Goal: Information Seeking & Learning: Find specific fact

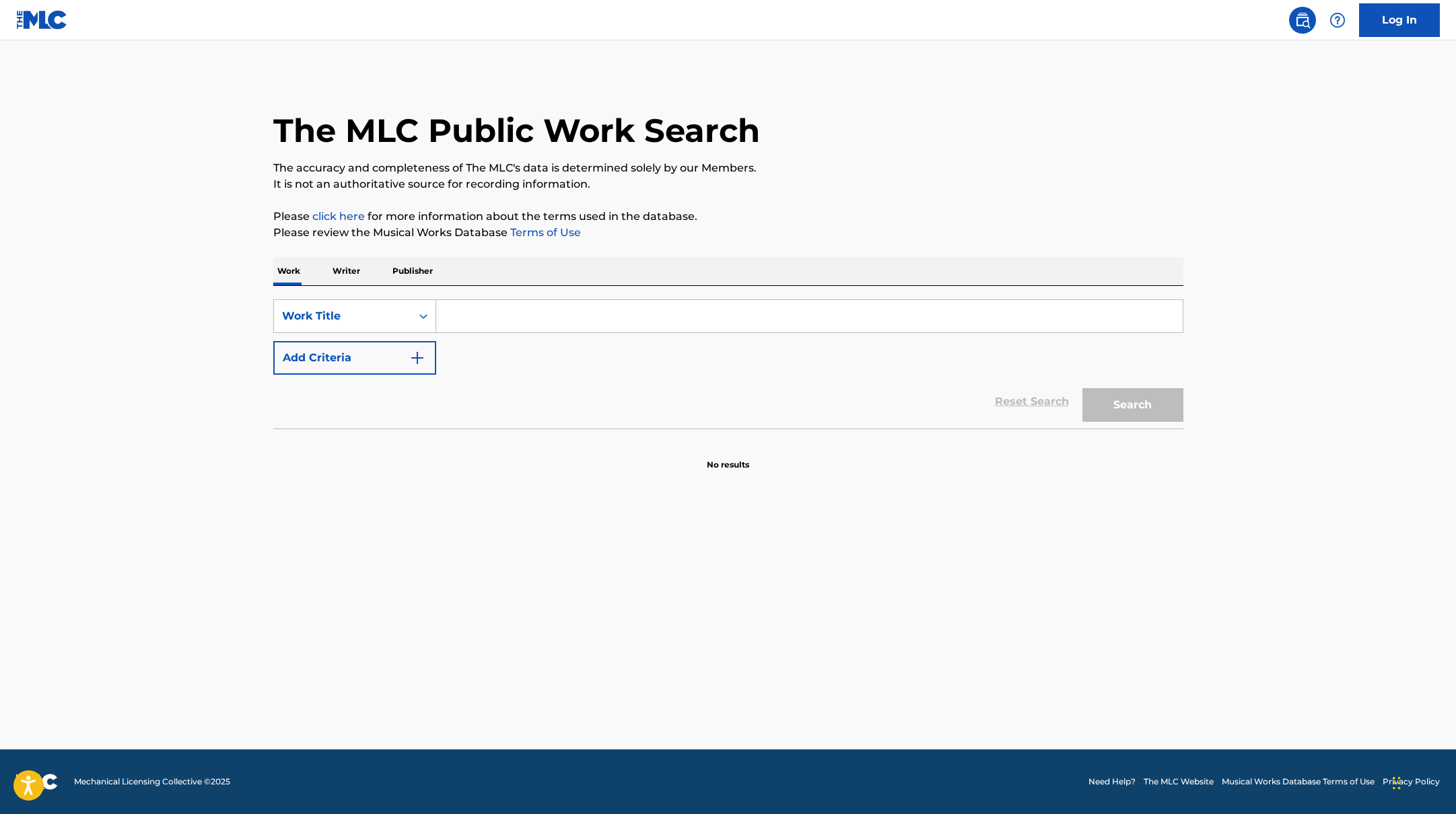
click at [475, 312] on input "Search Form" at bounding box center [809, 316] width 746 height 33
paste input "Räddare i nöden"
type input "Räddare i nöden"
click at [809, 203] on div "The MLC Public Work Search The accuracy and completeness of The MLC's data is d…" at bounding box center [728, 273] width 943 height 397
click at [416, 365] on img "Search Form" at bounding box center [417, 358] width 16 height 16
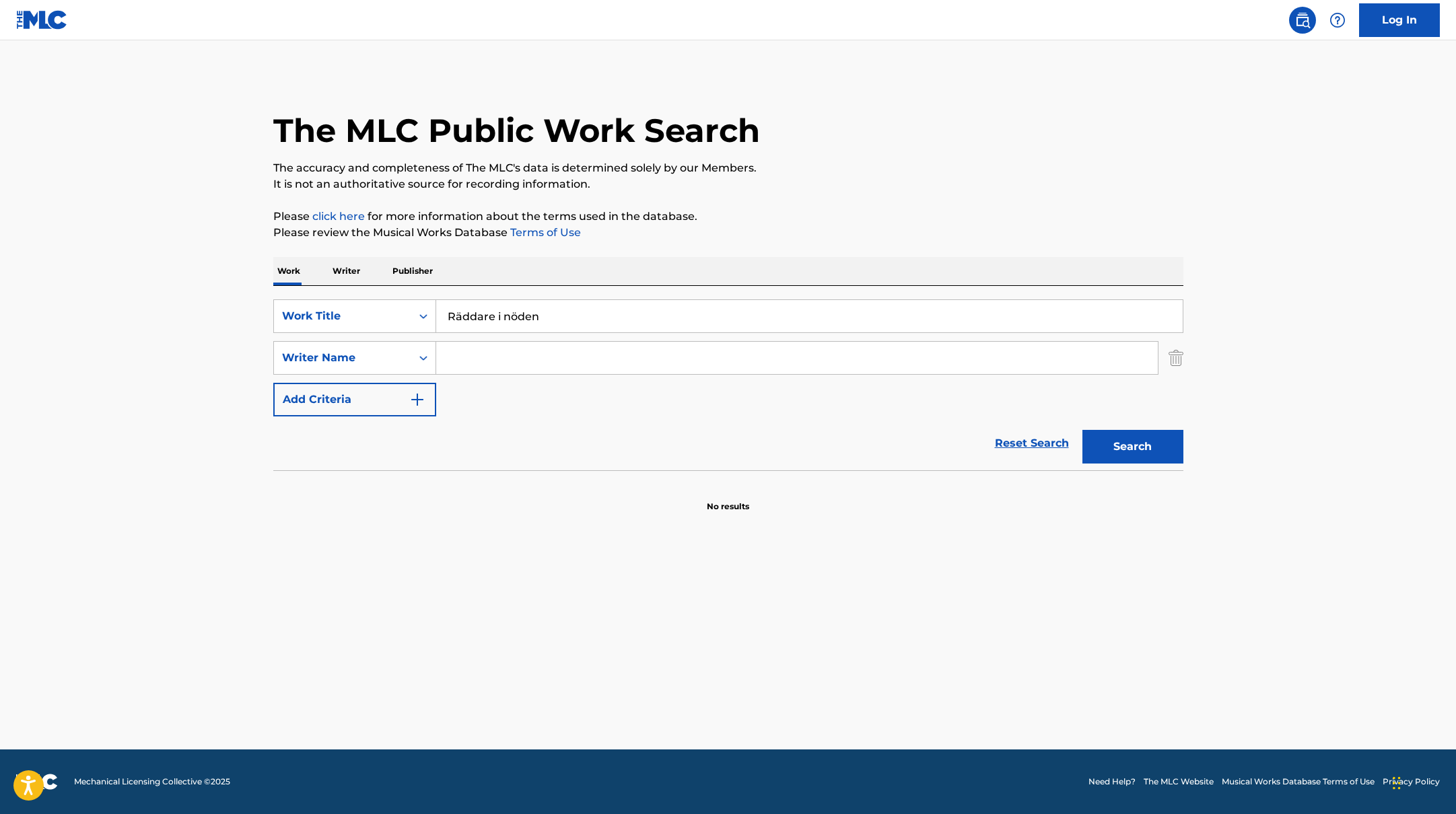
click at [475, 357] on input "Search Form" at bounding box center [797, 359] width 722 height 33
paste input "[PERSON_NAME],"
type input "[PERSON_NAME],"
click at [1128, 454] on button "Search" at bounding box center [1132, 446] width 101 height 34
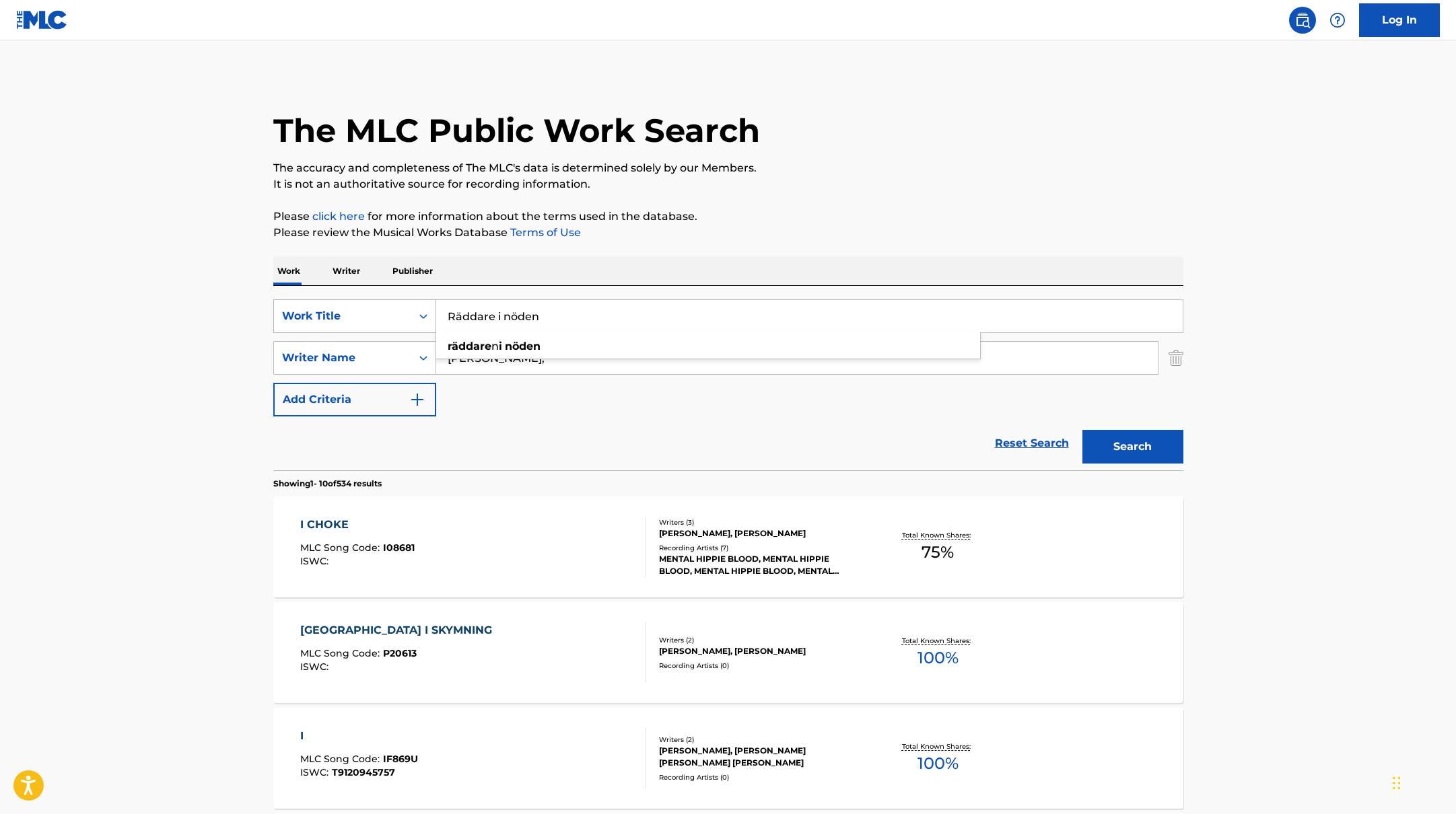
drag, startPoint x: 560, startPoint y: 320, endPoint x: 340, endPoint y: 299, distance: 221.0
click at [340, 300] on div "SearchWithCriteriab335d5b7-5ba0-43a8-9c5d-b3fbe2b10fcf Work Title Räddare i nöd…" at bounding box center [728, 316] width 910 height 34
paste input "Gucci Demo"
type input "Gucci Demon"
click at [733, 181] on p "It is not an authoritative source for recording information." at bounding box center [728, 185] width 910 height 16
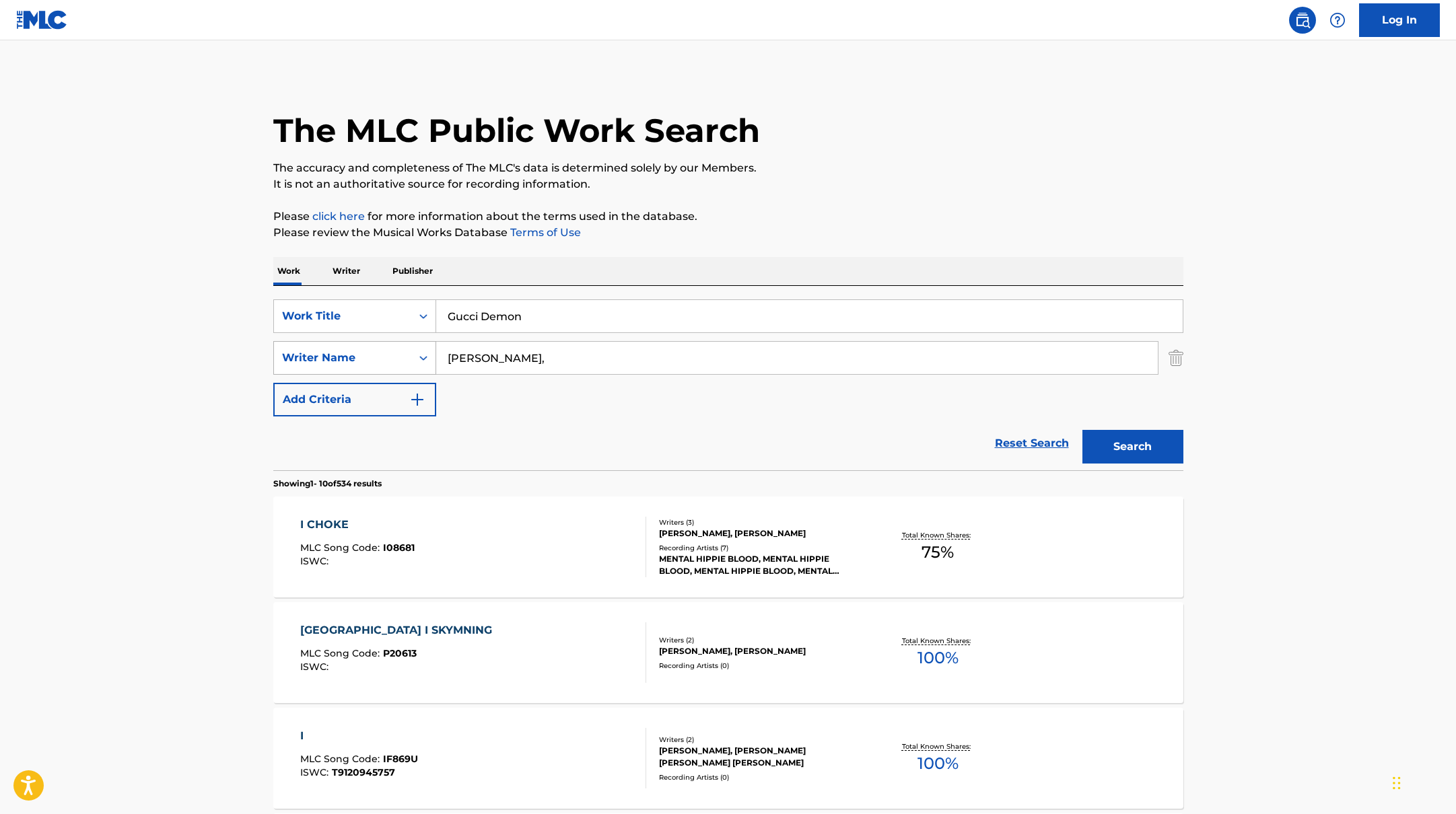
drag, startPoint x: 504, startPoint y: 365, endPoint x: 355, endPoint y: 350, distance: 149.8
click at [355, 350] on div "SearchWithCriteriabc7363e5-3b2b-47d7-9e26-821f073300c3 Writer Name [PERSON_NAME…" at bounding box center [728, 358] width 910 height 34
paste input "[PERSON_NAME]"
click at [893, 151] on div "The MLC Public Work Search" at bounding box center [728, 123] width 910 height 99
click at [1121, 444] on button "Search" at bounding box center [1132, 446] width 101 height 34
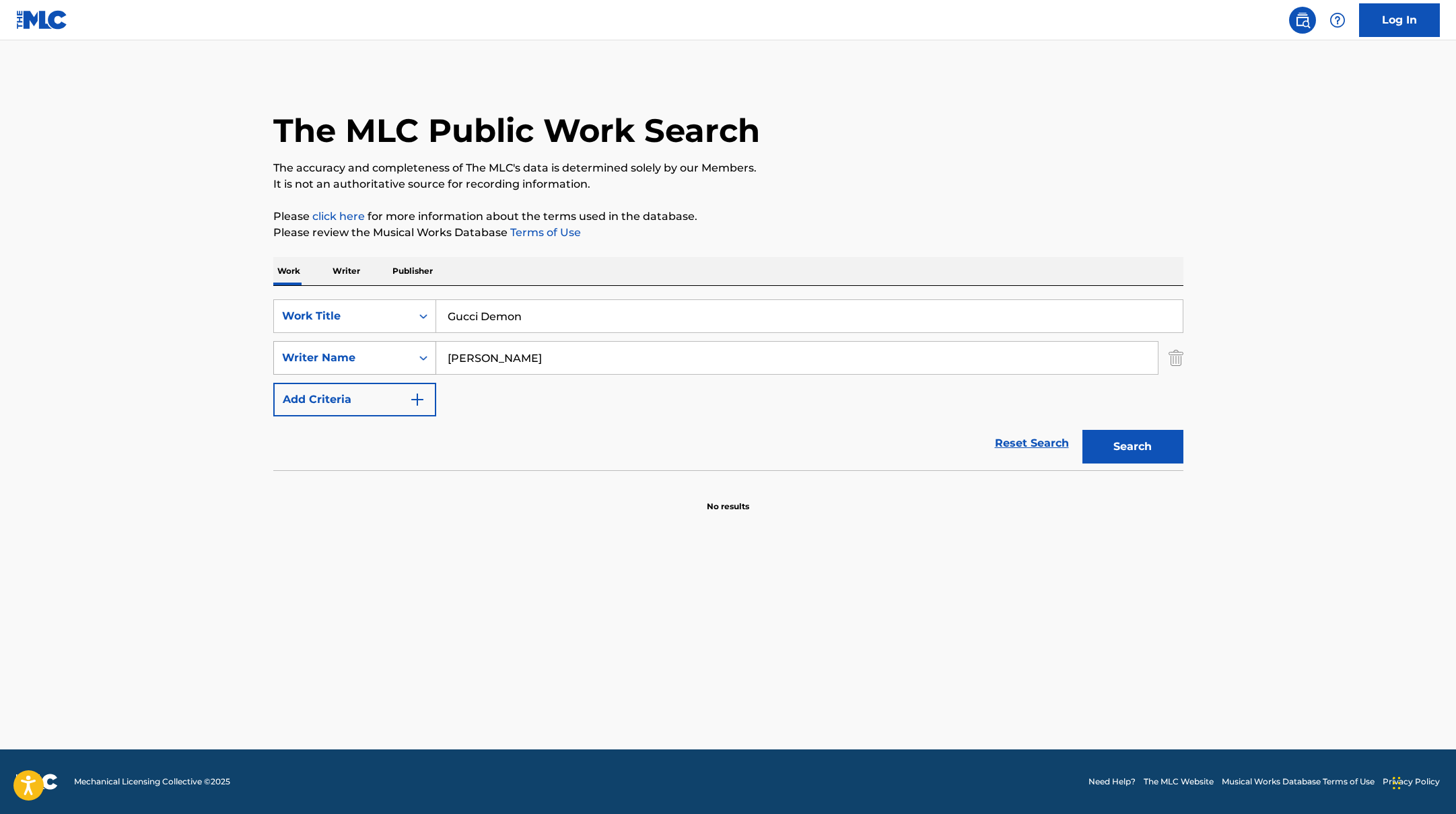
paste input "Isufi,"
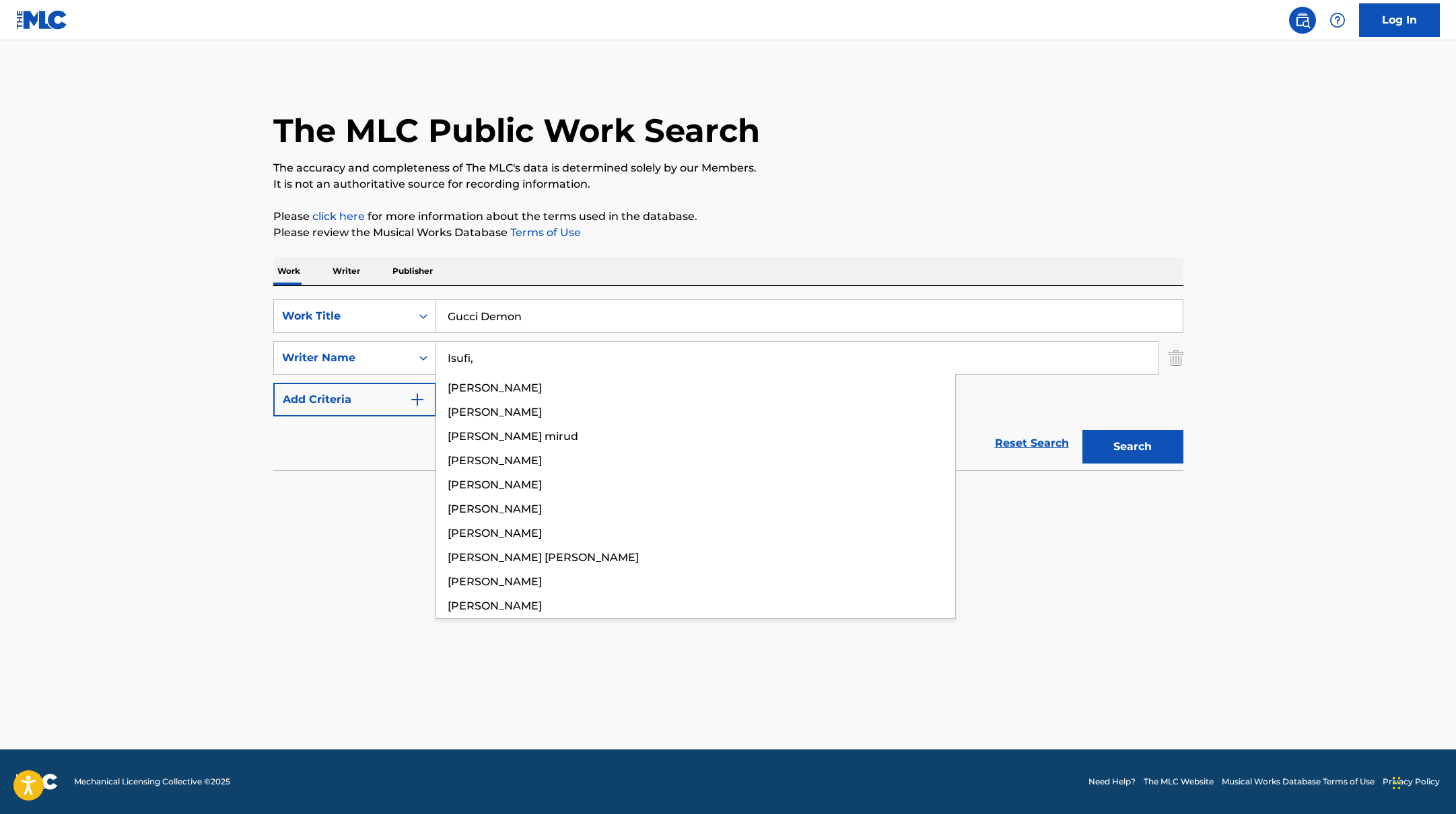
drag, startPoint x: 488, startPoint y: 364, endPoint x: 846, endPoint y: 215, distance: 387.8
click at [846, 215] on div "The MLC Public Work Search The accuracy and completeness of The MLC's data is d…" at bounding box center [728, 293] width 943 height 439
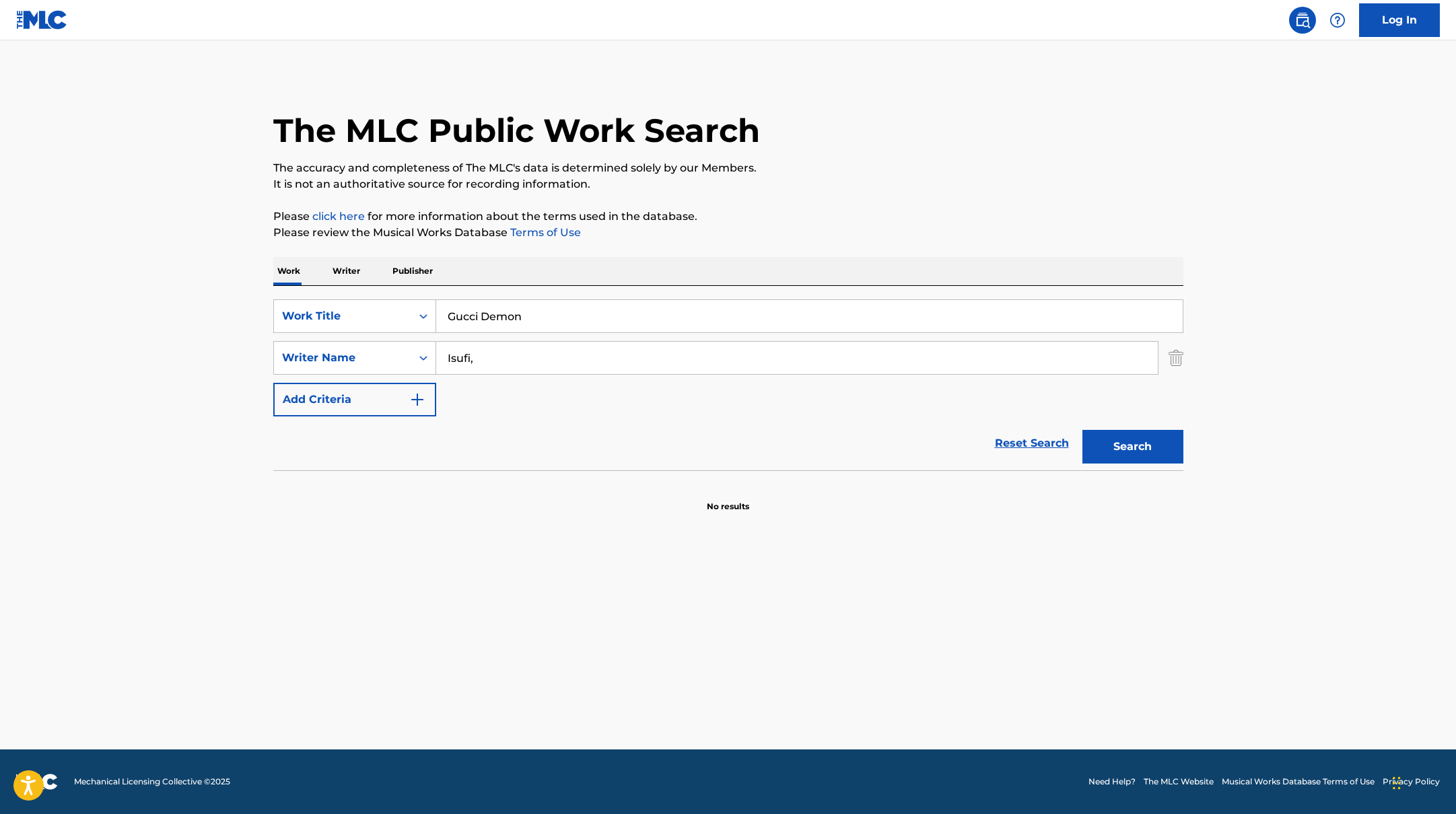
type input "Isufi,"
click at [846, 215] on p "Please click here for more information about the terms used in the database." at bounding box center [728, 216] width 910 height 16
click at [1138, 442] on button "Search" at bounding box center [1132, 446] width 101 height 34
paste input "BASSIANI"
drag, startPoint x: 540, startPoint y: 316, endPoint x: 772, endPoint y: 188, distance: 265.0
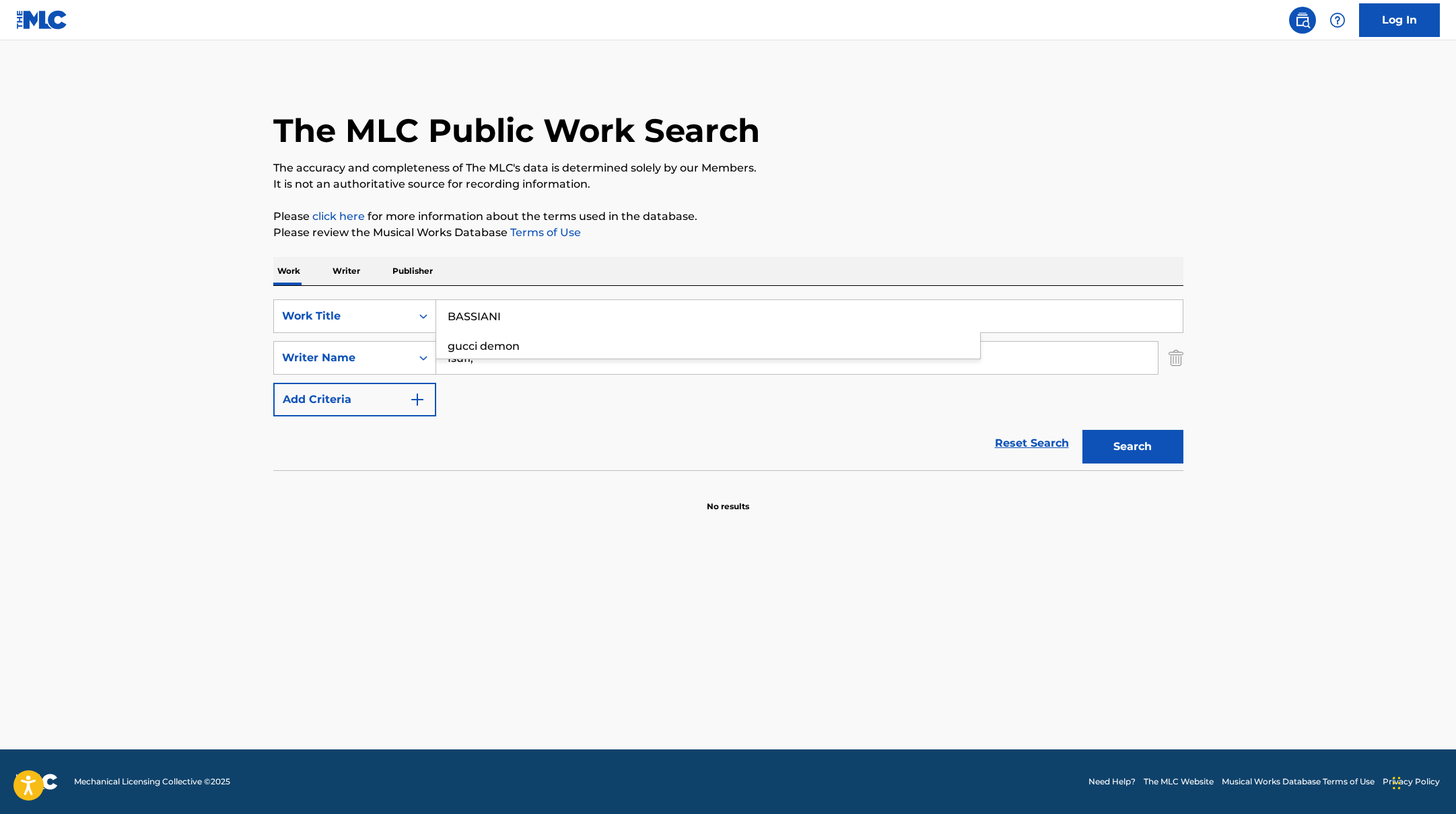
click at [772, 188] on div "The MLC Public Work Search The accuracy and completeness of The MLC's data is d…" at bounding box center [728, 293] width 943 height 439
type input "BASSIANI"
click at [772, 188] on p "It is not an authoritative source for recording information." at bounding box center [728, 185] width 910 height 16
paste input "Costa"
drag, startPoint x: 490, startPoint y: 354, endPoint x: 410, endPoint y: 347, distance: 80.3
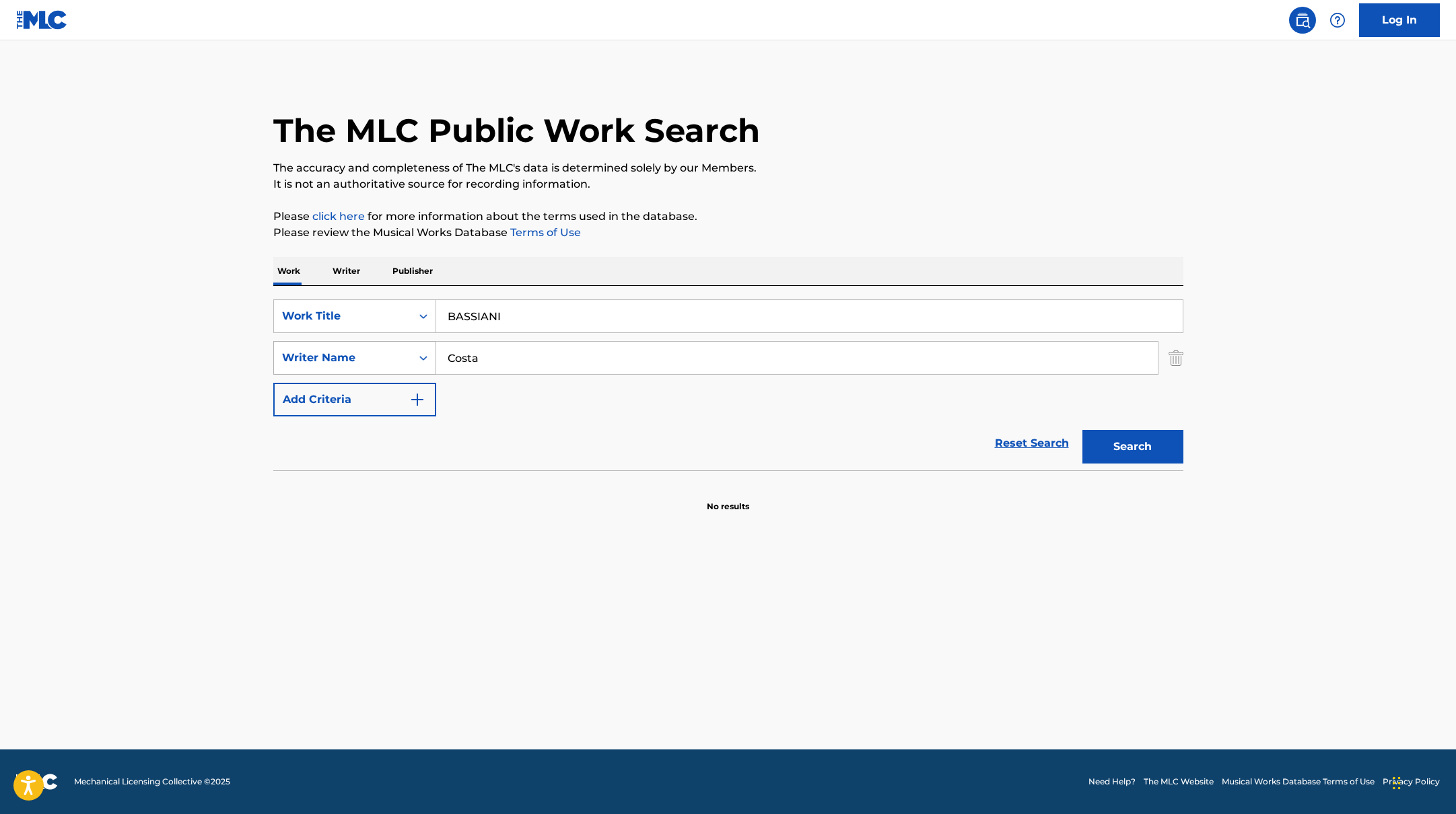
click at [410, 347] on div "SearchWithCriteriabc7363e5-3b2b-47d7-9e26-821f073300c3 Writer Name [PERSON_NAME]" at bounding box center [728, 358] width 910 height 34
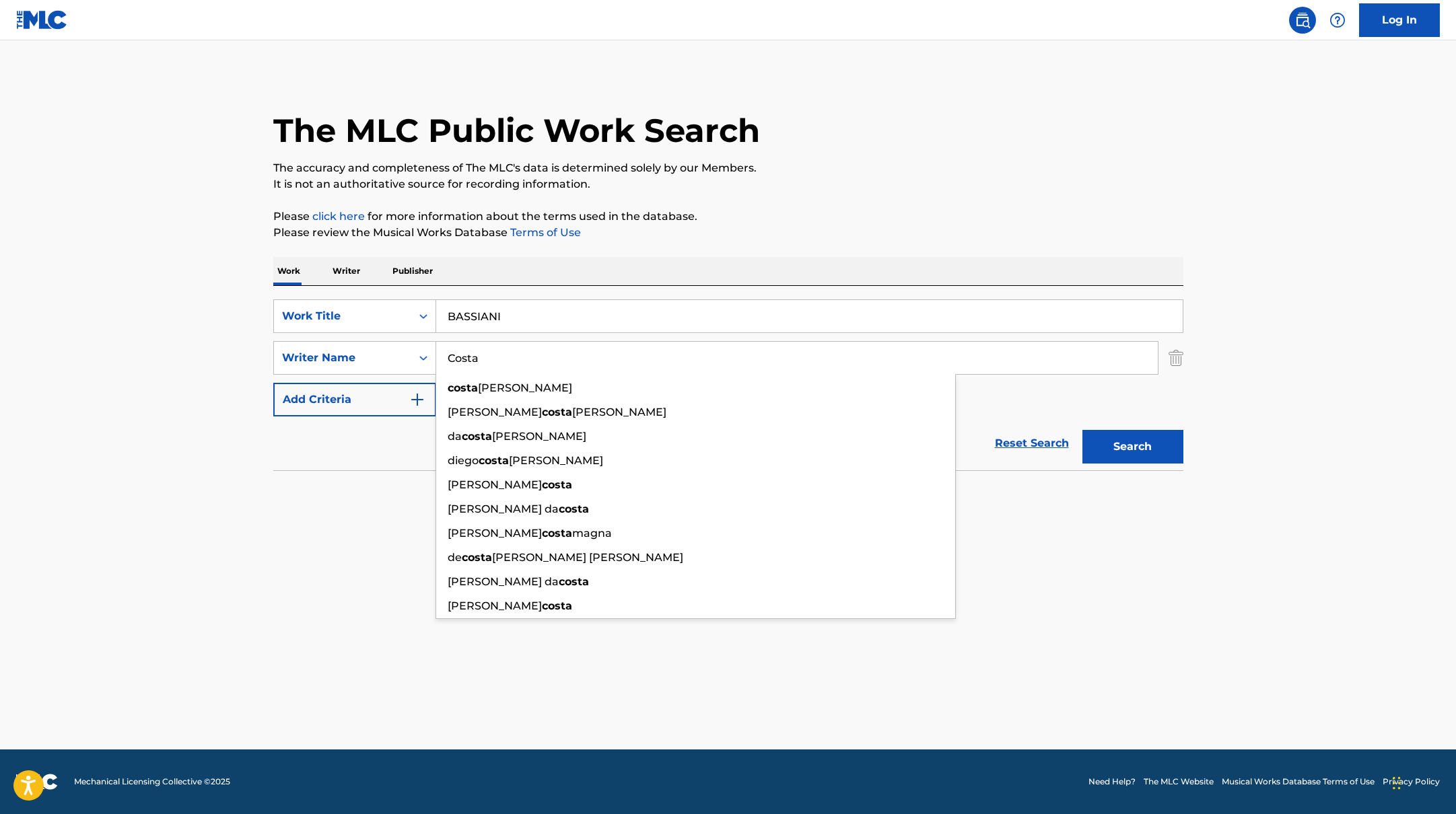
type input "Costa"
click at [822, 251] on div "The MLC Public Work Search The accuracy and completeness of The MLC's data is d…" at bounding box center [728, 293] width 943 height 439
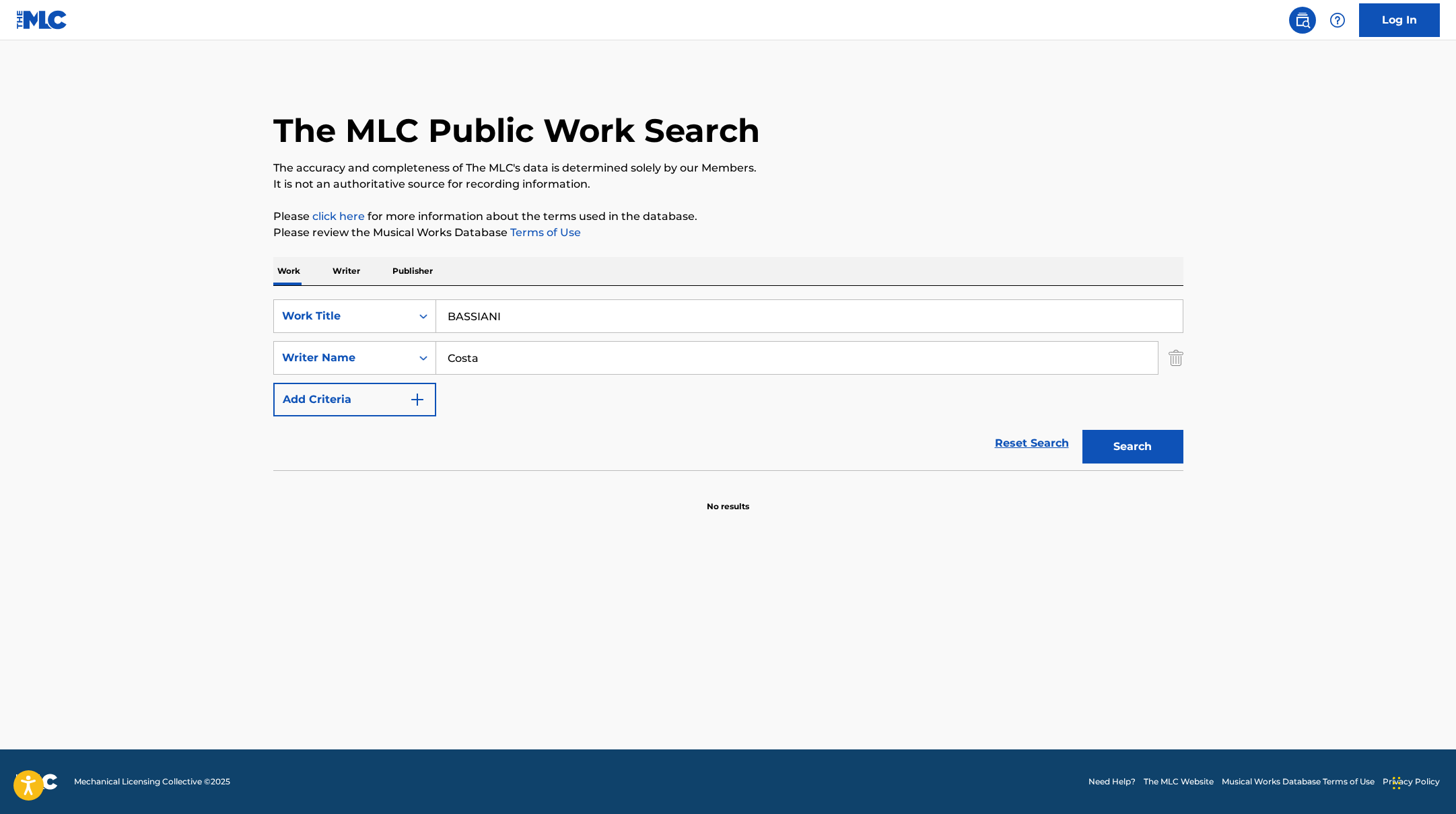
click at [1144, 445] on button "Search" at bounding box center [1132, 446] width 101 height 34
paste input "Ta Mig Aldrig Härifrån"
drag, startPoint x: 518, startPoint y: 323, endPoint x: 378, endPoint y: 309, distance: 140.7
click at [378, 309] on div "SearchWithCriteriab335d5b7-5ba0-43a8-9c5d-b3fbe2b10fcf Work Title Ta Mig Aldrig…" at bounding box center [728, 316] width 910 height 34
type input "Ta Mig Aldrig Härifrån"
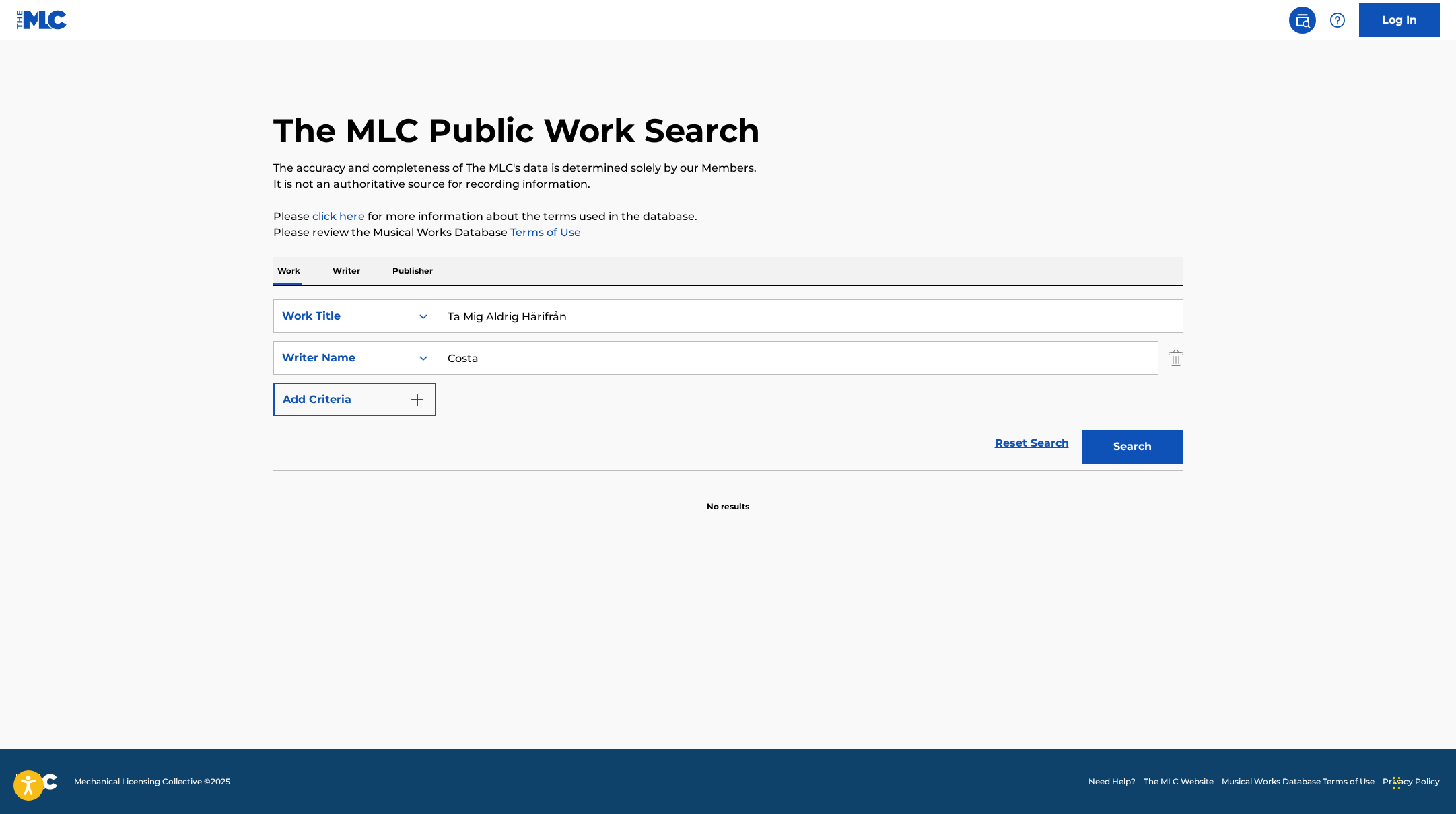
click at [808, 165] on p "The accuracy and completeness of The MLC's data is determined solely by our Mem…" at bounding box center [728, 168] width 910 height 16
drag, startPoint x: 486, startPoint y: 366, endPoint x: 408, endPoint y: 356, distance: 78.6
click at [410, 359] on div "SearchWithCriteriabc7363e5-3b2b-47d7-9e26-821f073300c3 Writer Name [PERSON_NAME]" at bounding box center [728, 358] width 910 height 34
click at [684, 248] on div "The MLC Public Work Search The accuracy and completeness of The MLC's data is d…" at bounding box center [728, 293] width 943 height 439
paste input "Martland,"
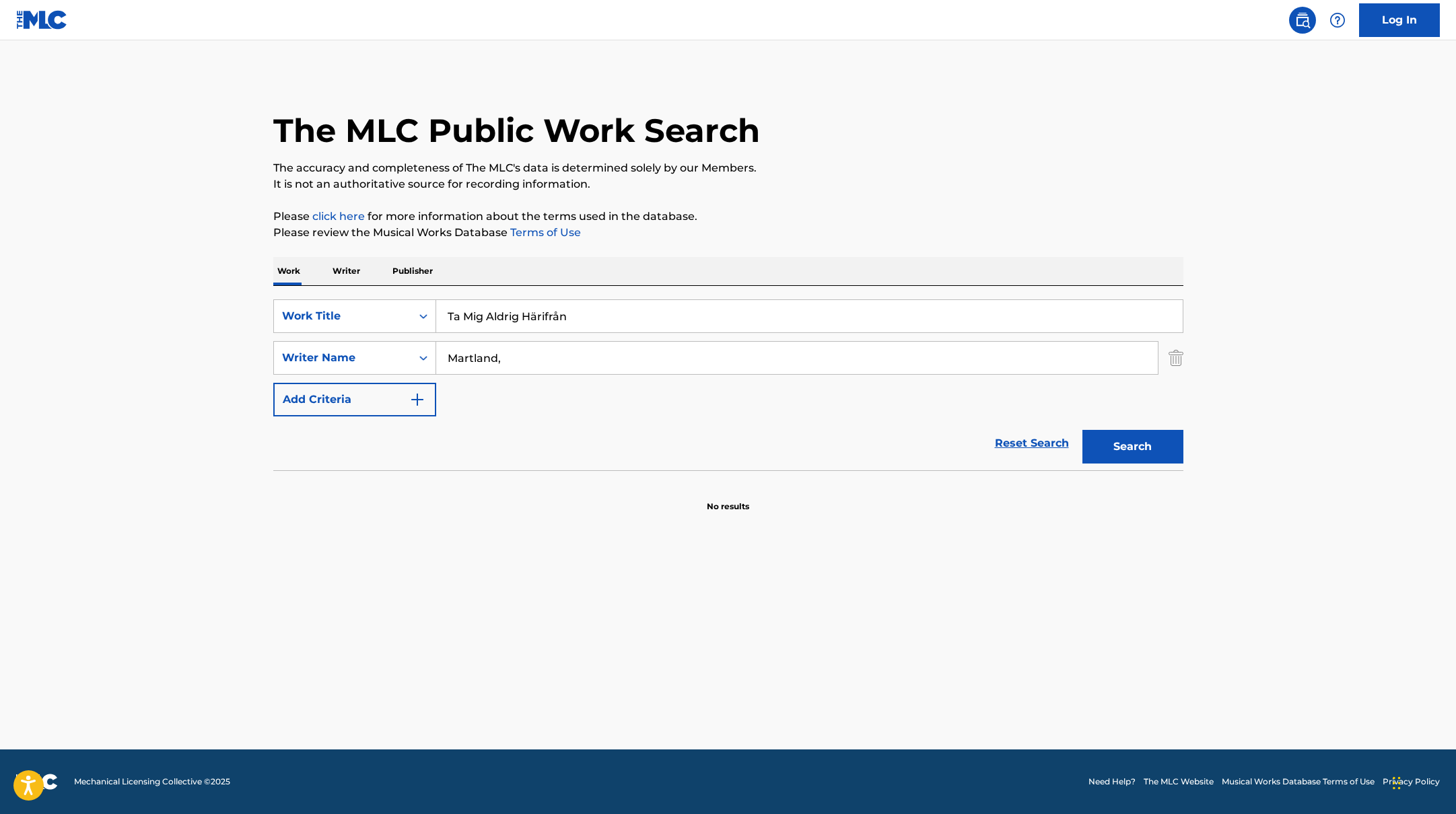
drag, startPoint x: 484, startPoint y: 362, endPoint x: 774, endPoint y: 196, distance: 334.1
click at [774, 196] on div "The MLC Public Work Search The accuracy and completeness of The MLC's data is d…" at bounding box center [728, 293] width 943 height 439
type input "Martland,"
click at [774, 196] on div "The MLC Public Work Search The accuracy and completeness of The MLC's data is d…" at bounding box center [728, 293] width 943 height 439
click at [1095, 446] on button "Search" at bounding box center [1132, 446] width 101 height 34
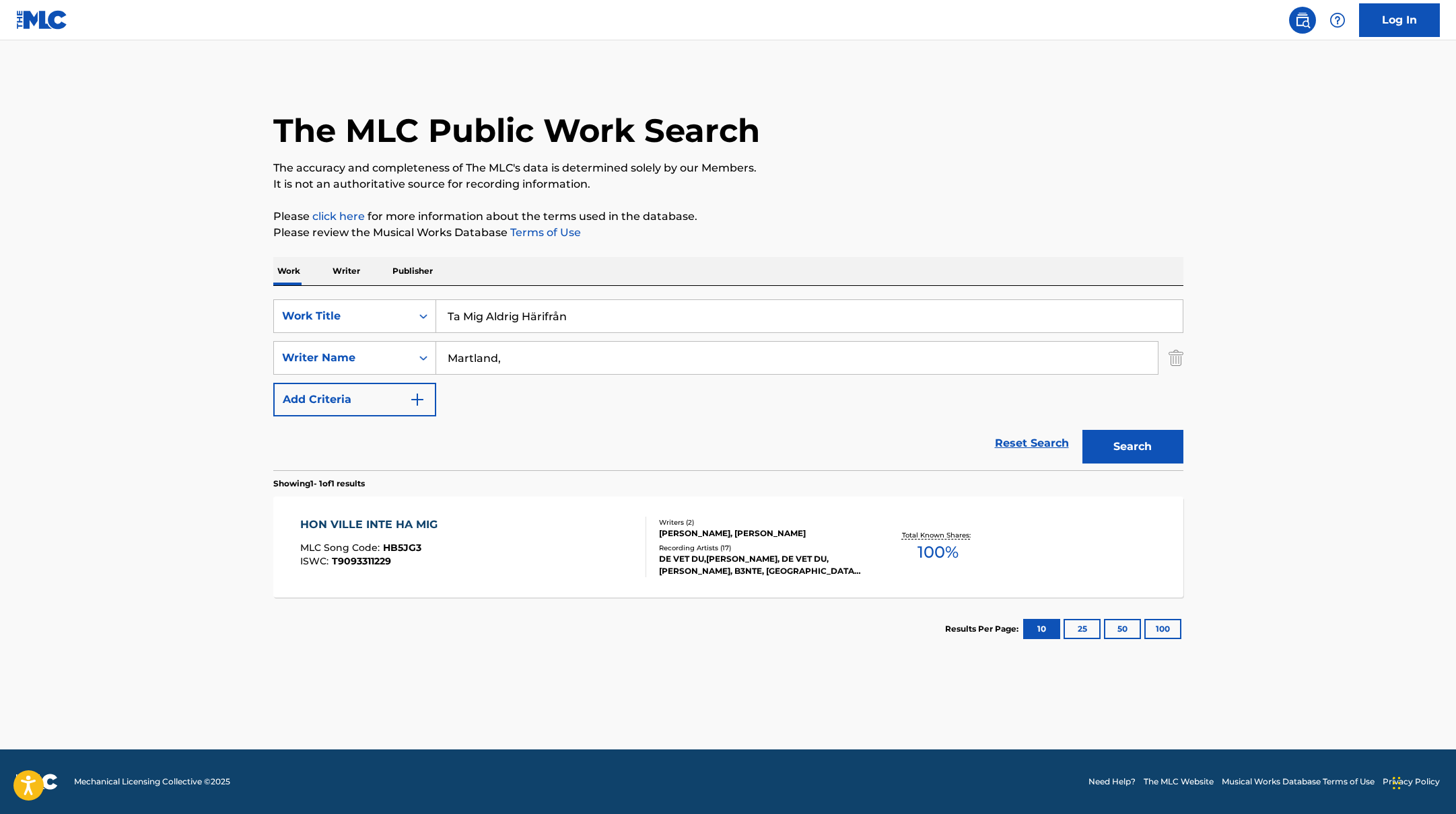
paste input "Springer ikapp"
drag, startPoint x: 580, startPoint y: 321, endPoint x: 485, endPoint y: 276, distance: 105.1
click at [399, 309] on div "SearchWithCriteriab335d5b7-5ba0-43a8-9c5d-b3fbe2b10fcf Work Title Ta Mig Aldrig…" at bounding box center [728, 316] width 910 height 34
type input "Springer ikapp"
click at [767, 211] on p "Please click here for more information about the terms used in the database." at bounding box center [728, 216] width 910 height 16
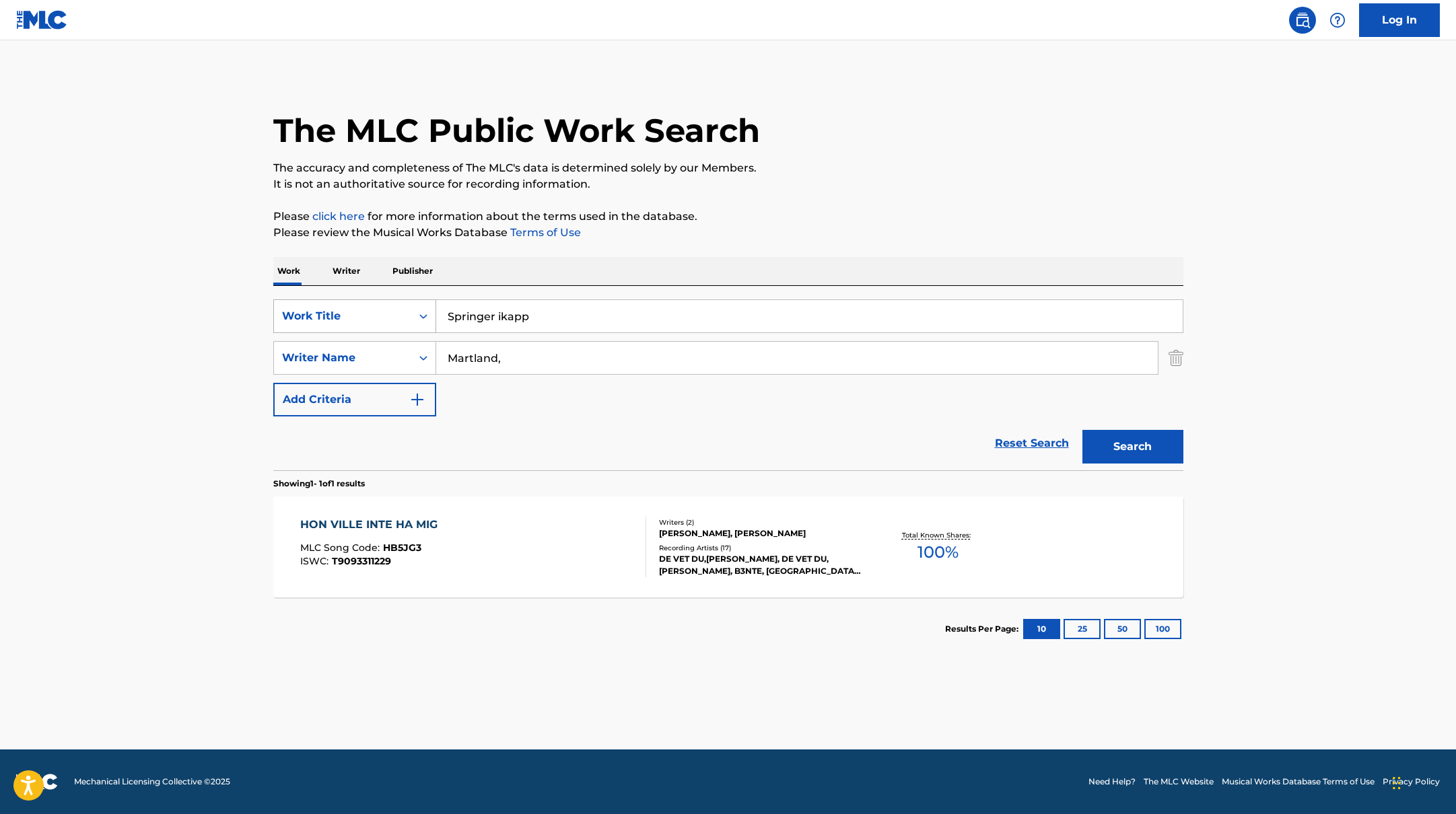
paste input "Zanyar"
drag, startPoint x: 549, startPoint y: 356, endPoint x: 434, endPoint y: 302, distance: 127.0
click at [353, 334] on div "SearchWithCriteriab335d5b7-5ba0-43a8-9c5d-b3fbe2b10fcf Work Title Springer ikap…" at bounding box center [728, 358] width 910 height 117
click at [827, 184] on p "It is not an authoritative source for recording information." at bounding box center [728, 185] width 910 height 16
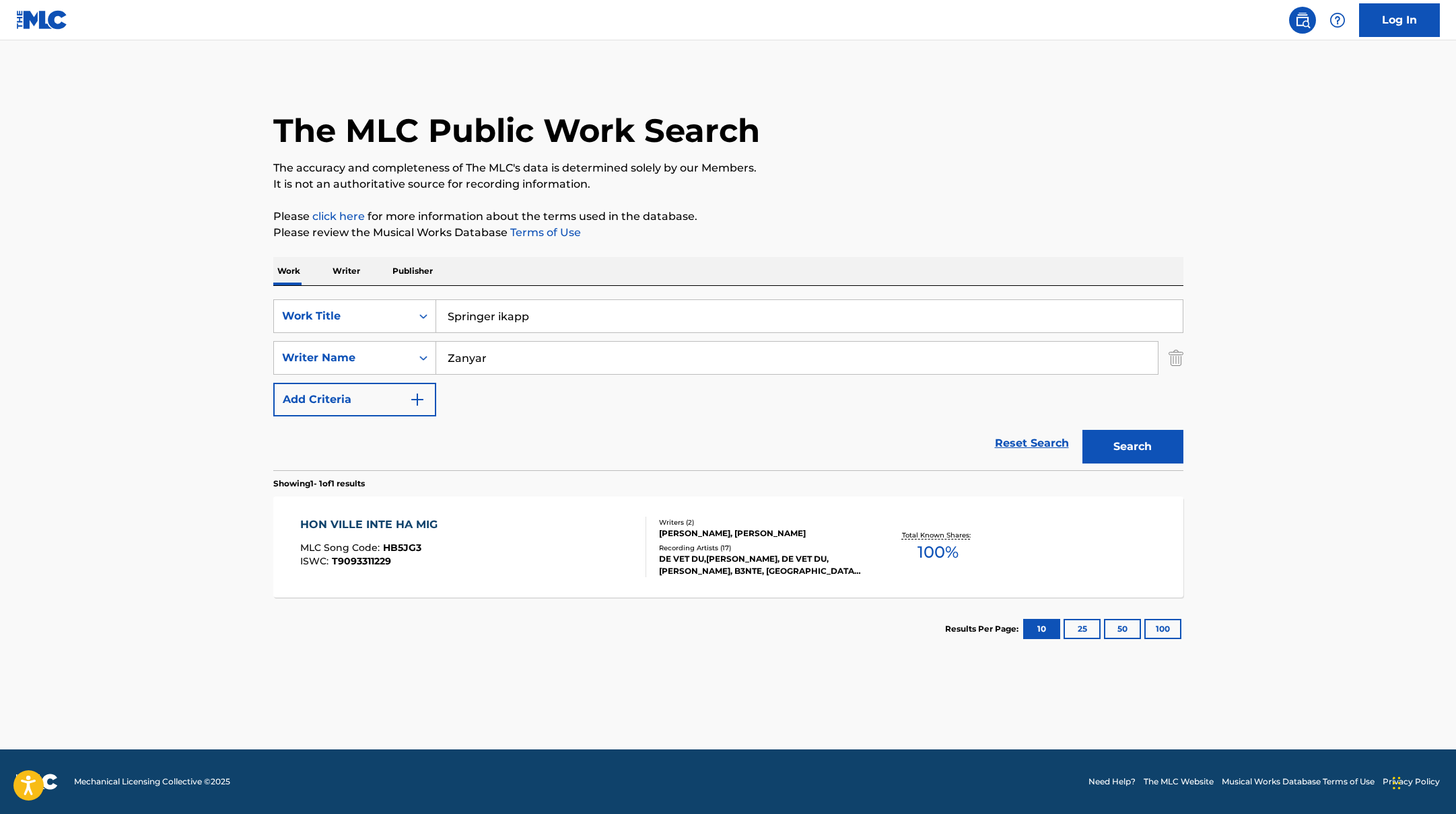
click at [1099, 451] on button "Search" at bounding box center [1132, 446] width 101 height 34
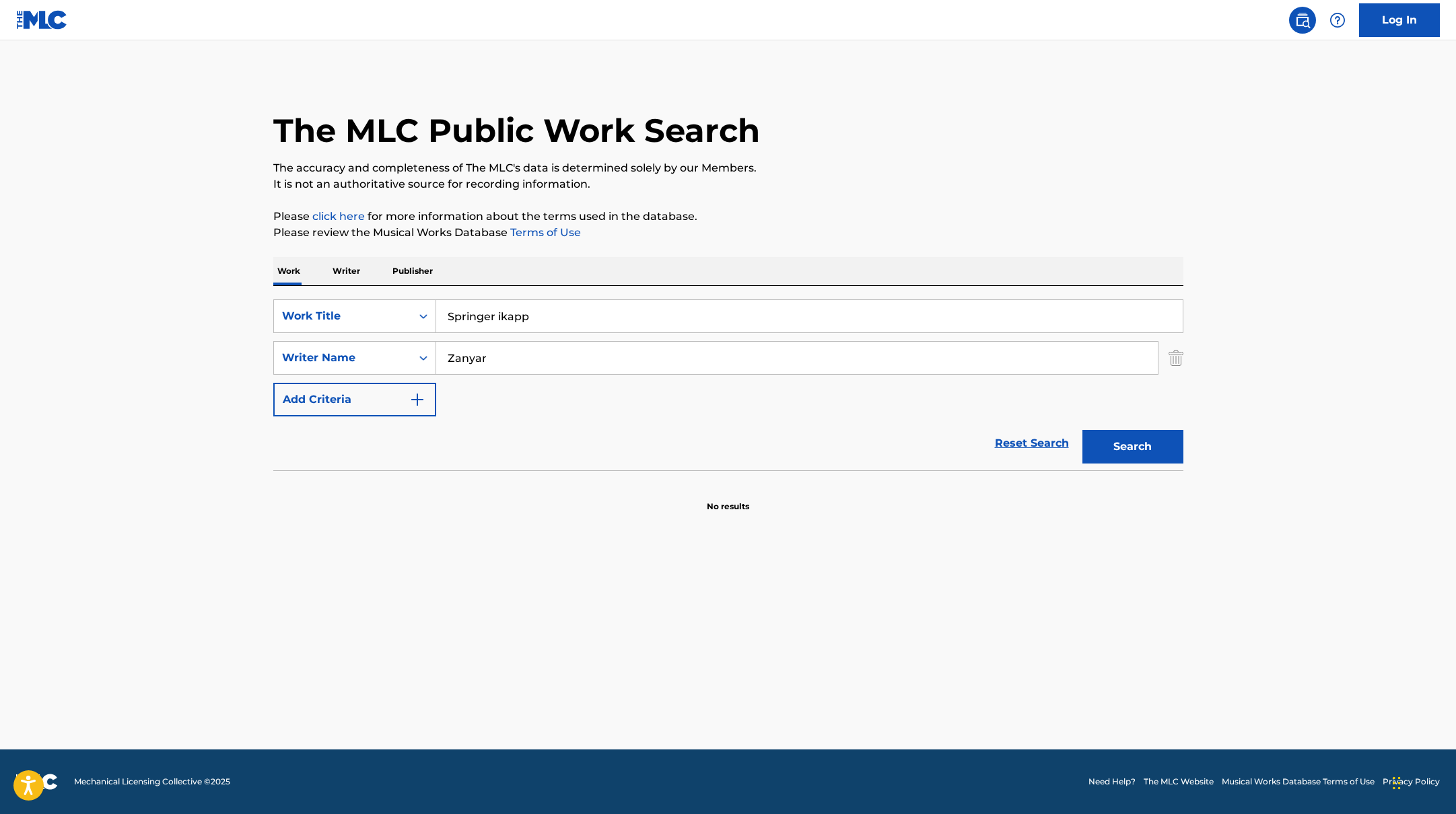
paste input "Forsling"
drag, startPoint x: 490, startPoint y: 360, endPoint x: 857, endPoint y: 228, distance: 390.0
click at [855, 229] on div "The MLC Public Work Search The accuracy and completeness of The MLC's data is d…" at bounding box center [728, 293] width 943 height 439
type input "Forsling"
click at [857, 228] on p "Please review the Musical Works Database Terms of Use" at bounding box center [728, 233] width 910 height 16
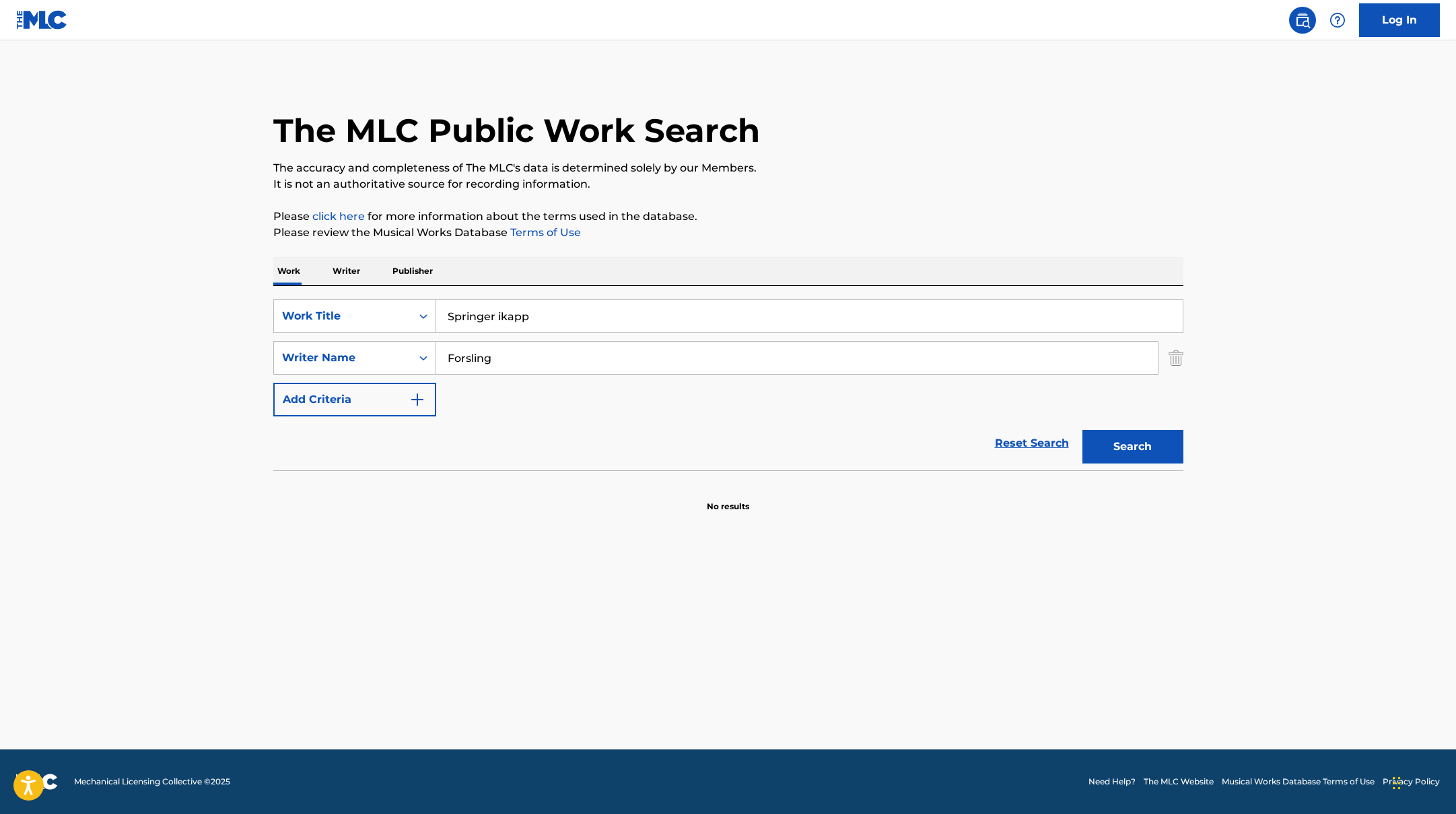
click at [1128, 452] on button "Search" at bounding box center [1132, 446] width 101 height 34
paste input "Backspegeln"
drag, startPoint x: 544, startPoint y: 320, endPoint x: 750, endPoint y: 177, distance: 250.8
click at [743, 178] on div "The MLC Public Work Search The accuracy and completeness of The MLC's data is d…" at bounding box center [728, 293] width 943 height 439
type input "Backspegeln"
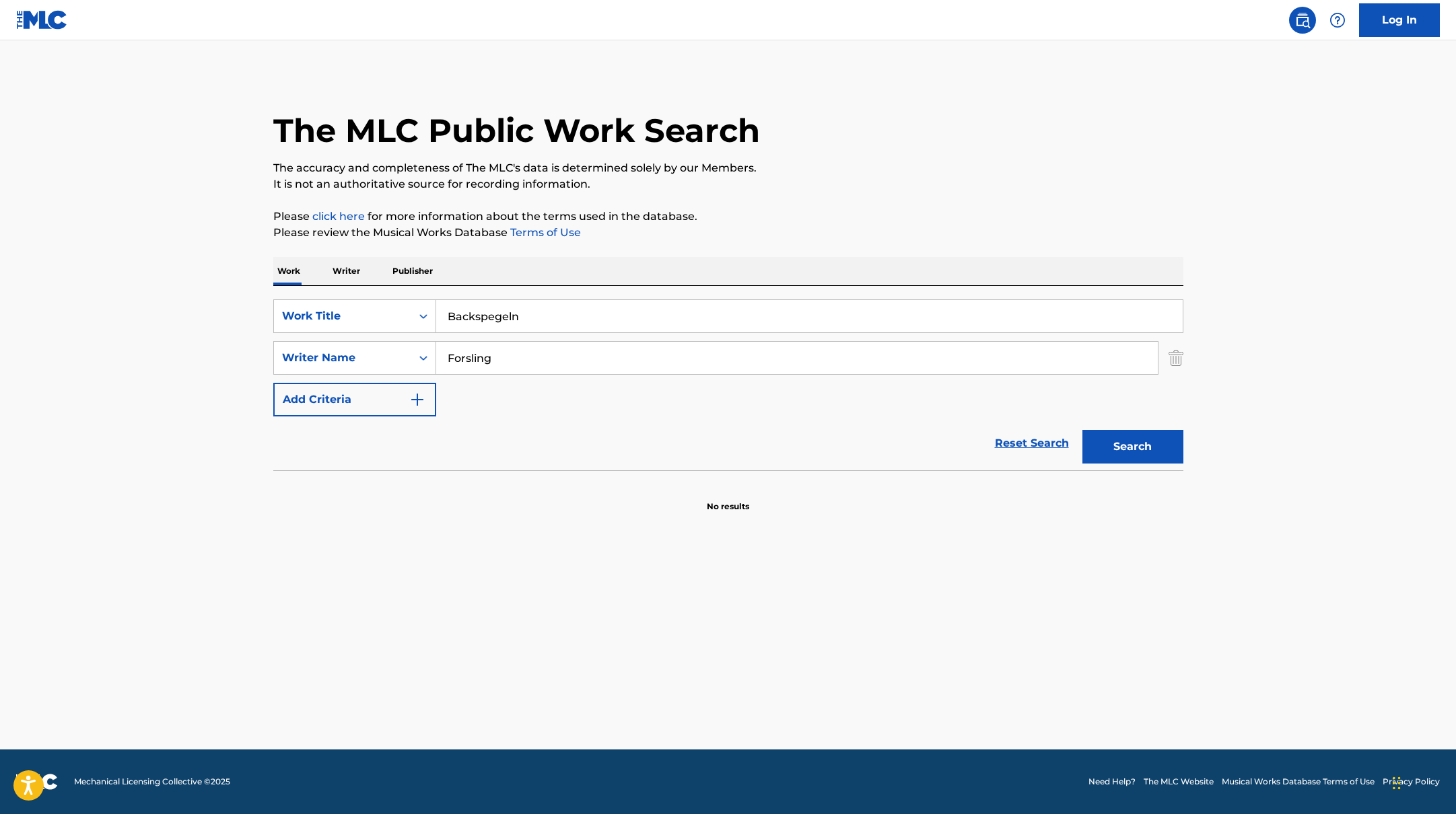
click at [750, 177] on p "It is not an authoritative source for recording information." at bounding box center [728, 185] width 910 height 16
paste input "[PERSON_NAME]"
drag, startPoint x: 505, startPoint y: 364, endPoint x: 413, endPoint y: 354, distance: 92.5
click at [397, 358] on div "SearchWithCriteriabc7363e5-3b2b-47d7-9e26-821f073300c3 Writer Name [PERSON_NAME]" at bounding box center [728, 358] width 910 height 34
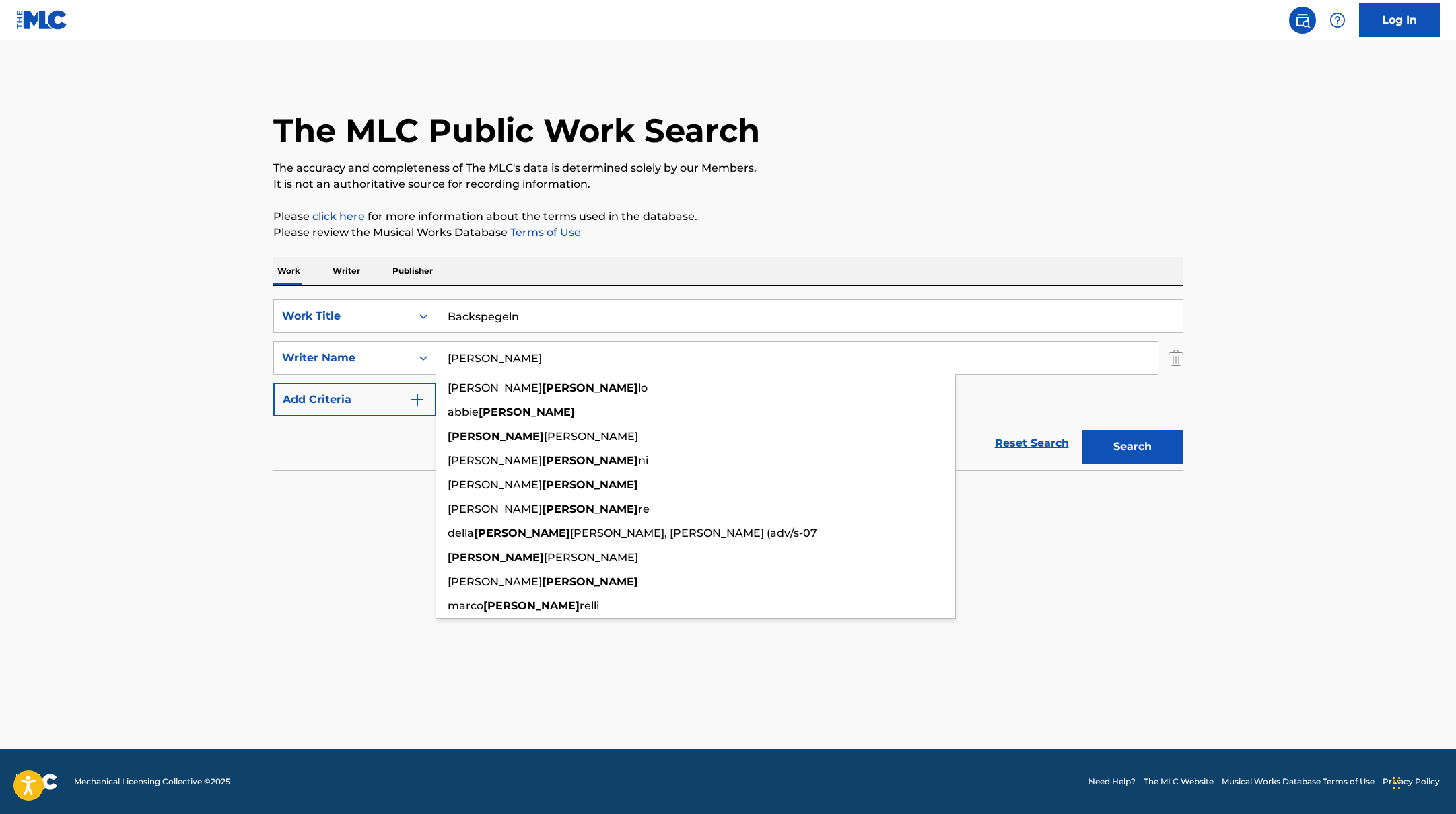
type input "[PERSON_NAME]"
click at [886, 235] on p "Please review the Musical Works Database Terms of Use" at bounding box center [728, 233] width 910 height 16
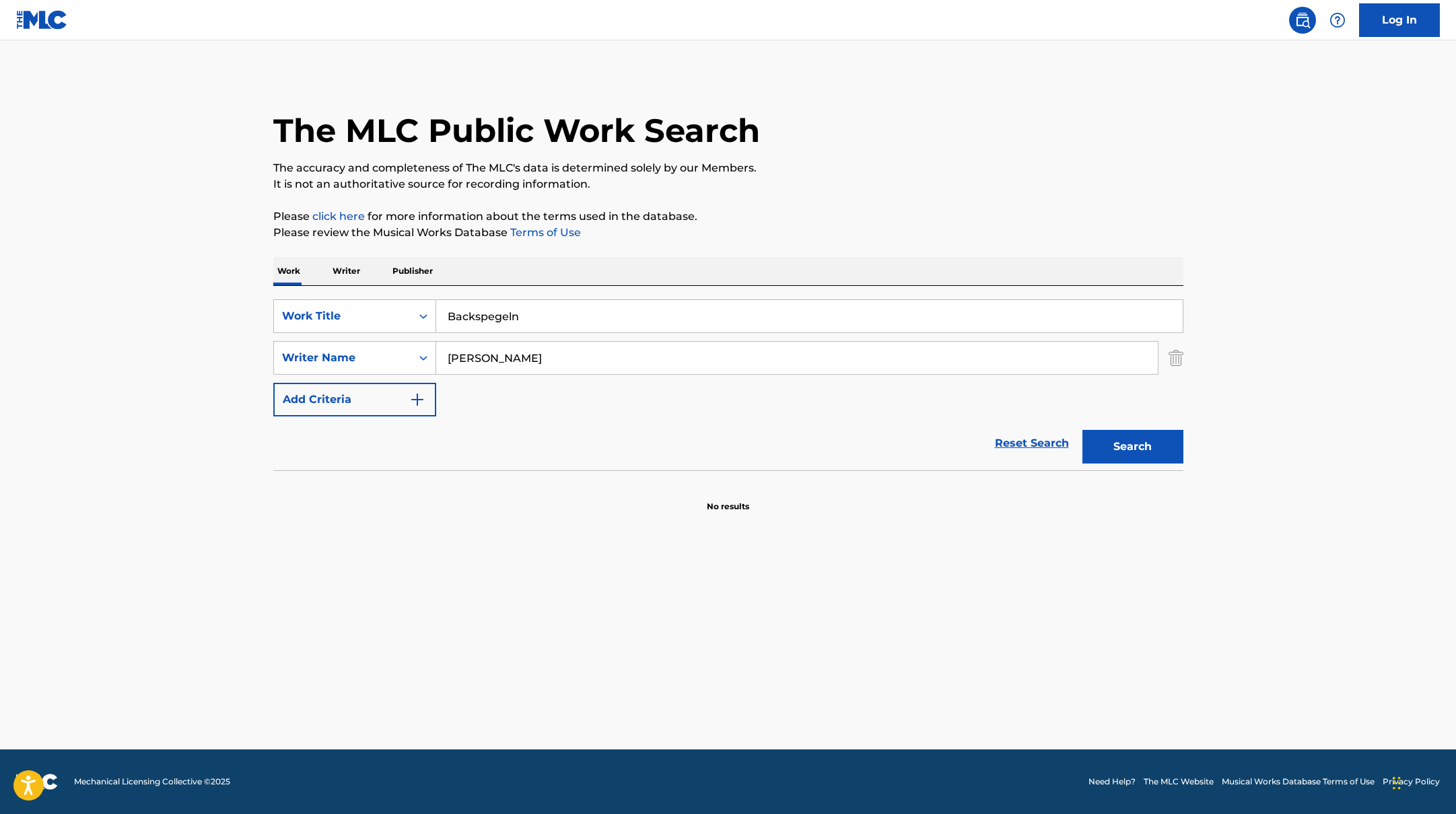
click at [1142, 442] on button "Search" at bounding box center [1132, 446] width 101 height 34
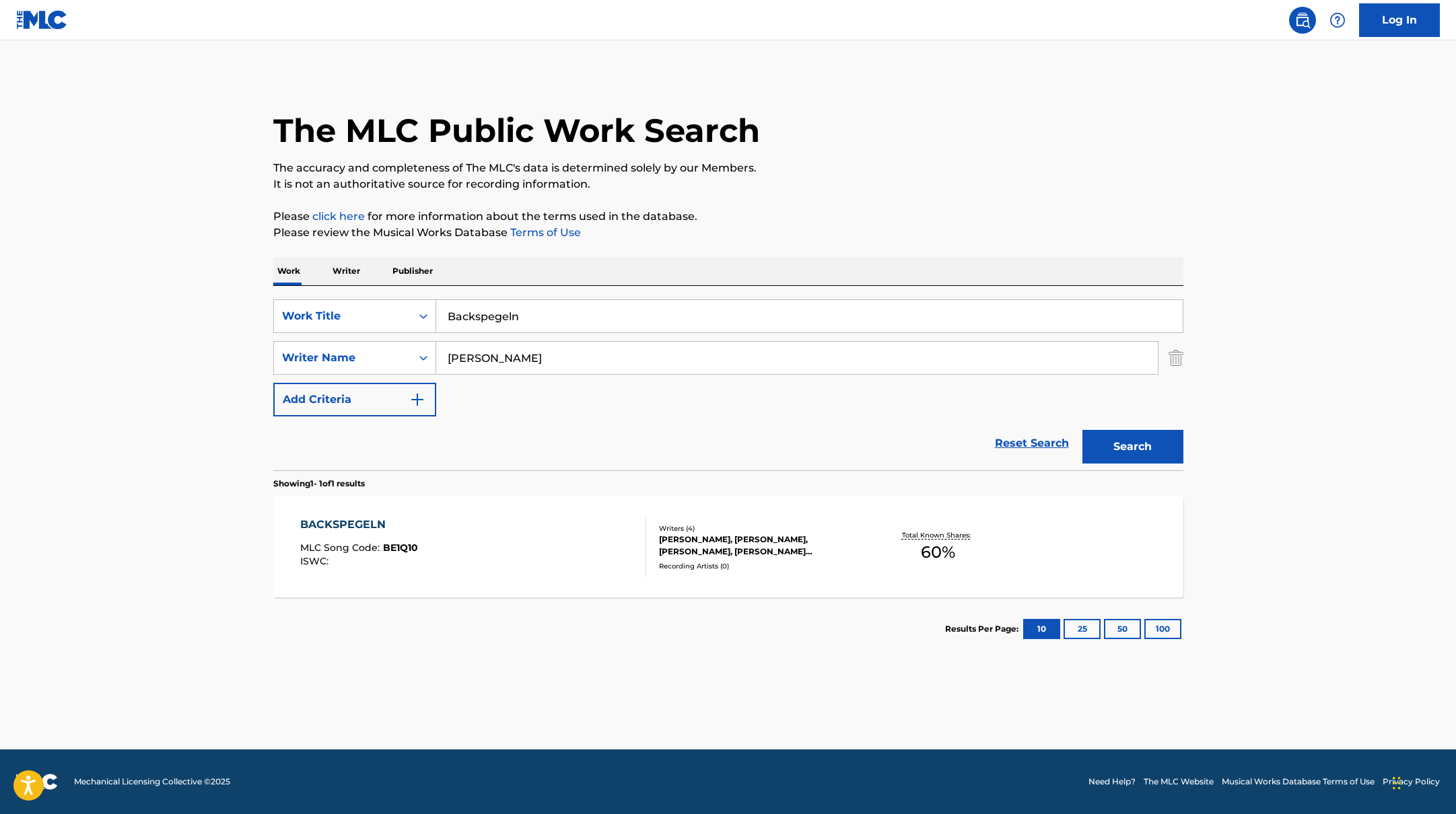
click at [594, 513] on div "BACKSPEGELN MLC Song Code : BE1Q10 ISWC : Writers ( 4 ) [PERSON_NAME], [PERSON_…" at bounding box center [728, 546] width 910 height 101
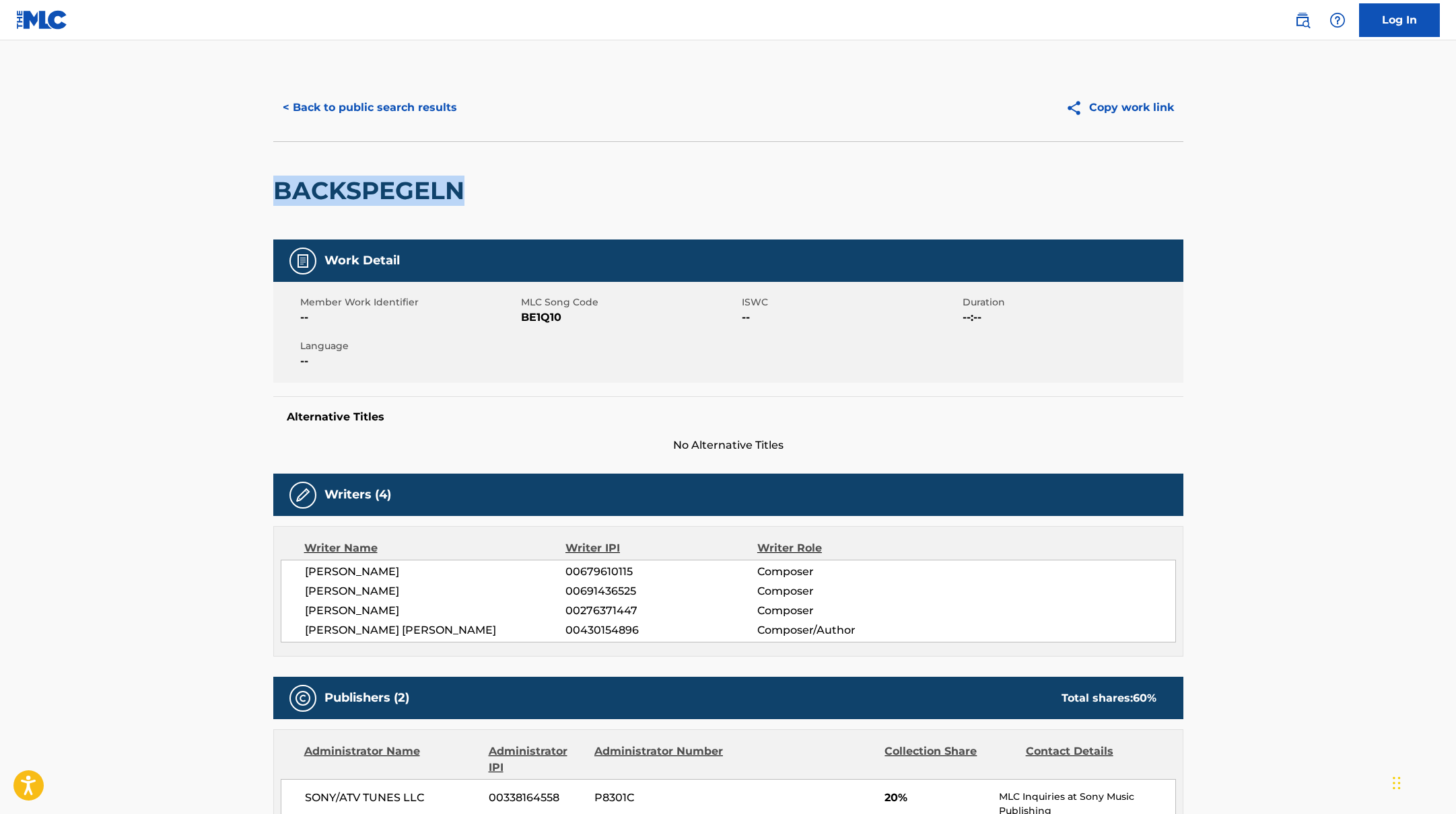
drag, startPoint x: 501, startPoint y: 185, endPoint x: 225, endPoint y: 172, distance: 276.3
click at [225, 172] on main "< Back to public search results Copy work link BACKSPEGELN Work Detail Member W…" at bounding box center [728, 718] width 1456 height 1355
copy h2 "BACKSPEGELN"
drag, startPoint x: 522, startPoint y: 318, endPoint x: 612, endPoint y: 323, distance: 90.1
click at [612, 323] on span "BE1Q10" at bounding box center [629, 318] width 217 height 16
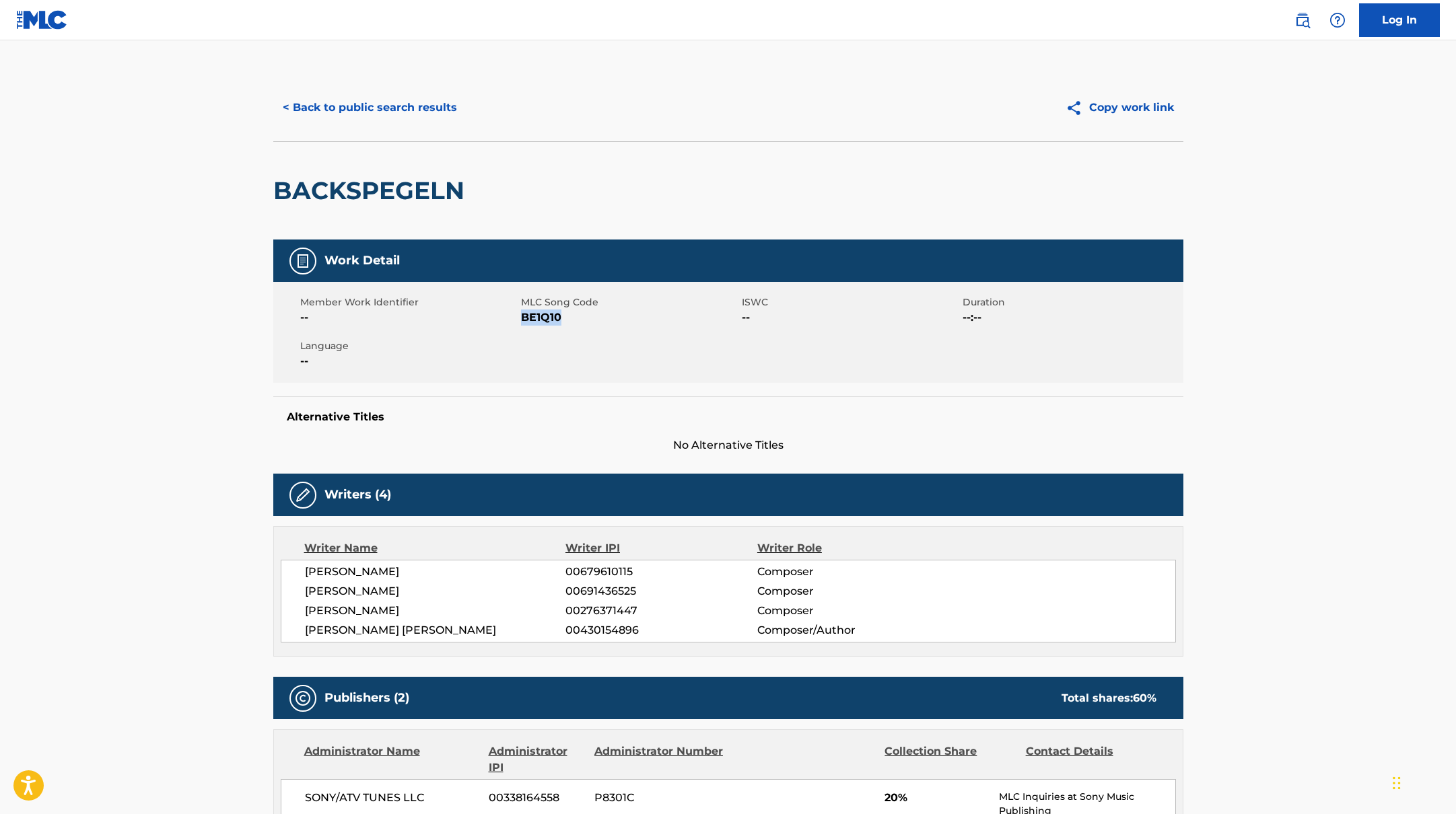
copy span "BE1Q10"
click at [355, 115] on button "< Back to public search results" at bounding box center [369, 107] width 193 height 34
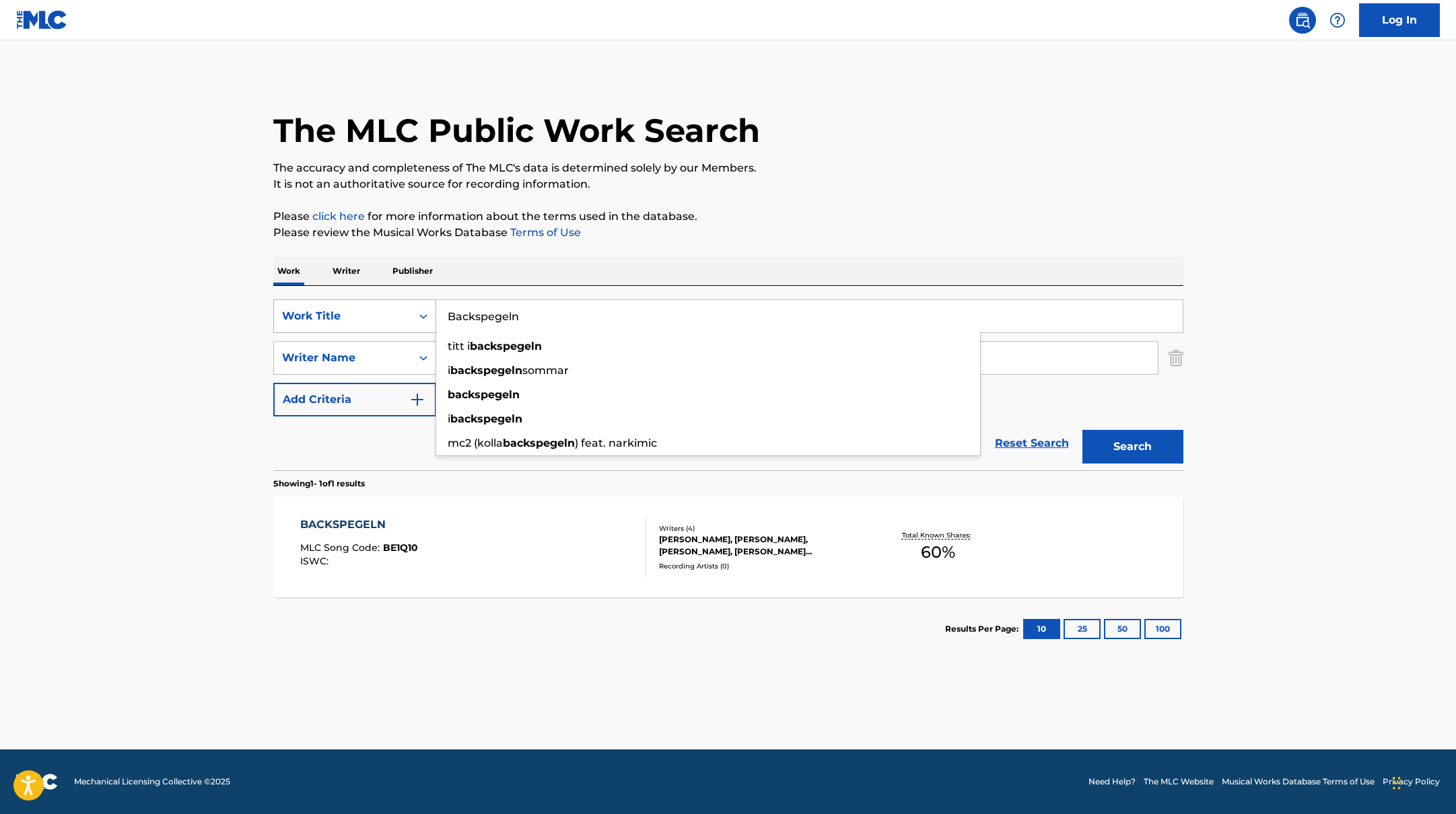
drag, startPoint x: 537, startPoint y: 323, endPoint x: 402, endPoint y: 313, distance: 135.4
click at [402, 313] on div "SearchWithCriteriab335d5b7-5ba0-43a8-9c5d-b3fbe2b10fcf Work Title Backspegeln t…" at bounding box center [728, 316] width 910 height 34
paste input "[PERSON_NAME]"
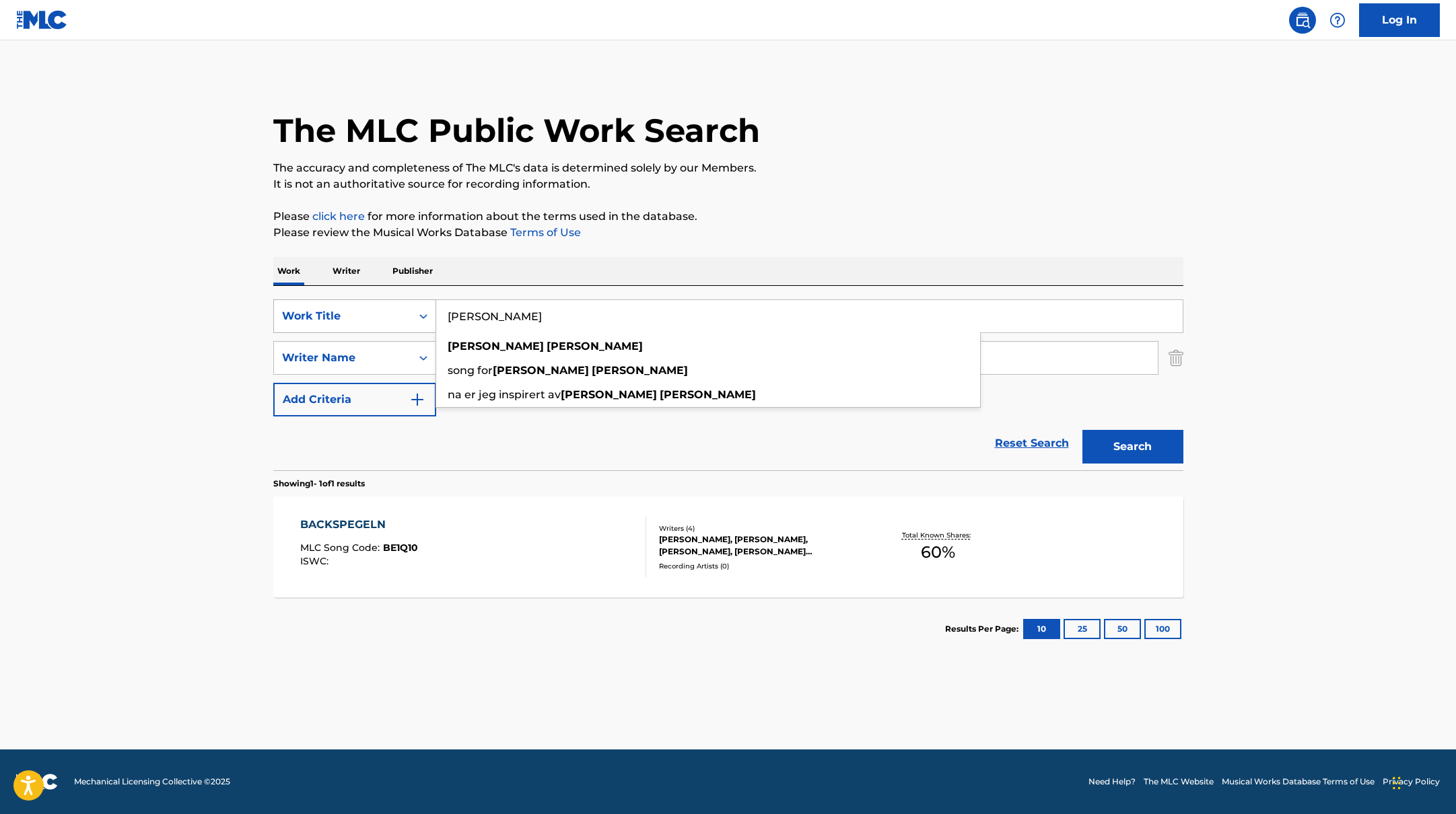
drag, startPoint x: 552, startPoint y: 314, endPoint x: 393, endPoint y: 302, distance: 159.5
click at [395, 302] on div "SearchWithCriteriab335d5b7-5ba0-43a8-9c5d-b3fbe2b10fcf Work Title [PERSON_NAME]…" at bounding box center [728, 316] width 910 height 34
paste input "Regn över Zinken"
type input "Regn över Zinken"
click at [827, 181] on p "It is not an authoritative source for recording information." at bounding box center [728, 185] width 910 height 16
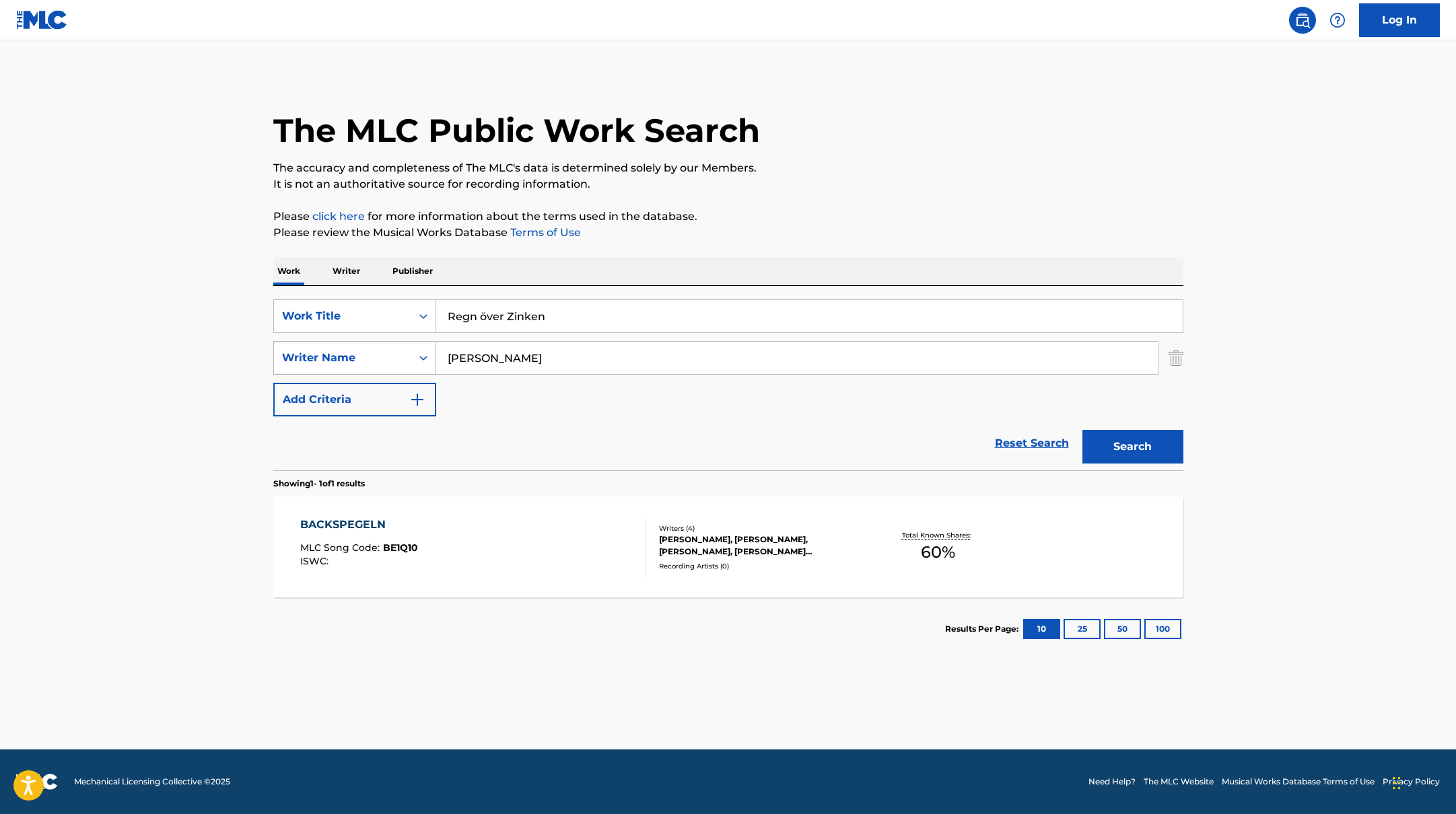
drag, startPoint x: 500, startPoint y: 358, endPoint x: 387, endPoint y: 349, distance: 113.4
click at [389, 350] on div "SearchWithCriteriabc7363e5-3b2b-47d7-9e26-821f073300c3 Writer Name [PERSON_NAME]" at bounding box center [728, 358] width 910 height 34
paste input "Fakir"
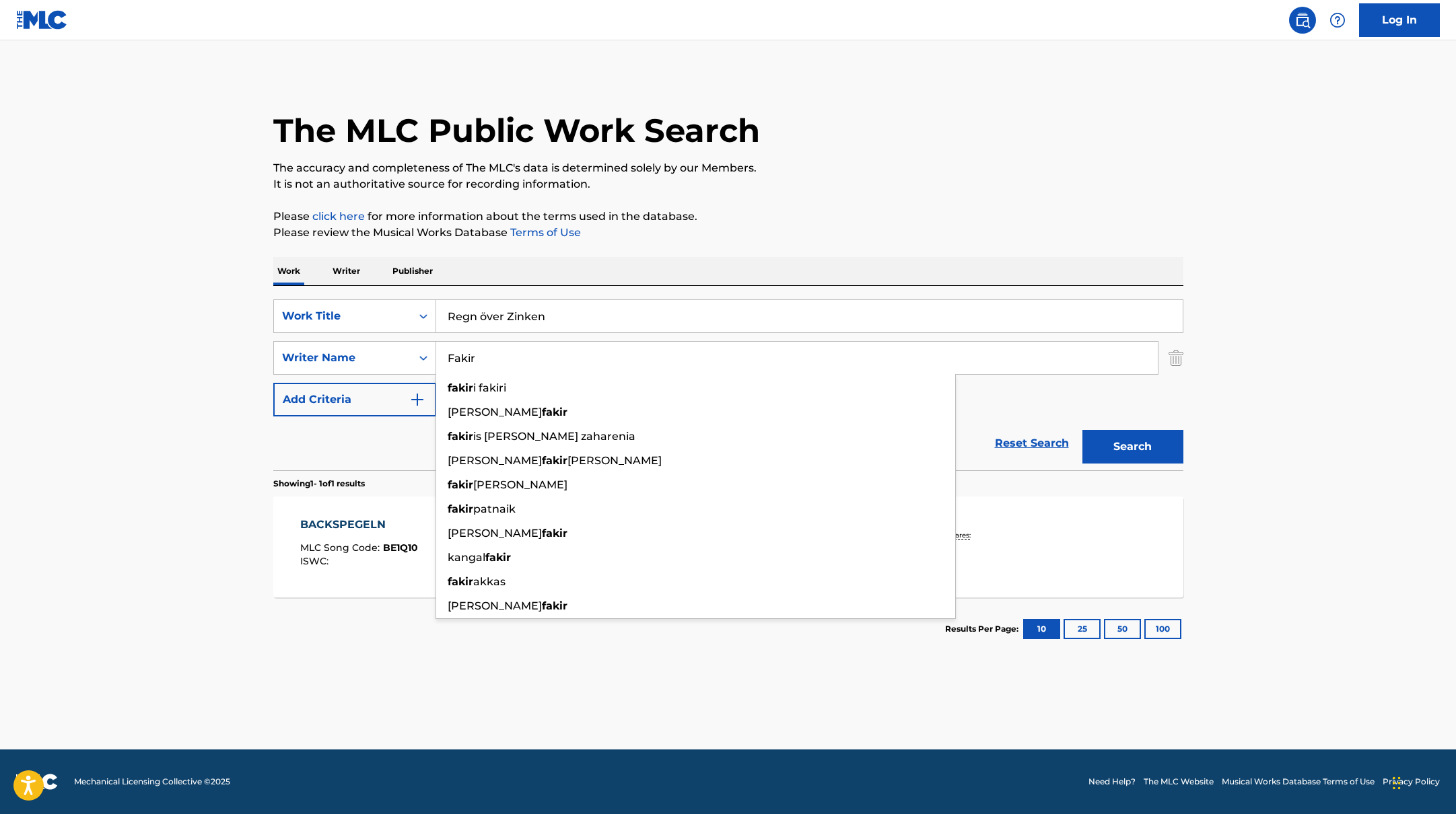
type input "Fakir"
click at [934, 183] on p "It is not an authoritative source for recording information." at bounding box center [728, 185] width 910 height 16
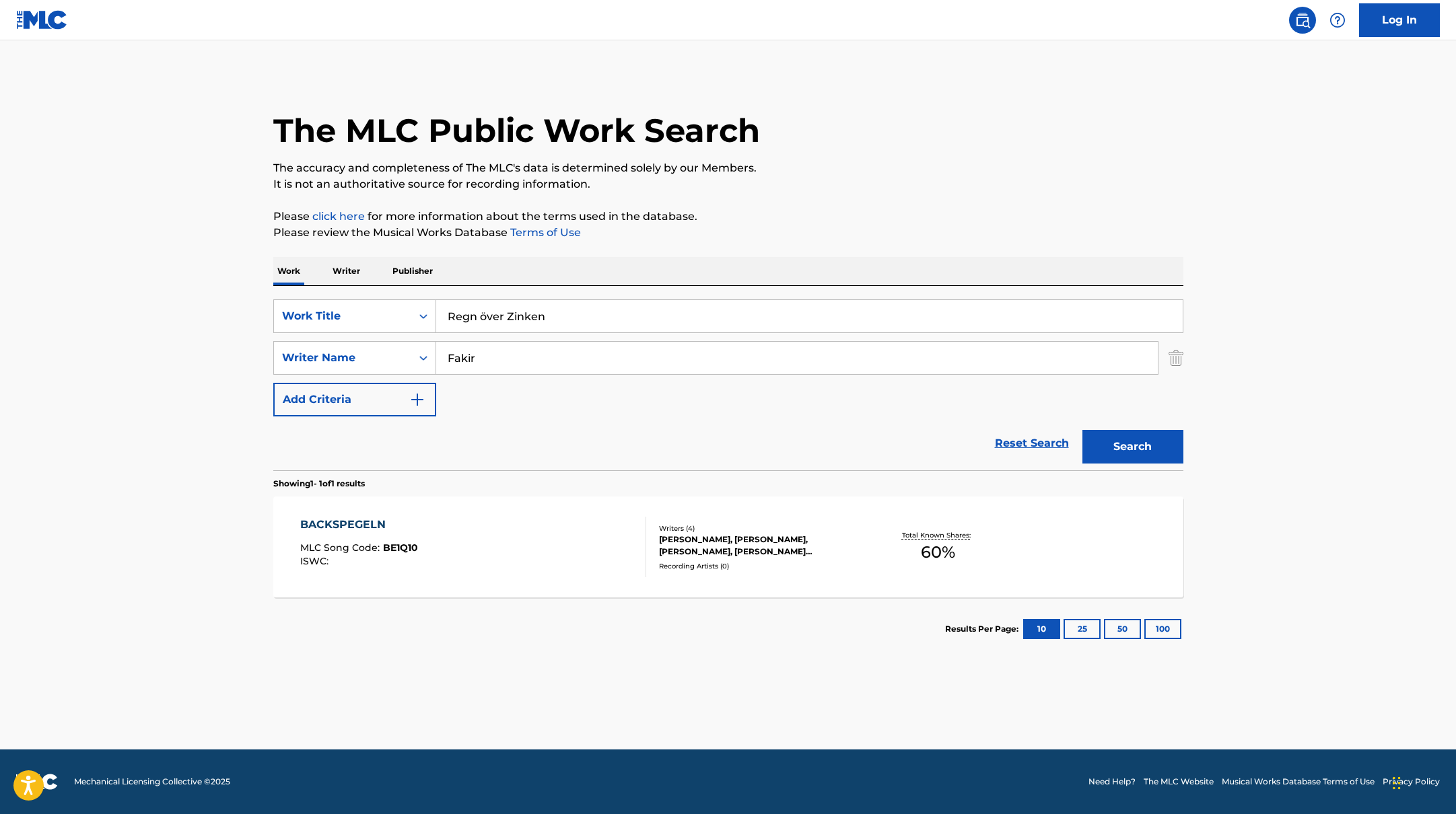
click at [1131, 452] on button "Search" at bounding box center [1132, 446] width 101 height 34
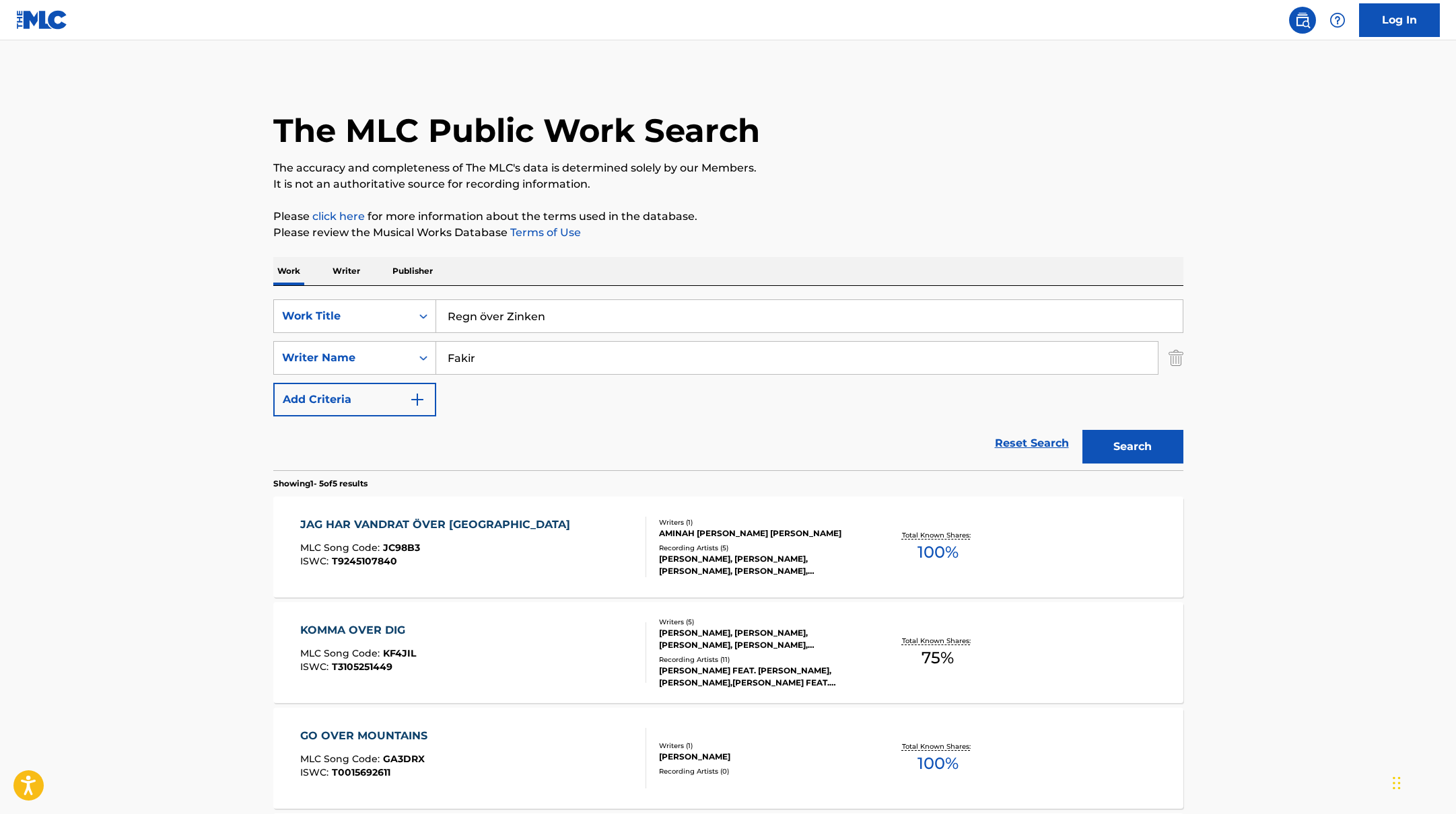
paste input "Ay Ay"
drag, startPoint x: 557, startPoint y: 316, endPoint x: 391, endPoint y: 296, distance: 167.2
click at [391, 296] on div "SearchWithCriteriab335d5b7-5ba0-43a8-9c5d-b3fbe2b10fcf Work Title Ay Ay SearchW…" at bounding box center [728, 378] width 910 height 185
type input "Ay Ay"
click at [675, 251] on div "The MLC Public Work Search The accuracy and completeness of The MLC's data is d…" at bounding box center [728, 579] width 943 height 1010
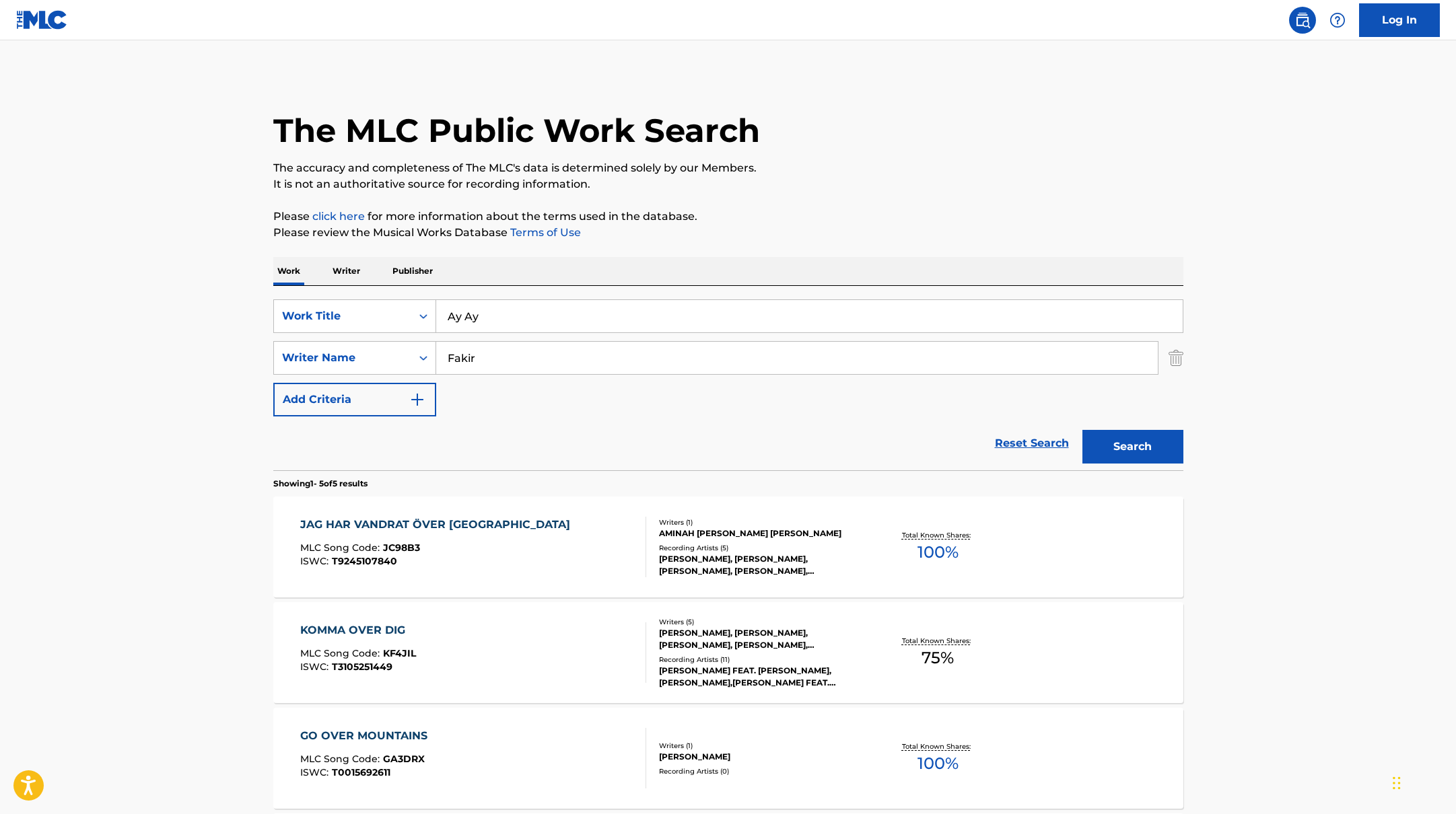
paste input "[PERSON_NAME]"
drag, startPoint x: 494, startPoint y: 361, endPoint x: 378, endPoint y: 339, distance: 118.1
click at [378, 339] on div "SearchWithCriteriab335d5b7-5ba0-43a8-9c5d-b3fbe2b10fcf Work Title Ay Ay SearchW…" at bounding box center [728, 358] width 910 height 117
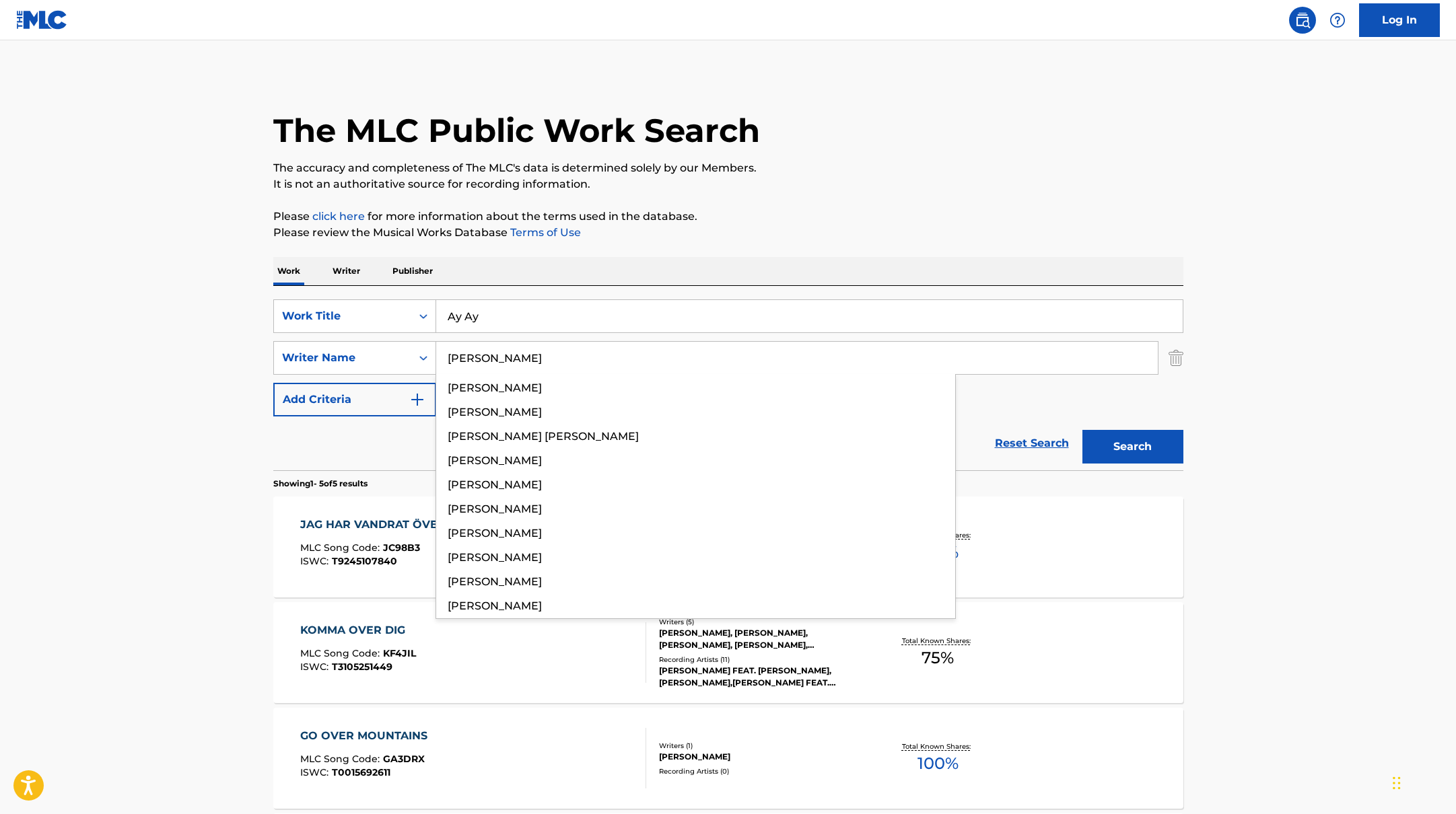
type input "[PERSON_NAME]"
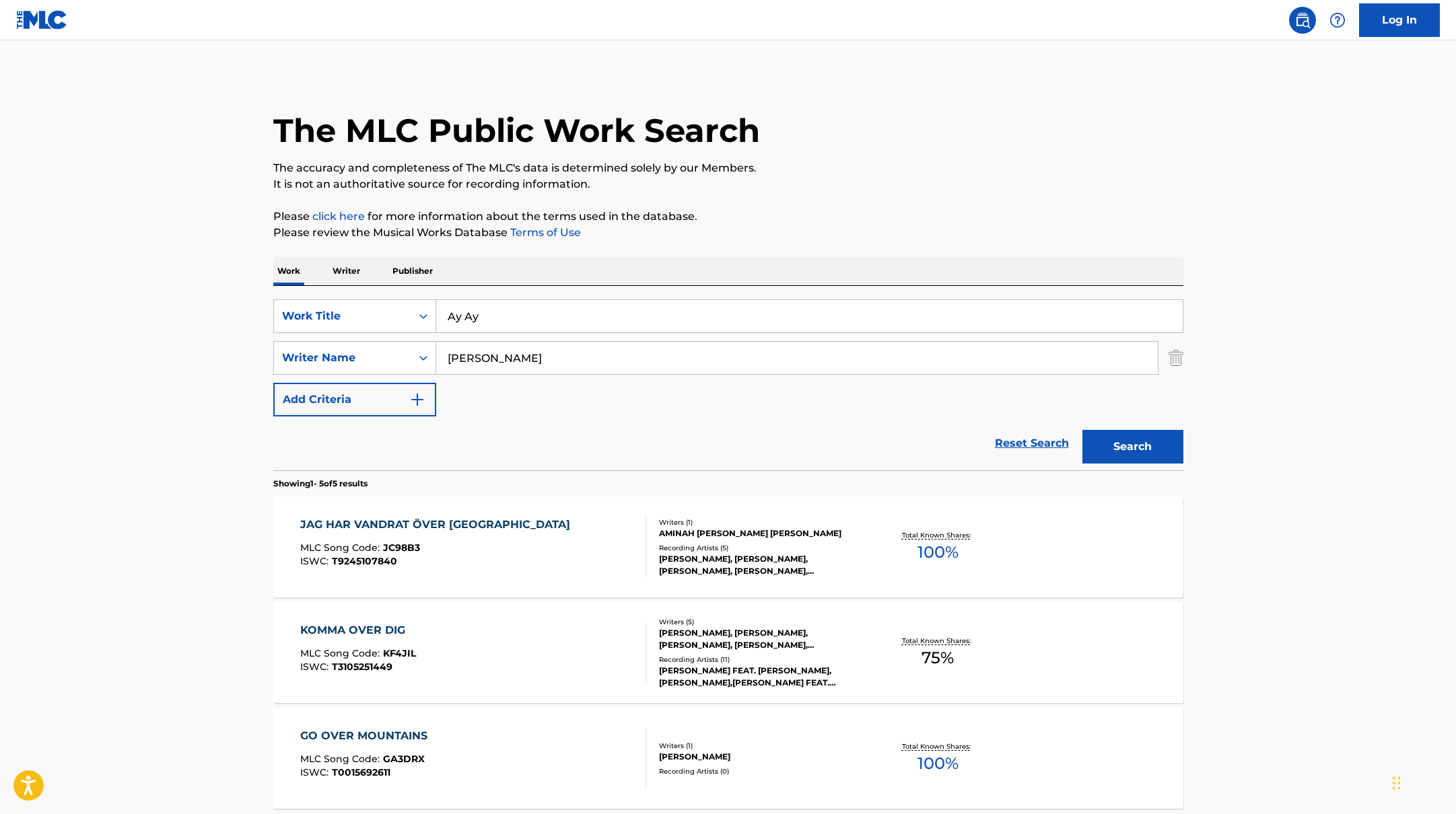
click at [890, 207] on div "The MLC Public Work Search The accuracy and completeness of The MLC's data is d…" at bounding box center [728, 579] width 943 height 1010
click at [1140, 440] on button "Search" at bounding box center [1132, 446] width 101 height 34
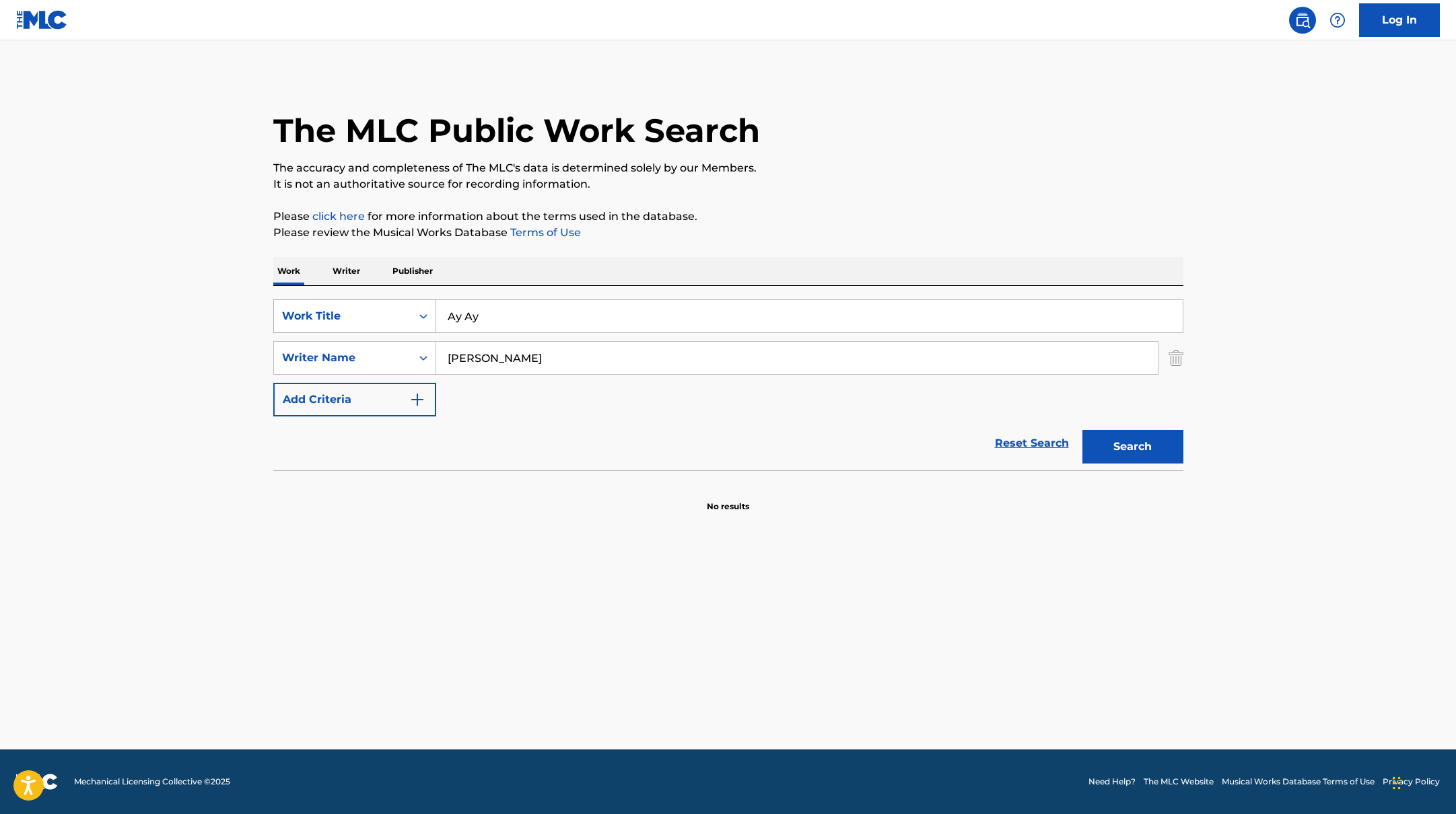
paste input "llt jag har"
drag, startPoint x: 522, startPoint y: 316, endPoint x: 785, endPoint y: 169, distance: 301.3
click at [781, 169] on div "The MLC Public Work Search The accuracy and completeness of The MLC's data is d…" at bounding box center [728, 293] width 943 height 439
type input "Allt jag har"
click at [785, 169] on p "The accuracy and completeness of The MLC's data is determined solely by our Mem…" at bounding box center [728, 168] width 910 height 16
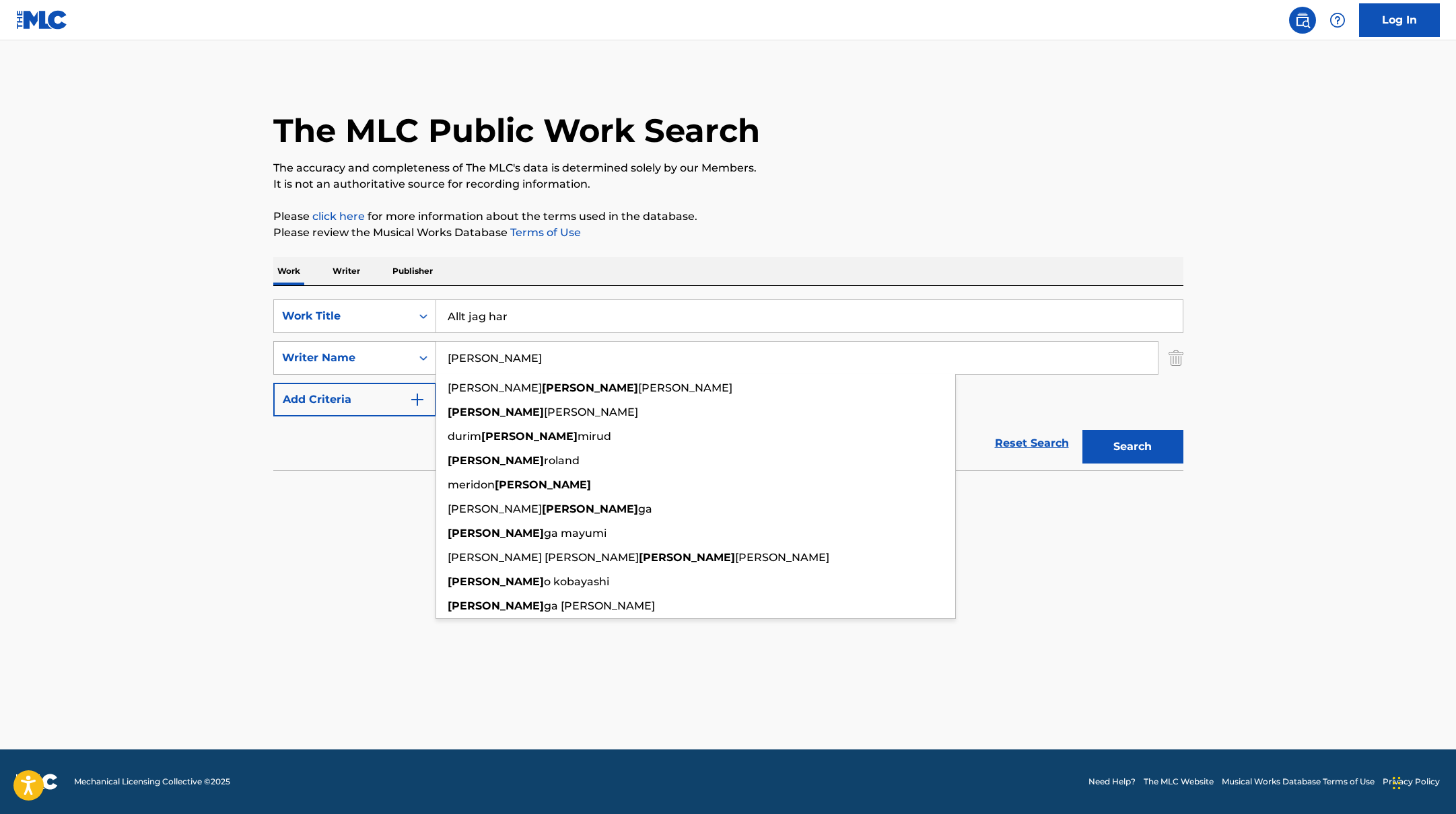
drag, startPoint x: 498, startPoint y: 369, endPoint x: 393, endPoint y: 344, distance: 107.9
click at [393, 344] on div "SearchWithCriteriabc7363e5-3b2b-47d7-9e26-821f073300c3 Writer Name [PERSON_NAME…" at bounding box center [728, 358] width 910 height 34
paste input "Zanyar,"
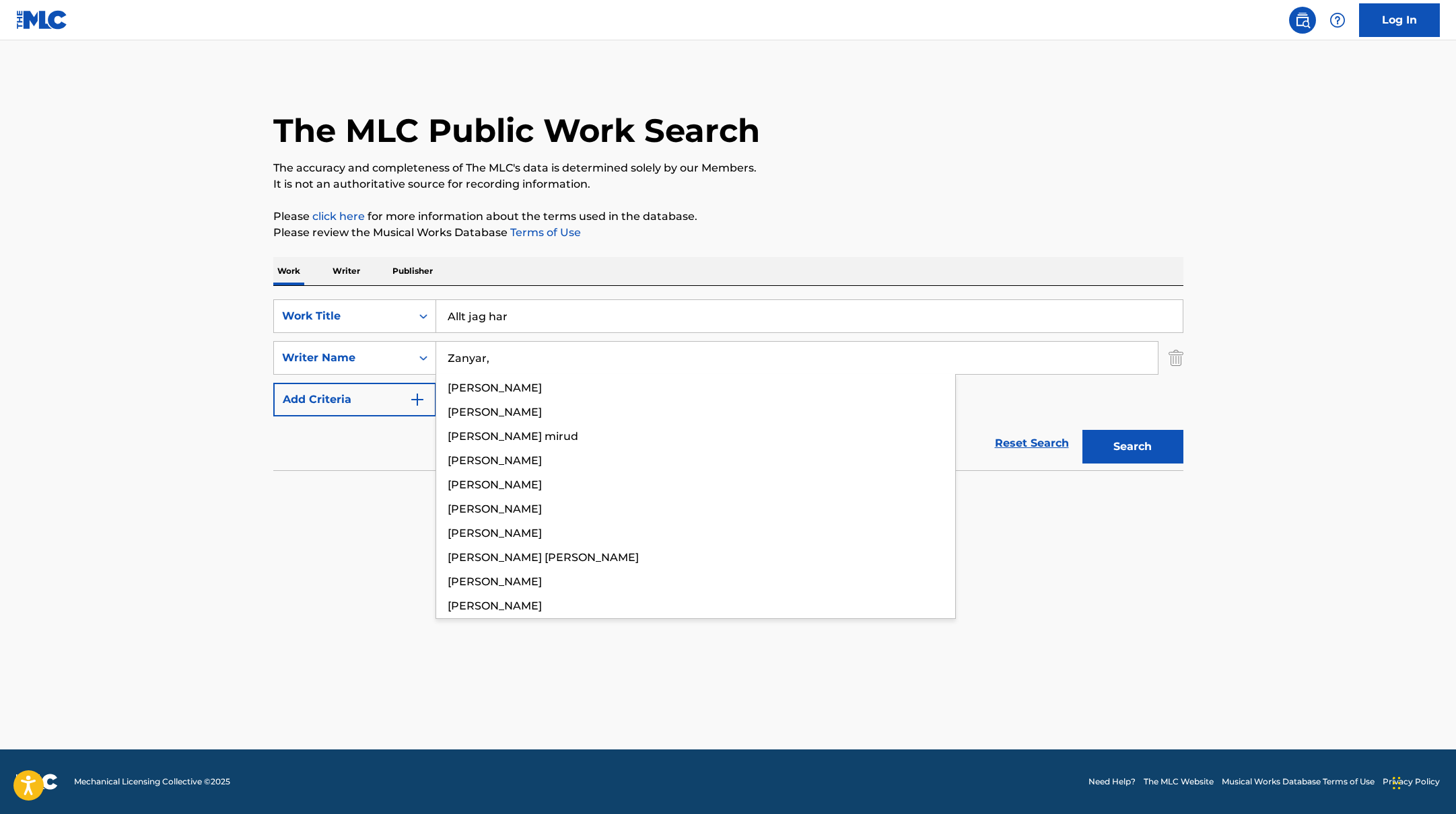
type input "Zanyar,"
click at [714, 262] on div "Work Writer Publisher" at bounding box center [728, 271] width 910 height 28
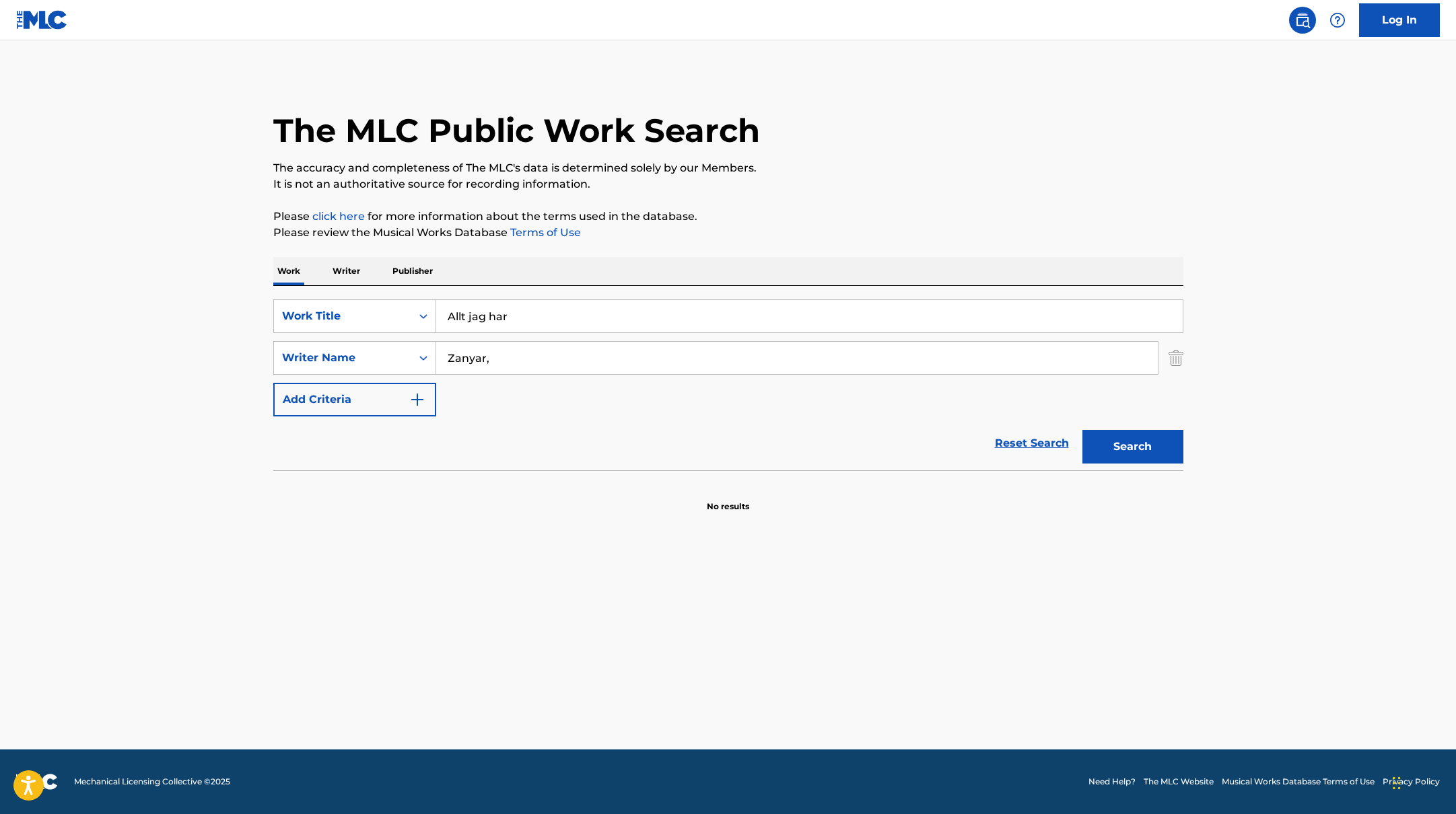
click at [1154, 454] on button "Search" at bounding box center [1132, 446] width 101 height 34
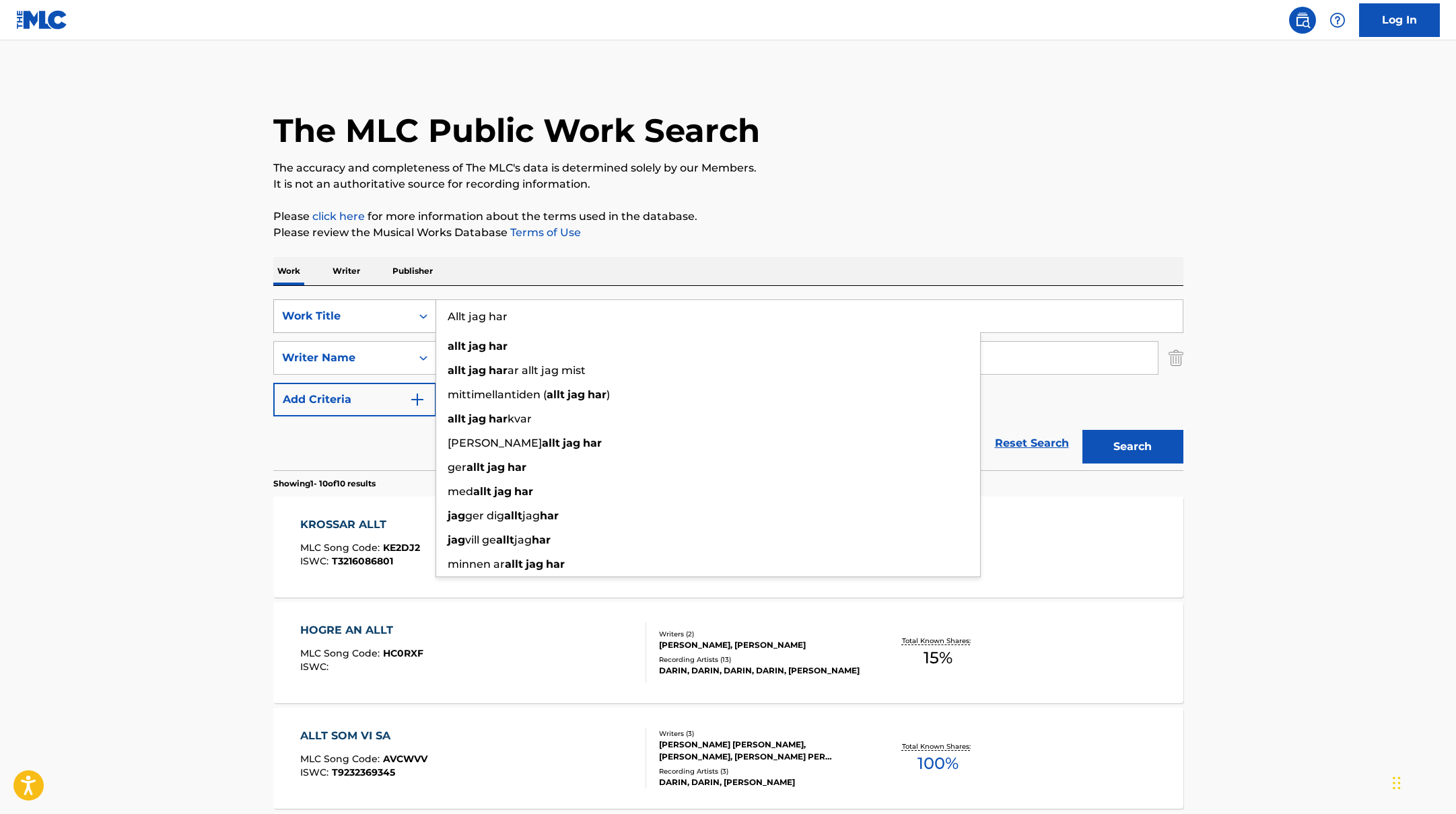
drag, startPoint x: 521, startPoint y: 319, endPoint x: 386, endPoint y: 306, distance: 135.6
click at [356, 296] on div "SearchWithCriteriab335d5b7-5ba0-43a8-9c5d-b3fbe2b10fcf Work Title Allt jag har …" at bounding box center [728, 378] width 910 height 185
paste input "Vill du ha mig?"
type input "Vill du ha mig?"
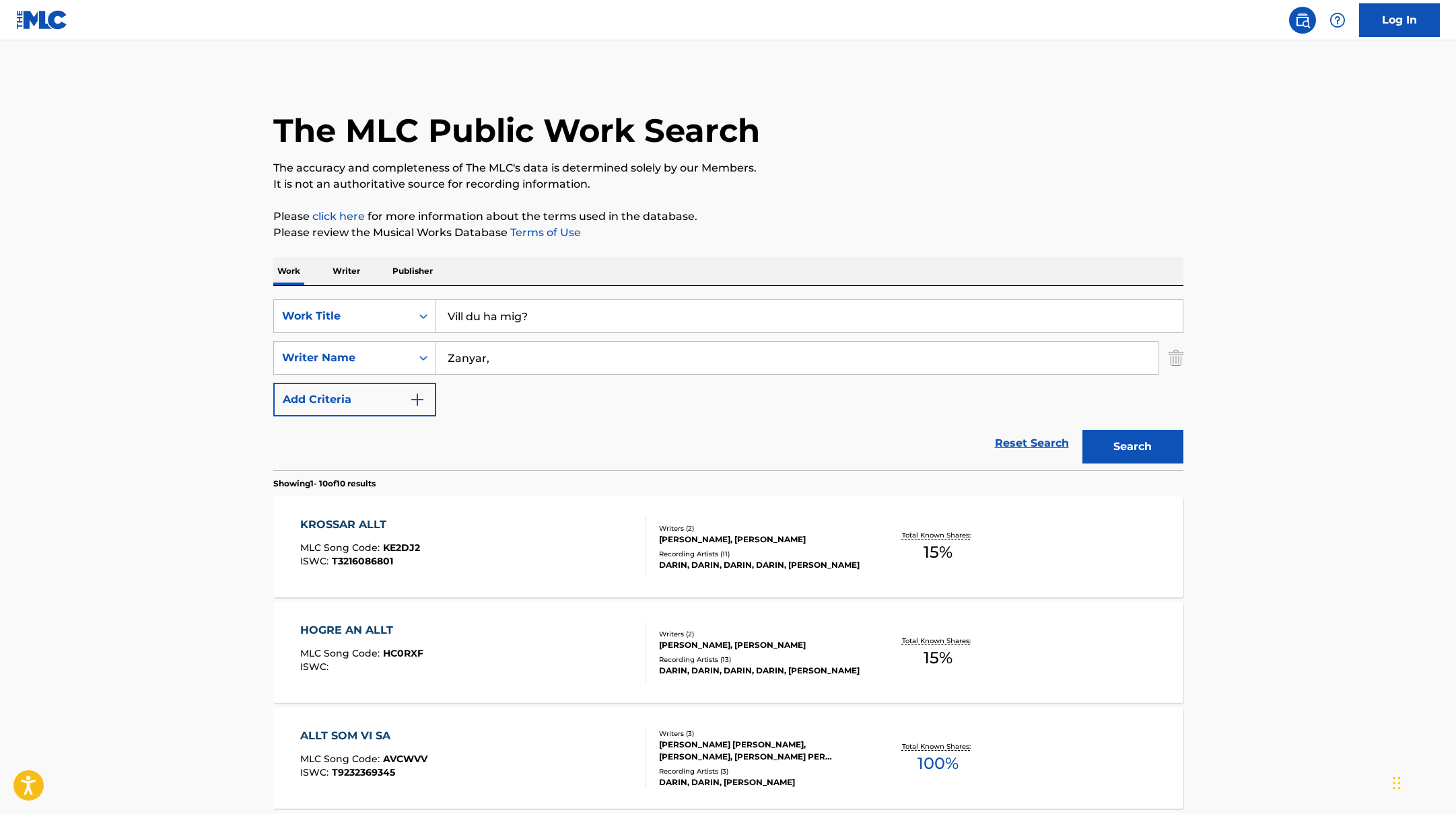
click at [727, 219] on p "Please click here for more information about the terms used in the database." at bounding box center [728, 216] width 910 height 16
drag, startPoint x: 499, startPoint y: 362, endPoint x: 360, endPoint y: 340, distance: 140.7
click at [370, 341] on div "SearchWithCriteriabc7363e5-3b2b-47d7-9e26-821f073300c3 Writer Name [PERSON_NAME…" at bounding box center [728, 358] width 910 height 34
paste input "Lindbrandt"
type input "Lindbrandt,"
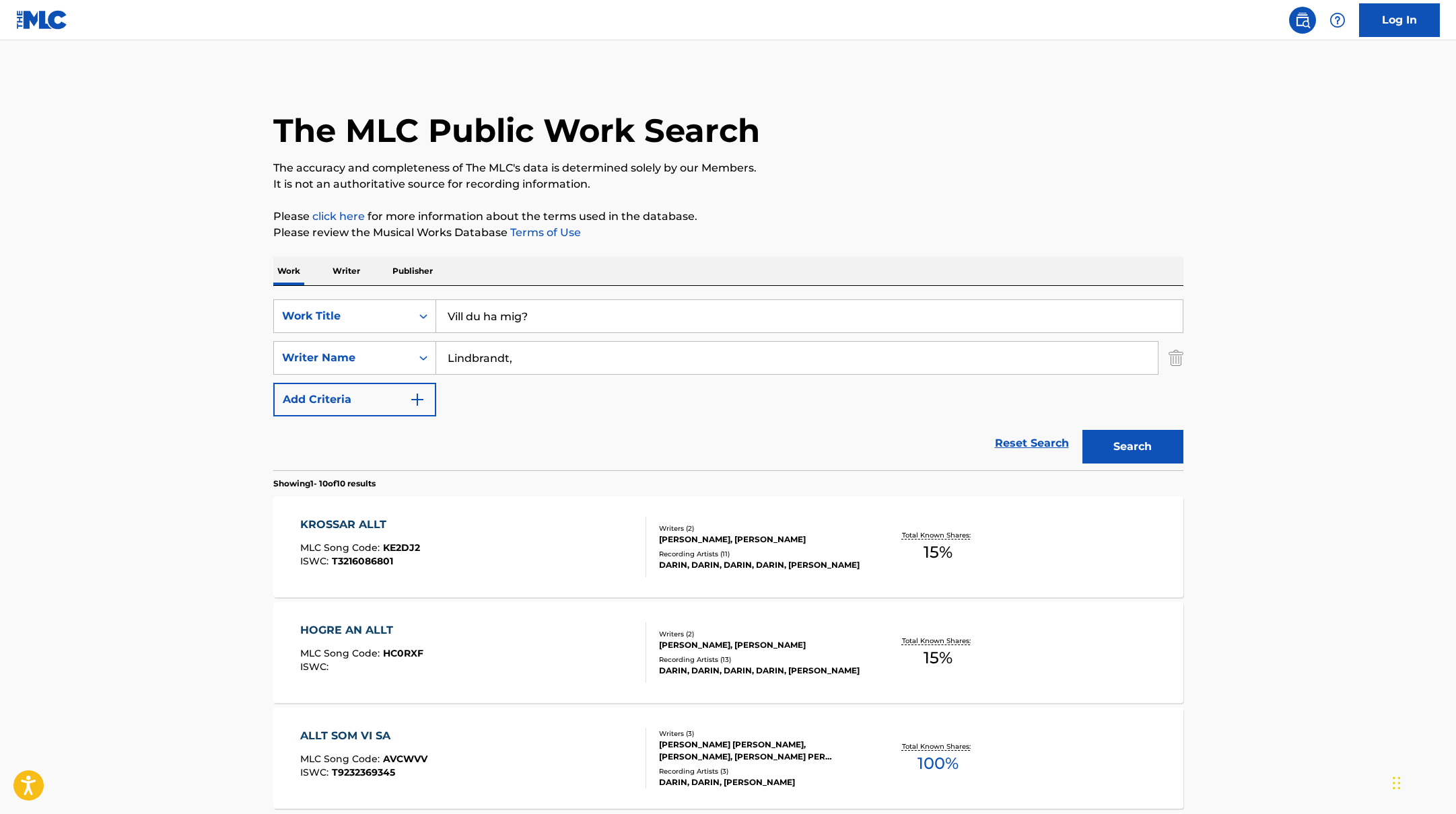
click at [763, 214] on p "Please click here for more information about the terms used in the database." at bounding box center [728, 216] width 910 height 16
click at [1138, 445] on button "Search" at bounding box center [1132, 446] width 101 height 34
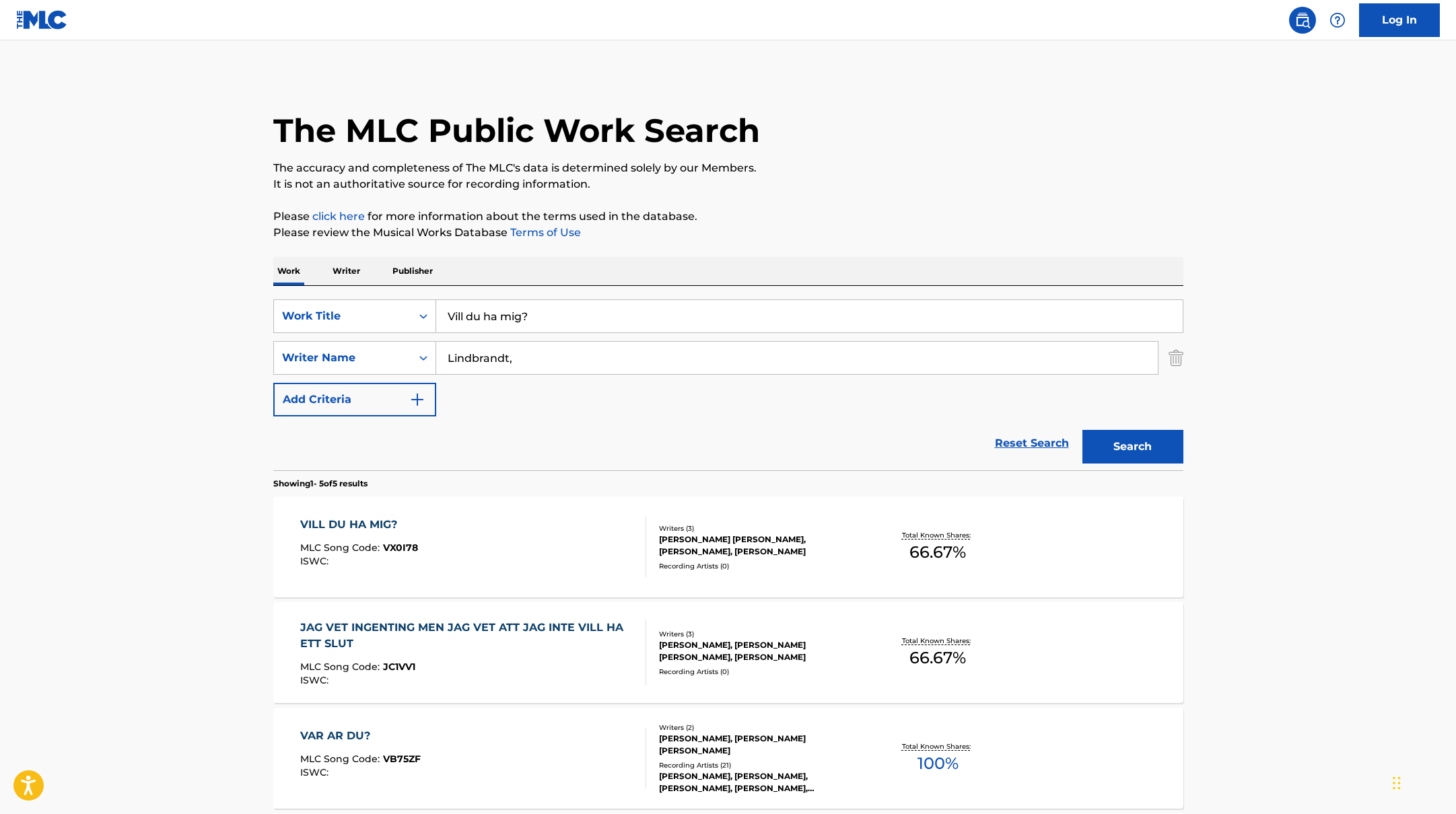
click at [587, 544] on div "VILL DU HA MIG? MLC Song Code : VX0I78 ISWC :" at bounding box center [473, 547] width 346 height 61
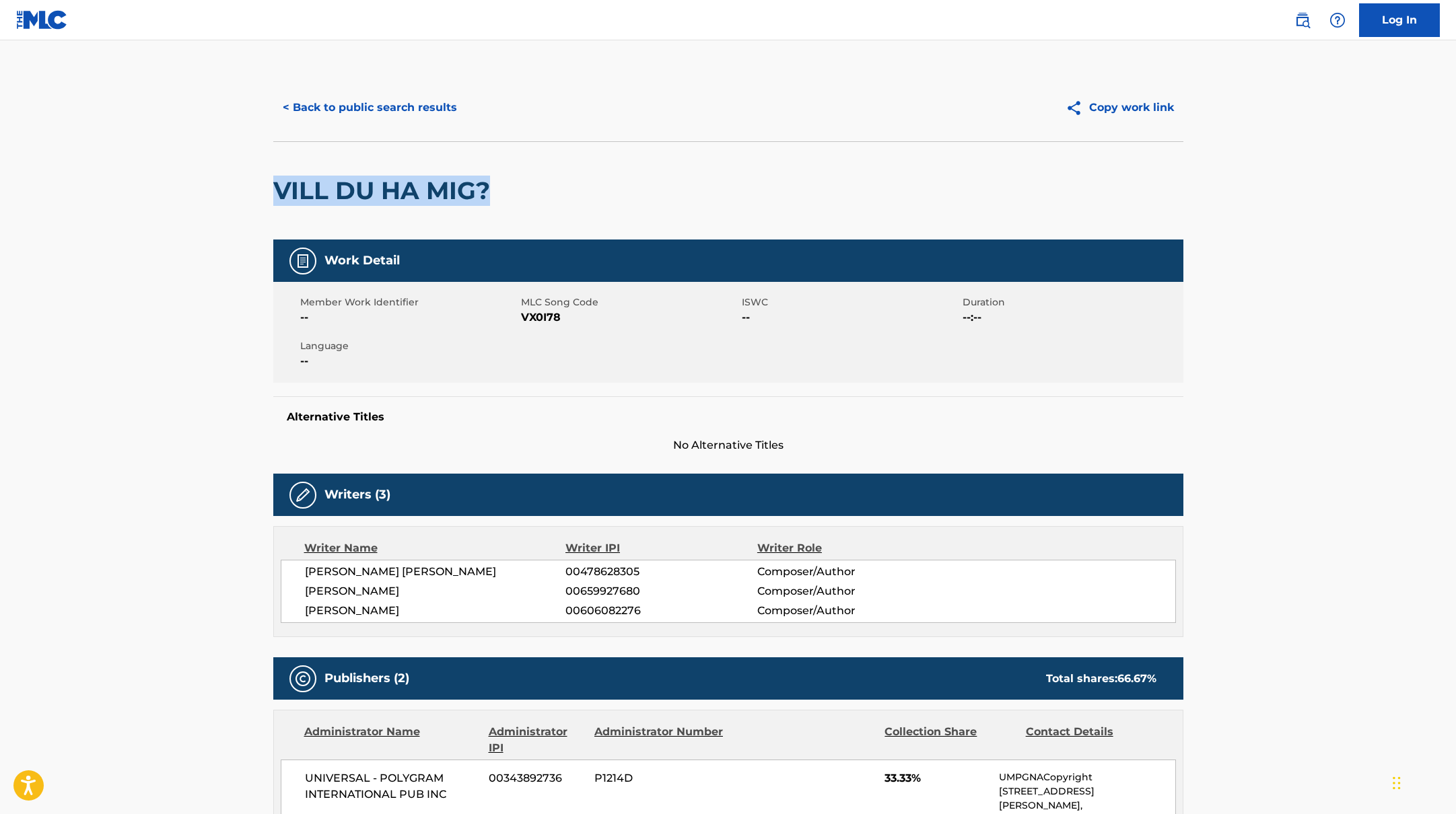
drag, startPoint x: 522, startPoint y: 184, endPoint x: 220, endPoint y: 170, distance: 302.3
click at [220, 170] on main "< Back to public search results Copy work link VILL DU HA MIG? Work Detail Memb…" at bounding box center [728, 687] width 1456 height 1293
copy h2 "VILL DU HA MIG?"
drag, startPoint x: 522, startPoint y: 318, endPoint x: 599, endPoint y: 321, distance: 77.1
click at [599, 321] on span "VX0I78" at bounding box center [629, 318] width 217 height 16
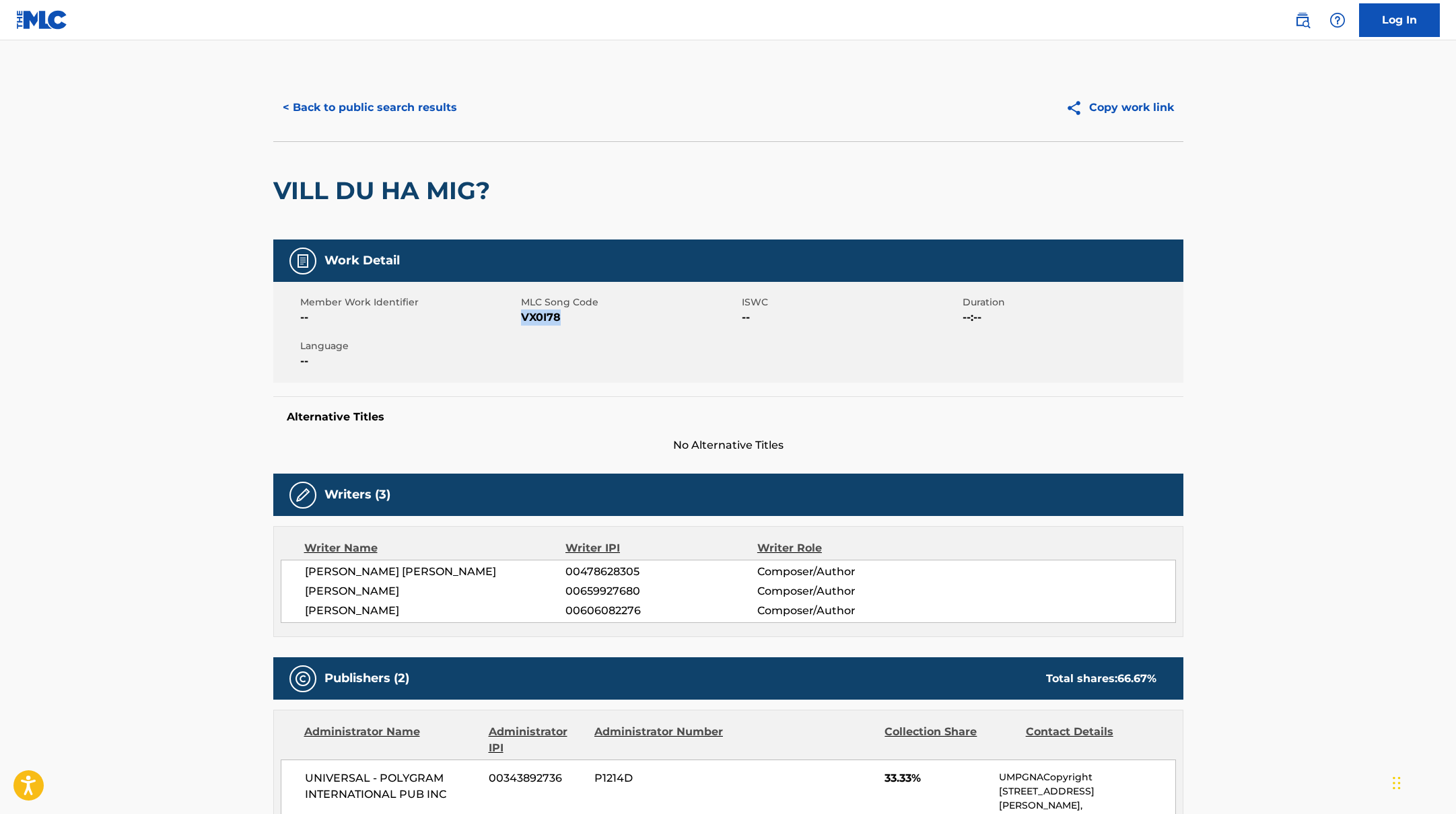
copy span "VX0I78"
click at [399, 111] on button "< Back to public search results" at bounding box center [369, 107] width 193 height 34
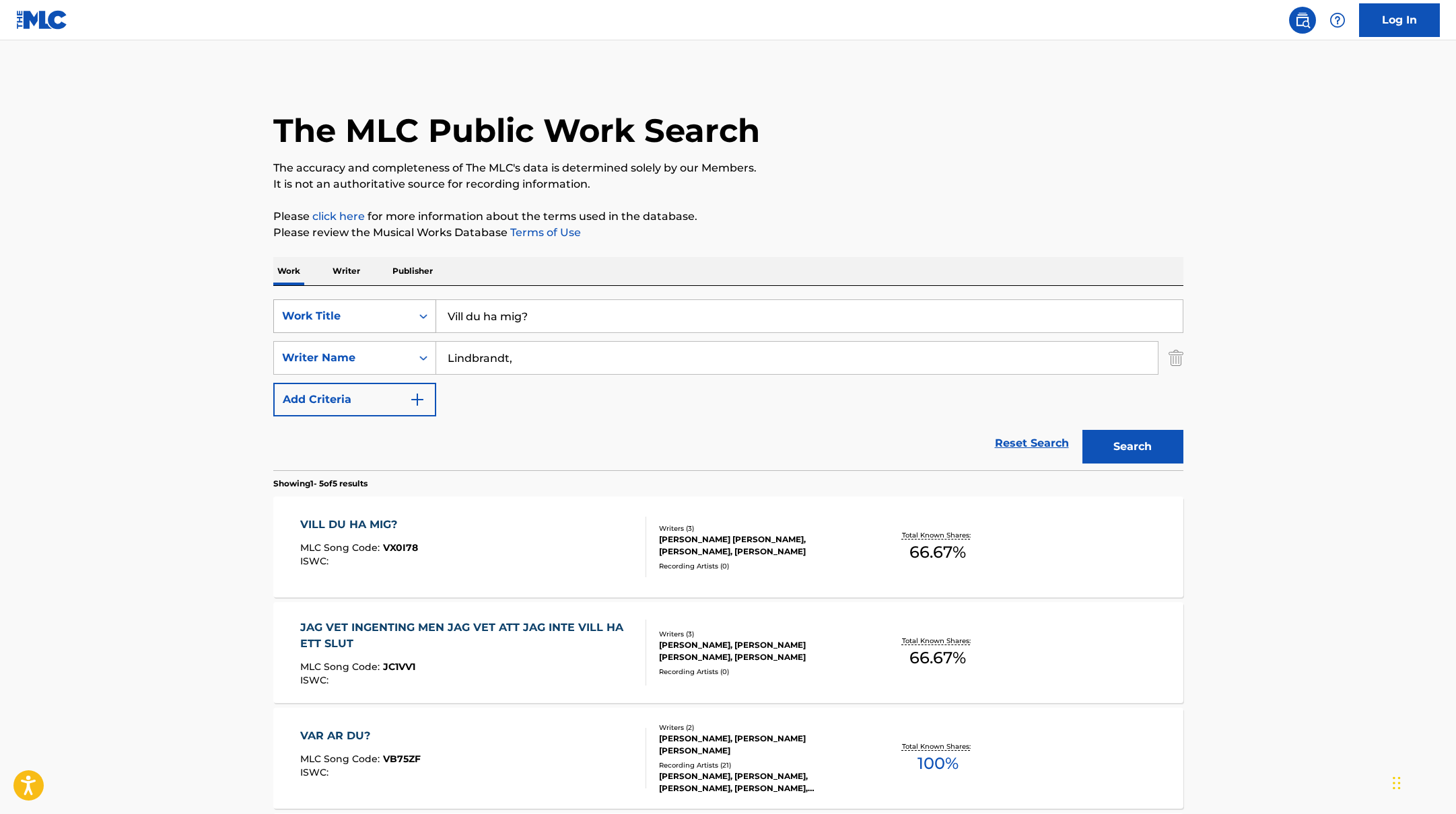
drag, startPoint x: 545, startPoint y: 318, endPoint x: 392, endPoint y: 307, distance: 153.4
click at [392, 307] on div "SearchWithCriteriab335d5b7-5ba0-43a8-9c5d-b3fbe2b10fcf Work Title Vill du ha mi…" at bounding box center [728, 316] width 910 height 34
paste input "[PERSON_NAME]"
drag, startPoint x: 570, startPoint y: 323, endPoint x: 405, endPoint y: 306, distance: 165.9
click at [405, 306] on div "SearchWithCriteriab335d5b7-5ba0-43a8-9c5d-b3fbe2b10fcf Work Title [PERSON_NAME]" at bounding box center [728, 316] width 910 height 34
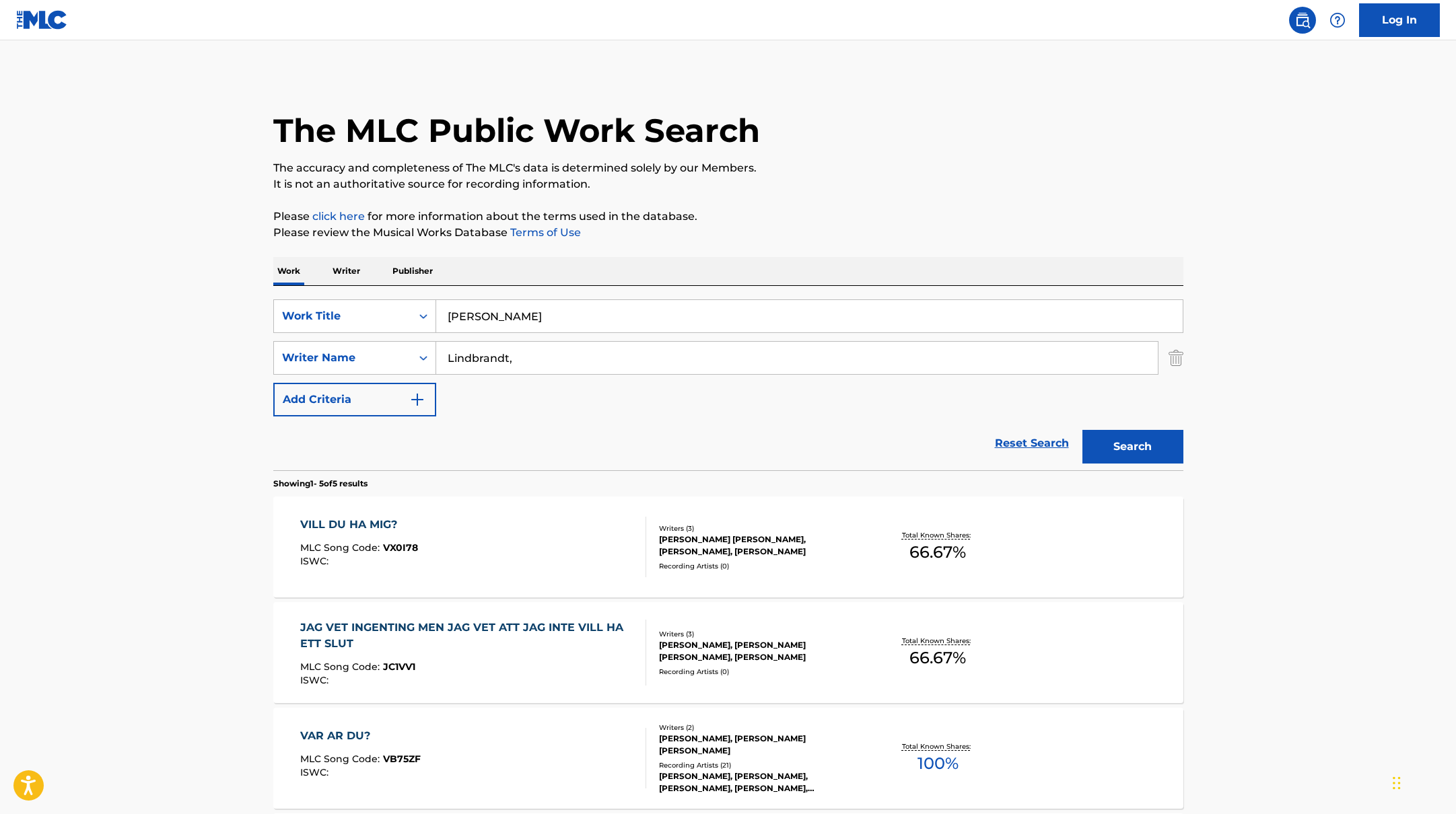
paste input "Lång väg till [PERSON_NAME]"
type input "Lång väg till [PERSON_NAME]"
click at [795, 194] on div "The MLC Public Work Search The accuracy and completeness of The MLC's data is d…" at bounding box center [728, 579] width 943 height 1010
click at [1164, 440] on button "Search" at bounding box center [1132, 446] width 101 height 34
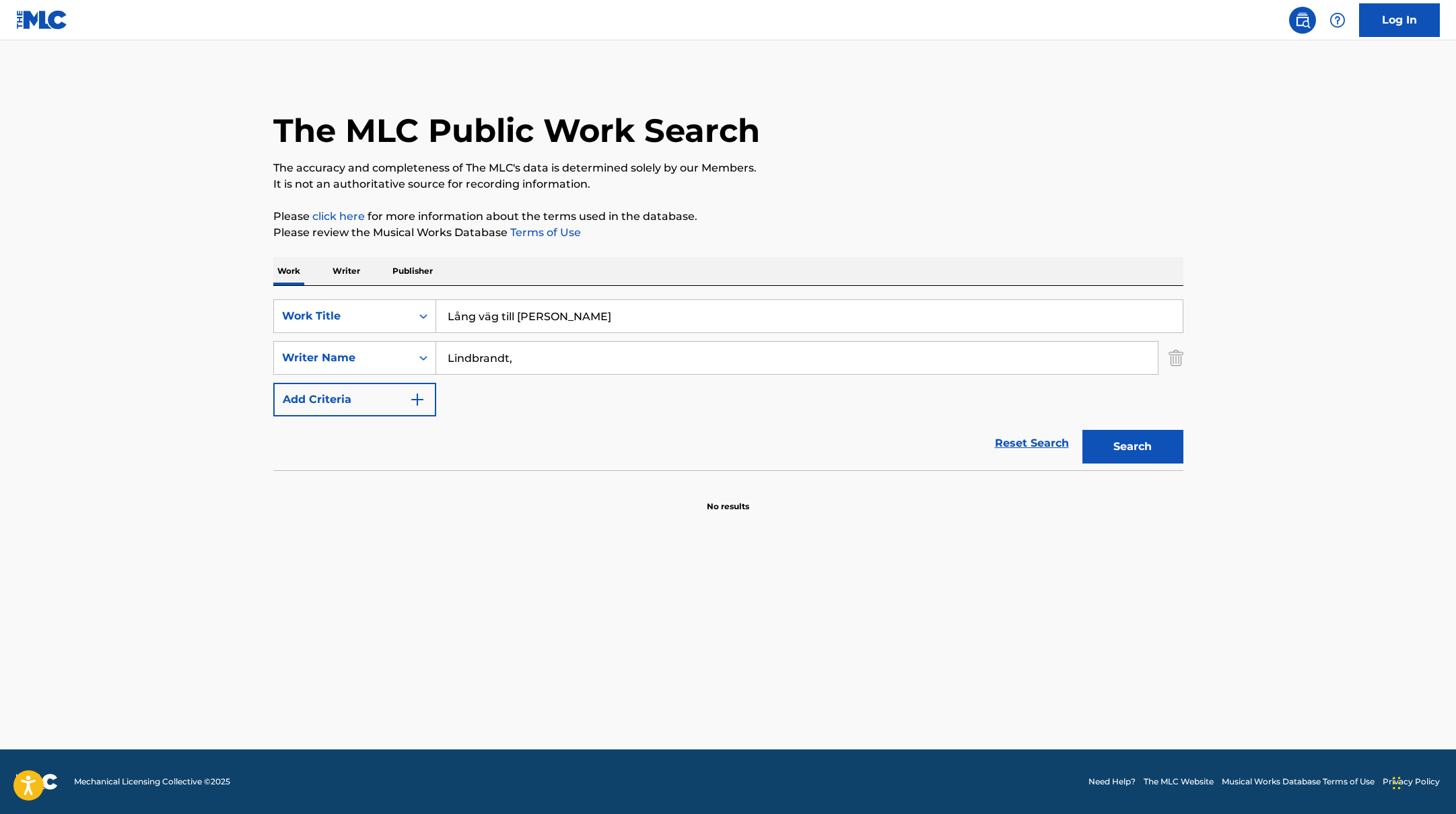
drag, startPoint x: 555, startPoint y: 355, endPoint x: 379, endPoint y: 336, distance: 177.0
click at [388, 336] on div "SearchWithCriteriab335d5b7-5ba0-43a8-9c5d-b3fbe2b10fcf Work Title Lång väg till…" at bounding box center [728, 358] width 910 height 117
paste input "Berg"
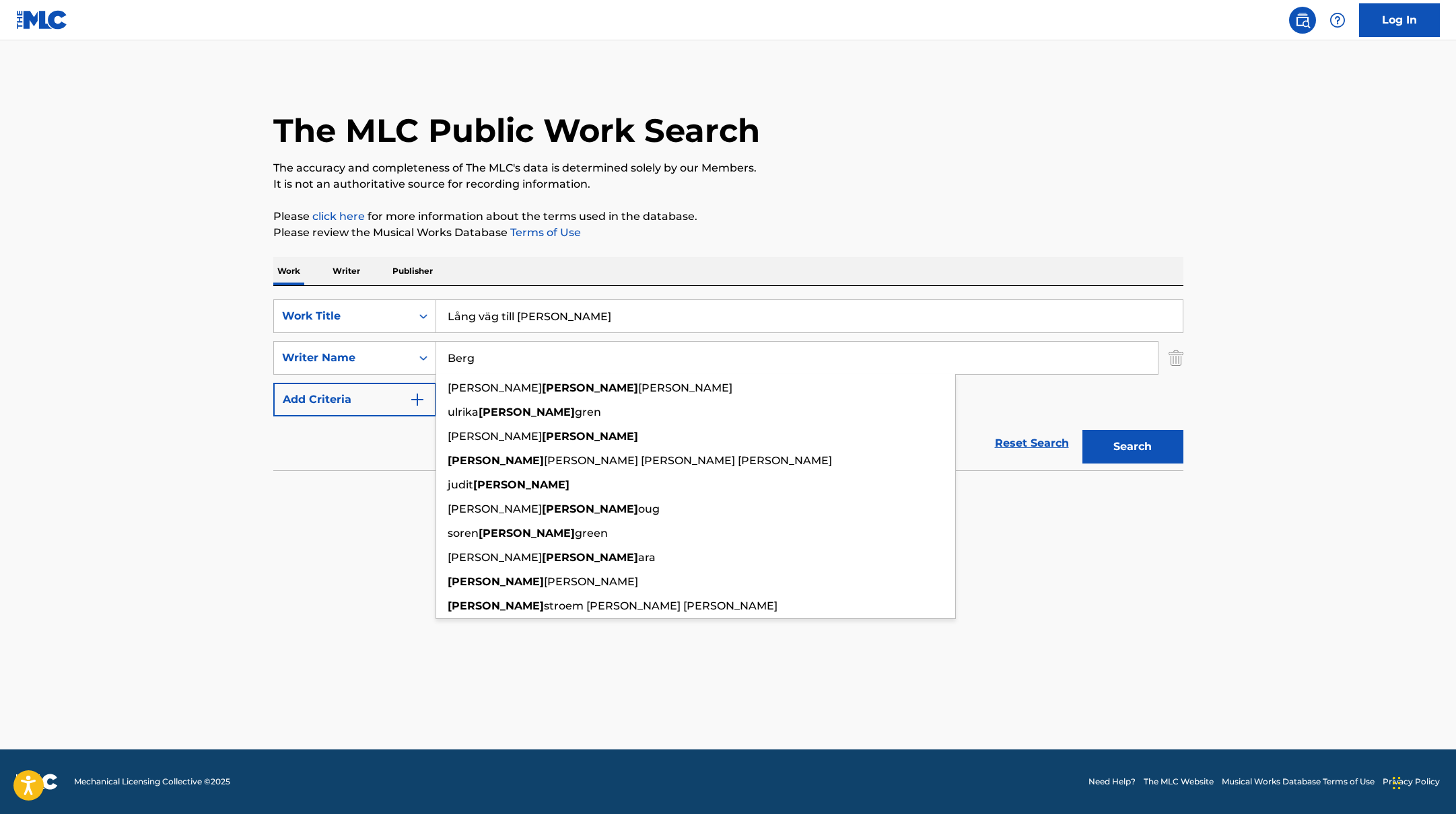
type input "Berg"
click at [1011, 147] on div "The MLC Public Work Search" at bounding box center [728, 123] width 910 height 99
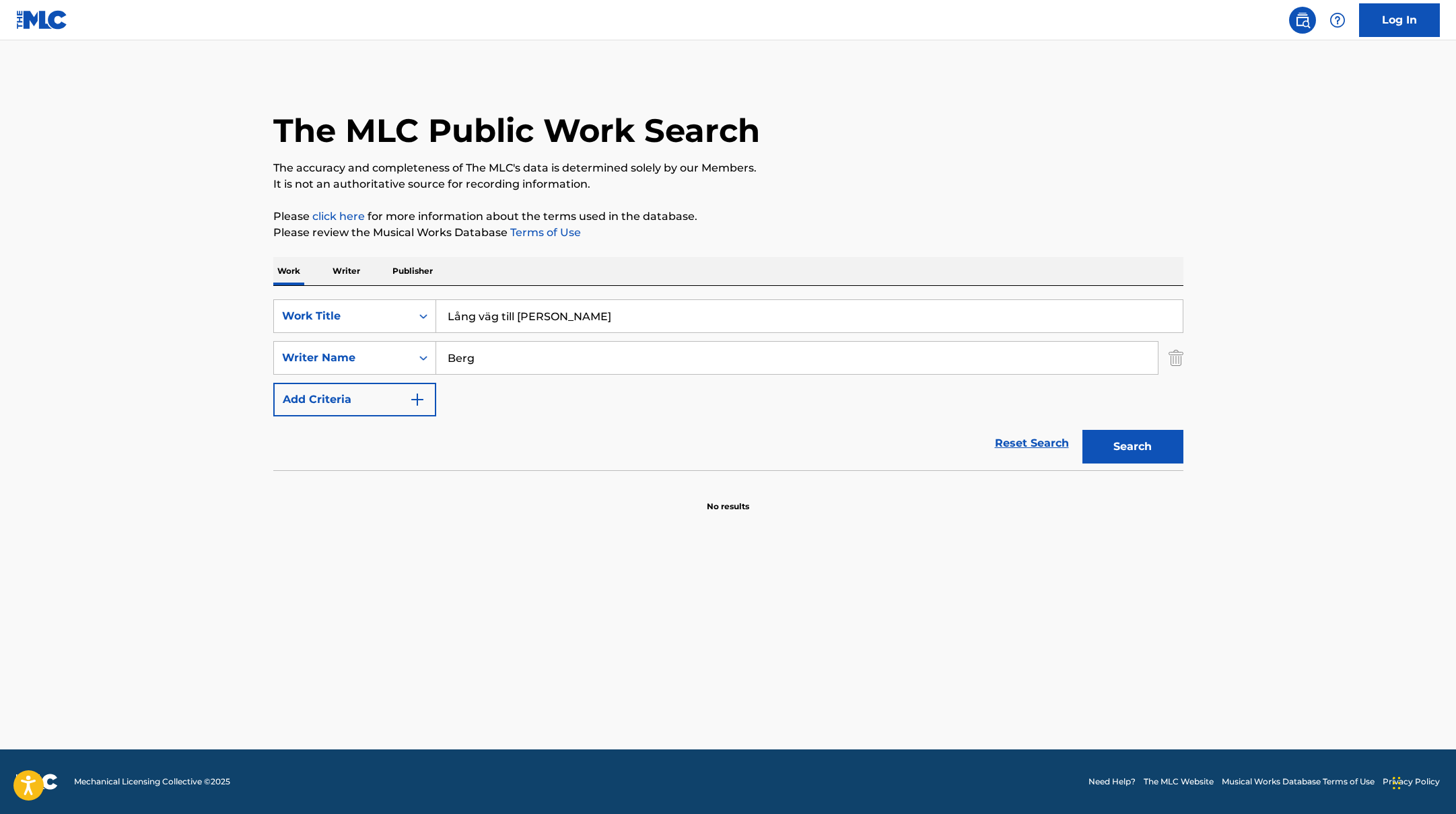
click at [1160, 443] on button "Search" at bounding box center [1132, 446] width 101 height 34
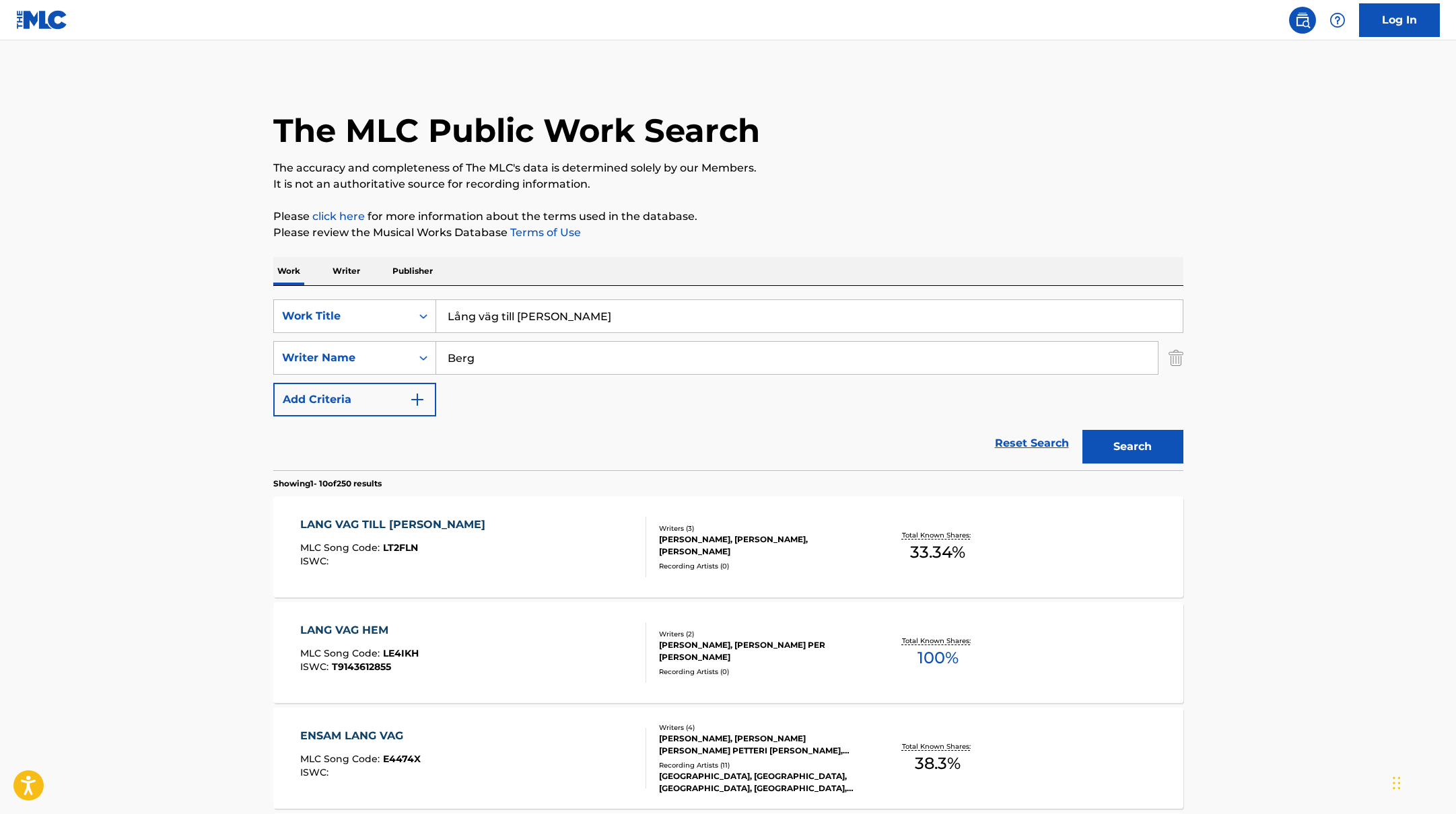
click at [612, 539] on div "LANG VAG TILL [PERSON_NAME] MLC Song Code : LT2FLN ISWC :" at bounding box center [473, 547] width 346 height 61
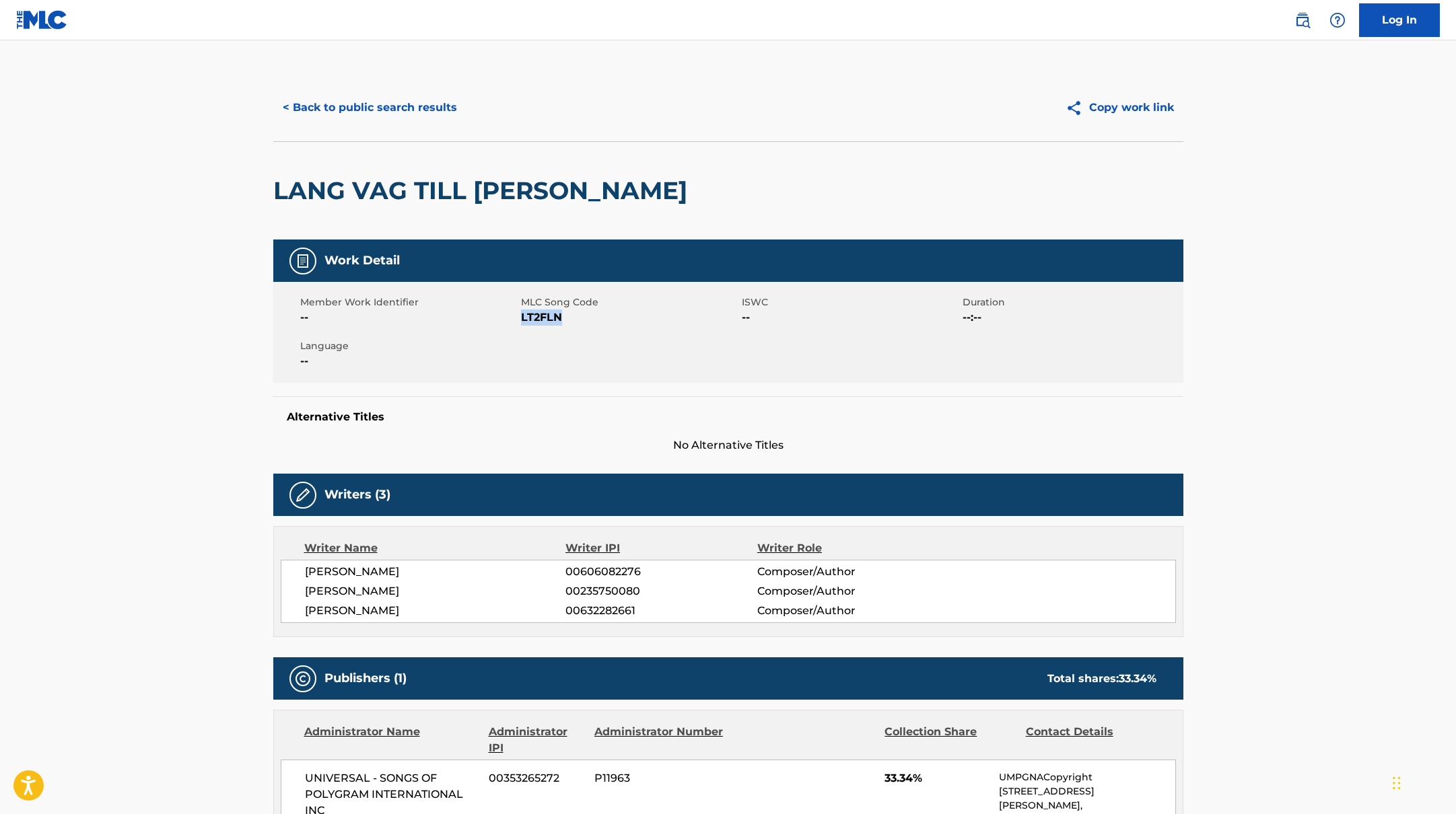
drag, startPoint x: 521, startPoint y: 317, endPoint x: 627, endPoint y: 321, distance: 106.1
click at [627, 321] on span "LT2FLN" at bounding box center [629, 318] width 217 height 16
copy span "LT2FLN"
click at [380, 103] on button "< Back to public search results" at bounding box center [369, 107] width 193 height 34
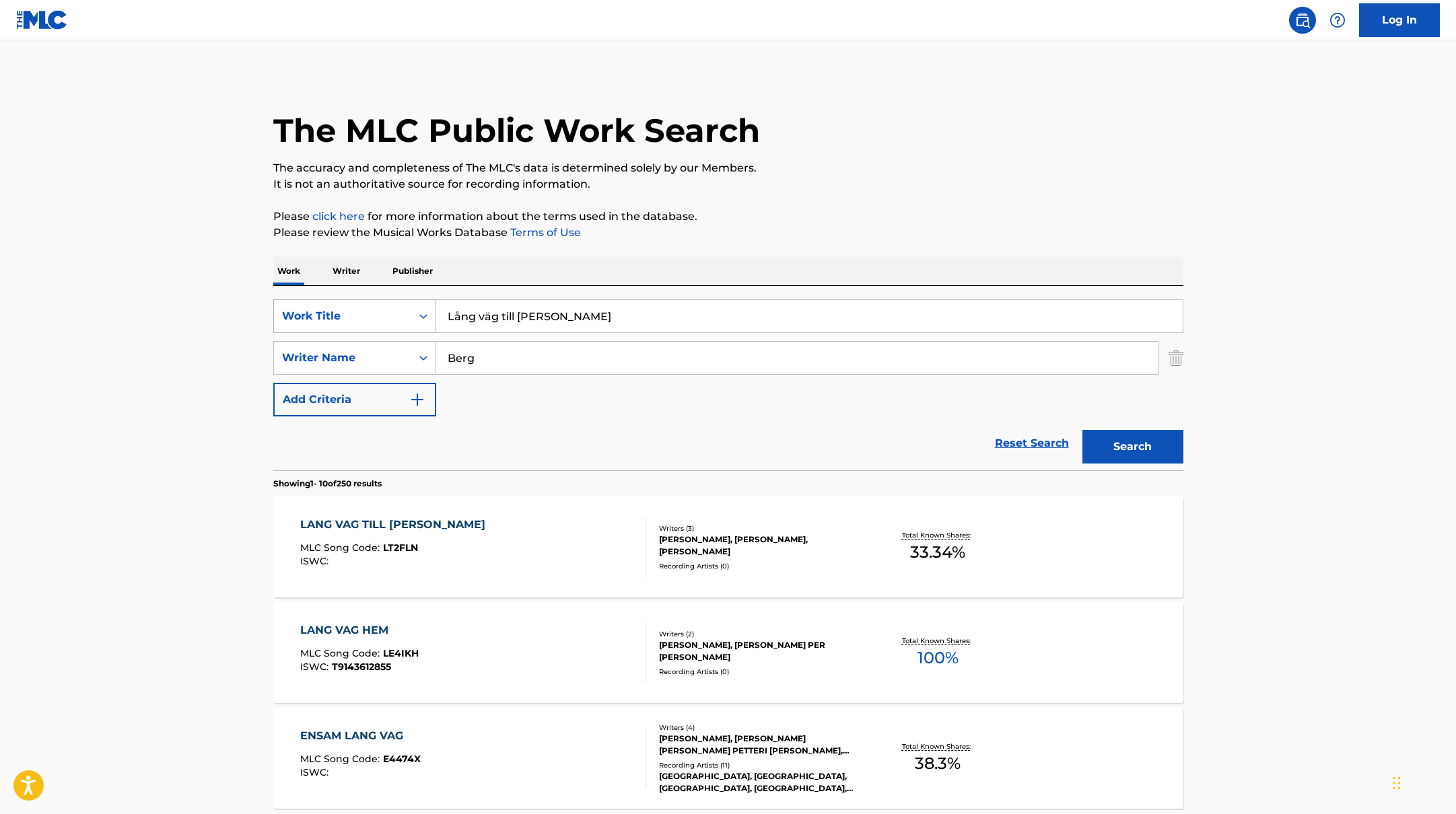
drag, startPoint x: 578, startPoint y: 319, endPoint x: 398, endPoint y: 300, distance: 181.0
click at [398, 300] on div "SearchWithCriteriab335d5b7-5ba0-43a8-9c5d-b3fbe2b10fcf Work Title Lång väg till…" at bounding box center [728, 316] width 910 height 34
paste input "Oh Uddevalla"
type input "Oh Uddevalla"
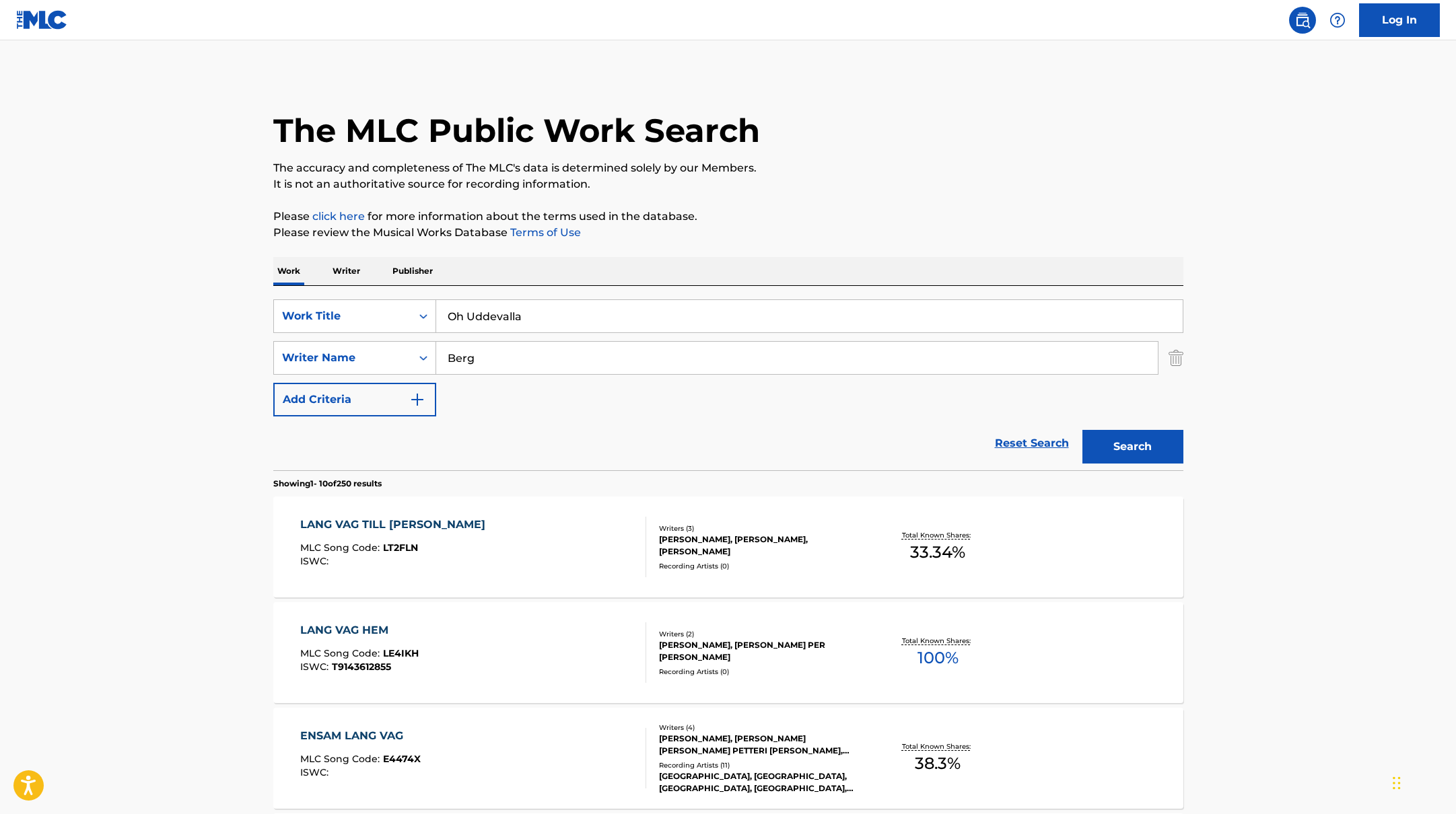
click at [1117, 446] on button "Search" at bounding box center [1132, 446] width 101 height 34
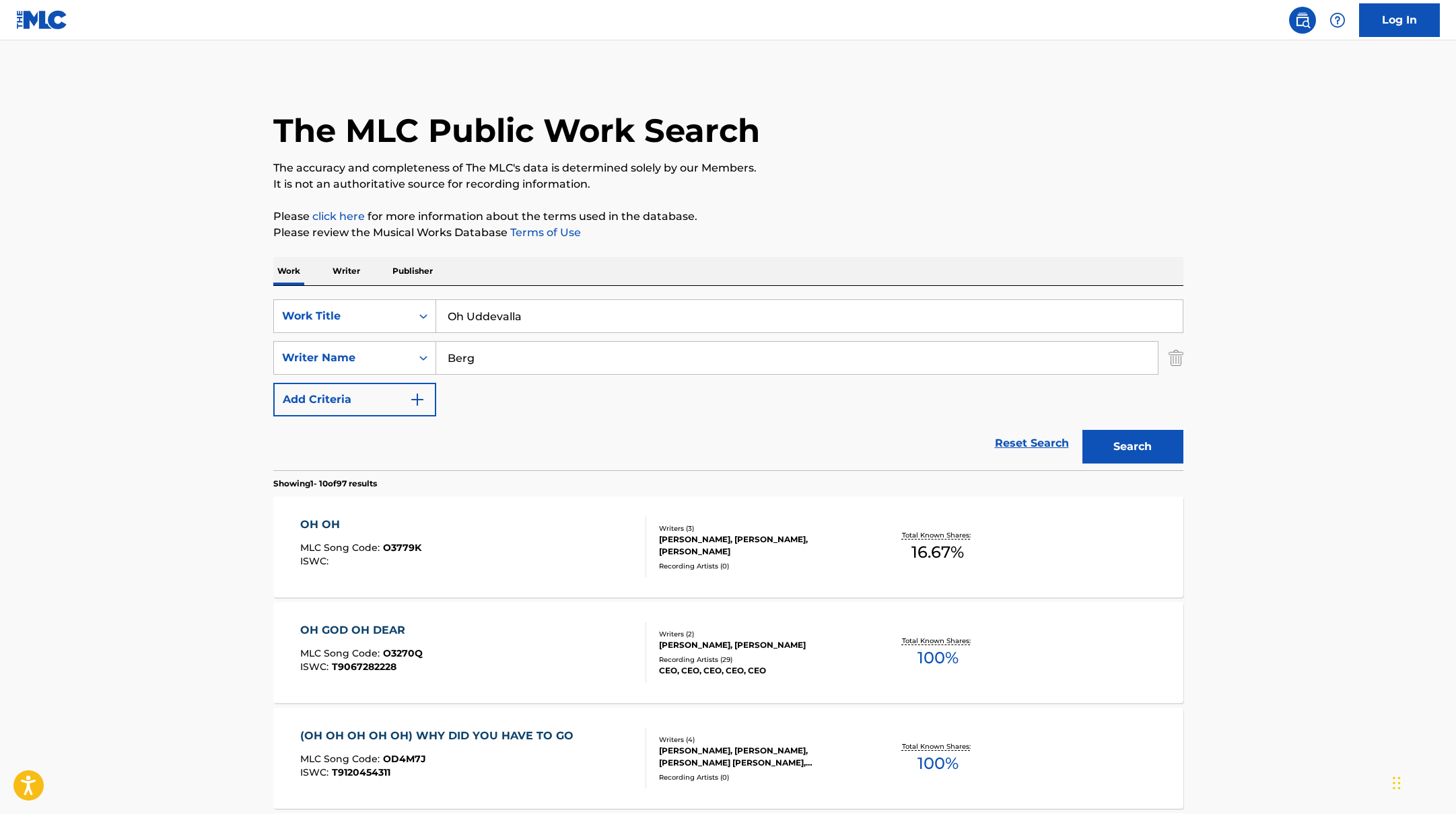
drag, startPoint x: 502, startPoint y: 355, endPoint x: 424, endPoint y: 340, distance: 79.4
click at [402, 343] on div "SearchWithCriteriabc7363e5-3b2b-47d7-9e26-821f073300c3 Writer Name [PERSON_NAME]" at bounding box center [728, 358] width 910 height 34
paste input "s [PERSON_NAME]"
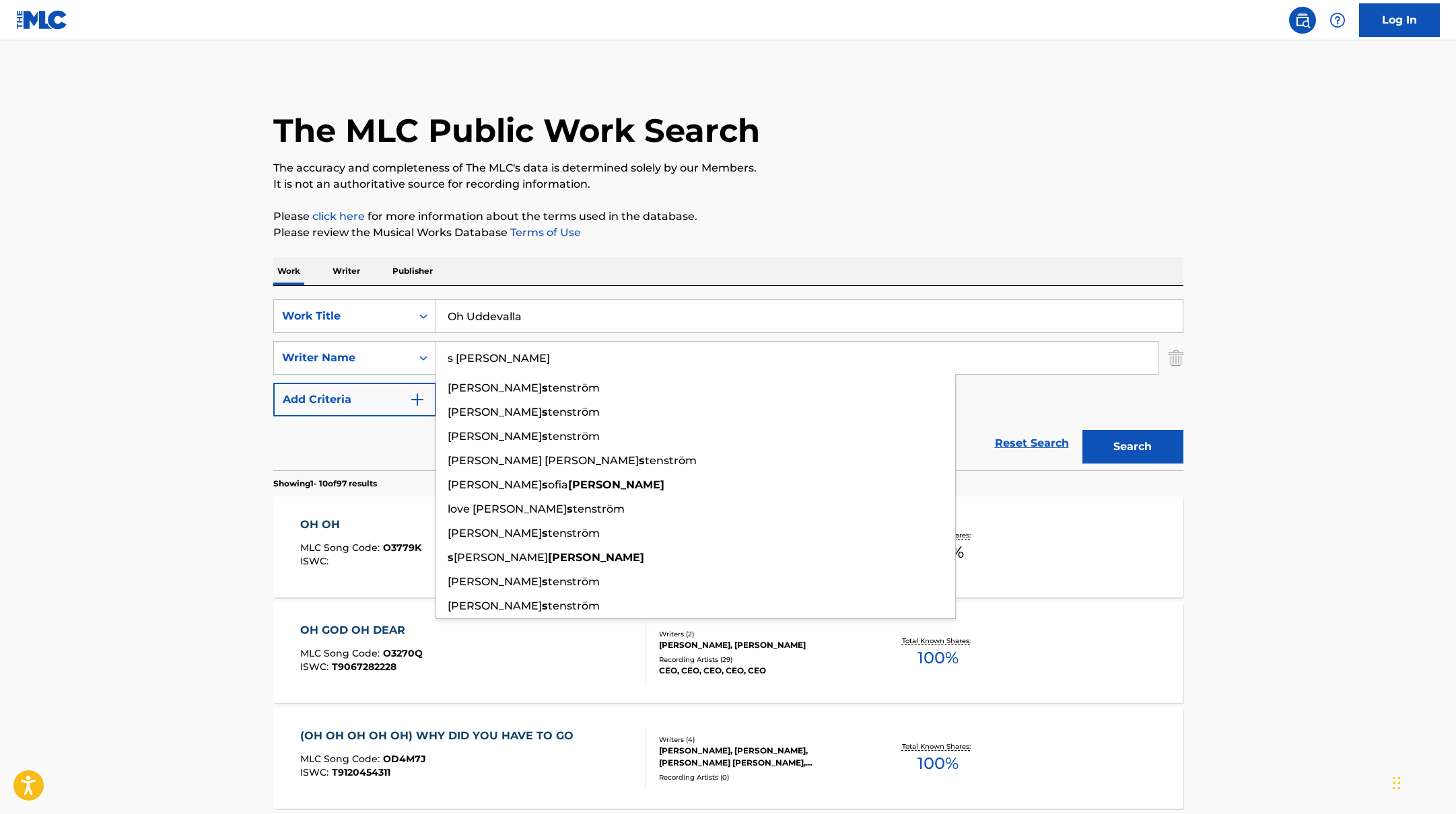
click at [455, 358] on input "s [PERSON_NAME]" at bounding box center [797, 359] width 722 height 33
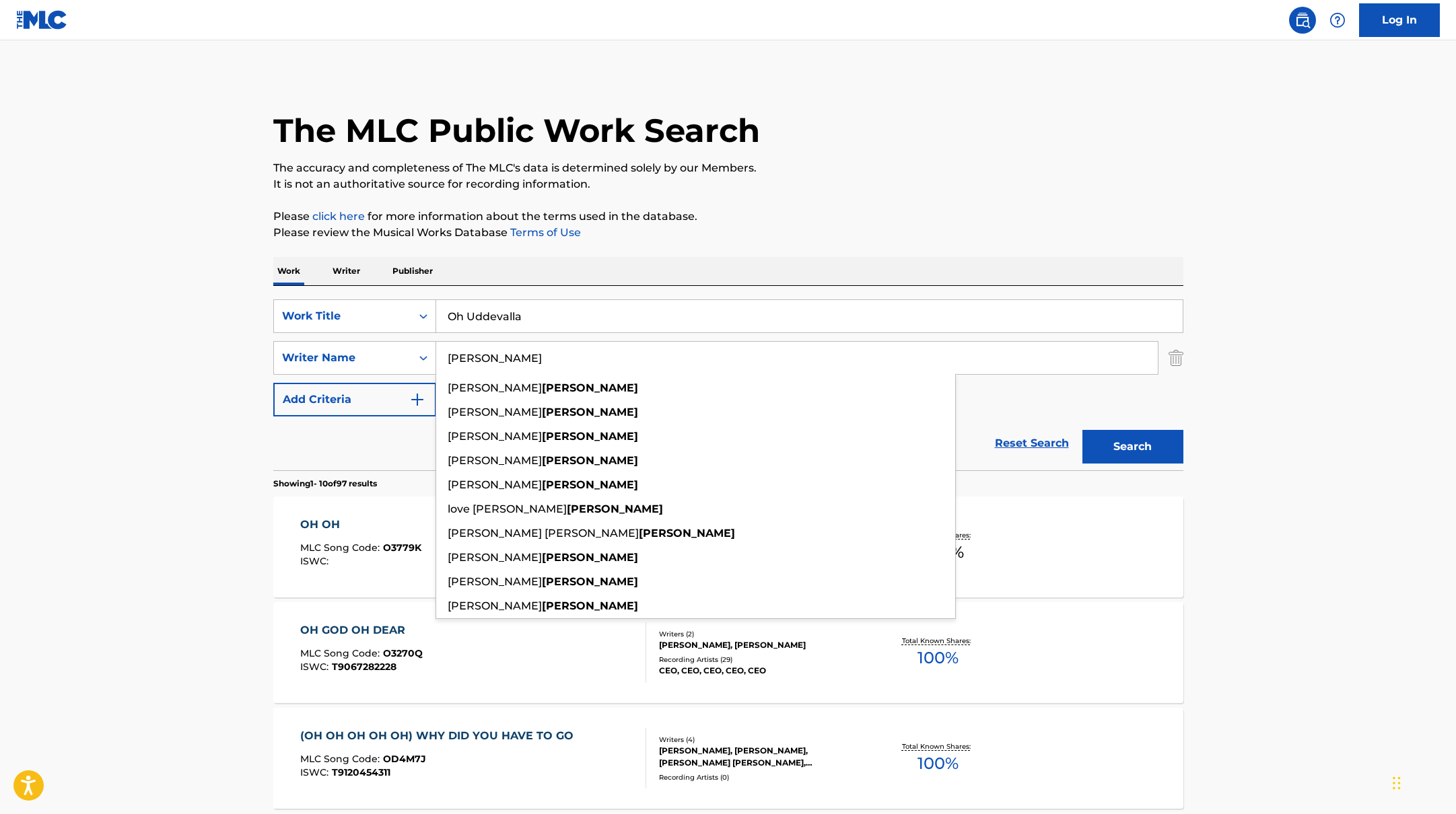
type input "[PERSON_NAME]"
click at [930, 171] on p "The accuracy and completeness of The MLC's data is determined solely by our Mem…" at bounding box center [728, 168] width 910 height 16
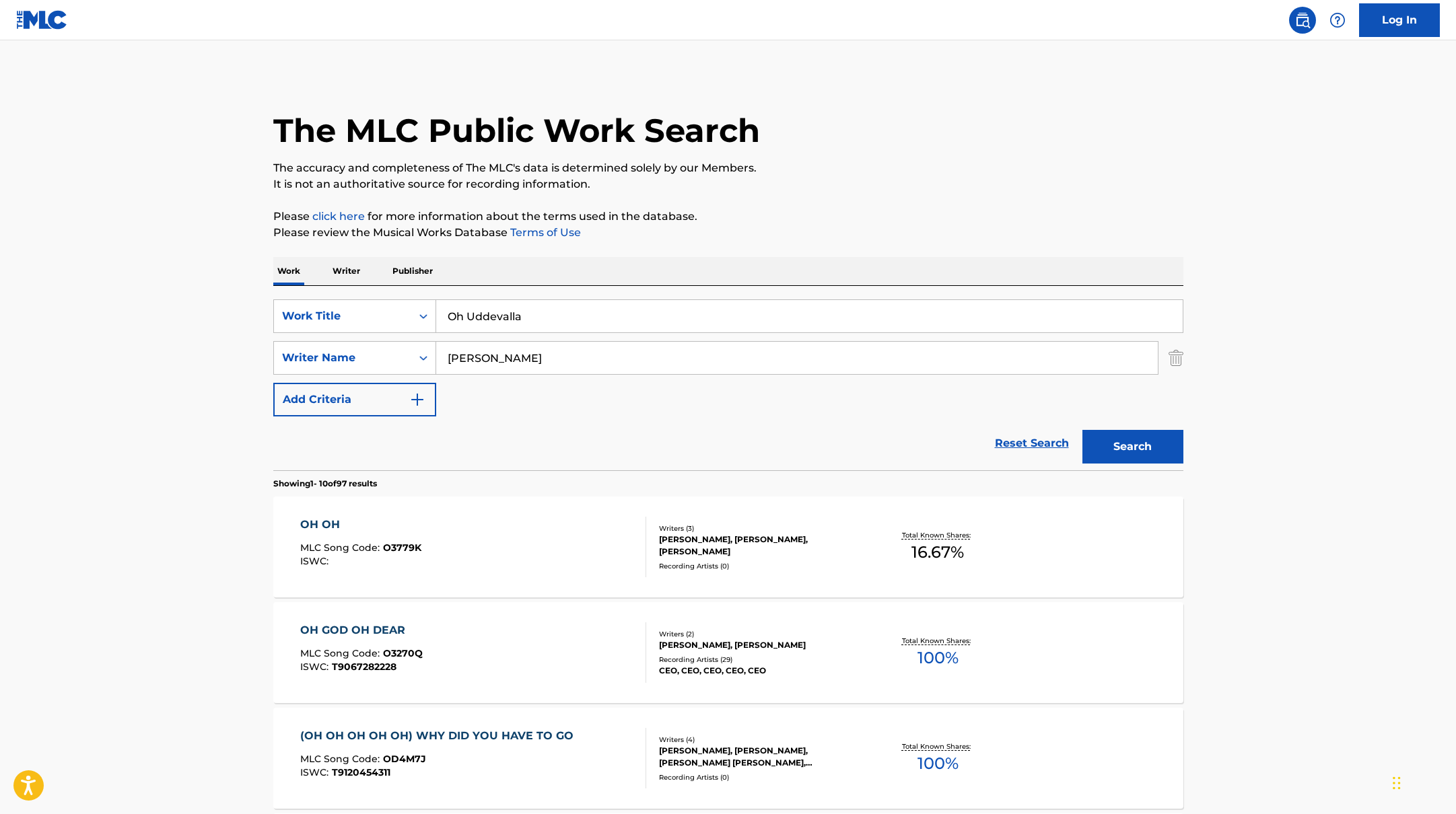
click at [1154, 455] on button "Search" at bounding box center [1132, 446] width 101 height 34
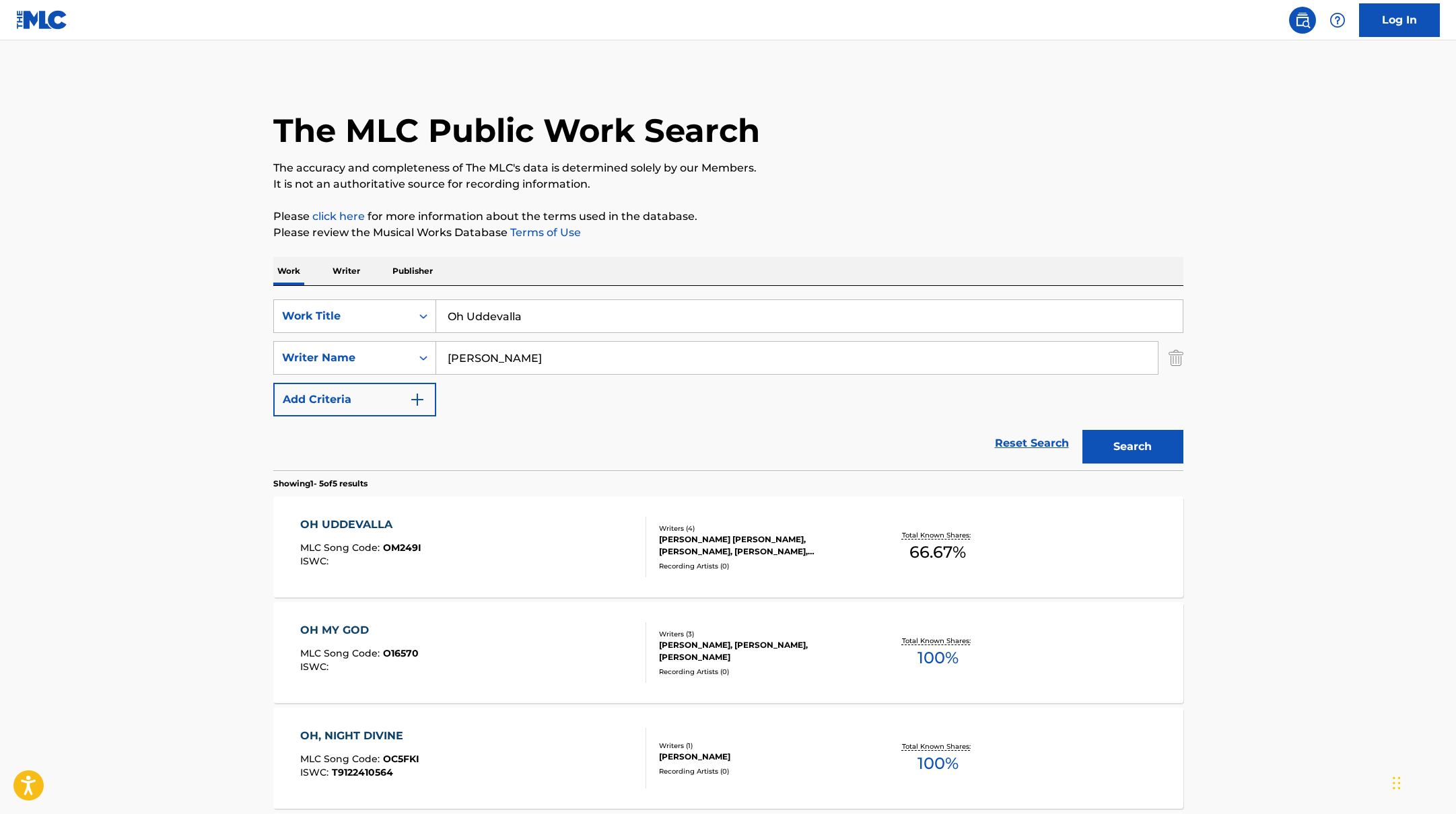
click at [551, 535] on div "OH UDDEVALLA MLC Song Code : OM249I ISWC :" at bounding box center [473, 547] width 346 height 61
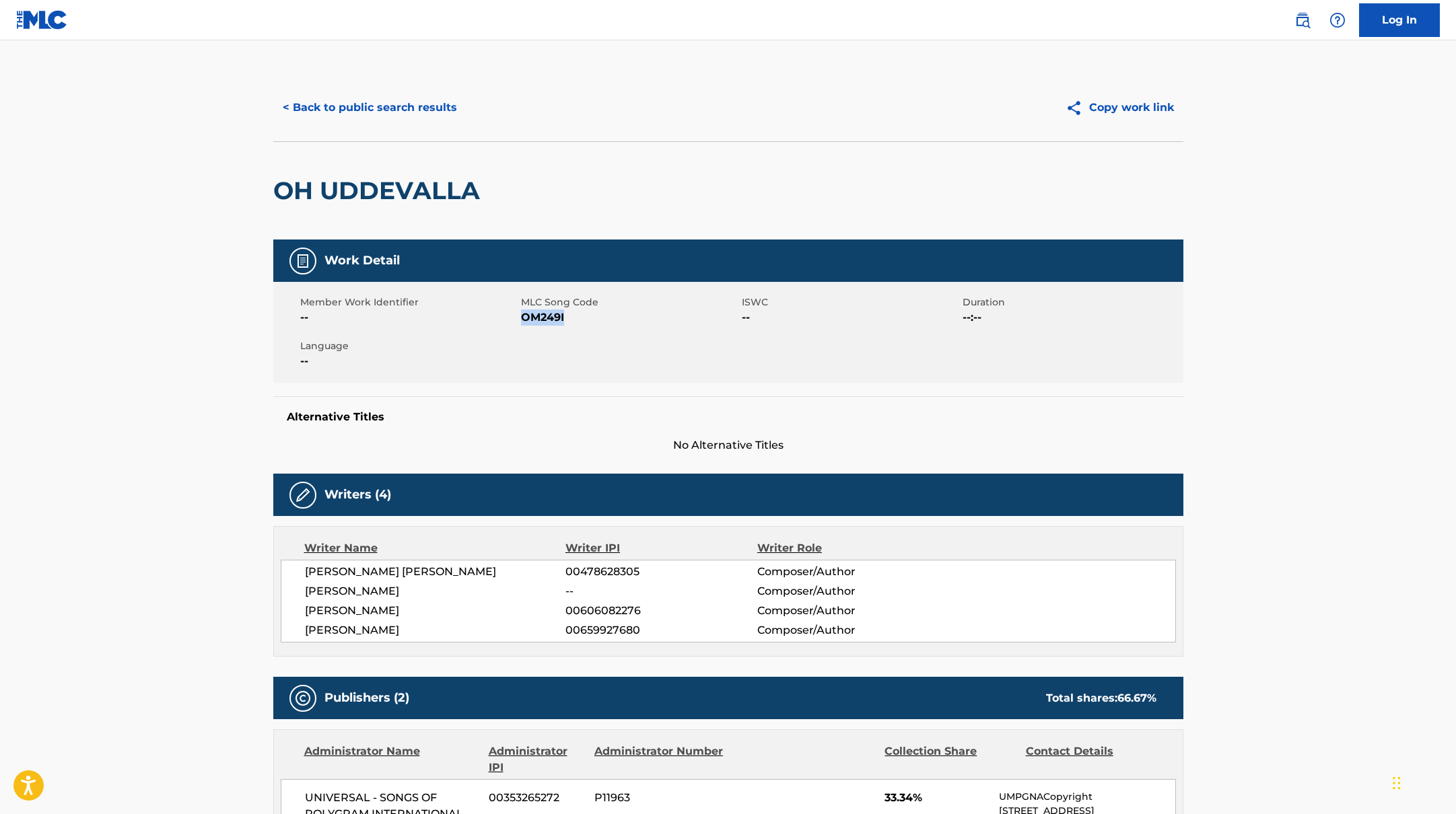
copy span "OM249I"
drag, startPoint x: 522, startPoint y: 319, endPoint x: 601, endPoint y: 319, distance: 79.0
click at [601, 319] on span "OM249I" at bounding box center [629, 318] width 217 height 16
click at [370, 101] on button "< Back to public search results" at bounding box center [369, 107] width 193 height 34
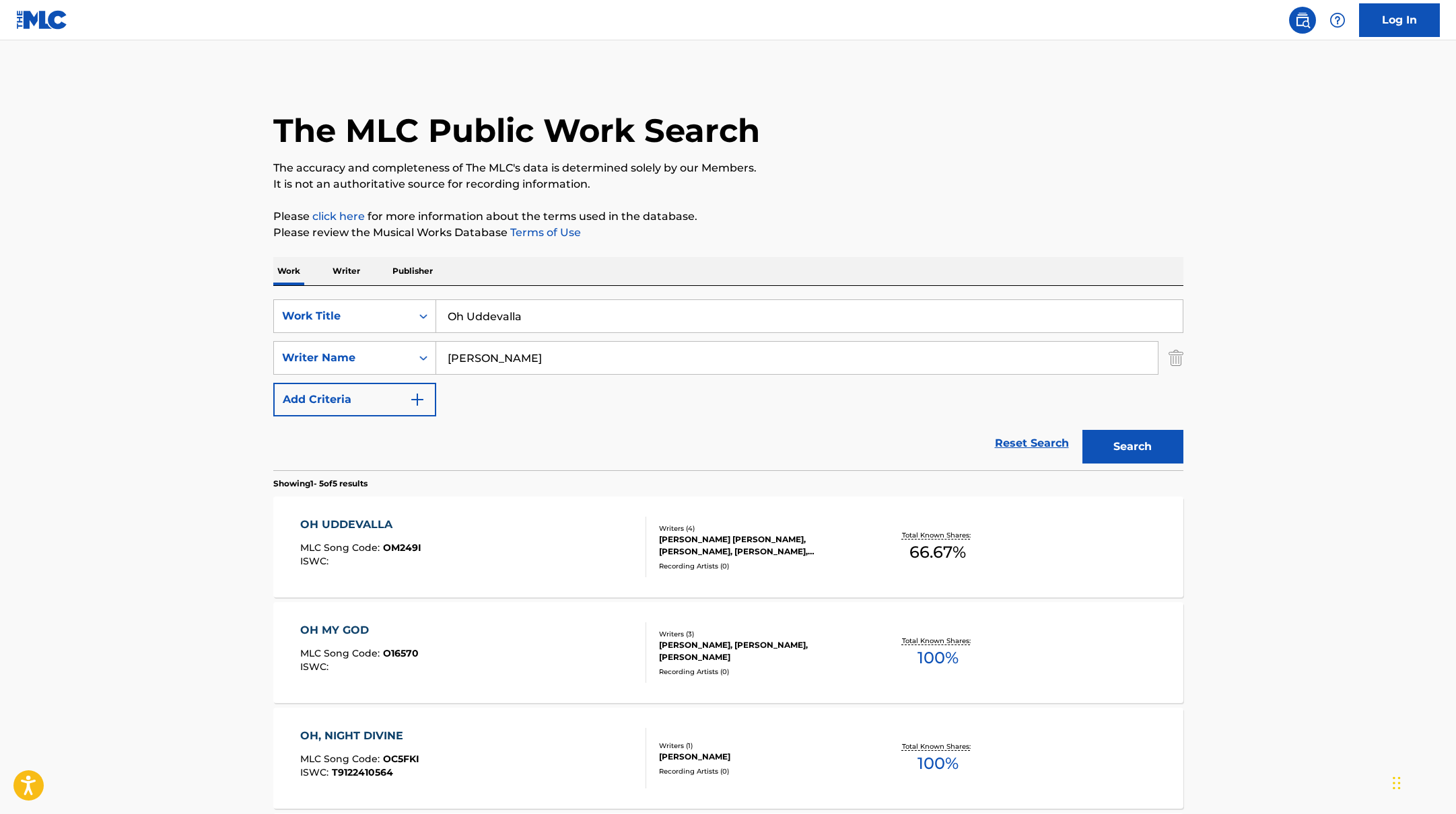
drag, startPoint x: 541, startPoint y: 317, endPoint x: 378, endPoint y: 292, distance: 164.9
click at [391, 293] on div "SearchWithCriteriab335d5b7-5ba0-43a8-9c5d-b3fbe2b10fcf Work Title Oh Uddevalla …" at bounding box center [728, 378] width 910 height 185
paste input "Kaprifol"
type input "Kaprifol"
click at [796, 221] on p "Please click here for more information about the terms used in the database." at bounding box center [728, 216] width 910 height 16
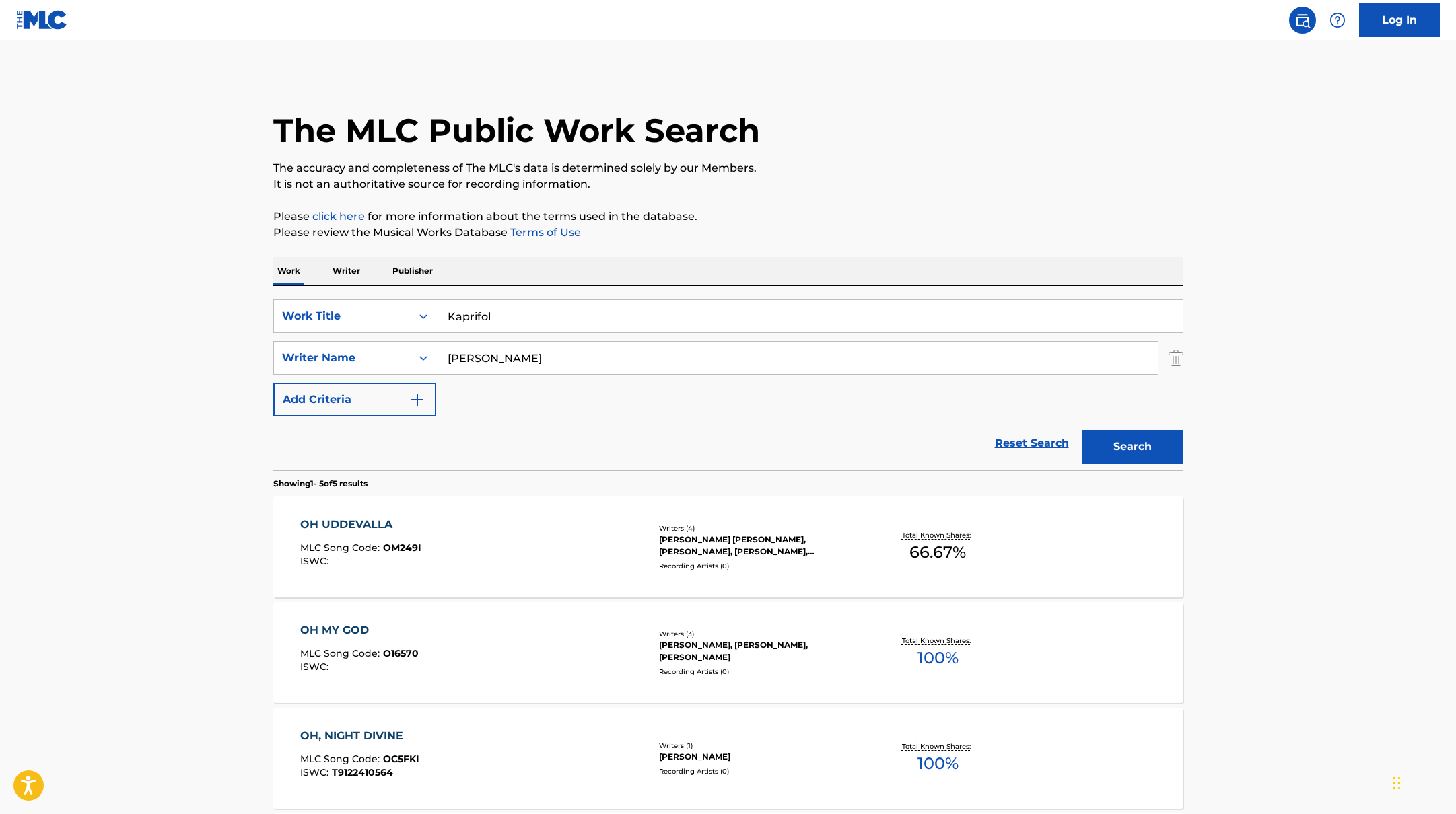
click at [1123, 443] on button "Search" at bounding box center [1132, 446] width 101 height 34
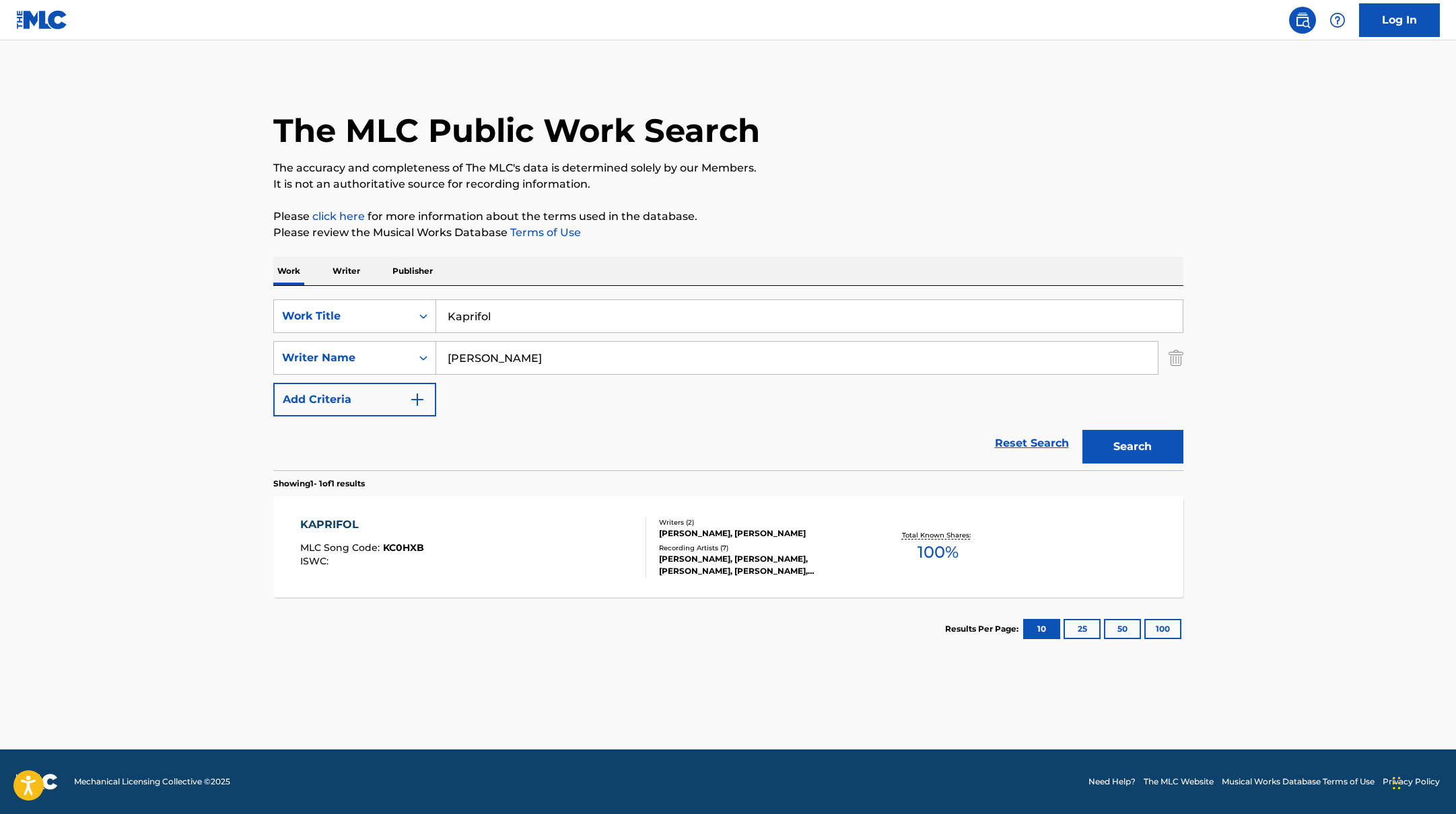
click at [611, 541] on div "KAPRIFOL MLC Song Code : KC0HXB ISWC :" at bounding box center [473, 547] width 346 height 61
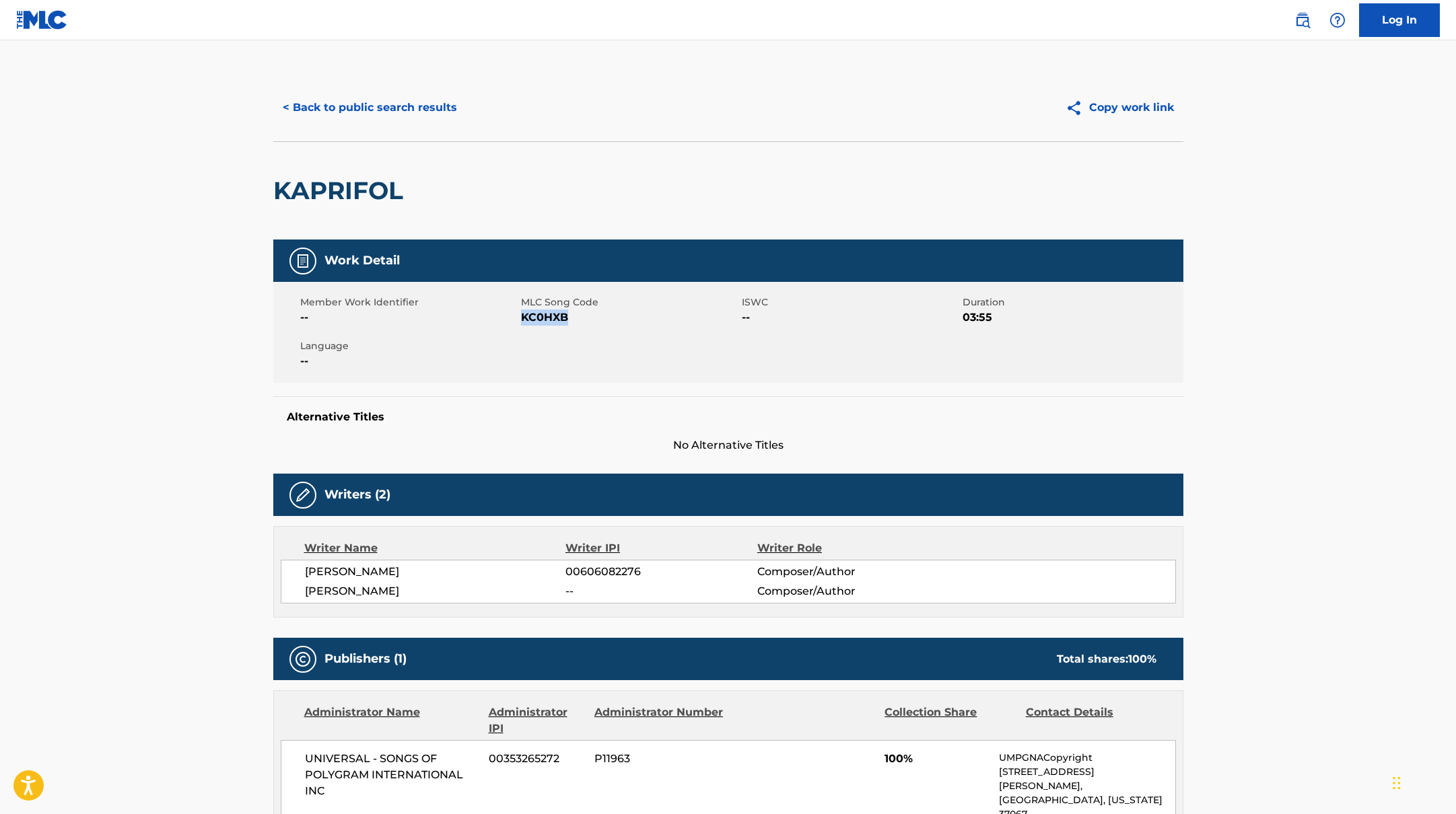
drag, startPoint x: 522, startPoint y: 314, endPoint x: 618, endPoint y: 319, distance: 96.1
click at [618, 319] on span "KC0HXB" at bounding box center [629, 318] width 217 height 16
copy span "KC0HXB"
click at [413, 102] on button "< Back to public search results" at bounding box center [369, 107] width 193 height 34
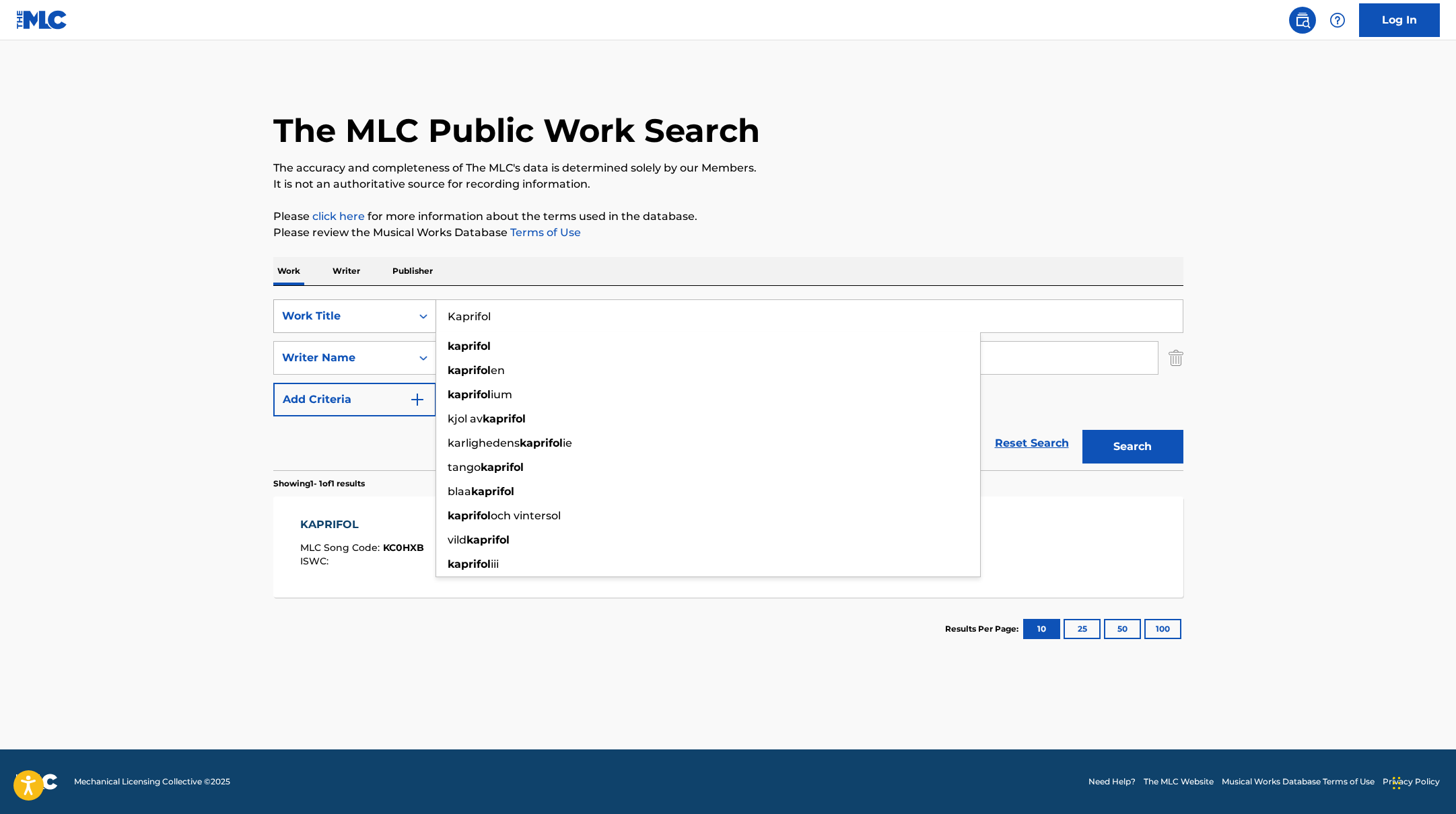
drag, startPoint x: 492, startPoint y: 329, endPoint x: 430, endPoint y: 304, distance: 66.9
click at [430, 304] on div "SearchWithCriteriab335d5b7-5ba0-43a8-9c5d-b3fbe2b10fcf Work Title Kaprifol kapr…" at bounding box center [728, 316] width 910 height 34
paste input "Helvete!"
type input "Helvete!"
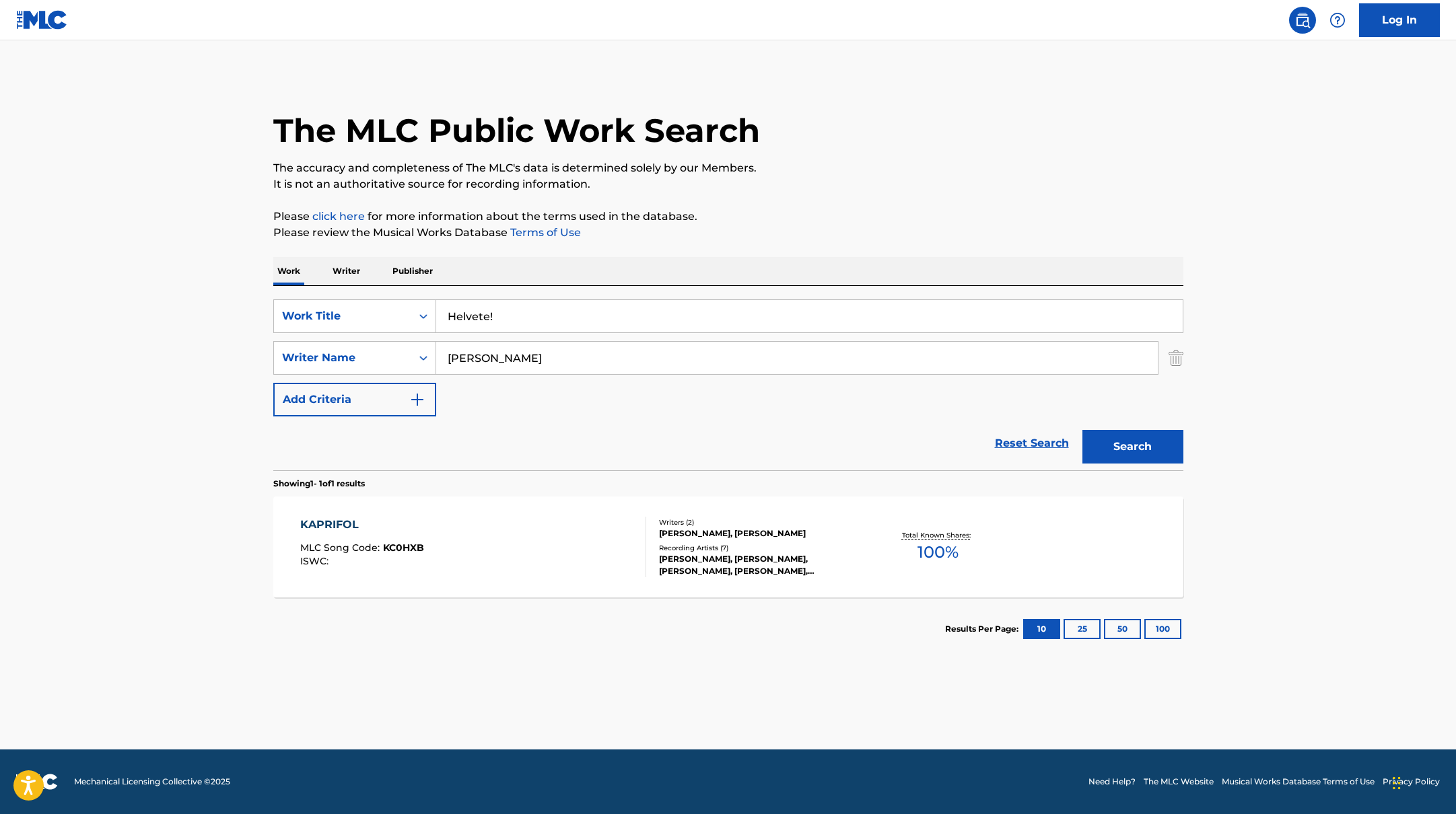
click at [835, 219] on p "Please click here for more information about the terms used in the database." at bounding box center [728, 216] width 910 height 16
click at [1124, 451] on button "Search" at bounding box center [1132, 446] width 101 height 34
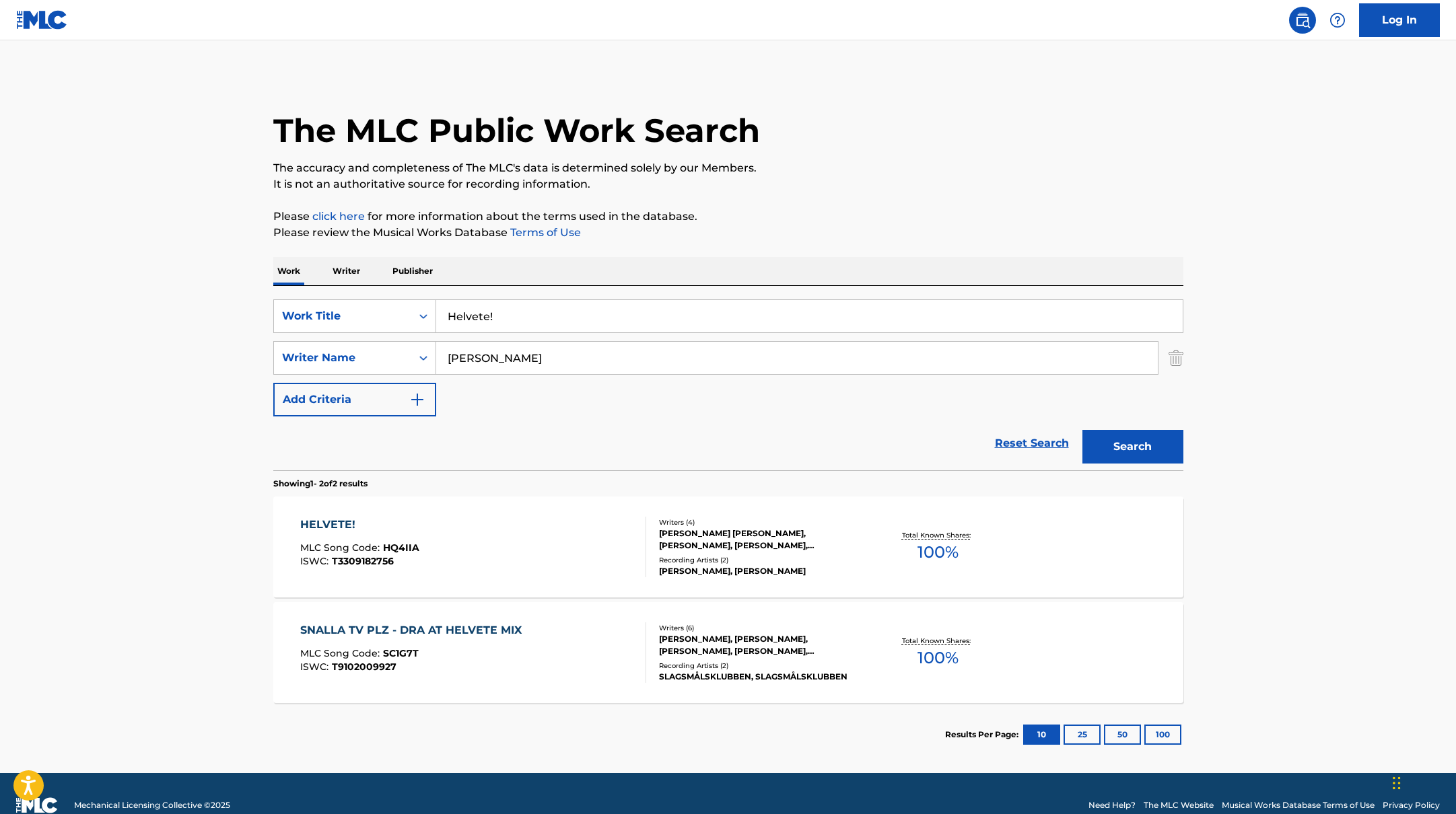
click at [570, 534] on div "HELVETE! MLC Song Code : HQ4IIA ISWC : T3309182756" at bounding box center [473, 547] width 346 height 61
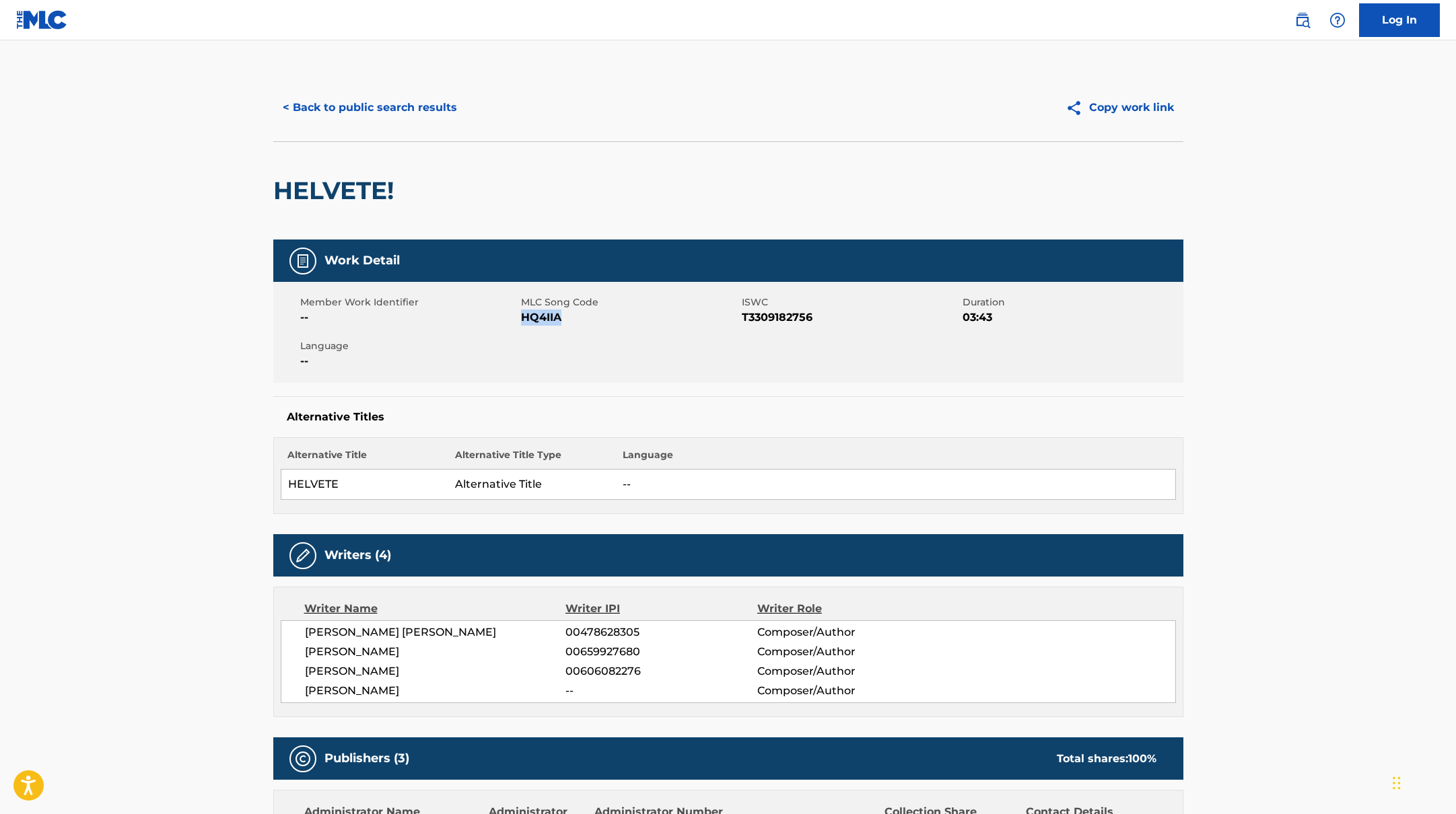
drag, startPoint x: 522, startPoint y: 320, endPoint x: 595, endPoint y: 320, distance: 73.0
click at [595, 320] on span "HQ4IIA" at bounding box center [629, 318] width 217 height 16
copy span "HQ4IIA"
click at [443, 106] on button "< Back to public search results" at bounding box center [369, 107] width 193 height 34
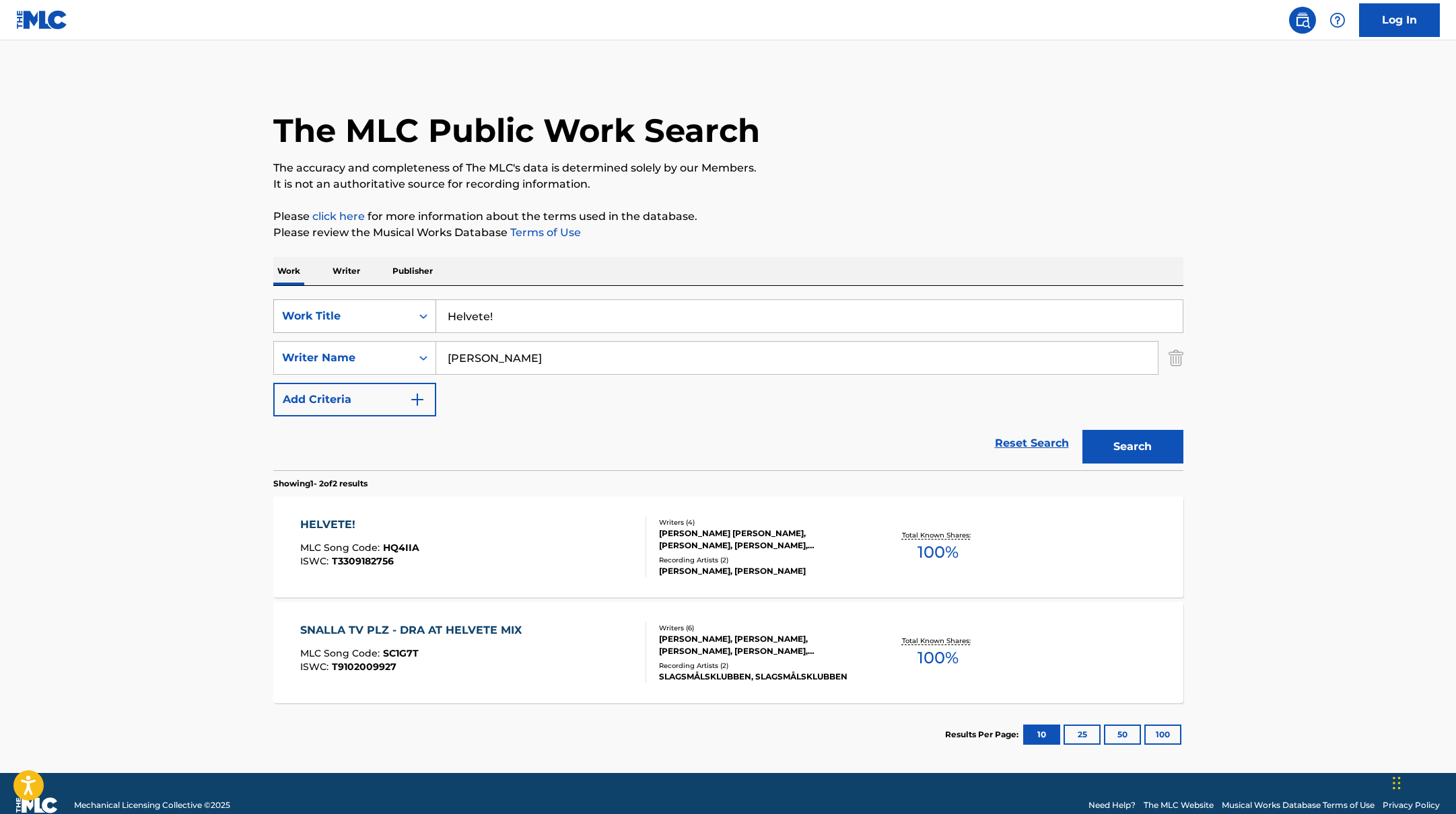
drag, startPoint x: 517, startPoint y: 316, endPoint x: 390, endPoint y: 303, distance: 127.7
click at [390, 303] on div "SearchWithCriteriab335d5b7-5ba0-43a8-9c5d-b3fbe2b10fcf Work Title Helvete!" at bounding box center [728, 316] width 910 height 34
paste input "Carpe Diem"
type input "Carpe Diem"
click at [861, 220] on p "Please click here for more information about the terms used in the database." at bounding box center [728, 216] width 910 height 16
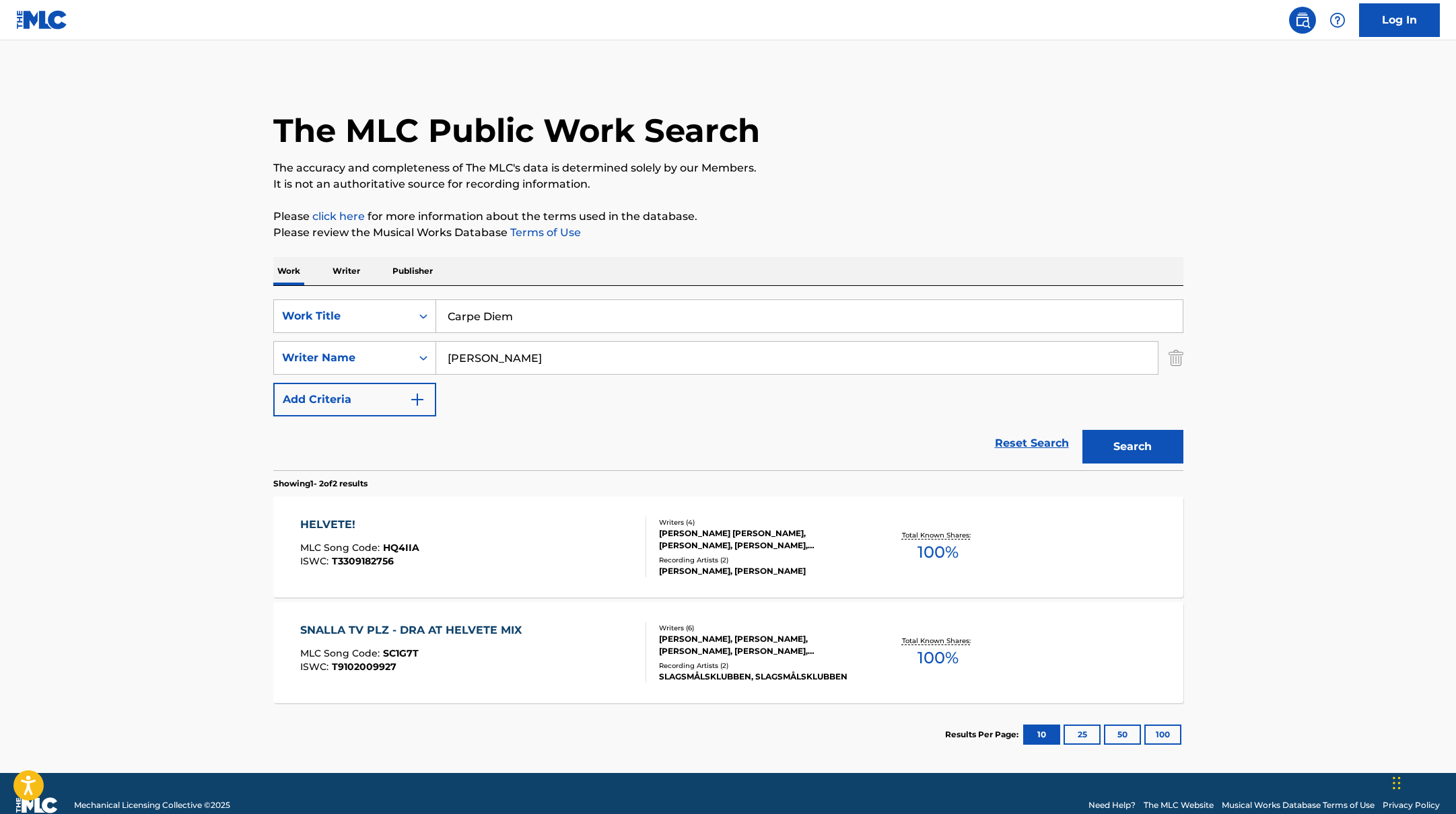
click at [1119, 449] on button "Search" at bounding box center [1132, 446] width 101 height 34
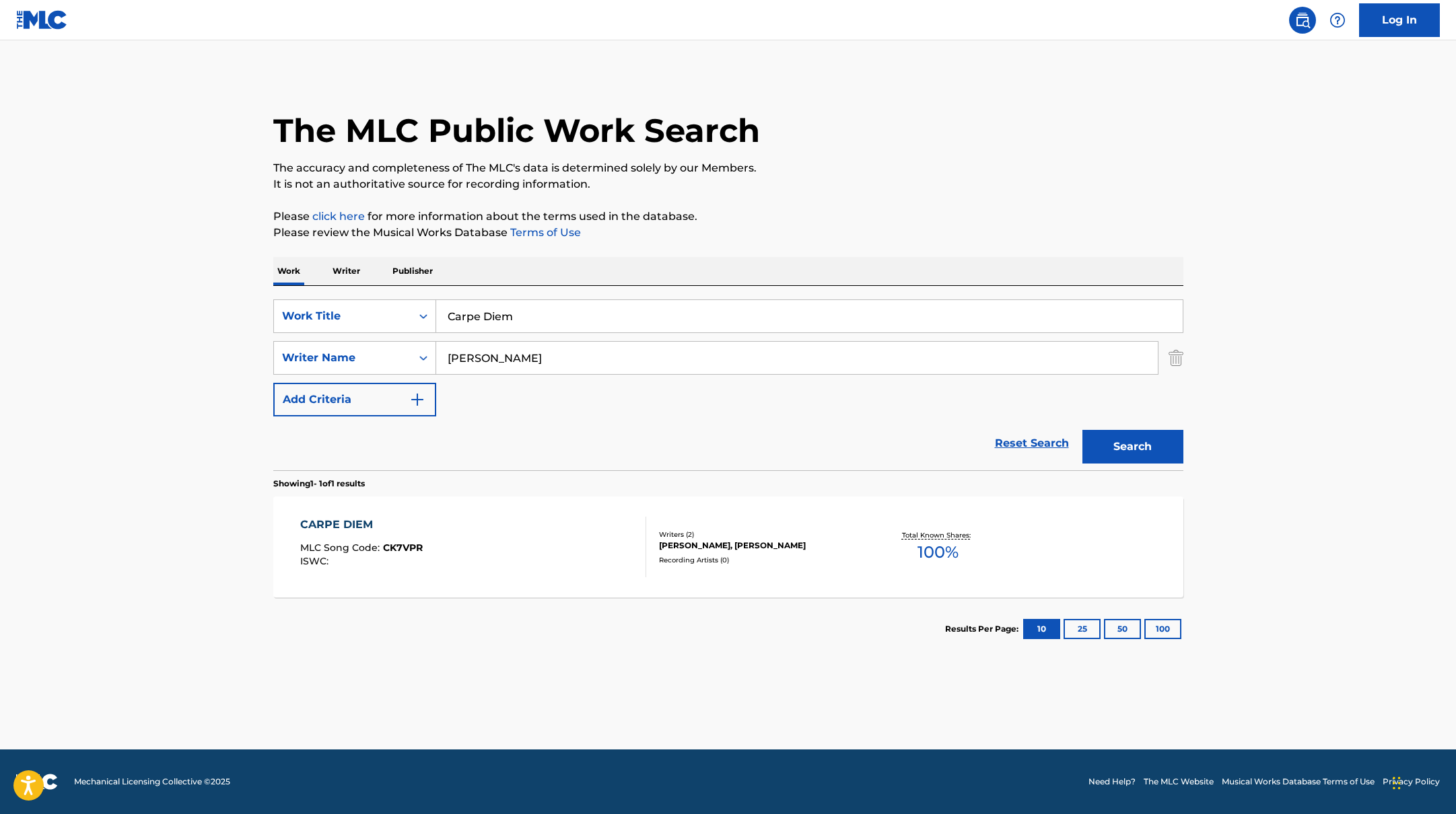
click at [431, 508] on div "CARPE DIEM MLC Song Code : CK7VPR ISWC : Writers ( 2 ) [PERSON_NAME], [PERSON_N…" at bounding box center [728, 546] width 910 height 101
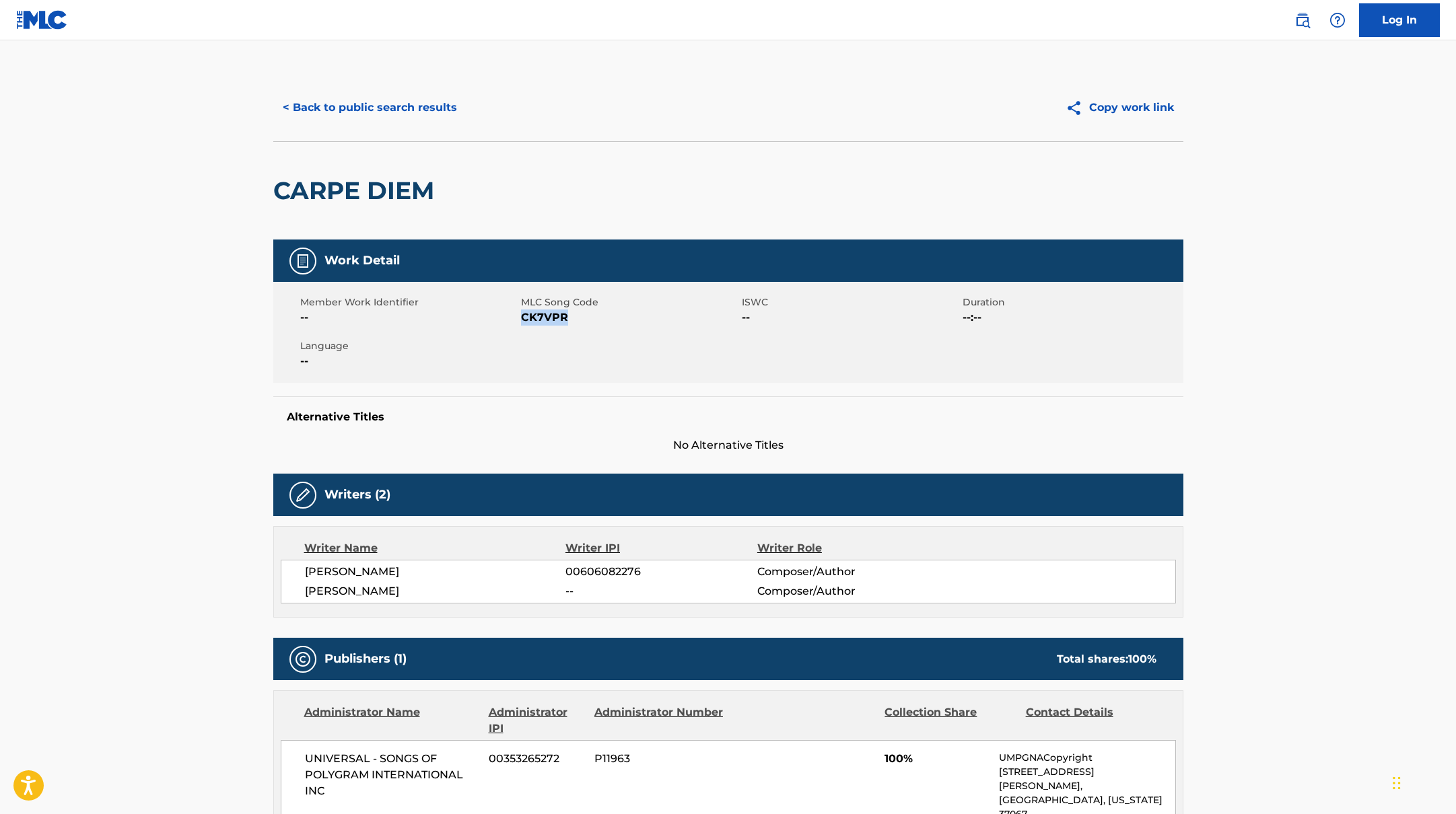
drag, startPoint x: 522, startPoint y: 320, endPoint x: 603, endPoint y: 323, distance: 81.1
click at [603, 323] on span "CK7VPR" at bounding box center [629, 318] width 217 height 16
copy span "CK7VPR"
click at [410, 111] on button "< Back to public search results" at bounding box center [369, 107] width 193 height 34
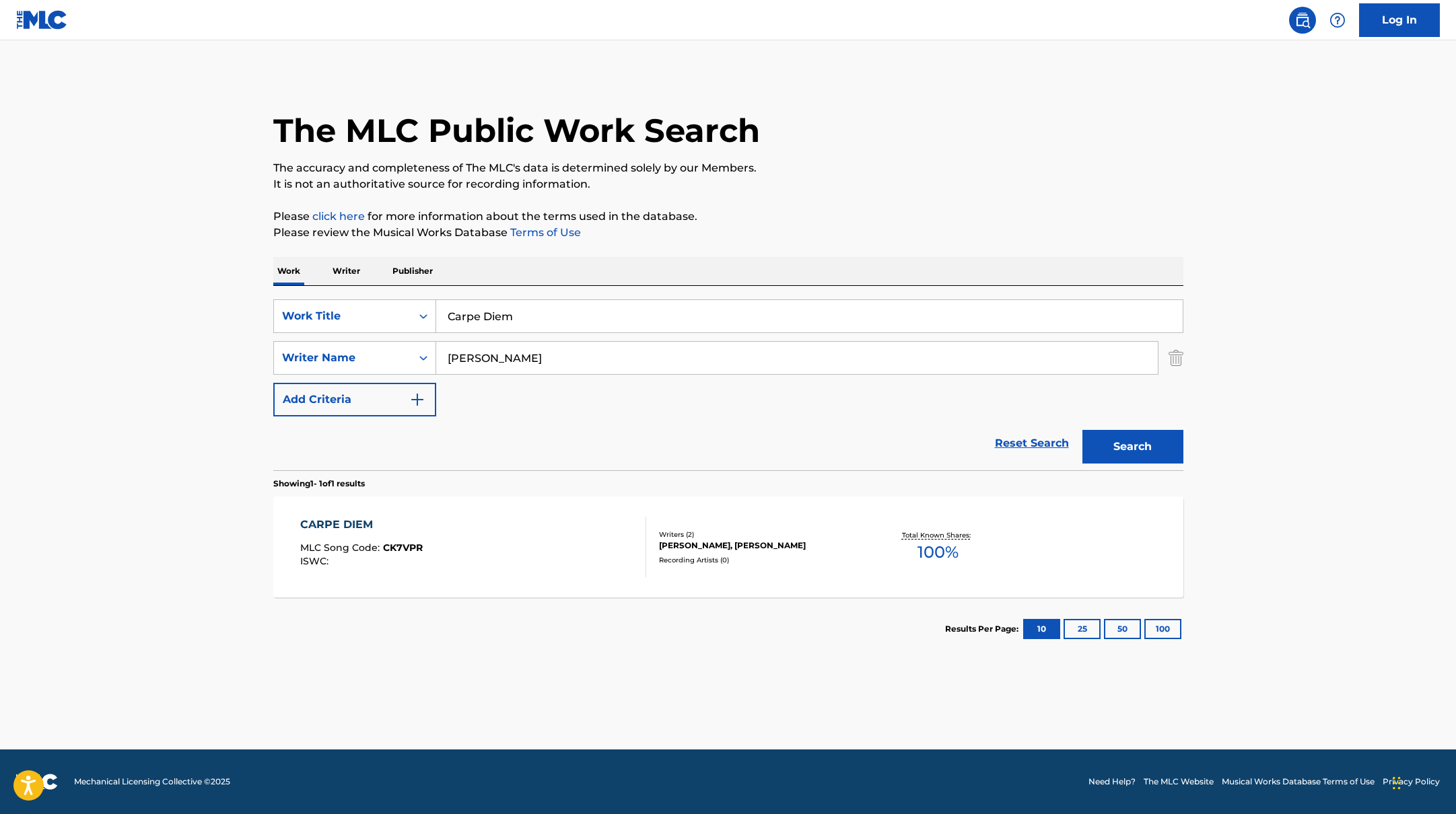
drag, startPoint x: 530, startPoint y: 321, endPoint x: 364, endPoint y: 280, distance: 171.0
click at [364, 280] on div "Work Writer Publisher SearchWithCriteriab335d5b7-5ba0-43a8-9c5d-b3fbe2b10fcf Wo…" at bounding box center [728, 459] width 910 height 404
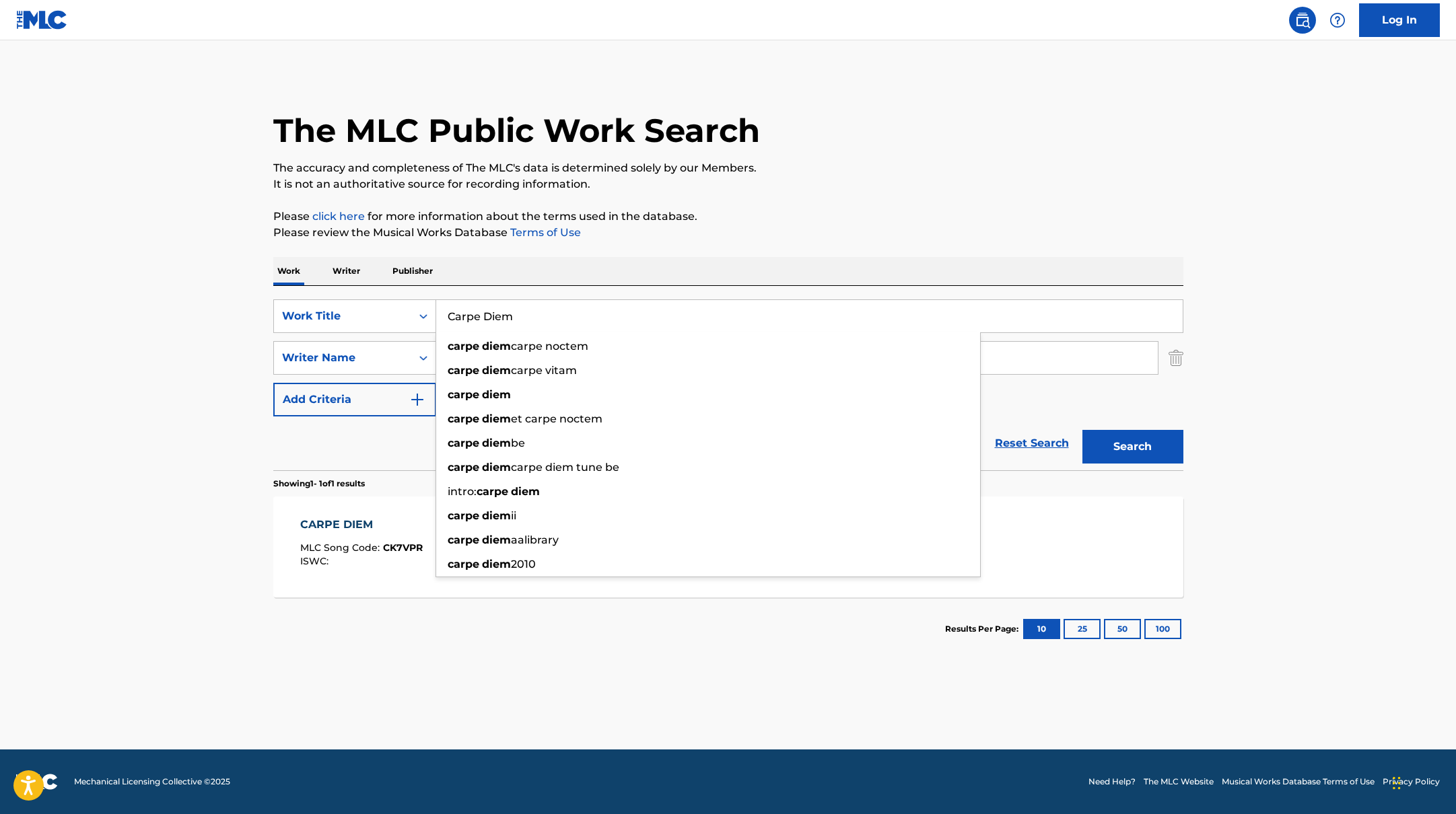
paste input "Vill du ha mig?"
type input "Vill du ha mig?"
click at [822, 208] on p "Please click here for more information about the terms used in the database." at bounding box center [728, 216] width 910 height 16
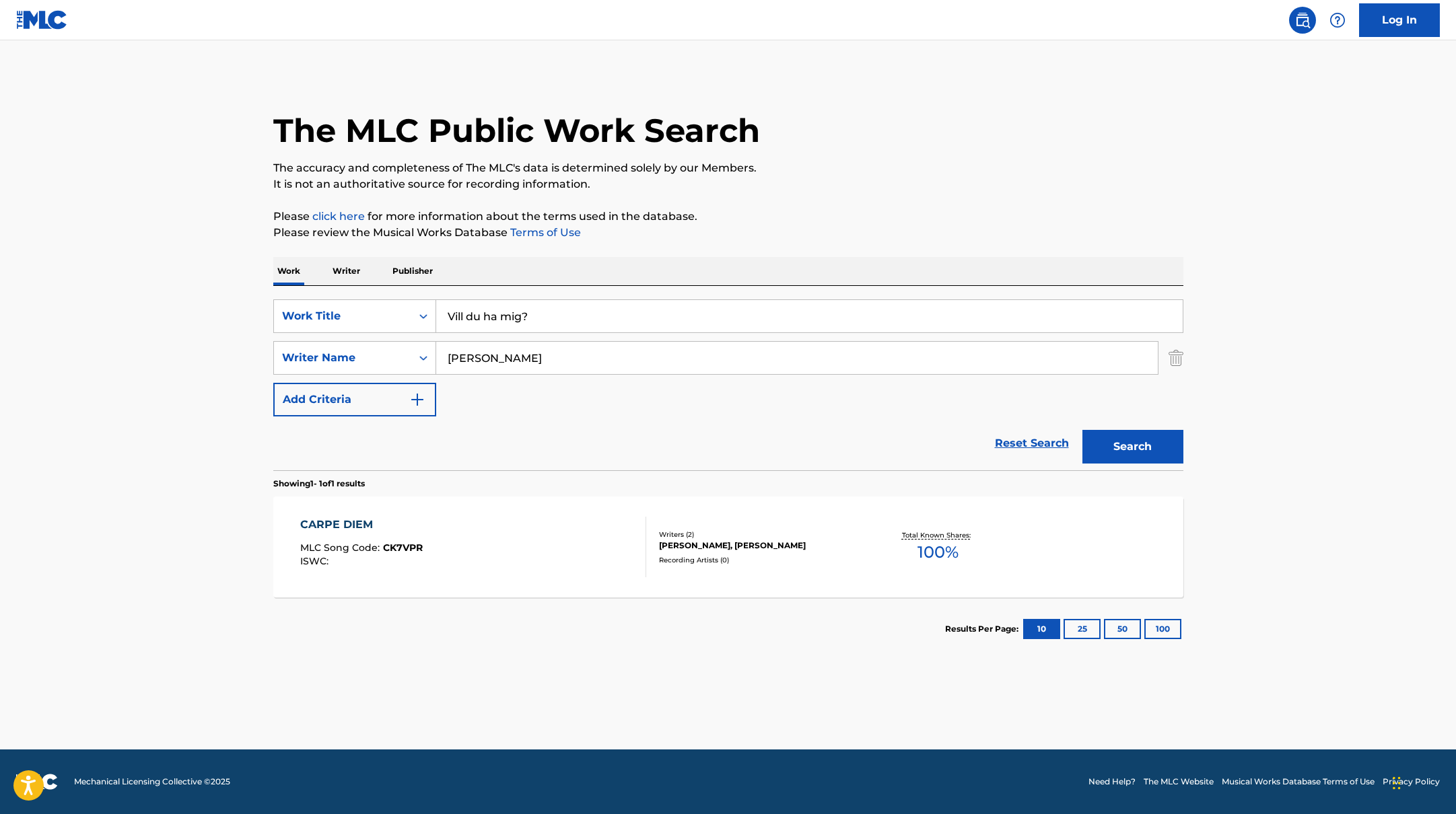
click at [1116, 440] on button "Search" at bounding box center [1132, 446] width 101 height 34
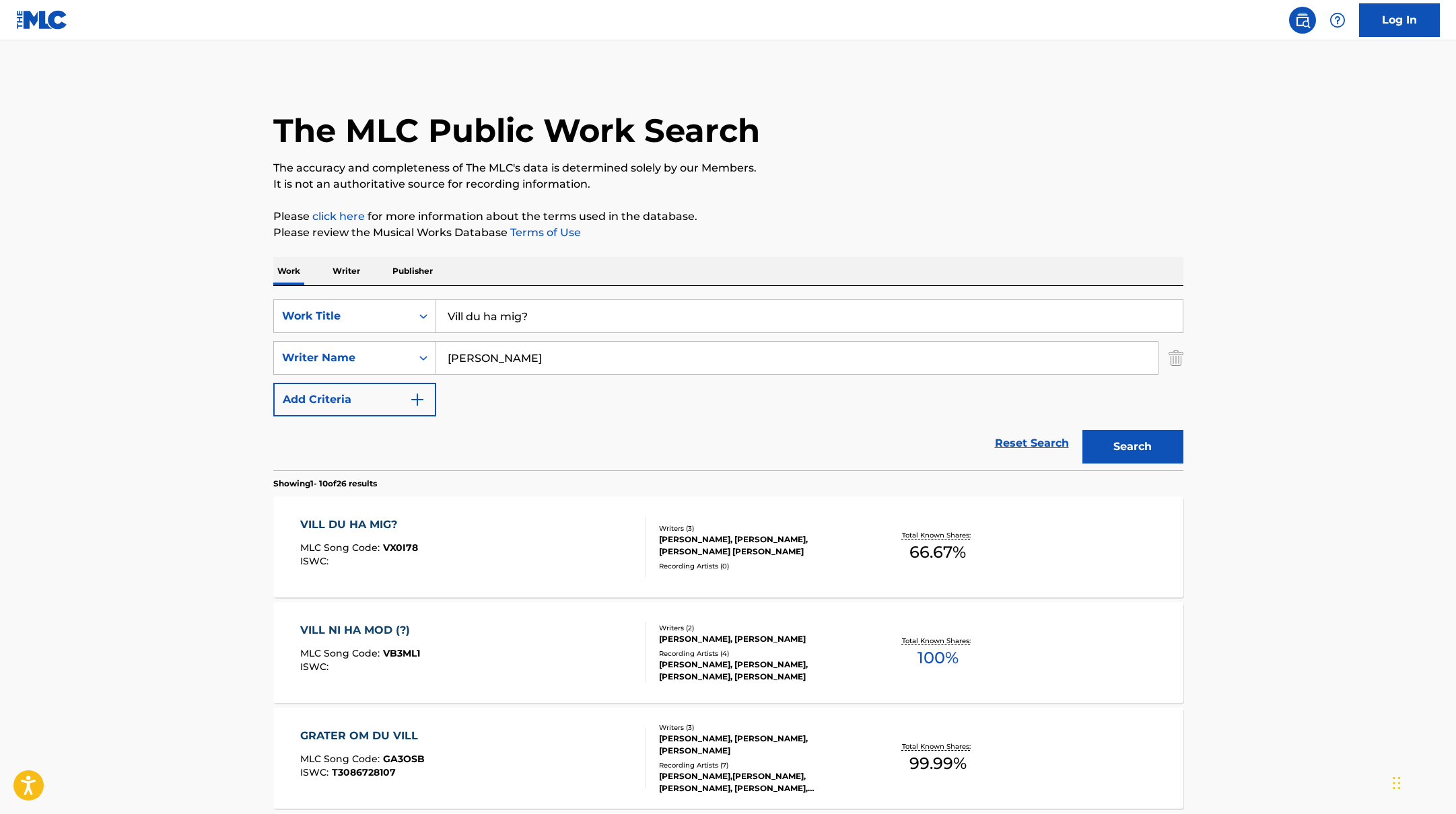
click at [547, 551] on div "VILL DU HA MIG? MLC Song Code : VX0I78 ISWC :" at bounding box center [473, 547] width 346 height 61
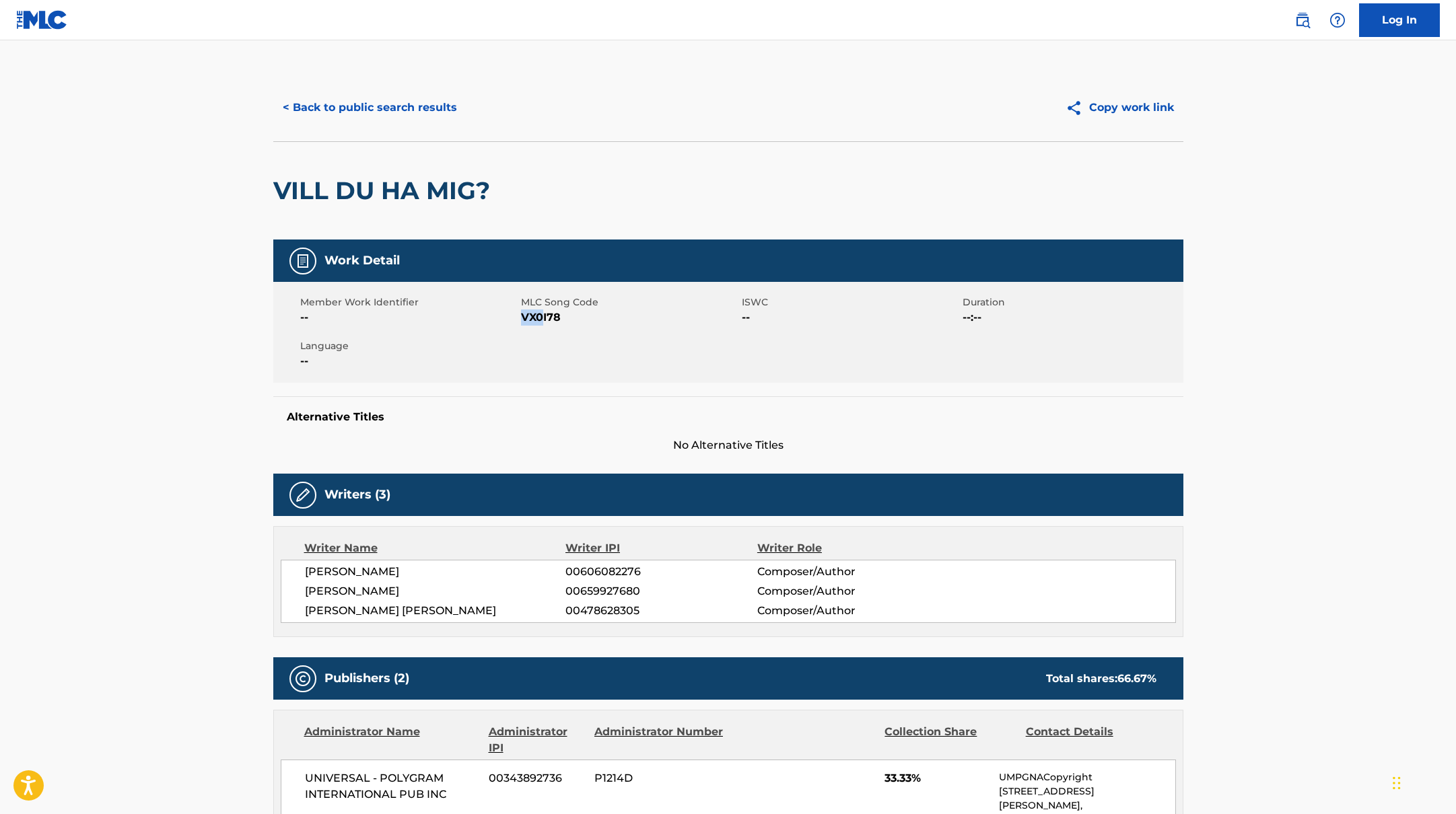
drag, startPoint x: 522, startPoint y: 318, endPoint x: 598, endPoint y: 319, distance: 76.0
click at [598, 319] on span "VX0I78" at bounding box center [629, 318] width 217 height 16
copy span "VX0I78"
click at [340, 106] on button "< Back to public search results" at bounding box center [369, 107] width 193 height 34
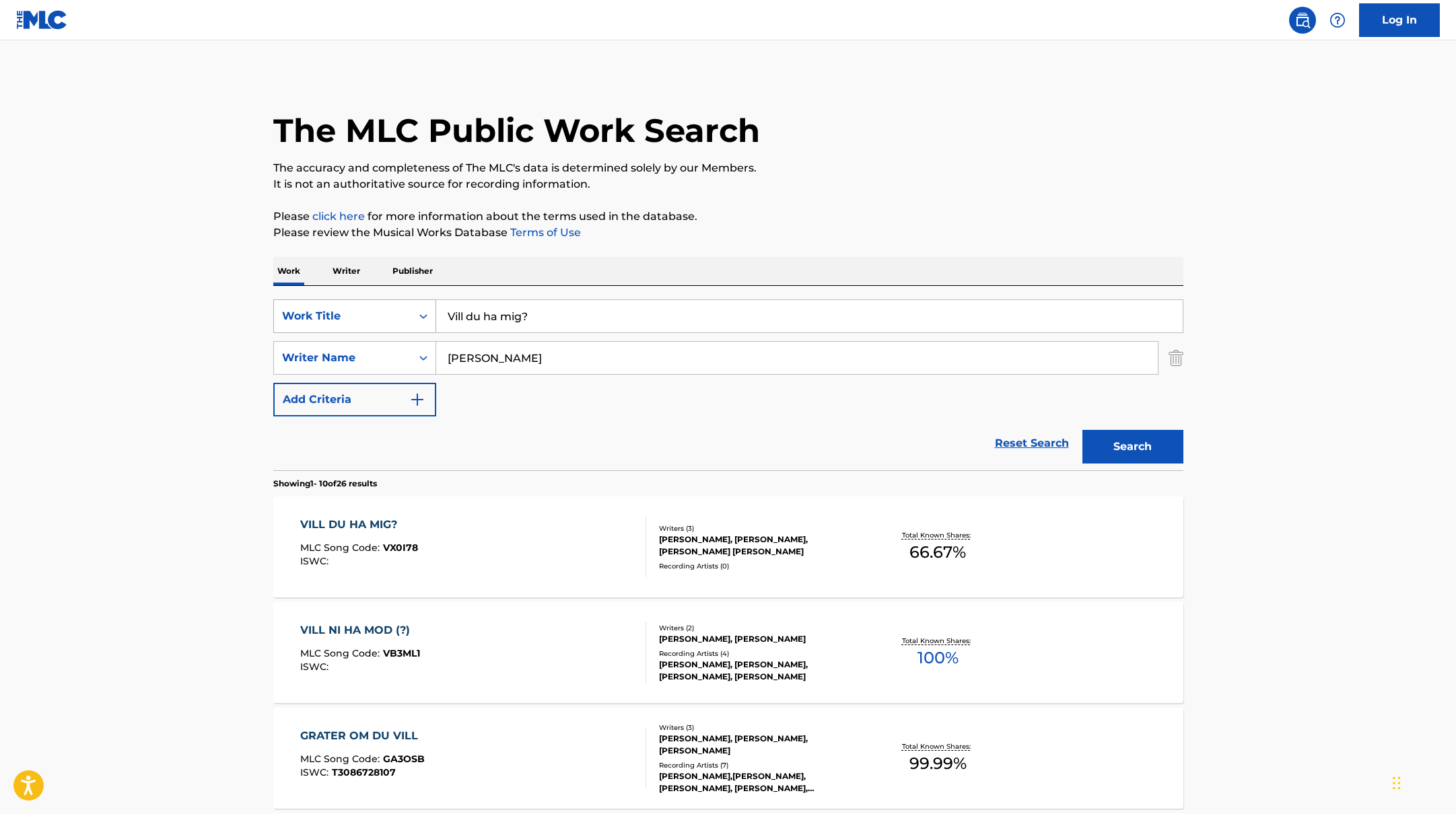
drag, startPoint x: 551, startPoint y: 323, endPoint x: 374, endPoint y: 302, distance: 178.2
click at [374, 302] on div "SearchWithCriteriab335d5b7-5ba0-43a8-9c5d-b3fbe2b10fcf Work Title Vill du ha mi…" at bounding box center [728, 316] width 910 height 34
paste input "En gång till"
type input "En gång till"
click at [831, 225] on p "Please review the Musical Works Database Terms of Use" at bounding box center [728, 233] width 910 height 16
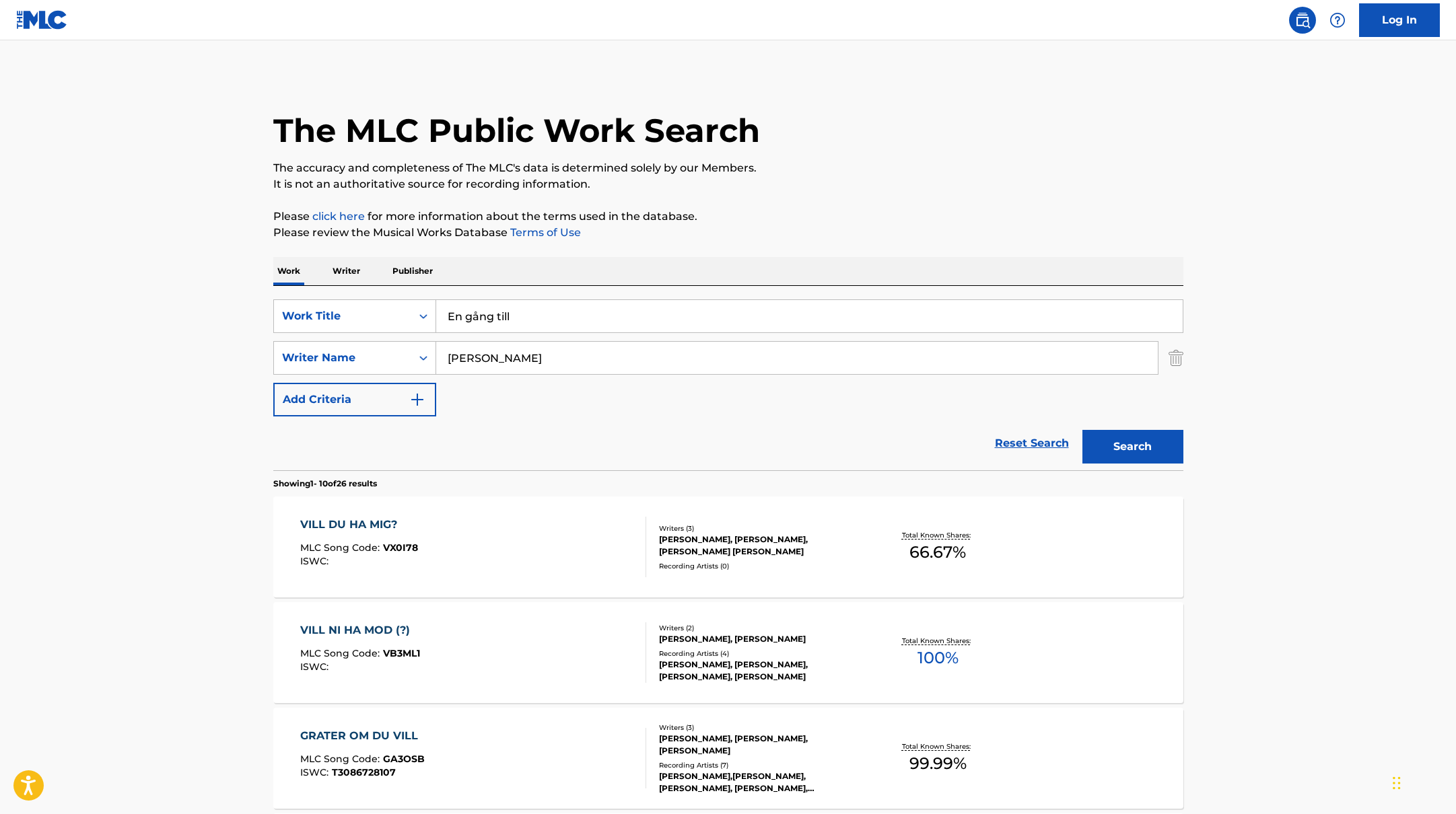
click at [1141, 450] on button "Search" at bounding box center [1132, 446] width 101 height 34
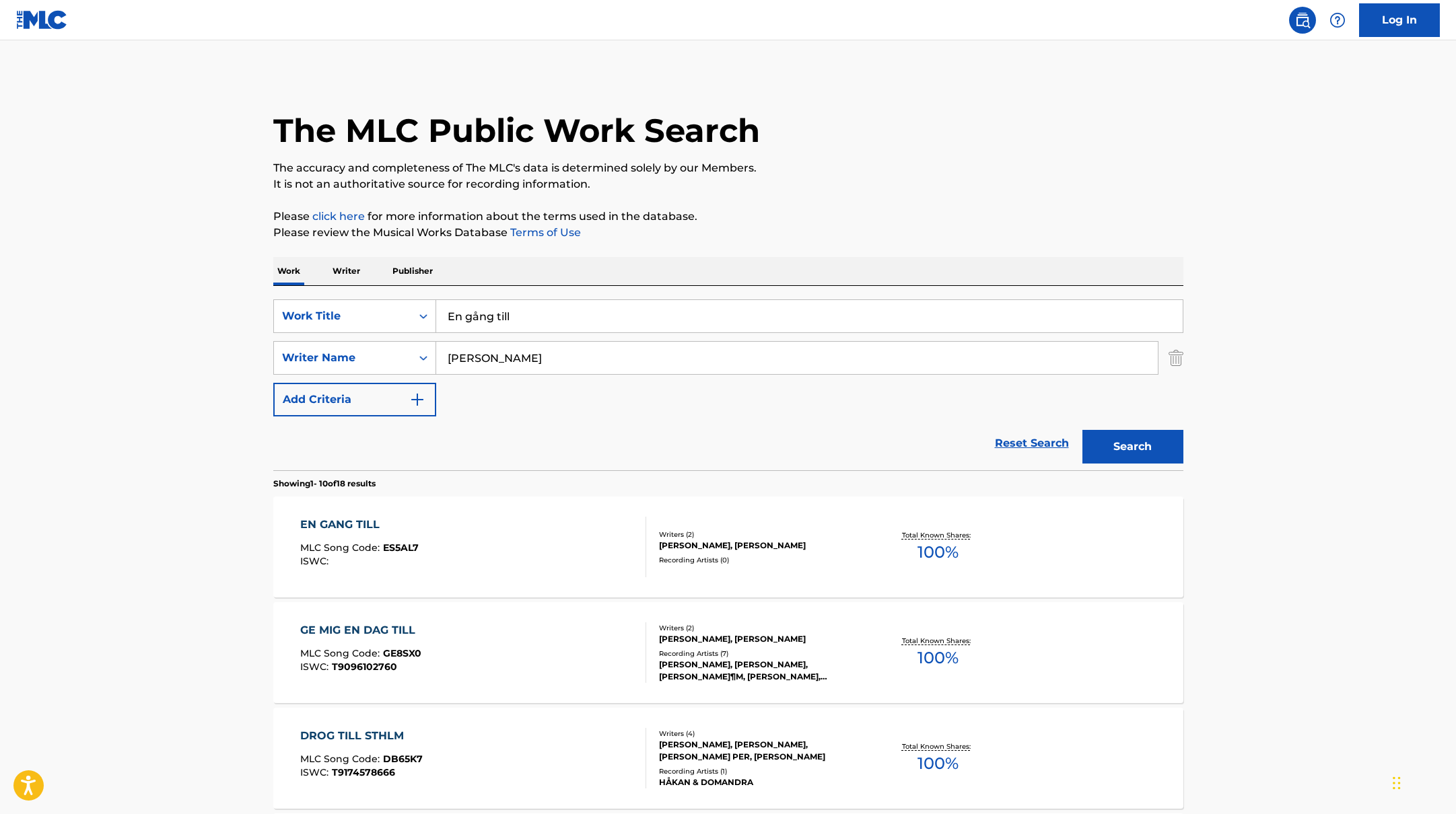
click at [577, 542] on div "EN GANG TILL MLC Song Code : ES5AL7 ISWC :" at bounding box center [473, 547] width 346 height 61
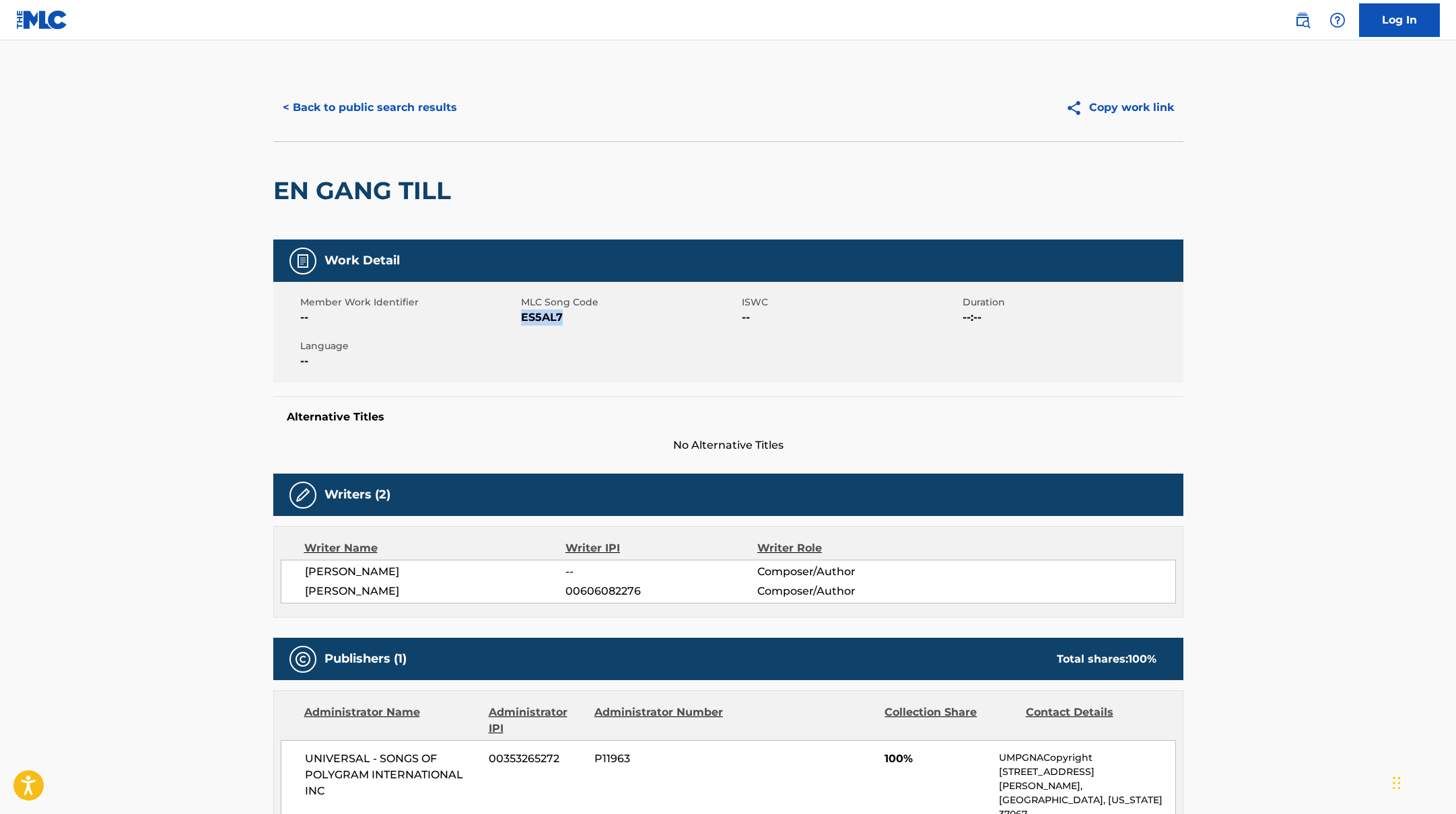
drag, startPoint x: 522, startPoint y: 316, endPoint x: 608, endPoint y: 320, distance: 86.1
click at [608, 320] on span "ES5AL7" at bounding box center [629, 318] width 217 height 16
click at [416, 110] on button "< Back to public search results" at bounding box center [369, 107] width 193 height 34
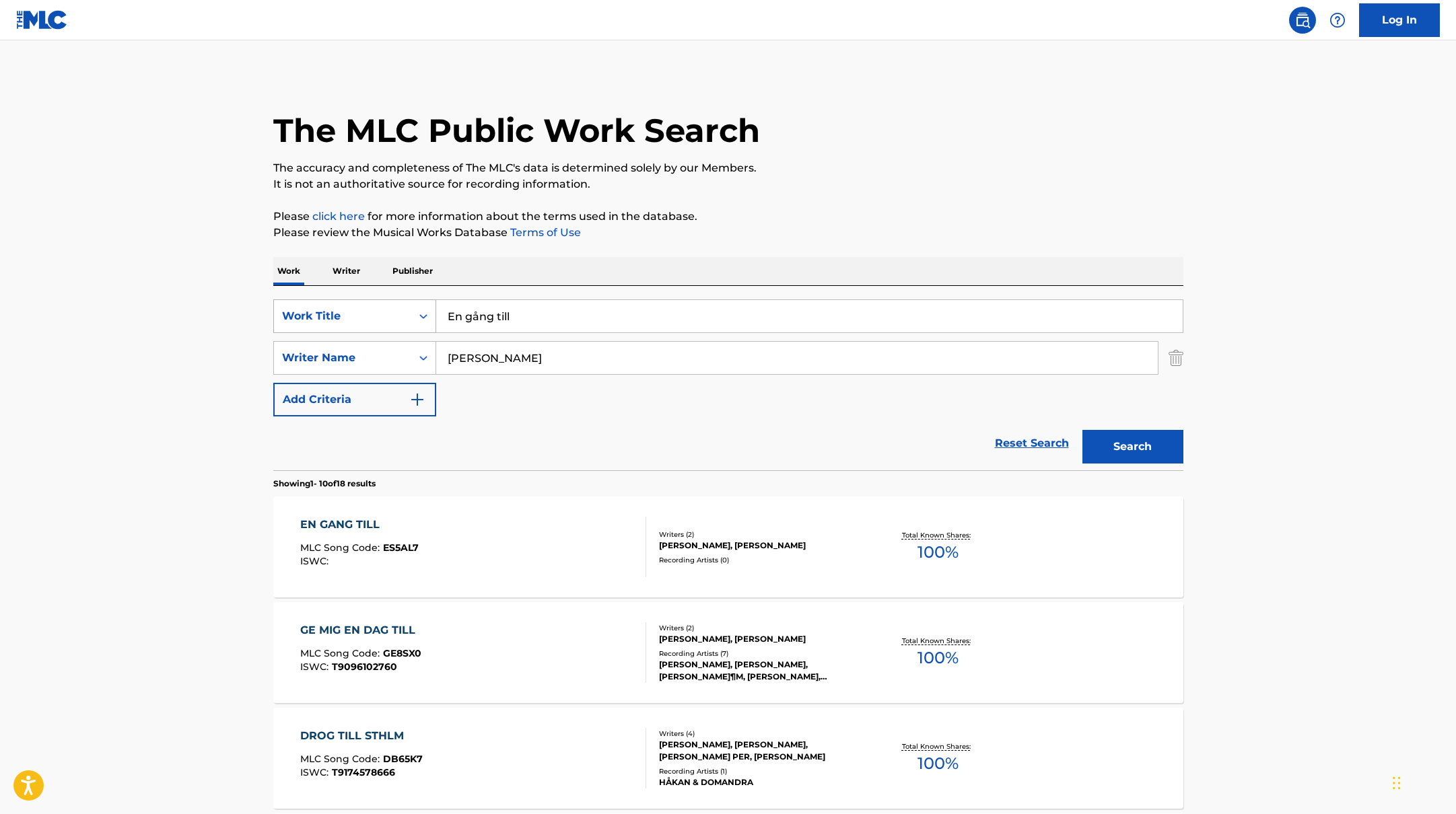
drag, startPoint x: 522, startPoint y: 316, endPoint x: 395, endPoint y: 305, distance: 127.5
click at [397, 305] on div "SearchWithCriteriab335d5b7-5ba0-43a8-9c5d-b3fbe2b10fcf Work Title En gång till" at bounding box center [728, 316] width 910 height 34
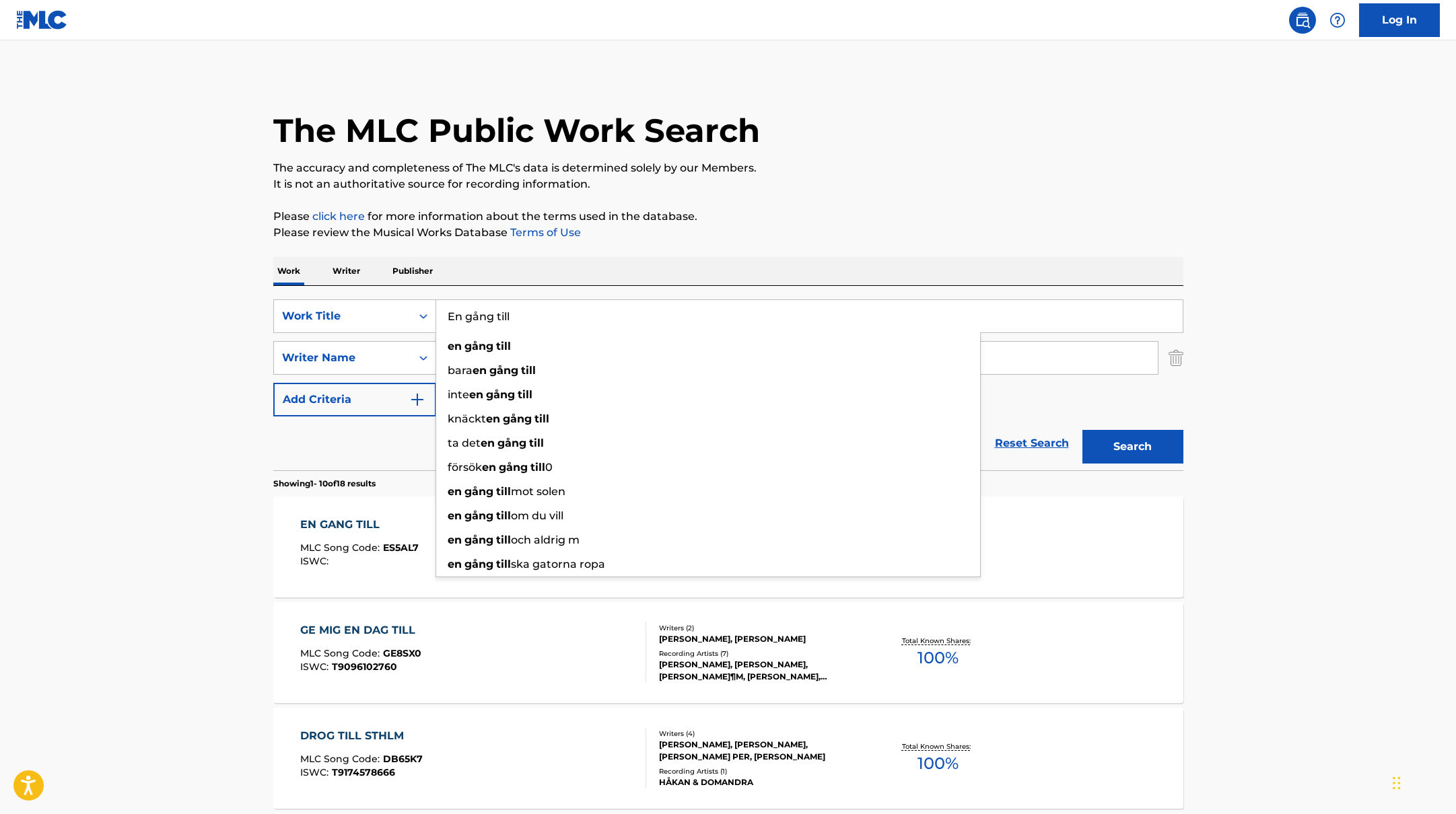
paste input "Ingen sommar utan dig"
type input "Ingen sommar utan dig"
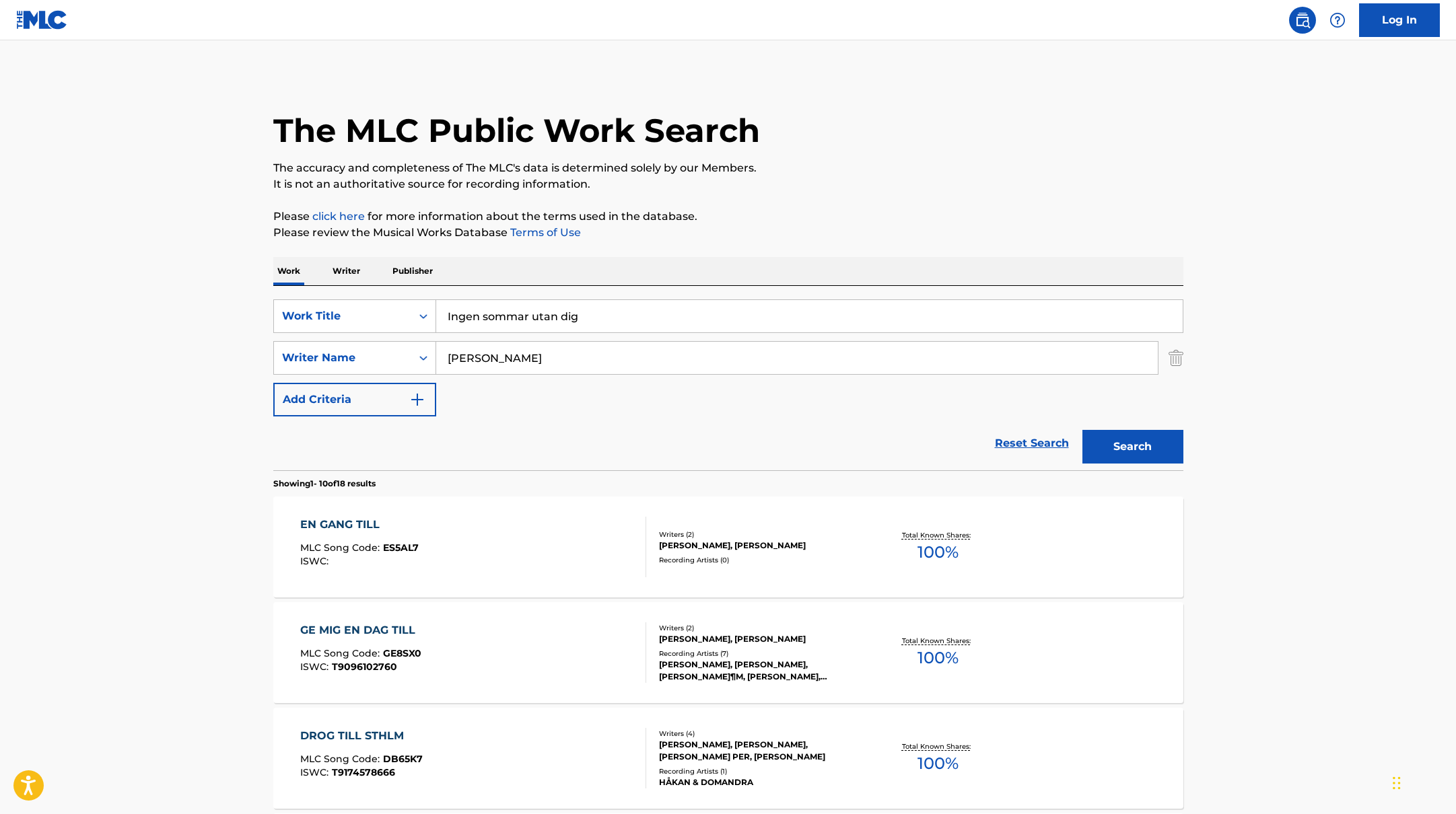
click at [1108, 448] on button "Search" at bounding box center [1132, 446] width 101 height 34
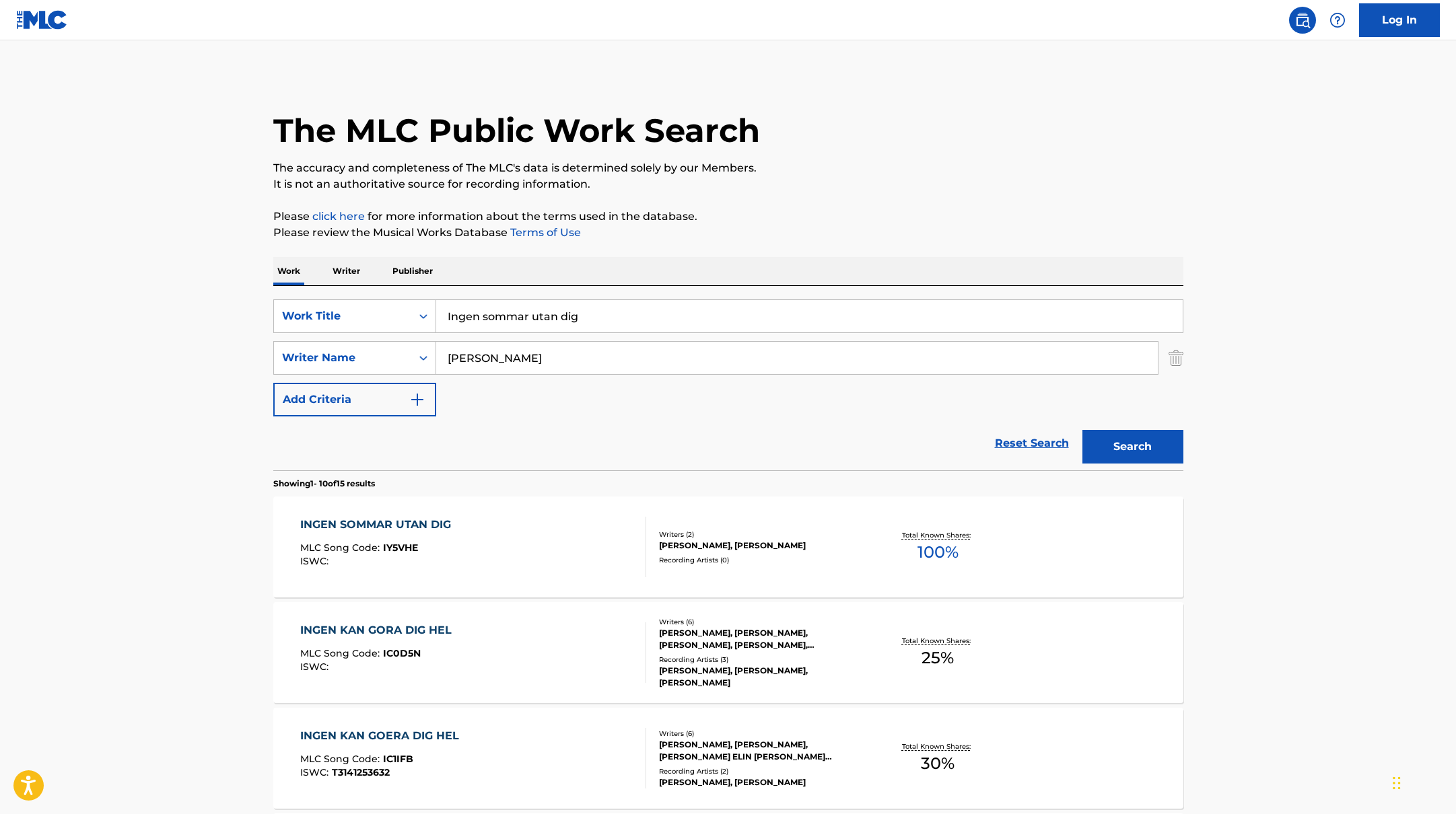
click at [575, 551] on div "INGEN SOMMAR UTAN DIG MLC Song Code : IY5VHE ISWC :" at bounding box center [473, 547] width 346 height 61
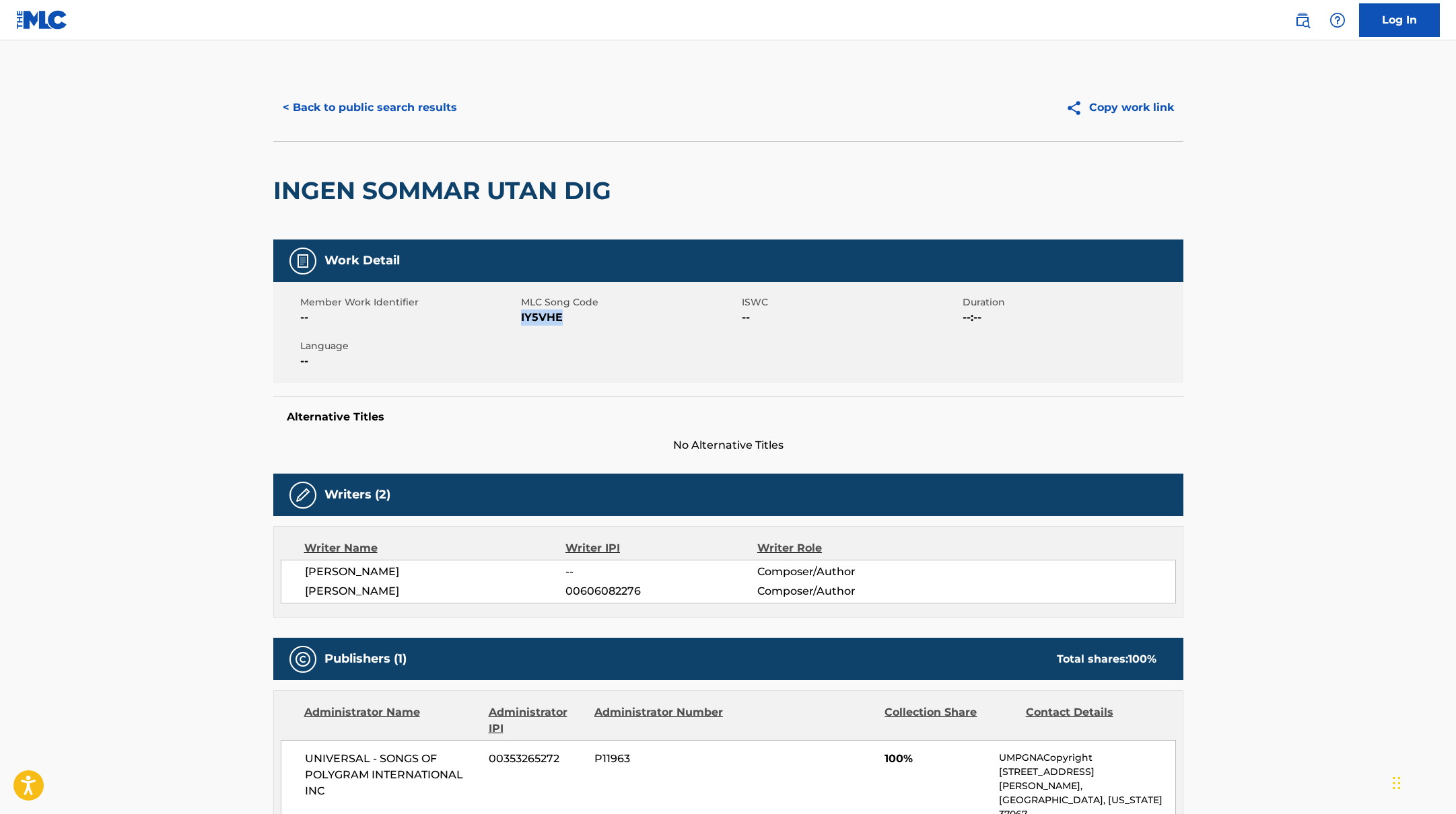
drag, startPoint x: 521, startPoint y: 318, endPoint x: 667, endPoint y: 326, distance: 146.2
click at [667, 326] on div "Member Work Identifier -- MLC Song Code IY5VHE ISWC -- Duration --:-- Language …" at bounding box center [728, 331] width 910 height 101
click at [416, 102] on button "< Back to public search results" at bounding box center [369, 107] width 193 height 34
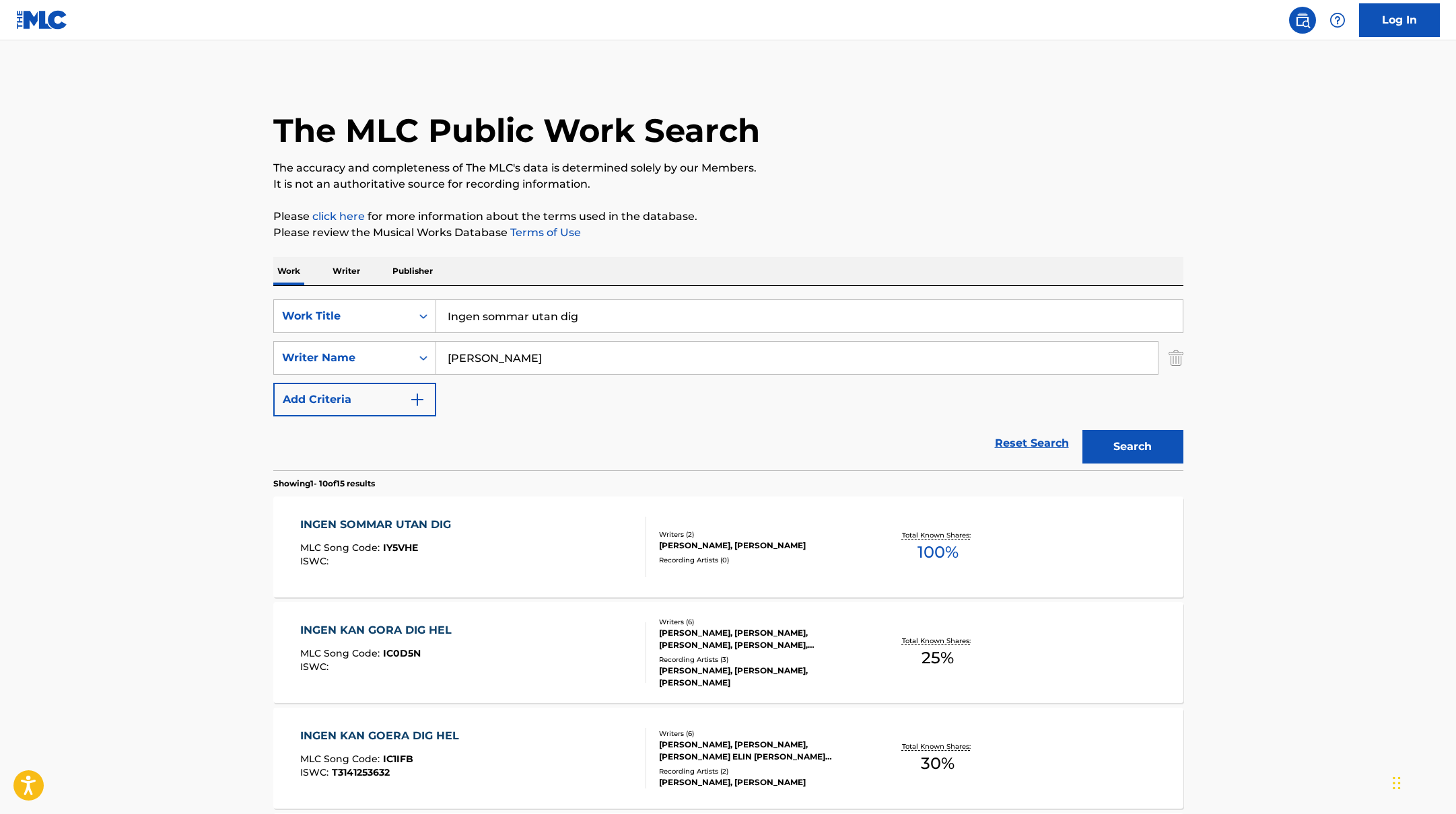
drag, startPoint x: 603, startPoint y: 317, endPoint x: 405, endPoint y: 288, distance: 200.1
click at [405, 288] on div "SearchWithCriteriab335d5b7-5ba0-43a8-9c5d-b3fbe2b10fcf Work Title Ingen sommar …" at bounding box center [728, 378] width 910 height 185
paste input "Sommarsaga"
type input "Sommarsaga"
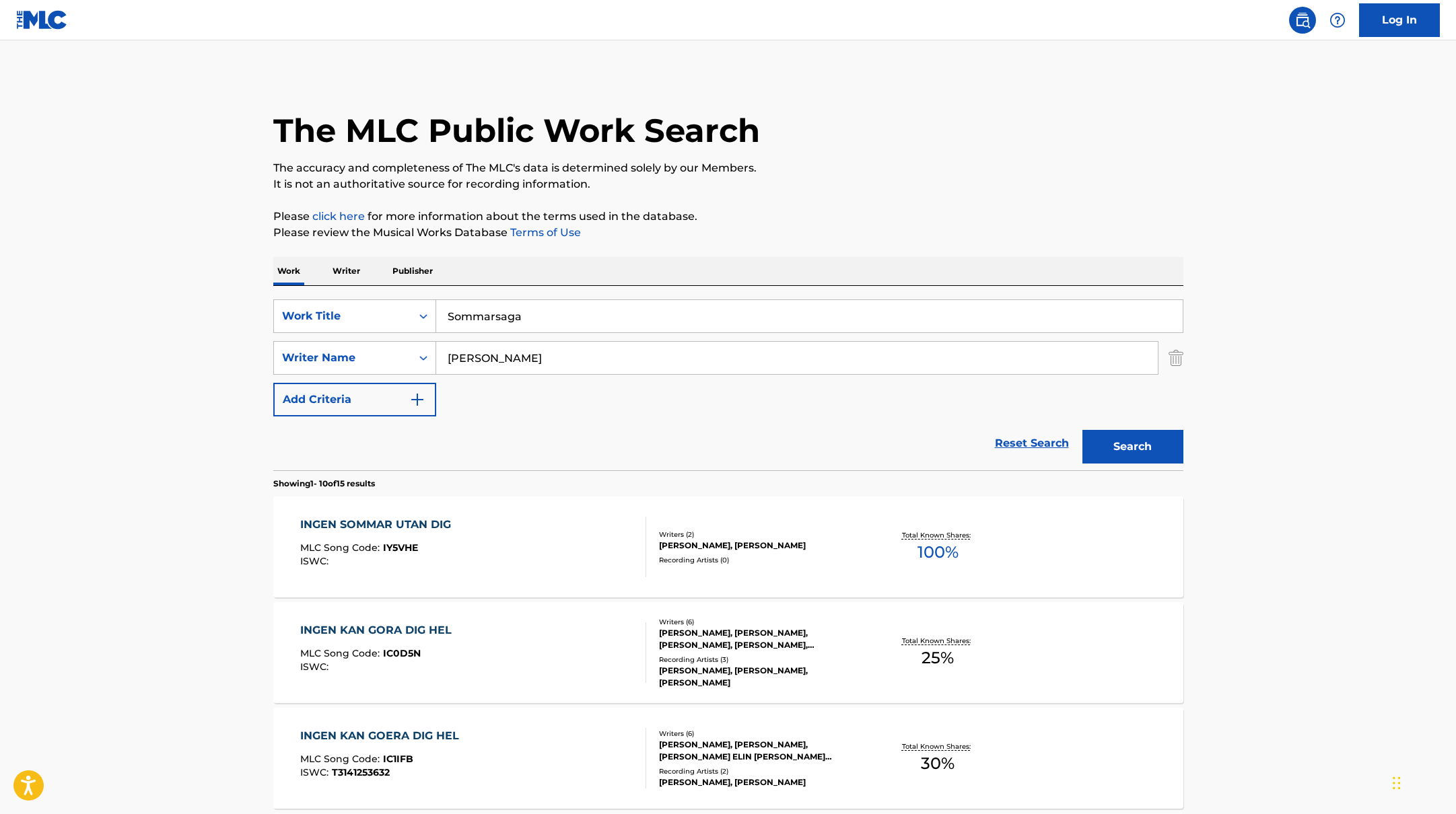
click at [1146, 444] on button "Search" at bounding box center [1132, 446] width 101 height 34
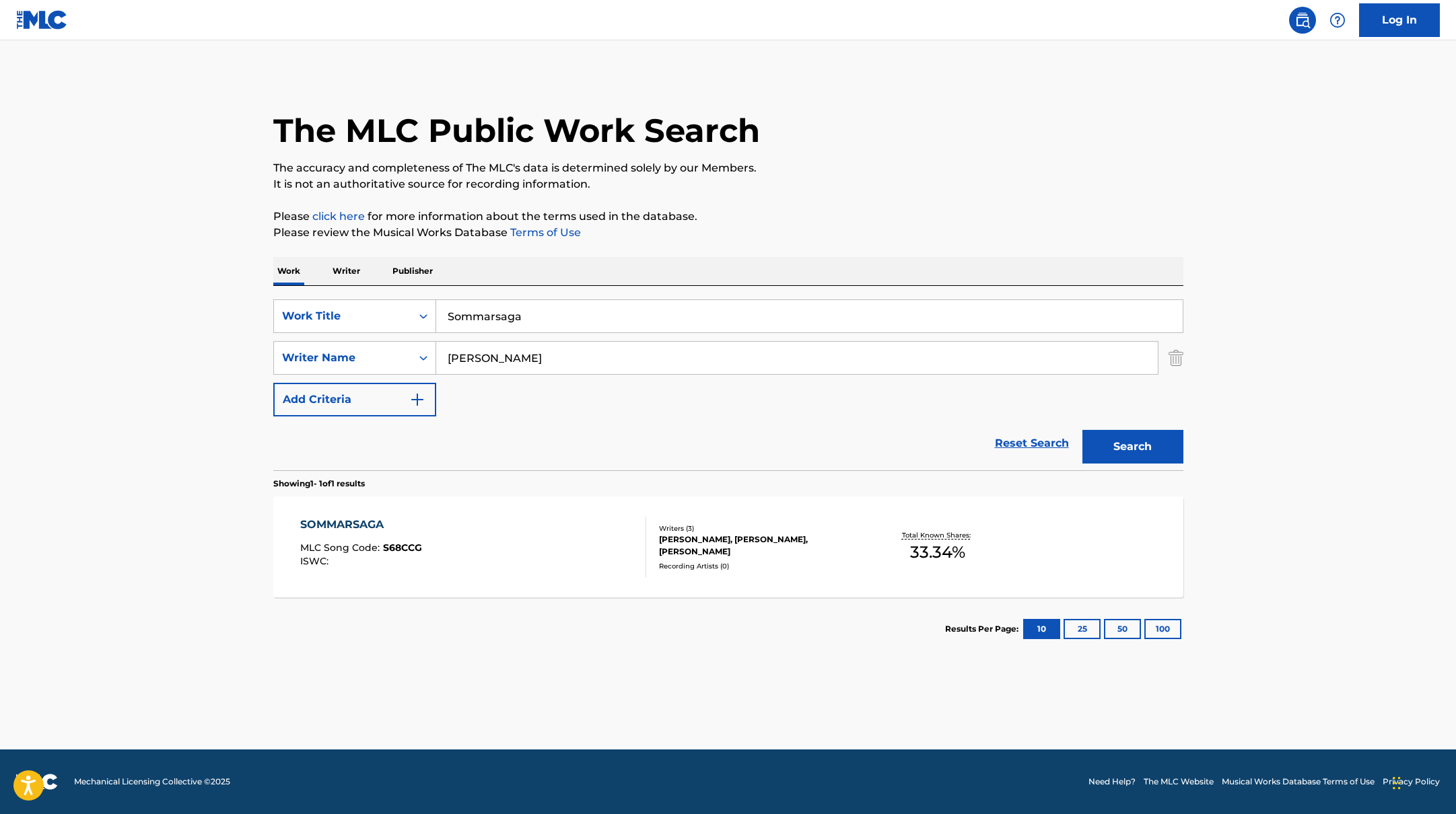
click at [577, 541] on div "SOMMARSAGA MLC Song Code : S68CCG ISWC :" at bounding box center [473, 547] width 346 height 61
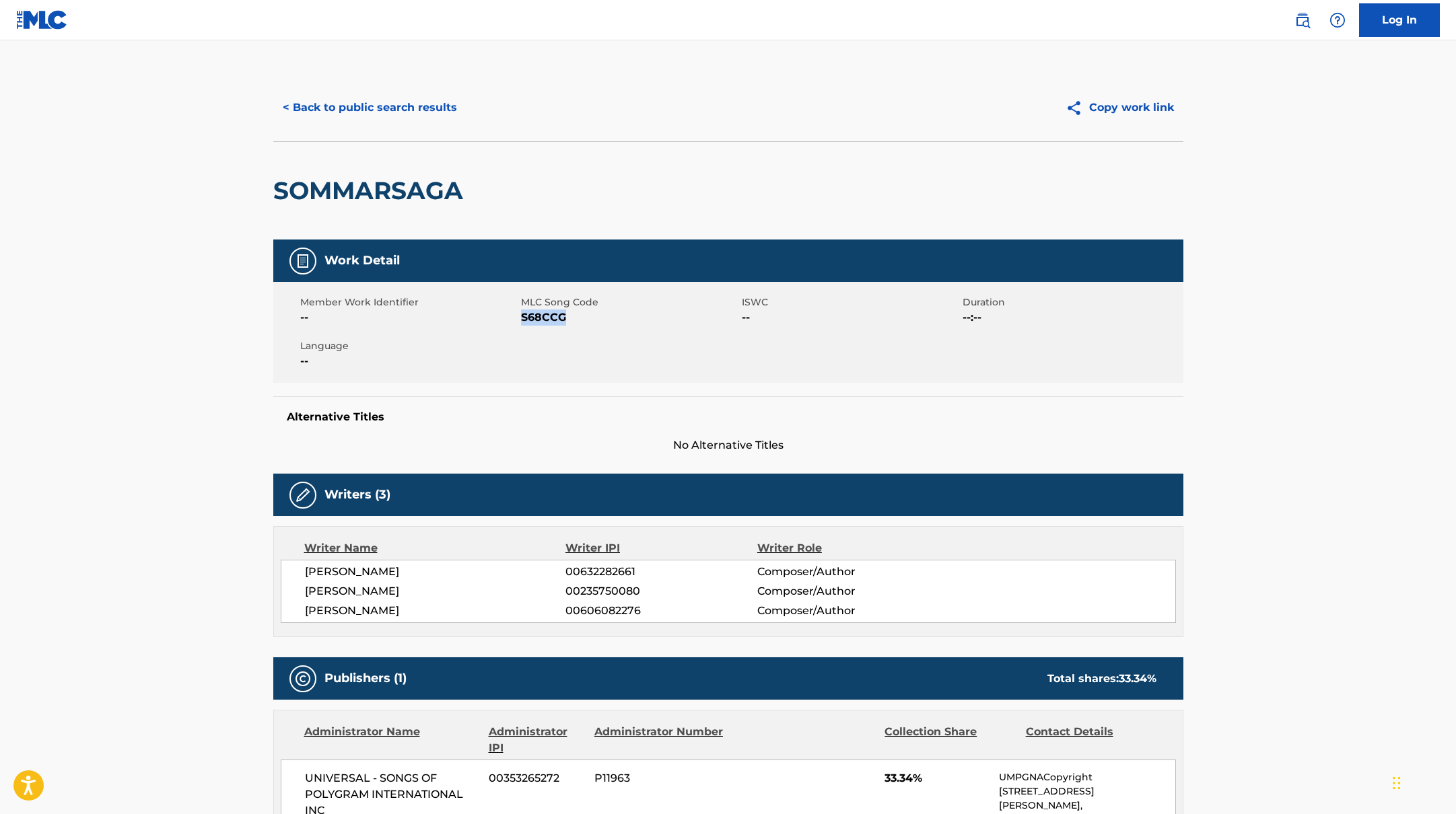
drag, startPoint x: 521, startPoint y: 317, endPoint x: 591, endPoint y: 317, distance: 70.0
click at [591, 317] on span "S68CCG" at bounding box center [629, 318] width 217 height 16
click at [413, 107] on button "< Back to public search results" at bounding box center [369, 107] width 193 height 34
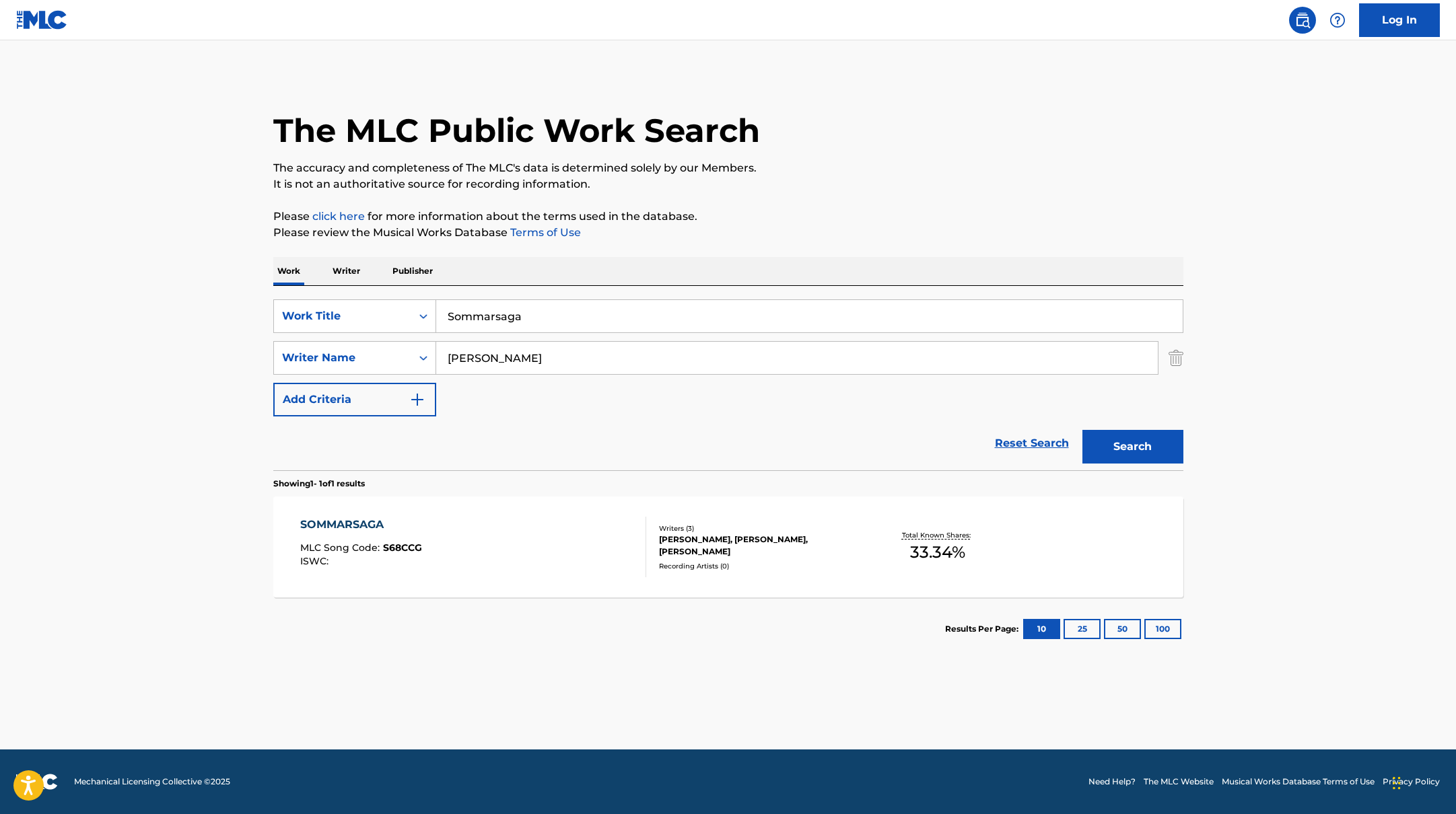
drag, startPoint x: 528, startPoint y: 317, endPoint x: 382, endPoint y: 291, distance: 148.3
click at [383, 291] on div "SearchWithCriteriab335d5b7-5ba0-43a8-9c5d-b3fbe2b10fcf Work Title Sommarsaga Se…" at bounding box center [728, 378] width 910 height 185
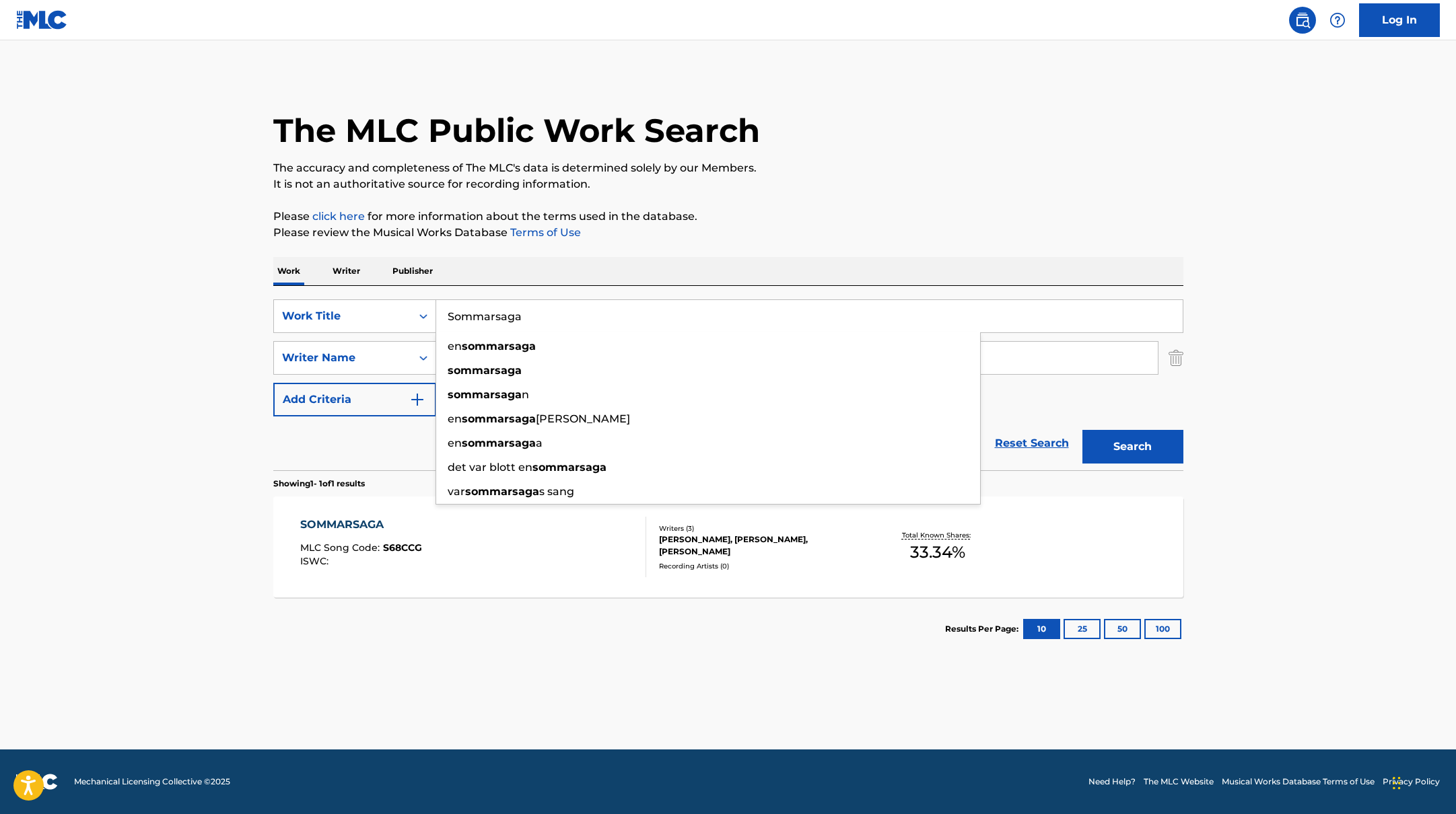
paste input "Hjälp!"
click at [872, 229] on p "Please review the Musical Works Database Terms of Use" at bounding box center [728, 233] width 910 height 16
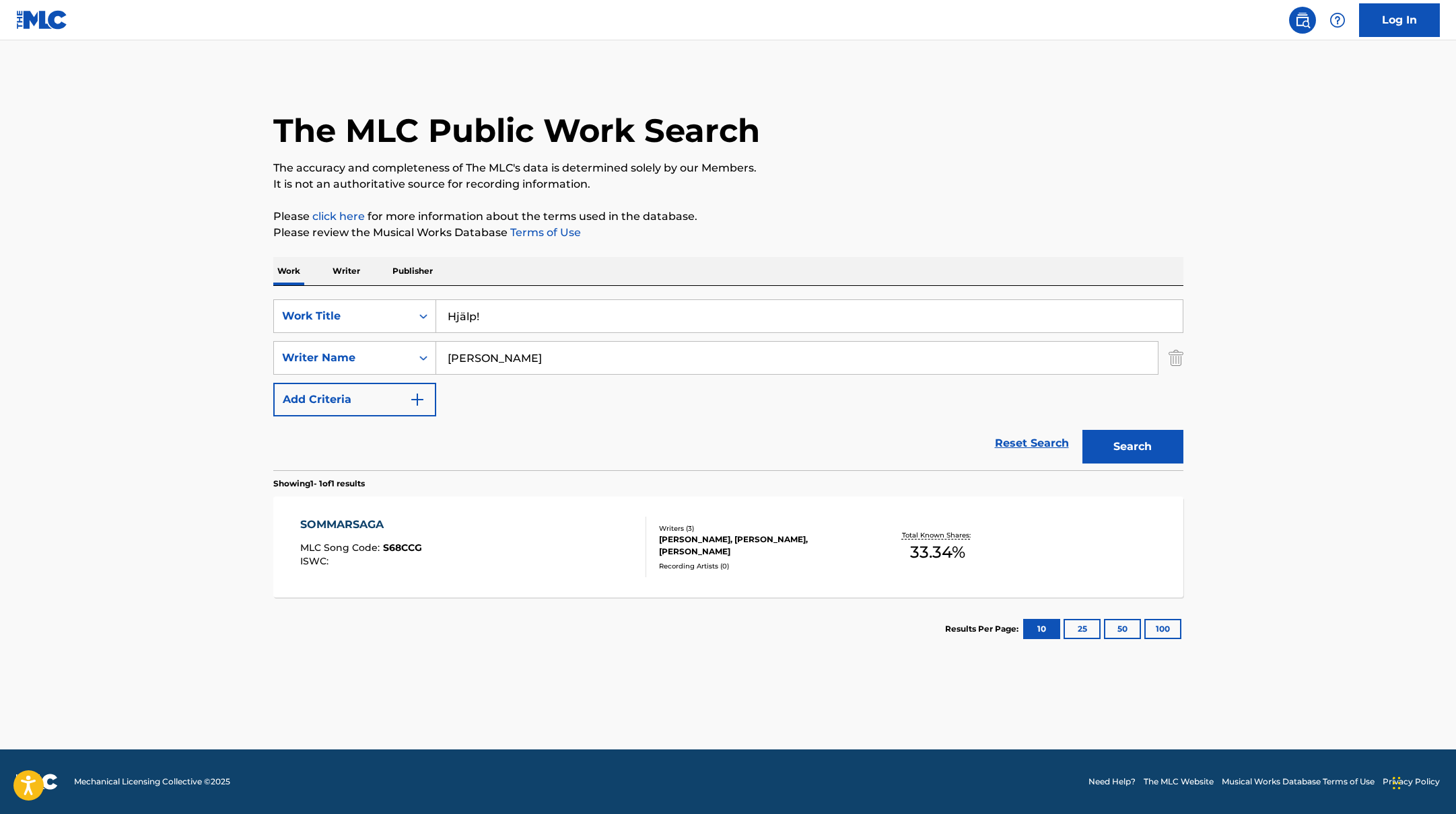
click at [1148, 455] on button "Search" at bounding box center [1132, 446] width 101 height 34
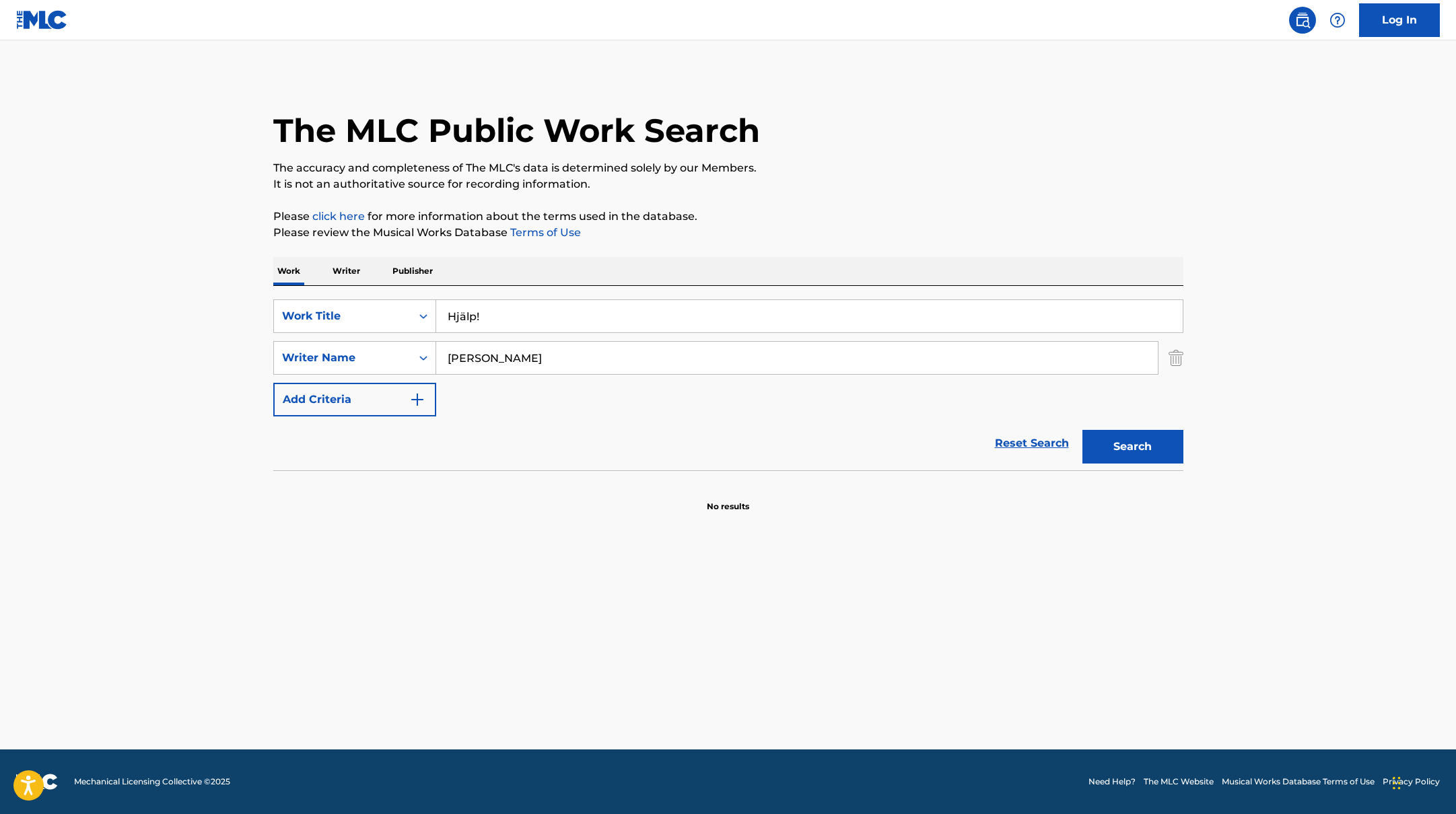
paste input "Det skulle varit du"
drag, startPoint x: 512, startPoint y: 308, endPoint x: 498, endPoint y: 321, distance: 19.1
click at [498, 321] on input "Det skulle varit du" at bounding box center [809, 316] width 746 height 33
type input "Det skulle varit du"
click at [840, 216] on p "Please click here for more information about the terms used in the database." at bounding box center [728, 216] width 910 height 16
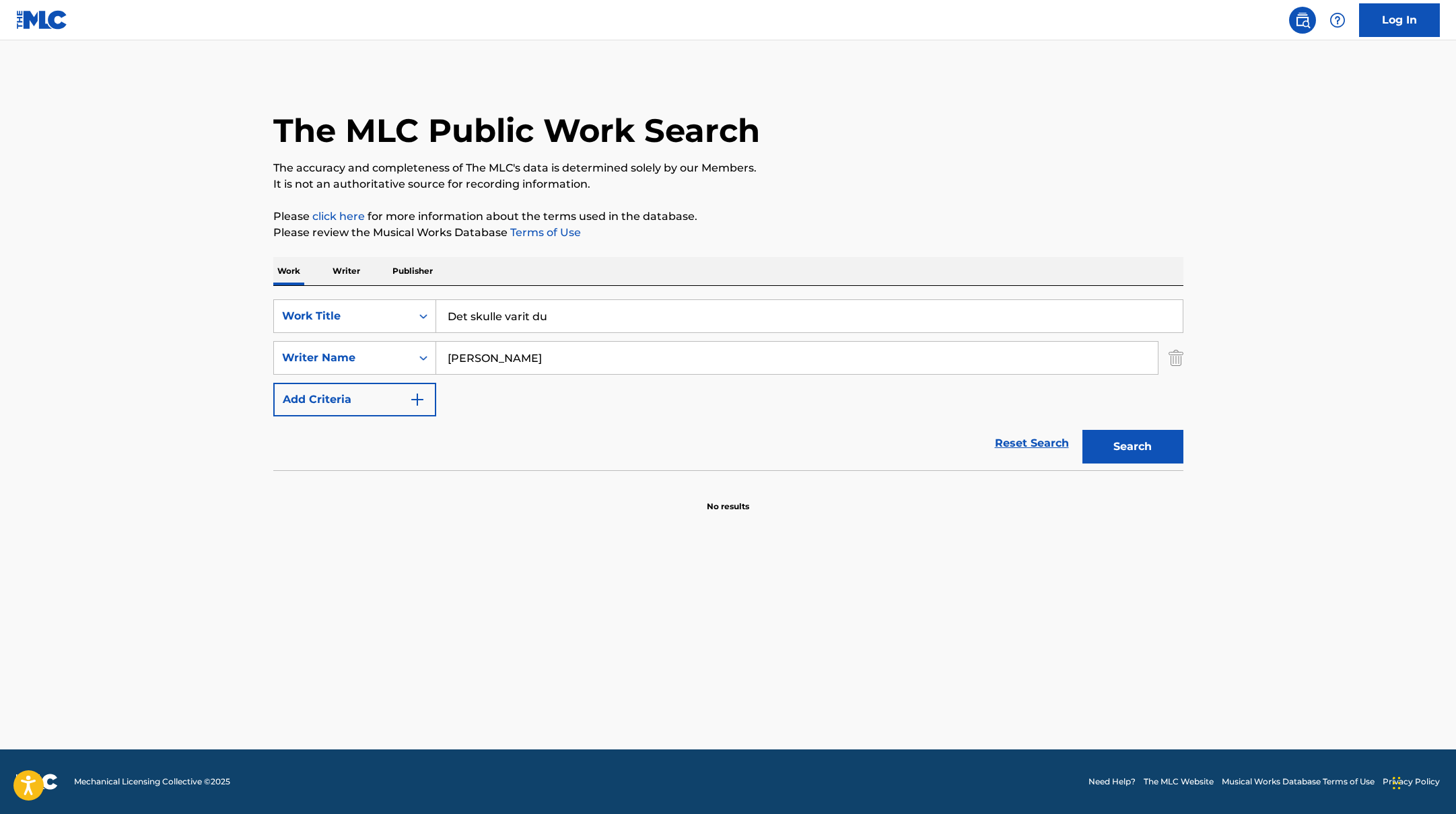
click at [1110, 450] on button "Search" at bounding box center [1132, 446] width 101 height 34
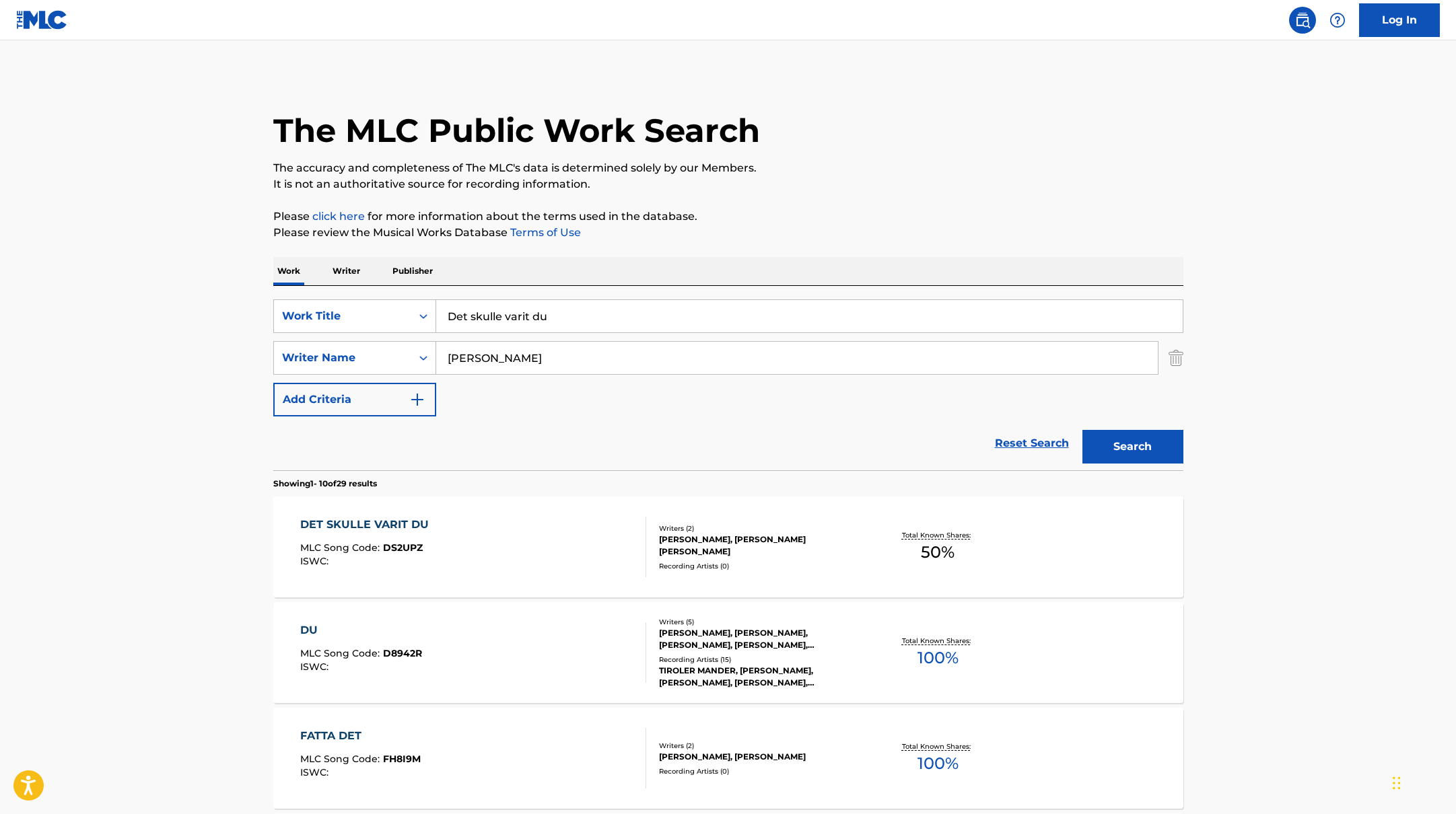
click at [563, 536] on div "DET SKULLE VARIT DU MLC Song Code : DS2UPZ ISWC :" at bounding box center [473, 547] width 346 height 61
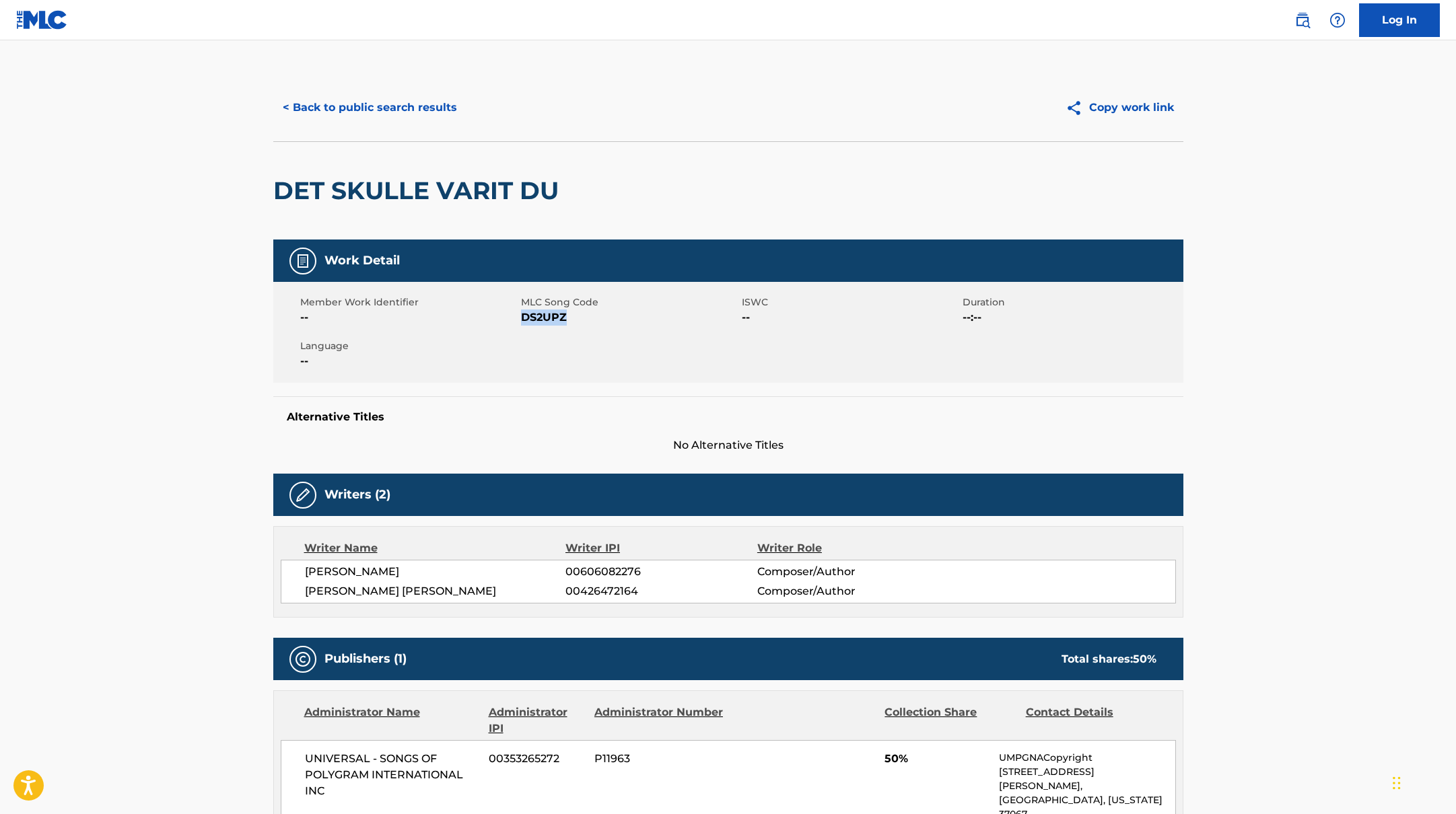
drag, startPoint x: 522, startPoint y: 319, endPoint x: 680, endPoint y: 327, distance: 158.2
click at [674, 326] on div "Member Work Identifier -- MLC Song Code DS2UPZ ISWC -- Duration --:-- Language …" at bounding box center [728, 331] width 910 height 101
click at [395, 103] on button "< Back to public search results" at bounding box center [369, 107] width 193 height 34
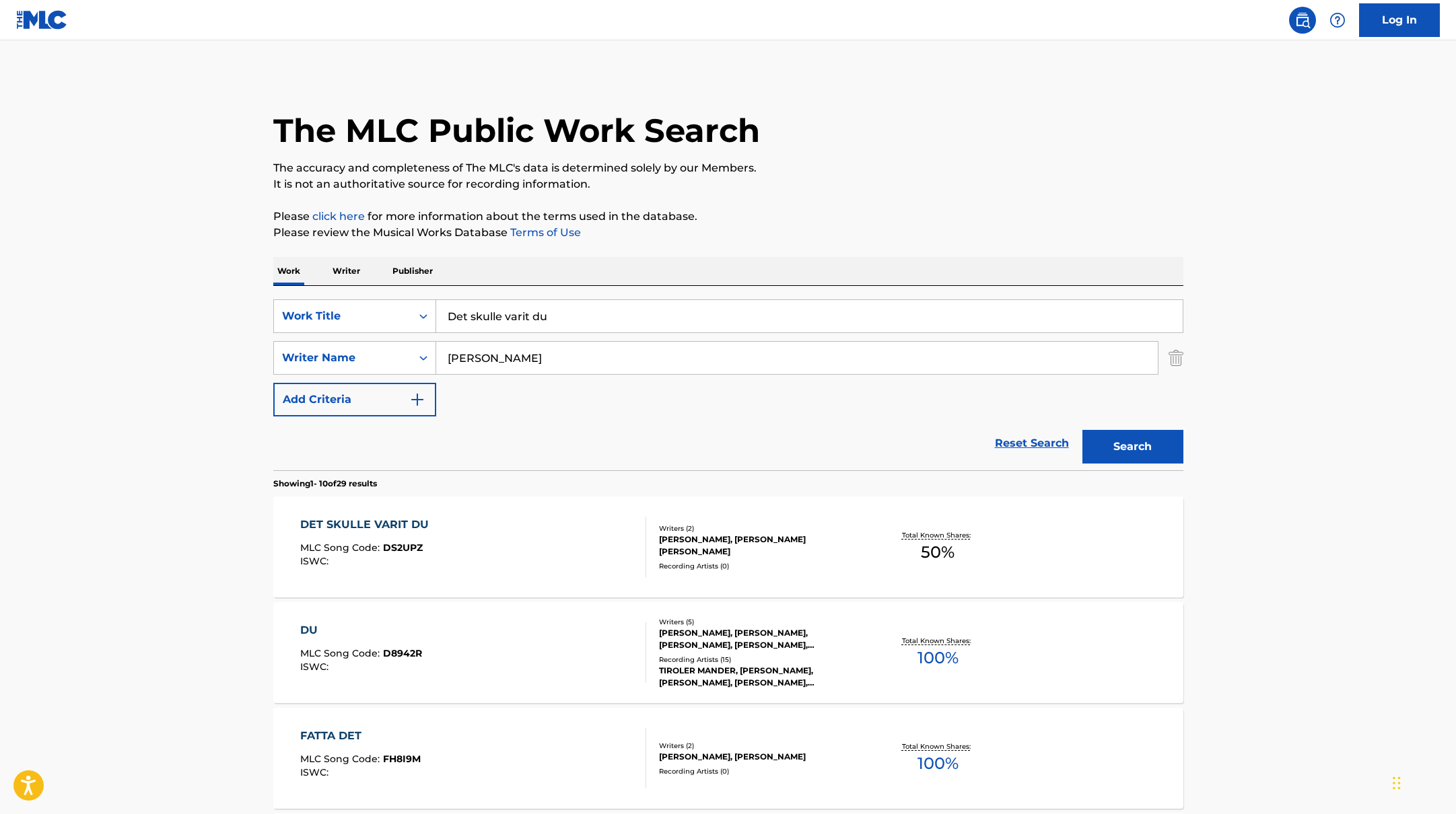
drag, startPoint x: 570, startPoint y: 321, endPoint x: 395, endPoint y: 293, distance: 177.2
click at [395, 293] on div "SearchWithCriteriab335d5b7-5ba0-43a8-9c5d-b3fbe2b10fcf Work Title Det skulle va…" at bounding box center [728, 378] width 910 height 185
paste input "För Sverige i tiden"
type input "För Sverige i tiden"
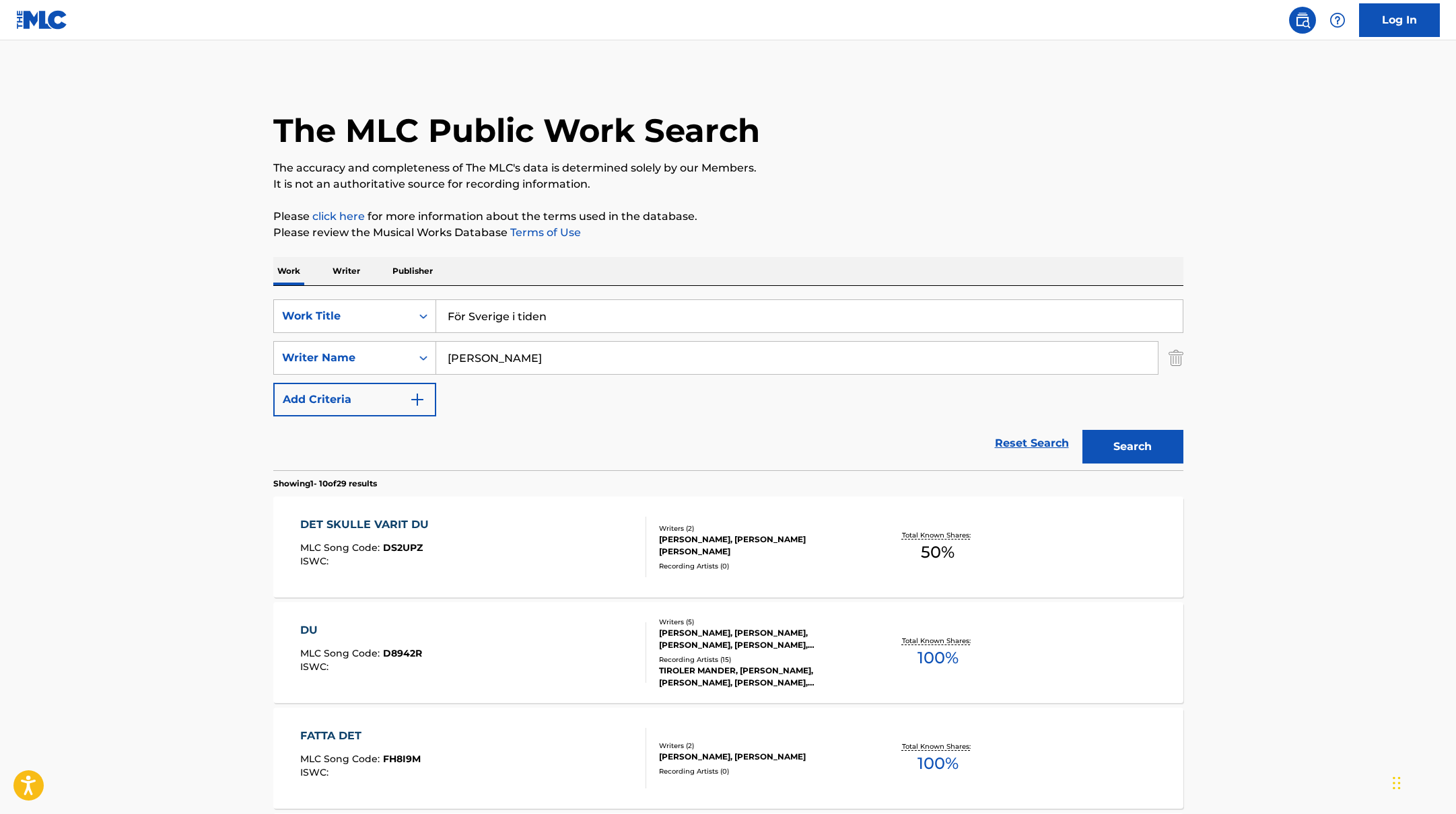
click at [1146, 449] on button "Search" at bounding box center [1132, 446] width 101 height 34
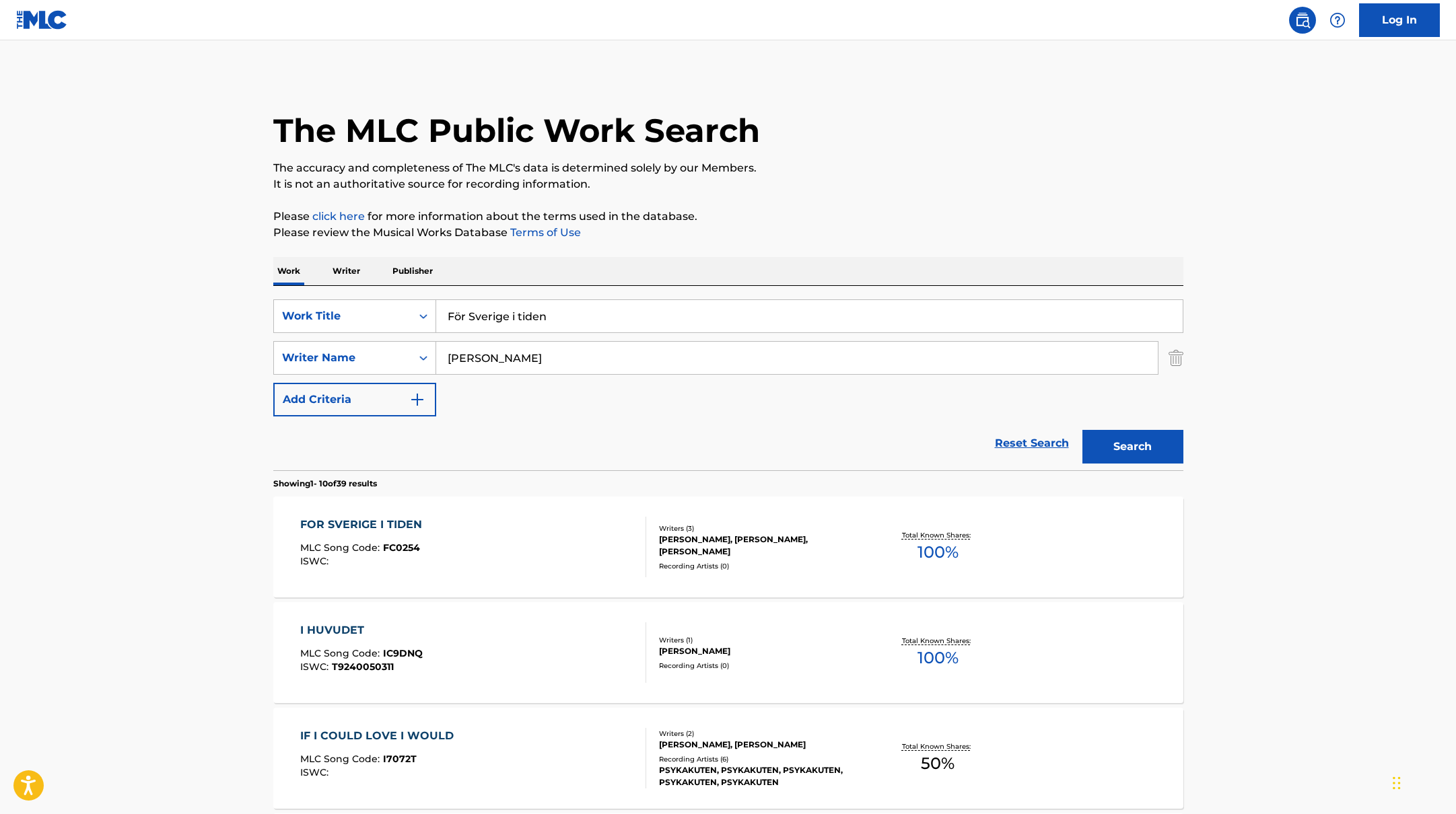
click at [588, 539] on div "FOR SVERIGE I TIDEN MLC Song Code : FC0254 ISWC :" at bounding box center [473, 547] width 346 height 61
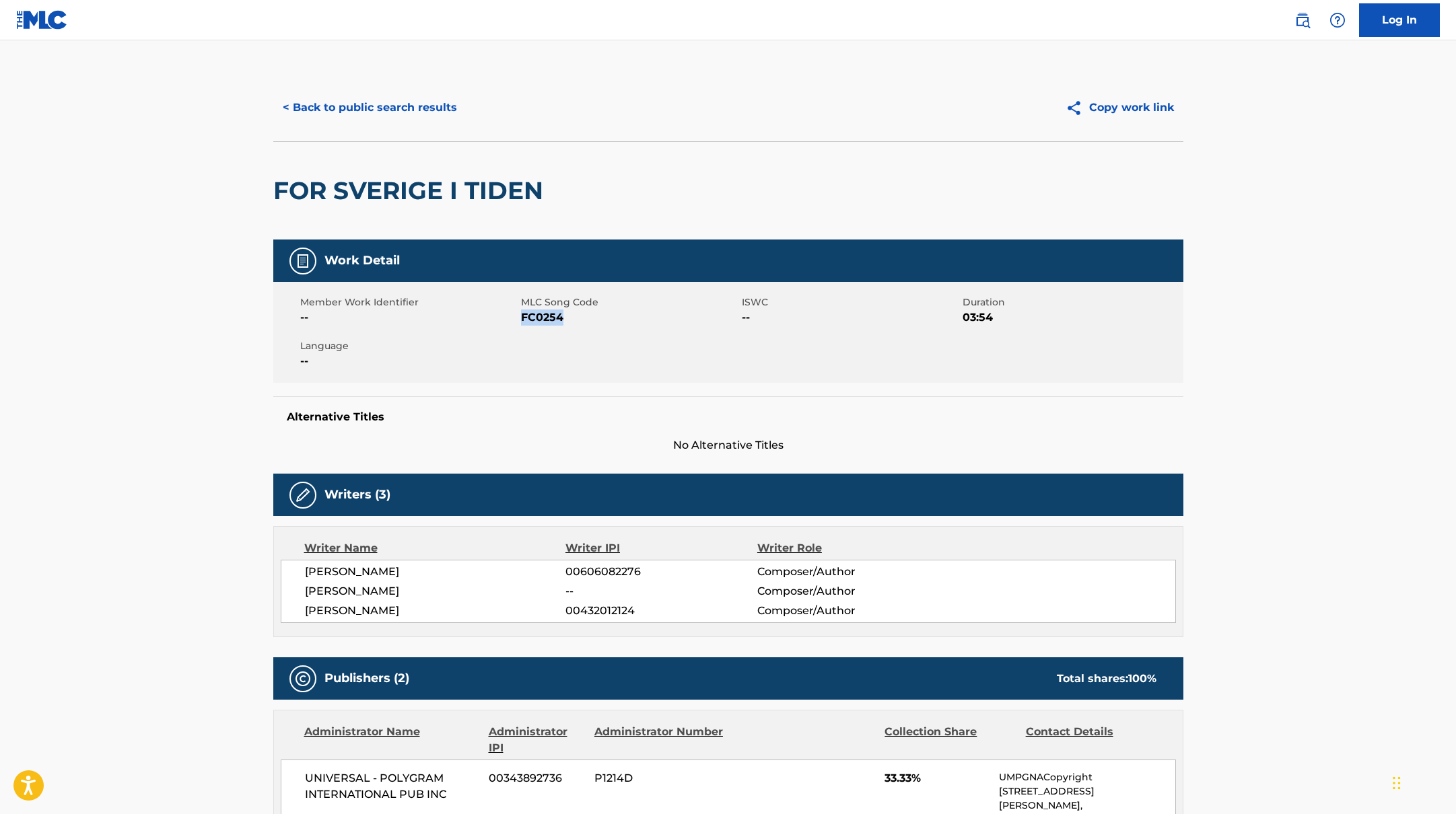
drag, startPoint x: 522, startPoint y: 317, endPoint x: 599, endPoint y: 319, distance: 77.0
click at [599, 319] on span "FC0254" at bounding box center [629, 318] width 217 height 16
click at [428, 105] on button "< Back to public search results" at bounding box center [369, 107] width 193 height 34
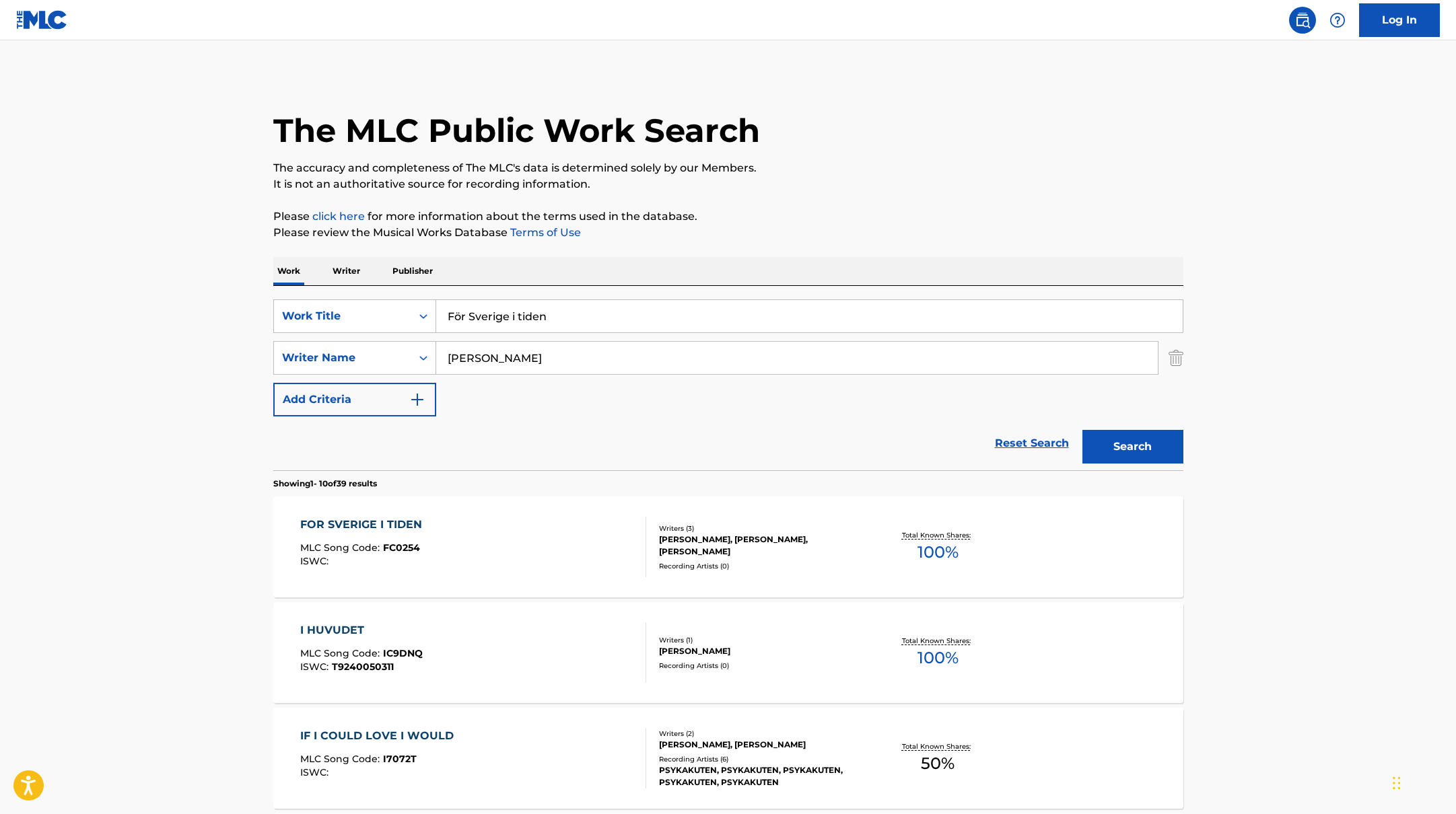
drag, startPoint x: 559, startPoint y: 317, endPoint x: 387, endPoint y: 289, distance: 174.3
click at [390, 289] on div "SearchWithCriteriab335d5b7-5ba0-43a8-9c5d-b3fbe2b10fcf Work Title För Sverige i…" at bounding box center [728, 378] width 910 height 185
paste input "2CB"
type input "2CB"
click at [733, 279] on div "Work Writer Publisher" at bounding box center [728, 271] width 910 height 28
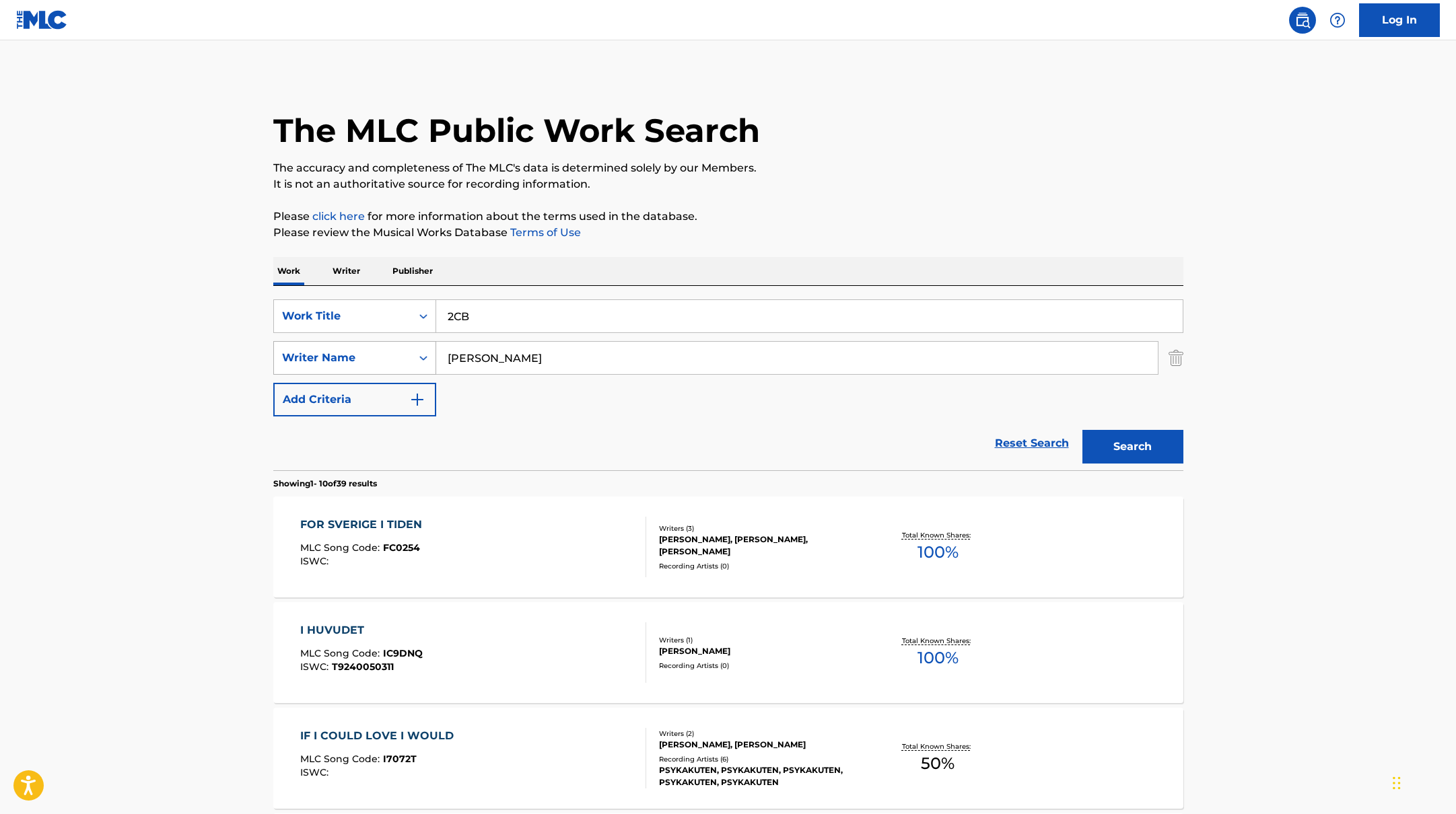
drag, startPoint x: 506, startPoint y: 352, endPoint x: 367, endPoint y: 342, distance: 139.4
click at [367, 342] on div "SearchWithCriteriabc7363e5-3b2b-47d7-9e26-821f073300c3 Writer Name [PERSON_NAME]" at bounding box center [728, 358] width 910 height 34
paste input "[PERSON_NAME],"
type input "[PERSON_NAME],"
click at [979, 211] on p "Please click here for more information about the terms used in the database." at bounding box center [728, 216] width 910 height 16
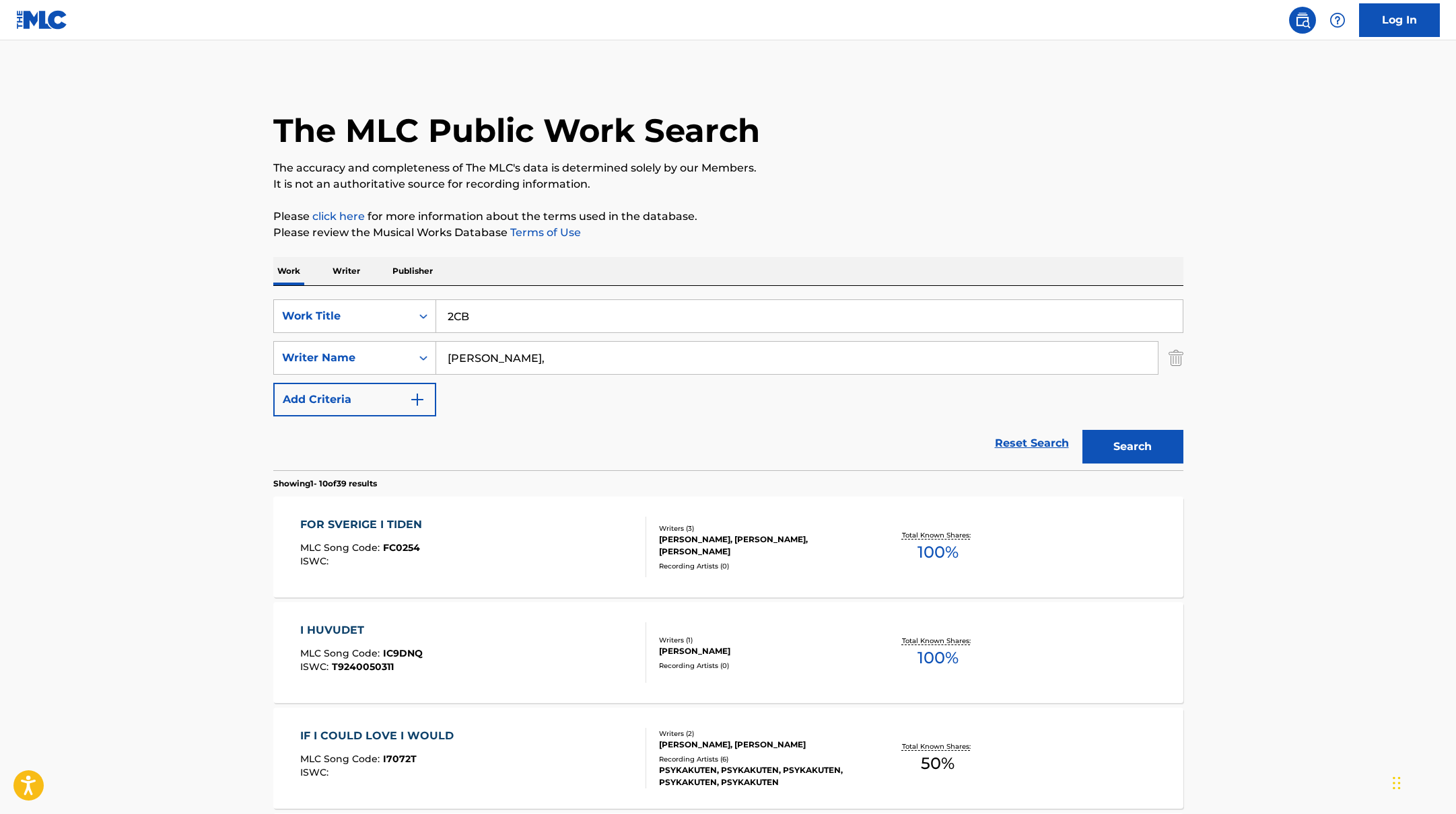
click at [1163, 450] on button "Search" at bounding box center [1132, 446] width 101 height 34
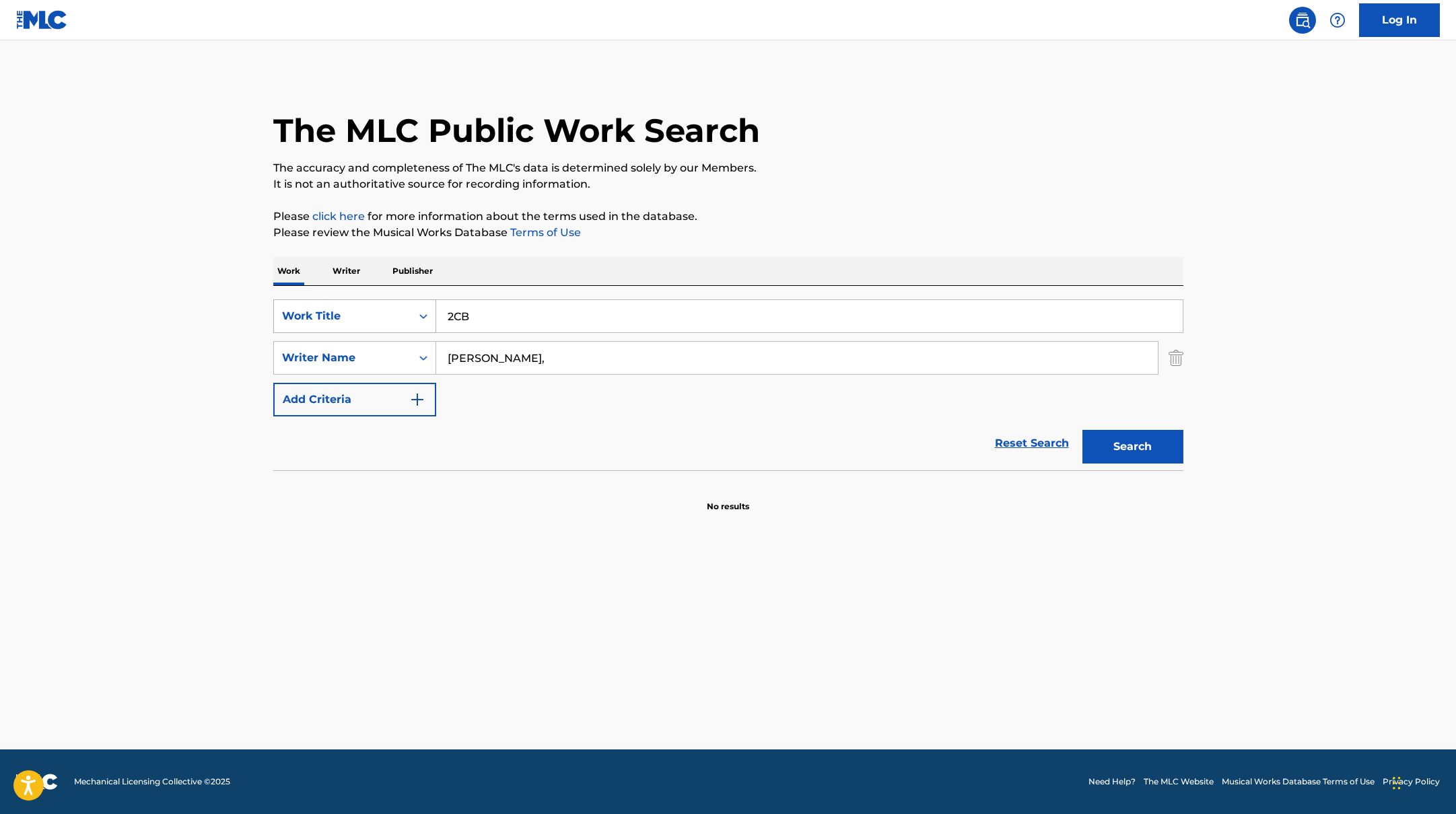
drag, startPoint x: 500, startPoint y: 313, endPoint x: 397, endPoint y: 308, distance: 103.1
click at [409, 312] on div "SearchWithCriteriab335d5b7-5ba0-43a8-9c5d-b3fbe2b10fcf Work Title 2CB" at bounding box center [728, 316] width 910 height 34
paste input "Yihaa"
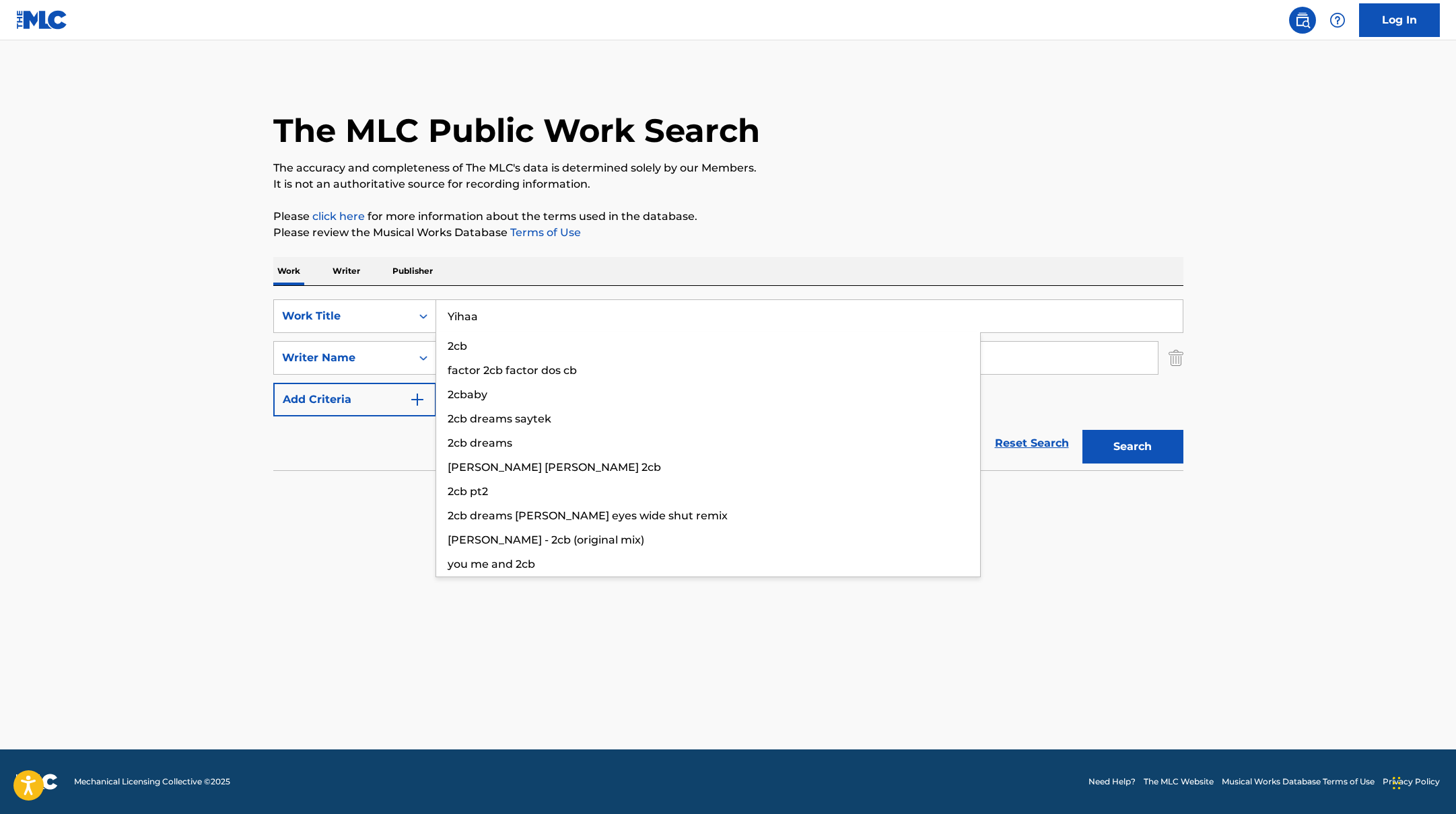
type input "Yihaa"
click at [889, 181] on p "It is not an authoritative source for recording information." at bounding box center [728, 185] width 910 height 16
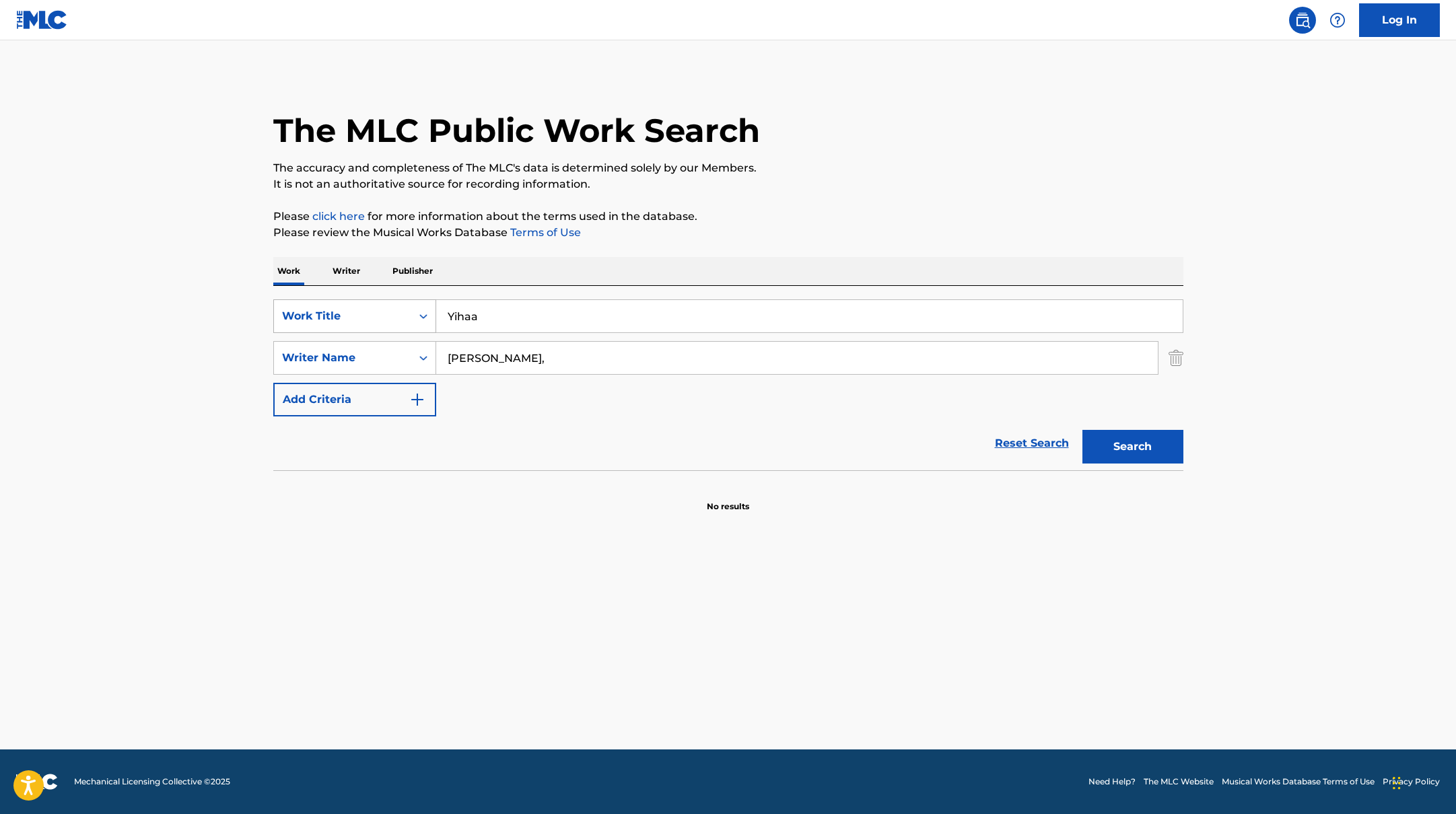
paste input "[PERSON_NAME]"
drag, startPoint x: 507, startPoint y: 366, endPoint x: 356, endPoint y: 326, distance: 156.2
click at [355, 326] on div "SearchWithCriteriab335d5b7-5ba0-43a8-9c5d-b3fbe2b10fcf Work Title Yihaa SearchW…" at bounding box center [728, 358] width 910 height 117
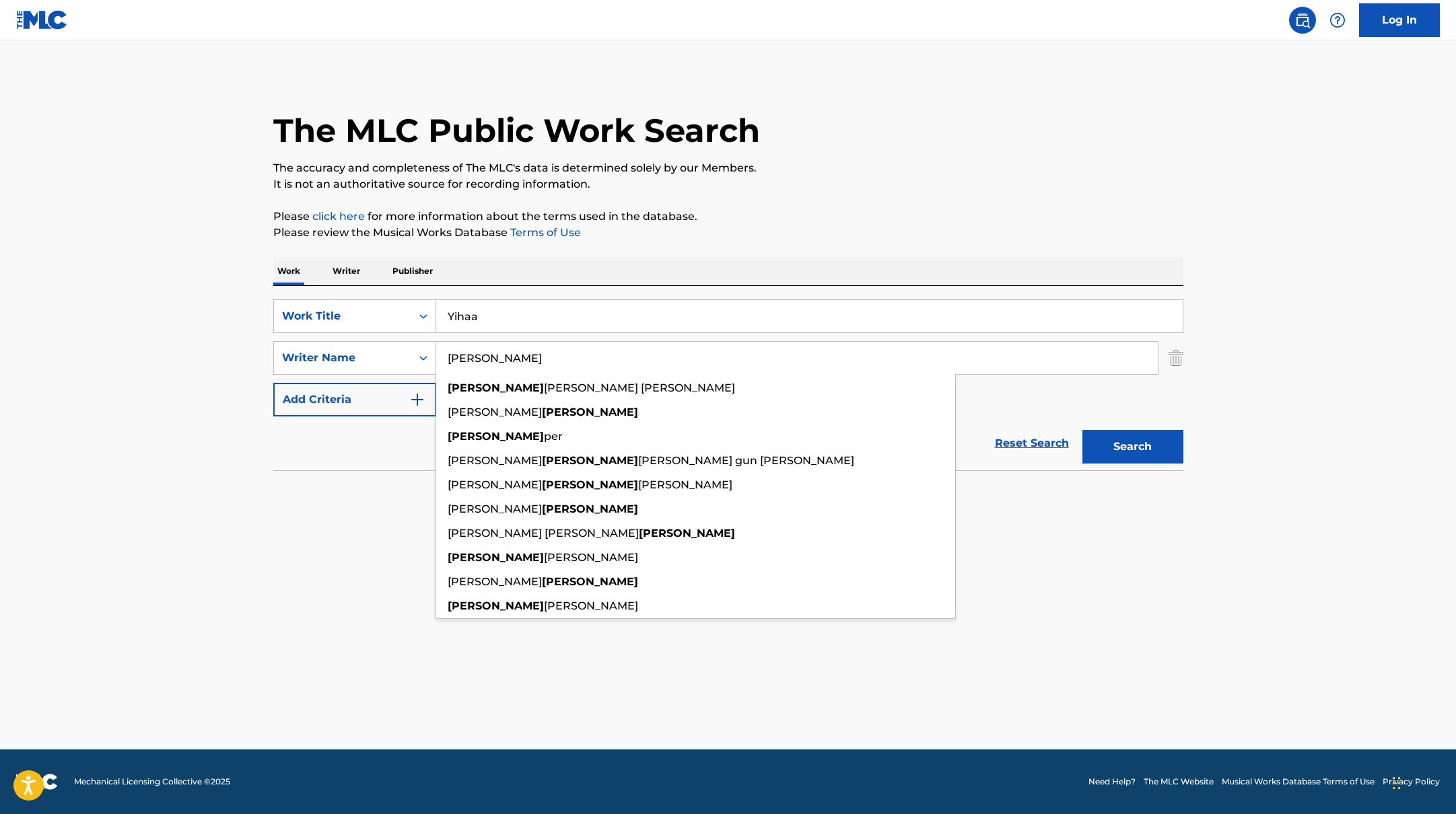
type input "[PERSON_NAME]"
click at [800, 245] on div "The MLC Public Work Search The accuracy and completeness of The MLC's data is d…" at bounding box center [728, 293] width 943 height 439
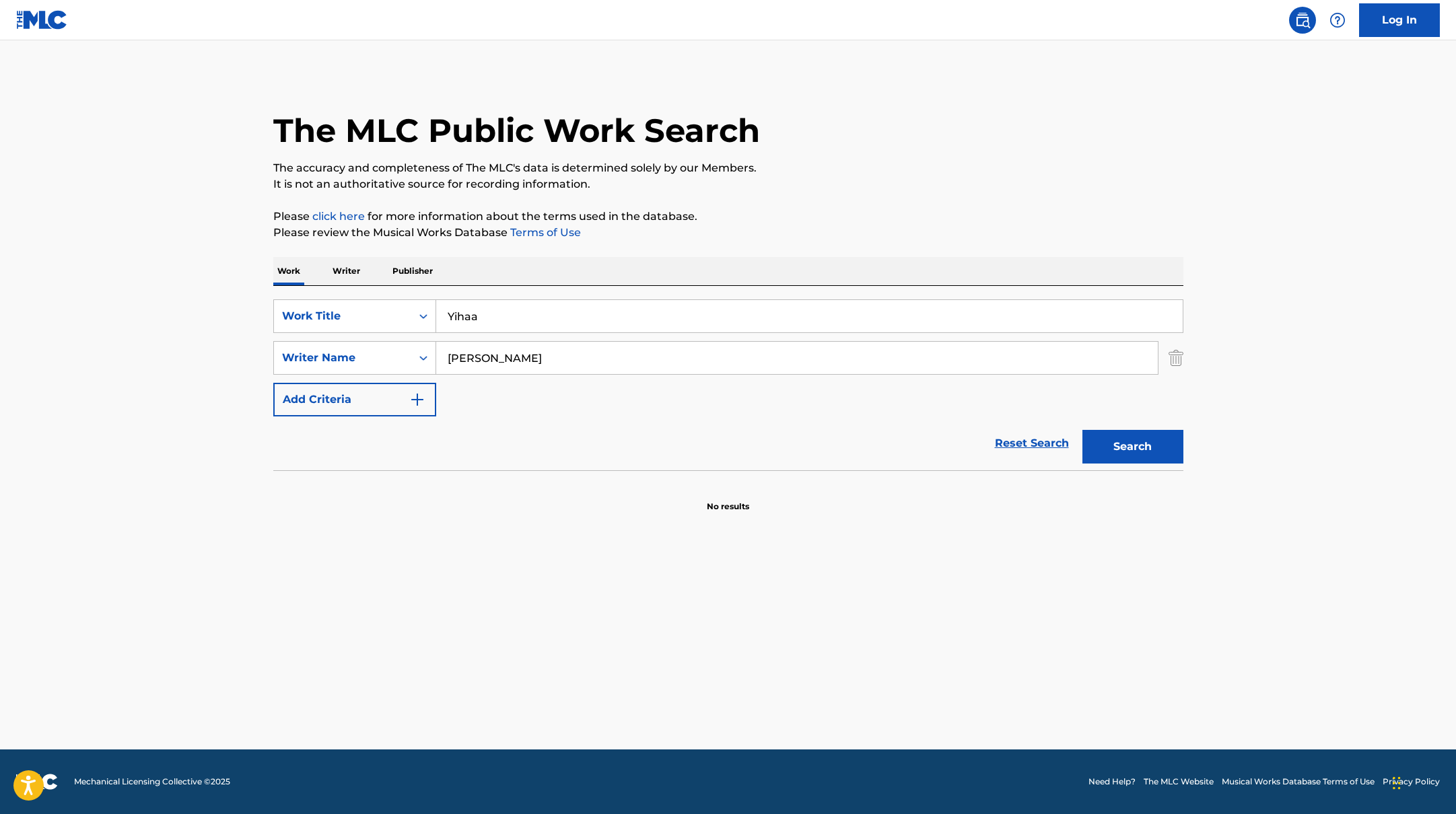
click at [1122, 445] on button "Search" at bounding box center [1132, 446] width 101 height 34
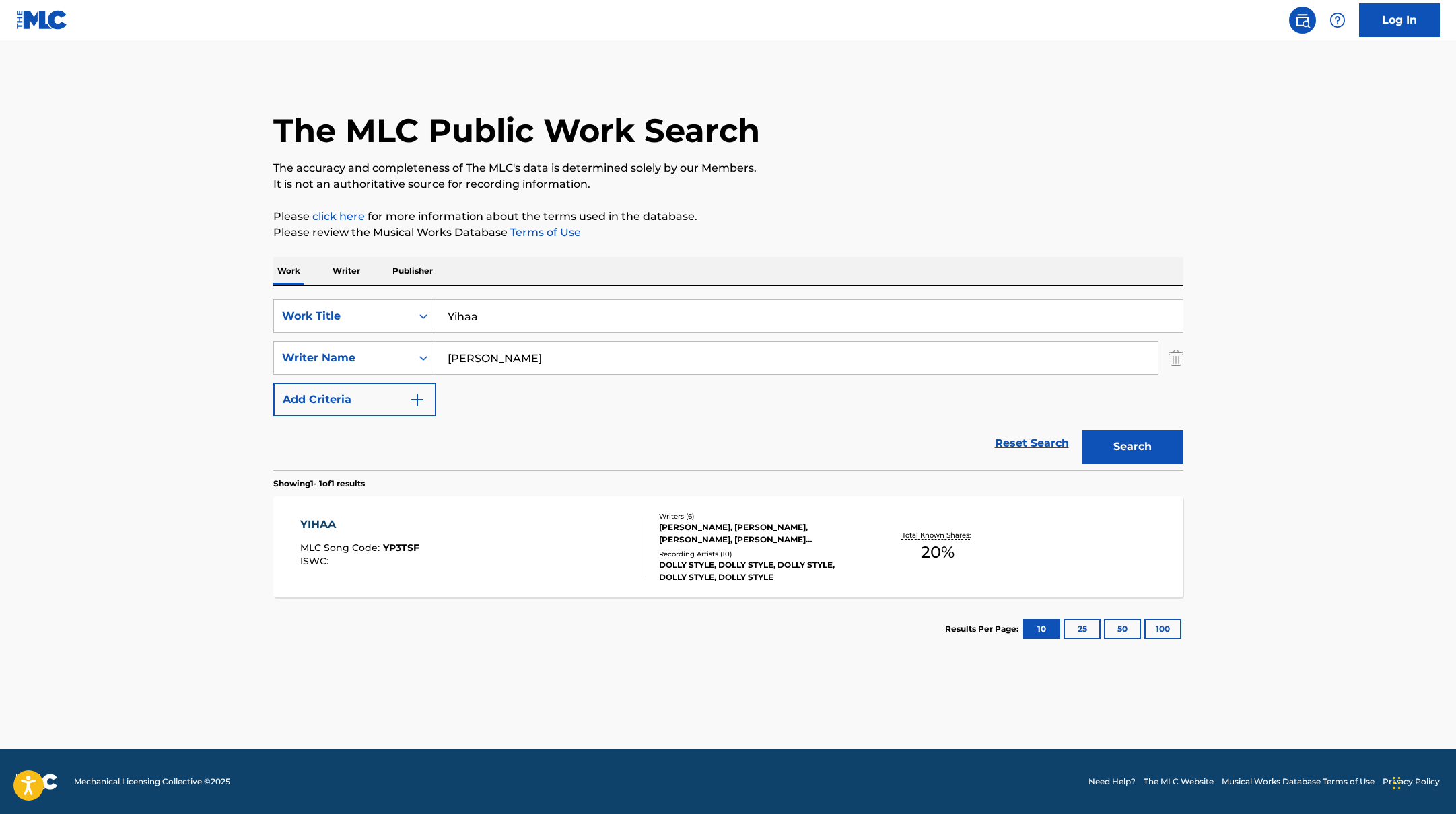
click at [555, 545] on div "YIHAA MLC Song Code : YP3TSF ISWC :" at bounding box center [473, 547] width 346 height 61
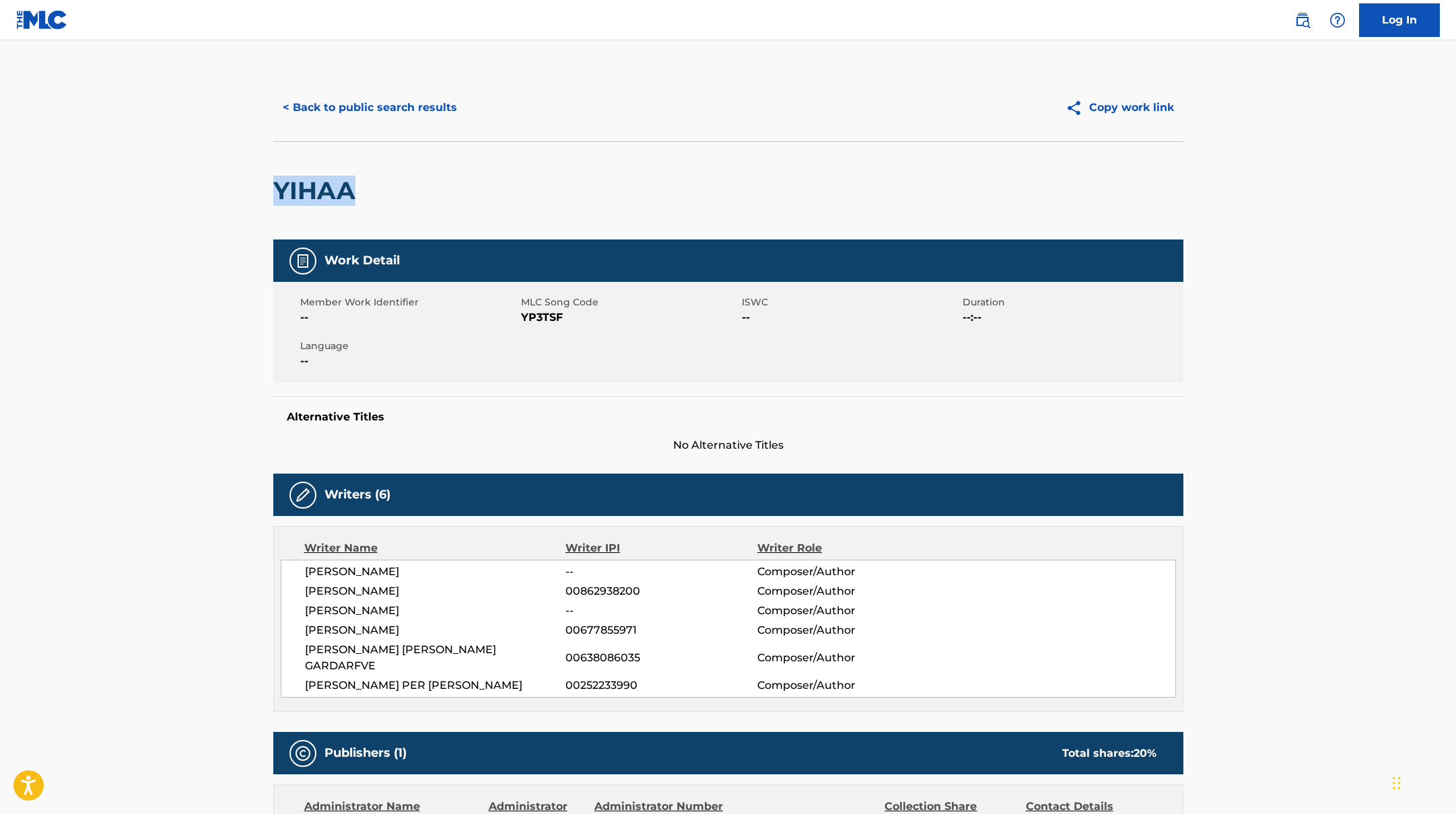
drag, startPoint x: 377, startPoint y: 191, endPoint x: 247, endPoint y: 188, distance: 130.0
click at [247, 188] on main "< Back to public search results Copy work link YIHAA Work Detail Member Work Id…" at bounding box center [728, 752] width 1456 height 1424
click at [422, 103] on button "< Back to public search results" at bounding box center [369, 107] width 193 height 34
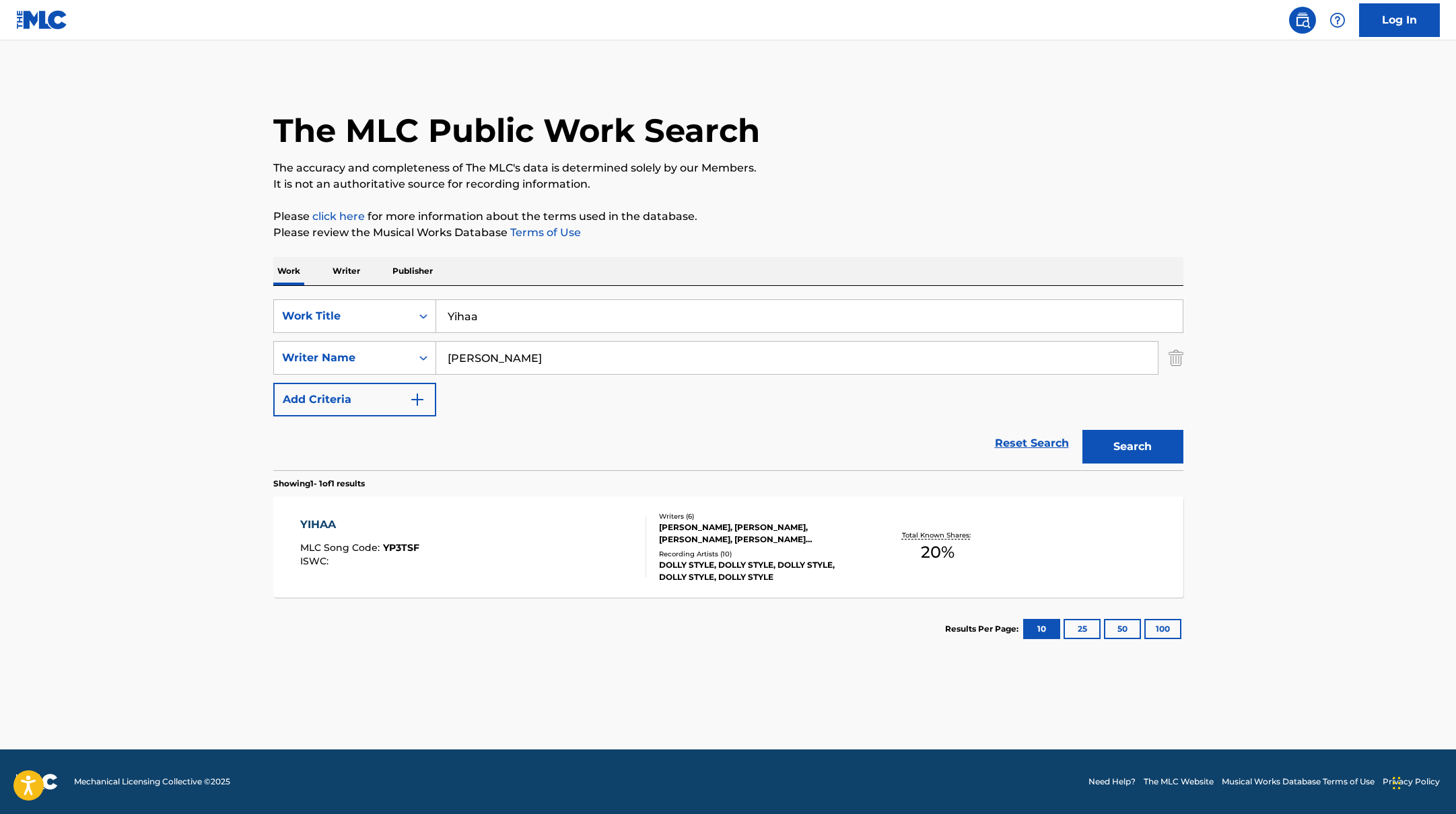
click at [447, 319] on input "Yihaa" at bounding box center [809, 316] width 746 height 33
drag, startPoint x: 486, startPoint y: 319, endPoint x: 416, endPoint y: 306, distance: 71.2
click at [418, 308] on div "SearchWithCriteriab335d5b7-5ba0-43a8-9c5d-b3fbe2b10fcf Work Title Yihaa yihaa y…" at bounding box center [728, 316] width 910 height 34
paste input "[PERSON_NAME]"
type input "[PERSON_NAME] [PERSON_NAME]"
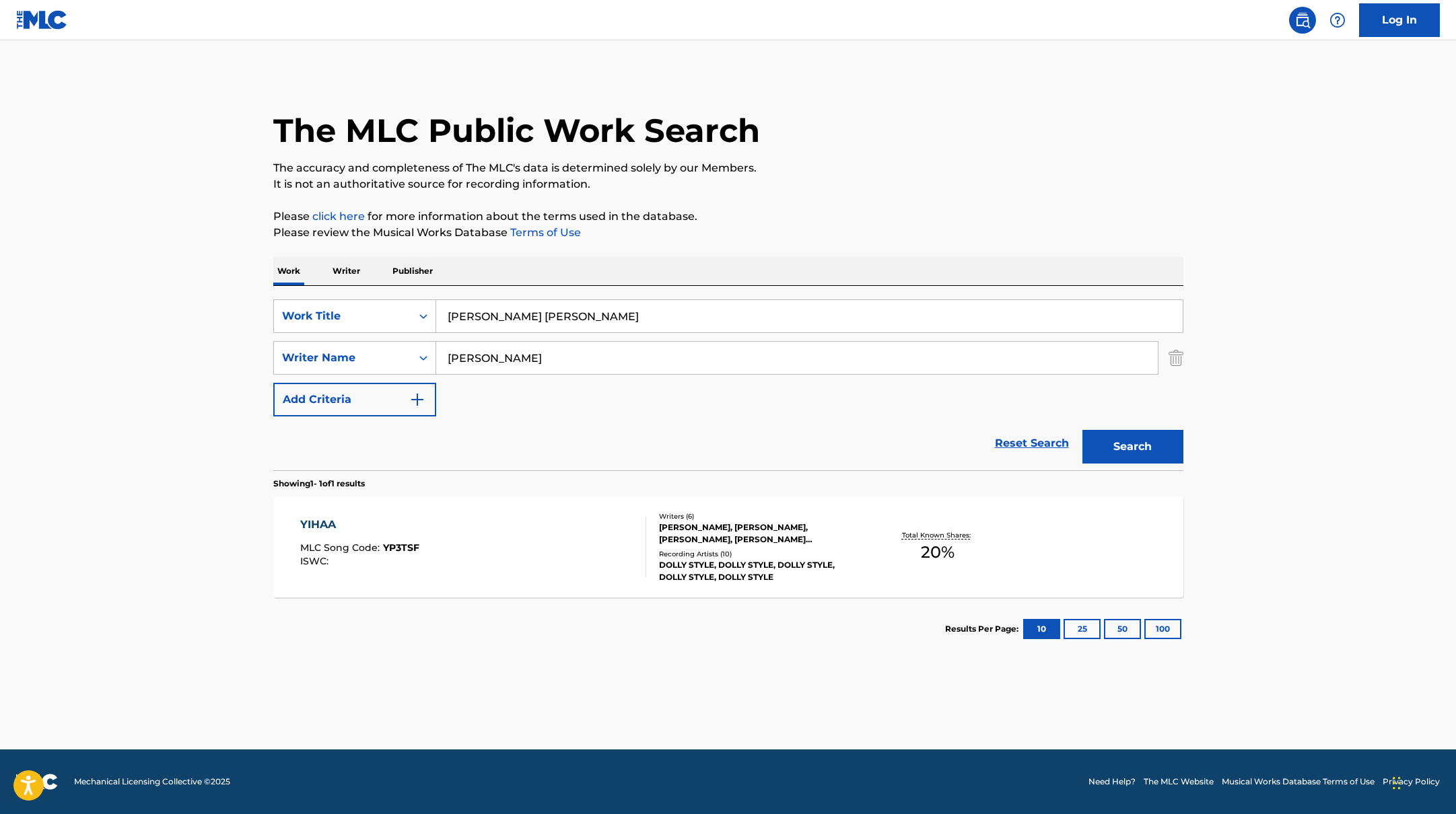
click at [898, 200] on div "The MLC Public Work Search The accuracy and completeness of The MLC's data is d…" at bounding box center [728, 368] width 943 height 587
drag, startPoint x: 525, startPoint y: 355, endPoint x: 379, endPoint y: 334, distance: 147.5
click at [374, 340] on div "SearchWithCriteriab335d5b7-5ba0-43a8-9c5d-b3fbe2b10fcf Work Title [PERSON_NAME]…" at bounding box center [728, 358] width 910 height 117
paste input "fsharipour"
type input "Afsharipour"
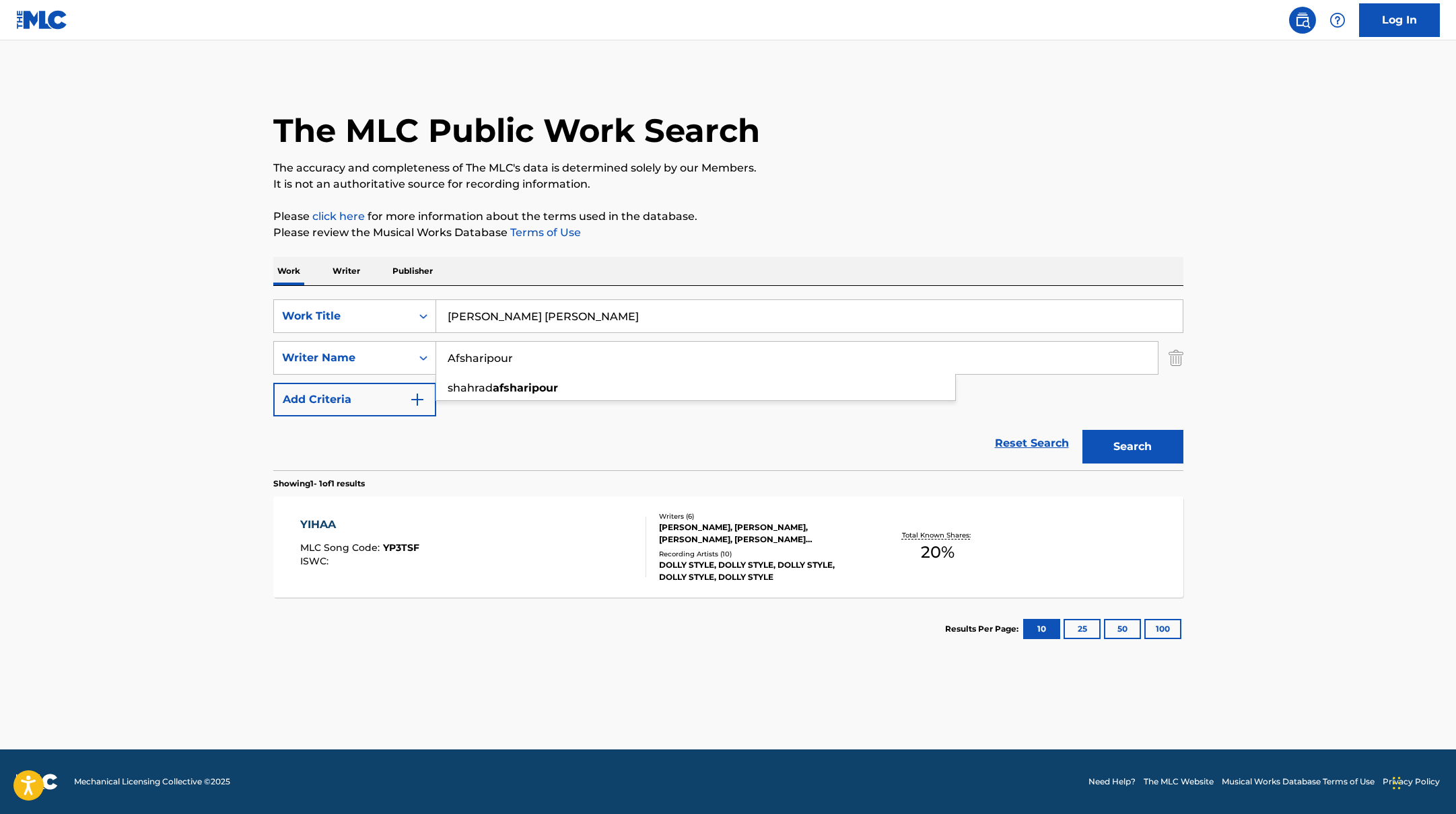
click at [836, 219] on p "Please click here for more information about the terms used in the database." at bounding box center [728, 216] width 910 height 16
click at [1141, 446] on button "Search" at bounding box center [1132, 446] width 101 height 34
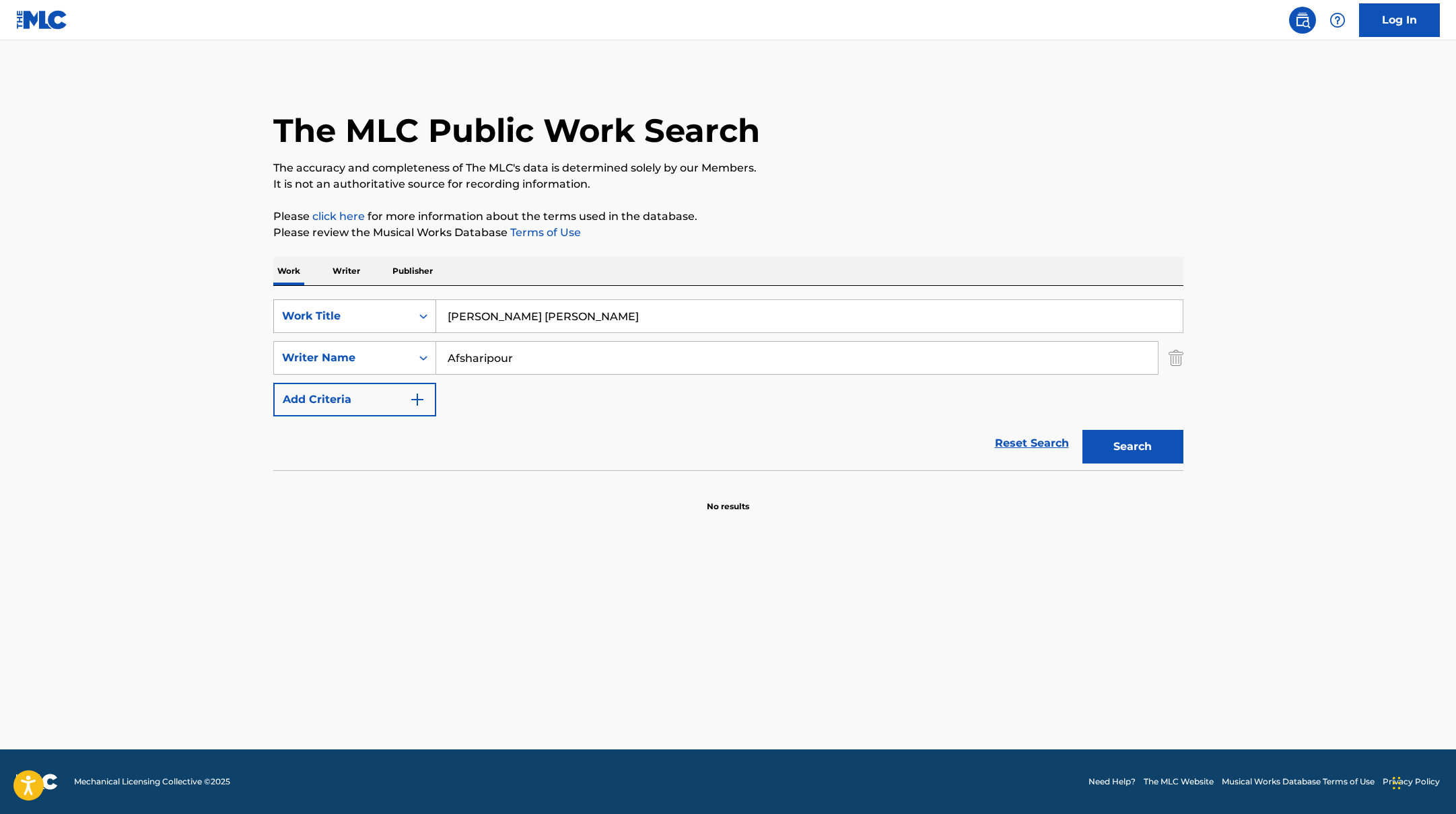
drag, startPoint x: 515, startPoint y: 317, endPoint x: 360, endPoint y: 302, distance: 155.7
click at [358, 302] on div "SearchWithCriteriab335d5b7-5ba0-43a8-9c5d-b3fbe2b10fcf Work Title [PERSON_NAME]…" at bounding box center [728, 316] width 910 height 34
paste input "Mitt hjärta [PERSON_NAME]"
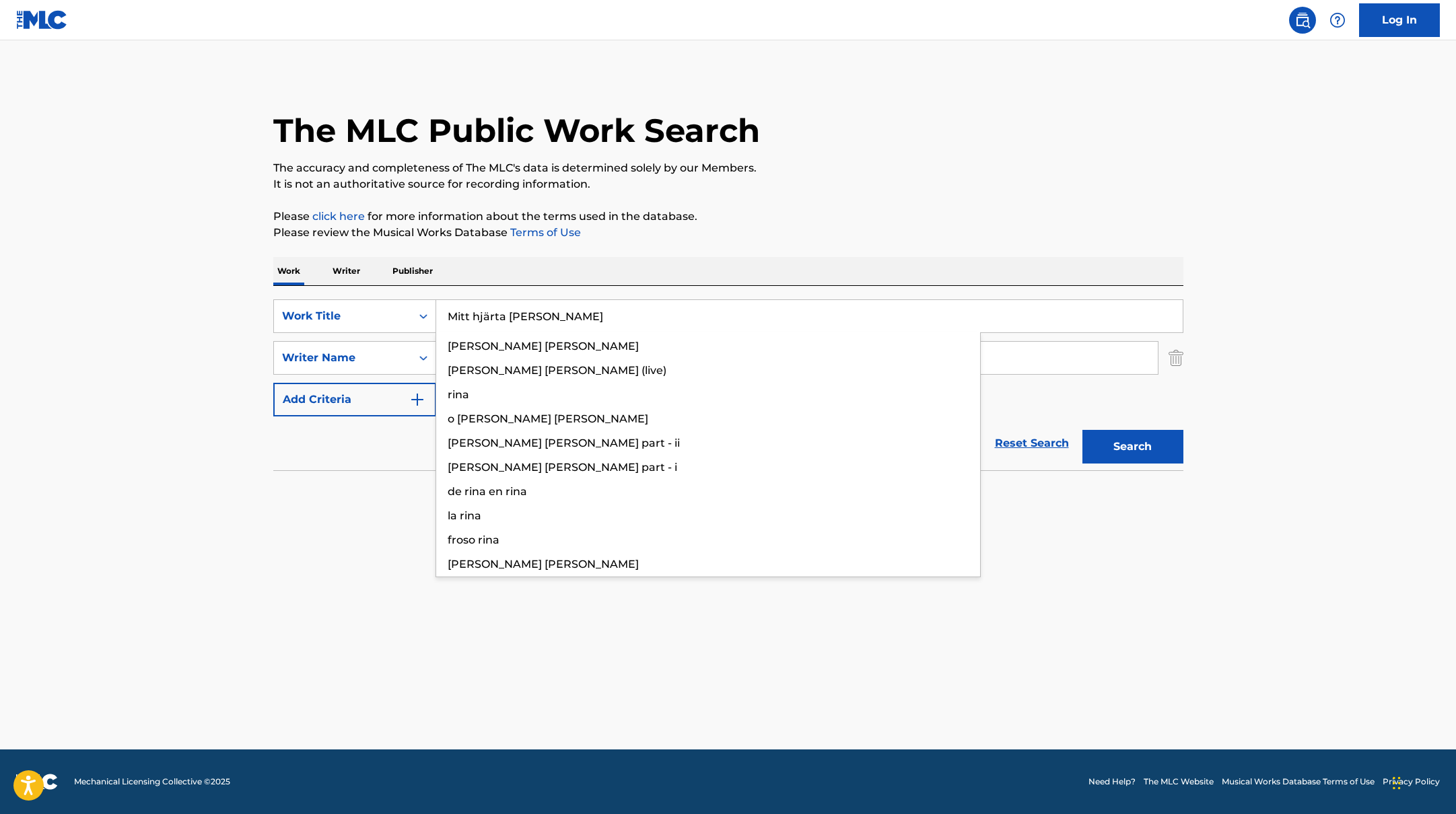
type input "Mitt hjärta [PERSON_NAME]"
click at [741, 215] on p "Please click here for more information about the terms used in the database." at bounding box center [728, 216] width 910 height 16
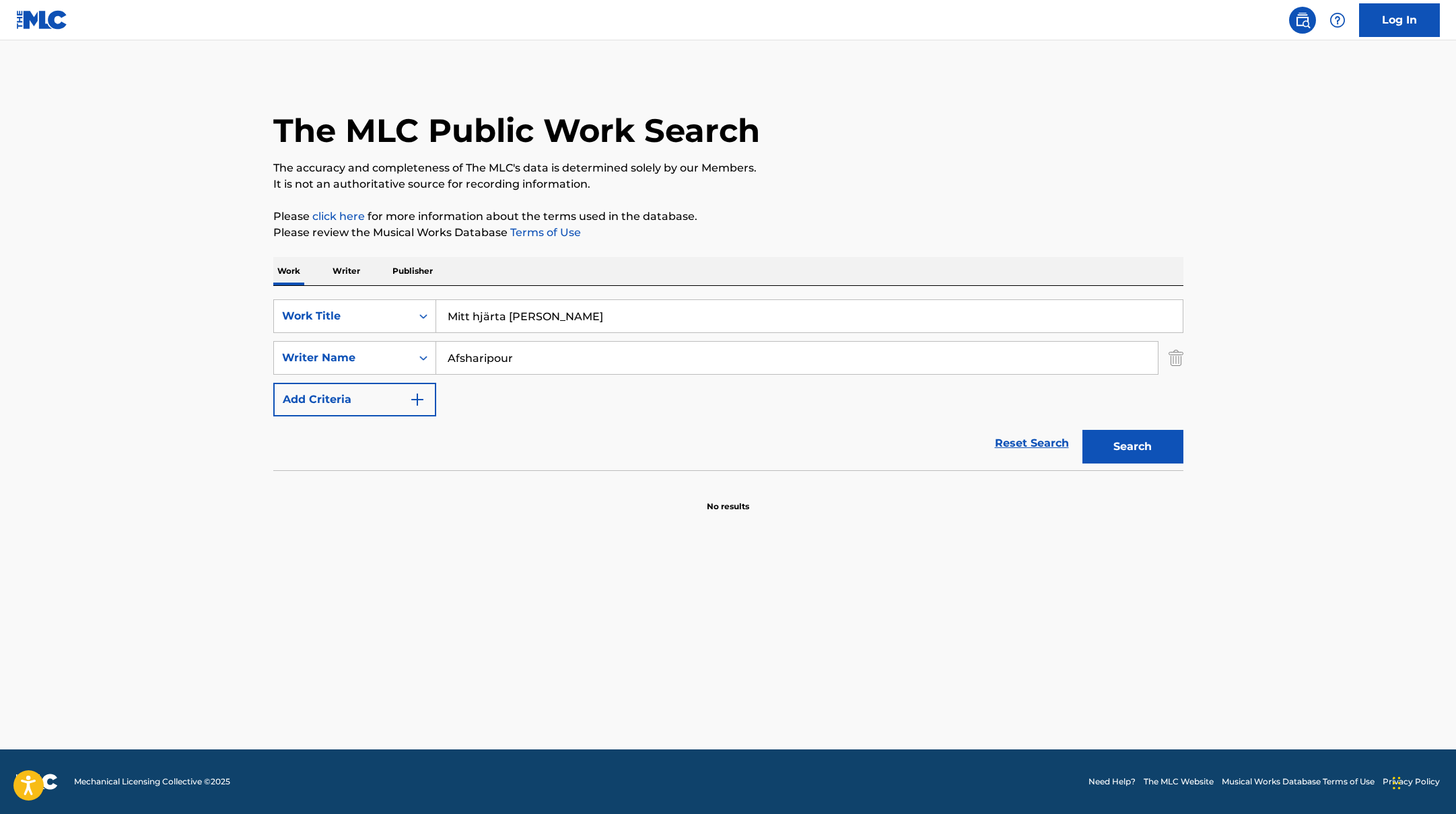
paste input "Lia"
drag, startPoint x: 522, startPoint y: 365, endPoint x: 835, endPoint y: 197, distance: 355.2
click at [834, 197] on div "The MLC Public Work Search The accuracy and completeness of The MLC's data is d…" at bounding box center [728, 293] width 943 height 439
type input "Lia"
click at [835, 197] on div "The MLC Public Work Search The accuracy and completeness of The MLC's data is d…" at bounding box center [728, 293] width 943 height 439
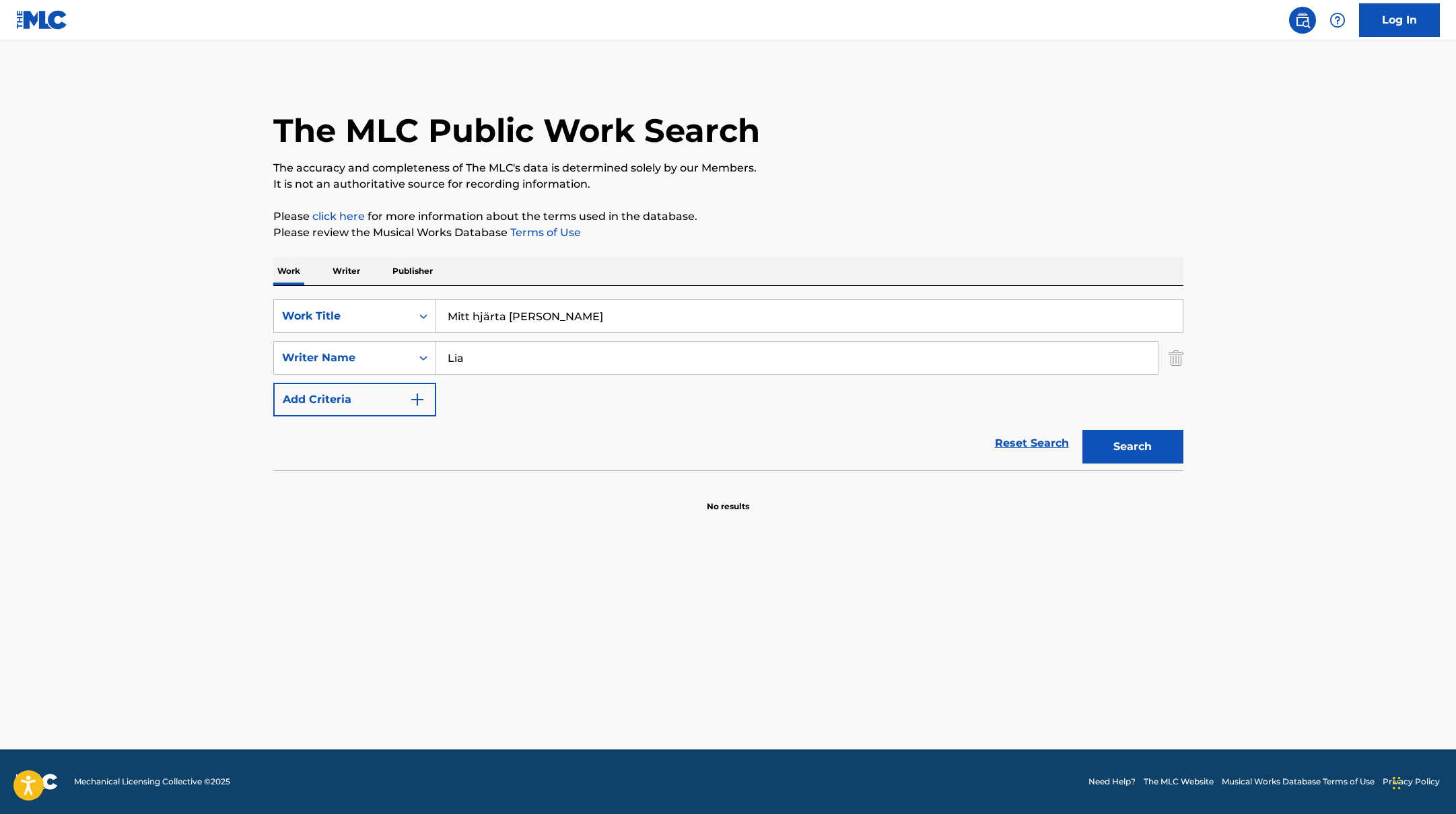
click at [1166, 441] on button "Search" at bounding box center [1132, 446] width 101 height 34
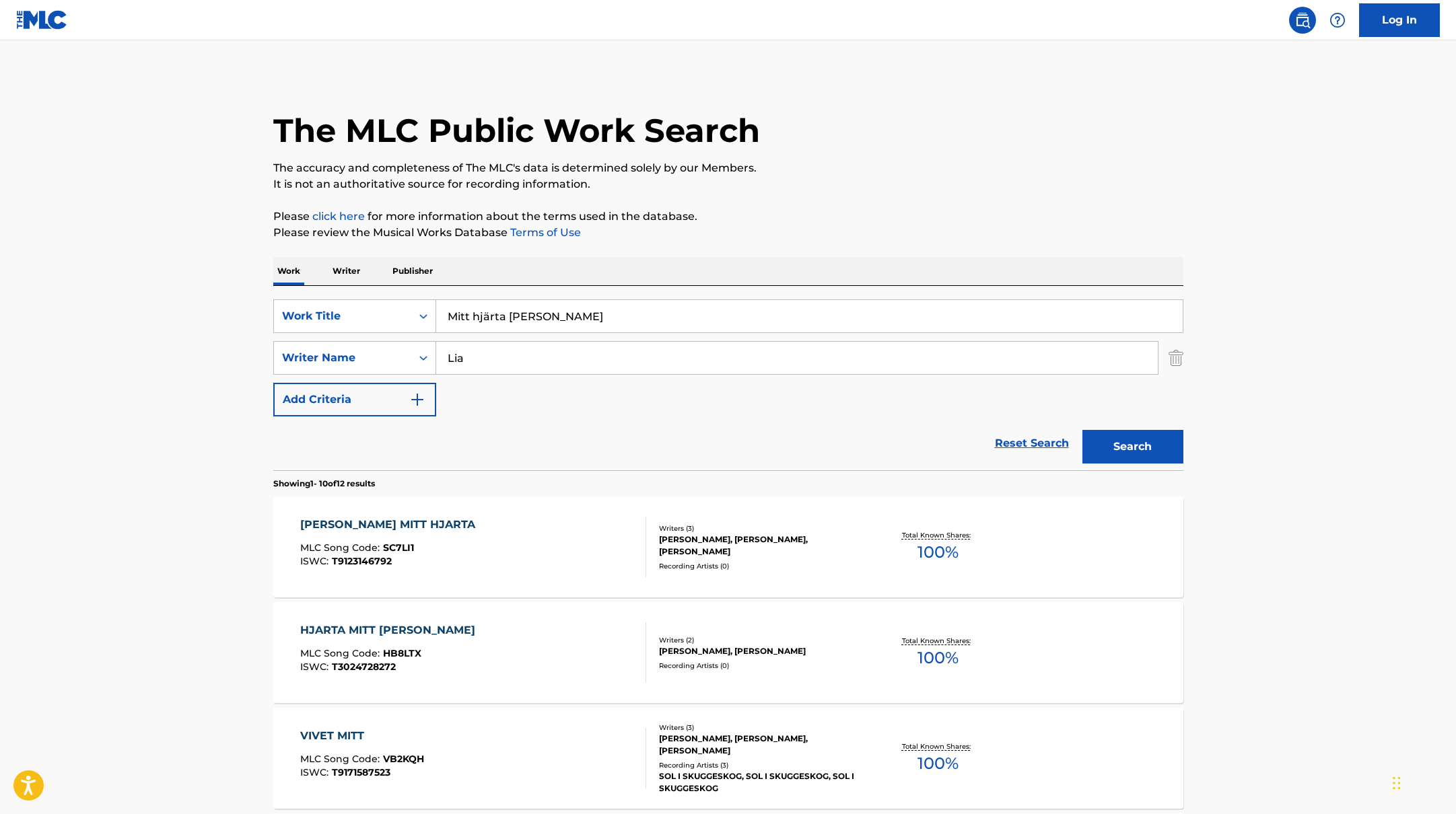
drag, startPoint x: 560, startPoint y: 318, endPoint x: 343, endPoint y: 296, distance: 218.1
click at [343, 296] on div "SearchWithCriteriab335d5b7-5ba0-43a8-9c5d-b3fbe2b10fcf Work Title Mitt hjärta […" at bounding box center [728, 378] width 910 height 185
paste input "Nordhemsgatan leder rakt in i [GEOGRAPHIC_DATA]"
type input "Nordhemsgatan leder rakt in i [GEOGRAPHIC_DATA]"
click at [515, 272] on div "Work Writer Publisher" at bounding box center [728, 271] width 910 height 28
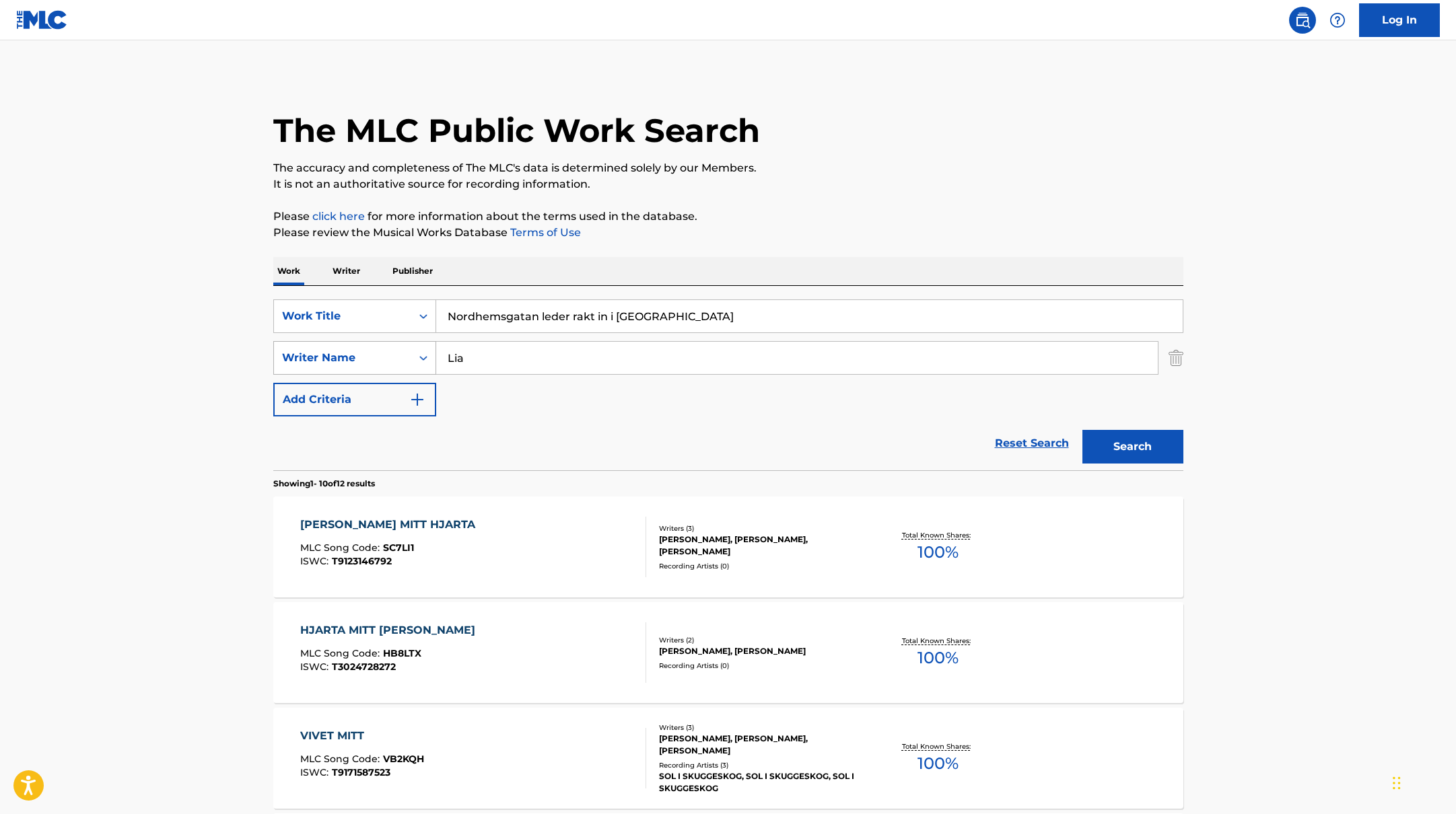
drag, startPoint x: 481, startPoint y: 357, endPoint x: 387, endPoint y: 349, distance: 94.3
click at [389, 352] on div "SearchWithCriteriabc7363e5-3b2b-47d7-9e26-821f073300c3 Writer Name [PERSON_NAME]" at bounding box center [728, 358] width 910 height 34
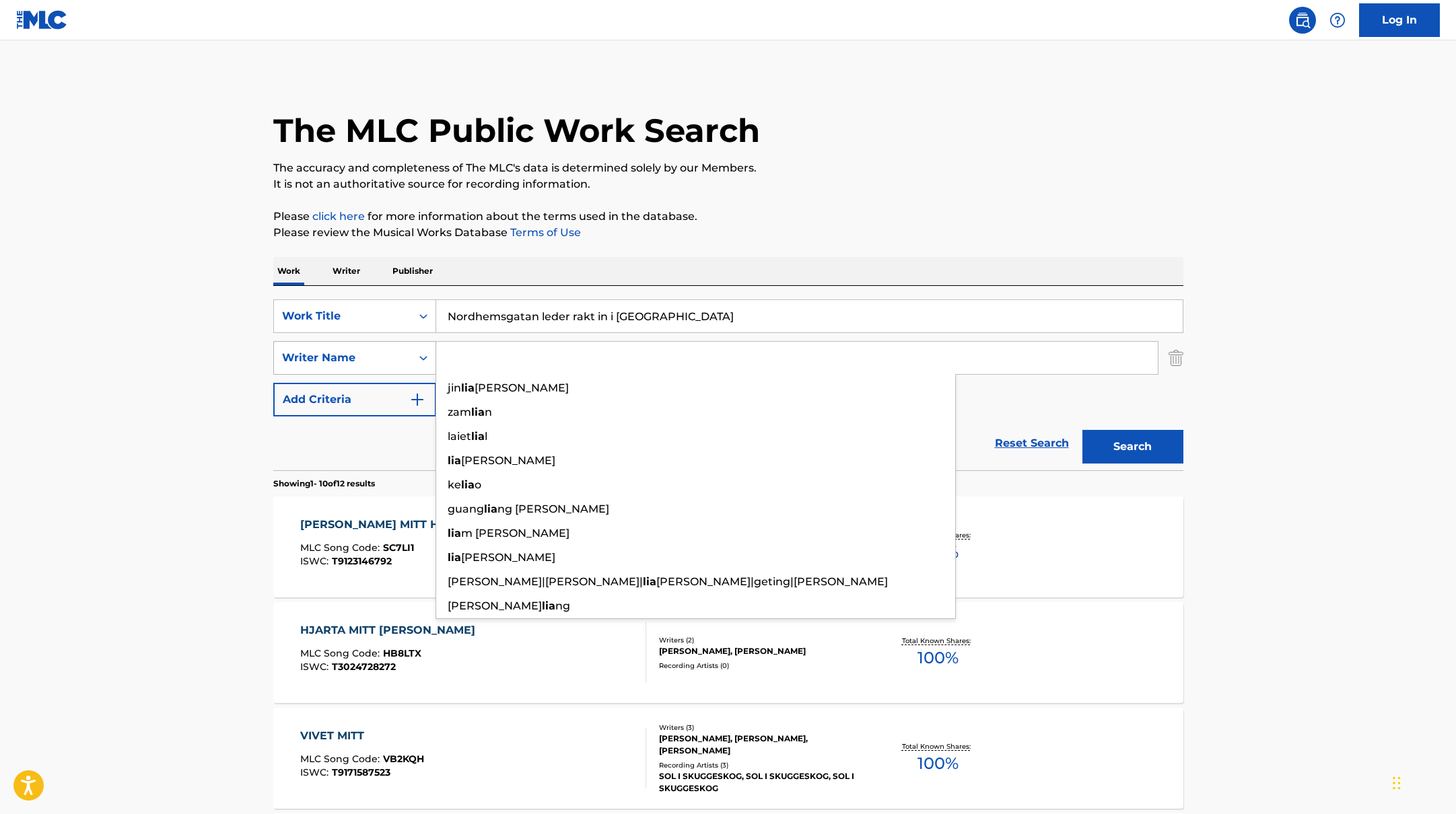
click at [1082, 430] on button "Search" at bounding box center [1132, 446] width 101 height 34
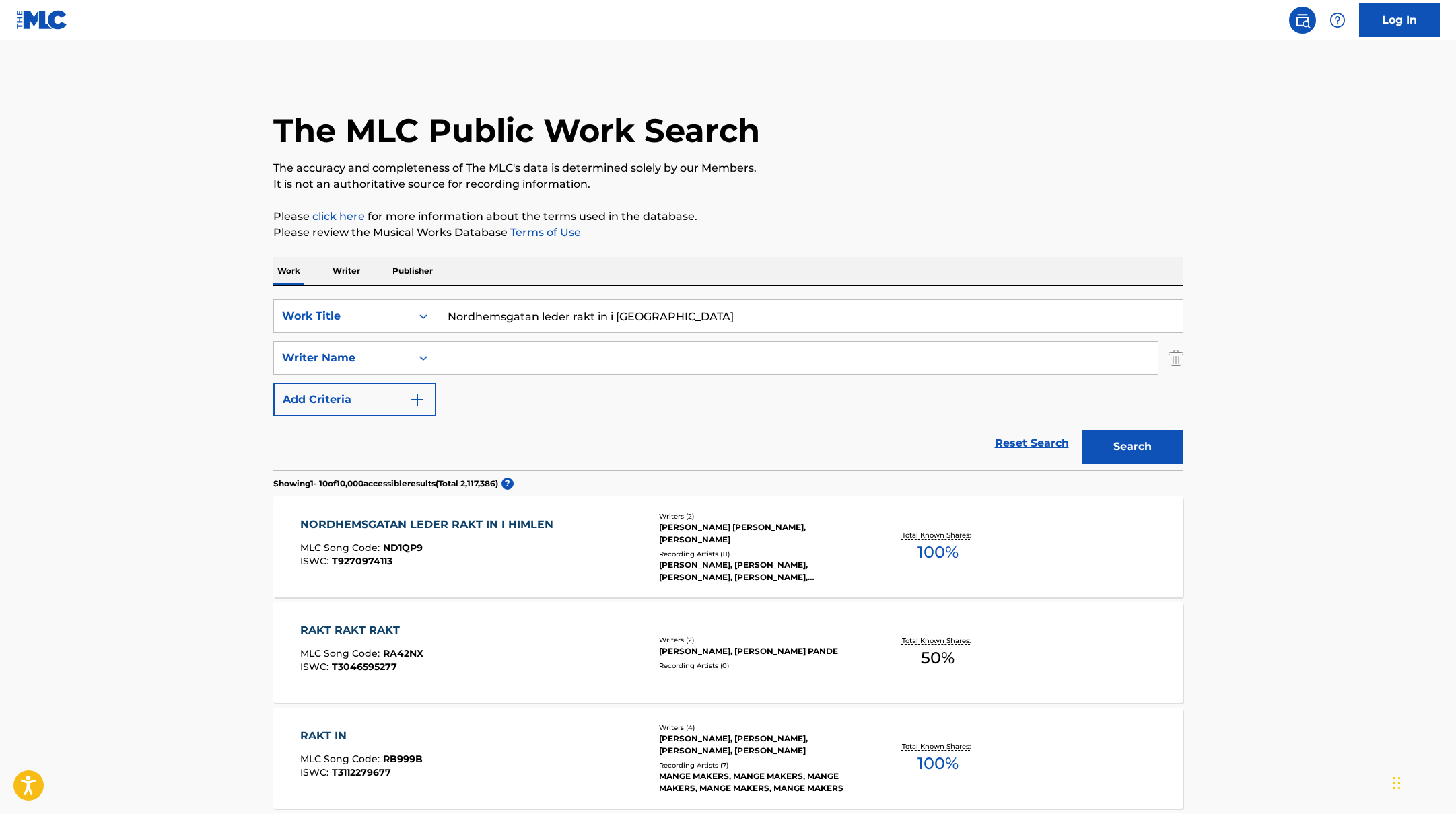
paste input "[PERSON_NAME],"
type input "[PERSON_NAME],"
click at [1111, 439] on button "Search" at bounding box center [1132, 446] width 101 height 34
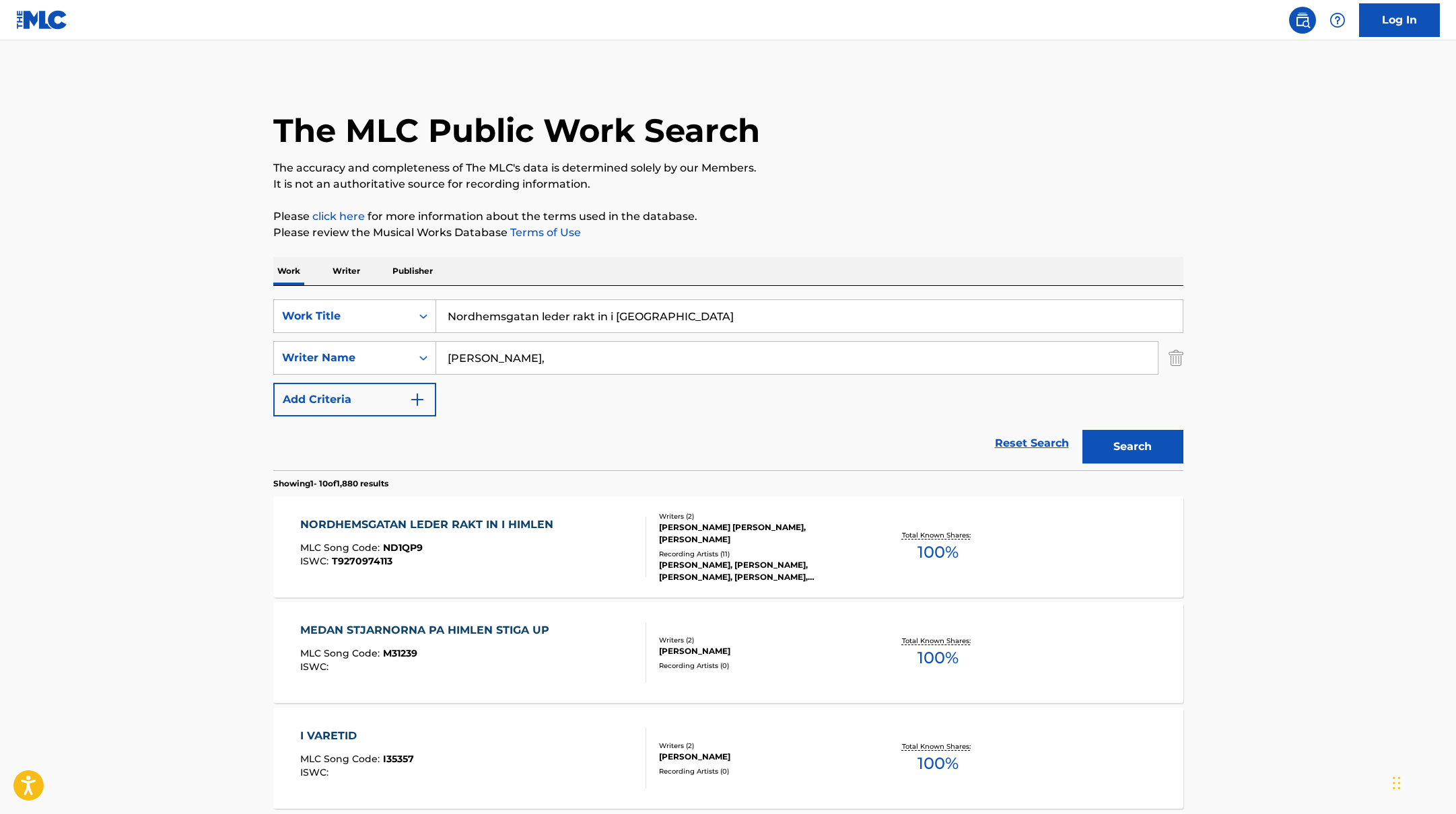
click at [618, 532] on div "NORDHEMSGATAN LEDER RAKT IN I HIMLEN MLC Song Code : ND1QP9 ISWC : T9270974113" at bounding box center [473, 547] width 346 height 61
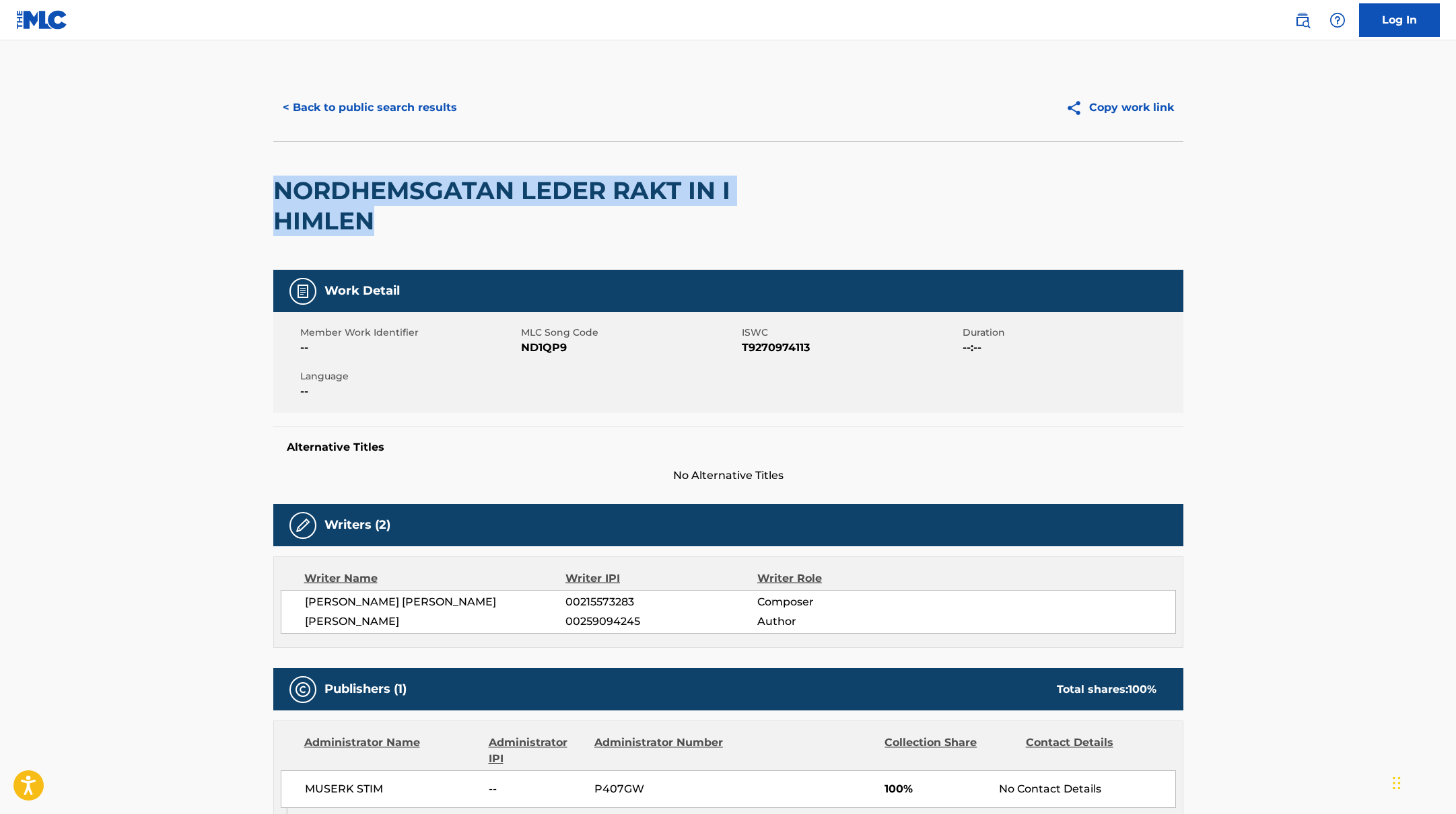
drag, startPoint x: 451, startPoint y: 230, endPoint x: 200, endPoint y: 182, distance: 255.5
click at [200, 182] on main "< Back to public search results Copy work link NORDHEMSGATAN LEDER RAKT IN I HI…" at bounding box center [728, 737] width 1456 height 1393
click at [436, 103] on button "< Back to public search results" at bounding box center [369, 107] width 193 height 34
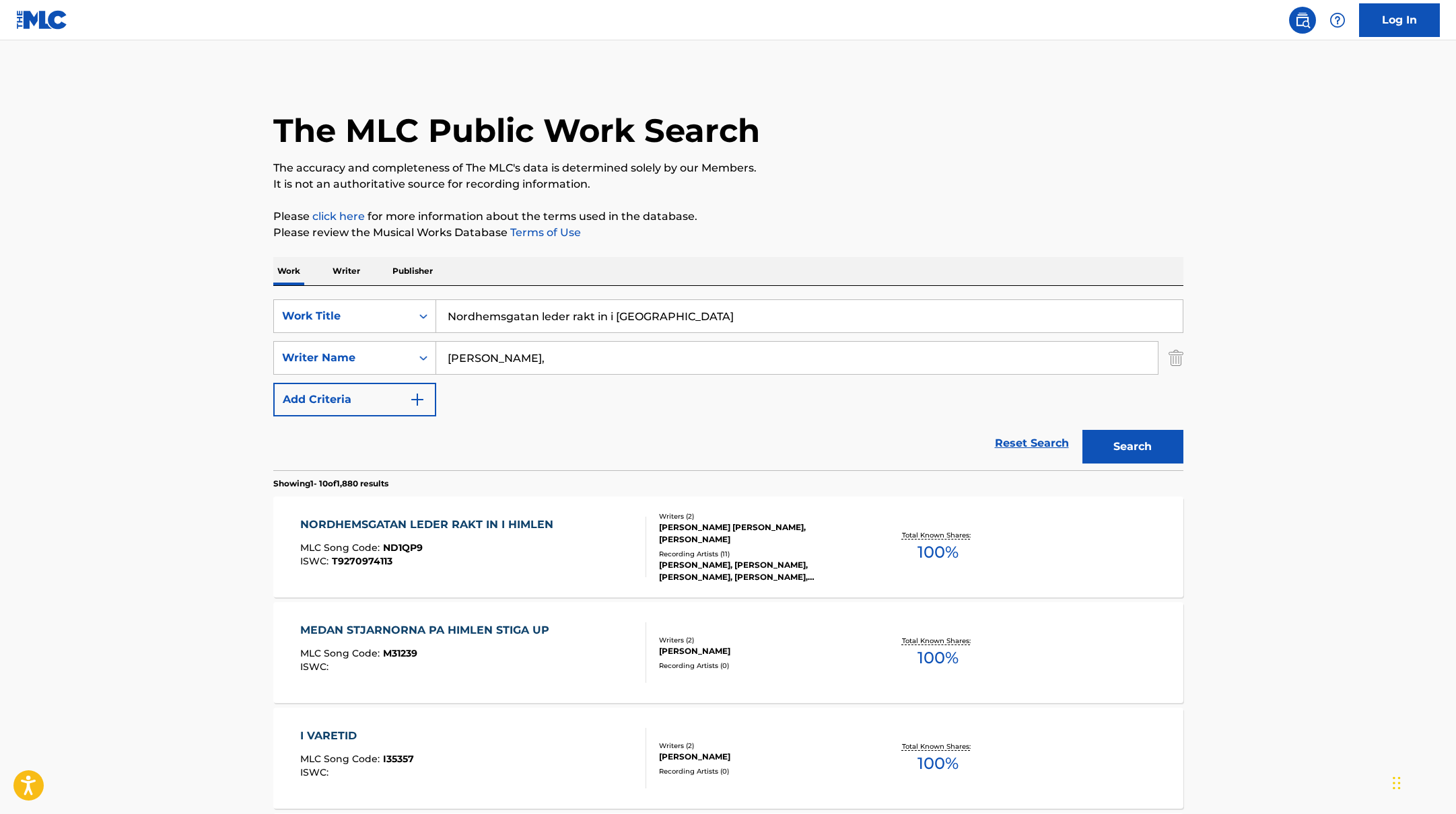
paste input "Sweet Propane"
drag, startPoint x: 630, startPoint y: 310, endPoint x: 368, endPoint y: 266, distance: 265.7
type input "Sweet Propane"
click at [853, 229] on p "Please review the Musical Works Database Terms of Use" at bounding box center [728, 233] width 910 height 16
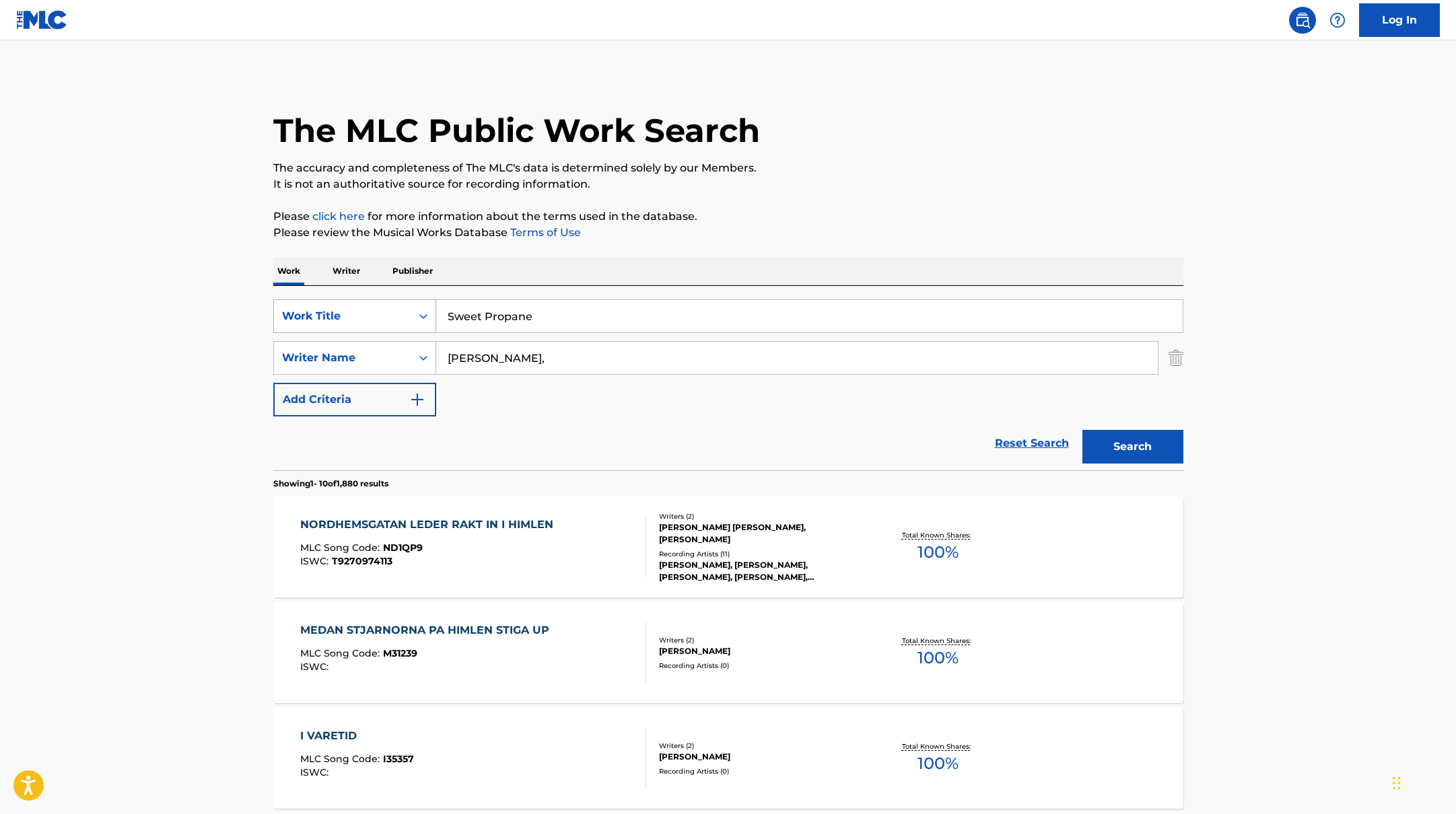
drag, startPoint x: 504, startPoint y: 357, endPoint x: 371, endPoint y: 327, distance: 136.3
click at [378, 337] on div "SearchWithCriteriab335d5b7-5ba0-43a8-9c5d-b3fbe2b10fcf Work Title Sweet Propane…" at bounding box center [728, 358] width 910 height 117
paste input "Afsharipour,"
type input "Afsharipour,"
click at [698, 264] on div "Work Writer Publisher" at bounding box center [728, 271] width 910 height 28
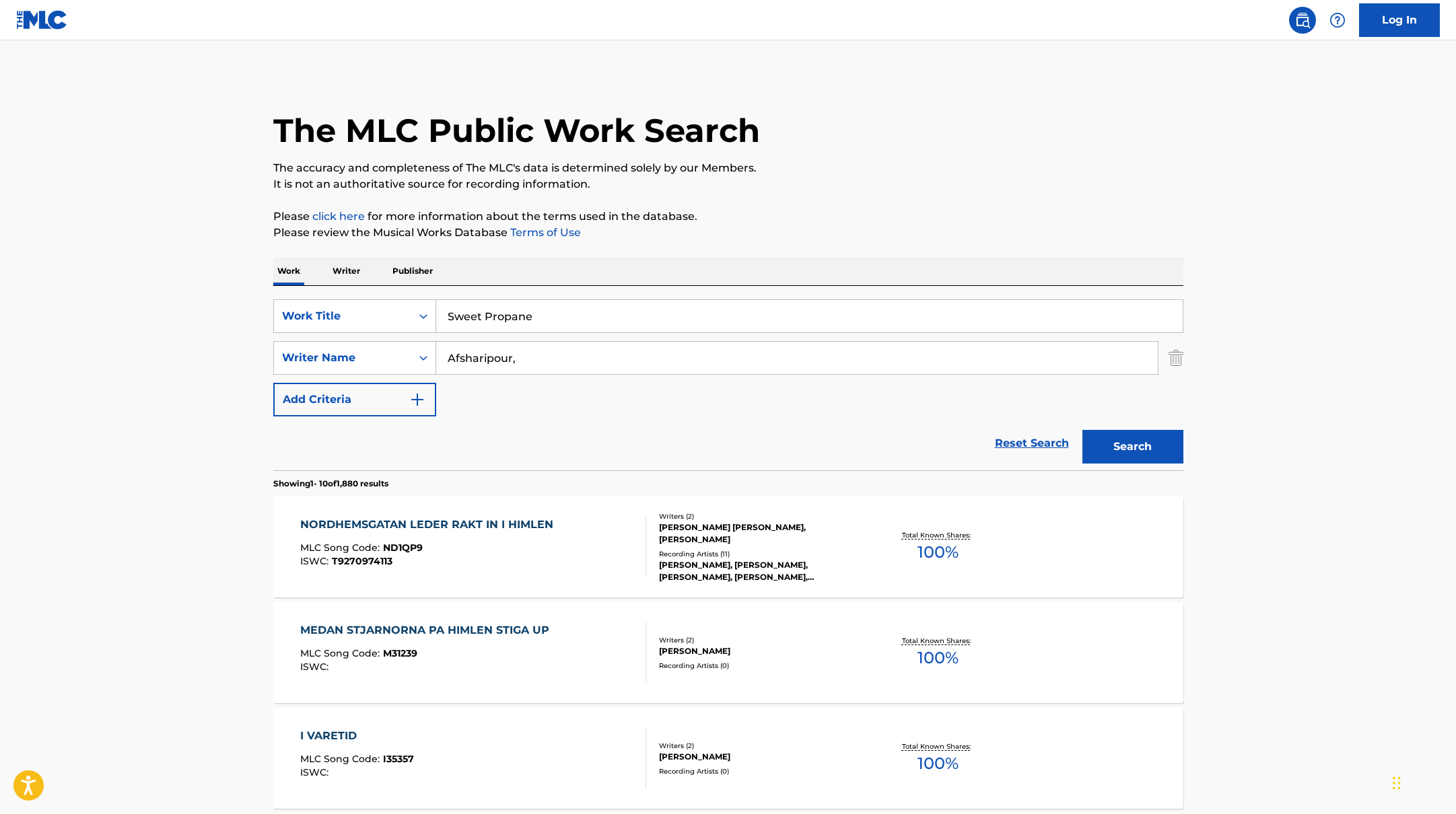
click at [1099, 443] on button "Search" at bounding box center [1132, 446] width 101 height 34
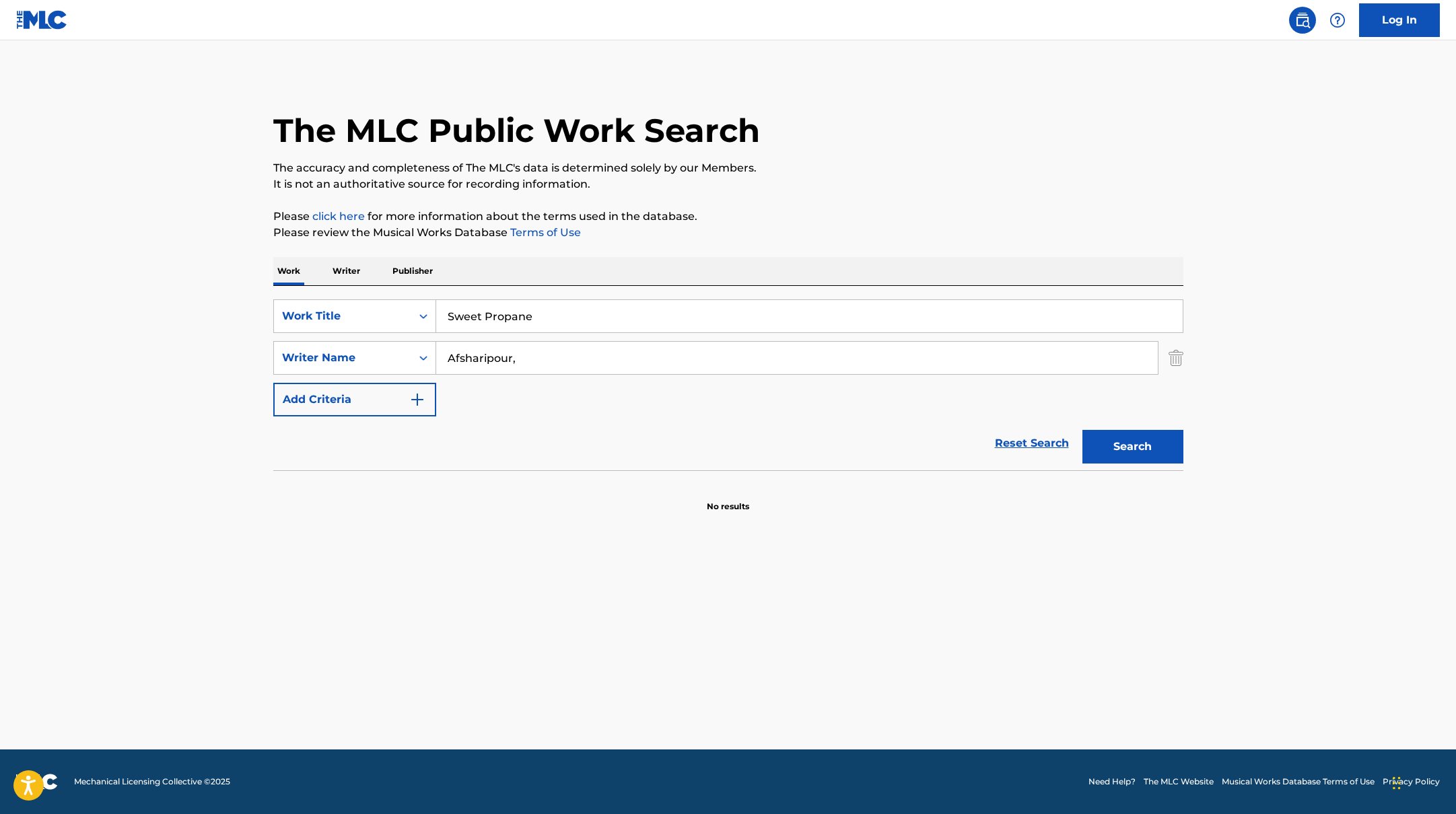
drag, startPoint x: 533, startPoint y: 360, endPoint x: 419, endPoint y: 340, distance: 115.7
click at [419, 340] on div "SearchWithCriteriab335d5b7-5ba0-43a8-9c5d-b3fbe2b10fcf Work Title Sweet Propane…" at bounding box center [728, 358] width 910 height 117
click at [1082, 430] on button "Search" at bounding box center [1132, 446] width 101 height 34
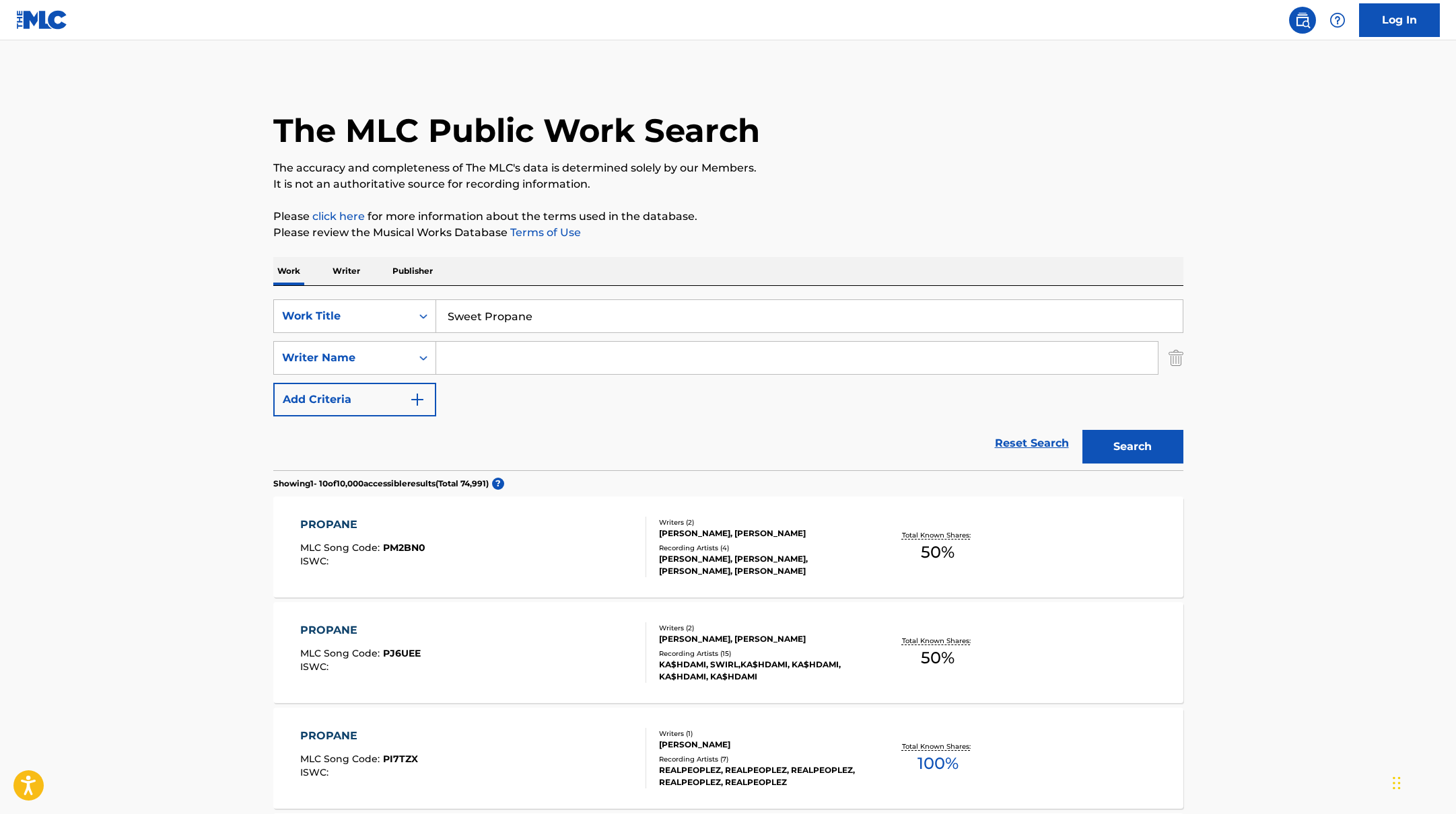
drag, startPoint x: 551, startPoint y: 327, endPoint x: 377, endPoint y: 296, distance: 176.7
click at [378, 298] on div "SearchWithCriteriab335d5b7-5ba0-43a8-9c5d-b3fbe2b10fcf Work Title Sweet Propane…" at bounding box center [728, 378] width 910 height 185
paste input "juk"
click at [759, 218] on p "Please click here for more information about the terms used in the database." at bounding box center [728, 216] width 910 height 16
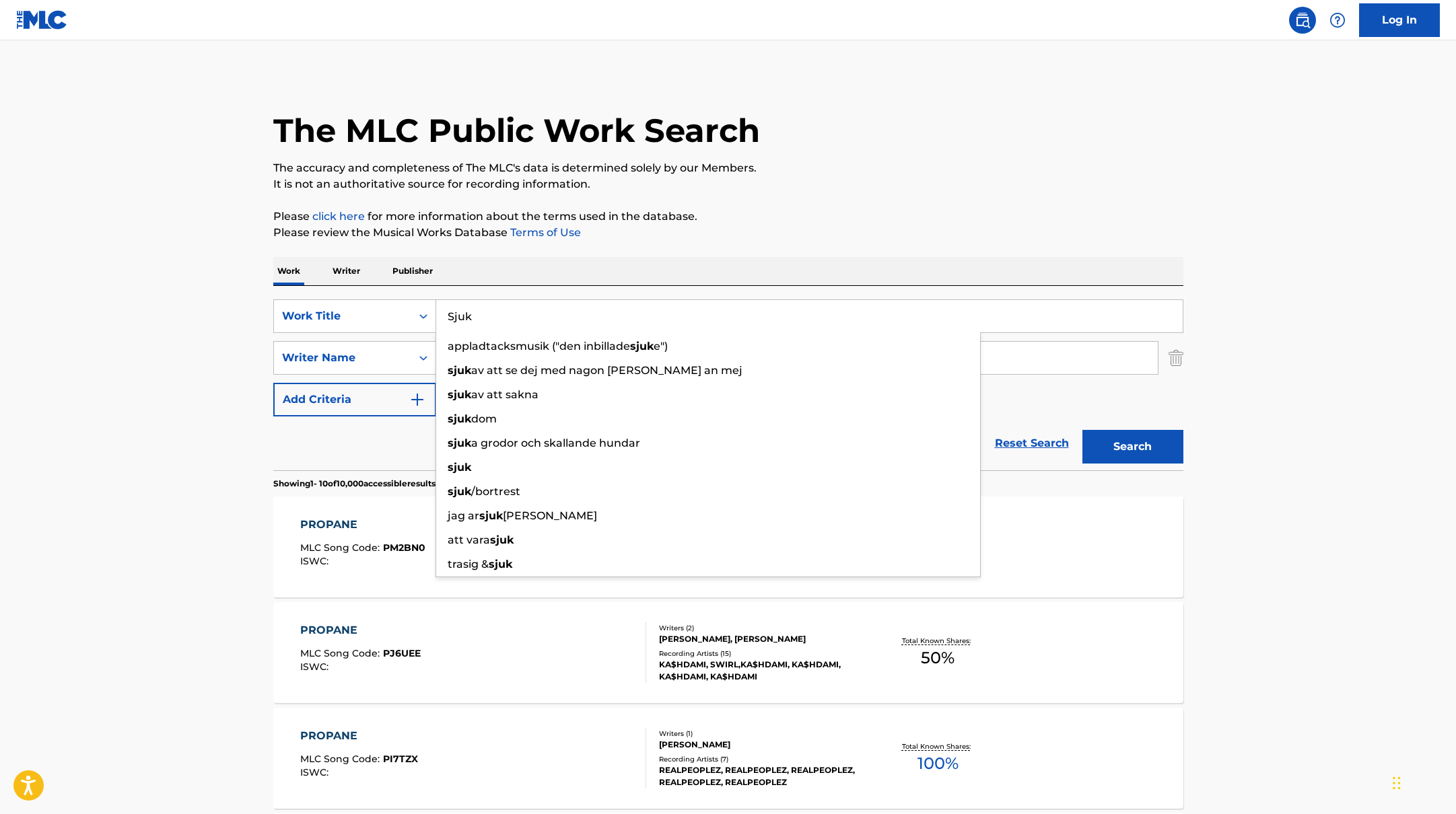
paste input "luta."
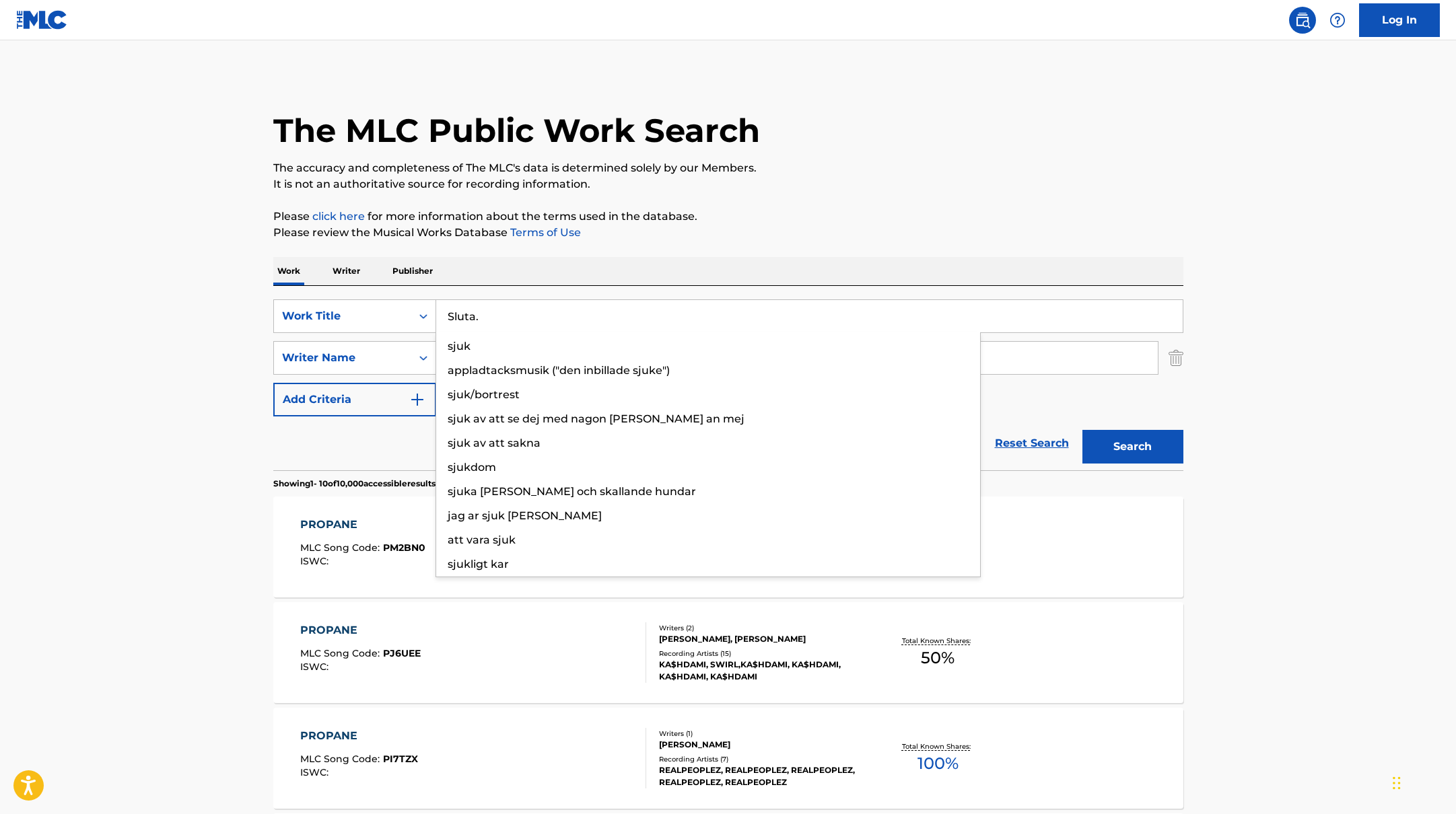
drag, startPoint x: 495, startPoint y: 315, endPoint x: 735, endPoint y: 187, distance: 272.0
type input "Sluta."
click at [738, 187] on p "It is not an authoritative source for recording information." at bounding box center [728, 185] width 910 height 16
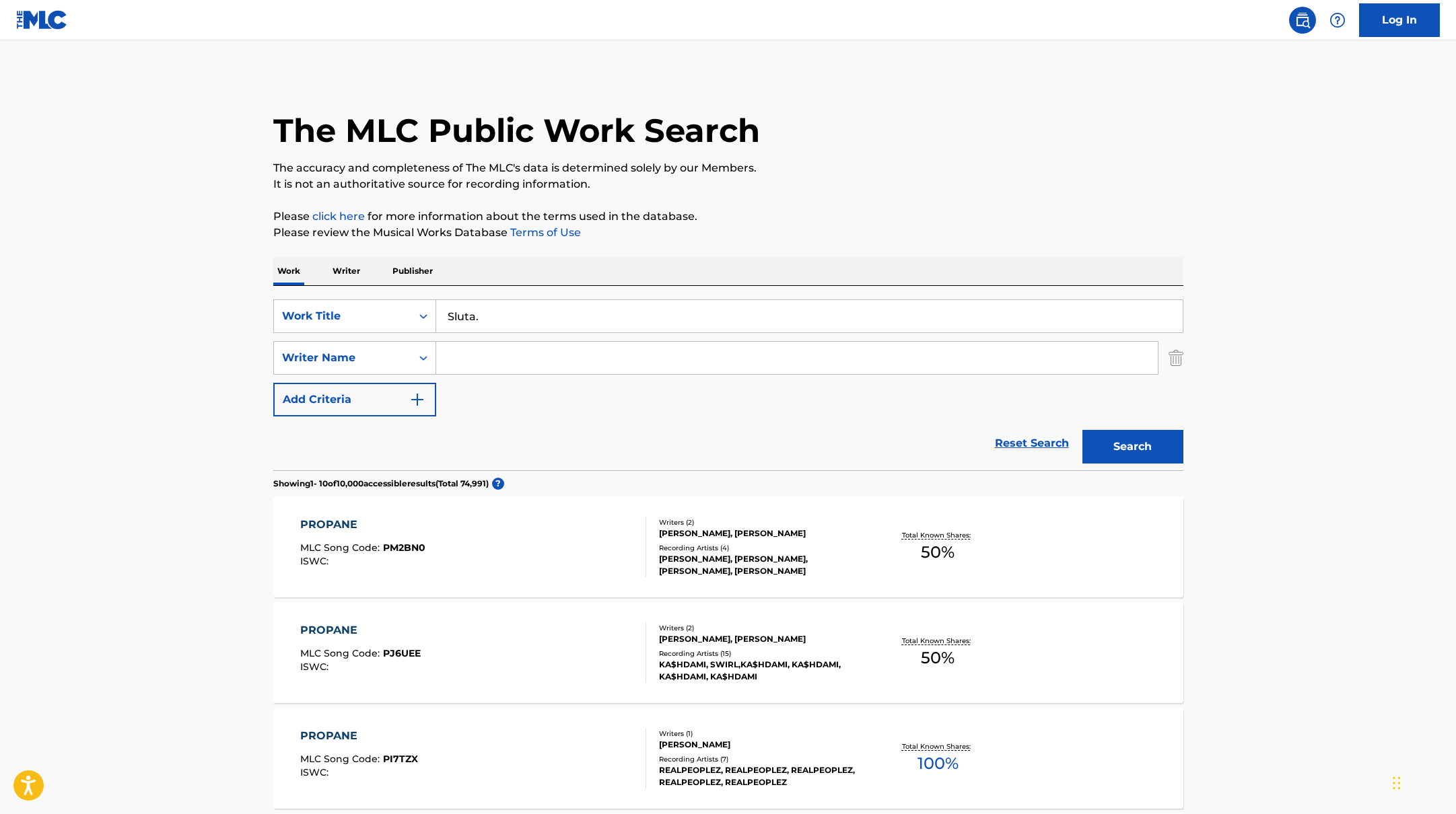
click at [485, 352] on input "Search Form" at bounding box center [797, 359] width 722 height 33
paste input "[PERSON_NAME],"
type input "[PERSON_NAME],"
click at [1157, 450] on button "Search" at bounding box center [1132, 446] width 101 height 34
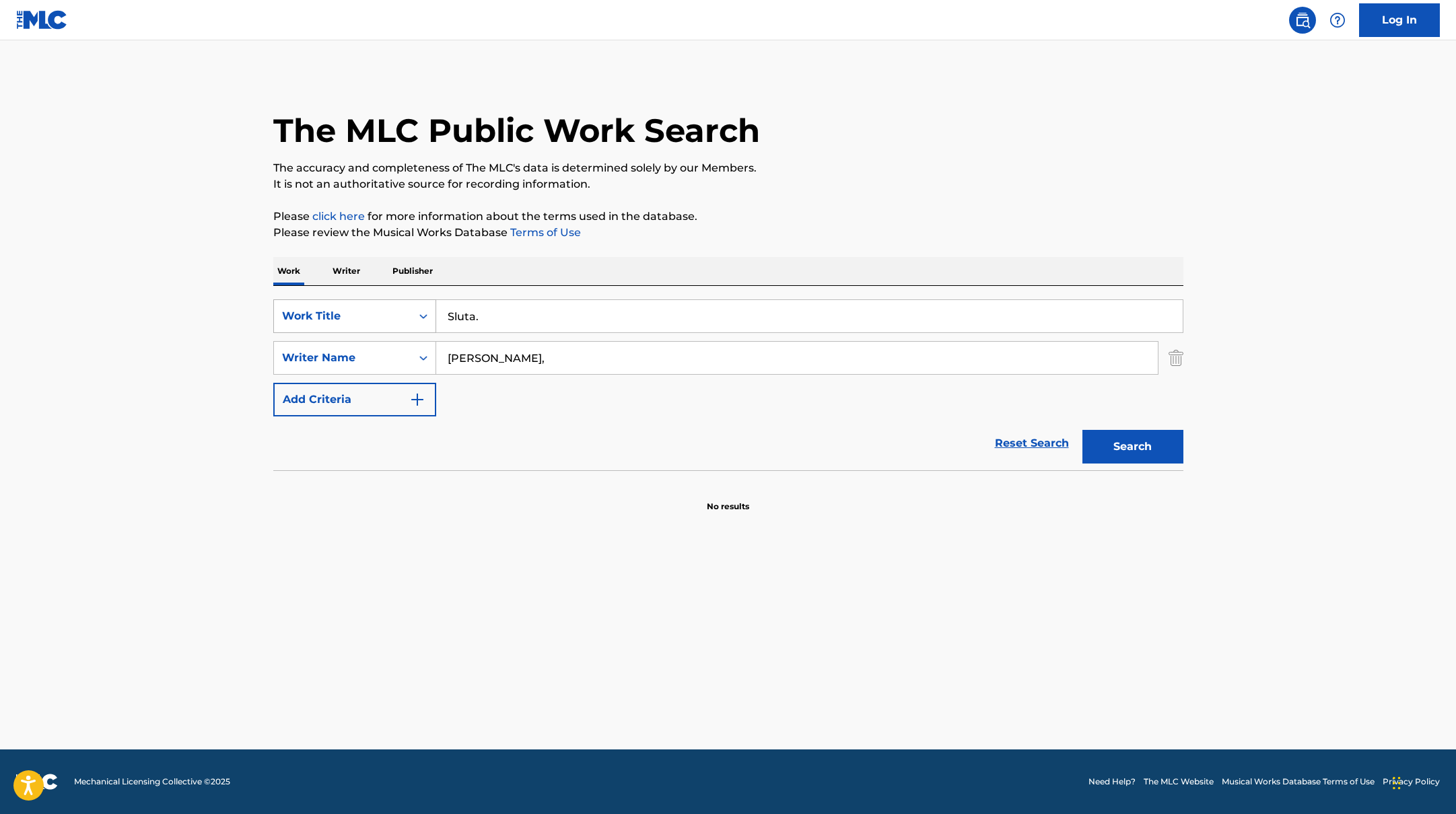
drag, startPoint x: 505, startPoint y: 313, endPoint x: 389, endPoint y: 301, distance: 116.6
click at [389, 301] on div "SearchWithCriteriab335d5b7-5ba0-43a8-9c5d-b3fbe2b10fcf Work Title Sluta." at bounding box center [728, 316] width 910 height 34
paste input "Pierroo"
type input "Pierroo"
click at [766, 214] on p "Please click here for more information about the terms used in the database." at bounding box center [728, 216] width 910 height 16
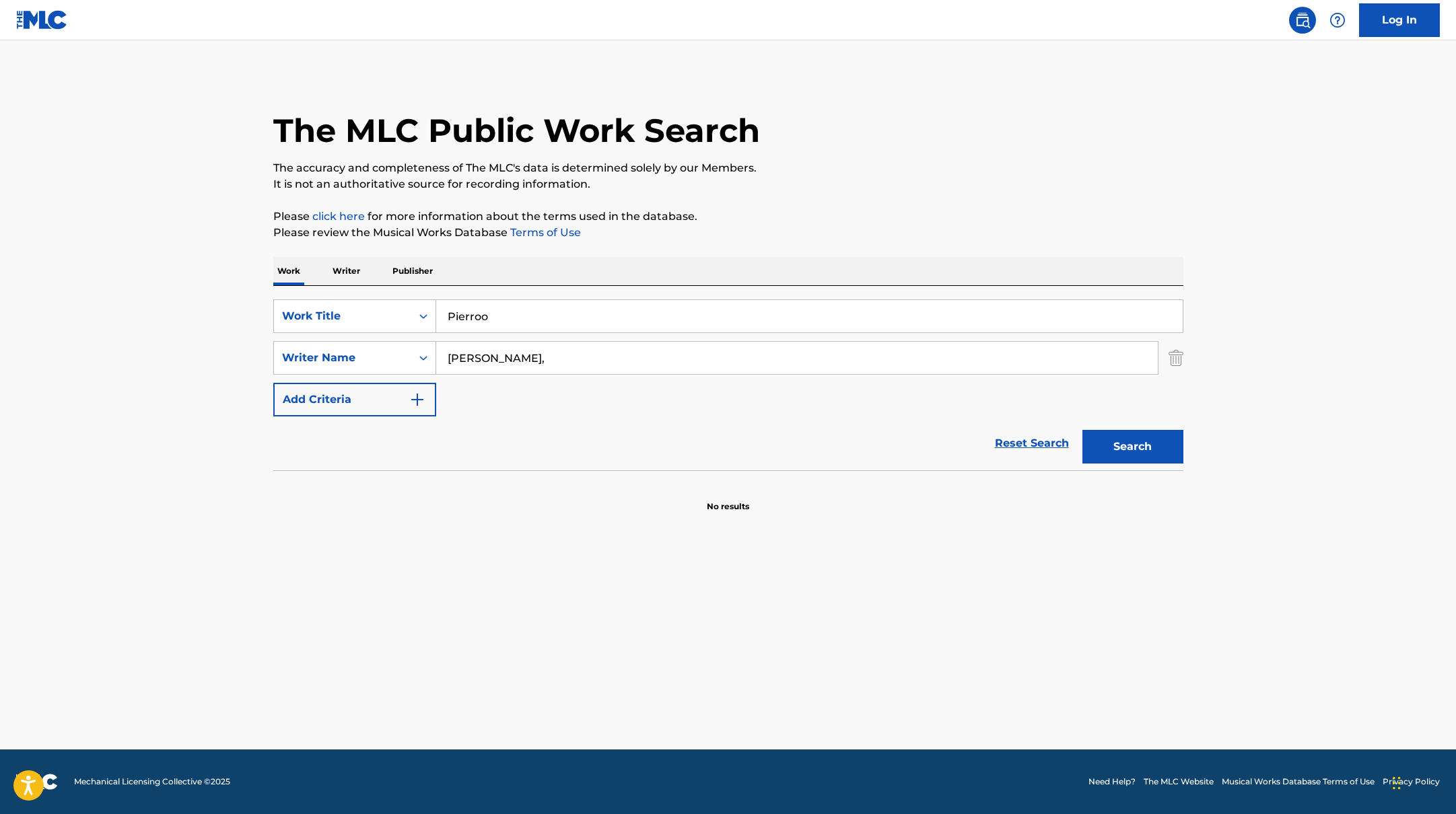
drag, startPoint x: 512, startPoint y: 350, endPoint x: 514, endPoint y: 358, distance: 8.2
click at [514, 358] on input "[PERSON_NAME]," at bounding box center [797, 359] width 722 height 33
click at [1082, 430] on button "Search" at bounding box center [1132, 446] width 101 height 34
drag, startPoint x: 494, startPoint y: 325, endPoint x: 392, endPoint y: 308, distance: 103.4
click at [389, 308] on div "SearchWithCriteriab335d5b7-5ba0-43a8-9c5d-b3fbe2b10fcf Work Title Pierroo" at bounding box center [728, 316] width 910 height 34
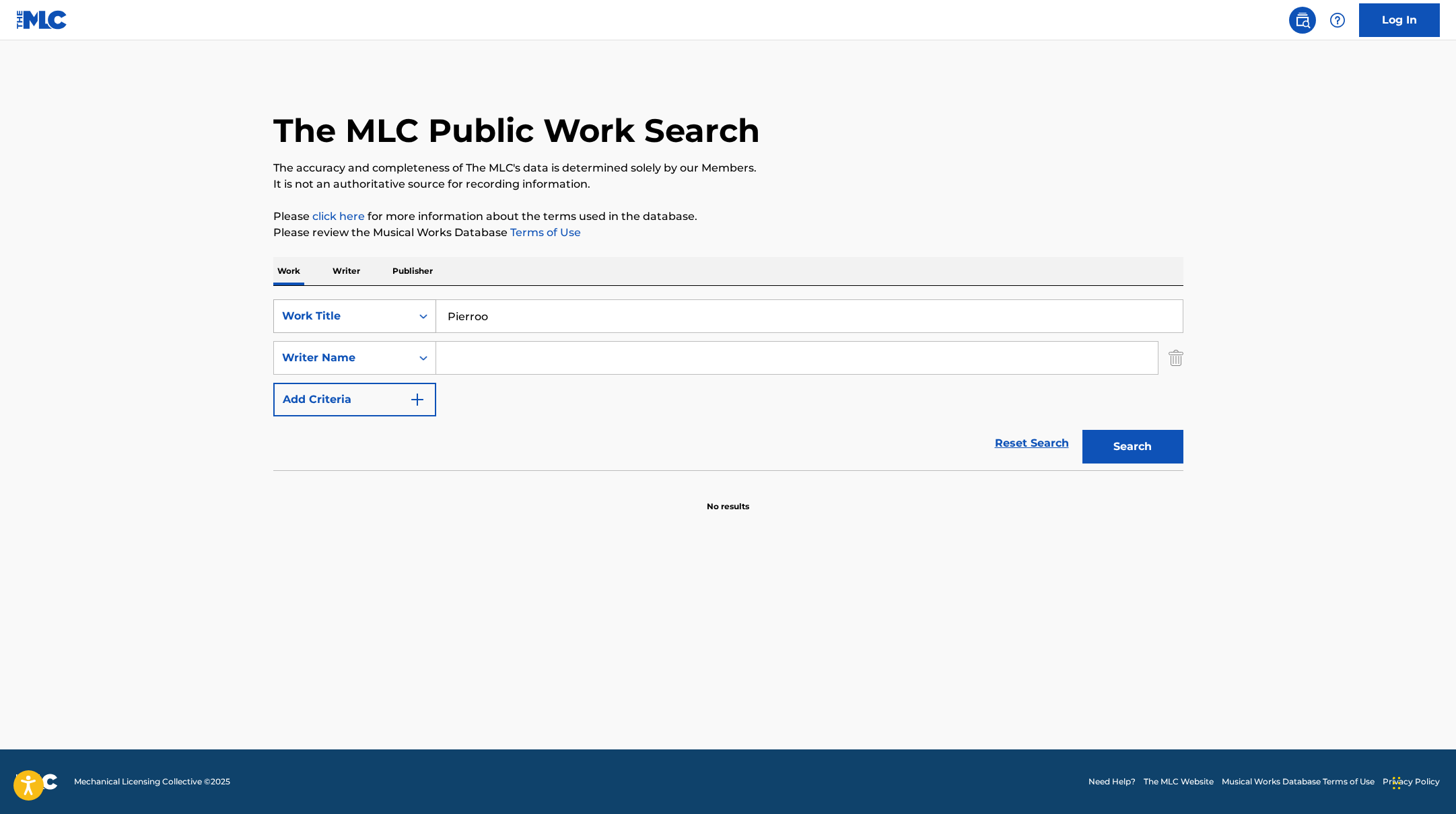
paste input "Bullerbyn är död"
type input "Bullerbyn är död"
click at [769, 224] on p "Please click here for more information about the terms used in the database." at bounding box center [728, 216] width 910 height 16
click at [483, 360] on input "Search Form" at bounding box center [797, 359] width 722 height 33
paste input "[PERSON_NAME]"
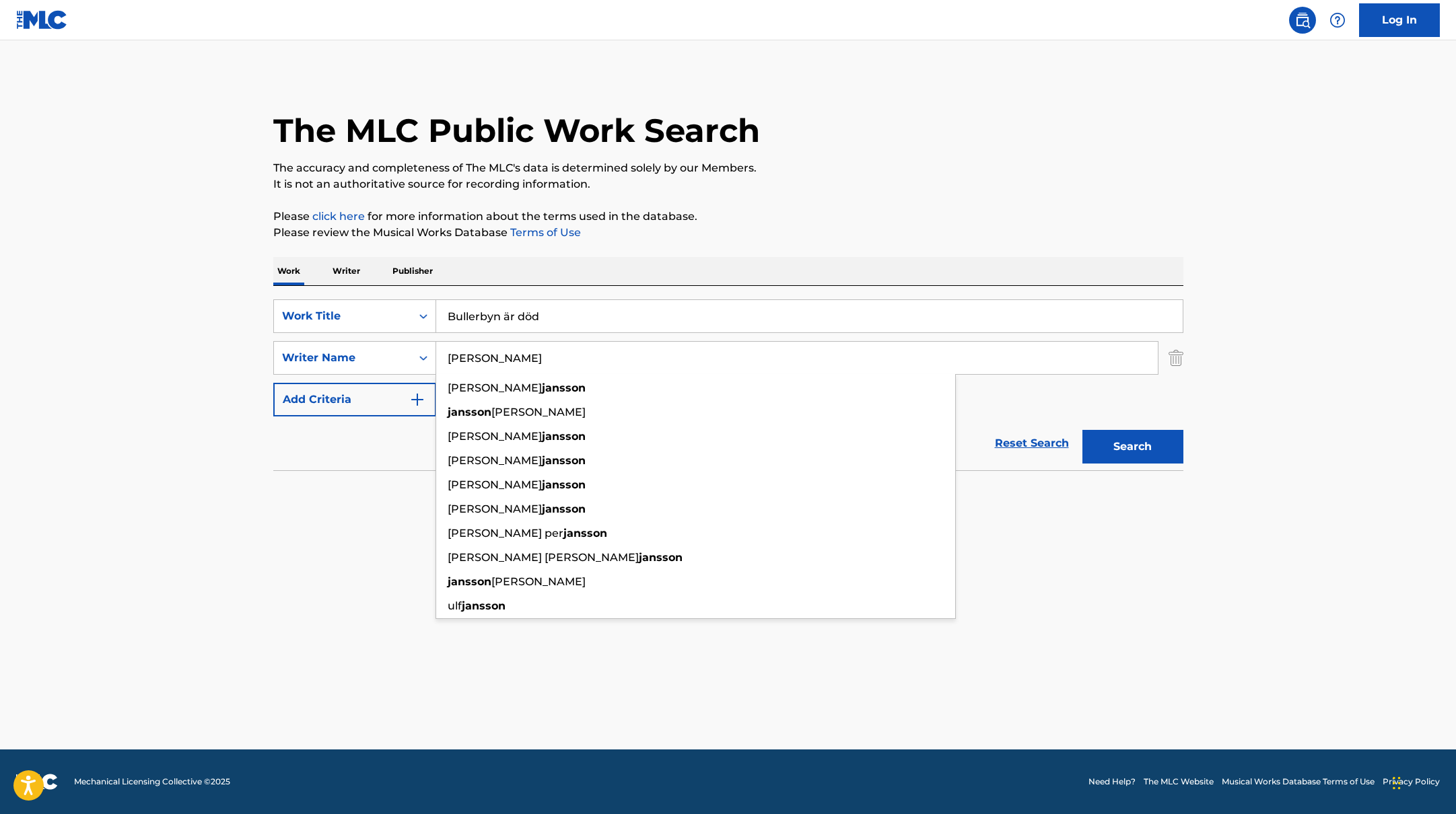
type input "[PERSON_NAME]"
click at [1111, 452] on button "Search" at bounding box center [1132, 446] width 101 height 34
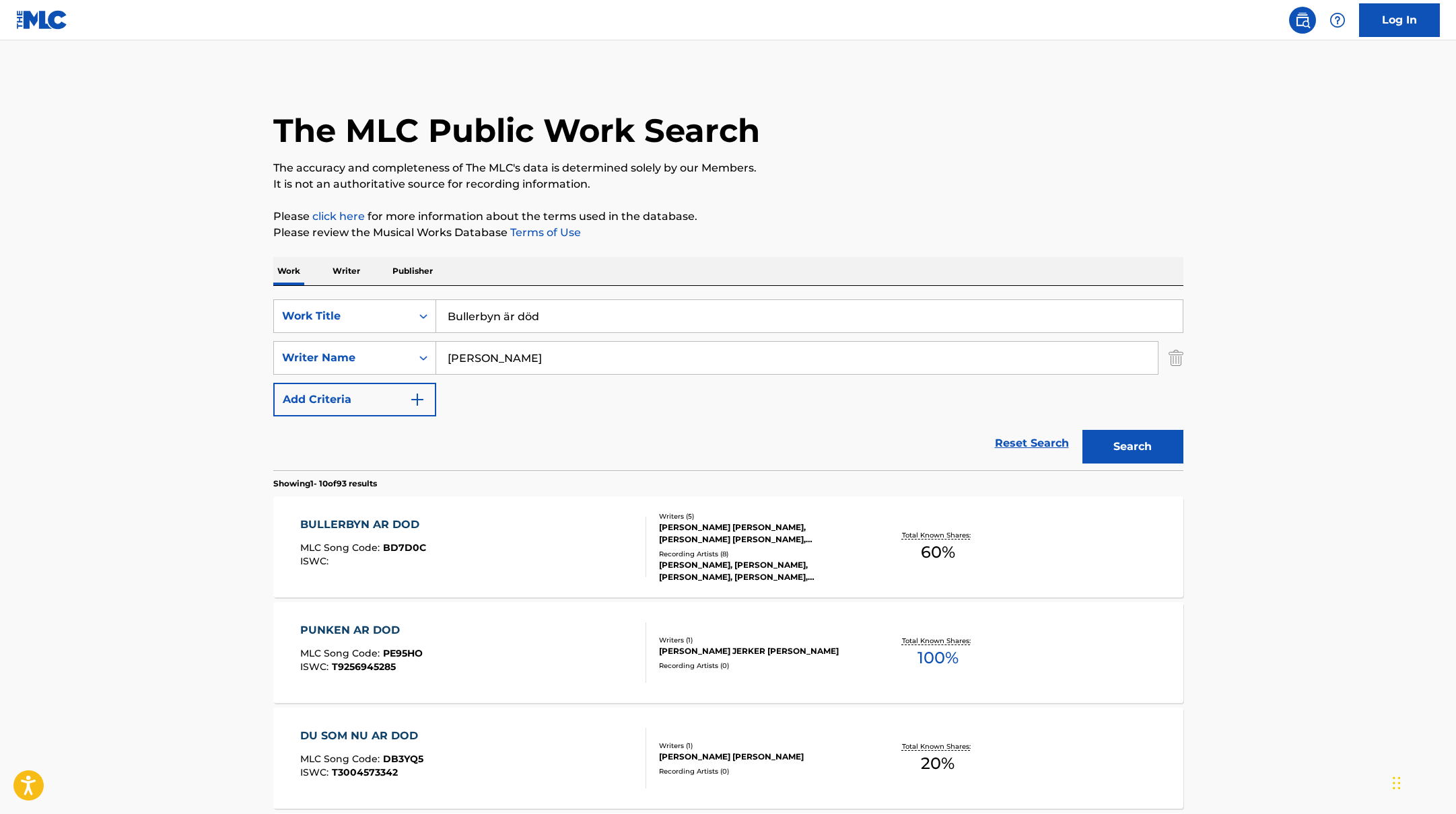
click at [608, 532] on div "BULLERBYN AR DOD MLC Song Code : BD7D0C ISWC :" at bounding box center [473, 547] width 346 height 61
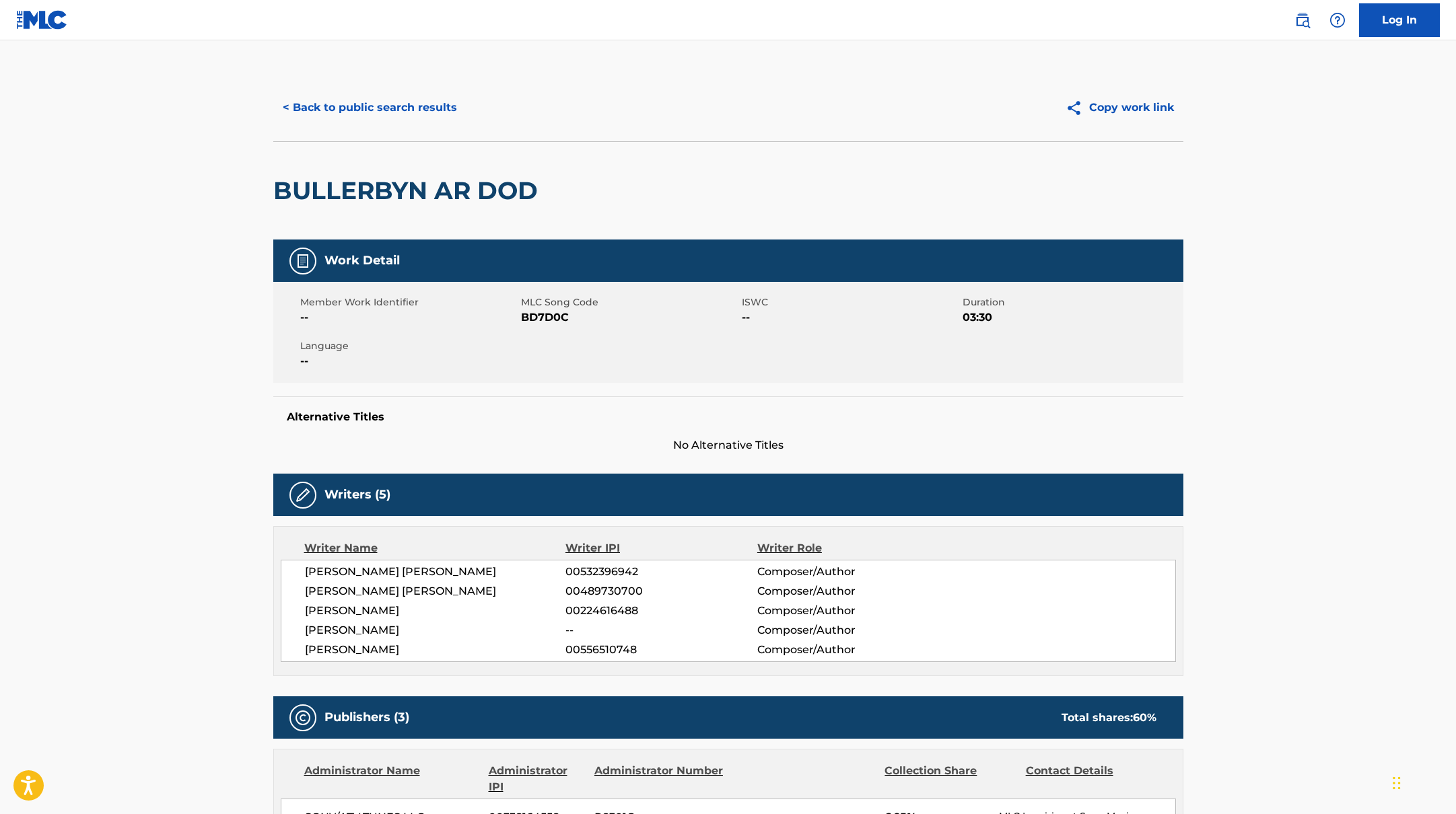
click at [422, 104] on button "< Back to public search results" at bounding box center [369, 107] width 193 height 34
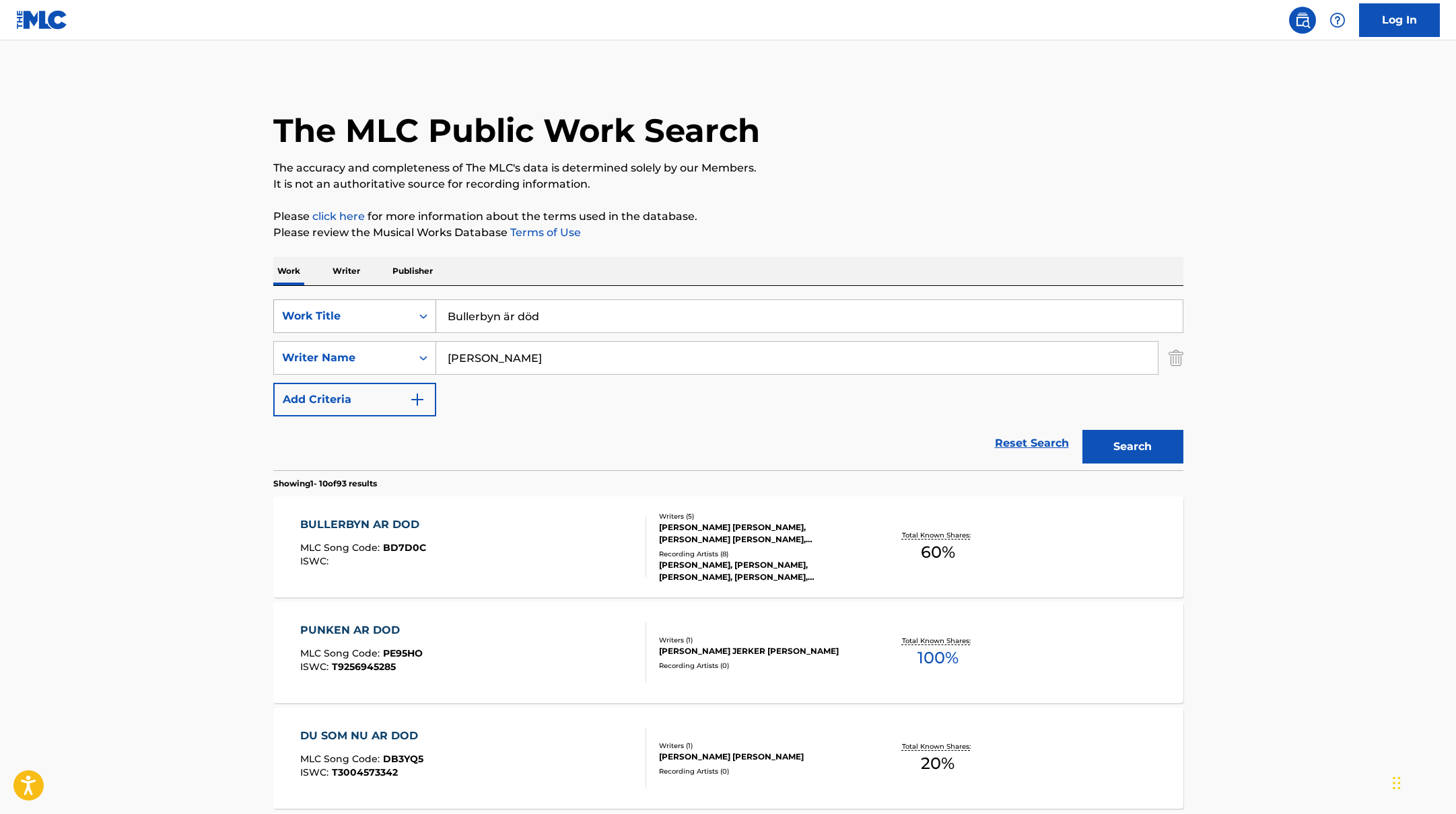
drag, startPoint x: 558, startPoint y: 313, endPoint x: 415, endPoint y: 314, distance: 143.0
click at [415, 314] on div "SearchWithCriteriab335d5b7-5ba0-43a8-9c5d-b3fbe2b10fcf Work Title Bullerbyn är …" at bounding box center [728, 316] width 910 height 34
paste input "500 kr"
type input "500 kr"
click at [827, 234] on p "Please review the Musical Works Database Terms of Use" at bounding box center [728, 233] width 910 height 16
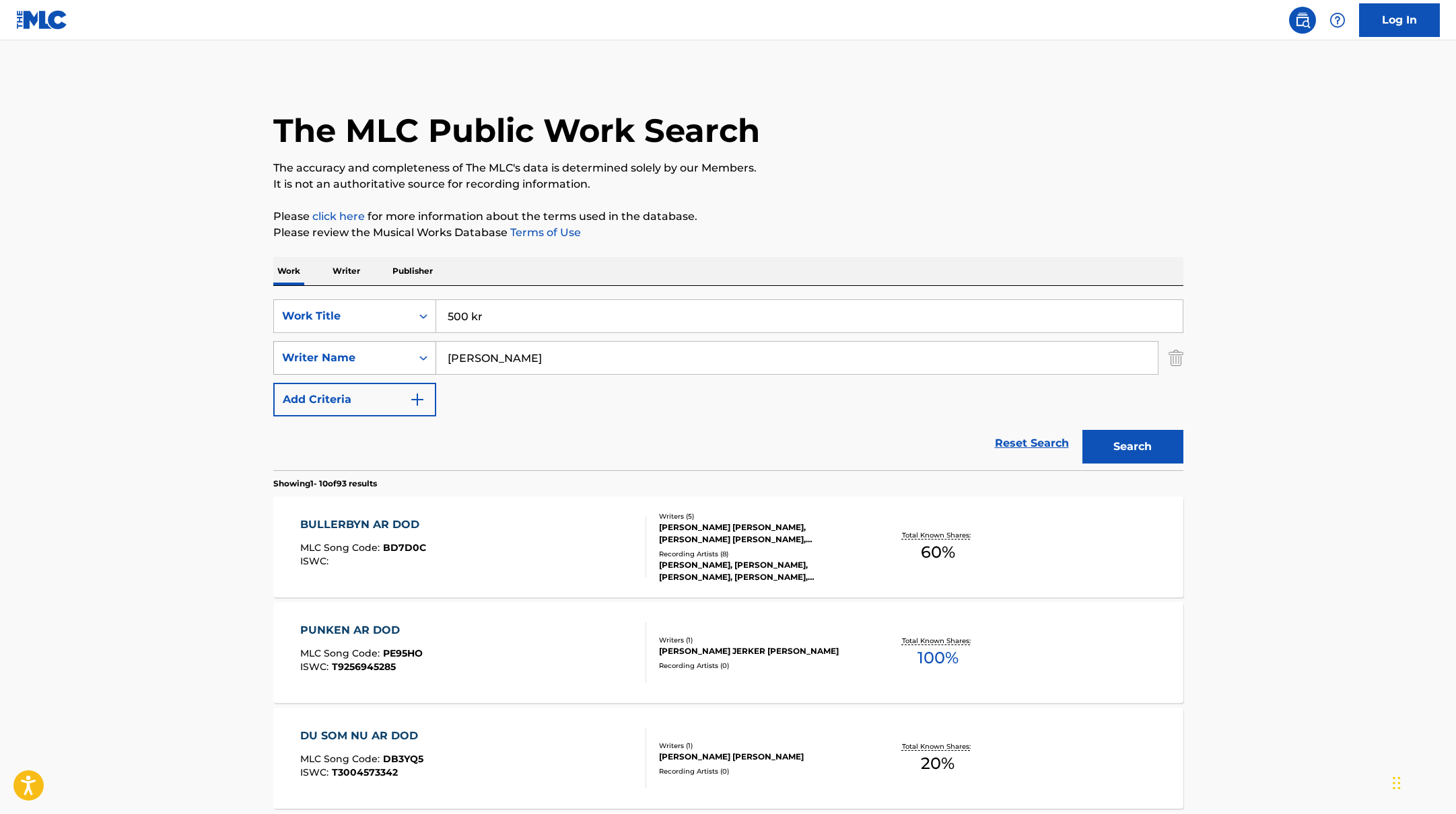
paste input "[PERSON_NAME]"
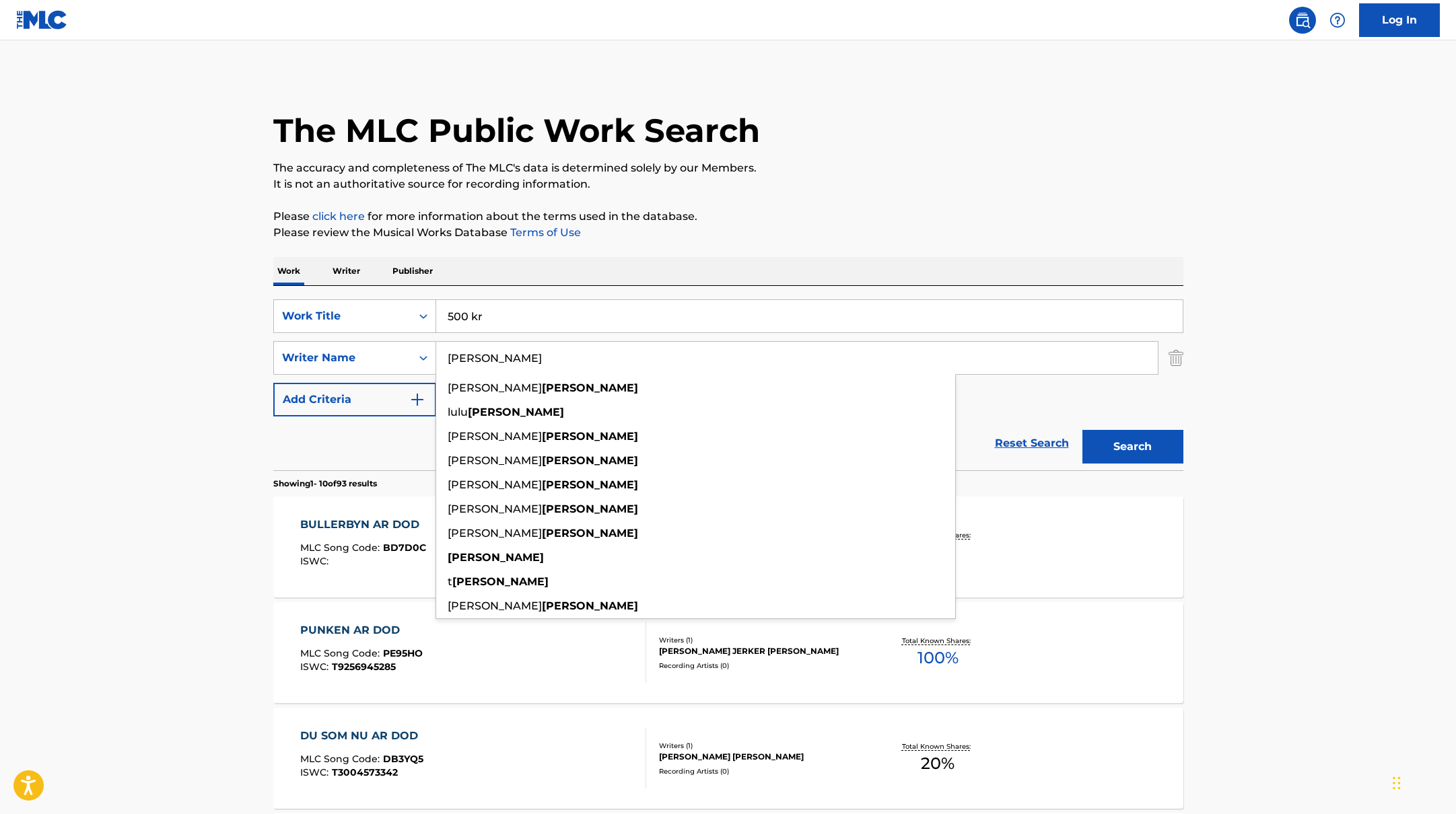
drag, startPoint x: 496, startPoint y: 360, endPoint x: 580, endPoint y: 315, distance: 95.3
click at [580, 315] on div "SearchWithCriteriab335d5b7-5ba0-43a8-9c5d-b3fbe2b10fcf Work Title 500 kr Search…" at bounding box center [728, 358] width 910 height 117
click at [507, 358] on input "[PERSON_NAME]" at bounding box center [797, 359] width 722 height 33
type input "[PERSON_NAME]"
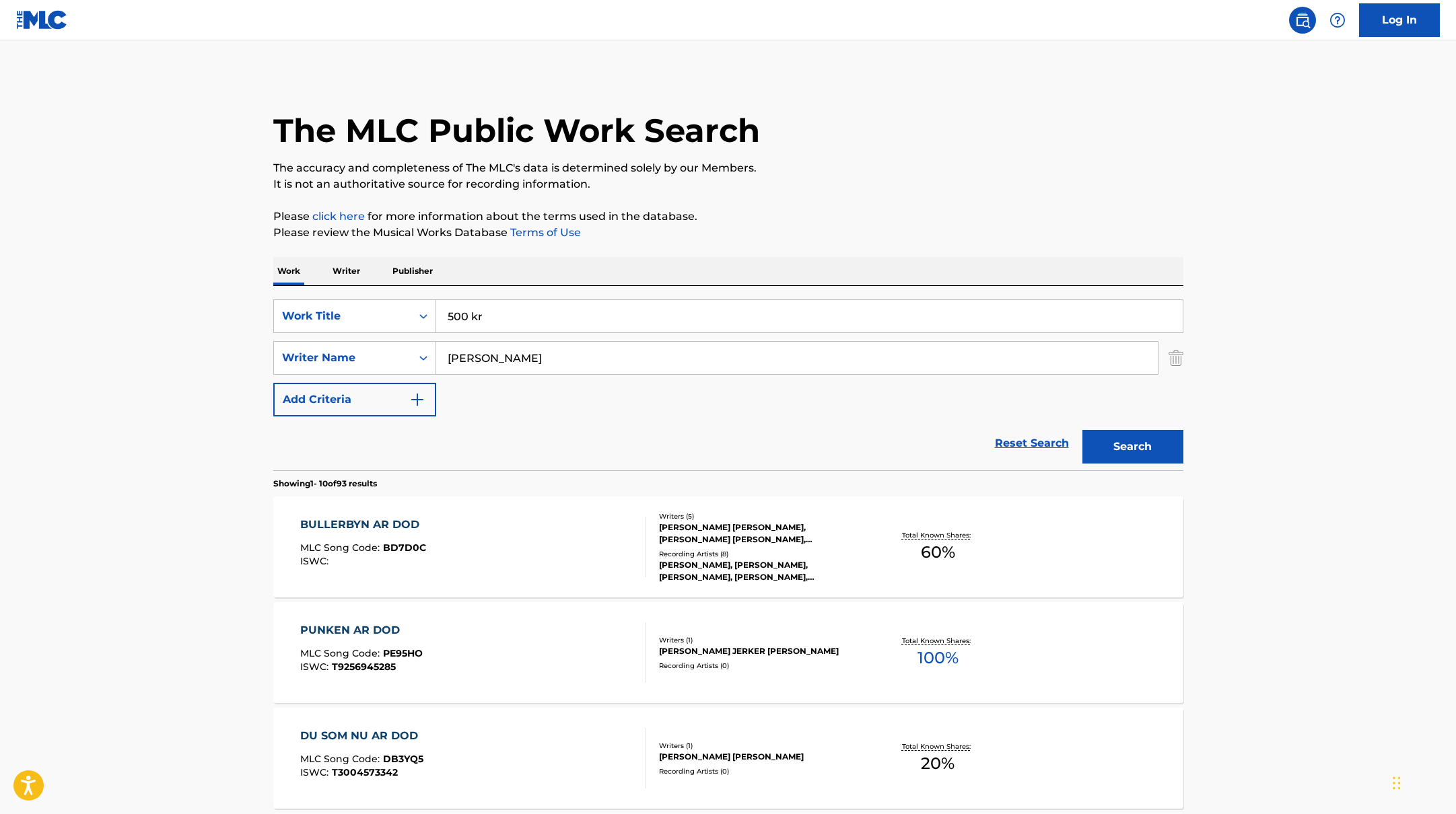
click at [1157, 439] on button "Search" at bounding box center [1132, 446] width 101 height 34
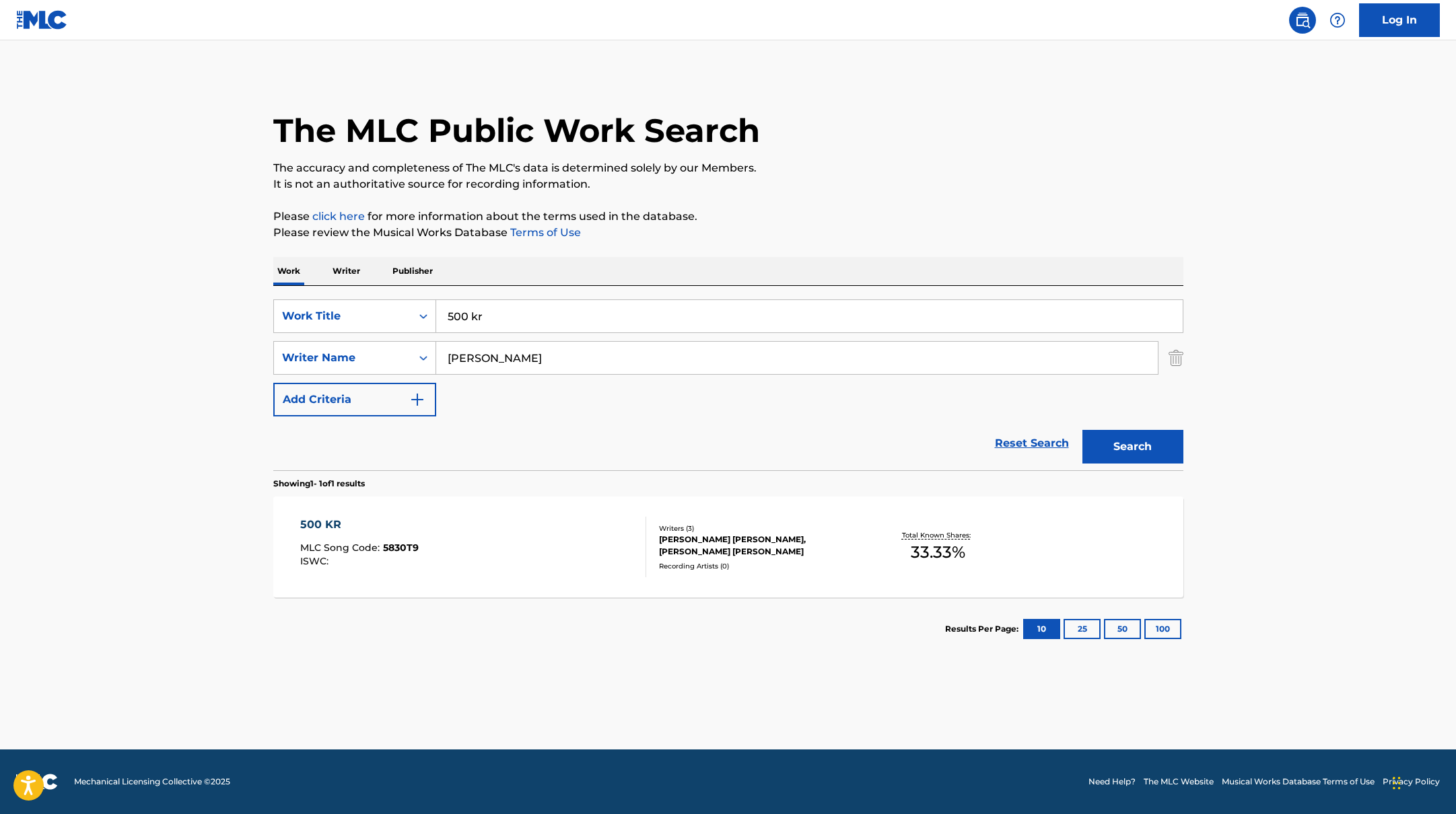
click at [581, 536] on div "500 KR MLC Song Code : 5830T9 ISWC :" at bounding box center [473, 547] width 346 height 61
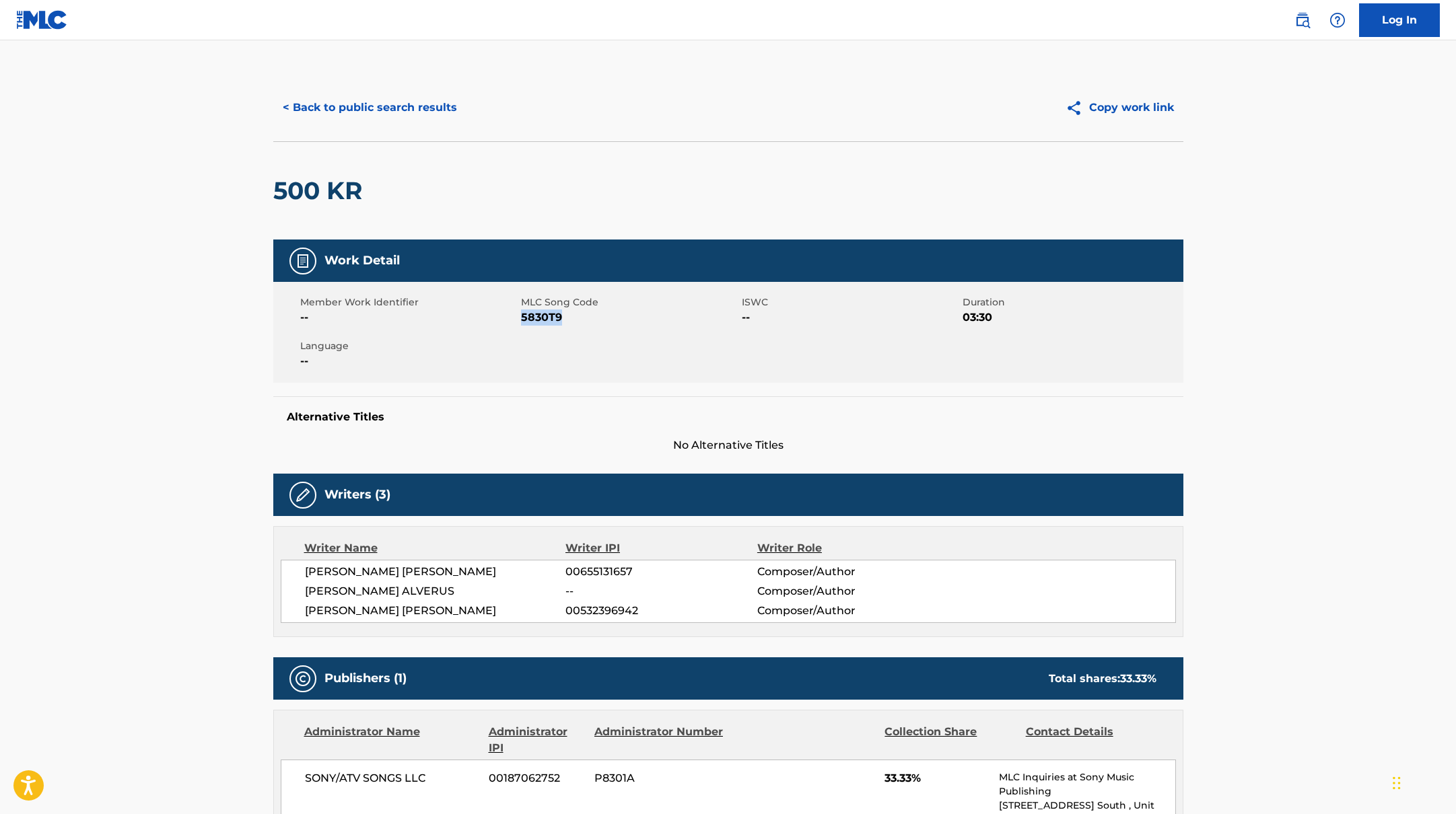
drag, startPoint x: 522, startPoint y: 319, endPoint x: 599, endPoint y: 319, distance: 77.0
click at [599, 319] on span "5830T9" at bounding box center [629, 318] width 217 height 16
click at [378, 109] on button "< Back to public search results" at bounding box center [369, 107] width 193 height 34
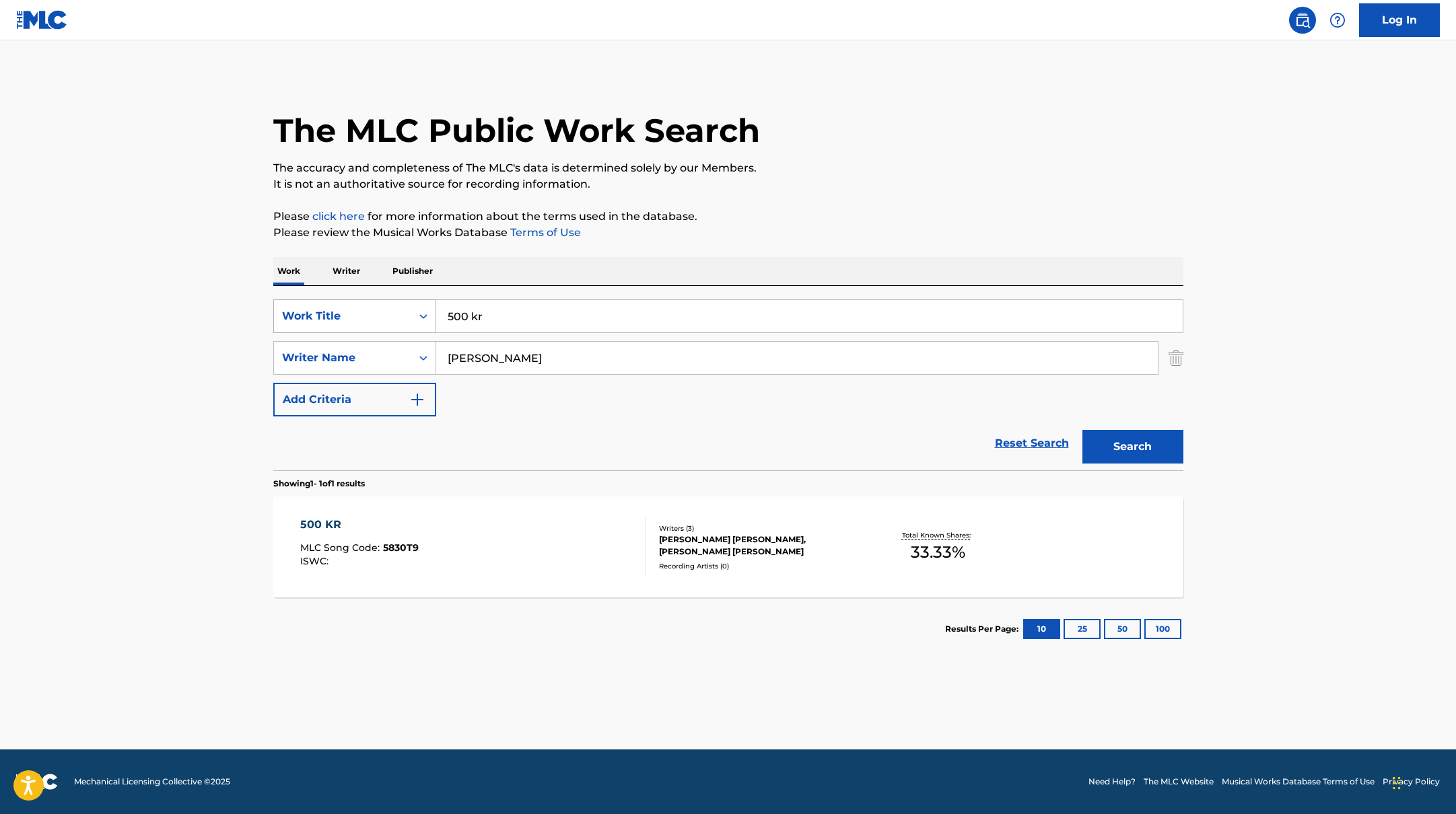
drag, startPoint x: 500, startPoint y: 321, endPoint x: 415, endPoint y: 302, distance: 87.1
click at [415, 302] on div "SearchWithCriteriab335d5b7-5ba0-43a8-9c5d-b3fbe2b10fcf Work Title 500 kr" at bounding box center [728, 316] width 910 height 34
paste input "I$AKSimon Superti"
click at [472, 315] on input "I$AKSimon Superti" at bounding box center [809, 316] width 746 height 33
drag, startPoint x: 582, startPoint y: 321, endPoint x: 392, endPoint y: 298, distance: 191.4
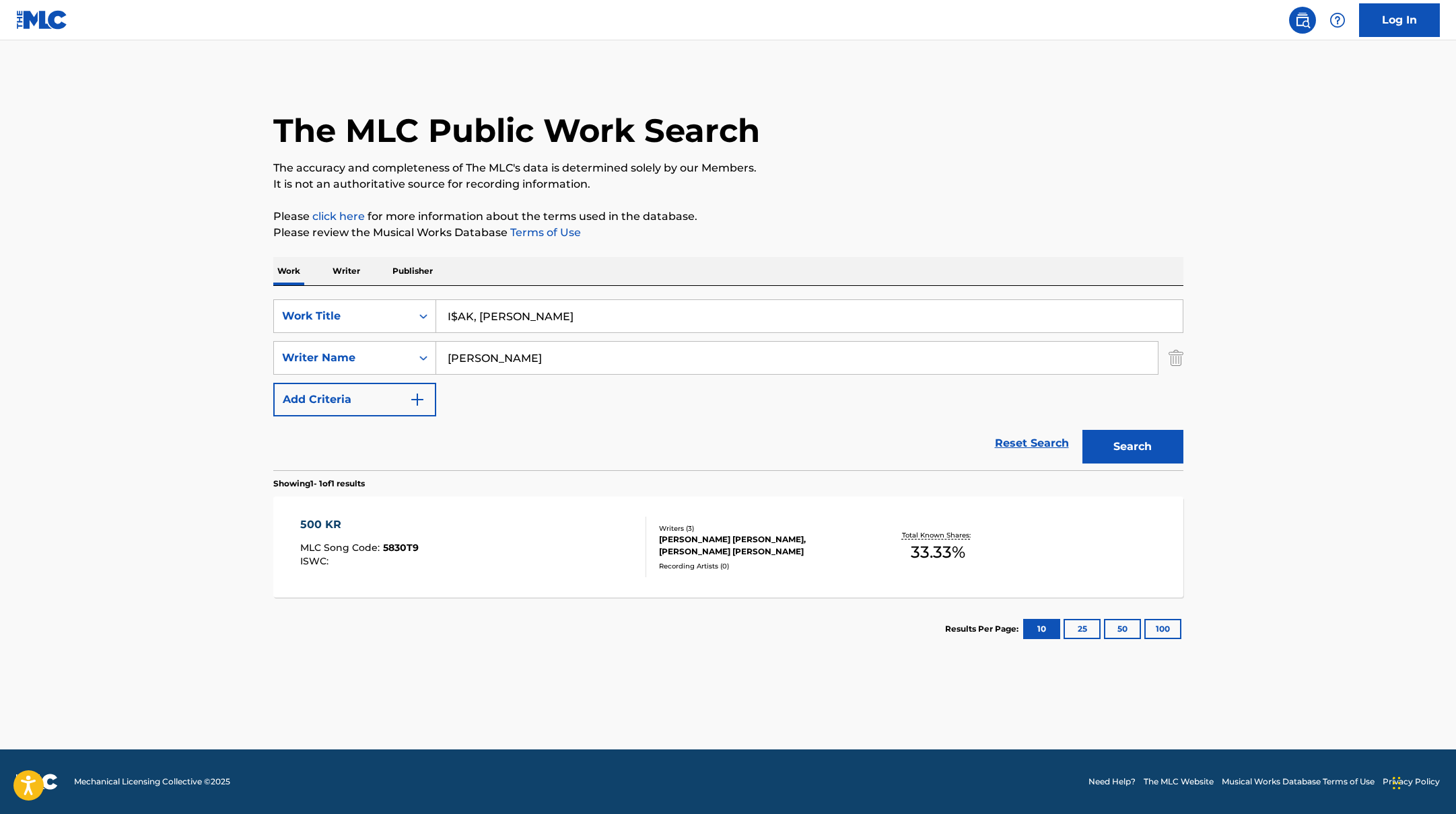
click at [392, 298] on div "SearchWithCriteriab335d5b7-5ba0-43a8-9c5d-b3fbe2b10fcf Work Title I$AK, [PERSON…" at bounding box center [728, 378] width 910 height 185
paste input "[PERSON_NAME]"
type input "[PERSON_NAME]"
click at [838, 222] on p "Please click here for more information about the terms used in the database." at bounding box center [728, 216] width 910 height 16
click at [1102, 446] on button "Search" at bounding box center [1132, 446] width 101 height 34
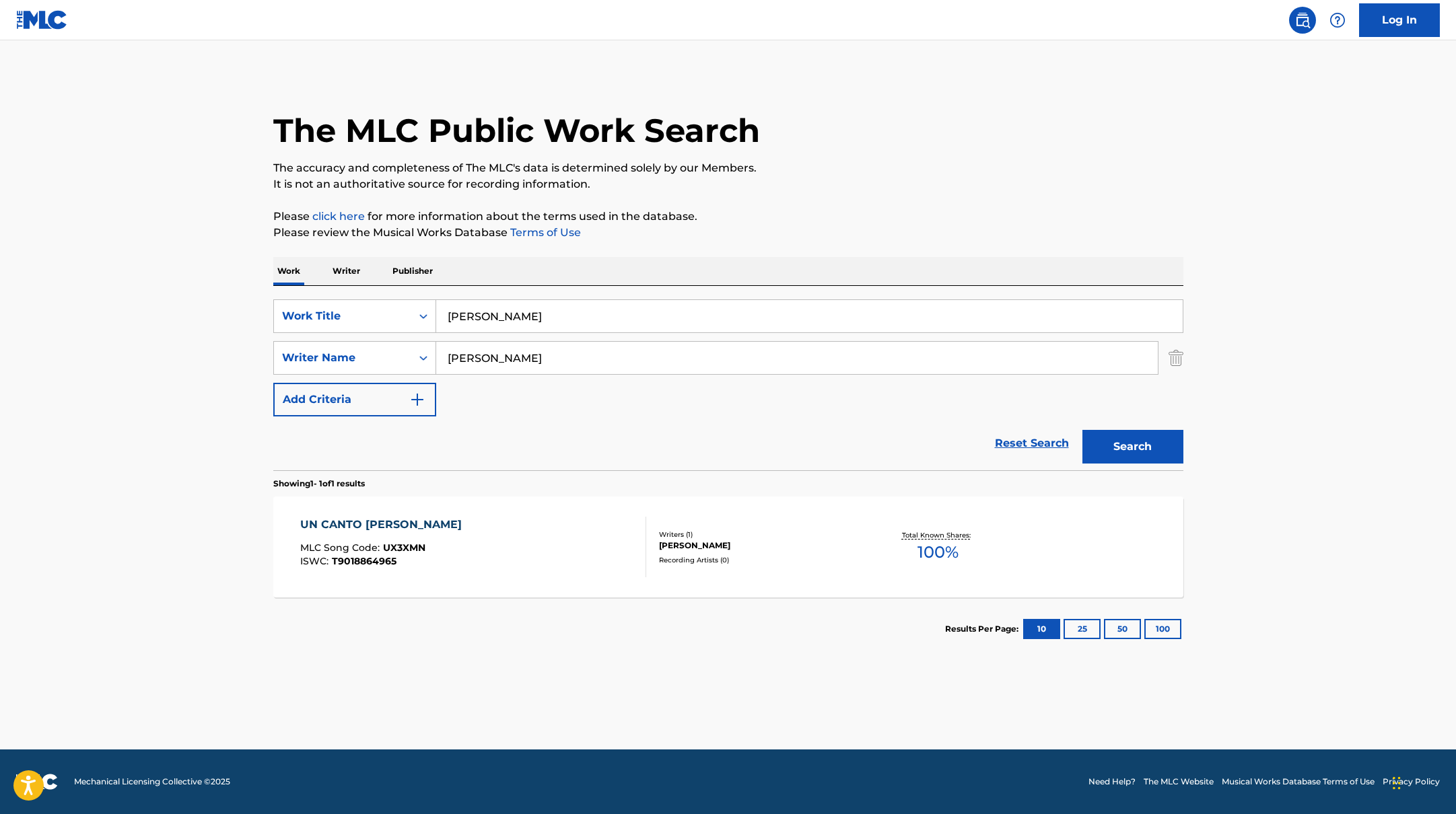
paste input "[PERSON_NAME]"
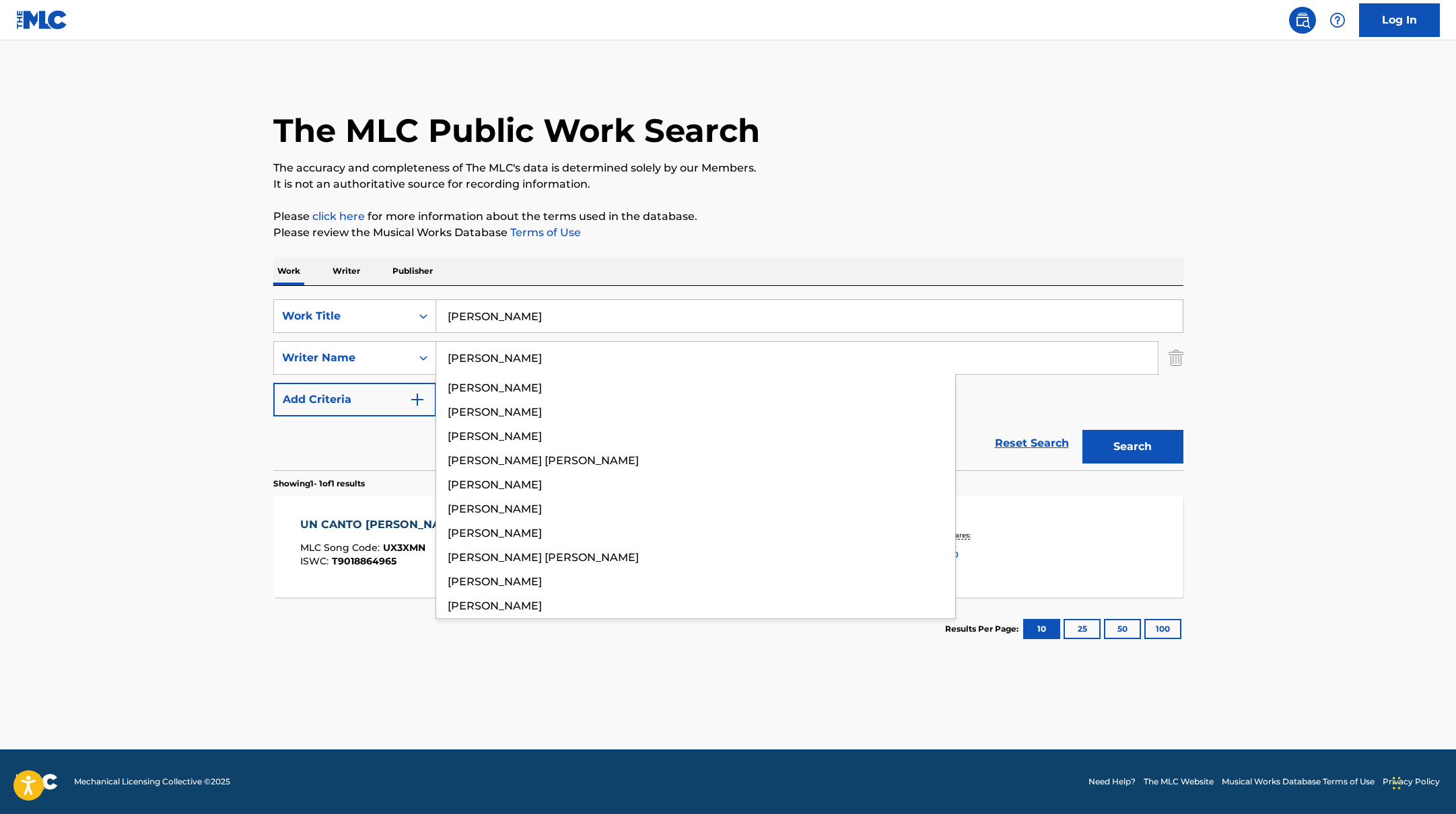
drag, startPoint x: 504, startPoint y: 361, endPoint x: 914, endPoint y: 213, distance: 435.9
click at [904, 214] on div "The MLC Public Work Search The accuracy and completeness of The MLC's data is d…" at bounding box center [728, 368] width 943 height 587
type input "[PERSON_NAME]"
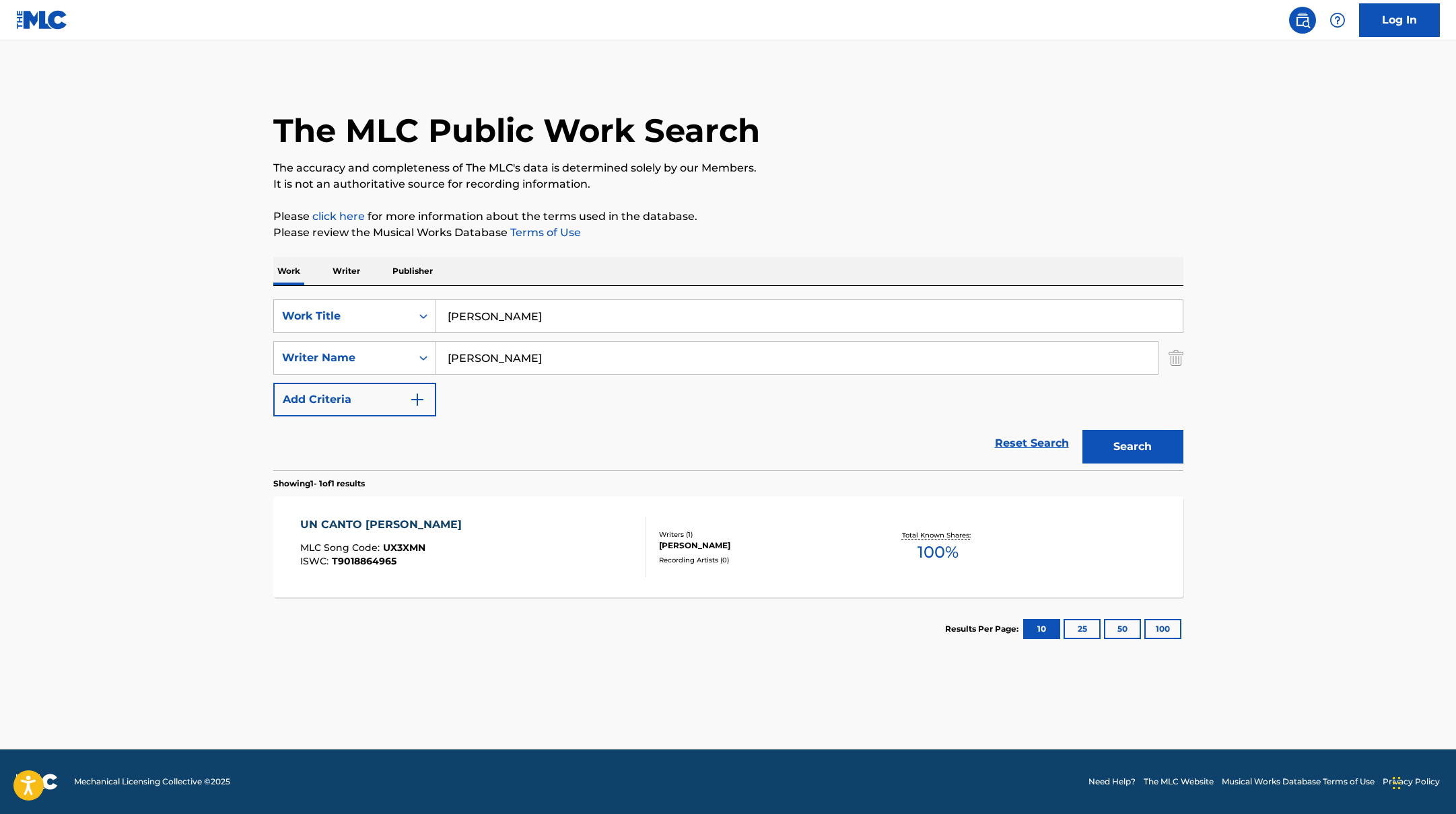
click at [914, 213] on p "Please click here for more information about the terms used in the database." at bounding box center [728, 216] width 910 height 16
click at [1165, 446] on button "Search" at bounding box center [1132, 446] width 101 height 34
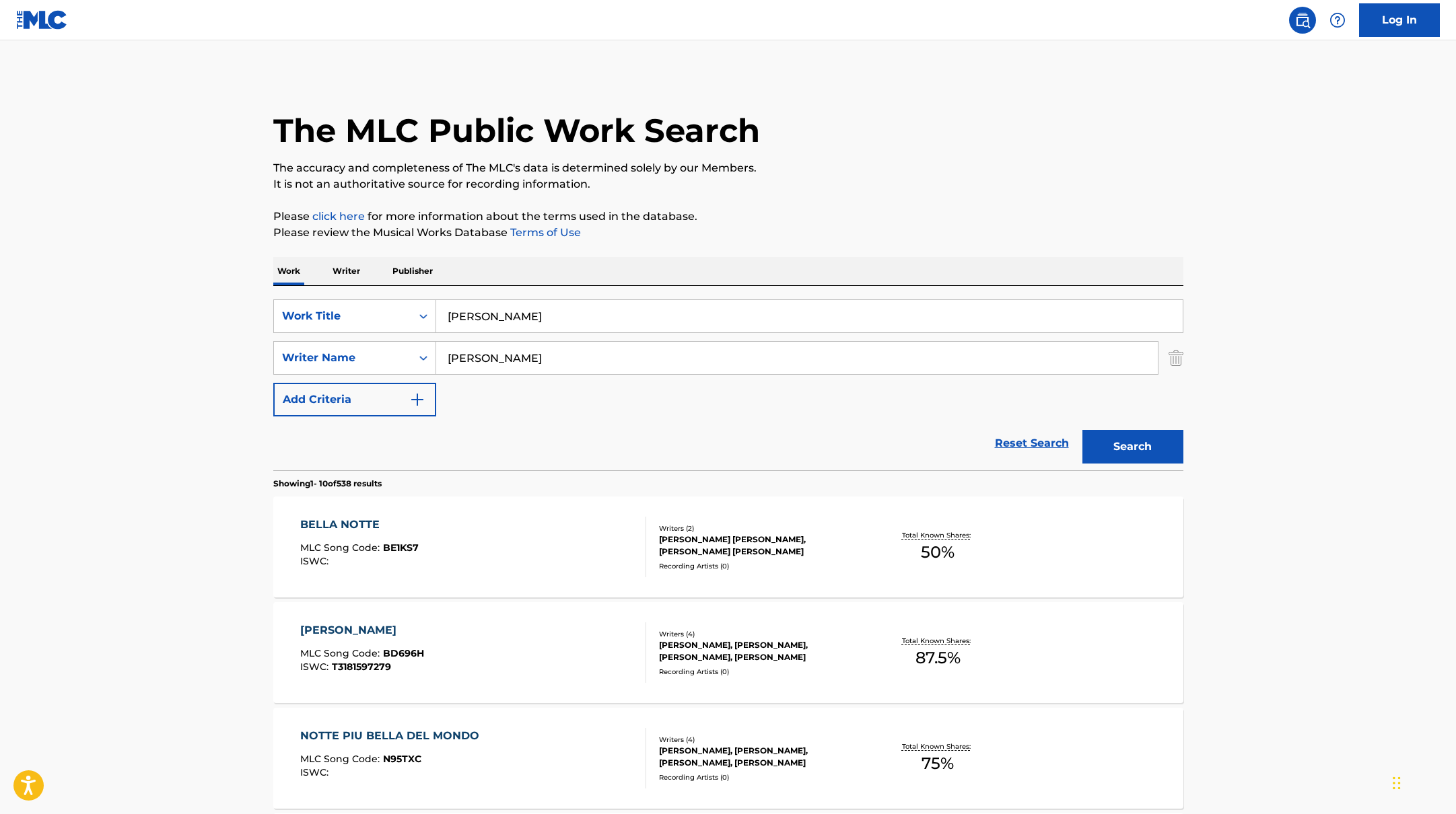
click at [580, 546] on div "BELLA NOTTE MLC Song Code : BE1KS7 ISWC :" at bounding box center [473, 547] width 346 height 61
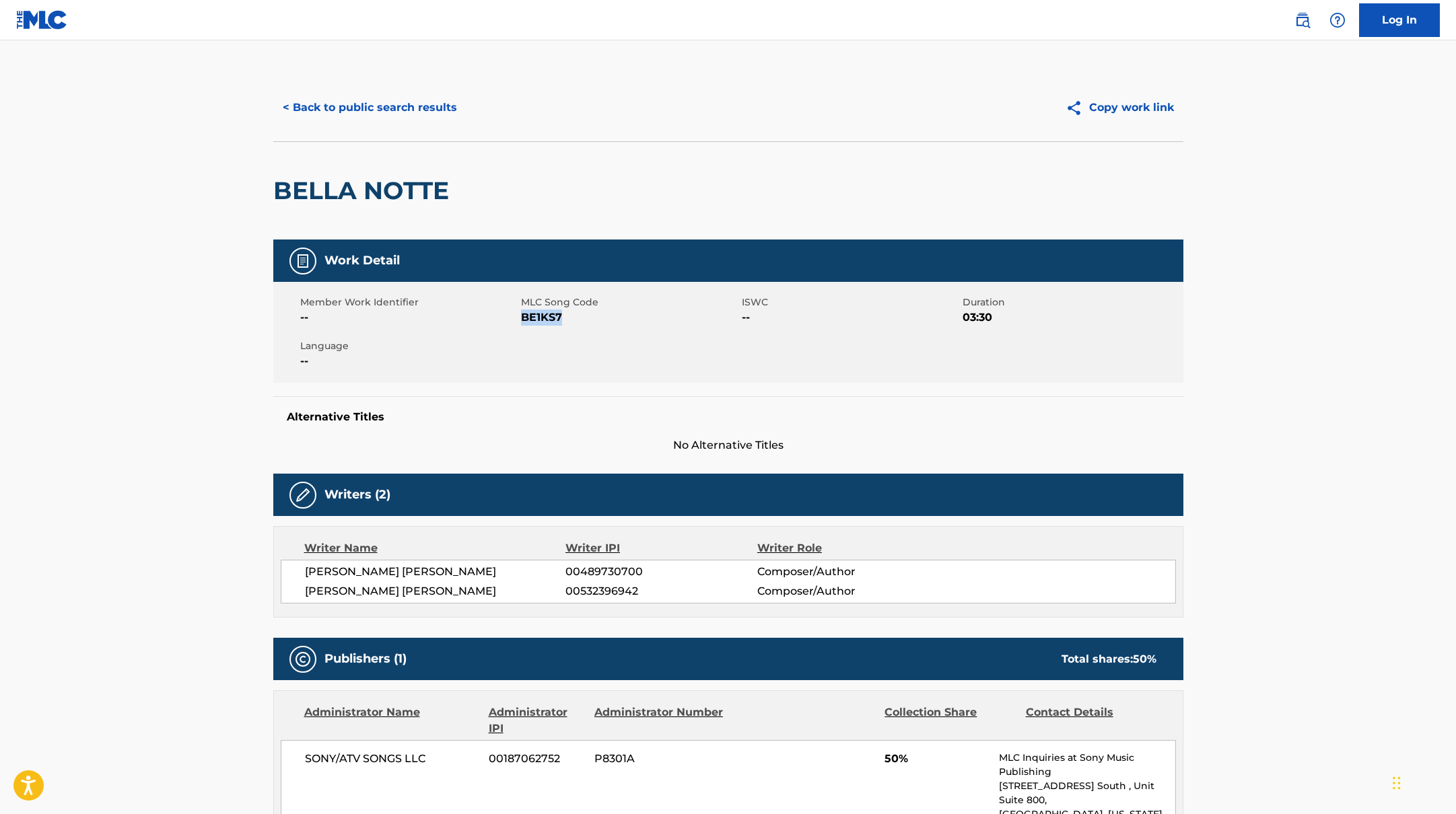
click at [552, 329] on div "Member Work Identifier -- MLC Song Code BE1KS7 ISWC -- Duration 03:30 Language …" at bounding box center [728, 331] width 910 height 101
drag, startPoint x: 523, startPoint y: 316, endPoint x: 613, endPoint y: 316, distance: 90.0
click at [613, 316] on span "BE1KS7" at bounding box center [629, 318] width 217 height 16
click at [431, 108] on button "< Back to public search results" at bounding box center [369, 107] width 193 height 34
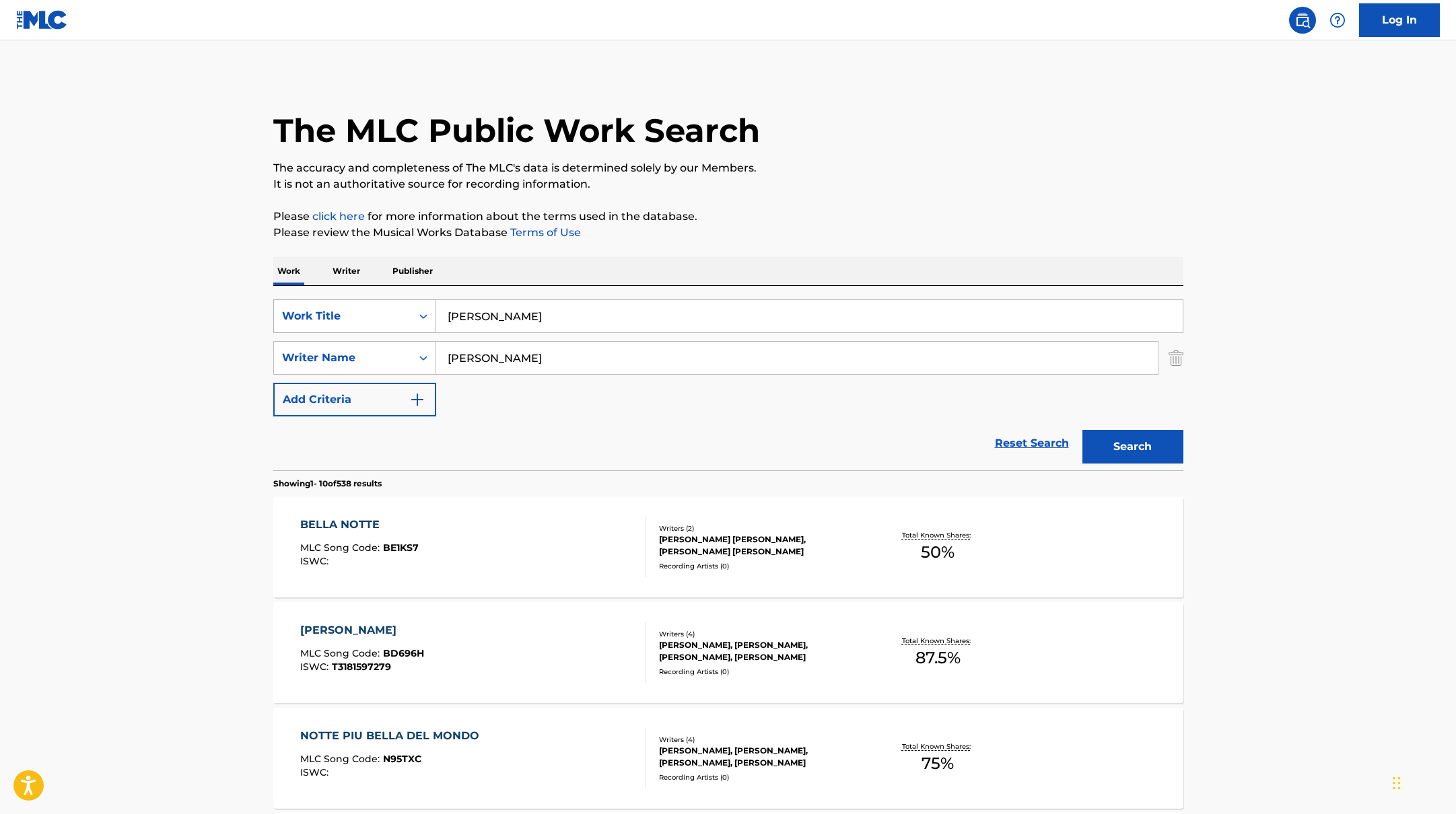
drag, startPoint x: 523, startPoint y: 318, endPoint x: 407, endPoint y: 308, distance: 116.4
click at [407, 308] on div "SearchWithCriteriab335d5b7-5ba0-43a8-9c5d-b3fbe2b10fcf Work Title Bella Notte" at bounding box center [728, 316] width 910 height 34
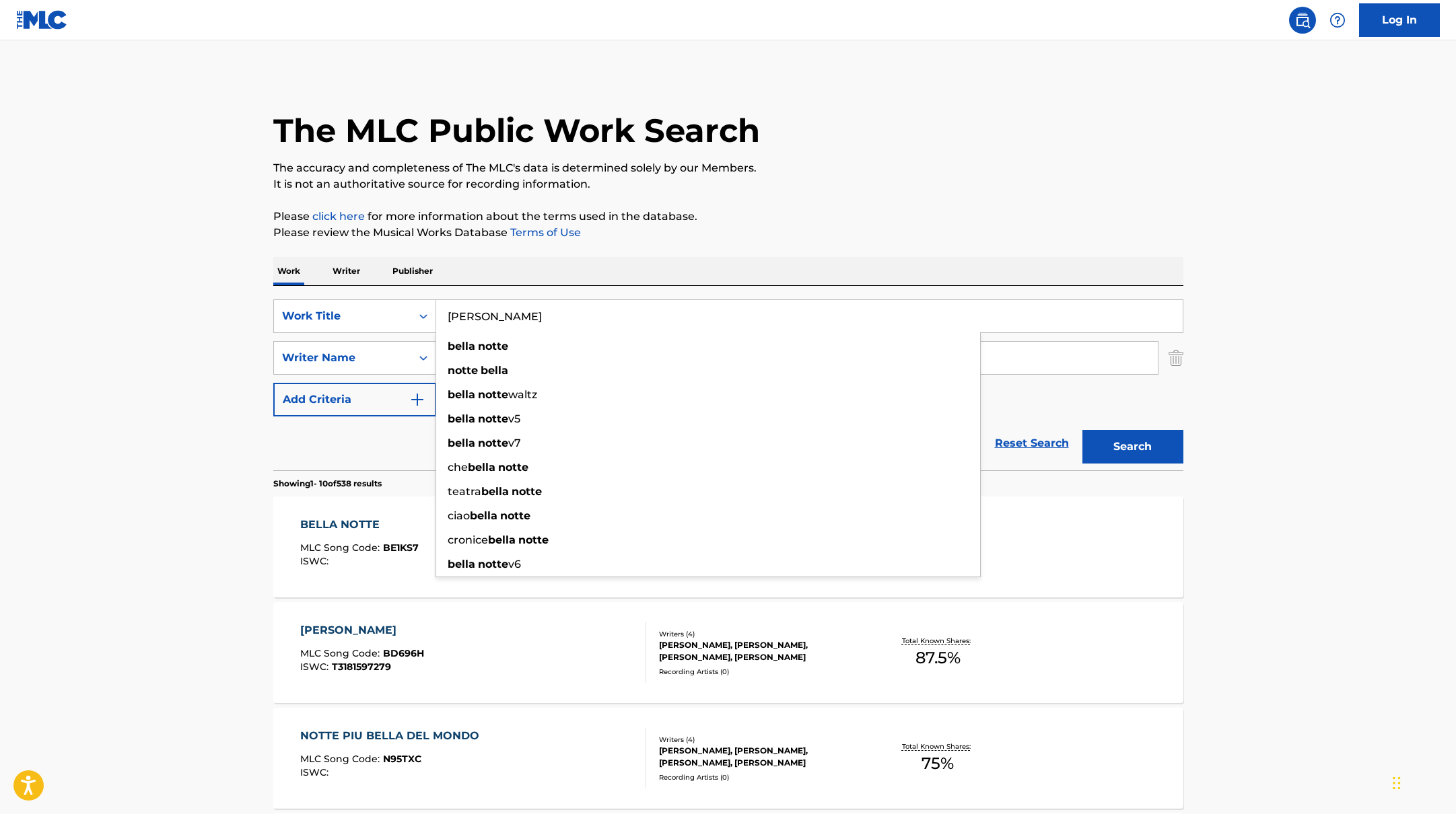
paste input "[PERSON_NAME]"
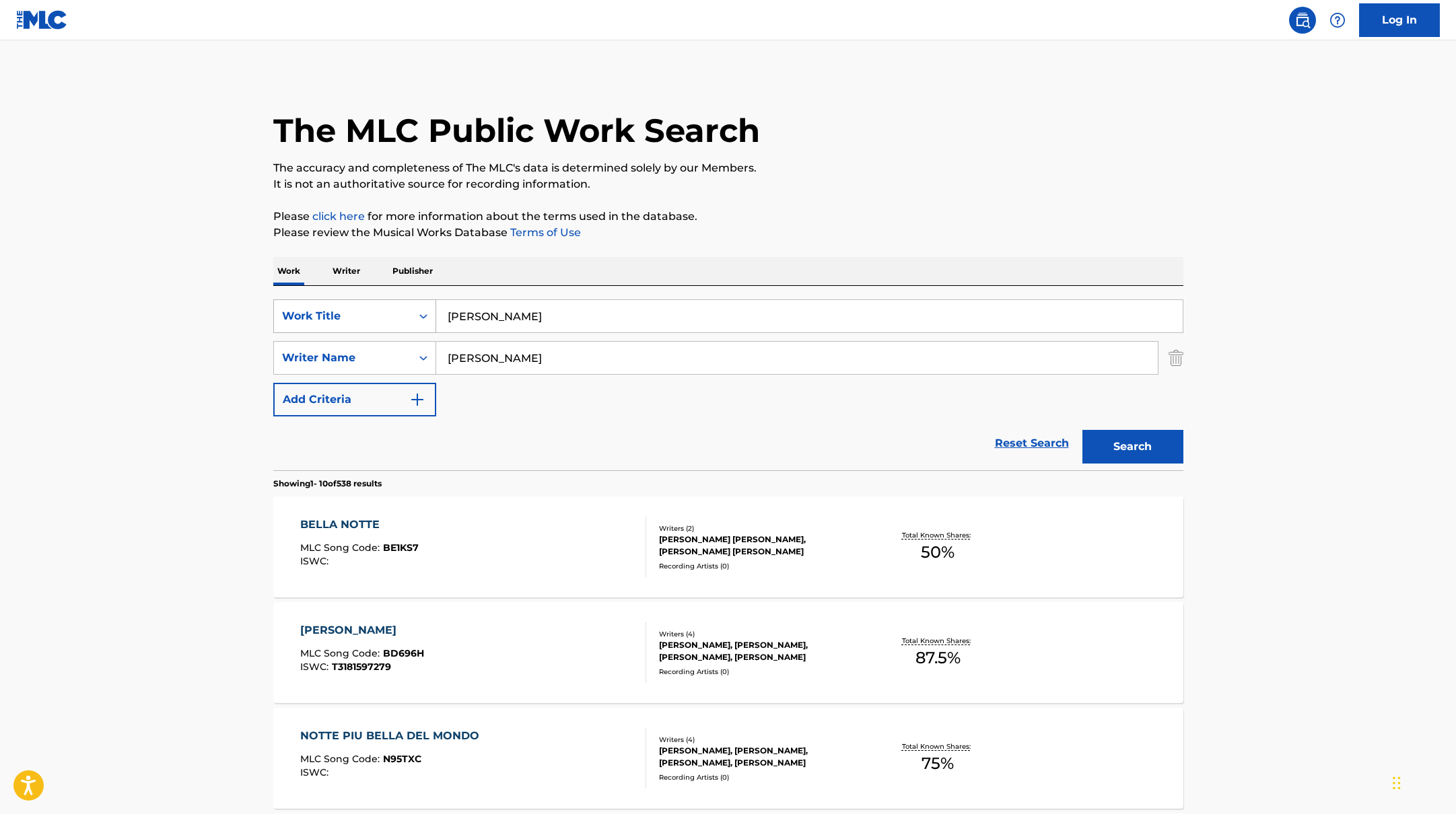
drag, startPoint x: 553, startPoint y: 316, endPoint x: 388, endPoint y: 303, distance: 165.5
click at [388, 303] on div "SearchWithCriteriab335d5b7-5ba0-43a8-9c5d-b3fbe2b10fcf Work Title [PERSON_NAME]" at bounding box center [728, 316] width 910 height 34
paste input "uper Duper Kär"
type input "Super Duper Kär"
click at [765, 257] on div "Work Writer Publisher" at bounding box center [728, 271] width 910 height 28
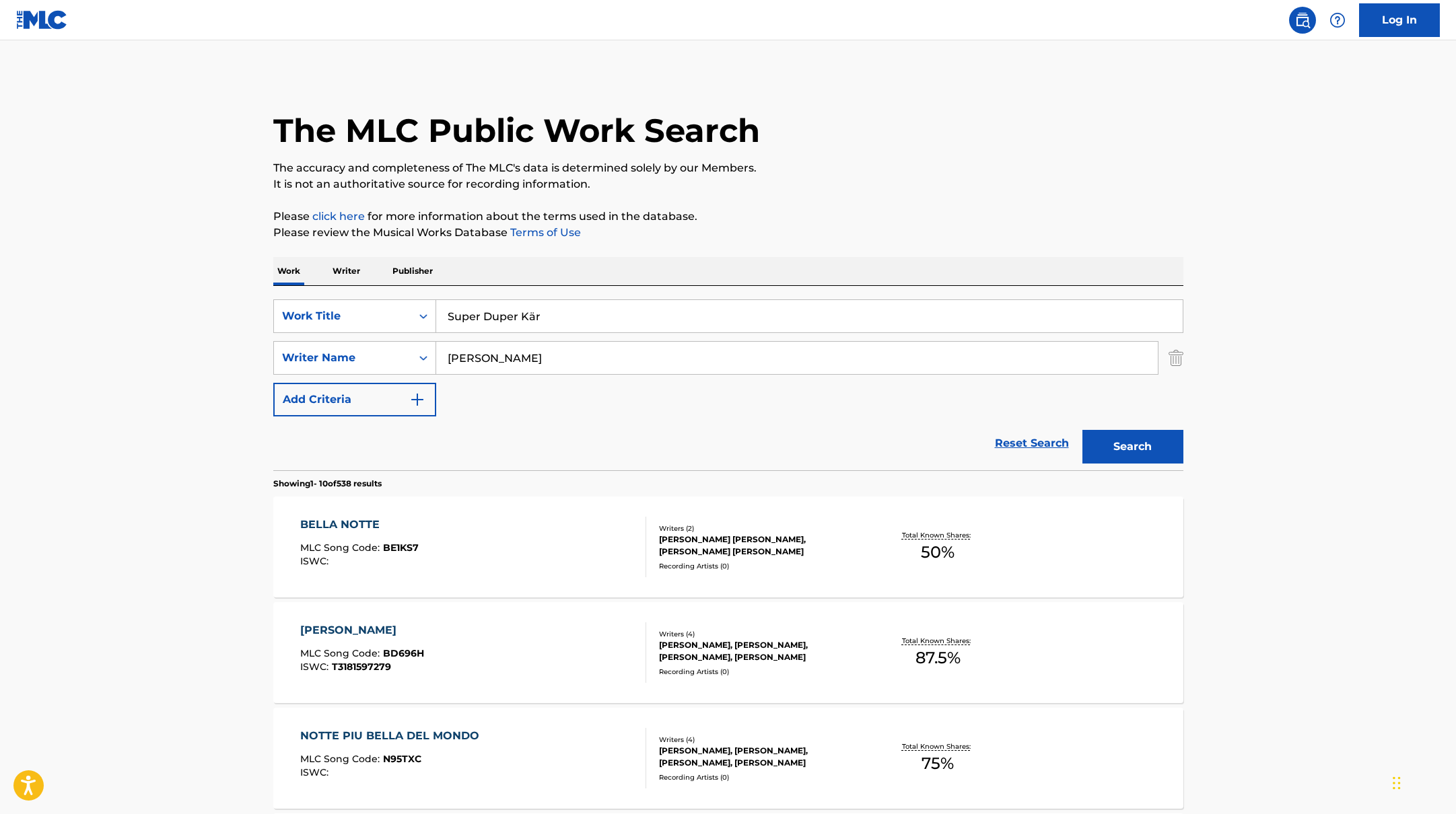
paste input "[PERSON_NAME]"
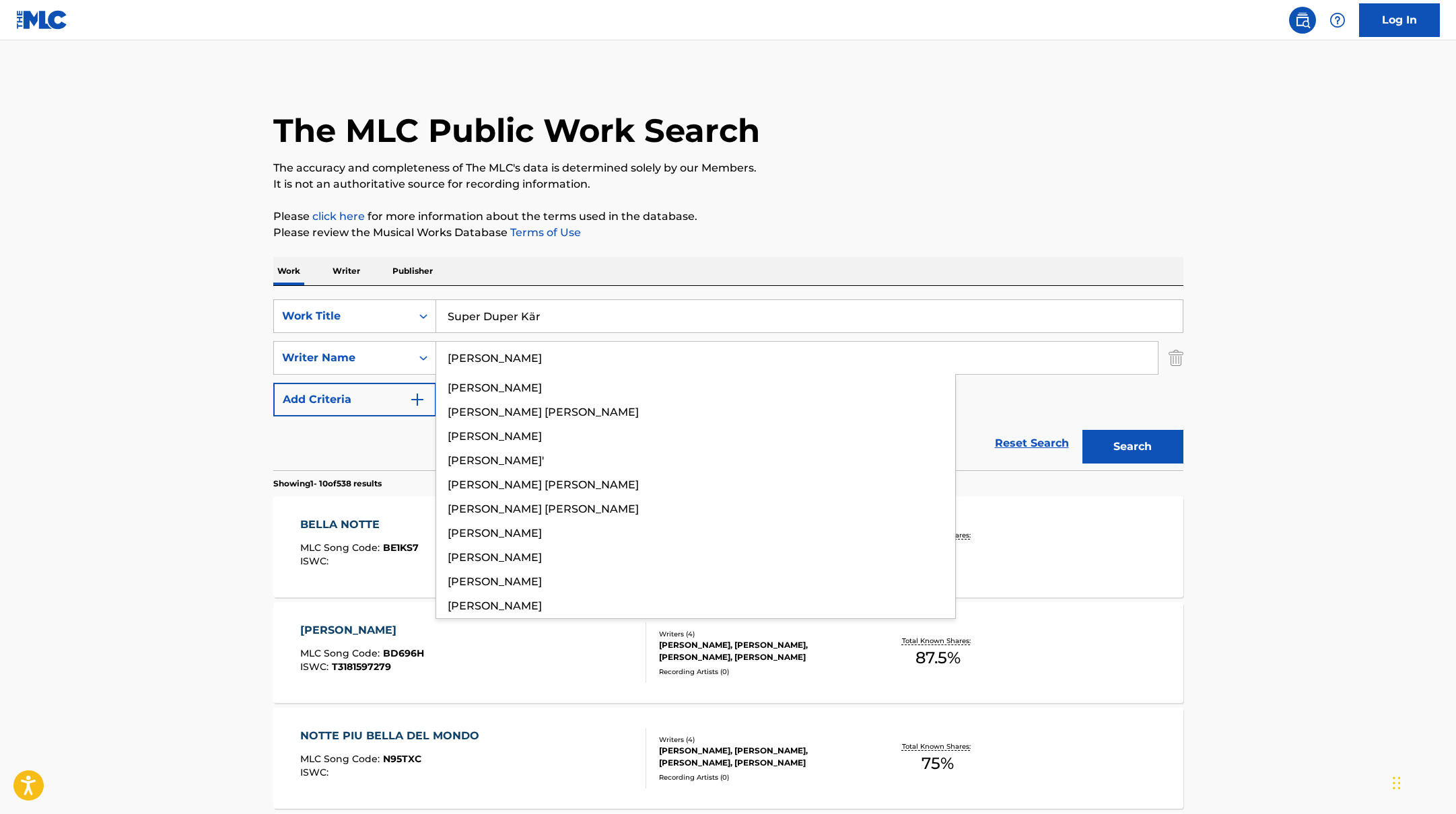
drag, startPoint x: 493, startPoint y: 359, endPoint x: 651, endPoint y: 302, distance: 168.0
click at [388, 334] on div "SearchWithCriteriab335d5b7-5ba0-43a8-9c5d-b3fbe2b10fcf Work Title Super Duper K…" at bounding box center [728, 358] width 910 height 117
type input "[PERSON_NAME]"
click at [762, 282] on div "Work Writer Publisher" at bounding box center [728, 271] width 910 height 28
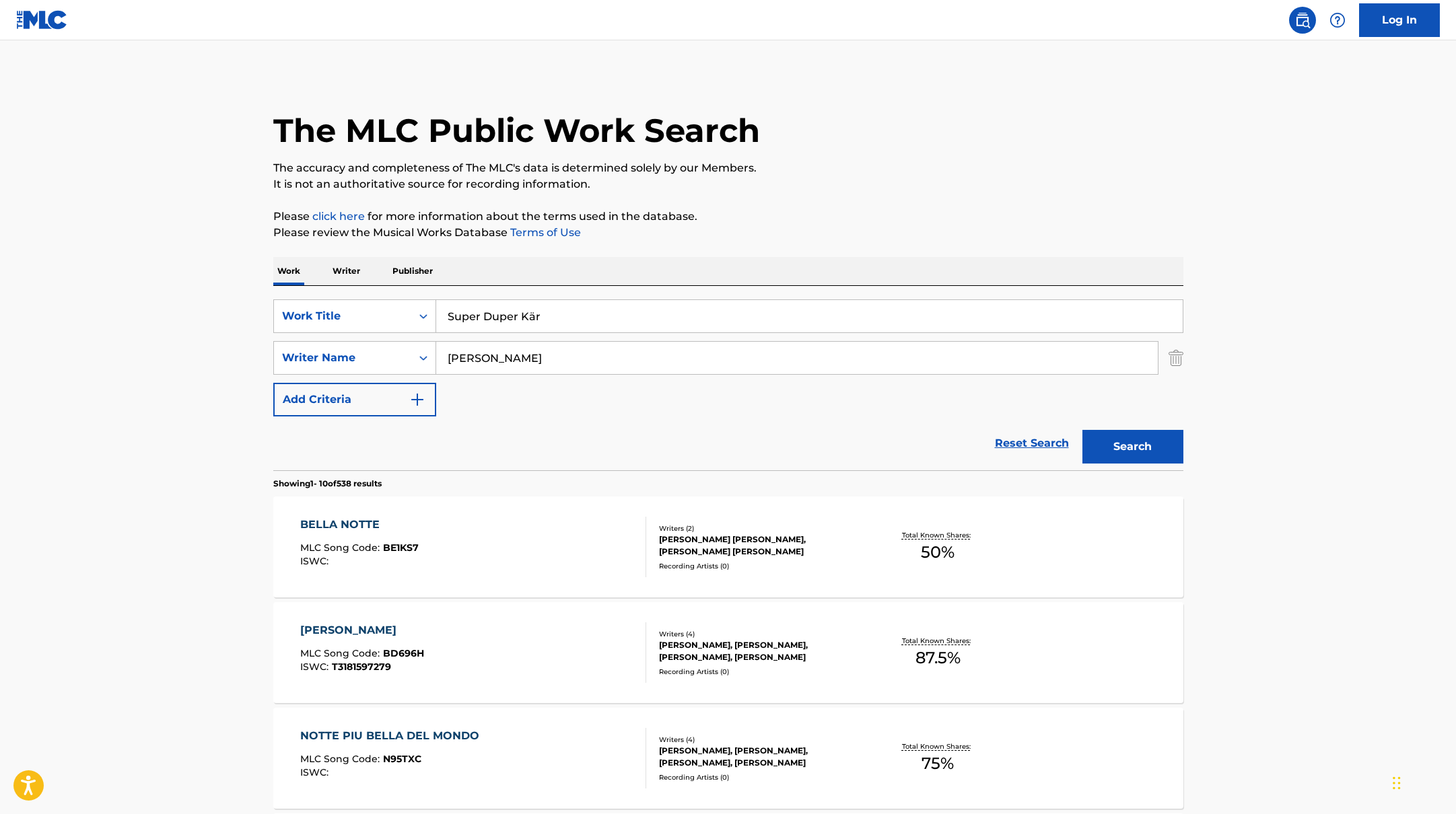
click at [1127, 455] on button "Search" at bounding box center [1132, 446] width 101 height 34
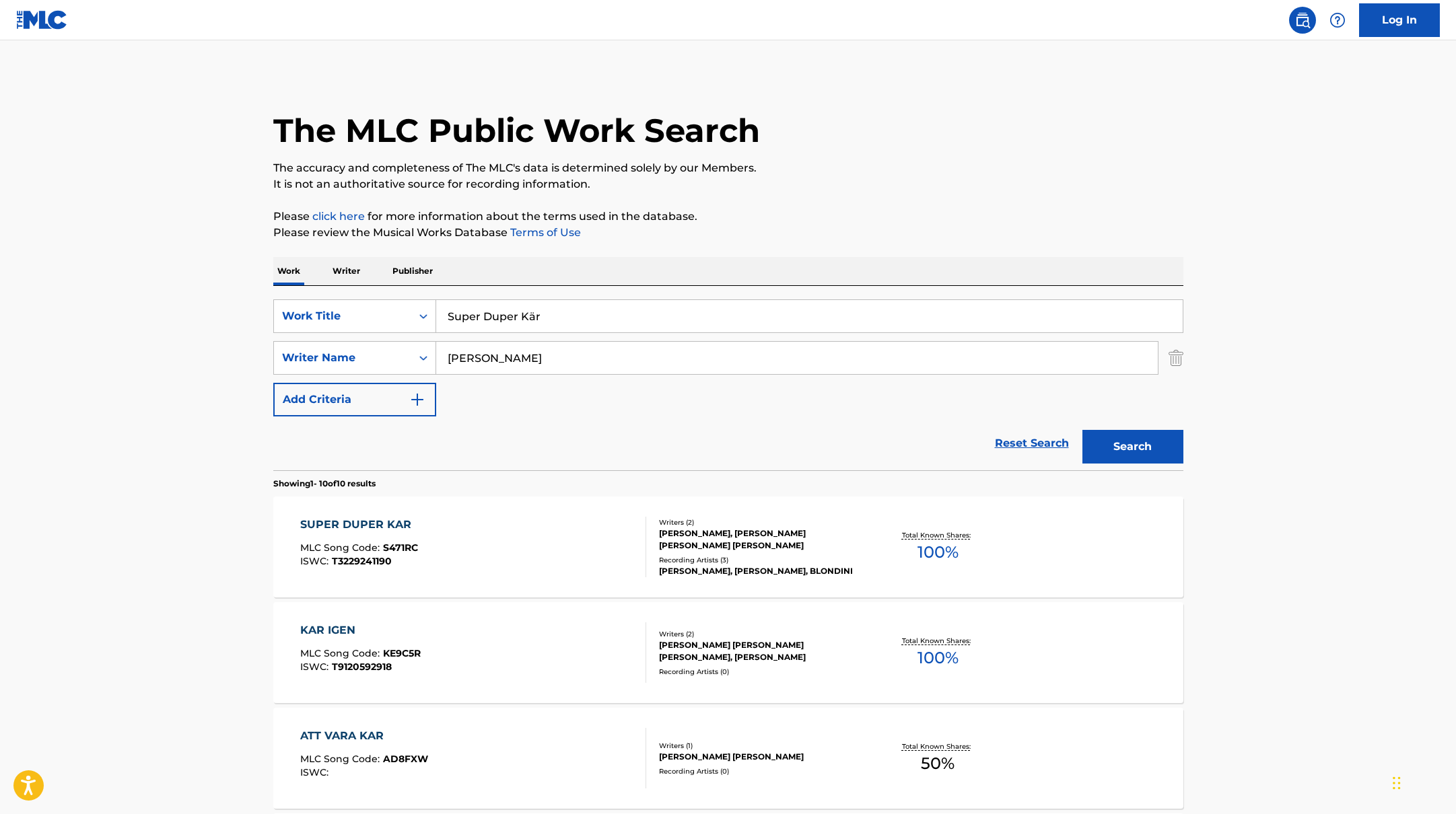
paste input "För [PERSON_NAME]?"
drag, startPoint x: 551, startPoint y: 319, endPoint x: 371, endPoint y: 292, distance: 182.0
click at [354, 295] on div "SearchWithCriteriab335d5b7-5ba0-43a8-9c5d-b3fbe2b10fcf Work Title För [PERSON_N…" at bounding box center [728, 378] width 910 height 185
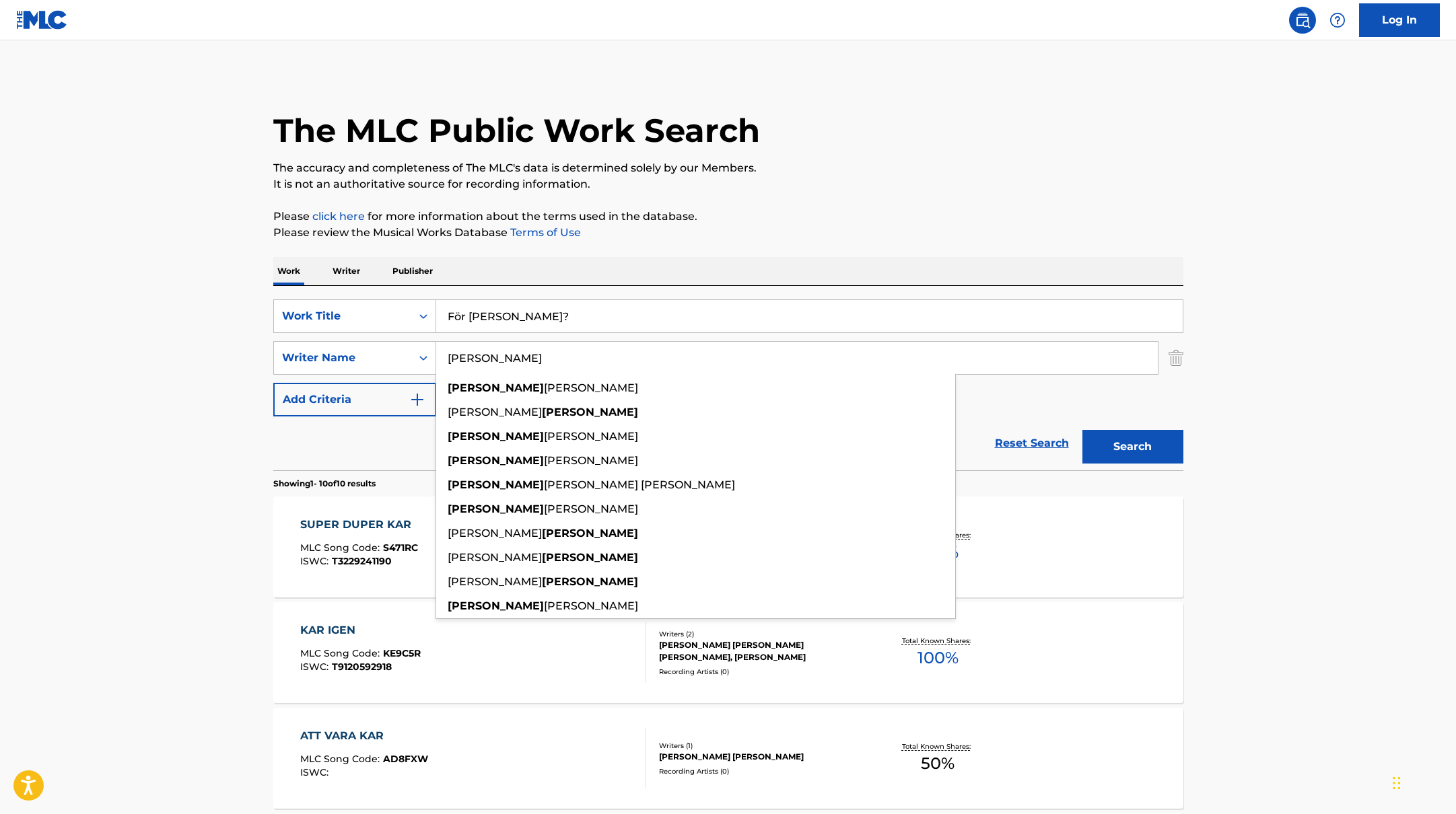
drag, startPoint x: 522, startPoint y: 358, endPoint x: 510, endPoint y: 358, distance: 12.0
click at [510, 358] on input "[PERSON_NAME]" at bounding box center [797, 359] width 722 height 33
click at [828, 182] on p "It is not an authoritative source for recording information." at bounding box center [728, 185] width 910 height 16
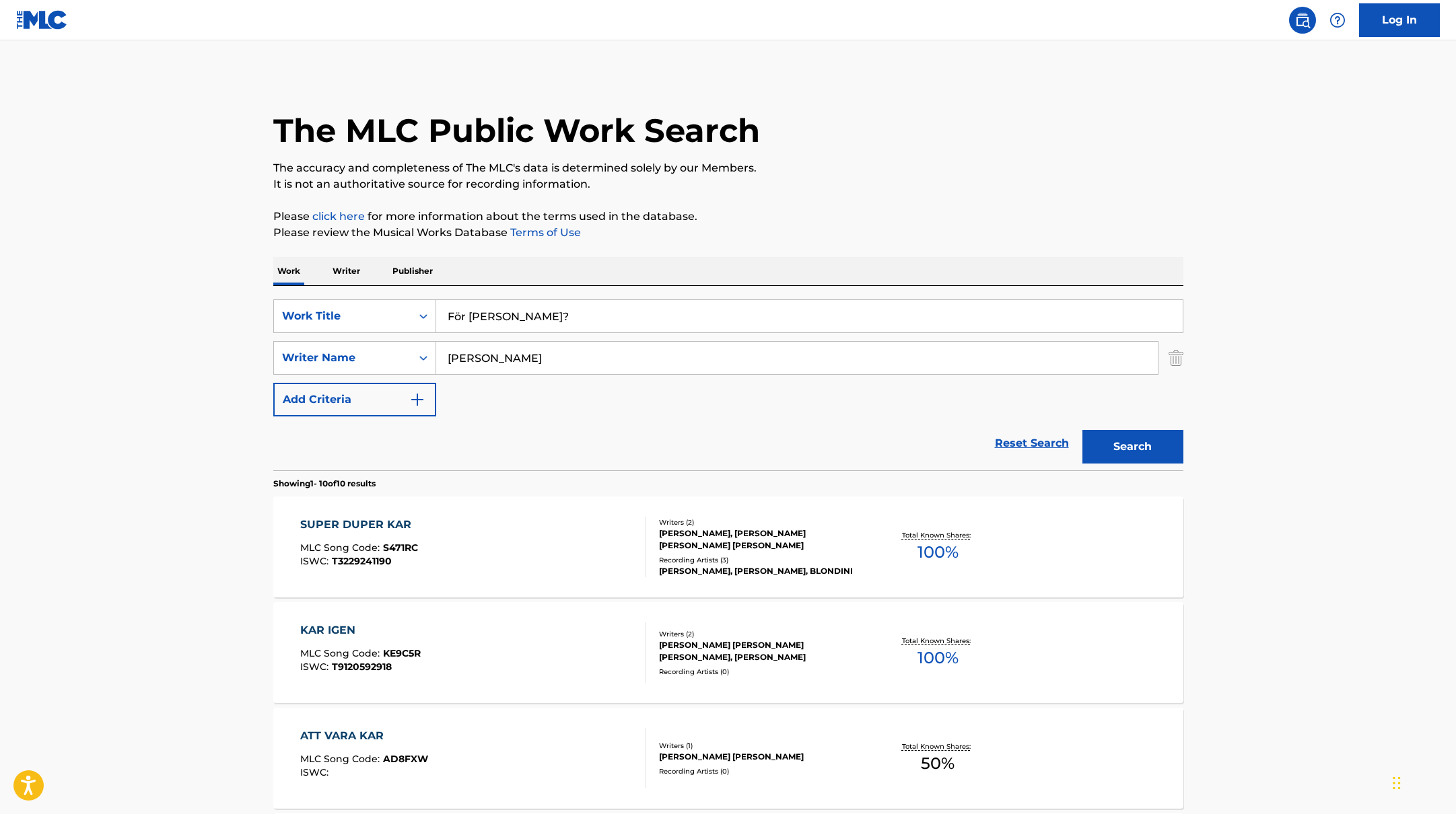
click at [1163, 457] on button "Search" at bounding box center [1132, 446] width 101 height 34
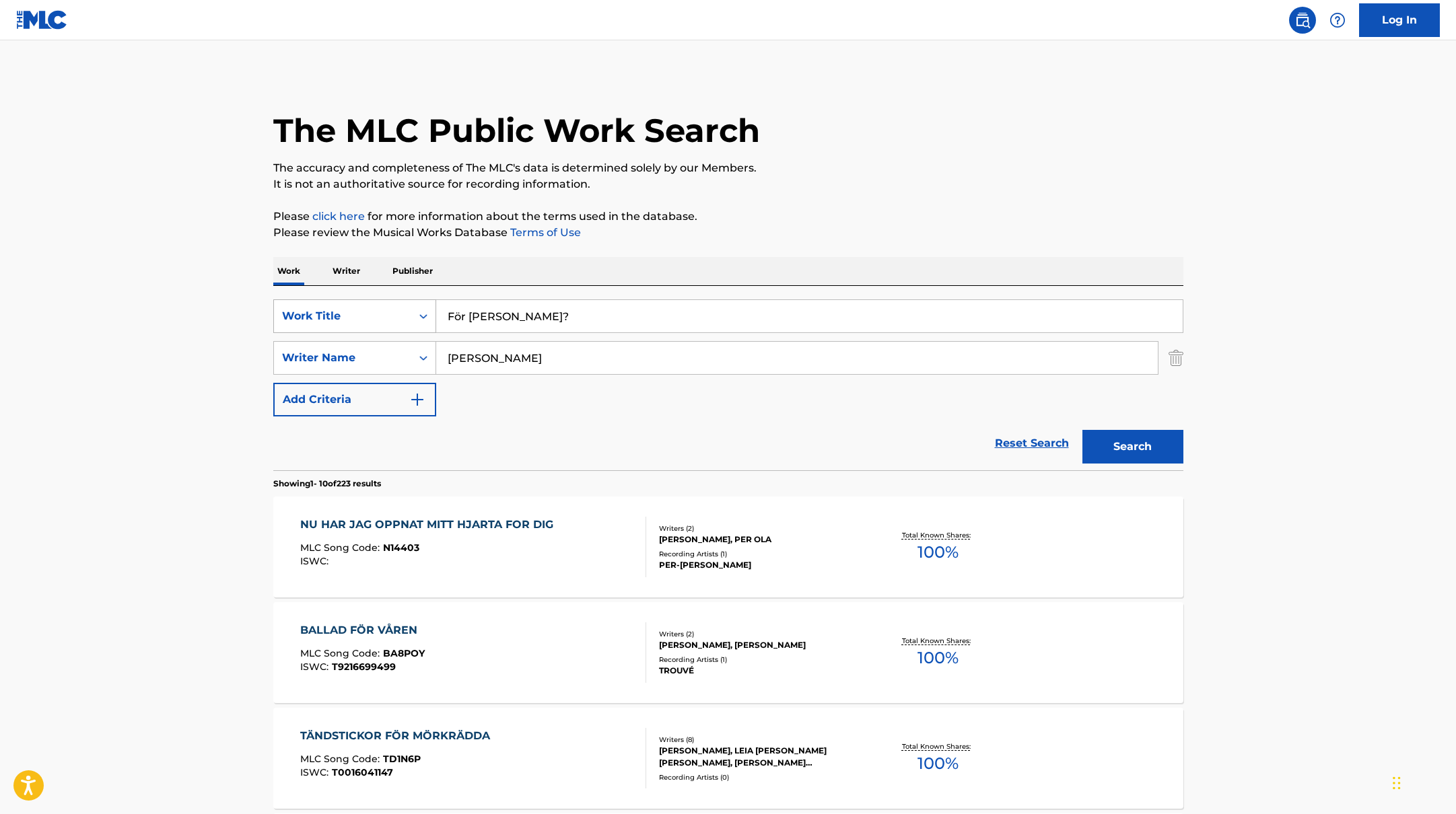
drag, startPoint x: 522, startPoint y: 323, endPoint x: 388, endPoint y: 306, distance: 135.1
click at [388, 306] on div "SearchWithCriteriab335d5b7-5ba0-43a8-9c5d-b3fbe2b10fcf Work Title För [PERSON_N…" at bounding box center [728, 316] width 910 height 34
paste input "aller"
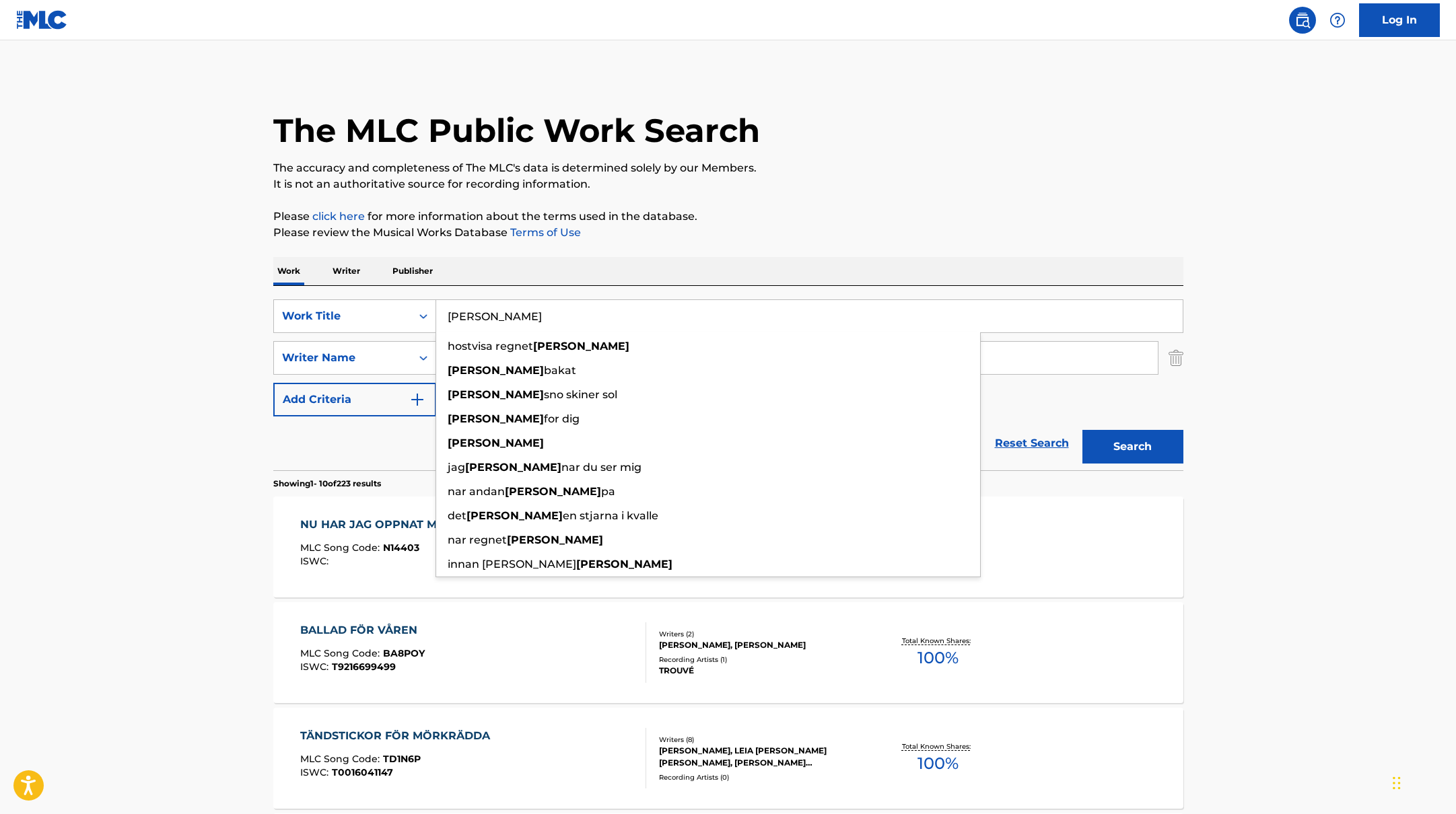
type input "[PERSON_NAME]"
click at [746, 163] on p "The accuracy and completeness of The MLC's data is determined solely by our Mem…" at bounding box center [728, 168] width 910 height 16
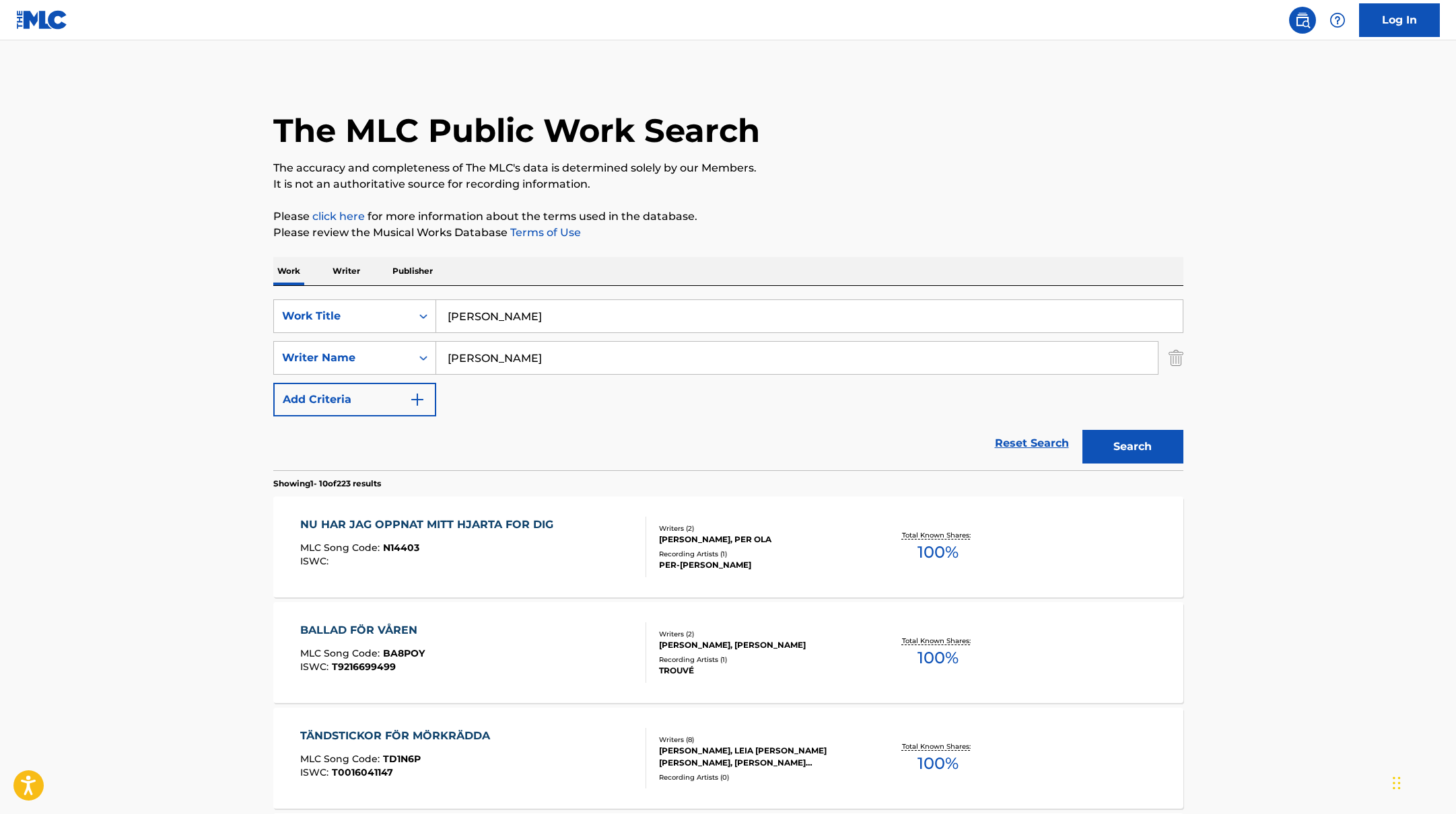
paste input "Merking"
drag, startPoint x: 544, startPoint y: 362, endPoint x: 767, endPoint y: 178, distance: 289.1
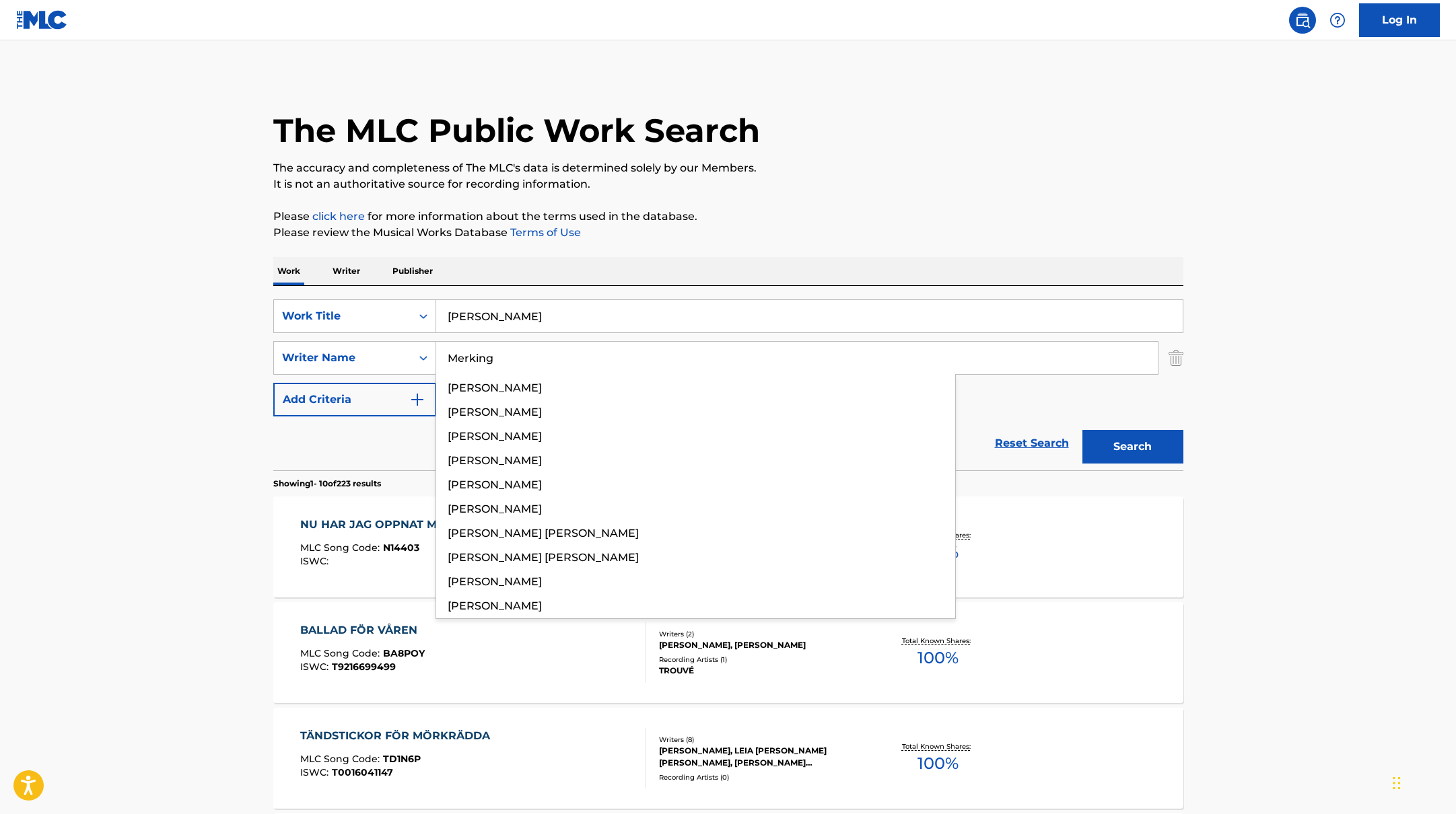
type input "Merking"
click at [816, 171] on p "The accuracy and completeness of The MLC's data is determined solely by our Mem…" at bounding box center [728, 168] width 910 height 16
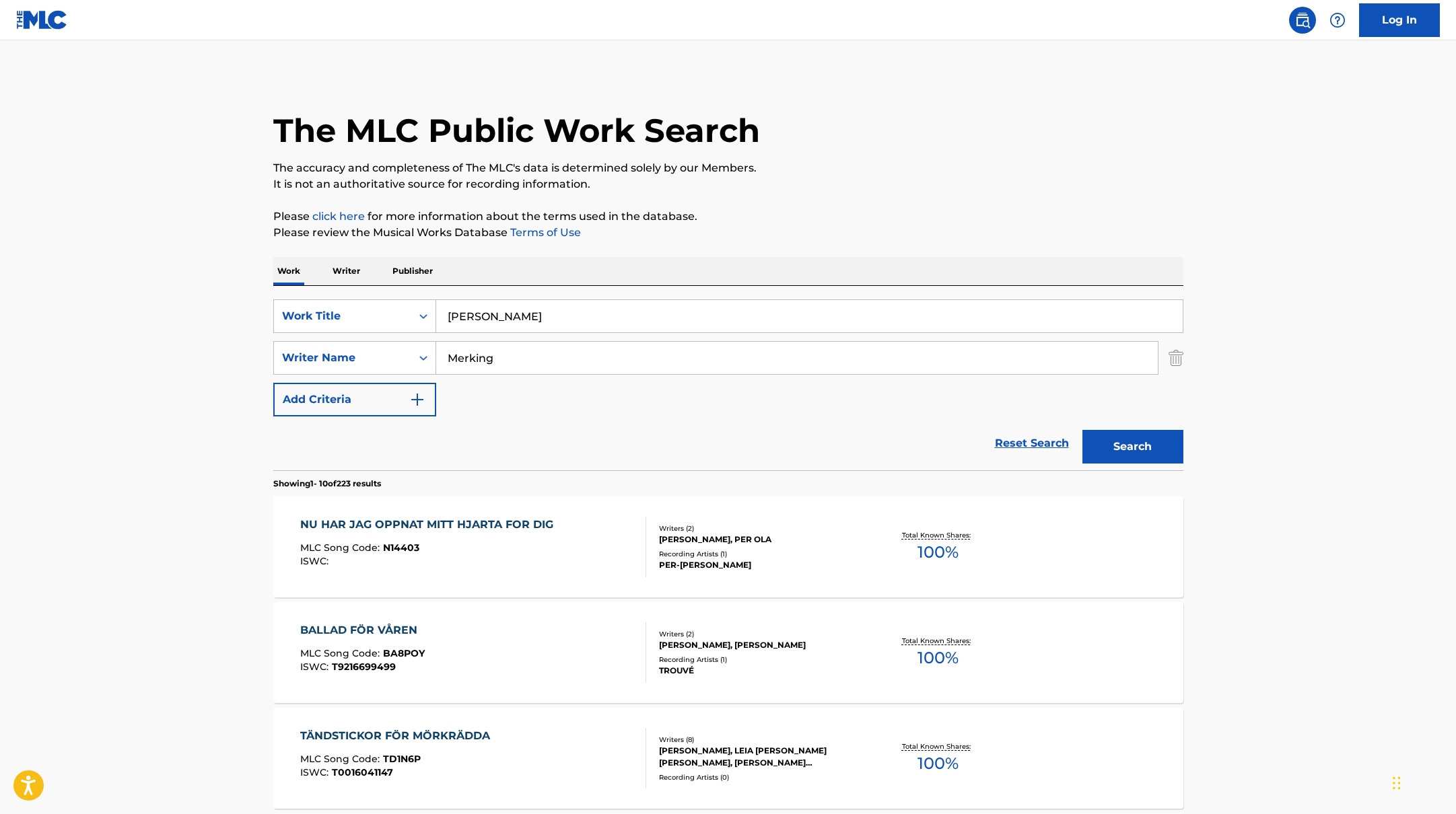
click at [1145, 443] on button "Search" at bounding box center [1132, 446] width 101 height 34
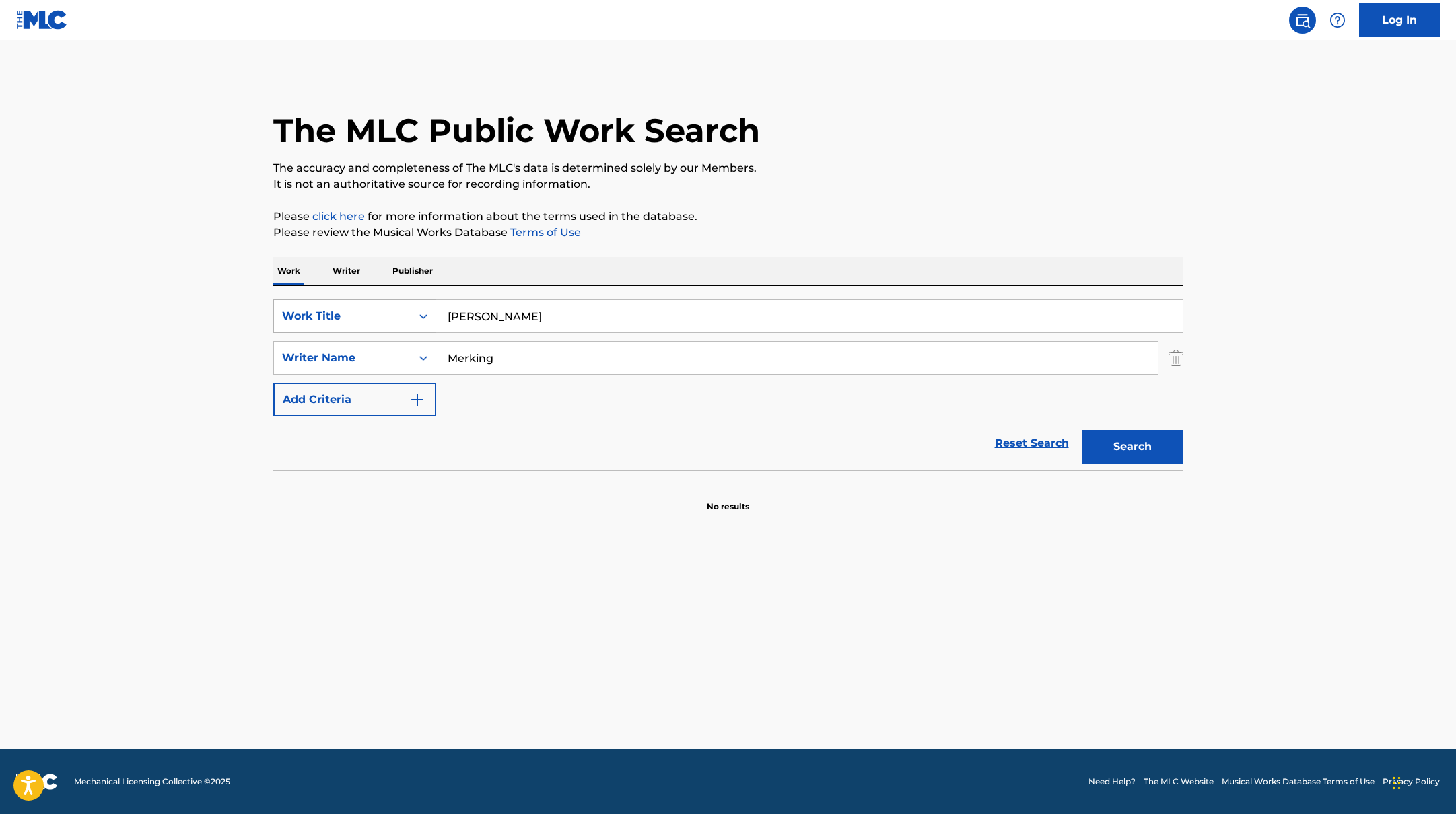
drag, startPoint x: 500, startPoint y: 317, endPoint x: 392, endPoint y: 312, distance: 108.1
click at [395, 312] on div "SearchWithCriteriab335d5b7-5ba0-43a8-9c5d-b3fbe2b10fcf Work Title [PERSON_NAME]" at bounding box center [728, 316] width 910 height 34
paste input "EXISTENS"
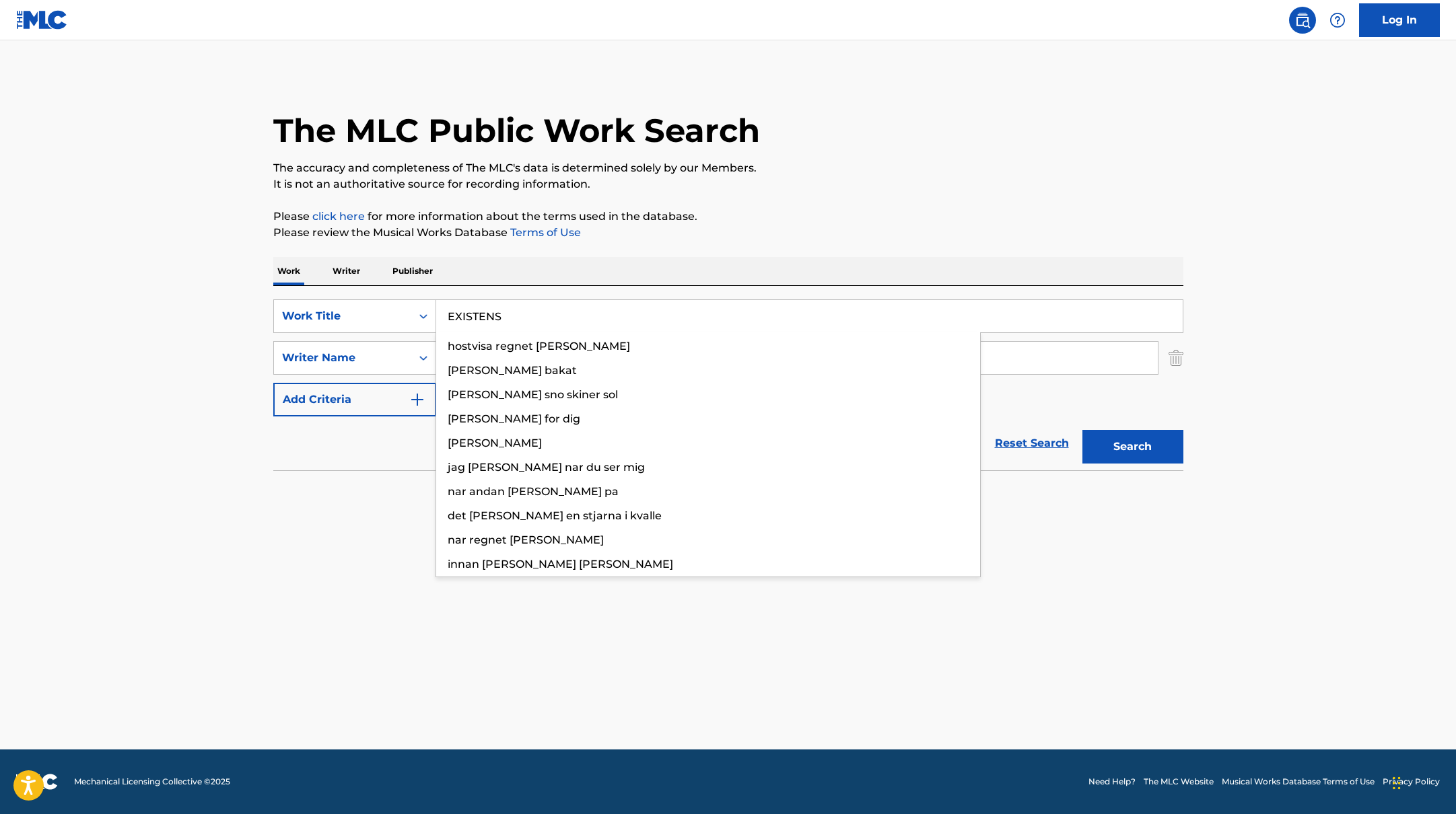
type input "EXISTENS"
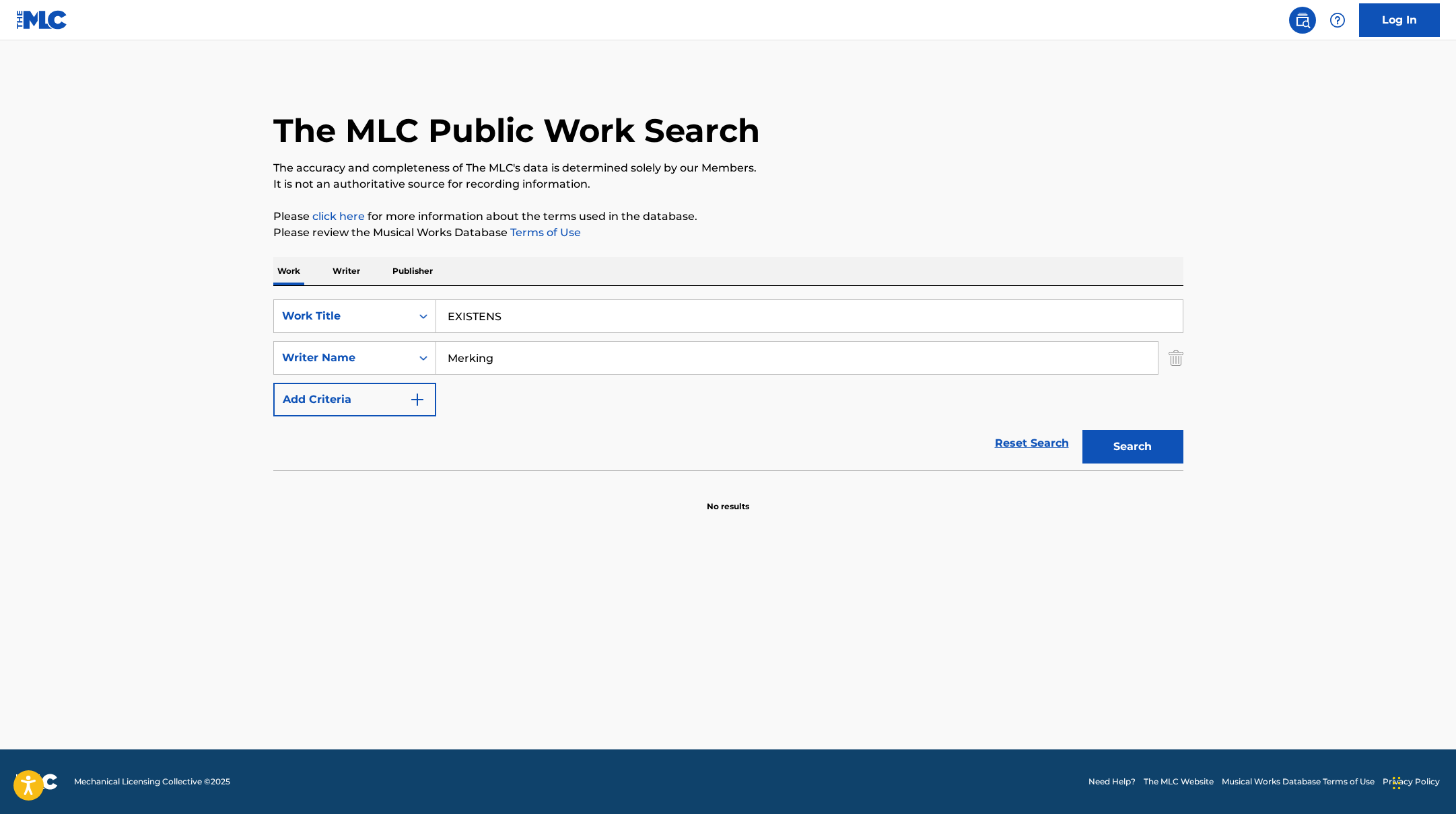
click at [833, 180] on p "It is not an authoritative source for recording information." at bounding box center [728, 185] width 910 height 16
drag, startPoint x: 509, startPoint y: 362, endPoint x: 366, endPoint y: 347, distance: 143.8
click at [371, 349] on div "SearchWithCriteriabc7363e5-3b2b-47d7-9e26-821f073300c3 Writer Name Merking" at bounding box center [728, 358] width 910 height 34
paste input "Hurula"
type input "Hurula"
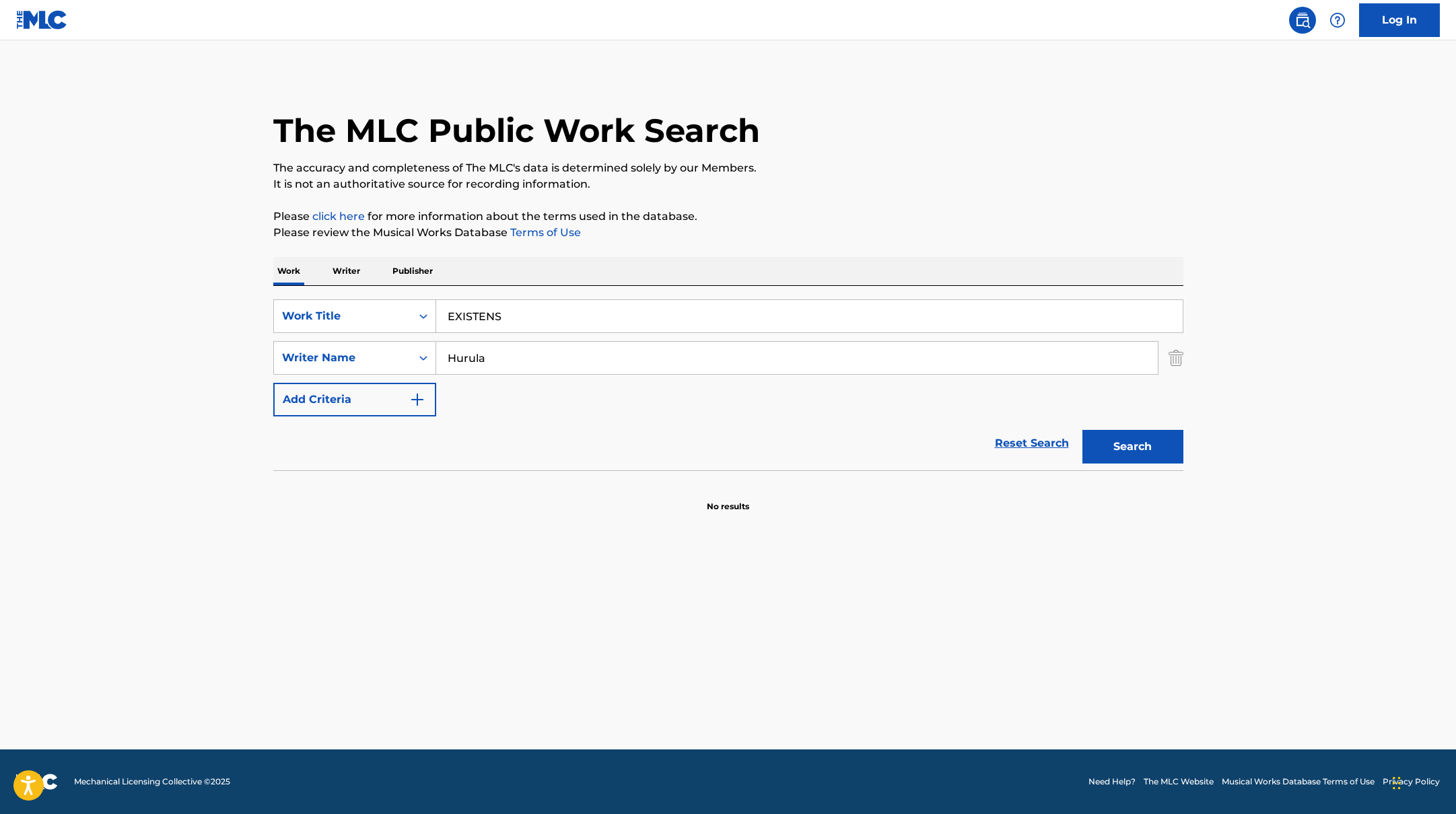
click at [861, 199] on div "The MLC Public Work Search The accuracy and completeness of The MLC's data is d…" at bounding box center [728, 293] width 943 height 439
click at [1148, 445] on button "Search" at bounding box center [1132, 446] width 101 height 34
paste input "Break My Stride"
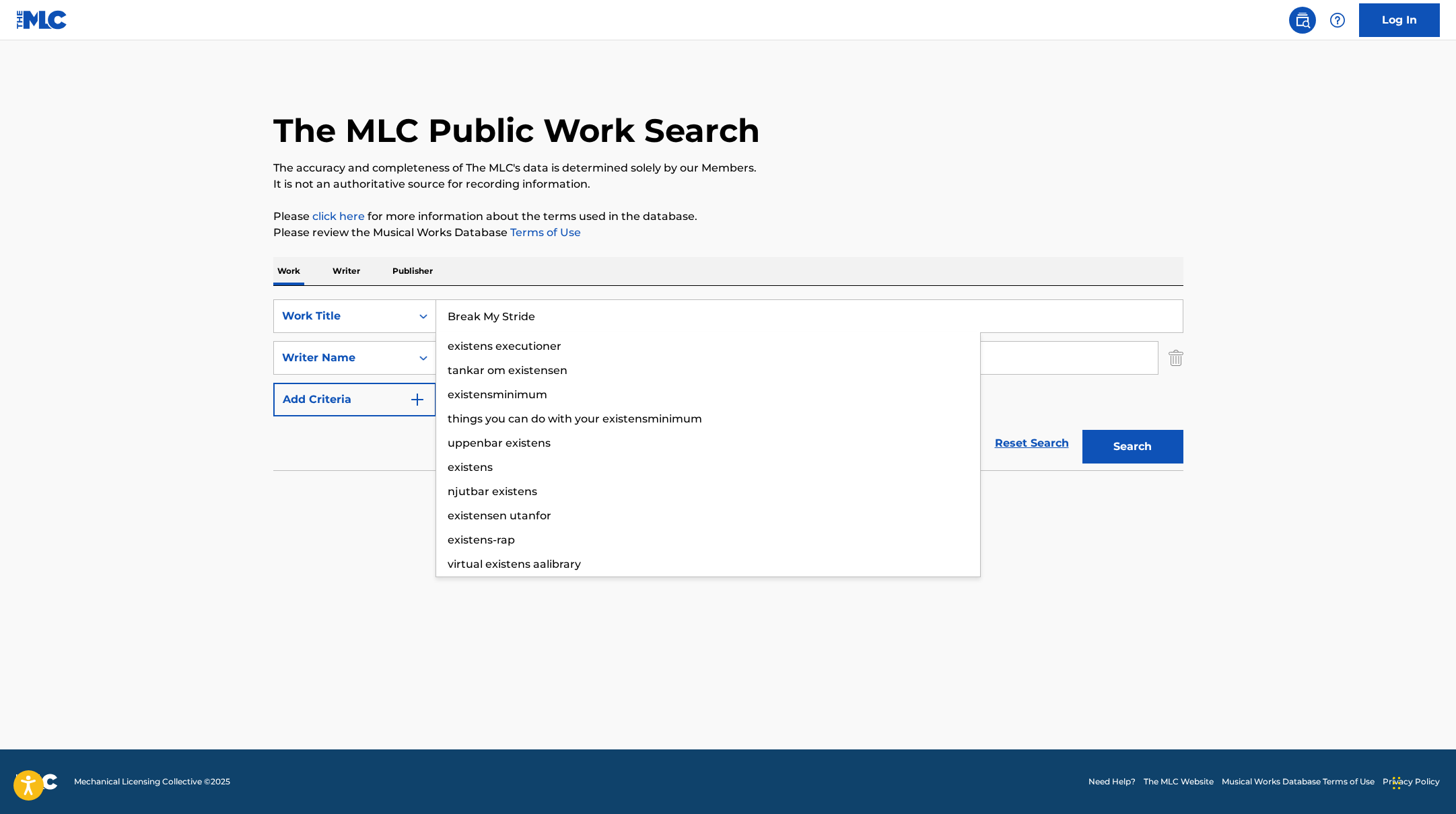
drag, startPoint x: 513, startPoint y: 321, endPoint x: 848, endPoint y: 153, distance: 374.8
click at [848, 153] on div "The MLC Public Work Search The accuracy and completeness of The MLC's data is d…" at bounding box center [728, 293] width 943 height 439
type input "Break My Stride"
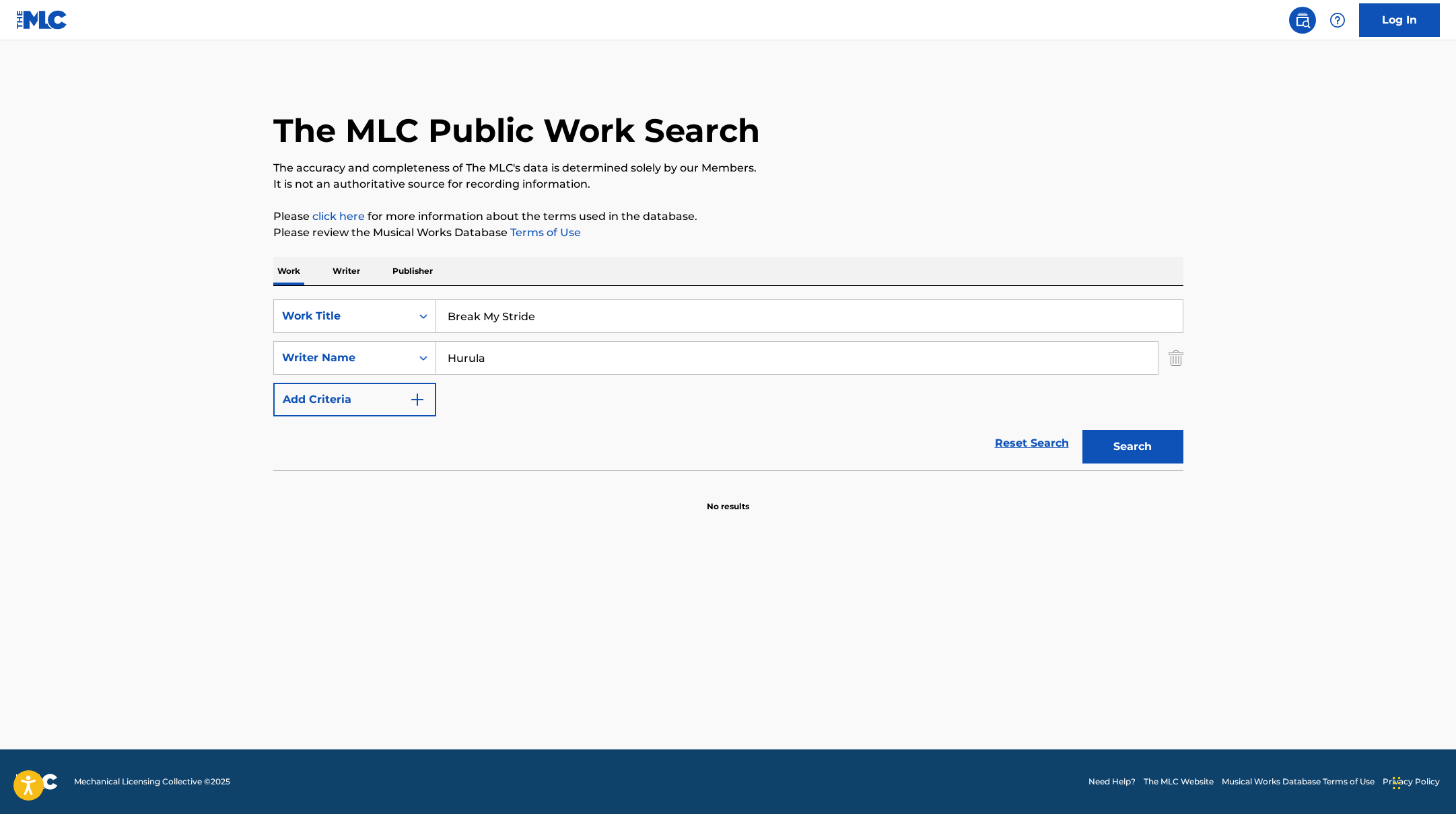
click at [848, 153] on div "The MLC Public Work Search" at bounding box center [728, 123] width 910 height 99
paste input "[PERSON_NAME]"
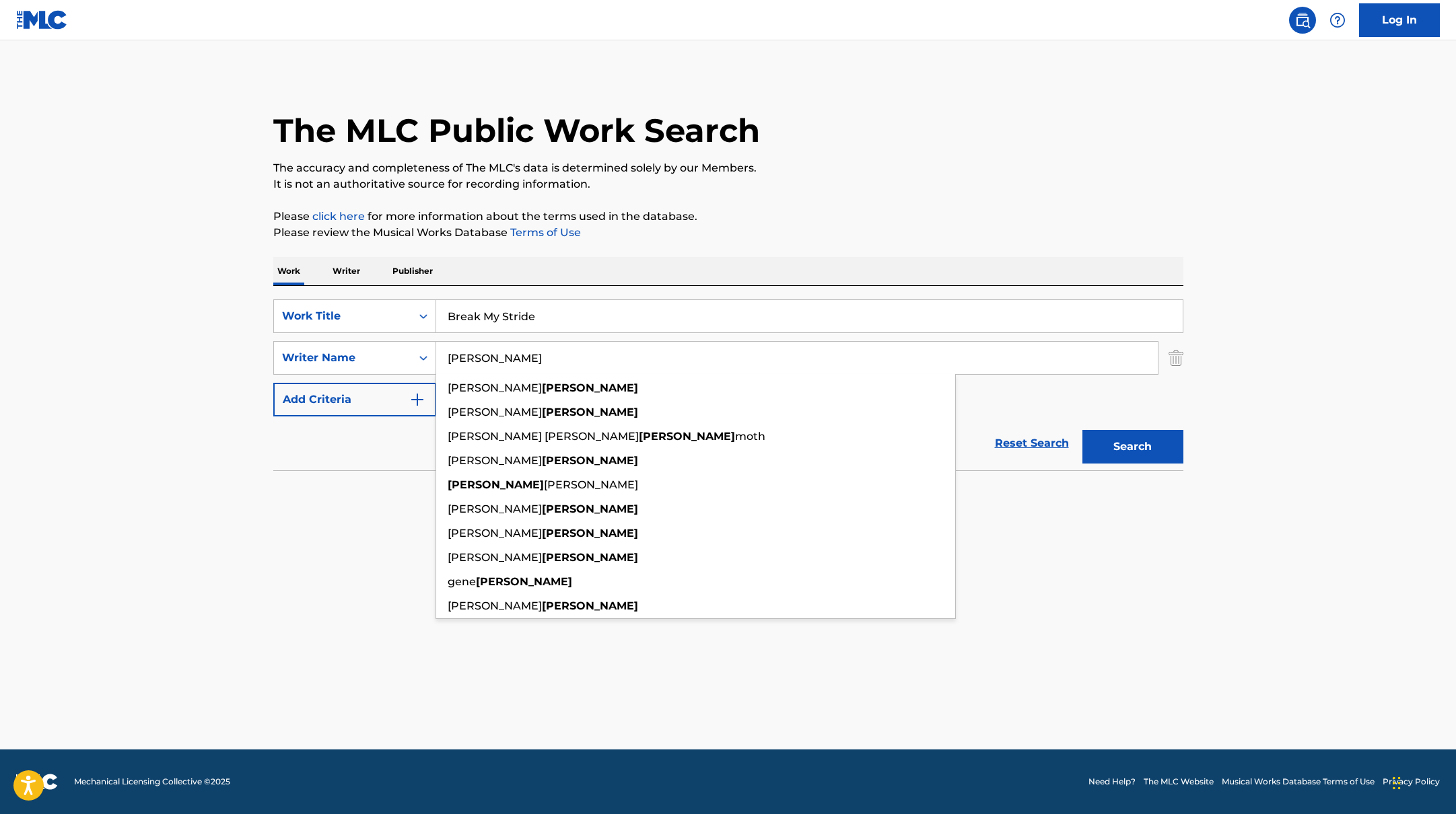
drag, startPoint x: 506, startPoint y: 362, endPoint x: 856, endPoint y: 182, distance: 393.6
click at [853, 184] on div "The MLC Public Work Search The accuracy and completeness of The MLC's data is d…" at bounding box center [728, 293] width 943 height 439
type input "[PERSON_NAME]"
click at [856, 182] on p "It is not an authoritative source for recording information." at bounding box center [728, 185] width 910 height 16
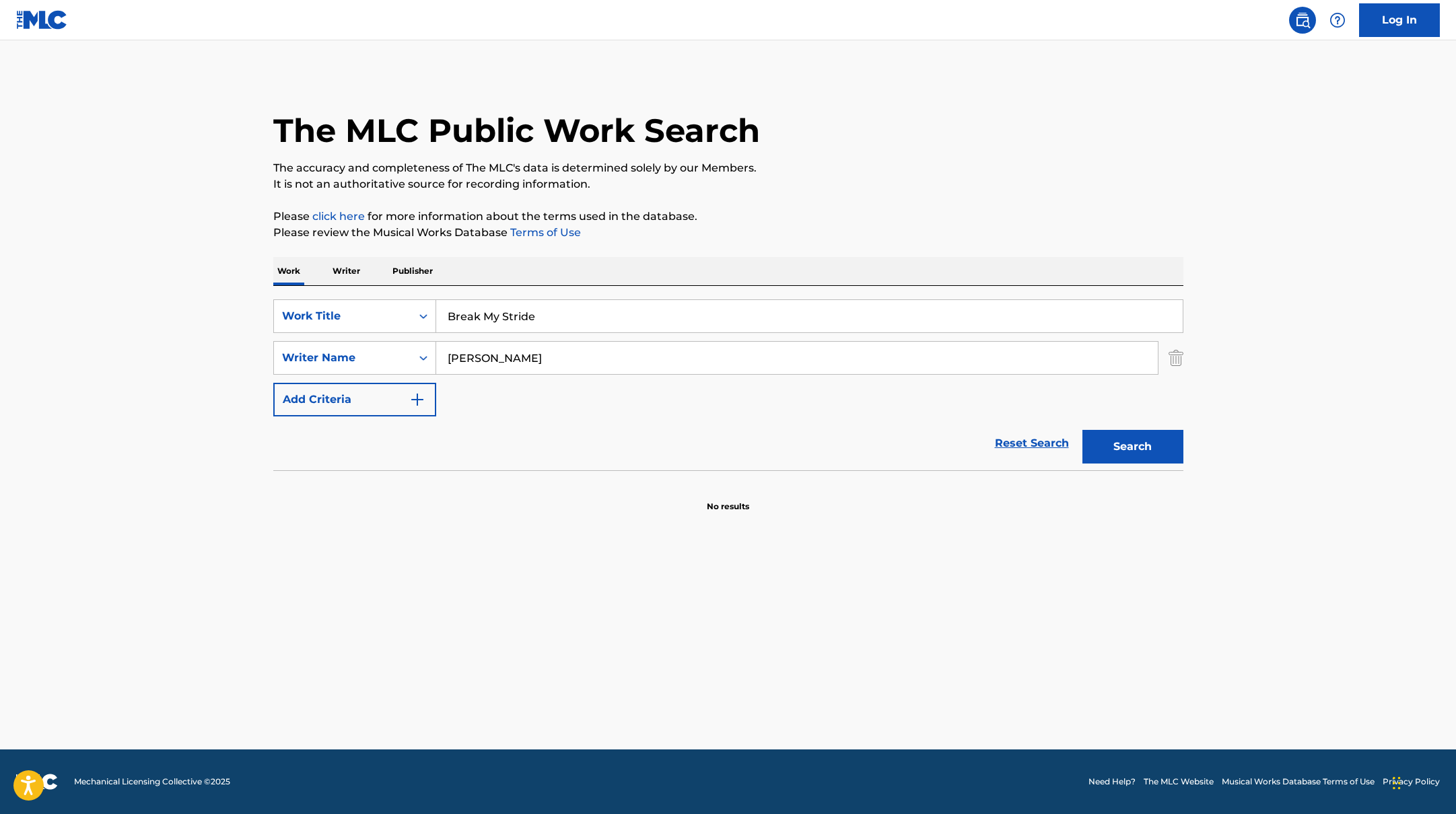
click at [1154, 450] on button "Search" at bounding box center [1132, 446] width 101 height 34
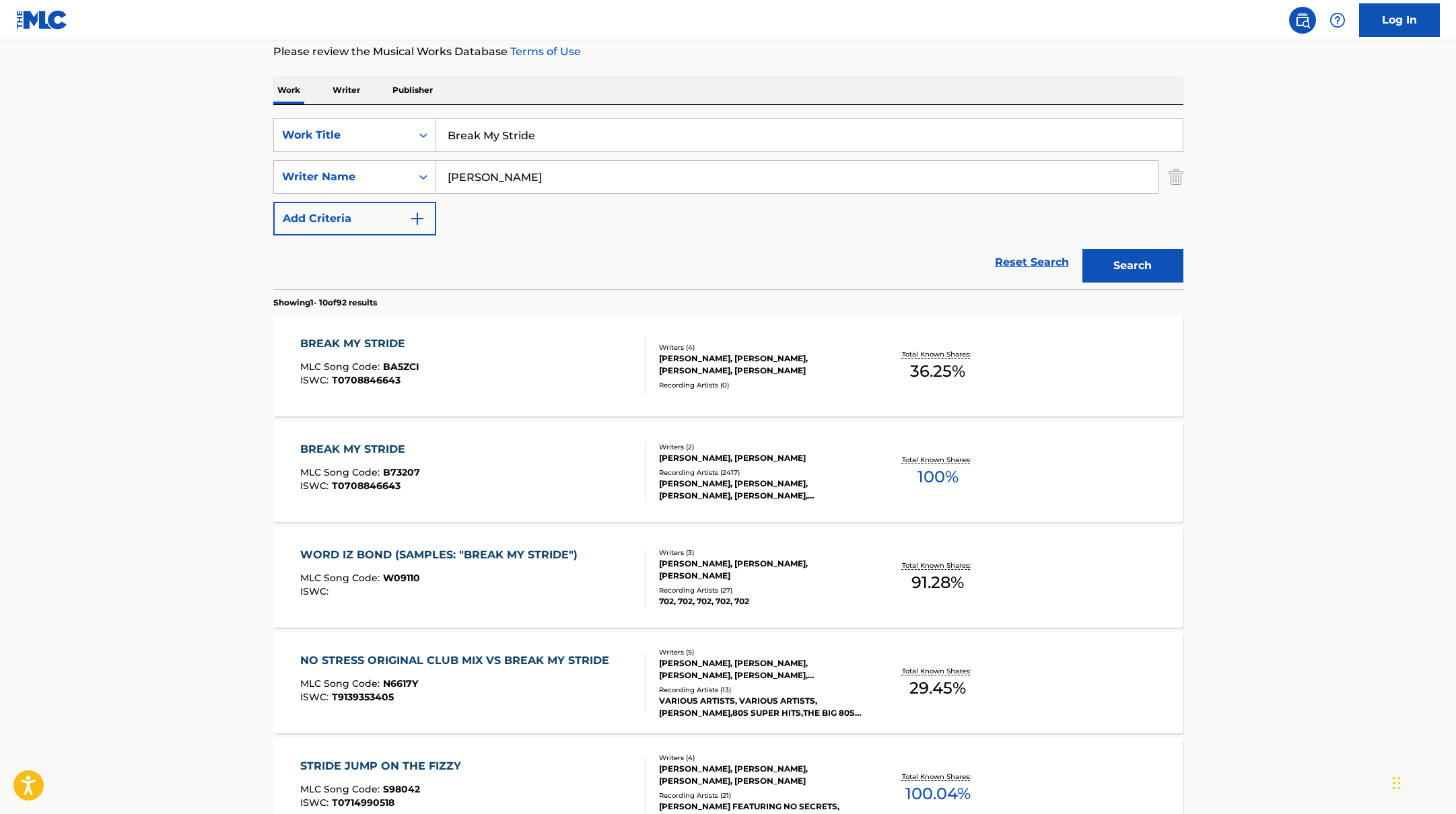
scroll to position [203, 0]
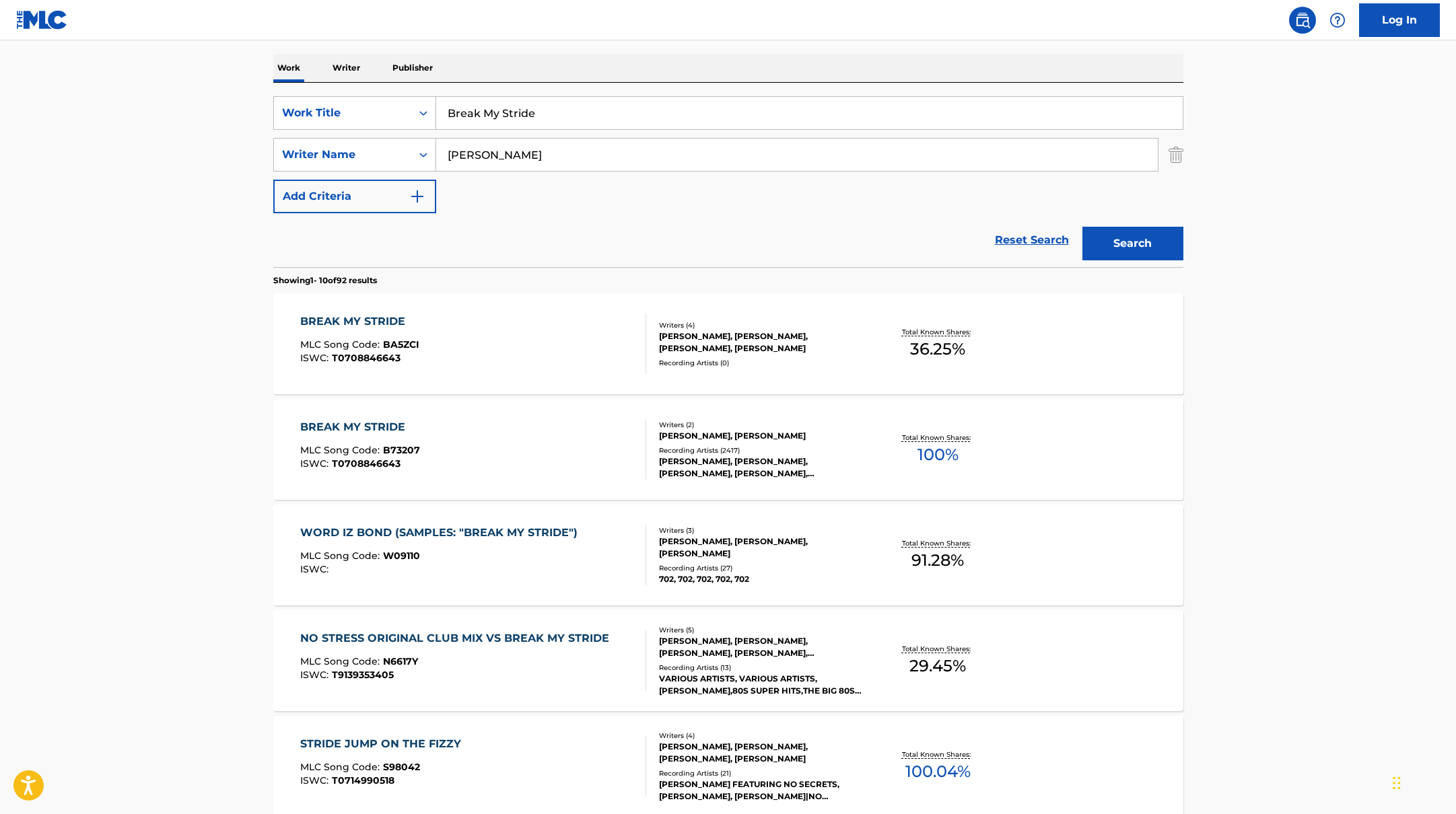
click at [576, 455] on div "BREAK MY STRIDE MLC Song Code : B73207 ISWC : T0708846643" at bounding box center [473, 449] width 346 height 61
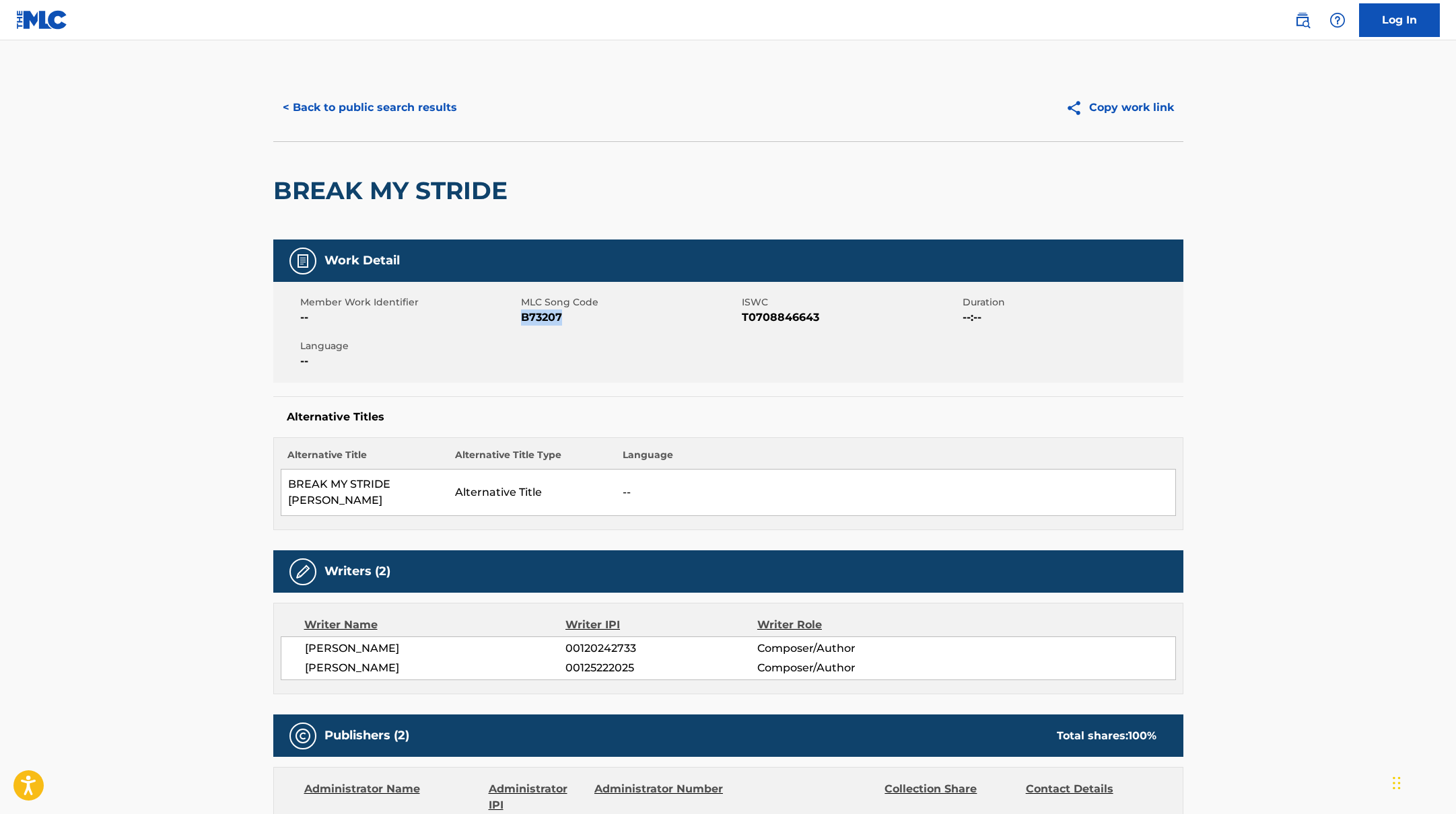
drag, startPoint x: 522, startPoint y: 318, endPoint x: 626, endPoint y: 318, distance: 104.0
click at [626, 318] on span "B73207" at bounding box center [629, 318] width 217 height 16
click at [348, 111] on button "< Back to public search results" at bounding box center [369, 107] width 193 height 34
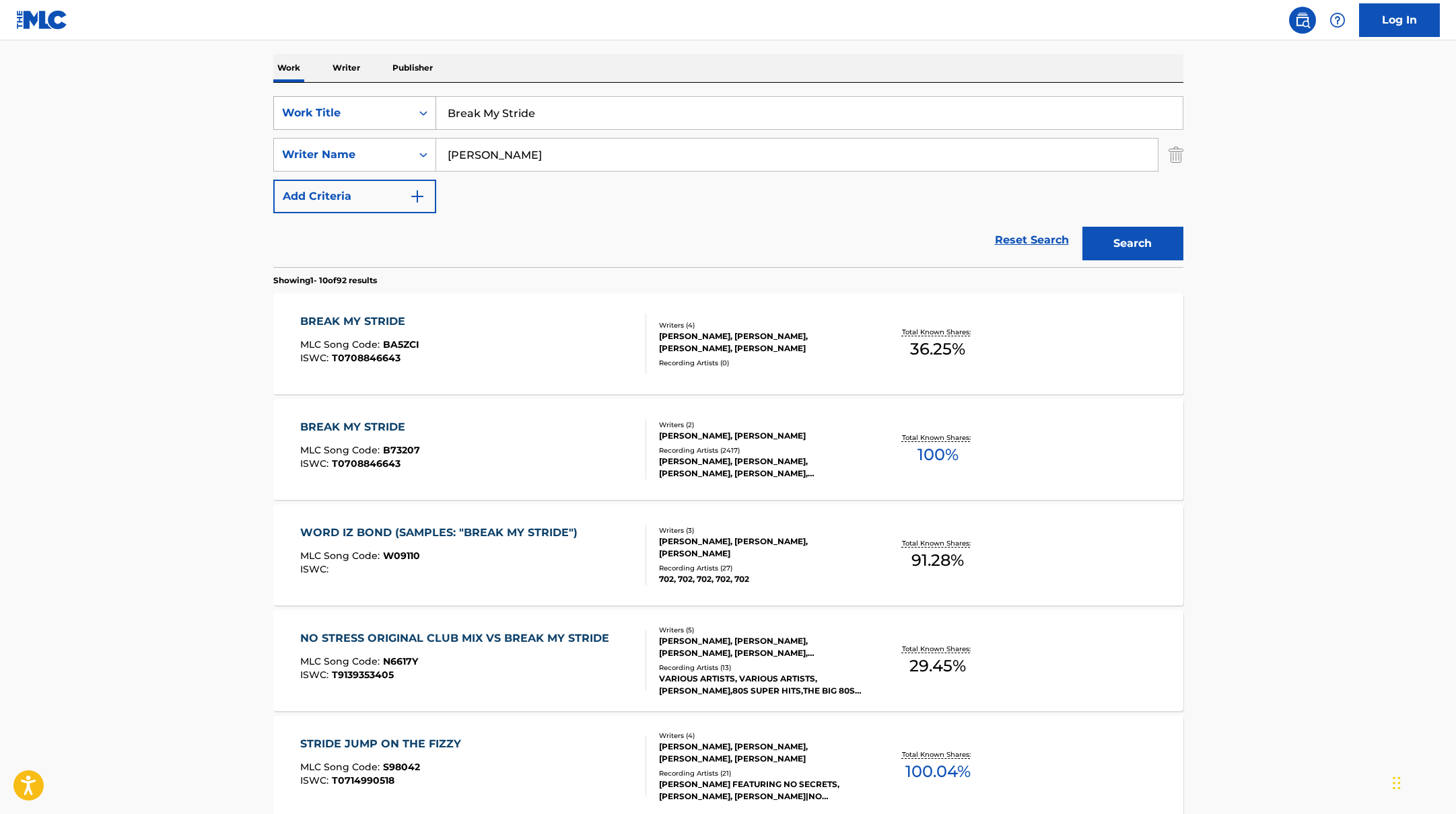
drag, startPoint x: 549, startPoint y: 116, endPoint x: 401, endPoint y: 109, distance: 148.2
click at [403, 109] on div "SearchWithCriteriab335d5b7-5ba0-43a8-9c5d-b3fbe2b10fcf Work Title Break My Stri…" at bounding box center [728, 112] width 910 height 34
paste input "IG TIMBlue LagoonSalvatore [PERSON_NAME]"
click at [491, 112] on input "BIG TIMBlue LagoonSalvatore [PERSON_NAME]" at bounding box center [809, 113] width 746 height 33
click at [562, 114] on input "BIG [PERSON_NAME], Blue LagoonSalvatore [PERSON_NAME]" at bounding box center [809, 113] width 746 height 33
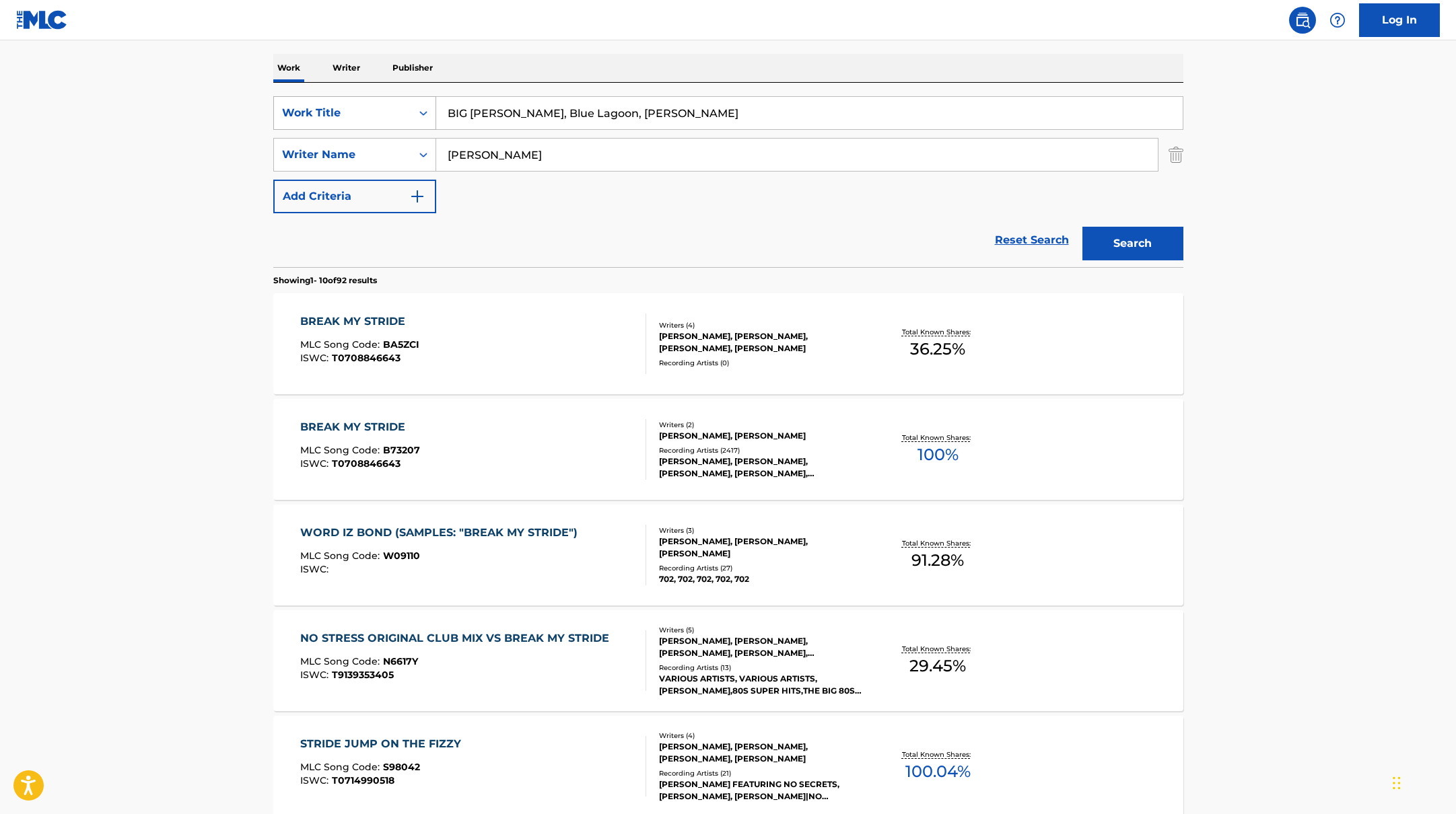
drag, startPoint x: 694, startPoint y: 117, endPoint x: 392, endPoint y: 111, distance: 302.1
click at [392, 111] on div "SearchWithCriteriab335d5b7-5ba0-43a8-9c5d-b3fbe2b10fcf Work Title BIG [PERSON_N…" at bounding box center [728, 112] width 910 height 34
paste input "[PERSON_NAME] & [PERSON_NAME] x BIG [PERSON_NAME] Remix"
type input "[PERSON_NAME] & [PERSON_NAME] x BIG [PERSON_NAME] Remix"
click at [1151, 252] on button "Search" at bounding box center [1132, 243] width 101 height 34
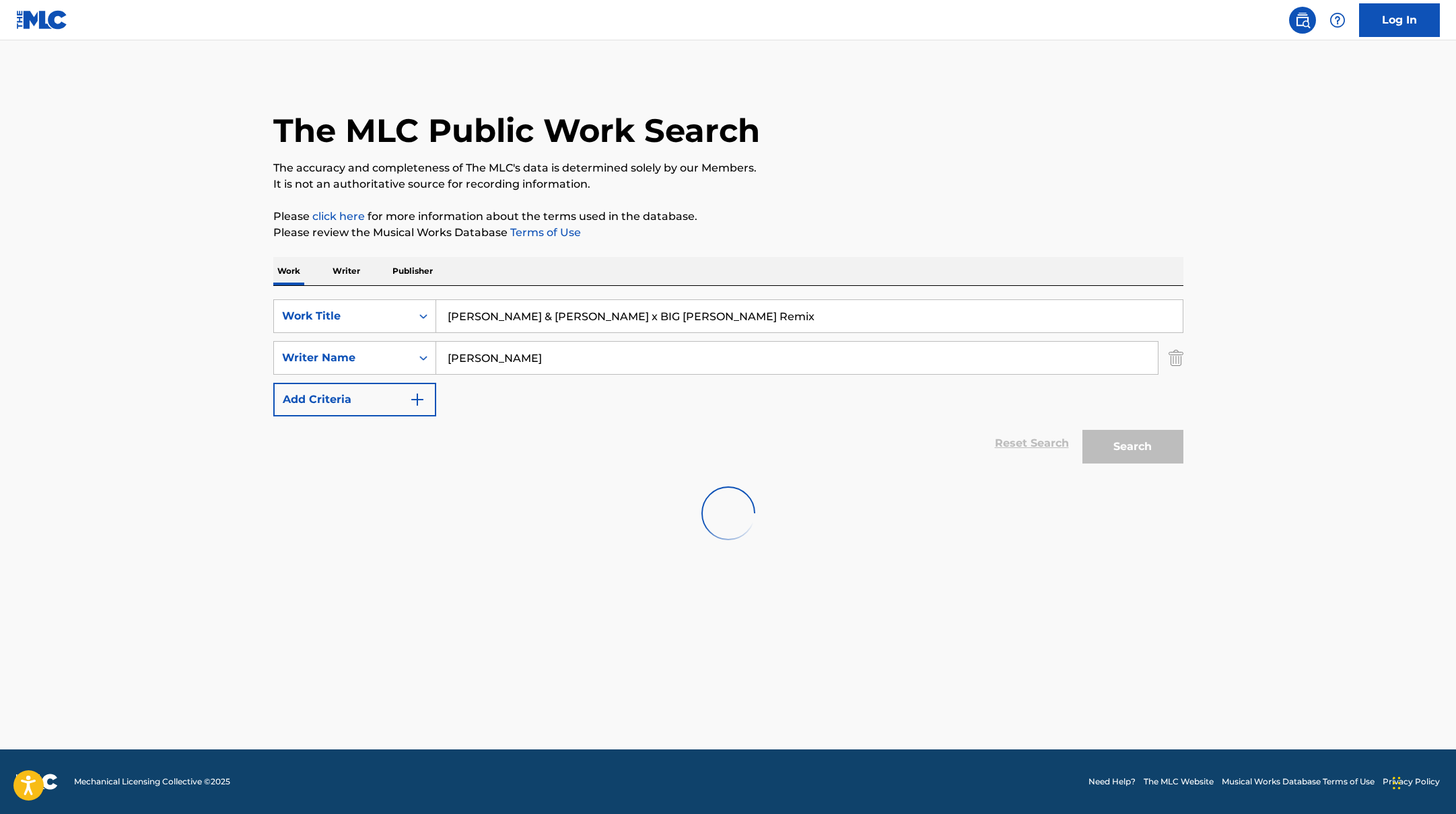
scroll to position [0, 0]
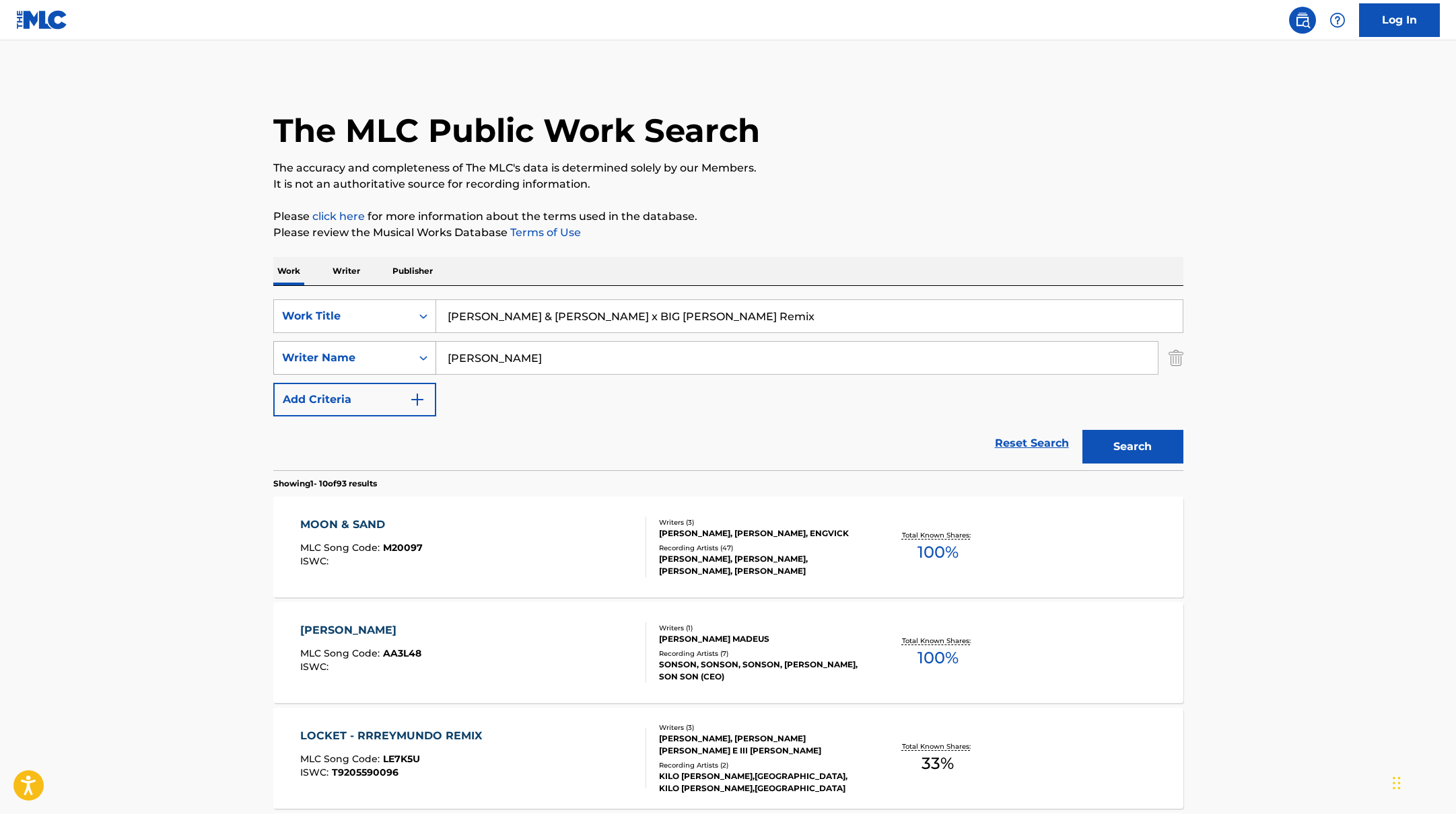
drag, startPoint x: 494, startPoint y: 356, endPoint x: 411, endPoint y: 347, distance: 83.5
click at [411, 347] on div "SearchWithCriteriabc7363e5-3b2b-47d7-9e26-821f073300c3 Writer Name [PERSON_NAME]" at bounding box center [728, 358] width 910 height 34
click at [1082, 430] on button "Search" at bounding box center [1132, 446] width 101 height 34
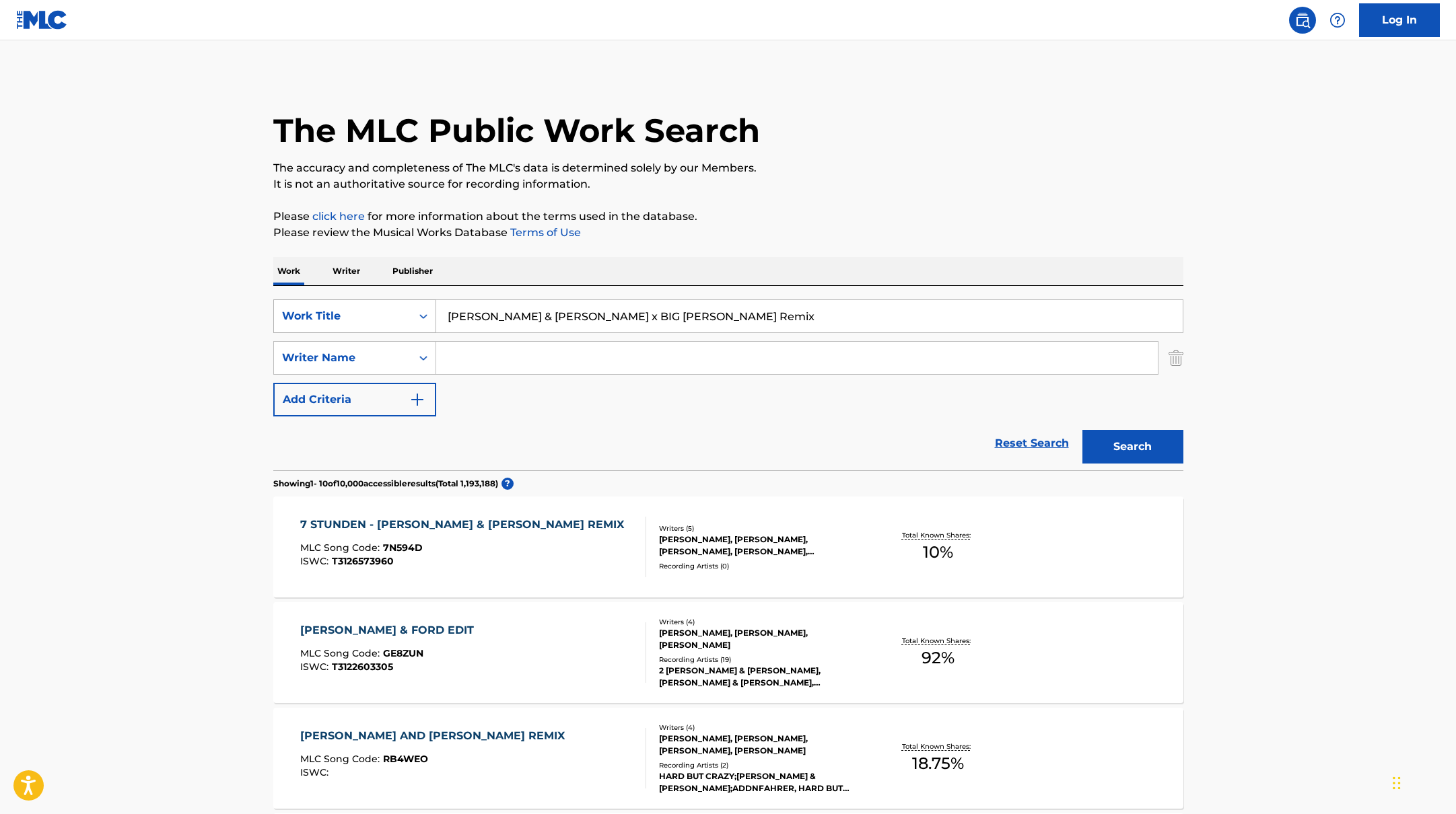
paste input "[URL][DOMAIN_NAME]"
drag, startPoint x: 697, startPoint y: 312, endPoint x: 390, endPoint y: 321, distance: 307.1
click at [390, 321] on div "SearchWithCriteriab335d5b7-5ba0-43a8-9c5d-b3fbe2b10fcf Work Title [URL][DOMAIN_…" at bounding box center [728, 316] width 910 height 34
drag, startPoint x: 793, startPoint y: 320, endPoint x: 354, endPoint y: 308, distance: 439.2
click at [354, 308] on div "SearchWithCriteriab335d5b7-5ba0-43a8-9c5d-b3fbe2b10fcf Work Title [URL][DOMAIN_…" at bounding box center [728, 316] width 910 height 34
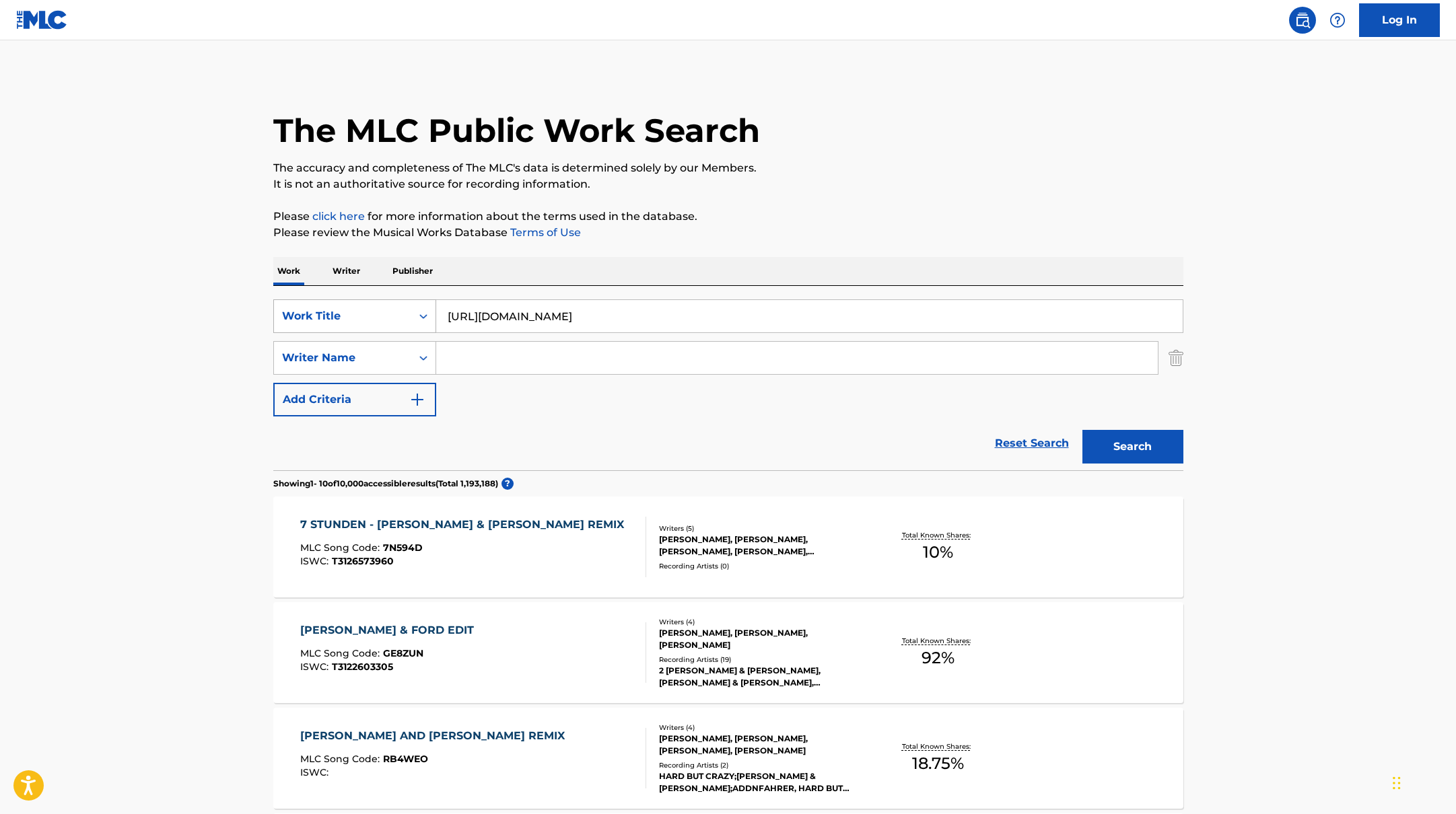
paste input "Verdammt Ich [PERSON_NAME]' dich"
type input "Verdammt Ich [PERSON_NAME]' dich"
click at [836, 233] on p "Please review the Musical Works Database Terms of Use" at bounding box center [728, 233] width 910 height 16
click at [1142, 446] on button "Search" at bounding box center [1132, 446] width 101 height 34
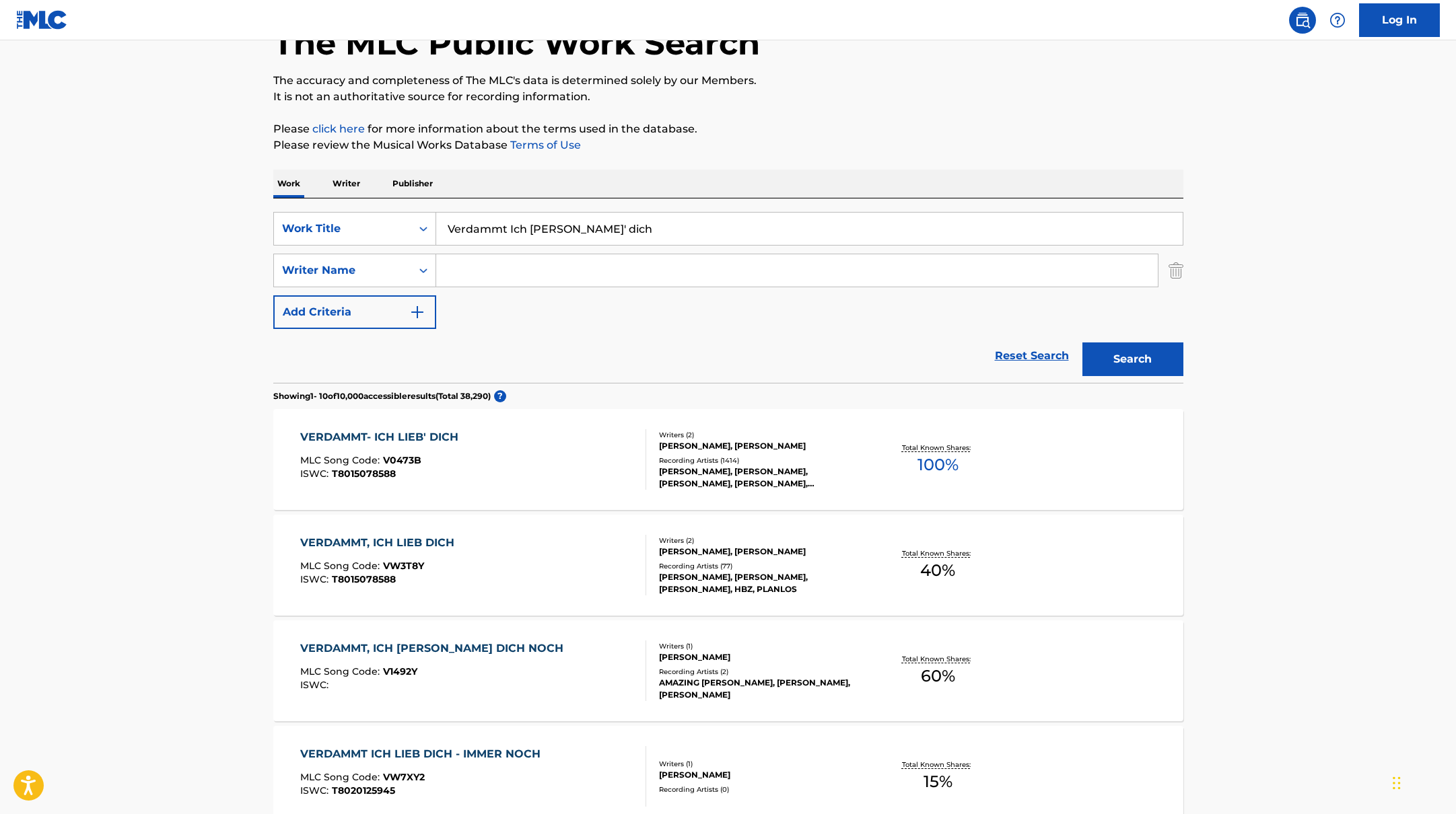
scroll to position [94, 0]
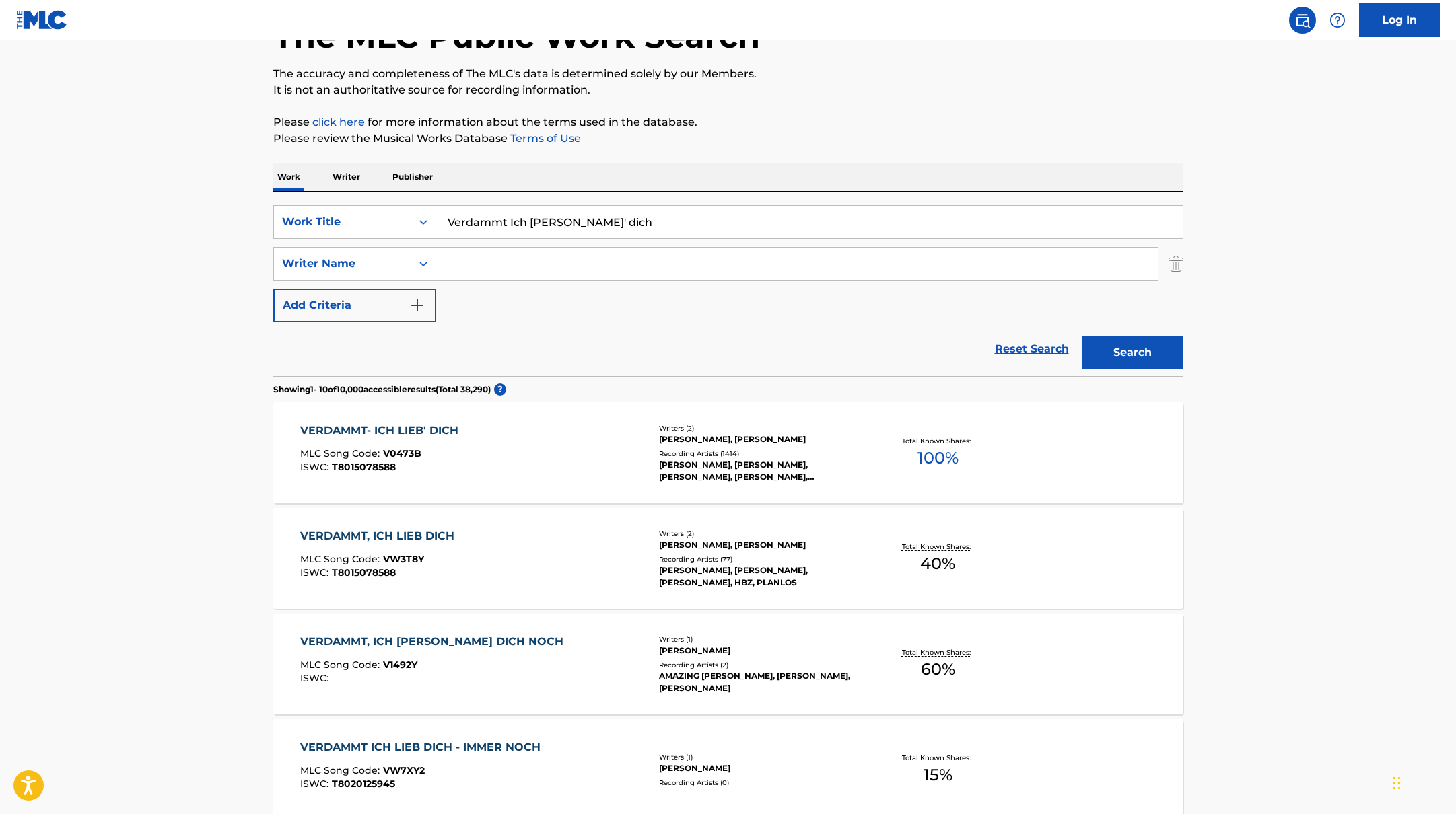
click at [607, 446] on div "VERDAMMT- ICH [PERSON_NAME]' DICH MLC Song Code : V0473B ISWC : T8015078588" at bounding box center [473, 453] width 346 height 61
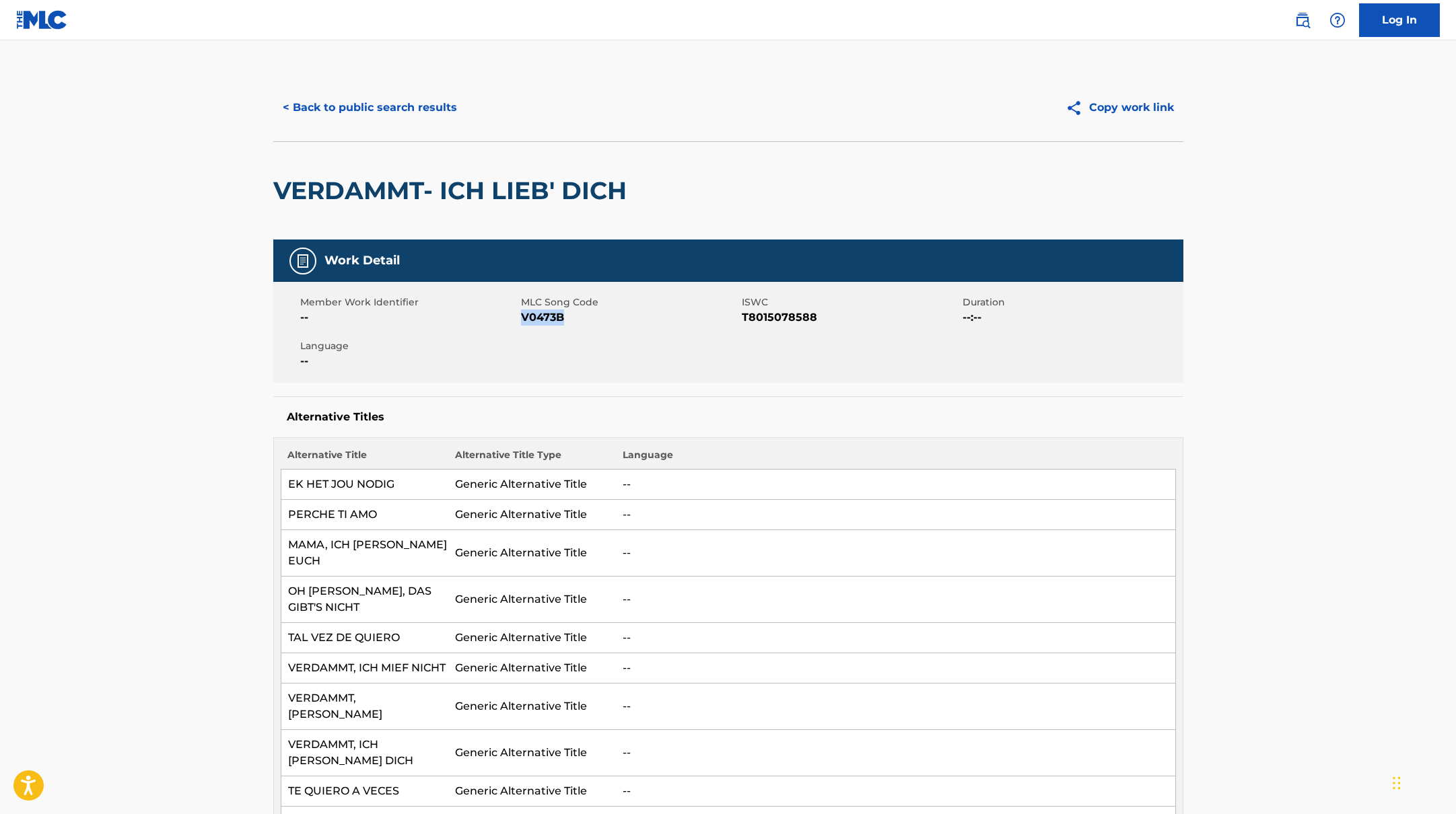
drag, startPoint x: 522, startPoint y: 316, endPoint x: 592, endPoint y: 317, distance: 70.0
click at [592, 317] on span "V0473B" at bounding box center [629, 318] width 217 height 16
click at [398, 112] on button "< Back to public search results" at bounding box center [369, 107] width 193 height 34
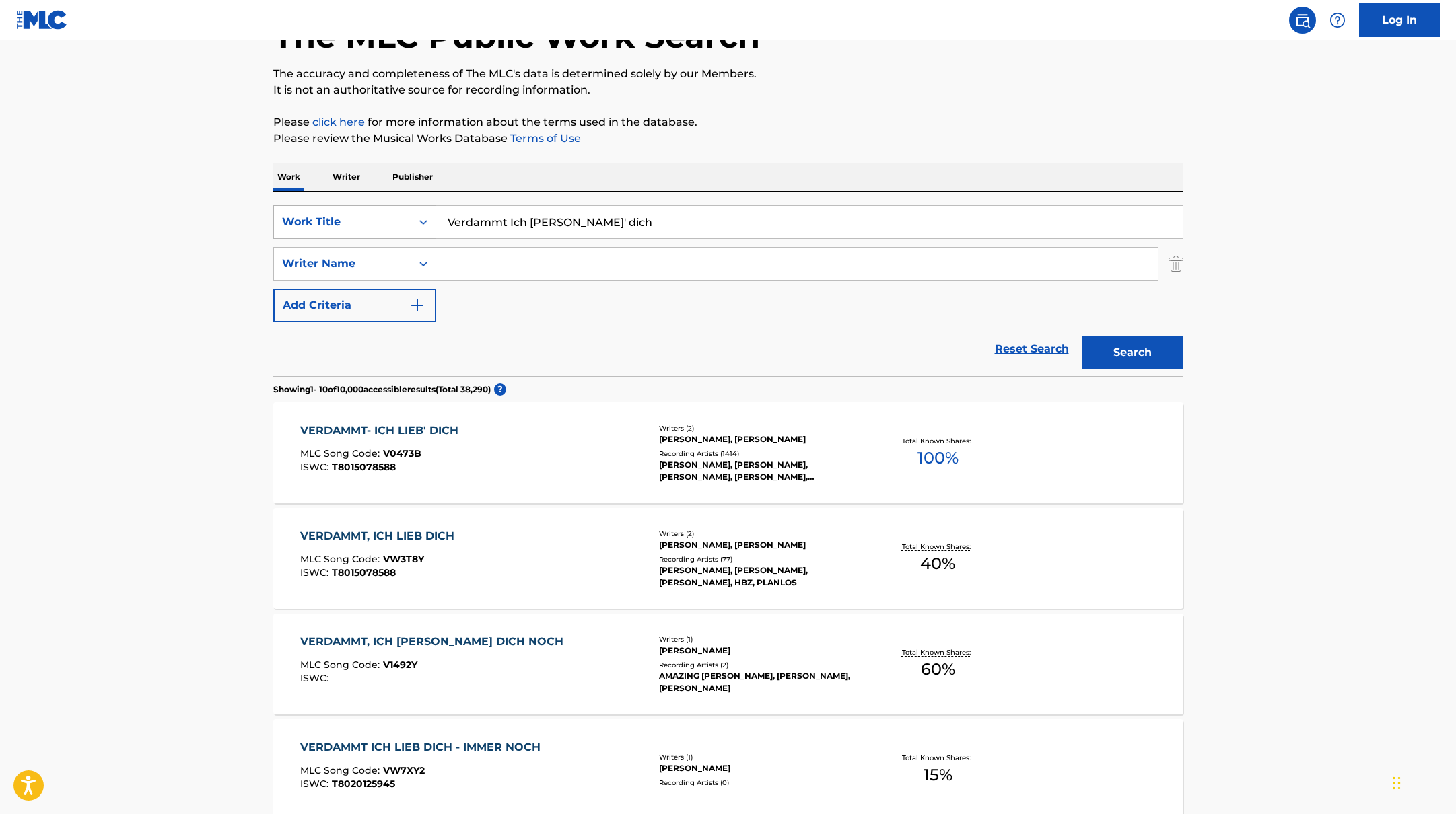
drag, startPoint x: 598, startPoint y: 223, endPoint x: 415, endPoint y: 211, distance: 183.4
click at [415, 211] on div "SearchWithCriteriab335d5b7-5ba0-43a8-9c5d-b3fbe2b10fcf Work Title Verdammt Ich …" at bounding box center [728, 222] width 910 height 34
paste input "BIG TIMMatthias ReimSebastian [PERSON_NAME]"
click at [487, 218] on input "BIG TIMMatthias ReimSebastian [PERSON_NAME]" at bounding box center [809, 222] width 746 height 33
click at [576, 223] on input "BIG [PERSON_NAME], [PERSON_NAME] [PERSON_NAME]" at bounding box center [809, 222] width 746 height 33
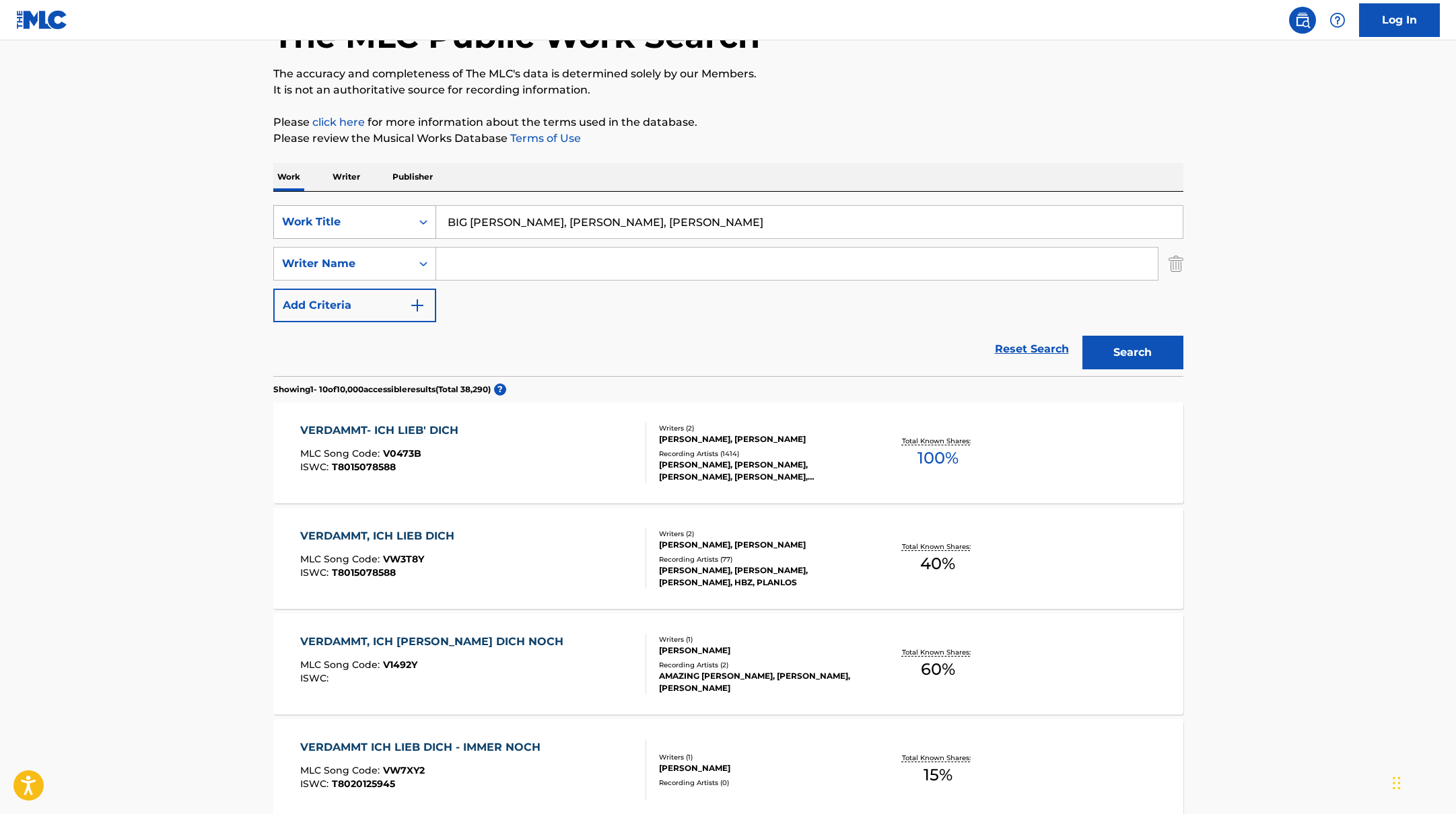
drag, startPoint x: 707, startPoint y: 222, endPoint x: 364, endPoint y: 211, distance: 343.2
click at [364, 211] on div "SearchWithCriteriab335d5b7-5ba0-43a8-9c5d-b3fbe2b10fcf Work Title BIG [PERSON_N…" at bounding box center [728, 222] width 910 height 34
paste input "The [PERSON_NAME] Edit"
click at [821, 103] on div "The MLC Public Work Search The accuracy and completeness of The MLC's data is d…" at bounding box center [728, 752] width 943 height 1544
click at [1129, 345] on button "Search" at bounding box center [1132, 352] width 101 height 34
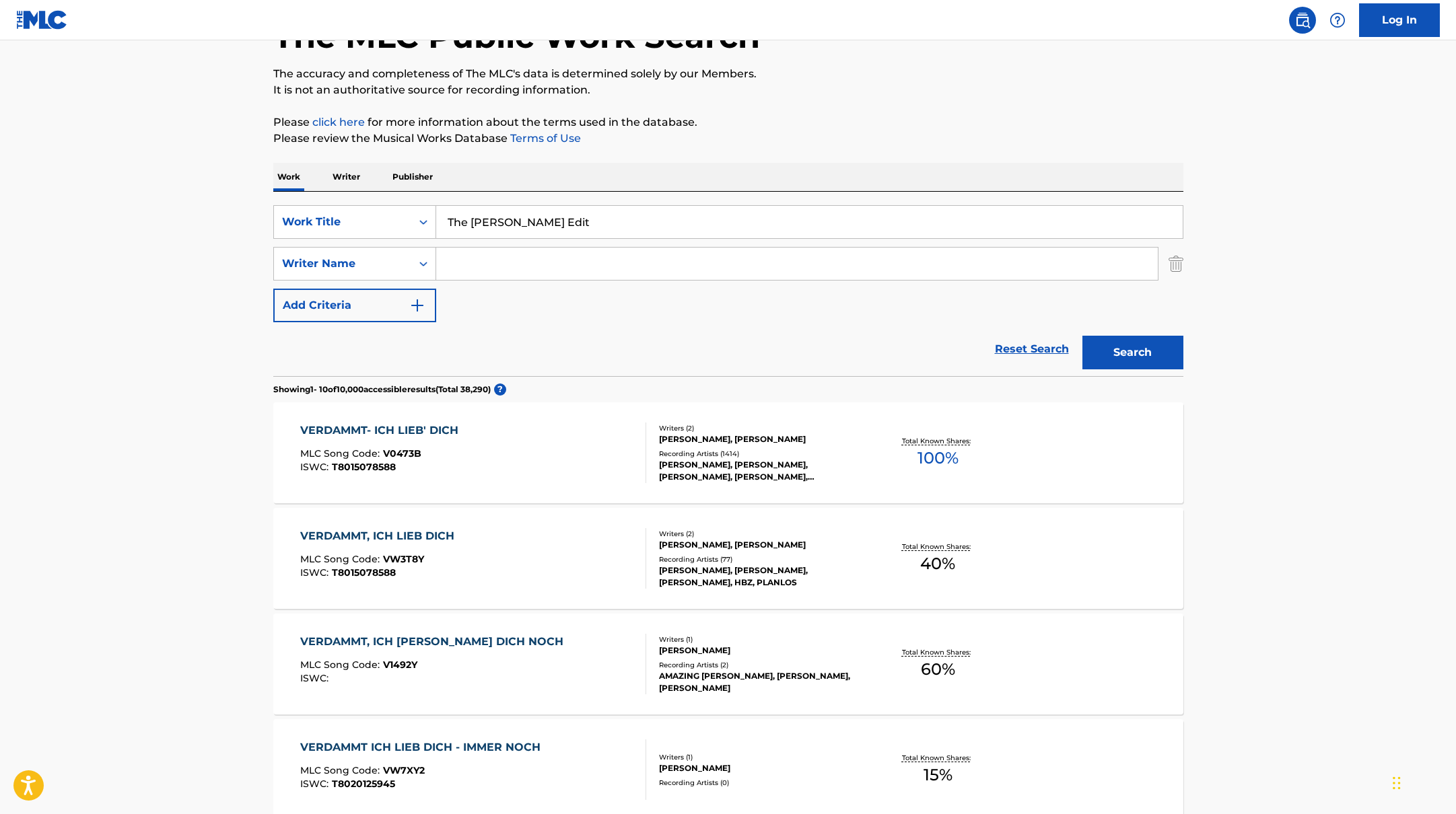
scroll to position [0, 0]
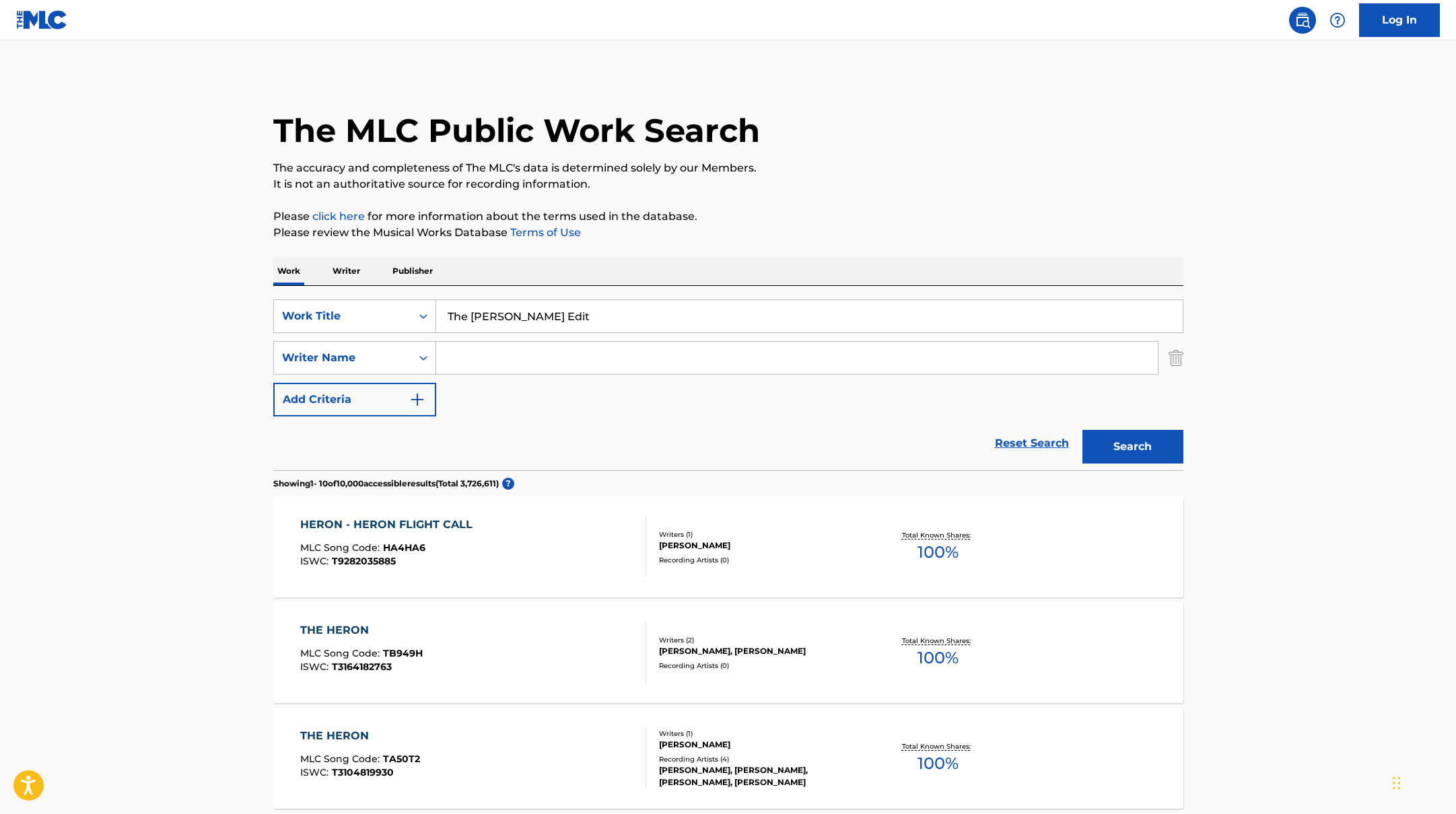
drag, startPoint x: 620, startPoint y: 309, endPoint x: 634, endPoint y: 317, distance: 16.1
click at [634, 317] on input "The [PERSON_NAME] Edit" at bounding box center [809, 316] width 746 height 33
paste input "Larg"
type input "Larg"
click at [812, 188] on p "It is not an authoritative source for recording information." at bounding box center [728, 185] width 910 height 16
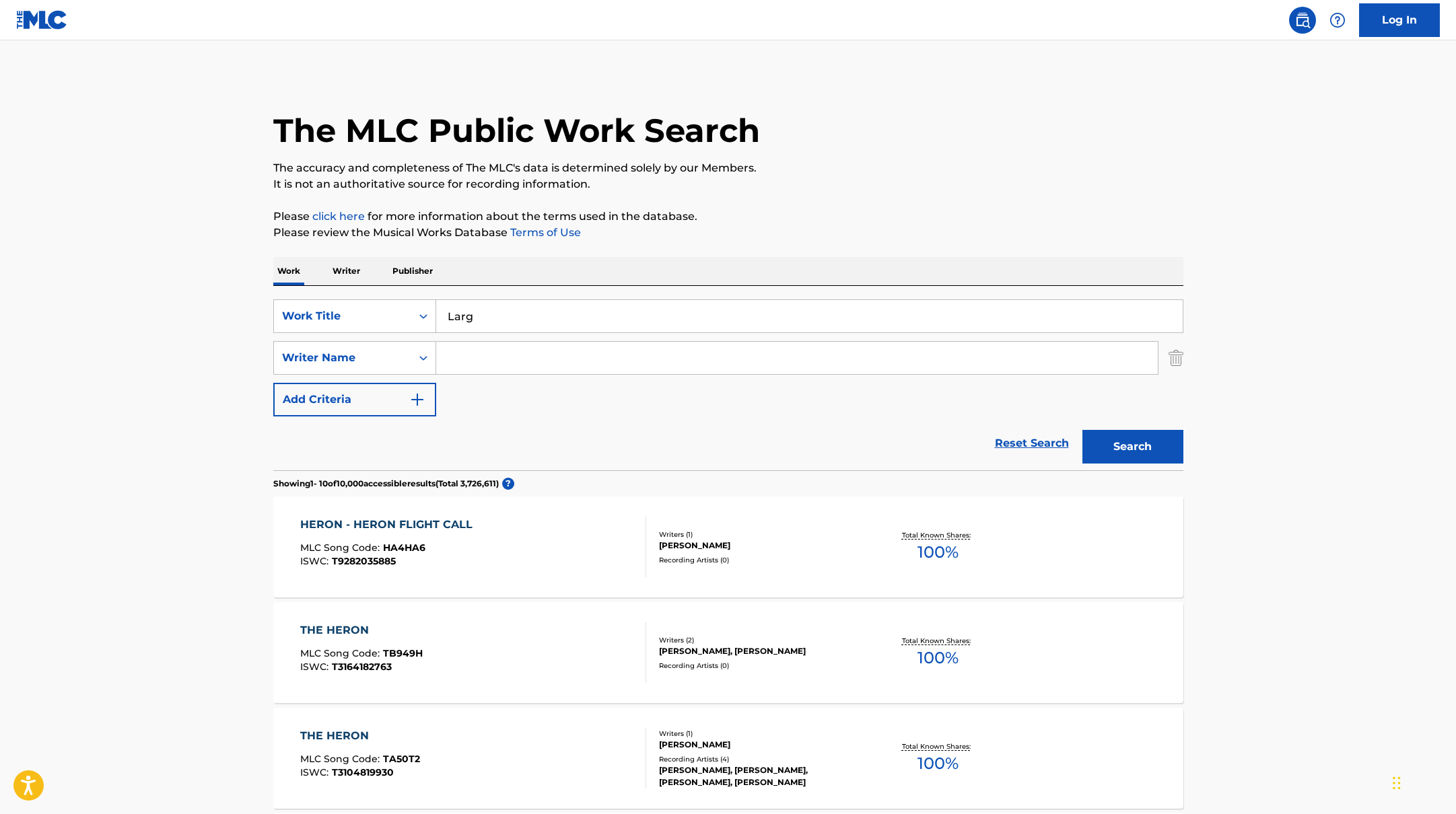
click at [494, 363] on input "Search Form" at bounding box center [797, 359] width 722 height 33
paste input "Mripa (B"
type input "Mripa"
click at [783, 234] on p "Please review the Musical Works Database Terms of Use" at bounding box center [728, 233] width 910 height 16
click at [1116, 449] on button "Search" at bounding box center [1132, 446] width 101 height 34
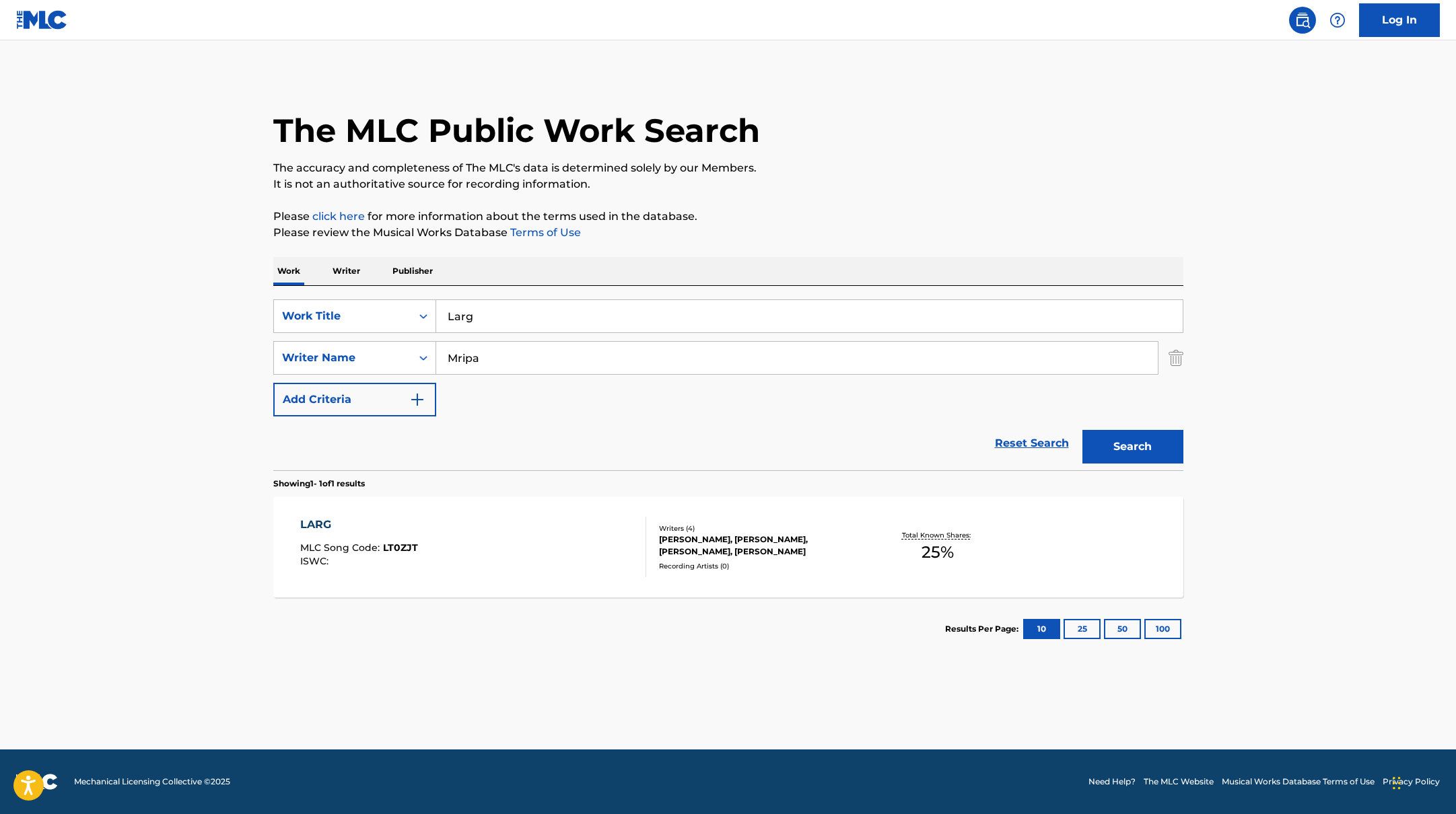
click at [555, 539] on div "LARG MLC Song Code : LT0ZJT ISWC :" at bounding box center [473, 547] width 346 height 61
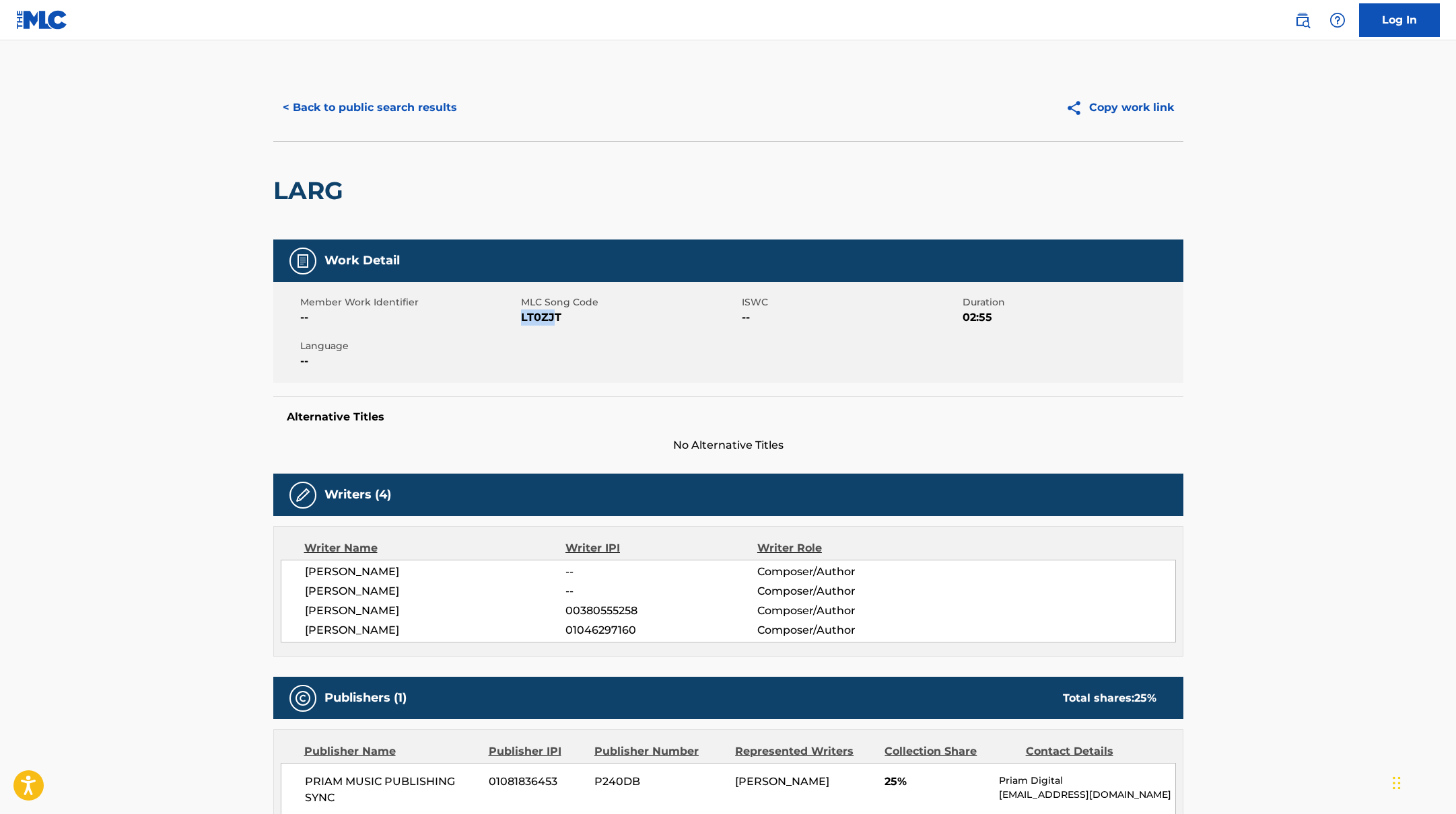
drag, startPoint x: 521, startPoint y: 317, endPoint x: 593, endPoint y: 317, distance: 72.0
click at [593, 317] on span "LT0ZJT" at bounding box center [629, 318] width 217 height 16
click at [392, 114] on button "< Back to public search results" at bounding box center [369, 107] width 193 height 34
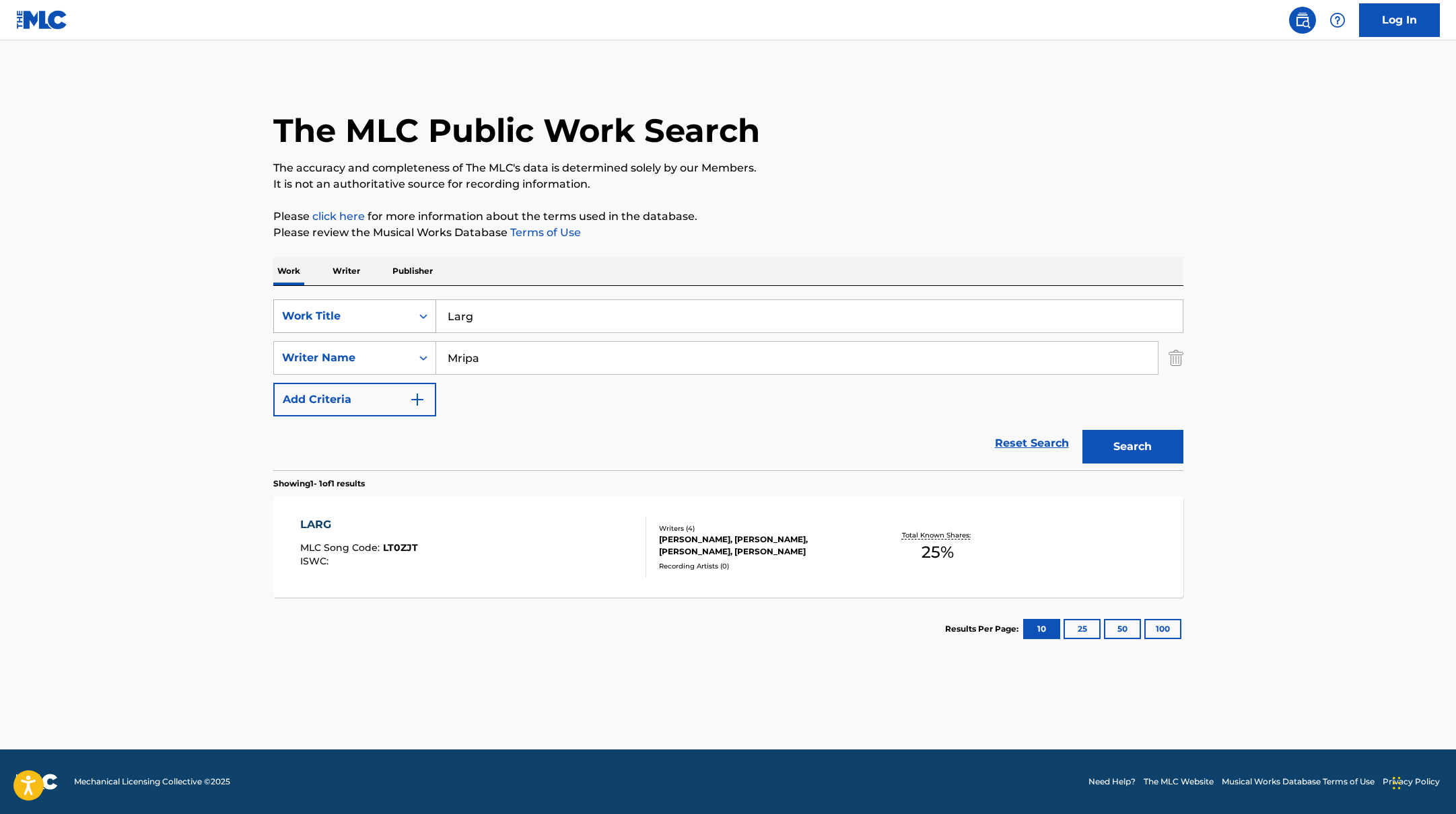
drag, startPoint x: 484, startPoint y: 314, endPoint x: 421, endPoint y: 313, distance: 63.0
click at [421, 313] on div "SearchWithCriteriab335d5b7-5ba0-43a8-9c5d-b3fbe2b10fcf Work Title Larg" at bounding box center [728, 316] width 910 height 34
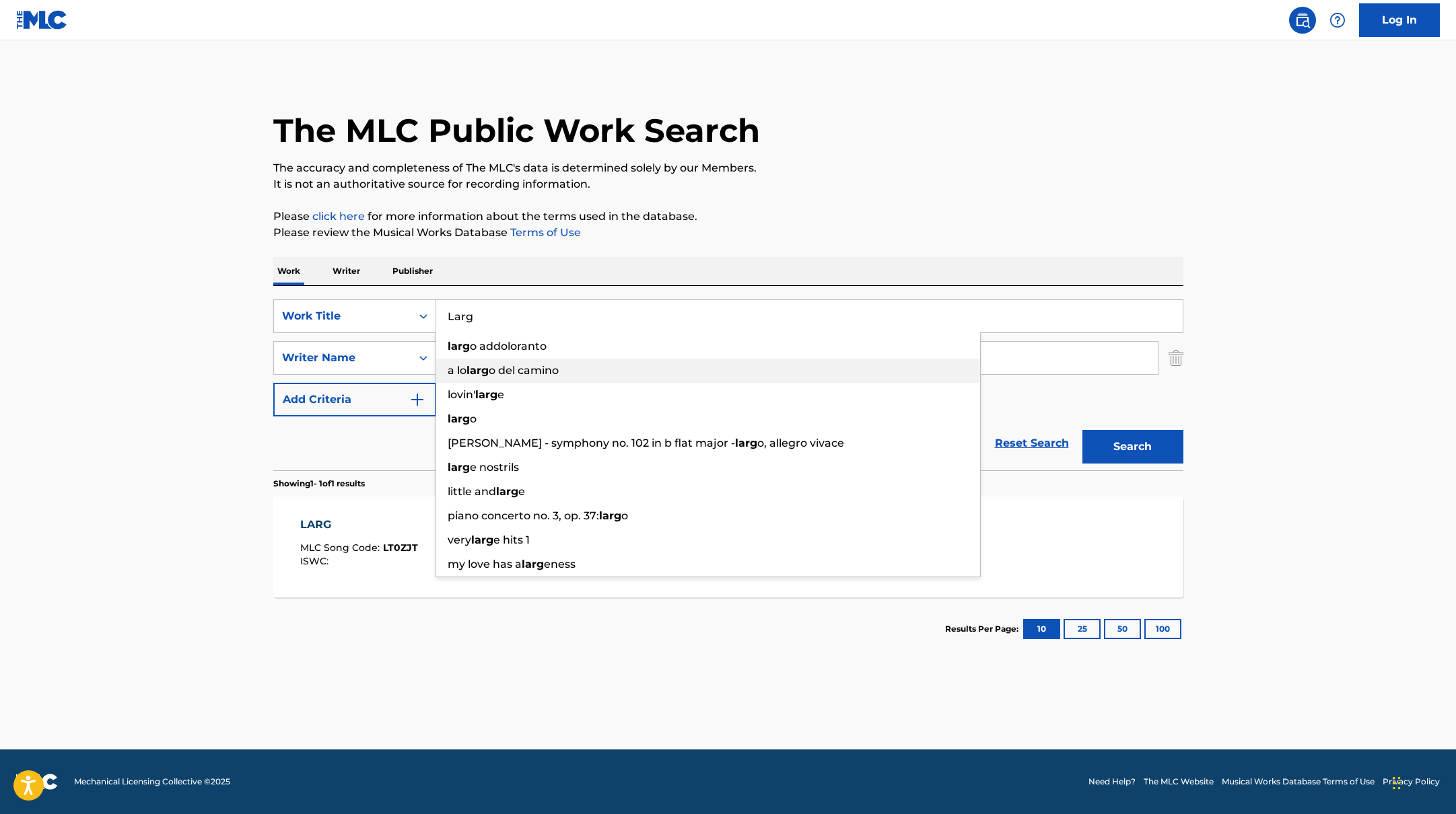
paste input "Hydra"
type input "Hydra"
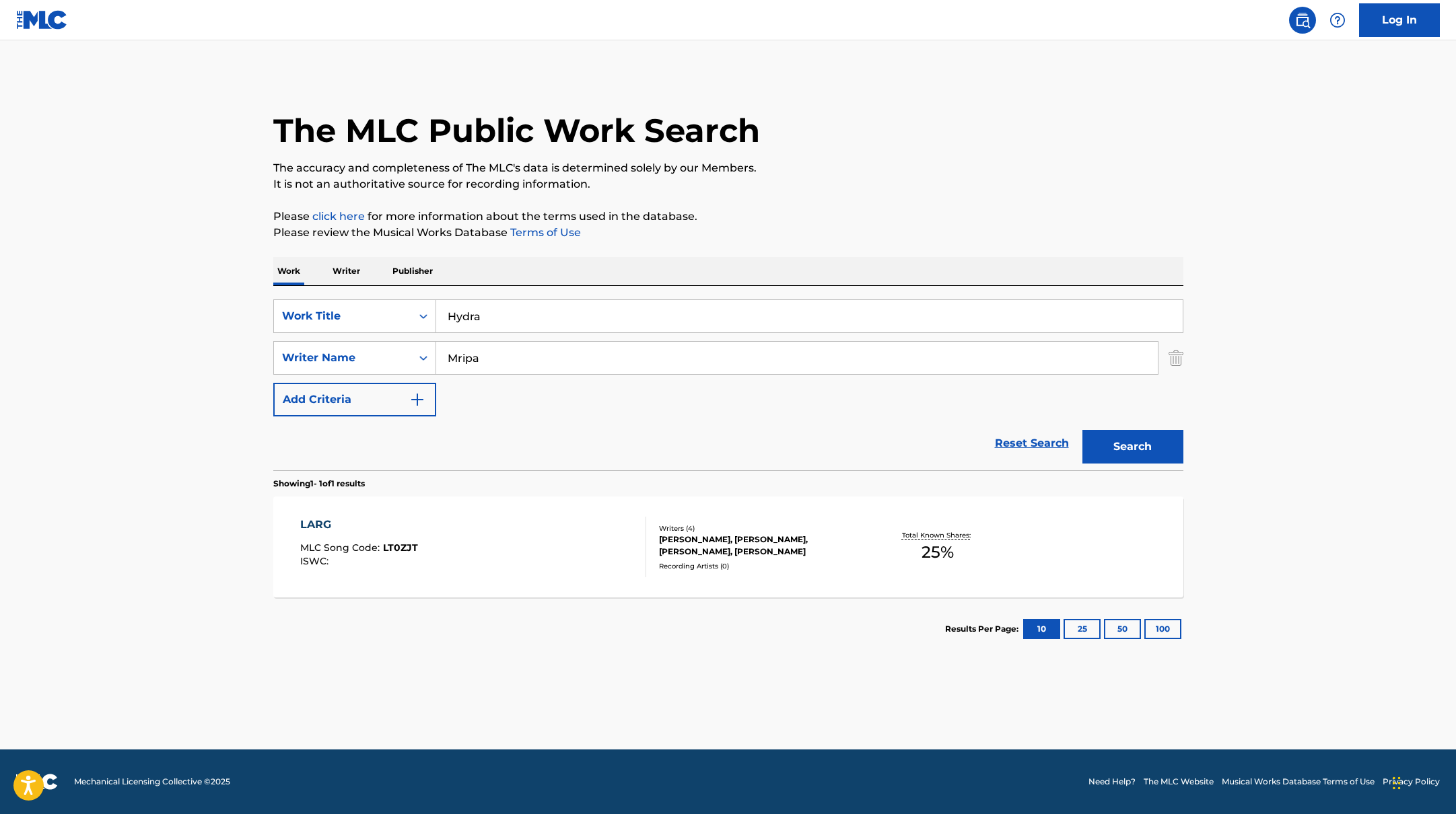
click at [759, 162] on p "The accuracy and completeness of The MLC's data is determined solely by our Mem…" at bounding box center [728, 168] width 910 height 16
paste input "[PERSON_NAME]"
drag, startPoint x: 525, startPoint y: 365, endPoint x: 829, endPoint y: 168, distance: 362.2
click at [828, 168] on div "The MLC Public Work Search The accuracy and completeness of The MLC's data is d…" at bounding box center [728, 368] width 943 height 587
type input "[PERSON_NAME]"
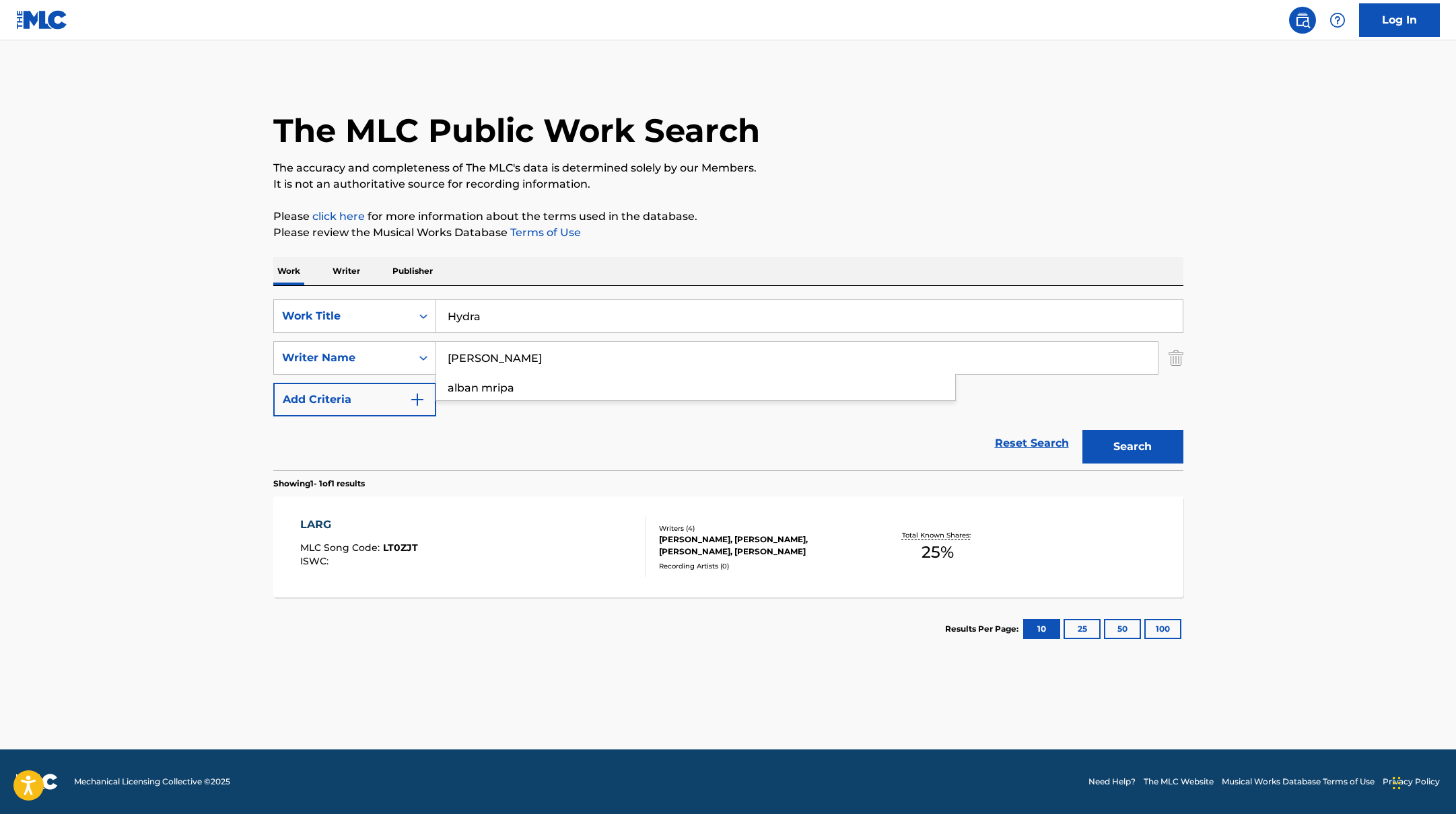
click at [829, 168] on p "The accuracy and completeness of The MLC's data is determined solely by our Mem…" at bounding box center [728, 168] width 910 height 16
click at [1117, 447] on button "Search" at bounding box center [1132, 446] width 101 height 34
drag, startPoint x: 491, startPoint y: 321, endPoint x: 401, endPoint y: 315, distance: 90.2
click at [405, 316] on div "SearchWithCriteriab335d5b7-5ba0-43a8-9c5d-b3fbe2b10fcf Work Title Hydra" at bounding box center [728, 316] width 910 height 34
paste input "Crazy"
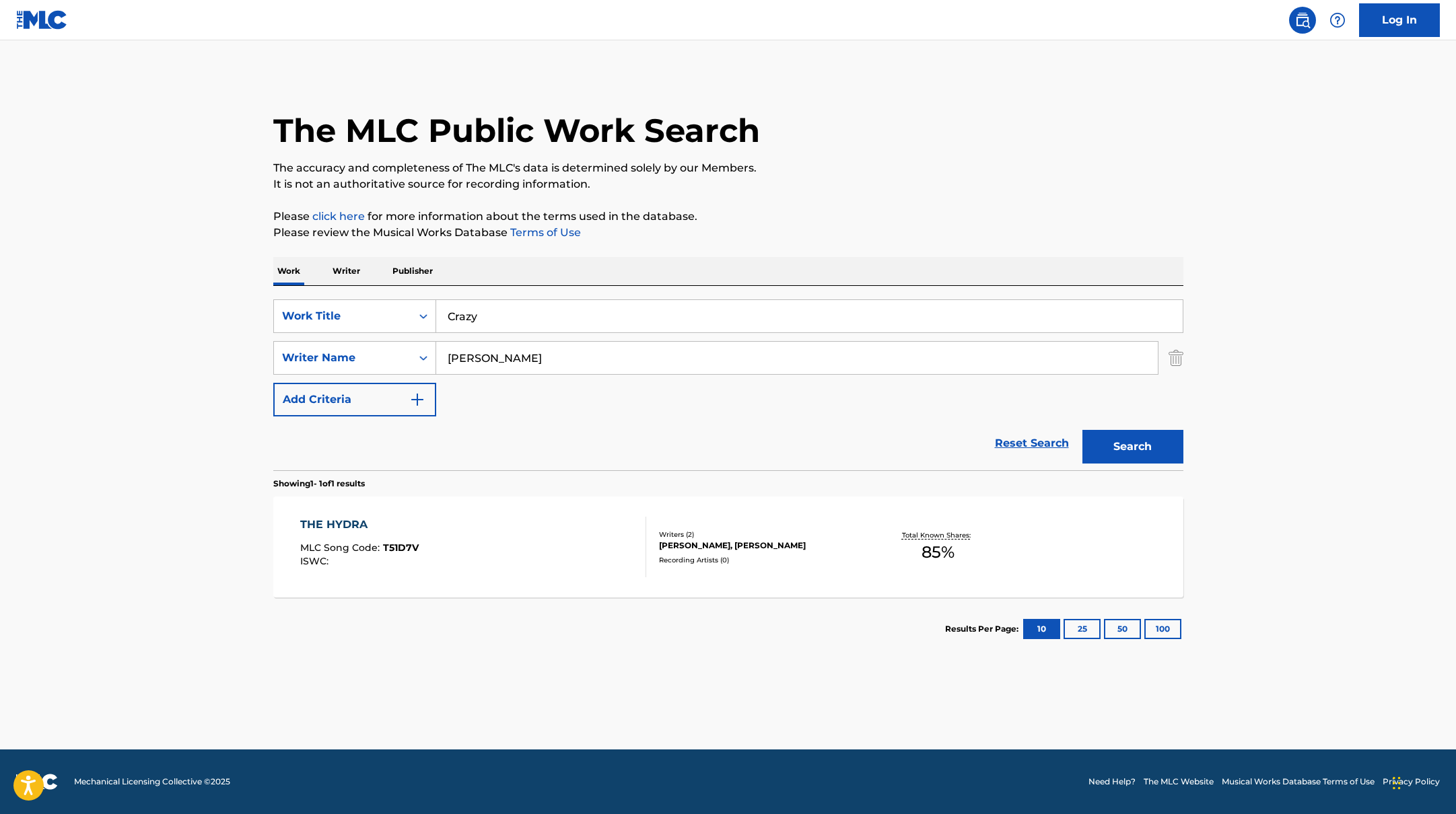
type input "Crazy"
click at [771, 167] on p "The accuracy and completeness of The MLC's data is determined solely by our Mem…" at bounding box center [728, 168] width 910 height 16
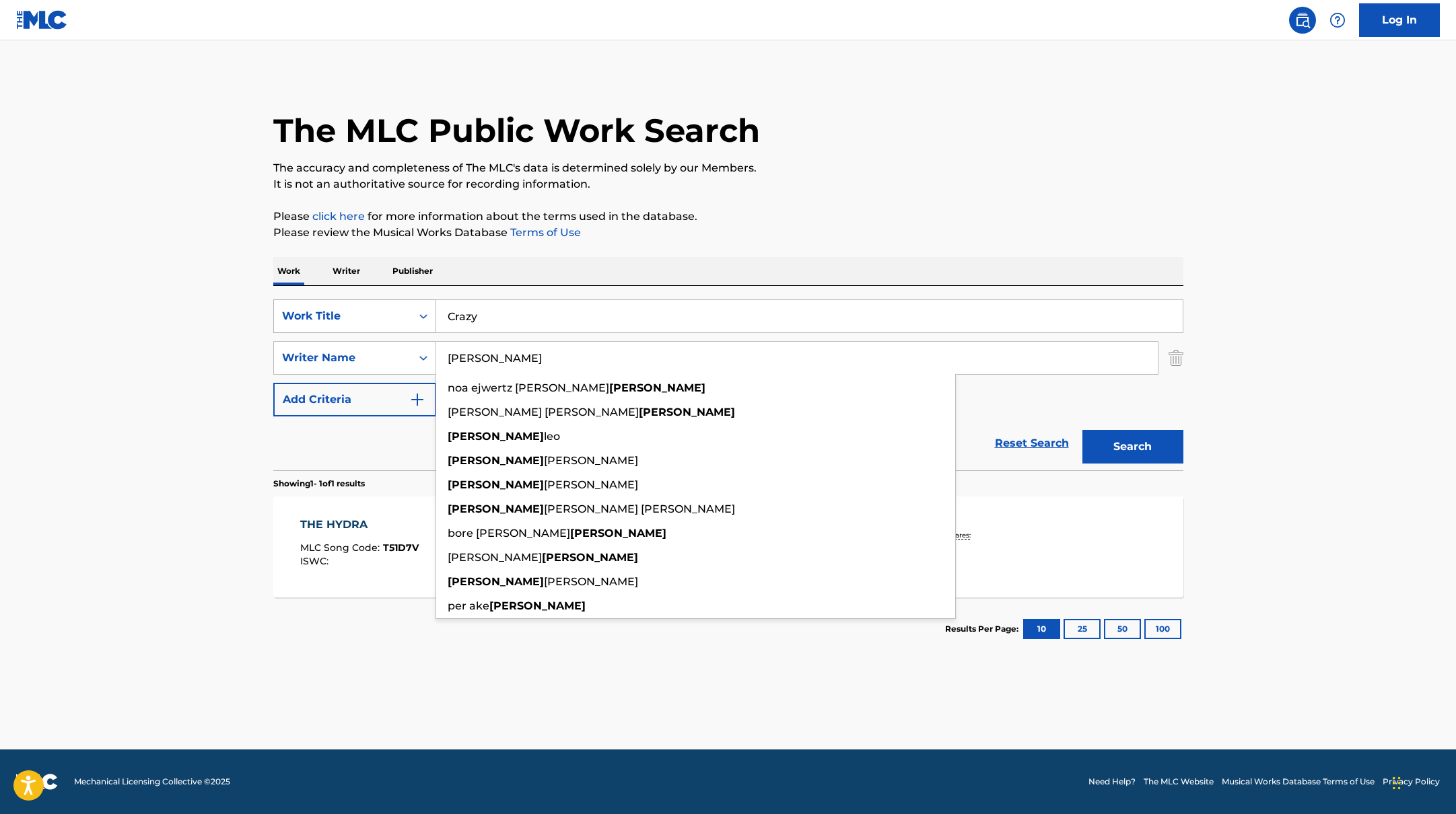
drag, startPoint x: 538, startPoint y: 365, endPoint x: 427, endPoint y: 325, distance: 118.0
click at [369, 355] on div "SearchWithCriteriabc7363e5-3b2b-47d7-9e26-821f073300c3 Writer Name [PERSON_NAME…" at bounding box center [728, 358] width 910 height 34
paste input "[PERSON_NAME]"
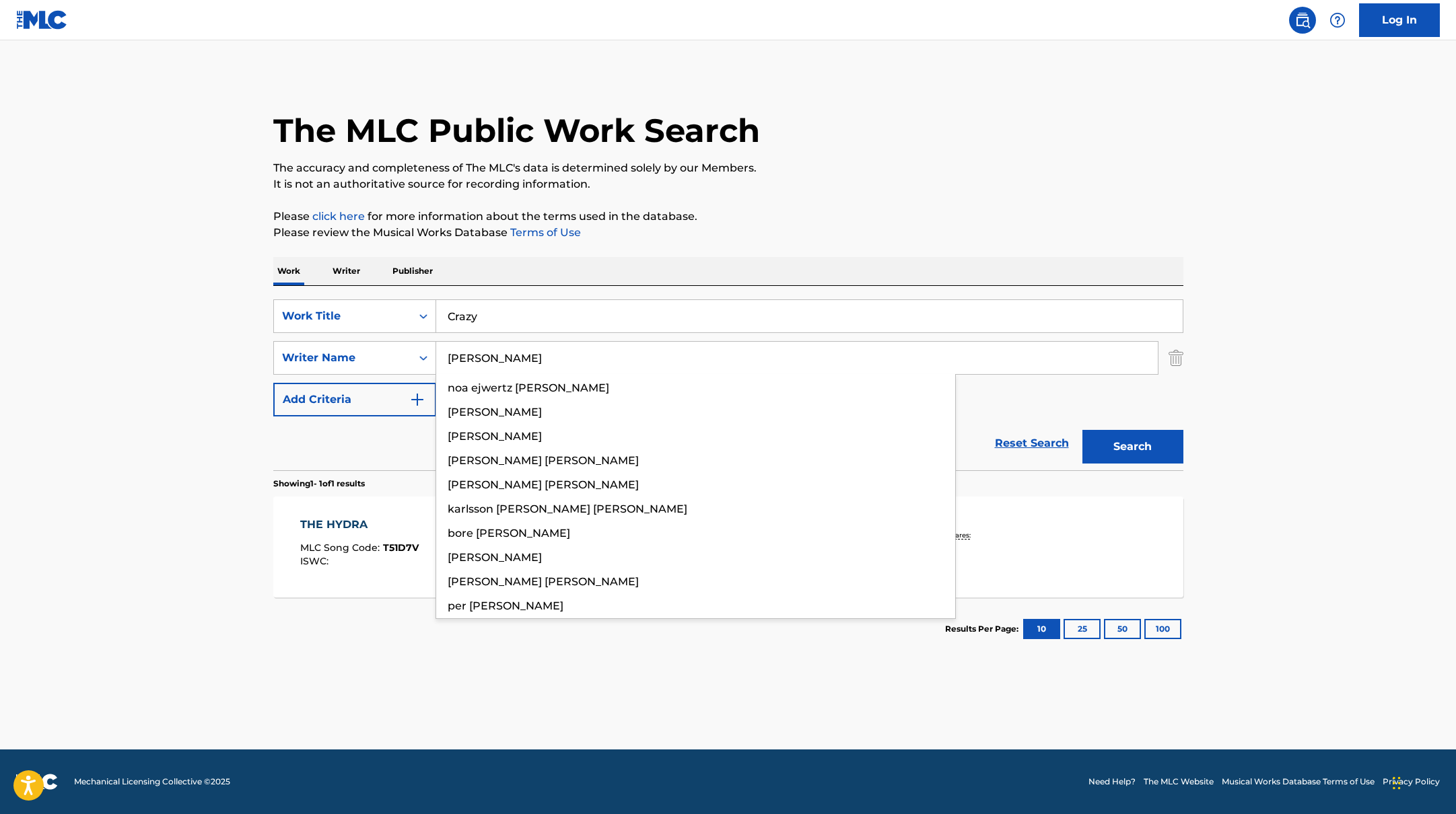
type input "[PERSON_NAME]"
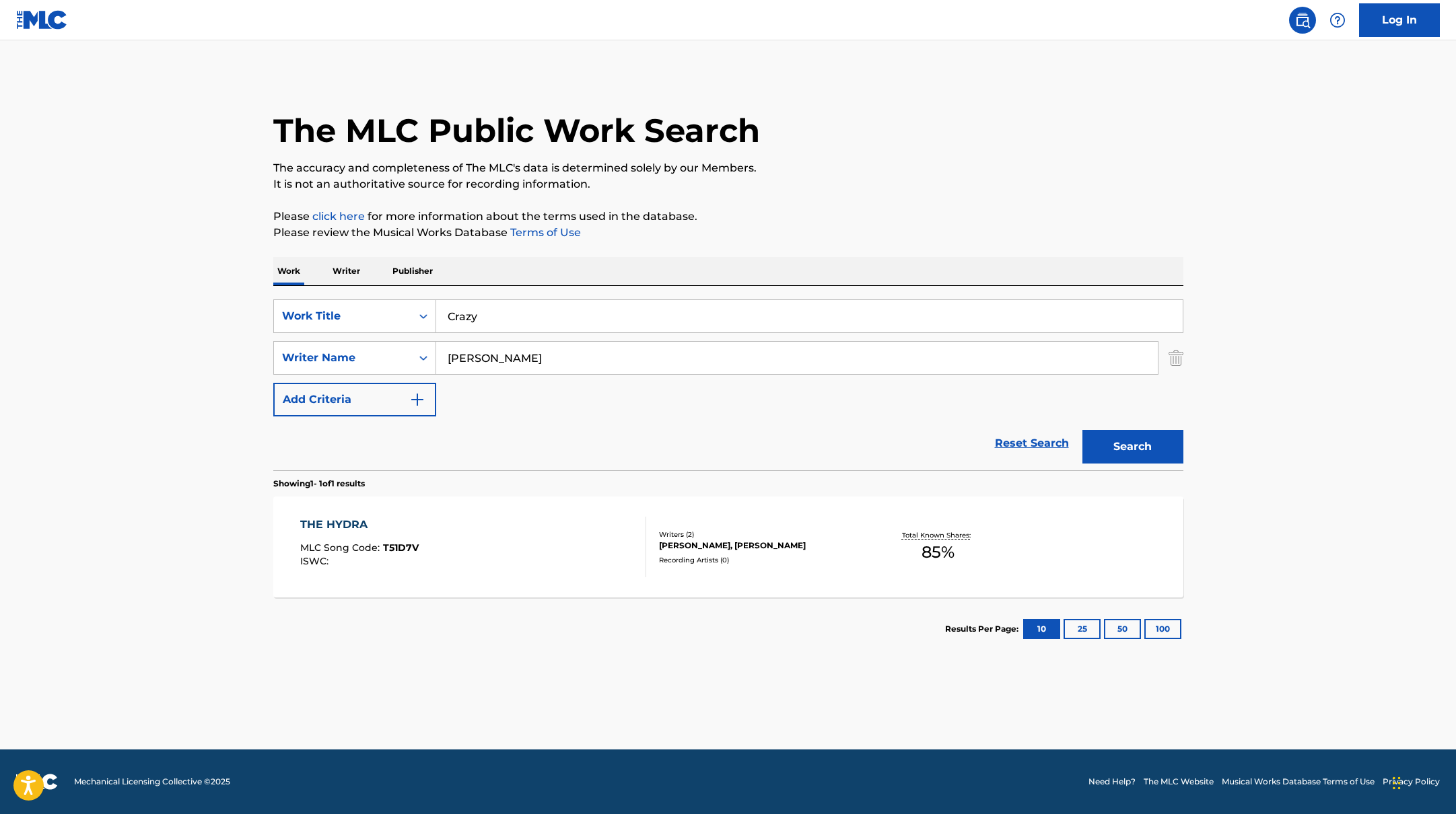
click at [806, 193] on div "The MLC Public Work Search The accuracy and completeness of The MLC's data is d…" at bounding box center [728, 368] width 943 height 587
click at [1150, 436] on button "Search" at bounding box center [1132, 446] width 101 height 34
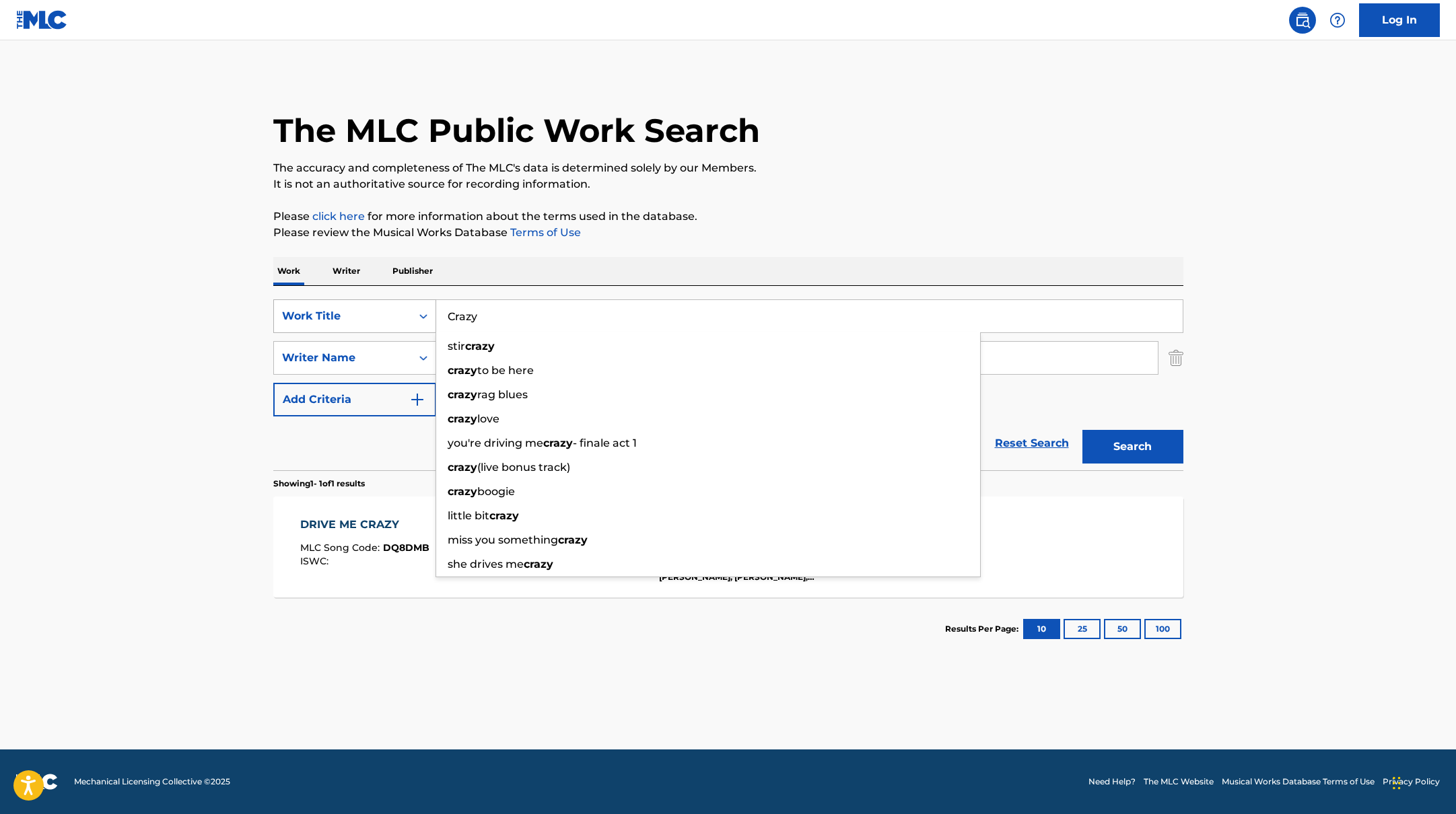
drag, startPoint x: 496, startPoint y: 327, endPoint x: 395, endPoint y: 318, distance: 101.4
click at [395, 318] on div "SearchWithCriteriab335d5b7-5ba0-43a8-9c5d-b3fbe2b10fcf Work Title Crazy stir cr…" at bounding box center [728, 316] width 910 height 34
paste input "[PERSON_NAME]"
type input "[PERSON_NAME]"
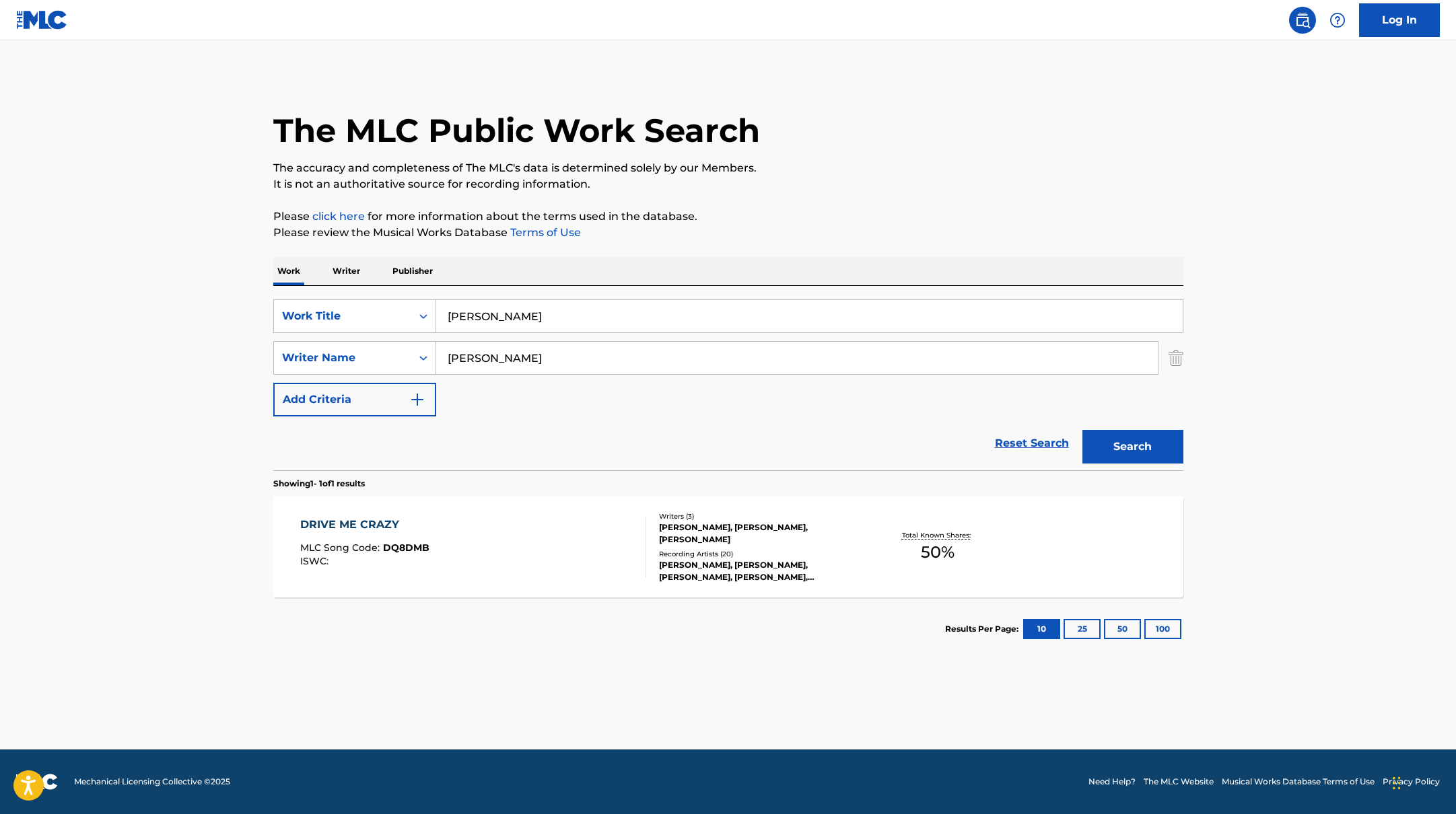
click at [876, 160] on p "The accuracy and completeness of The MLC's data is determined solely by our Mem…" at bounding box center [728, 168] width 910 height 16
paste input "Crooknation"
drag, startPoint x: 520, startPoint y: 361, endPoint x: 901, endPoint y: 162, distance: 429.8
click at [901, 162] on div "The MLC Public Work Search The accuracy and completeness of The MLC's data is d…" at bounding box center [728, 368] width 943 height 587
click at [901, 162] on p "The accuracy and completeness of The MLC's data is determined solely by our Mem…" at bounding box center [728, 168] width 910 height 16
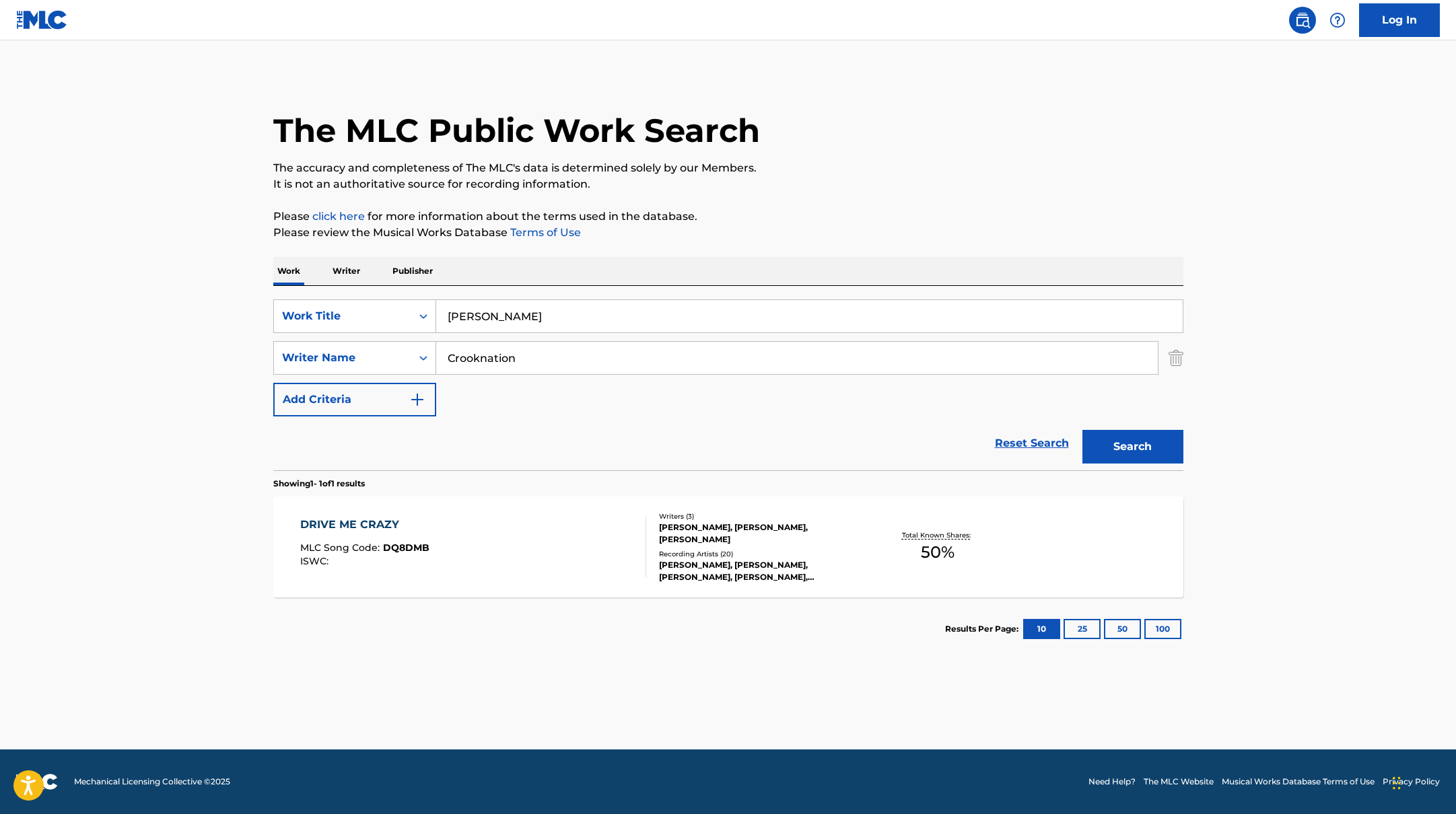
click at [1122, 453] on button "Search" at bounding box center [1132, 446] width 101 height 34
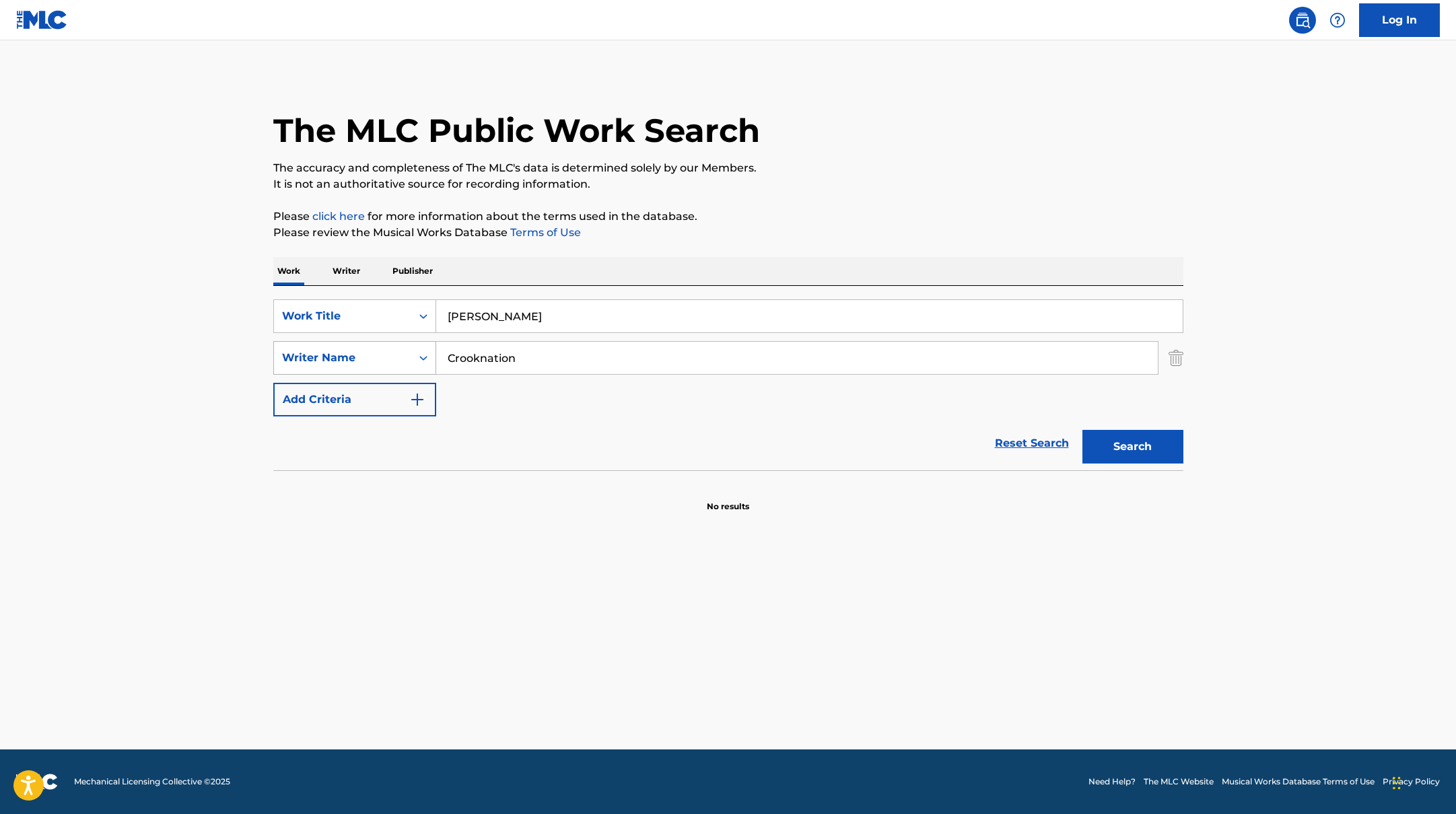
paste input "Ciftci"
drag, startPoint x: 523, startPoint y: 355, endPoint x: 418, endPoint y: 353, distance: 105.0
click at [418, 353] on div "SearchWithCriteriabc7363e5-3b2b-47d7-9e26-821f073300c3 Writer Name Ciftci" at bounding box center [728, 358] width 910 height 34
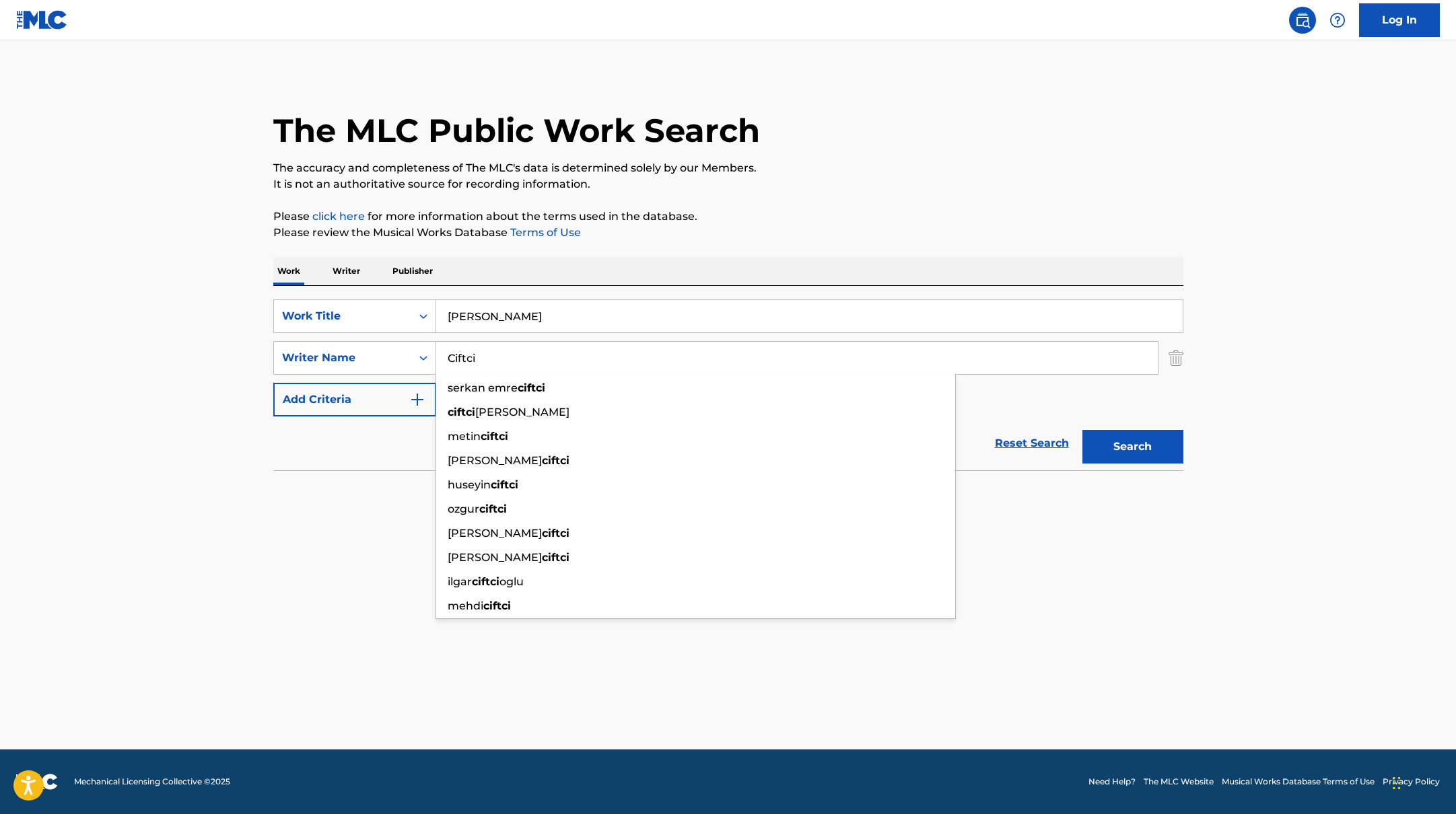
type input "Ciftci"
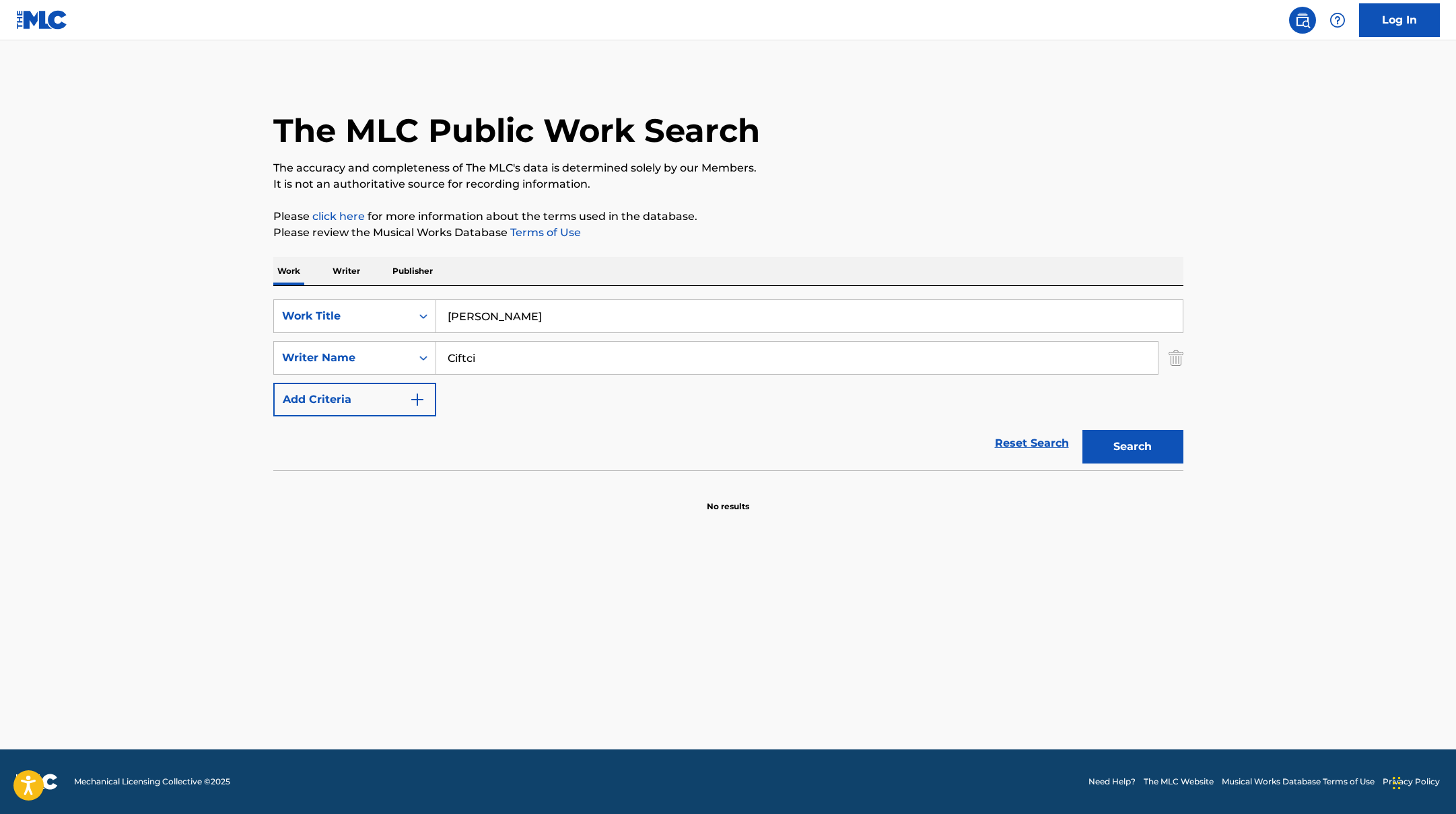
click at [816, 208] on p "Please click here for more information about the terms used in the database." at bounding box center [728, 216] width 910 height 16
click at [1102, 450] on button "Search" at bounding box center [1132, 446] width 101 height 34
paste input "General Zod 2017"
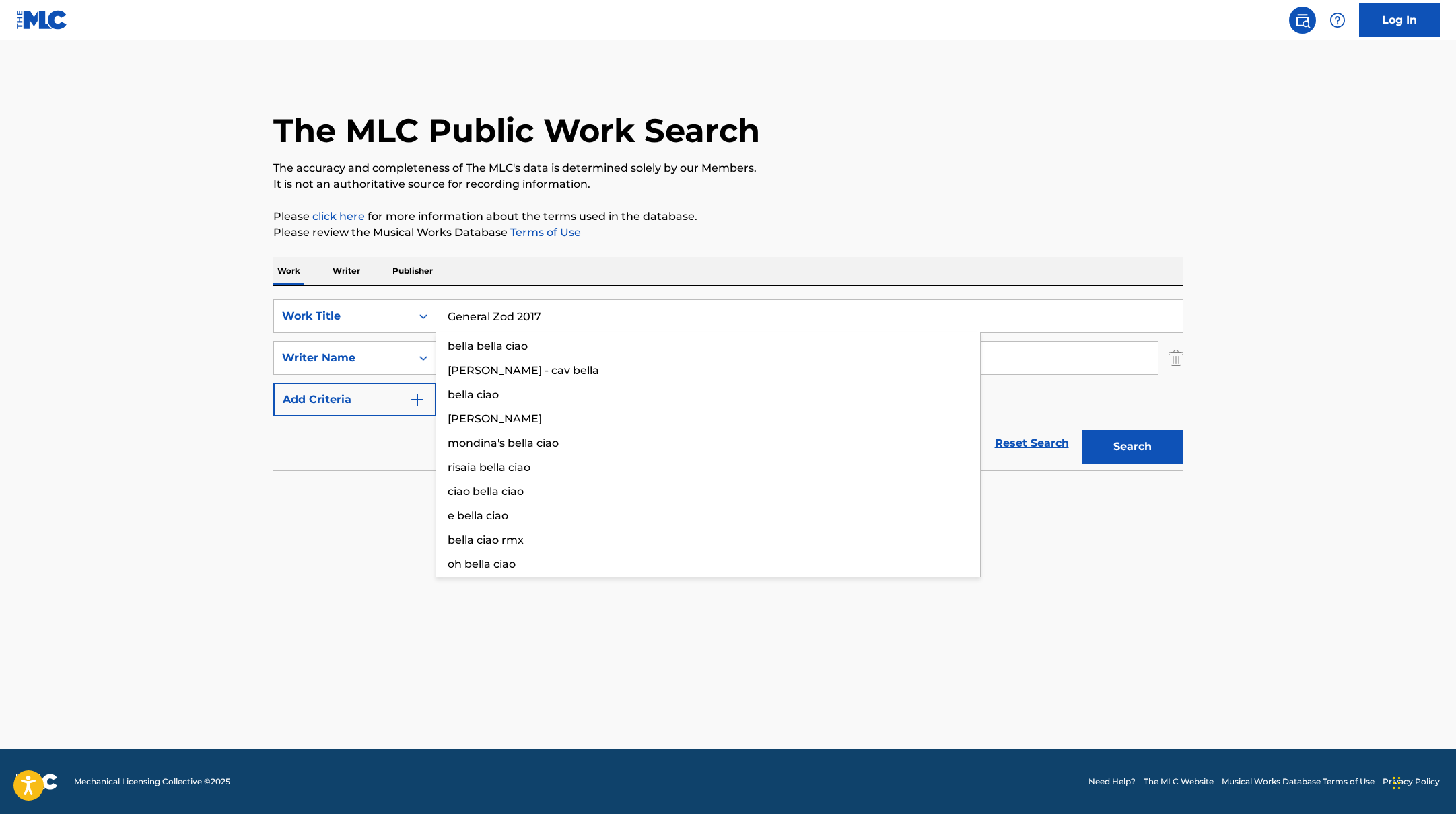
drag, startPoint x: 526, startPoint y: 319, endPoint x: 845, endPoint y: 139, distance: 366.3
click at [845, 139] on div "The MLC Public Work Search The accuracy and completeness of The MLC's data is d…" at bounding box center [728, 293] width 943 height 439
type input "General Zod 2017"
click at [843, 139] on div "The MLC Public Work Search" at bounding box center [728, 123] width 910 height 99
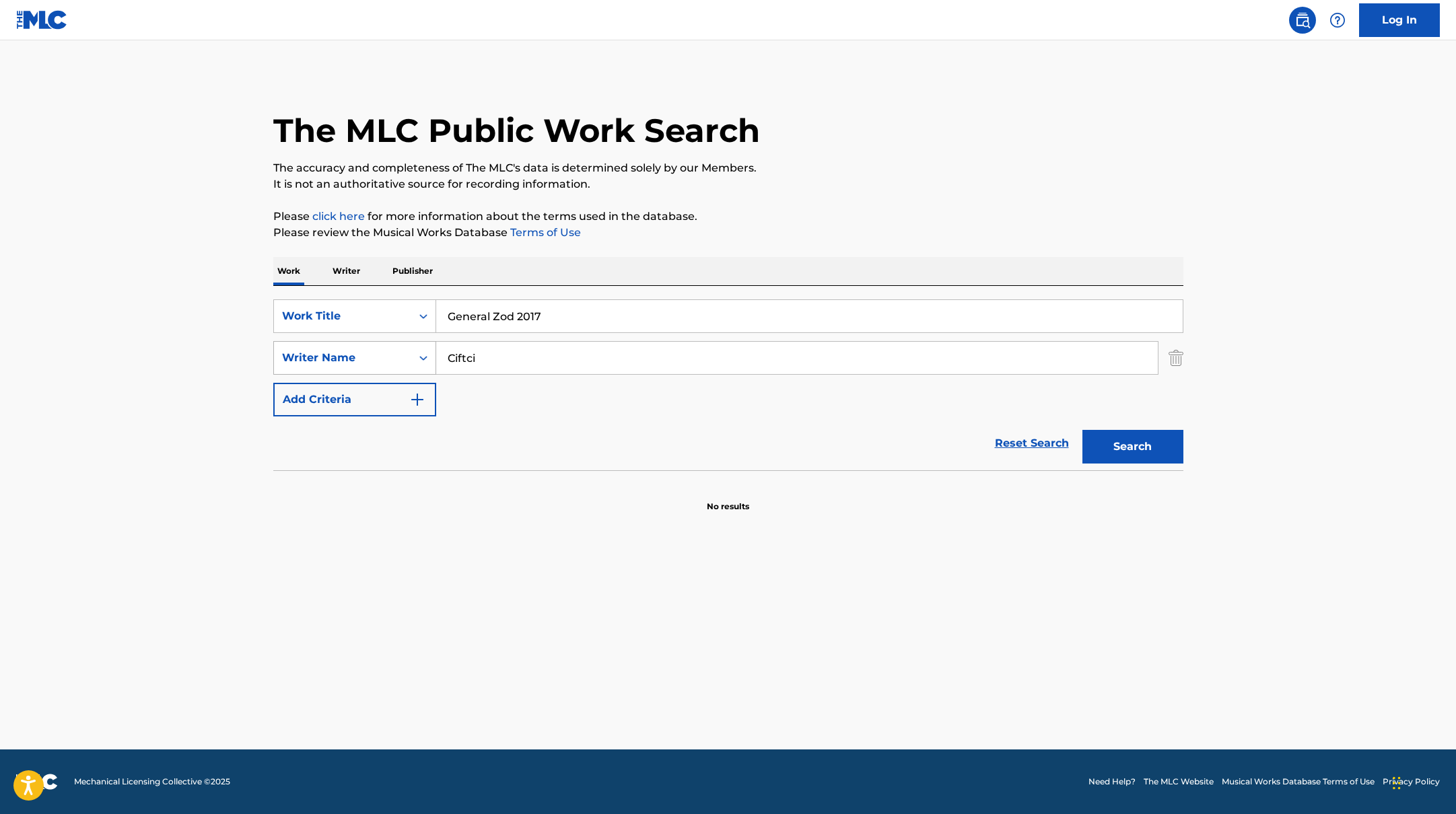
drag, startPoint x: 525, startPoint y: 360, endPoint x: 397, endPoint y: 355, distance: 128.1
click at [399, 355] on div "SearchWithCriteriabc7363e5-3b2b-47d7-9e26-821f073300c3 Writer Name Ciftci" at bounding box center [728, 358] width 910 height 34
click at [1082, 430] on button "Search" at bounding box center [1132, 446] width 101 height 34
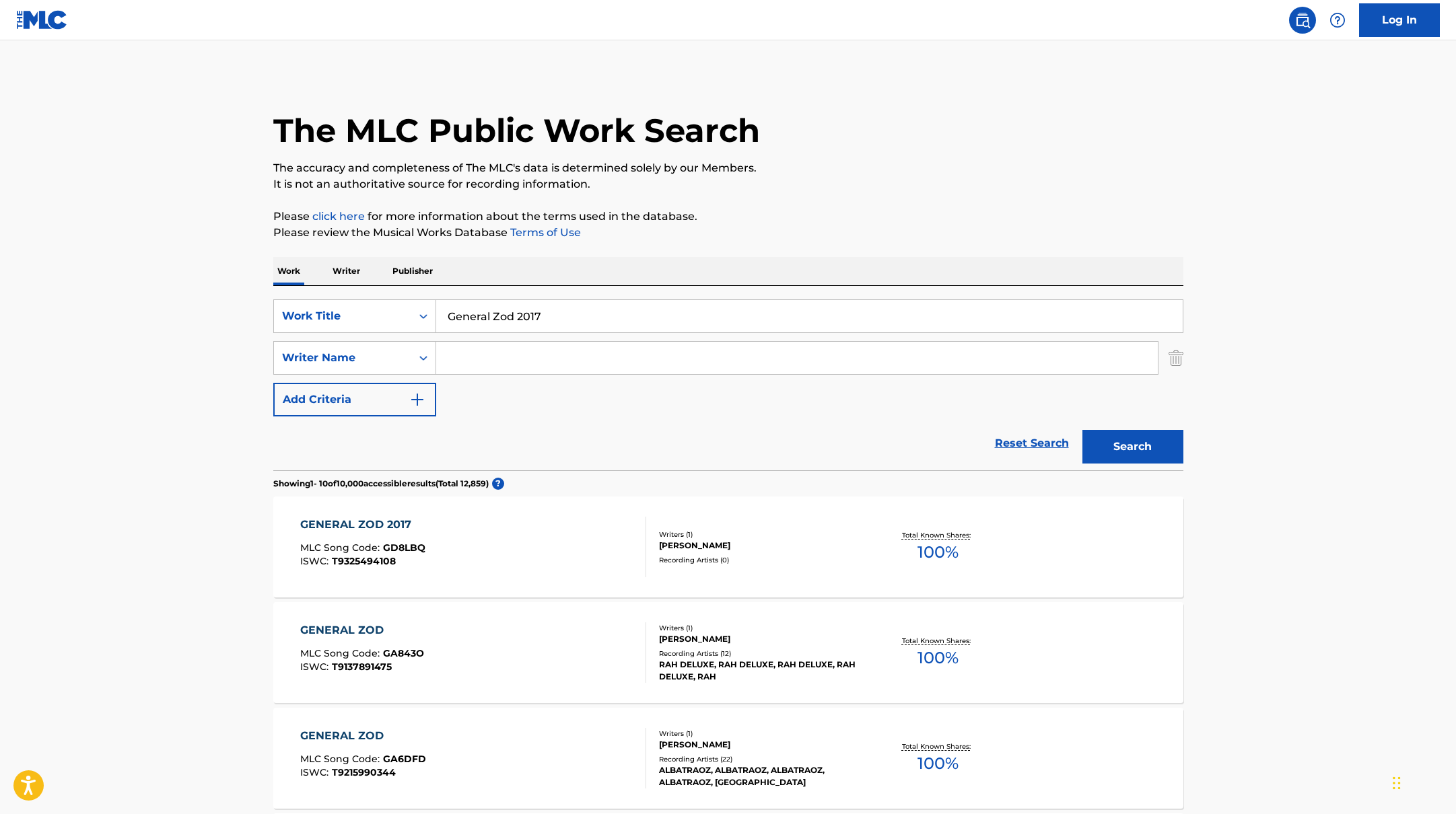
click at [494, 551] on div "GENERAL ZOD 2017 MLC Song Code : GD8LBQ ISWC : T9325494108" at bounding box center [473, 547] width 346 height 61
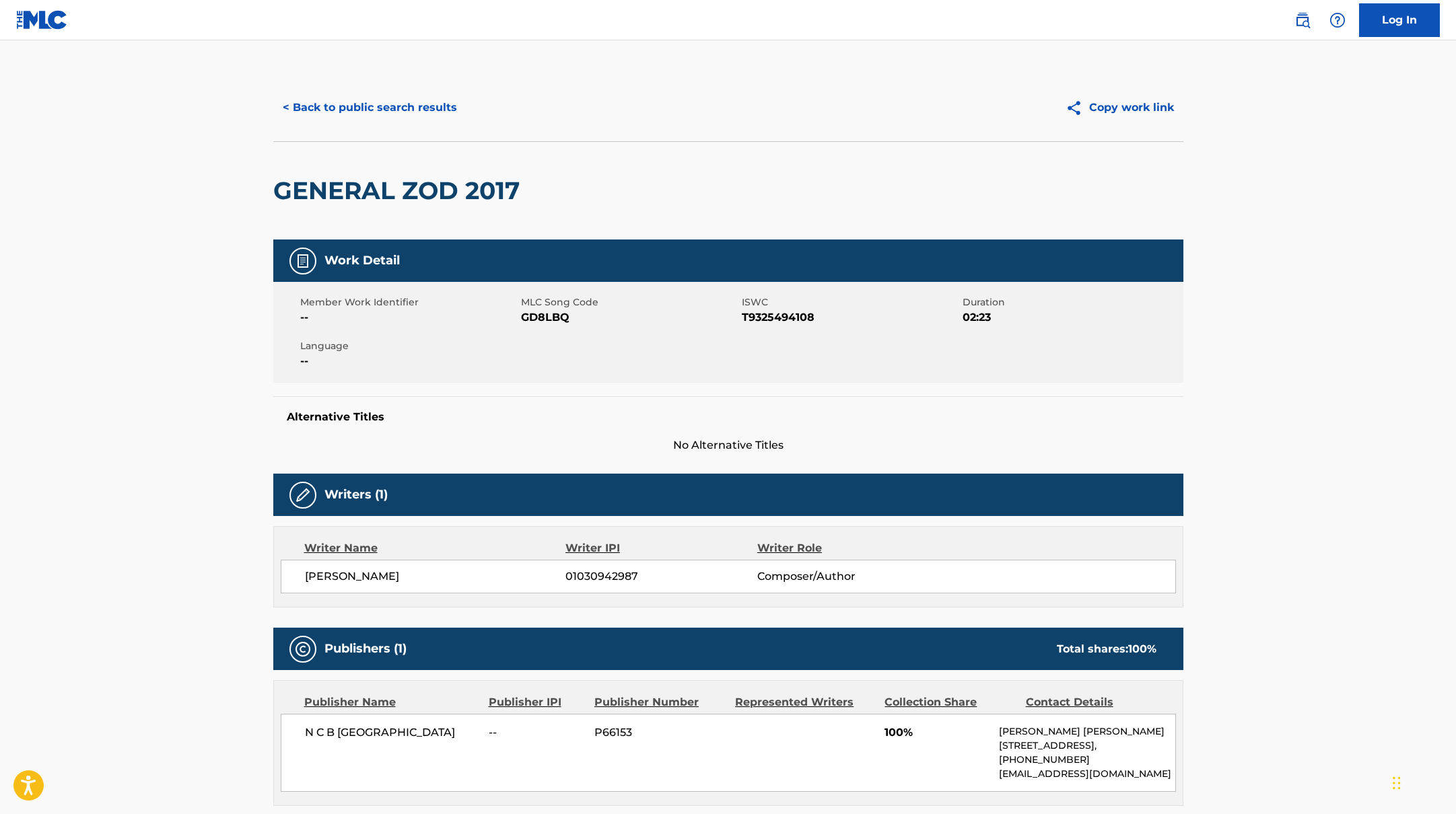
click at [411, 117] on button "< Back to public search results" at bounding box center [369, 107] width 193 height 34
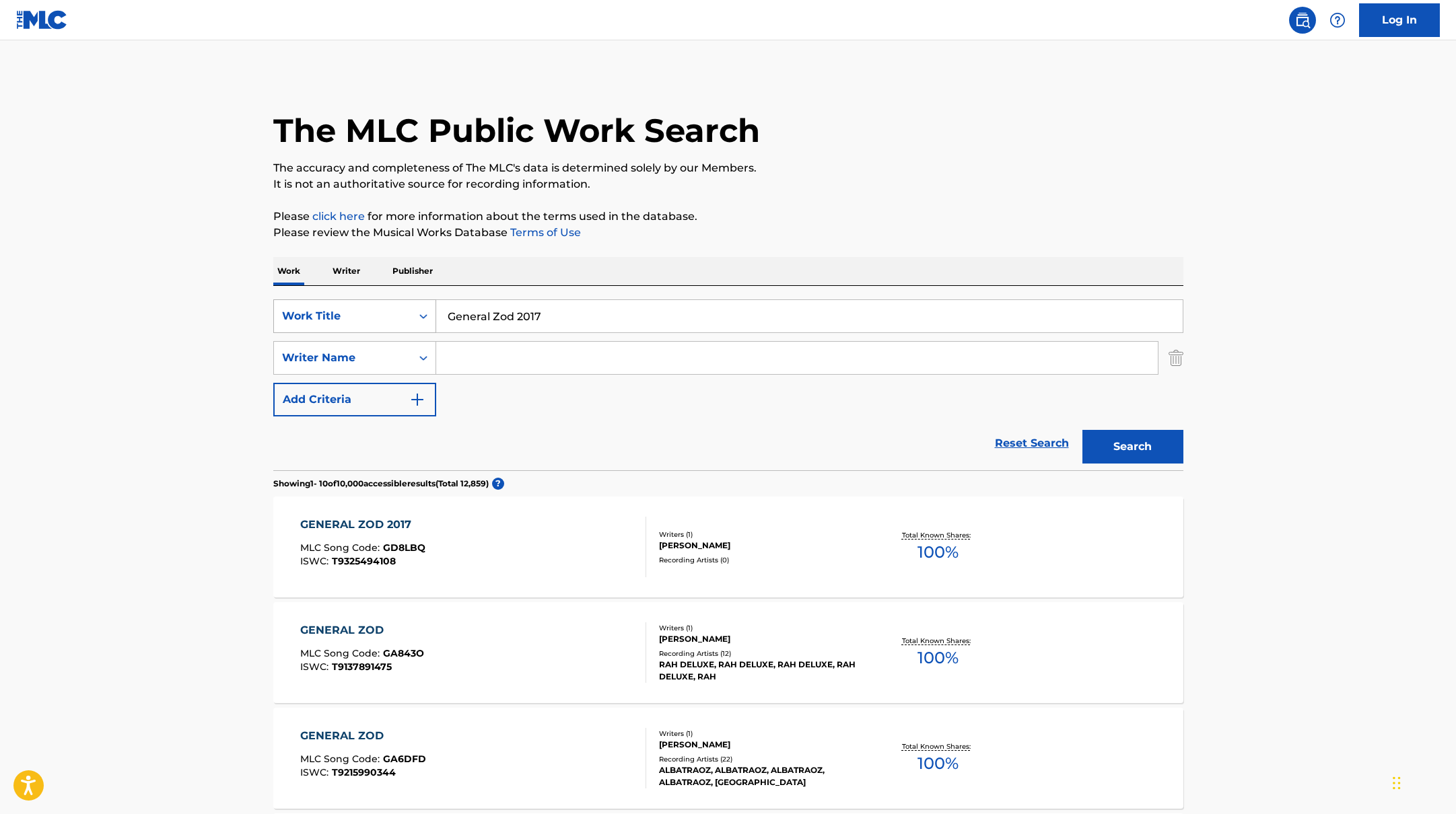
paste input "But, I loved"
drag, startPoint x: 550, startPoint y: 313, endPoint x: 724, endPoint y: 220, distance: 197.3
type input "But, I loved"
click at [724, 220] on p "Please click here for more information about the terms used in the database." at bounding box center [728, 216] width 910 height 16
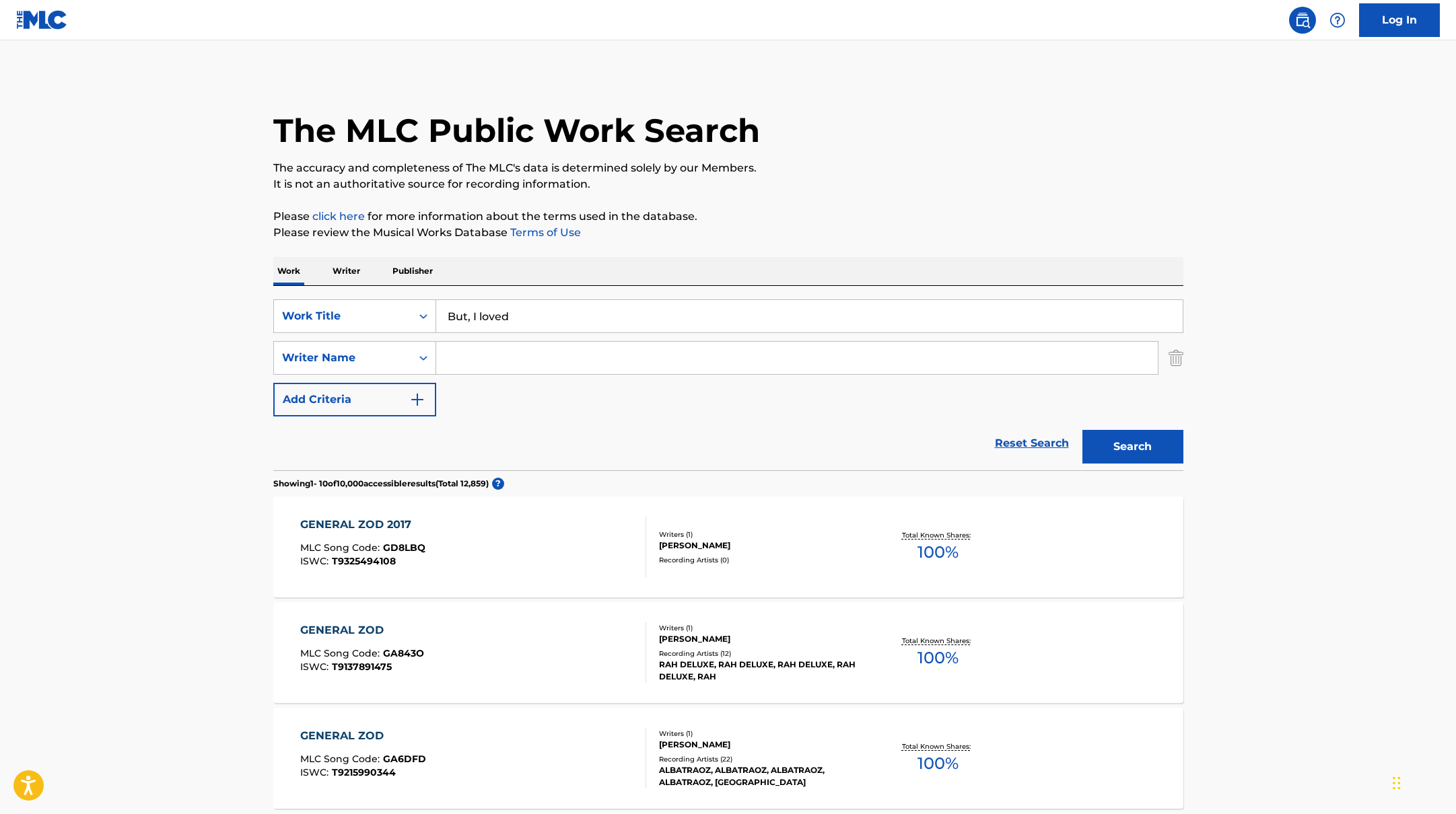
click at [586, 361] on input "Search Form" at bounding box center [797, 359] width 722 height 33
paste input "[PERSON_NAME]"
type input "[PERSON_NAME]"
click at [976, 151] on div "The MLC Public Work Search" at bounding box center [728, 123] width 910 height 99
click at [1136, 449] on button "Search" at bounding box center [1132, 446] width 101 height 34
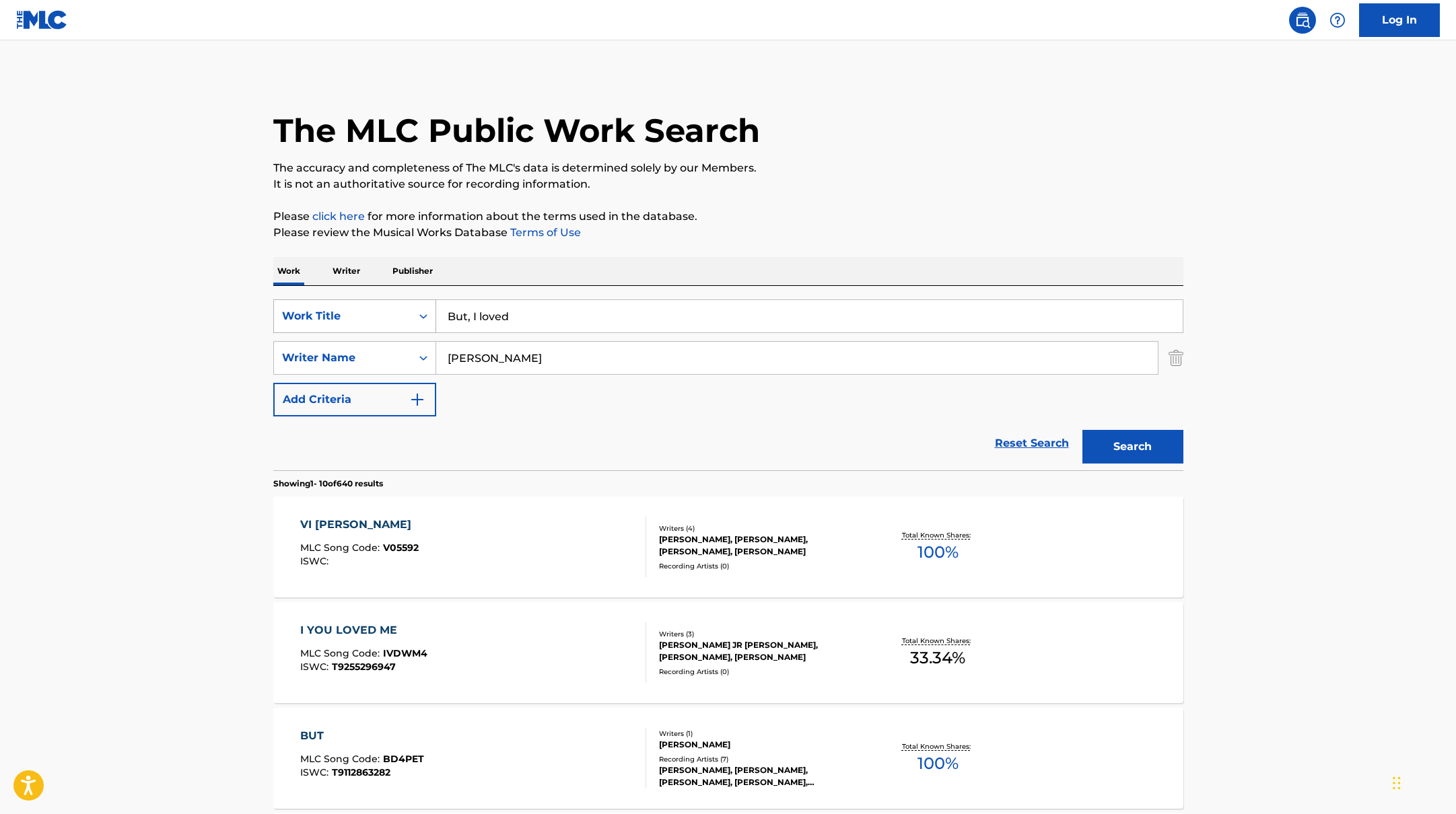
drag, startPoint x: 568, startPoint y: 316, endPoint x: 350, endPoint y: 316, distance: 218.0
click at [350, 316] on div "SearchWithCriteriab335d5b7-5ba0-43a8-9c5d-b3fbe2b10fcf Work Title But, I loved" at bounding box center [728, 316] width 910 height 34
paste input "Ni har oss i ryggen"
type input "Ni har oss i ryggen"
click at [727, 232] on p "Please review the Musical Works Database Terms of Use" at bounding box center [728, 233] width 910 height 16
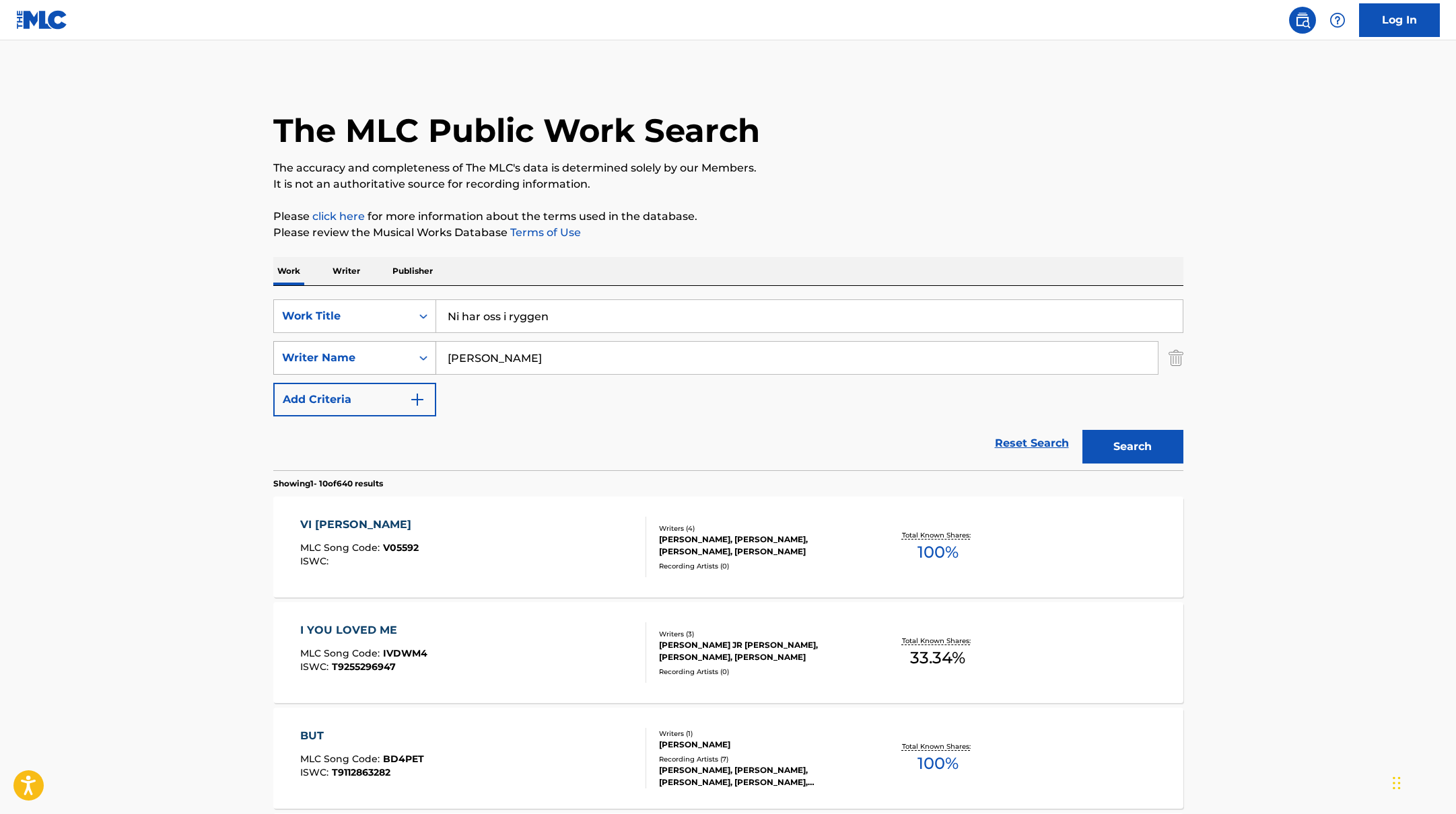
drag, startPoint x: 499, startPoint y: 366, endPoint x: 395, endPoint y: 356, distance: 104.5
click at [395, 356] on div "SearchWithCriteriabc7363e5-3b2b-47d7-9e26-821f073300c3 Writer Name [PERSON_NAME]" at bounding box center [728, 358] width 910 height 34
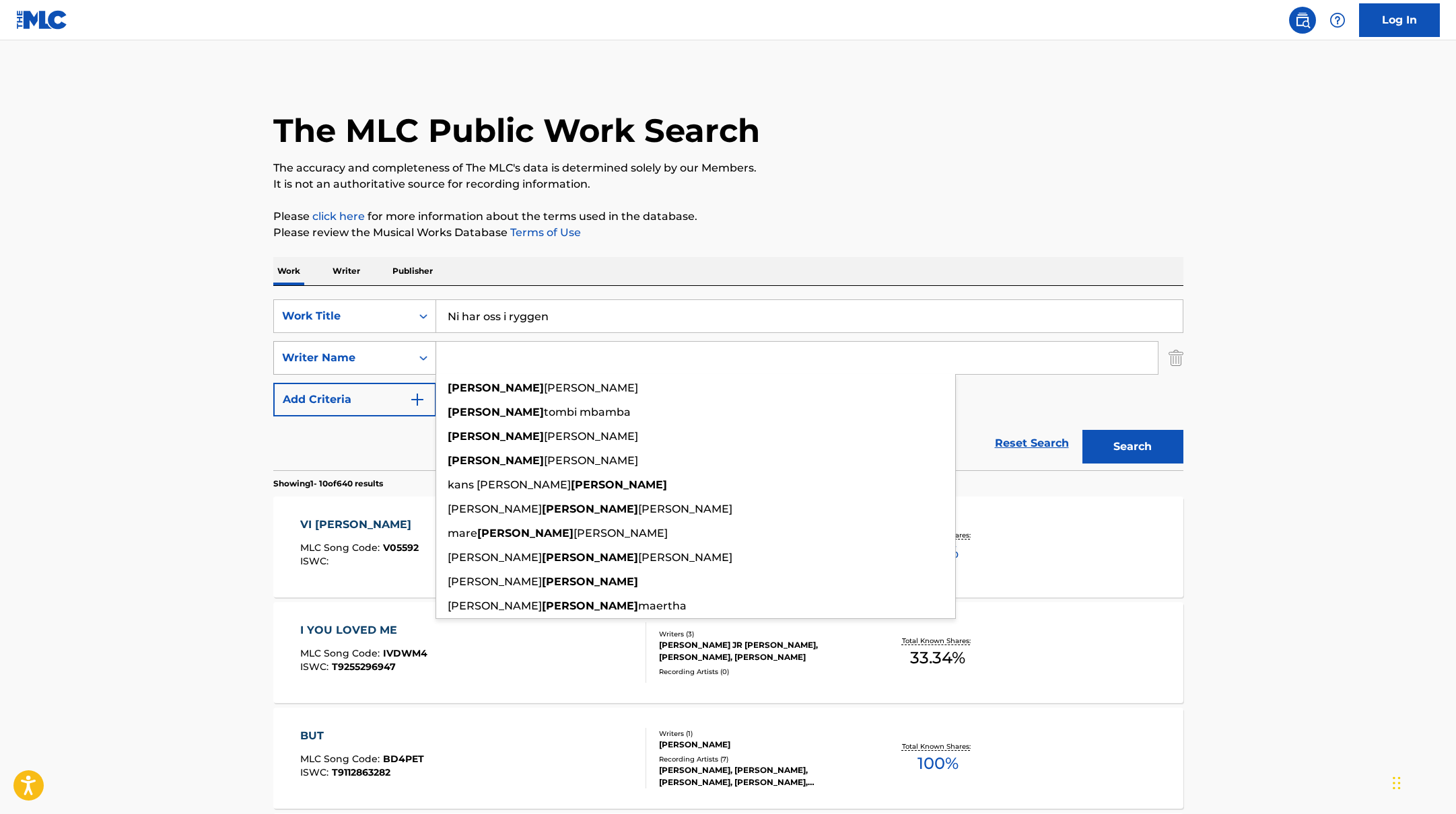
click at [1082, 430] on button "Search" at bounding box center [1132, 446] width 101 height 34
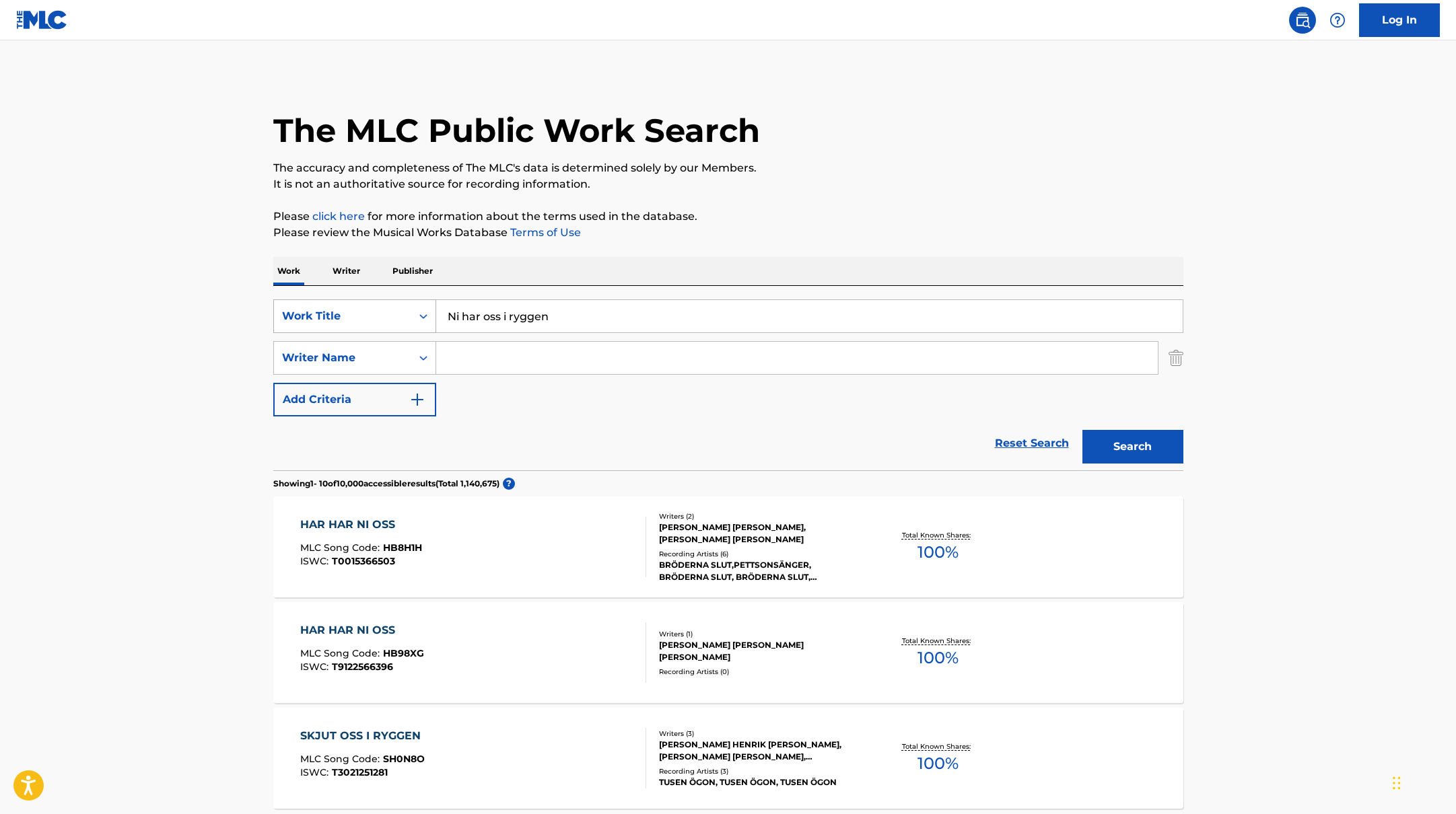
drag, startPoint x: 565, startPoint y: 321, endPoint x: 388, endPoint y: 315, distance: 177.1
click at [402, 316] on div "SearchWithCriteriab335d5b7-5ba0-43a8-9c5d-b3fbe2b10fcf Work Title Ni har oss i …" at bounding box center [728, 316] width 910 height 34
paste input "Collapse"
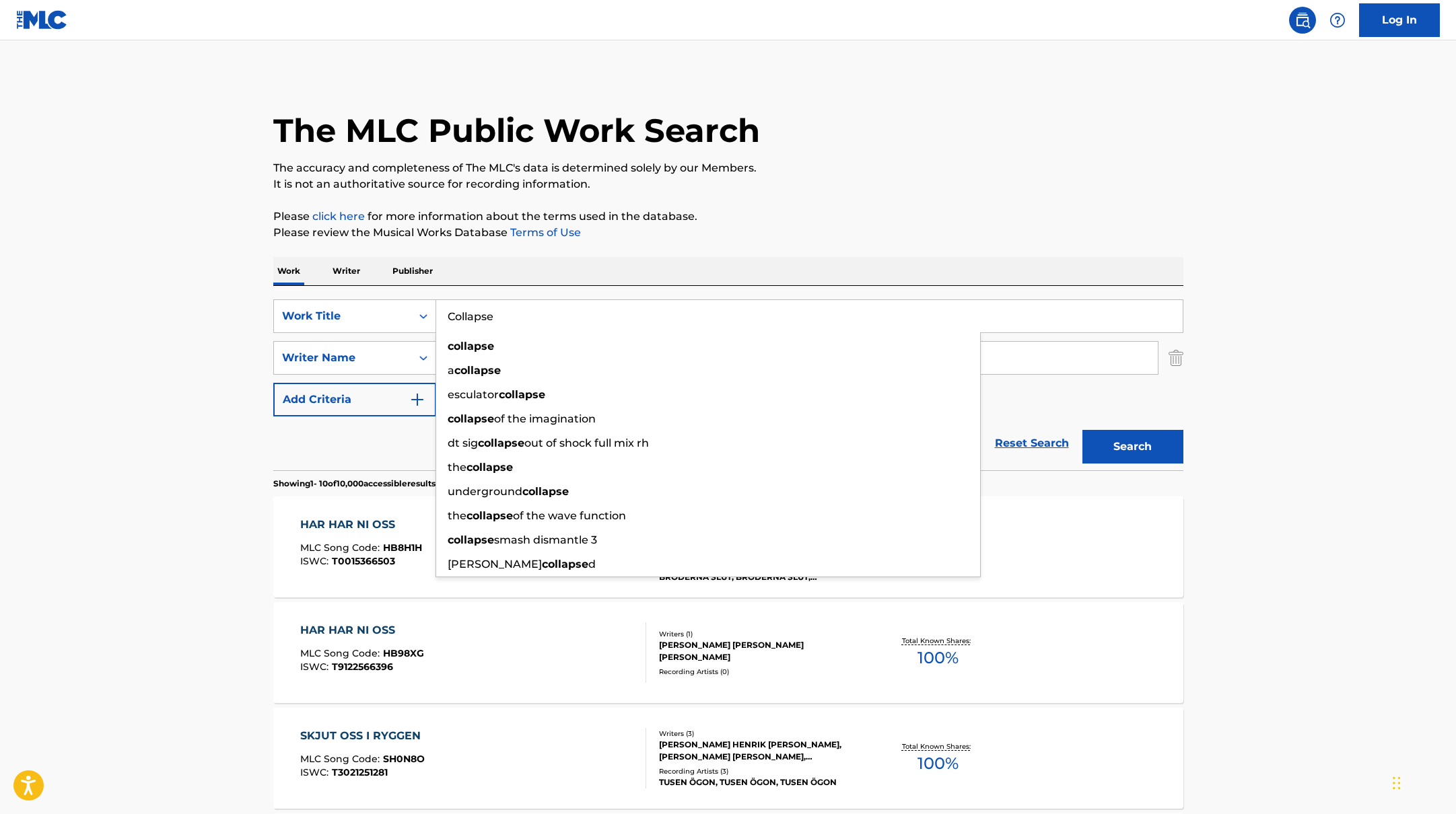
type input "Collapse"
click at [816, 167] on p "The accuracy and completeness of The MLC's data is determined solely by our Mem…" at bounding box center [728, 168] width 910 height 16
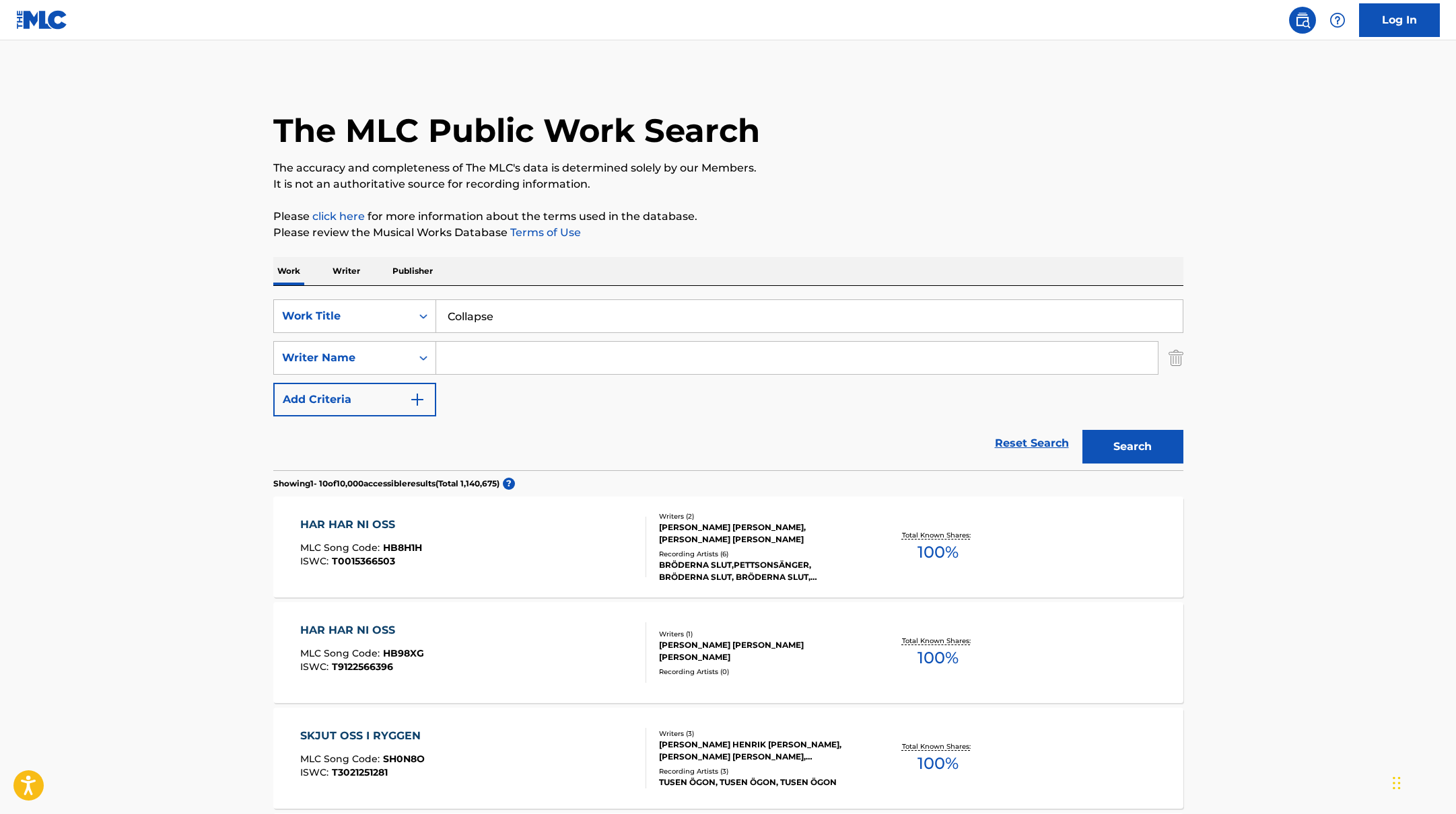
click at [490, 358] on input "Search Form" at bounding box center [797, 359] width 722 height 33
paste input "[PERSON_NAME]"
type input "[PERSON_NAME]"
click at [765, 227] on p "Please review the Musical Works Database Terms of Use" at bounding box center [728, 233] width 910 height 16
click at [1155, 441] on button "Search" at bounding box center [1132, 446] width 101 height 34
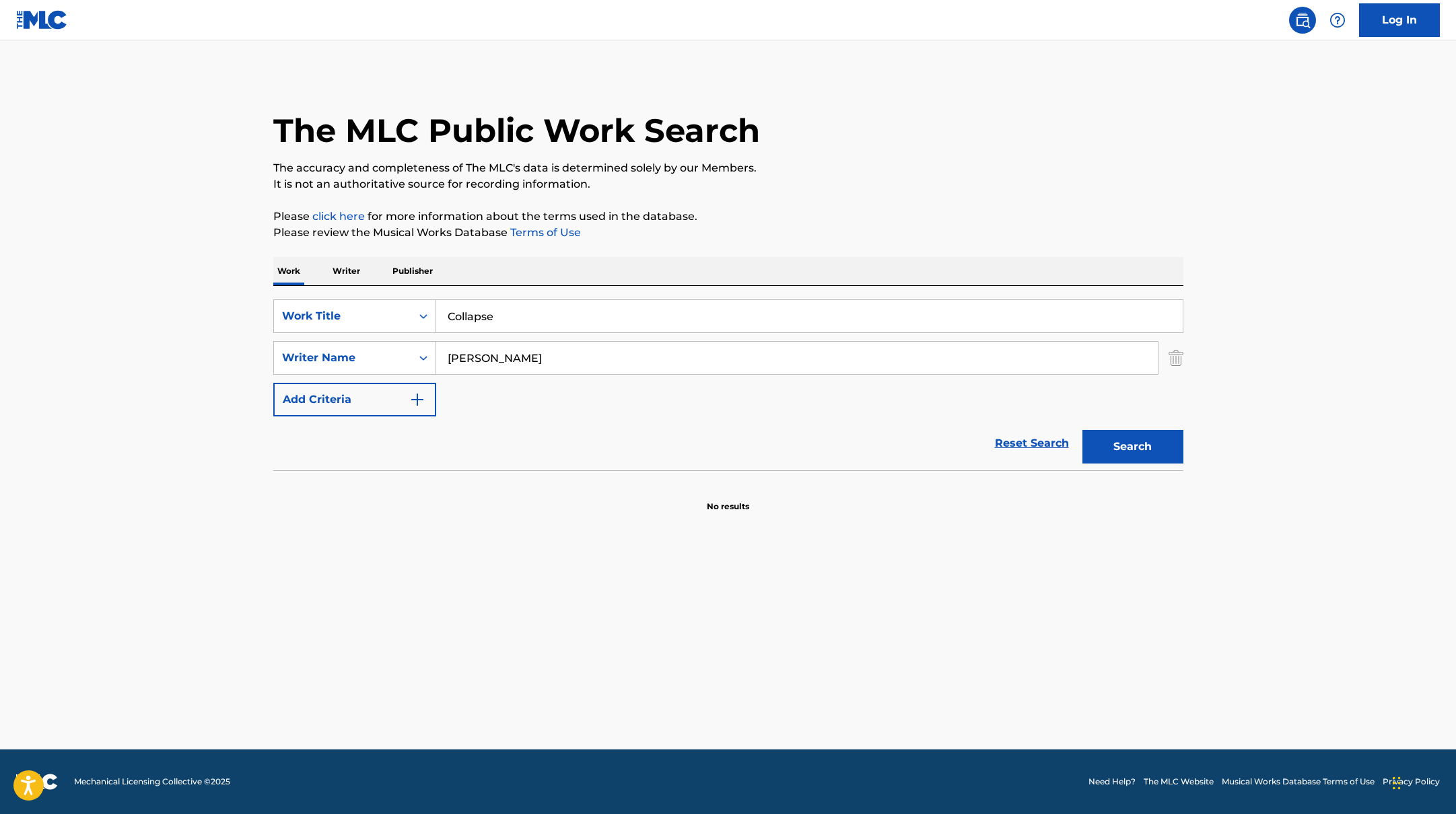
paste input "Köppäbävisan"
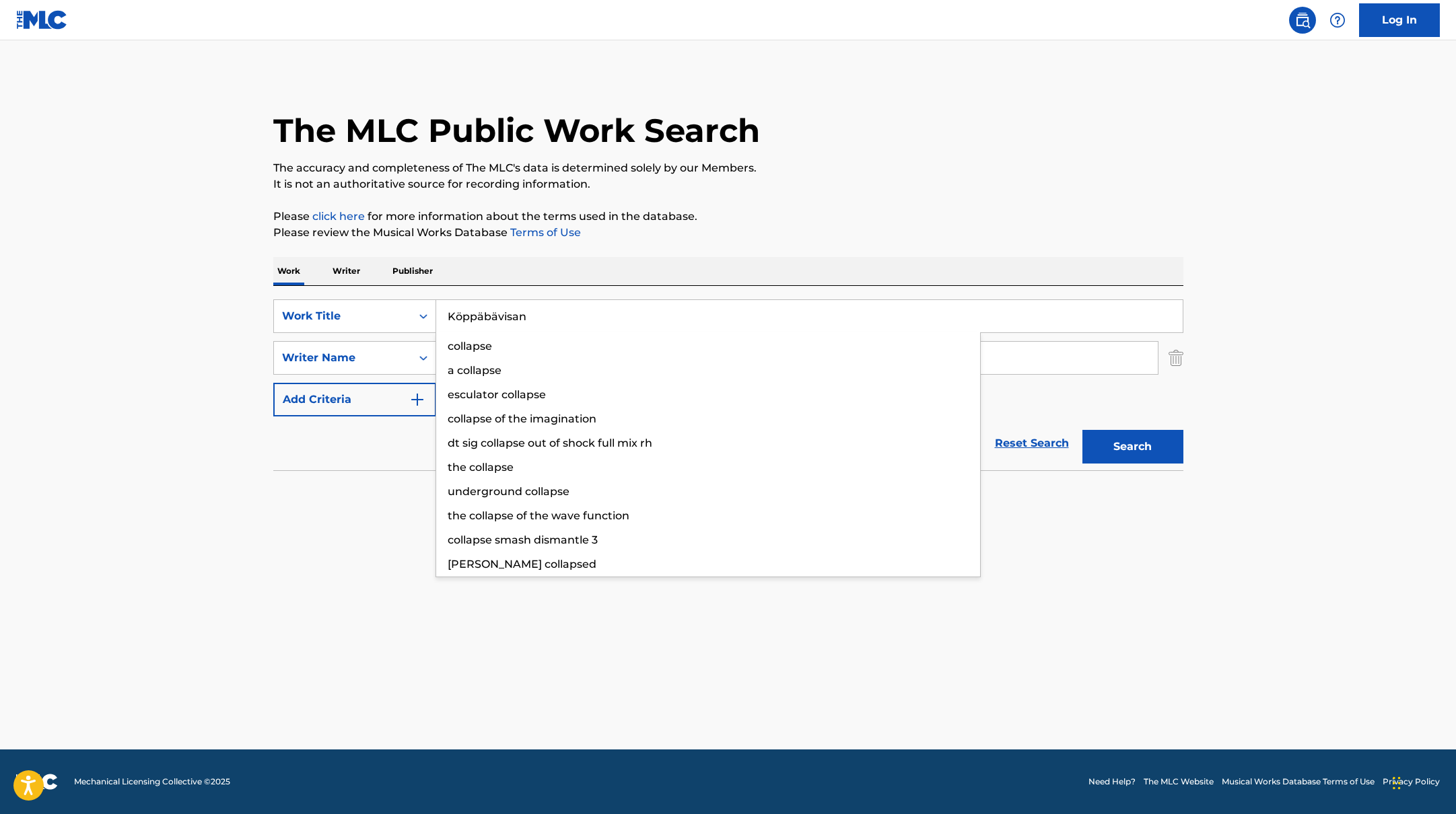
drag, startPoint x: 529, startPoint y: 317, endPoint x: 745, endPoint y: 185, distance: 253.1
click at [745, 185] on div "The MLC Public Work Search The accuracy and completeness of The MLC's data is d…" at bounding box center [728, 293] width 943 height 439
type input "Köppäbävisan"
click at [750, 184] on p "It is not an authoritative source for recording information." at bounding box center [728, 185] width 910 height 16
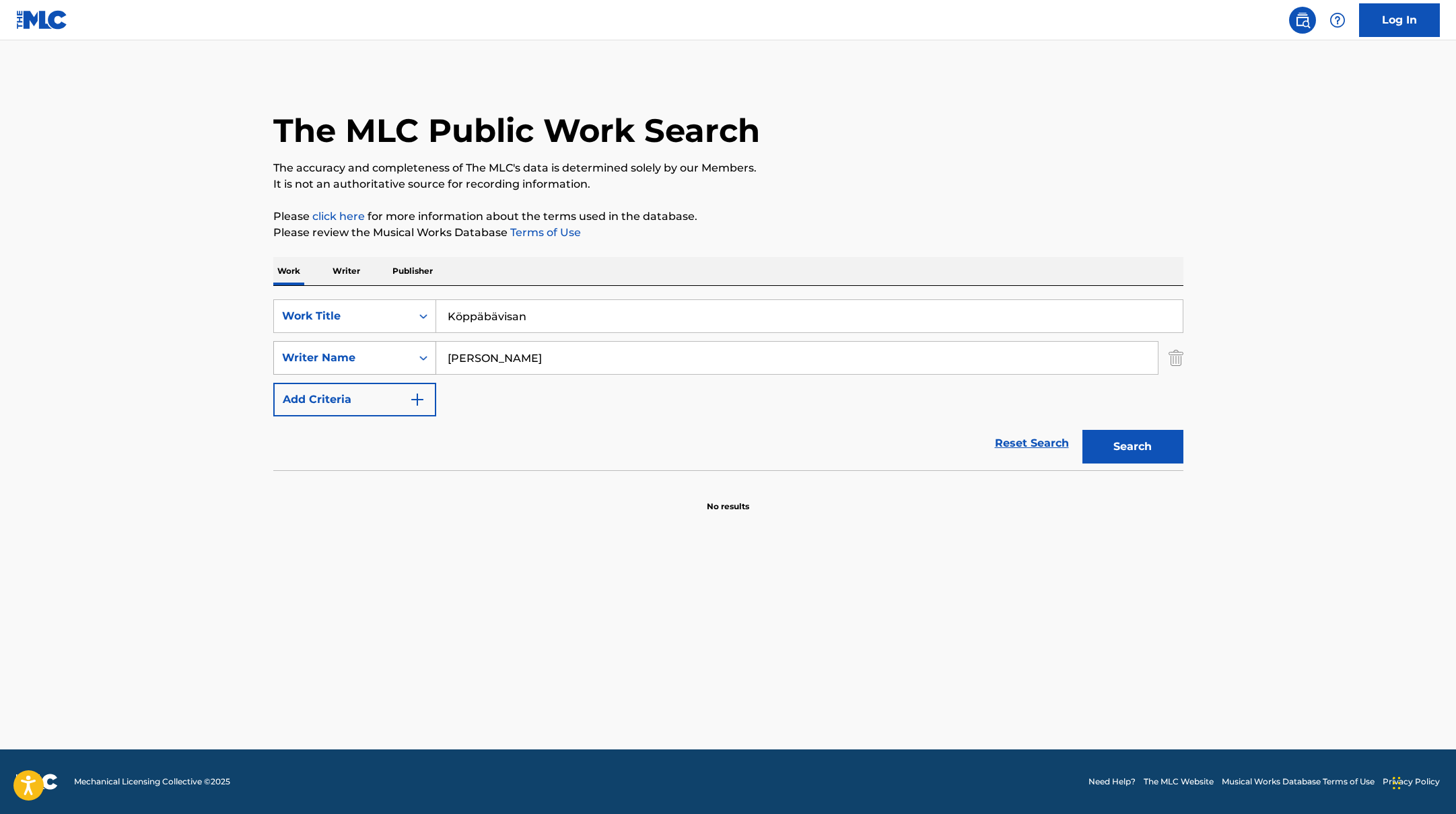
drag, startPoint x: 496, startPoint y: 362, endPoint x: 397, endPoint y: 349, distance: 99.8
click at [400, 352] on div "SearchWithCriteriabc7363e5-3b2b-47d7-9e26-821f073300c3 Writer Name [PERSON_NAME]" at bounding box center [728, 358] width 910 height 34
paste input "Pegefelt"
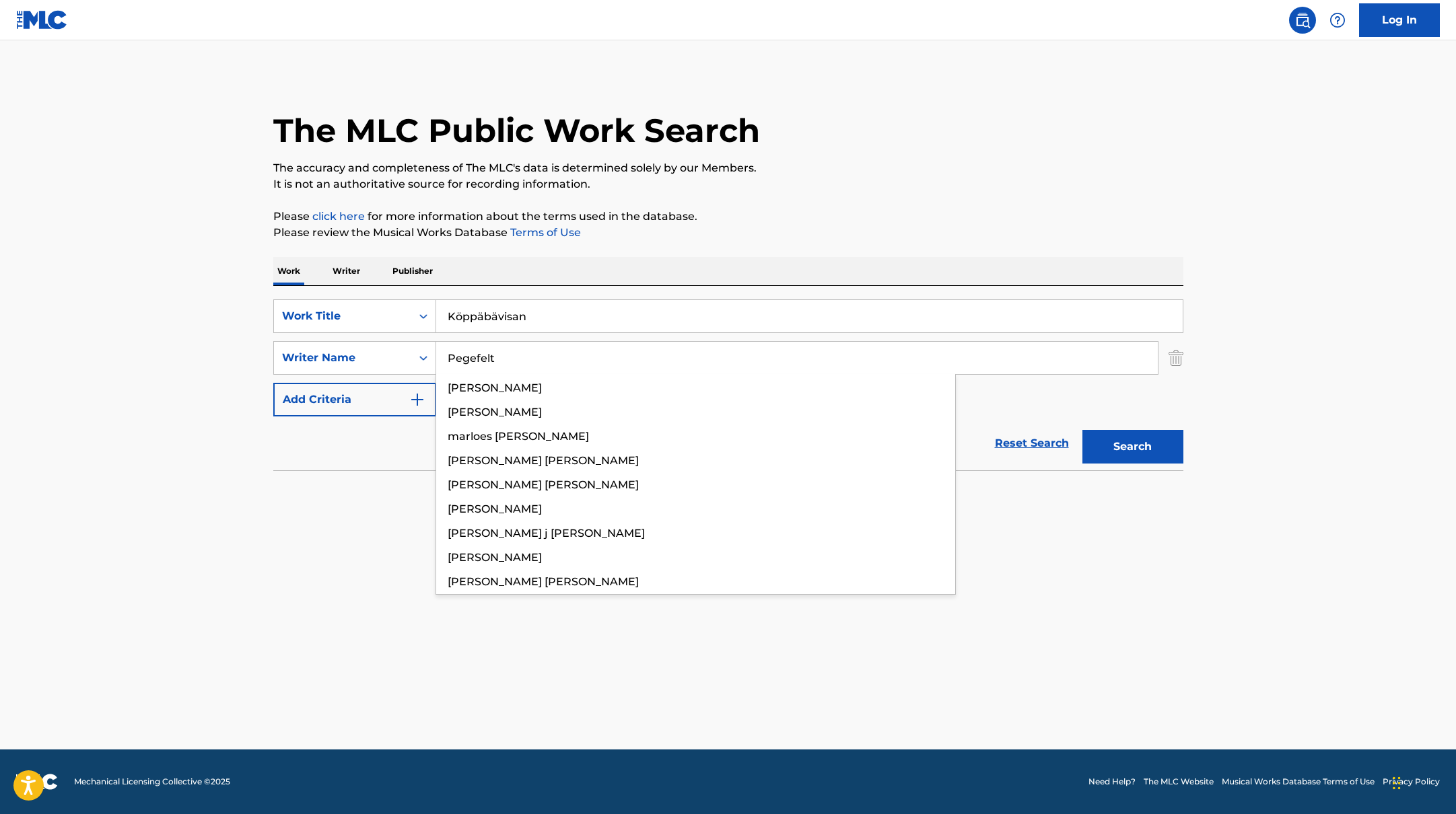
type input "Pegefelt"
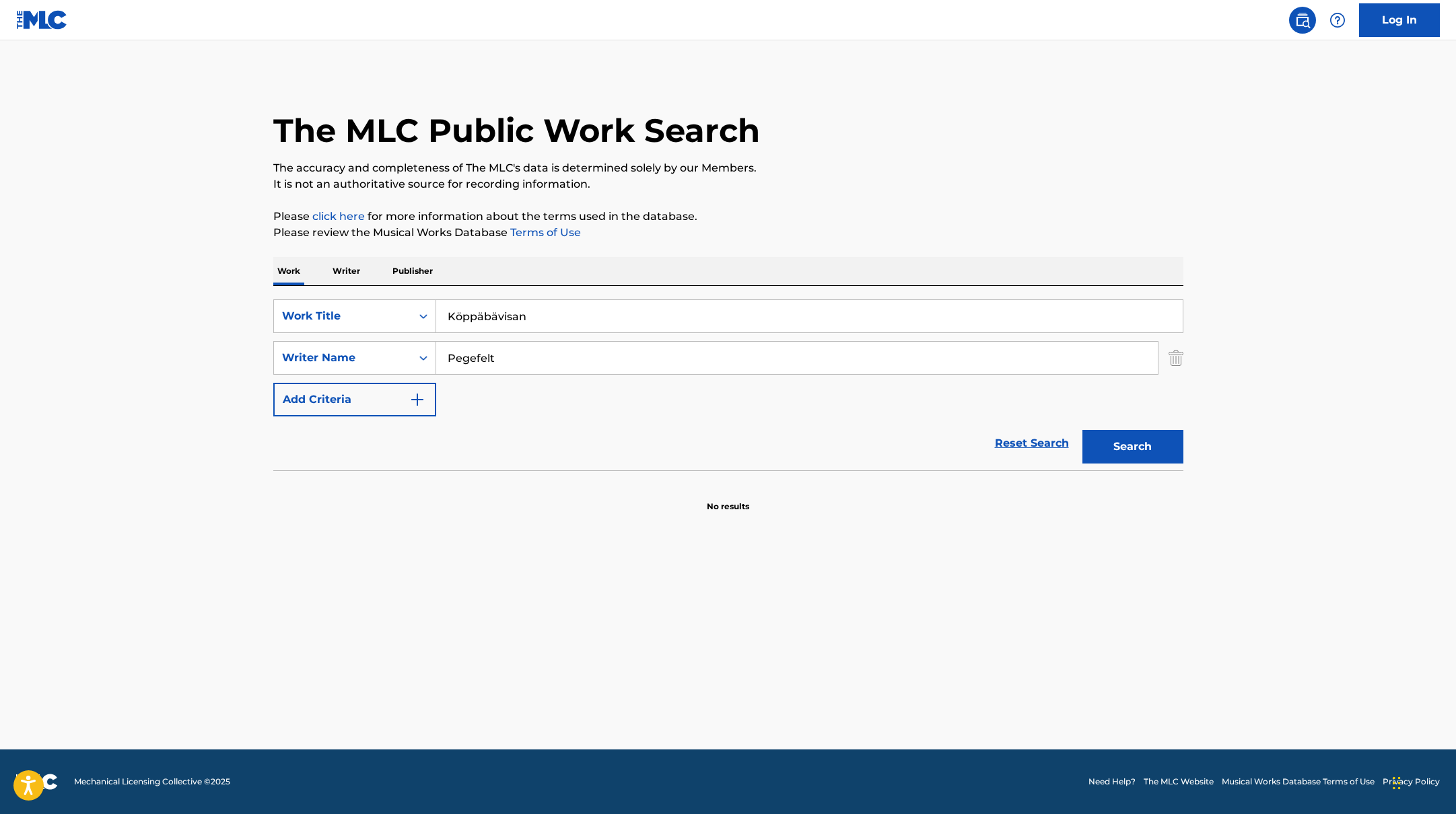
click at [849, 229] on p "Please review the Musical Works Database Terms of Use" at bounding box center [728, 233] width 910 height 16
click at [1157, 445] on button "Search" at bounding box center [1132, 446] width 101 height 34
paste input "Malaika"
drag, startPoint x: 566, startPoint y: 319, endPoint x: 567, endPoint y: 252, distance: 67.0
click at [565, 252] on div "The MLC Public Work Search The accuracy and completeness of The MLC's data is d…" at bounding box center [728, 293] width 943 height 439
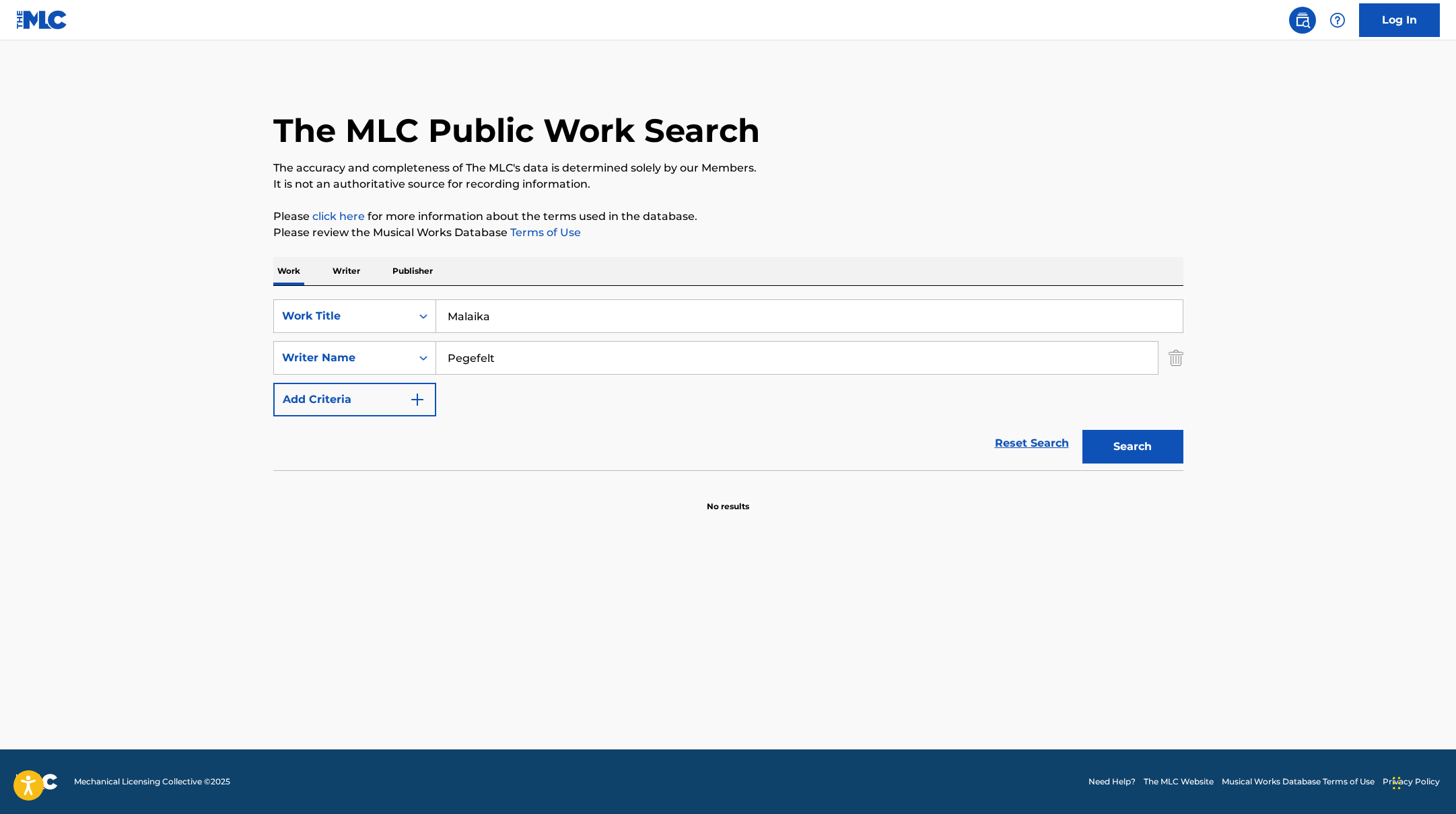
type input "Malaika"
click at [570, 252] on div "The MLC Public Work Search The accuracy and completeness of The MLC's data is d…" at bounding box center [728, 293] width 943 height 439
drag, startPoint x: 513, startPoint y: 356, endPoint x: 402, endPoint y: 350, distance: 111.2
click at [402, 350] on div "SearchWithCriteriabc7363e5-3b2b-47d7-9e26-821f073300c3 Writer Name [PERSON_NAME]" at bounding box center [728, 358] width 910 height 34
type input "wan"
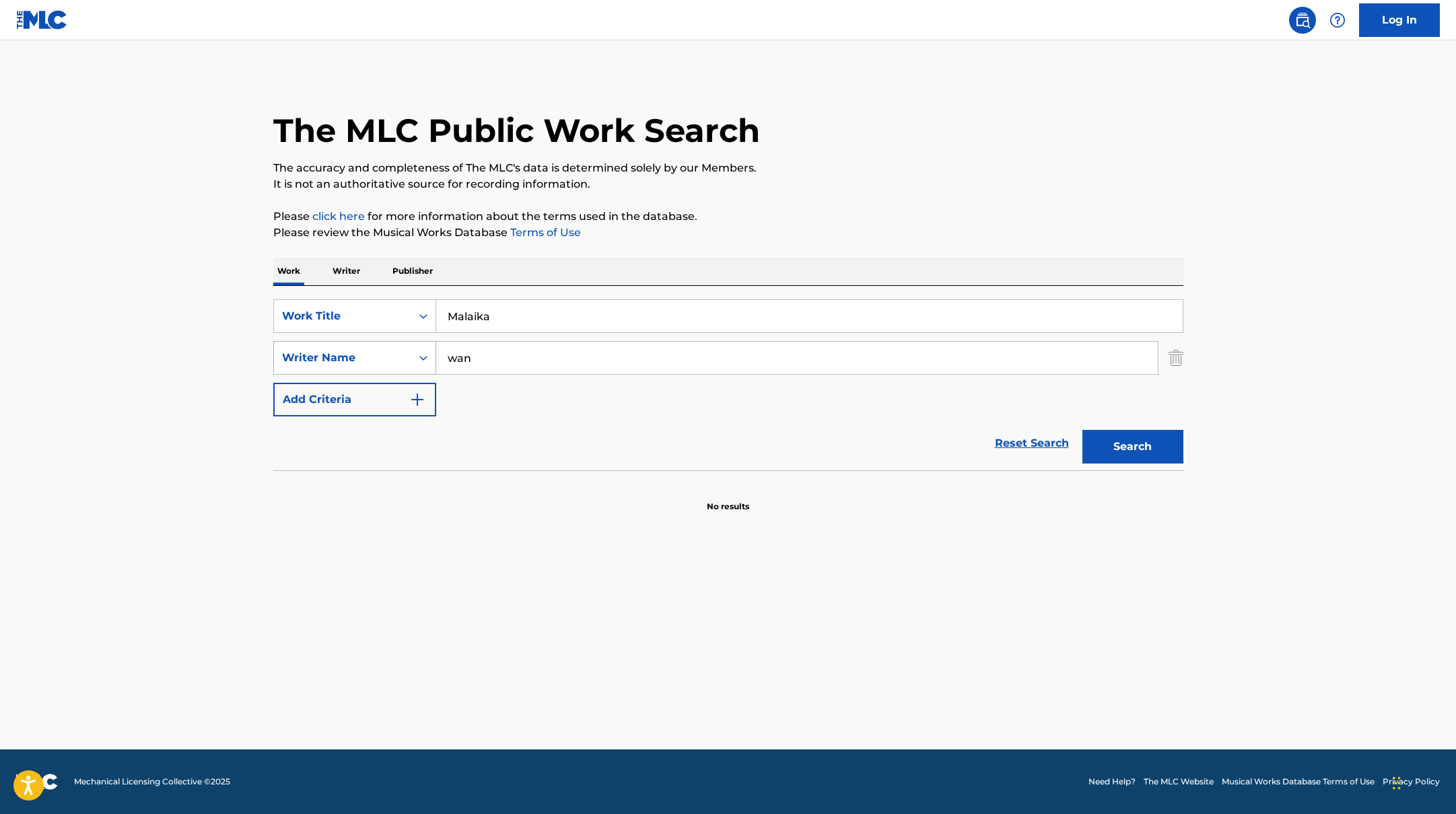
click at [1082, 430] on button "Search" at bounding box center [1132, 446] width 101 height 34
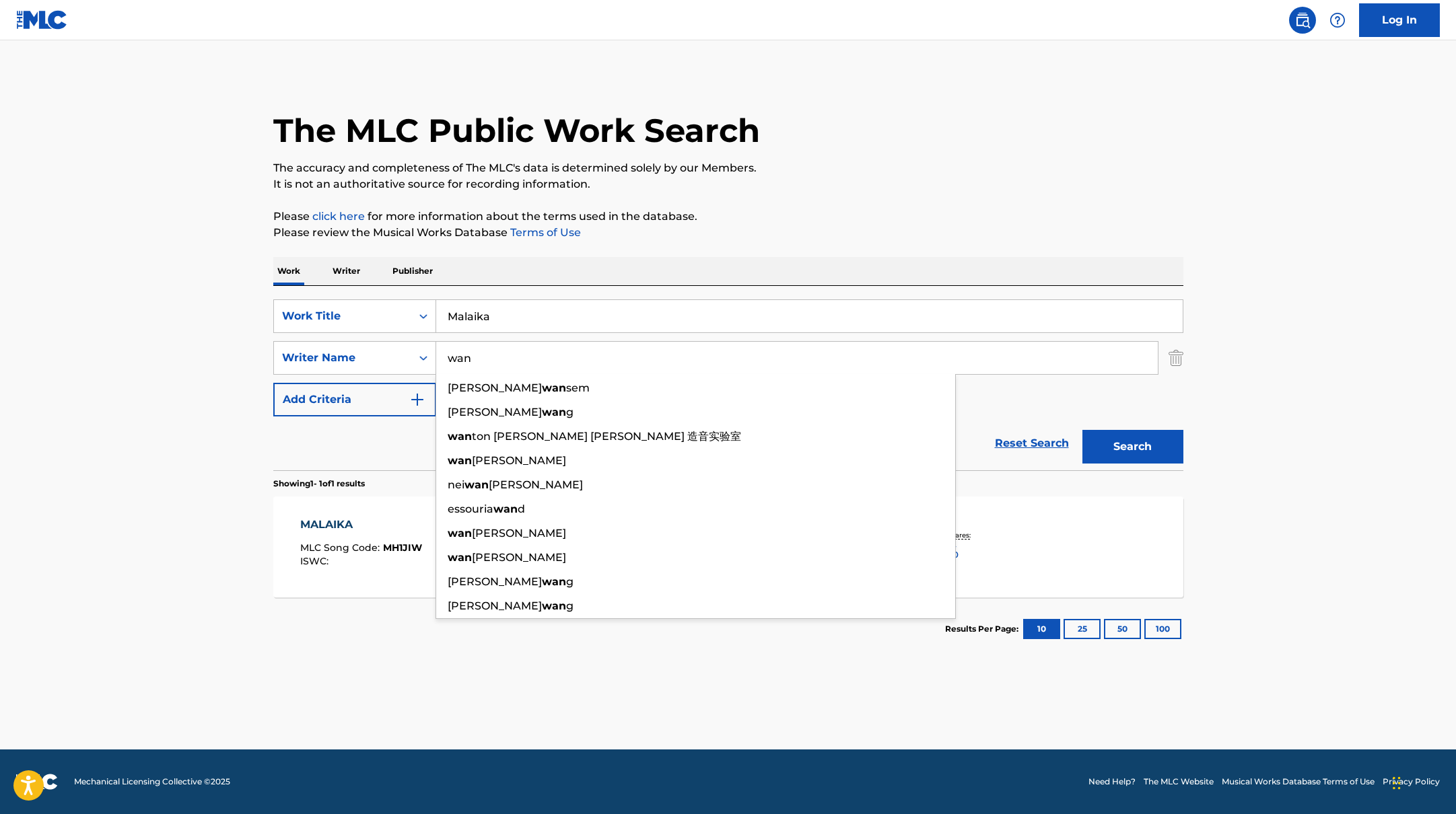
click at [226, 521] on main "The MLC Public Work Search The accuracy and completeness of The MLC's data is d…" at bounding box center [728, 395] width 1456 height 709
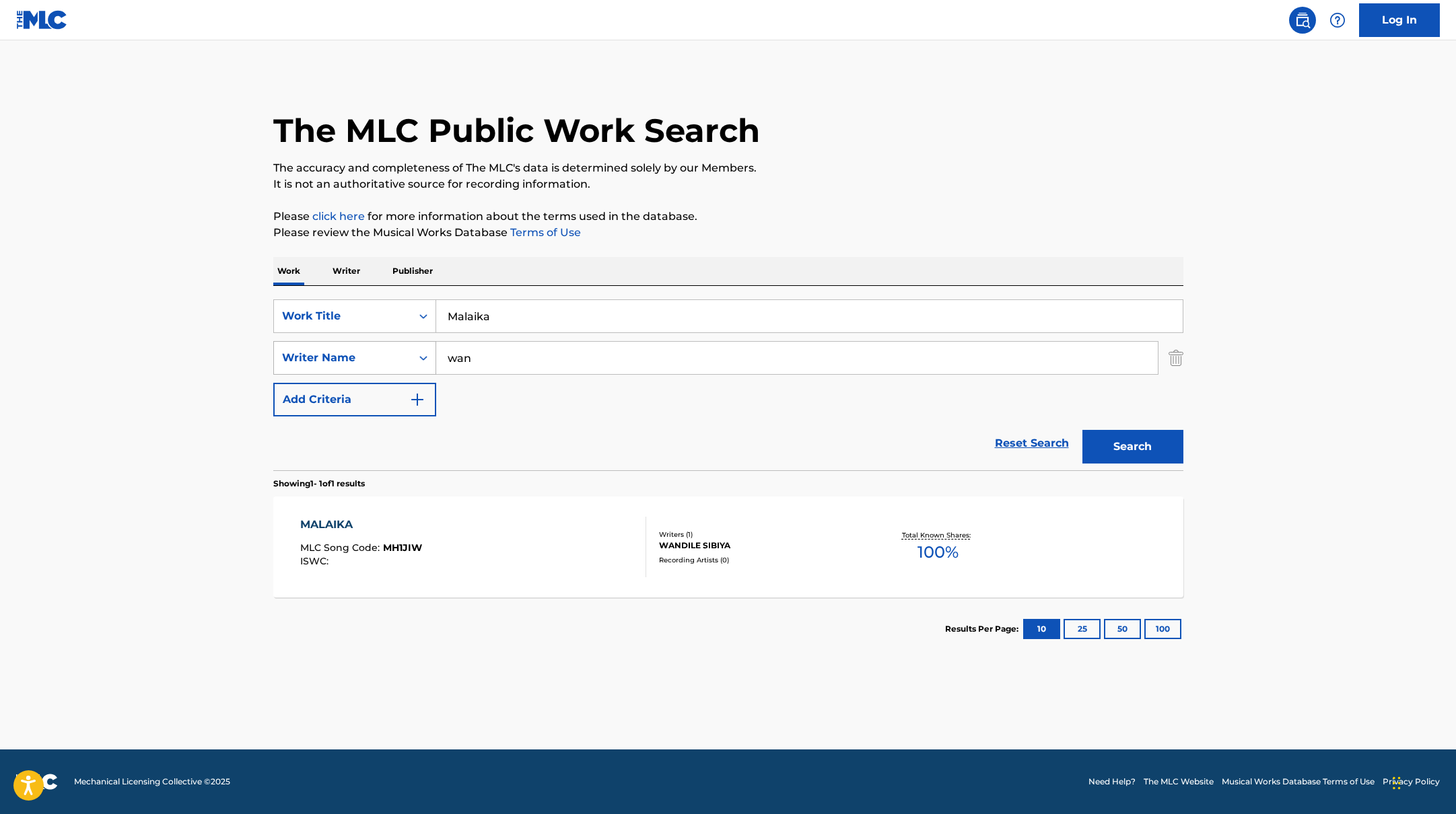
drag, startPoint x: 491, startPoint y: 359, endPoint x: 417, endPoint y: 345, distance: 75.3
click at [417, 345] on div "SearchWithCriteriabc7363e5-3b2b-47d7-9e26-821f073300c3 Writer Name wan" at bounding box center [728, 358] width 910 height 34
click at [1082, 430] on button "Search" at bounding box center [1132, 446] width 101 height 34
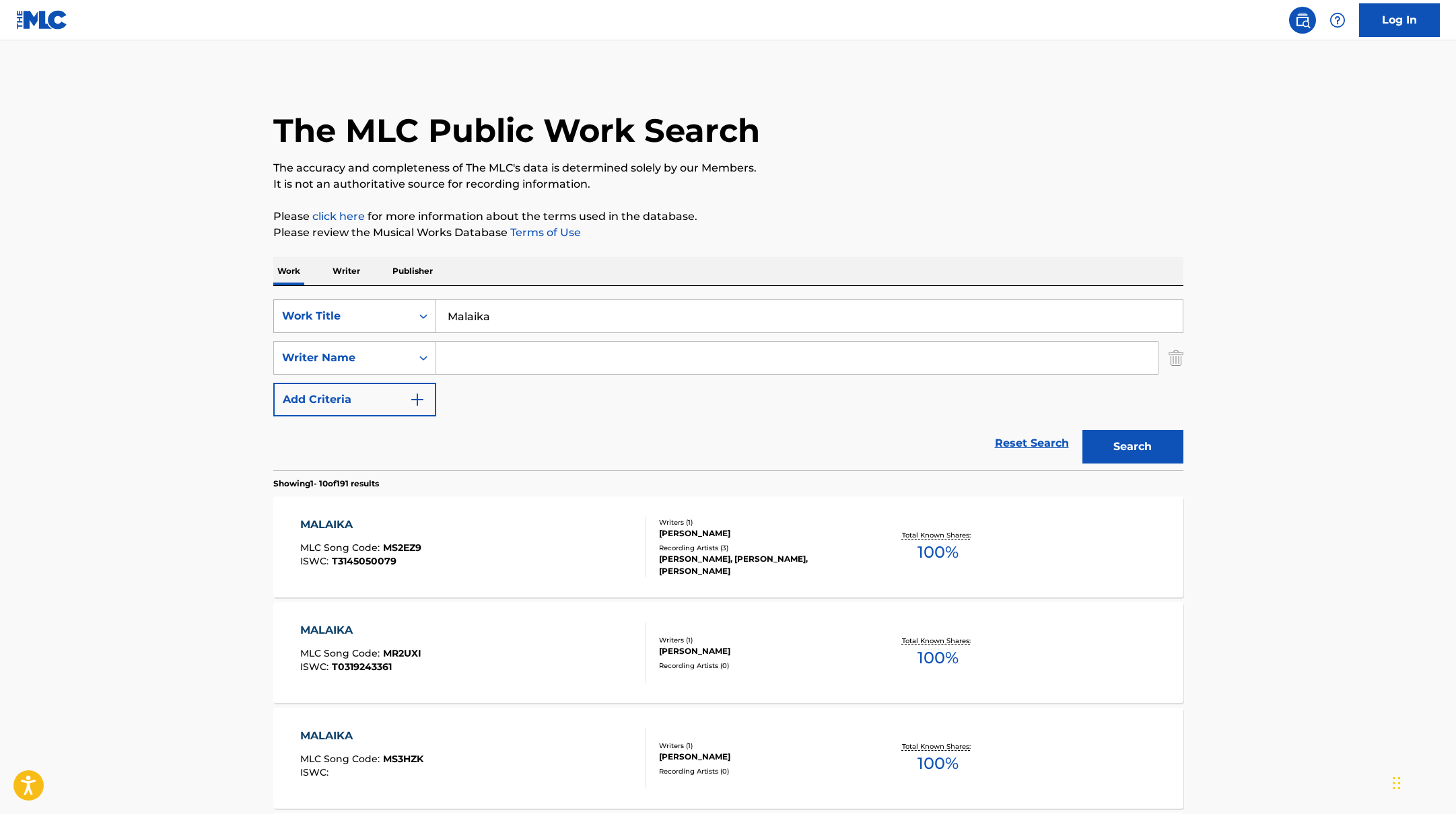
paste input "RUINART"
drag, startPoint x: 498, startPoint y: 322, endPoint x: 395, endPoint y: 317, distance: 103.1
click at [395, 317] on div "SearchWithCriteriab335d5b7-5ba0-43a8-9c5d-b3fbe2b10fcf Work Title RUINART" at bounding box center [728, 316] width 910 height 34
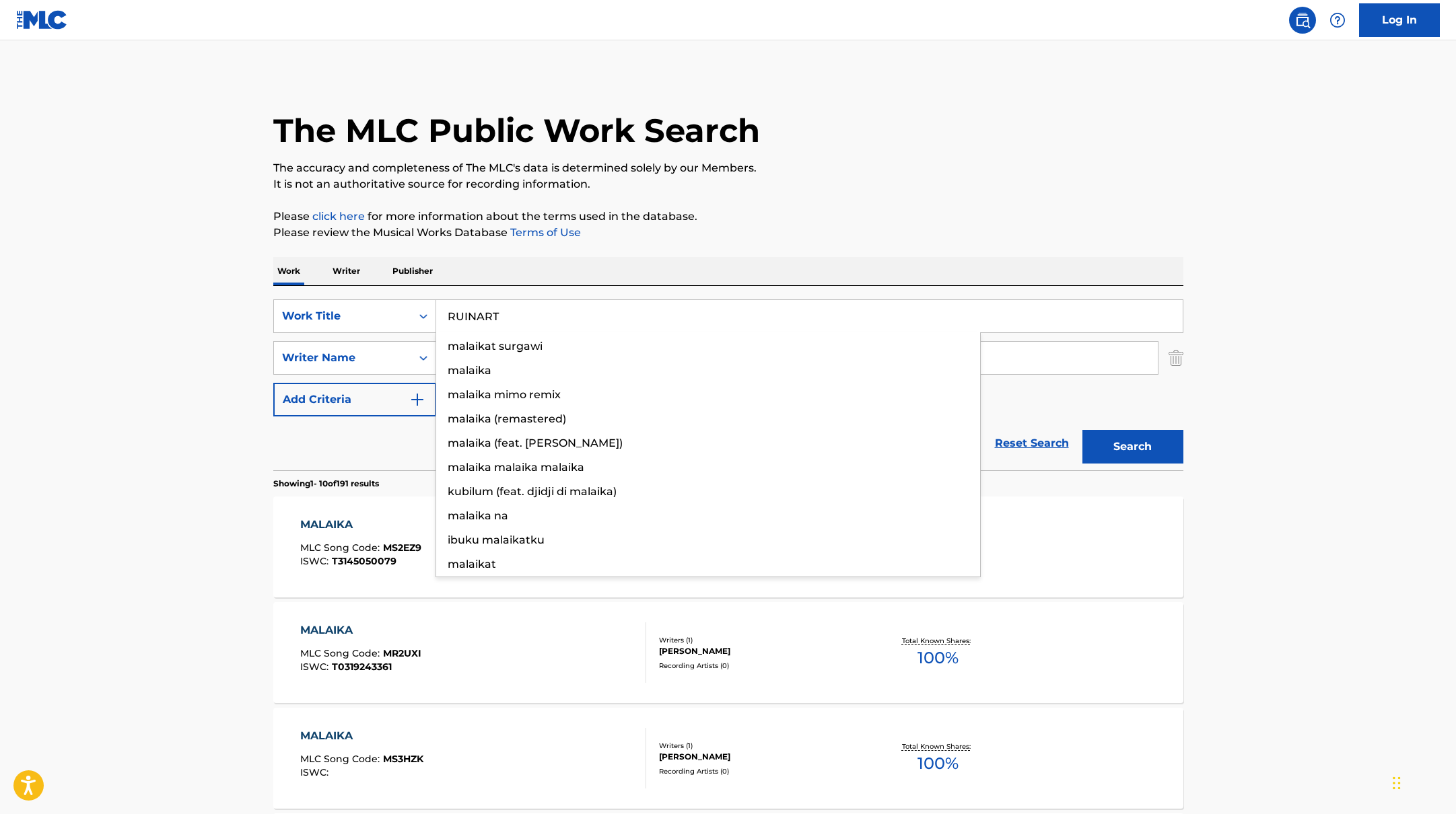
type input "RUINART"
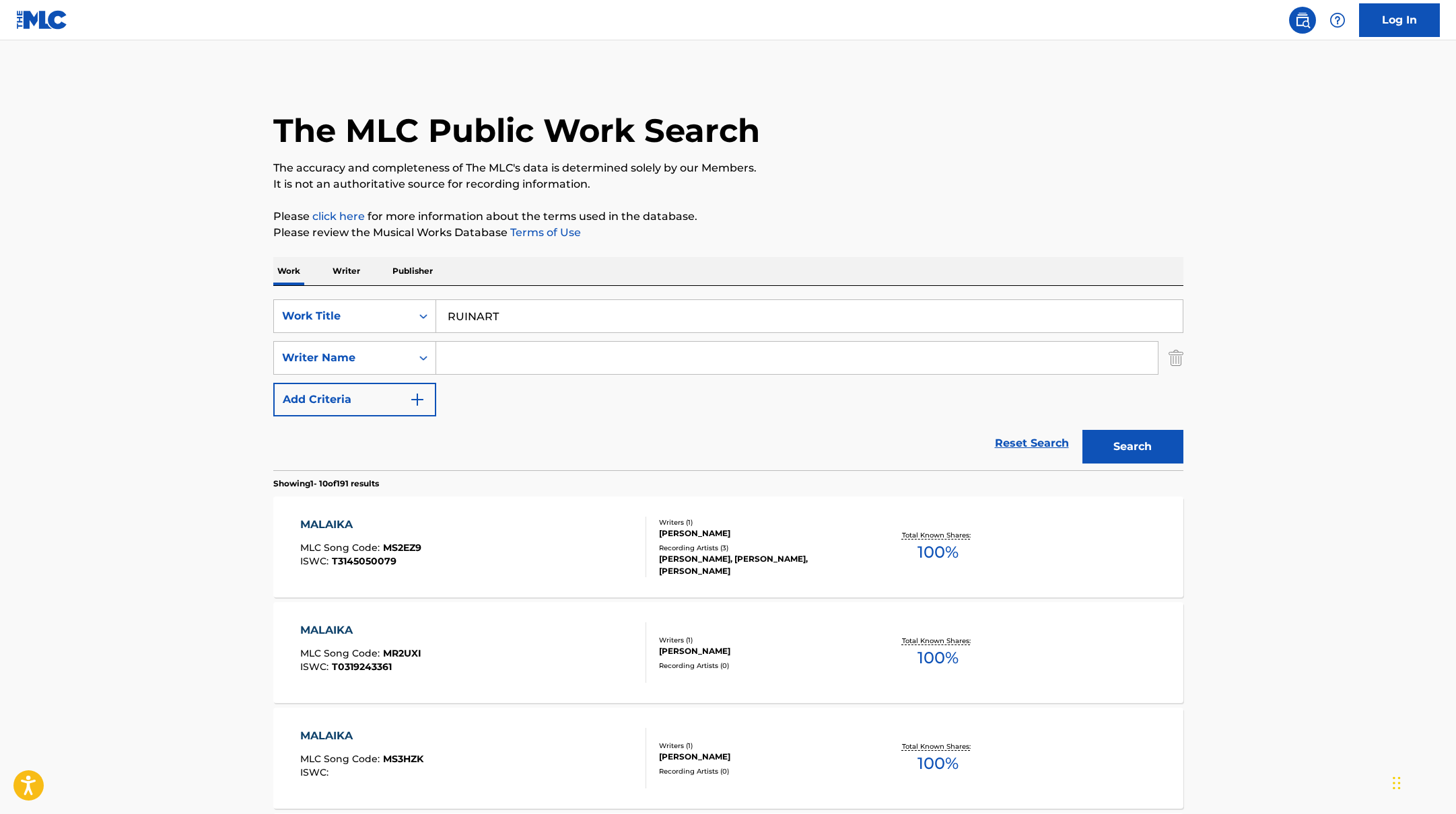
click at [753, 210] on p "Please click here for more information about the terms used in the database." at bounding box center [728, 216] width 910 height 16
click at [1146, 455] on button "Search" at bounding box center [1132, 446] width 101 height 34
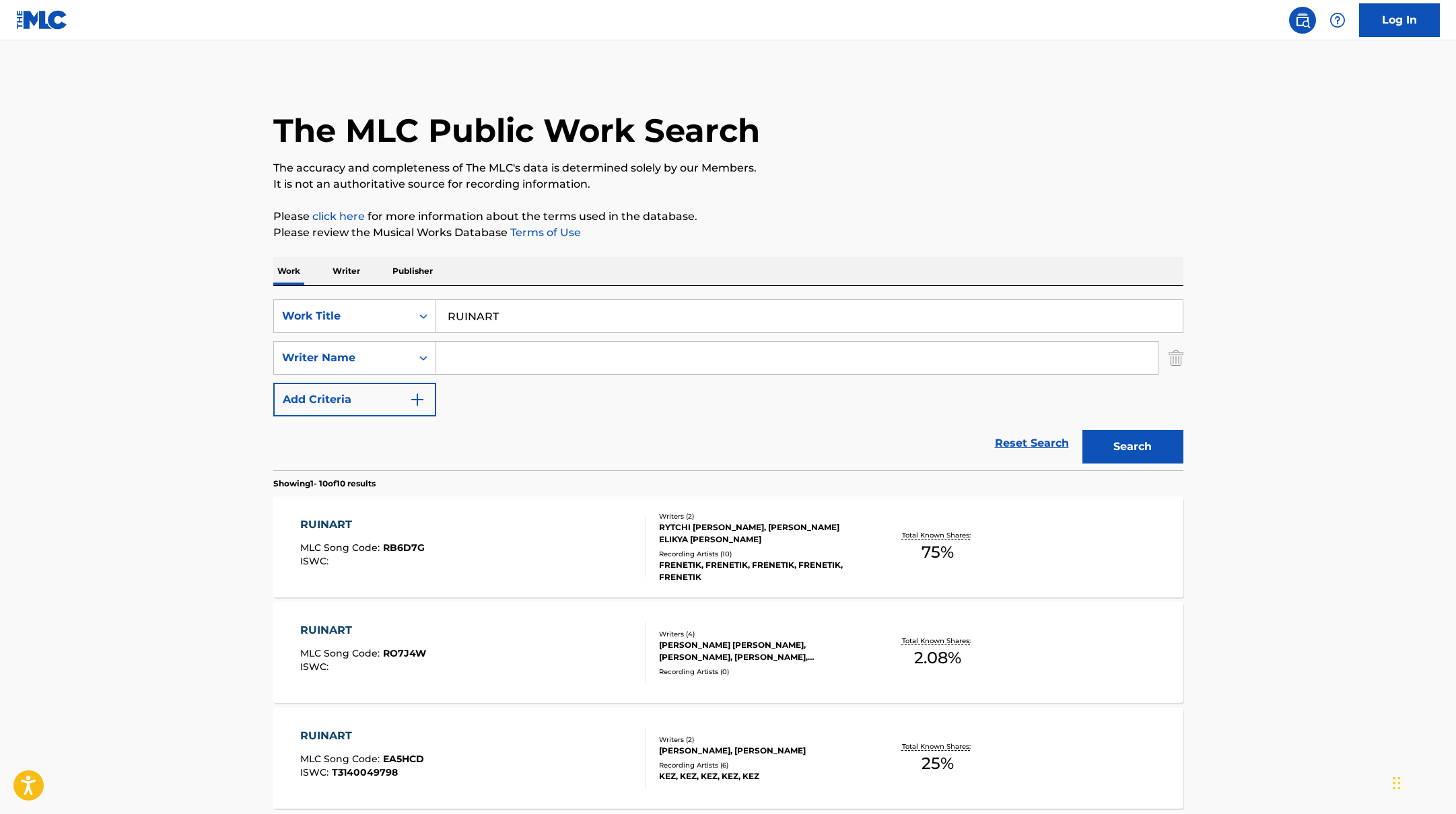
click at [525, 355] on input "Search Form" at bounding box center [797, 359] width 722 height 33
paste input "[PERSON_NAME]"
type input "[PERSON_NAME]"
click at [1135, 439] on button "Search" at bounding box center [1132, 446] width 101 height 34
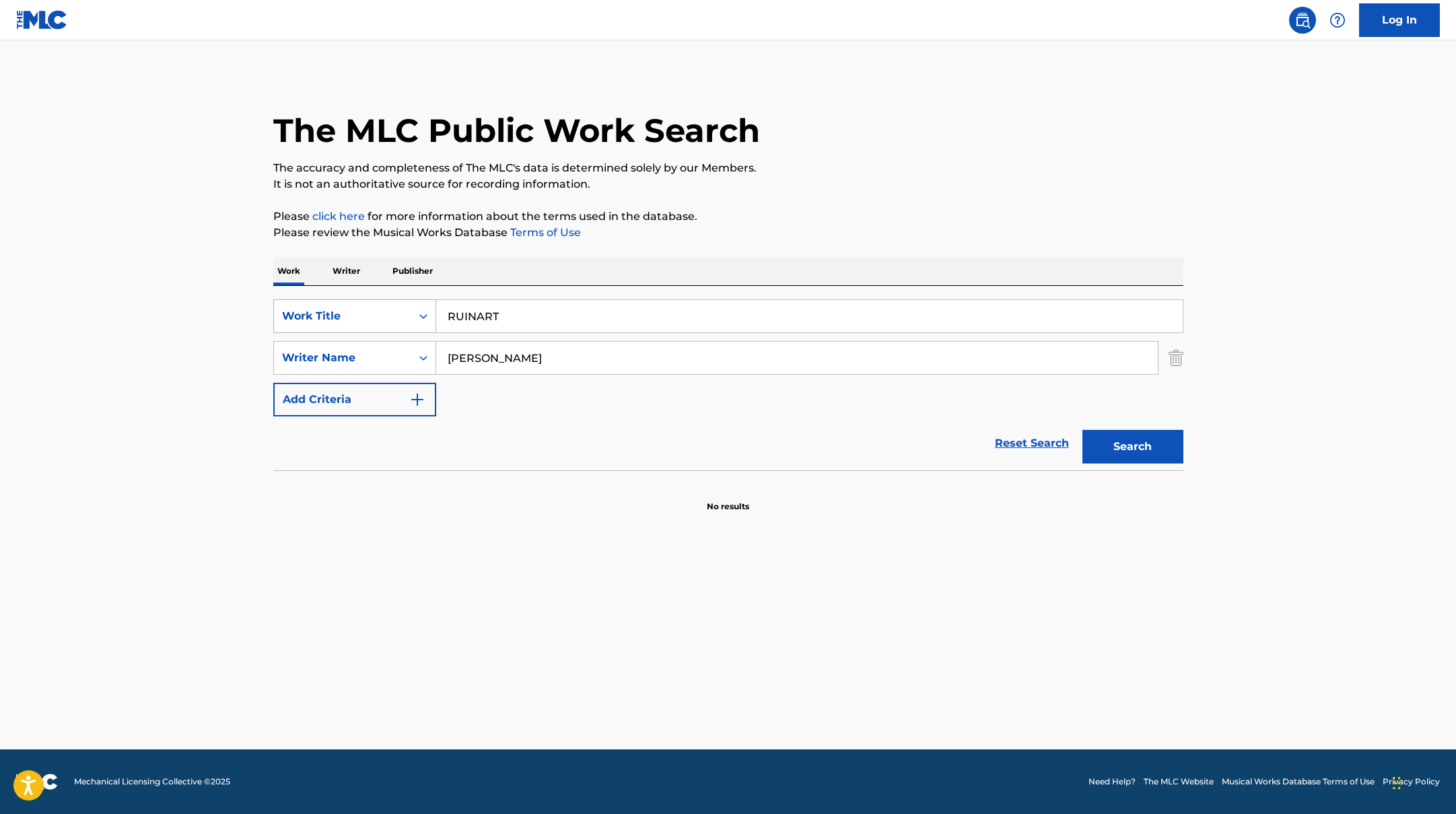
drag, startPoint x: 518, startPoint y: 326, endPoint x: 389, endPoint y: 312, distance: 129.8
click at [389, 313] on div "SearchWithCriteriab335d5b7-5ba0-43a8-9c5d-b3fbe2b10fcf Work Title RUINART" at bounding box center [728, 316] width 910 height 34
paste input "VEM VET?"
type input "VEM VET?"
click at [762, 235] on p "Please review the Musical Works Database Terms of Use" at bounding box center [728, 233] width 910 height 16
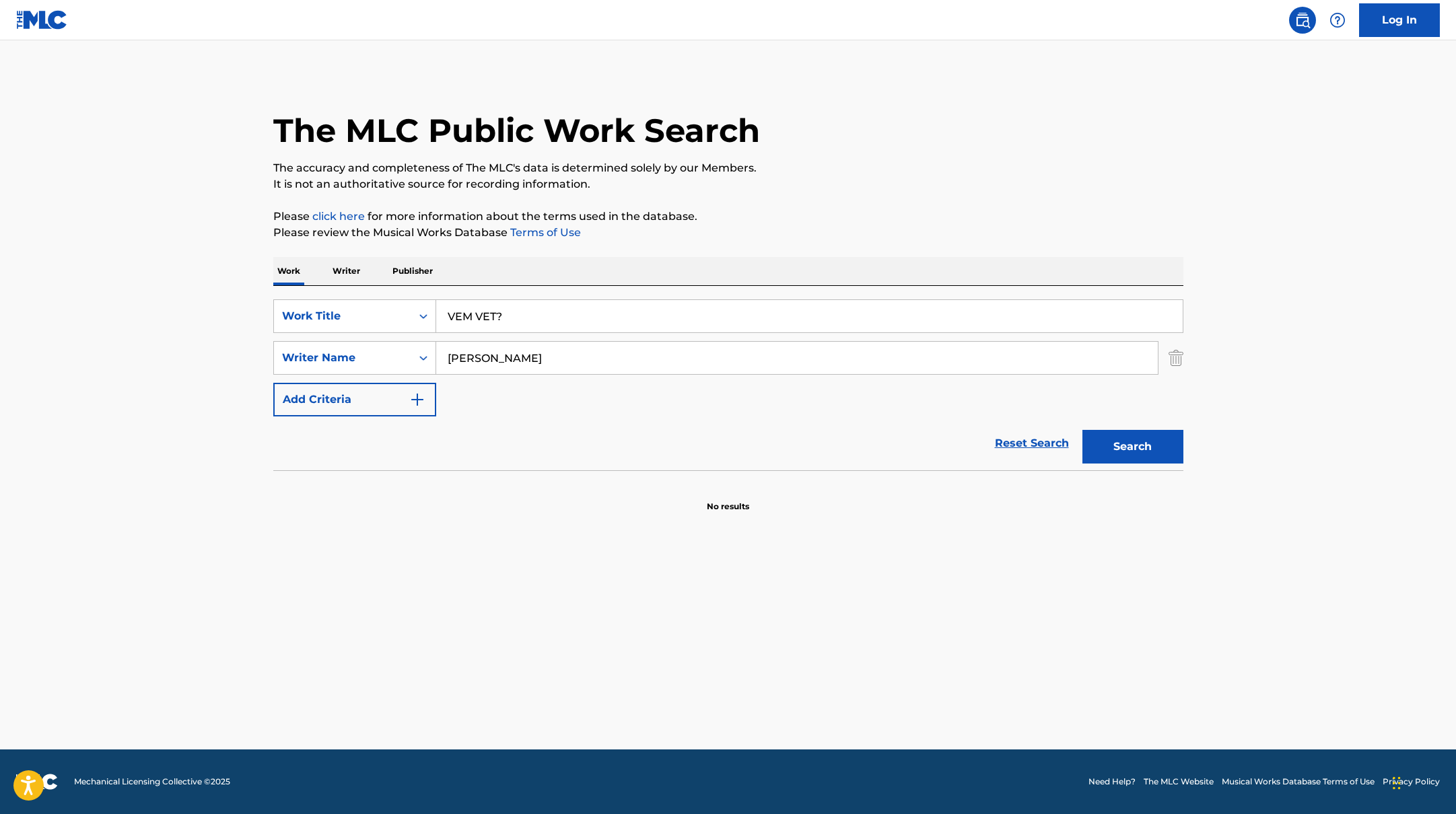
paste input "[PERSON_NAME]"
drag, startPoint x: 531, startPoint y: 357, endPoint x: 824, endPoint y: 190, distance: 337.3
click at [823, 192] on div "The MLC Public Work Search The accuracy and completeness of The MLC's data is d…" at bounding box center [728, 293] width 943 height 439
type input "[PERSON_NAME]"
click at [824, 190] on p "It is not an authoritative source for recording information." at bounding box center [728, 185] width 910 height 16
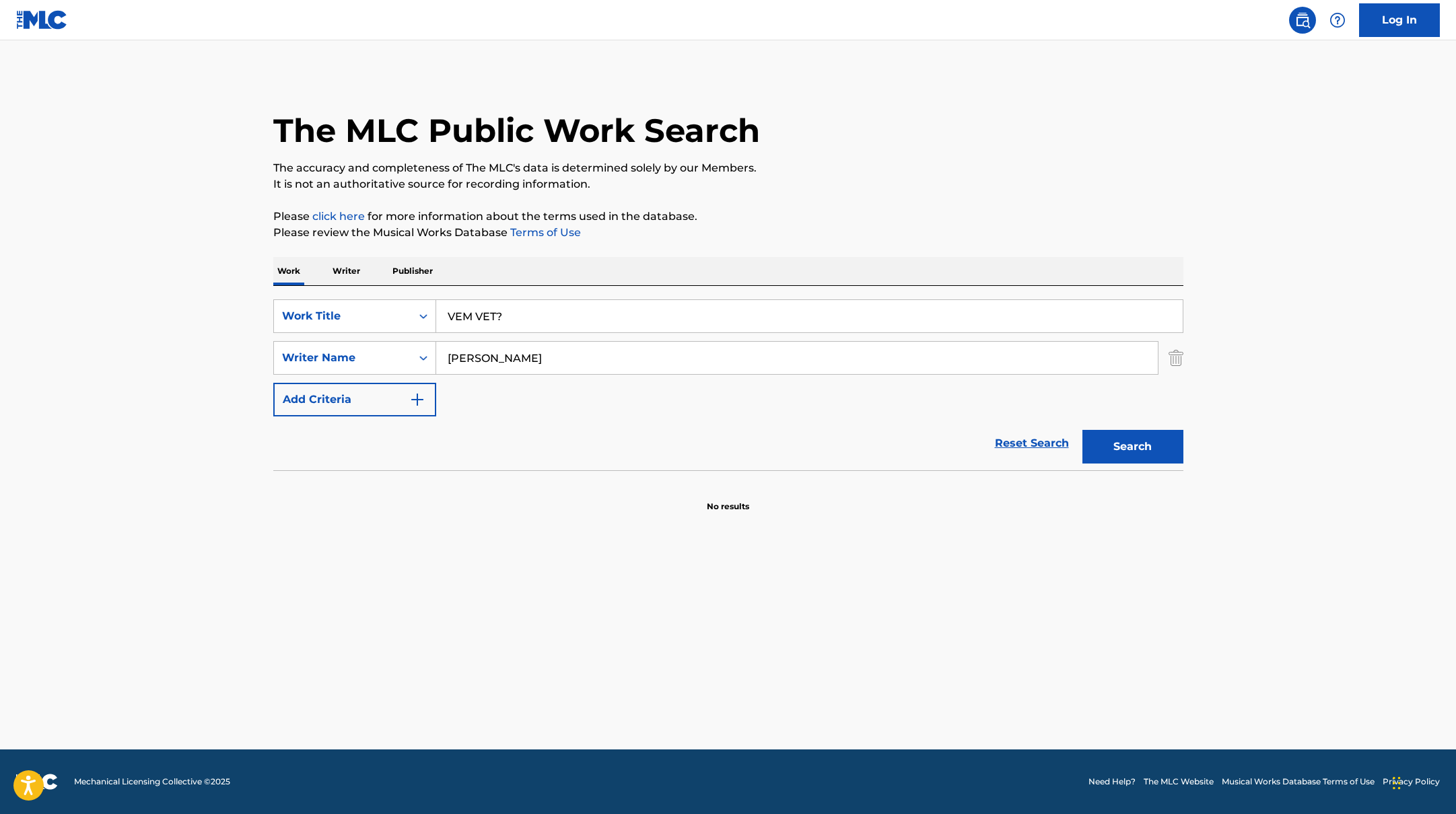
click at [1110, 437] on button "Search" at bounding box center [1132, 446] width 101 height 34
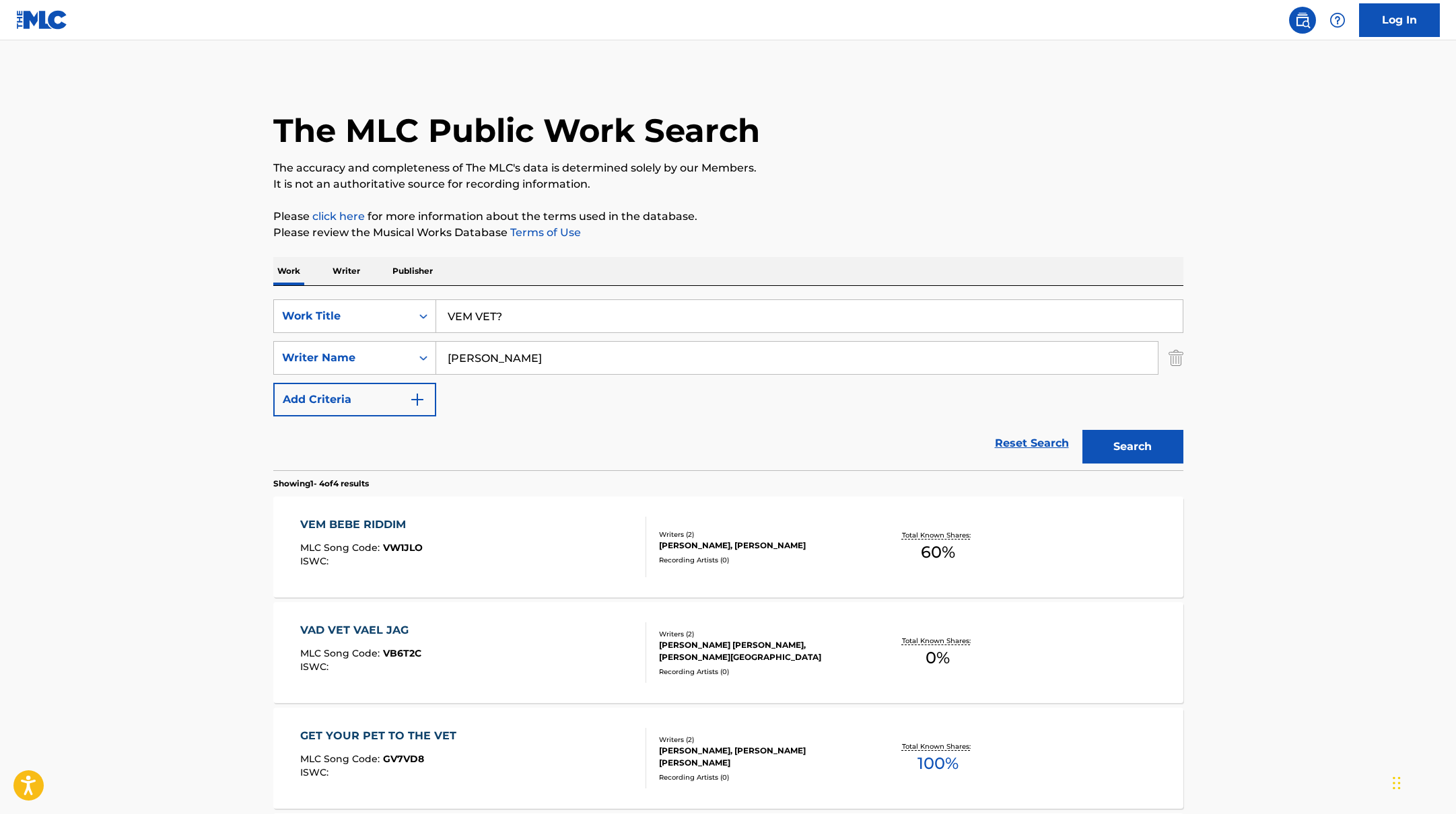
drag, startPoint x: 513, startPoint y: 320, endPoint x: 468, endPoint y: 287, distance: 55.8
click at [397, 308] on div "SearchWithCriteriab335d5b7-5ba0-43a8-9c5d-b3fbe2b10fcf Work Title VEM VET?" at bounding box center [728, 316] width 910 height 34
paste input "i don’t want your garden"
type input "i don’t want your garden"
click at [809, 221] on p "Please click here for more information about the terms used in the database." at bounding box center [728, 216] width 910 height 16
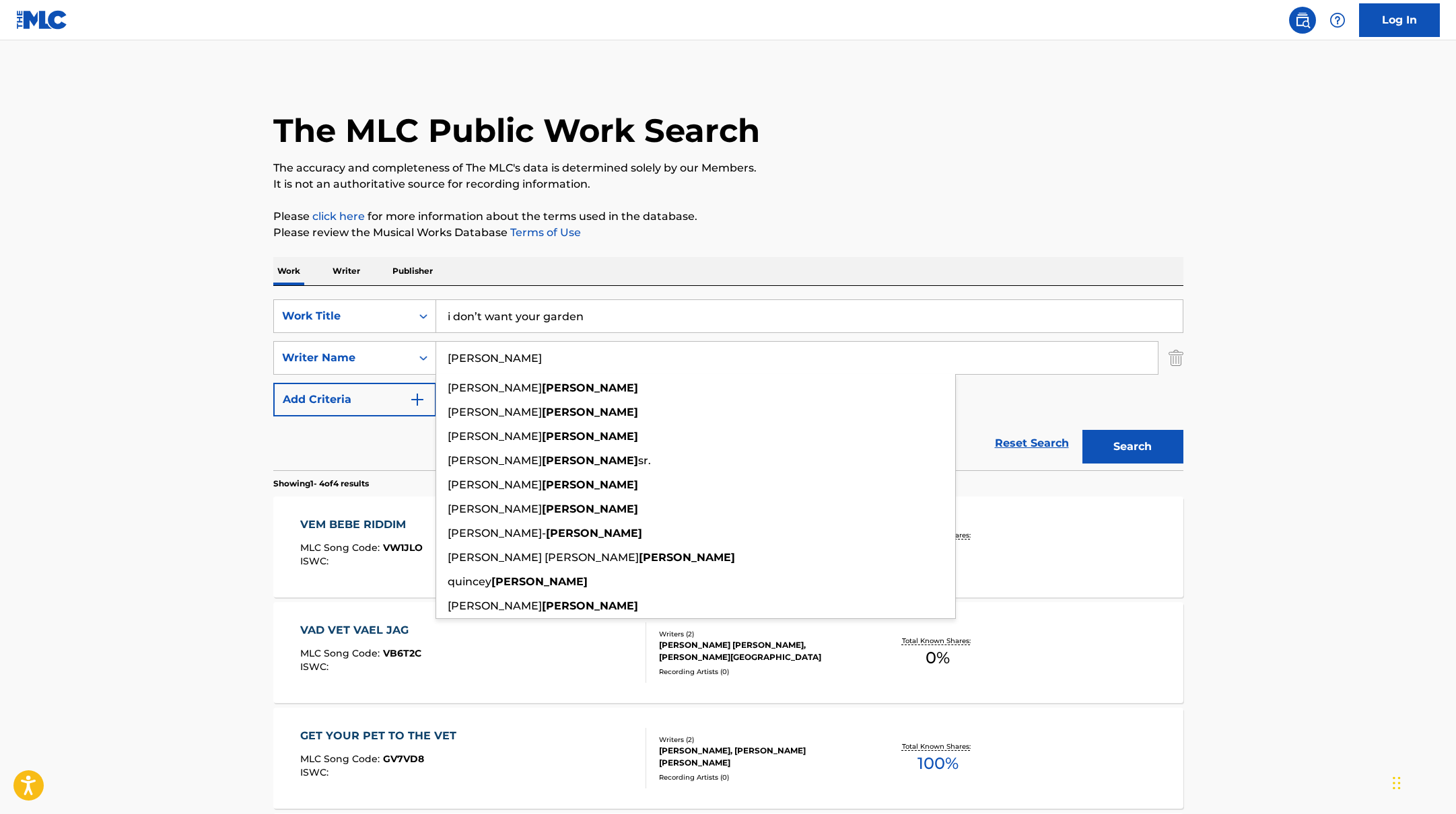
drag, startPoint x: 491, startPoint y: 364, endPoint x: 858, endPoint y: 212, distance: 397.2
click at [845, 212] on div "The MLC Public Work Search The accuracy and completeness of The MLC's data is d…" at bounding box center [728, 526] width 943 height 904
click at [858, 212] on p "Please click here for more information about the terms used in the database." at bounding box center [728, 216] width 910 height 16
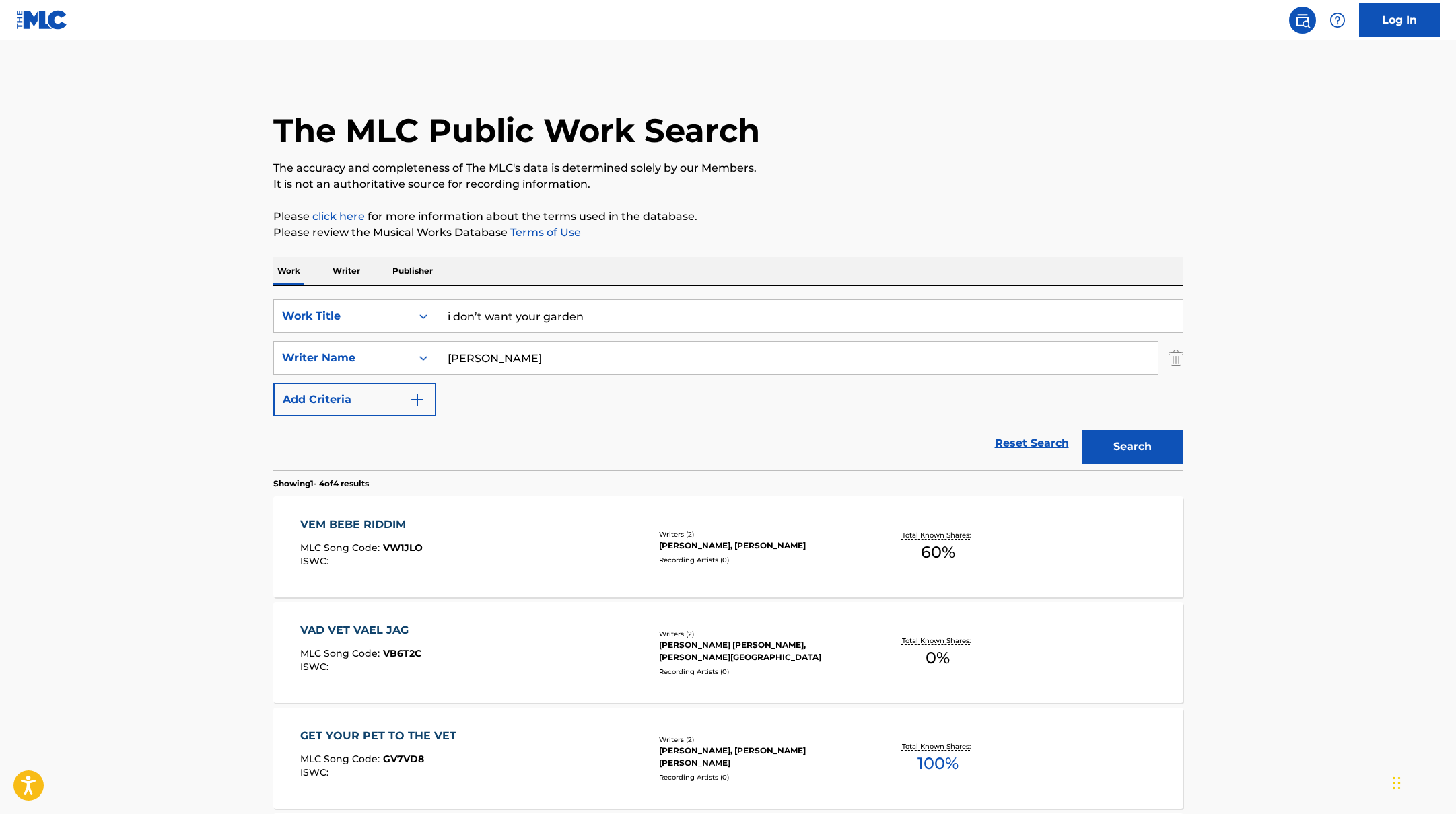
click at [1127, 456] on button "Search" at bounding box center [1132, 446] width 101 height 34
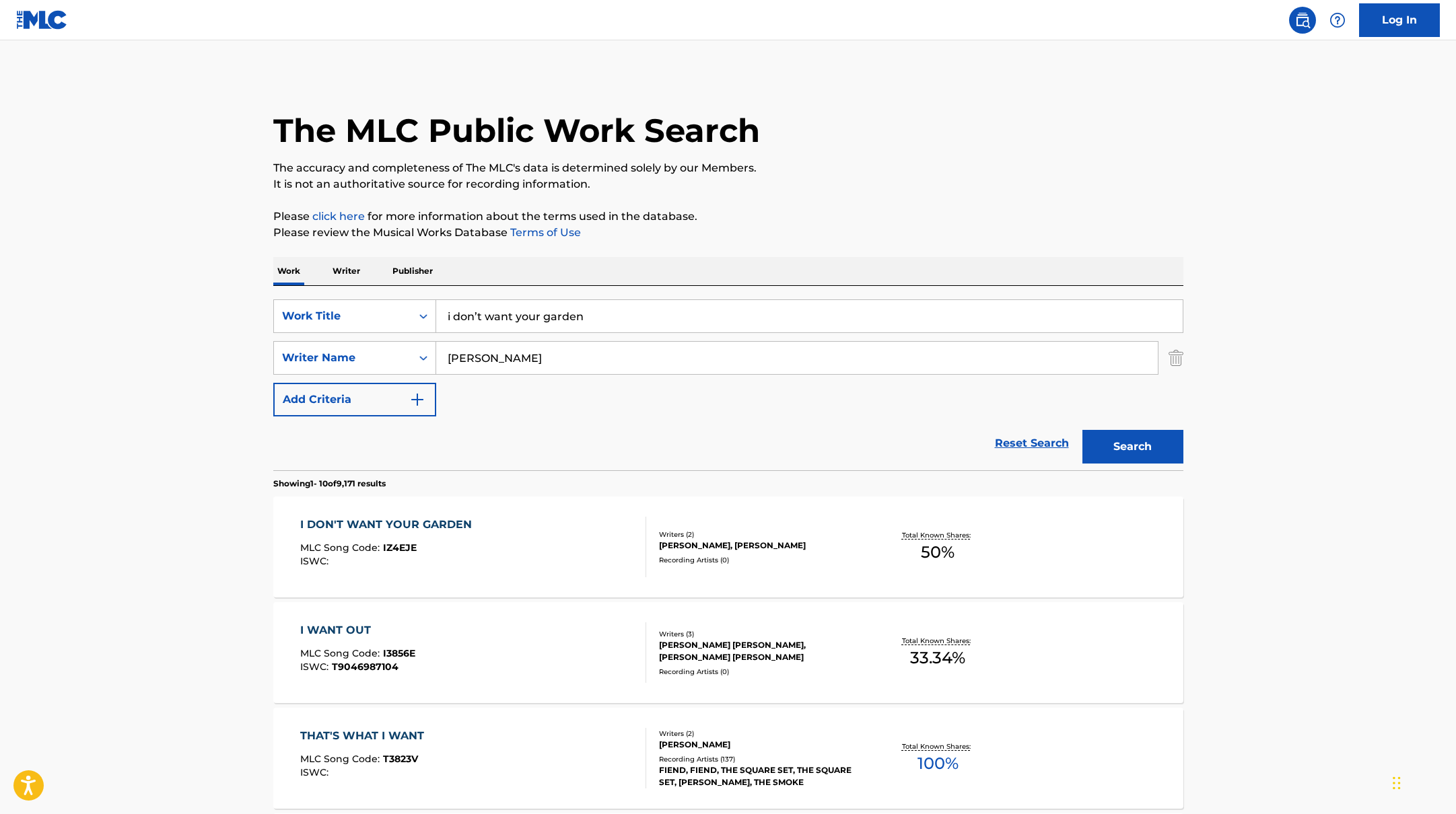
click at [599, 525] on div "I DON'T WANT YOUR GARDEN MLC Song Code : IZ4EJE ISWC :" at bounding box center [473, 547] width 346 height 61
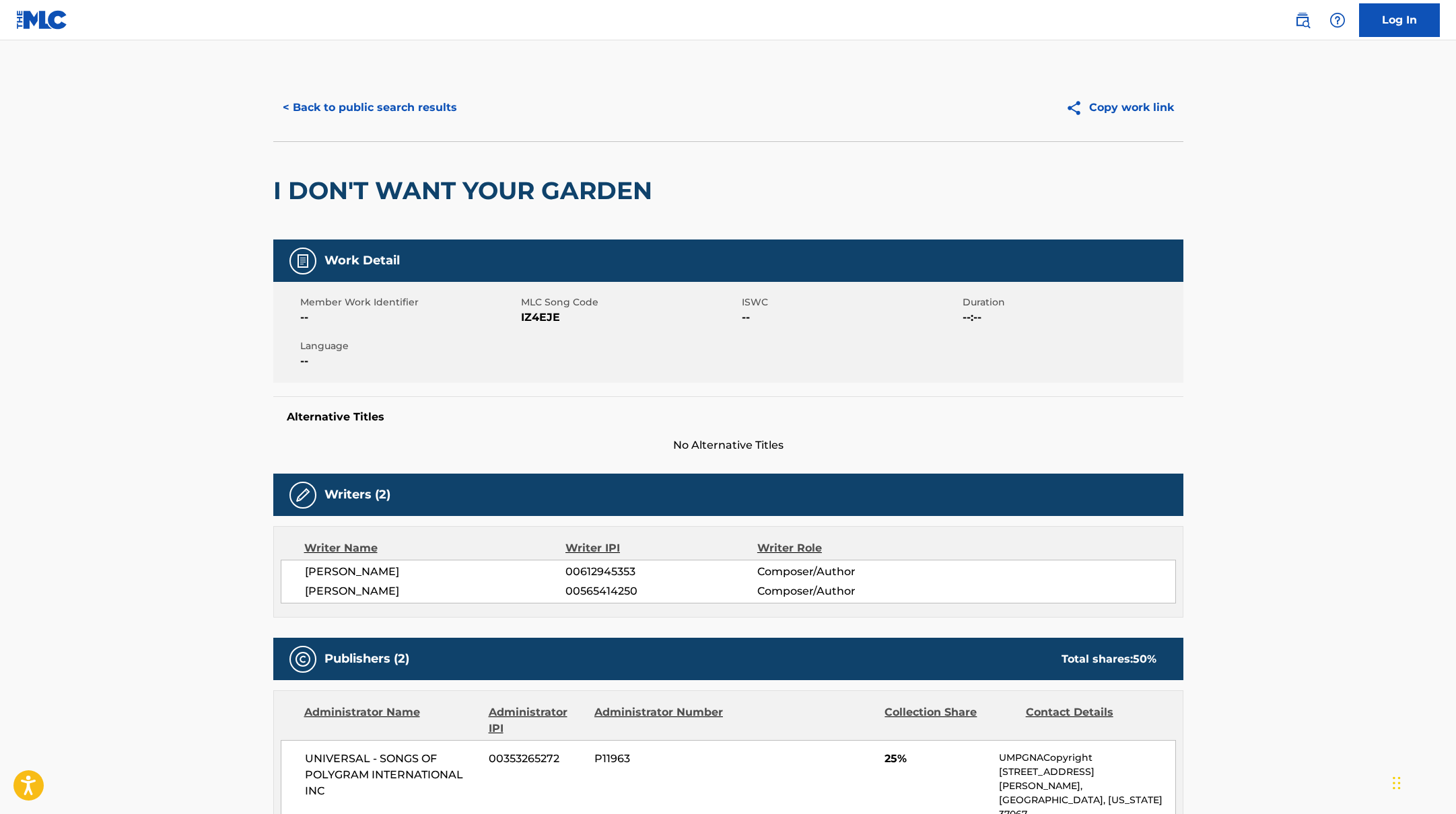
click at [522, 319] on span "IZ4EJE" at bounding box center [629, 318] width 217 height 16
drag, startPoint x: 522, startPoint y: 319, endPoint x: 630, endPoint y: 320, distance: 108.0
click at [630, 320] on span "IZ4EJE" at bounding box center [629, 318] width 217 height 16
click at [379, 101] on button "< Back to public search results" at bounding box center [369, 107] width 193 height 34
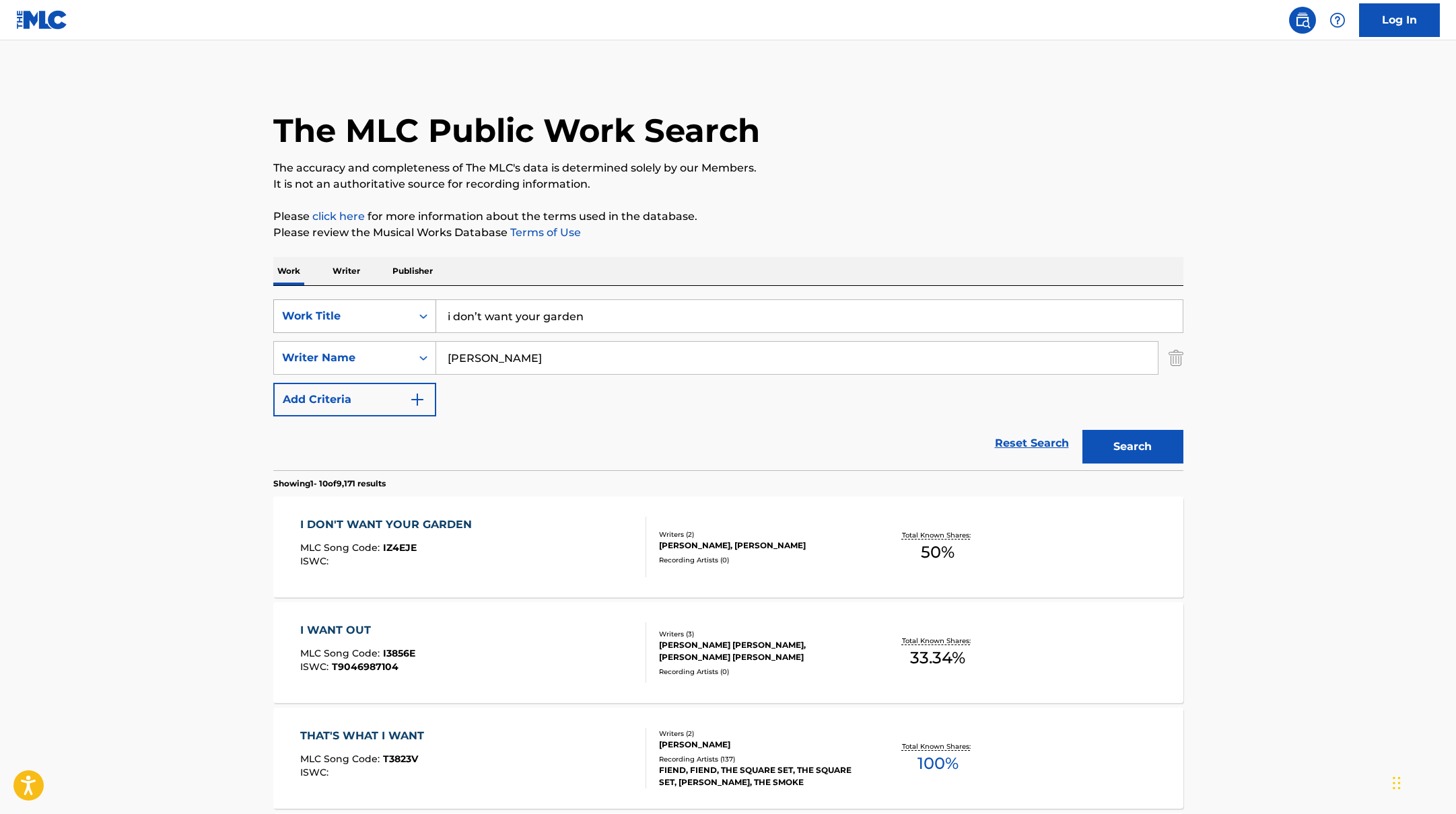
drag, startPoint x: 609, startPoint y: 316, endPoint x: 413, endPoint y: 299, distance: 196.7
click at [417, 300] on div "SearchWithCriteriab335d5b7-5ba0-43a8-9c5d-b3fbe2b10fcf Work Title i don’t want …" at bounding box center [728, 316] width 910 height 34
paste
drag, startPoint x: 549, startPoint y: 318, endPoint x: 412, endPoint y: 311, distance: 137.2
click at [415, 314] on div "SearchWithCriteriab335d5b7-5ba0-43a8-9c5d-b3fbe2b10fcf Work Title [PERSON_NAME]" at bounding box center [728, 316] width 910 height 34
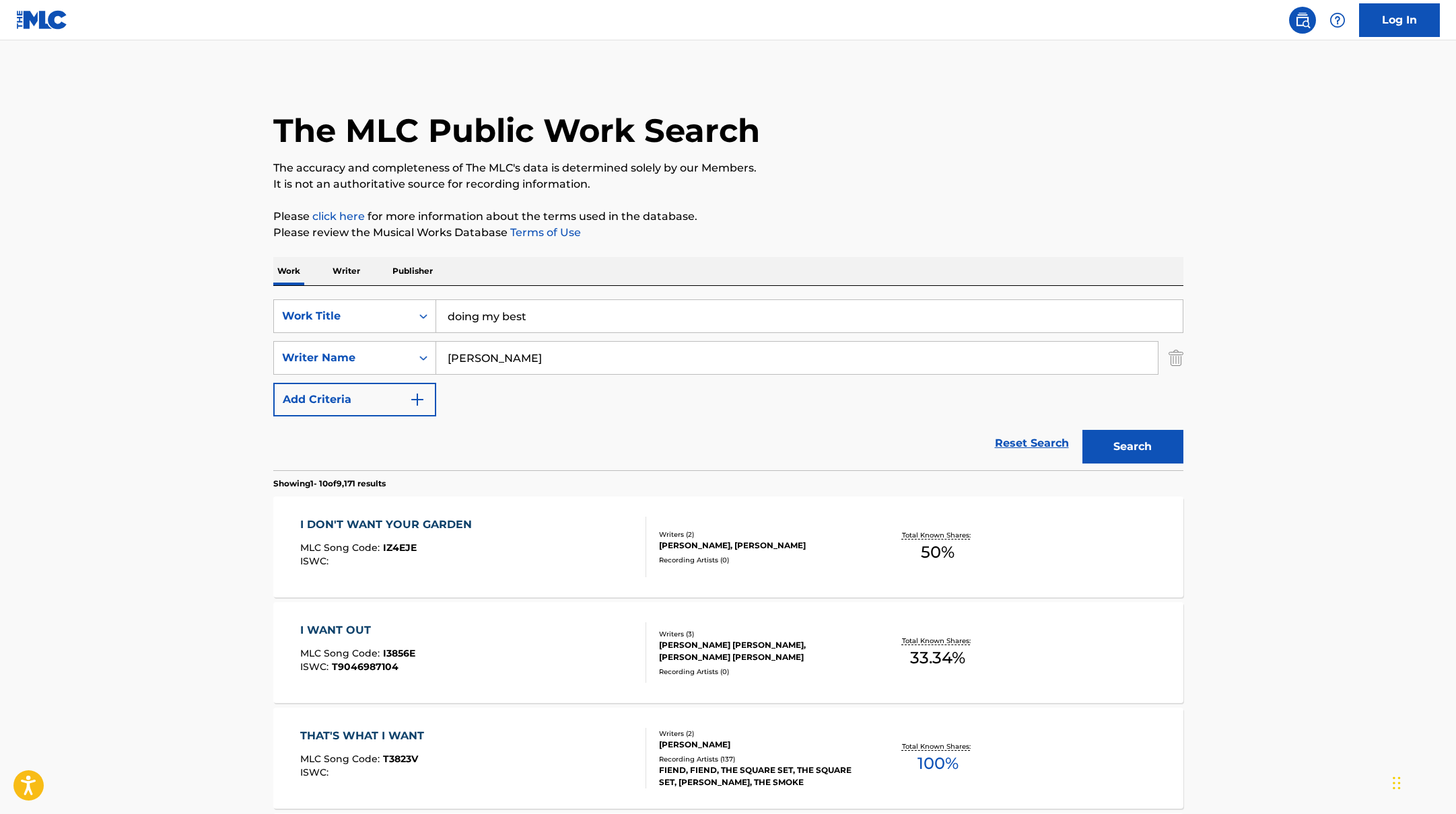
type input "doing my best"
click at [792, 224] on p "Please click here for more information about the terms used in the database." at bounding box center [728, 216] width 910 height 16
click at [1141, 456] on button "Search" at bounding box center [1132, 446] width 101 height 34
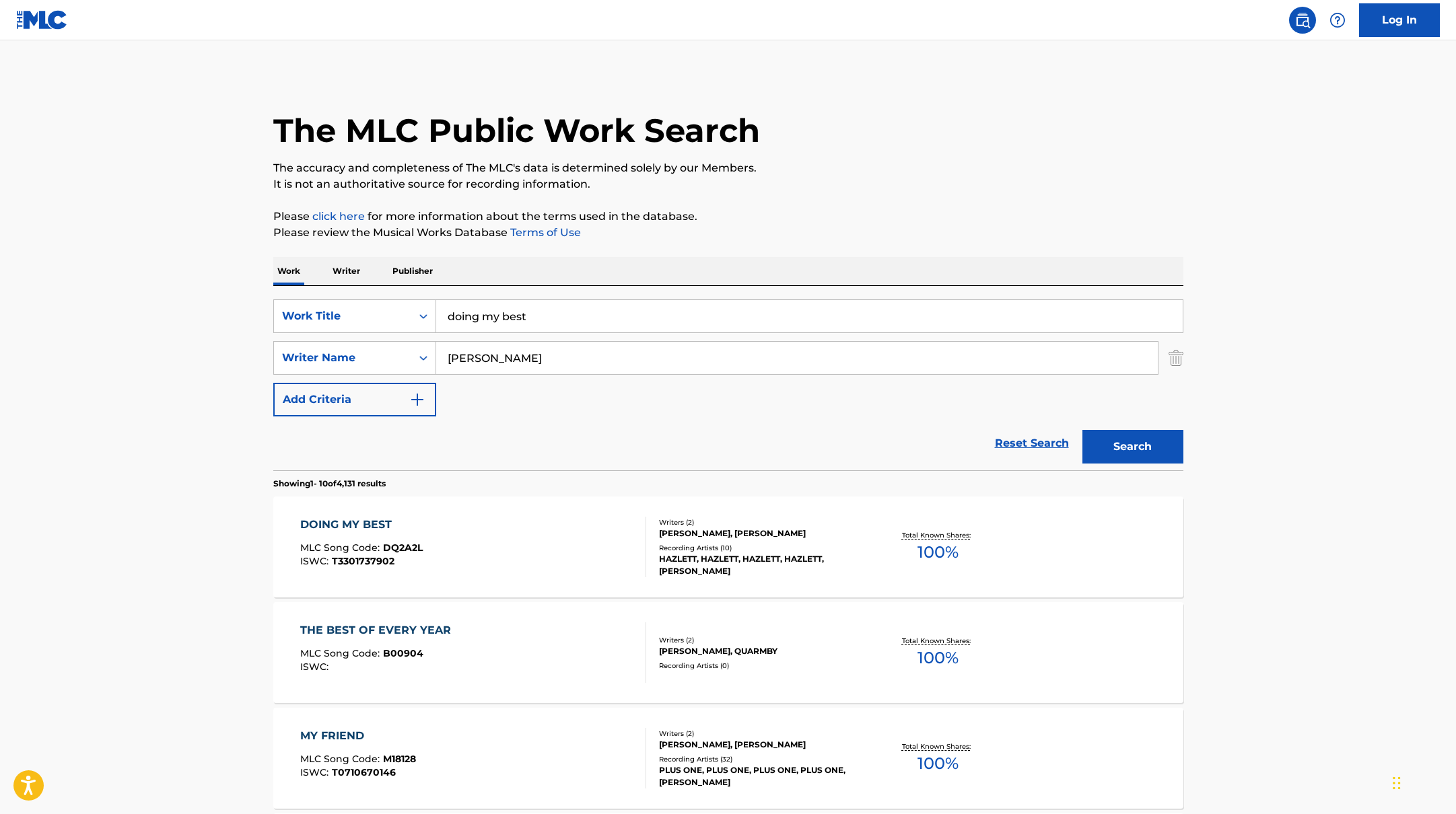
click at [576, 549] on div "DOING MY BEST MLC Song Code : DQ2A2L ISWC : T3301737902" at bounding box center [473, 547] width 346 height 61
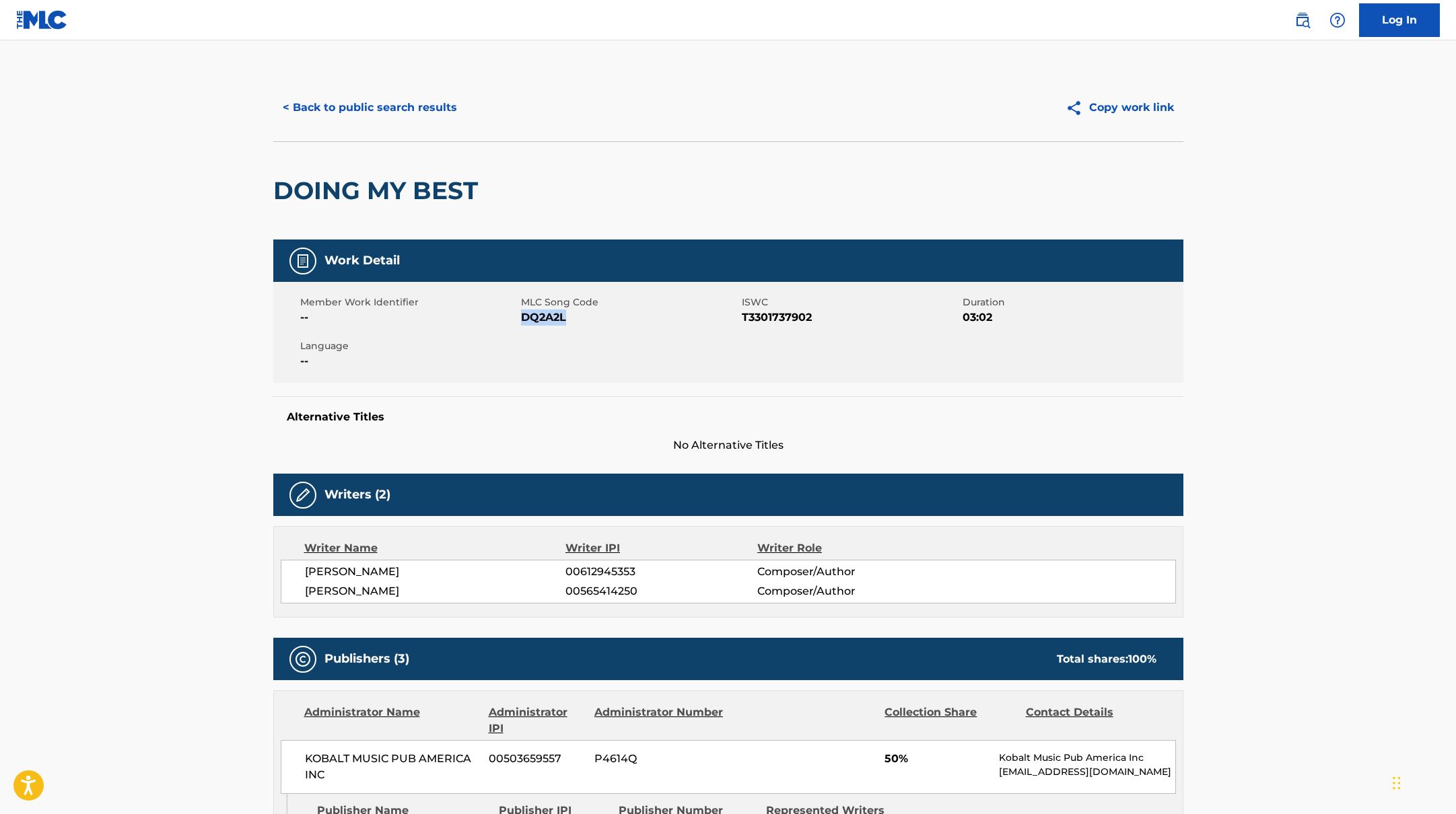
drag, startPoint x: 522, startPoint y: 318, endPoint x: 599, endPoint y: 318, distance: 77.0
click at [599, 318] on span "DQ2A2L" at bounding box center [629, 318] width 217 height 16
click at [364, 111] on button "< Back to public search results" at bounding box center [369, 107] width 193 height 34
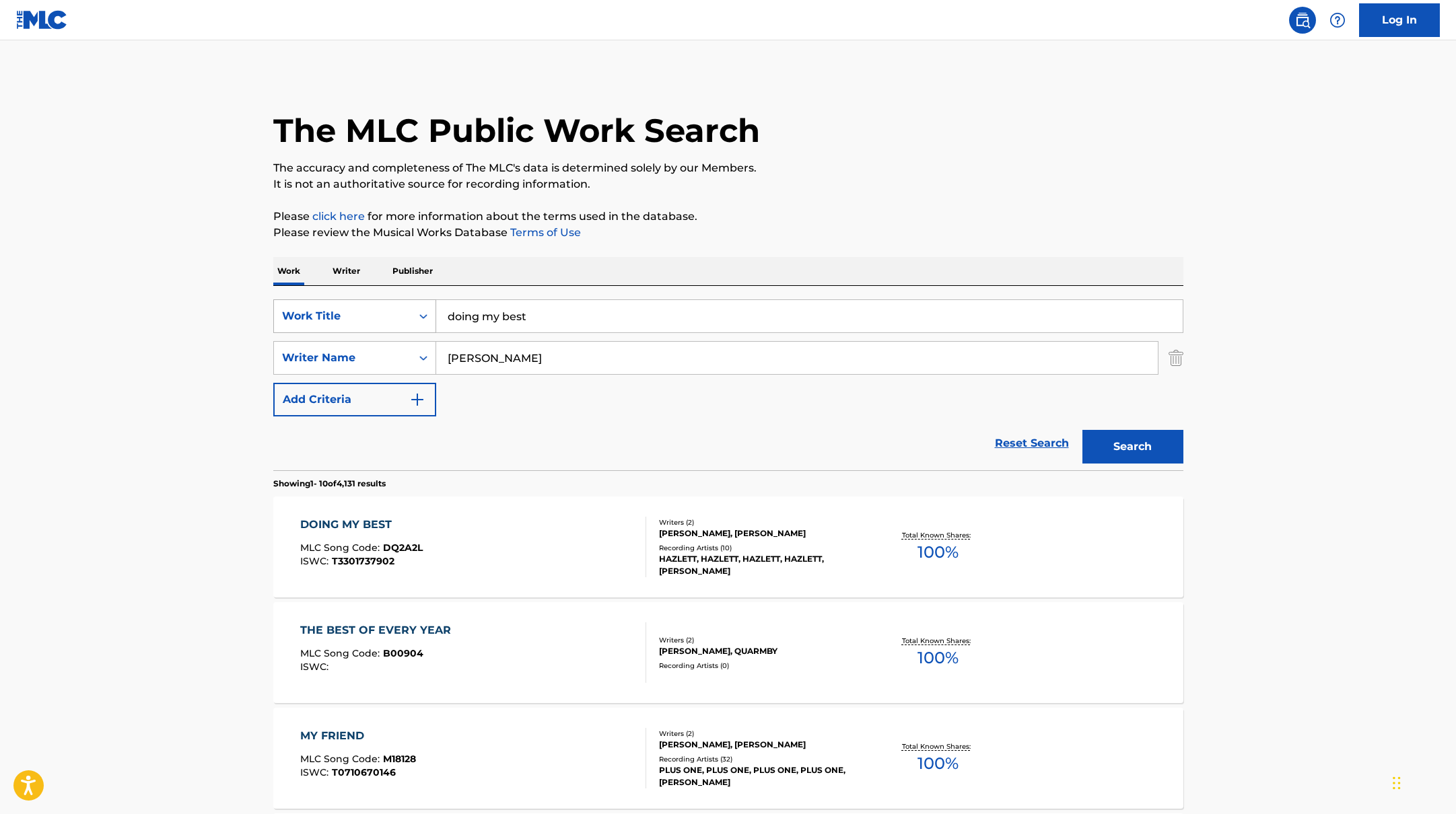
drag, startPoint x: 545, startPoint y: 320, endPoint x: 416, endPoint y: 308, distance: 129.6
click at [416, 308] on div "SearchWithCriteriab335d5b7-5ba0-43a8-9c5d-b3fbe2b10fcf Work Title doing my best" at bounding box center [728, 316] width 910 height 34
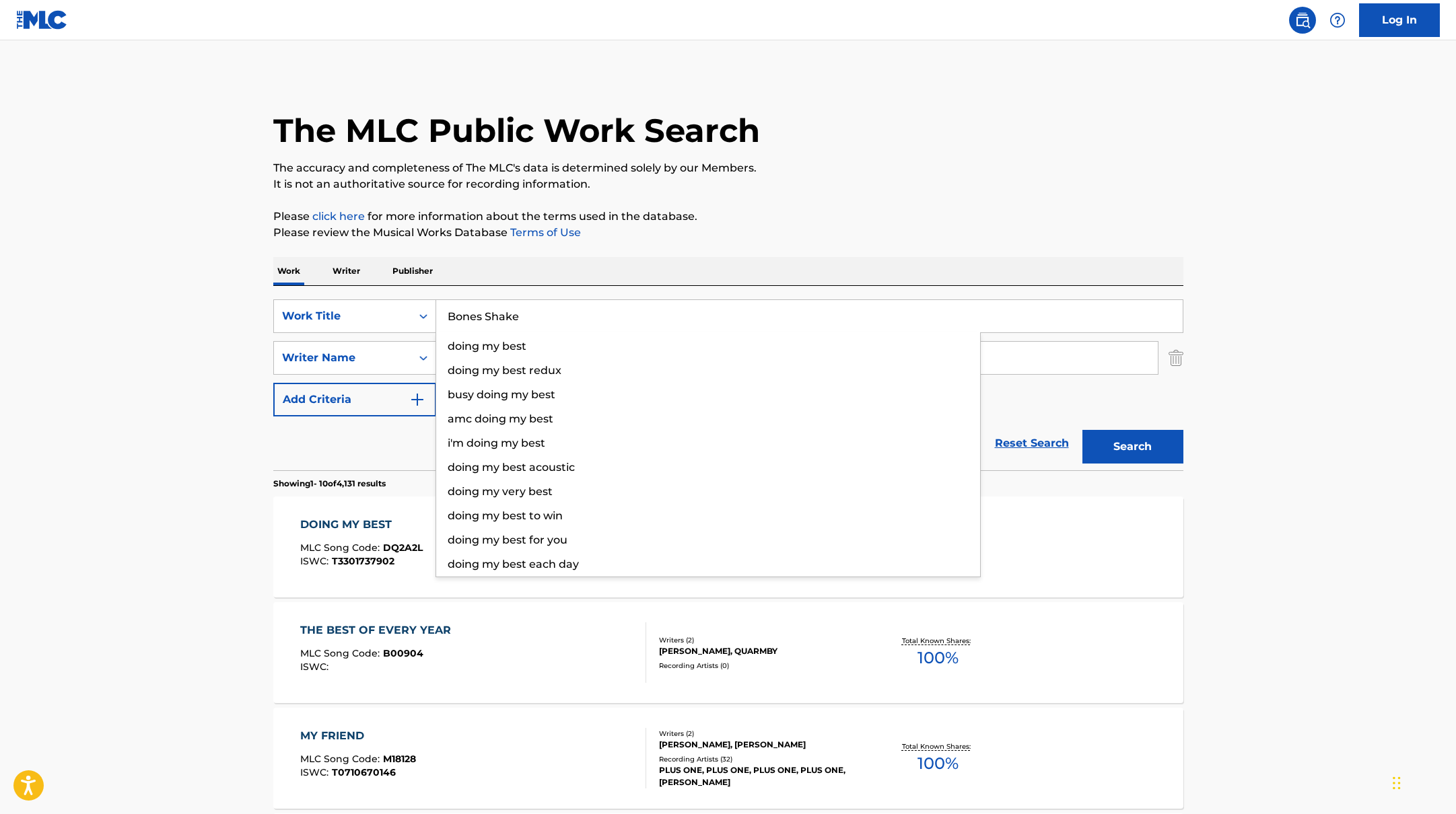
type input "Bones Shake"
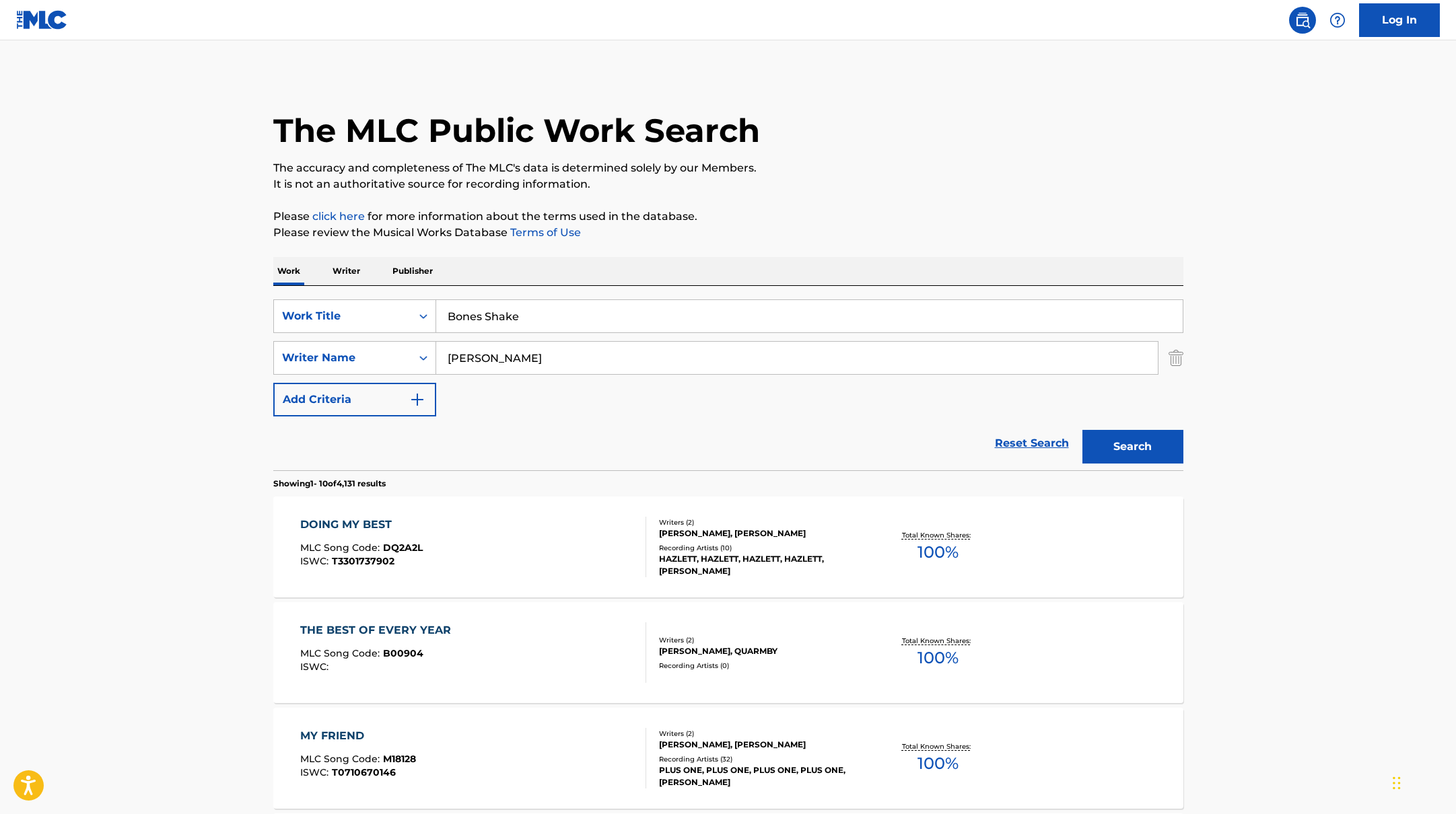
click at [867, 208] on p "Please click here for more information about the terms used in the database." at bounding box center [728, 216] width 910 height 16
click at [1166, 471] on section "Showing 1 - 10 of 4,131 results" at bounding box center [728, 481] width 910 height 20
click at [1167, 449] on button "Search" at bounding box center [1132, 446] width 101 height 34
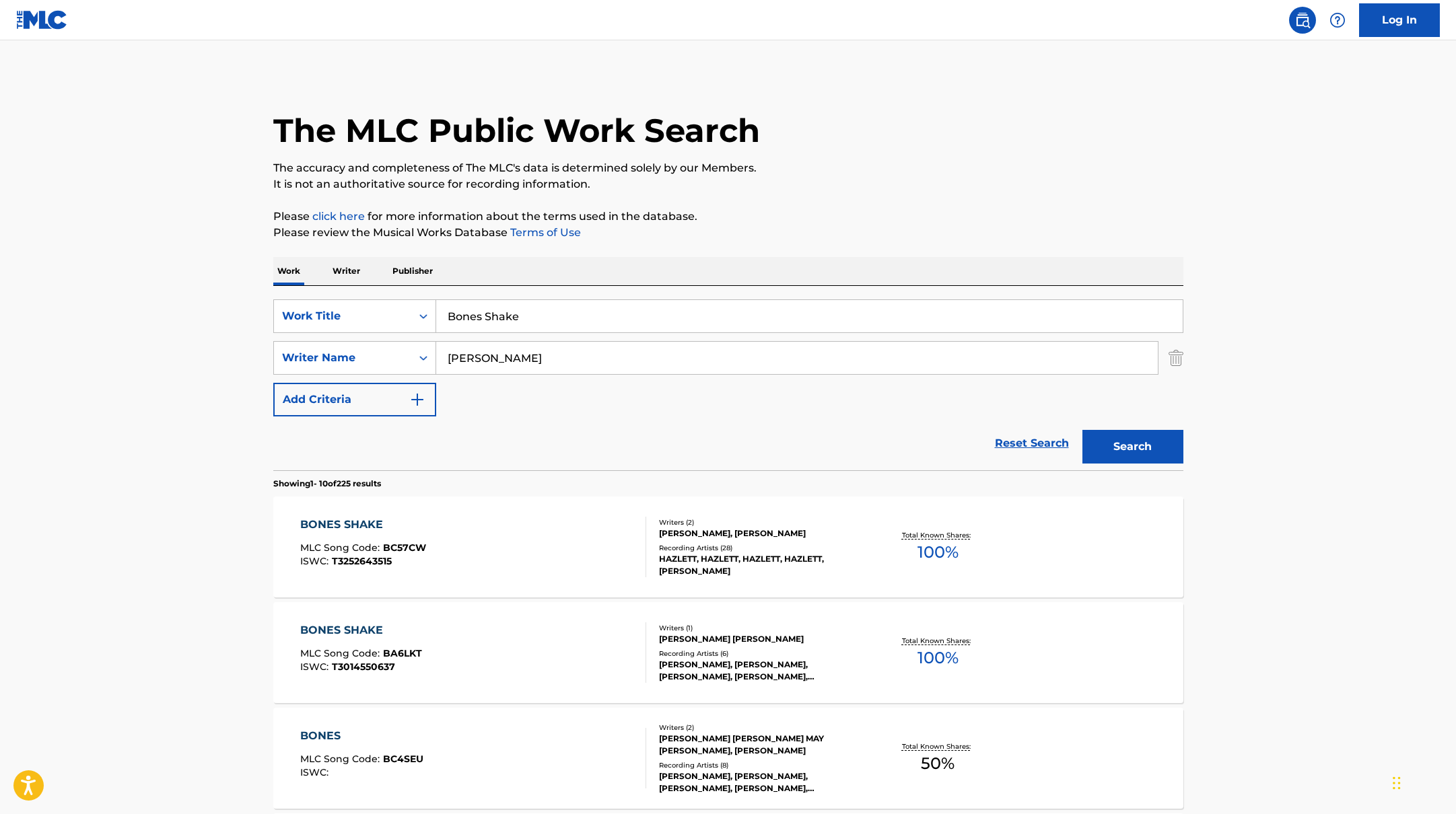
click at [594, 551] on div "BONES SHAKE MLC Song Code : BC57CW ISWC : T3252643515" at bounding box center [473, 547] width 346 height 61
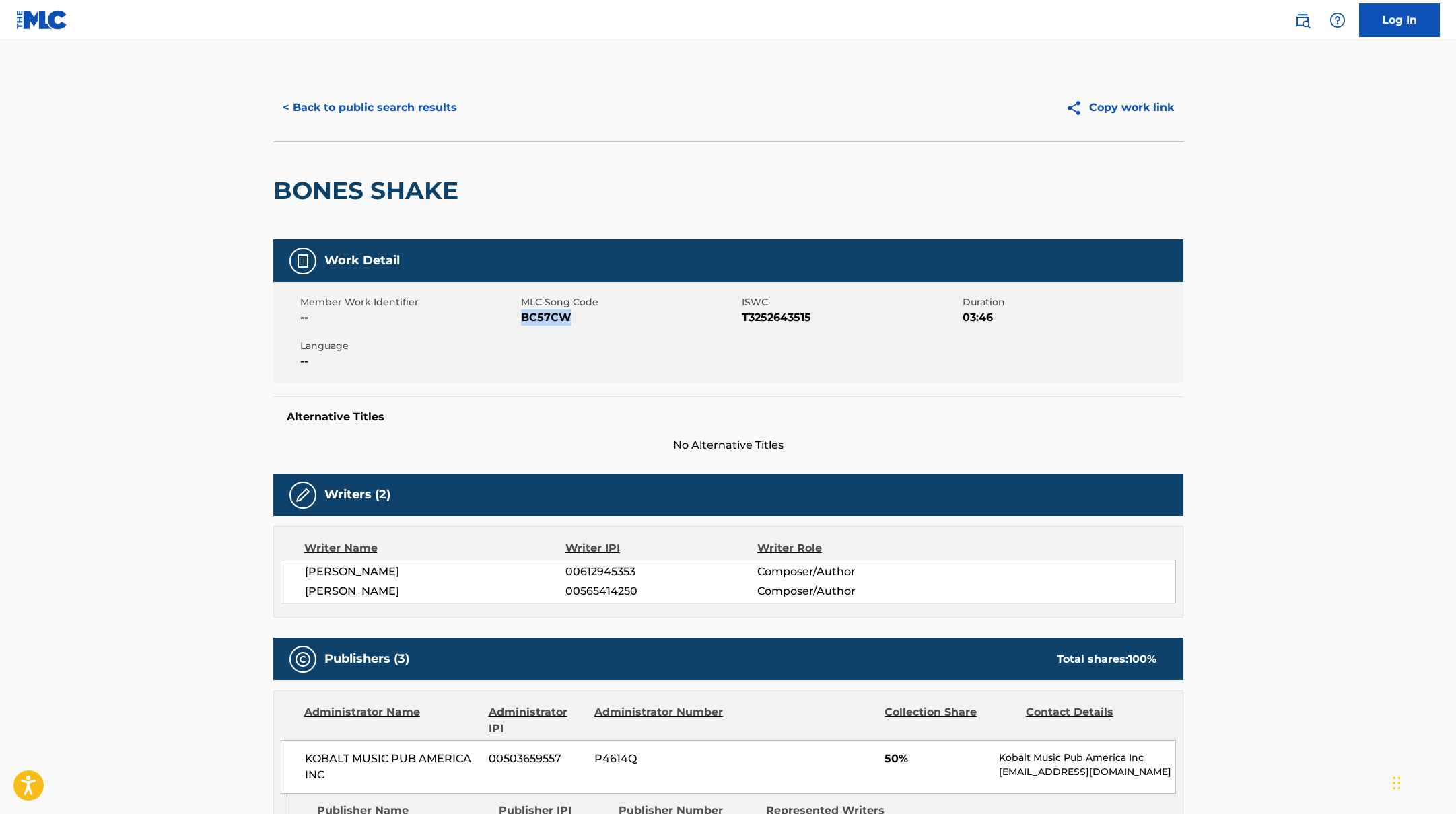
drag, startPoint x: 522, startPoint y: 319, endPoint x: 608, endPoint y: 316, distance: 86.1
click at [608, 316] on span "BC57CW" at bounding box center [629, 318] width 217 height 16
click at [381, 112] on button "< Back to public search results" at bounding box center [369, 107] width 193 height 34
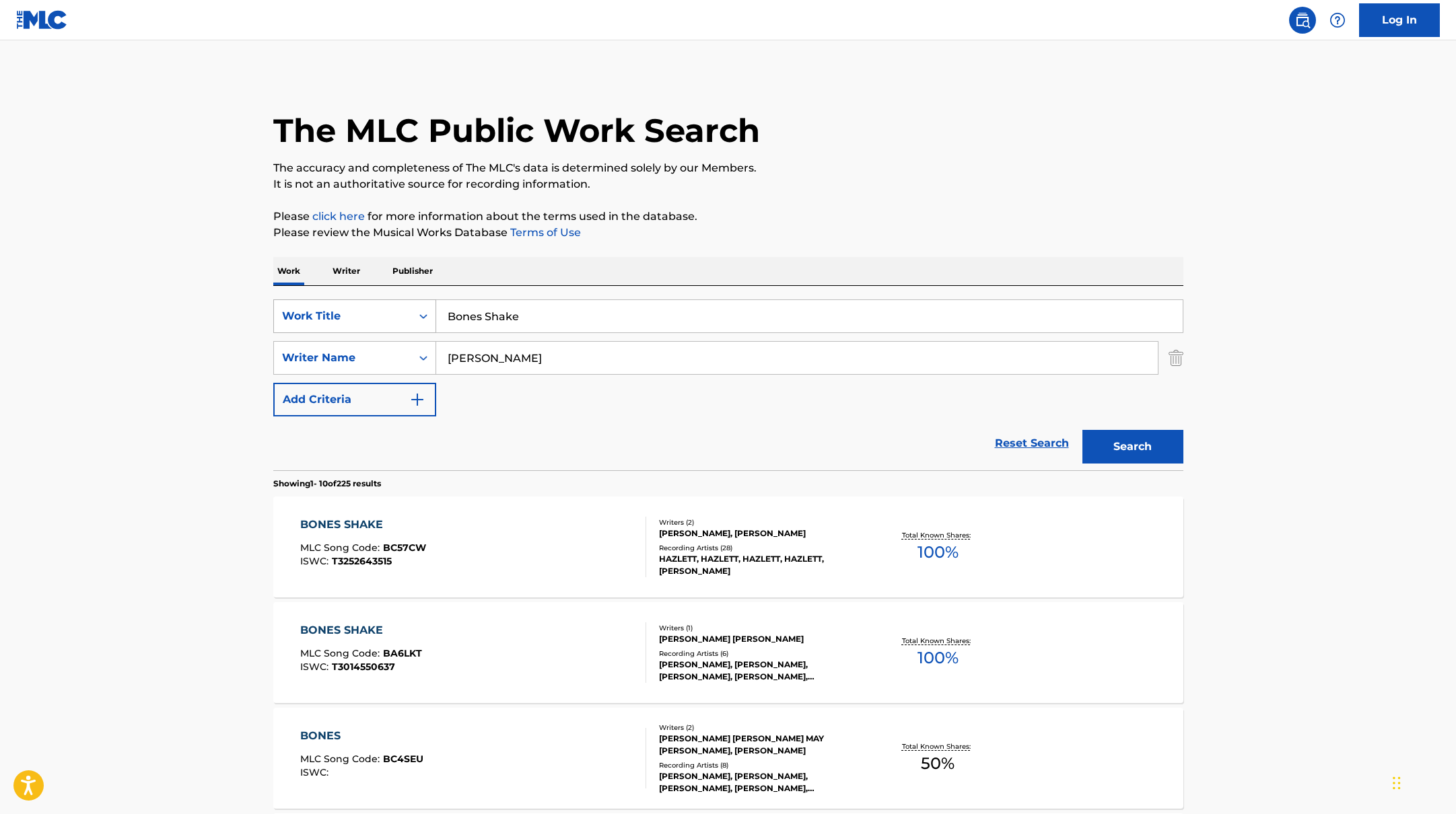
drag, startPoint x: 531, startPoint y: 316, endPoint x: 399, endPoint y: 314, distance: 132.0
click at [399, 316] on div "SearchWithCriteriab335d5b7-5ba0-43a8-9c5d-b3fbe2b10fcf Work Title Bones Shake" at bounding box center [728, 316] width 910 height 34
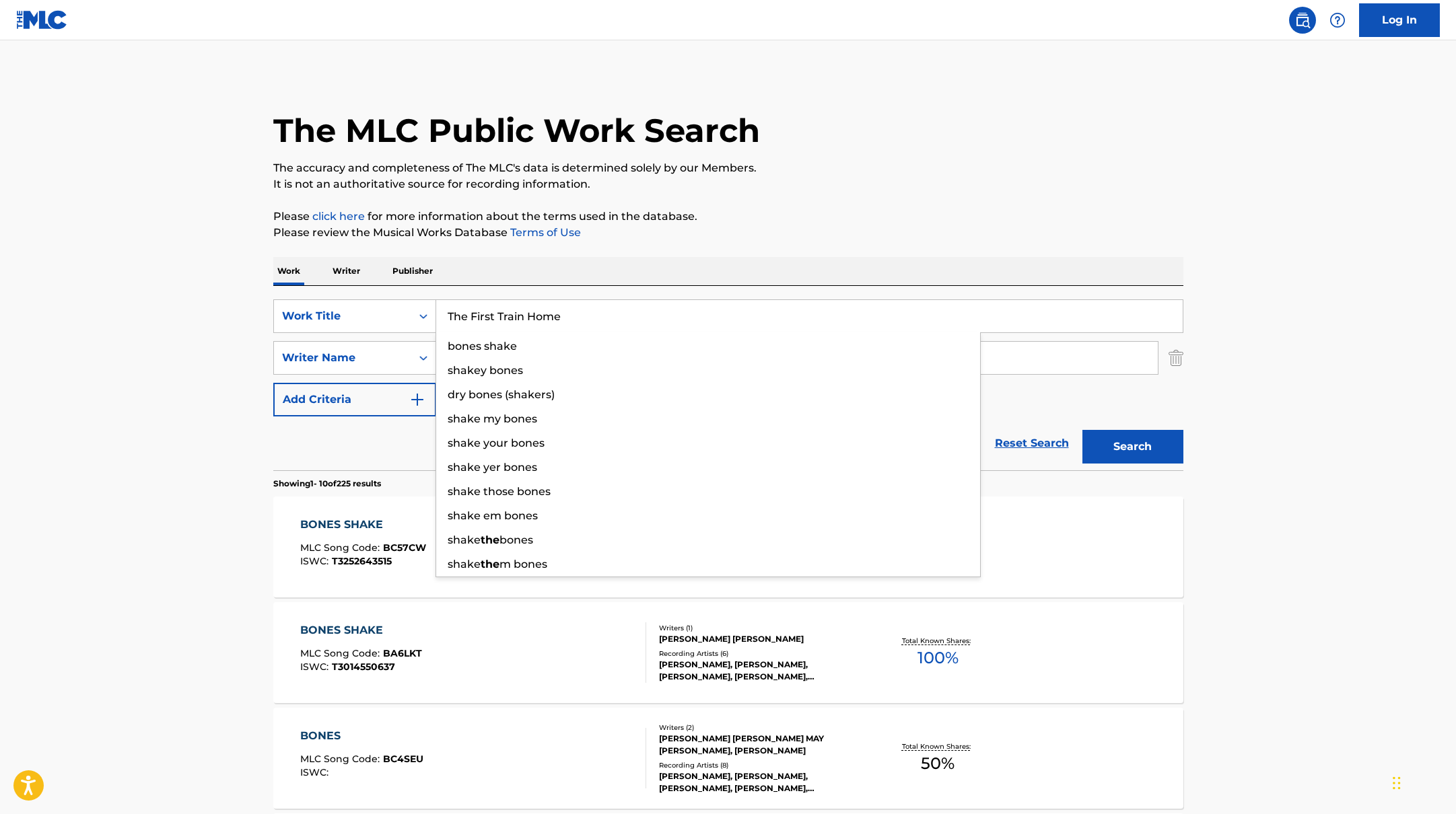
type input "The First Train Home"
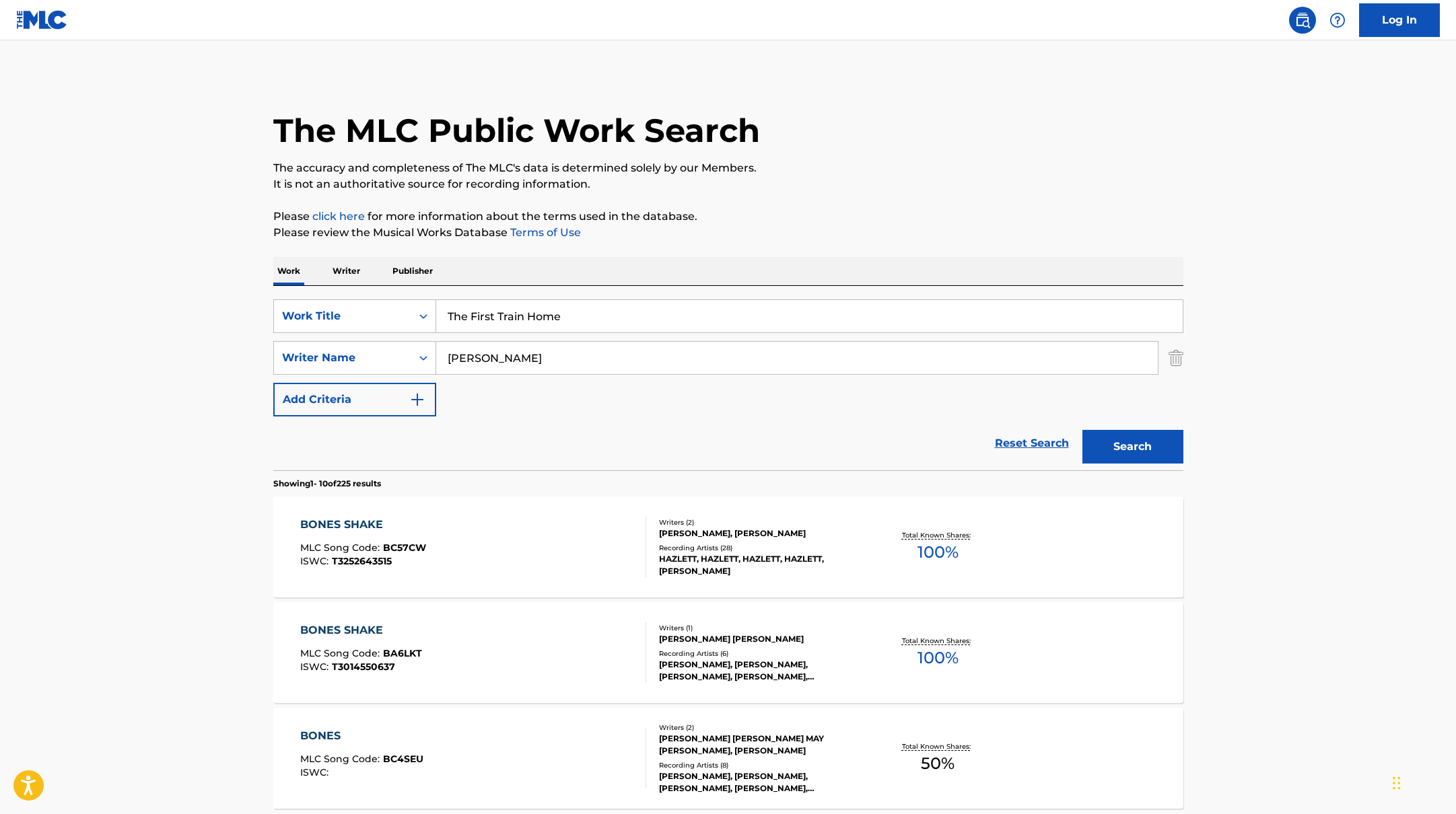
click at [838, 211] on p "Please click here for more information about the terms used in the database." at bounding box center [728, 216] width 910 height 16
click at [1146, 442] on button "Search" at bounding box center [1132, 446] width 101 height 34
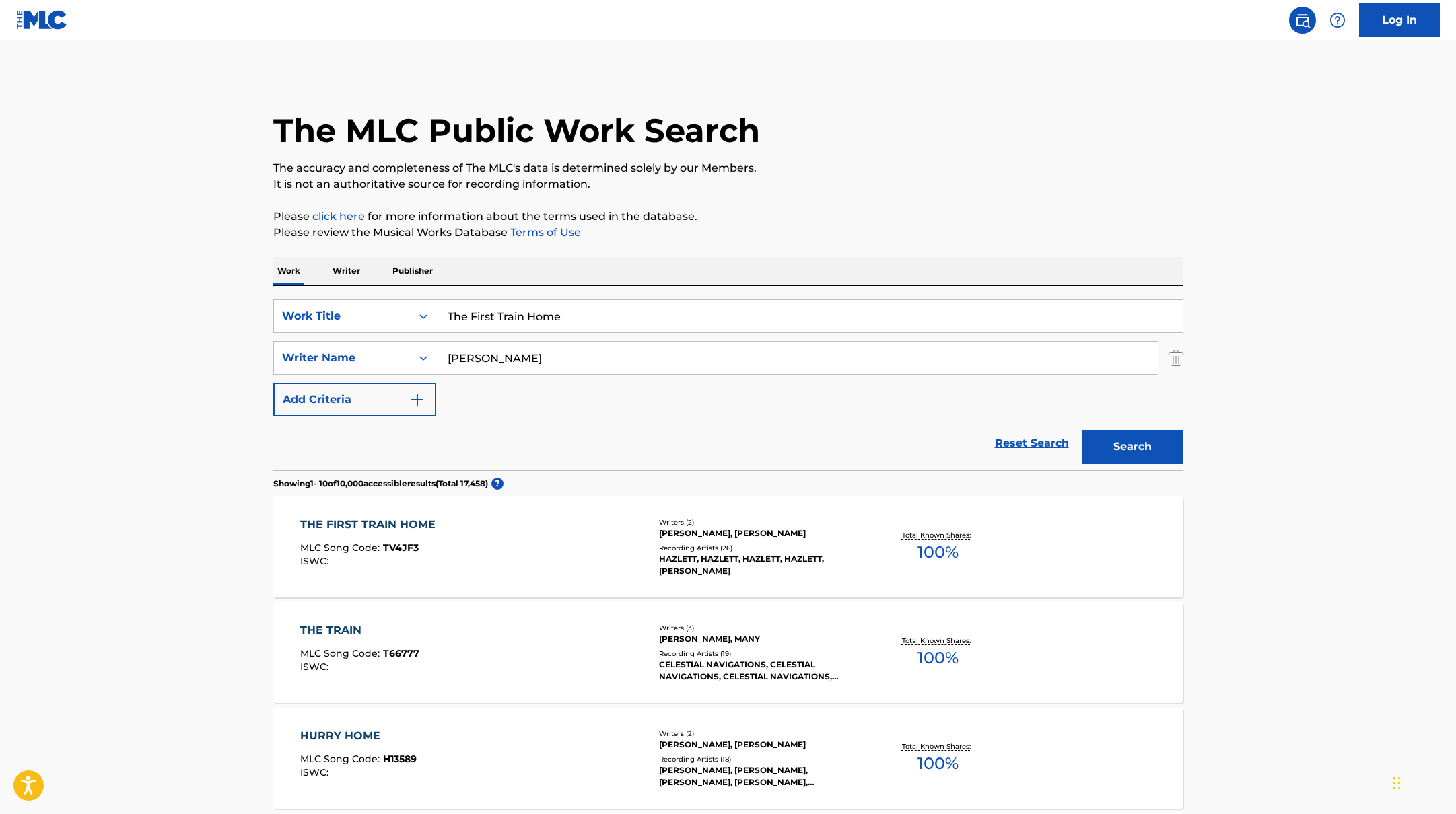
click at [589, 554] on div "THE FIRST TRAIN HOME MLC Song Code : TV4JF3 ISWC :" at bounding box center [473, 547] width 346 height 61
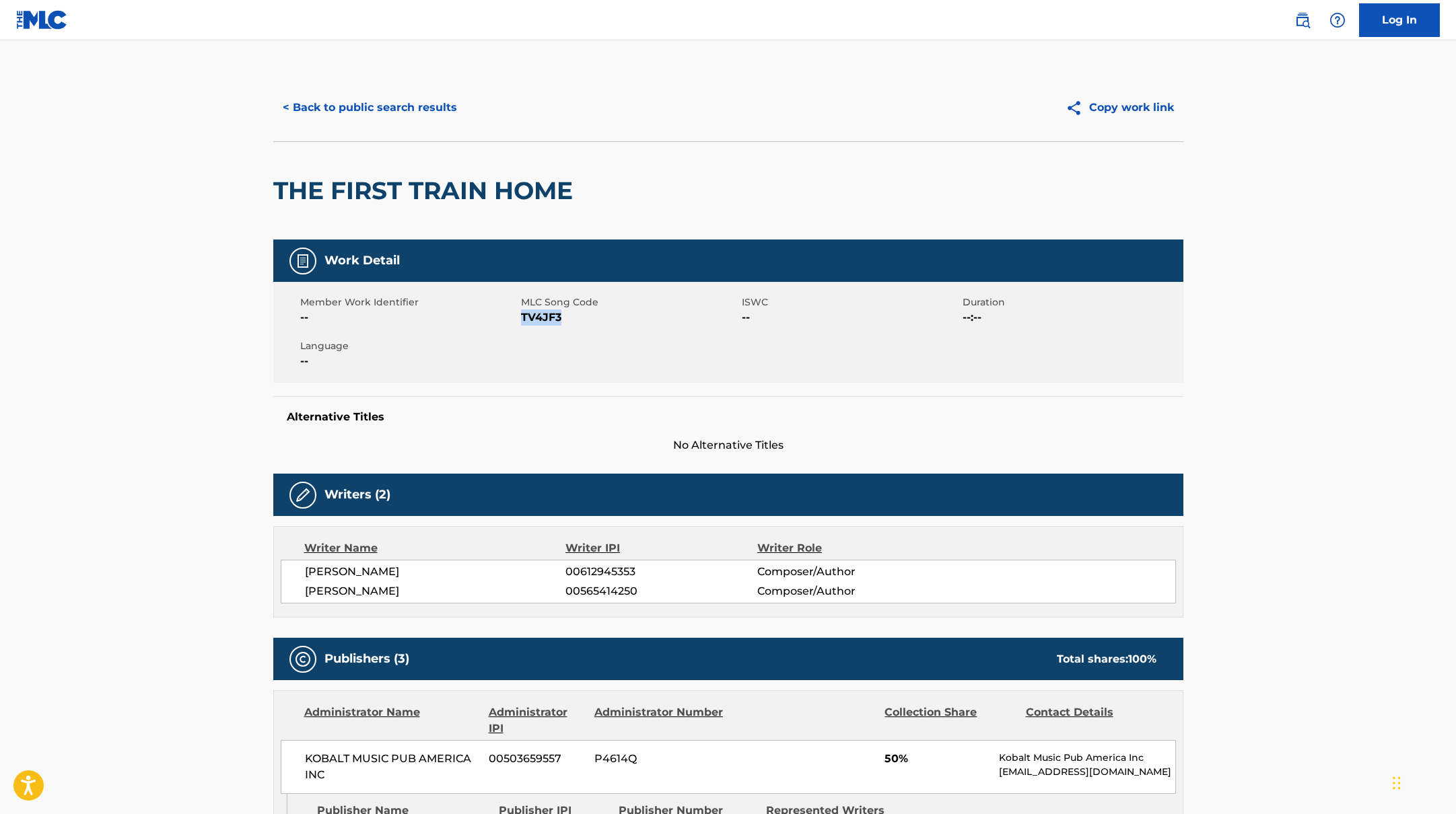
drag, startPoint x: 522, startPoint y: 319, endPoint x: 631, endPoint y: 319, distance: 109.0
click at [627, 319] on span "TV4JF3" at bounding box center [629, 318] width 217 height 16
click at [353, 110] on button "< Back to public search results" at bounding box center [369, 107] width 193 height 34
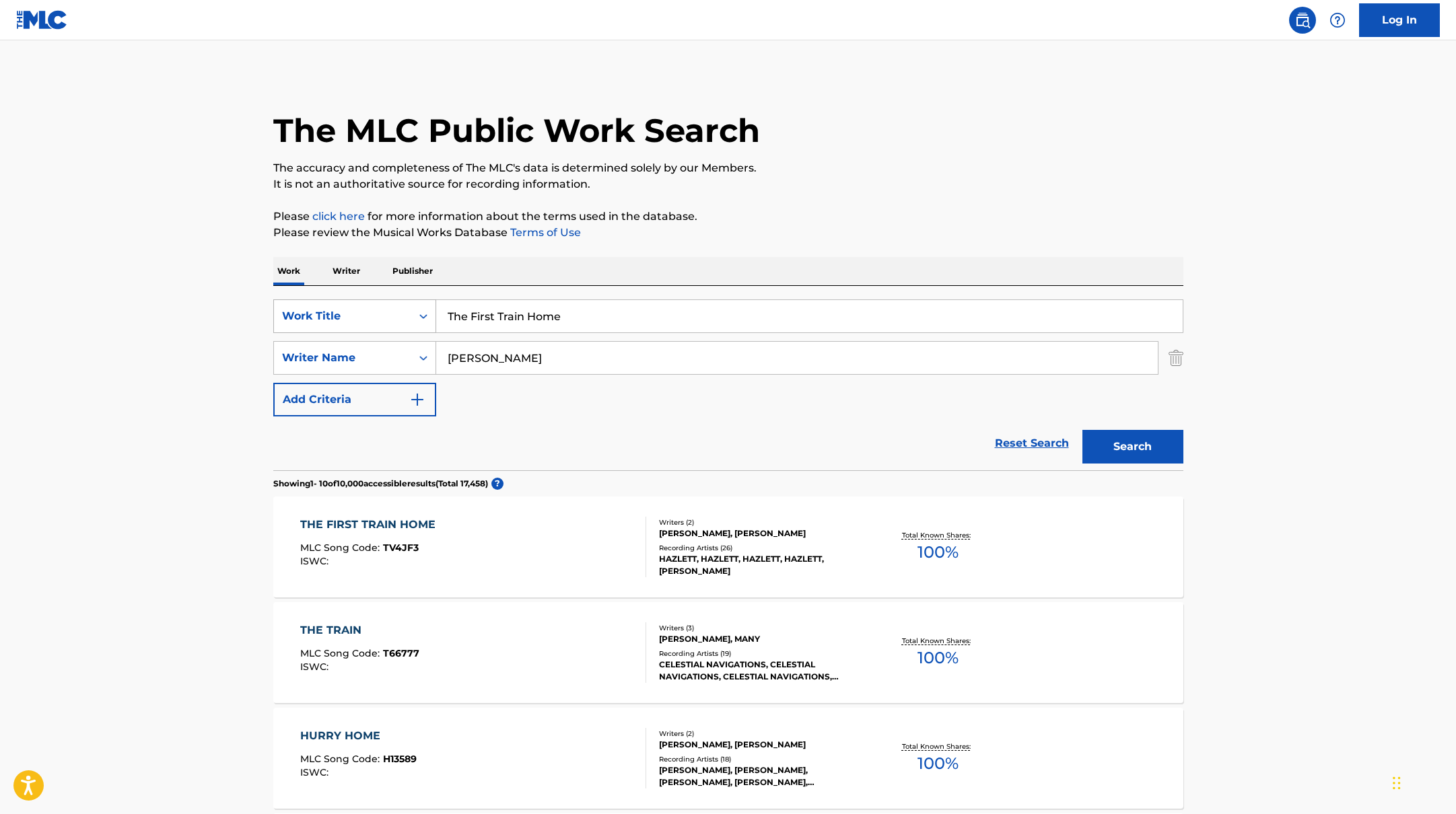
drag, startPoint x: 568, startPoint y: 322, endPoint x: 385, endPoint y: 311, distance: 183.3
click at [385, 311] on div "SearchWithCriteriab335d5b7-5ba0-43a8-9c5d-b3fbe2b10fcf Work Title The First Tra…" at bounding box center [728, 316] width 910 height 34
type input "Shiver"
click at [1127, 439] on button "Search" at bounding box center [1132, 446] width 101 height 34
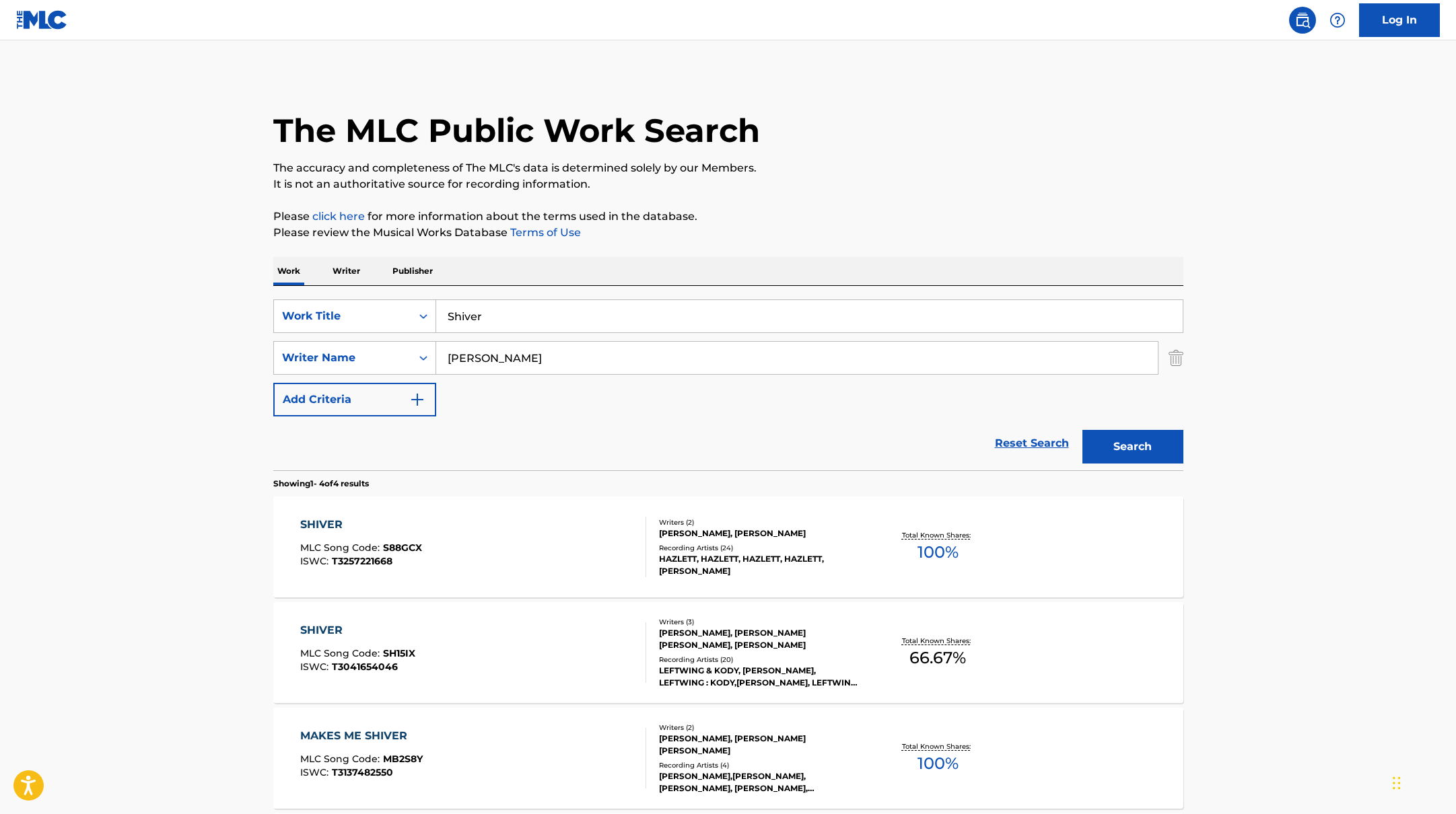
click at [523, 551] on div "SHIVER MLC Song Code : S88GCX ISWC : T3257221668" at bounding box center [473, 547] width 346 height 61
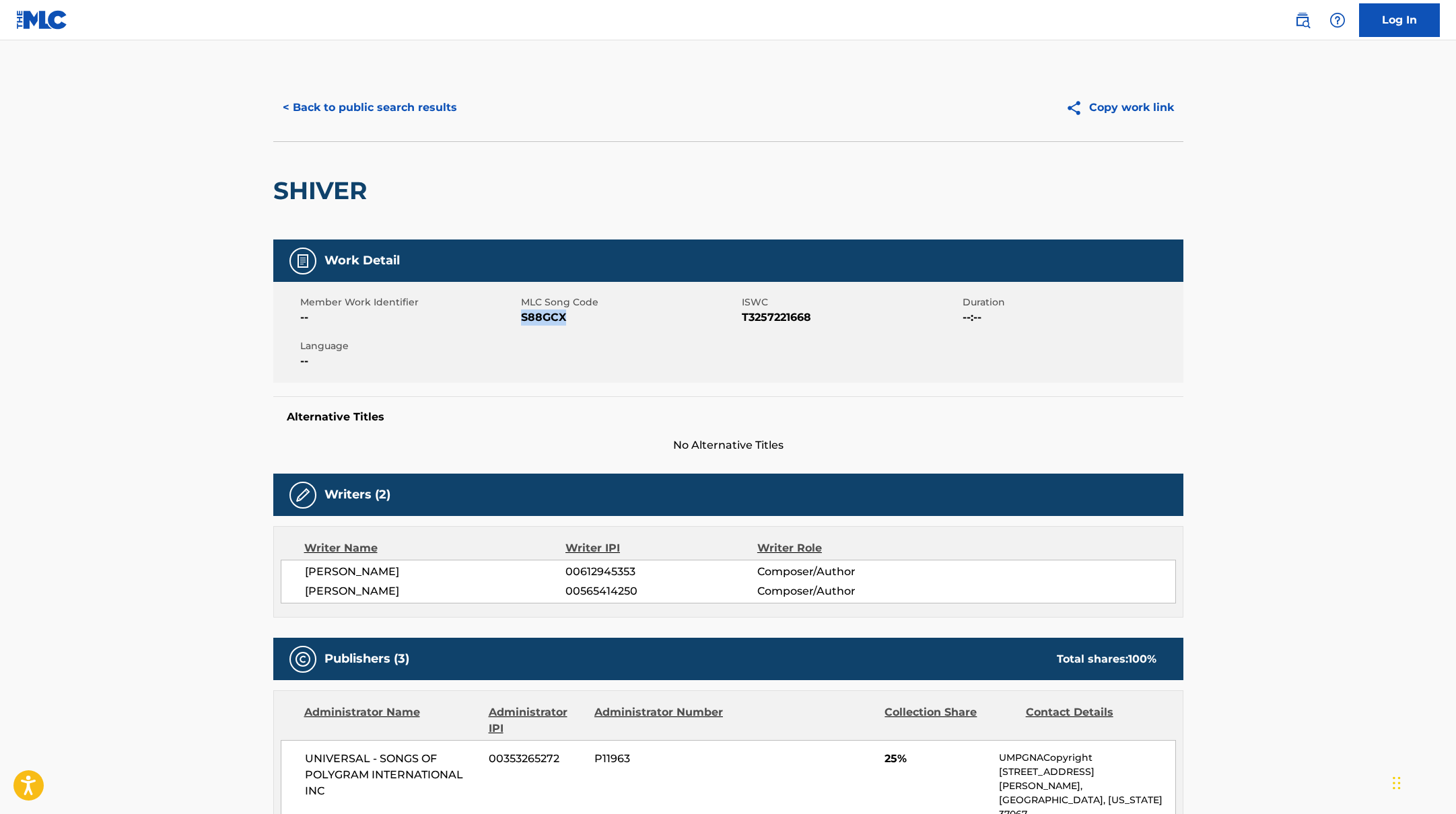
drag, startPoint x: 522, startPoint y: 319, endPoint x: 631, endPoint y: 320, distance: 109.0
click at [631, 320] on span "S88GCX" at bounding box center [629, 318] width 217 height 16
click at [445, 106] on button "< Back to public search results" at bounding box center [369, 107] width 193 height 34
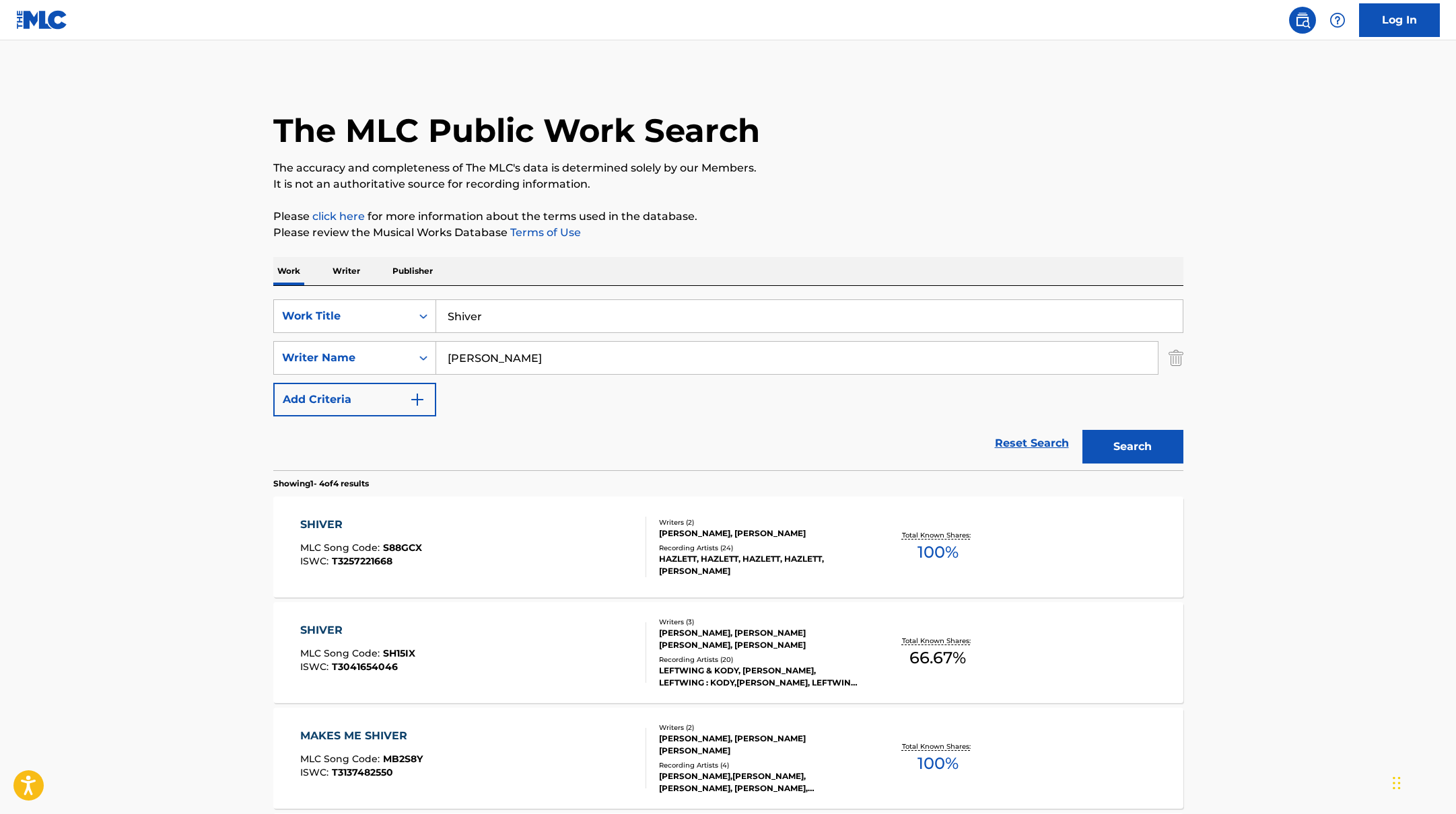
drag, startPoint x: 518, startPoint y: 322, endPoint x: 436, endPoint y: 310, distance: 82.9
click at [439, 310] on input "Shiver" at bounding box center [809, 316] width 746 height 33
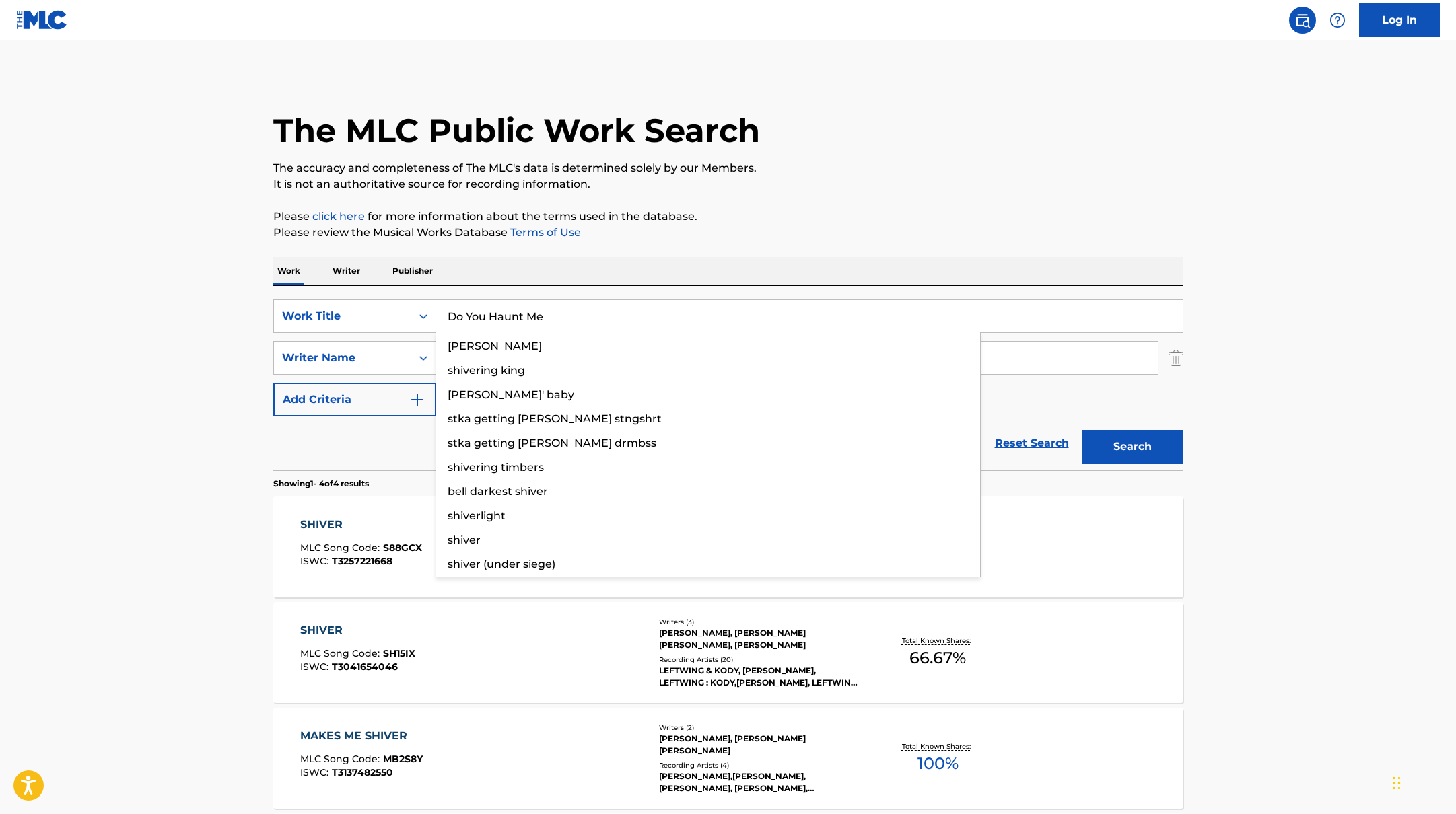
type input "Do You Haunt Me"
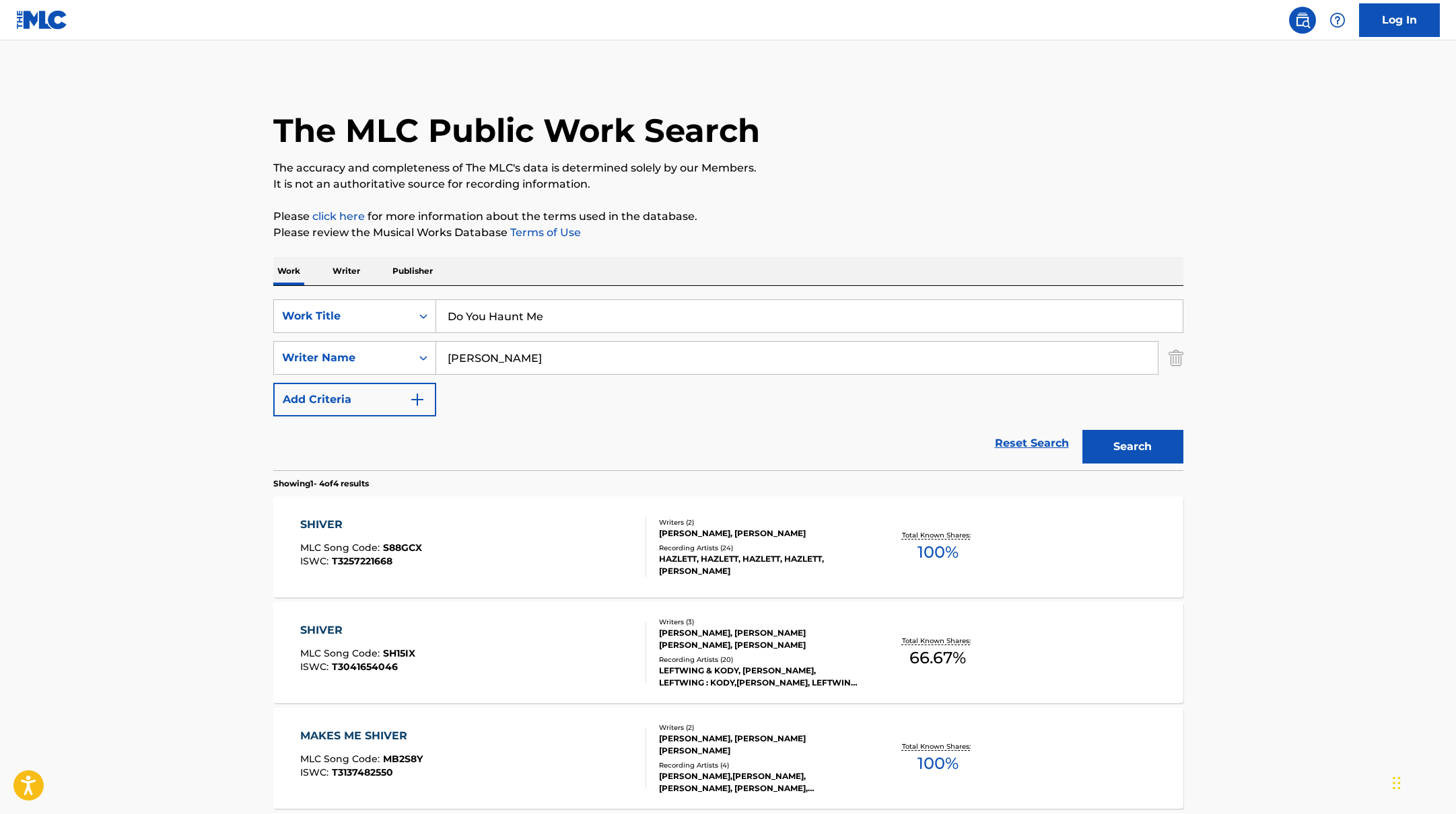
click at [911, 214] on p "Please click here for more information about the terms used in the database." at bounding box center [728, 216] width 910 height 16
click at [1149, 434] on button "Search" at bounding box center [1132, 446] width 101 height 34
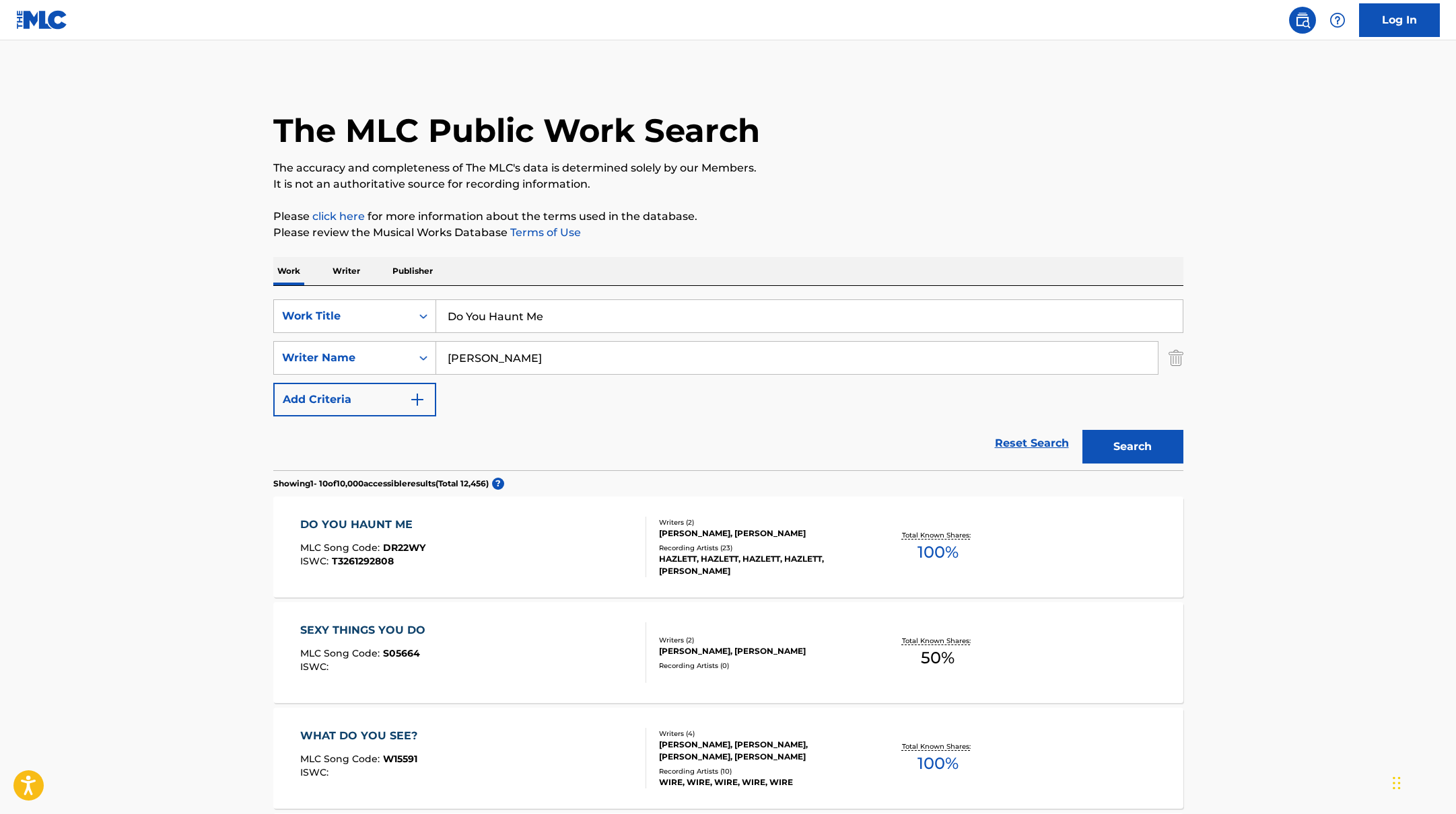
click at [551, 546] on div "DO YOU HAUNT ME MLC Song Code : DR22WY ISWC : T3261292808" at bounding box center [473, 547] width 346 height 61
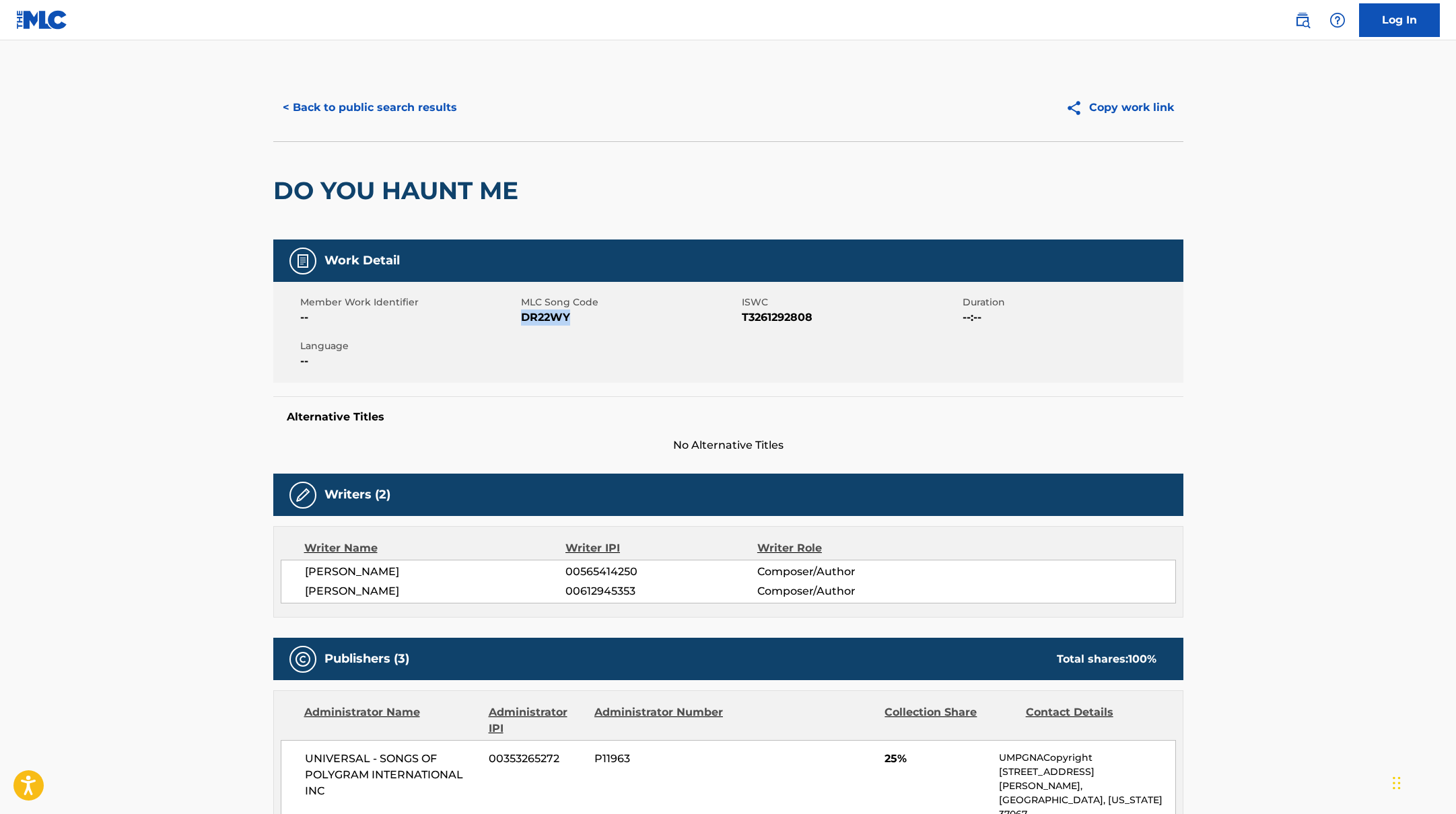
drag, startPoint x: 521, startPoint y: 319, endPoint x: 594, endPoint y: 320, distance: 73.0
click at [594, 320] on span "DR22WY" at bounding box center [629, 318] width 217 height 16
click at [417, 103] on button "< Back to public search results" at bounding box center [369, 107] width 193 height 34
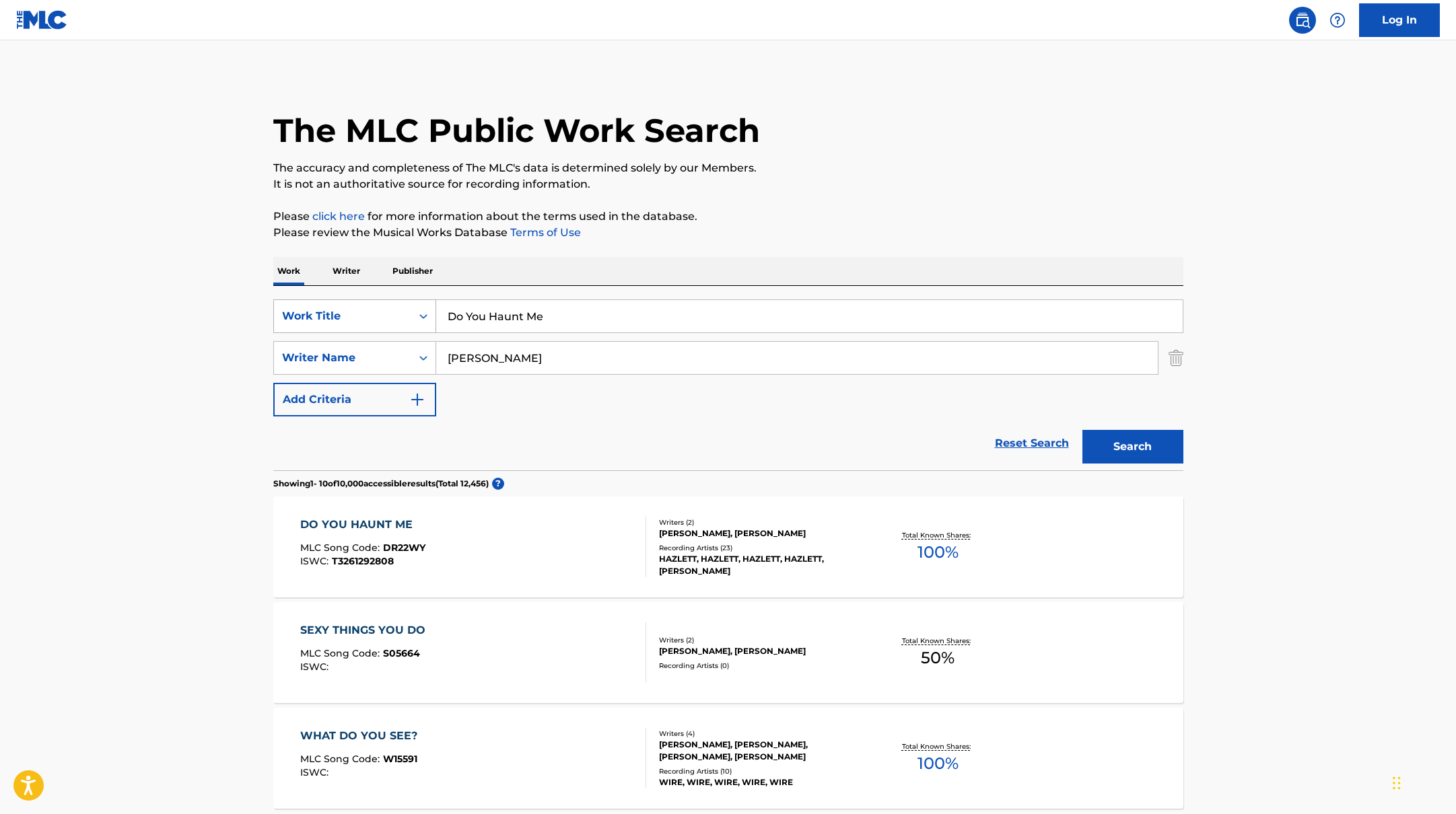
drag, startPoint x: 557, startPoint y: 319, endPoint x: 420, endPoint y: 305, distance: 137.7
click at [421, 306] on div "SearchWithCriteriab335d5b7-5ba0-43a8-9c5d-b3fbe2b10fcf Work Title Do You Haunt …" at bounding box center [728, 316] width 910 height 34
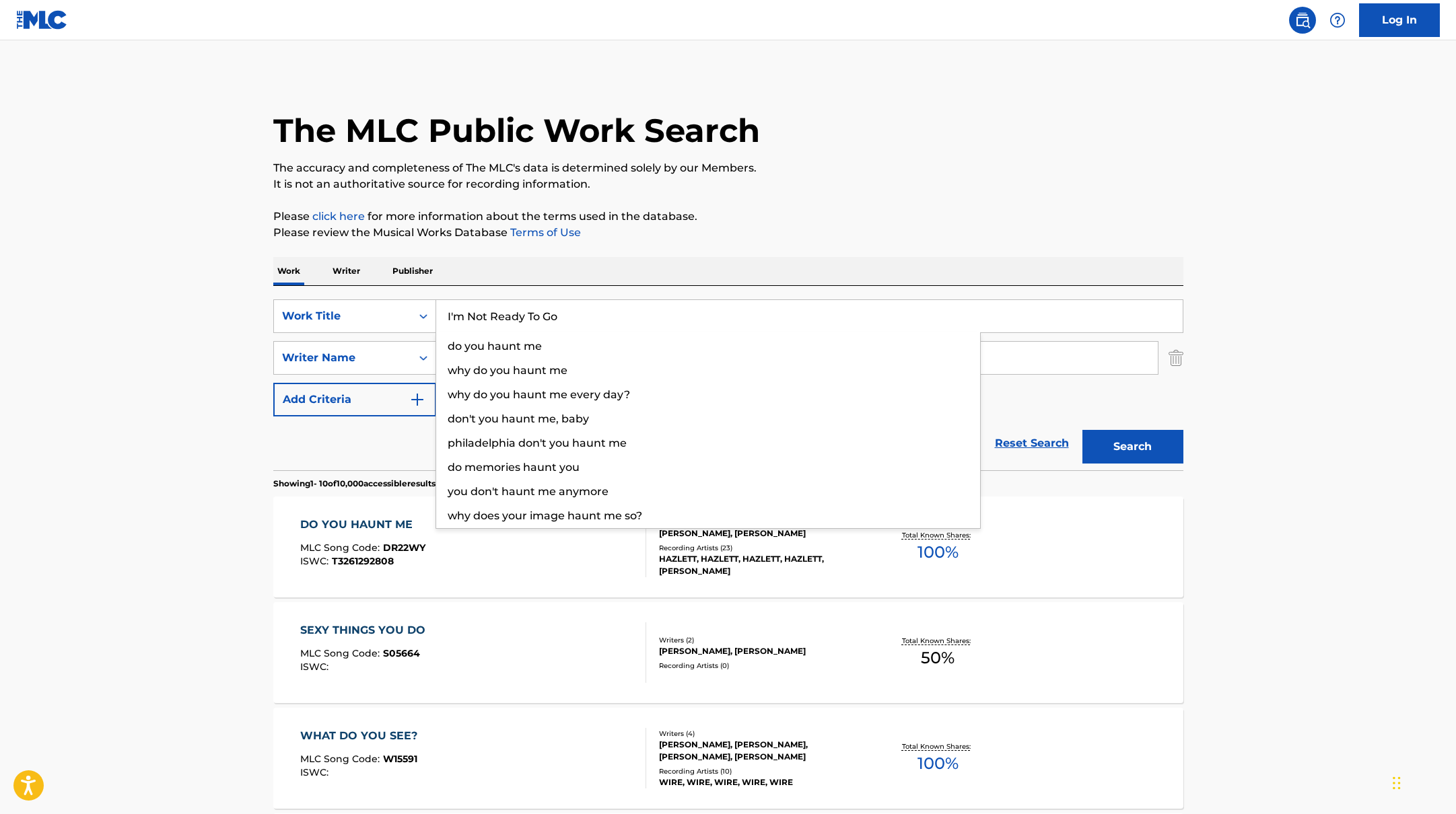
type input "I'm Not Ready To Go"
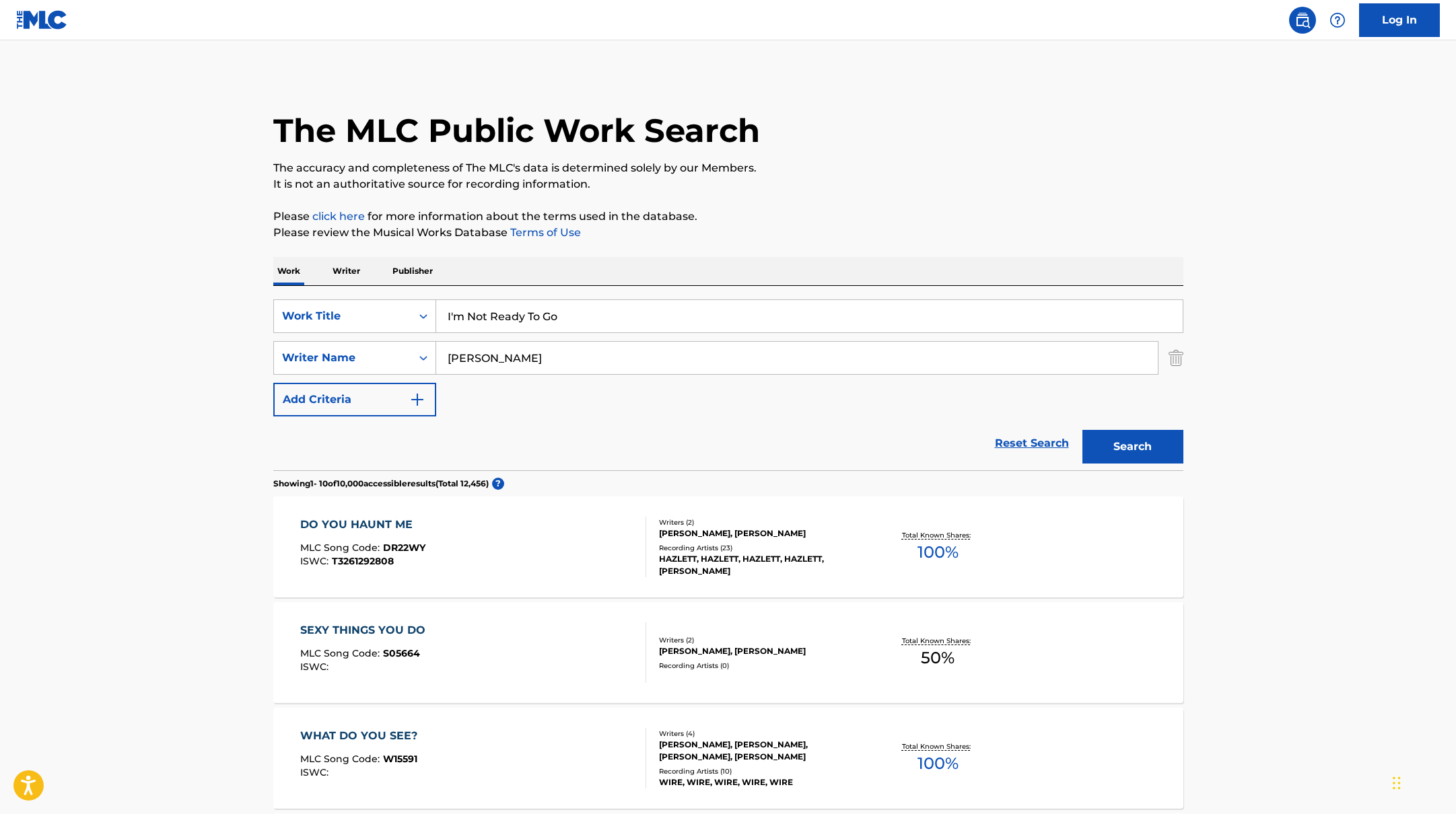
click at [773, 228] on p "Please review the Musical Works Database Terms of Use" at bounding box center [728, 233] width 910 height 16
click at [1131, 452] on button "Search" at bounding box center [1132, 446] width 101 height 34
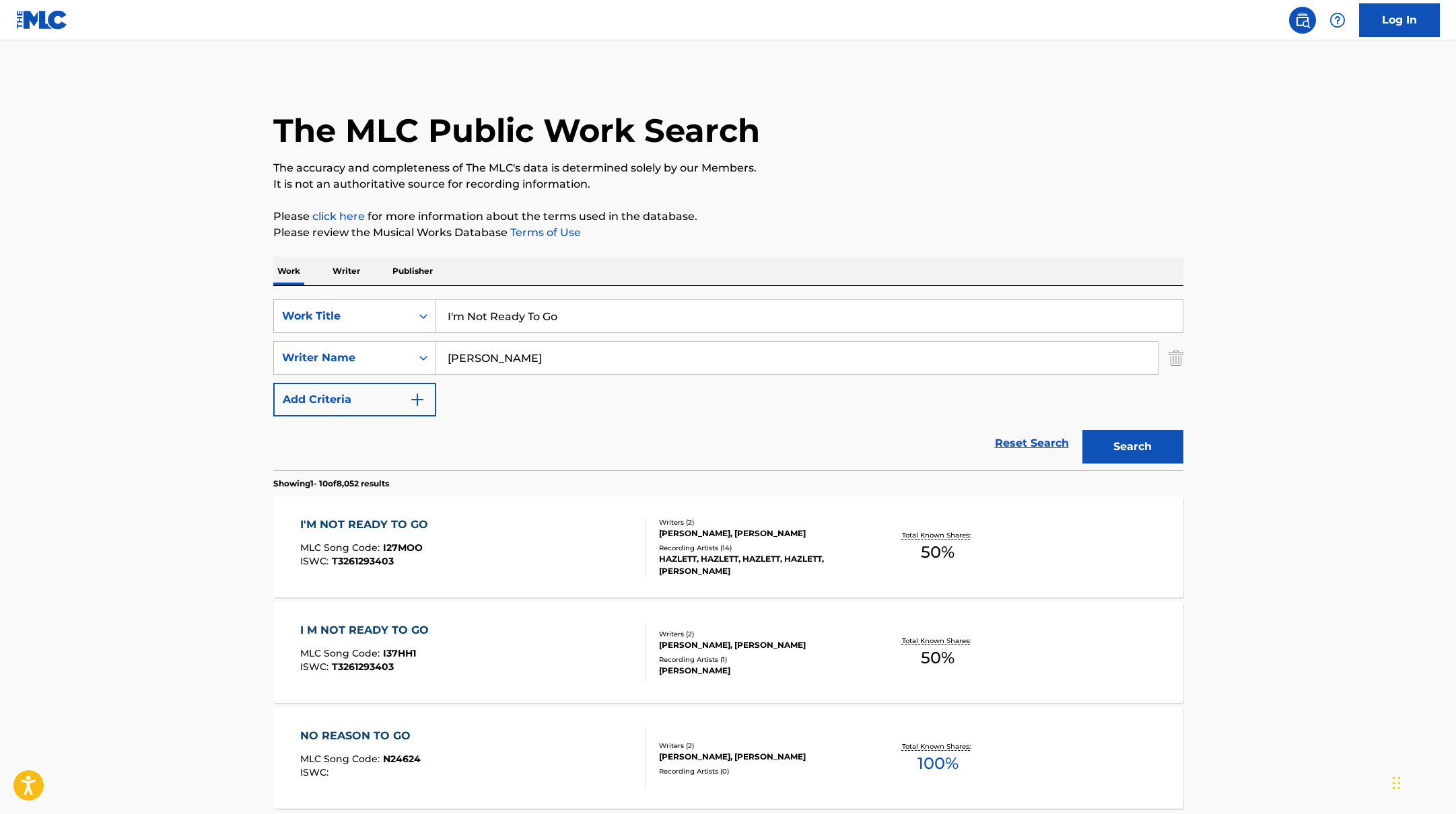
click at [601, 541] on div "I'M NOT READY TO GO MLC Song Code : I27MOO ISWC : T3261293403" at bounding box center [473, 547] width 346 height 61
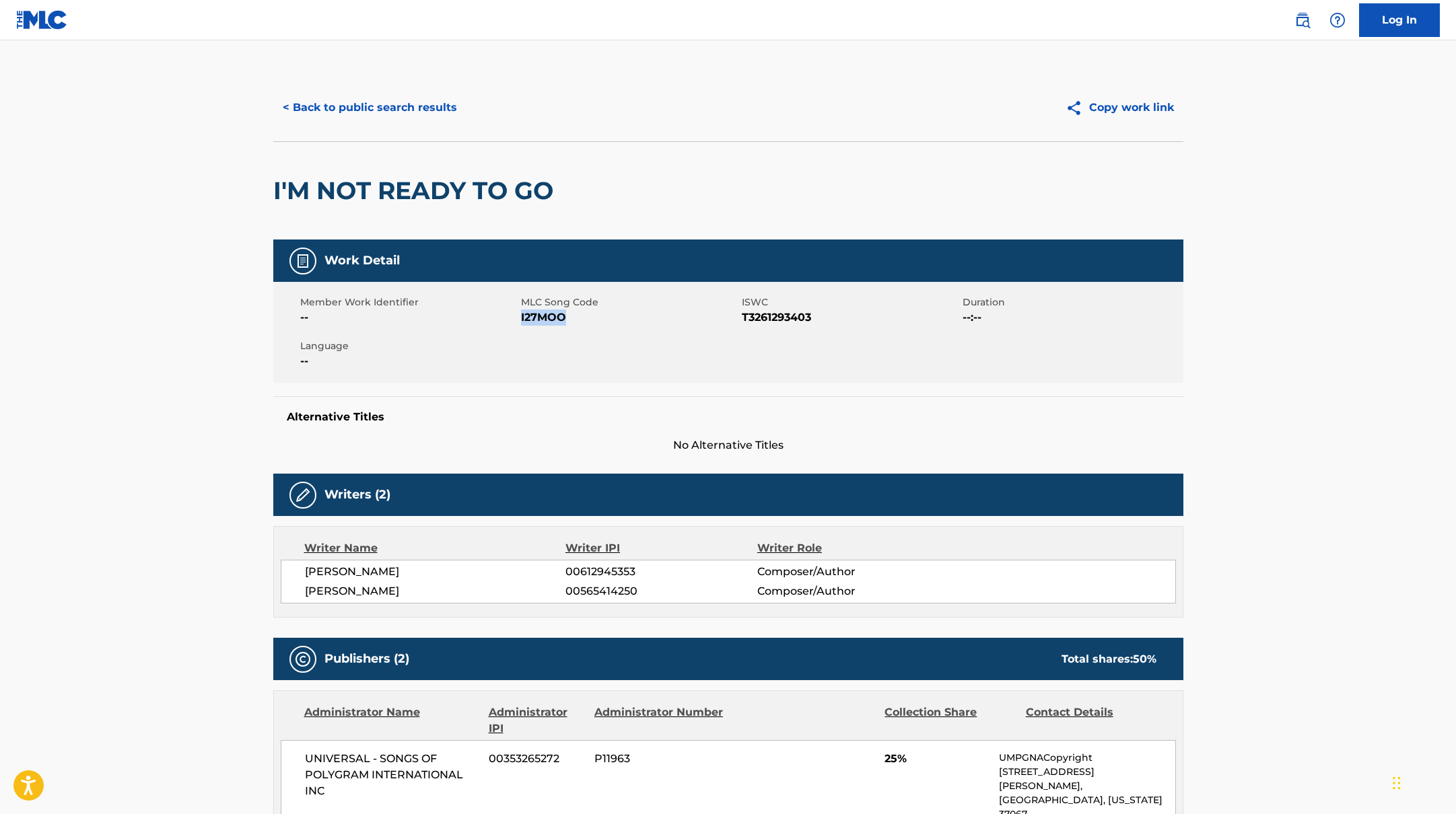
drag, startPoint x: 521, startPoint y: 319, endPoint x: 593, endPoint y: 319, distance: 72.0
click at [593, 319] on span "I27MOO" at bounding box center [629, 318] width 217 height 16
click at [396, 117] on button "< Back to public search results" at bounding box center [369, 107] width 193 height 34
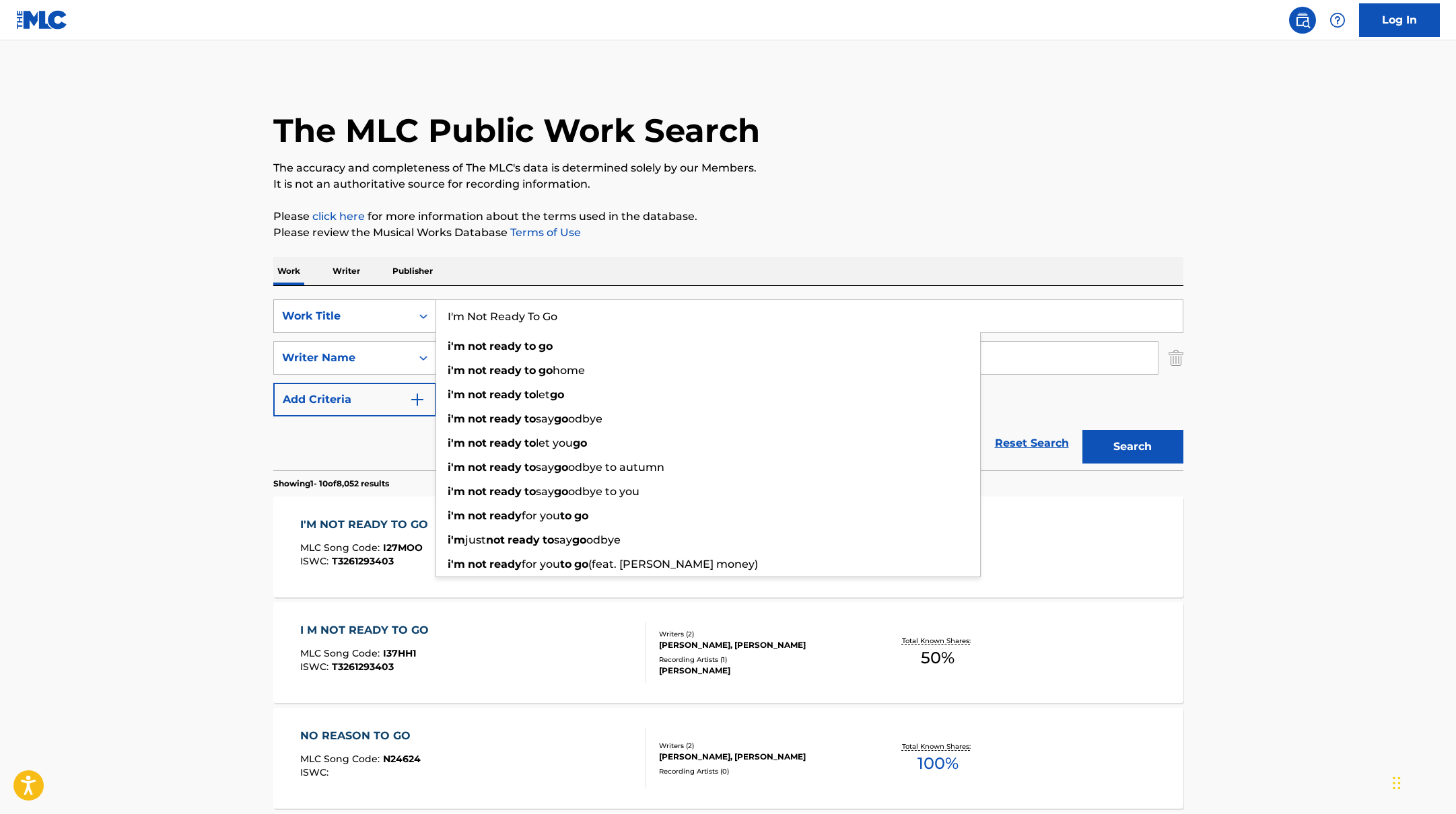
drag, startPoint x: 592, startPoint y: 319, endPoint x: 436, endPoint y: 299, distance: 157.3
click at [434, 300] on div "SearchWithCriteriab335d5b7-5ba0-43a8-9c5d-b3fbe2b10fcf Work Title I'm Not Ready…" at bounding box center [728, 316] width 910 height 34
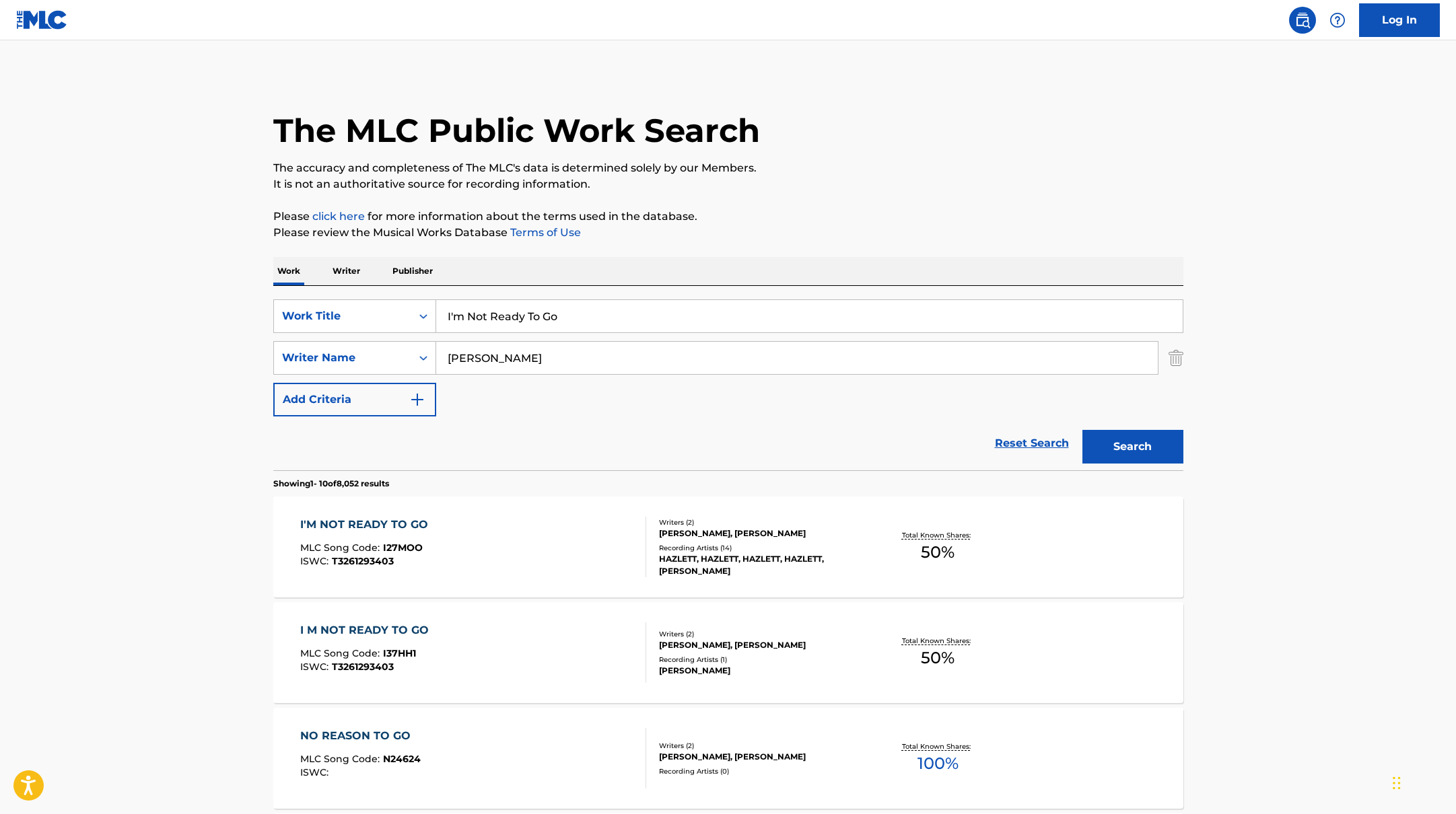
click at [541, 633] on div "I M NOT READY TO GO MLC Song Code : I37HH1 ISWC : T3261293403" at bounding box center [473, 652] width 346 height 61
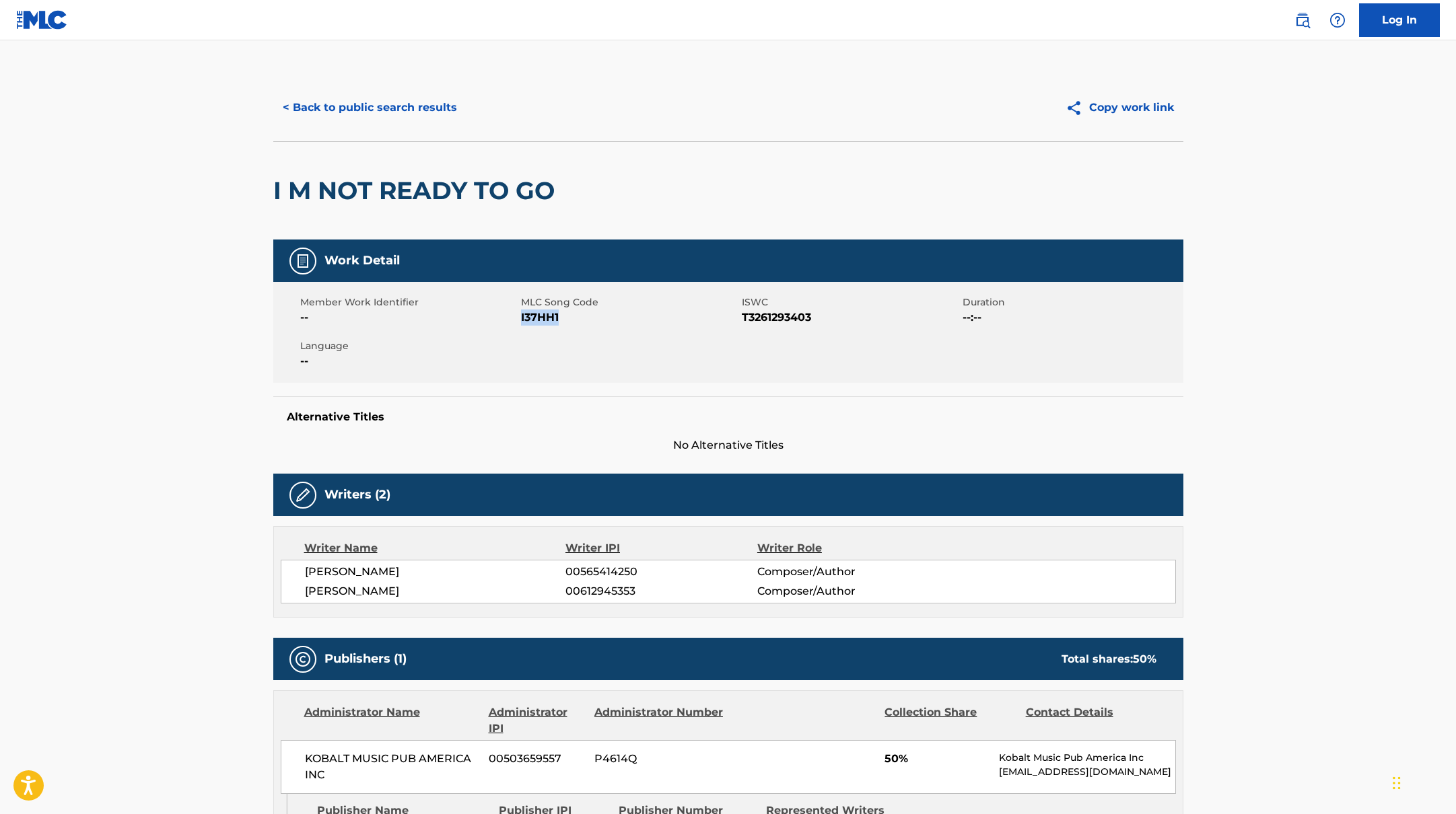
drag, startPoint x: 522, startPoint y: 318, endPoint x: 586, endPoint y: 314, distance: 64.1
click at [586, 314] on span "I37HH1" at bounding box center [629, 318] width 217 height 16
click at [429, 118] on button "< Back to public search results" at bounding box center [369, 107] width 193 height 34
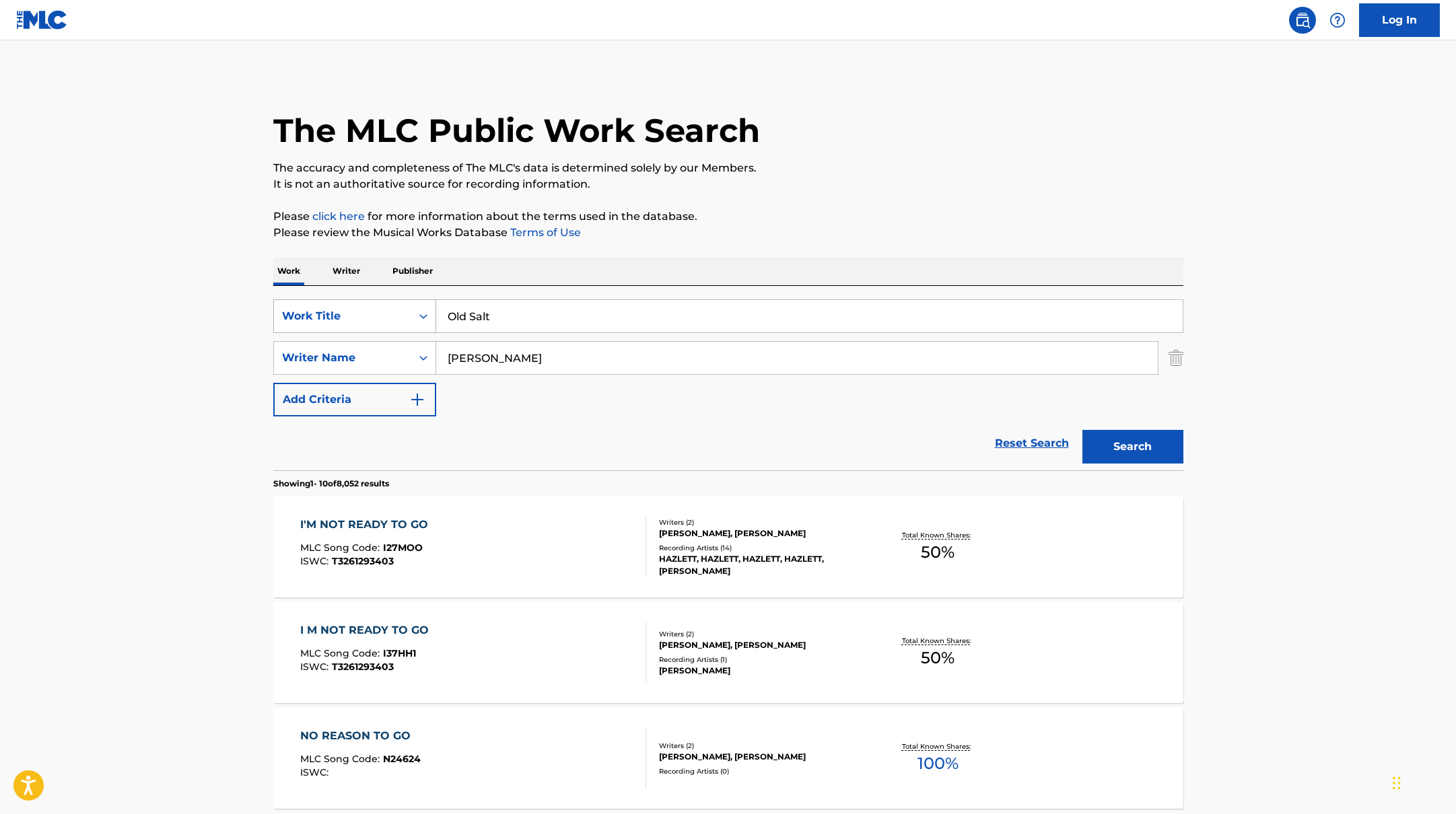
drag, startPoint x: 580, startPoint y: 321, endPoint x: 352, endPoint y: 300, distance: 229.0
click at [356, 300] on div "SearchWithCriteriab335d5b7-5ba0-43a8-9c5d-b3fbe2b10fcf Work Title Old Salt" at bounding box center [728, 316] width 910 height 34
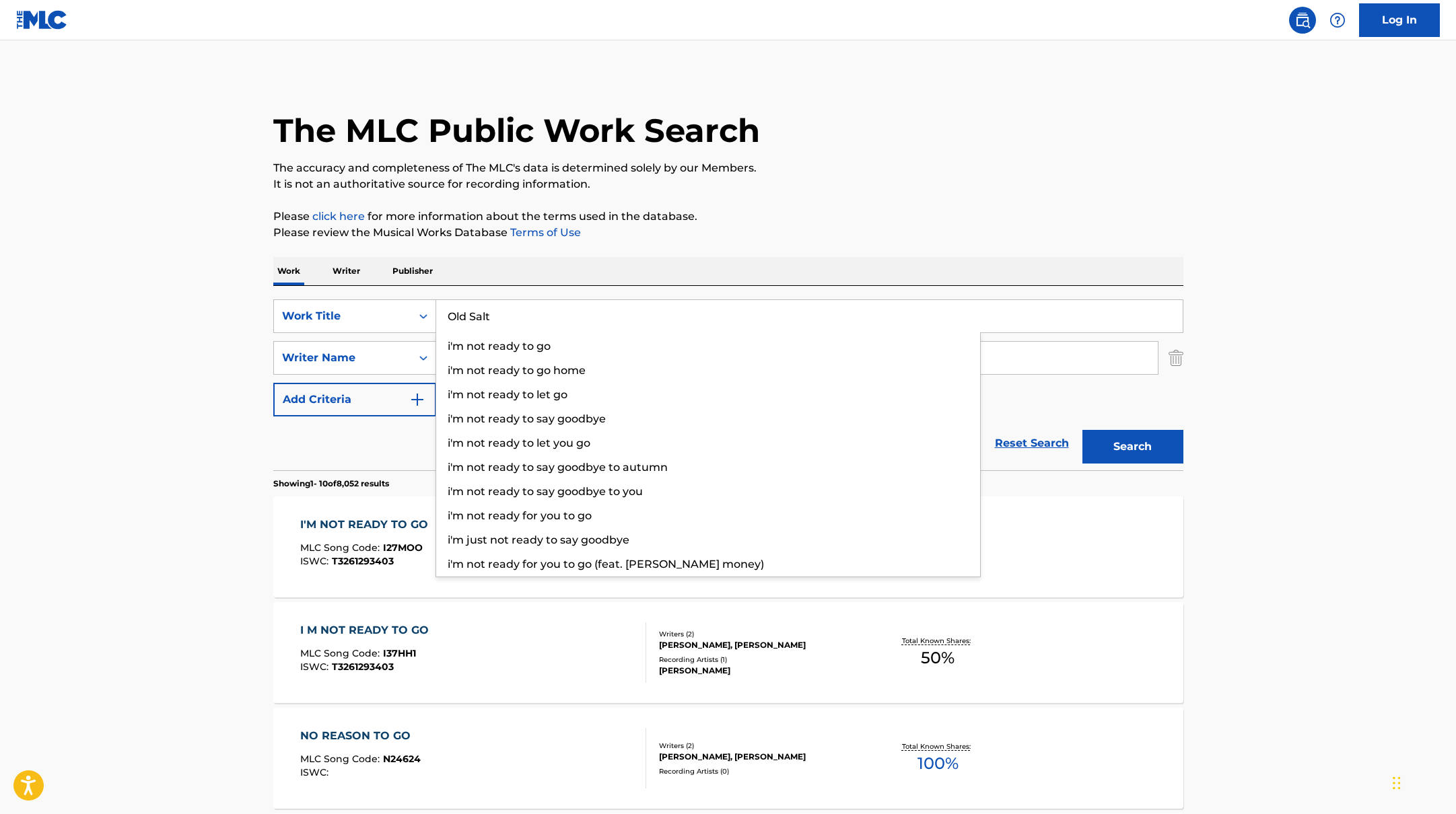
type input "Old Salt"
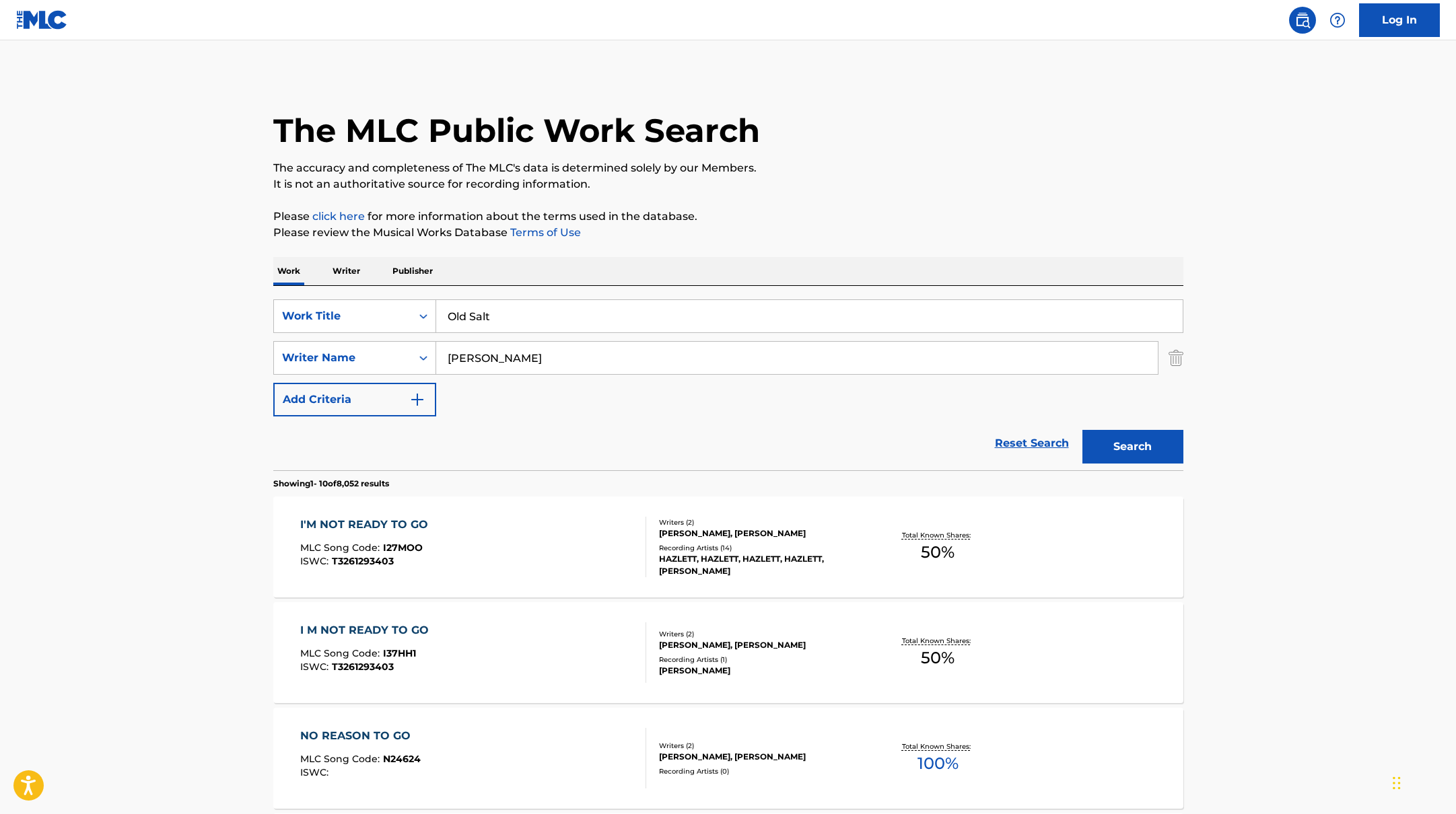
click at [1134, 450] on button "Search" at bounding box center [1132, 446] width 101 height 34
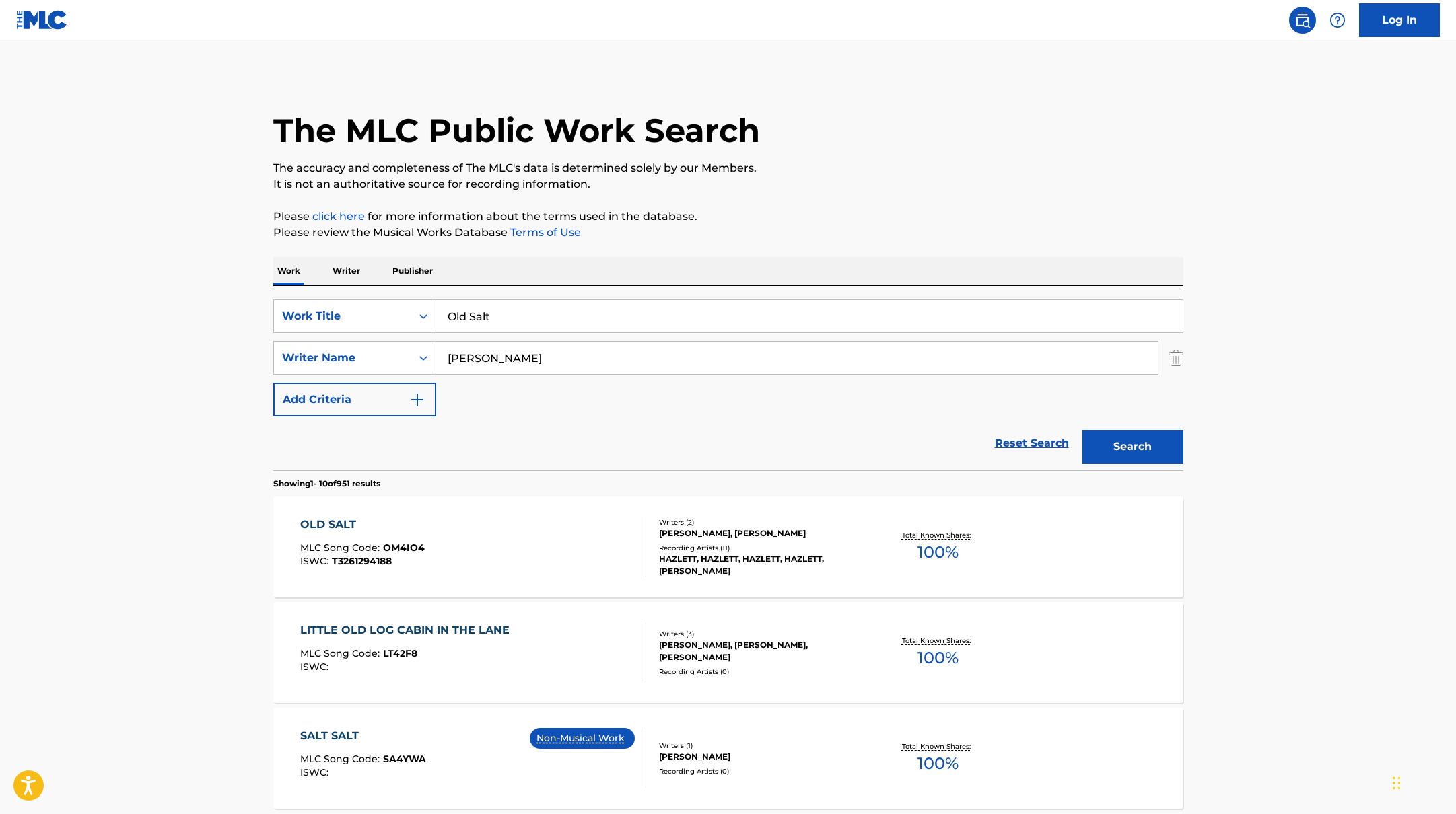
click at [524, 554] on div "OLD SALT MLC Song Code : OM4IO4 ISWC : T3261294188" at bounding box center [473, 547] width 346 height 61
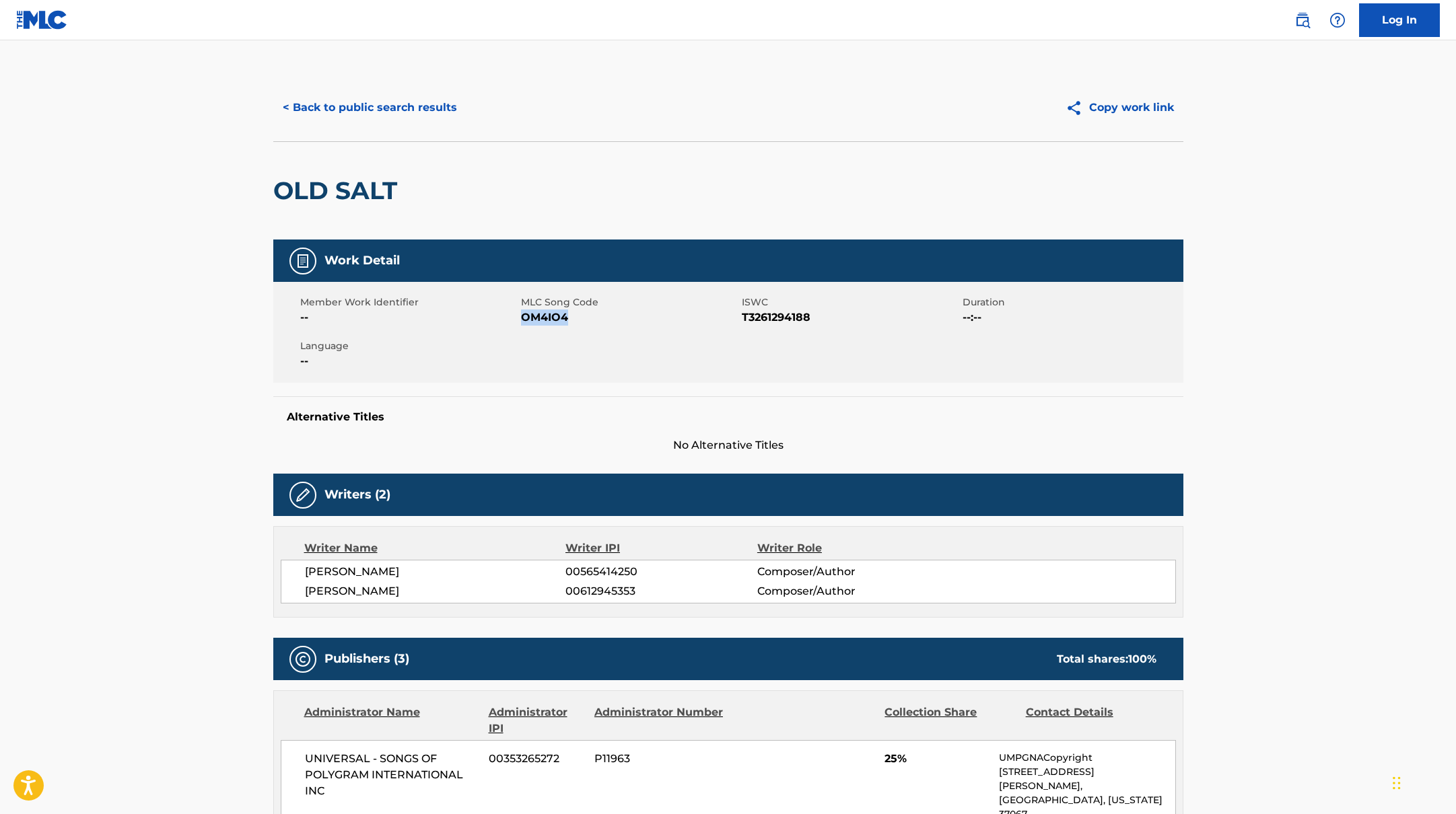
drag, startPoint x: 523, startPoint y: 318, endPoint x: 621, endPoint y: 318, distance: 98.0
click at [621, 318] on span "OM4IO4" at bounding box center [629, 318] width 217 height 16
click at [396, 111] on button "< Back to public search results" at bounding box center [369, 107] width 193 height 34
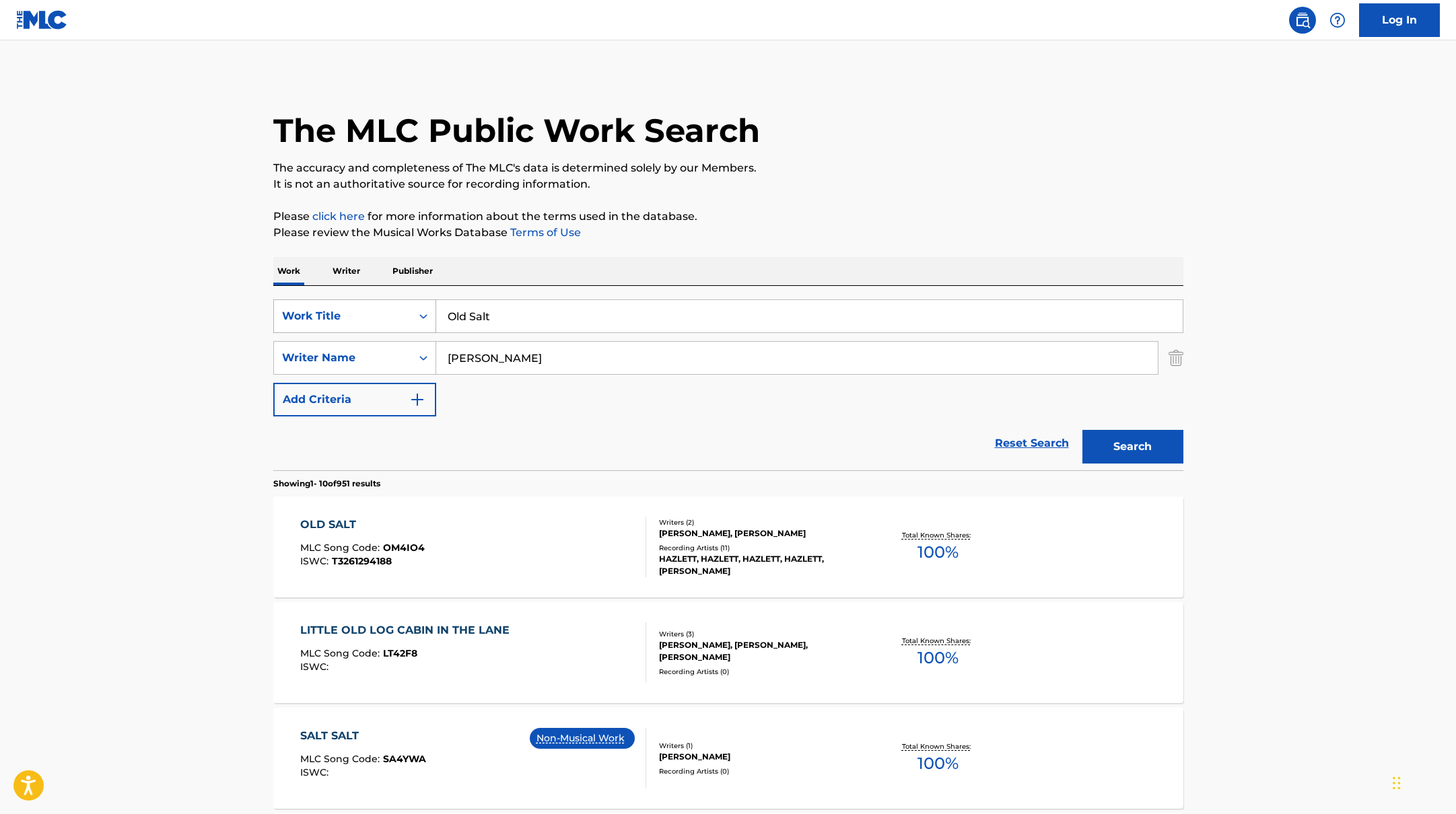
drag, startPoint x: 512, startPoint y: 315, endPoint x: 418, endPoint y: 311, distance: 94.1
click at [418, 311] on div "SearchWithCriteriab335d5b7-5ba0-43a8-9c5d-b3fbe2b10fcf Work Title Old Salt" at bounding box center [728, 316] width 910 height 34
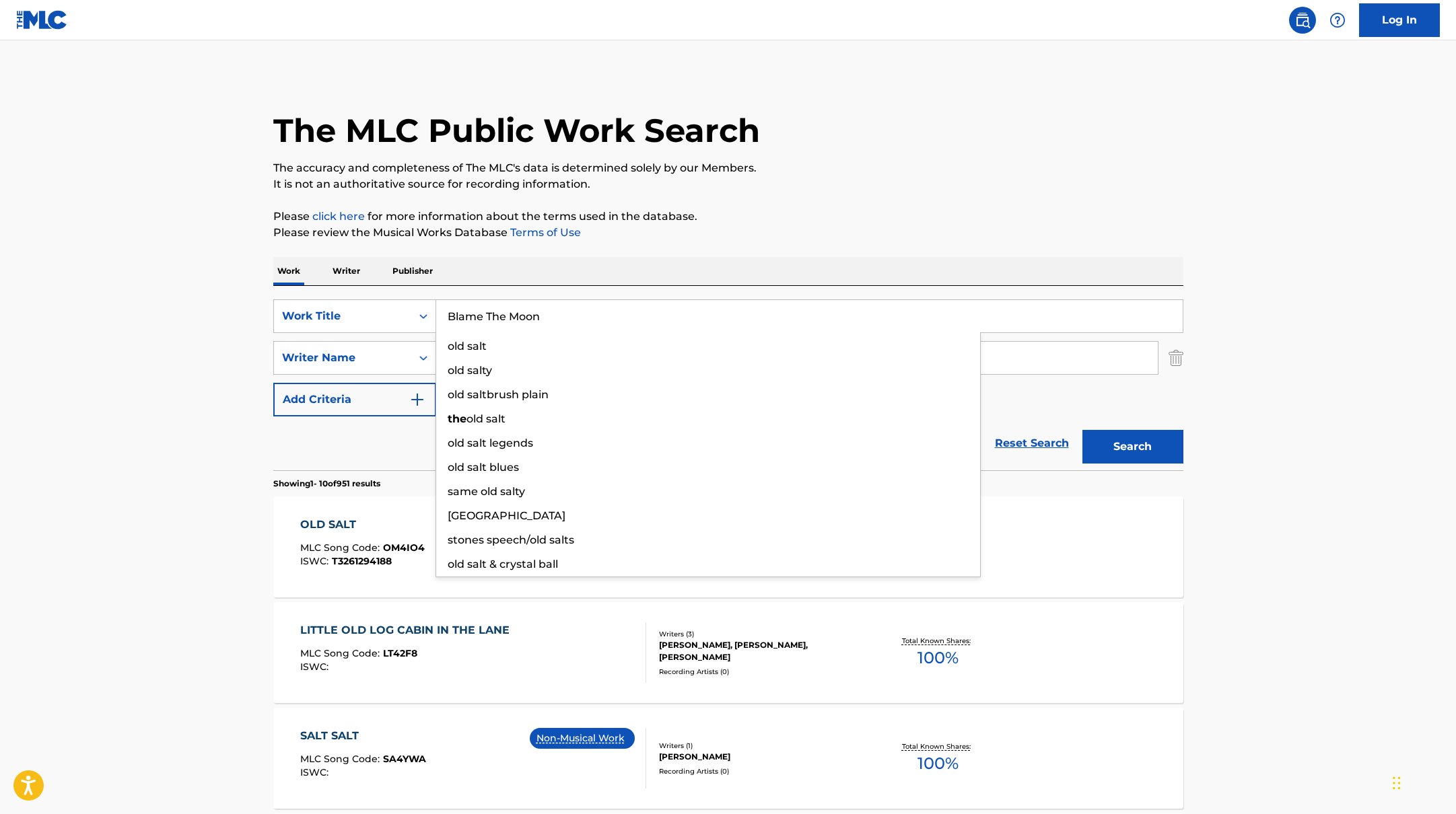
type input "Blame The Moon"
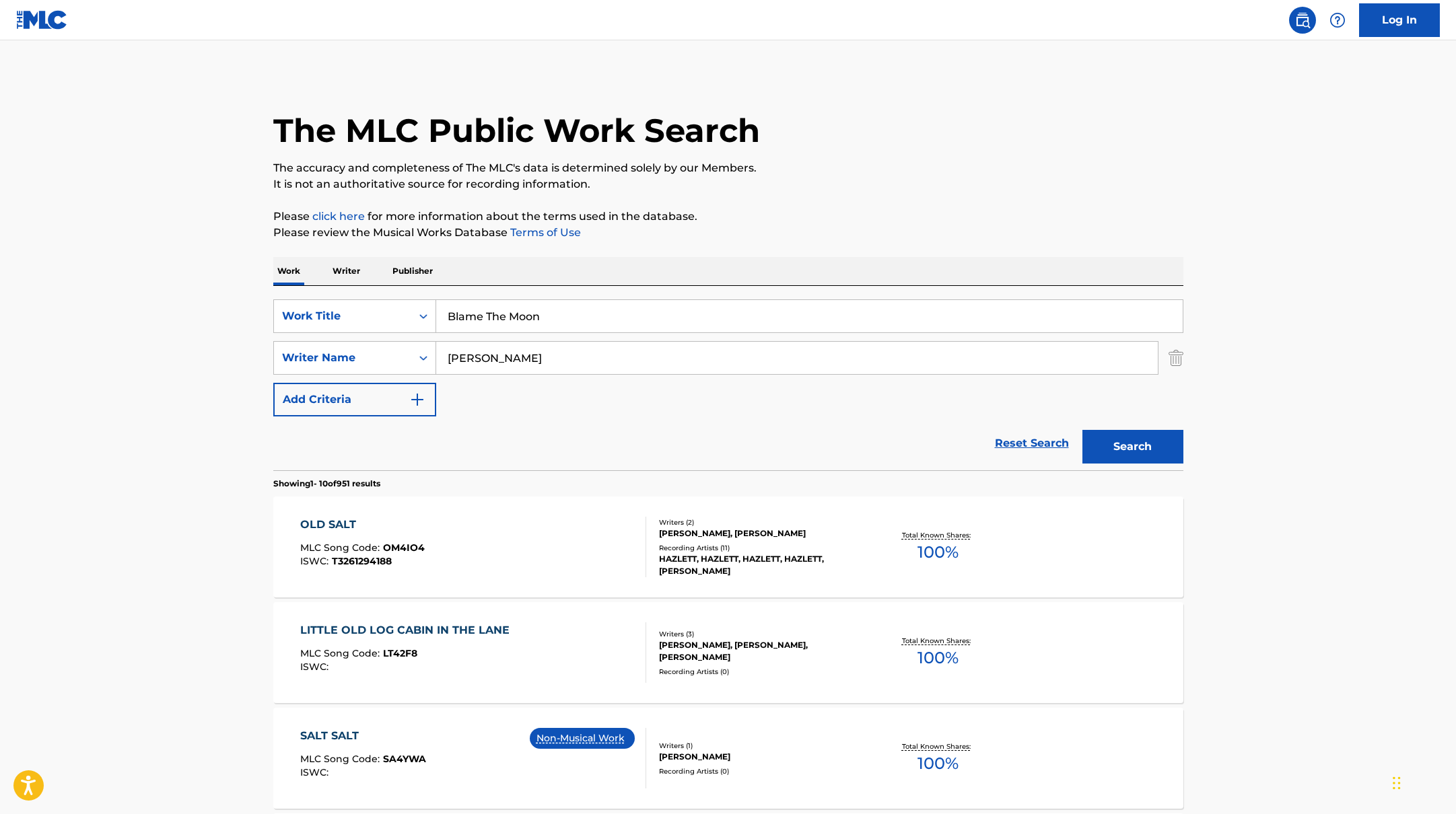
click at [1144, 433] on button "Search" at bounding box center [1132, 446] width 101 height 34
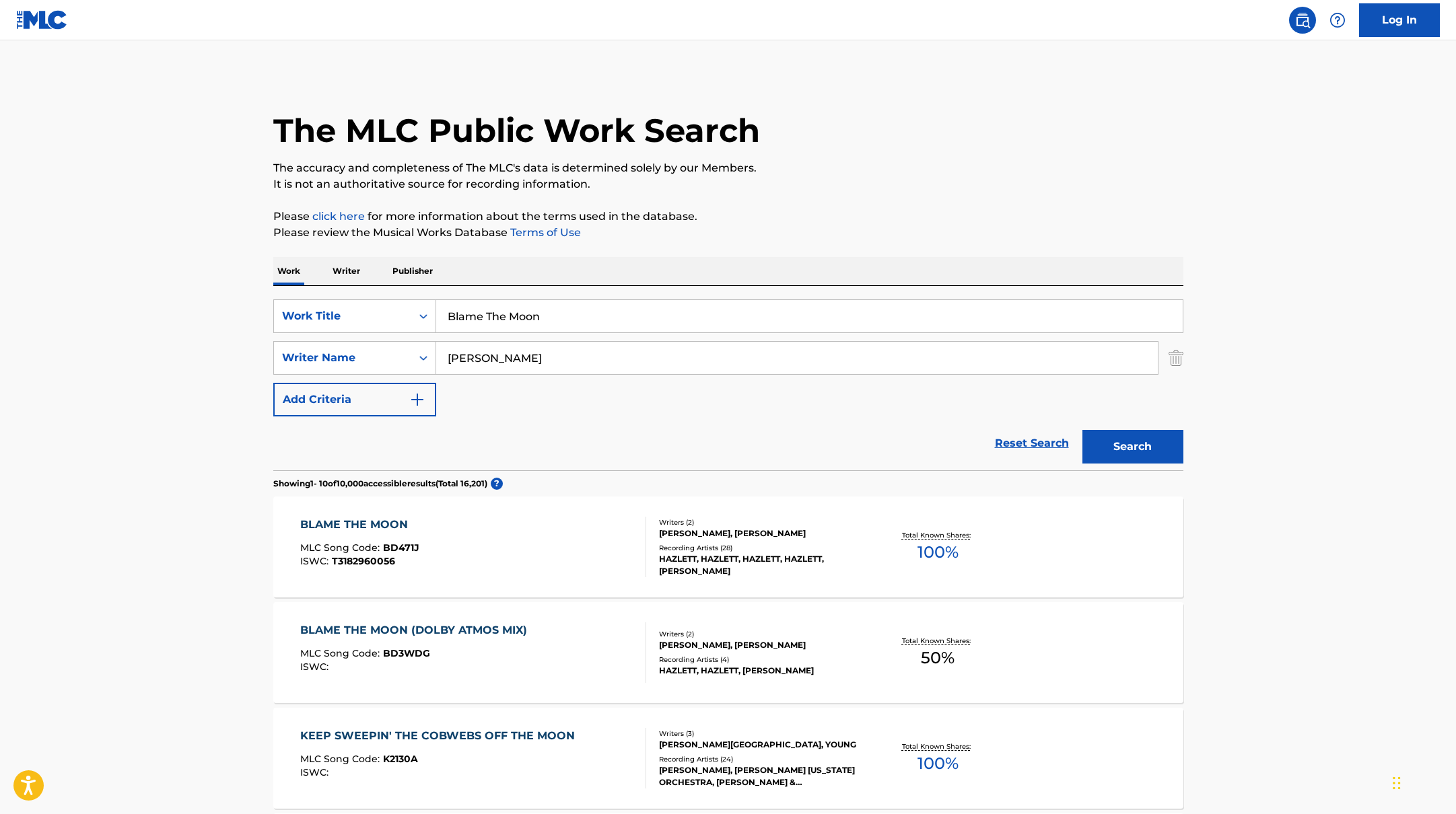
click at [576, 549] on div "BLAME THE MOON MLC Song Code : BD471J ISWC : T3182960056" at bounding box center [473, 547] width 346 height 61
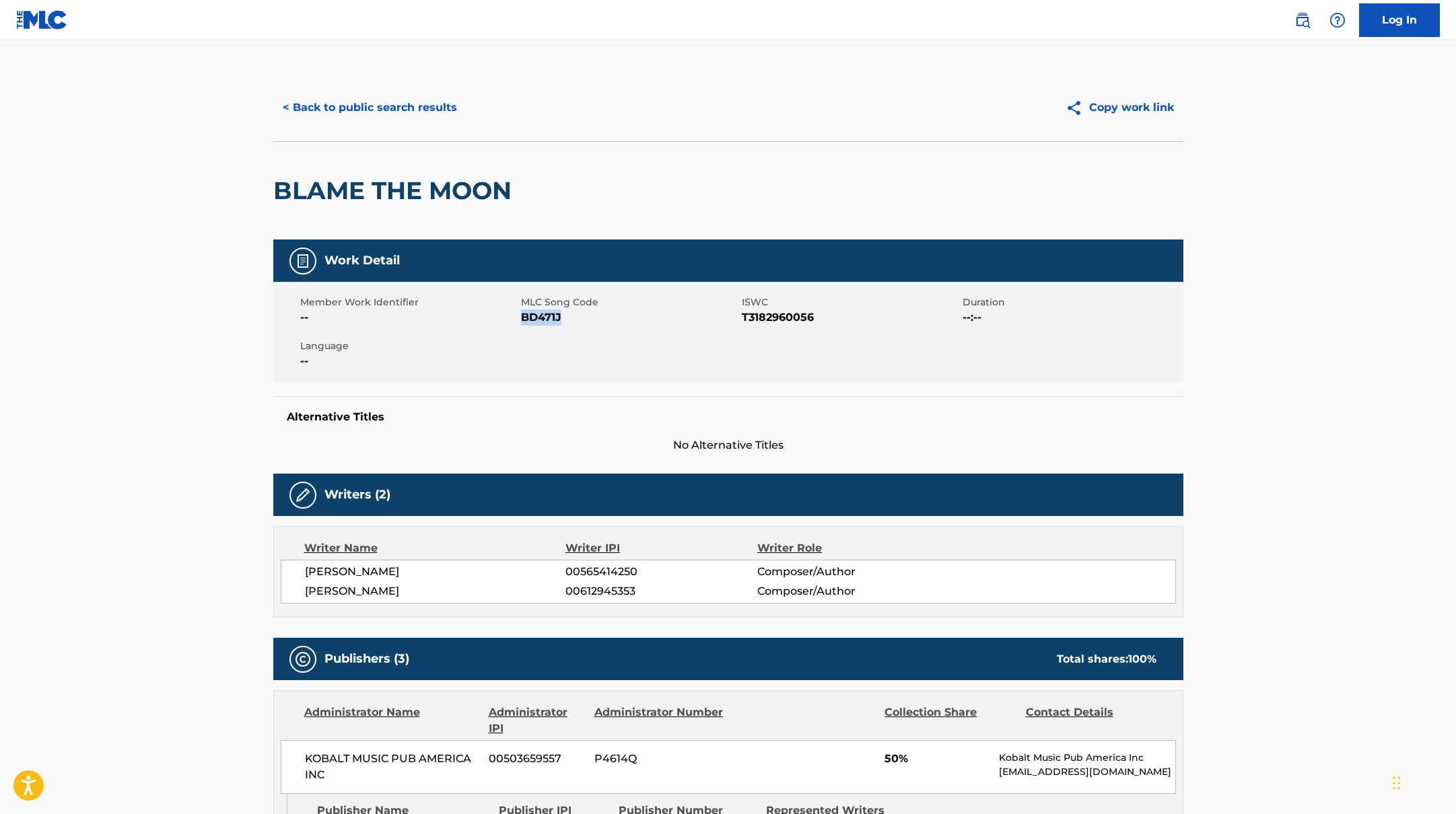
drag, startPoint x: 522, startPoint y: 314, endPoint x: 609, endPoint y: 319, distance: 87.1
click at [609, 319] on span "BD471J" at bounding box center [629, 318] width 217 height 16
click at [375, 115] on button "< Back to public search results" at bounding box center [369, 107] width 193 height 34
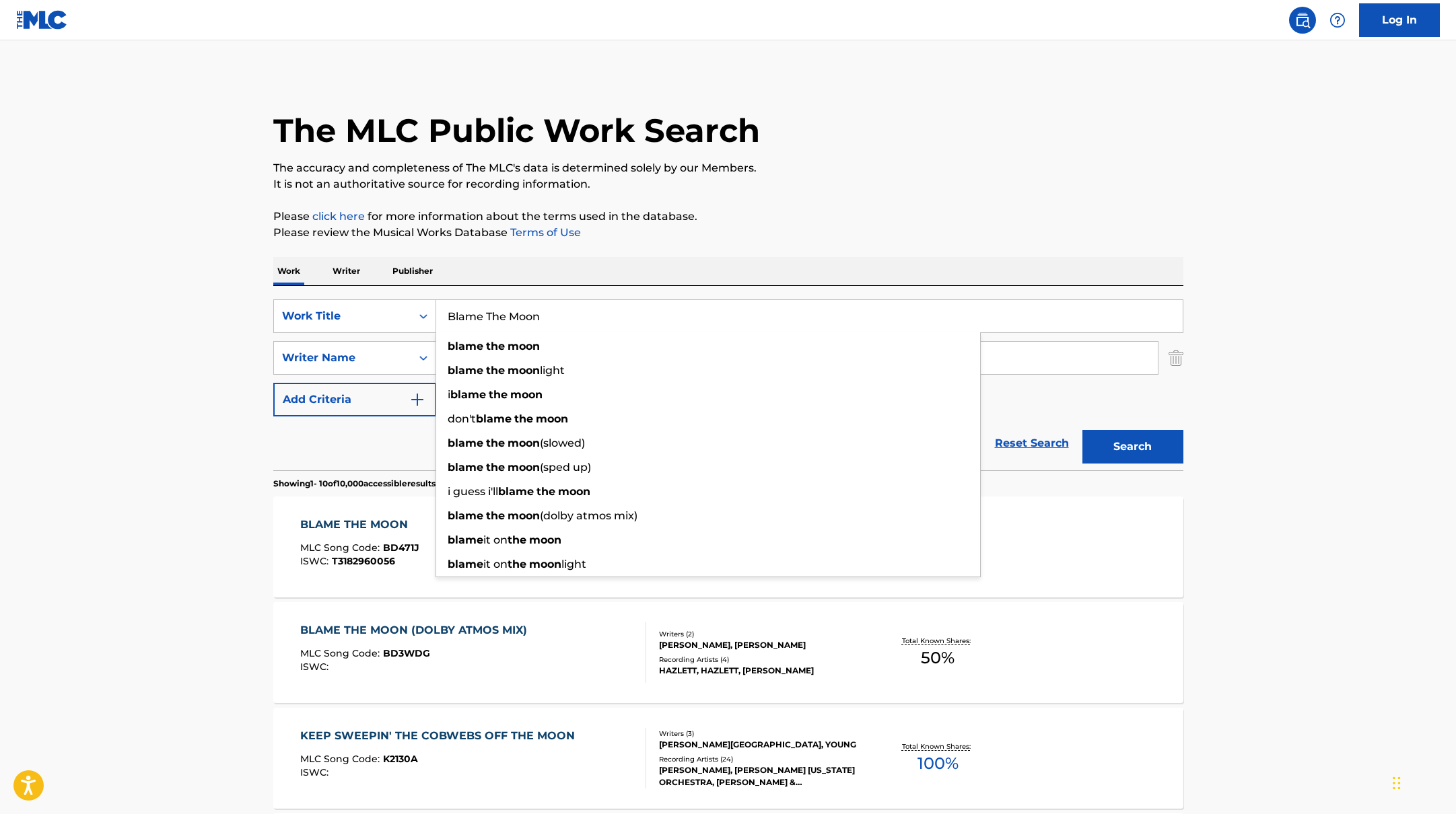
drag, startPoint x: 570, startPoint y: 317, endPoint x: 410, endPoint y: 294, distance: 161.6
click at [410, 294] on div "SearchWithCriteriab335d5b7-5ba0-43a8-9c5d-b3fbe2b10fcf Work Title Blame The Moo…" at bounding box center [728, 378] width 910 height 185
type input "Please Don't Be"
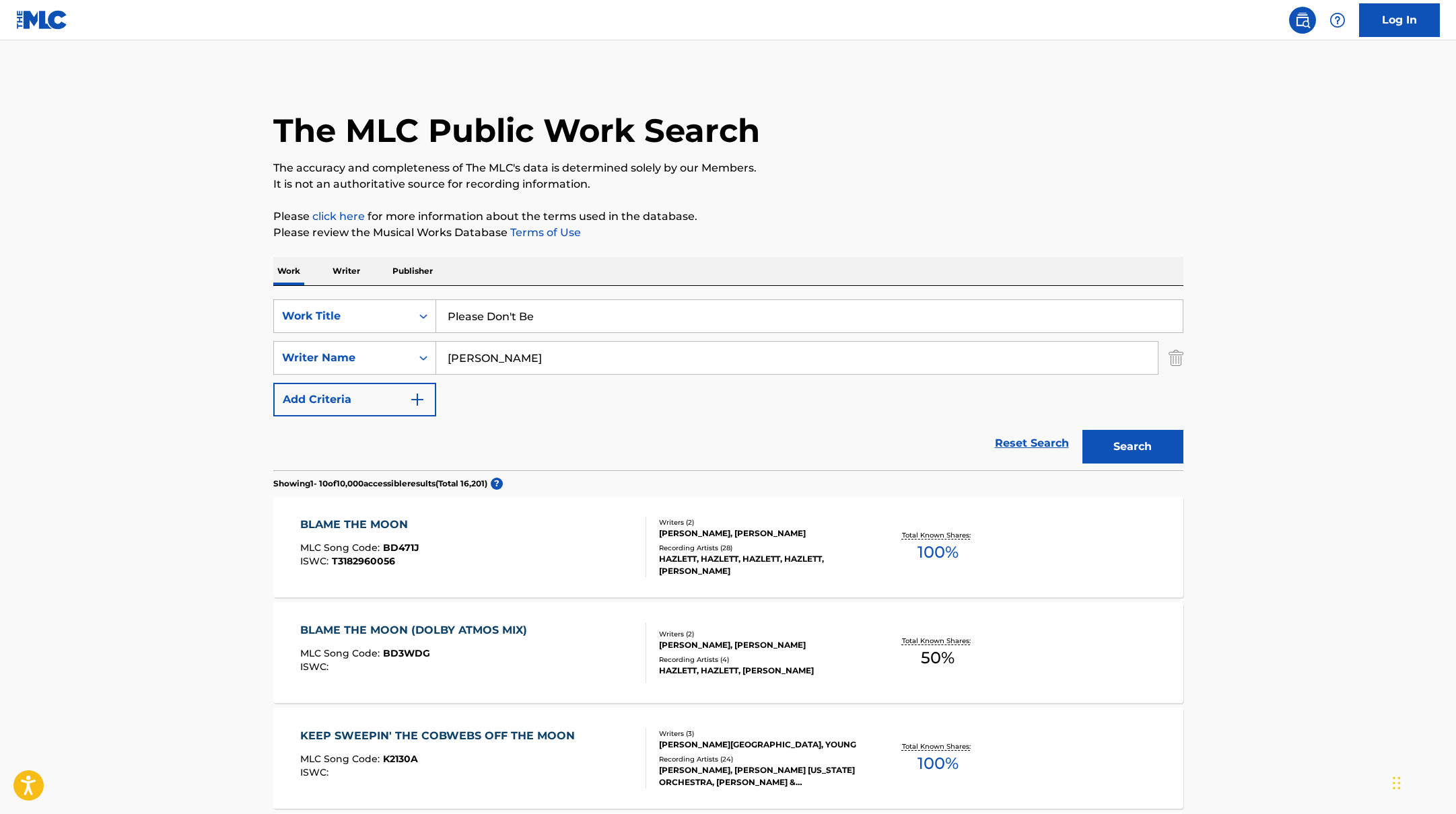
click at [835, 182] on p "It is not an authoritative source for recording information." at bounding box center [728, 185] width 910 height 16
click at [1164, 440] on button "Search" at bounding box center [1132, 446] width 101 height 34
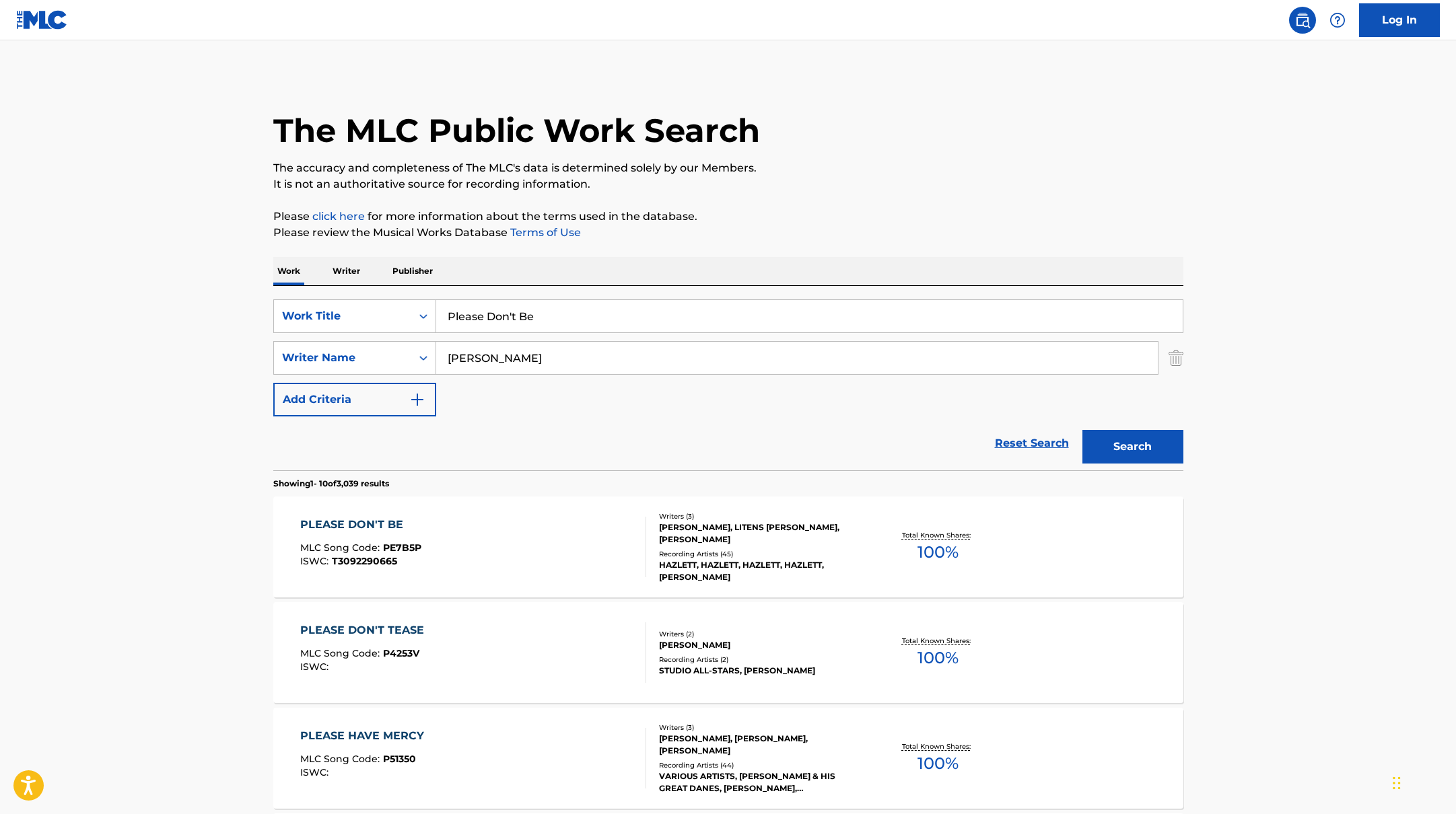
click at [560, 560] on div "PLEASE DON'T BE MLC Song Code : PE7B5P ISWC : T3092290665" at bounding box center [473, 547] width 346 height 61
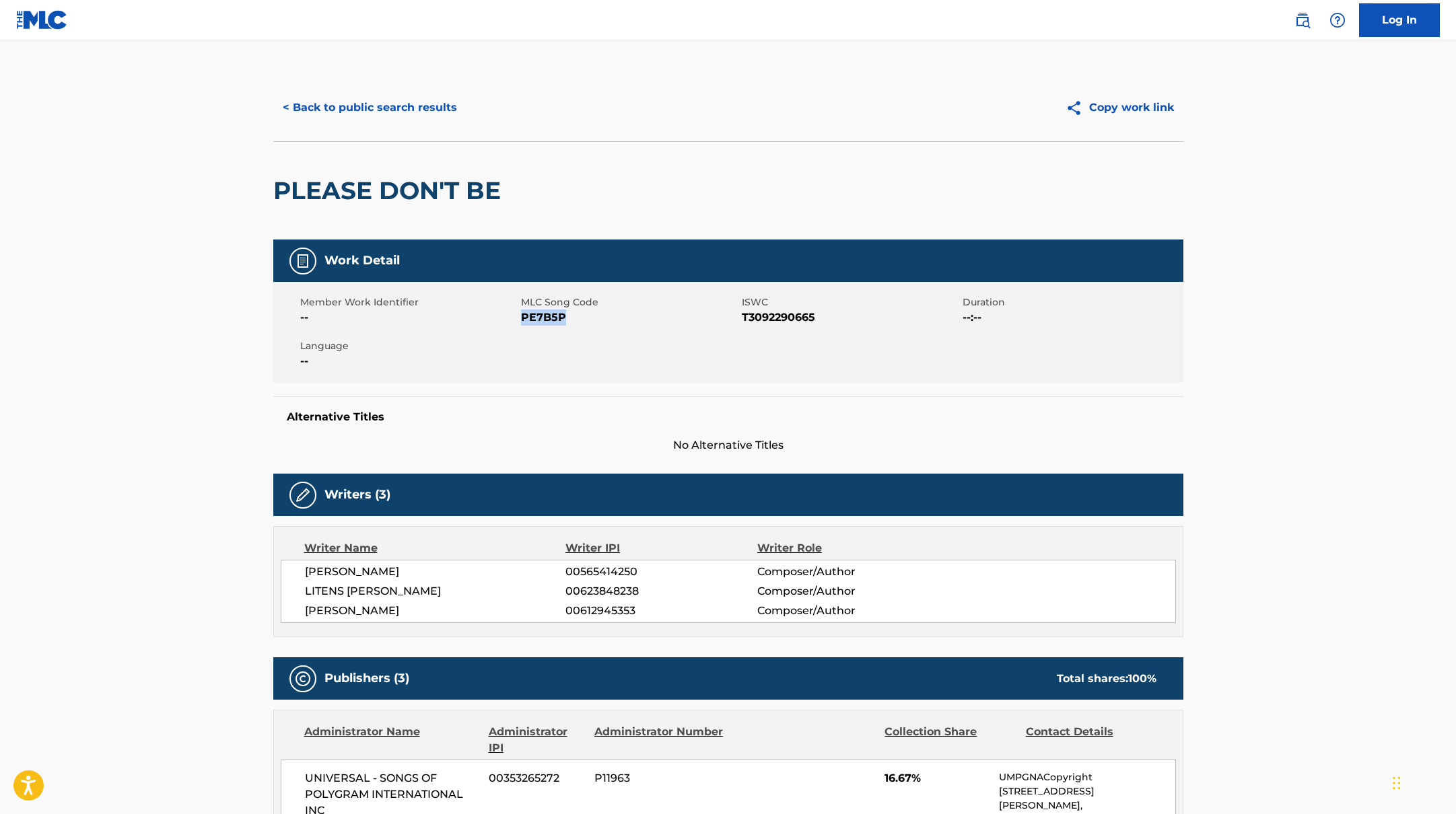
drag, startPoint x: 522, startPoint y: 320, endPoint x: 586, endPoint y: 319, distance: 64.0
click at [586, 319] on span "PE7B5P" at bounding box center [629, 318] width 217 height 16
click at [365, 129] on div "< Back to public search results Copy work link" at bounding box center [728, 108] width 910 height 67
click at [381, 116] on button "< Back to public search results" at bounding box center [369, 107] width 193 height 34
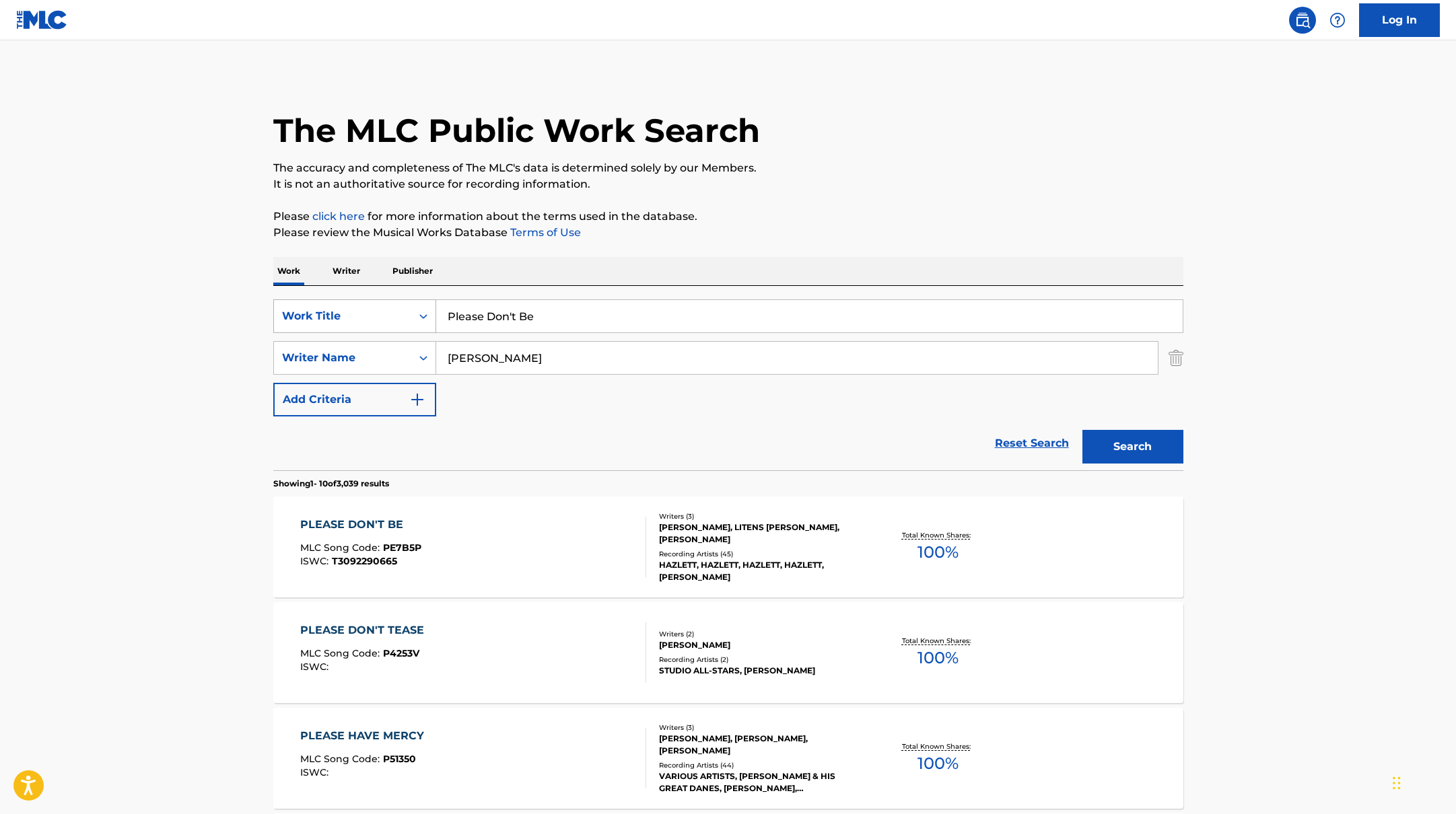
drag, startPoint x: 551, startPoint y: 322, endPoint x: 399, endPoint y: 319, distance: 152.0
click at [405, 320] on div "SearchWithCriteriab335d5b7-5ba0-43a8-9c5d-b3fbe2b10fcf Work Title Please Don't …" at bounding box center [728, 316] width 910 height 34
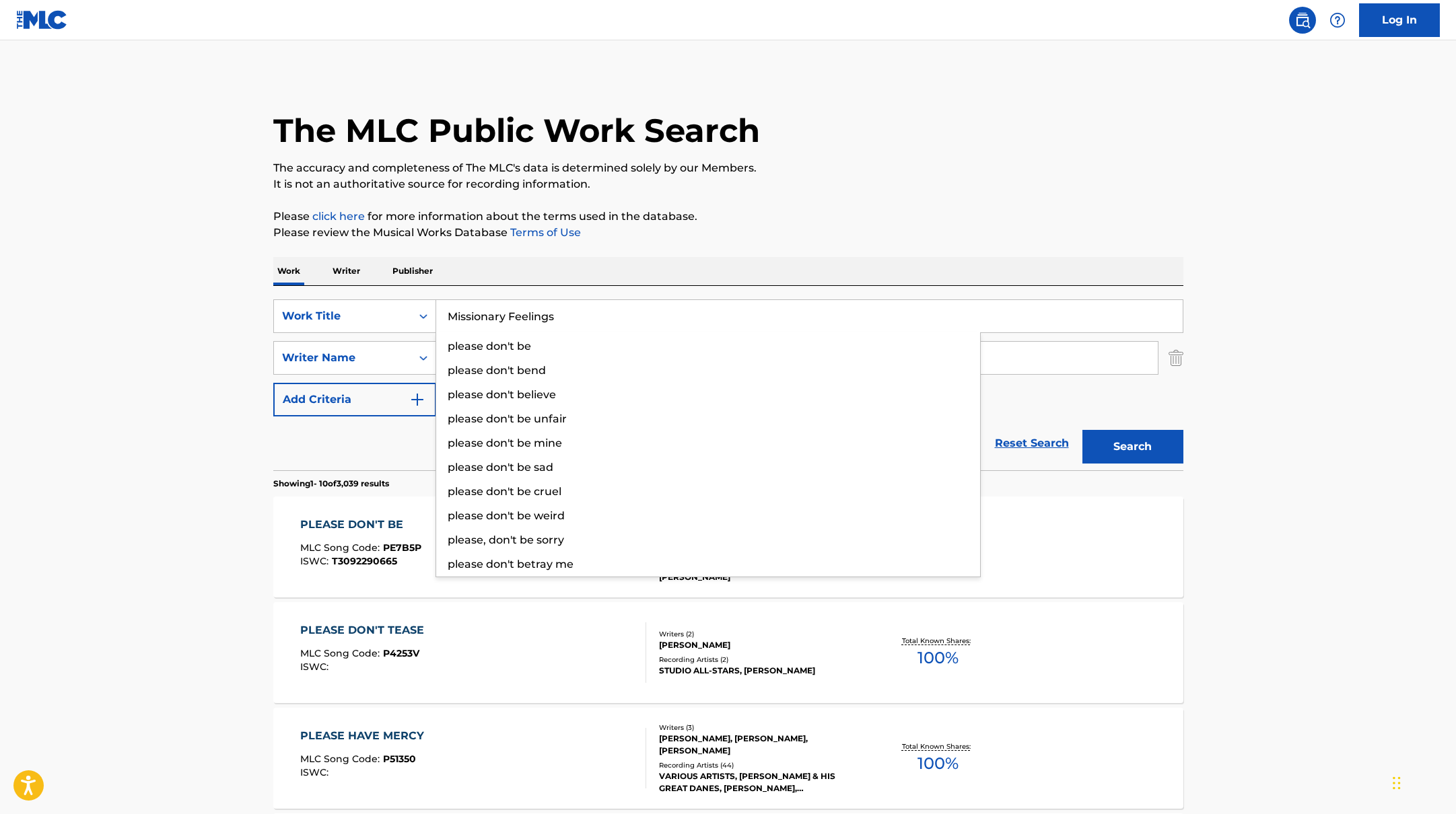
type input "Missionary Feelings"
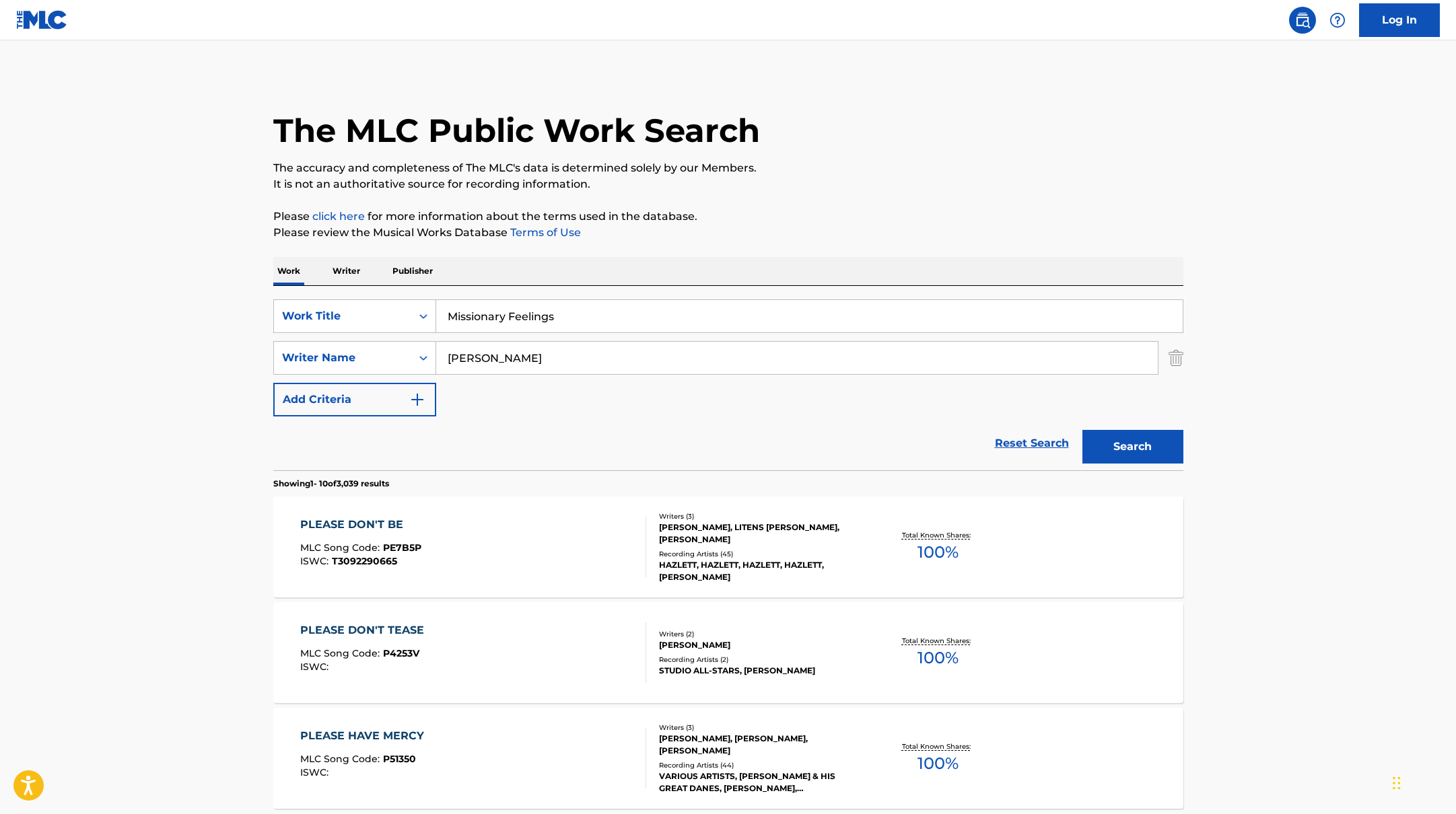
click at [838, 190] on p "It is not an authoritative source for recording information." at bounding box center [728, 185] width 910 height 16
click at [1139, 449] on button "Search" at bounding box center [1132, 446] width 101 height 34
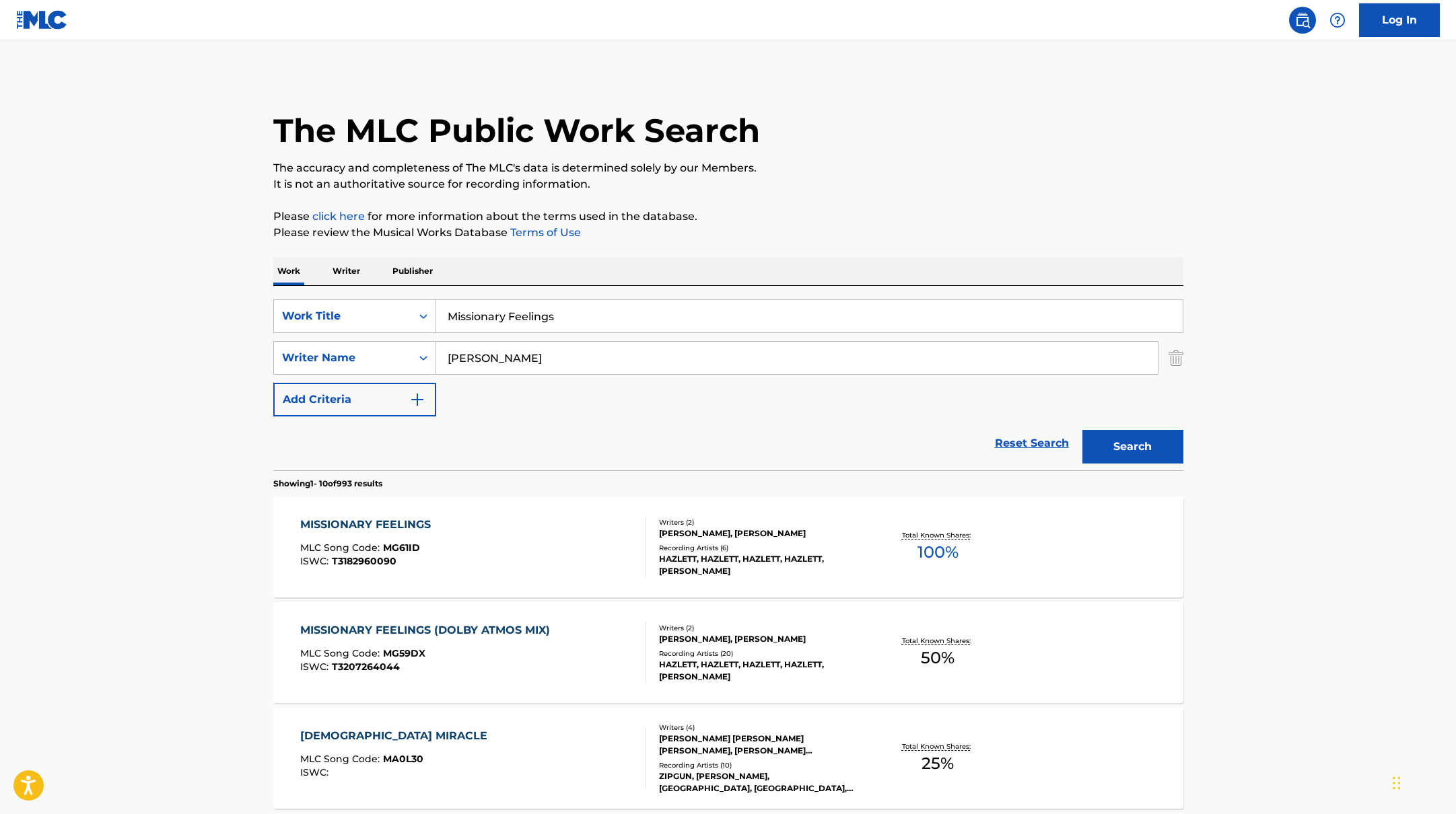
click at [563, 549] on div "MISSIONARY FEELINGS MLC Song Code : MG61ID ISWC : T3182960090" at bounding box center [473, 547] width 346 height 61
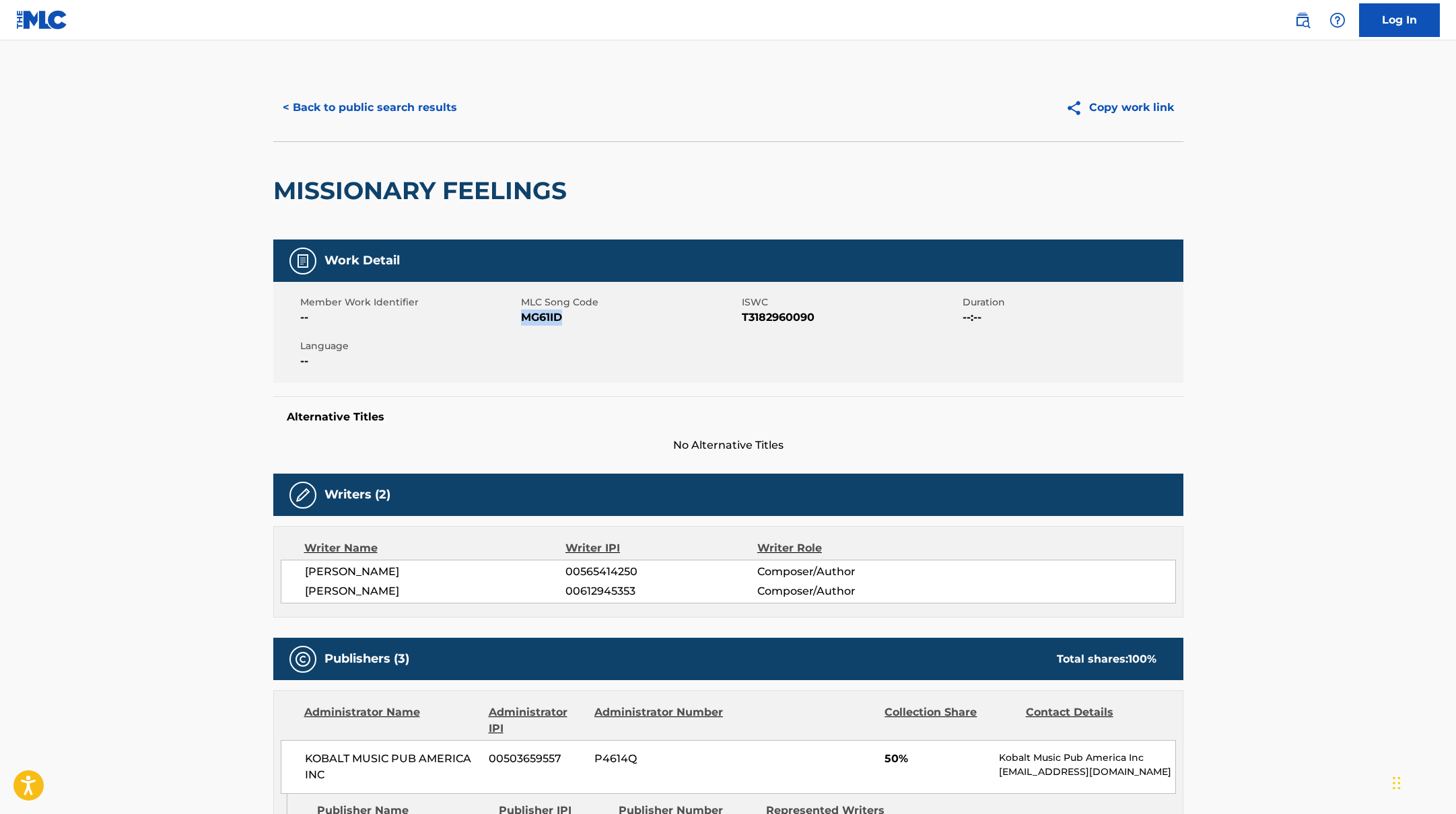
drag, startPoint x: 522, startPoint y: 318, endPoint x: 615, endPoint y: 319, distance: 93.0
click at [615, 319] on span "MG61ID" at bounding box center [629, 318] width 217 height 16
click at [360, 105] on button "< Back to public search results" at bounding box center [369, 107] width 193 height 34
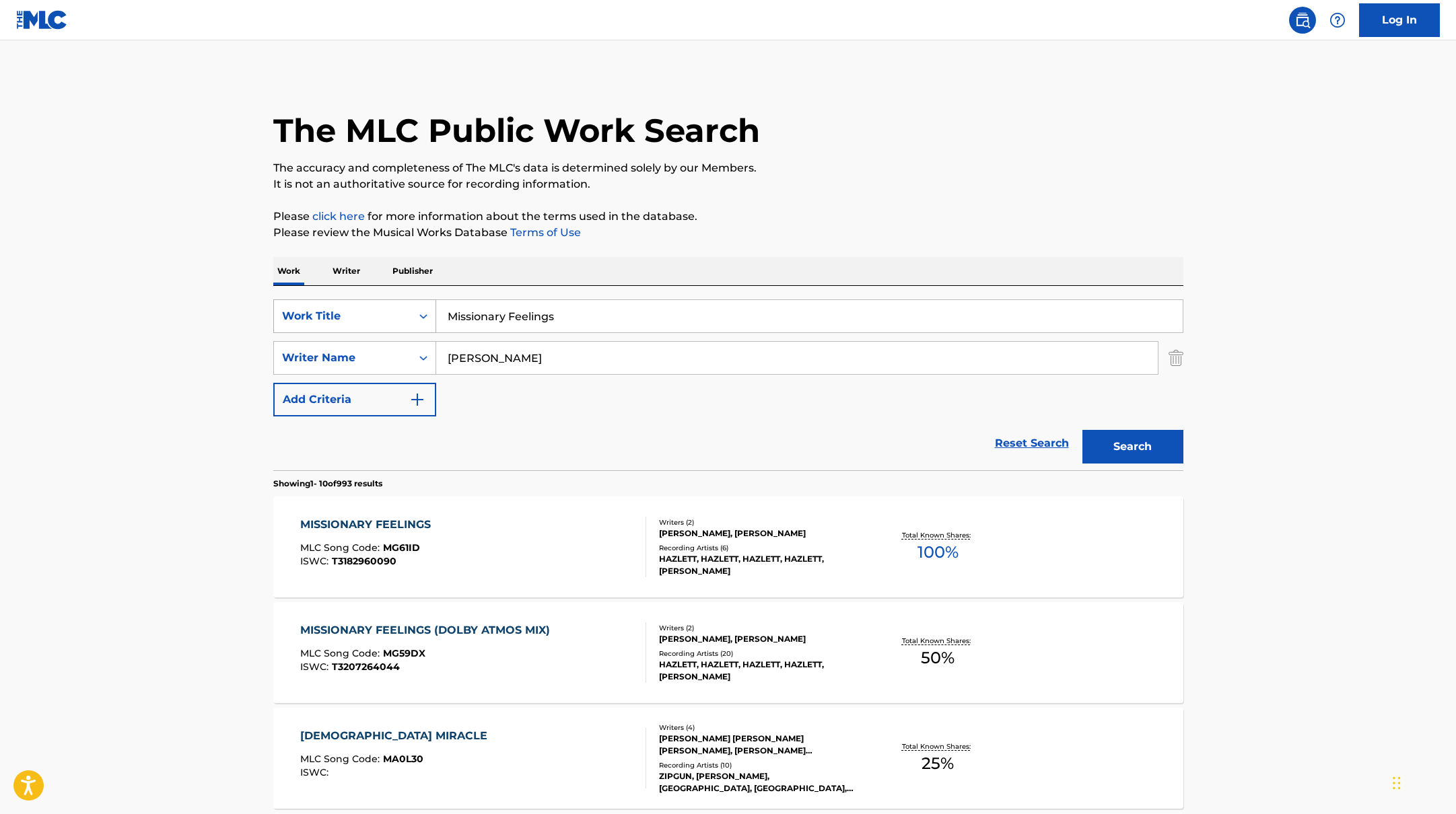
drag, startPoint x: 580, startPoint y: 313, endPoint x: 397, endPoint y: 300, distance: 183.5
click at [397, 300] on div "SearchWithCriteriab335d5b7-5ba0-43a8-9c5d-b3fbe2b10fcf Work Title Missionary Fe…" at bounding box center [728, 316] width 910 height 34
drag, startPoint x: 589, startPoint y: 312, endPoint x: 530, endPoint y: 313, distance: 59.0
click at [530, 313] on input "KALAMANTINA / [GEOGRAPHIC_DATA]" at bounding box center [809, 316] width 746 height 33
type input "KALAMANTINA"
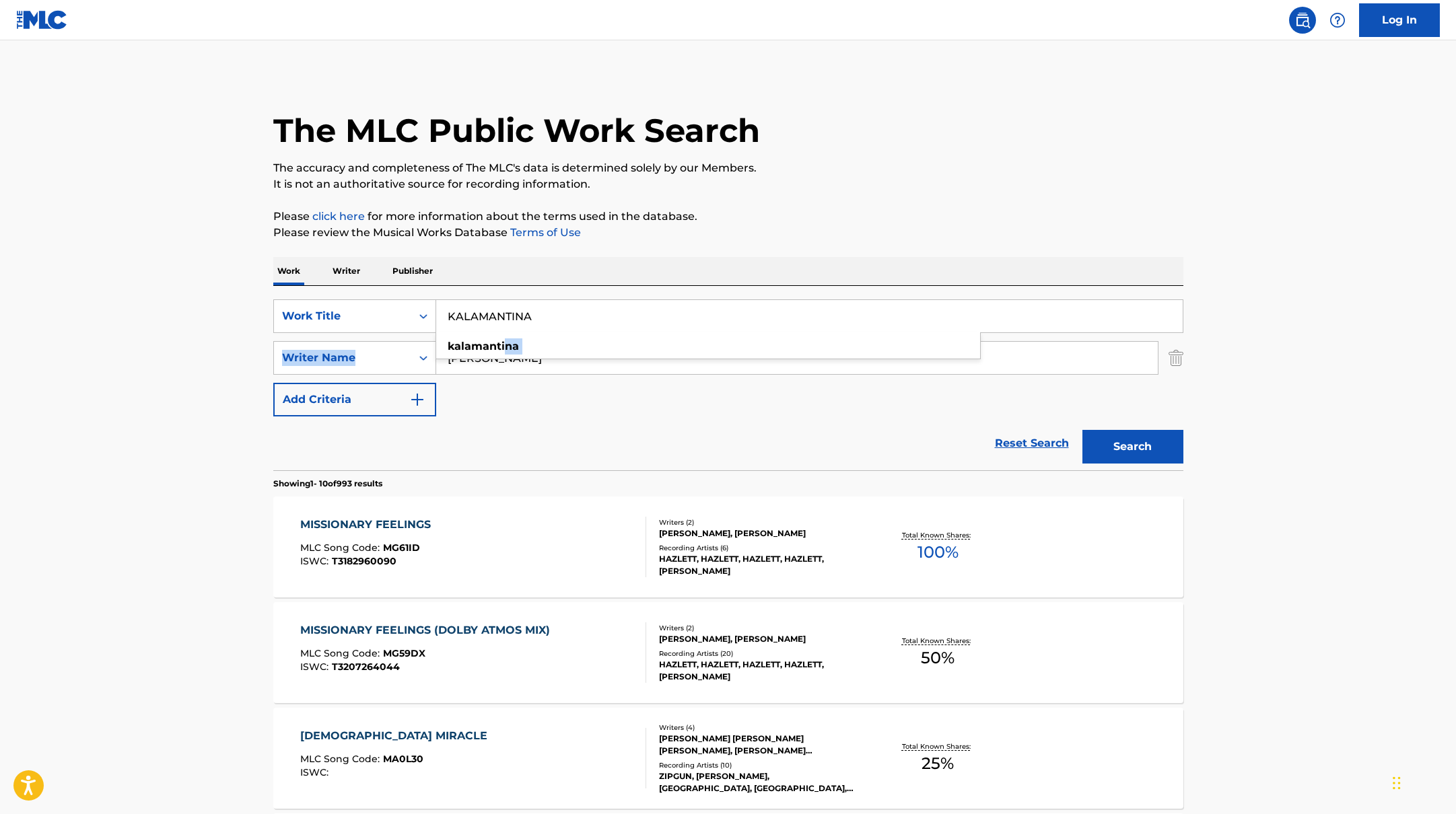
drag, startPoint x: 505, startPoint y: 355, endPoint x: 481, endPoint y: 368, distance: 27.3
click at [481, 368] on div "SearchWithCriteriab335d5b7-5ba0-43a8-9c5d-b3fbe2b10fcf Work Title KALAMANTINA k…" at bounding box center [728, 358] width 910 height 117
click at [489, 369] on input "[PERSON_NAME]" at bounding box center [797, 359] width 722 height 33
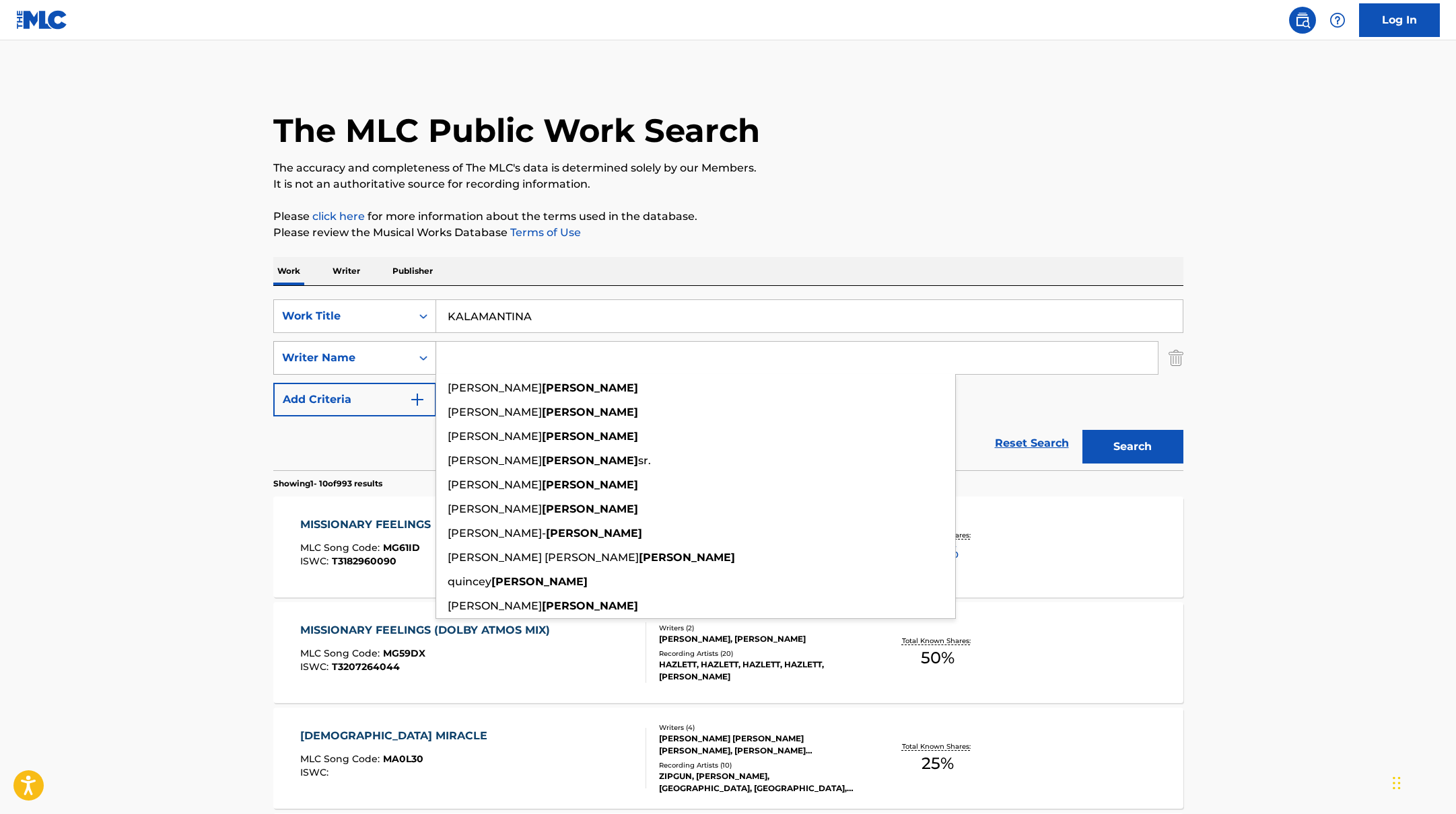
drag, startPoint x: 484, startPoint y: 359, endPoint x: 414, endPoint y: 355, distance: 70.1
click at [414, 355] on div "SearchWithCriteriabc7363e5-3b2b-47d7-9e26-821f073300c3 Writer Name [PERSON_NAME…" at bounding box center [728, 358] width 910 height 34
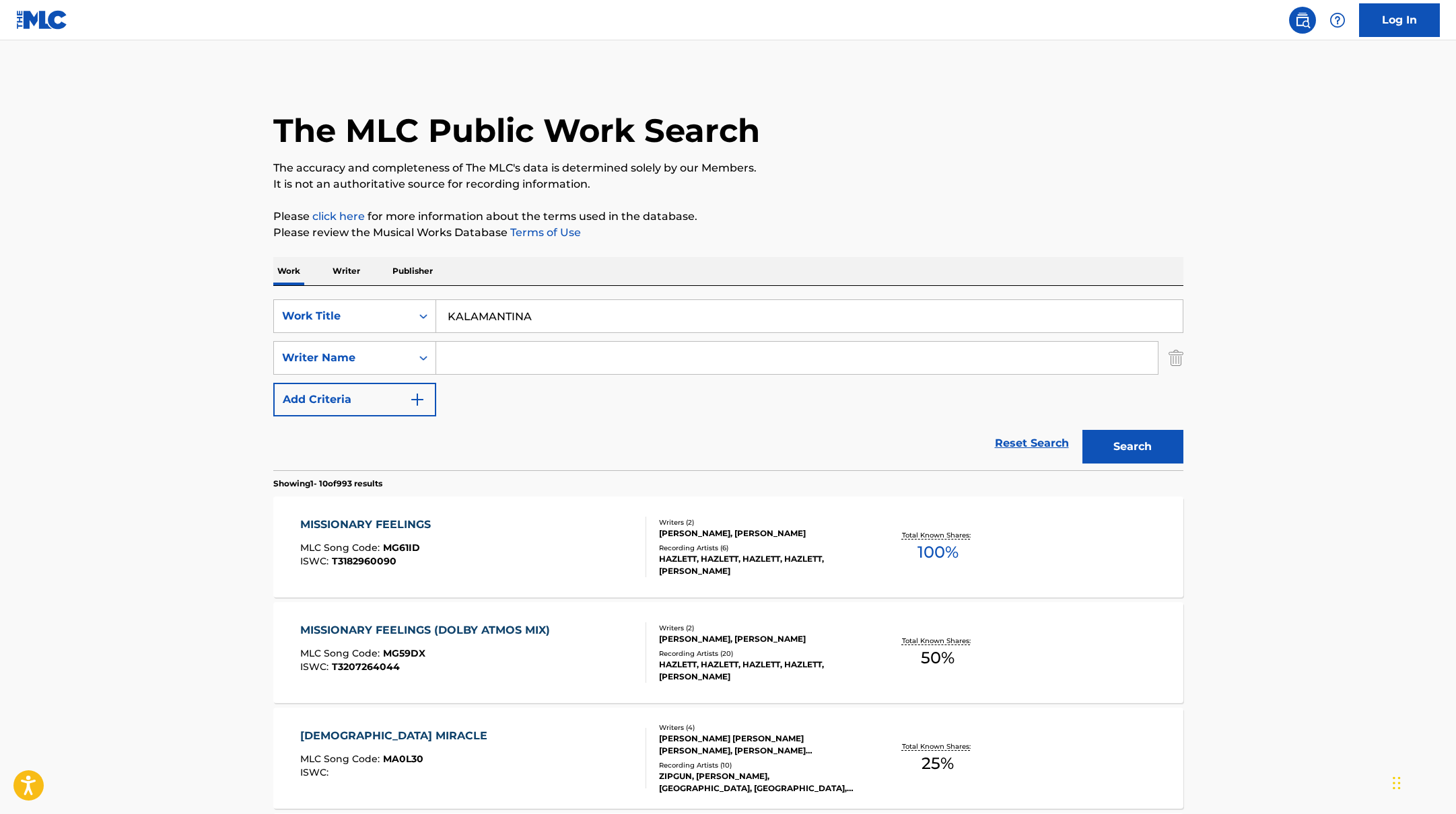
click at [1082, 430] on button "Search" at bounding box center [1132, 446] width 101 height 34
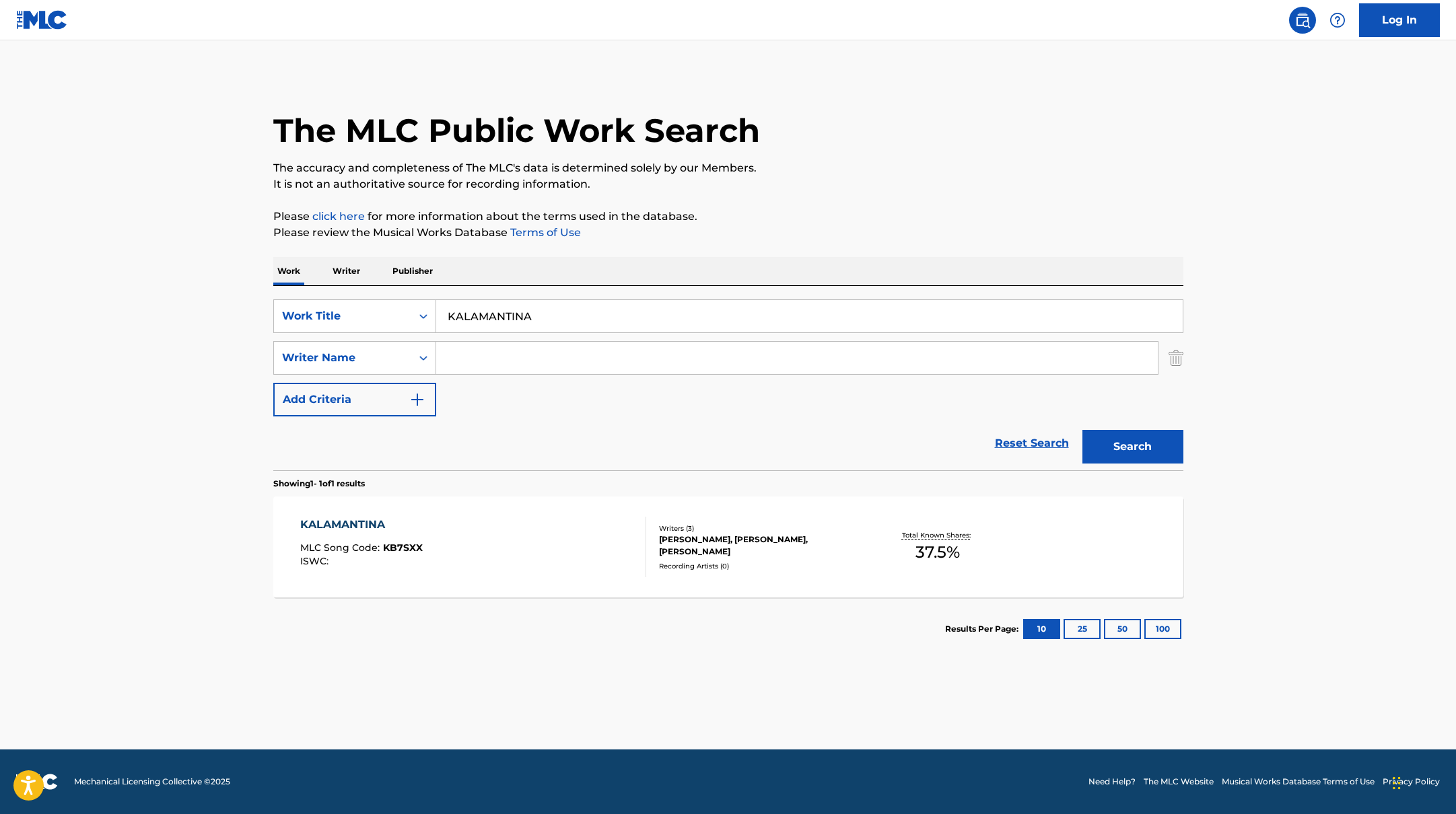
click at [589, 525] on div "KALAMANTINA MLC Song Code : KB7SXX ISWC :" at bounding box center [473, 547] width 346 height 61
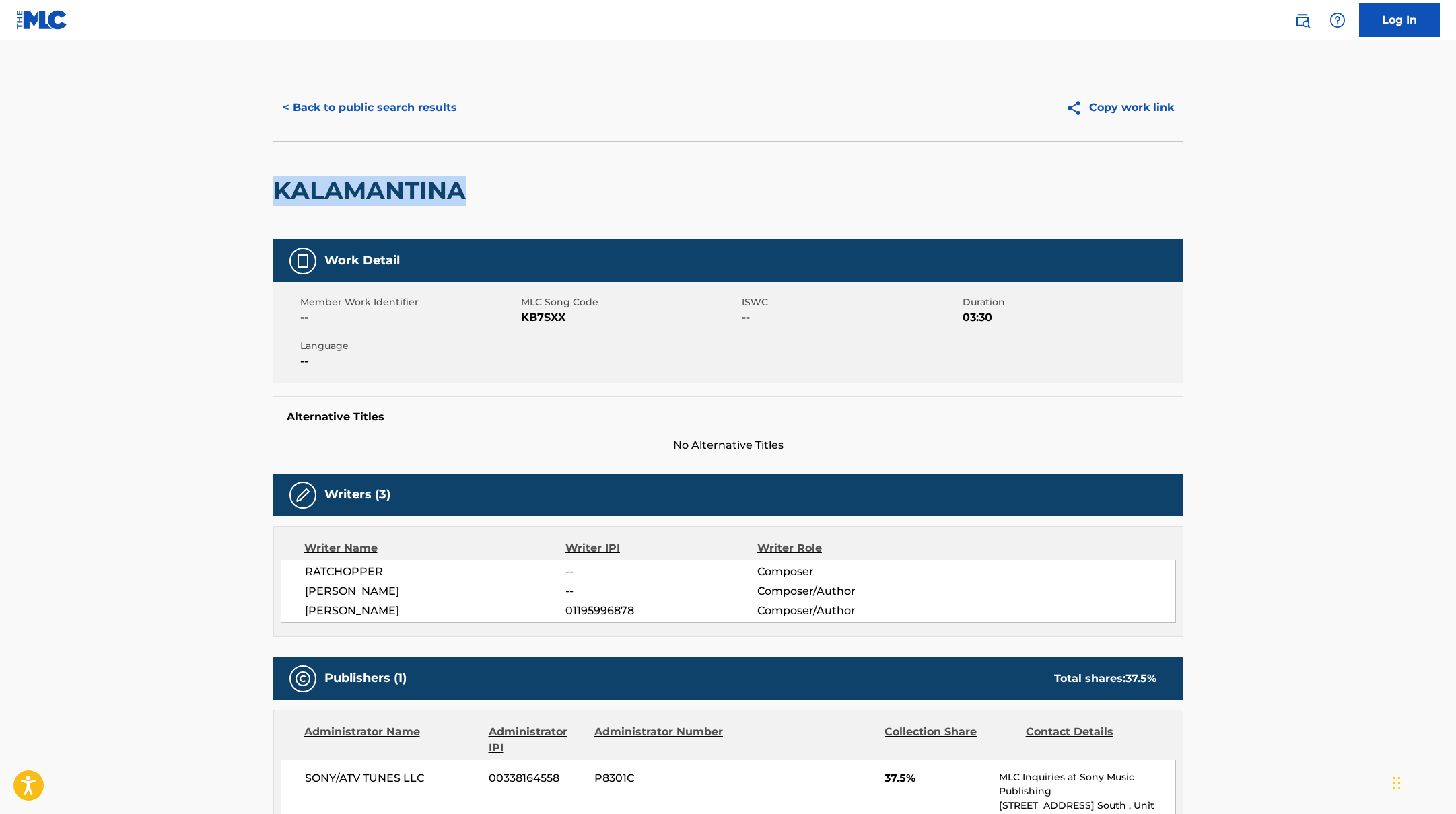
drag, startPoint x: 523, startPoint y: 196, endPoint x: 234, endPoint y: 193, distance: 289.0
click at [232, 195] on main "< Back to public search results Copy work link KALAMANTINA Work Detail Member W…" at bounding box center [728, 589] width 1456 height 1097
click at [416, 114] on button "< Back to public search results" at bounding box center [369, 107] width 193 height 34
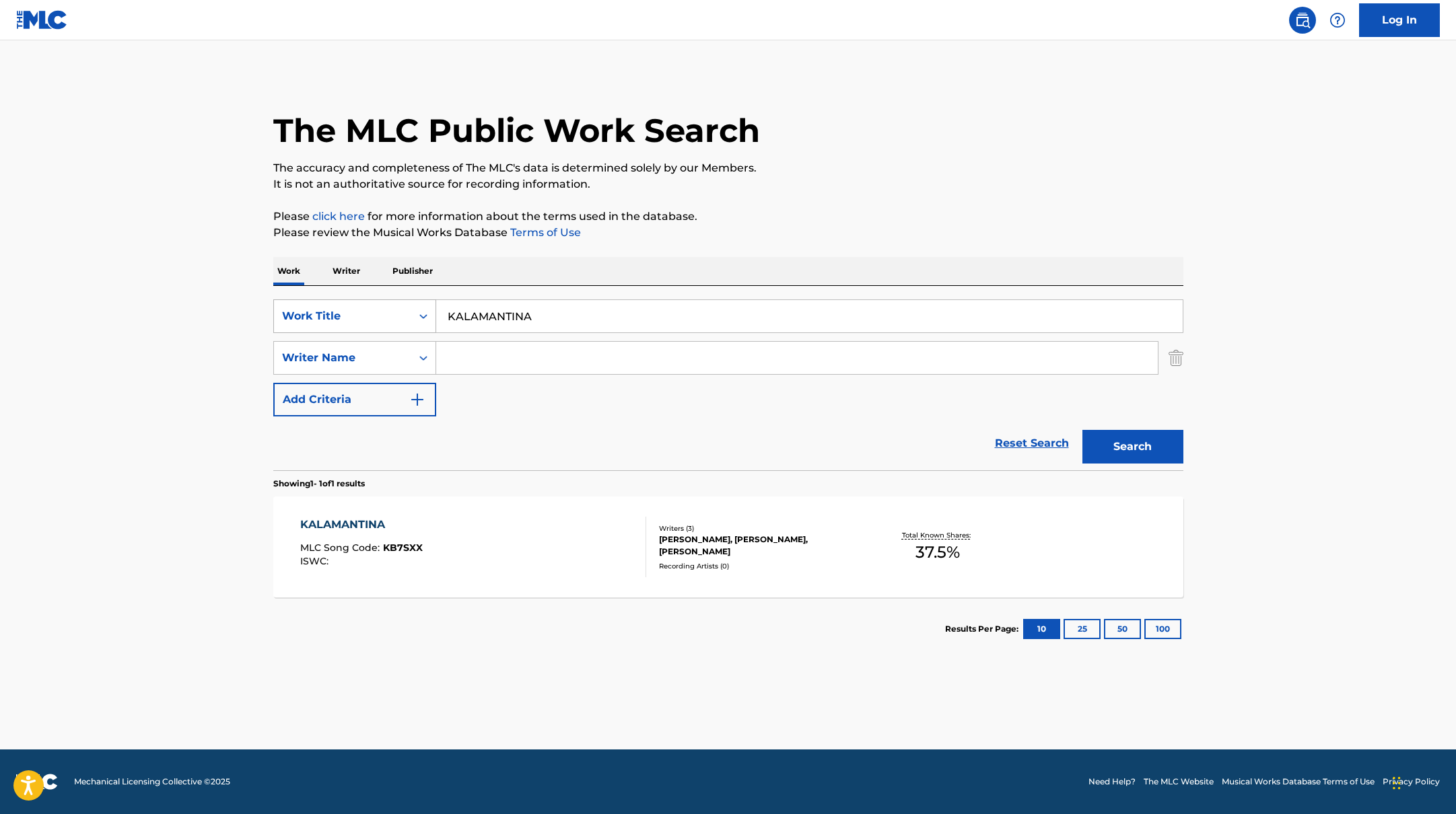
drag, startPoint x: 469, startPoint y: 321, endPoint x: 381, endPoint y: 314, distance: 88.3
click at [388, 316] on div "SearchWithCriteriab335d5b7-5ba0-43a8-9c5d-b3fbe2b10fcf Work Title KALAMANTINA" at bounding box center [728, 316] width 910 height 34
type input "Ligga"
click at [818, 191] on p "It is not an authoritative source for recording information." at bounding box center [728, 185] width 910 height 16
click at [515, 363] on input "Search Form" at bounding box center [797, 359] width 722 height 33
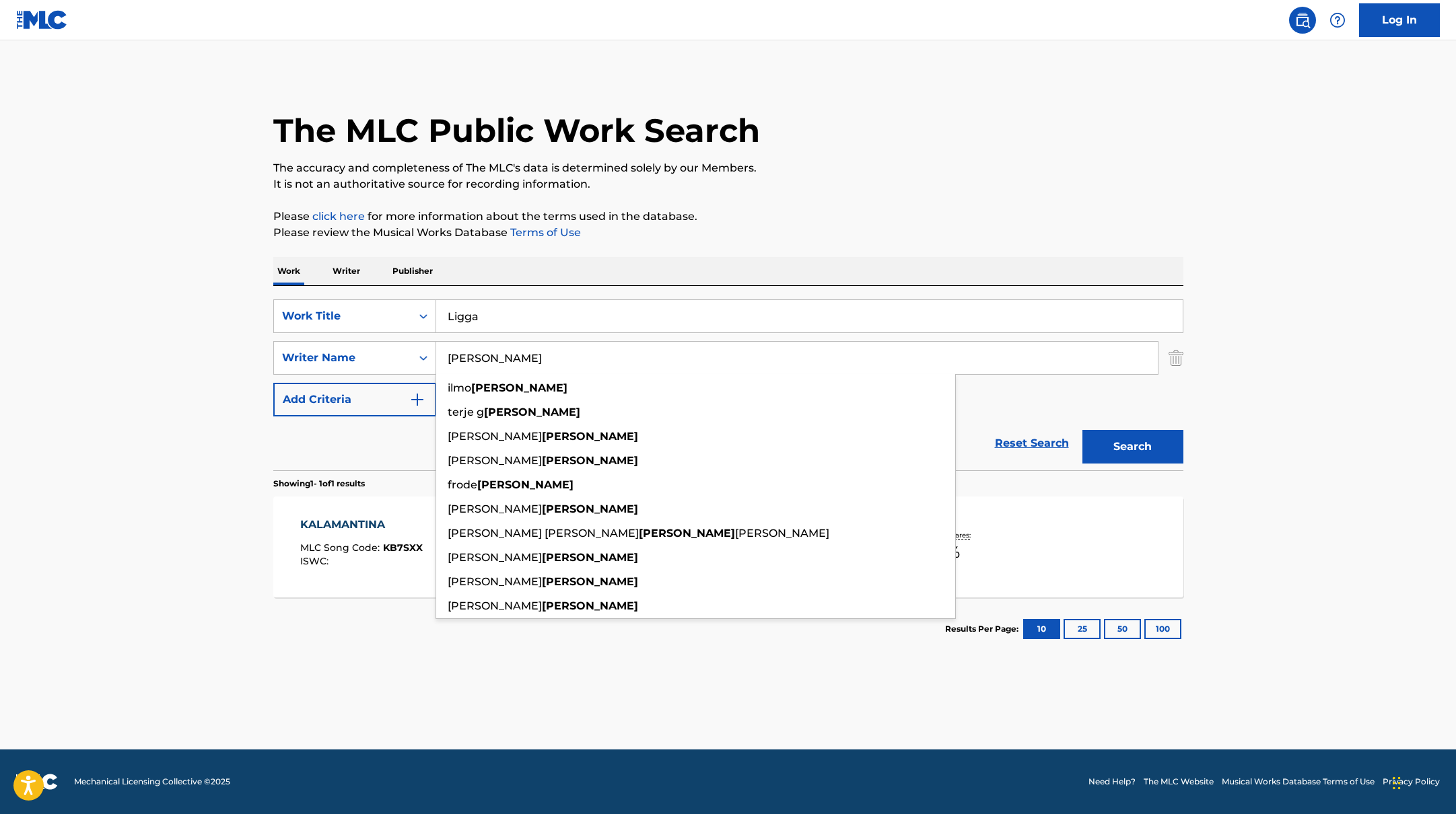
type input "[PERSON_NAME]"
click at [1144, 451] on button "Search" at bounding box center [1132, 446] width 101 height 34
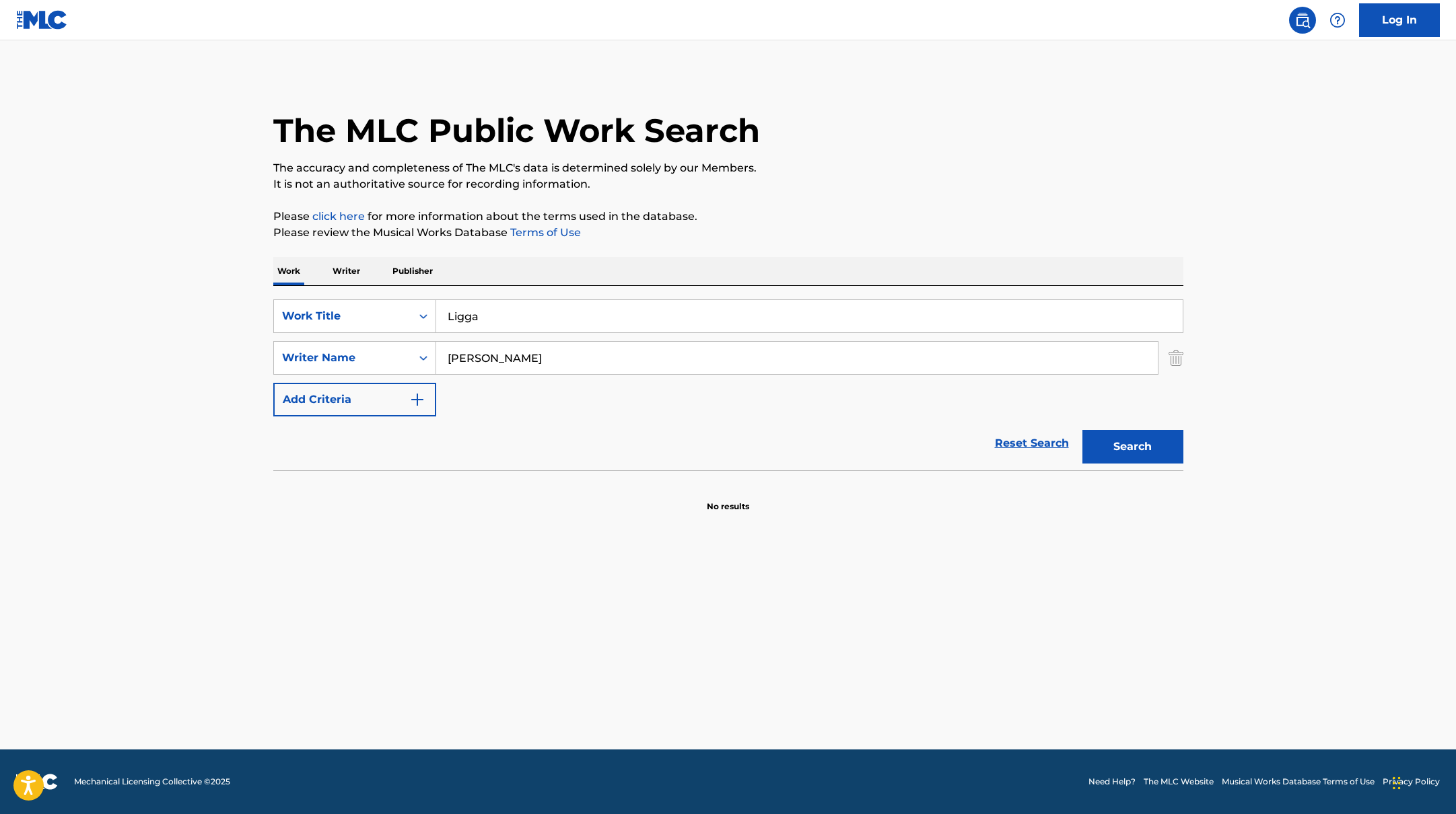
click at [1166, 446] on button "Search" at bounding box center [1132, 446] width 101 height 34
drag, startPoint x: 507, startPoint y: 321, endPoint x: 400, endPoint y: 312, distance: 107.4
click at [405, 312] on div "SearchWithCriteriab335d5b7-5ba0-43a8-9c5d-b3fbe2b10fcf Work Title Ligga" at bounding box center [728, 316] width 910 height 34
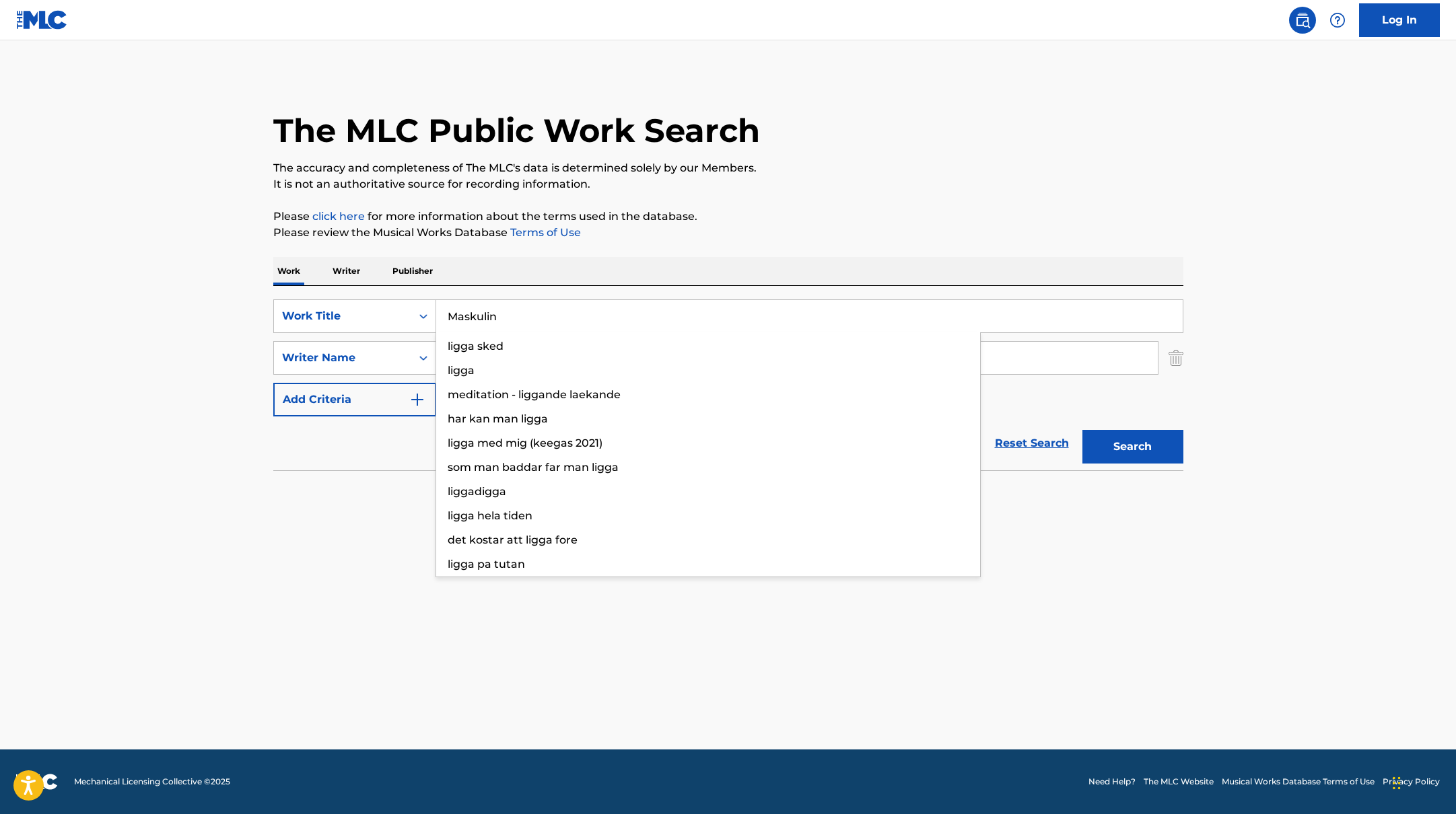
type input "Maskulin"
click at [790, 235] on p "Please review the Musical Works Database Terms of Use" at bounding box center [728, 233] width 910 height 16
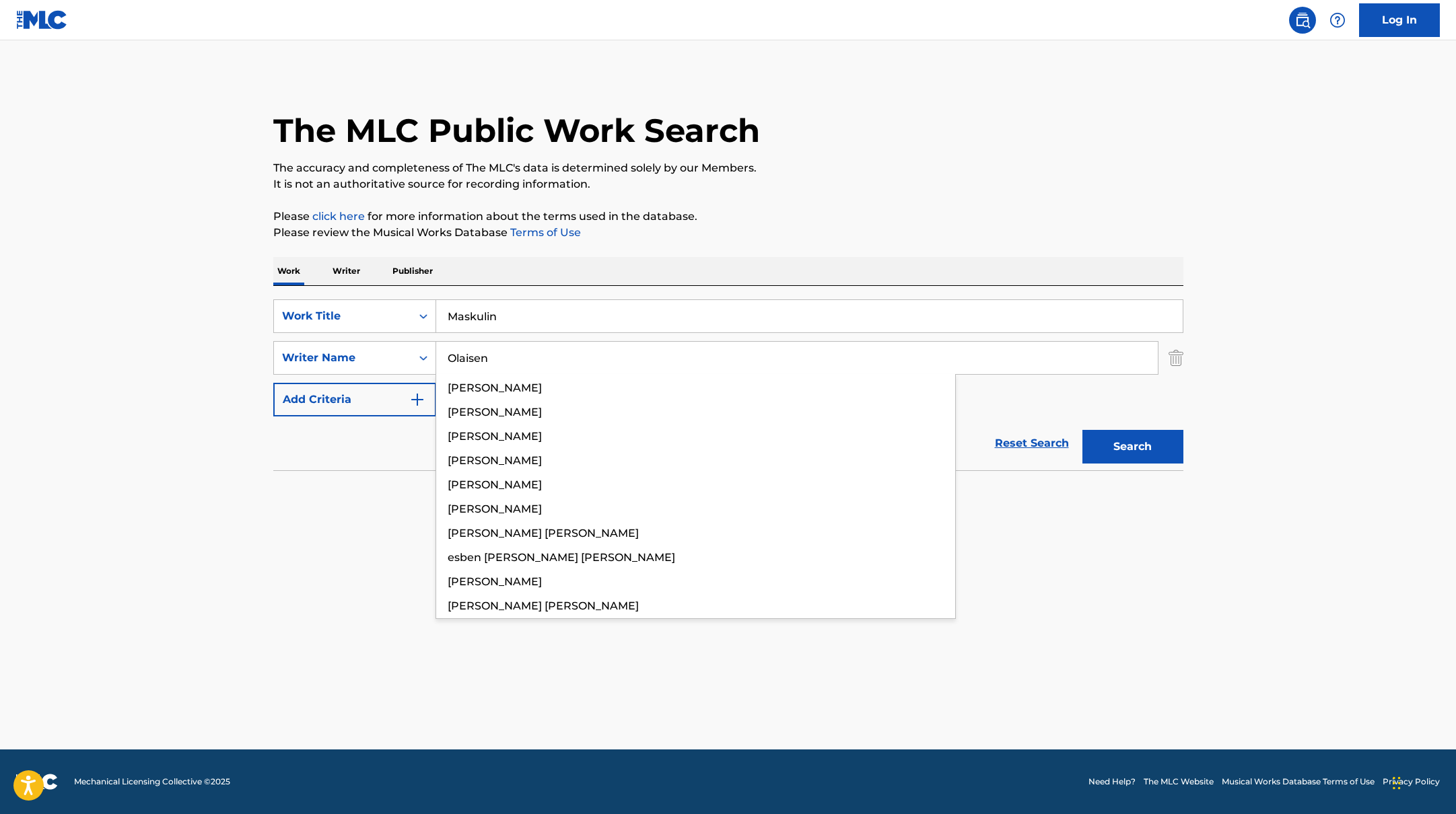
drag, startPoint x: 535, startPoint y: 358, endPoint x: 977, endPoint y: 194, distance: 471.4
click at [977, 194] on div "The MLC Public Work Search The accuracy and completeness of The MLC's data is d…" at bounding box center [728, 293] width 943 height 439
type input "Olaisen"
click at [977, 194] on div "The MLC Public Work Search The accuracy and completeness of The MLC's data is d…" at bounding box center [728, 293] width 943 height 439
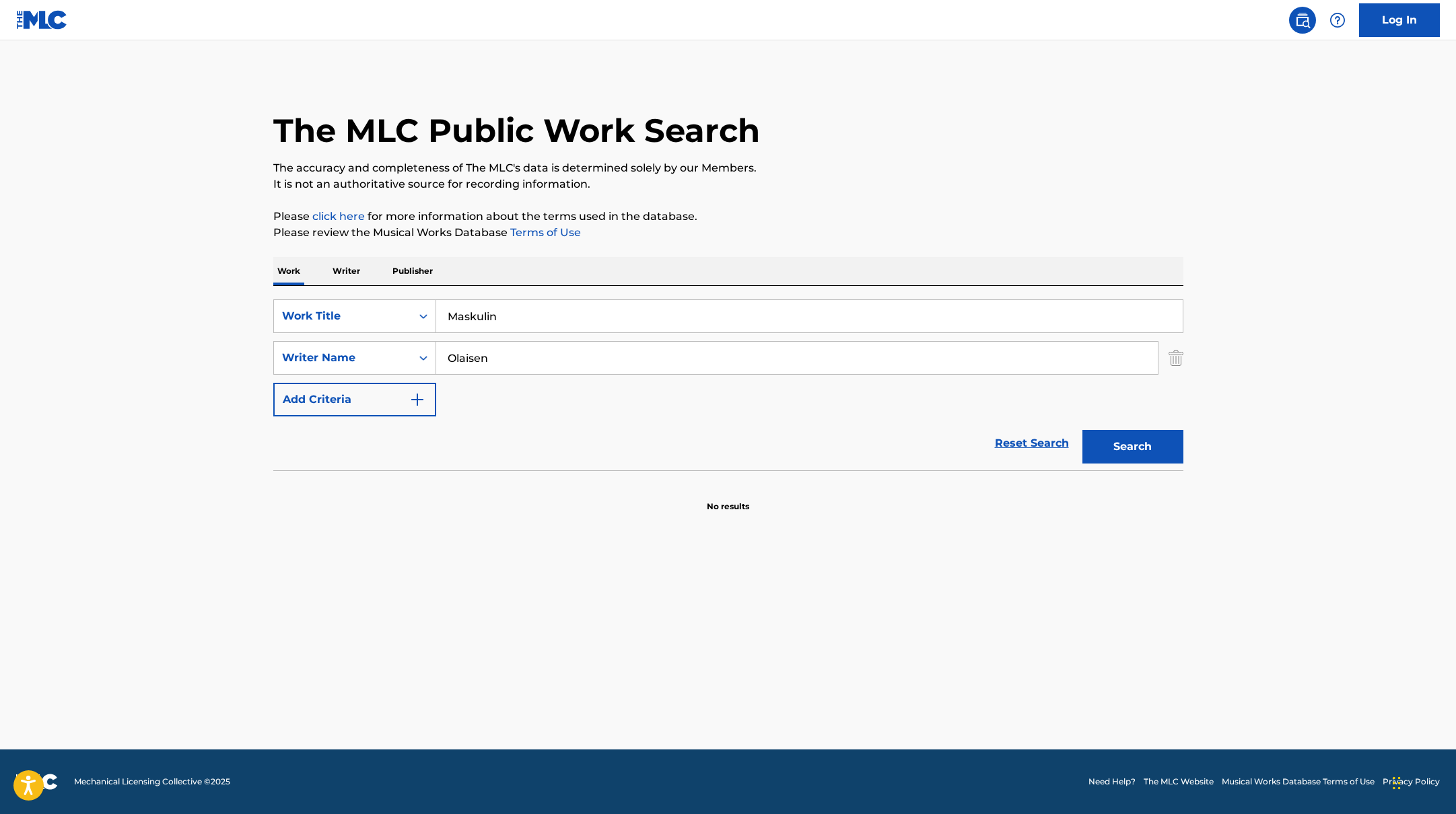
click at [1158, 445] on button "Search" at bounding box center [1132, 446] width 101 height 34
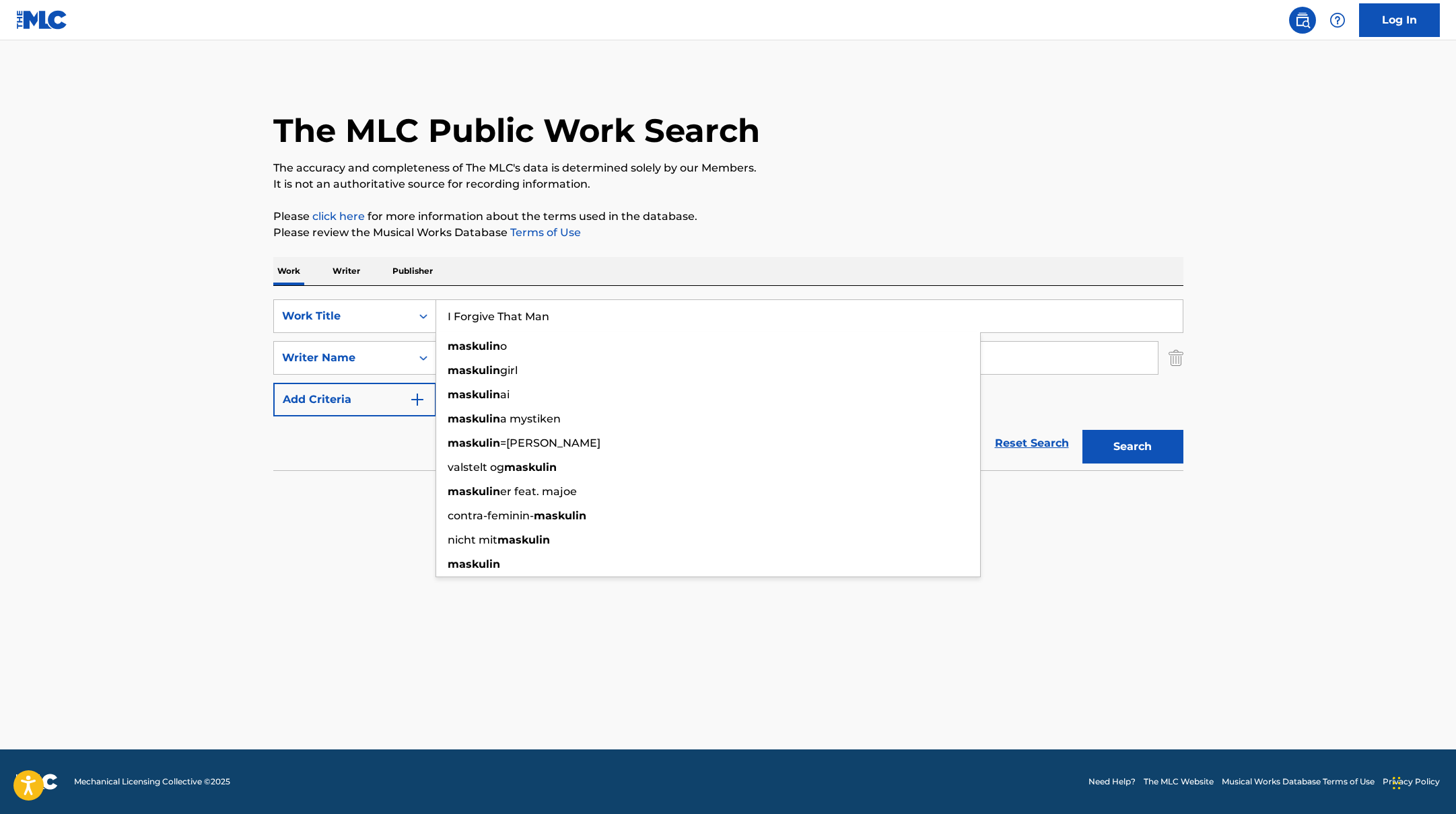
drag, startPoint x: 512, startPoint y: 317, endPoint x: 780, endPoint y: 218, distance: 285.7
click at [779, 218] on div "The MLC Public Work Search The accuracy and completeness of The MLC's data is d…" at bounding box center [728, 293] width 943 height 439
type input "I Forgive That Man"
click at [781, 217] on p "Please click here for more information about the terms used in the database." at bounding box center [728, 216] width 910 height 16
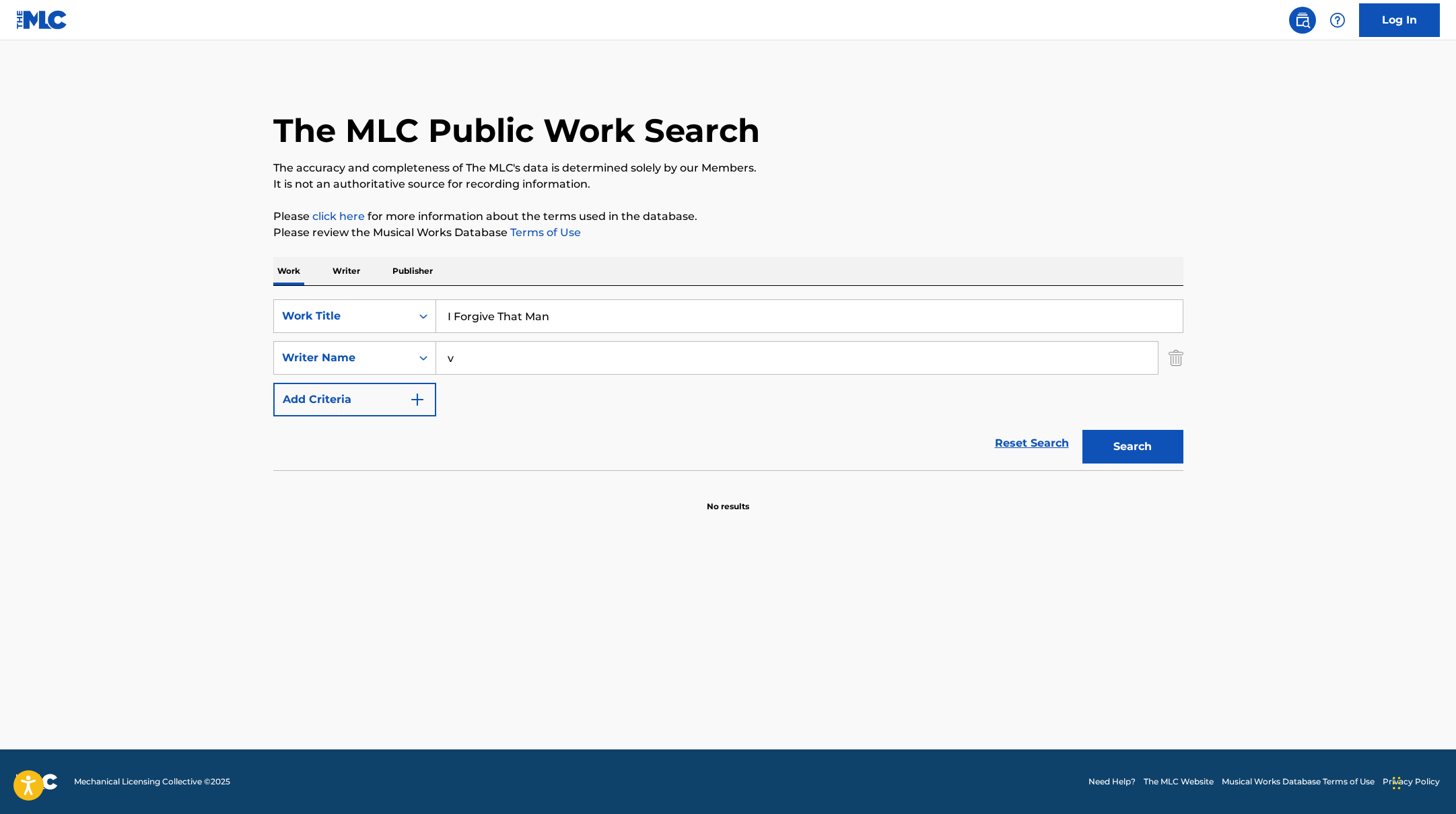
drag, startPoint x: 521, startPoint y: 363, endPoint x: 881, endPoint y: 201, distance: 394.8
click at [880, 203] on div "The MLC Public Work Search The accuracy and completeness of The MLC's data is d…" at bounding box center [728, 293] width 943 height 439
click at [881, 201] on div "The MLC Public Work Search The accuracy and completeness of The MLC's data is d…" at bounding box center [728, 293] width 943 height 439
drag, startPoint x: 504, startPoint y: 360, endPoint x: 943, endPoint y: 165, distance: 480.4
click at [941, 167] on div "The MLC Public Work Search The accuracy and completeness of The MLC's data is d…" at bounding box center [728, 293] width 943 height 439
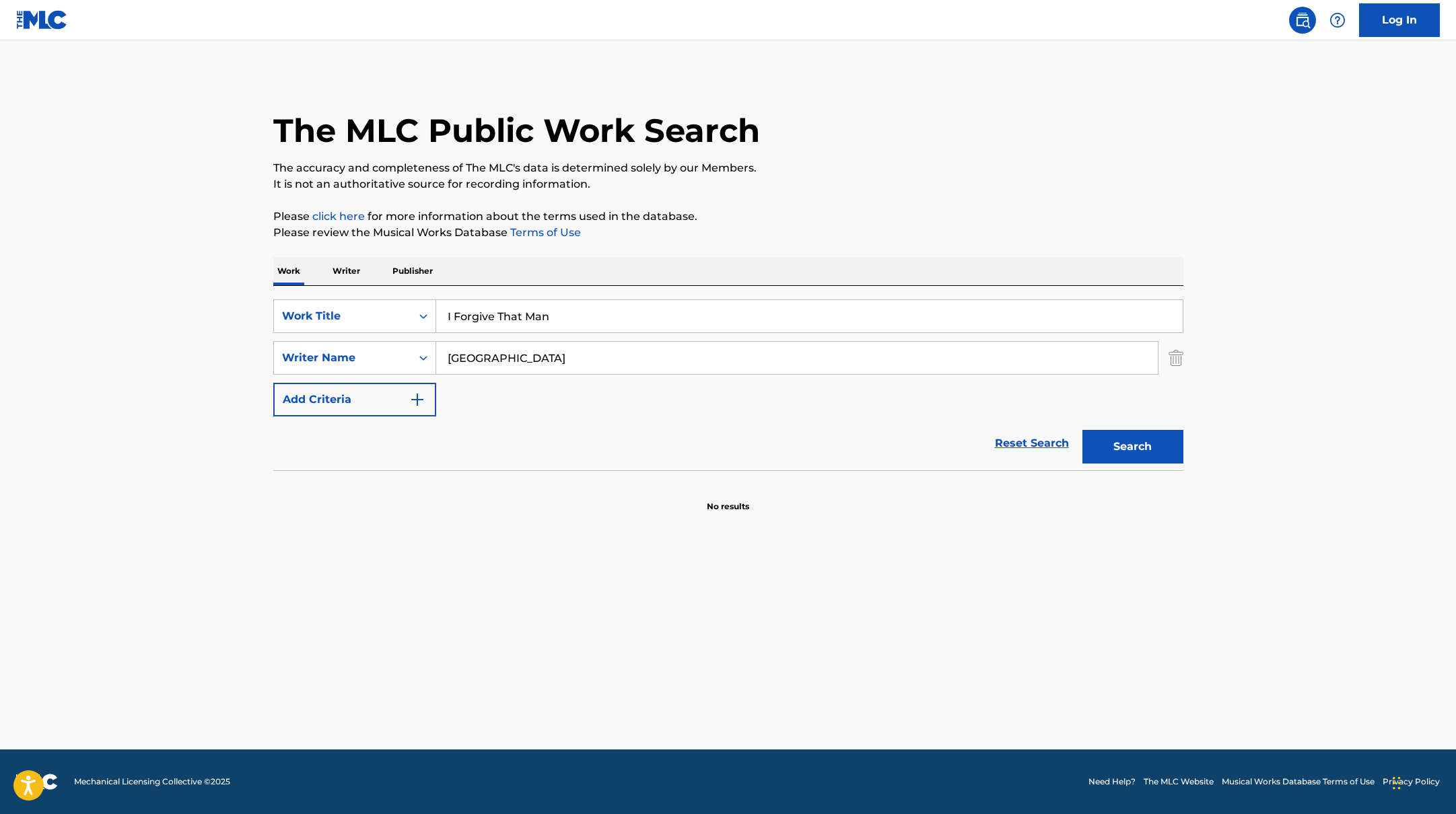
type input "[GEOGRAPHIC_DATA]"
click at [943, 165] on p "The accuracy and completeness of The MLC's data is determined solely by our Mem…" at bounding box center [728, 168] width 910 height 16
click at [1130, 453] on button "Search" at bounding box center [1132, 446] width 101 height 34
click at [956, 363] on input "[GEOGRAPHIC_DATA]" at bounding box center [797, 359] width 722 height 33
click at [895, 257] on div "Work Writer Publisher" at bounding box center [728, 271] width 910 height 28
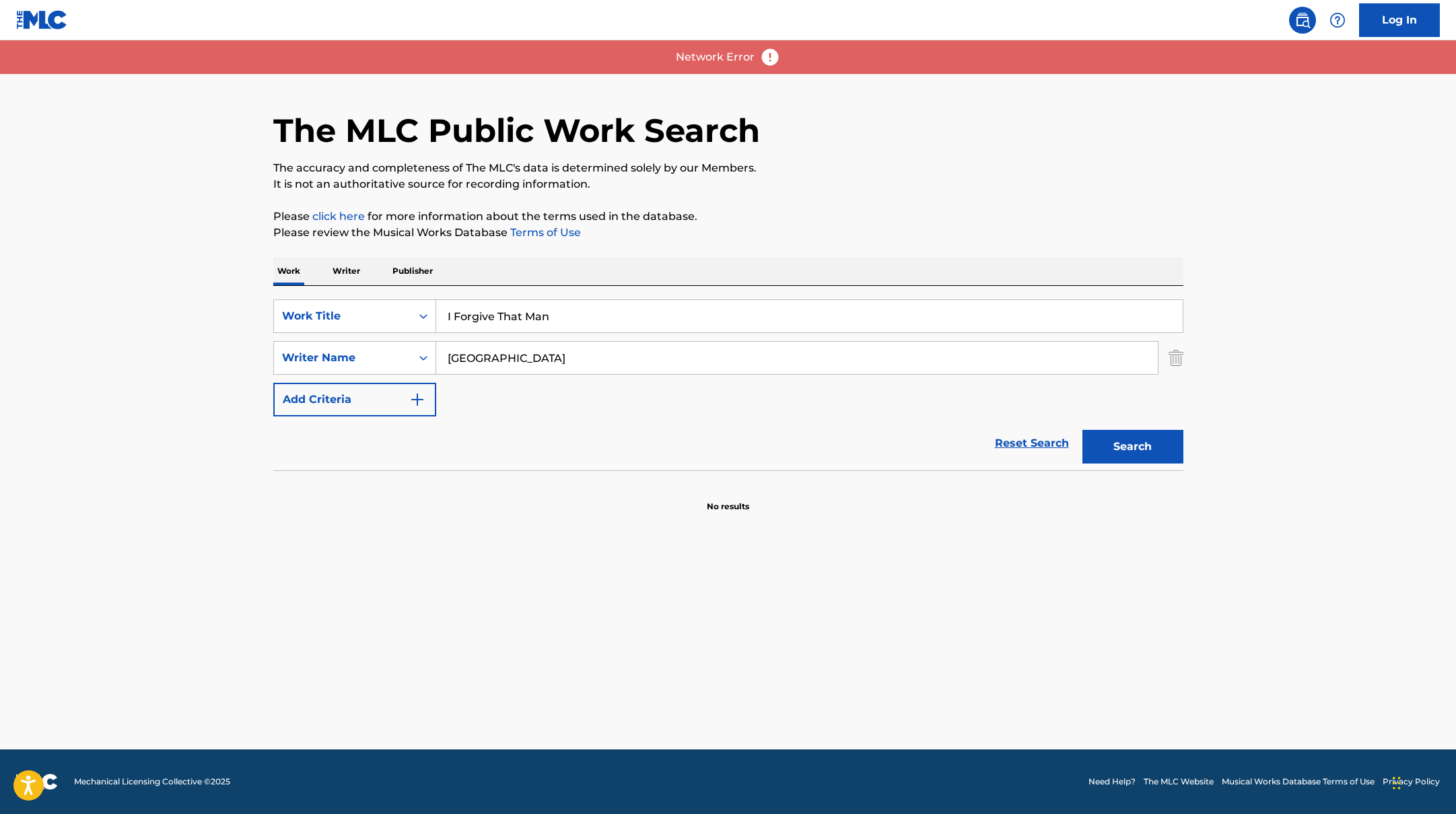
click at [1131, 443] on button "Search" at bounding box center [1132, 446] width 101 height 34
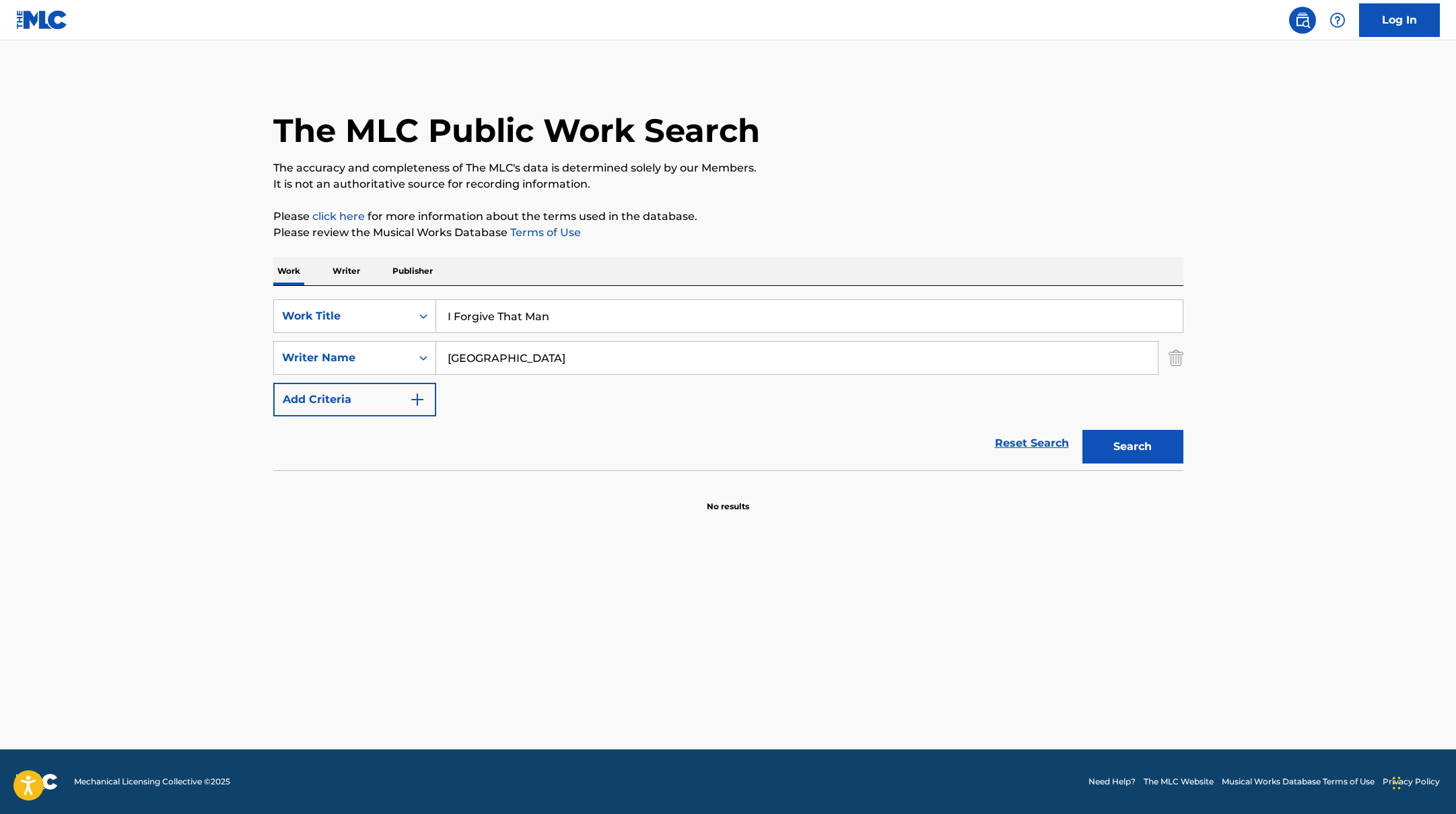
click at [1128, 448] on button "Search" at bounding box center [1132, 446] width 101 height 34
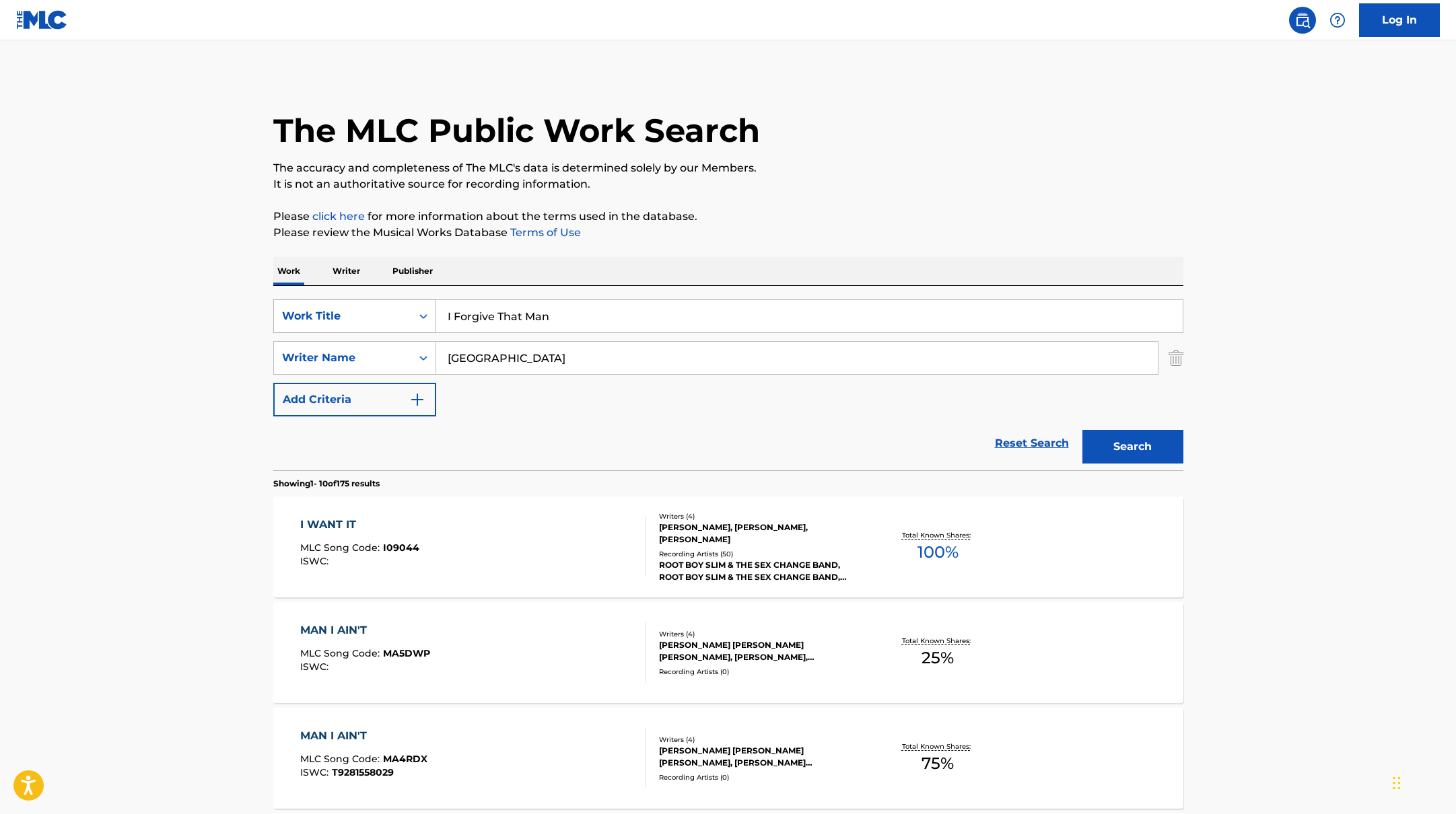
drag, startPoint x: 580, startPoint y: 318, endPoint x: 369, endPoint y: 304, distance: 211.5
click at [371, 305] on div "SearchWithCriteriab335d5b7-5ba0-43a8-9c5d-b3fbe2b10fcf Work Title I Forgive Tha…" at bounding box center [728, 316] width 910 height 34
type input "[DATE]"
click at [798, 140] on div "The MLC Public Work Search" at bounding box center [728, 123] width 910 height 99
drag, startPoint x: 510, startPoint y: 359, endPoint x: 601, endPoint y: 286, distance: 116.7
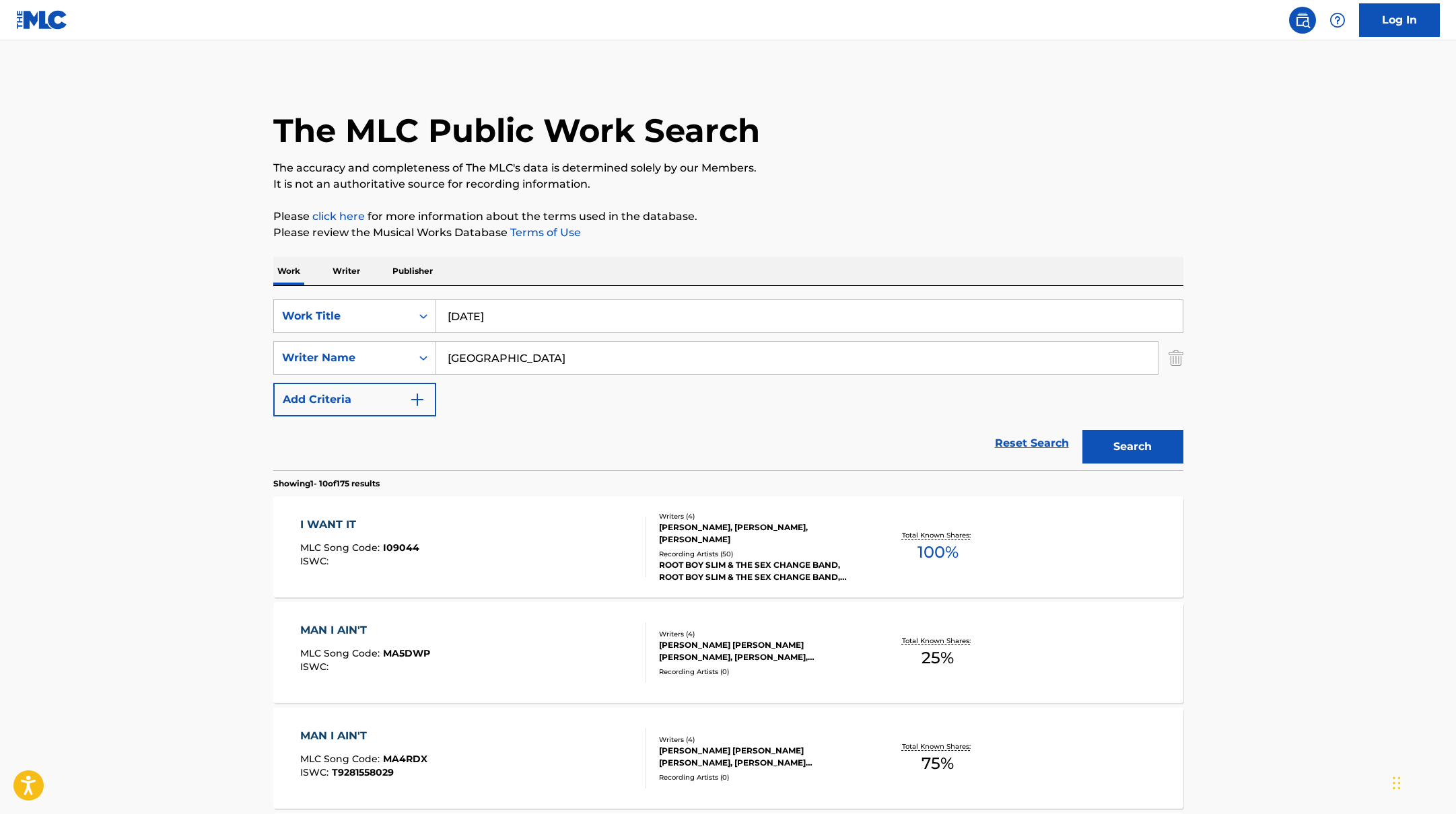
click at [392, 355] on div "SearchWithCriteriabc7363e5-3b2b-47d7-9e26-821f073300c3 Writer Name [PERSON_NAME]" at bounding box center [728, 358] width 910 height 34
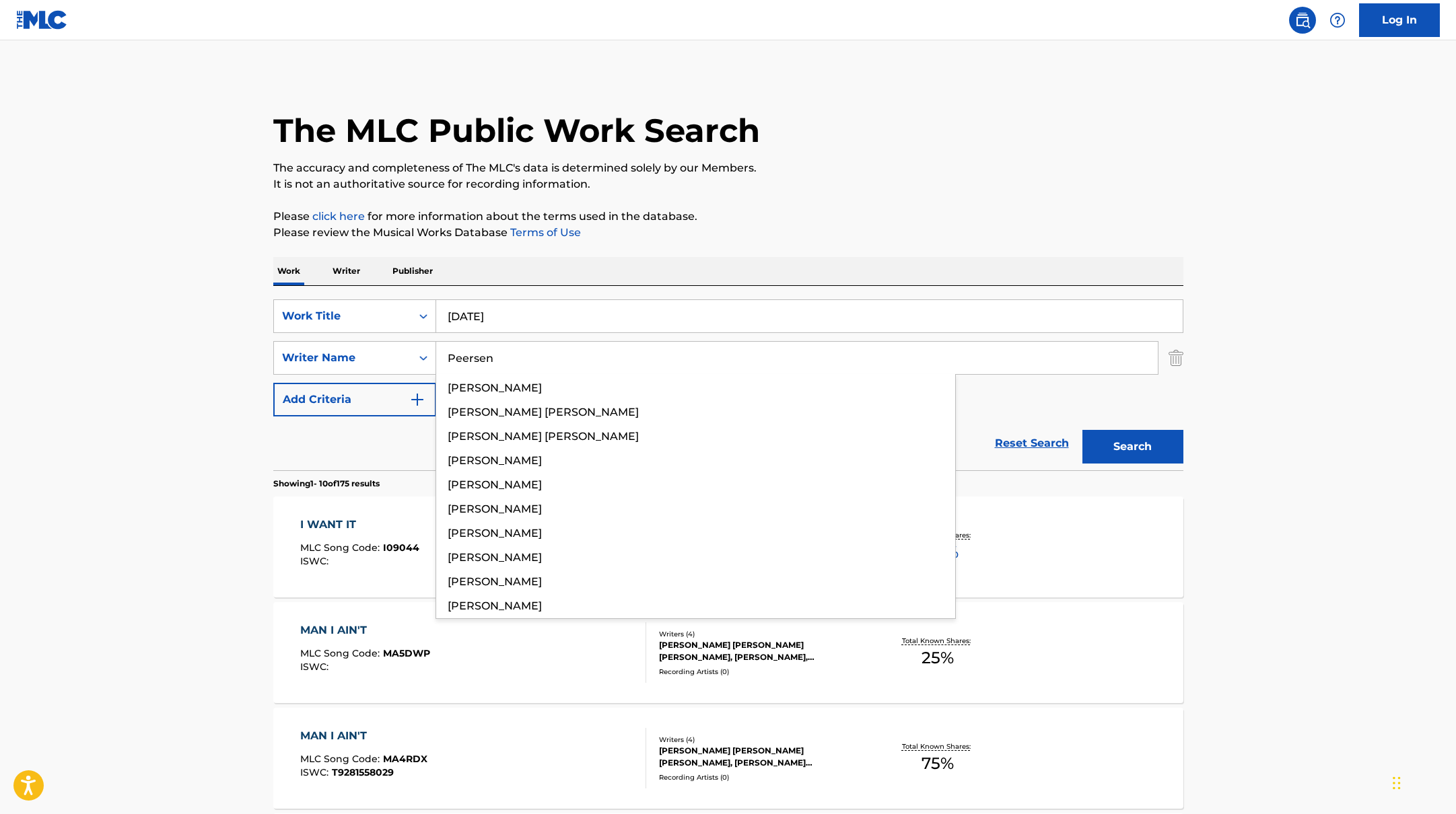
type input "Peersen"
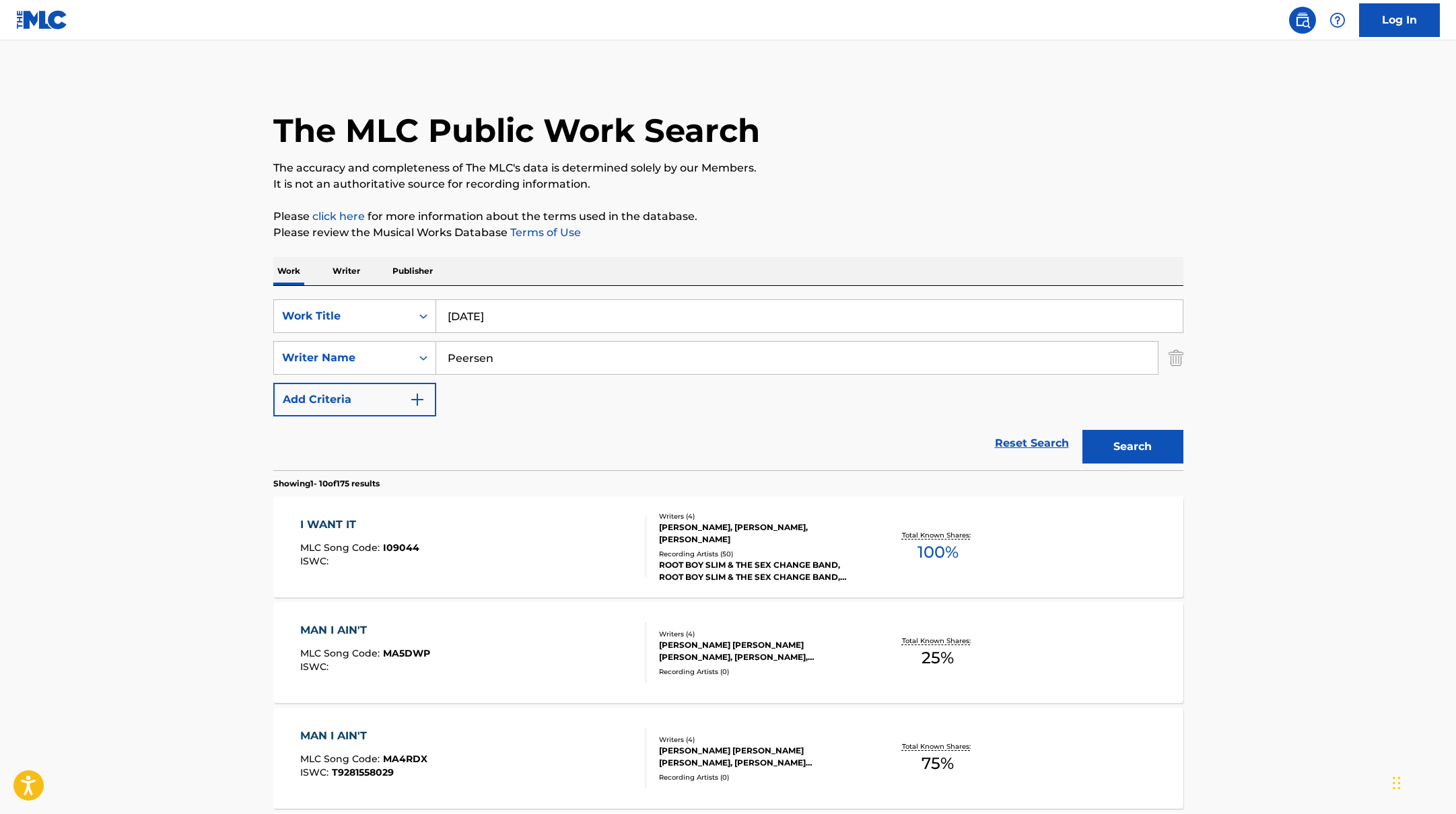
click at [845, 214] on p "Please click here for more information about the terms used in the database." at bounding box center [728, 216] width 910 height 16
click at [1135, 445] on button "Search" at bounding box center [1132, 446] width 101 height 34
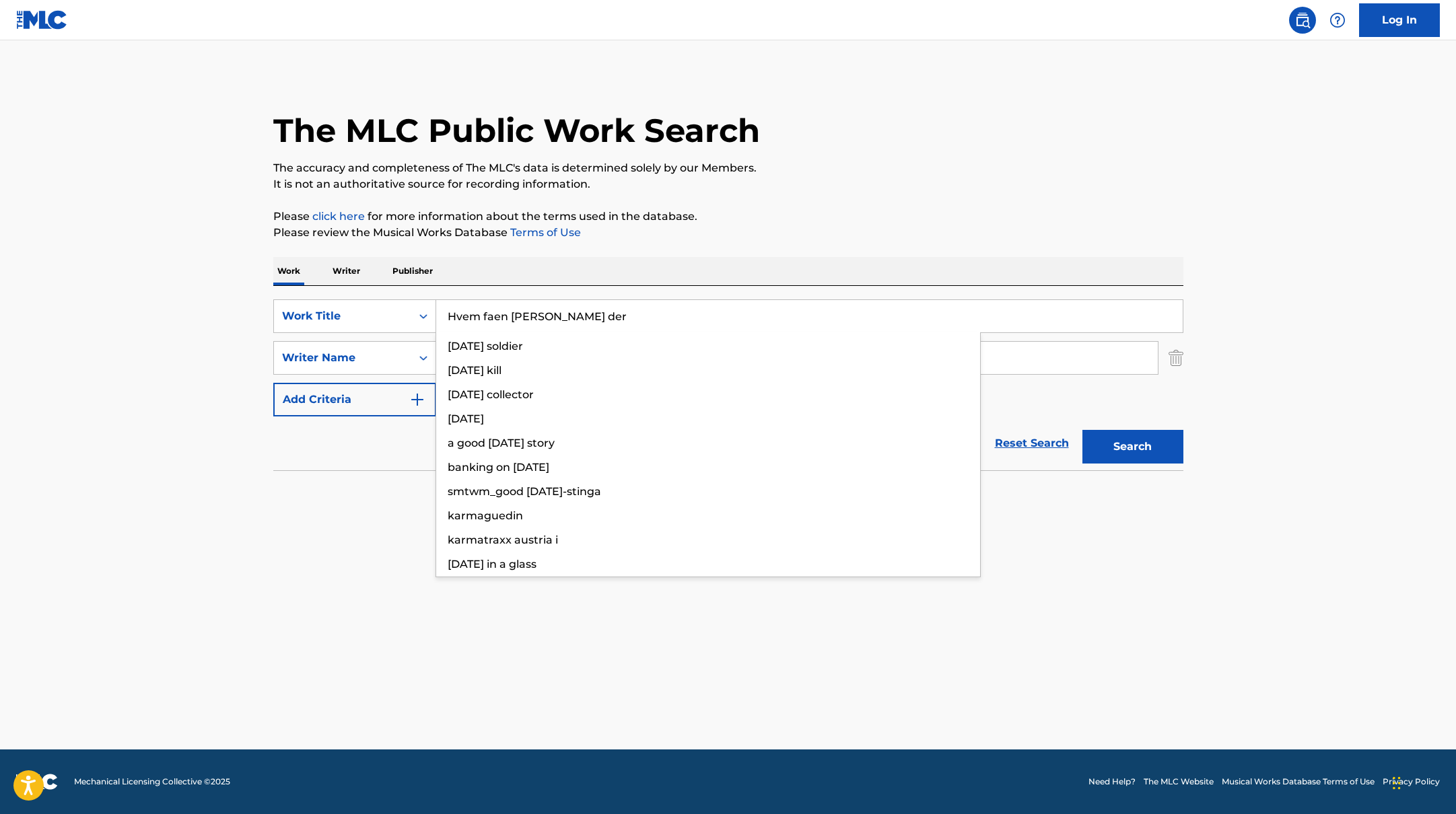
drag, startPoint x: 504, startPoint y: 321, endPoint x: 798, endPoint y: 182, distance: 325.2
click at [790, 183] on div "The MLC Public Work Search The accuracy and completeness of The MLC's data is d…" at bounding box center [728, 293] width 943 height 439
type input "Hvem faen [PERSON_NAME] der"
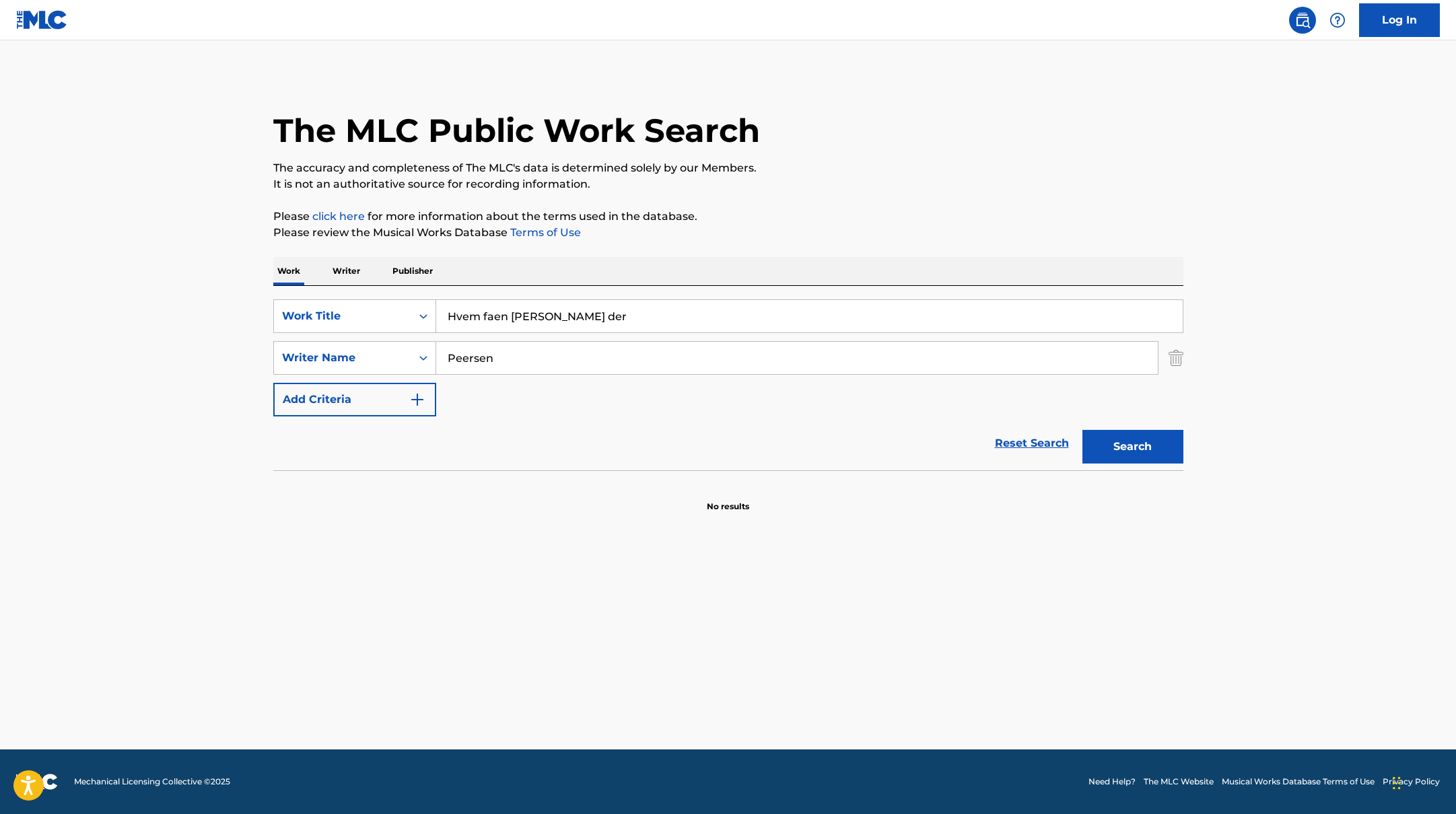
click at [798, 182] on p "It is not an authoritative source for recording information." at bounding box center [728, 185] width 910 height 16
drag, startPoint x: 502, startPoint y: 354, endPoint x: 764, endPoint y: 213, distance: 297.5
click at [762, 214] on div "The MLC Public Work Search The accuracy and completeness of The MLC's data is d…" at bounding box center [728, 293] width 943 height 439
type input "[PERSON_NAME]"
click at [764, 213] on p "Please click here for more information about the terms used in the database." at bounding box center [728, 216] width 910 height 16
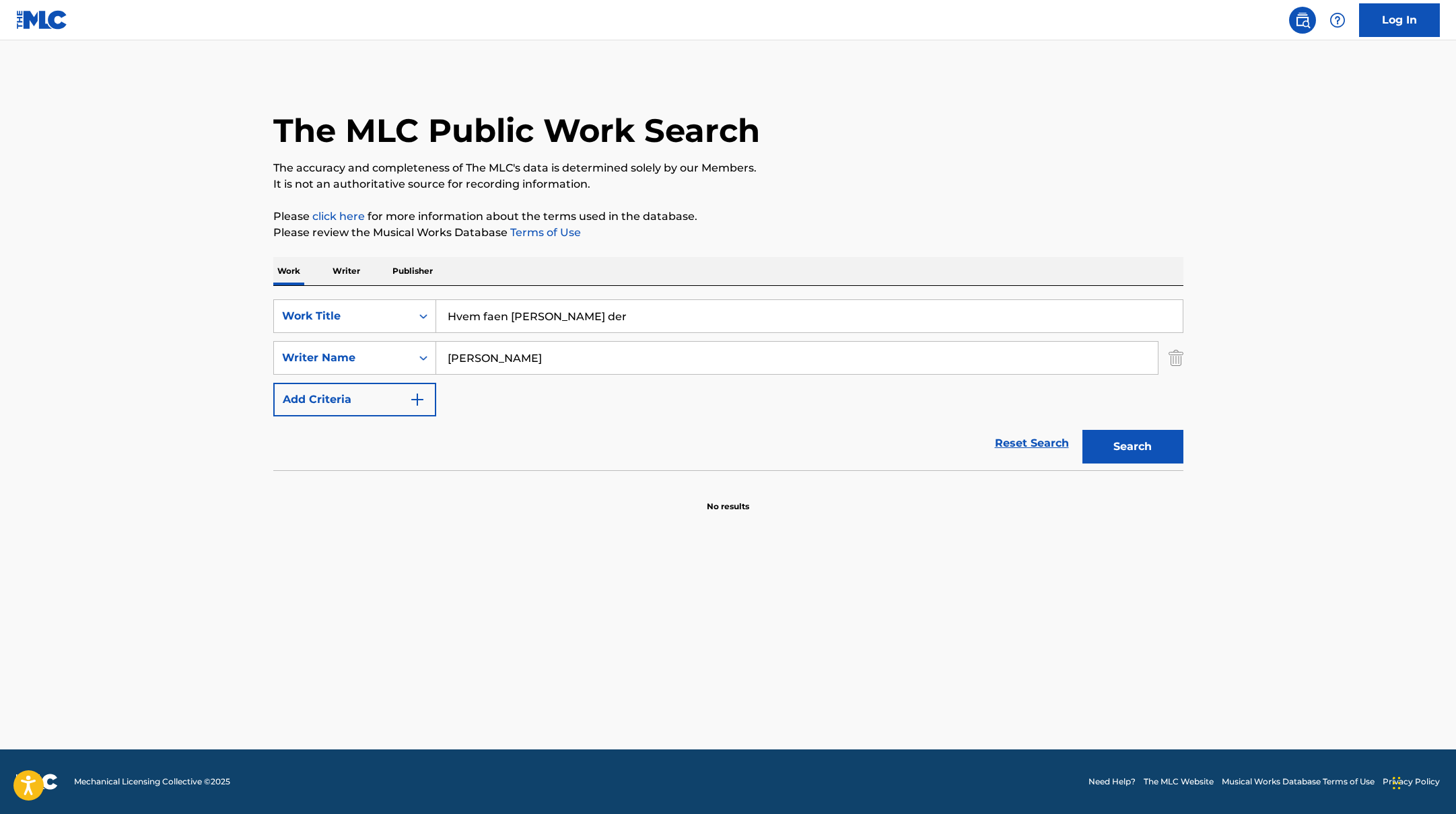
click at [1107, 445] on button "Search" at bounding box center [1132, 446] width 101 height 34
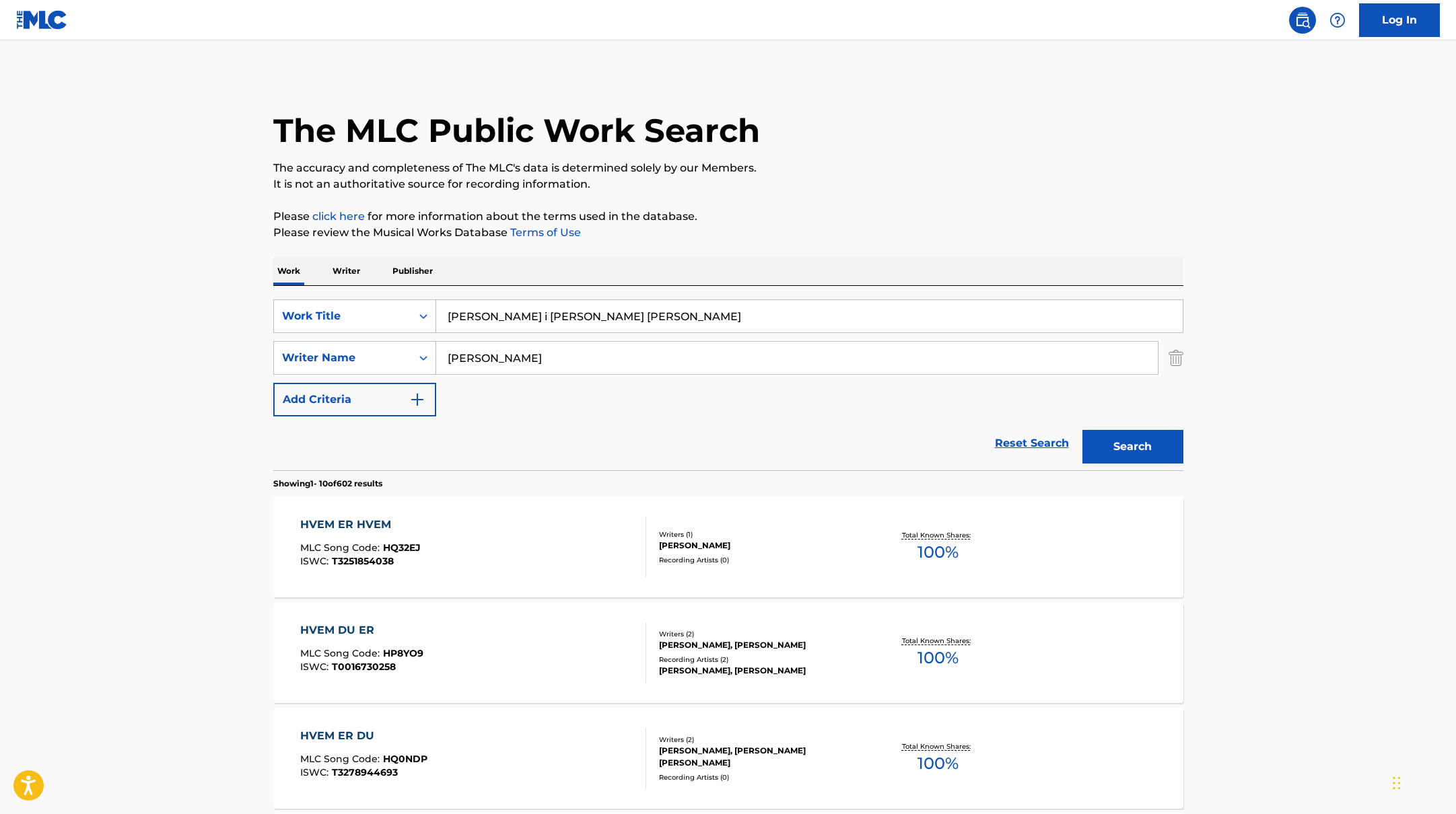
drag, startPoint x: 583, startPoint y: 323, endPoint x: 854, endPoint y: 182, distance: 305.5
type input "[PERSON_NAME] i [PERSON_NAME] [PERSON_NAME]"
click at [854, 182] on p "It is not an authoritative source for recording information." at bounding box center [728, 185] width 910 height 16
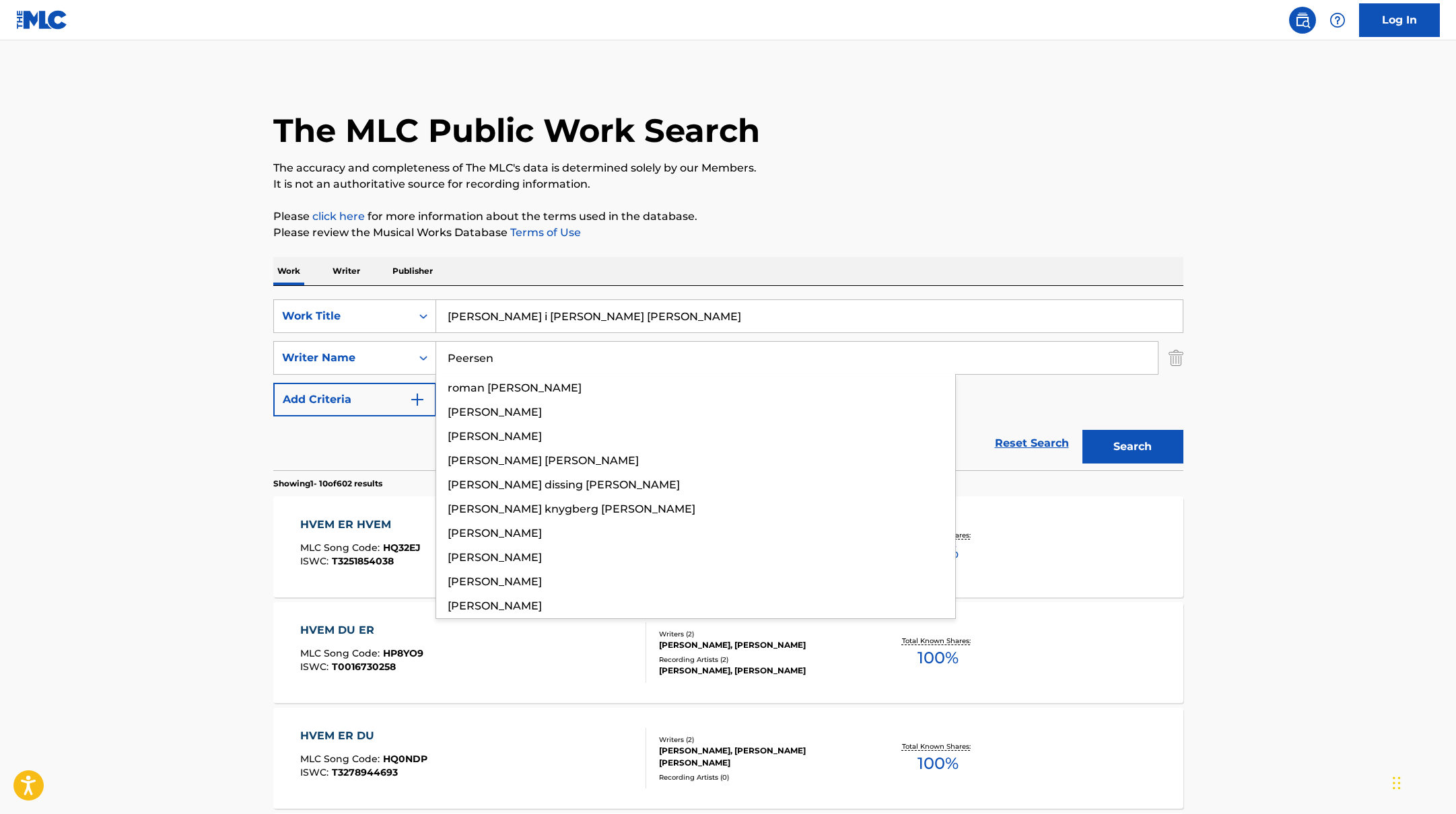
drag, startPoint x: 502, startPoint y: 366, endPoint x: 895, endPoint y: 207, distance: 423.9
type input "Peersen"
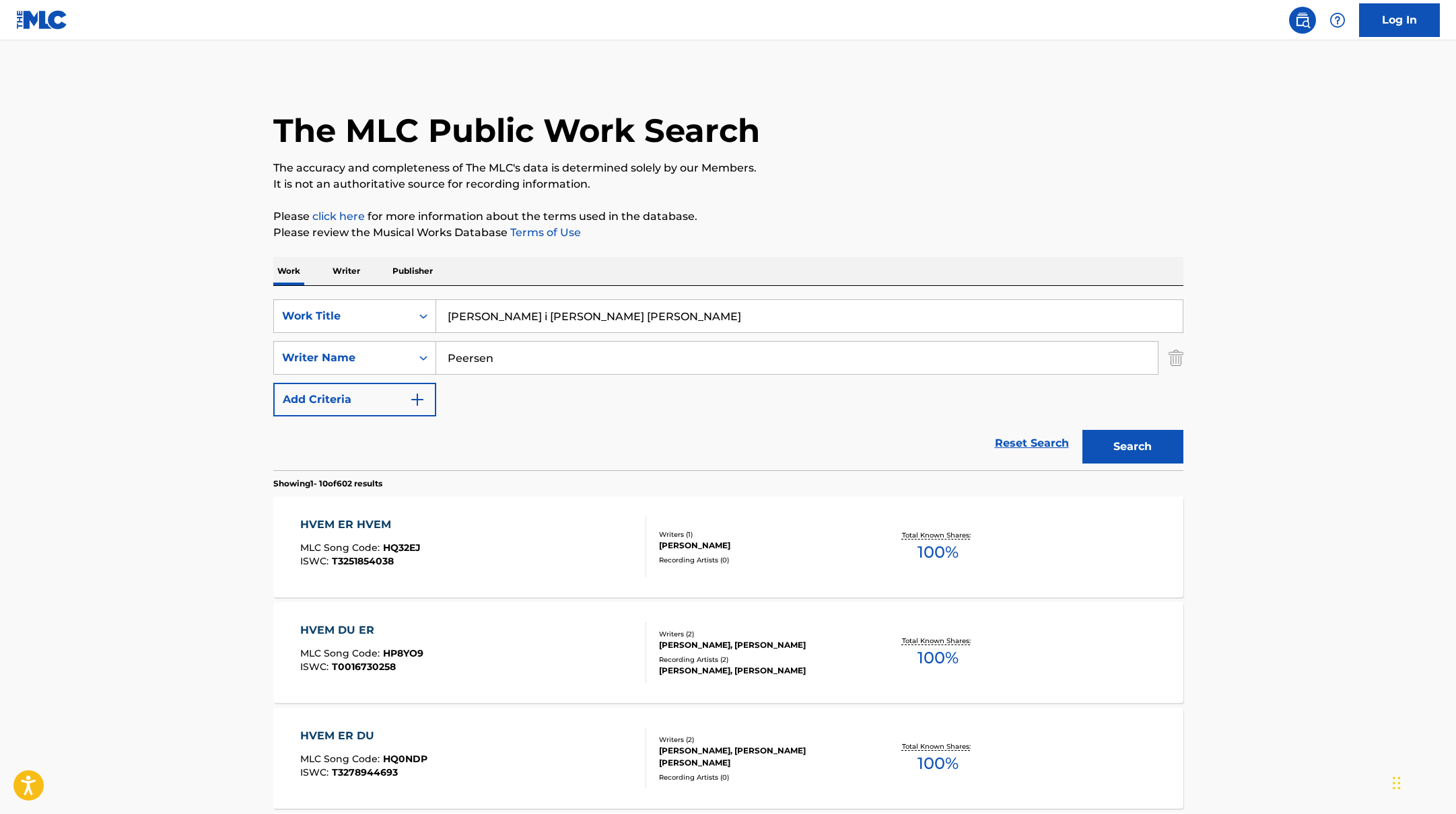
click at [1147, 439] on button "Search" at bounding box center [1132, 446] width 101 height 34
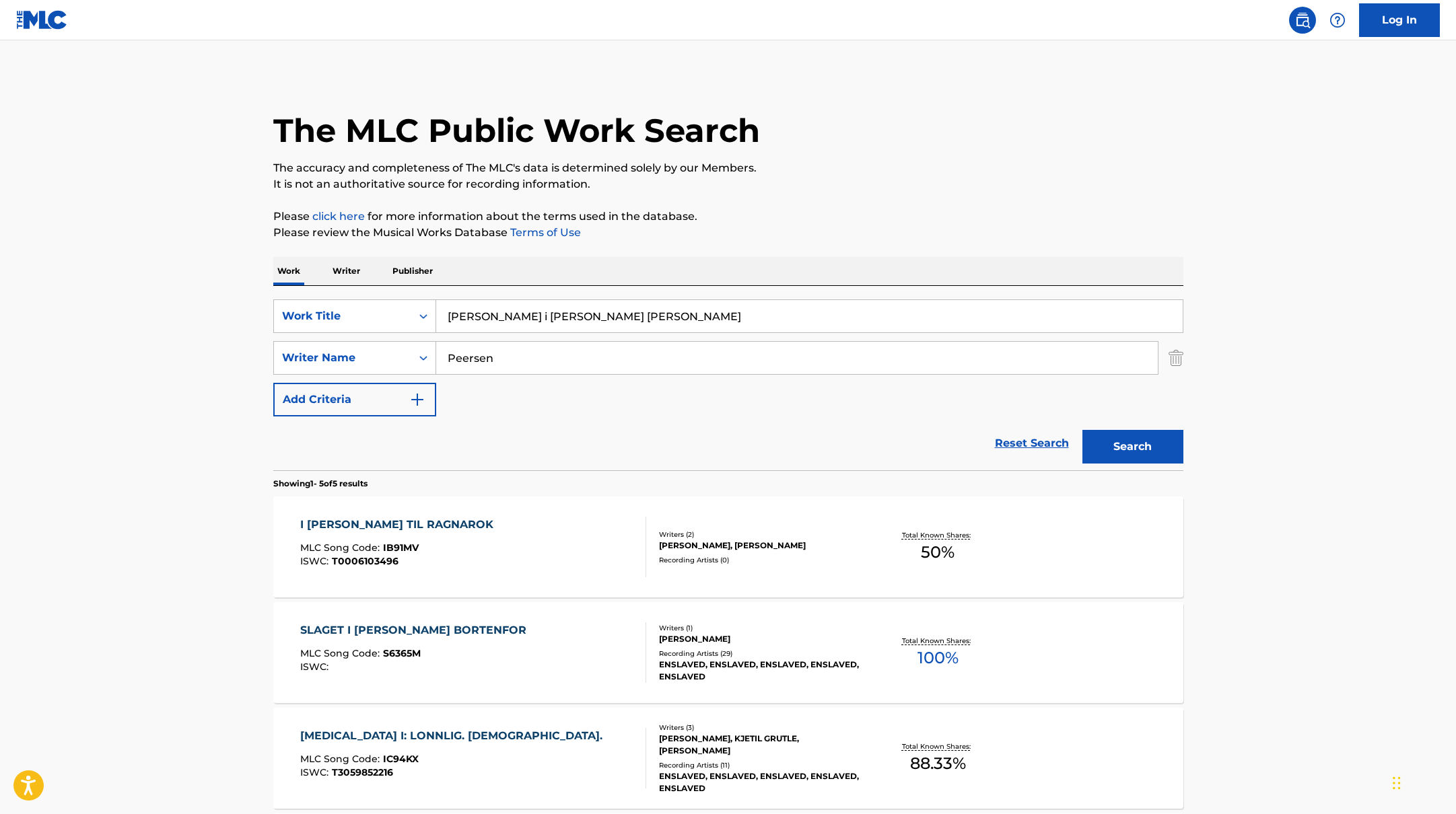
drag, startPoint x: 558, startPoint y: 323, endPoint x: 440, endPoint y: 308, distance: 118.9
click at [353, 303] on div "SearchWithCriteriab335d5b7-5ba0-43a8-9c5d-b3fbe2b10fcf Work Title [PERSON_NAME]…" at bounding box center [728, 316] width 910 height 34
type input "[PERSON_NAME]"
click at [793, 223] on p "Please click here for more information about the terms used in the database." at bounding box center [728, 216] width 910 height 16
drag, startPoint x: 499, startPoint y: 360, endPoint x: 395, endPoint y: 345, distance: 105.1
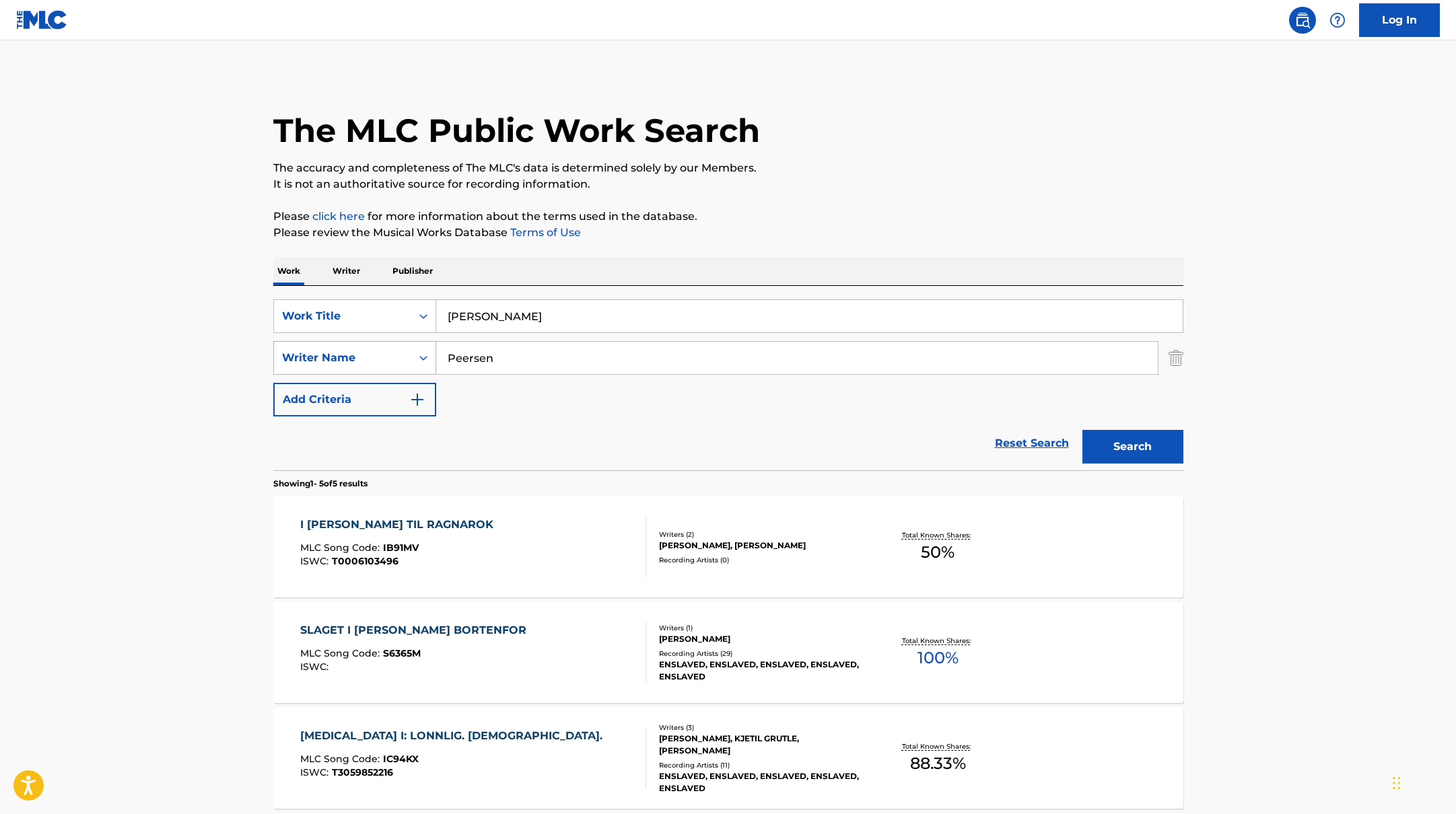
click at [399, 345] on div "SearchWithCriteriabc7363e5-3b2b-47d7-9e26-821f073300c3 Writer Name Peersen" at bounding box center [728, 358] width 910 height 34
type input "Nakkim,"
click at [859, 184] on p "It is not an authoritative source for recording information." at bounding box center [728, 185] width 910 height 16
click at [1130, 439] on button "Search" at bounding box center [1132, 446] width 101 height 34
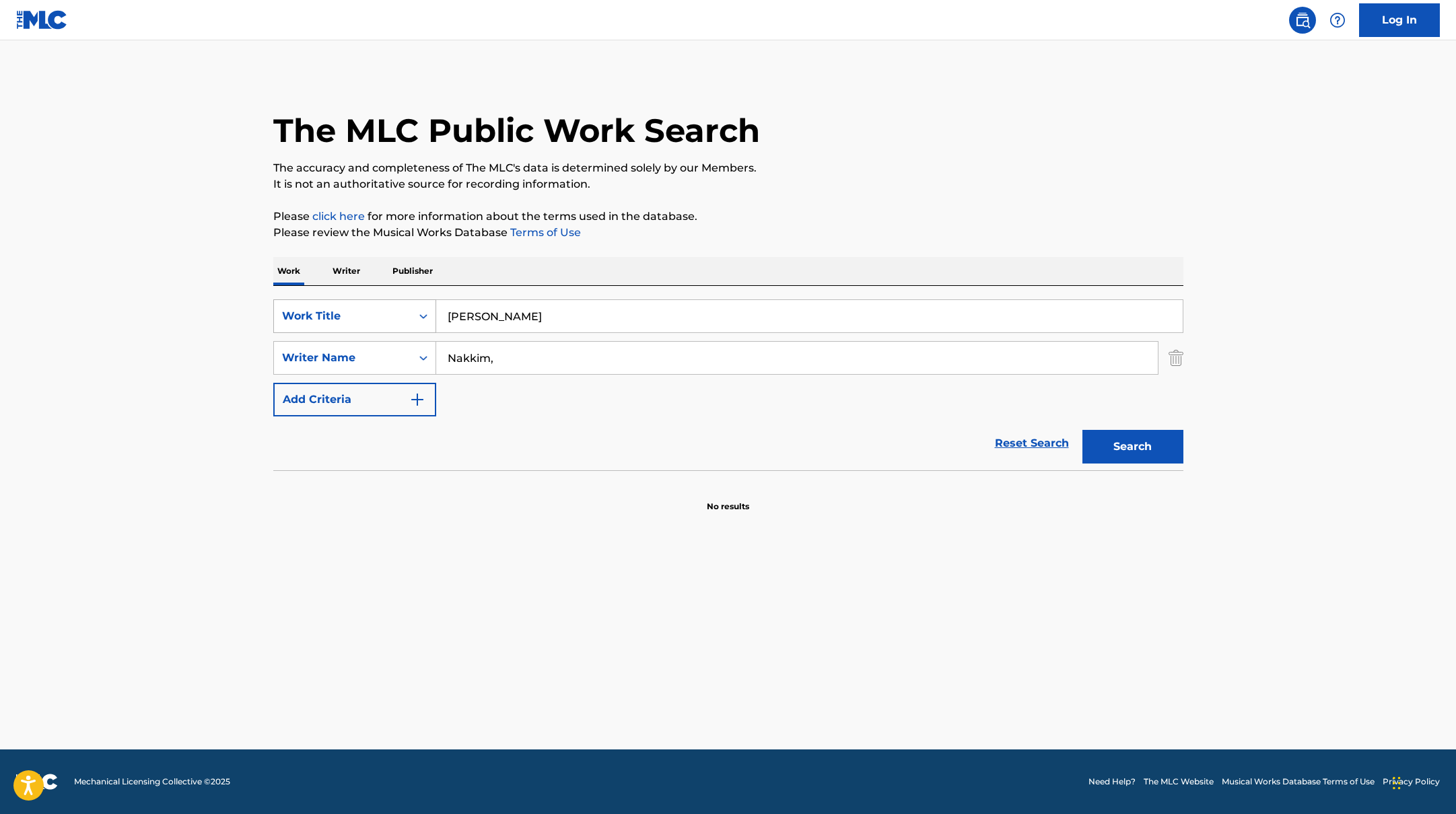
drag, startPoint x: 537, startPoint y: 322, endPoint x: 353, endPoint y: 307, distance: 184.6
click at [363, 307] on div "SearchWithCriteriab335d5b7-5ba0-43a8-9c5d-b3fbe2b10fcf Work Title Hakke Penger" at bounding box center [728, 316] width 910 height 34
type input "Balanserer på en tynn en"
click at [800, 153] on div "The MLC Public Work Search" at bounding box center [728, 123] width 910 height 99
drag, startPoint x: 497, startPoint y: 358, endPoint x: 374, endPoint y: 343, distance: 123.9
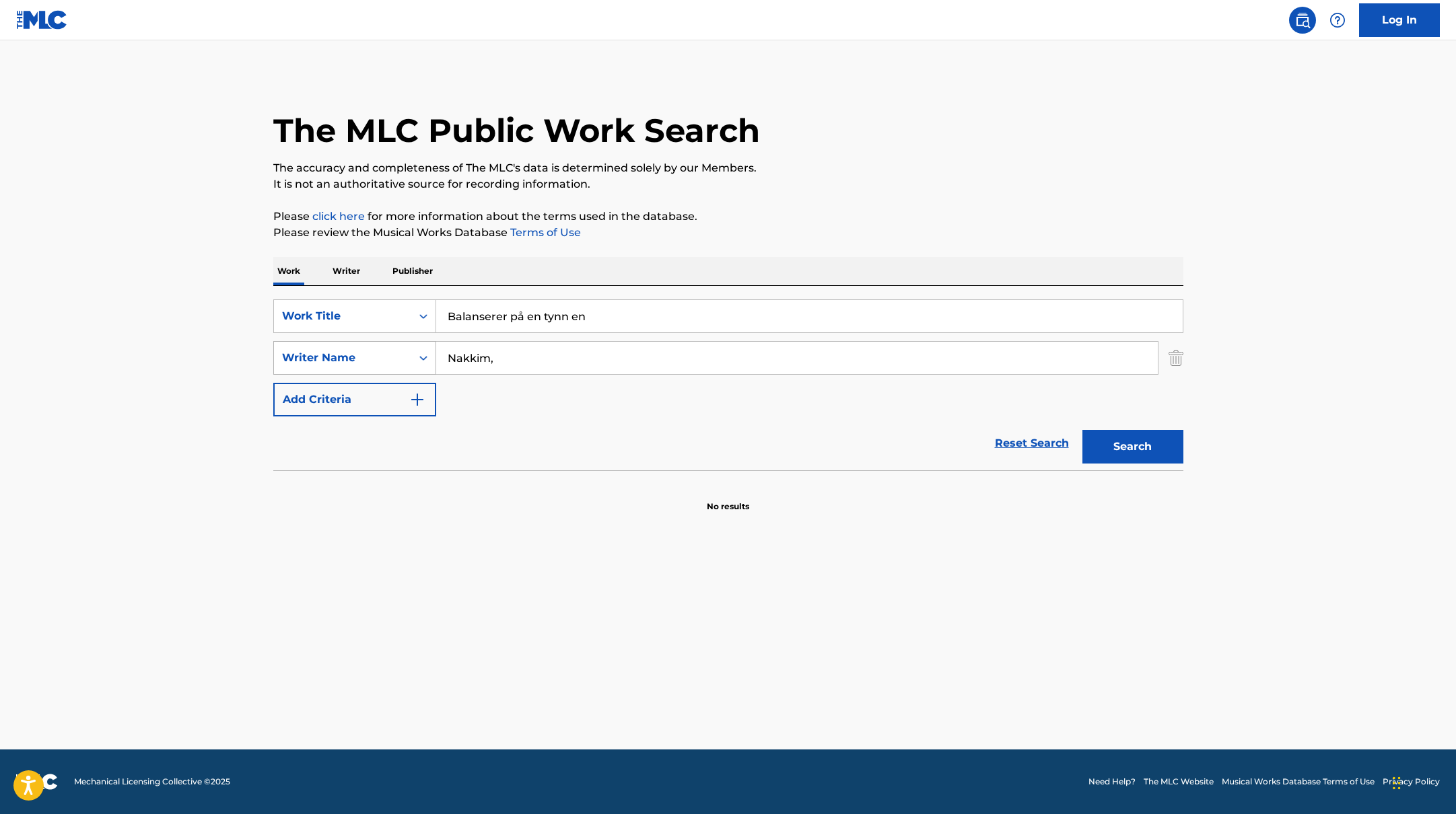
click at [374, 343] on div "SearchWithCriteriabc7363e5-3b2b-47d7-9e26-821f073300c3 Writer Name [PERSON_NAME…" at bounding box center [728, 358] width 910 height 34
type input "Kittelsen"
click at [848, 208] on p "Please click here for more information about the terms used in the database." at bounding box center [728, 216] width 910 height 16
click at [1137, 453] on button "Search" at bounding box center [1132, 446] width 101 height 34
drag, startPoint x: 602, startPoint y: 328, endPoint x: 360, endPoint y: 316, distance: 242.3
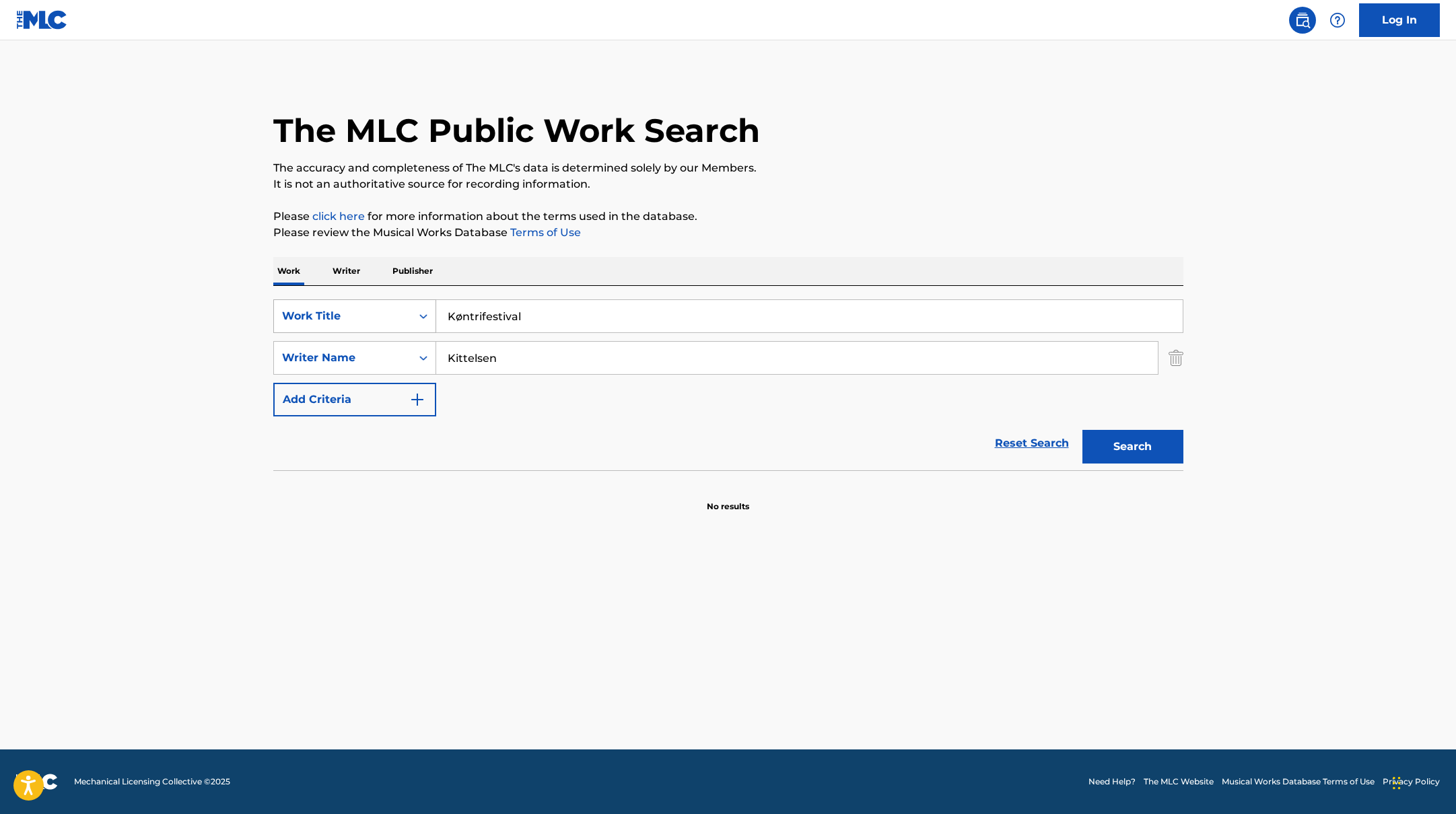
click at [360, 316] on div "SearchWithCriteriab335d5b7-5ba0-43a8-9c5d-b3fbe2b10fcf Work Title Køntrifestival" at bounding box center [728, 316] width 910 height 34
type input "Køntrifestival"
click at [807, 162] on p "The accuracy and completeness of The MLC's data is determined solely by our Mem…" at bounding box center [728, 168] width 910 height 16
drag, startPoint x: 504, startPoint y: 363, endPoint x: 404, endPoint y: 355, distance: 100.3
click at [398, 356] on div "SearchWithCriteriabc7363e5-3b2b-47d7-9e26-821f073300c3 Writer Name [PERSON_NAME]" at bounding box center [728, 358] width 910 height 34
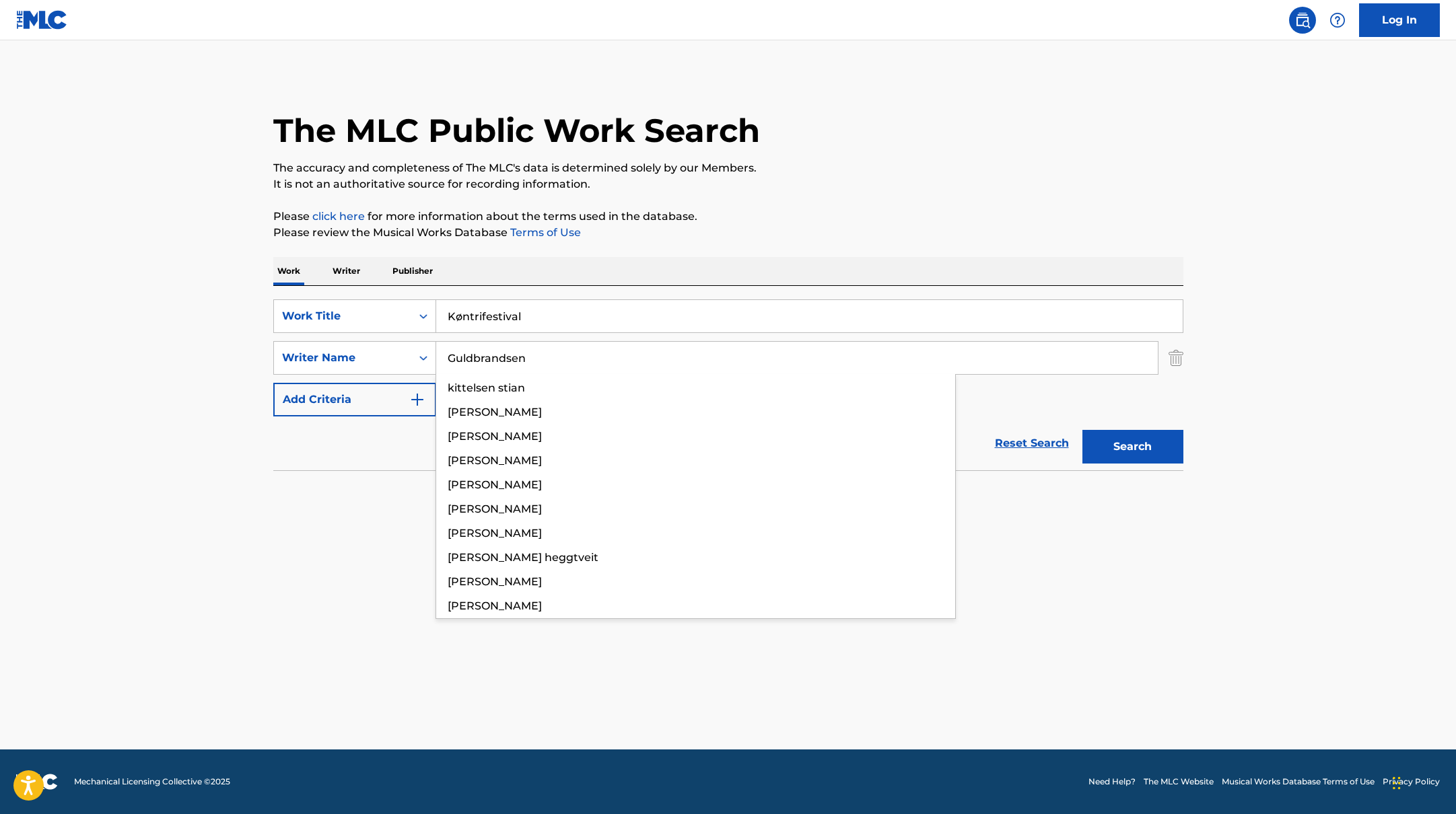
type input "Guldbrandsen"
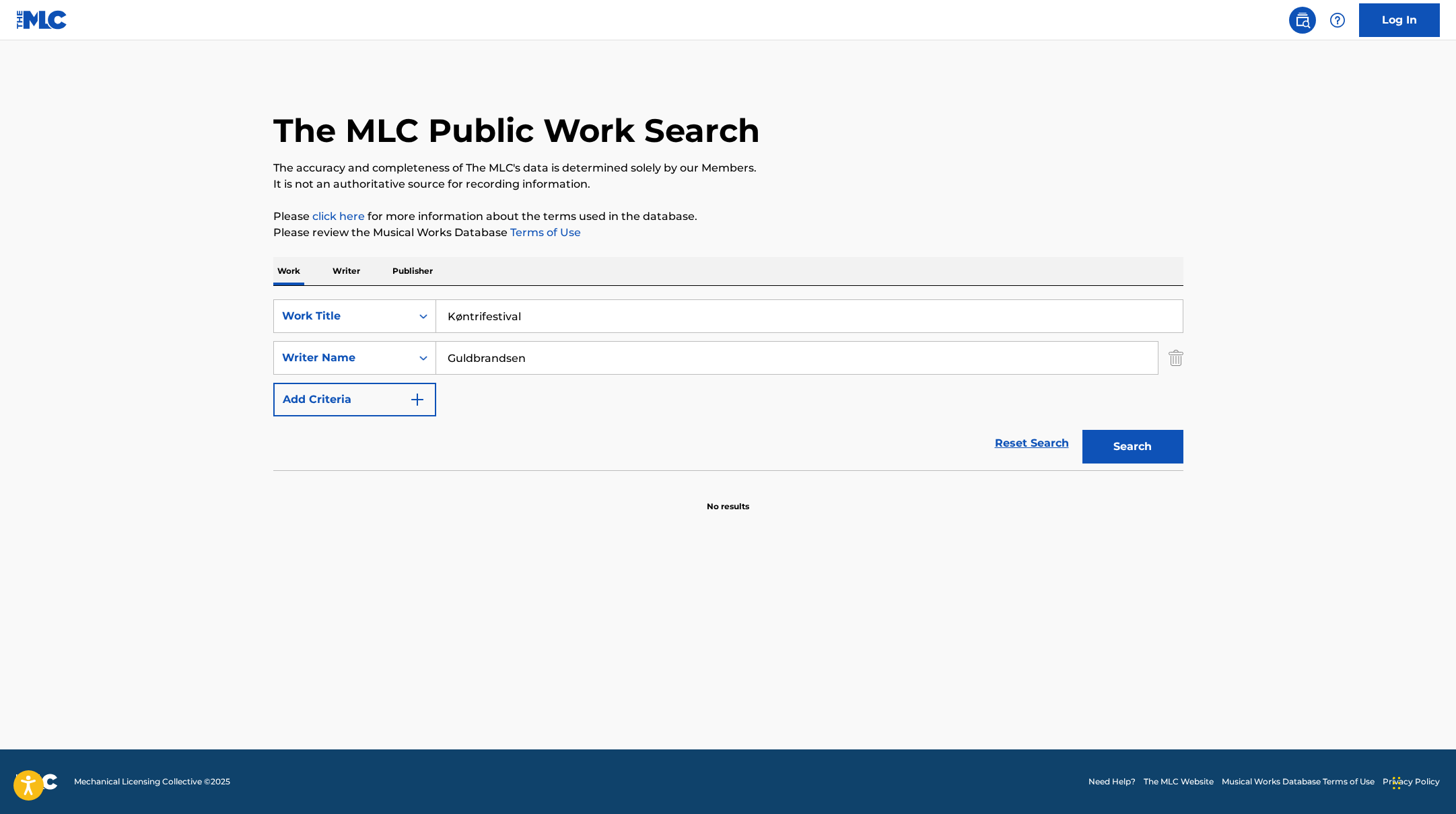
click at [893, 182] on p "It is not an authoritative source for recording information." at bounding box center [728, 185] width 910 height 16
click at [1149, 445] on button "Search" at bounding box center [1132, 446] width 101 height 34
drag, startPoint x: 544, startPoint y: 321, endPoint x: 560, endPoint y: 272, distance: 51.5
click at [405, 305] on div "SearchWithCriteriab335d5b7-5ba0-43a8-9c5d-b3fbe2b10fcf Work Title Køntrifestival" at bounding box center [728, 316] width 910 height 34
type input "Ka va det du hette"
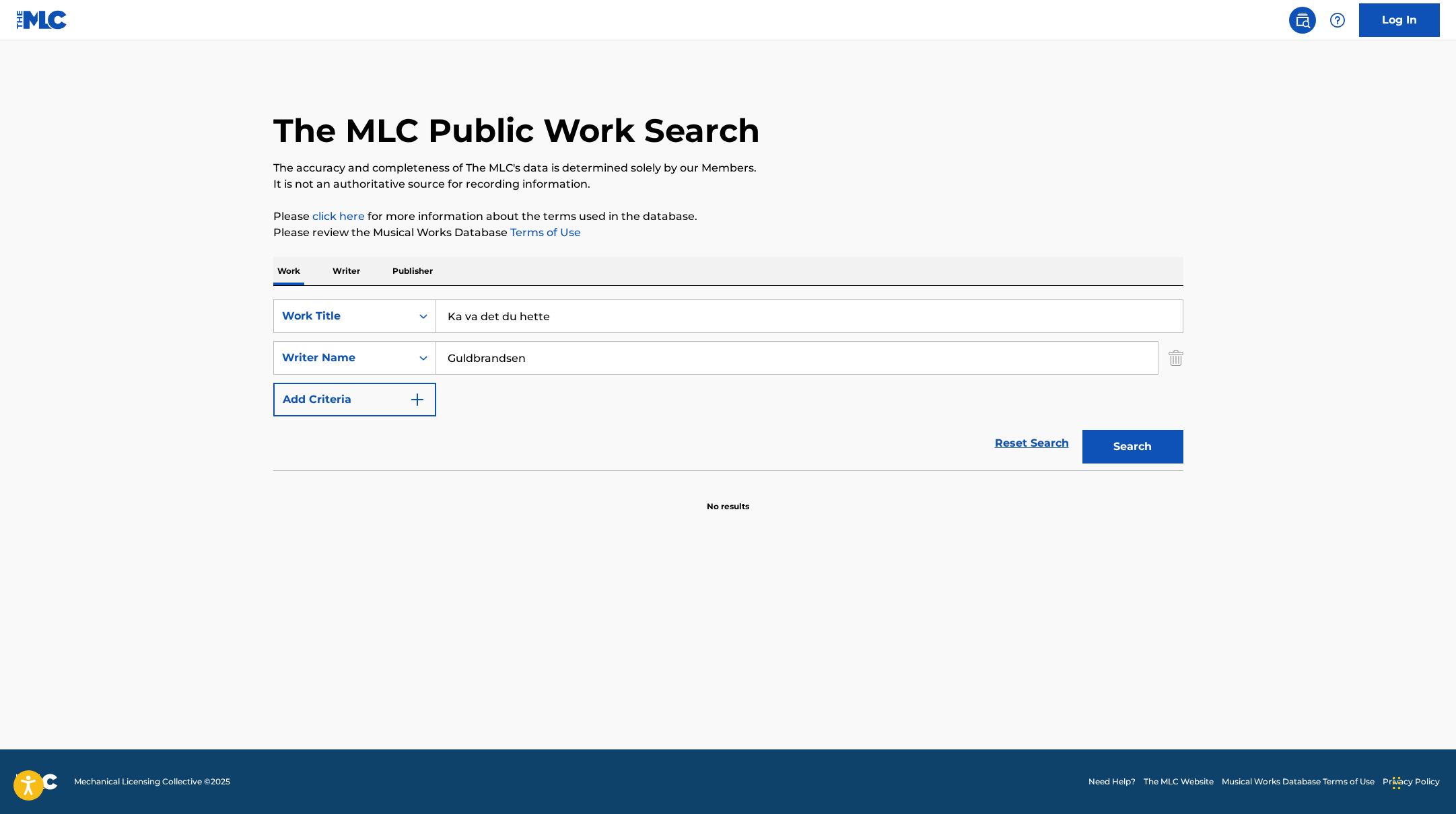
click at [844, 201] on div "The MLC Public Work Search The accuracy and completeness of The MLC's data is d…" at bounding box center [728, 293] width 943 height 439
drag, startPoint x: 544, startPoint y: 359, endPoint x: 405, endPoint y: 338, distance: 140.6
click at [369, 347] on div "SearchWithCriteriabc7363e5-3b2b-47d7-9e26-821f073300c3 Writer Name Guldbrandsen" at bounding box center [728, 358] width 910 height 34
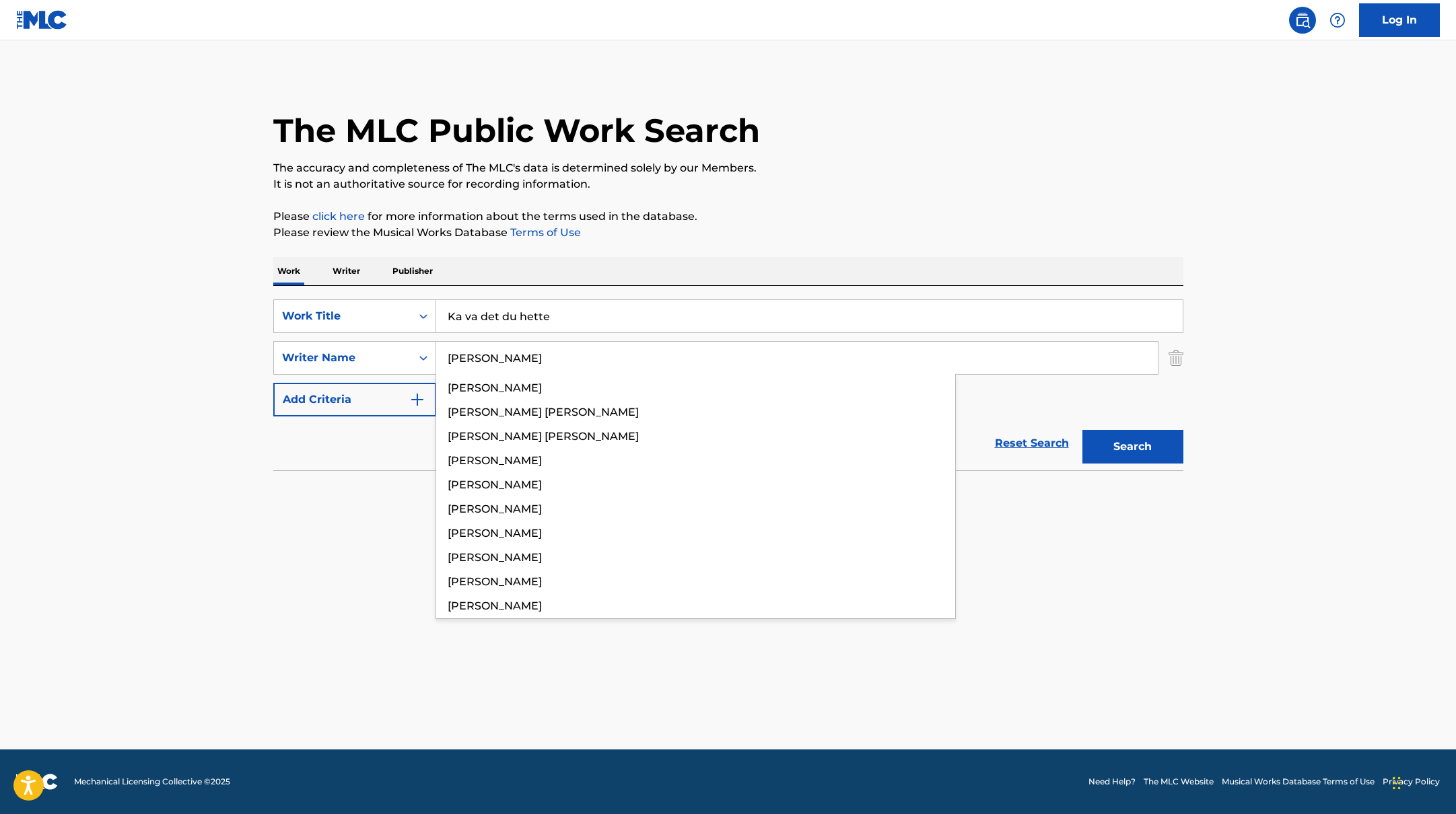
type input "[PERSON_NAME]"
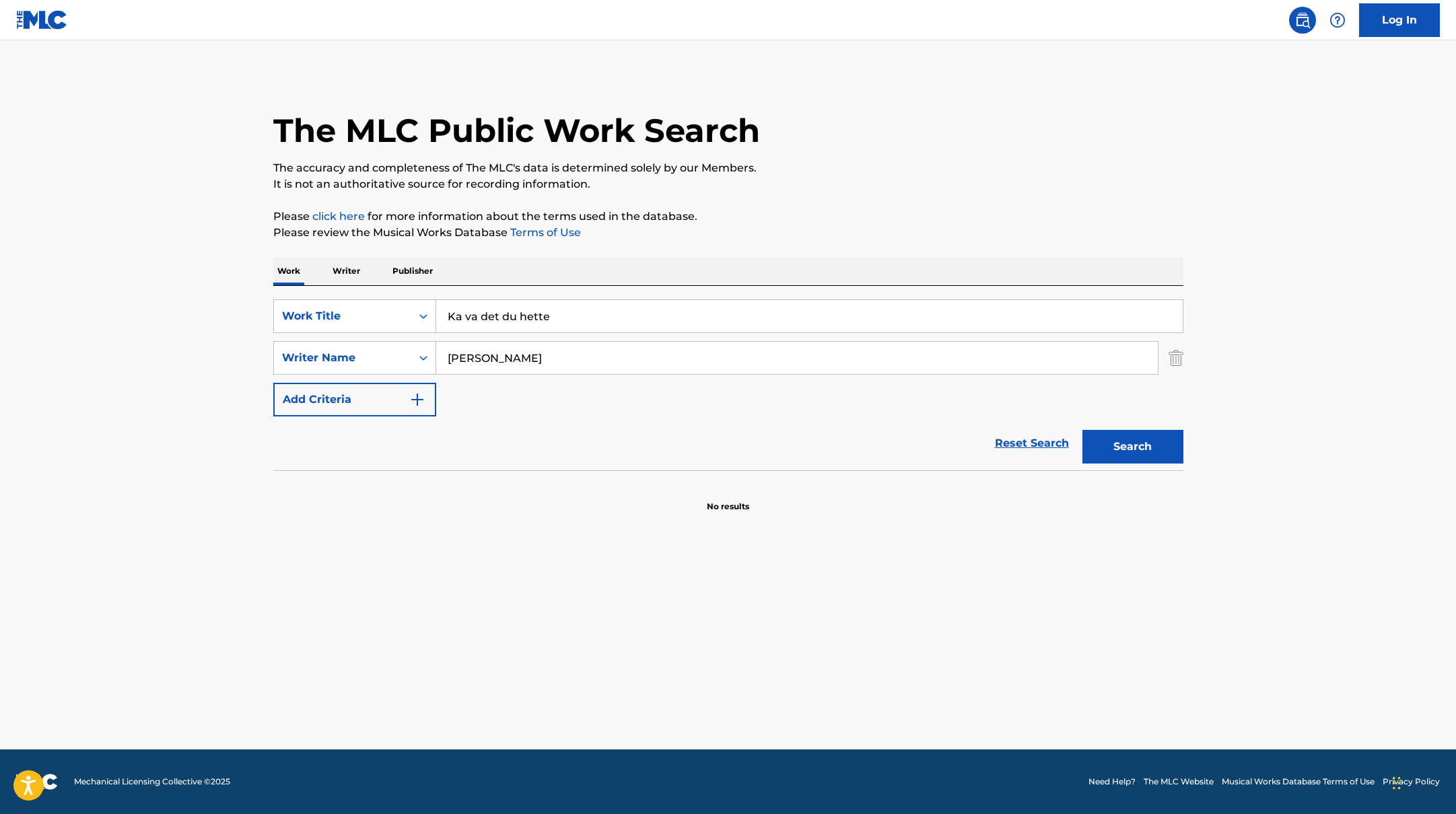
click at [813, 218] on p "Please click here for more information about the terms used in the database." at bounding box center [728, 216] width 910 height 16
click at [1128, 438] on button "Search" at bounding box center [1132, 446] width 101 height 34
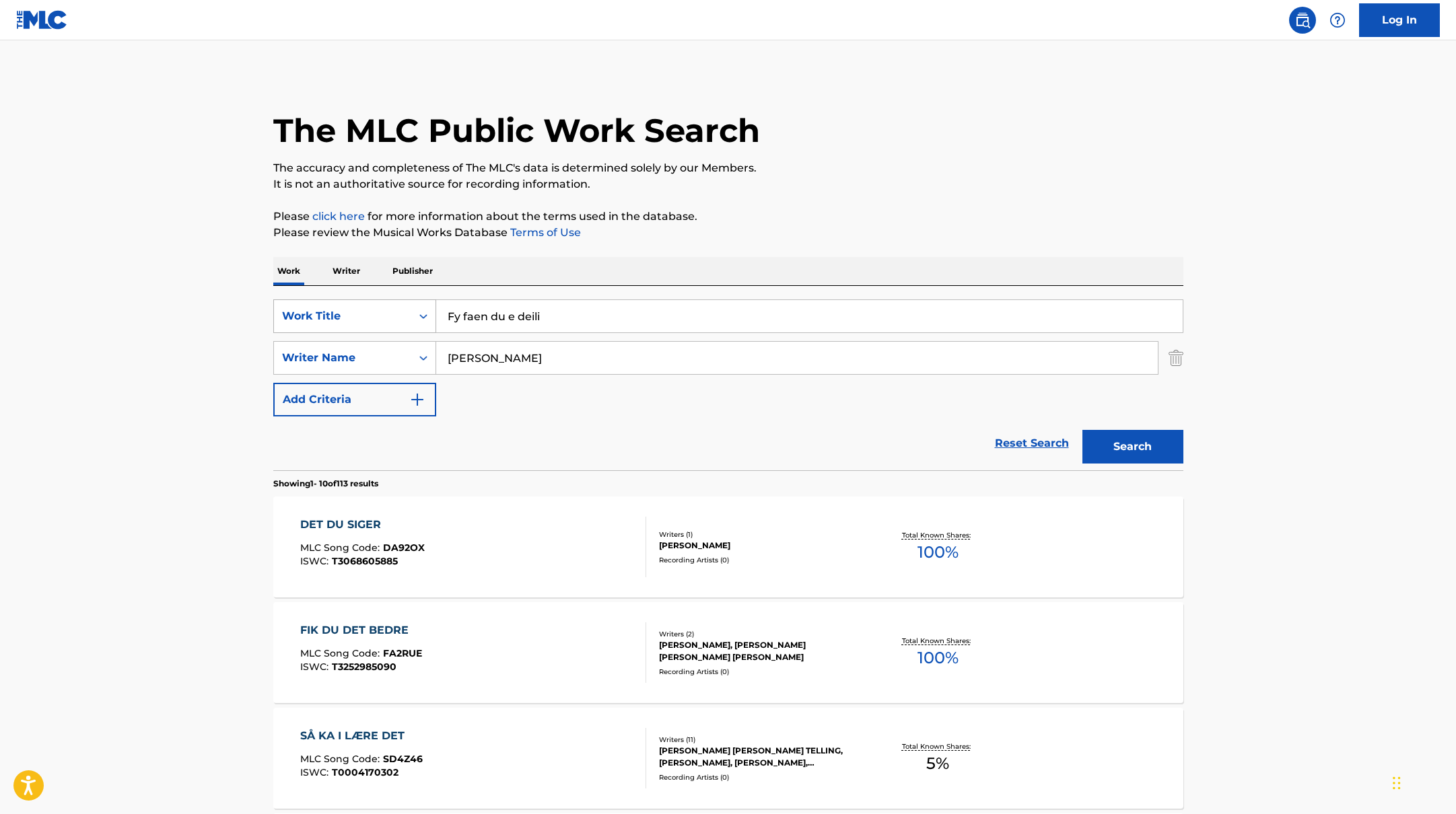
drag, startPoint x: 560, startPoint y: 322, endPoint x: 373, endPoint y: 313, distance: 187.2
click at [370, 318] on div "SearchWithCriteriab335d5b7-5ba0-43a8-9c5d-b3fbe2b10fcf Work Title Fy faen du e …" at bounding box center [728, 316] width 910 height 34
type input "Fy faen du e deili"
drag, startPoint x: 512, startPoint y: 359, endPoint x: 800, endPoint y: 216, distance: 321.5
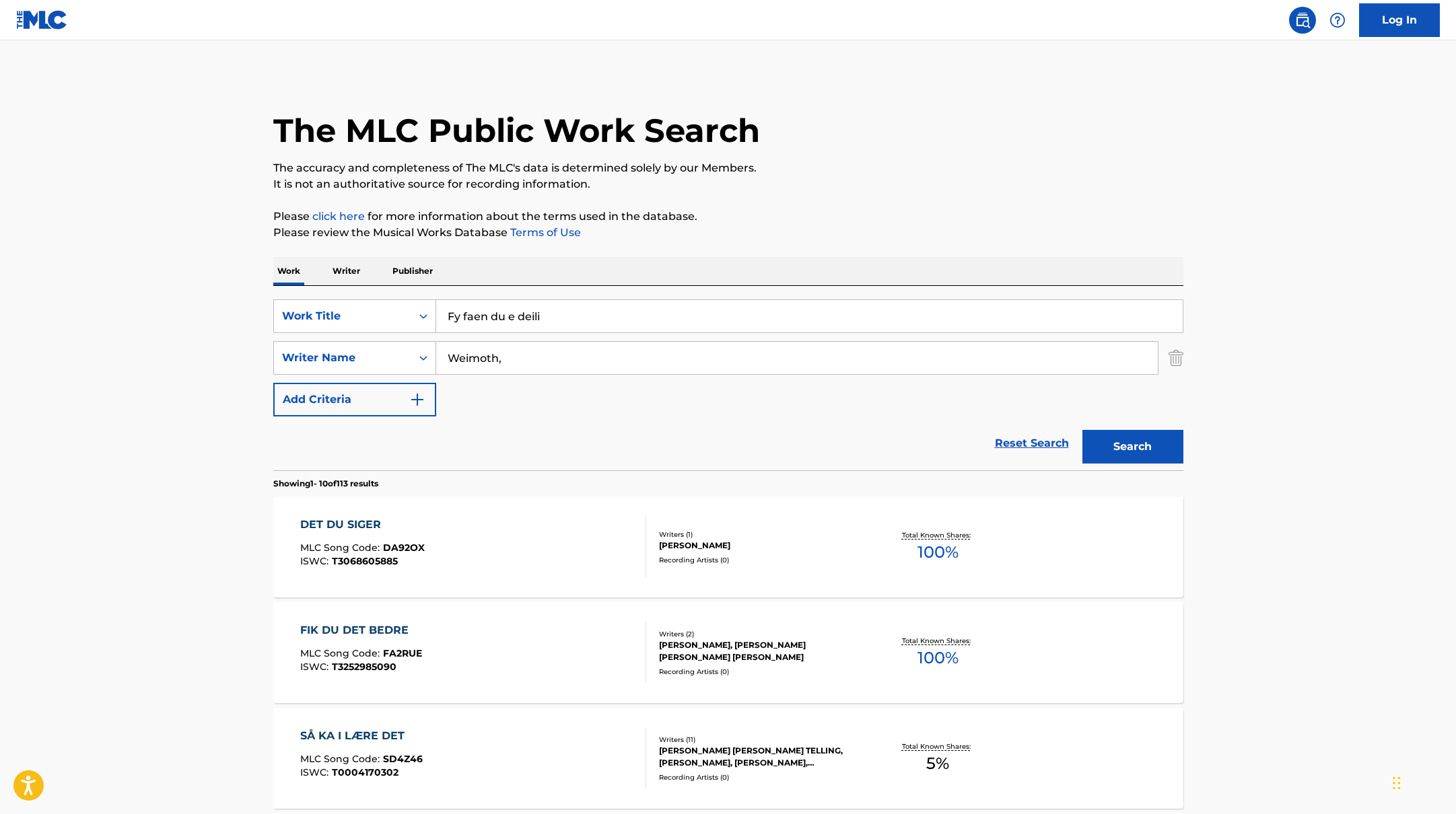
type input "Weimoth,"
click at [801, 216] on p "Please click here for more information about the terms used in the database." at bounding box center [728, 216] width 910 height 16
click at [1118, 453] on button "Search" at bounding box center [1132, 446] width 101 height 34
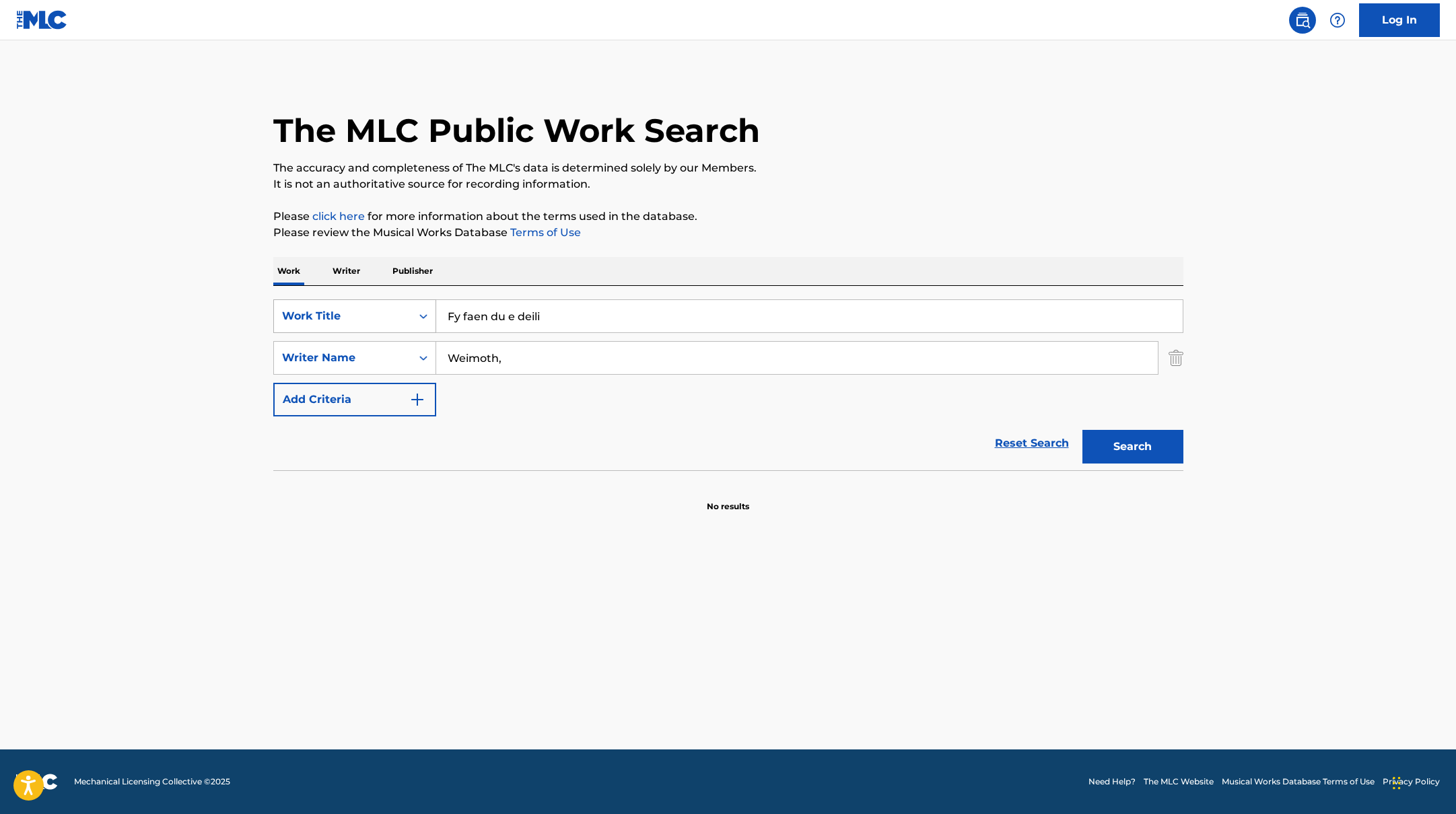
drag, startPoint x: 555, startPoint y: 321, endPoint x: 367, endPoint y: 305, distance: 188.7
click at [363, 305] on div "SearchWithCriteriab335d5b7-5ba0-43a8-9c5d-b3fbe2b10fcf Work Title Fy faen du e …" at bounding box center [728, 316] width 910 height 34
type input "Onkel [PERSON_NAME]"
click at [705, 222] on p "Please click here for more information about the terms used in the database." at bounding box center [728, 216] width 910 height 16
drag, startPoint x: 532, startPoint y: 369, endPoint x: 372, endPoint y: 351, distance: 161.0
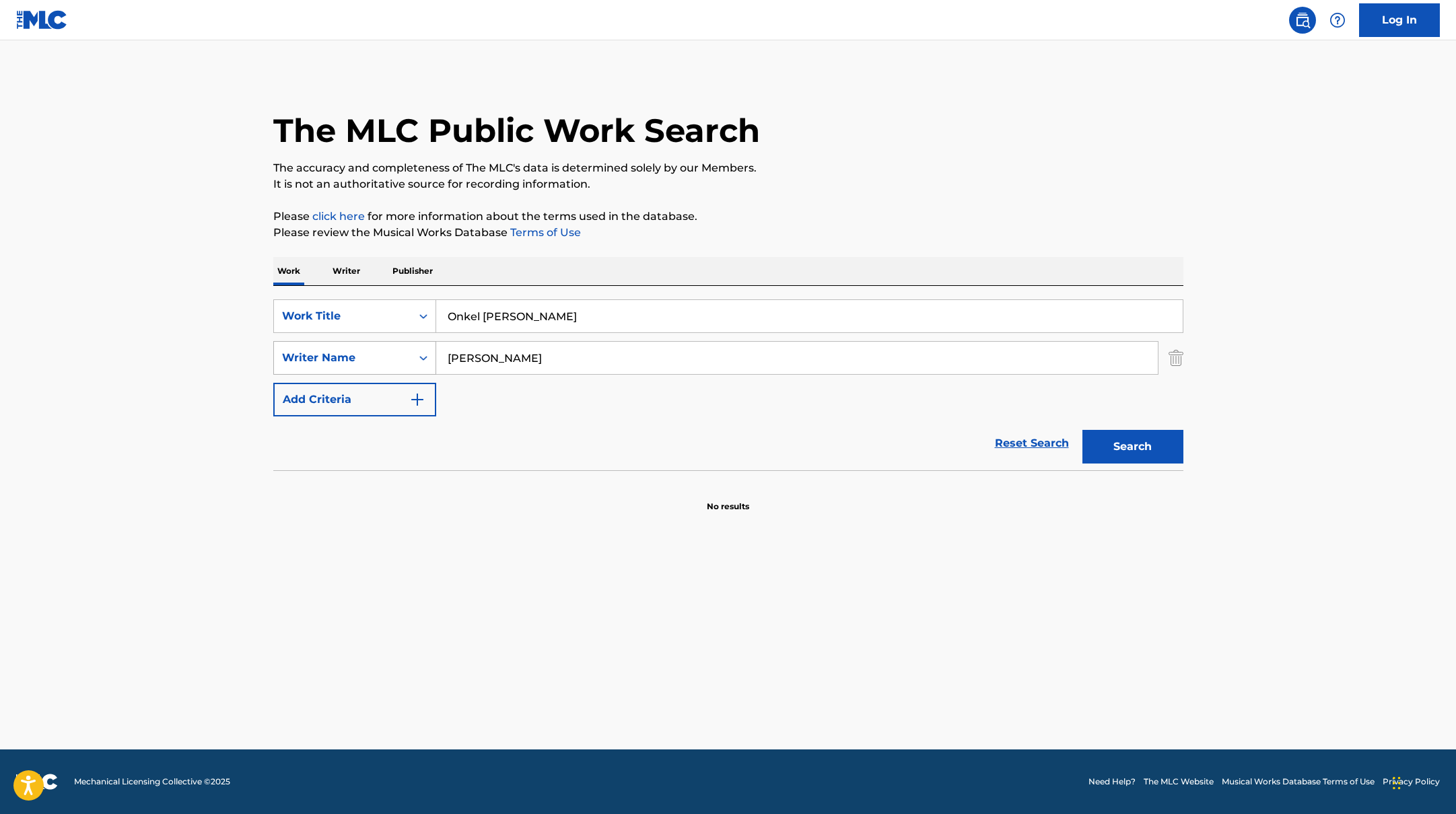
click at [371, 351] on div "SearchWithCriteriabc7363e5-3b2b-47d7-9e26-821f073300c3 Writer Name [PERSON_NAME]" at bounding box center [728, 358] width 910 height 34
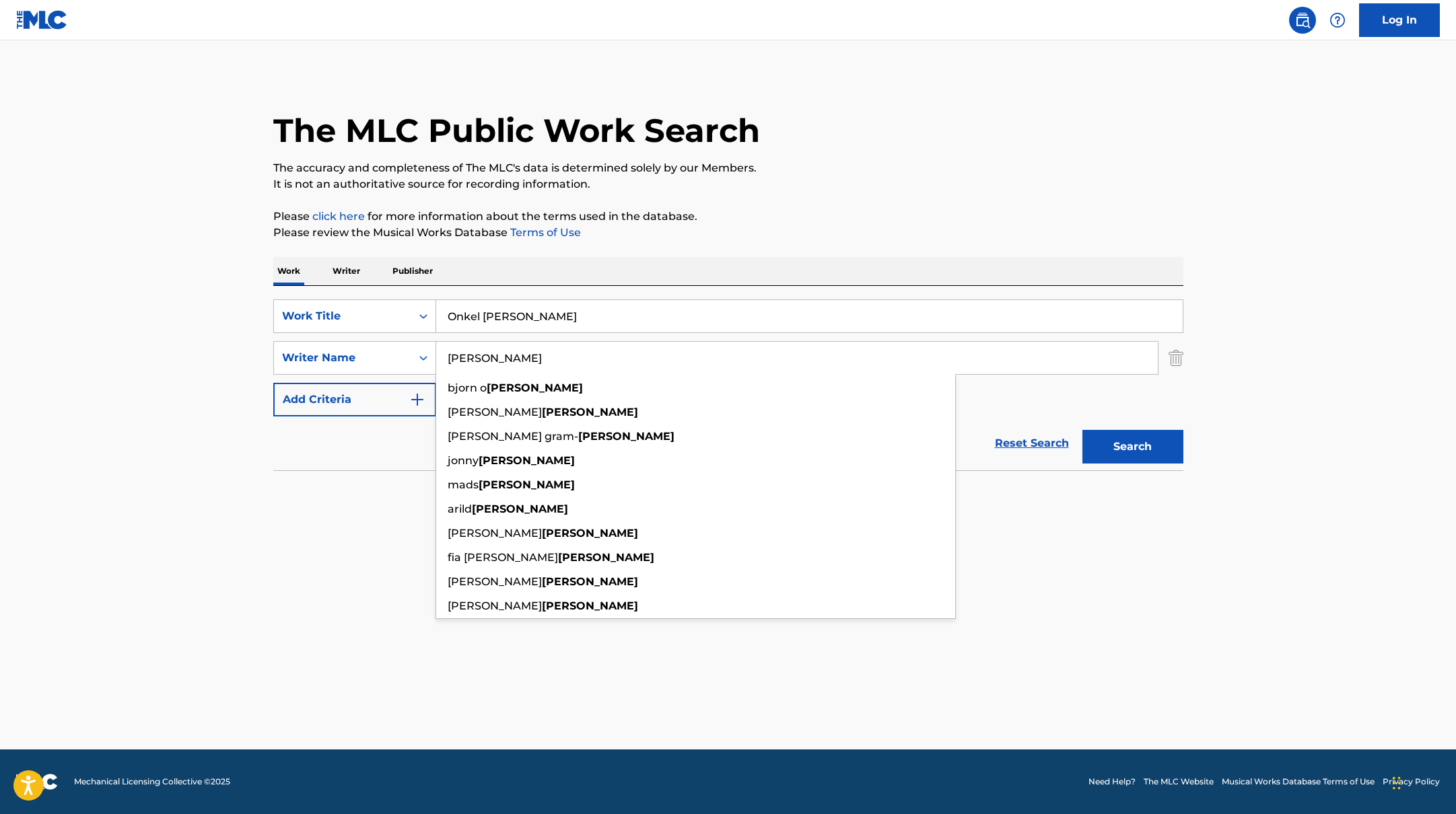
type input "[PERSON_NAME]"
click at [944, 191] on p "It is not an authoritative source for recording information." at bounding box center [728, 185] width 910 height 16
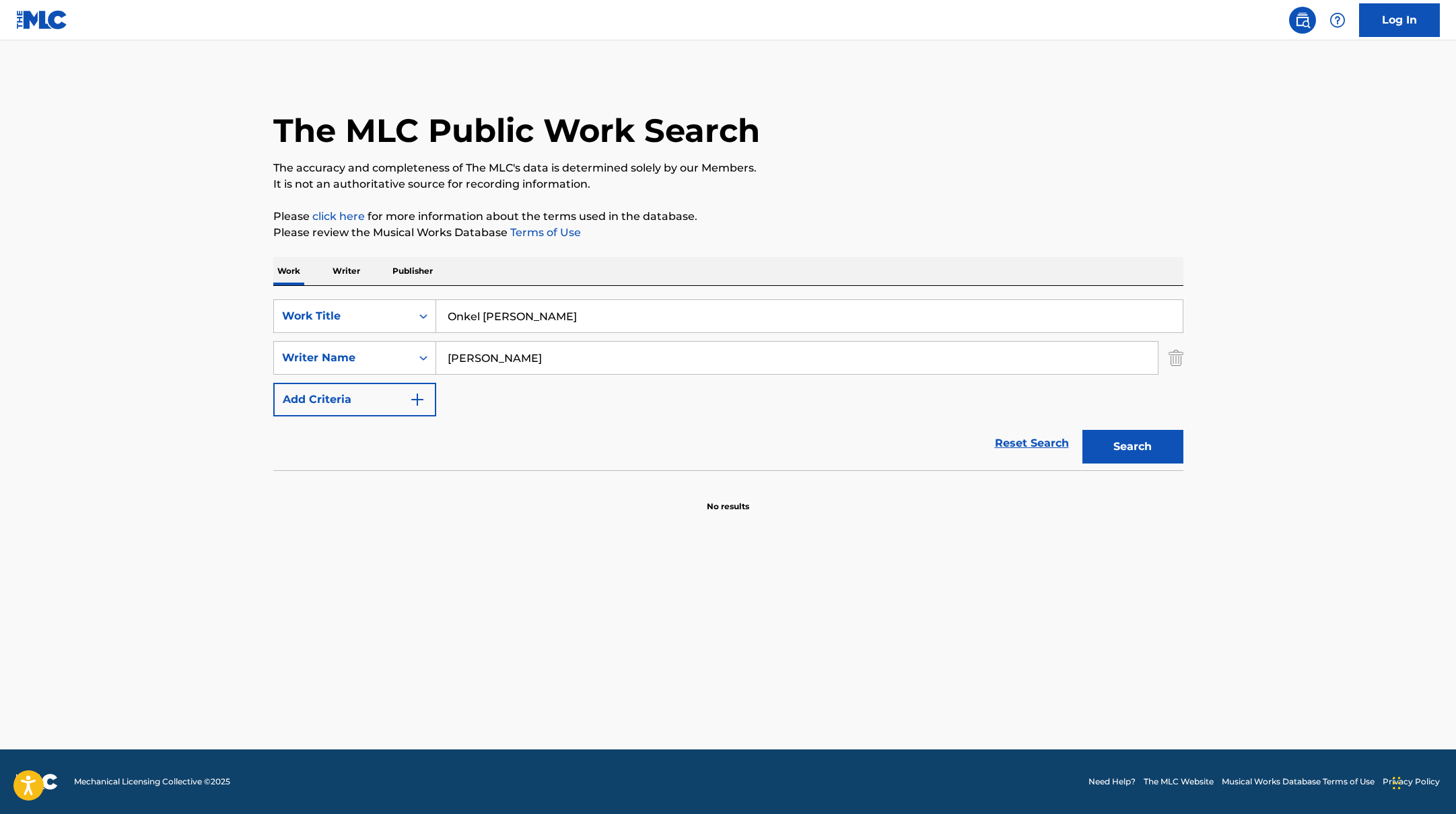
click at [1139, 455] on button "Search" at bounding box center [1132, 446] width 101 height 34
drag, startPoint x: 546, startPoint y: 322, endPoint x: 359, endPoint y: 288, distance: 190.1
click at [359, 288] on div "SearchWithCriteriab335d5b7-5ba0-43a8-9c5d-b3fbe2b10fcf Work Title Ho [PERSON_NA…" at bounding box center [728, 378] width 910 height 185
type input "Ho [PERSON_NAME]"
click at [793, 185] on p "It is not an authoritative source for recording information." at bounding box center [728, 185] width 910 height 16
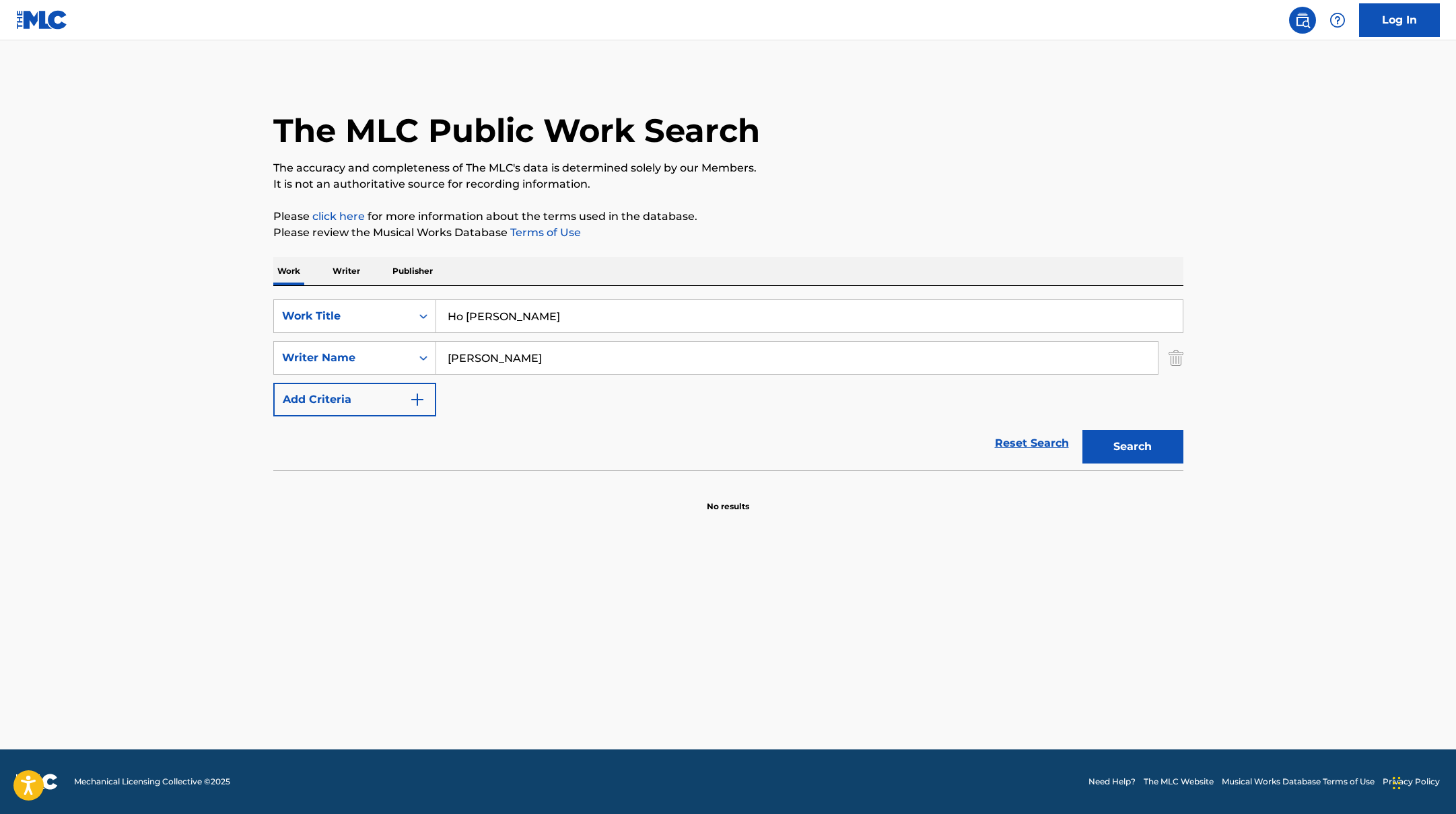
drag, startPoint x: 508, startPoint y: 361, endPoint x: 371, endPoint y: 339, distance: 138.8
click at [375, 340] on div "SearchWithCriteriab335d5b7-5ba0-43a8-9c5d-b3fbe2b10fcf Work Title Ho [PERSON_NA…" at bounding box center [728, 358] width 910 height 117
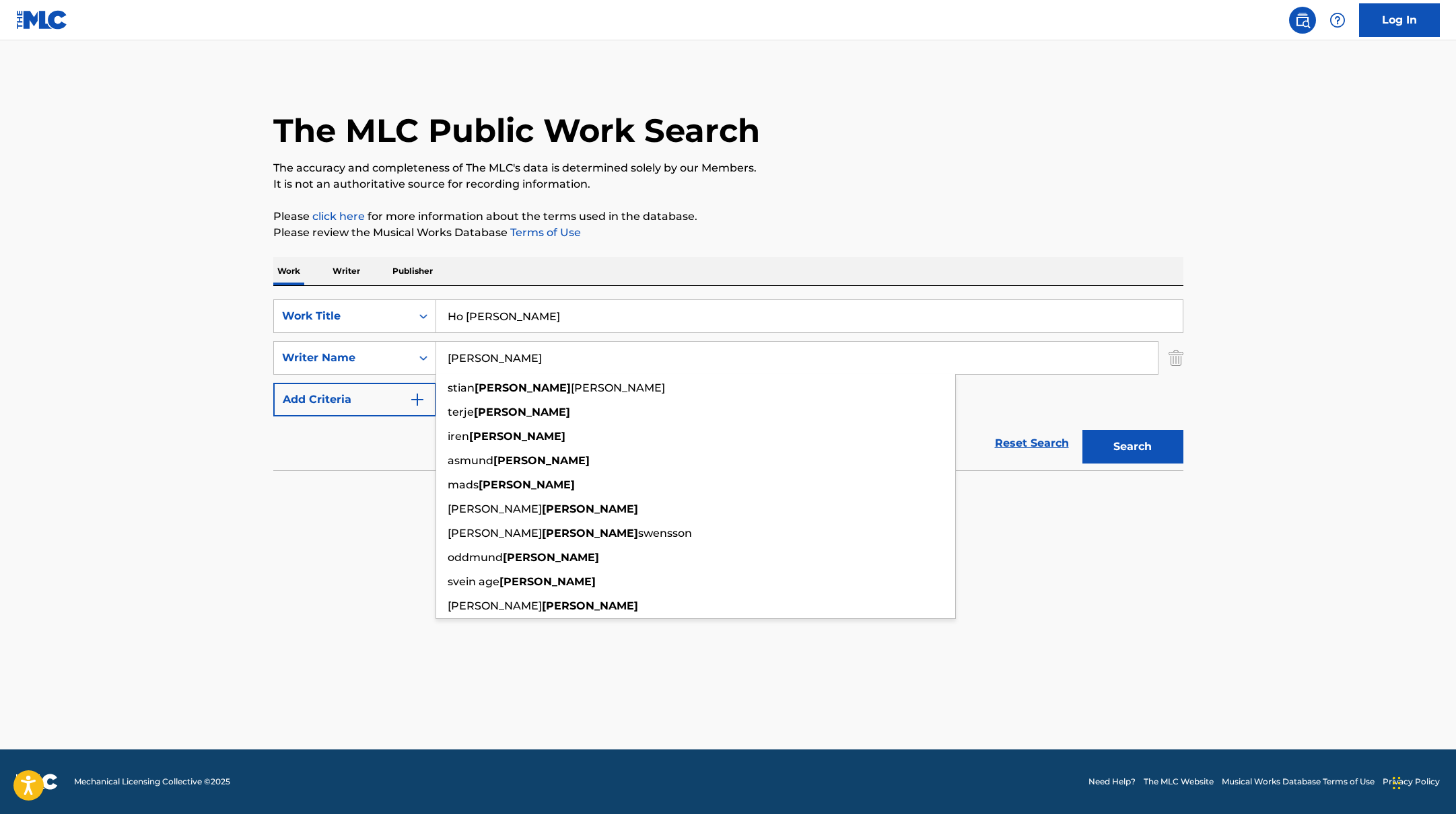
type input "[PERSON_NAME]"
click at [900, 195] on div "The MLC Public Work Search The accuracy and completeness of The MLC's data is d…" at bounding box center [728, 293] width 943 height 439
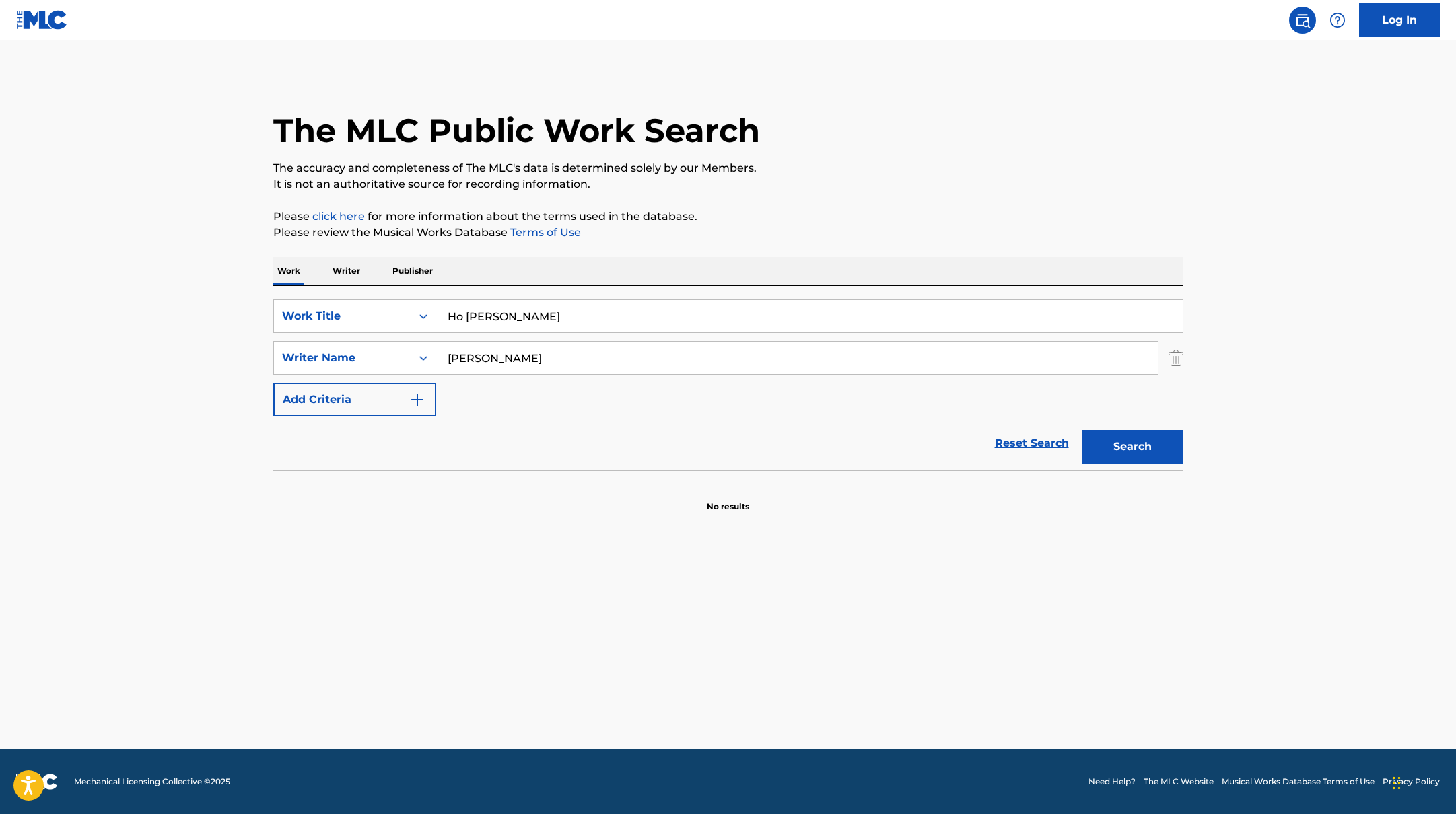
click at [1159, 455] on button "Search" at bounding box center [1132, 446] width 101 height 34
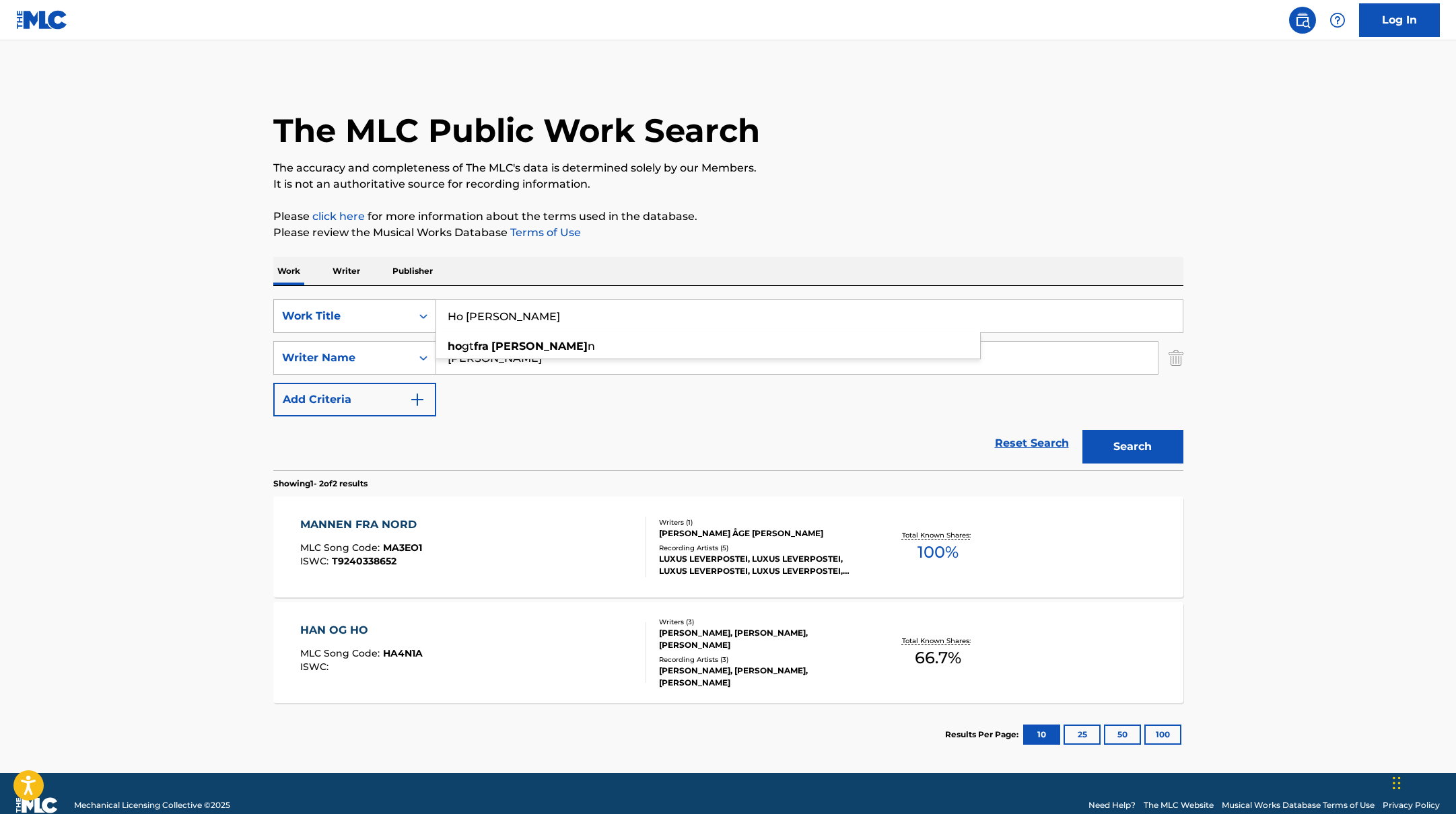
drag, startPoint x: 533, startPoint y: 319, endPoint x: 368, endPoint y: 311, distance: 165.2
click at [373, 312] on div "SearchWithCriteriab335d5b7-5ba0-43a8-9c5d-b3fbe2b10fcf Work Title Ho [PERSON_NA…" at bounding box center [728, 316] width 910 height 34
type input "Gutta i fra nord"
click at [874, 199] on div "The MLC Public Work Search The accuracy and completeness of The MLC's data is d…" at bounding box center [728, 420] width 943 height 693
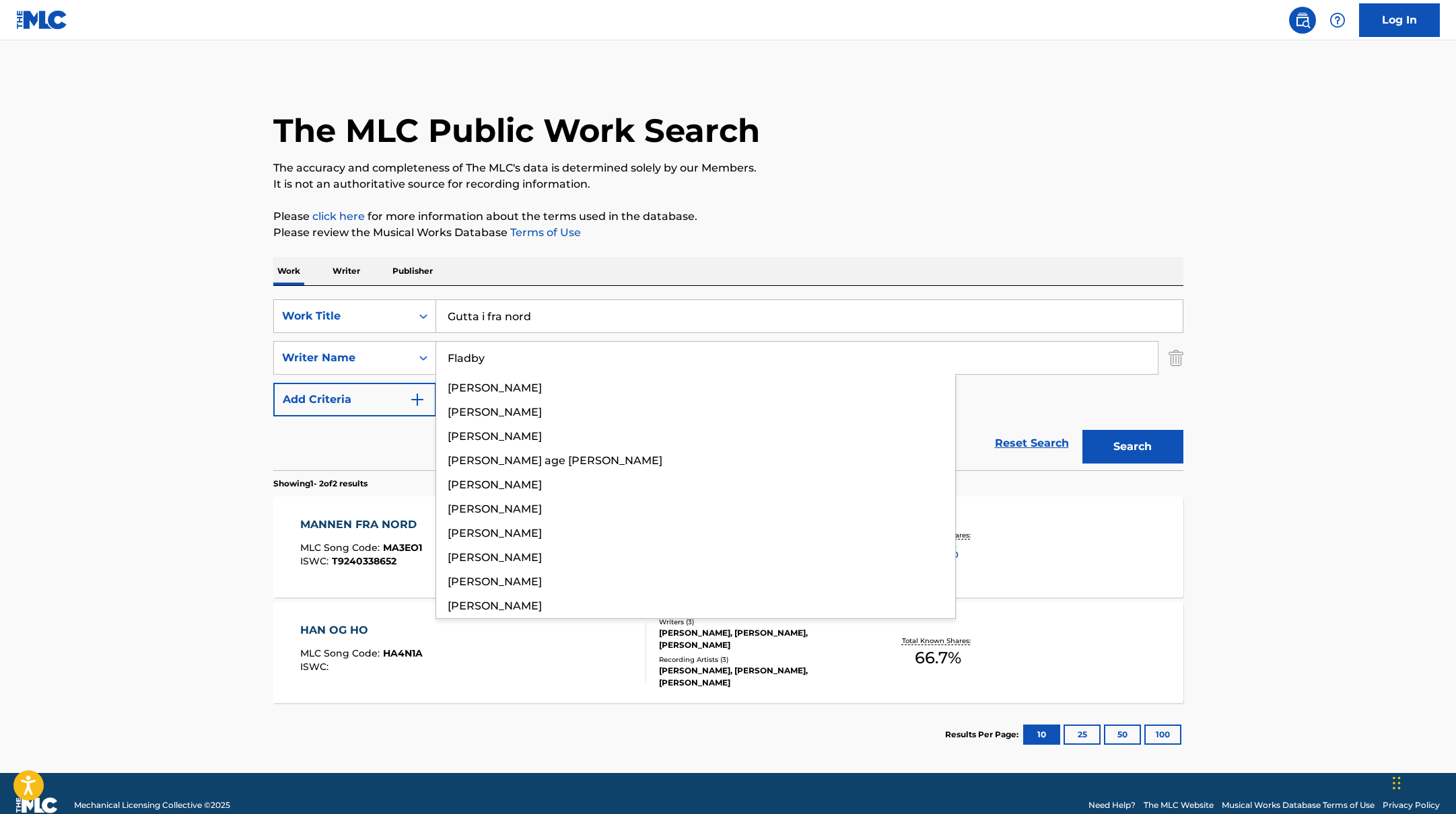
drag, startPoint x: 498, startPoint y: 356, endPoint x: 936, endPoint y: 127, distance: 494.3
click at [926, 129] on div "The MLC Public Work Search The accuracy and completeness of The MLC's data is d…" at bounding box center [728, 420] width 943 height 693
type input "Fladby"
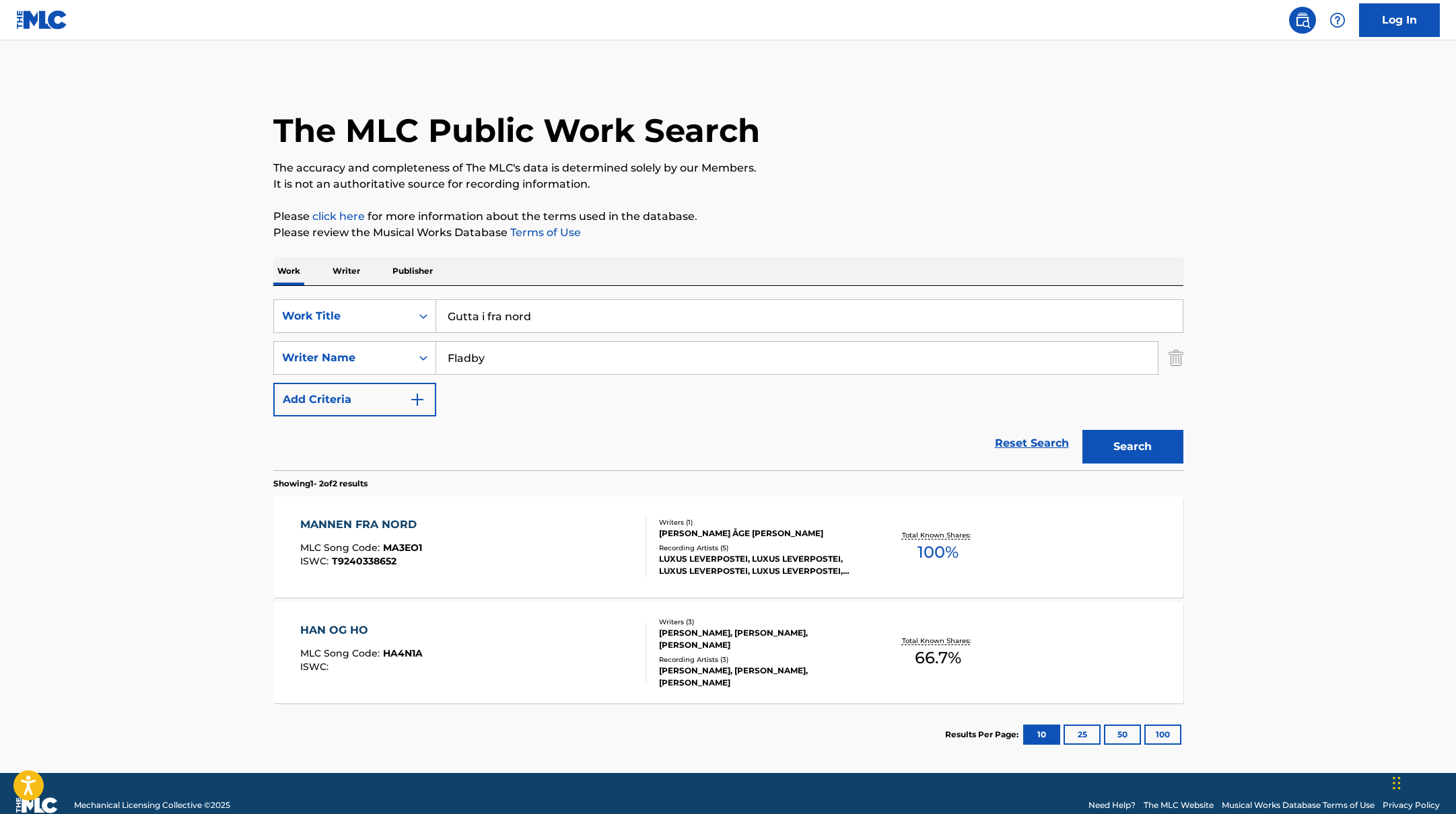
click at [936, 127] on div "The MLC Public Work Search" at bounding box center [728, 123] width 910 height 99
click at [1140, 434] on button "Search" at bounding box center [1132, 446] width 101 height 34
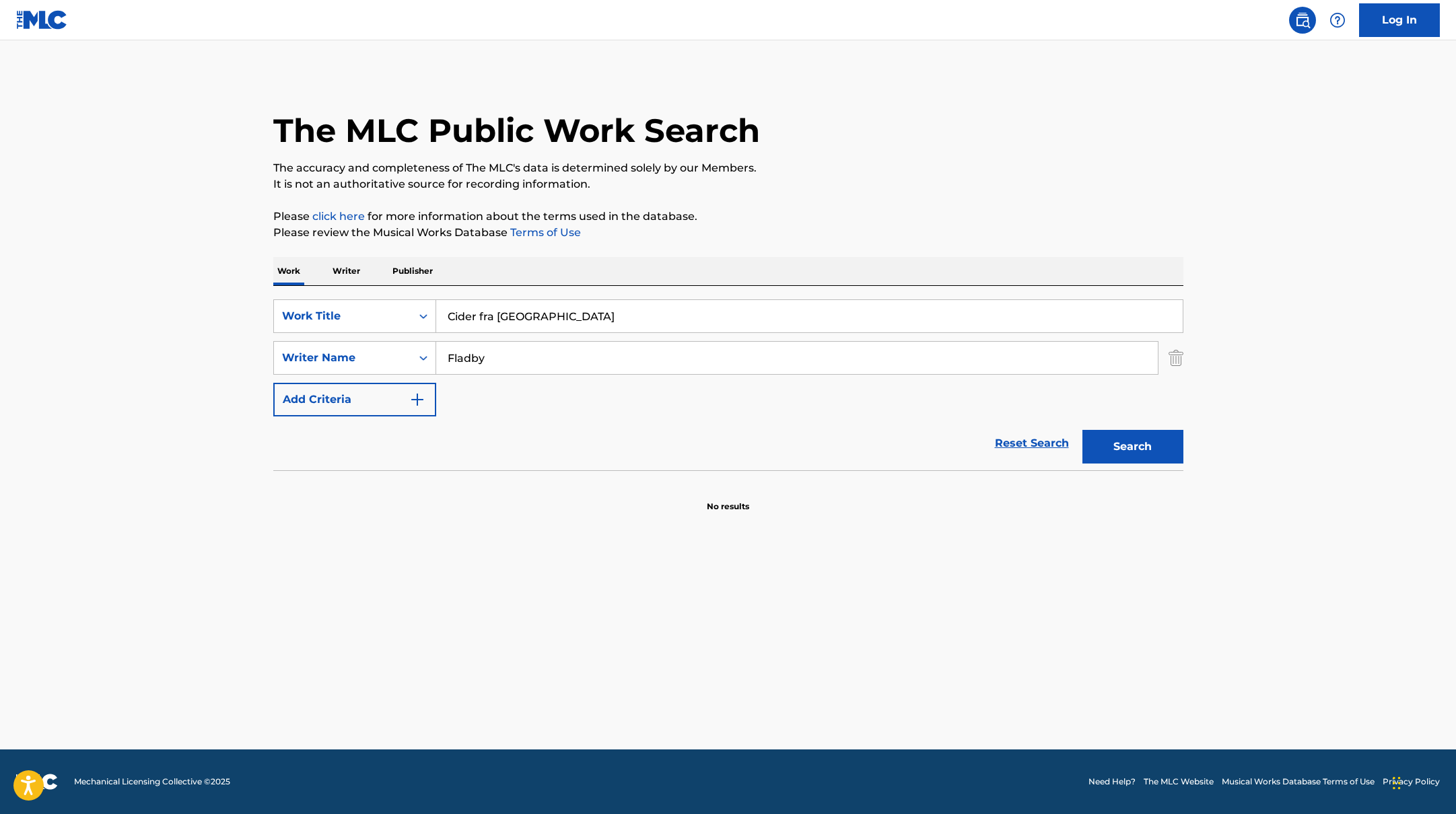
drag, startPoint x: 549, startPoint y: 323, endPoint x: 850, endPoint y: 155, distance: 344.7
click at [849, 155] on div "The MLC Public Work Search The accuracy and completeness of The MLC's data is d…" at bounding box center [728, 293] width 943 height 439
type input "Cider fra [GEOGRAPHIC_DATA]"
click at [850, 155] on div "The MLC Public Work Search" at bounding box center [728, 123] width 910 height 99
drag, startPoint x: 499, startPoint y: 359, endPoint x: 985, endPoint y: 160, distance: 525.2
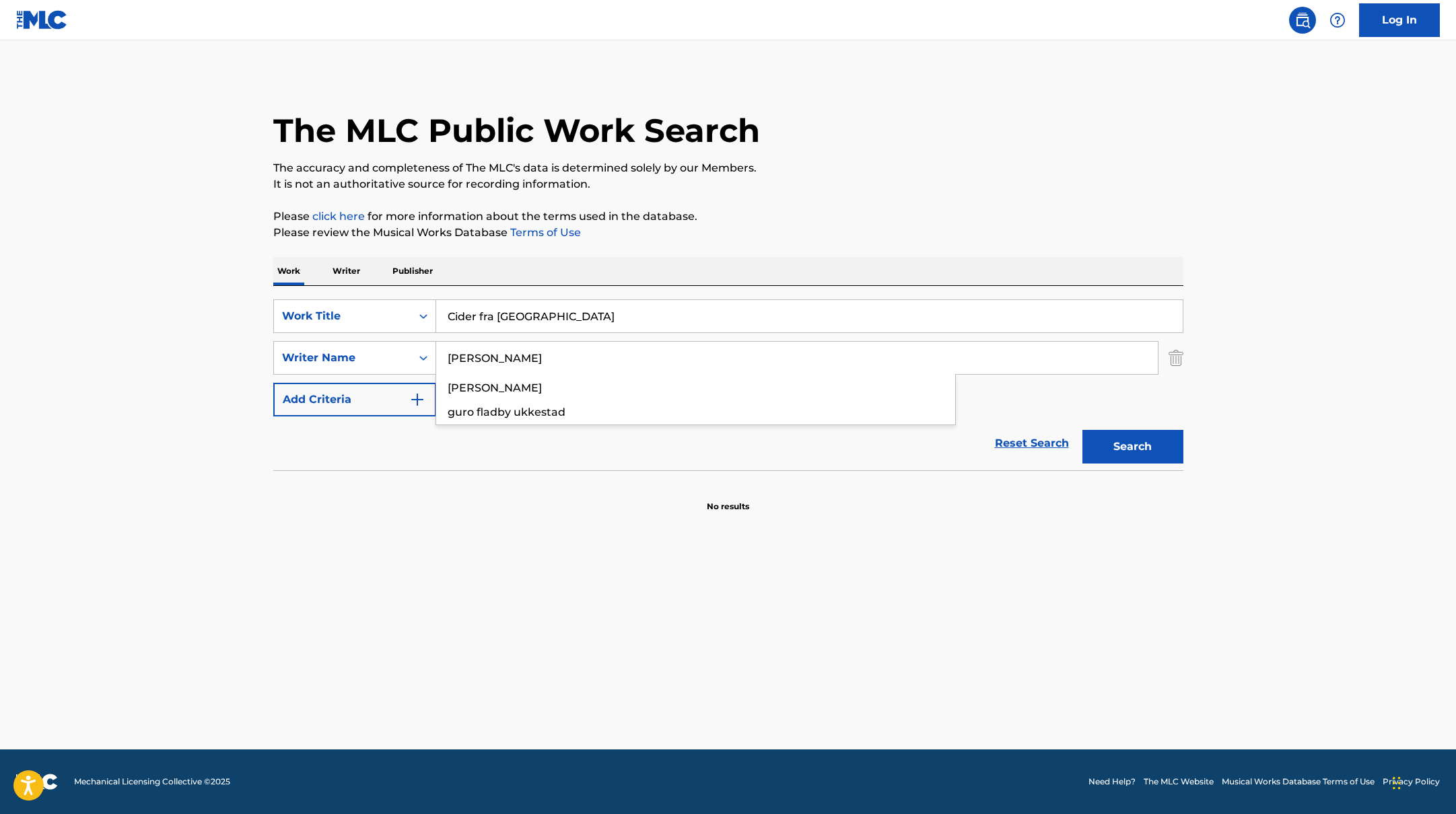
click at [982, 162] on div "The MLC Public Work Search The accuracy and completeness of The MLC's data is d…" at bounding box center [728, 293] width 943 height 439
type input "[PERSON_NAME]"
click at [985, 160] on p "The accuracy and completeness of The MLC's data is determined solely by our Mem…" at bounding box center [728, 168] width 910 height 16
click at [1135, 449] on button "Search" at bounding box center [1132, 446] width 101 height 34
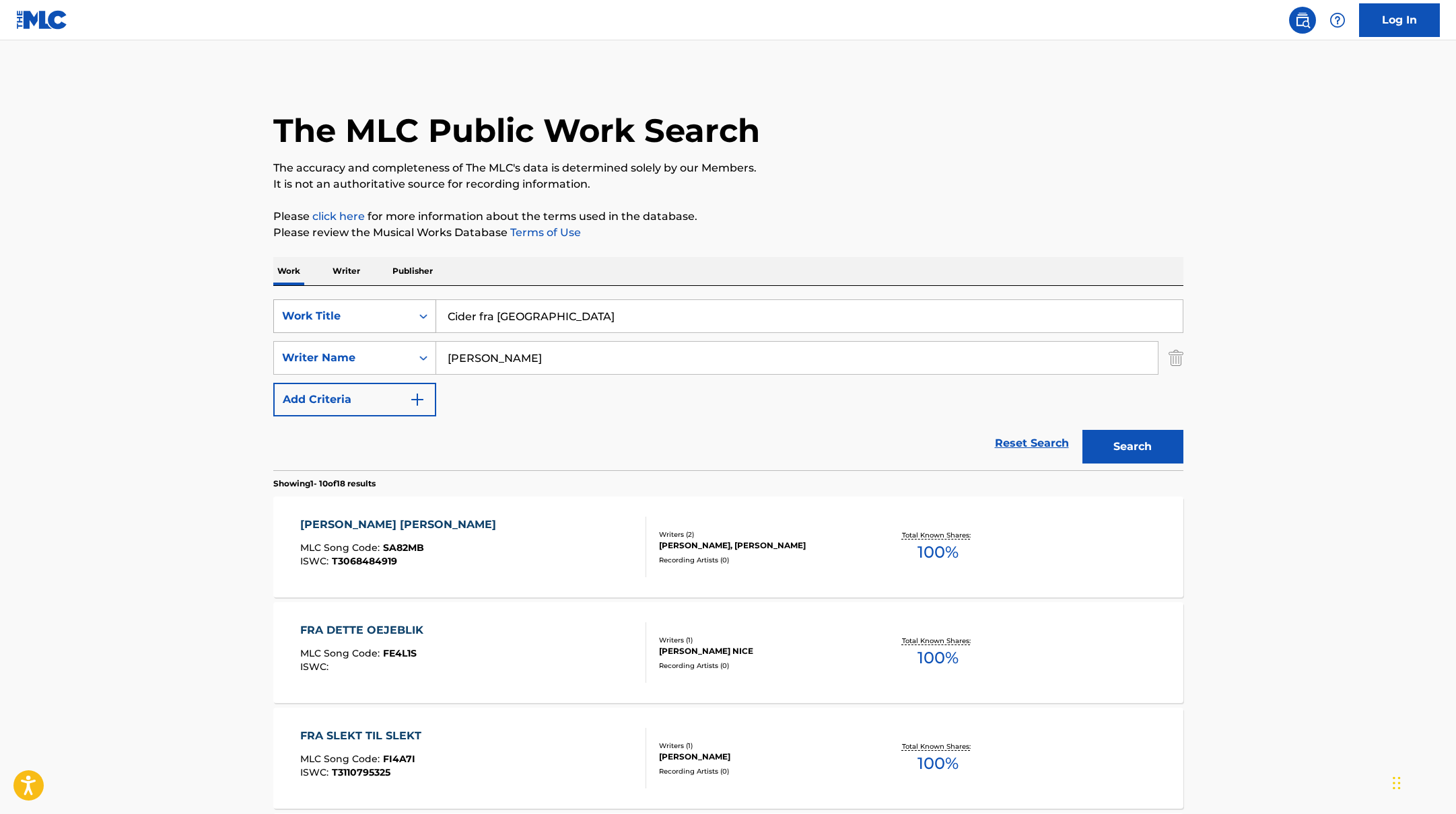
drag, startPoint x: 570, startPoint y: 322, endPoint x: 363, endPoint y: 311, distance: 207.3
click at [349, 318] on div "SearchWithCriteriab335d5b7-5ba0-43a8-9c5d-b3fbe2b10fcf Work Title Cider fra [GE…" at bounding box center [728, 316] width 910 height 34
click at [848, 174] on p "The accuracy and completeness of The MLC's data is determined solely by our Mem…" at bounding box center [728, 168] width 910 height 16
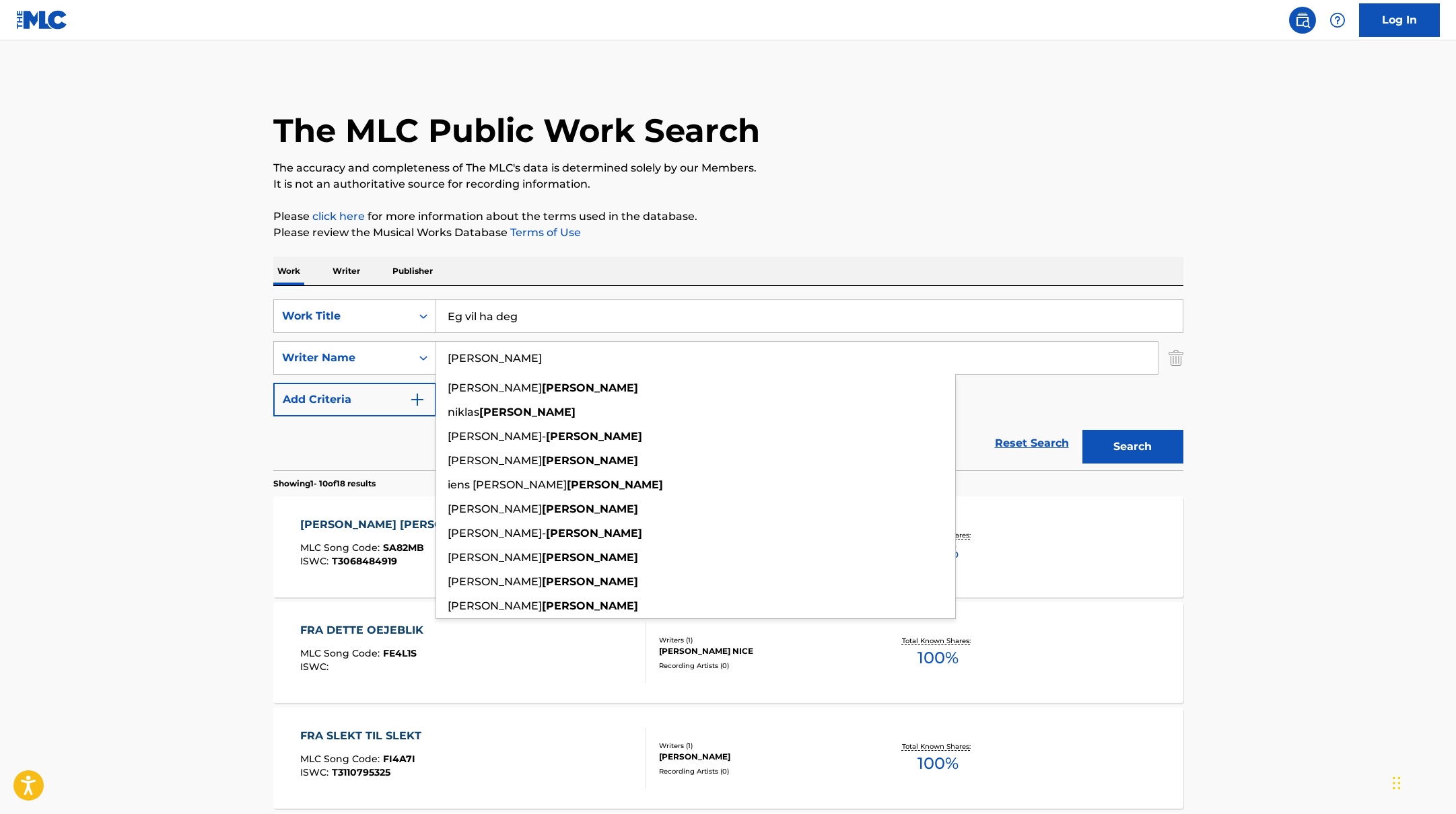
drag, startPoint x: 525, startPoint y: 348, endPoint x: 552, endPoint y: 364, distance: 31.4
click at [552, 364] on input "[PERSON_NAME]" at bounding box center [797, 359] width 722 height 33
click at [889, 230] on p "Please review the Musical Works Database Terms of Use" at bounding box center [728, 233] width 910 height 16
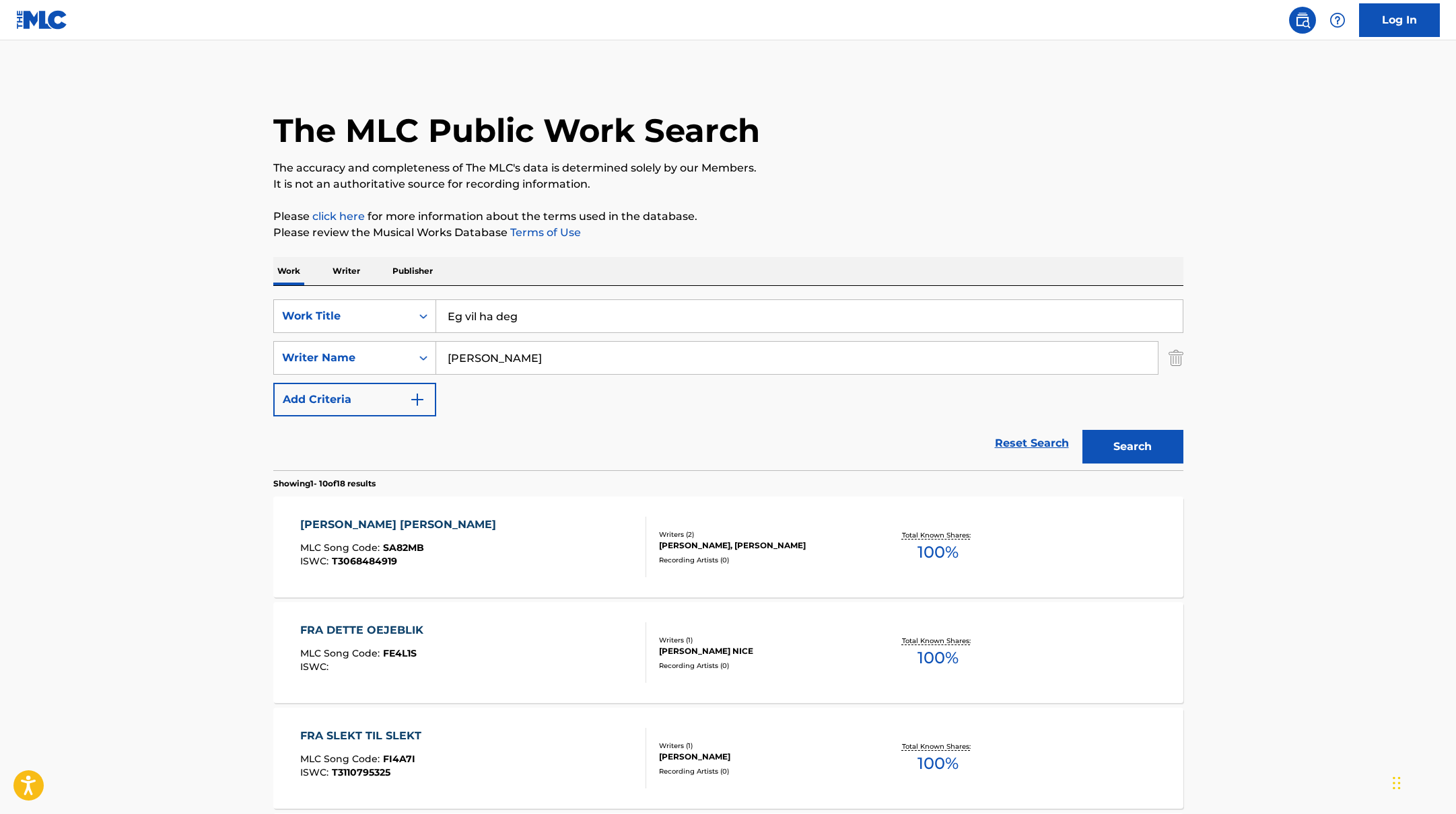
click at [1128, 439] on button "Search" at bounding box center [1132, 446] width 101 height 34
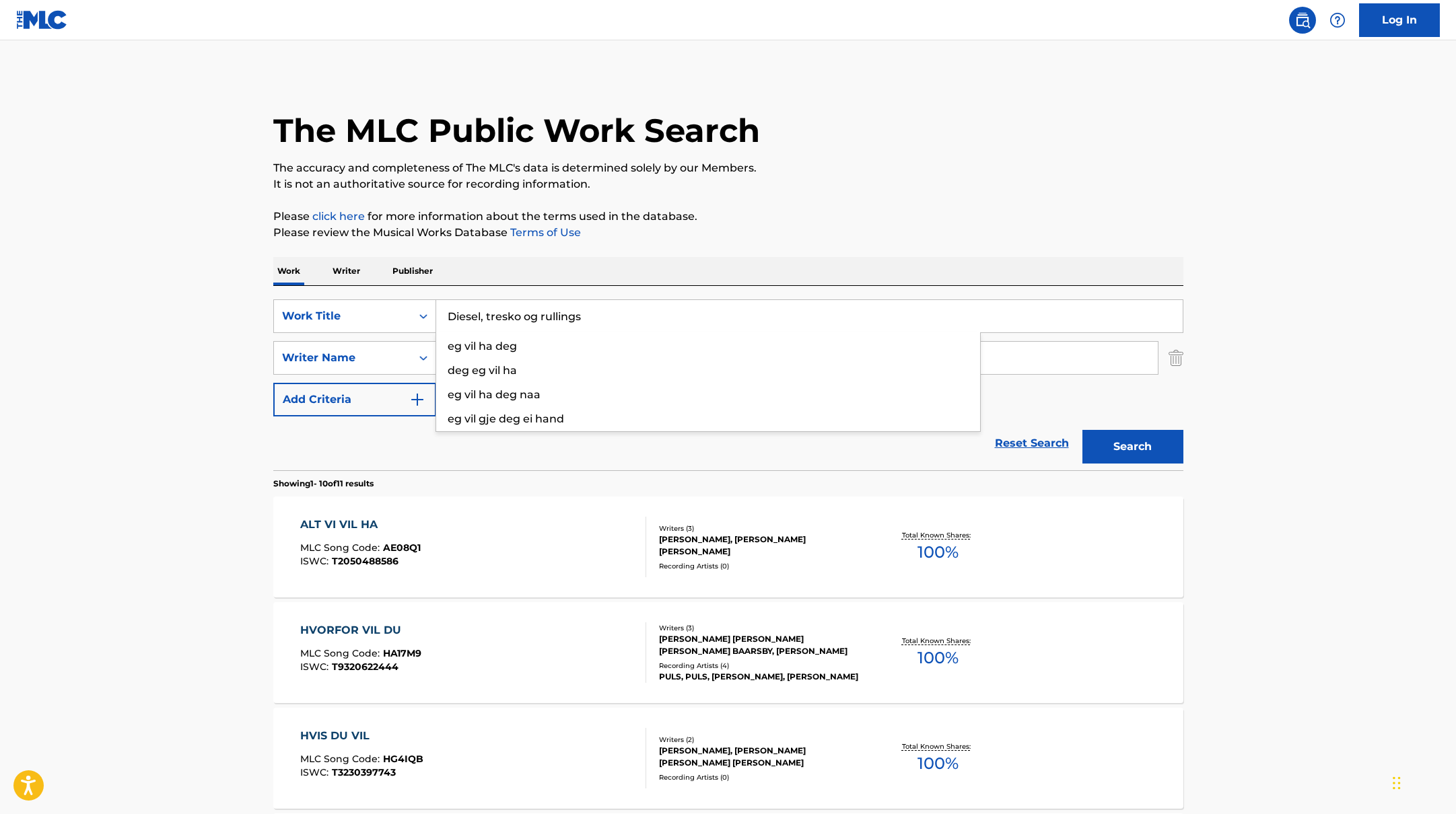
drag, startPoint x: 538, startPoint y: 317, endPoint x: 816, endPoint y: 158, distance: 320.3
type input "Diesel, tresko og rullings"
click at [816, 158] on div "The MLC Public Work Search" at bounding box center [728, 123] width 910 height 99
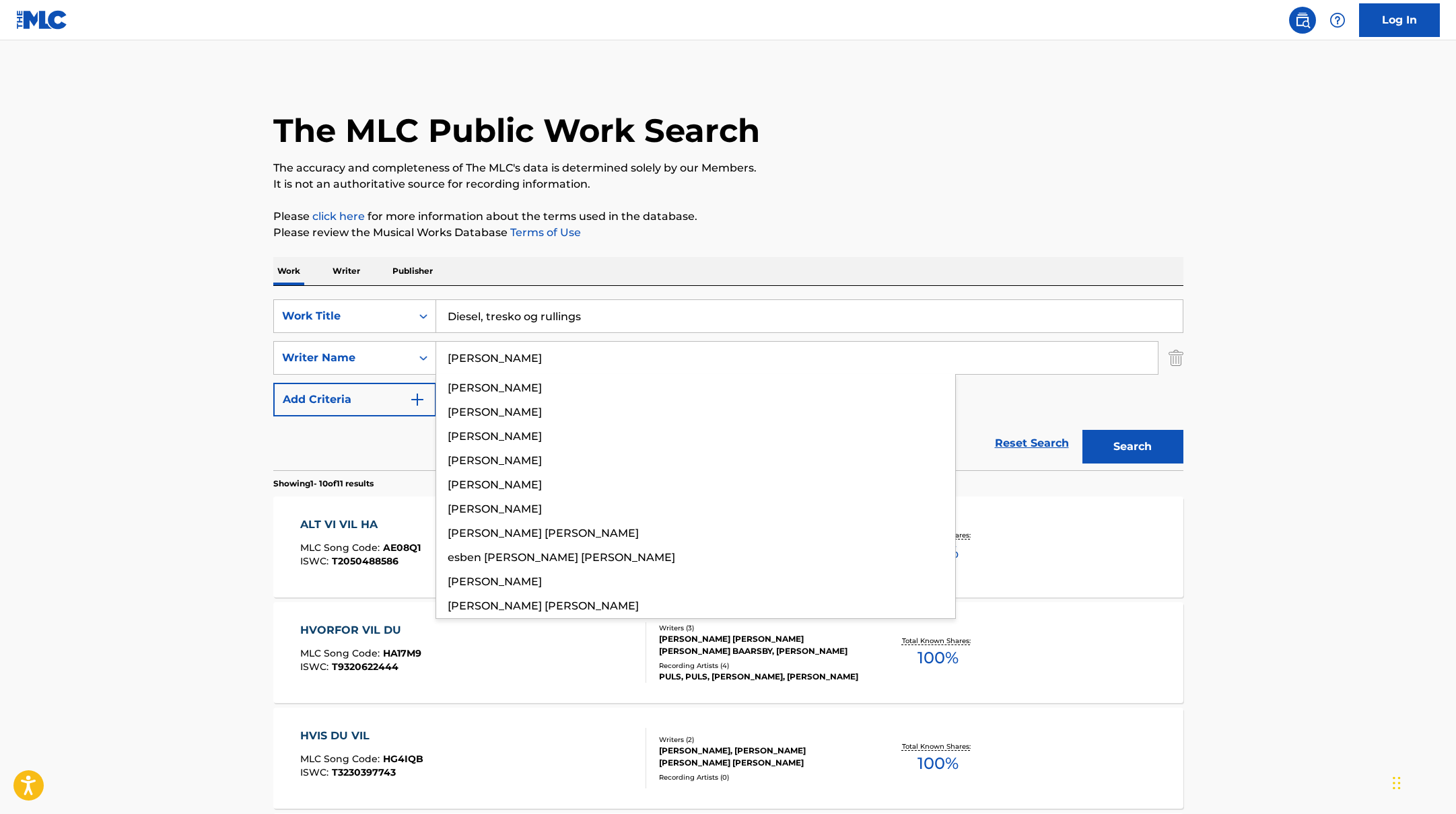
drag, startPoint x: 520, startPoint y: 358, endPoint x: 879, endPoint y: 220, distance: 384.6
type input "[PERSON_NAME]"
click at [879, 220] on p "Please click here for more information about the terms used in the database." at bounding box center [728, 216] width 910 height 16
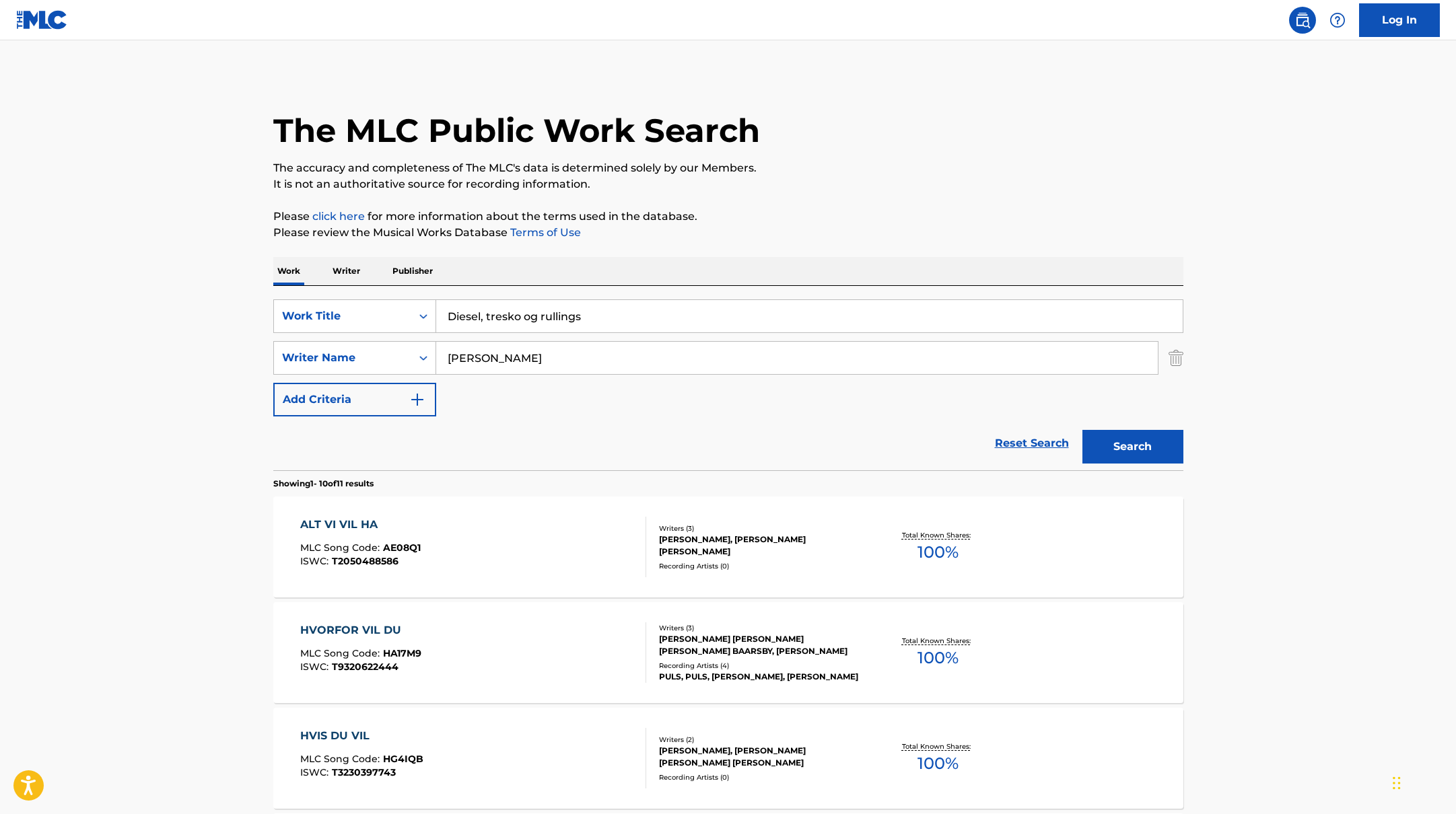
click at [1117, 445] on button "Search" at bounding box center [1132, 446] width 101 height 34
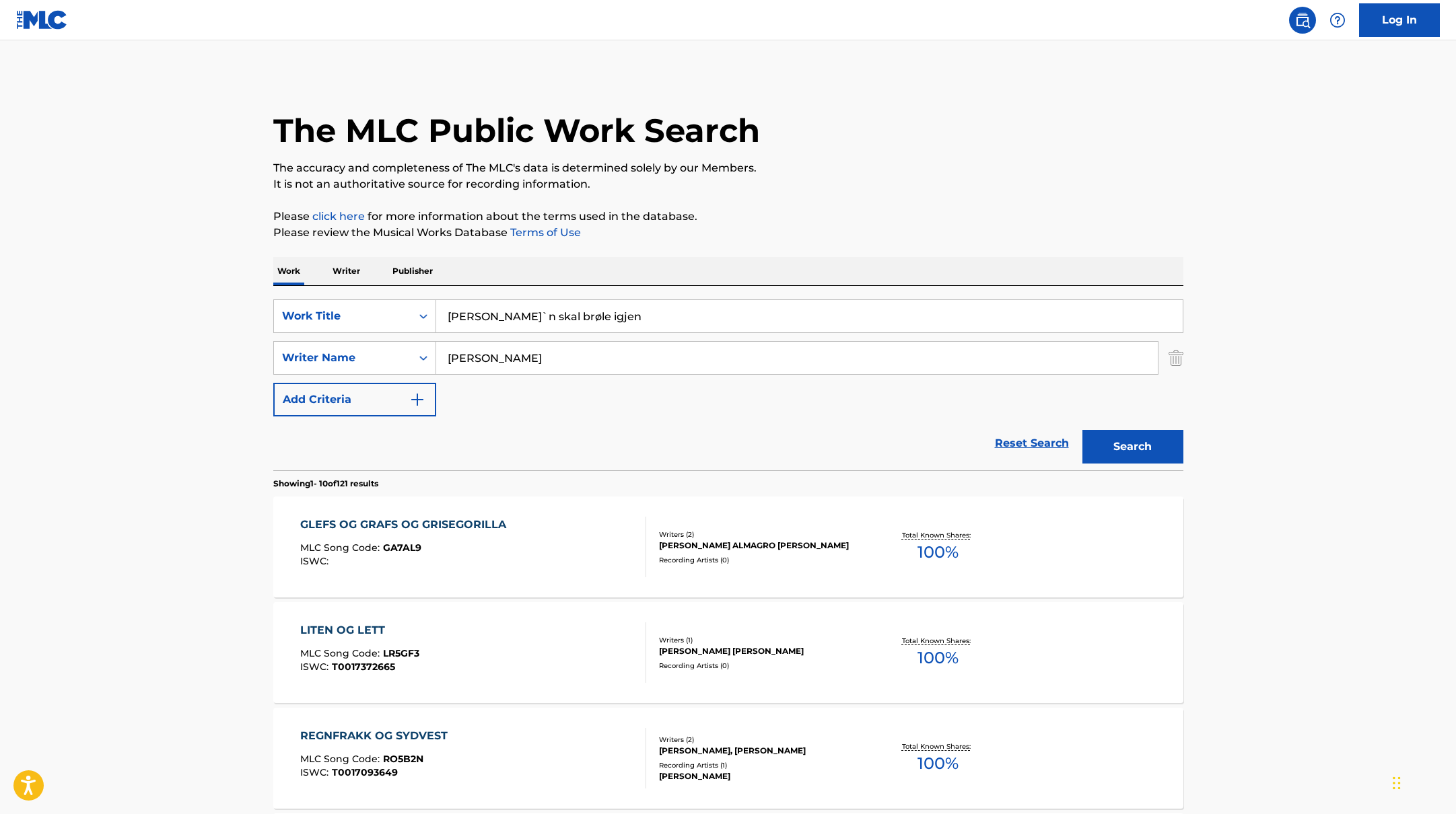
drag, startPoint x: 608, startPoint y: 314, endPoint x: 424, endPoint y: 288, distance: 185.8
click at [337, 305] on div "SearchWithCriteriab335d5b7-5ba0-43a8-9c5d-b3fbe2b10fcf Work Title [PERSON_NAME]…" at bounding box center [728, 316] width 910 height 34
type input "[PERSON_NAME]`n skal brøle igjen"
click at [793, 211] on p "Please click here for more information about the terms used in the database." at bounding box center [728, 216] width 910 height 16
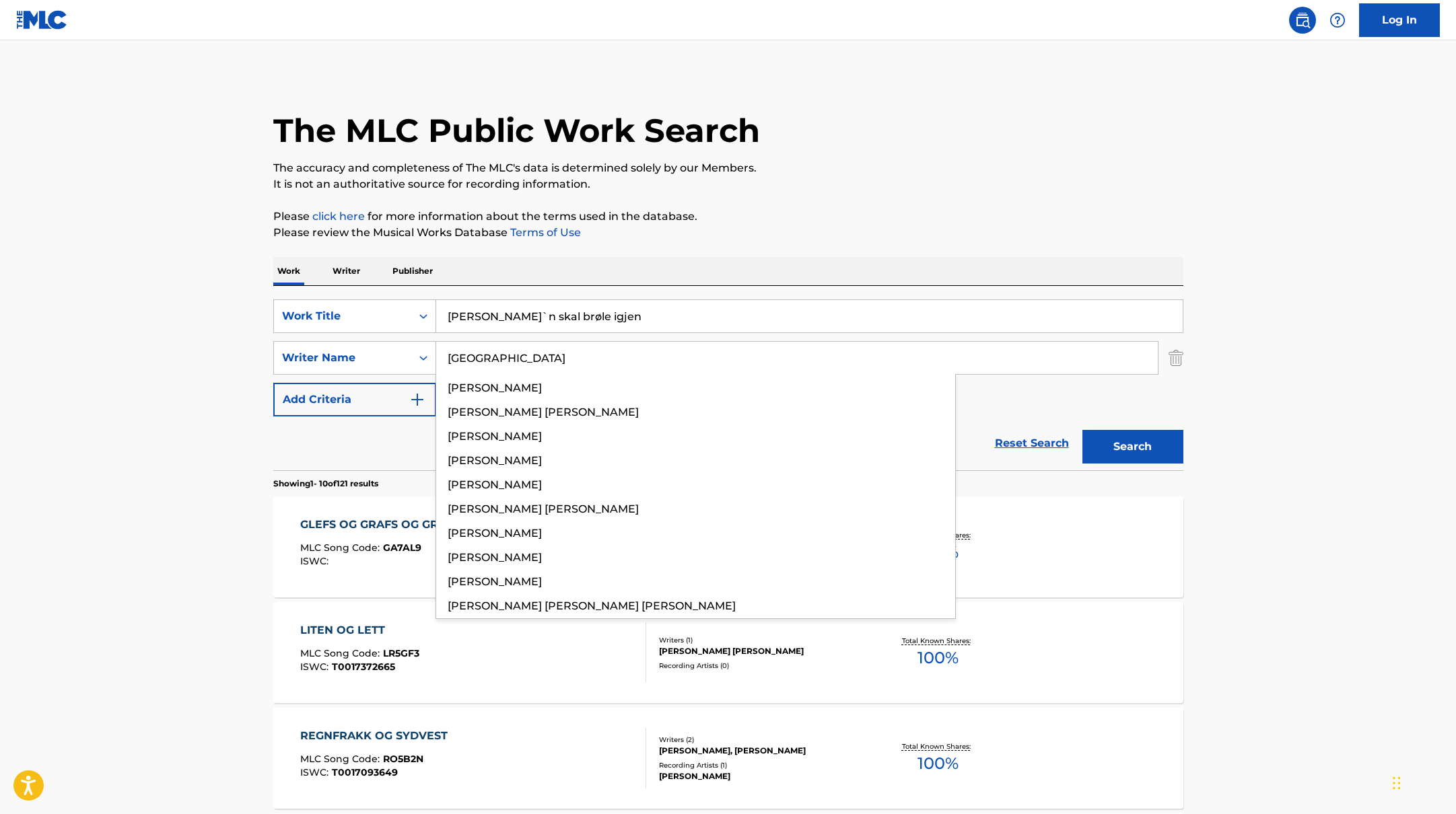
drag, startPoint x: 519, startPoint y: 355, endPoint x: 819, endPoint y: 198, distance: 338.6
type input "[GEOGRAPHIC_DATA]"
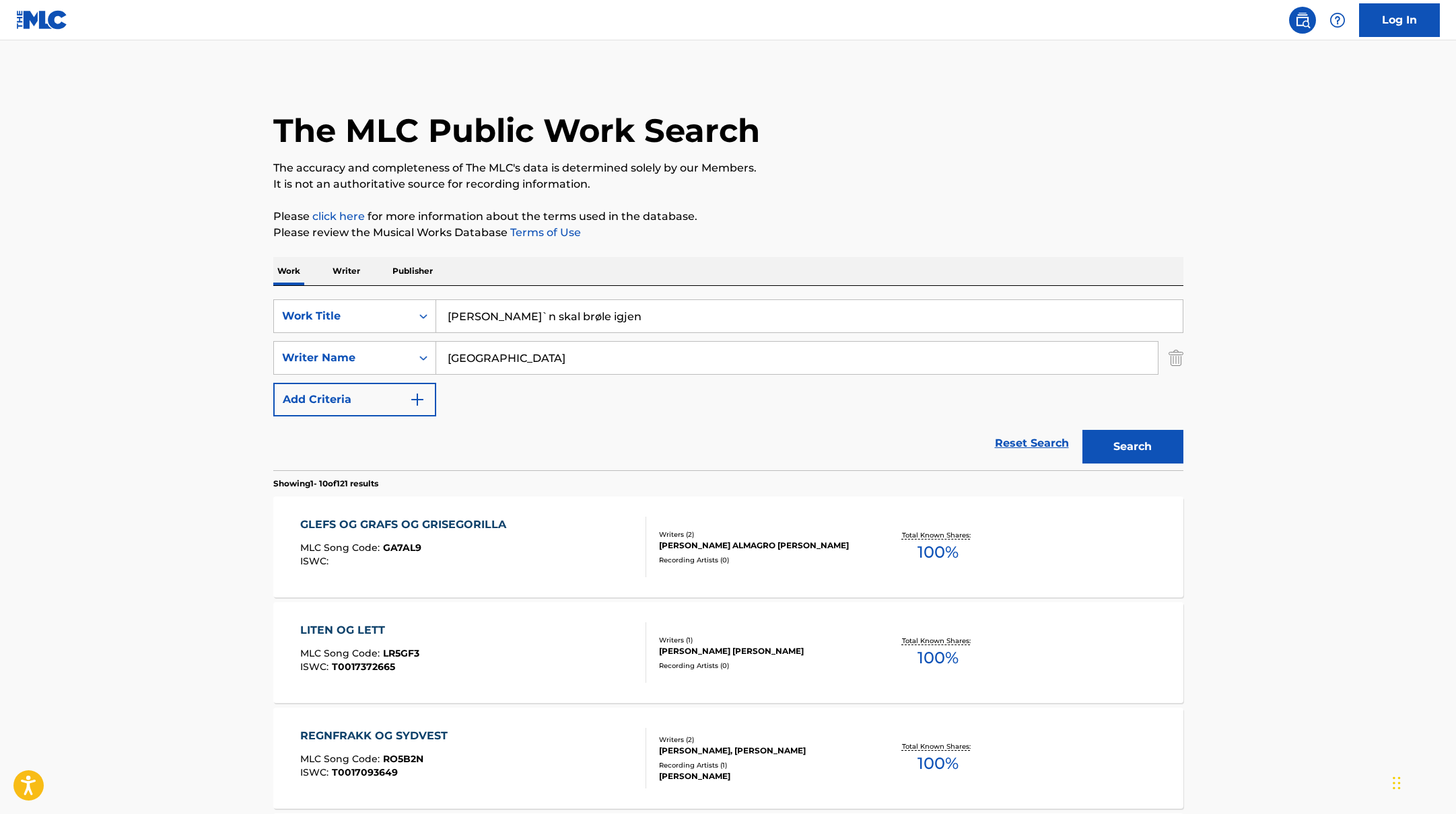
click at [1106, 457] on button "Search" at bounding box center [1132, 446] width 101 height 34
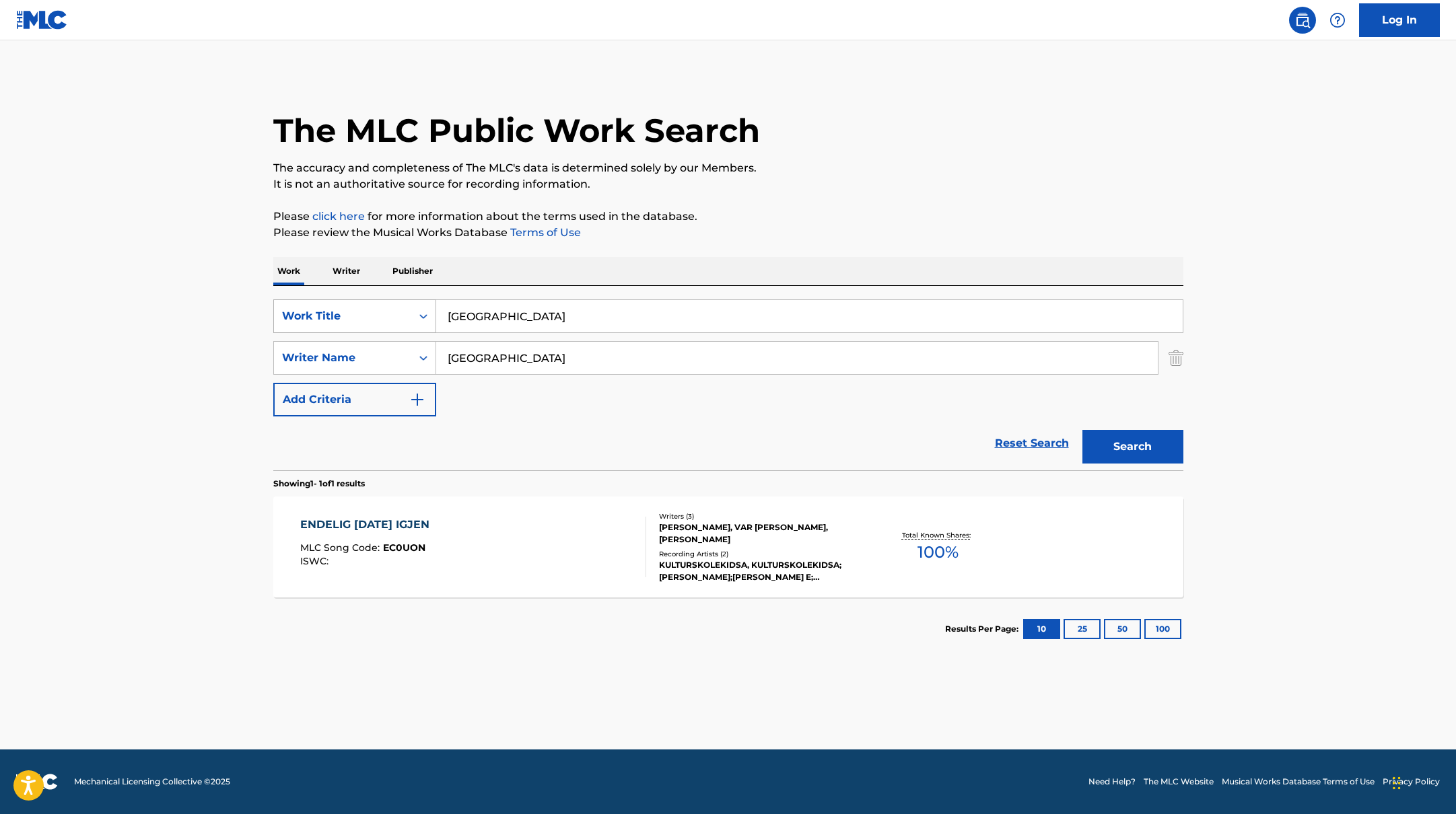
drag, startPoint x: 615, startPoint y: 318, endPoint x: 371, endPoint y: 305, distance: 244.3
click at [373, 307] on div "SearchWithCriteriab335d5b7-5ba0-43a8-9c5d-b3fbe2b10fcf Work Title [GEOGRAPHIC_D…" at bounding box center [728, 316] width 910 height 34
type input "[GEOGRAPHIC_DATA]"
click at [714, 202] on div "The MLC Public Work Search The accuracy and completeness of The MLC's data is d…" at bounding box center [728, 368] width 943 height 587
drag, startPoint x: 524, startPoint y: 360, endPoint x: 492, endPoint y: 318, distance: 52.8
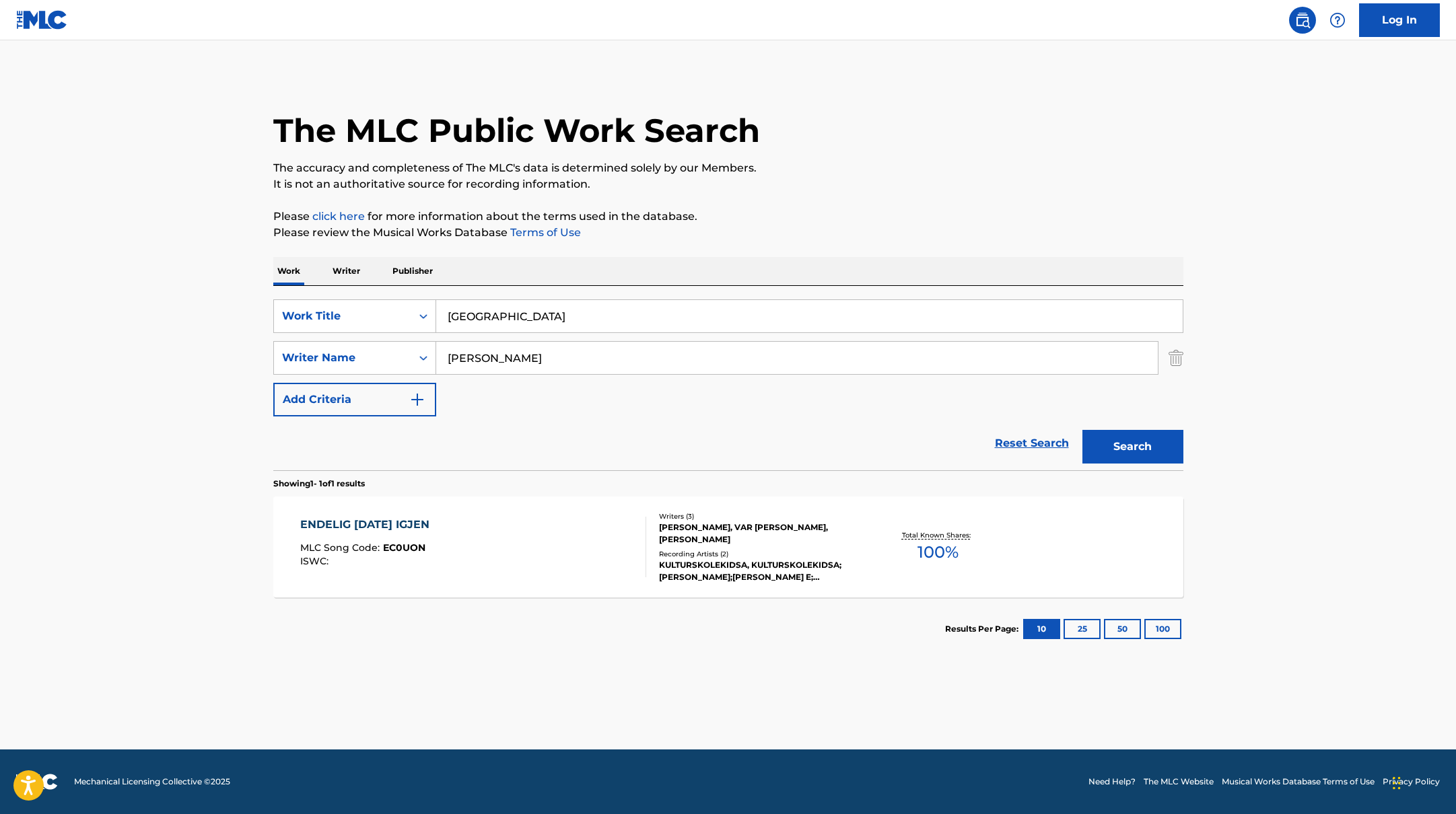
click at [370, 341] on div "SearchWithCriteriabc7363e5-3b2b-47d7-9e26-821f073300c3 Writer Name [PERSON_NAME]" at bounding box center [728, 358] width 910 height 34
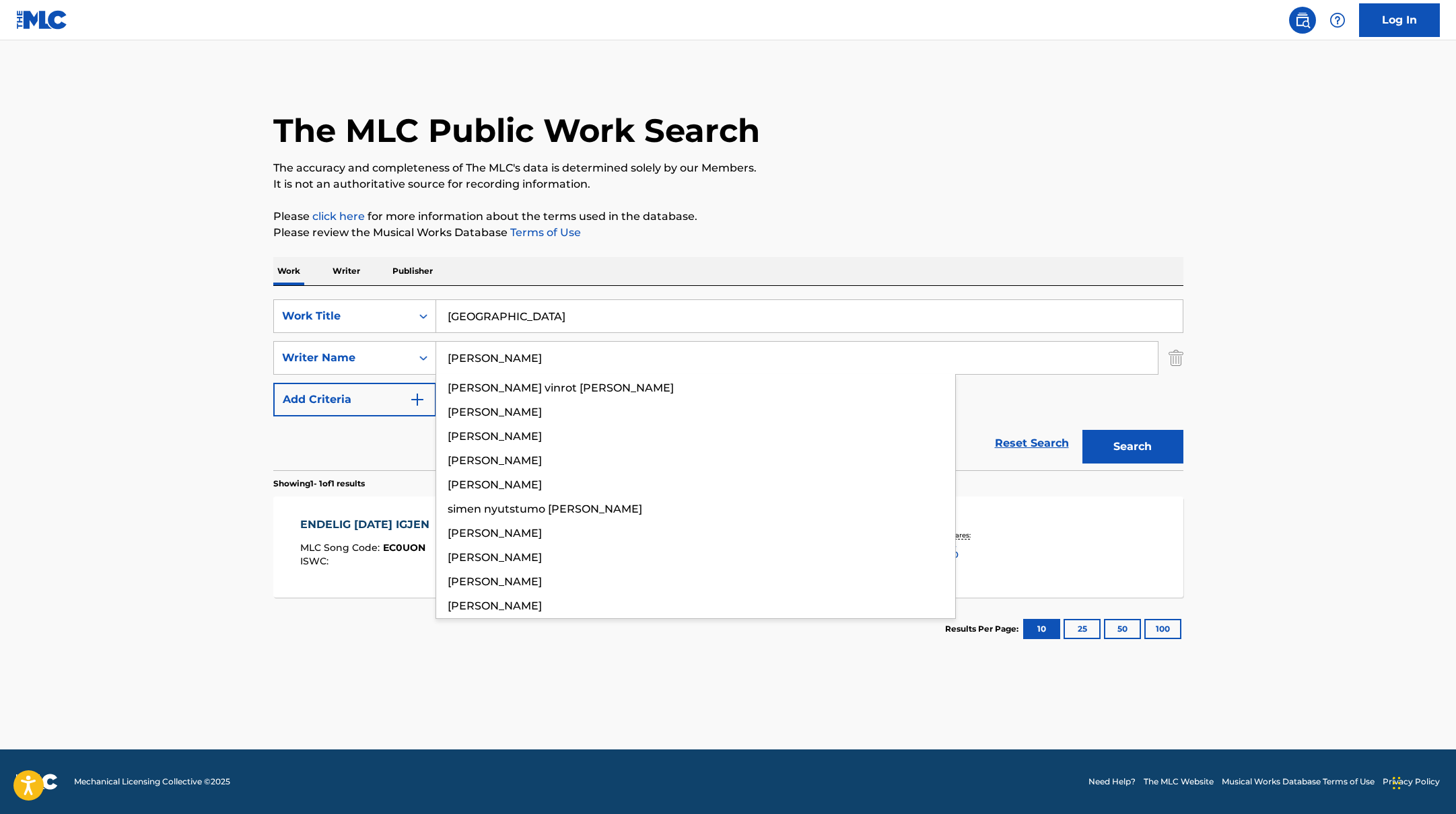
type input "[PERSON_NAME]"
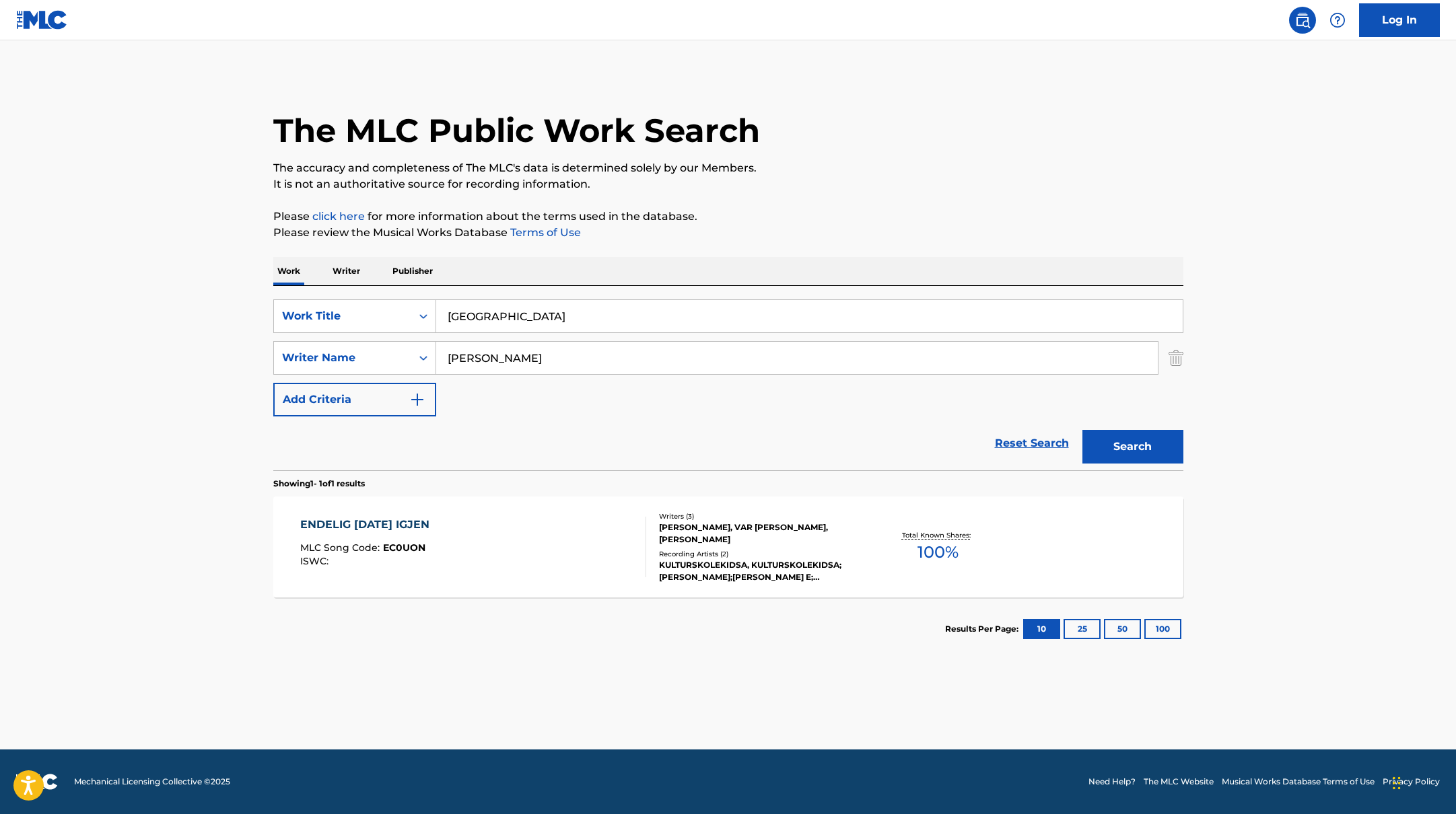
click at [873, 228] on p "Please review the Musical Works Database Terms of Use" at bounding box center [728, 233] width 910 height 16
click at [1136, 440] on button "Search" at bounding box center [1132, 446] width 101 height 34
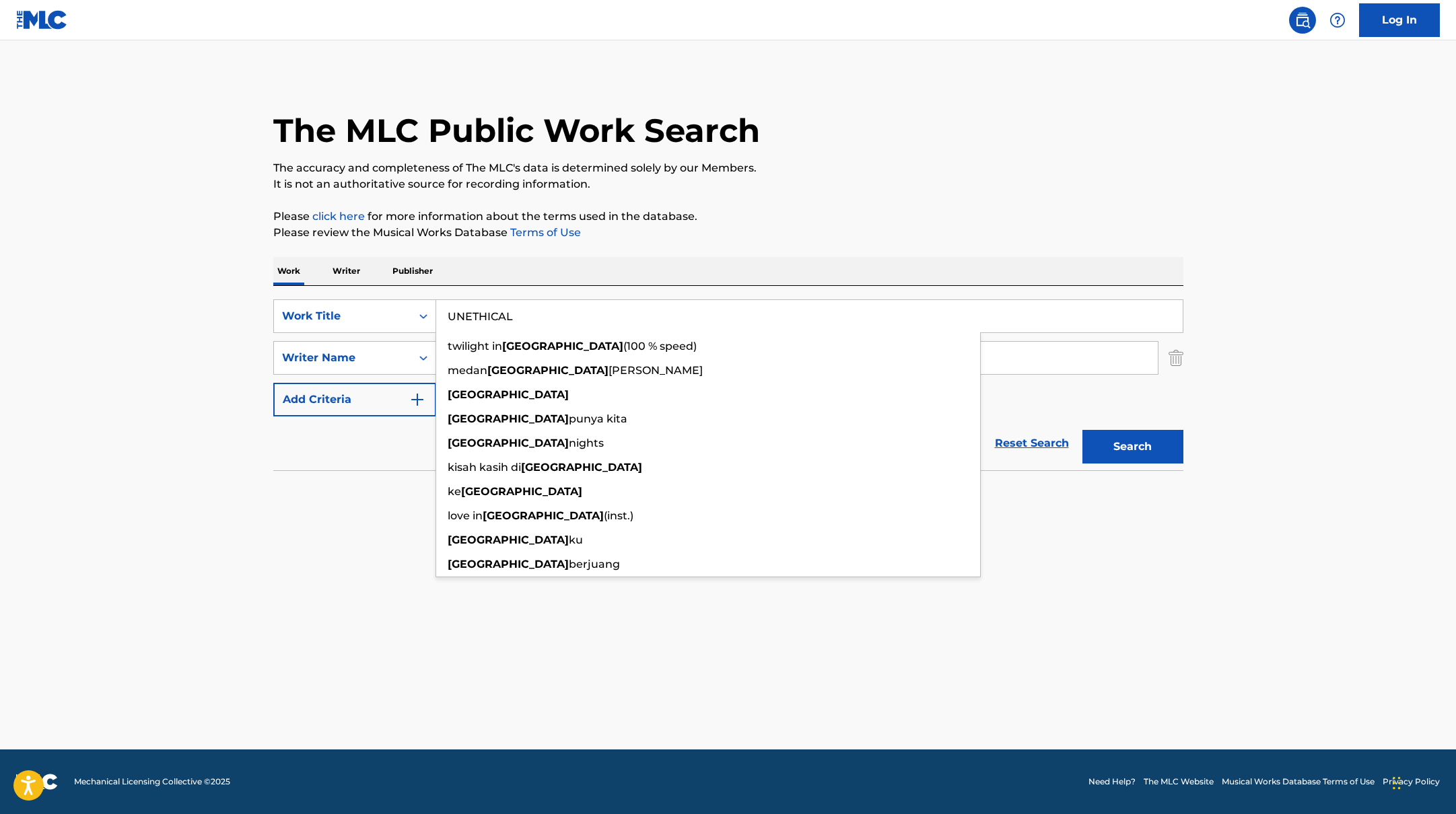
drag, startPoint x: 510, startPoint y: 316, endPoint x: 839, endPoint y: 158, distance: 365.0
click at [835, 160] on div "The MLC Public Work Search The accuracy and completeness of The MLC's data is d…" at bounding box center [728, 293] width 943 height 439
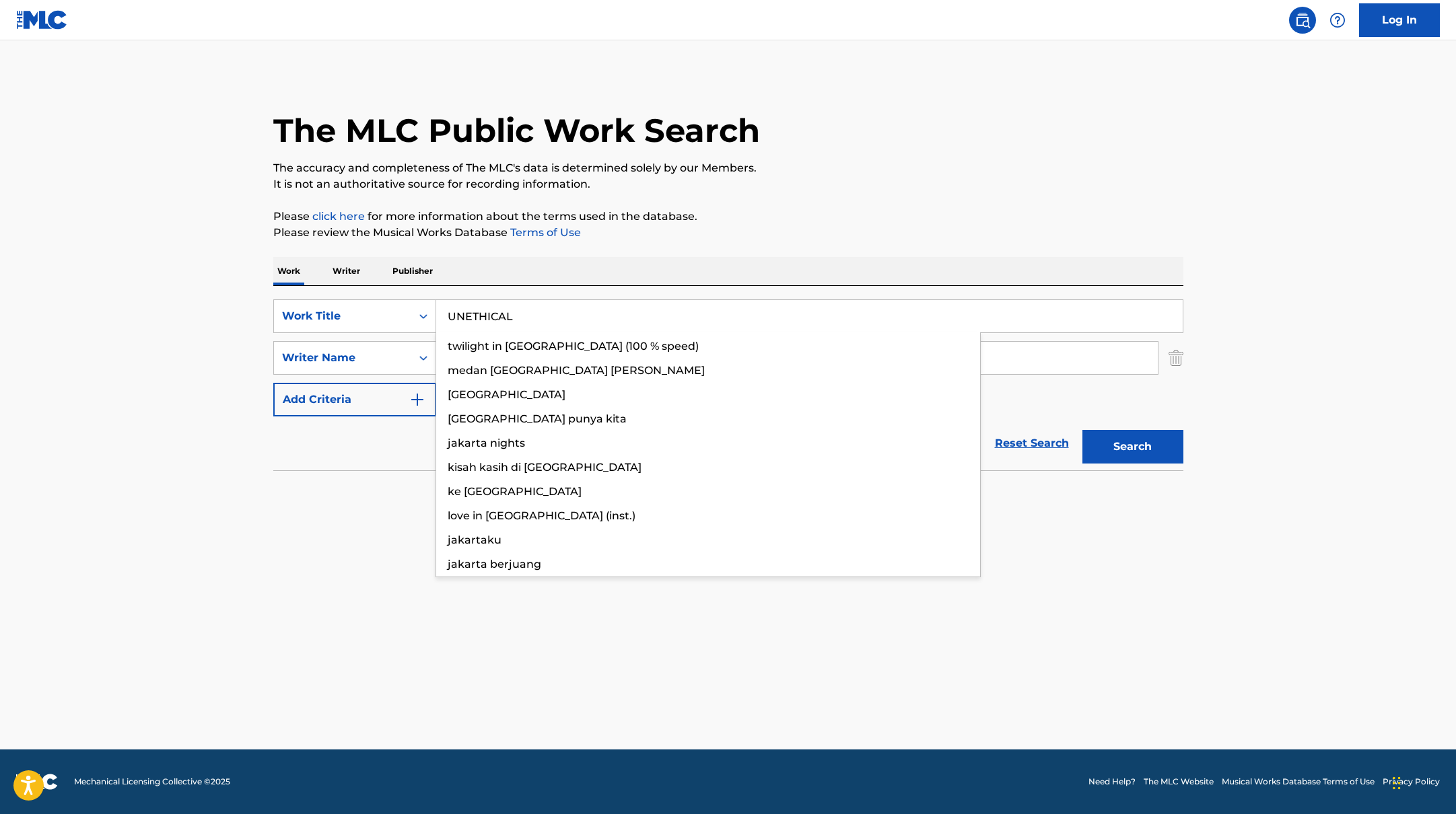
type input "UNETHICAL"
click at [839, 158] on div "The MLC Public Work Search" at bounding box center [728, 123] width 910 height 99
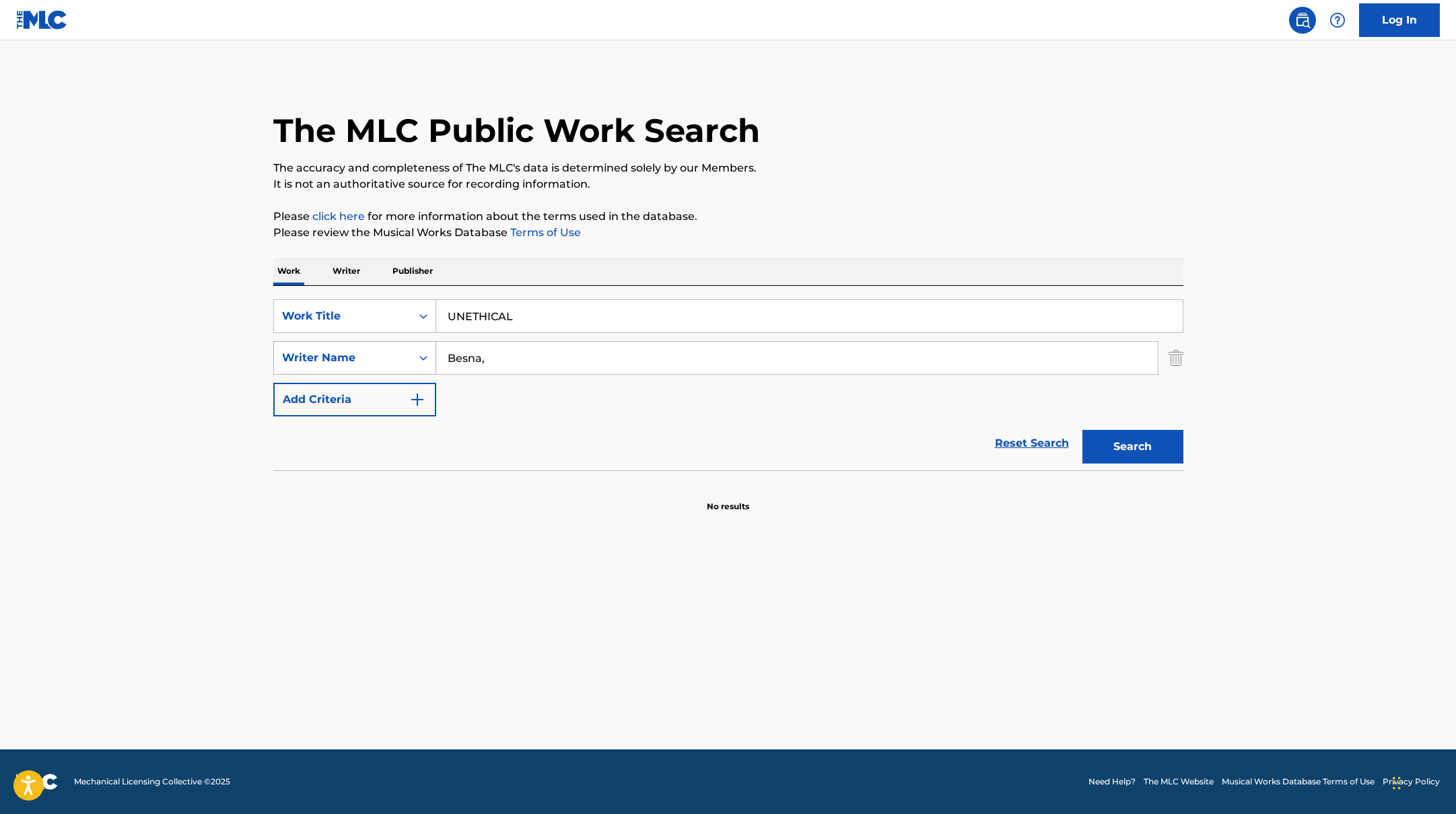
drag, startPoint x: 531, startPoint y: 358, endPoint x: 415, endPoint y: 344, distance: 116.8
click at [378, 355] on div "SearchWithCriteriabc7363e5-3b2b-47d7-9e26-821f073300c3 Writer Name Besna," at bounding box center [728, 358] width 910 height 34
type input "Besna,"
click at [836, 216] on p "Please click here for more information about the terms used in the database." at bounding box center [728, 216] width 910 height 16
click at [1128, 448] on button "Search" at bounding box center [1132, 446] width 101 height 34
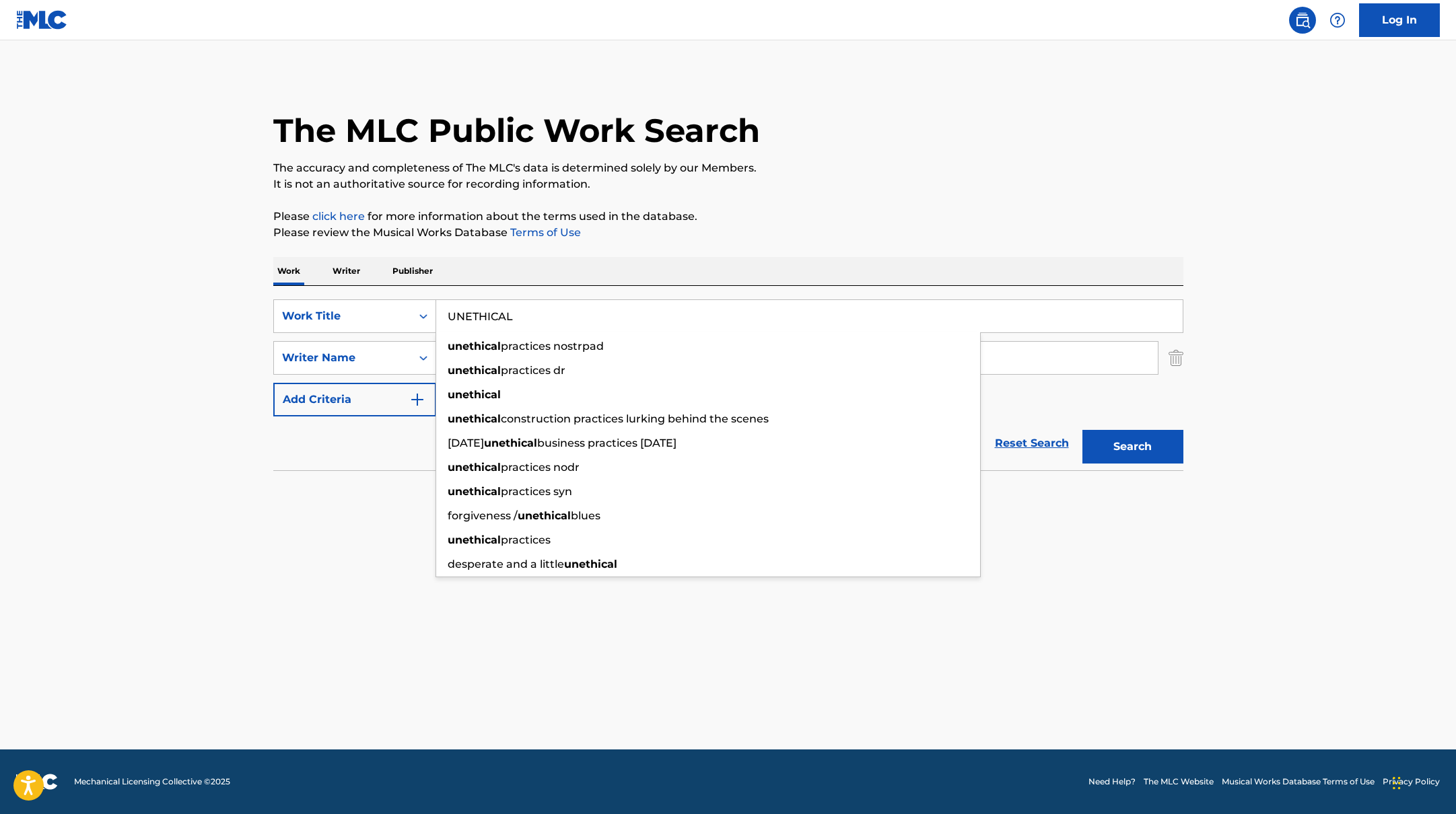
drag, startPoint x: 531, startPoint y: 326, endPoint x: 368, endPoint y: 298, distance: 165.4
click at [368, 298] on div "SearchWithCriteriab335d5b7-5ba0-43a8-9c5d-b3fbe2b10fcf Work Title UNETHICAL une…" at bounding box center [728, 378] width 910 height 185
type input "Velkommen til Gimle (Solsiden)"
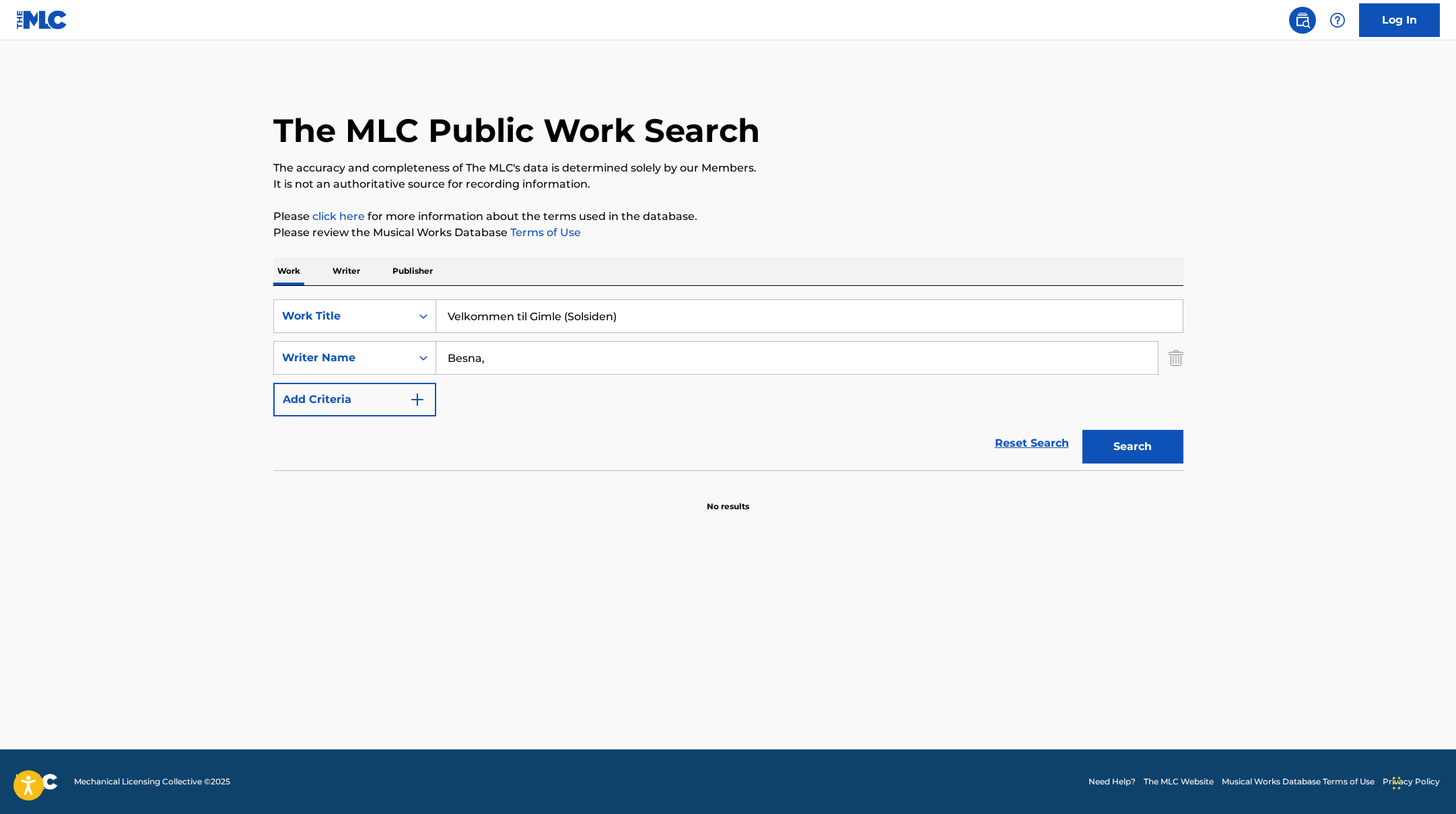
click at [780, 199] on div "The MLC Public Work Search The accuracy and completeness of The MLC's data is d…" at bounding box center [728, 293] width 943 height 439
drag, startPoint x: 528, startPoint y: 359, endPoint x: 924, endPoint y: 174, distance: 437.1
click at [921, 176] on div "The MLC Public Work Search The accuracy and completeness of The MLC's data is d…" at bounding box center [728, 293] width 943 height 439
type input "Nordal"
click at [924, 174] on p "The accuracy and completeness of The MLC's data is determined solely by our Mem…" at bounding box center [728, 168] width 910 height 16
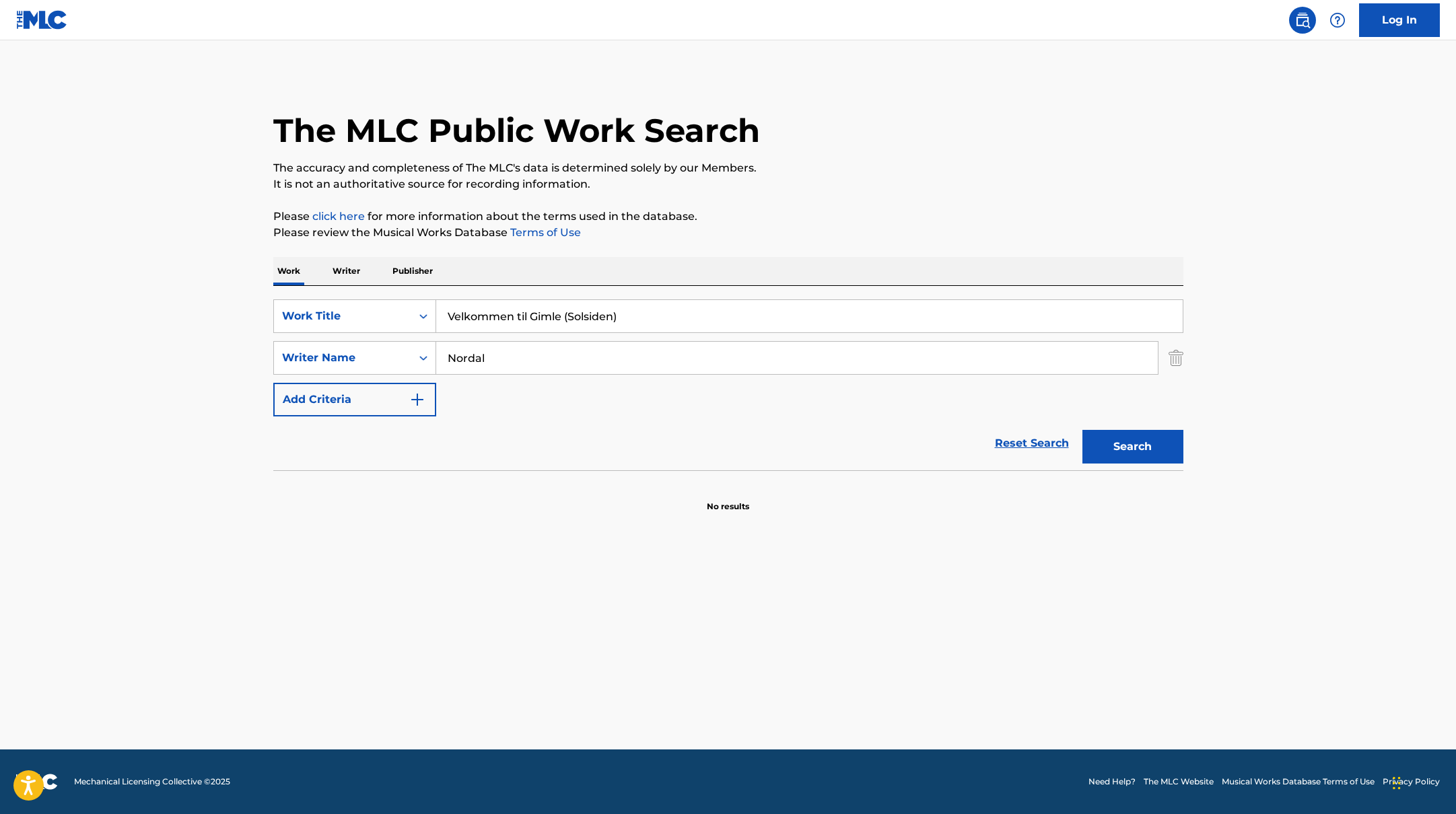
click at [1146, 436] on button "Search" at bounding box center [1132, 446] width 101 height 34
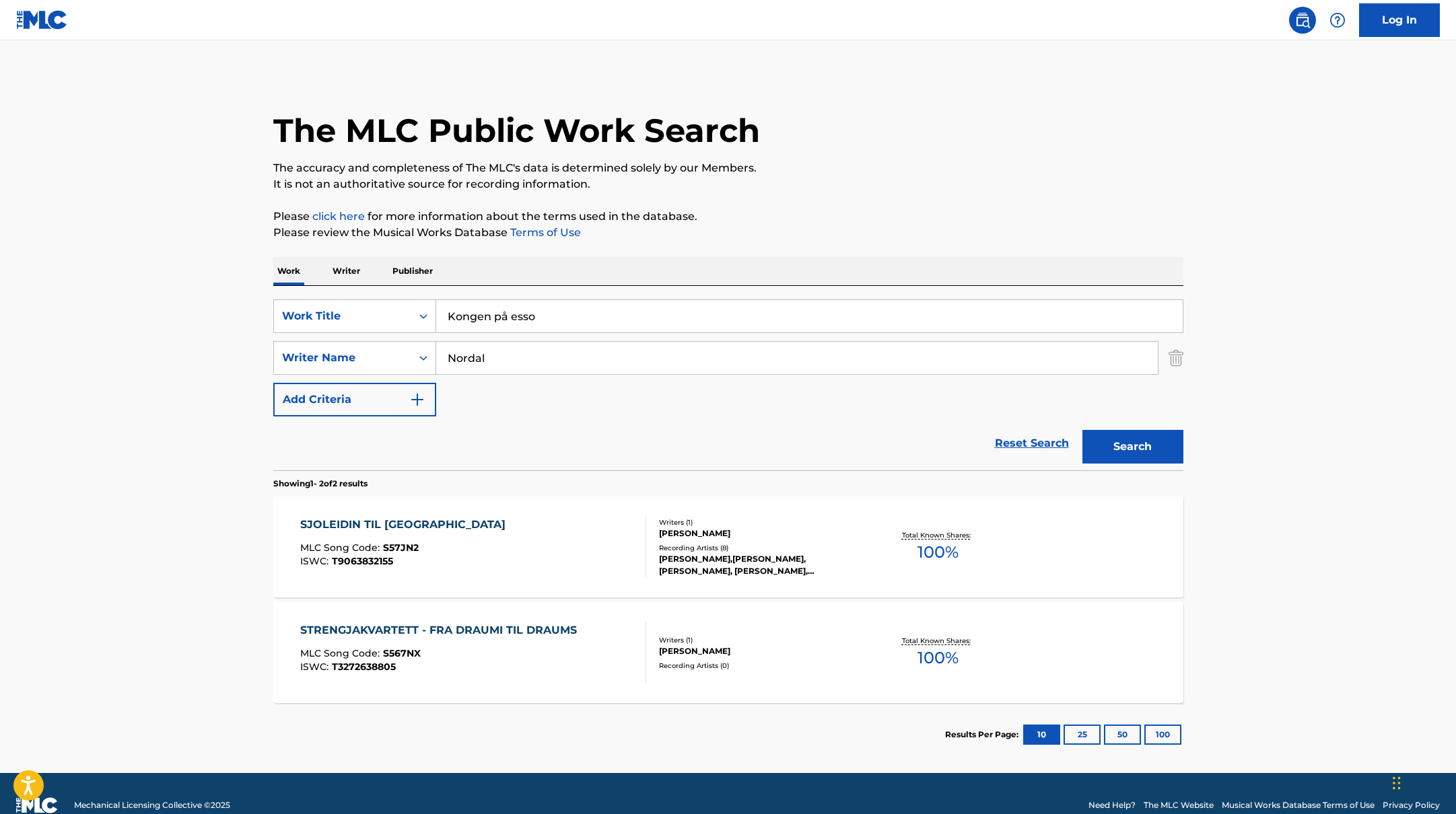
drag, startPoint x: 653, startPoint y: 319, endPoint x: 762, endPoint y: 224, distance: 144.6
click at [762, 224] on div "The MLC Public Work Search The accuracy and completeness of The MLC's data is d…" at bounding box center [728, 420] width 943 height 693
type input "Kongen på esso"
click at [762, 224] on p "Please click here for more information about the terms used in the database." at bounding box center [728, 216] width 910 height 16
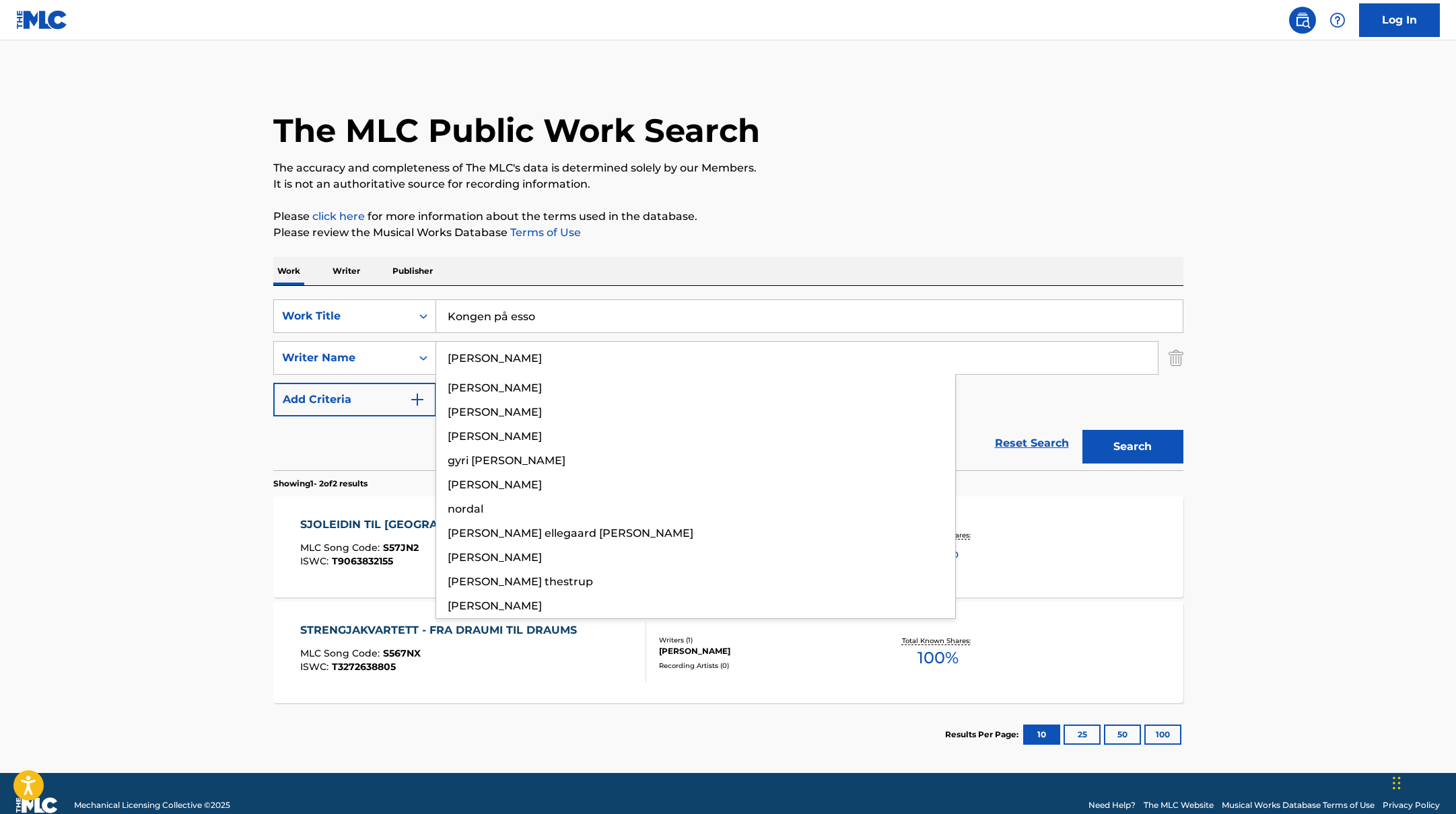
drag, startPoint x: 499, startPoint y: 359, endPoint x: 867, endPoint y: 171, distance: 413.2
click at [867, 171] on div "The MLC Public Work Search The accuracy and completeness of The MLC's data is d…" at bounding box center [728, 420] width 943 height 693
type input "[PERSON_NAME]"
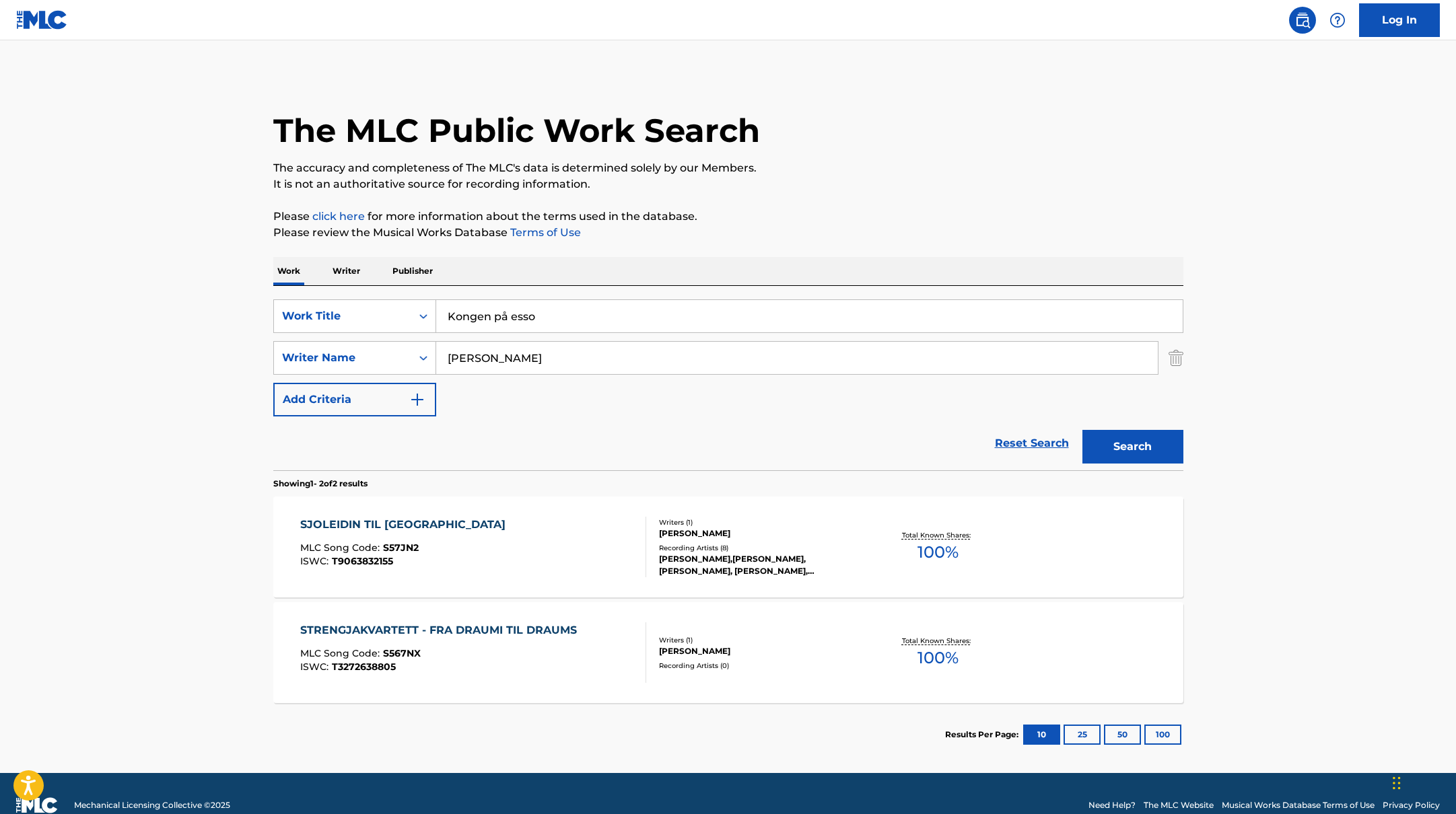
click at [867, 171] on p "The accuracy and completeness of The MLC's data is determined solely by our Mem…" at bounding box center [728, 168] width 910 height 16
click at [1145, 440] on button "Search" at bounding box center [1132, 446] width 101 height 34
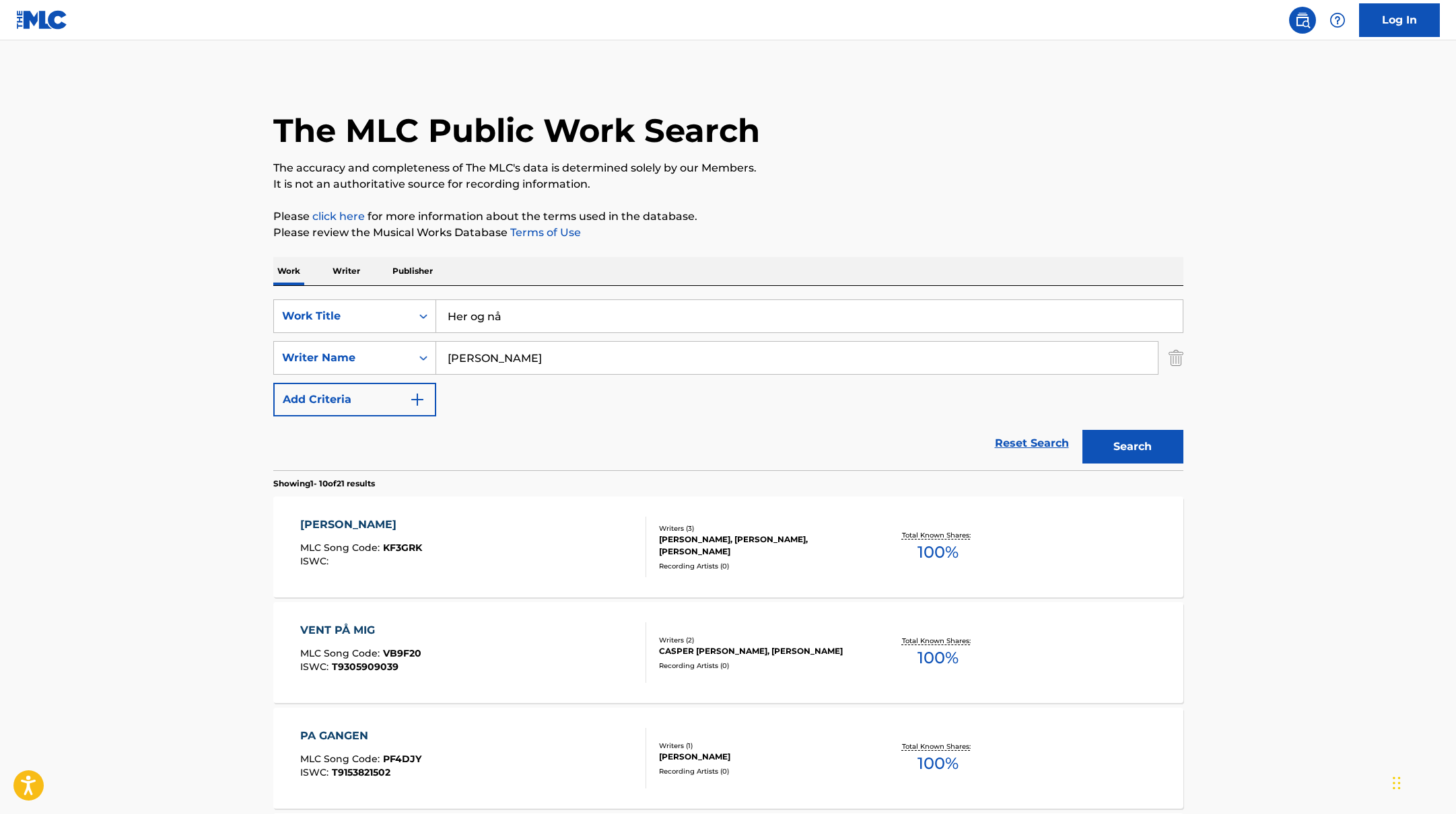
drag, startPoint x: 562, startPoint y: 312, endPoint x: 767, endPoint y: 206, distance: 230.8
type input "Her og nå"
drag, startPoint x: 513, startPoint y: 369, endPoint x: 354, endPoint y: 357, distance: 159.5
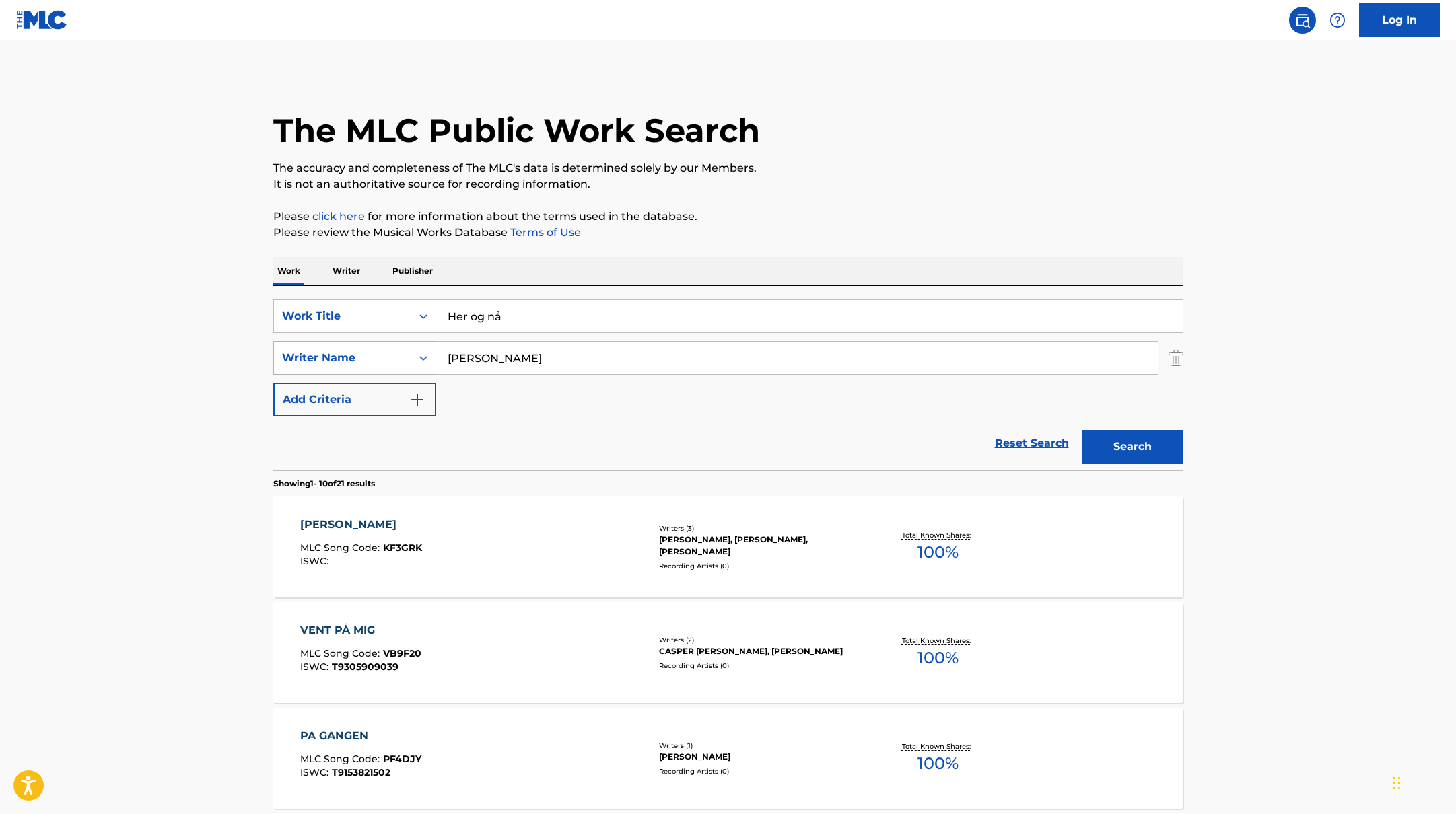
click at [354, 357] on div "SearchWithCriteriabc7363e5-3b2b-47d7-9e26-821f073300c3 Writer Name [PERSON_NAME]" at bounding box center [728, 358] width 910 height 34
type input "[PERSON_NAME],"
click at [973, 135] on div "The MLC Public Work Search" at bounding box center [728, 123] width 910 height 99
click at [1146, 441] on button "Search" at bounding box center [1132, 446] width 101 height 34
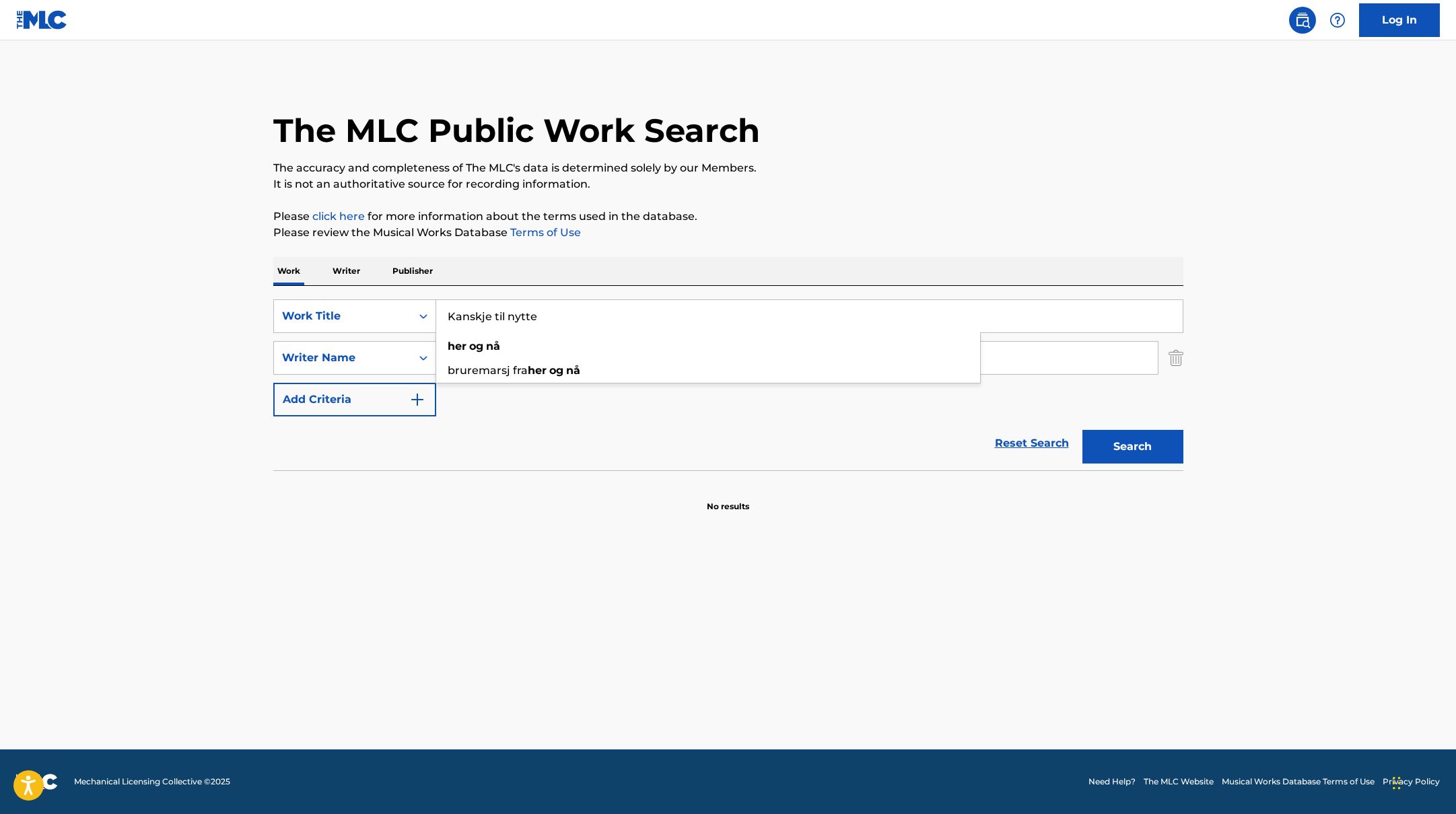
drag, startPoint x: 547, startPoint y: 317, endPoint x: 386, endPoint y: 284, distance: 164.3
click at [358, 290] on div "SearchWithCriteriab335d5b7-5ba0-43a8-9c5d-b3fbe2b10fcf Work Title Kanskje til n…" at bounding box center [728, 378] width 910 height 185
type input "Kanskje til nytte"
click at [846, 222] on p "Please click here for more information about the terms used in the database." at bounding box center [728, 216] width 910 height 16
drag, startPoint x: 522, startPoint y: 358, endPoint x: 896, endPoint y: 205, distance: 404.1
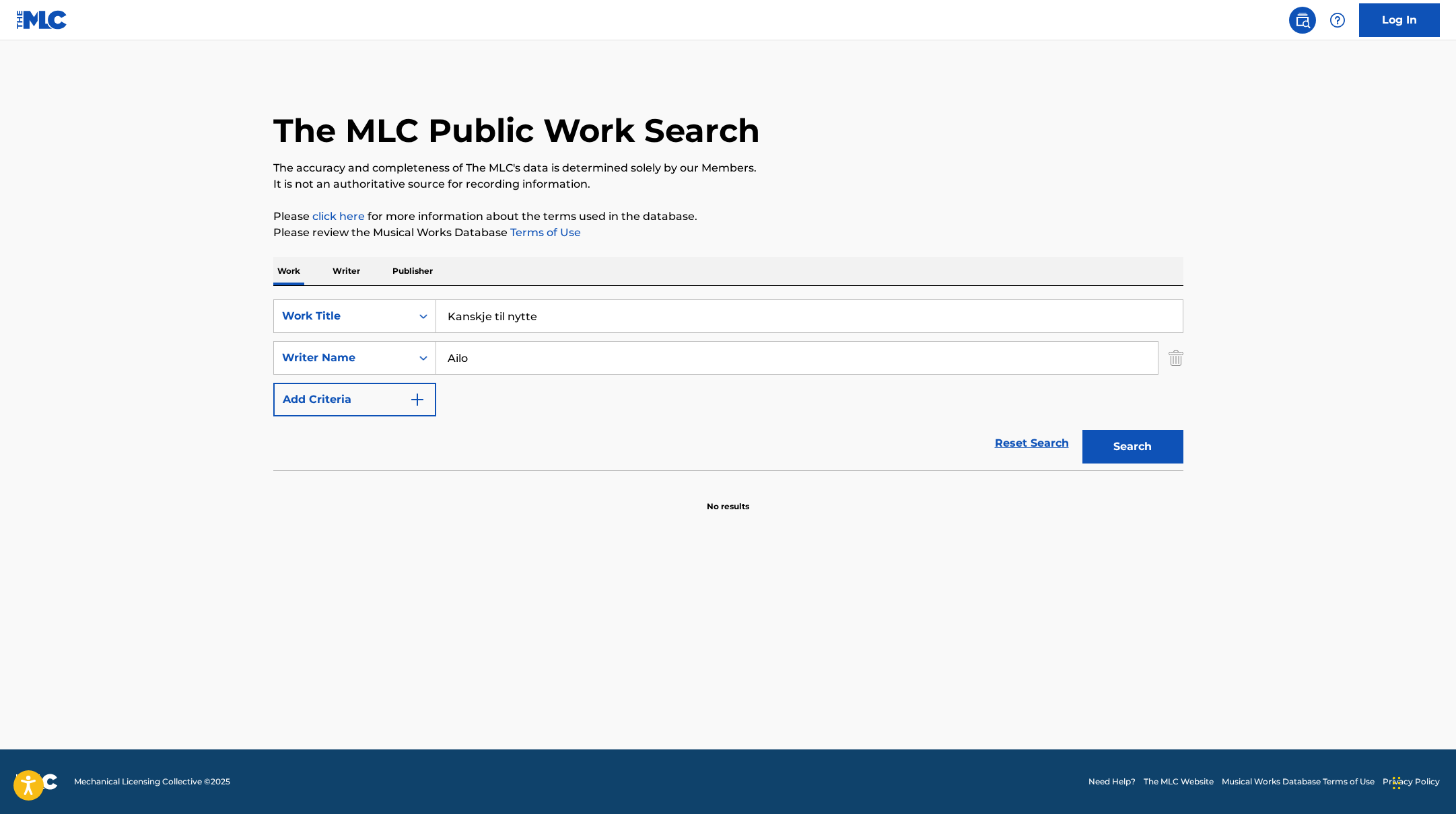
click at [895, 205] on div "The MLC Public Work Search The accuracy and completeness of The MLC's data is d…" at bounding box center [728, 293] width 943 height 439
click at [896, 205] on div "The MLC Public Work Search The accuracy and completeness of The MLC's data is d…" at bounding box center [728, 293] width 943 height 439
click at [1137, 450] on button "Search" at bounding box center [1132, 446] width 101 height 34
drag, startPoint x: 499, startPoint y: 356, endPoint x: 382, endPoint y: 346, distance: 117.4
click at [382, 346] on div "SearchWithCriteriabc7363e5-3b2b-47d7-9e26-821f073300c3 Writer Name Ailo" at bounding box center [728, 358] width 910 height 34
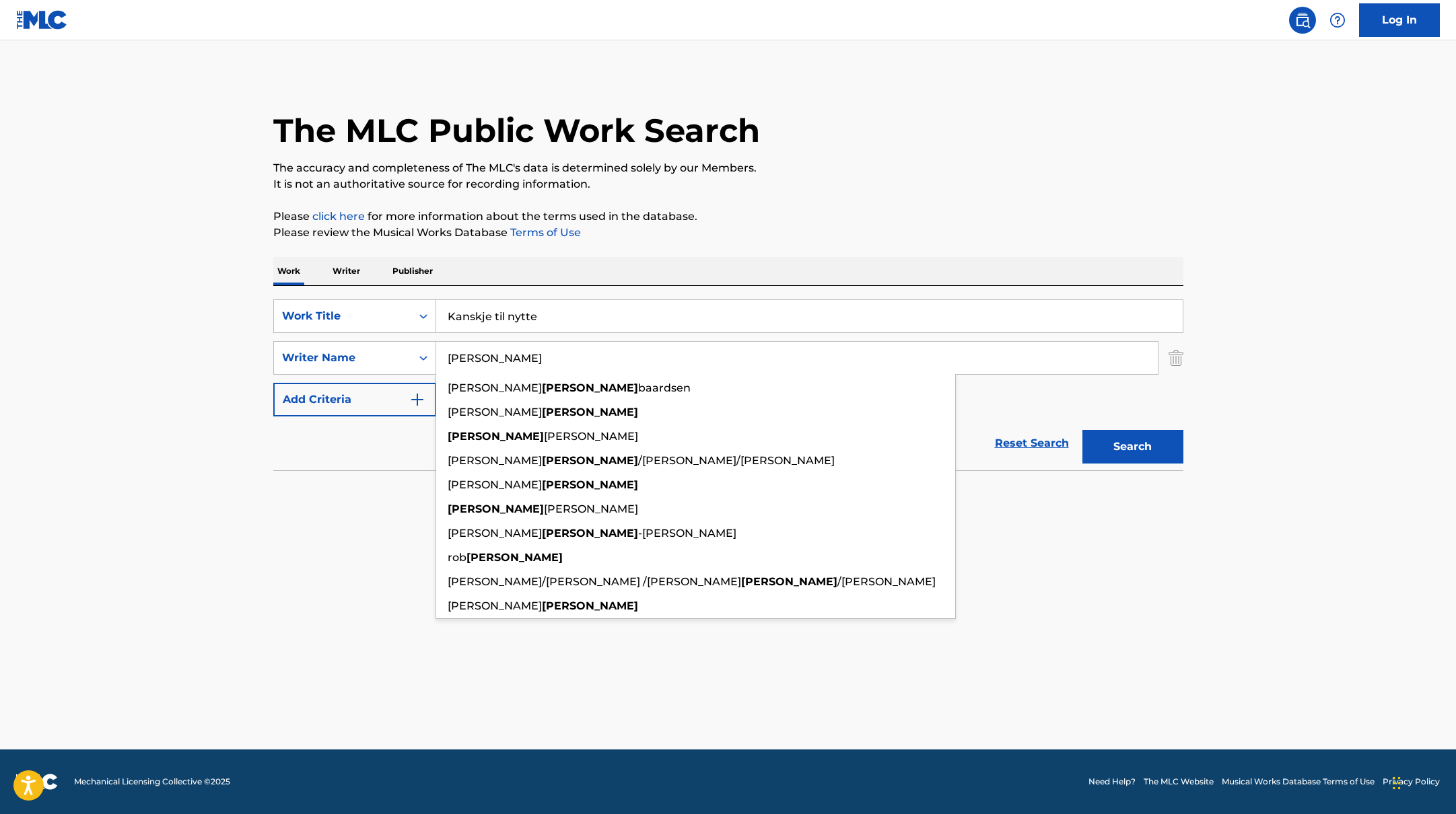
type input "[PERSON_NAME]"
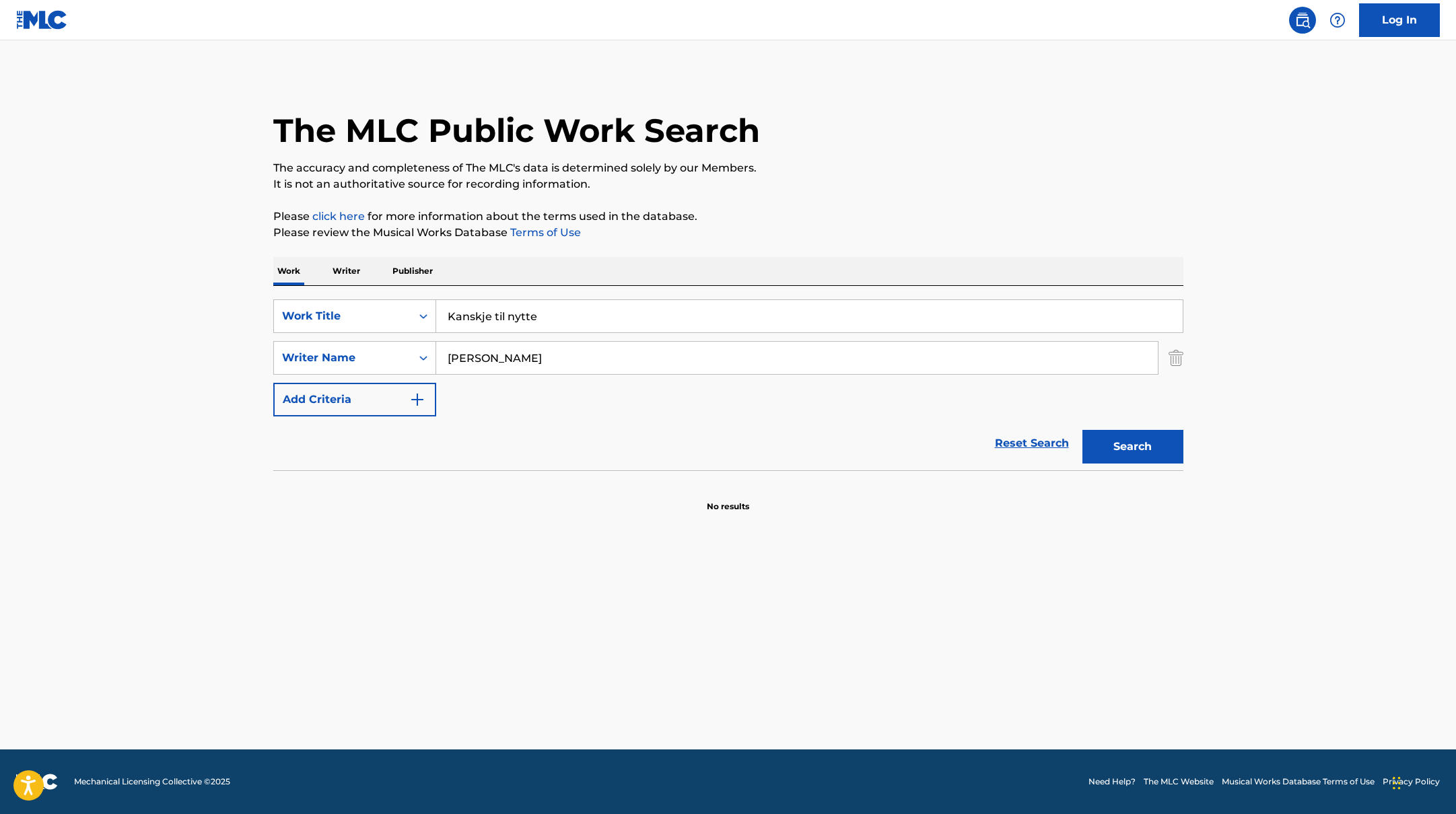
click at [1170, 445] on button "Search" at bounding box center [1132, 446] width 101 height 34
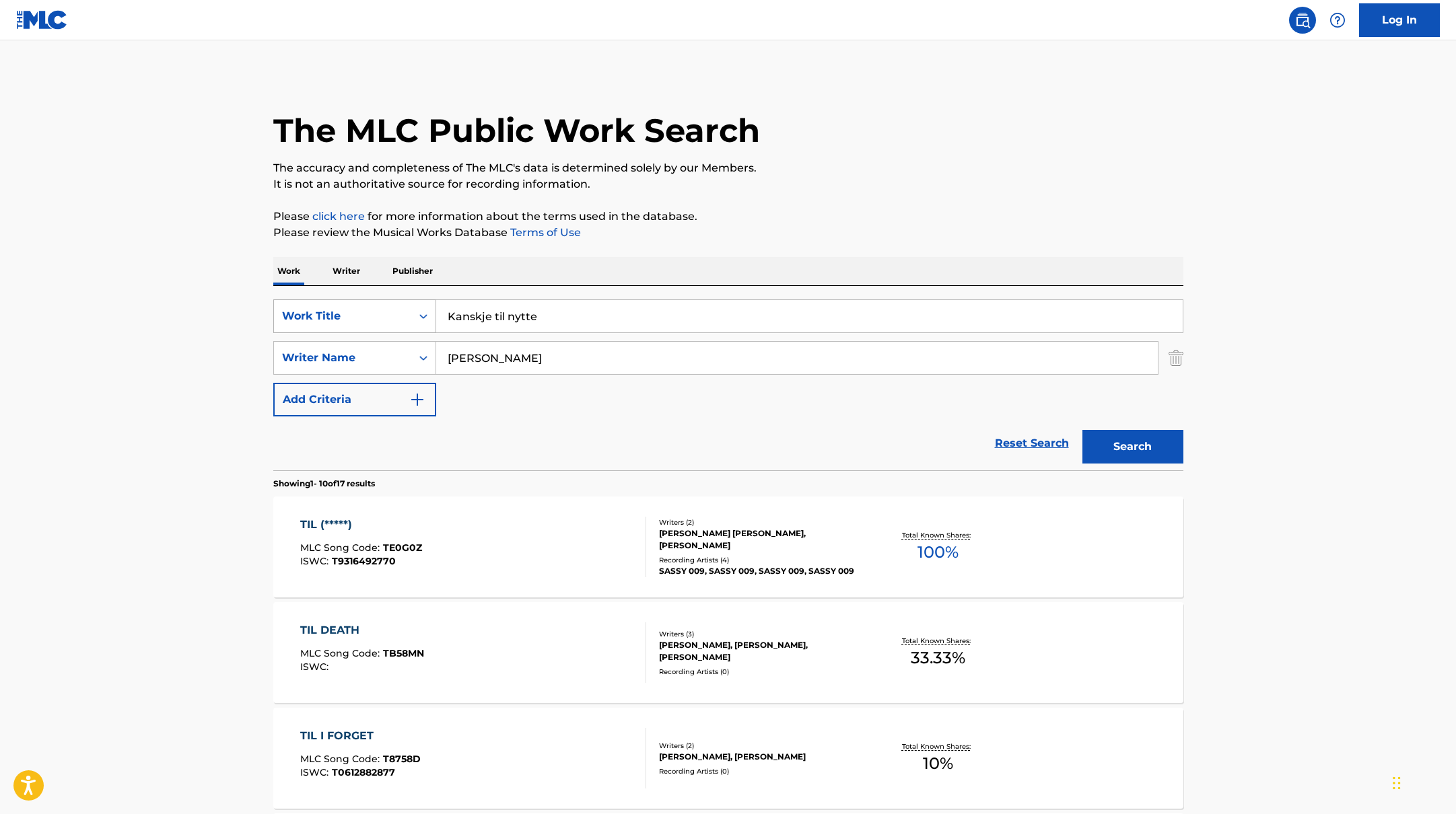
drag, startPoint x: 554, startPoint y: 316, endPoint x: 405, endPoint y: 314, distance: 149.0
click at [405, 314] on div "SearchWithCriteriab335d5b7-5ba0-43a8-9c5d-b3fbe2b10fcf Work Title Kanskje til n…" at bounding box center [728, 316] width 910 height 34
type input "Alt du trenger"
click at [490, 270] on div "Work Writer Publisher" at bounding box center [728, 271] width 910 height 28
drag, startPoint x: 507, startPoint y: 356, endPoint x: 406, endPoint y: 355, distance: 101.0
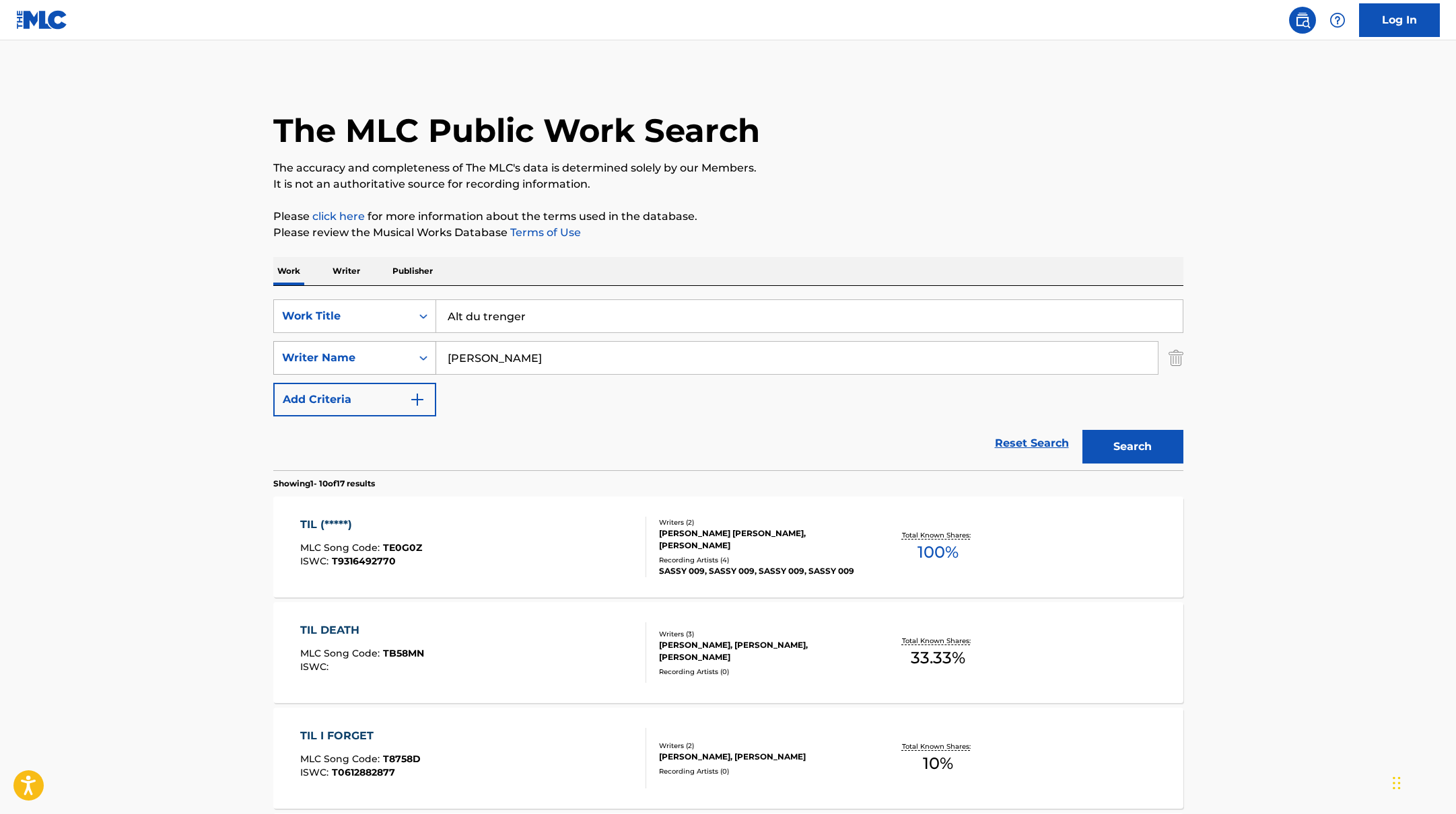
click at [409, 355] on div "SearchWithCriteriabc7363e5-3b2b-47d7-9e26-821f073300c3 Writer Name [PERSON_NAME]" at bounding box center [728, 358] width 910 height 34
type input "gro"
click at [1082, 430] on button "Search" at bounding box center [1132, 446] width 101 height 34
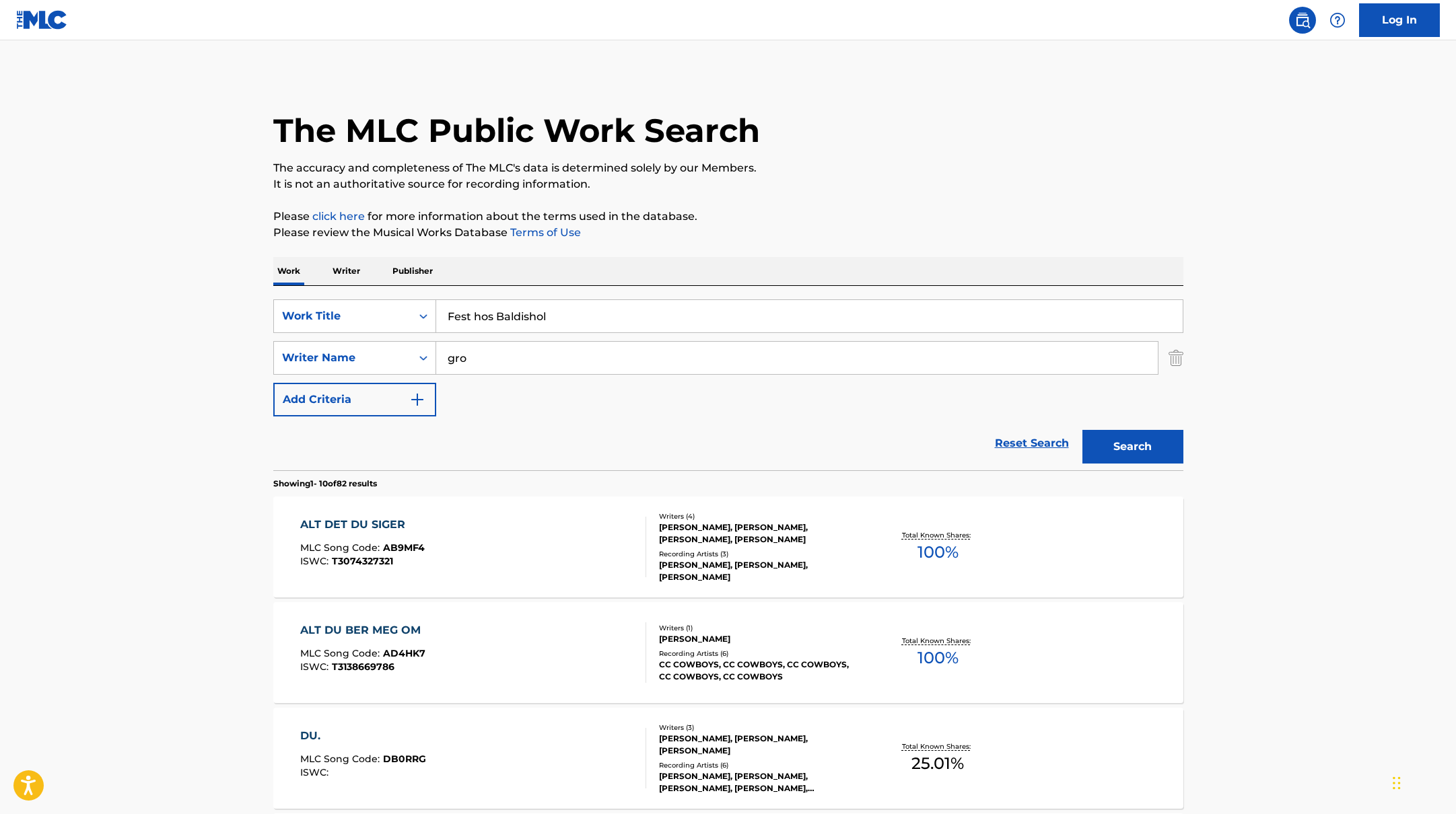
drag, startPoint x: 535, startPoint y: 313, endPoint x: 541, endPoint y: 258, distance: 55.3
click at [361, 313] on div "SearchWithCriteriab335d5b7-5ba0-43a8-9c5d-b3fbe2b10fcf Work Title Fest hos Bald…" at bounding box center [728, 316] width 910 height 34
type input "Fest hos Baldishol"
click at [762, 211] on p "Please click here for more information about the terms used in the database." at bounding box center [728, 216] width 910 height 16
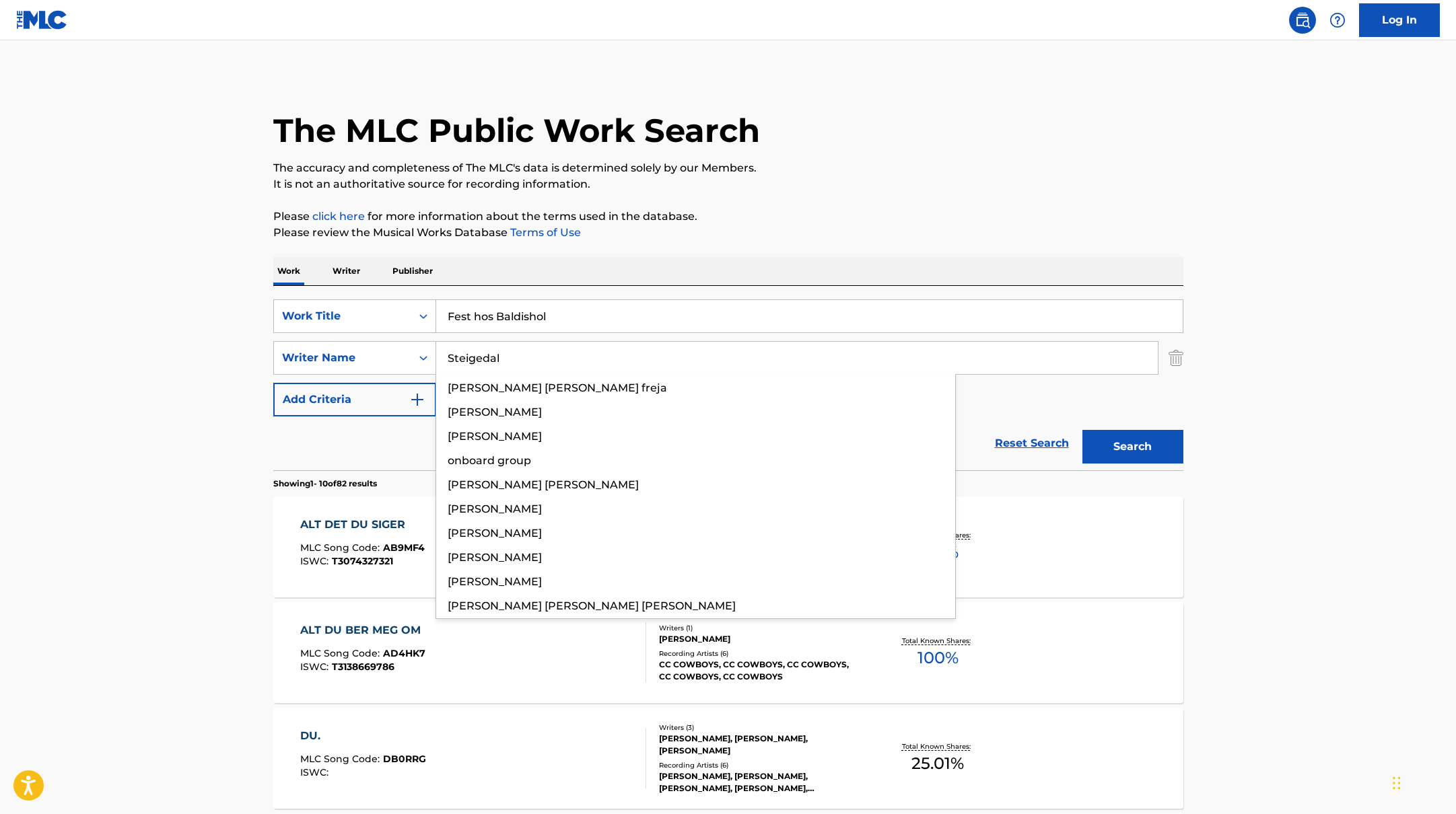
drag, startPoint x: 489, startPoint y: 358, endPoint x: 906, endPoint y: 203, distance: 444.9
type input "Steigedal"
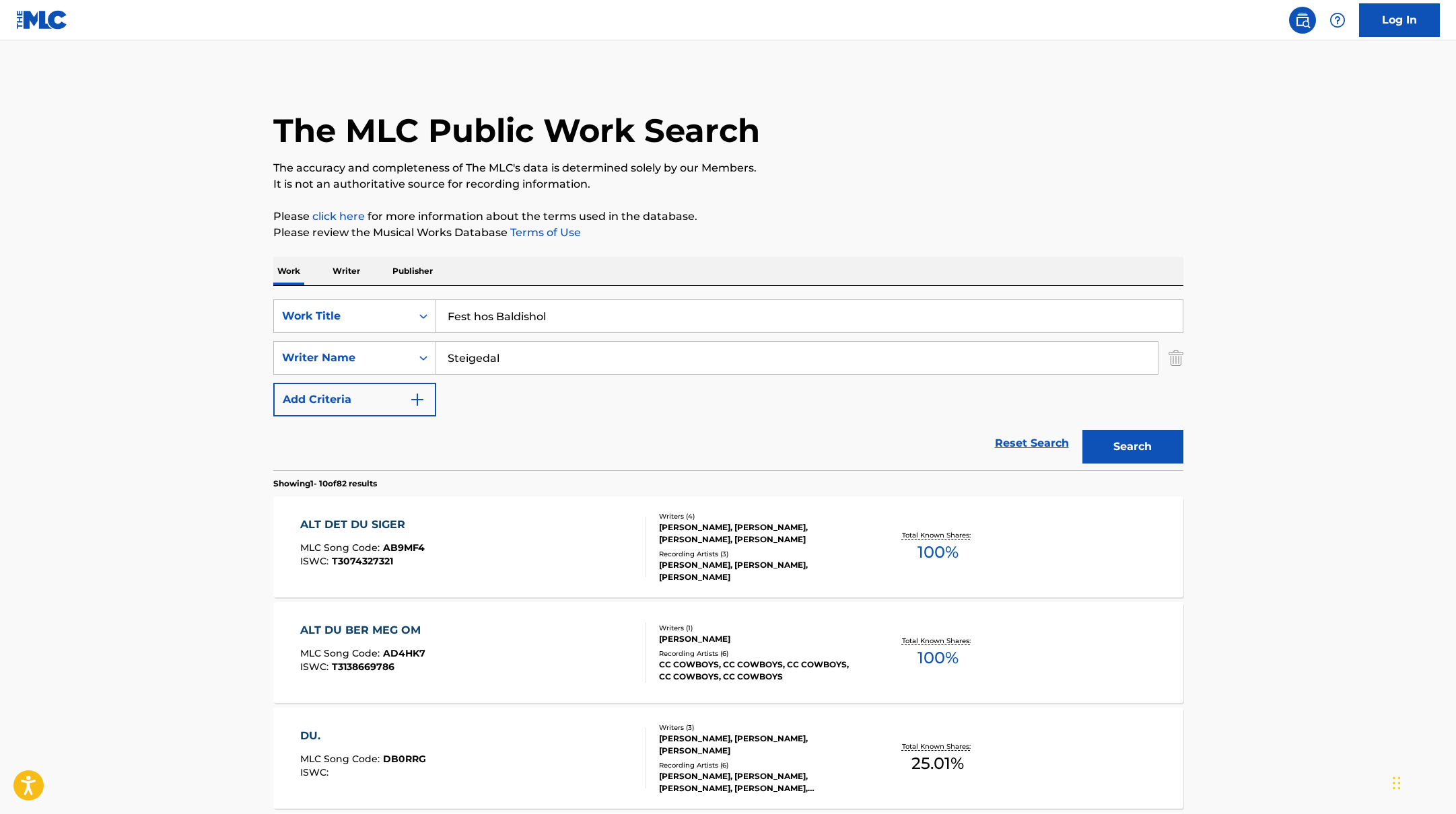
click at [1143, 455] on button "Search" at bounding box center [1132, 446] width 101 height 34
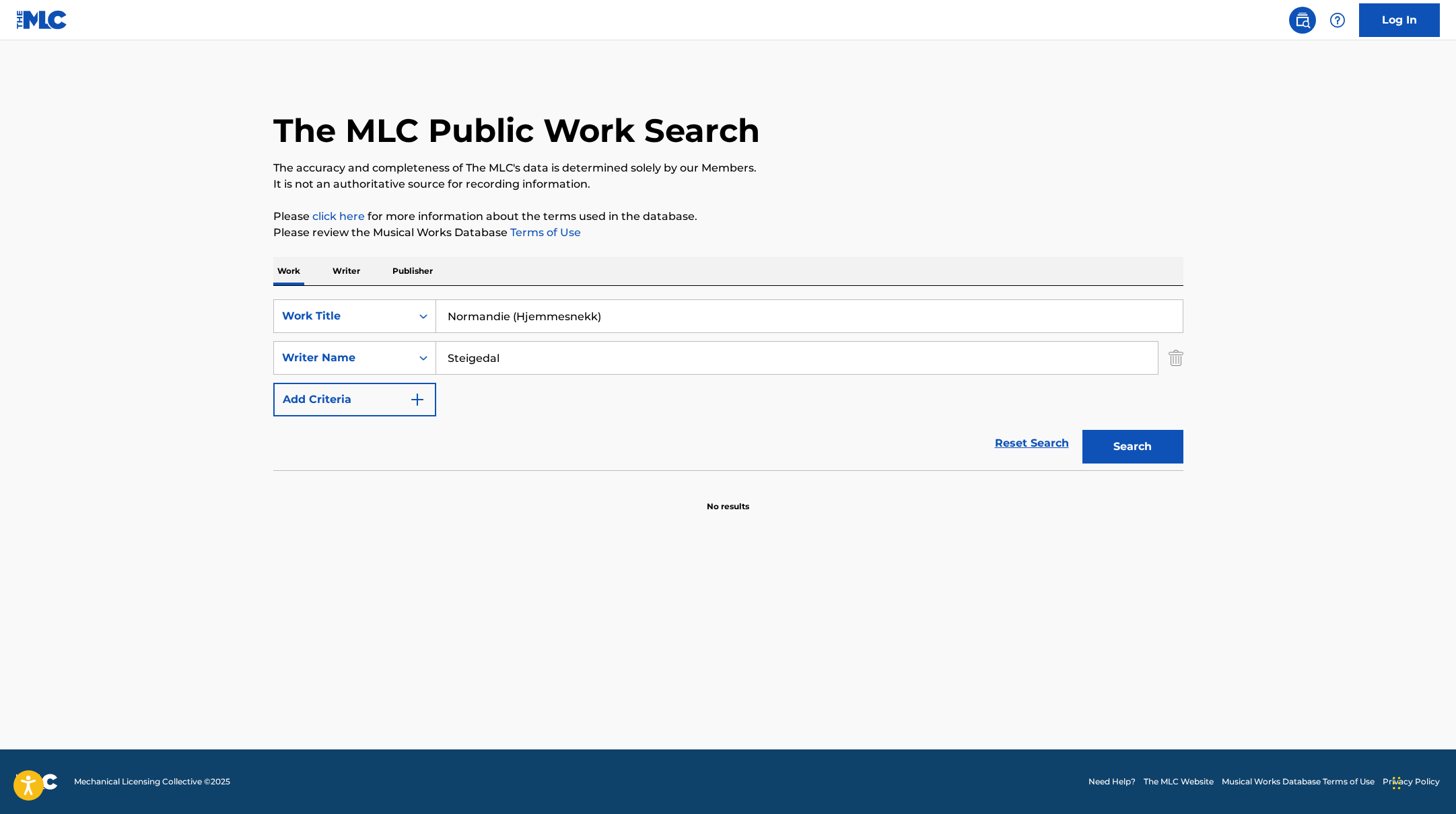
drag, startPoint x: 565, startPoint y: 316, endPoint x: 474, endPoint y: 279, distance: 98.2
click at [467, 280] on div "Work Writer Publisher SearchWithCriteriab335d5b7-5ba0-43a8-9c5d-b3fbe2b10fcf Wo…" at bounding box center [728, 385] width 910 height 255
type input "Normandie (Hjemmesnekk)"
click at [474, 279] on div "Work Writer Publisher" at bounding box center [728, 271] width 910 height 28
drag, startPoint x: 503, startPoint y: 360, endPoint x: 370, endPoint y: 329, distance: 136.6
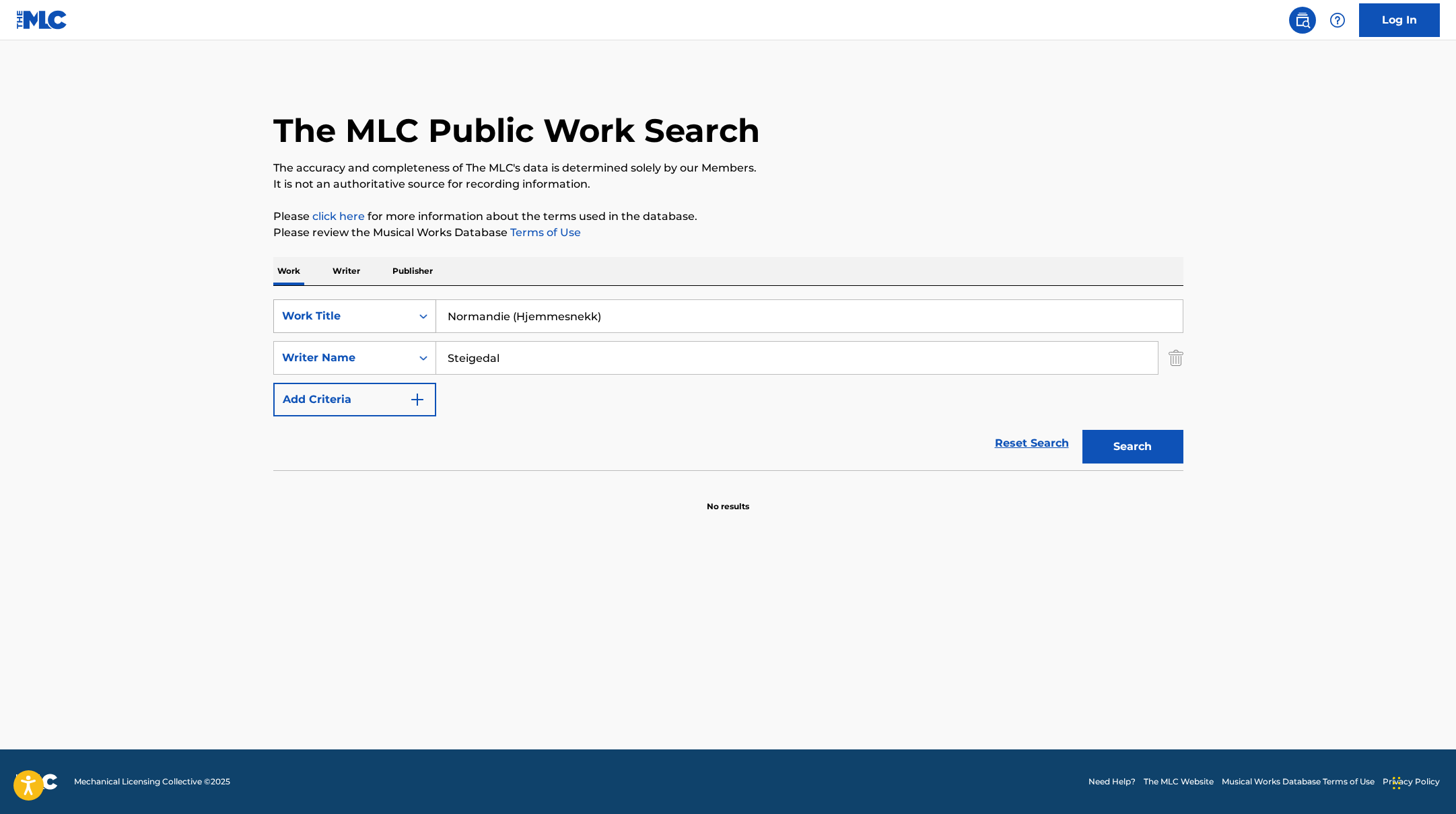
click at [373, 336] on div "SearchWithCriteriab335d5b7-5ba0-43a8-9c5d-b3fbe2b10fcf Work Title [GEOGRAPHIC_D…" at bounding box center [728, 358] width 910 height 117
click at [1082, 430] on button "Search" at bounding box center [1132, 446] width 101 height 34
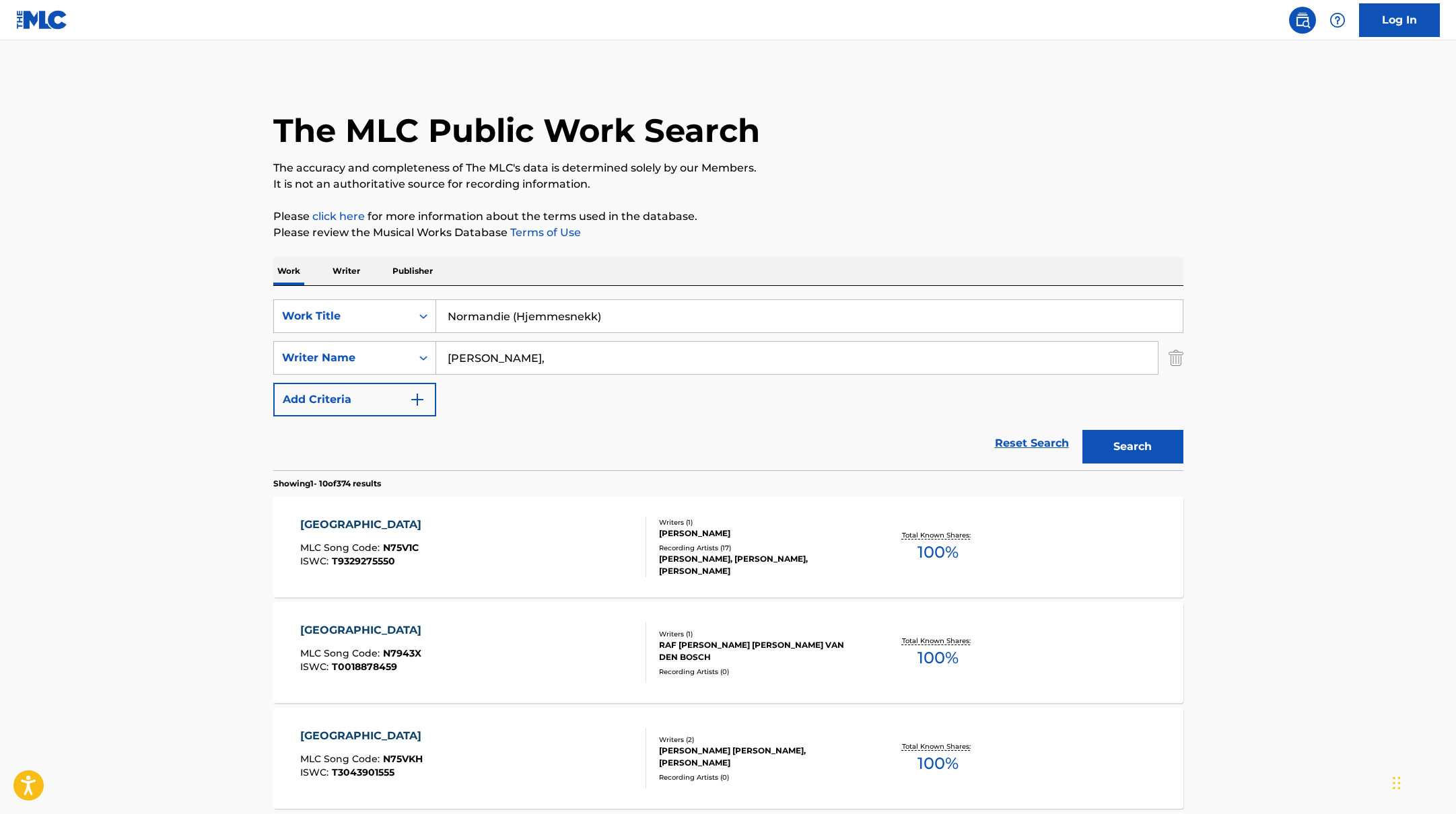
type input "[PERSON_NAME],"
click at [1120, 446] on button "Search" at bounding box center [1132, 446] width 101 height 34
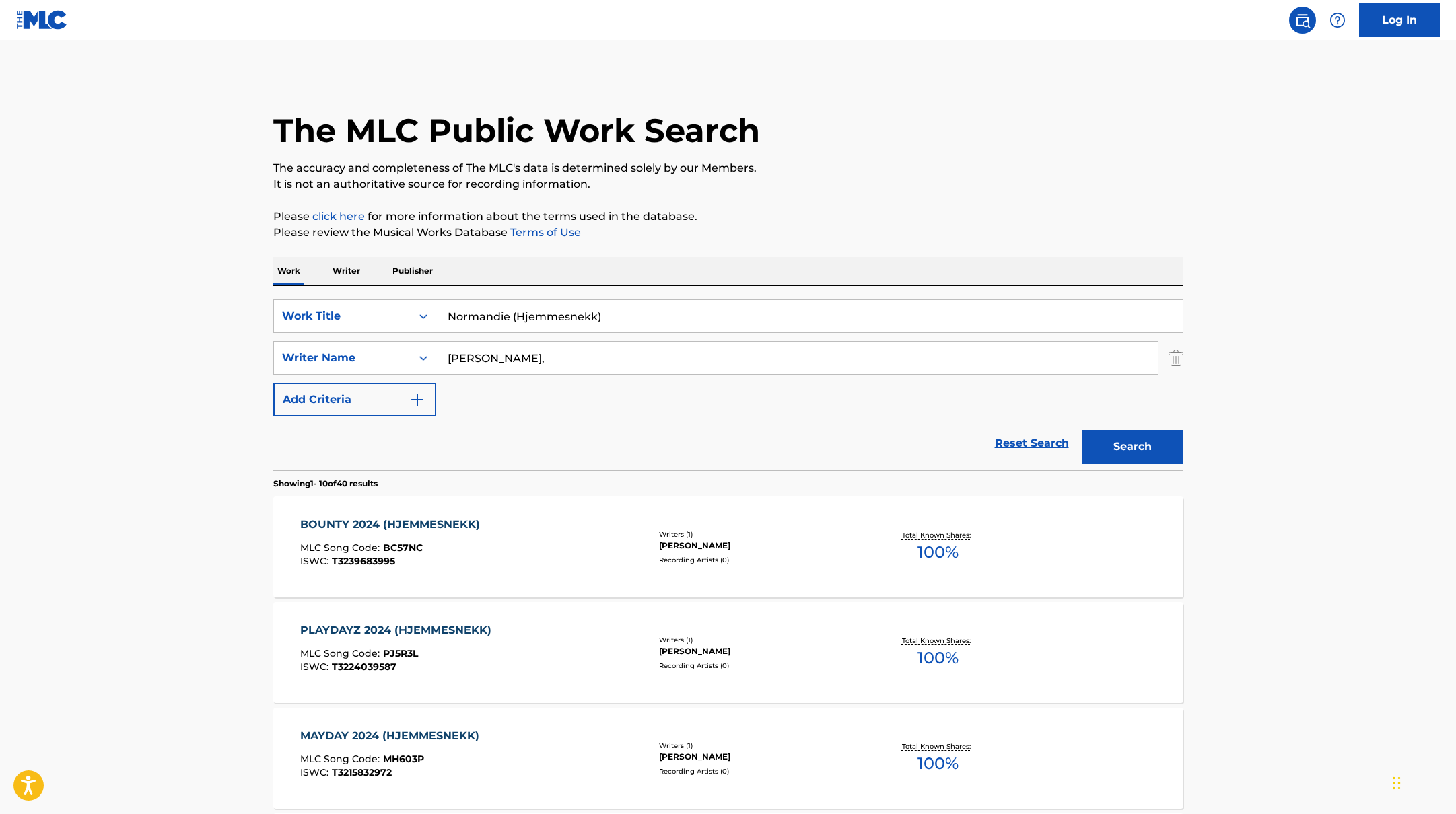
drag, startPoint x: 629, startPoint y: 313, endPoint x: 511, endPoint y: 318, distance: 118.1
click at [511, 318] on input "Normandie (Hjemmesnekk)" at bounding box center [809, 316] width 746 height 33
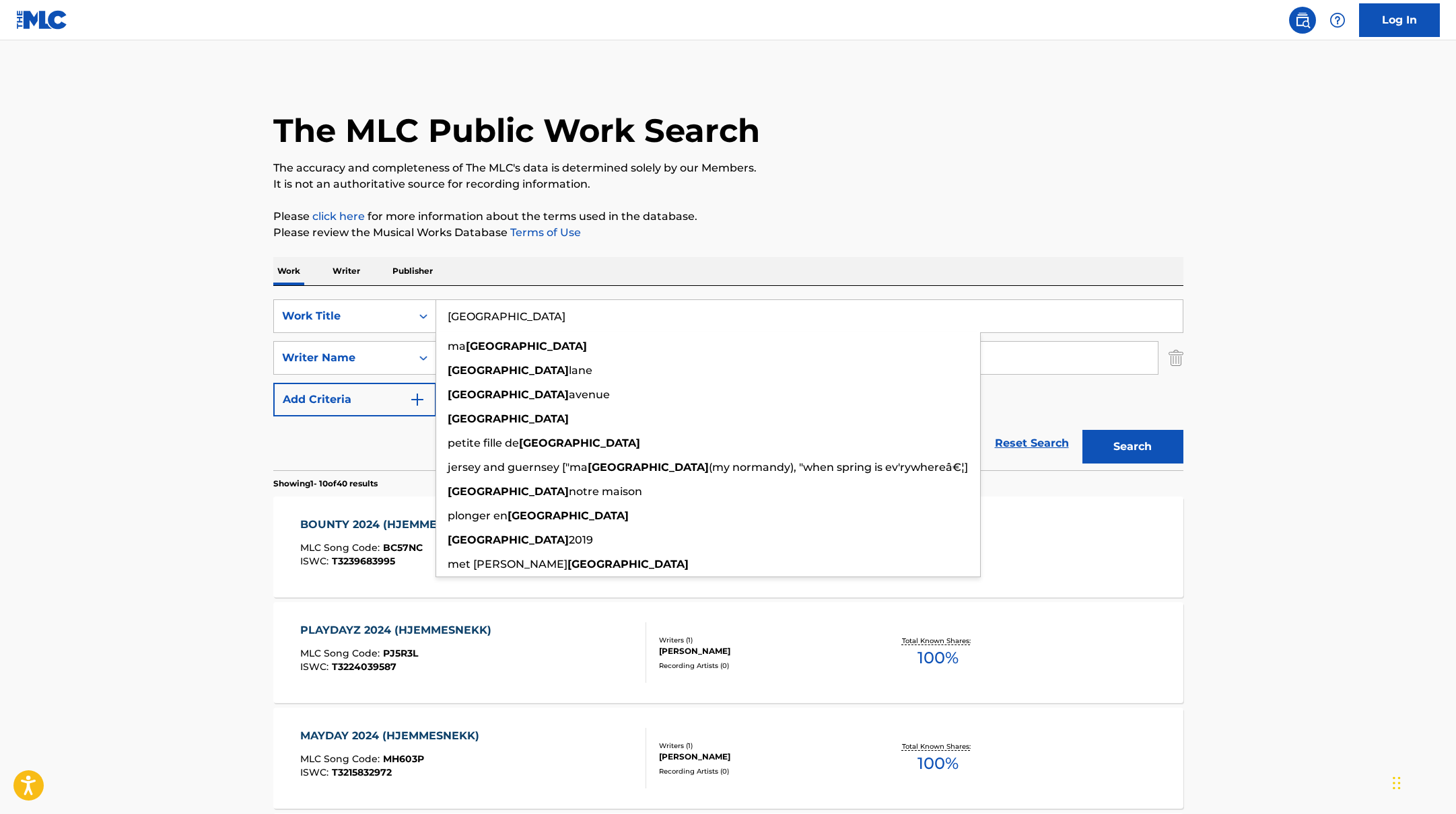
click at [873, 225] on p "Please review the Musical Works Database Terms of Use" at bounding box center [728, 233] width 910 height 16
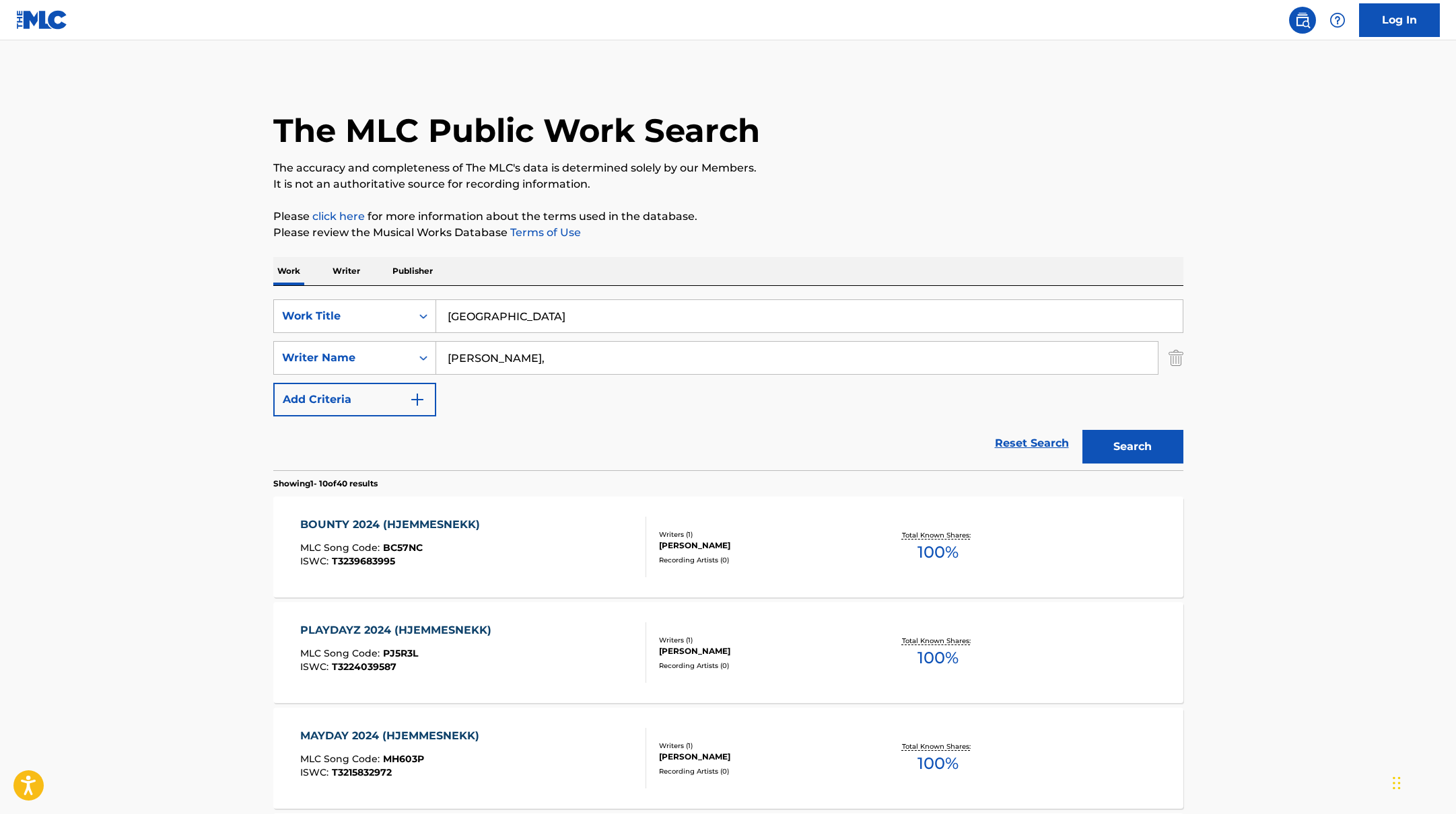
click at [1146, 439] on button "Search" at bounding box center [1132, 446] width 101 height 34
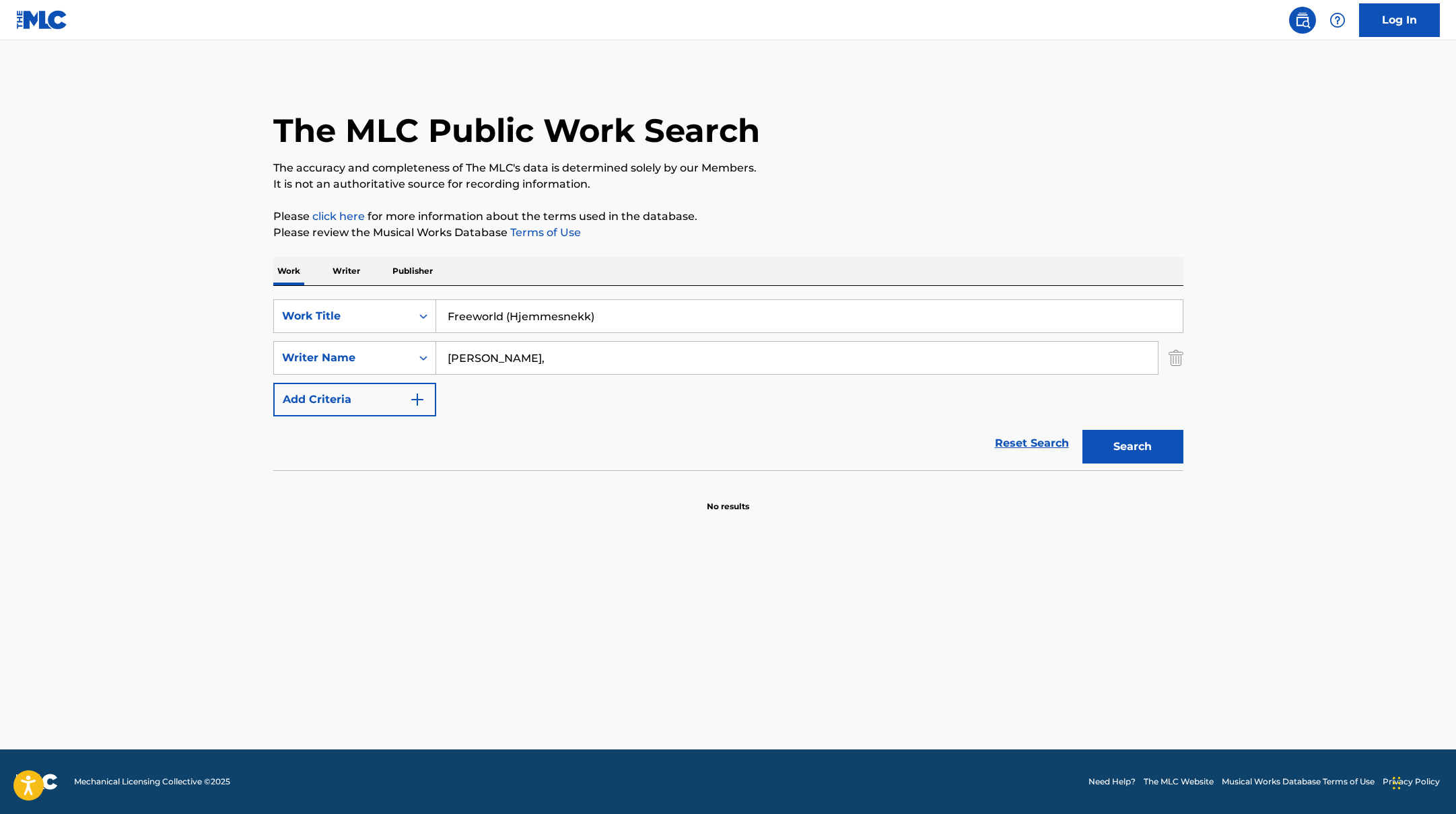
drag, startPoint x: 529, startPoint y: 320, endPoint x: 555, endPoint y: 343, distance: 34.7
click at [555, 343] on div "SearchWithCriteriab335d5b7-5ba0-43a8-9c5d-b3fbe2b10fcf Work Title Freeworld (Hj…" at bounding box center [728, 358] width 910 height 117
type input "Freeworld (Hjemmesnekk)"
click at [637, 274] on div "Work Writer Publisher" at bounding box center [728, 271] width 910 height 28
drag, startPoint x: 539, startPoint y: 360, endPoint x: 384, endPoint y: 350, distance: 155.3
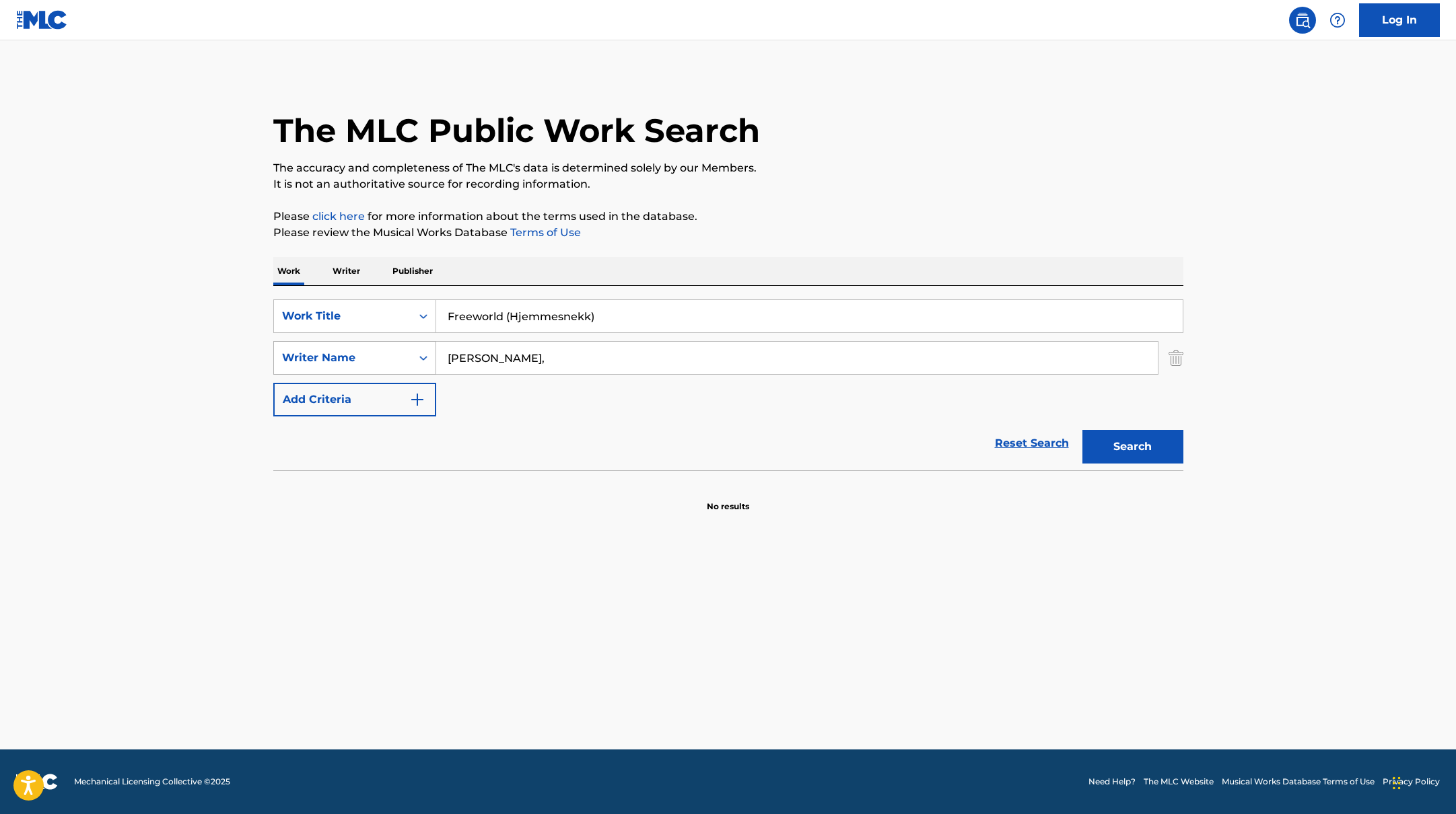
click at [384, 350] on div "SearchWithCriteriabc7363e5-3b2b-47d7-9e26-821f073300c3 Writer Name [PERSON_NAME…" at bounding box center [728, 358] width 910 height 34
click at [1082, 430] on button "Search" at bounding box center [1132, 446] width 101 height 34
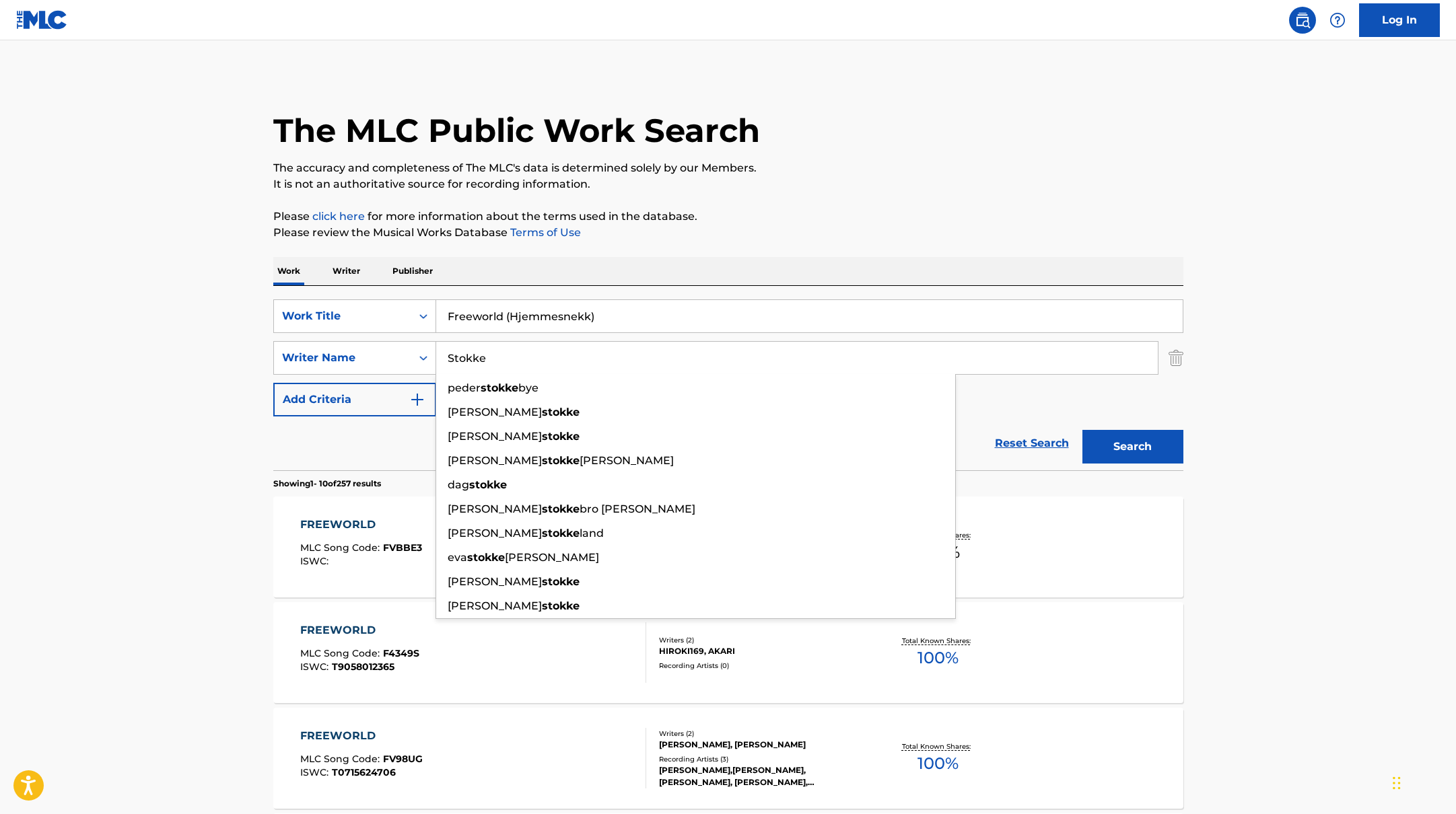
type input "Stokke"
click at [1107, 446] on button "Search" at bounding box center [1132, 446] width 101 height 34
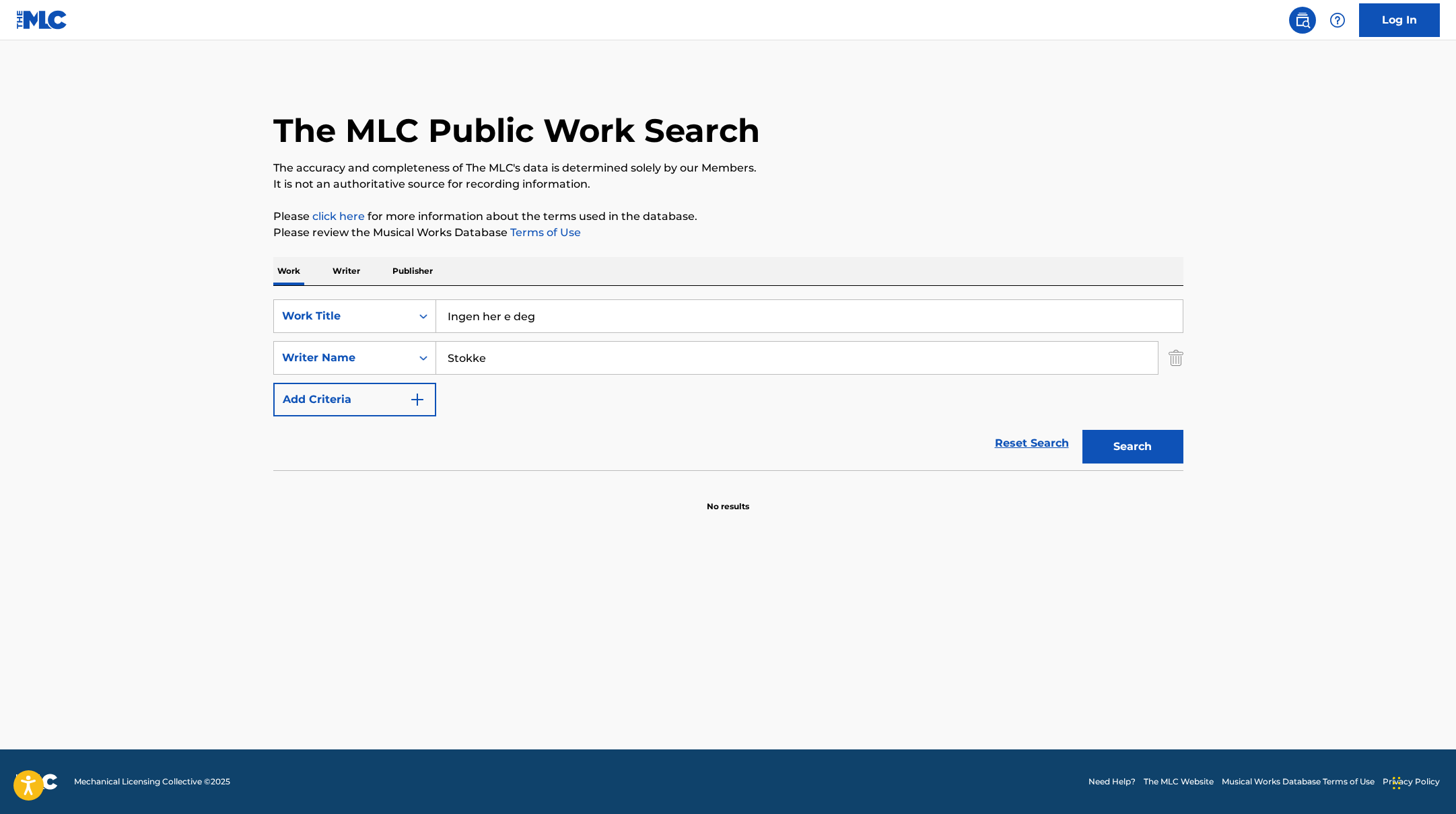
drag, startPoint x: 615, startPoint y: 312, endPoint x: 813, endPoint y: 219, distance: 218.8
click at [813, 219] on div "The MLC Public Work Search The accuracy and completeness of The MLC's data is d…" at bounding box center [728, 293] width 943 height 439
type input "Ingen her e deg"
click at [812, 219] on p "Please click here for more information about the terms used in the database." at bounding box center [728, 216] width 910 height 16
drag, startPoint x: 484, startPoint y: 359, endPoint x: 392, endPoint y: 356, distance: 92.0
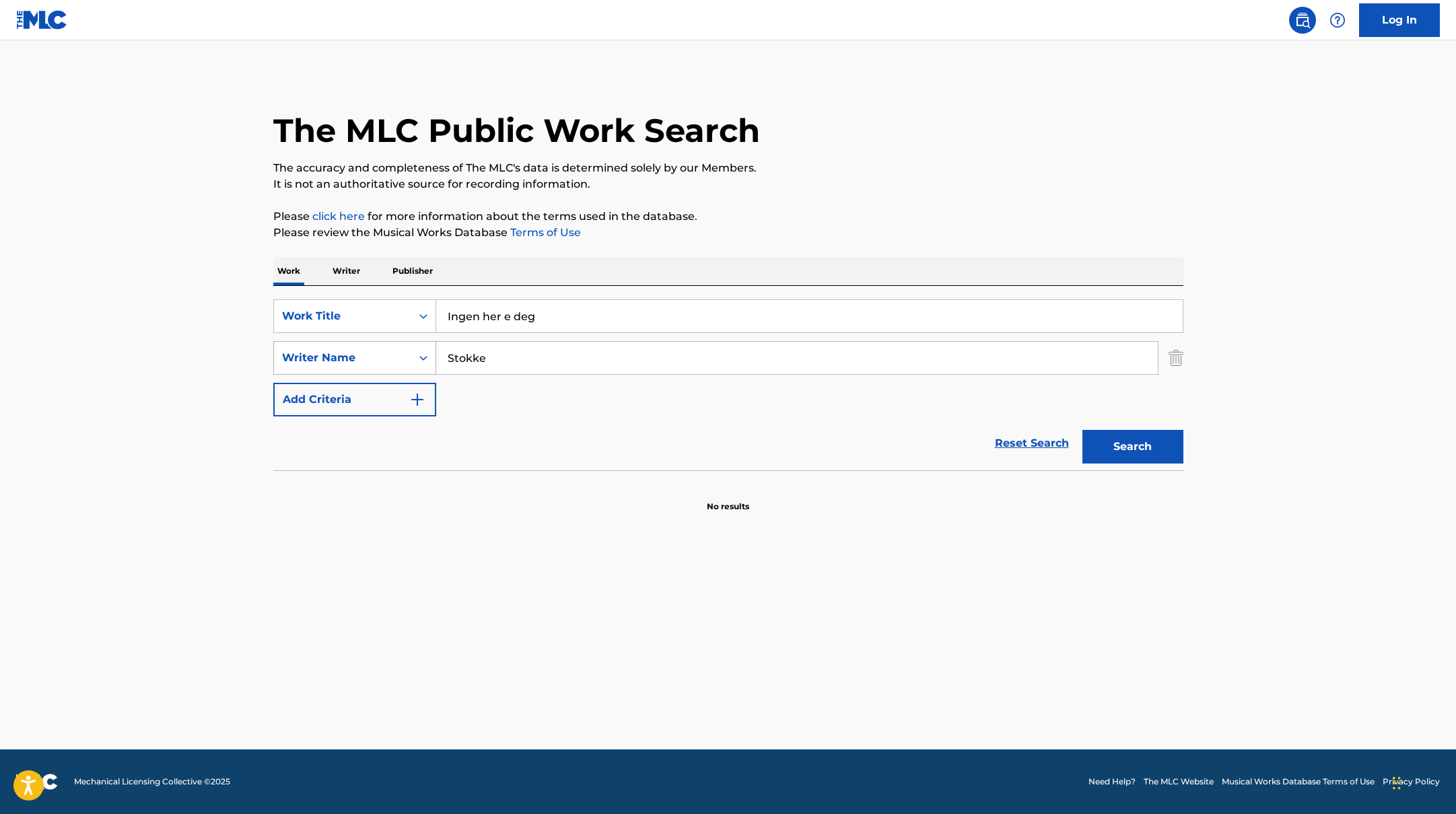
click at [392, 356] on div "SearchWithCriteriabc7363e5-3b2b-47d7-9e26-821f073300c3 Writer Name Stokke" at bounding box center [728, 358] width 910 height 34
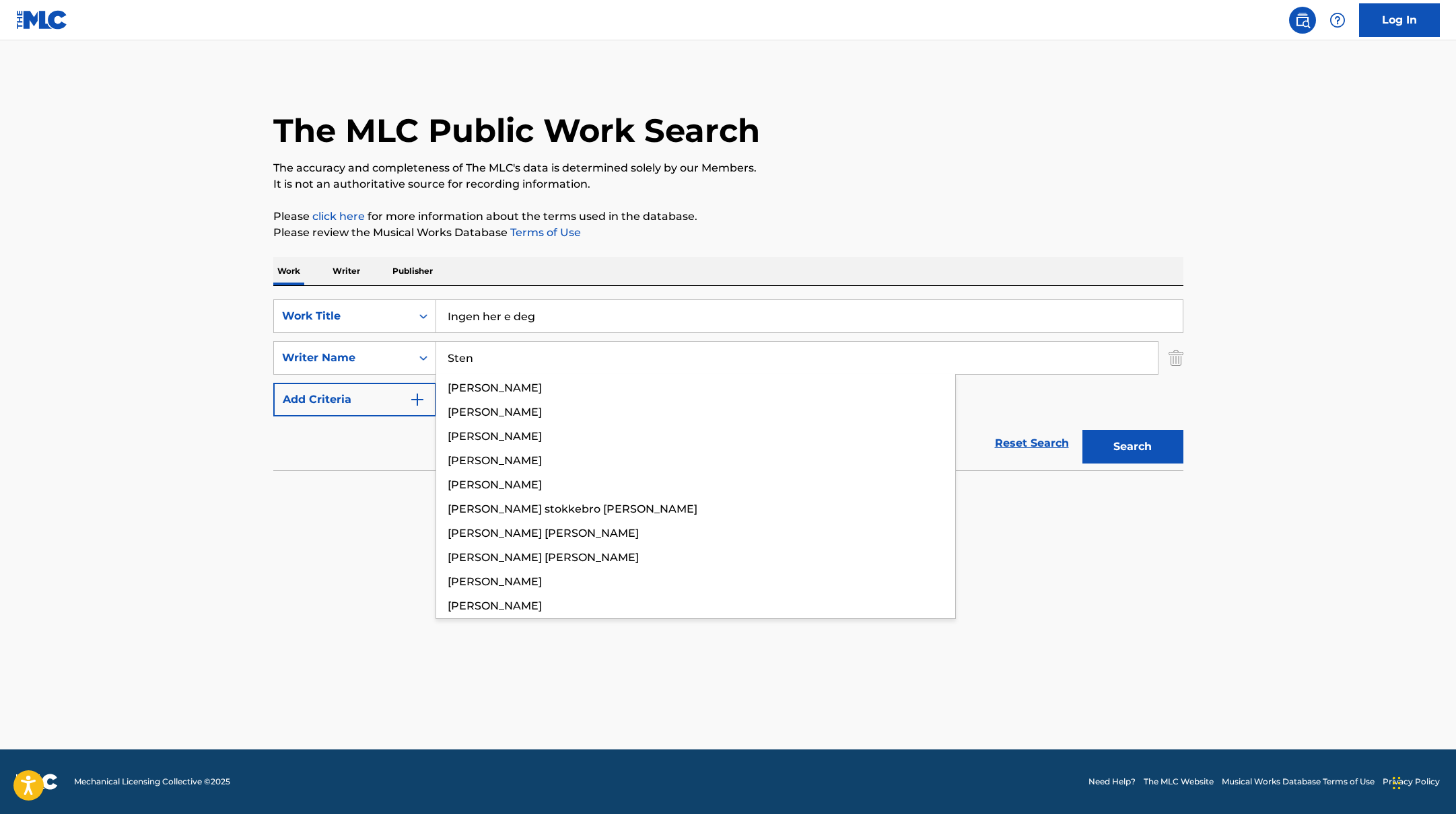
type input "Sten"
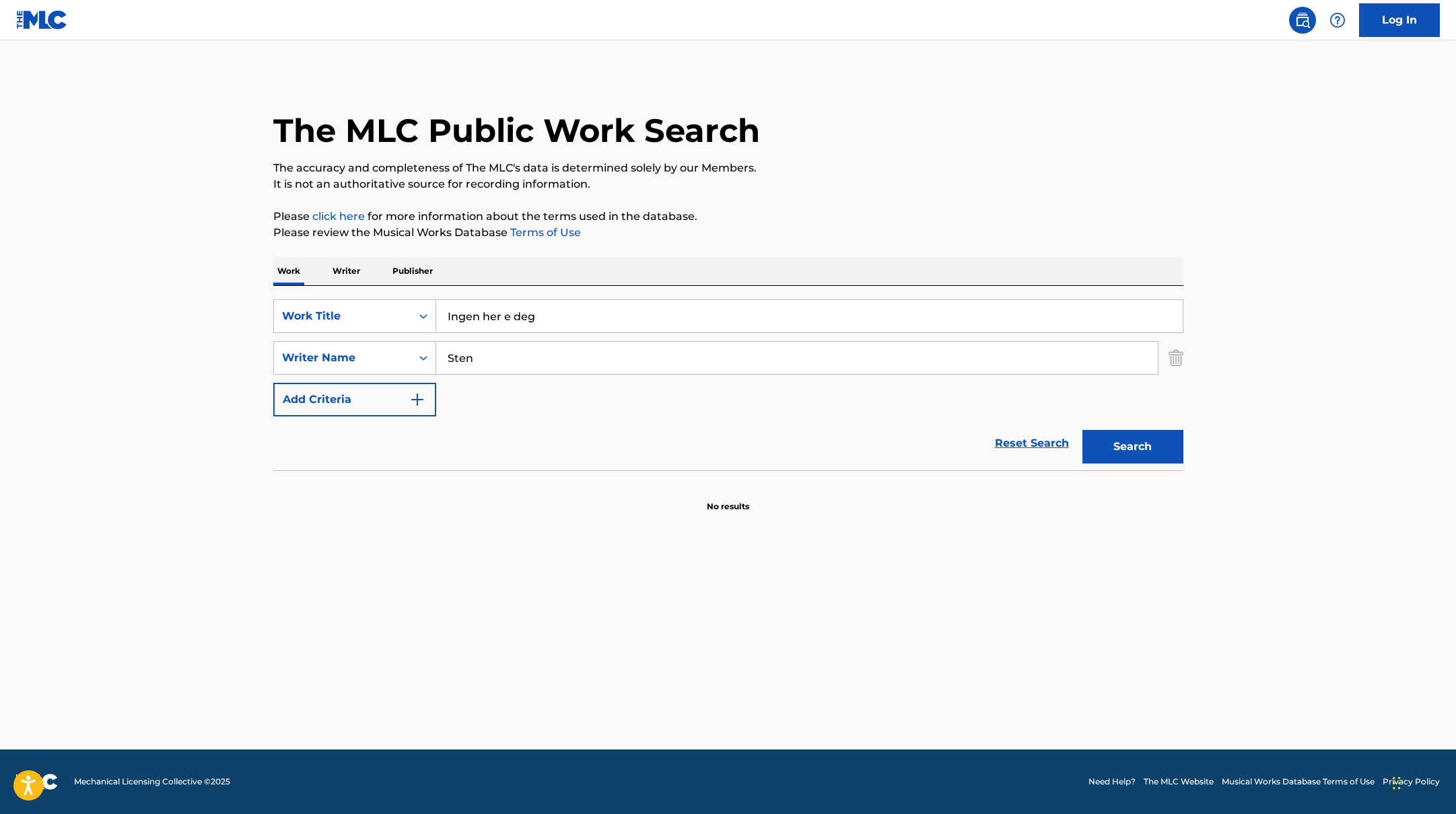
click at [929, 165] on p "The accuracy and completeness of The MLC's data is determined solely by our Mem…" at bounding box center [728, 168] width 910 height 16
click at [1163, 447] on button "Search" at bounding box center [1132, 446] width 101 height 34
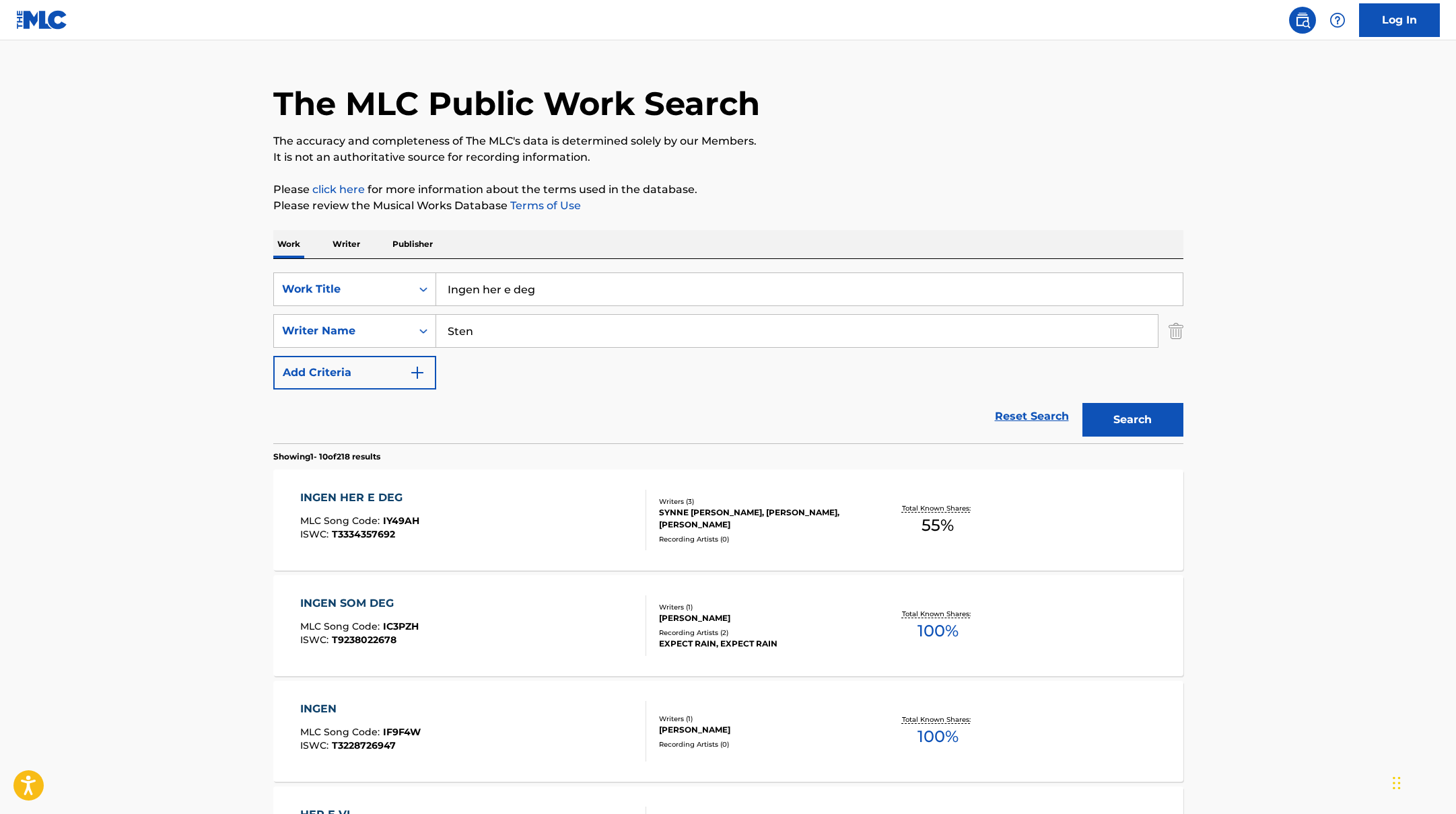
scroll to position [30, 0]
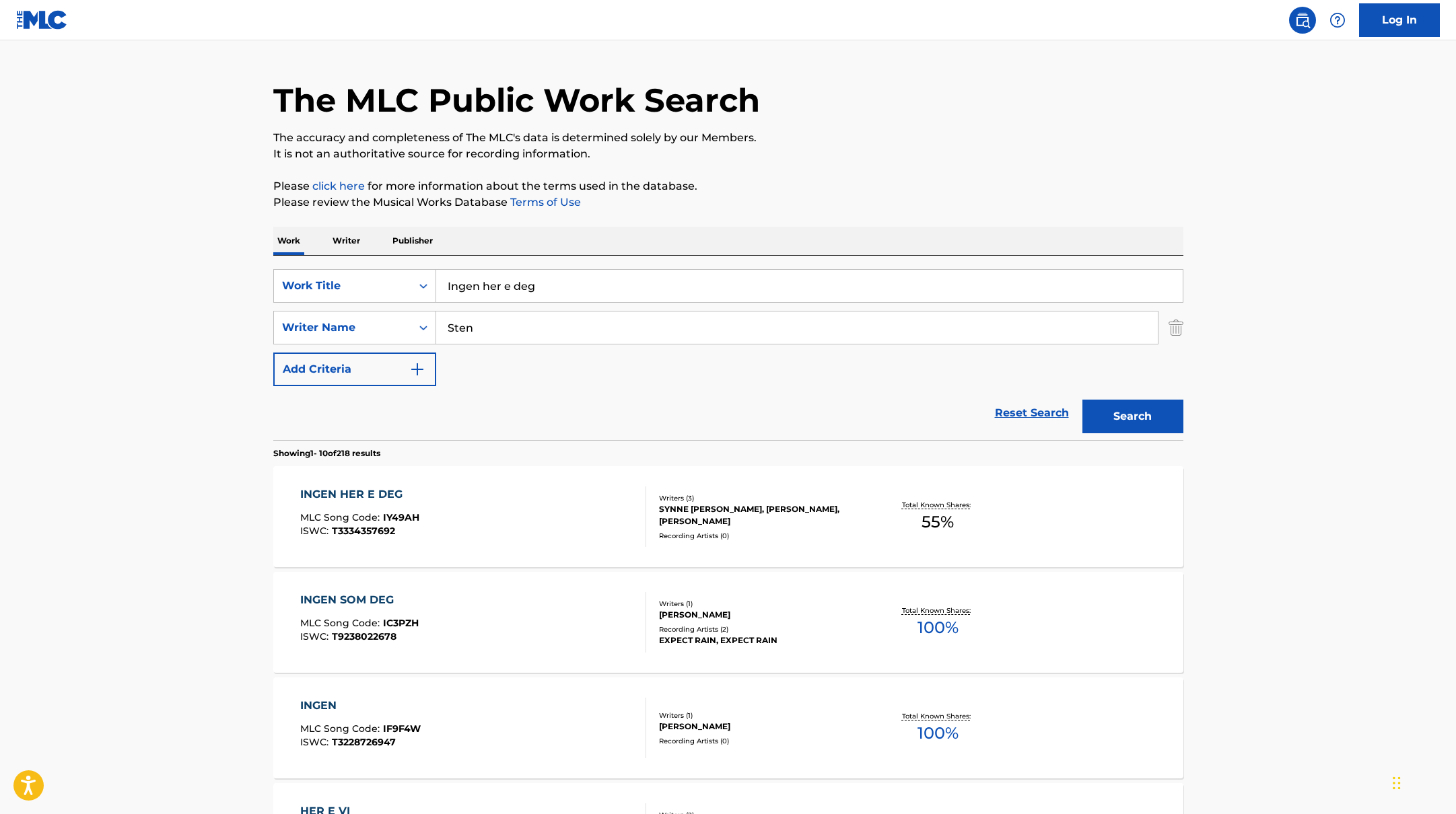
click at [586, 510] on div "INGEN HER E DEG MLC Song Code : IY49AH ISWC : T3334357692" at bounding box center [473, 516] width 346 height 61
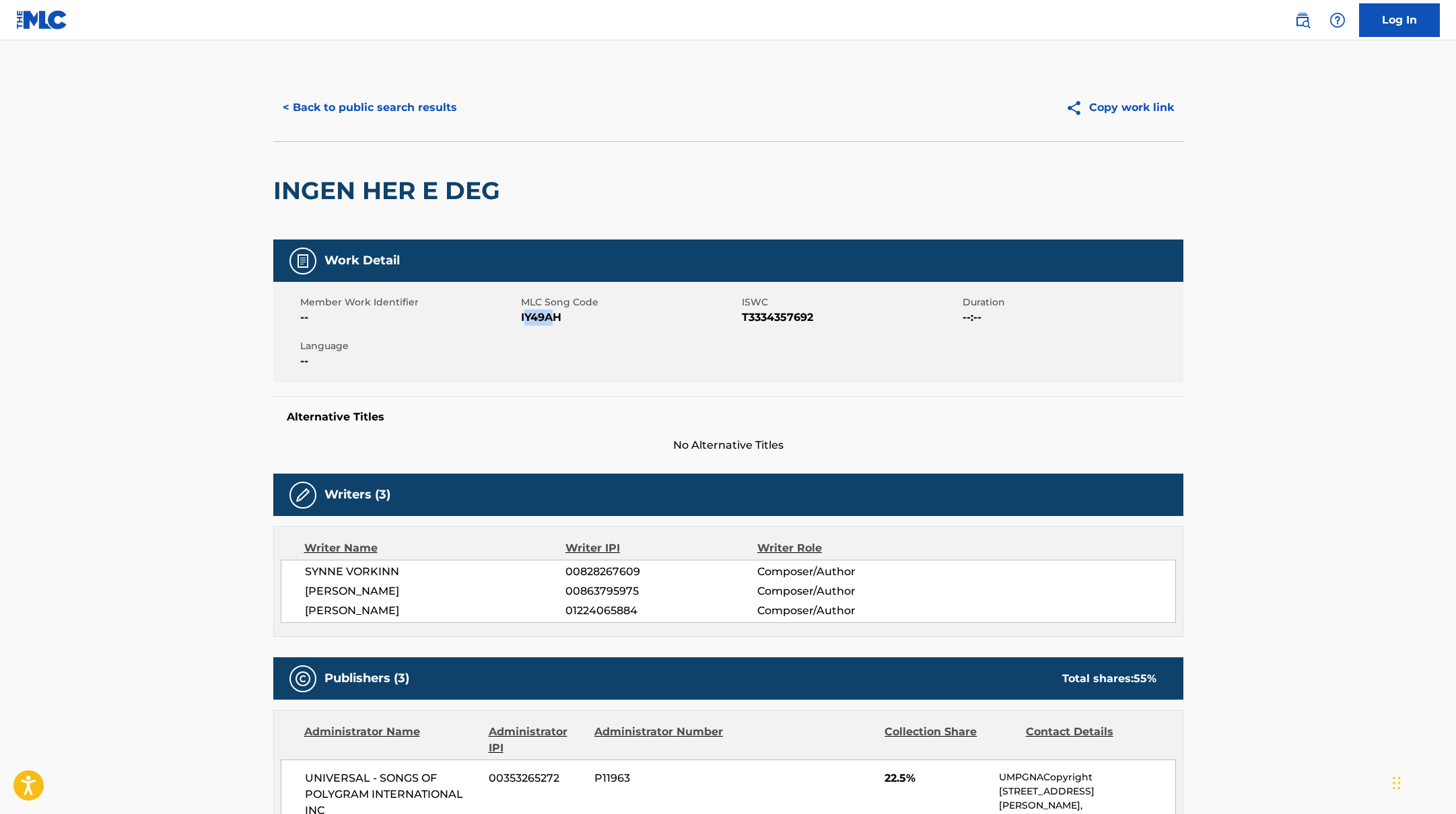
drag, startPoint x: 522, startPoint y: 317, endPoint x: 558, endPoint y: 319, distance: 36.1
click at [558, 319] on span "IY49AH" at bounding box center [629, 318] width 217 height 16
click at [567, 319] on span "IY49AH" at bounding box center [629, 318] width 217 height 16
drag, startPoint x: 568, startPoint y: 318, endPoint x: 521, endPoint y: 318, distance: 47.0
click at [521, 318] on span "IY49AH" at bounding box center [629, 318] width 217 height 16
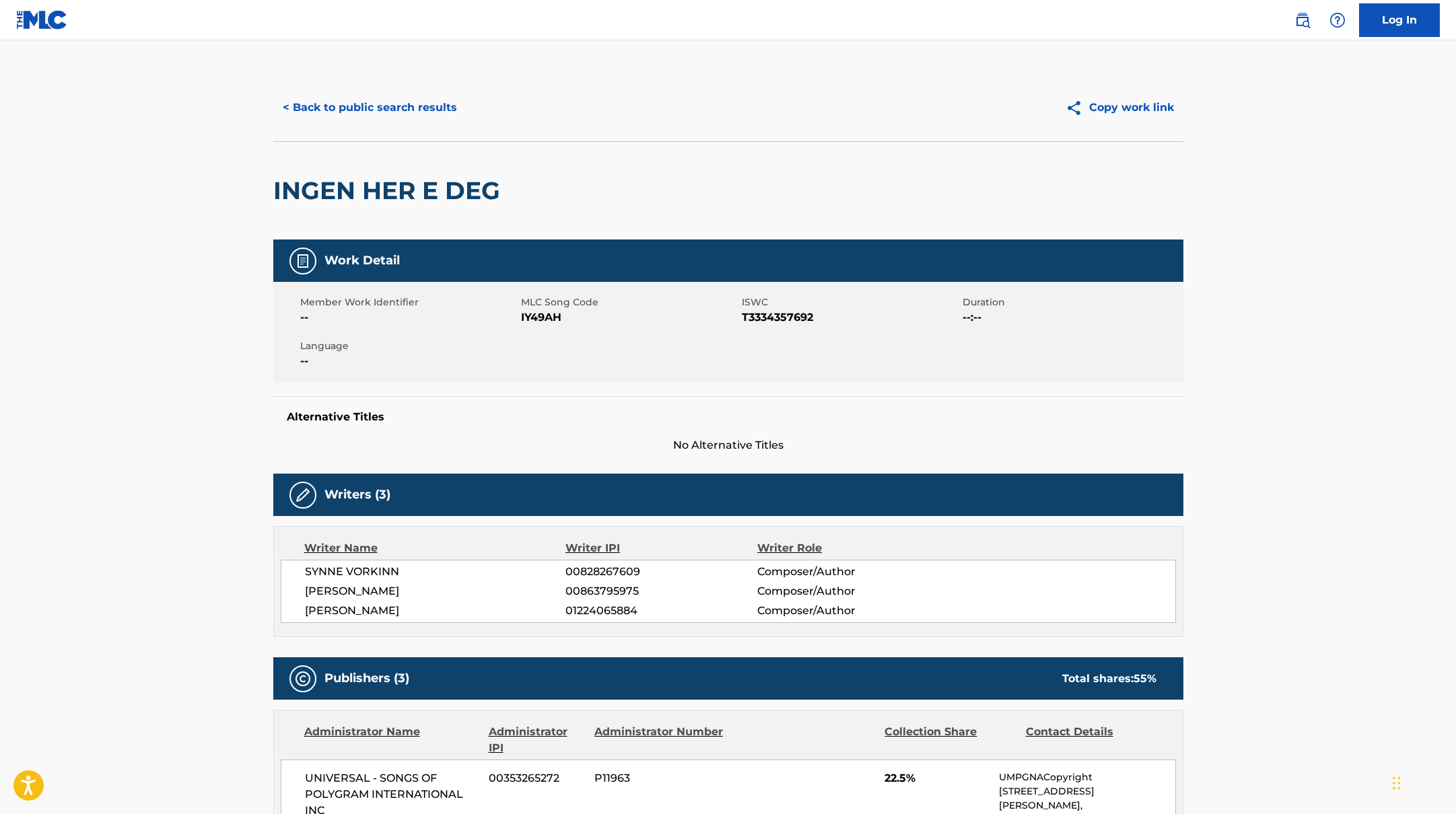
click at [527, 320] on span "IY49AH" at bounding box center [629, 318] width 217 height 16
drag, startPoint x: 521, startPoint y: 320, endPoint x: 567, endPoint y: 320, distance: 46.0
click at [567, 320] on span "IY49AH" at bounding box center [629, 318] width 217 height 16
click at [386, 100] on button "< Back to public search results" at bounding box center [369, 107] width 193 height 34
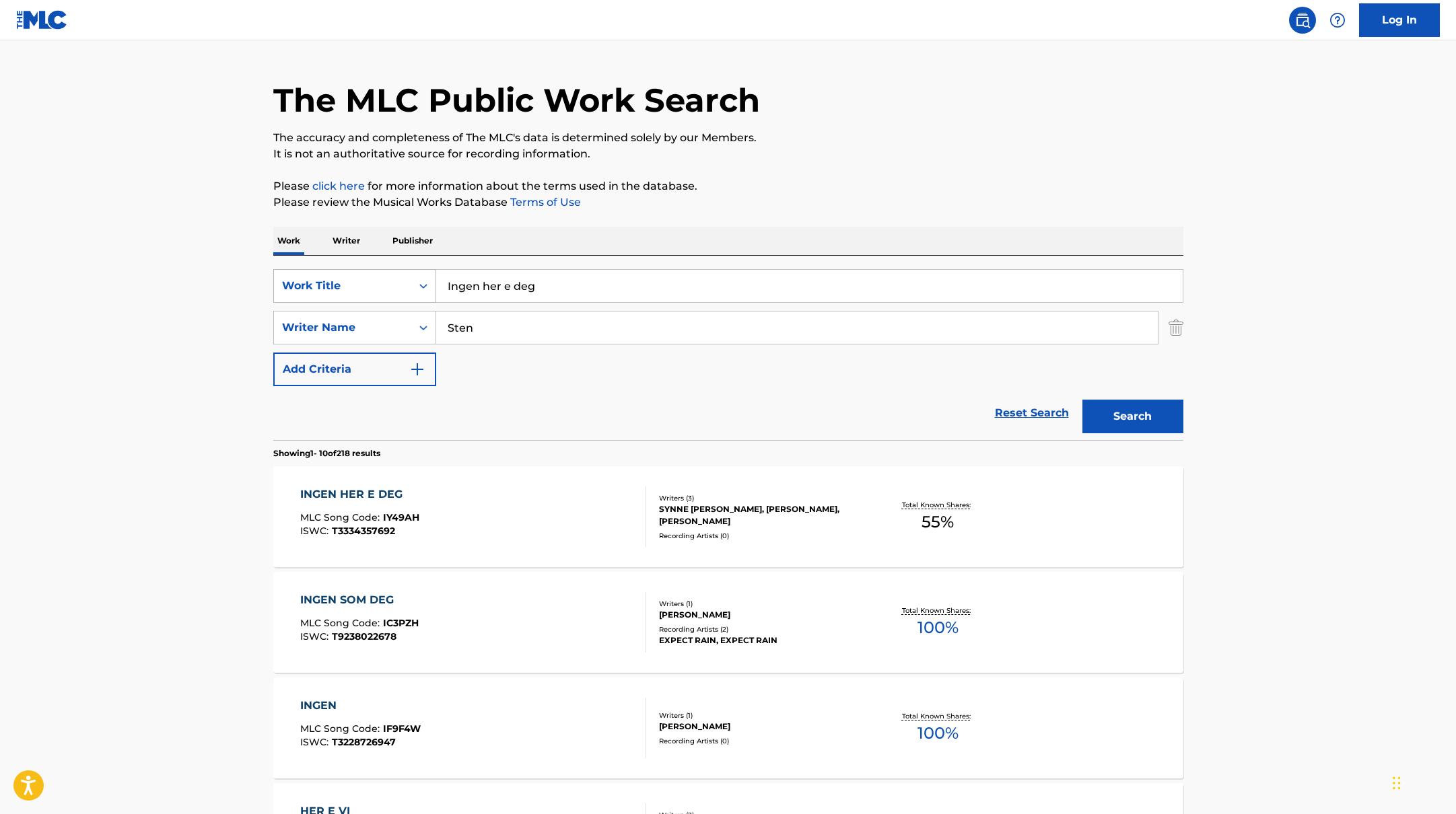
drag, startPoint x: 560, startPoint y: 289, endPoint x: 397, endPoint y: 275, distance: 163.6
click at [397, 275] on div "SearchWithCriteriab335d5b7-5ba0-43a8-9c5d-b3fbe2b10fcf Work Title Ingen her e d…" at bounding box center [728, 285] width 910 height 34
click at [798, 82] on div "The MLC Public Work Search" at bounding box center [728, 92] width 910 height 99
click at [579, 290] on input "[PERSON_NAME]" at bounding box center [809, 286] width 746 height 33
drag, startPoint x: 570, startPoint y: 287, endPoint x: 397, endPoint y: 282, distance: 173.1
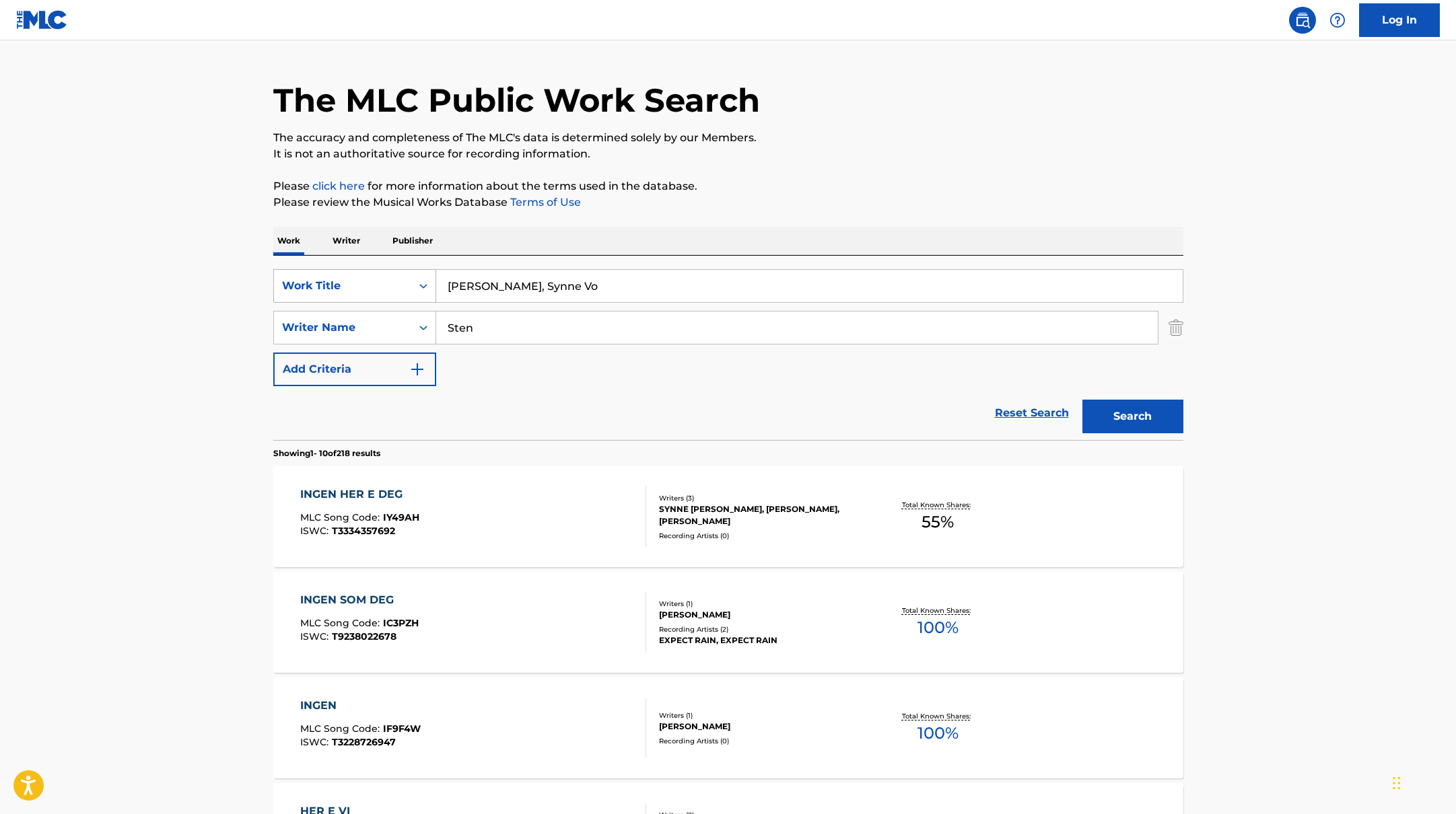
click at [397, 282] on div "SearchWithCriteriab335d5b7-5ba0-43a8-9c5d-b3fbe2b10fcf Work Title [PERSON_NAME]…" at bounding box center [728, 285] width 910 height 34
type input "Hymne"
click at [803, 216] on div "The MLC Public Work Search The accuracy and completeness of The MLC's data is d…" at bounding box center [728, 815] width 943 height 1544
click at [1110, 418] on button "Search" at bounding box center [1132, 416] width 101 height 34
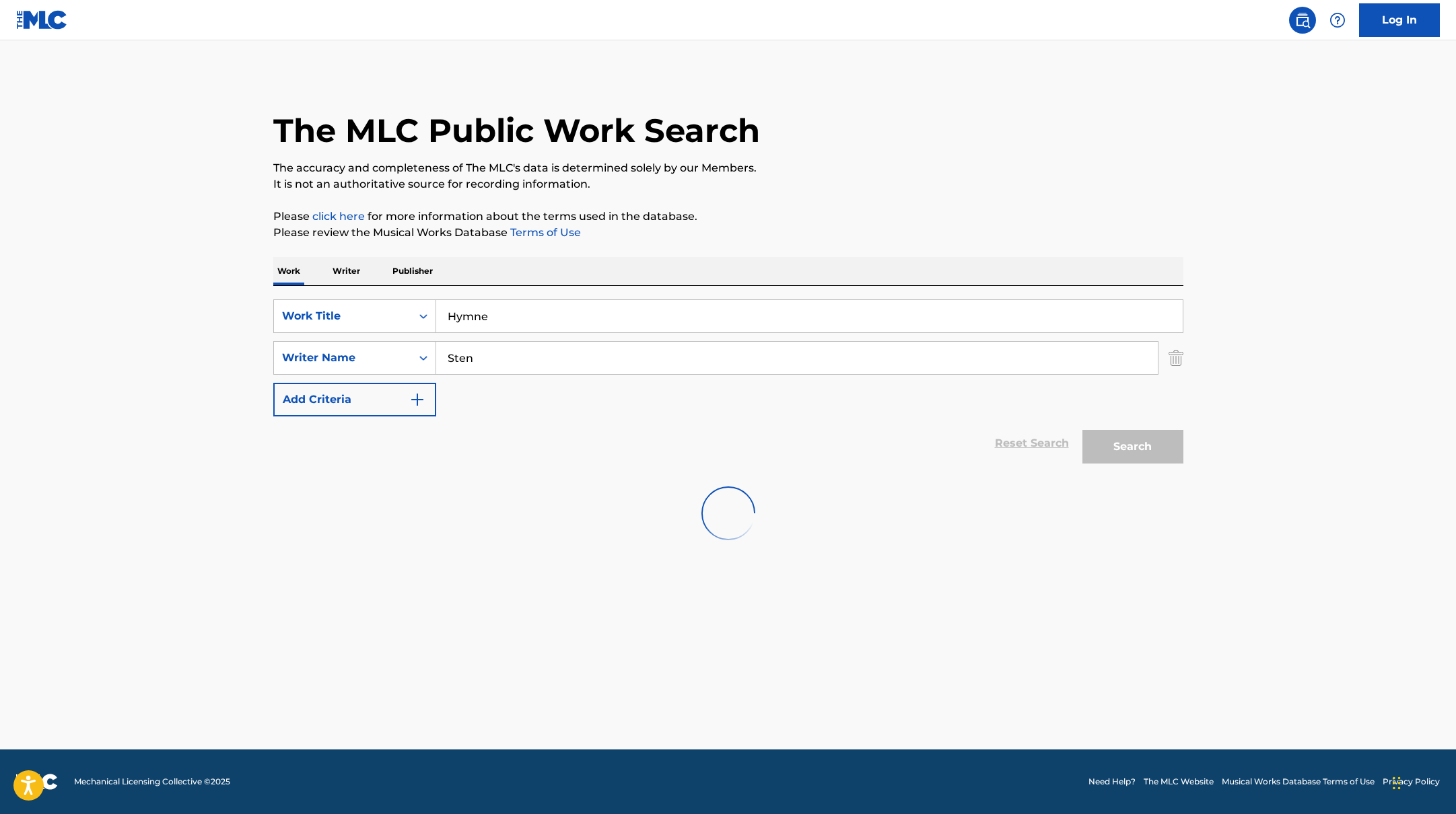
scroll to position [0, 0]
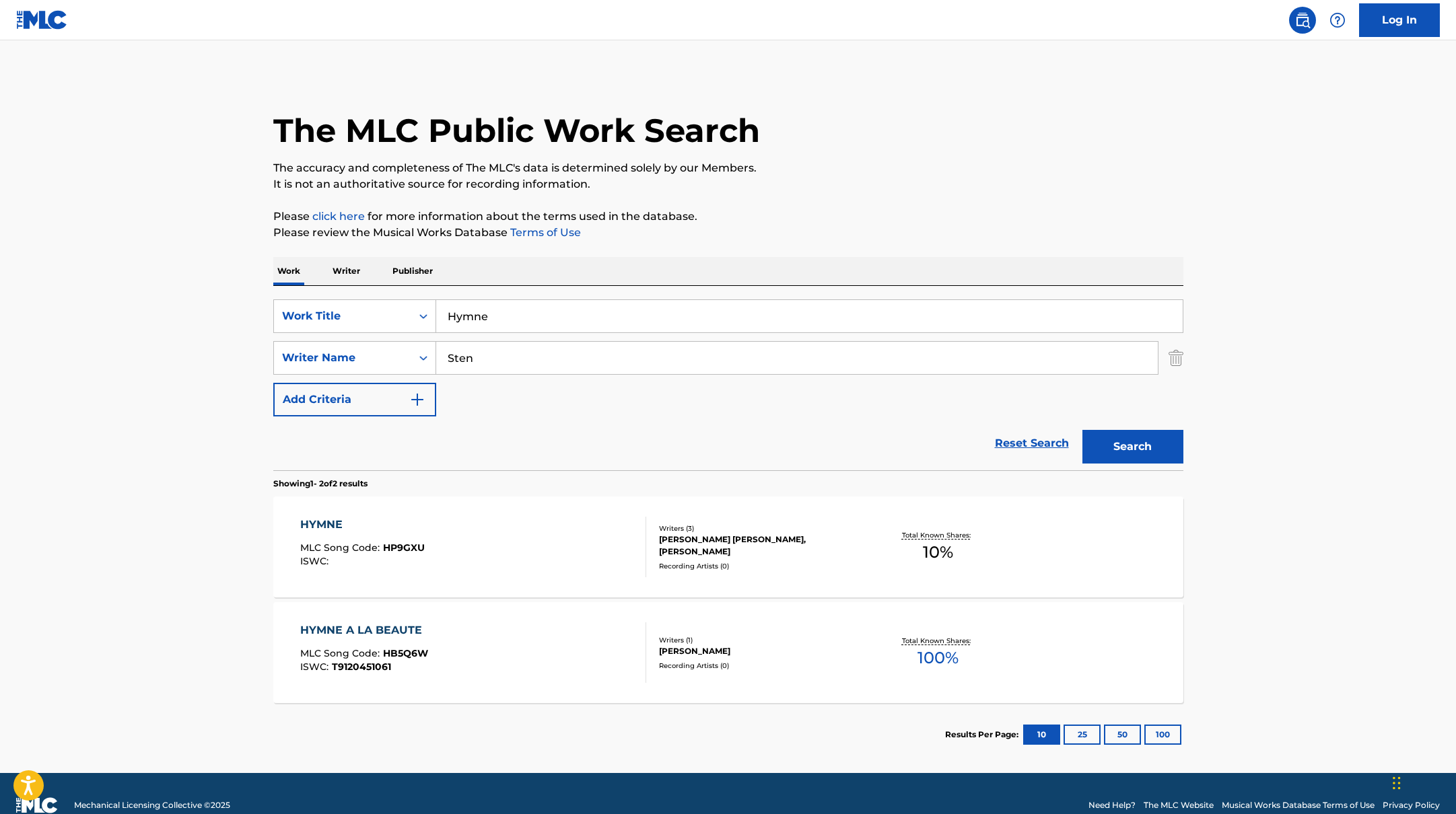
click at [567, 553] on div "HYMNE MLC Song Code : HP9GXU ISWC :" at bounding box center [473, 547] width 346 height 61
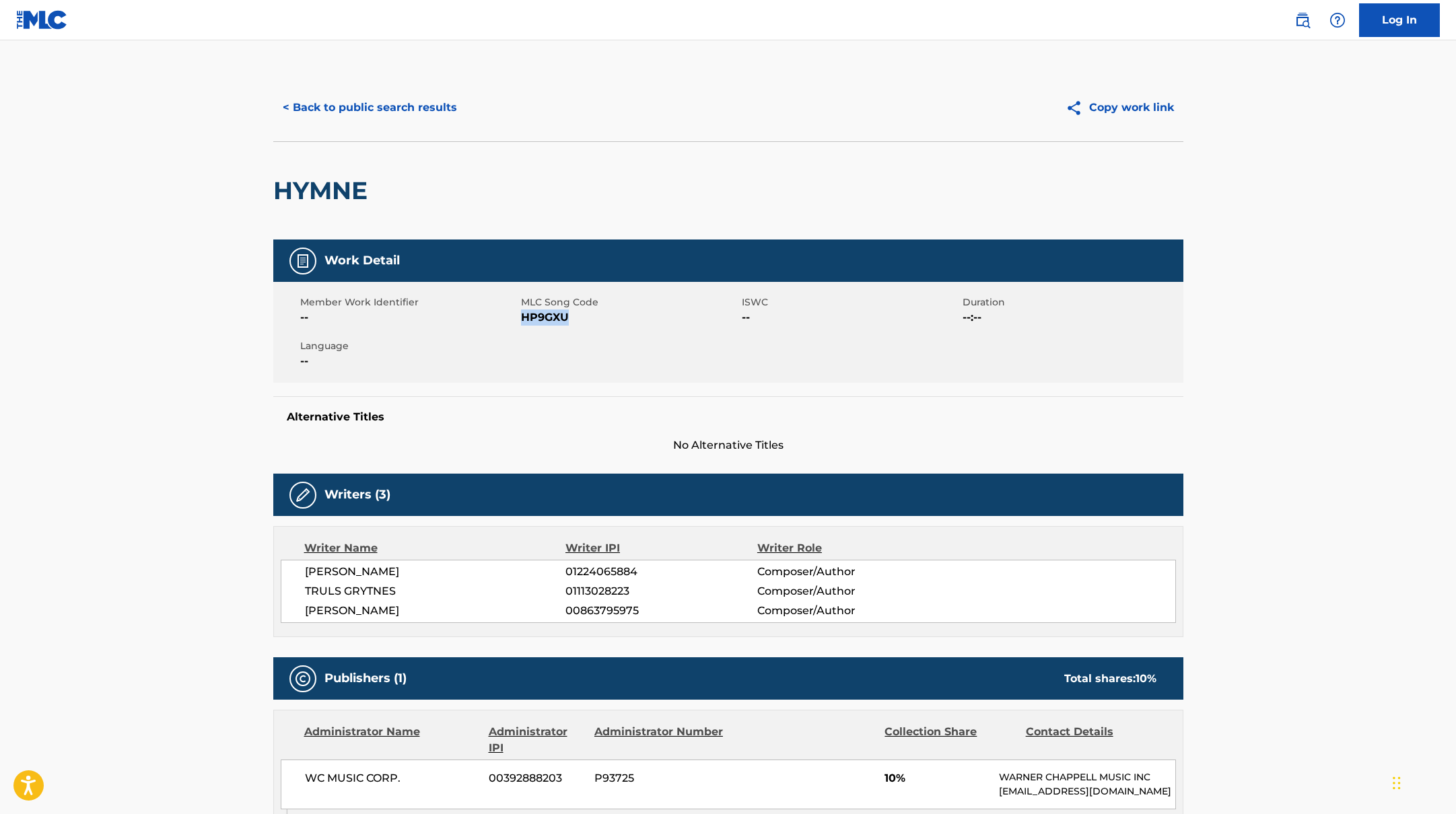
drag, startPoint x: 522, startPoint y: 316, endPoint x: 587, endPoint y: 318, distance: 65.0
click at [587, 318] on span "HP9GXU" at bounding box center [629, 318] width 217 height 16
click at [428, 109] on button "< Back to public search results" at bounding box center [369, 107] width 193 height 34
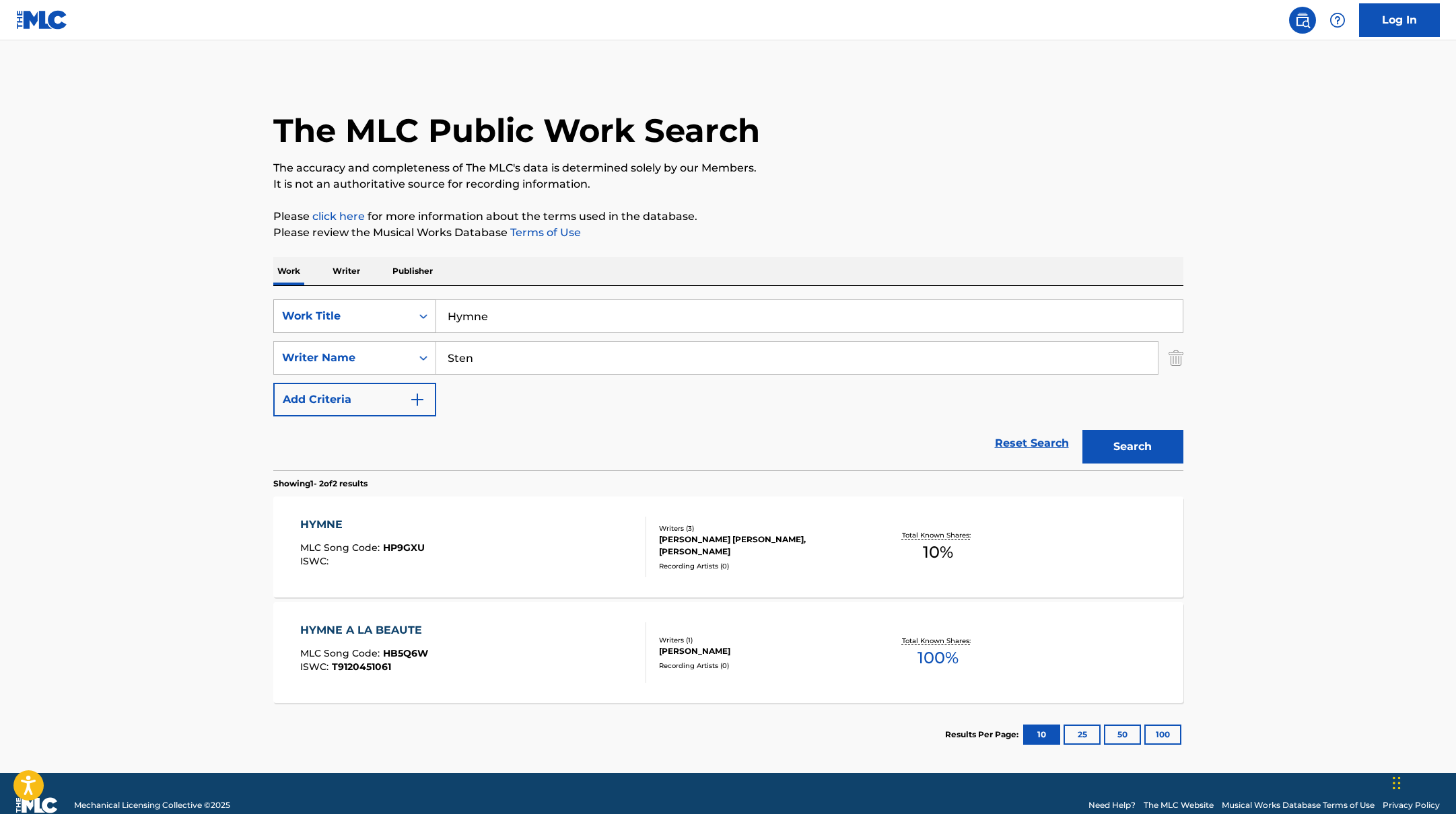
drag, startPoint x: 498, startPoint y: 324, endPoint x: 416, endPoint y: 308, distance: 83.5
click at [416, 308] on div "SearchWithCriteriab335d5b7-5ba0-43a8-9c5d-b3fbe2b10fcf Work Title Hymne" at bounding box center [728, 316] width 910 height 34
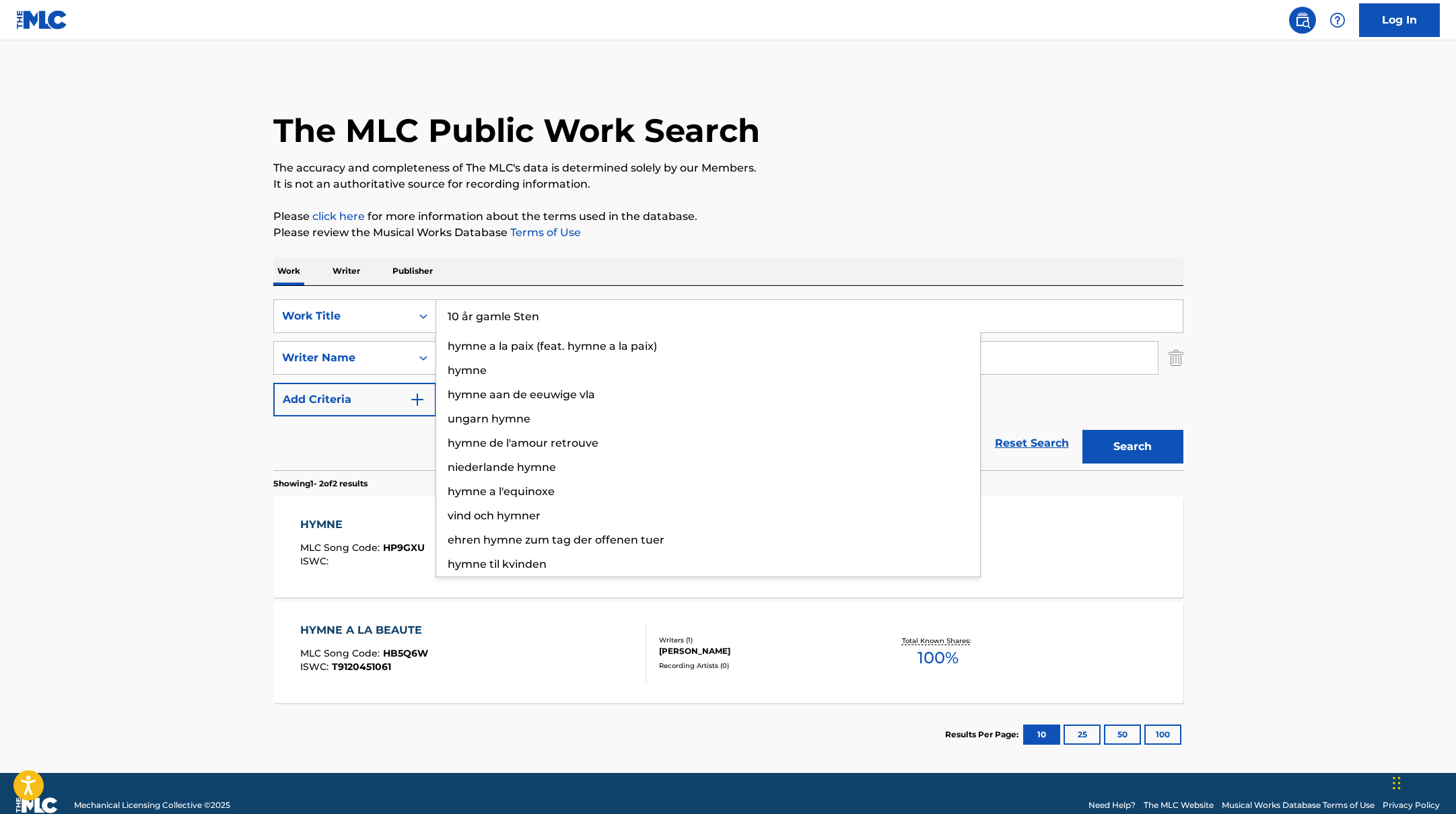
click at [848, 217] on p "Please click here for more information about the terms used in the database." at bounding box center [728, 216] width 910 height 16
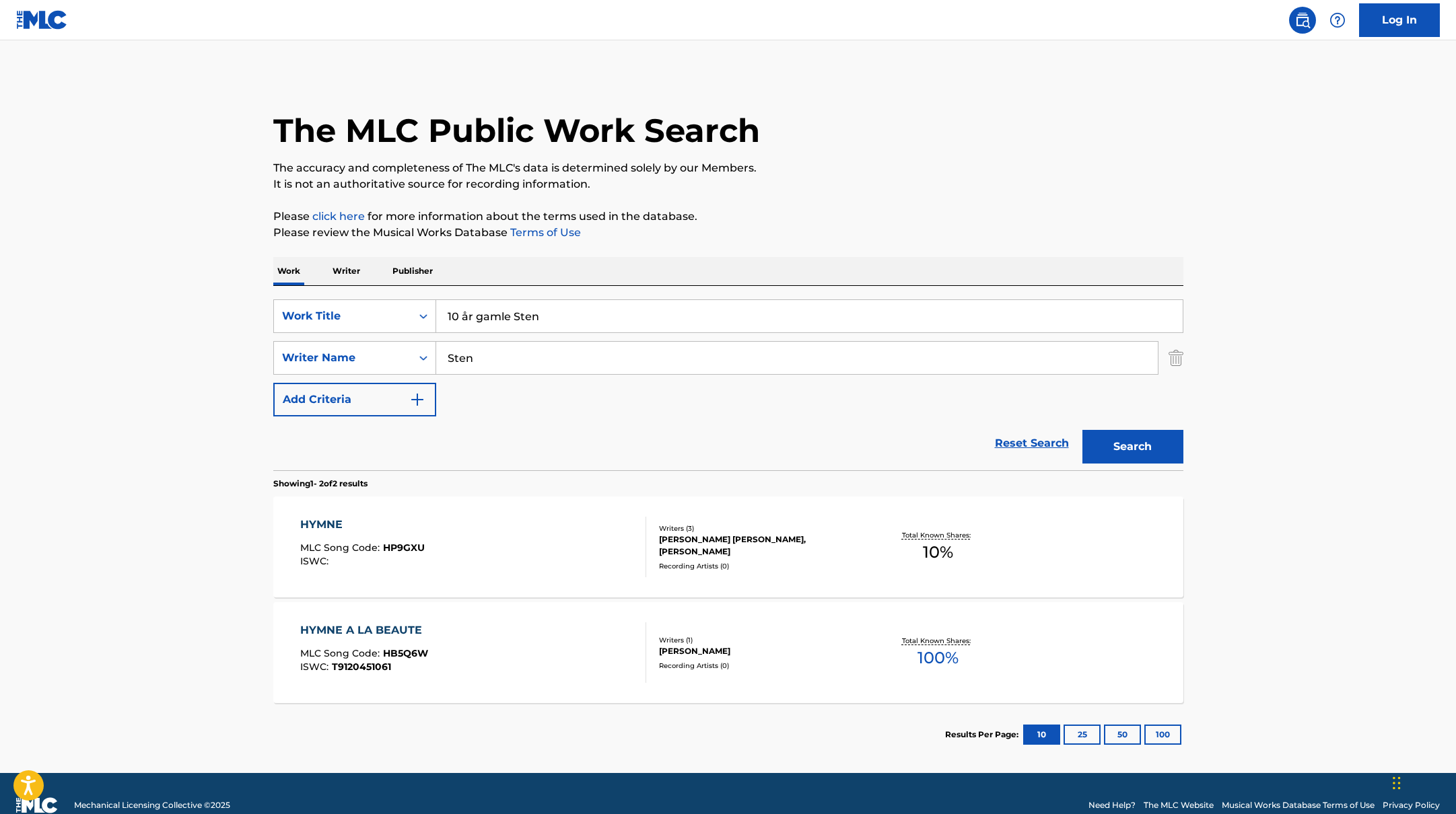
click at [1163, 450] on button "Search" at bounding box center [1132, 446] width 101 height 34
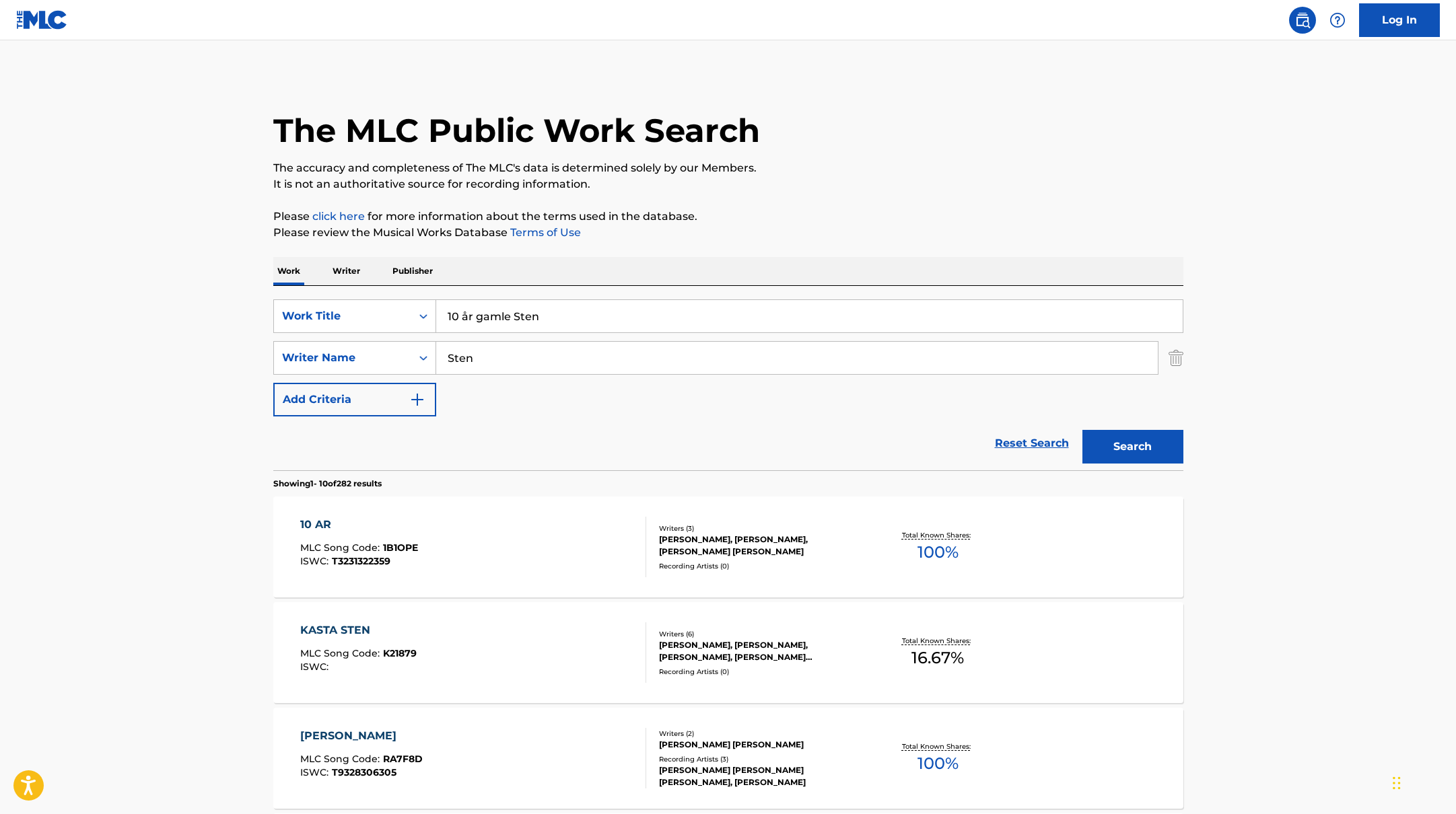
drag, startPoint x: 549, startPoint y: 313, endPoint x: 443, endPoint y: 311, distance: 106.0
click at [443, 311] on input "10 år gamle Sten" at bounding box center [809, 316] width 746 height 33
click at [472, 313] on input "10 år gamle Sten" at bounding box center [809, 316] width 746 height 33
drag, startPoint x: 547, startPoint y: 317, endPoint x: 438, endPoint y: 306, distance: 109.6
click at [401, 313] on div "SearchWithCriteriab335d5b7-5ba0-43a8-9c5d-b3fbe2b10fcf Work Title 10 år gamle S…" at bounding box center [728, 316] width 910 height 34
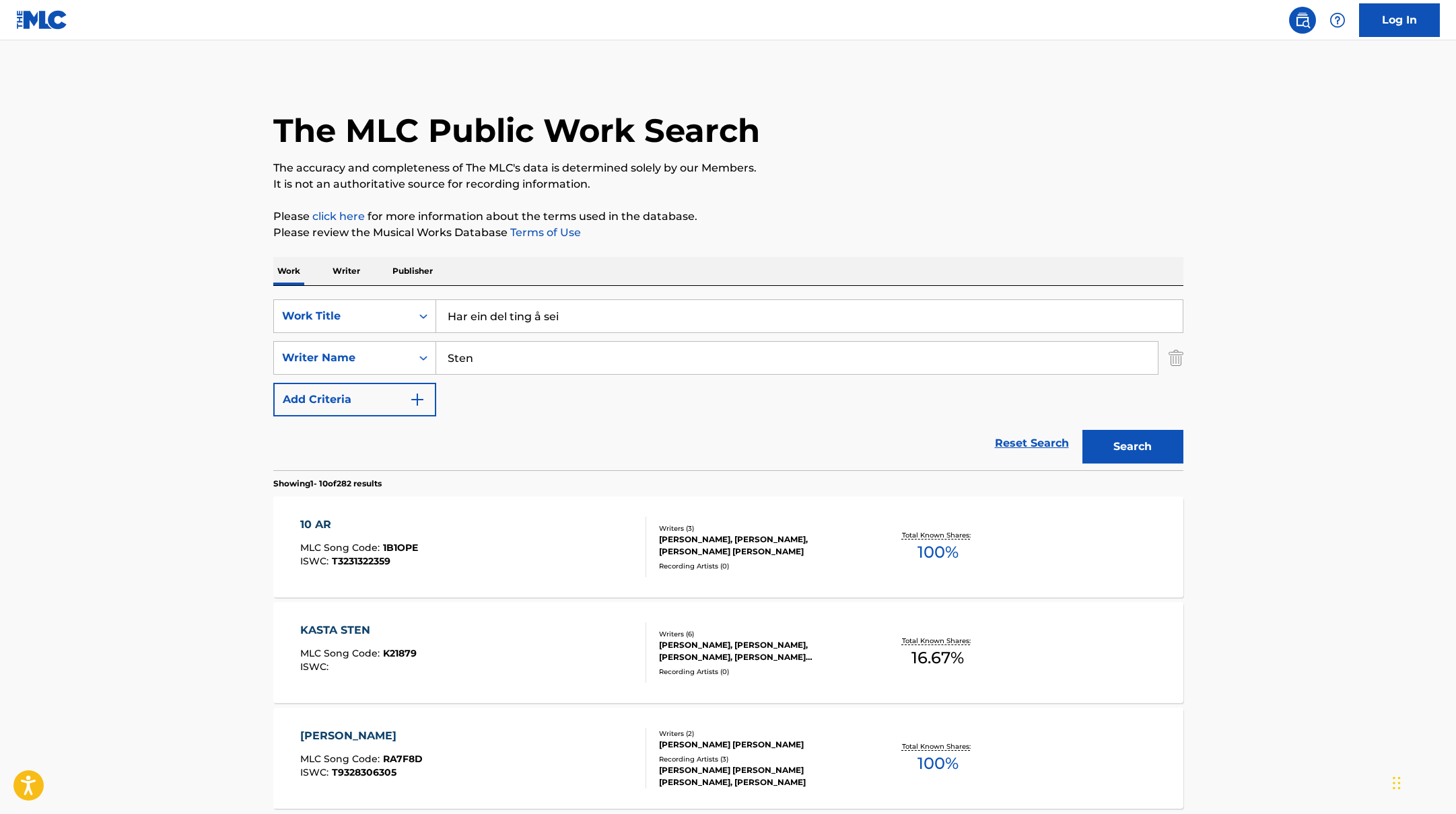
click at [795, 209] on p "Please click here for more information about the terms used in the database." at bounding box center [728, 216] width 910 height 16
click at [1114, 445] on button "Search" at bounding box center [1132, 446] width 101 height 34
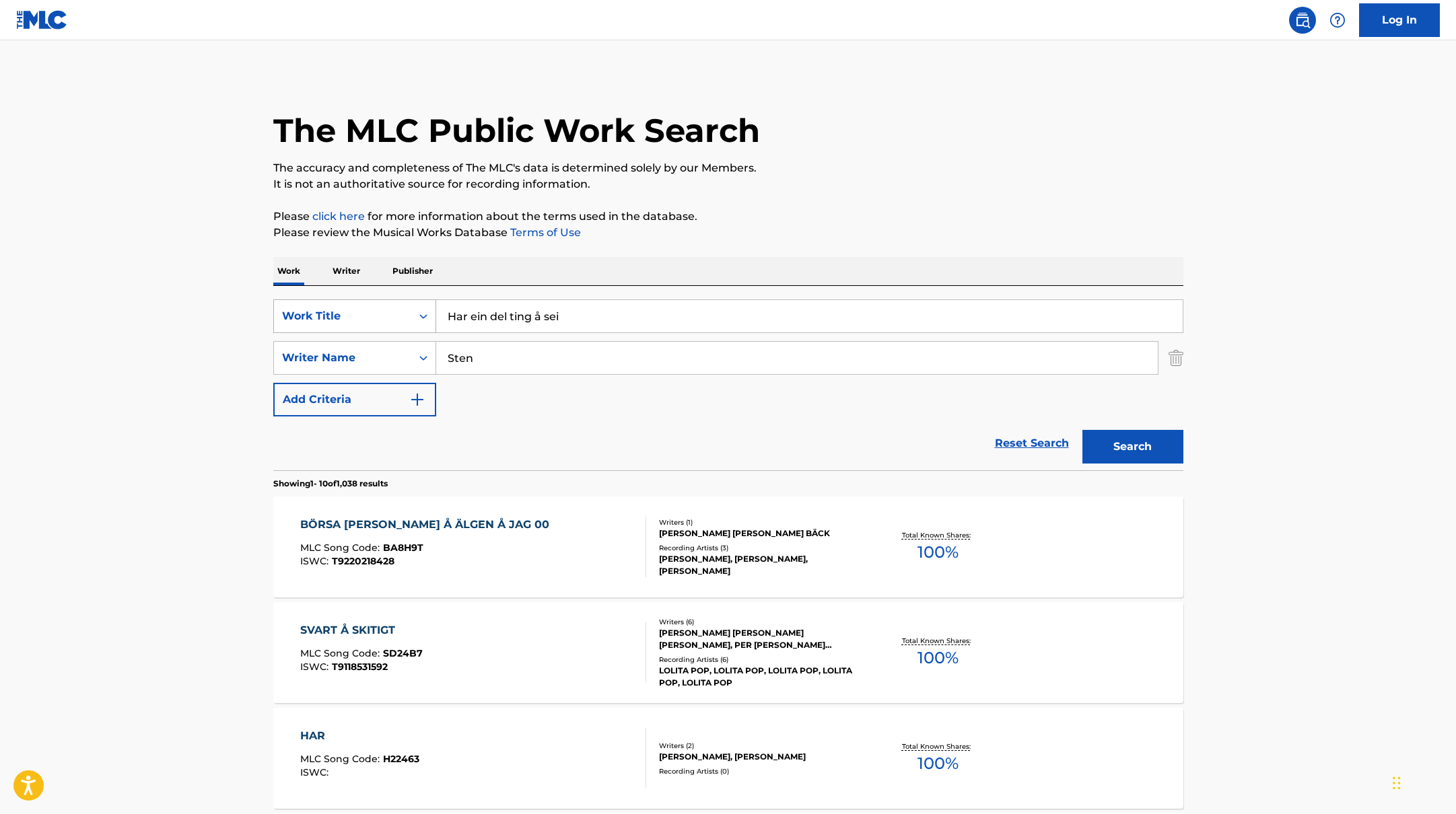
drag, startPoint x: 620, startPoint y: 319, endPoint x: 329, endPoint y: 299, distance: 291.7
click at [329, 300] on div "SearchWithCriteriab335d5b7-5ba0-43a8-9c5d-b3fbe2b10fcf Work Title Har ein del t…" at bounding box center [728, 316] width 910 height 34
type input "Ka visste eg"
click at [871, 181] on p "It is not an authoritative source for recording information." at bounding box center [728, 185] width 910 height 16
click at [1157, 447] on button "Search" at bounding box center [1132, 446] width 101 height 34
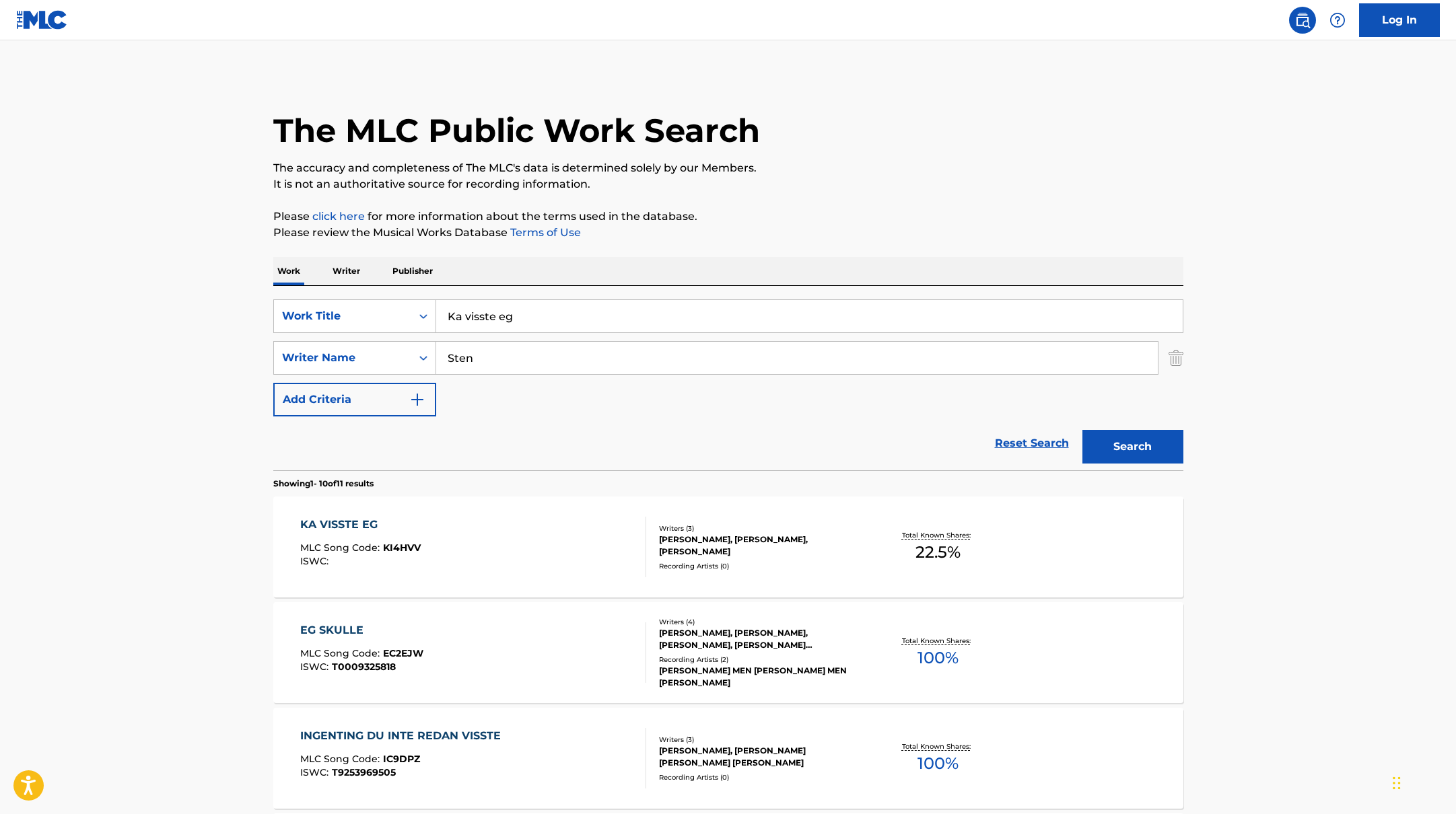
click at [568, 541] on div "KA VISSTE EG MLC Song Code : KI4HVV ISWC :" at bounding box center [473, 547] width 346 height 61
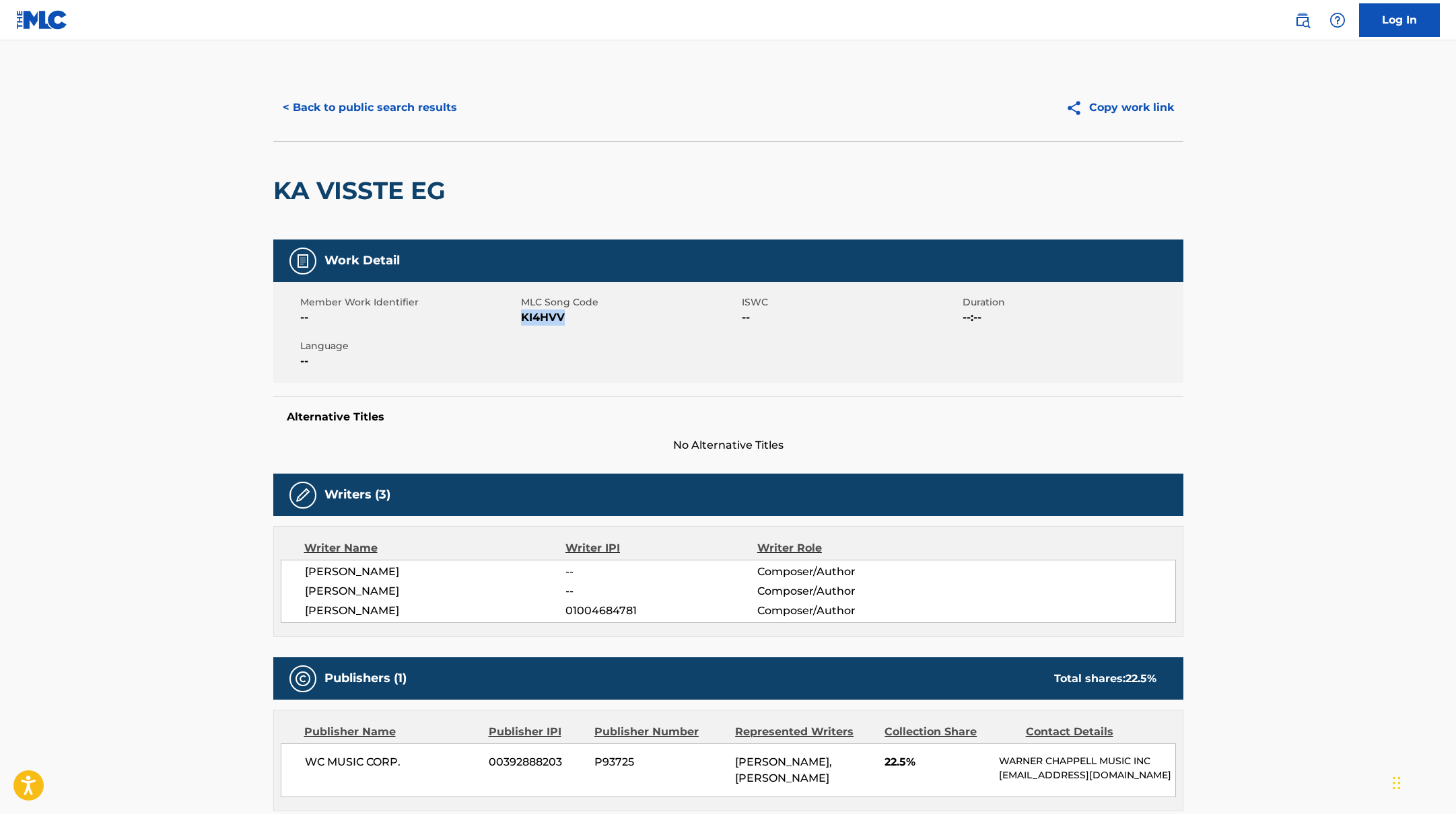
drag, startPoint x: 522, startPoint y: 318, endPoint x: 617, endPoint y: 318, distance: 95.0
click at [617, 318] on span "KI4HVV" at bounding box center [629, 318] width 217 height 16
click at [410, 101] on button "< Back to public search results" at bounding box center [369, 107] width 193 height 34
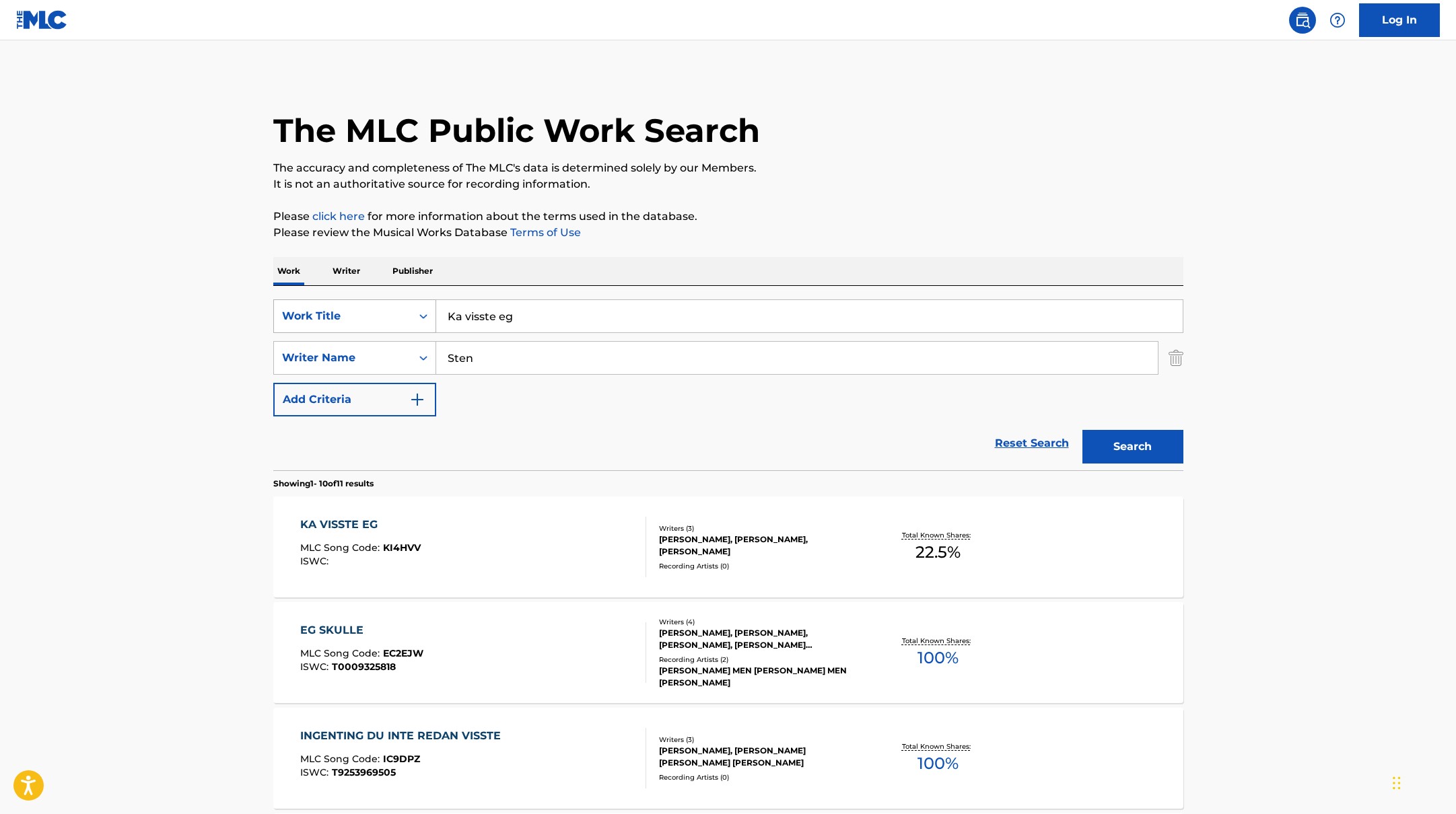
drag, startPoint x: 541, startPoint y: 313, endPoint x: 404, endPoint y: 300, distance: 137.6
click at [404, 300] on div "SearchWithCriteriab335d5b7-5ba0-43a8-9c5d-b3fbe2b10fcf Work Title Ka visste eg" at bounding box center [728, 316] width 910 height 34
click at [816, 235] on p "Please review the Musical Works Database Terms of Use" at bounding box center [728, 233] width 910 height 16
click at [1145, 444] on button "Search" at bounding box center [1132, 446] width 101 height 34
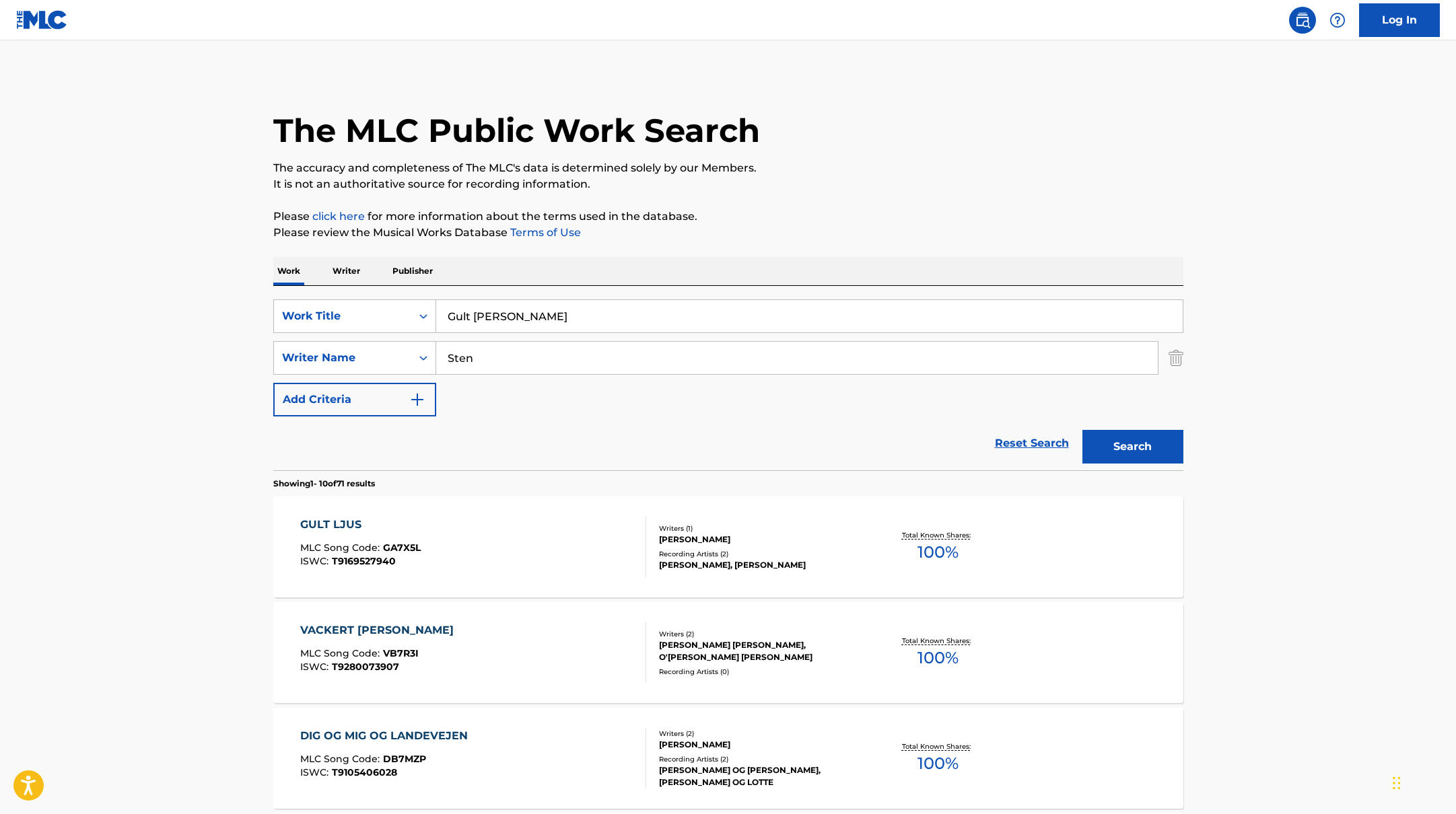
drag, startPoint x: 551, startPoint y: 313, endPoint x: 380, endPoint y: 287, distance: 173.0
click at [349, 302] on div "SearchWithCriteriab335d5b7-5ba0-43a8-9c5d-b3fbe2b10fcf Work Title Gult [PERSON_…" at bounding box center [728, 316] width 910 height 34
click at [1148, 446] on button "Search" at bounding box center [1132, 446] width 101 height 34
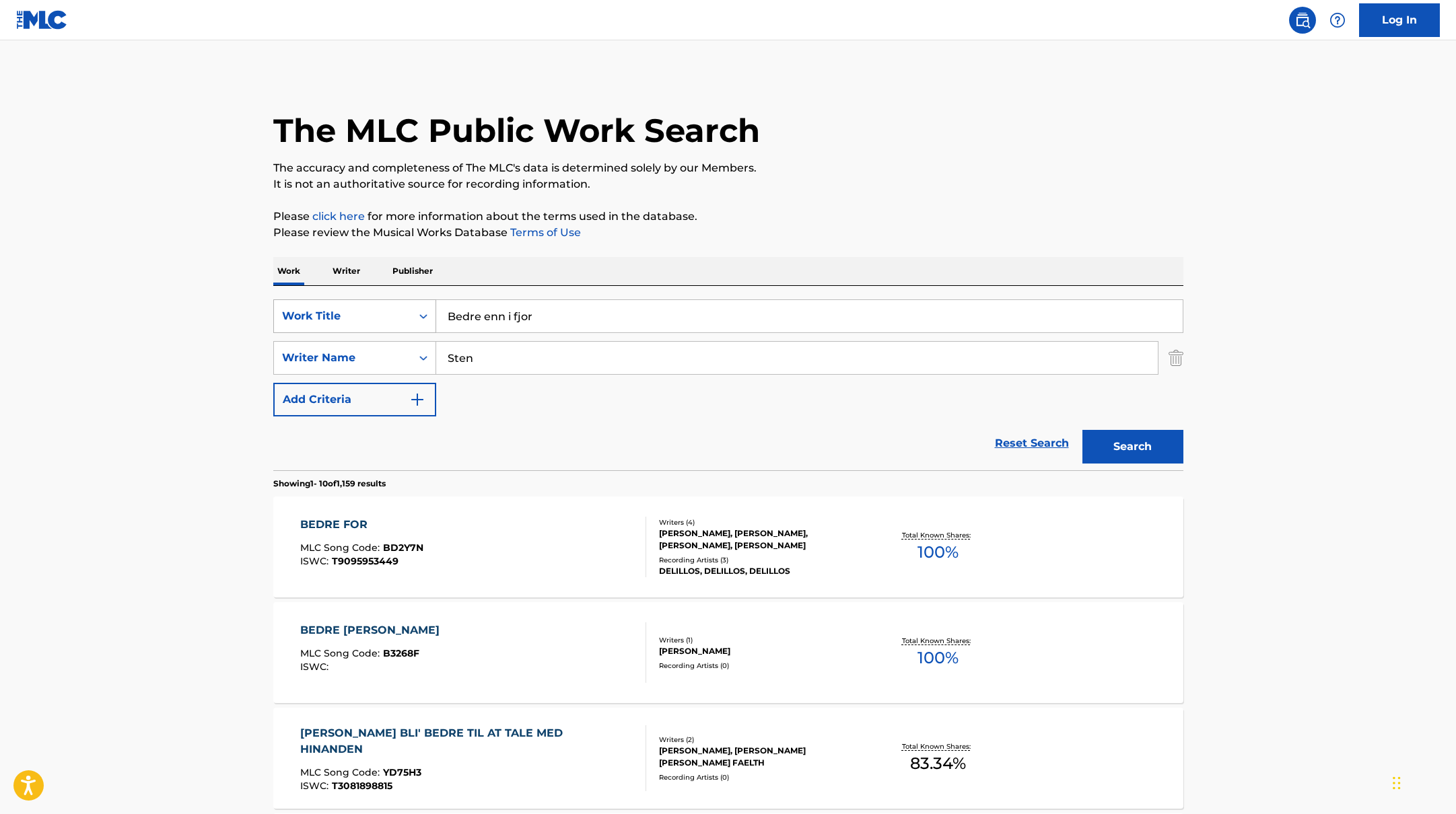
drag, startPoint x: 560, startPoint y: 326, endPoint x: 340, endPoint y: 311, distance: 220.5
click at [340, 311] on div "SearchWithCriteriab335d5b7-5ba0-43a8-9c5d-b3fbe2b10fcf Work Title Bedre enn i f…" at bounding box center [728, 316] width 910 height 34
click at [879, 208] on p "Please click here for more information about the terms used in the database." at bounding box center [728, 216] width 910 height 16
click at [1111, 436] on button "Search" at bounding box center [1132, 446] width 101 height 34
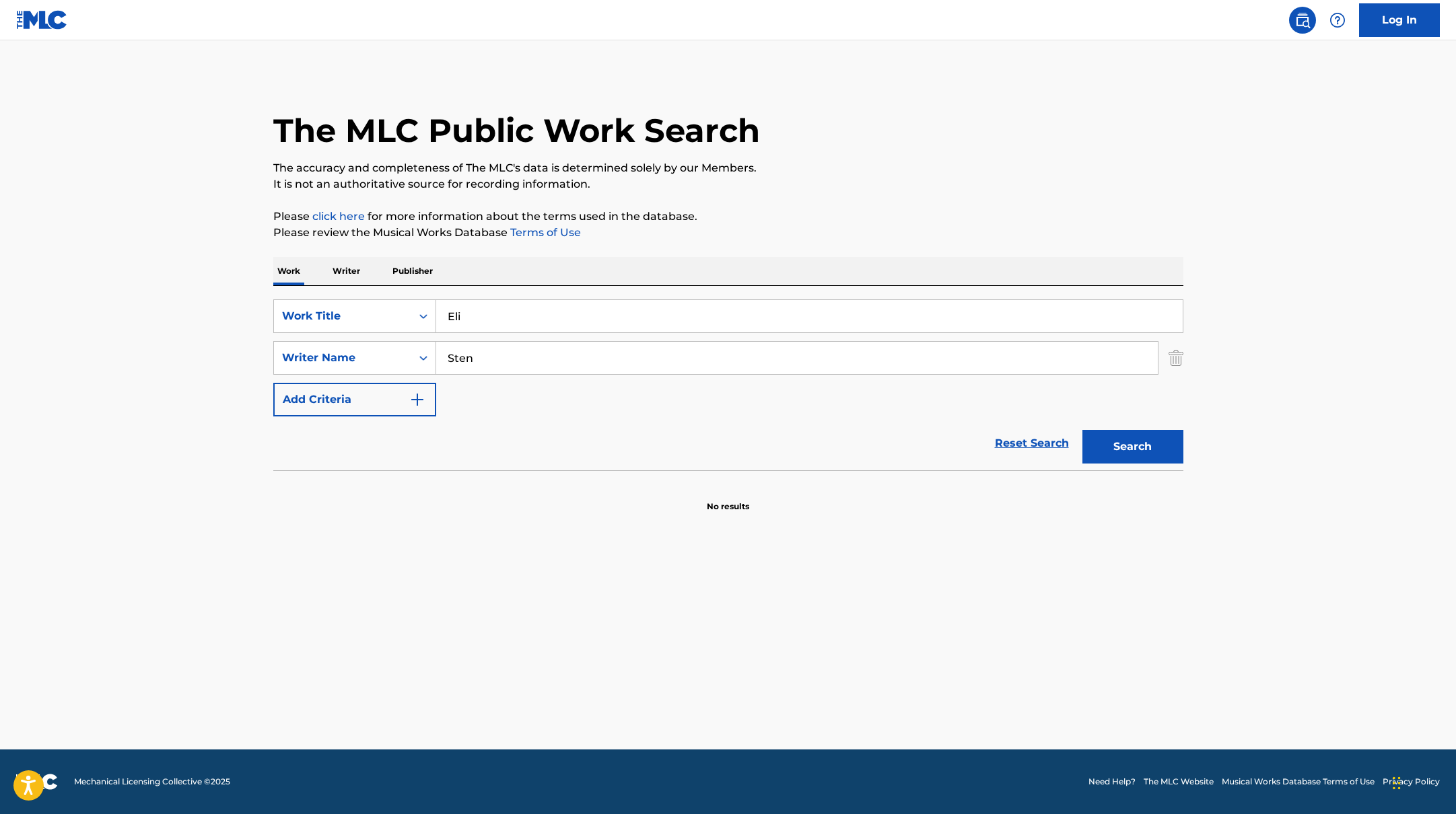
drag, startPoint x: 537, startPoint y: 320, endPoint x: 838, endPoint y: 238, distance: 312.0
click at [834, 240] on div "The MLC Public Work Search The accuracy and completeness of The MLC's data is d…" at bounding box center [728, 293] width 943 height 439
click at [838, 238] on p "Please review the Musical Works Database Terms of Use" at bounding box center [728, 233] width 910 height 16
click at [1146, 447] on button "Search" at bounding box center [1132, 446] width 101 height 34
drag, startPoint x: 476, startPoint y: 318, endPoint x: 864, endPoint y: 228, distance: 398.3
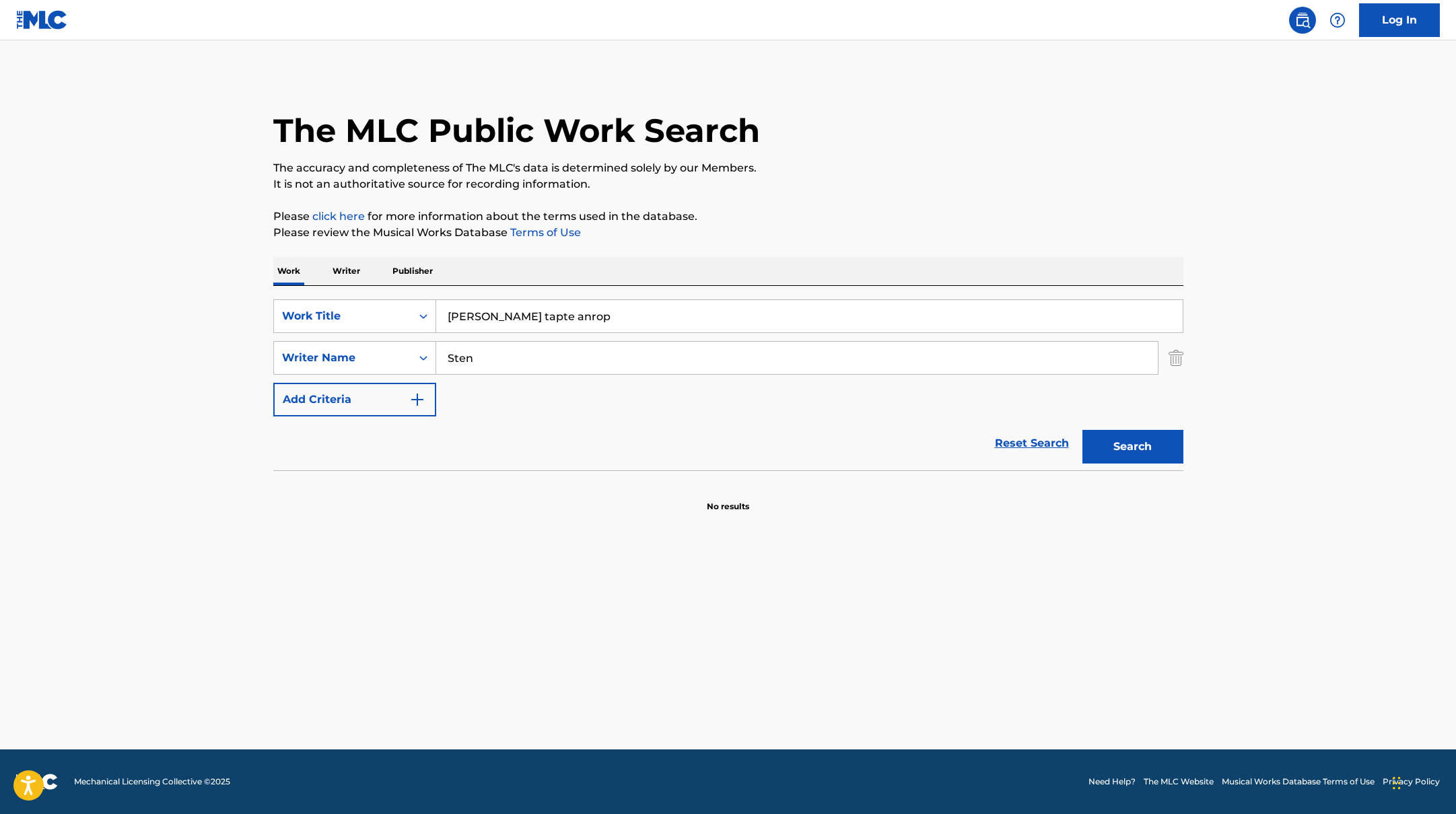
click at [858, 229] on div "The MLC Public Work Search The accuracy and completeness of The MLC's data is d…" at bounding box center [728, 293] width 943 height 439
type input "[PERSON_NAME] tapte anrop"
click at [864, 228] on p "Please review the Musical Works Database Terms of Use" at bounding box center [728, 233] width 910 height 16
click at [1165, 445] on button "Search" at bounding box center [1132, 446] width 101 height 34
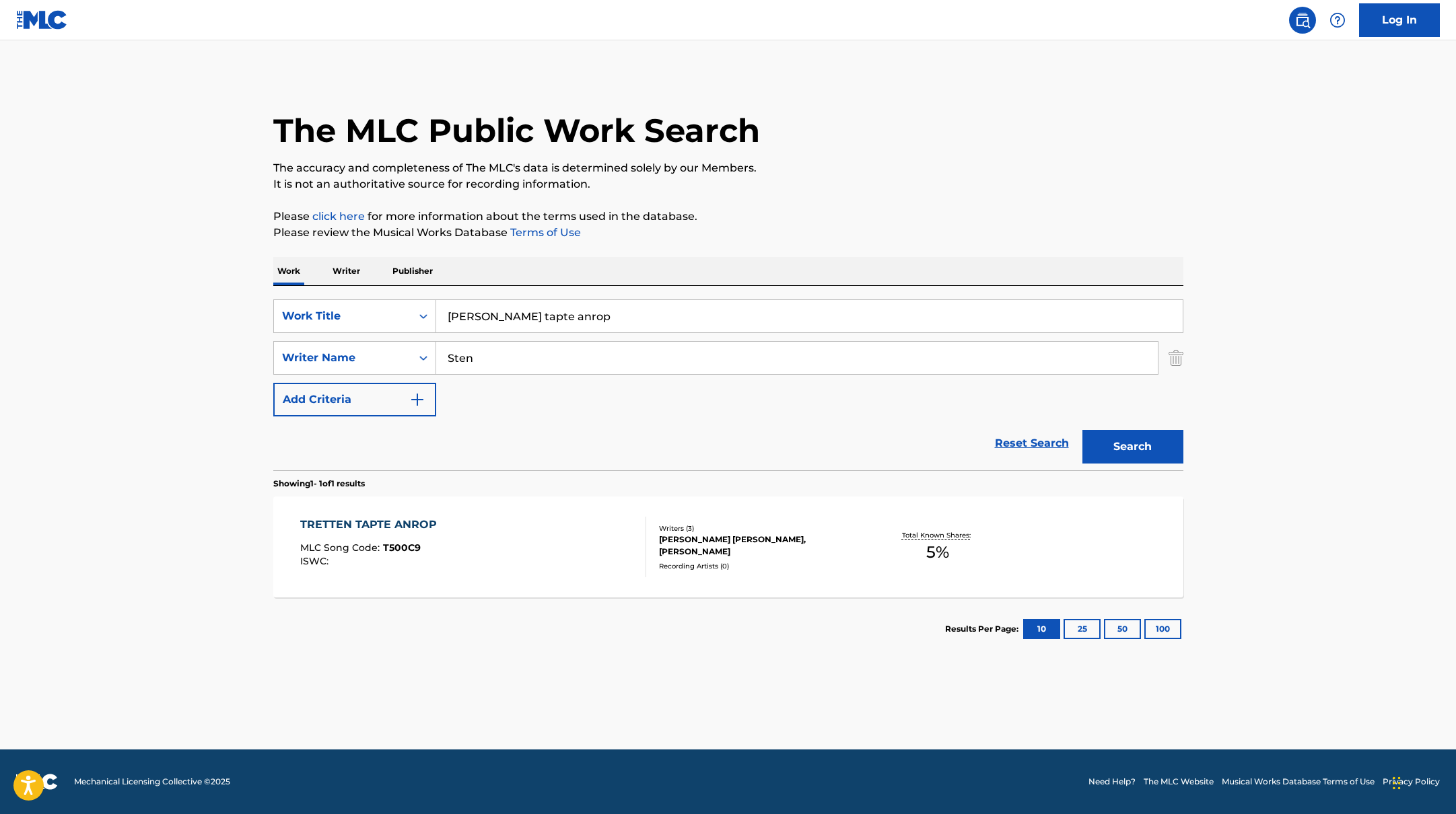
click at [539, 531] on div "TRETTEN TAPTE ANROP MLC Song Code : T500C9 ISWC :" at bounding box center [473, 547] width 346 height 61
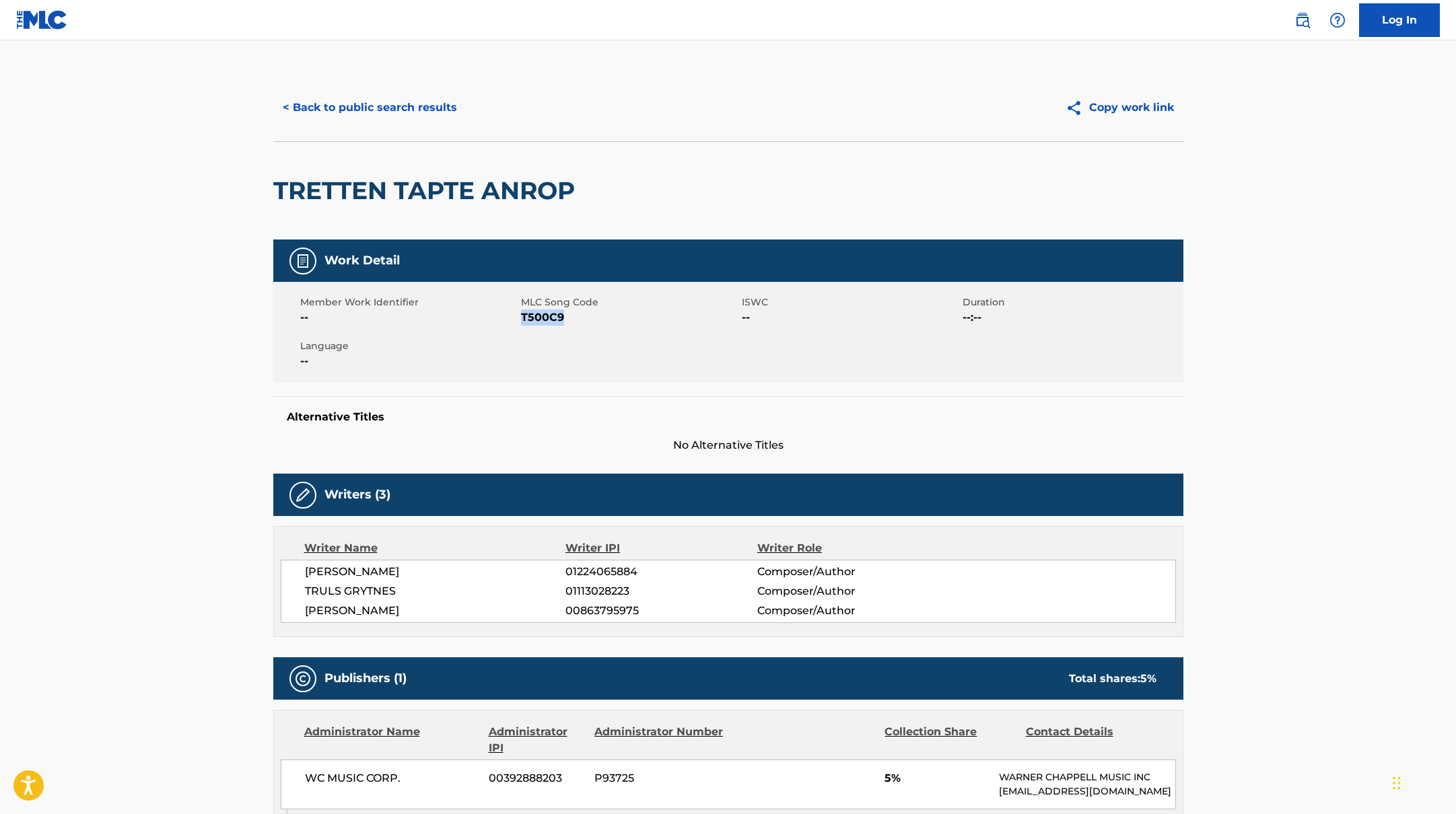
drag, startPoint x: 522, startPoint y: 316, endPoint x: 623, endPoint y: 316, distance: 101.0
click at [623, 316] on span "T500C9" at bounding box center [629, 318] width 217 height 16
click at [436, 106] on button "< Back to public search results" at bounding box center [369, 107] width 193 height 34
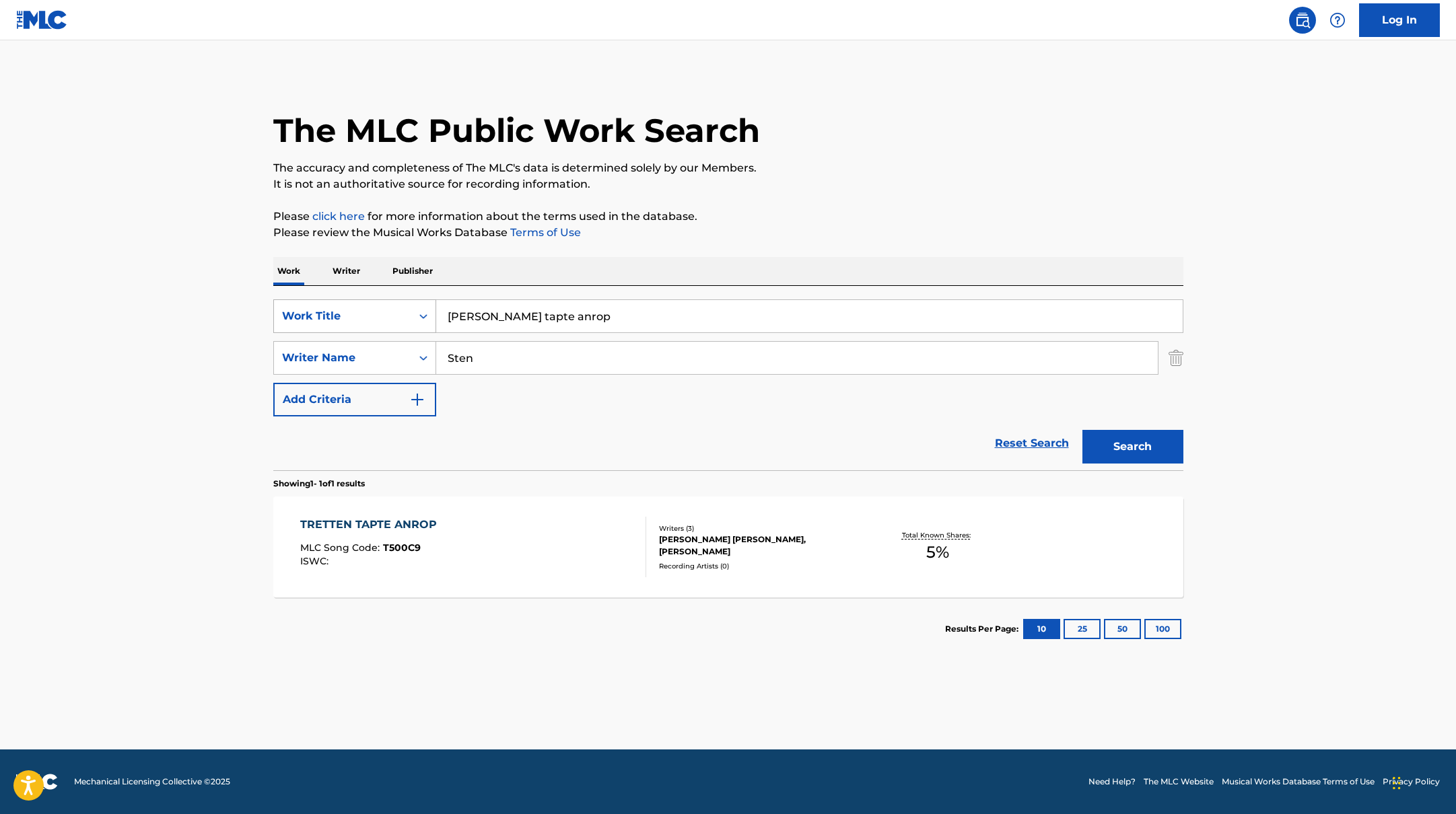
drag, startPoint x: 568, startPoint y: 313, endPoint x: 425, endPoint y: 305, distance: 143.2
click at [425, 305] on div "SearchWithCriteriab335d5b7-5ba0-43a8-9c5d-b3fbe2b10fcf Work Title Tretten tapte…" at bounding box center [728, 316] width 910 height 34
type input "Alle vil til himmelen"
click at [656, 253] on div "The MLC Public Work Search The accuracy and completeness of The MLC's data is d…" at bounding box center [728, 368] width 943 height 587
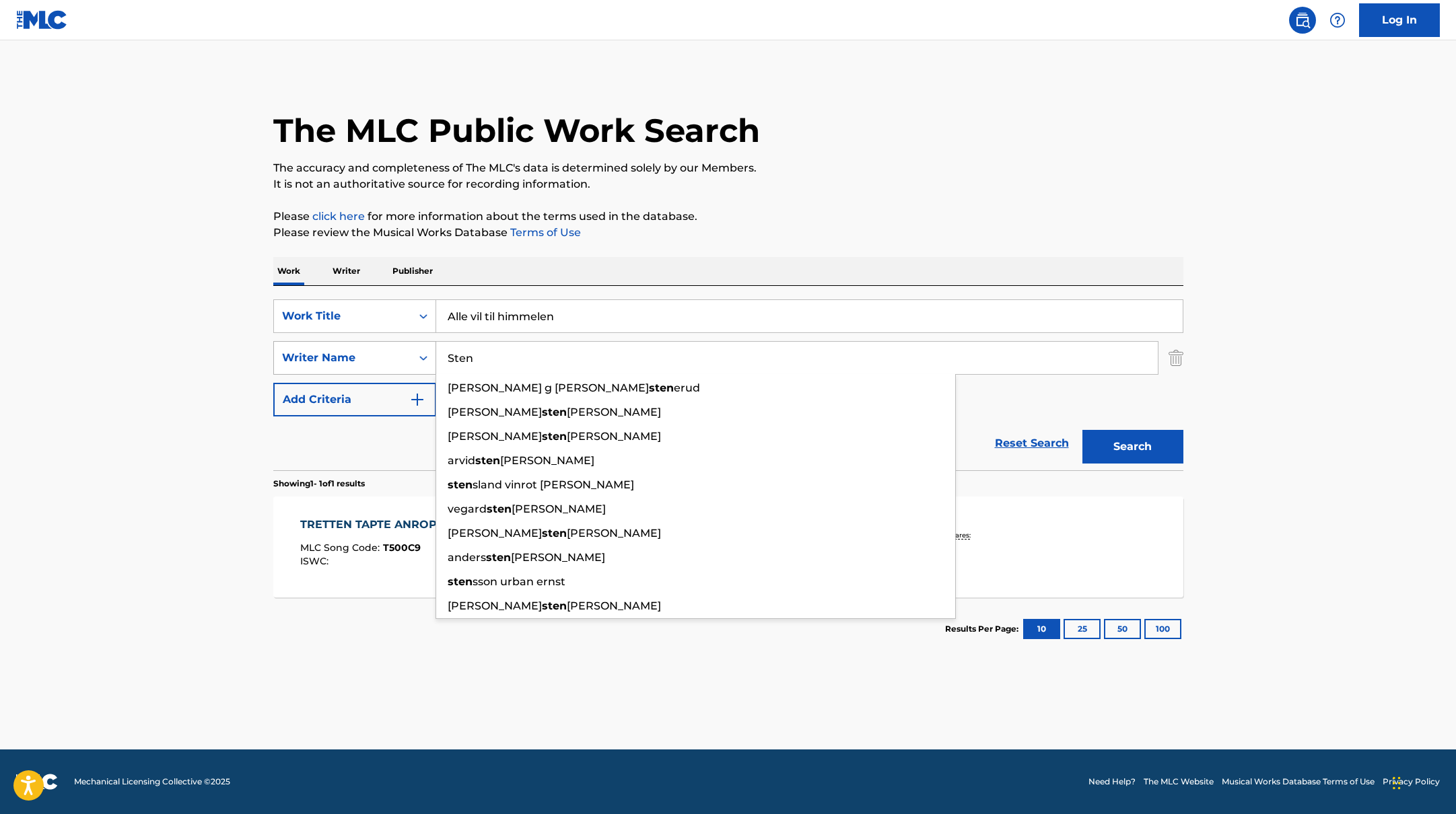
drag, startPoint x: 518, startPoint y: 352, endPoint x: 389, endPoint y: 345, distance: 129.2
click at [389, 350] on div "SearchWithCriteriabc7363e5-3b2b-47d7-9e26-821f073300c3 Writer Name [PERSON_NAME…" at bounding box center [728, 358] width 910 height 34
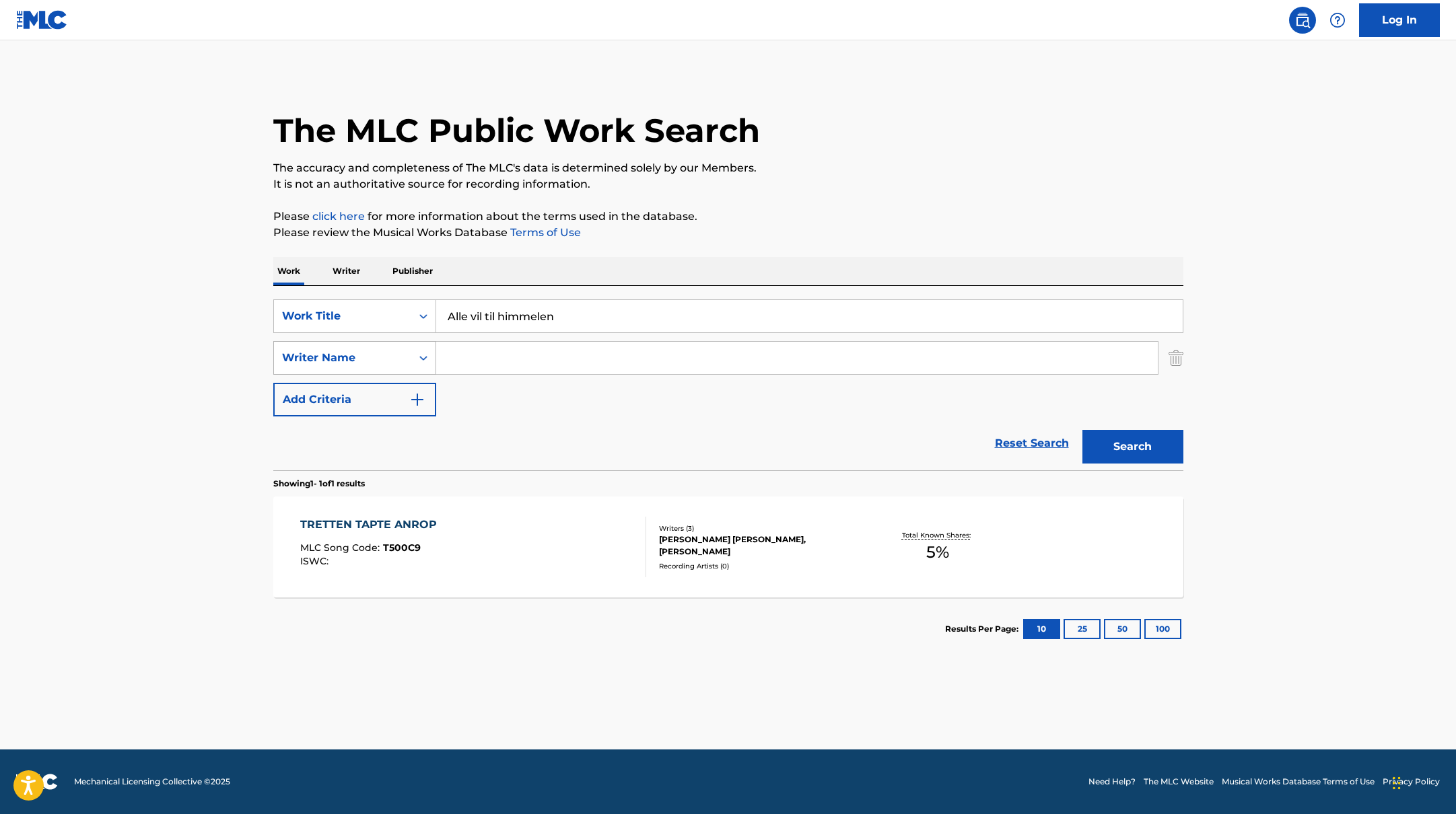
click at [1082, 430] on button "Search" at bounding box center [1132, 446] width 101 height 34
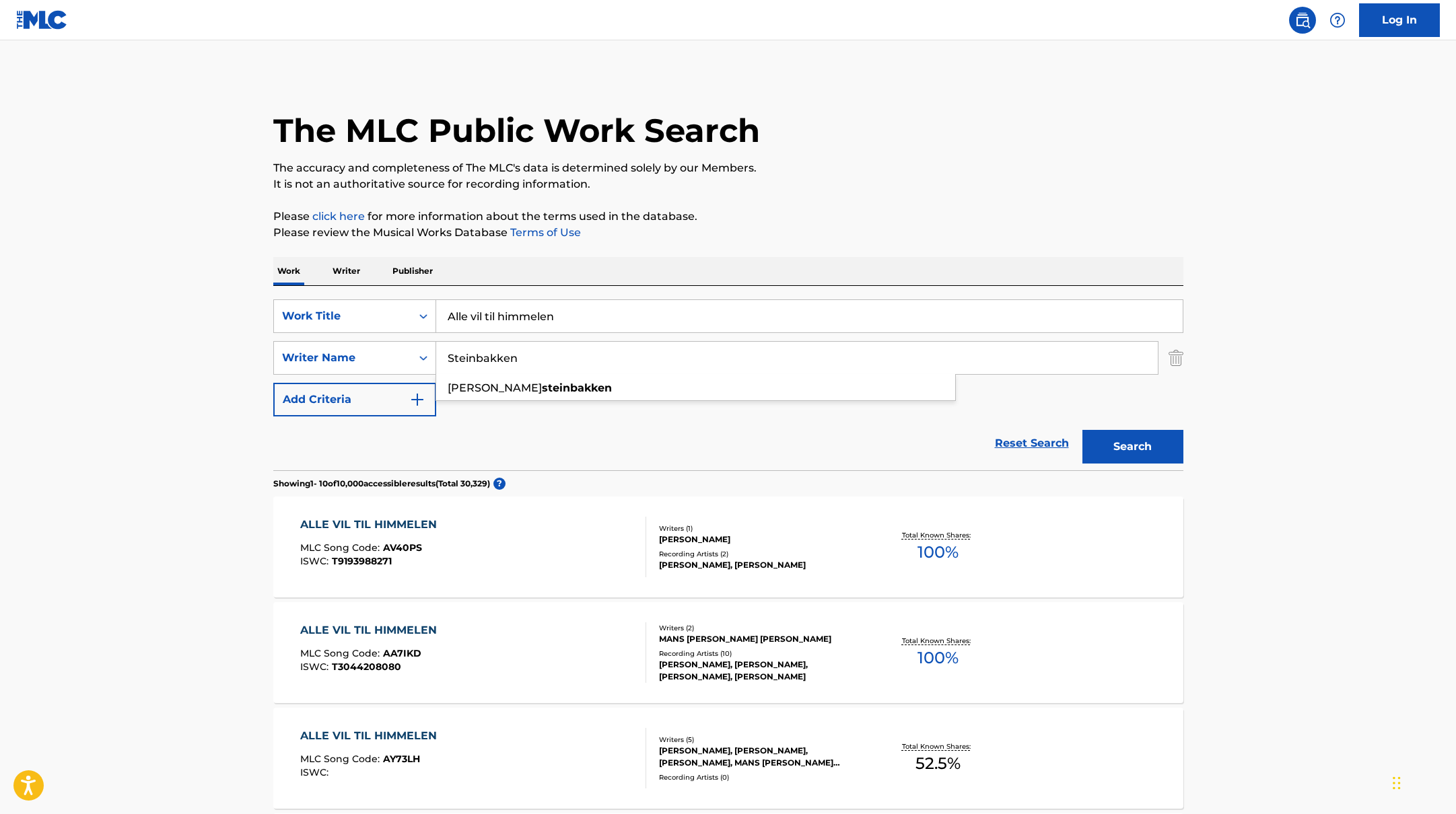
type input "Steinbakken"
click at [1157, 442] on button "Search" at bounding box center [1132, 446] width 101 height 34
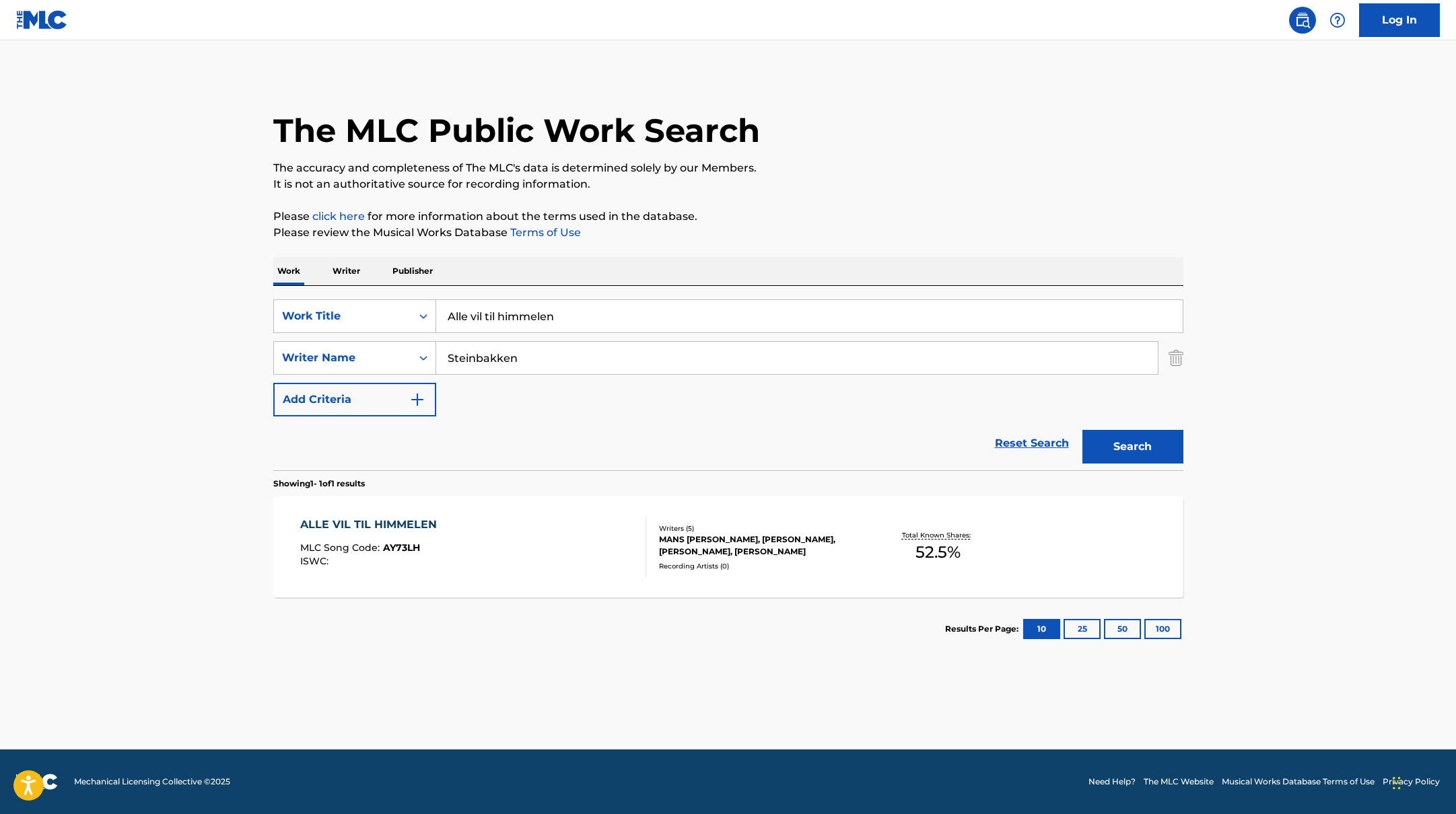
click at [604, 531] on div "ALLE VIL TIL HIMMELEN MLC Song Code : AY73LH ISWC :" at bounding box center [473, 547] width 346 height 61
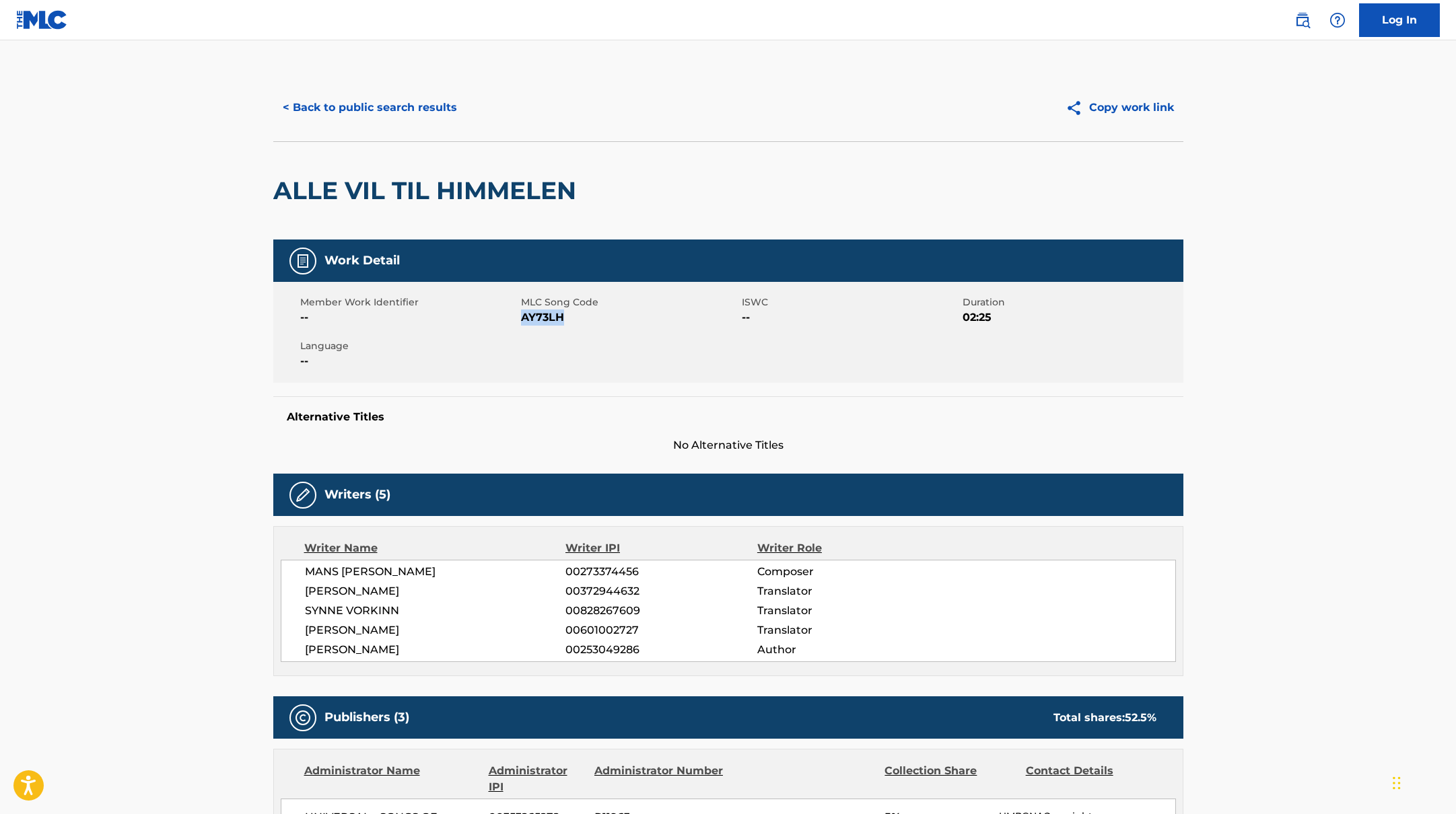
drag, startPoint x: 522, startPoint y: 319, endPoint x: 624, endPoint y: 319, distance: 102.0
click at [616, 319] on span "AY73LH" at bounding box center [629, 318] width 217 height 16
click at [369, 113] on button "< Back to public search results" at bounding box center [369, 107] width 193 height 34
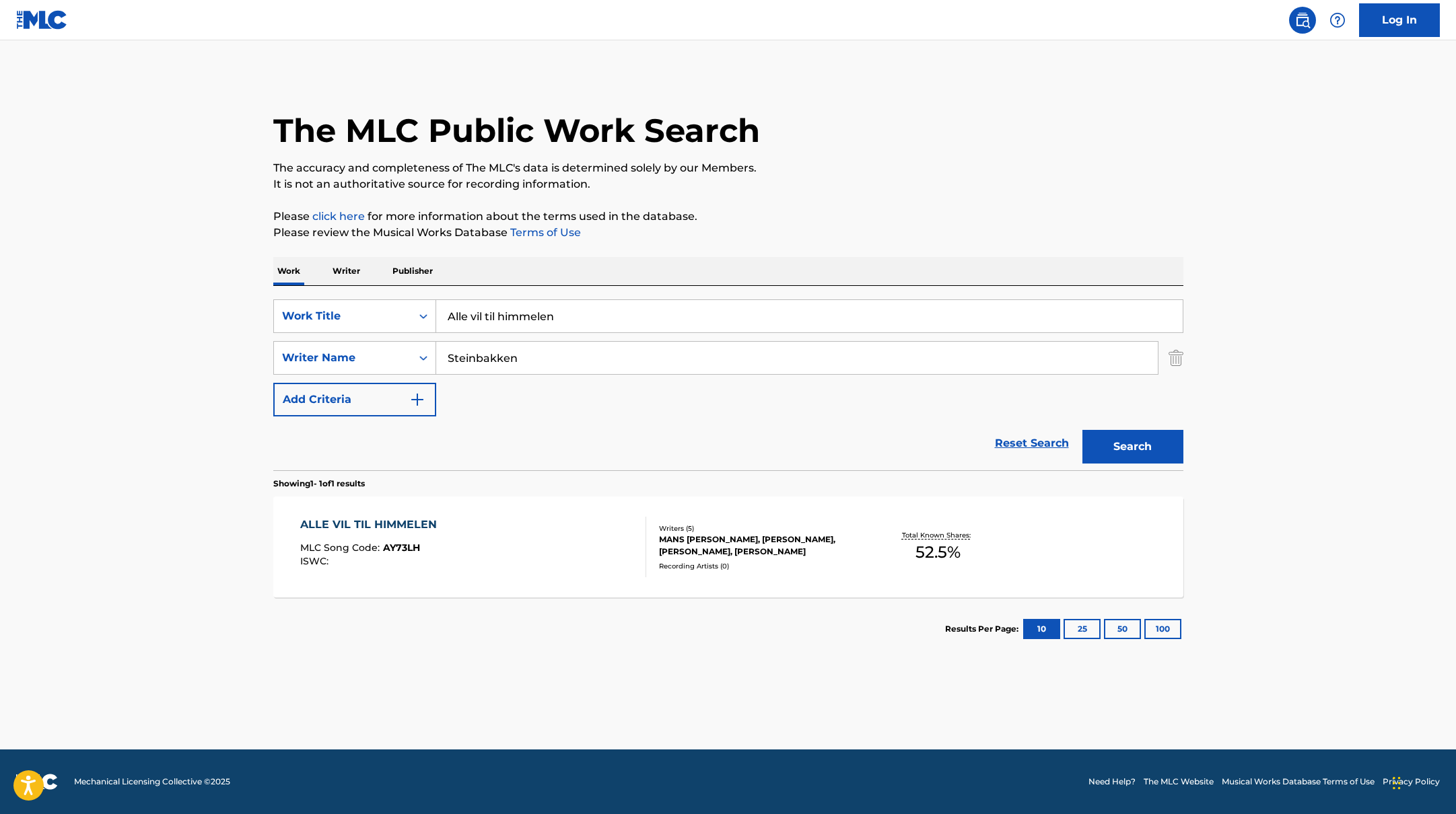
drag, startPoint x: 584, startPoint y: 320, endPoint x: 403, endPoint y: 296, distance: 182.6
click at [410, 297] on div "SearchWithCriteriab335d5b7-5ba0-43a8-9c5d-b3fbe2b10fcf Work Title Alle vil til …" at bounding box center [728, 378] width 910 height 185
click at [554, 319] on input "[PERSON_NAME] Vo" at bounding box center [809, 316] width 746 height 33
drag, startPoint x: 645, startPoint y: 317, endPoint x: 436, endPoint y: 308, distance: 209.2
click at [436, 308] on input "[PERSON_NAME], Synne Vo" at bounding box center [809, 316] width 746 height 33
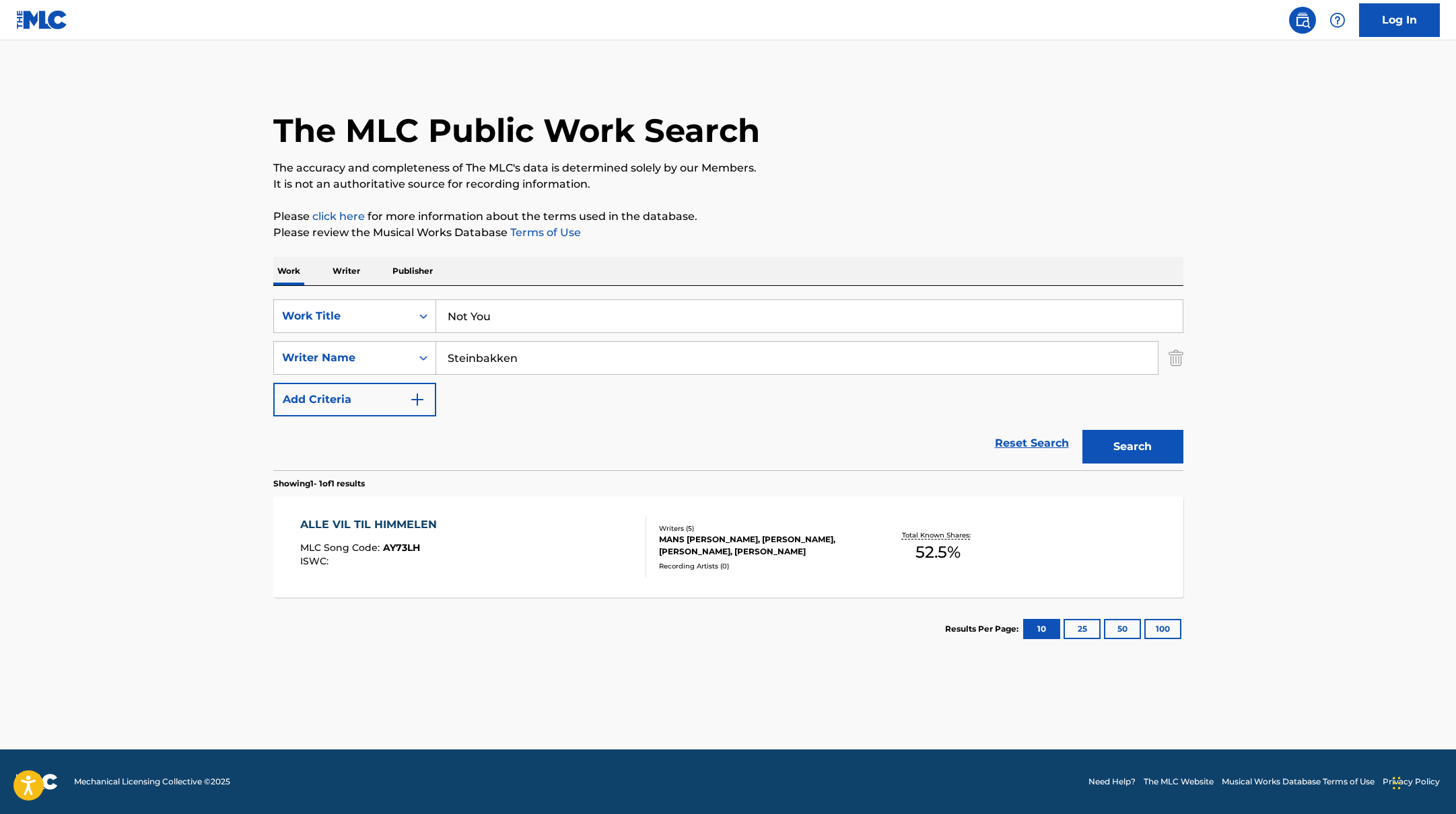
type input "Not You"
click at [770, 235] on p "Please review the Musical Works Database Terms of Use" at bounding box center [728, 233] width 910 height 16
drag, startPoint x: 553, startPoint y: 365, endPoint x: 361, endPoint y: 354, distance: 192.3
click at [361, 354] on div "SearchWithCriteriabc7363e5-3b2b-47d7-9e26-821f073300c3 Writer Name [PERSON_NAME…" at bounding box center [728, 358] width 910 height 34
type input "[PERSON_NAME]"
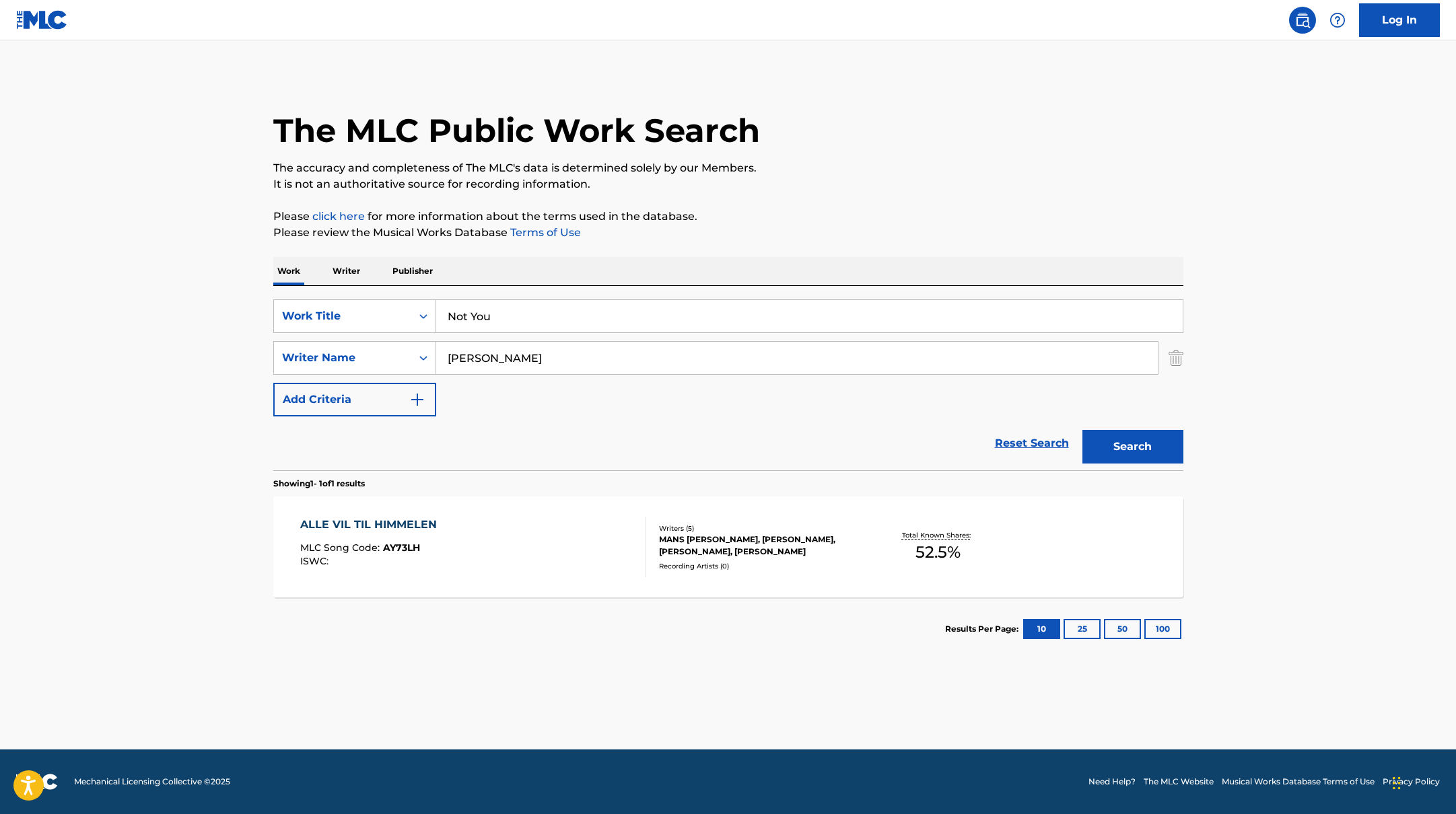
click at [907, 224] on p "Please click here for more information about the terms used in the database." at bounding box center [728, 216] width 910 height 16
click at [1154, 447] on button "Search" at bounding box center [1132, 446] width 101 height 34
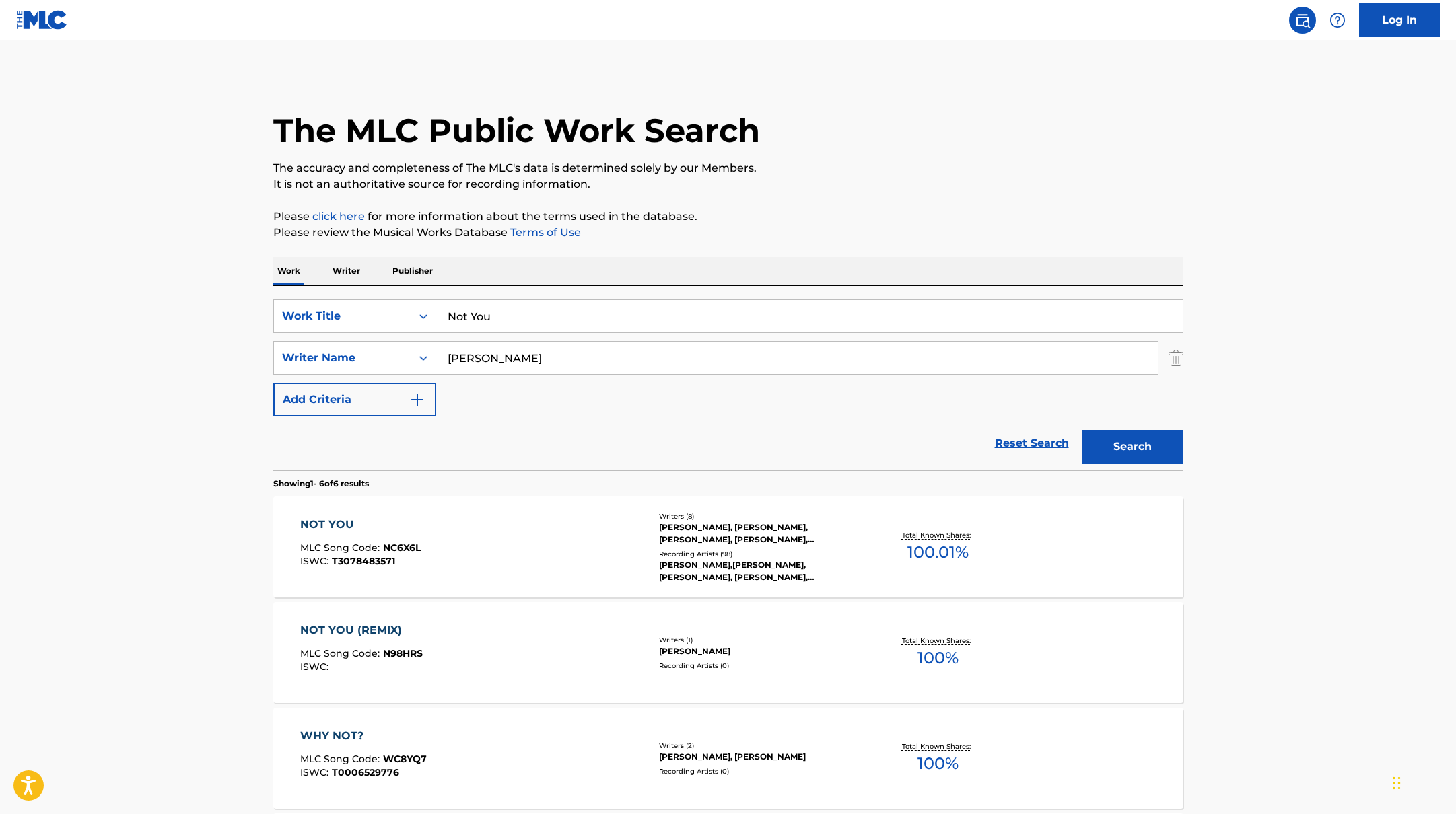
click at [573, 546] on div "NOT YOU MLC Song Code : NC6X6L ISWC : T3078483571" at bounding box center [473, 547] width 346 height 61
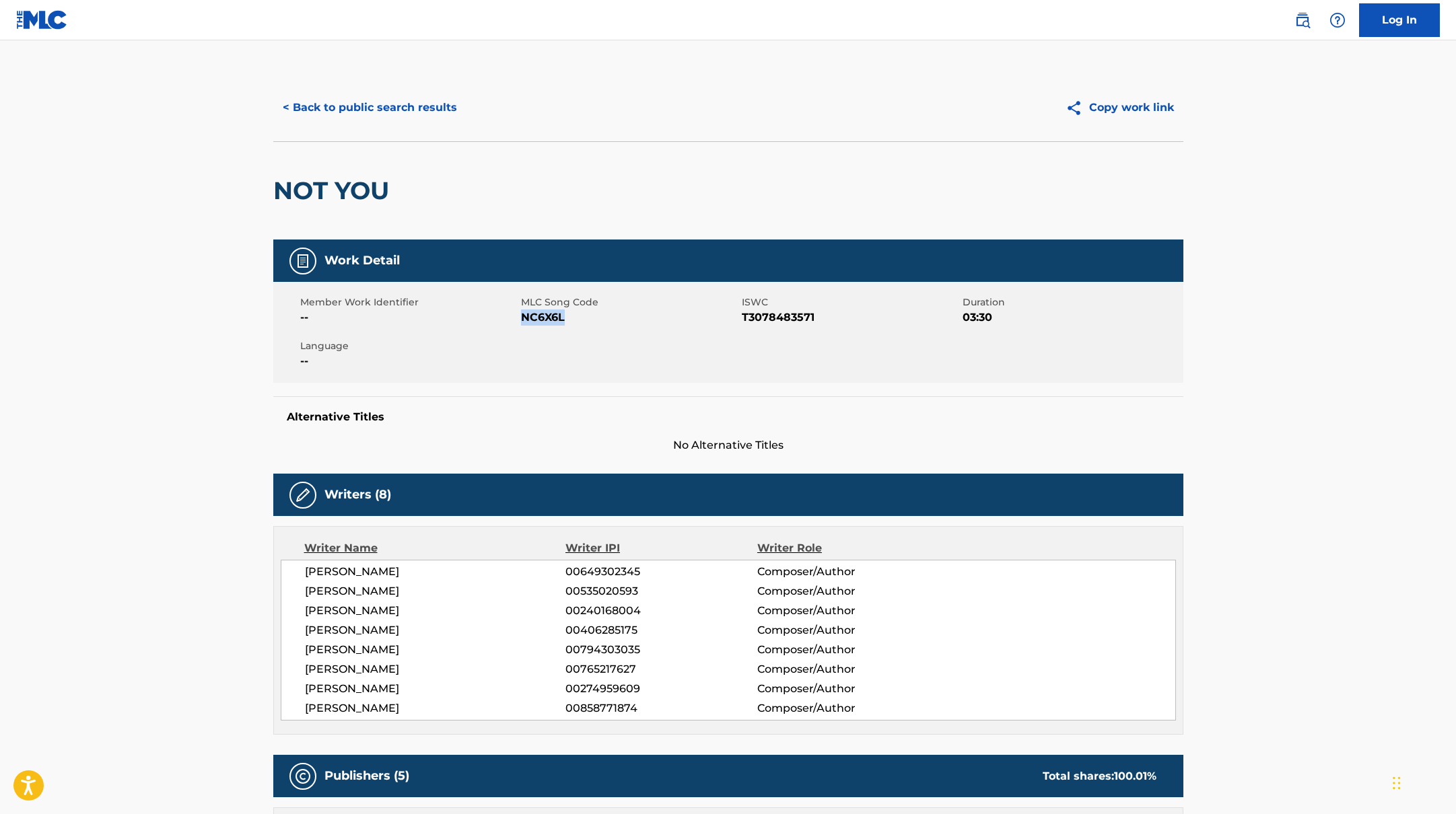
drag, startPoint x: 524, startPoint y: 318, endPoint x: 608, endPoint y: 318, distance: 84.0
click at [608, 318] on span "NC6X6L" at bounding box center [629, 318] width 217 height 16
click at [418, 122] on button "< Back to public search results" at bounding box center [369, 107] width 193 height 34
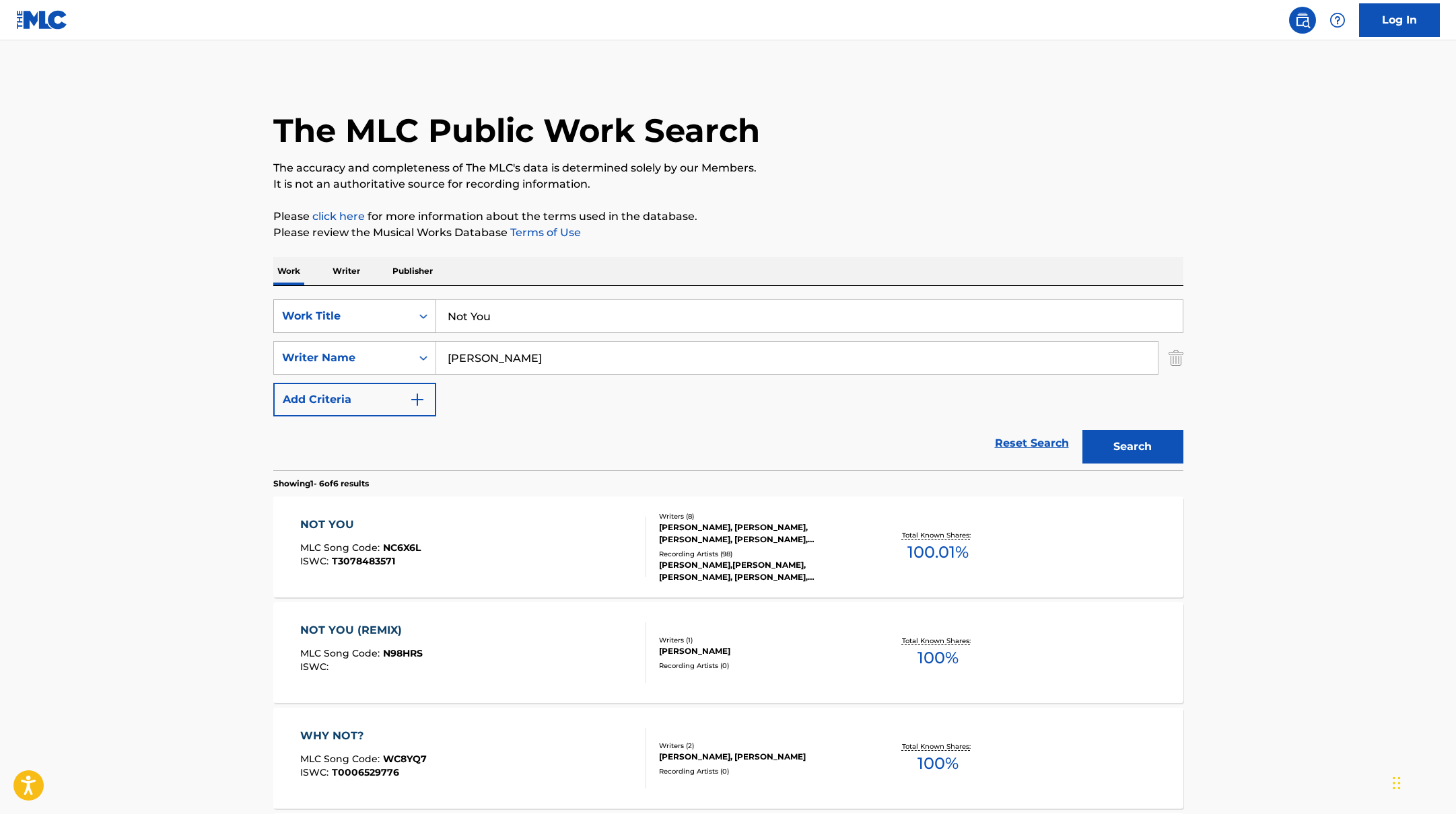
drag, startPoint x: 506, startPoint y: 321, endPoint x: 413, endPoint y: 312, distance: 93.4
click at [413, 312] on div "SearchWithCriteriab335d5b7-5ba0-43a8-9c5d-b3fbe2b10fcf Work Title Not You" at bounding box center [728, 316] width 910 height 34
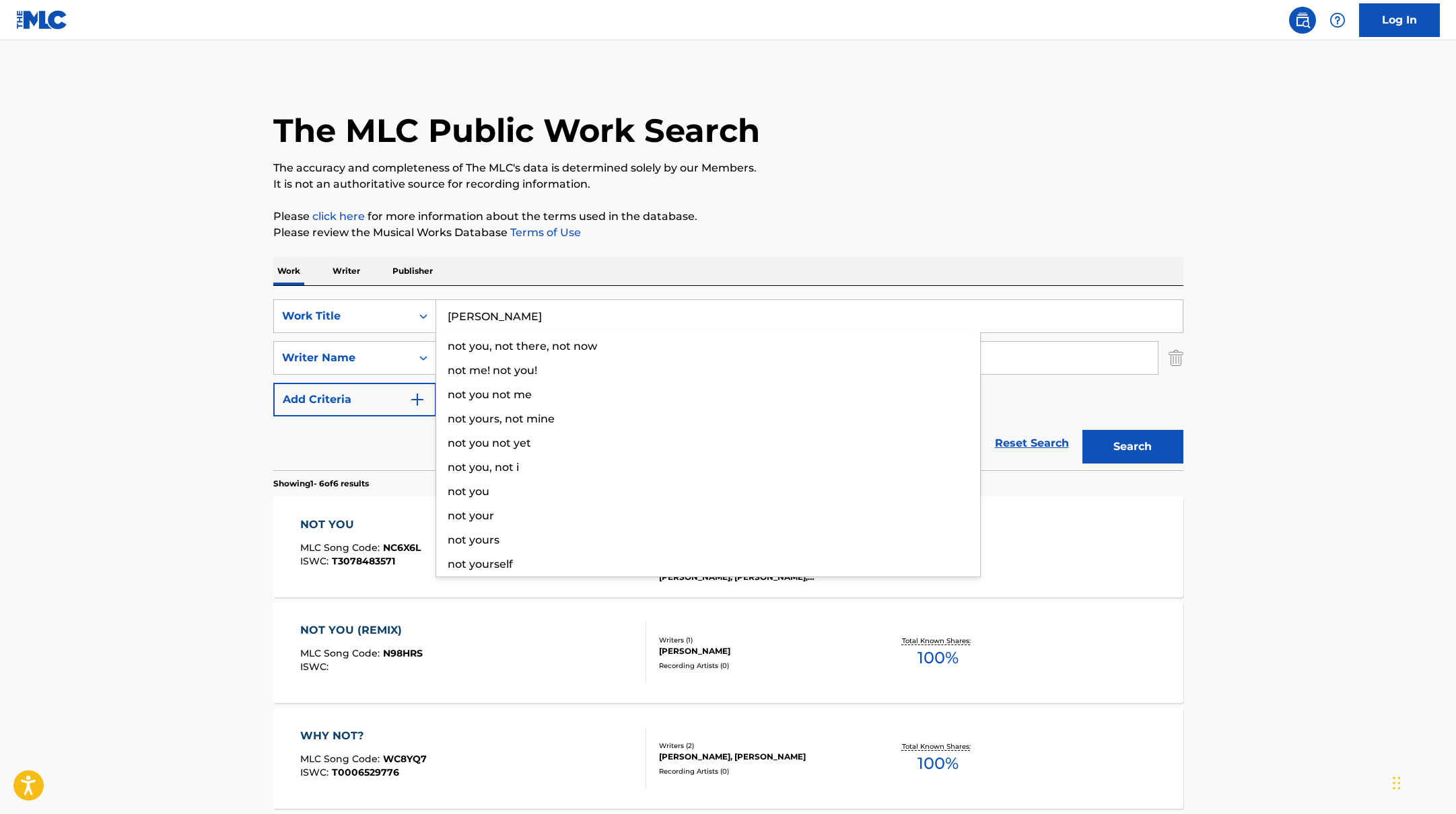
click at [762, 257] on div "Work Writer Publisher" at bounding box center [728, 271] width 910 height 28
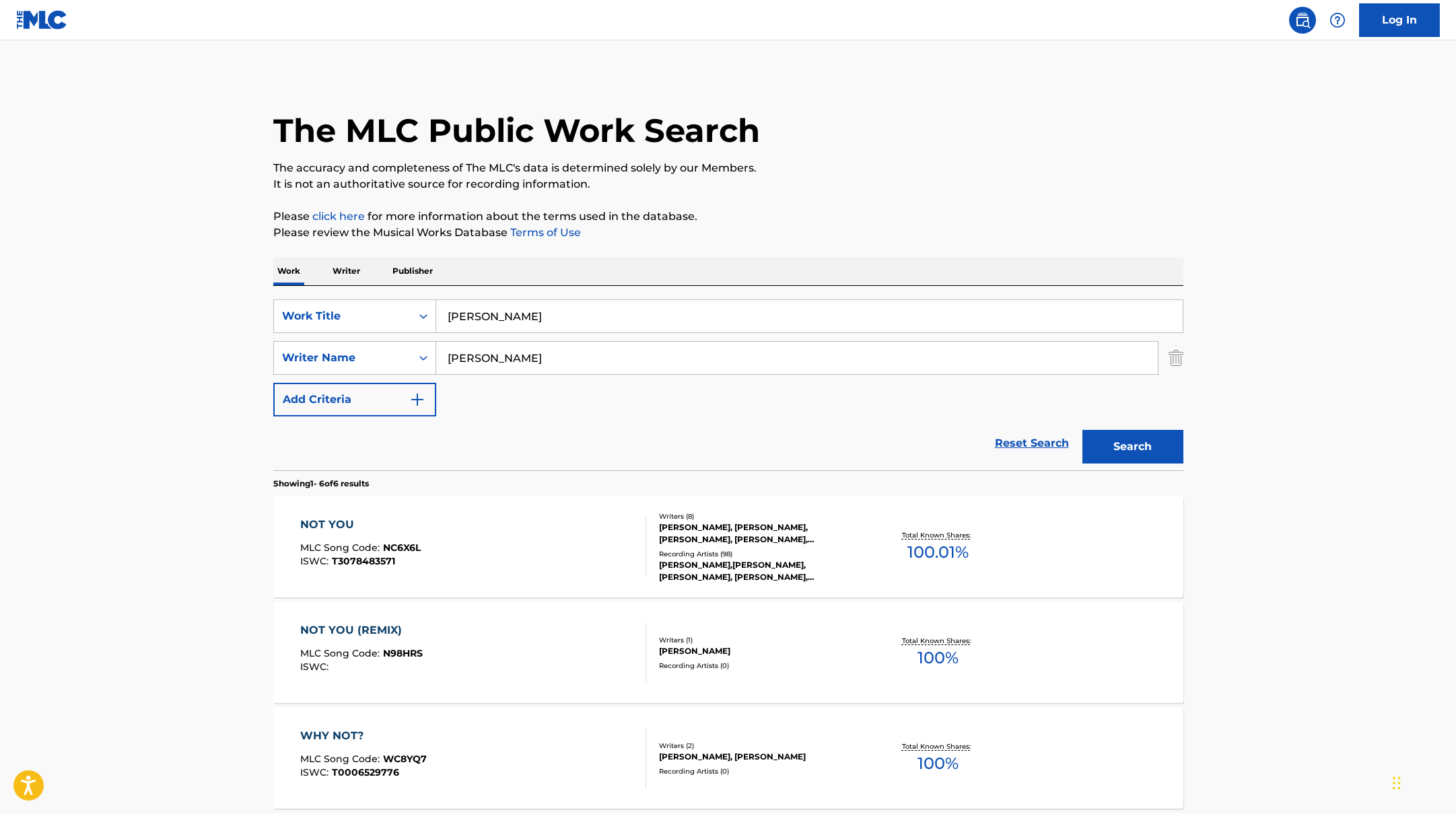
click at [513, 317] on input "[PERSON_NAME]" at bounding box center [809, 316] width 746 height 33
drag, startPoint x: 685, startPoint y: 316, endPoint x: 351, endPoint y: 310, distance: 334.1
click at [351, 310] on div "SearchWithCriteriab335d5b7-5ba0-43a8-9c5d-b3fbe2b10fcf Work Title [PERSON_NAME]…" at bounding box center [728, 316] width 910 height 34
type input "[PERSON_NAME] på jord"
click at [787, 235] on p "Please review the Musical Works Database Terms of Use" at bounding box center [728, 233] width 910 height 16
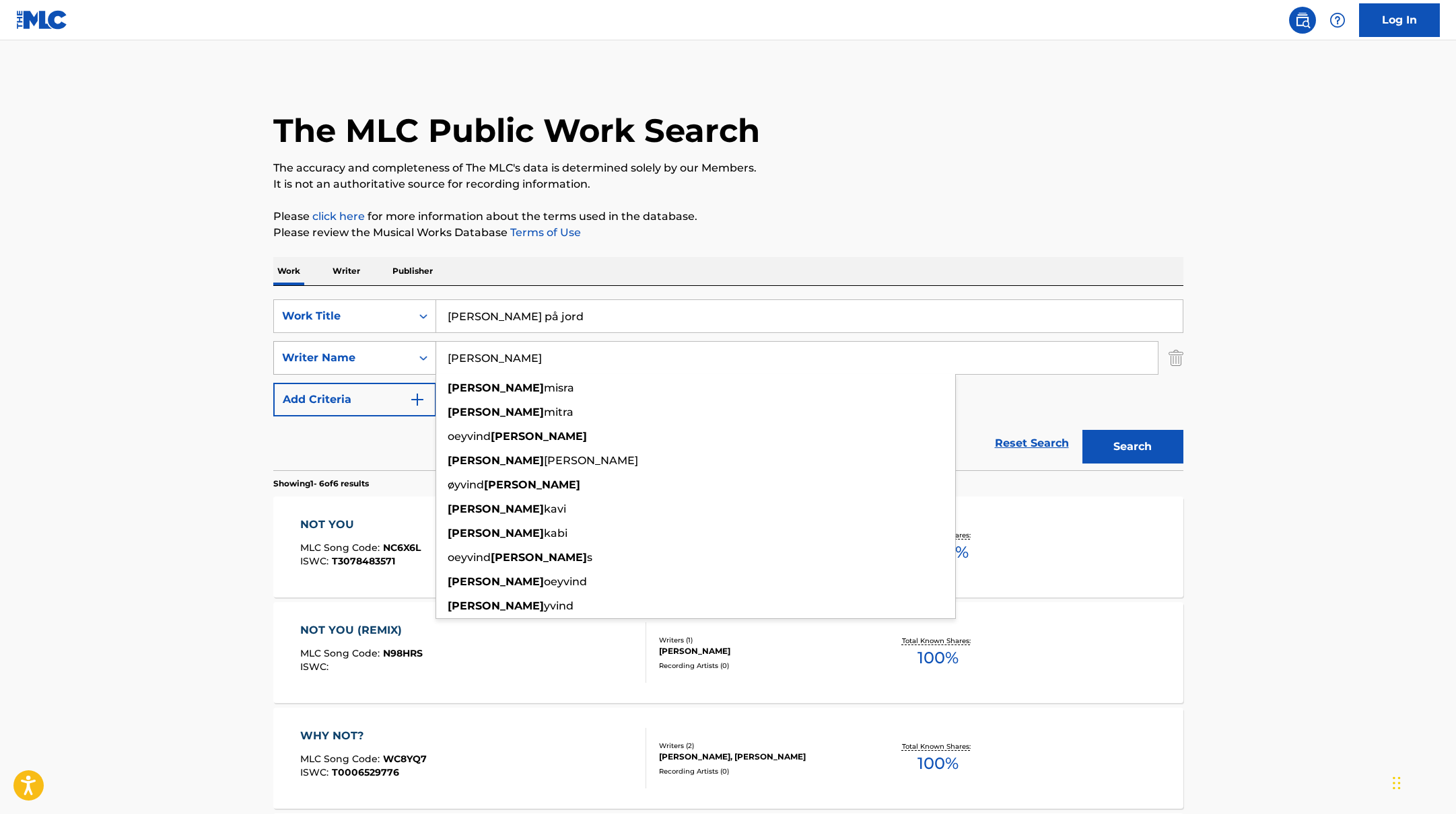
drag, startPoint x: 531, startPoint y: 355, endPoint x: 426, endPoint y: 352, distance: 105.0
click at [426, 352] on div "SearchWithCriteriabc7363e5-3b2b-47d7-9e26-821f073300c3 Writer Name [PERSON_NAME…" at bounding box center [728, 358] width 910 height 34
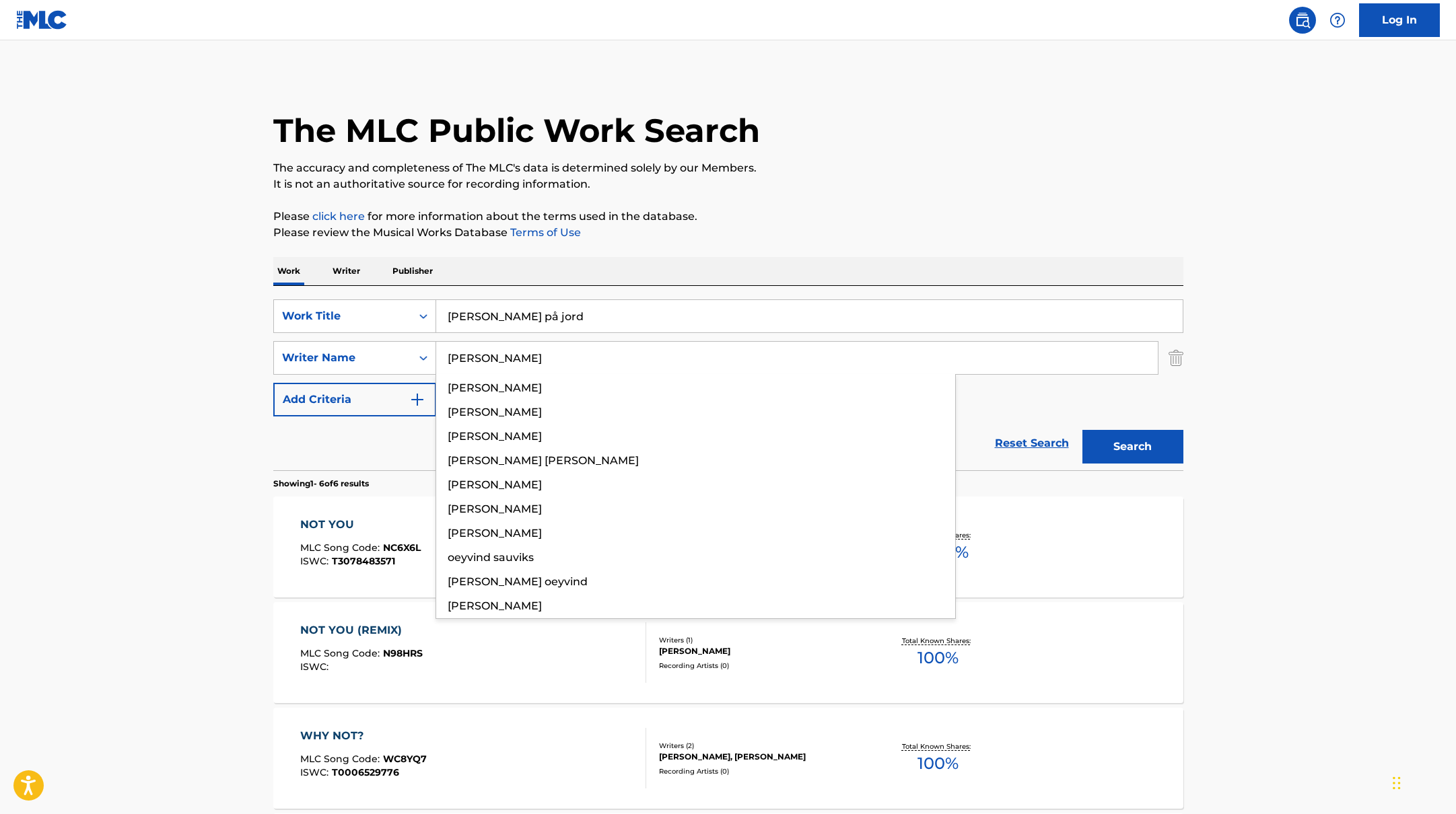
type input "[PERSON_NAME]"
click at [881, 209] on p "Please click here for more information about the terms used in the database." at bounding box center [728, 216] width 910 height 16
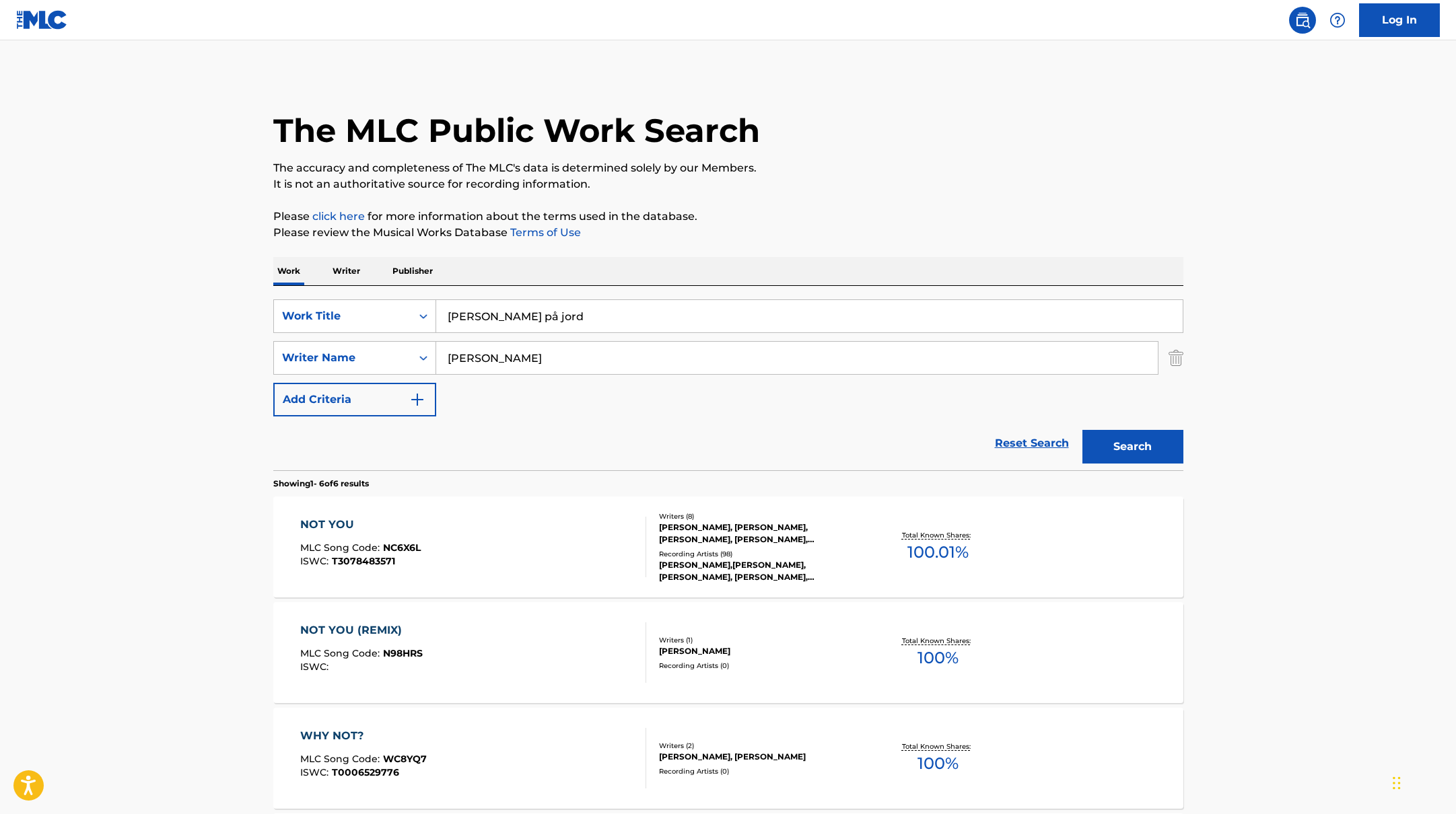
click at [1148, 452] on button "Search" at bounding box center [1132, 446] width 101 height 34
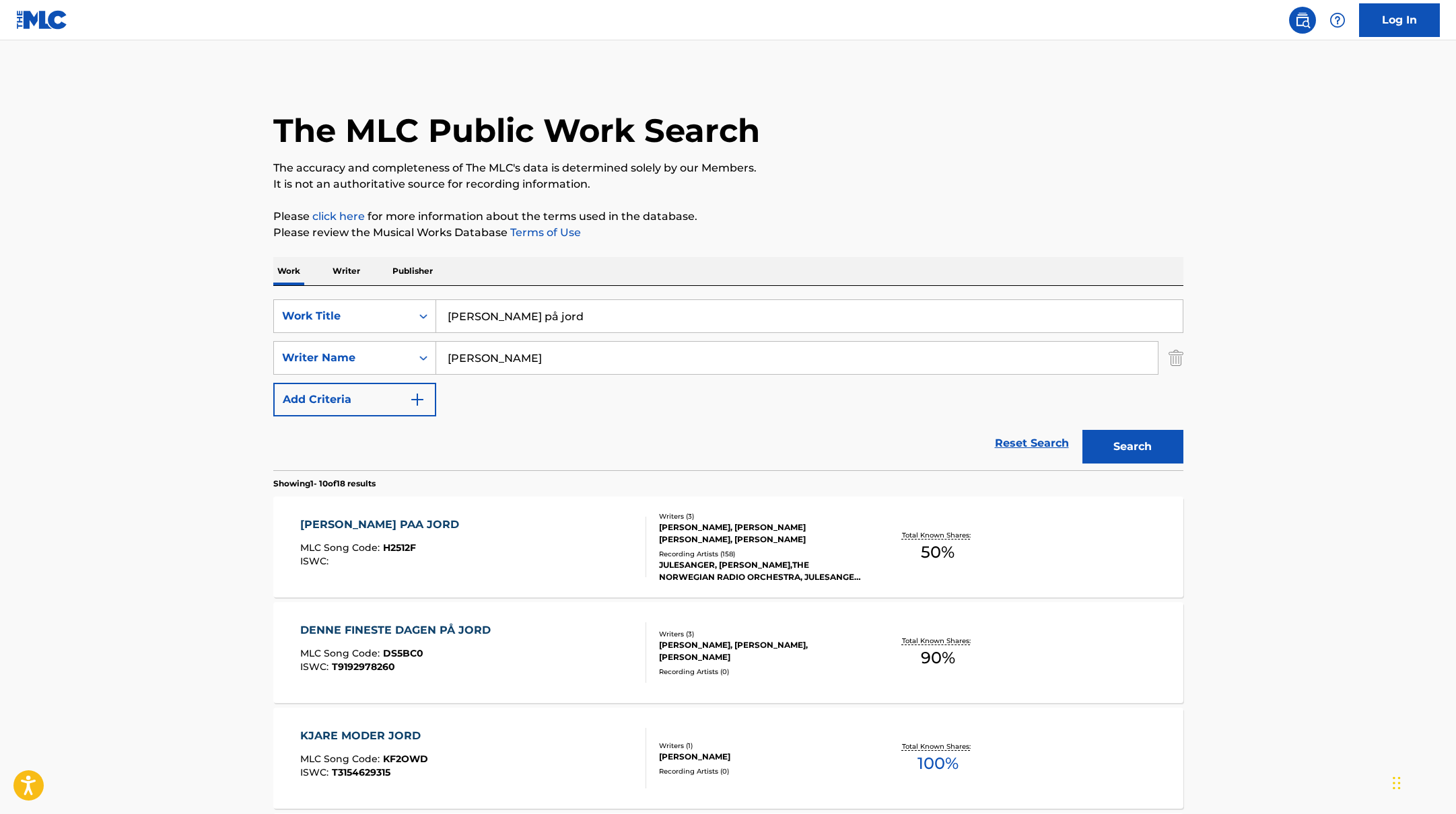
click at [548, 551] on div "[PERSON_NAME] PAA JORD MLC Song Code : H2512F ISWC :" at bounding box center [473, 547] width 346 height 61
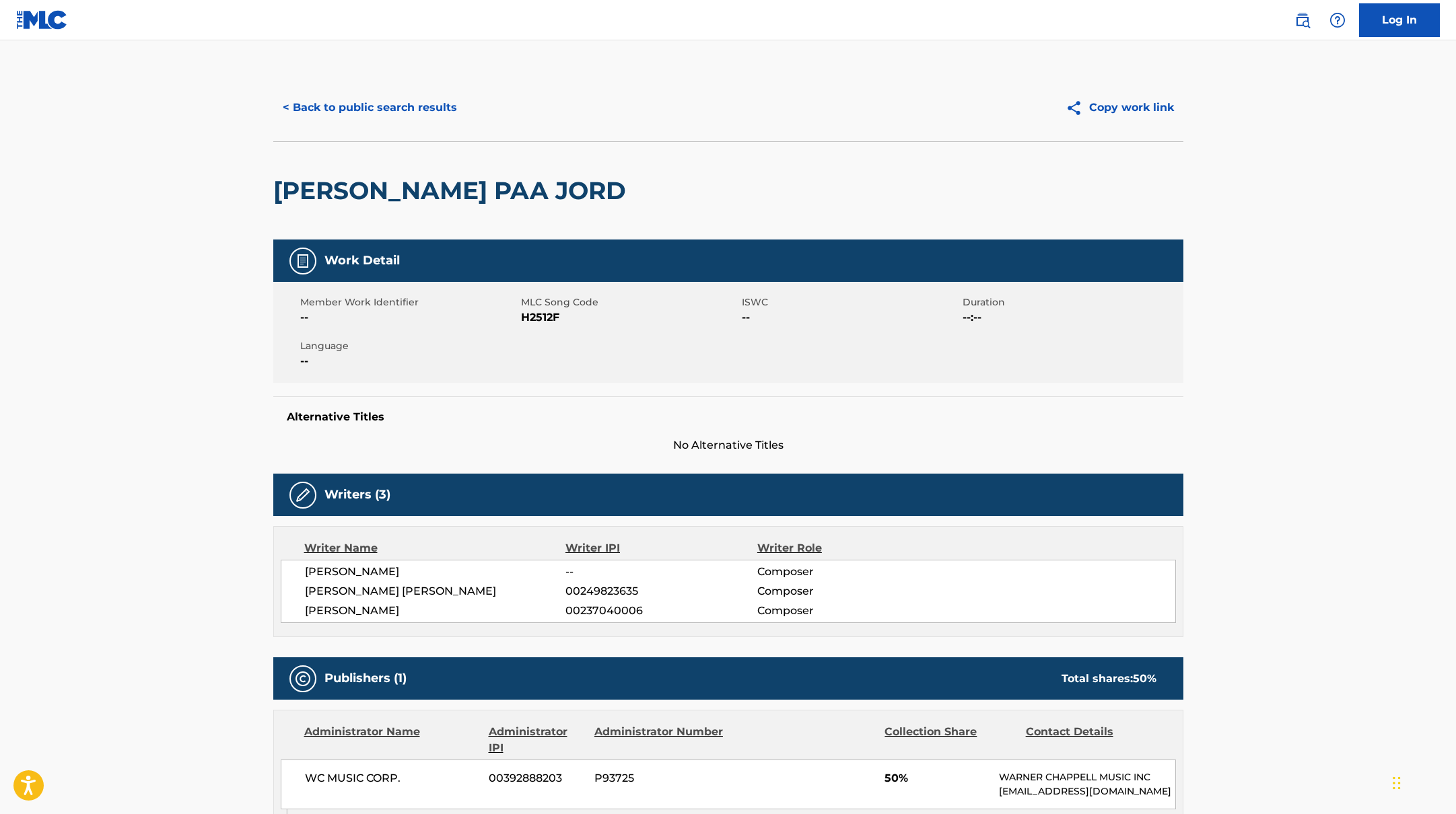
click at [431, 101] on button "< Back to public search results" at bounding box center [369, 107] width 193 height 34
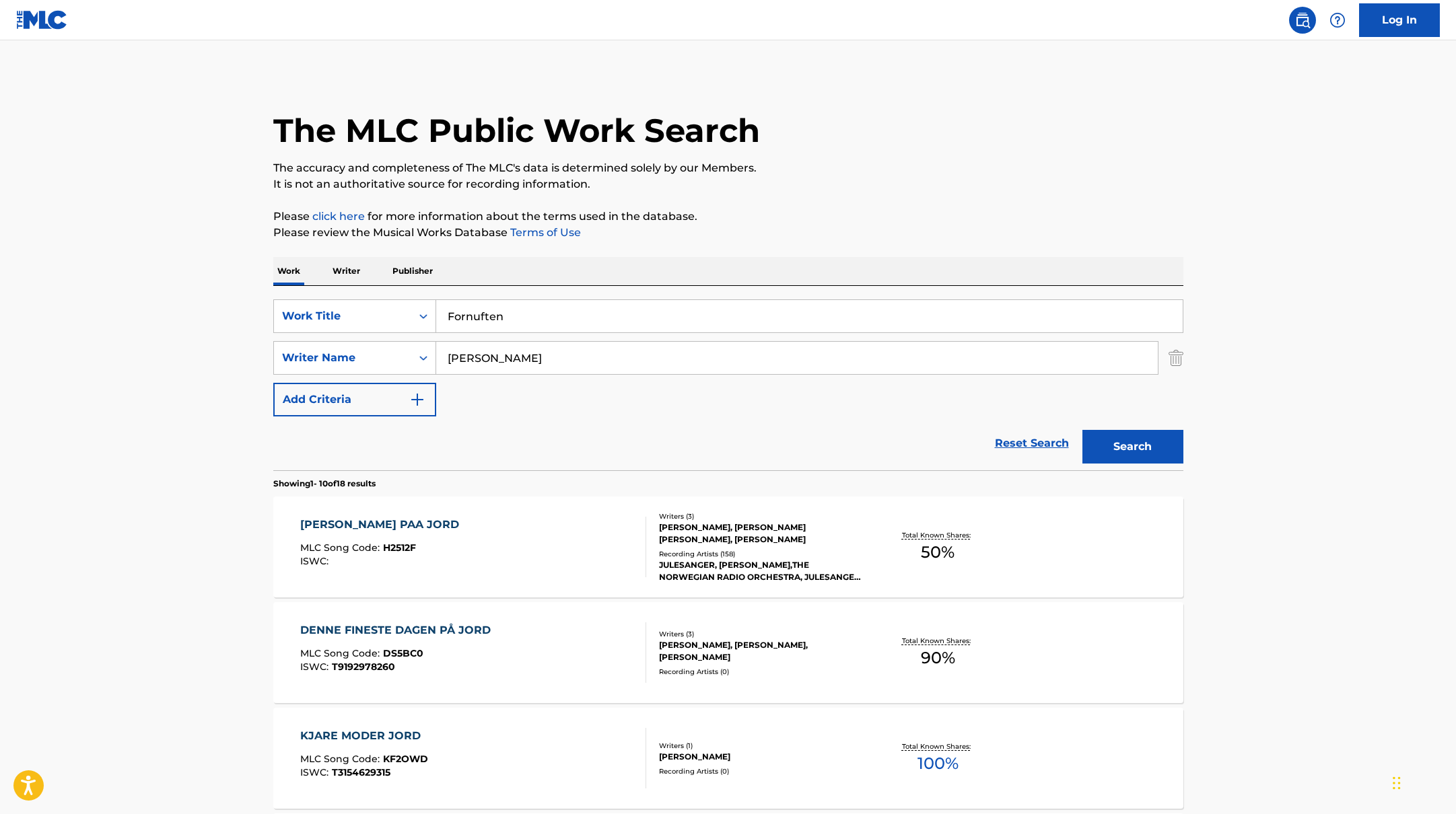
drag, startPoint x: 553, startPoint y: 320, endPoint x: 691, endPoint y: 247, distance: 156.1
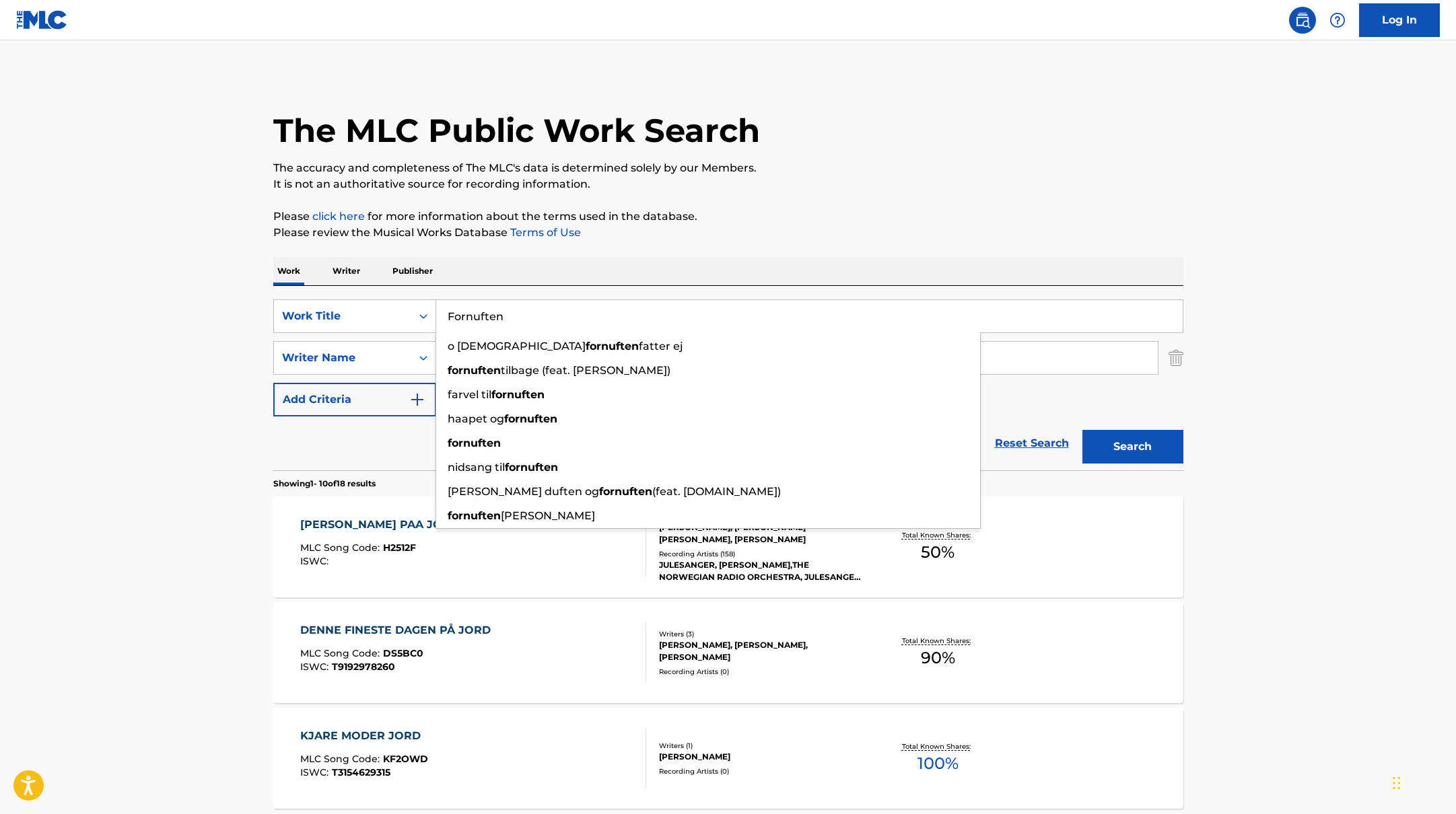
type input "Fornuften"
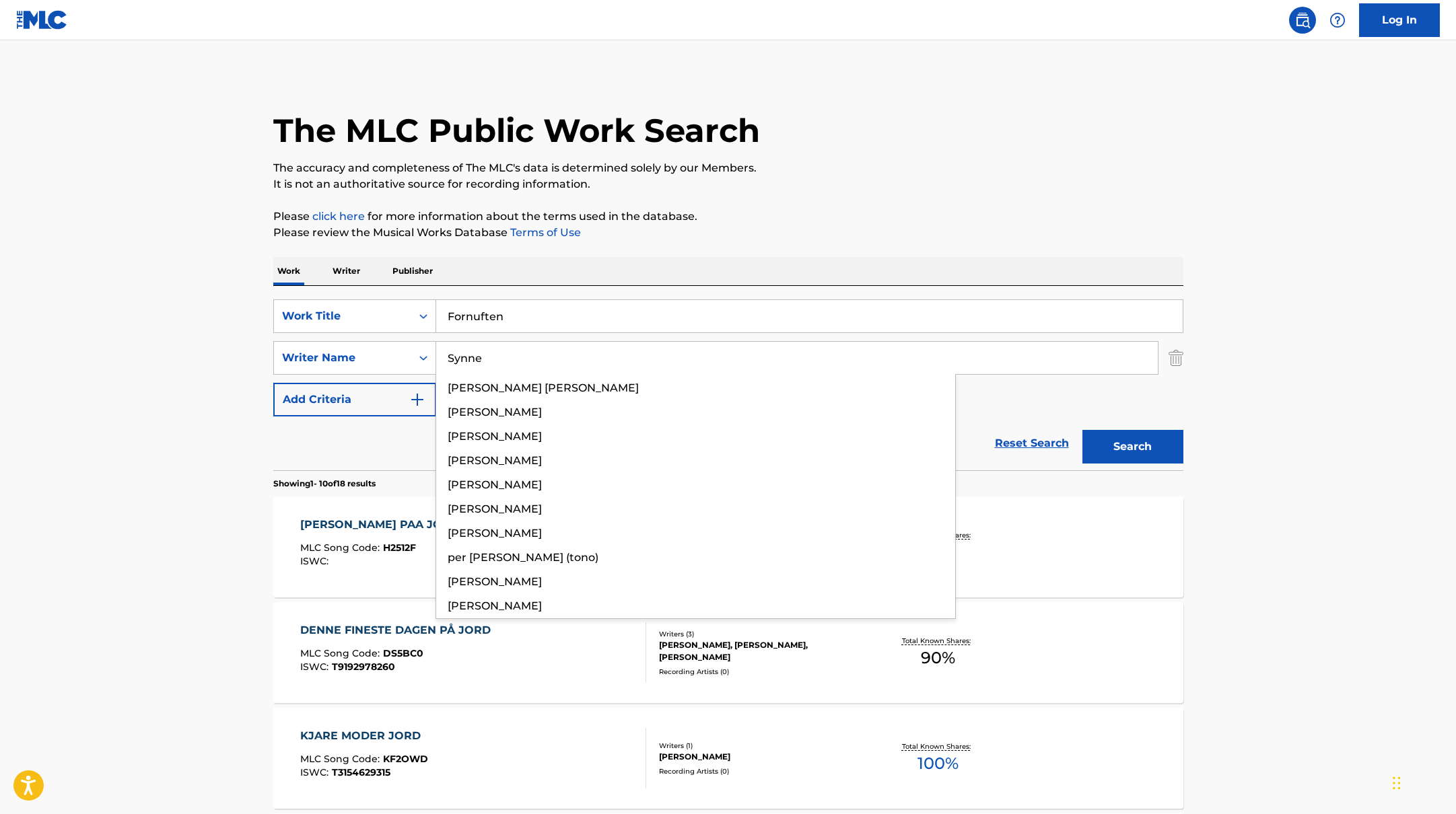
drag, startPoint x: 559, startPoint y: 361, endPoint x: 661, endPoint y: 282, distance: 129.0
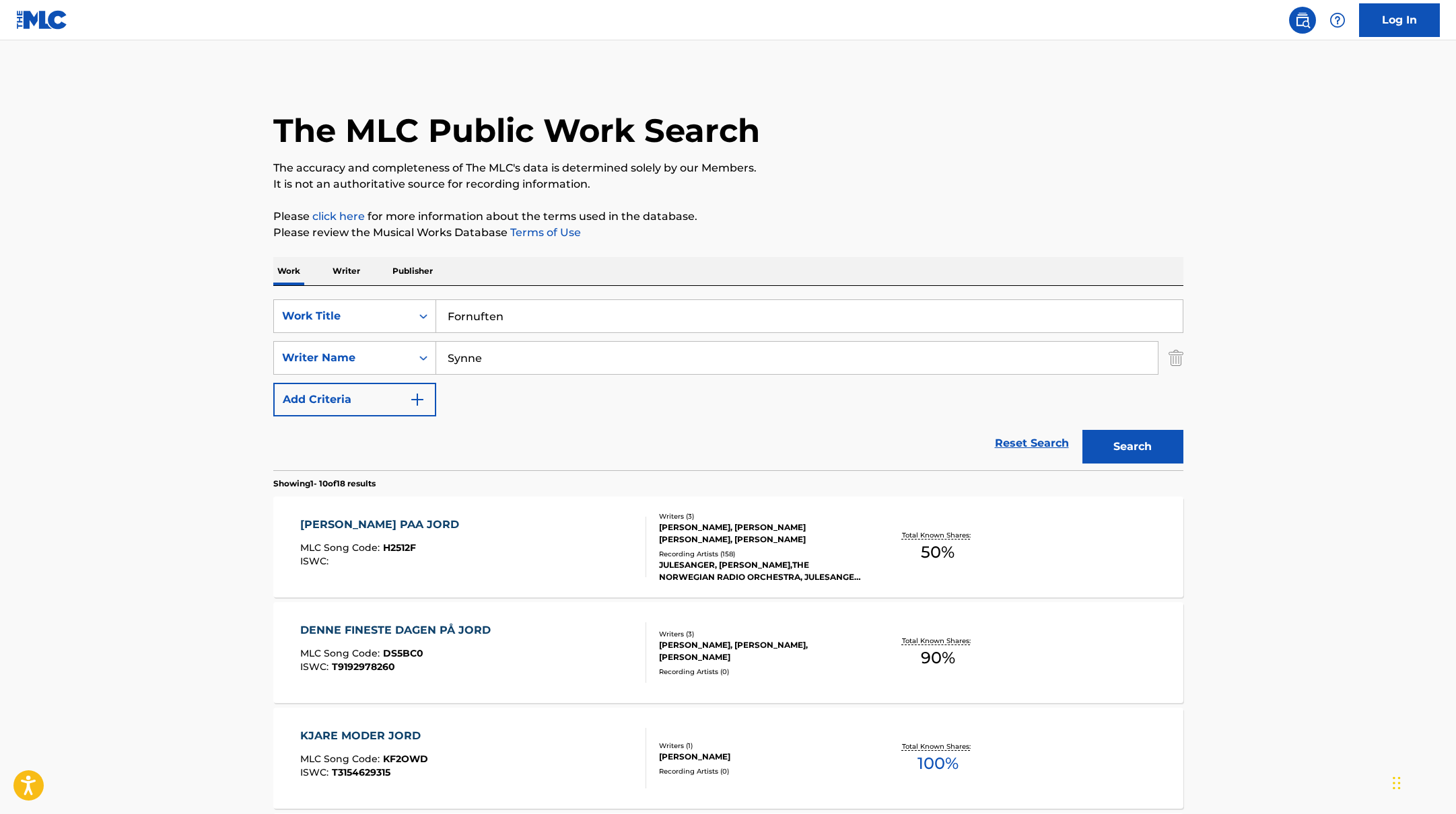
click at [785, 267] on div "Work Writer Publisher" at bounding box center [728, 271] width 910 height 28
click at [1118, 452] on button "Search" at bounding box center [1132, 446] width 101 height 34
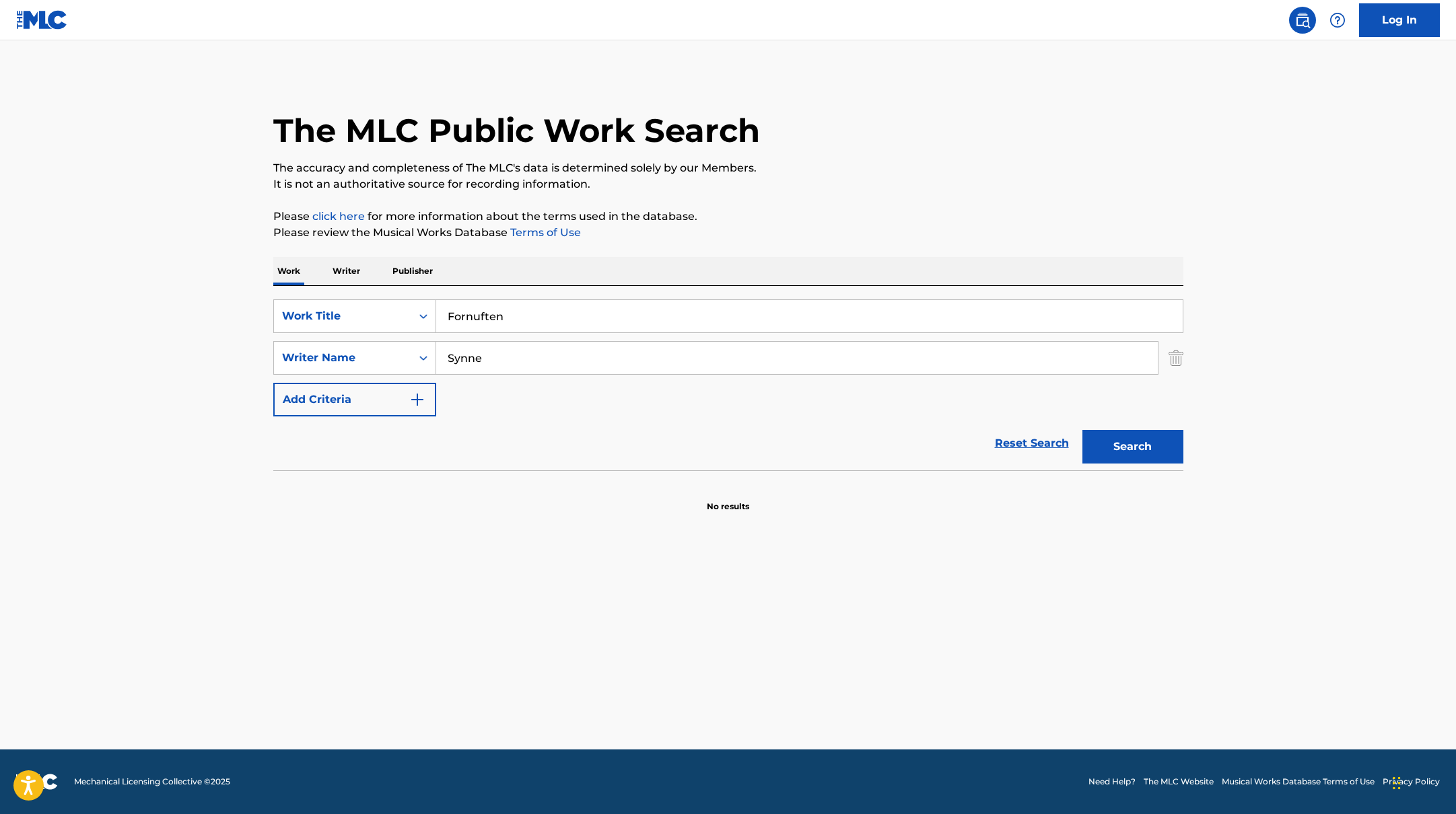
drag, startPoint x: 506, startPoint y: 363, endPoint x: 367, endPoint y: 338, distance: 141.2
click at [369, 341] on div "SearchWithCriteriabc7363e5-3b2b-47d7-9e26-821f073300c3 Writer Name Synne" at bounding box center [728, 358] width 910 height 34
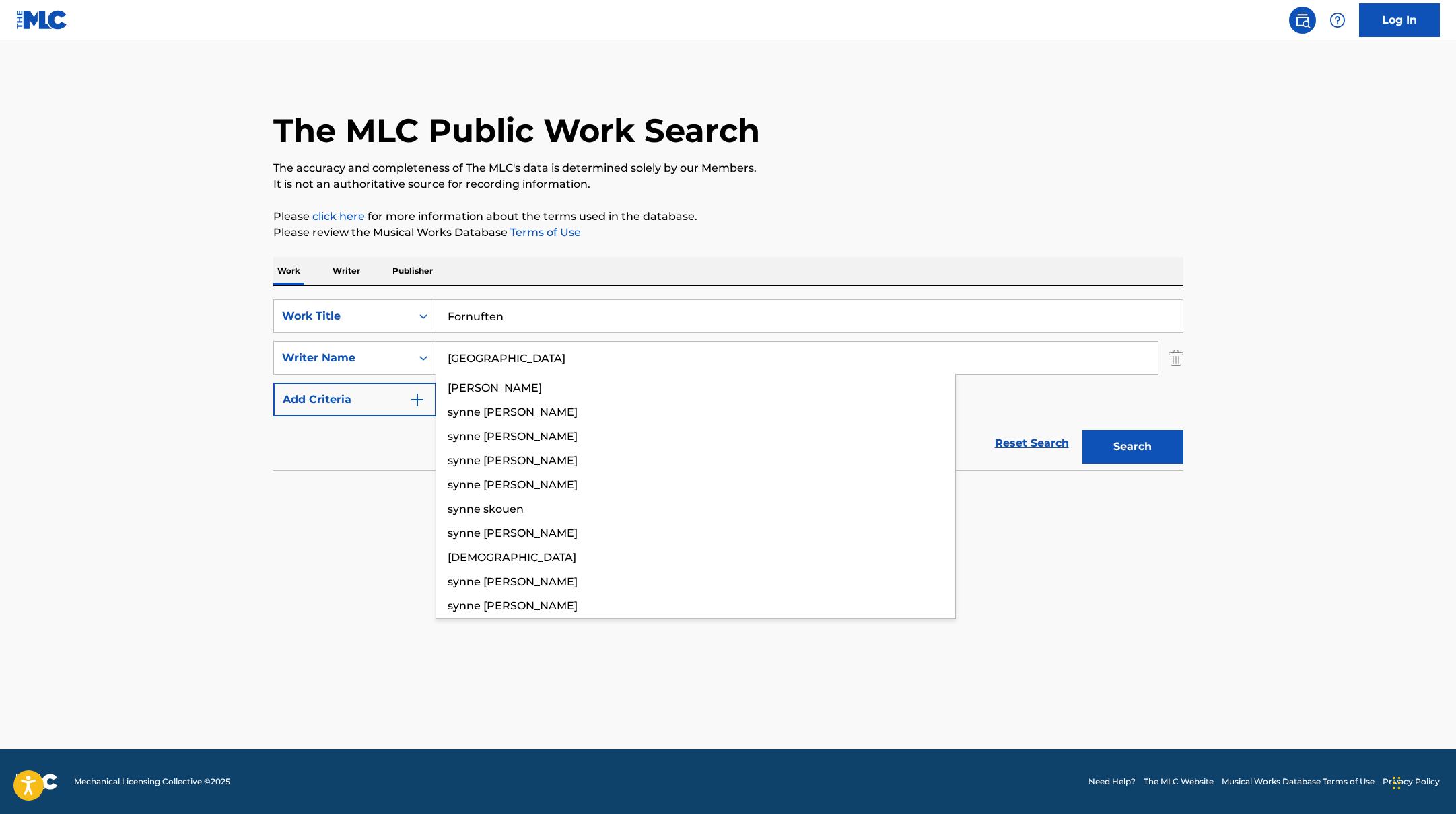
type input "[GEOGRAPHIC_DATA]"
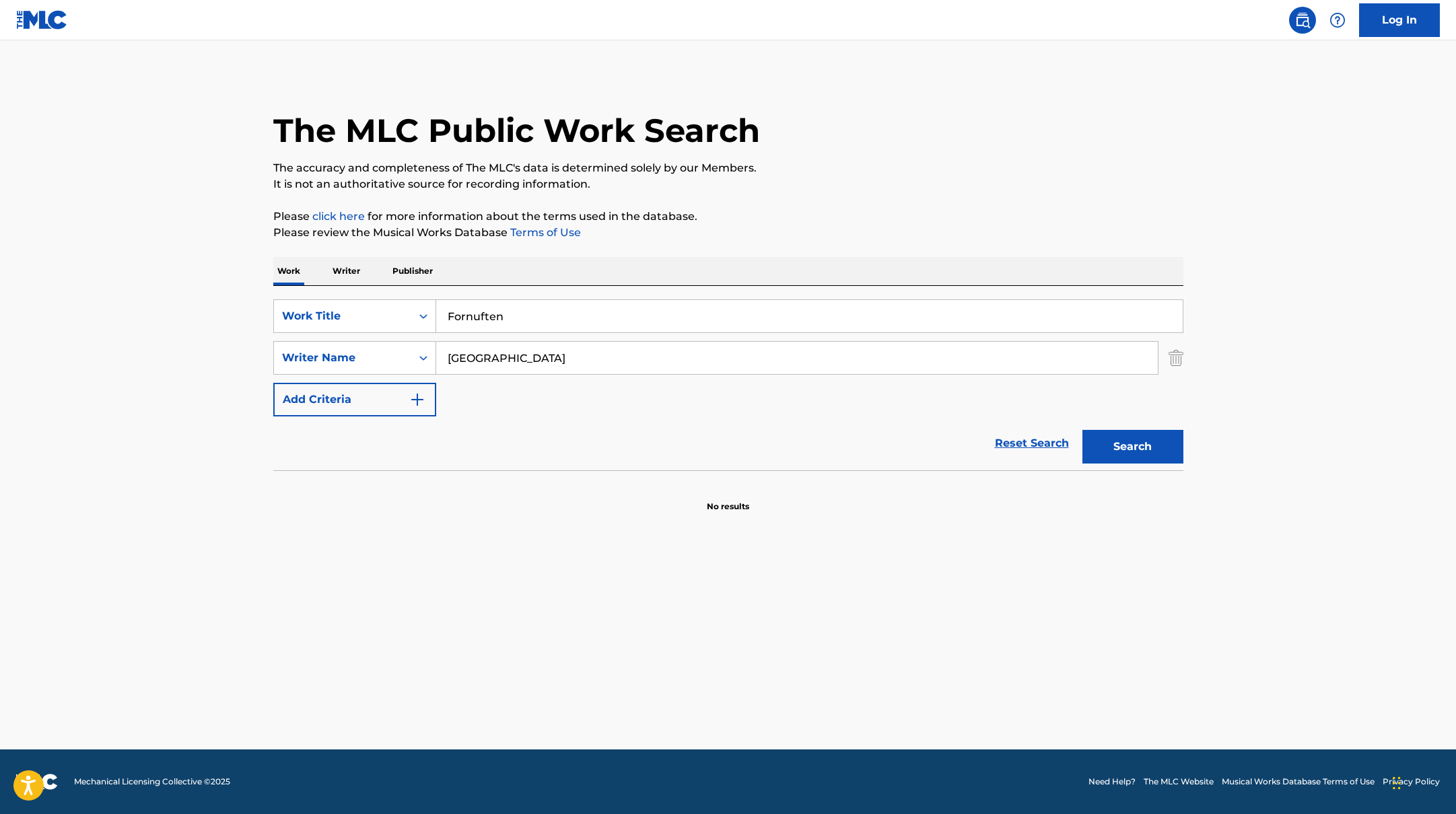
click at [850, 200] on div "The MLC Public Work Search The accuracy and completeness of The MLC's data is d…" at bounding box center [728, 293] width 943 height 439
click at [1143, 452] on button "Search" at bounding box center [1132, 446] width 101 height 34
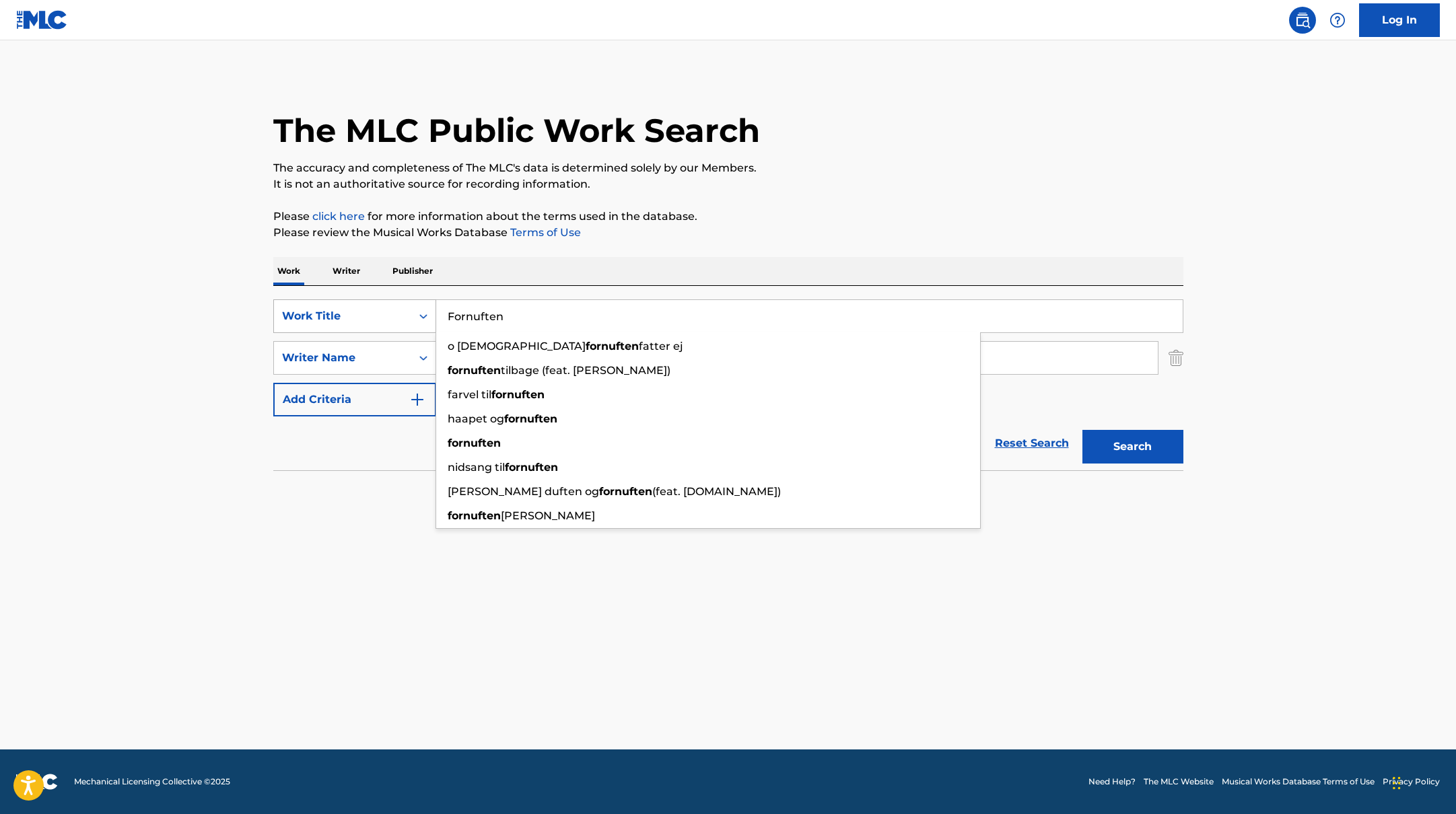
drag, startPoint x: 541, startPoint y: 322, endPoint x: 378, endPoint y: 309, distance: 163.5
click at [373, 309] on div "SearchWithCriteriab335d5b7-5ba0-43a8-9c5d-b3fbe2b10fcf Work Title Fornuften o g…" at bounding box center [728, 316] width 910 height 34
type input "Friskis"
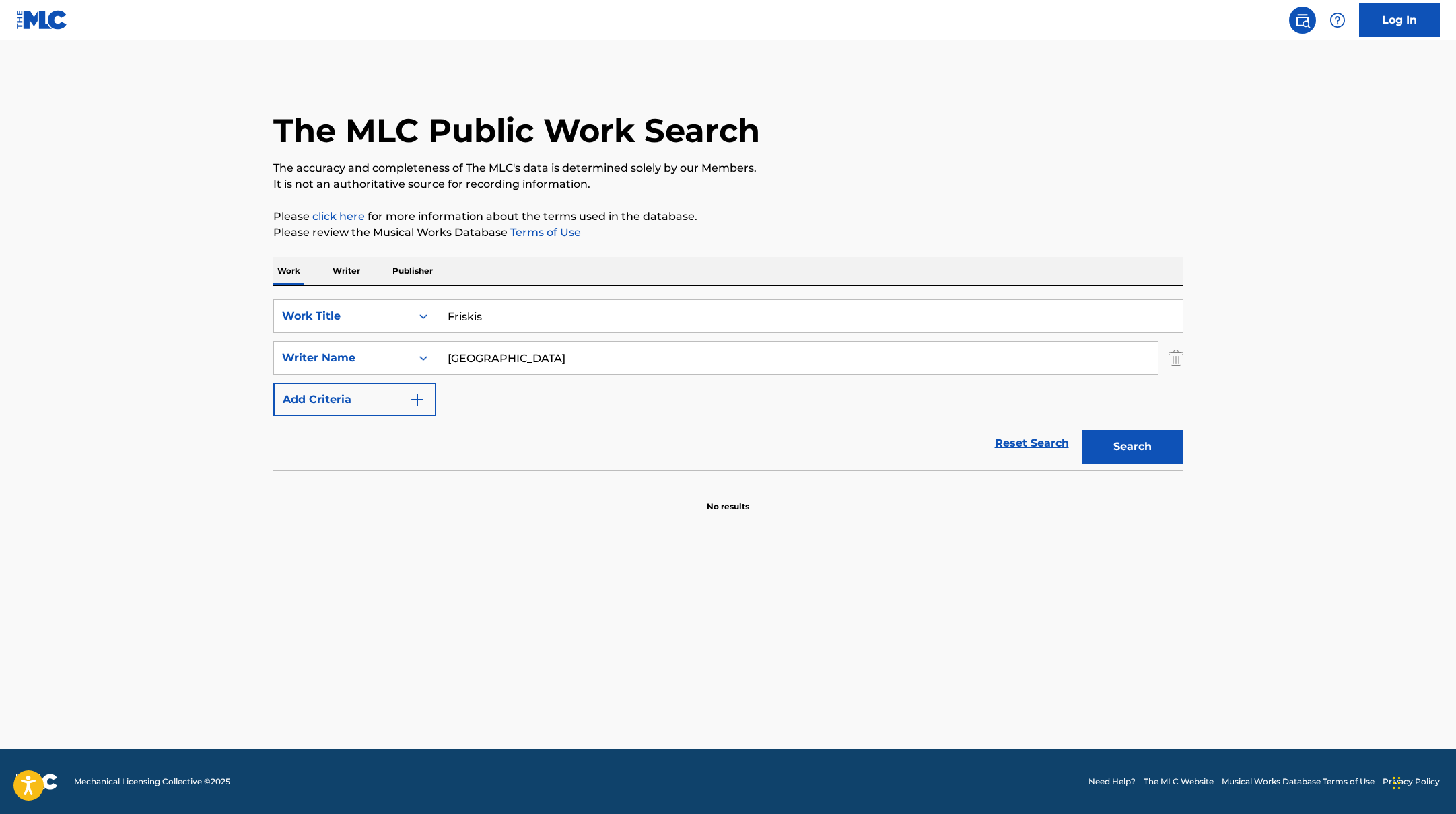
click at [767, 207] on div "The MLC Public Work Search The accuracy and completeness of The MLC's data is d…" at bounding box center [728, 293] width 943 height 439
drag, startPoint x: 523, startPoint y: 360, endPoint x: 397, endPoint y: 352, distance: 126.3
click at [383, 356] on div "SearchWithCriteriabc7363e5-3b2b-47d7-9e26-821f073300c3 Writer Name [GEOGRAPHIC_…" at bounding box center [728, 358] width 910 height 34
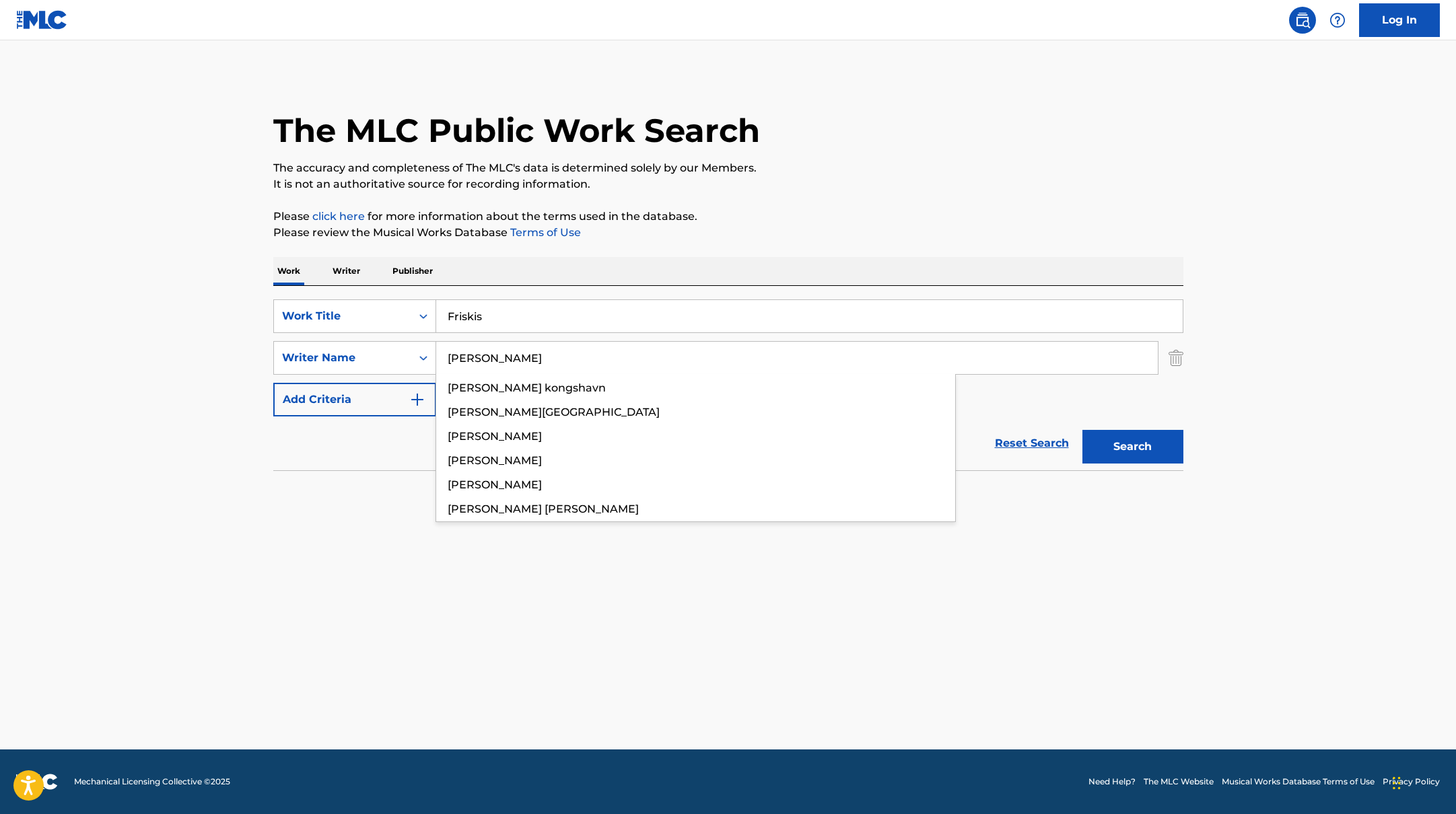
type input "[PERSON_NAME]"
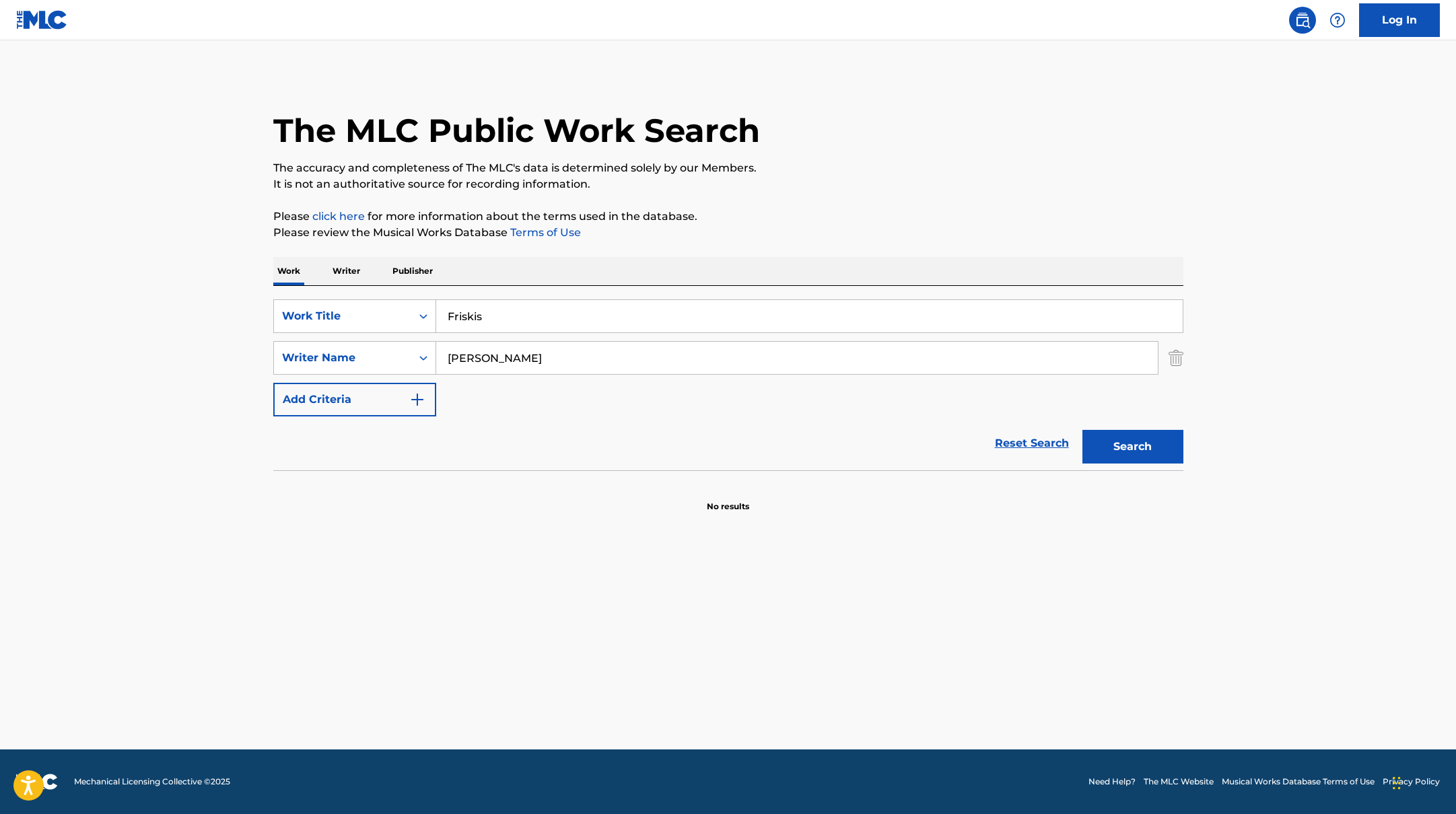
click at [798, 231] on p "Please review the Musical Works Database Terms of Use" at bounding box center [728, 233] width 910 height 16
click at [1161, 451] on button "Search" at bounding box center [1132, 446] width 101 height 34
drag, startPoint x: 504, startPoint y: 316, endPoint x: 395, endPoint y: 310, distance: 109.2
click at [398, 311] on div "SearchWithCriteriab335d5b7-5ba0-43a8-9c5d-b3fbe2b10fcf Work Title Friskis" at bounding box center [728, 316] width 910 height 34
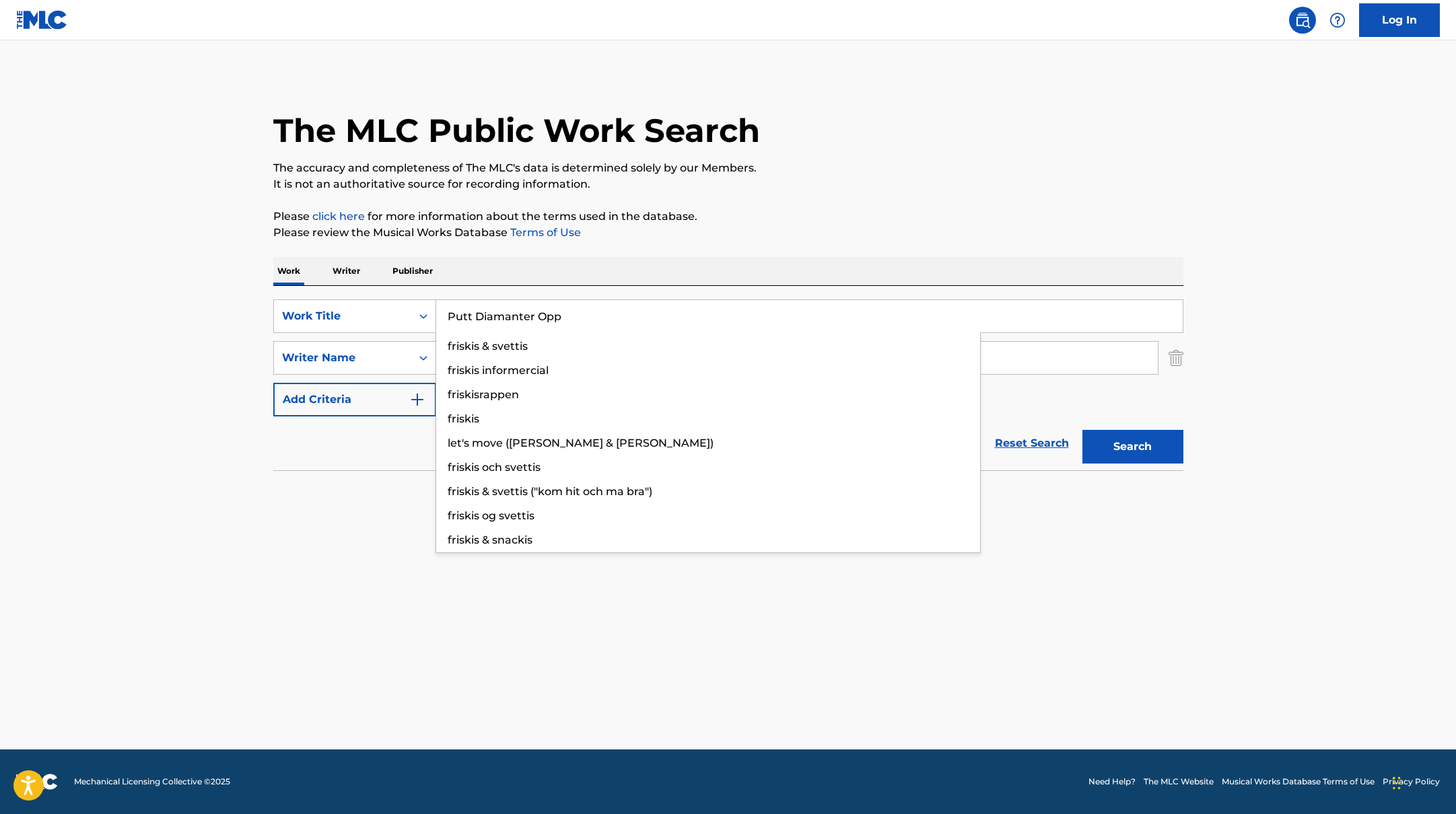
type input "Putt Diamanter Opp"
click at [522, 265] on div "Work Writer Publisher" at bounding box center [728, 271] width 910 height 28
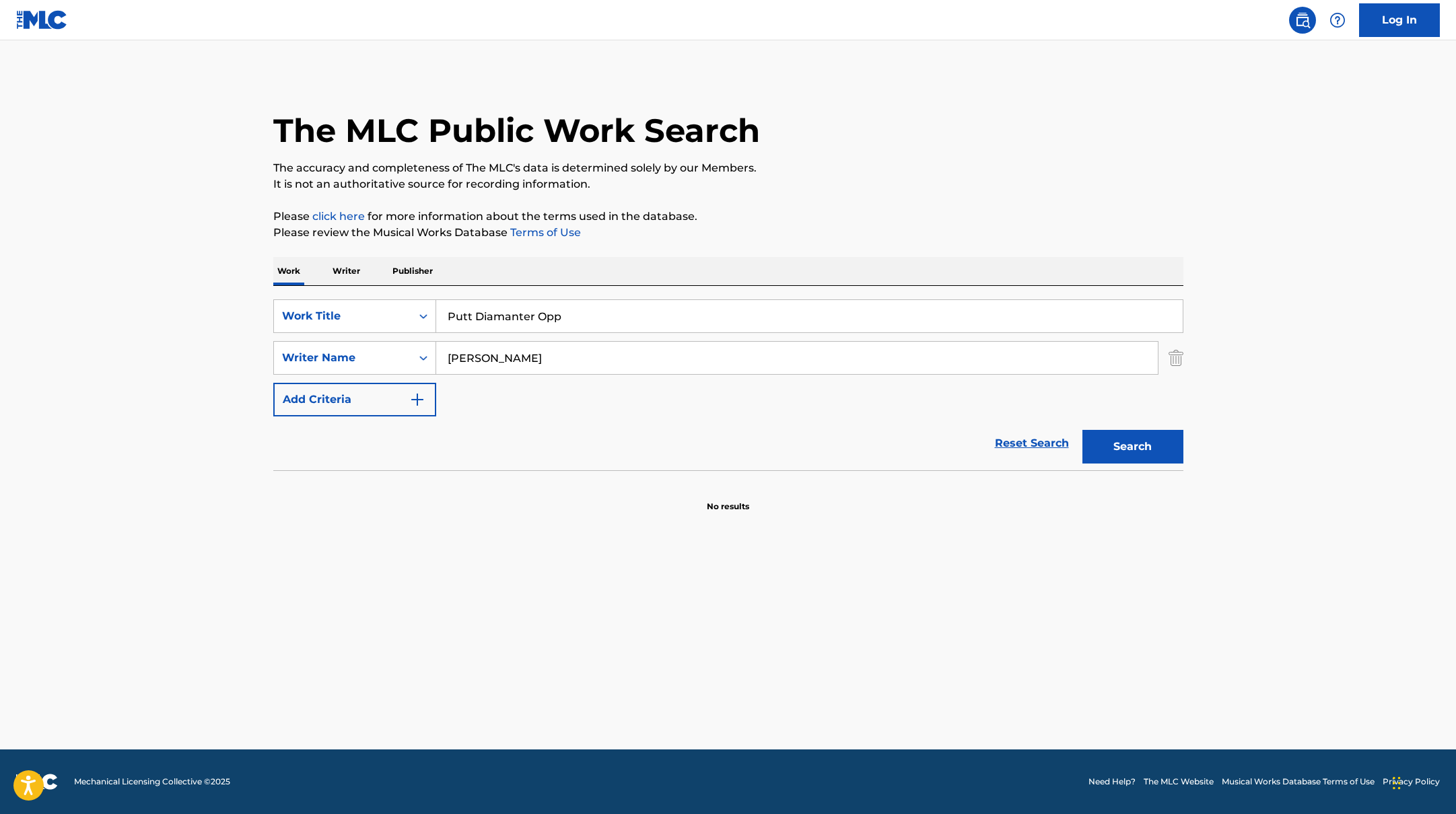
drag, startPoint x: 507, startPoint y: 359, endPoint x: 389, endPoint y: 340, distance: 119.5
click at [389, 340] on div "SearchWithCriteriab335d5b7-5ba0-43a8-9c5d-b3fbe2b10fcf Work Title Putt Diamante…" at bounding box center [728, 358] width 910 height 117
click at [1082, 430] on button "Search" at bounding box center [1132, 446] width 101 height 34
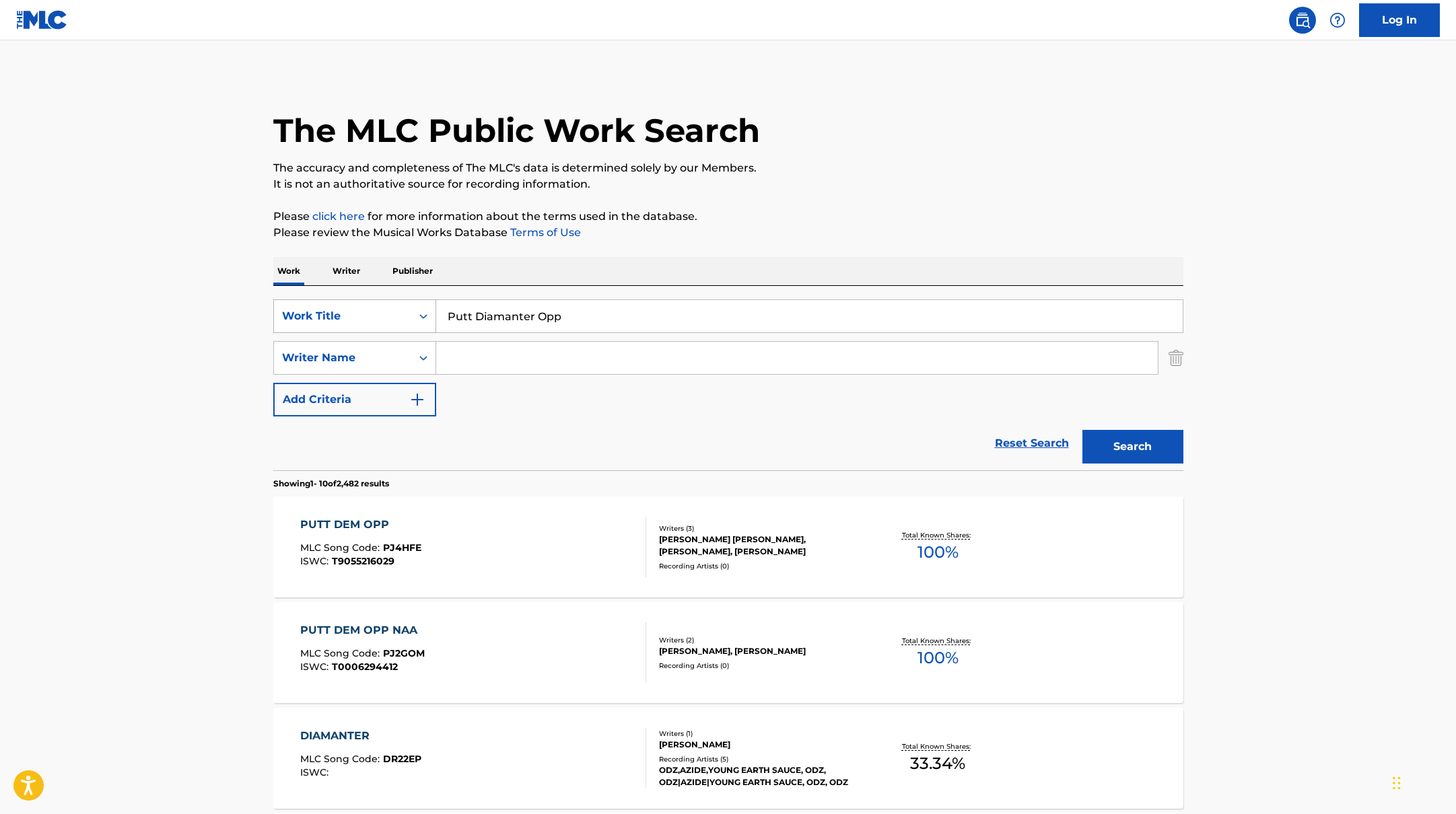
drag, startPoint x: 535, startPoint y: 316, endPoint x: 426, endPoint y: 311, distance: 109.1
click at [436, 313] on input "Putt Diamanter Opp" at bounding box center [809, 316] width 746 height 33
click at [827, 218] on p "Please click here for more information about the terms used in the database." at bounding box center [728, 216] width 910 height 16
click at [1126, 445] on button "Search" at bounding box center [1132, 446] width 101 height 34
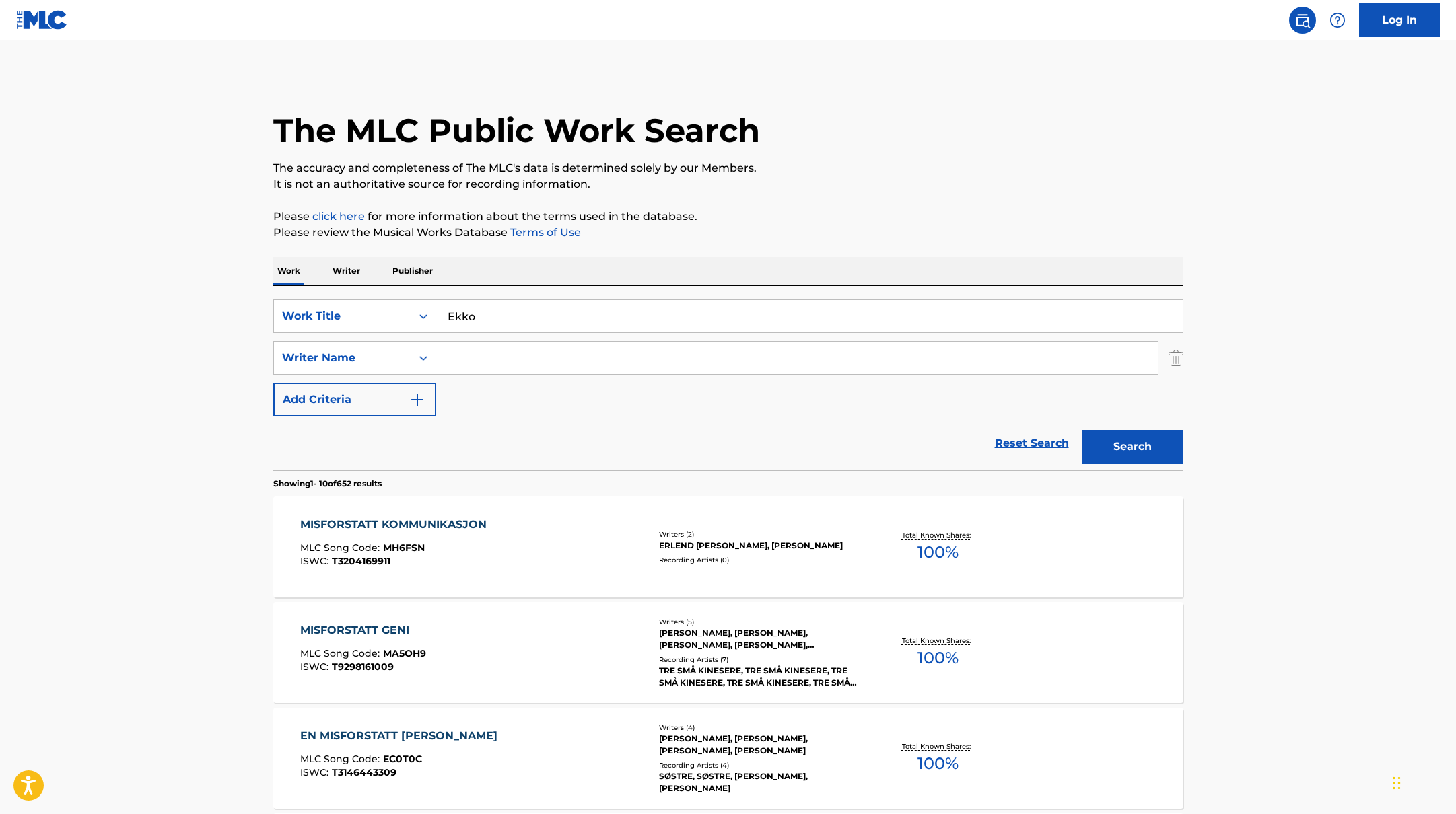
drag, startPoint x: 591, startPoint y: 322, endPoint x: 745, endPoint y: 216, distance: 187.0
type input "Ekko"
click at [788, 212] on p "Please click here for more information about the terms used in the database." at bounding box center [728, 216] width 910 height 16
click at [468, 360] on input "Search Form" at bounding box center [797, 359] width 722 height 33
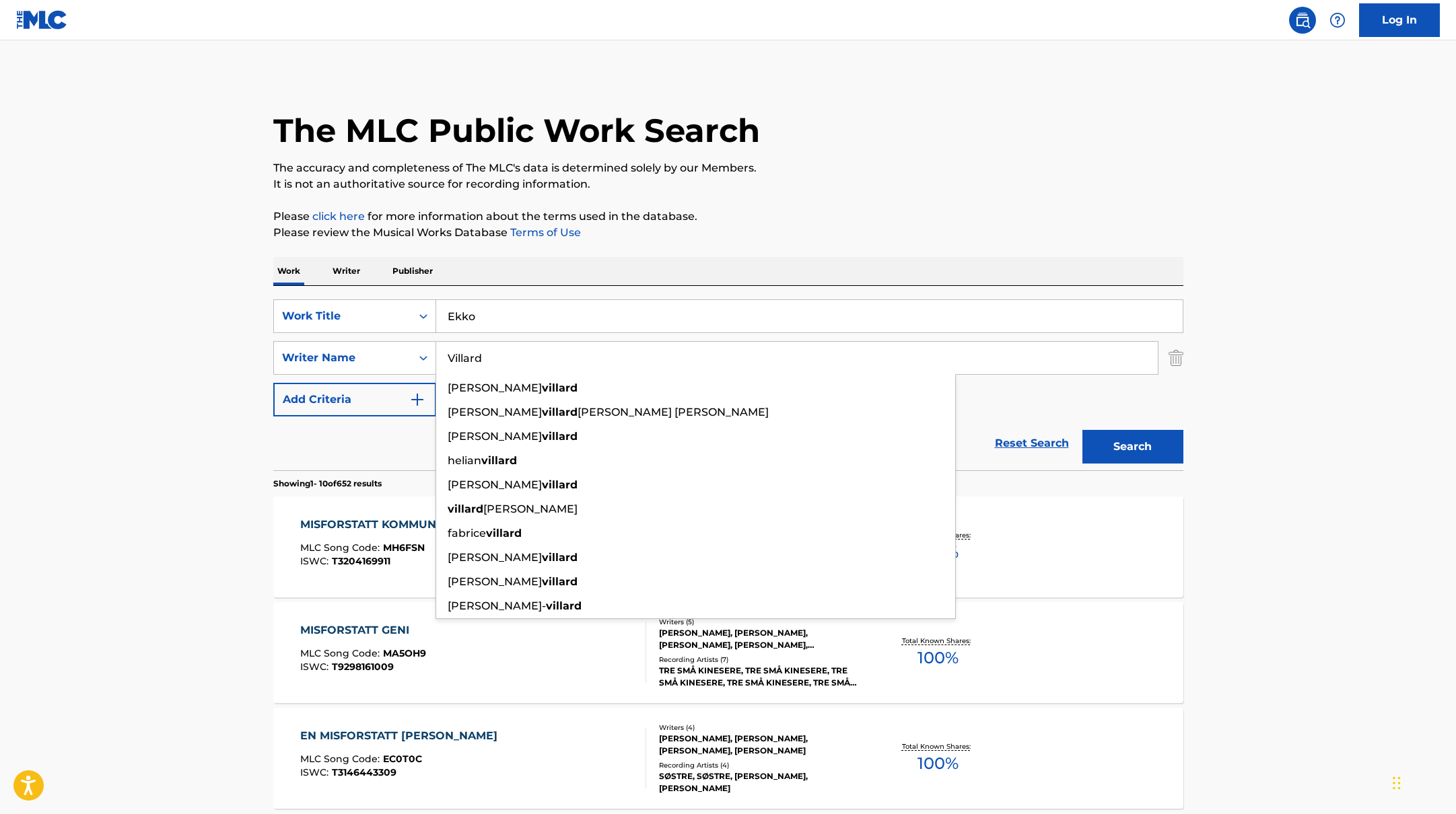
type input "Villard"
click at [1163, 445] on button "Search" at bounding box center [1132, 446] width 101 height 34
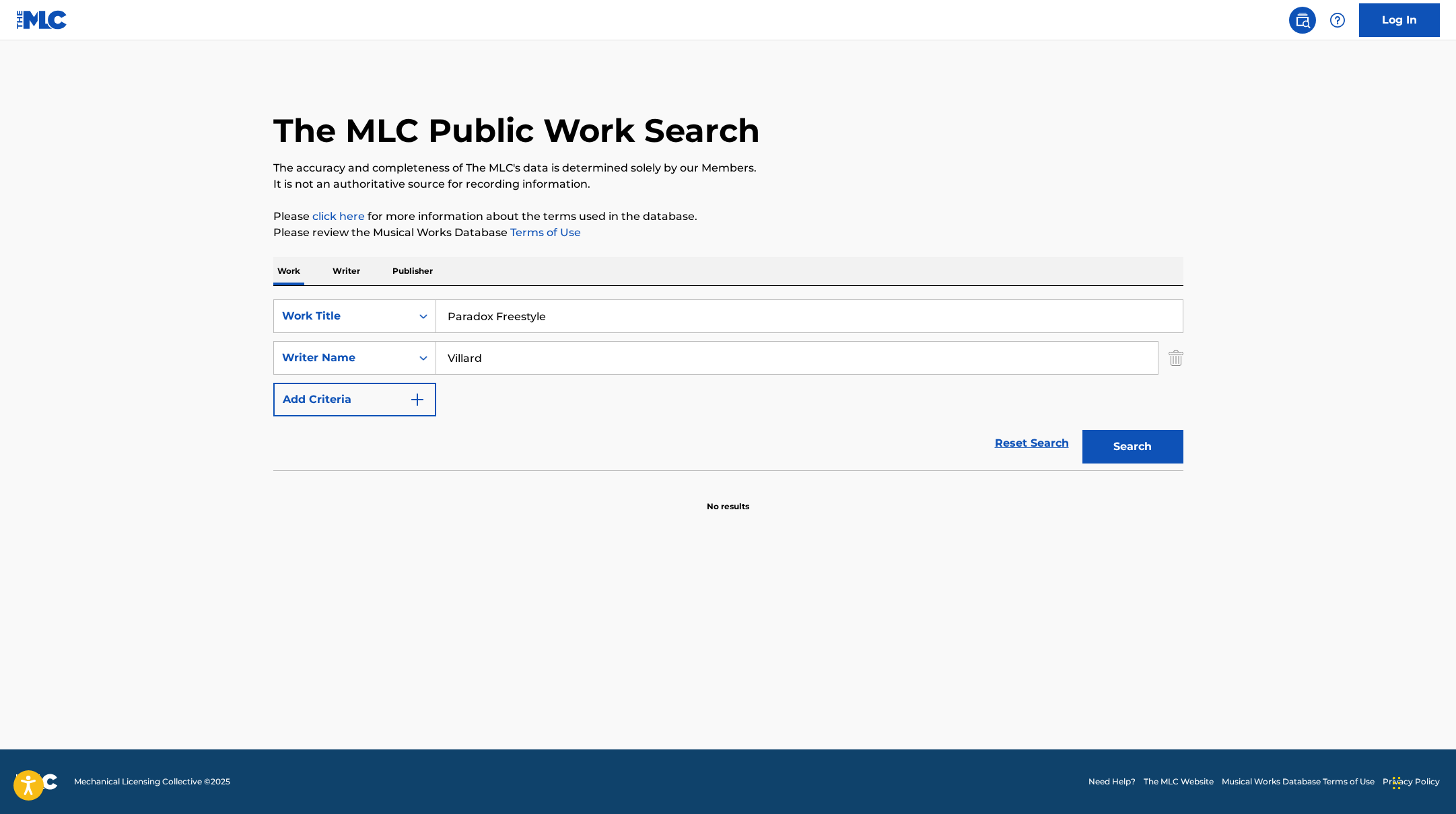
drag, startPoint x: 502, startPoint y: 315, endPoint x: 744, endPoint y: 207, distance: 265.0
click at [389, 300] on div "SearchWithCriteriab335d5b7-5ba0-43a8-9c5d-b3fbe2b10fcf Work Title Paradox Frees…" at bounding box center [728, 316] width 910 height 34
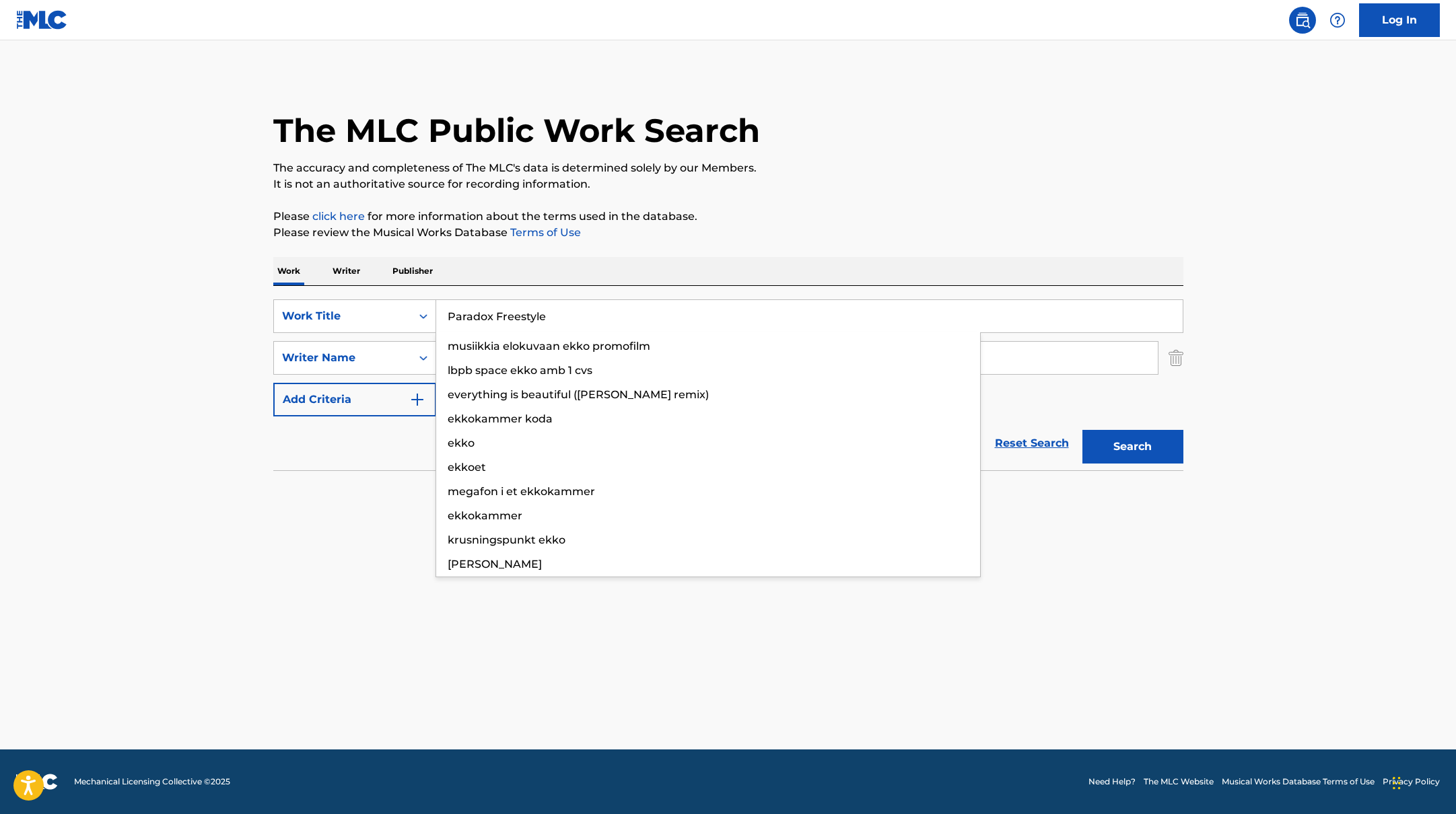
type input "Paradox Freestyle"
click at [800, 193] on div "The MLC Public Work Search The accuracy and completeness of The MLC's data is d…" at bounding box center [728, 293] width 943 height 439
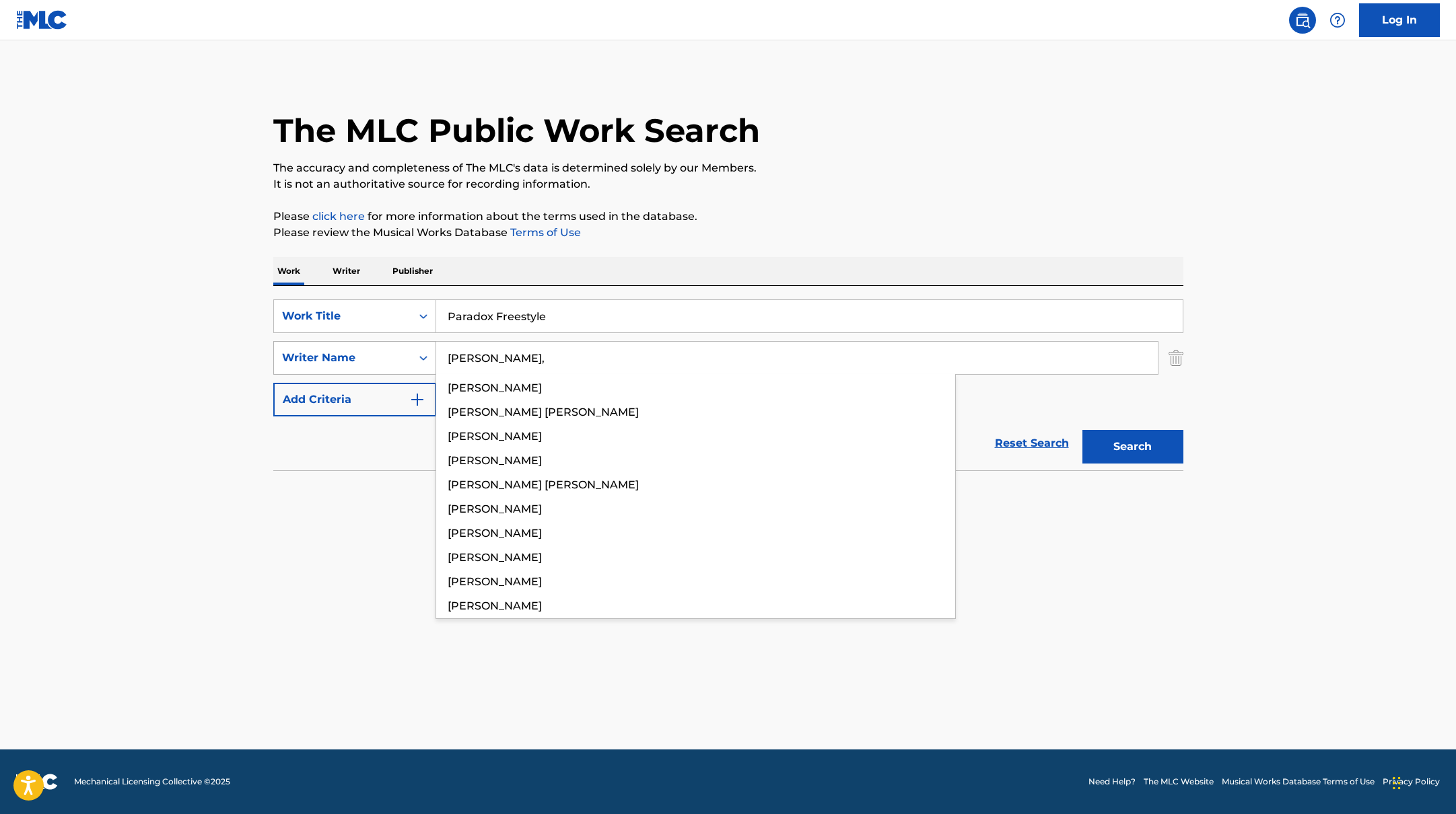
drag, startPoint x: 502, startPoint y: 356, endPoint x: 379, endPoint y: 347, distance: 123.3
click at [379, 347] on div "SearchWithCriteriabc7363e5-3b2b-47d7-9e26-821f073300c3 Writer Name [PERSON_NAME…" at bounding box center [728, 358] width 910 height 34
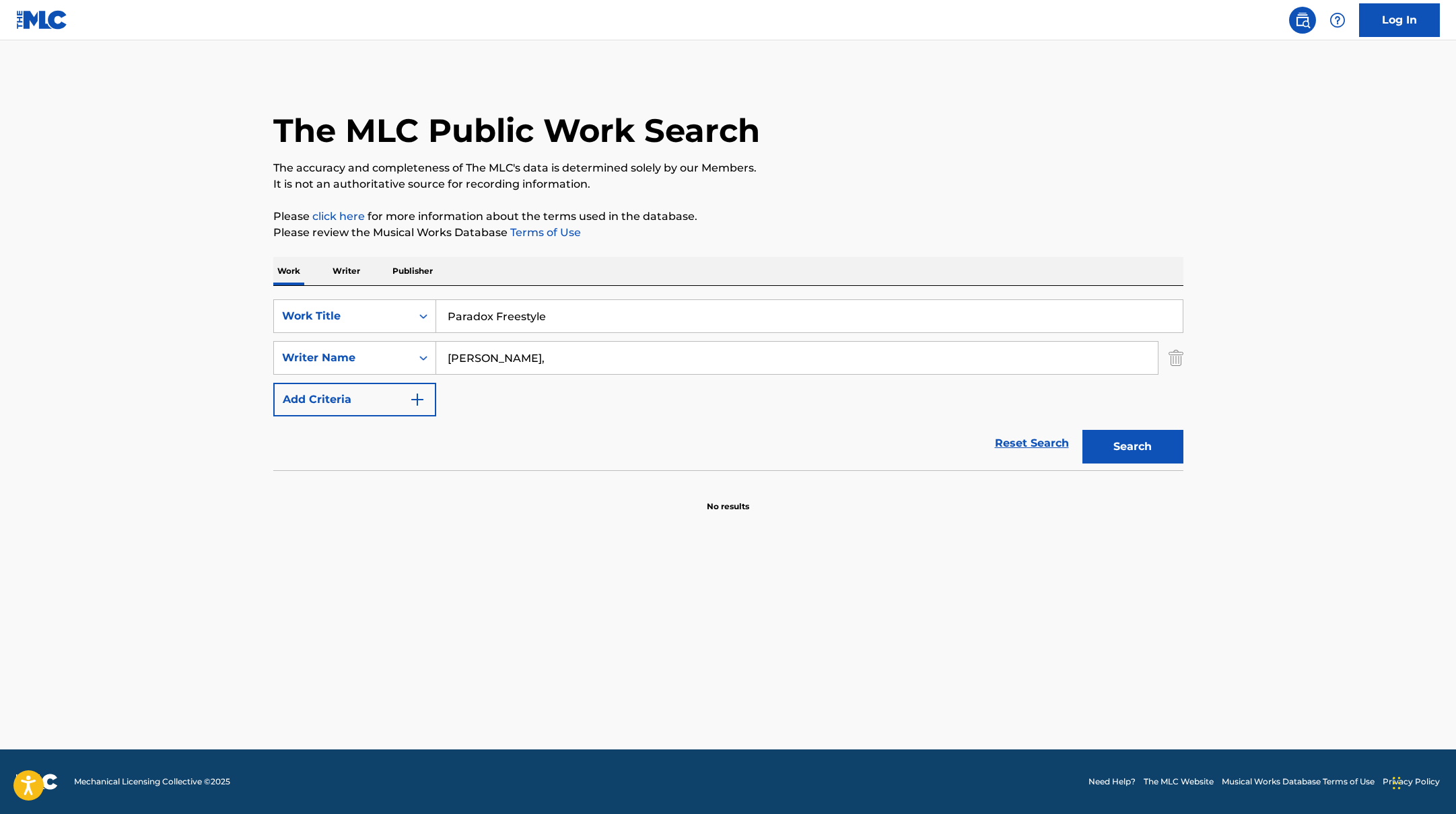
type input "[PERSON_NAME],"
click at [871, 244] on div "The MLC Public Work Search The accuracy and completeness of The MLC's data is d…" at bounding box center [728, 293] width 943 height 439
click at [1146, 445] on button "Search" at bounding box center [1132, 446] width 101 height 34
drag, startPoint x: 569, startPoint y: 316, endPoint x: 799, endPoint y: 201, distance: 257.1
click at [781, 202] on div "The MLC Public Work Search The accuracy and completeness of The MLC's data is d…" at bounding box center [728, 293] width 943 height 439
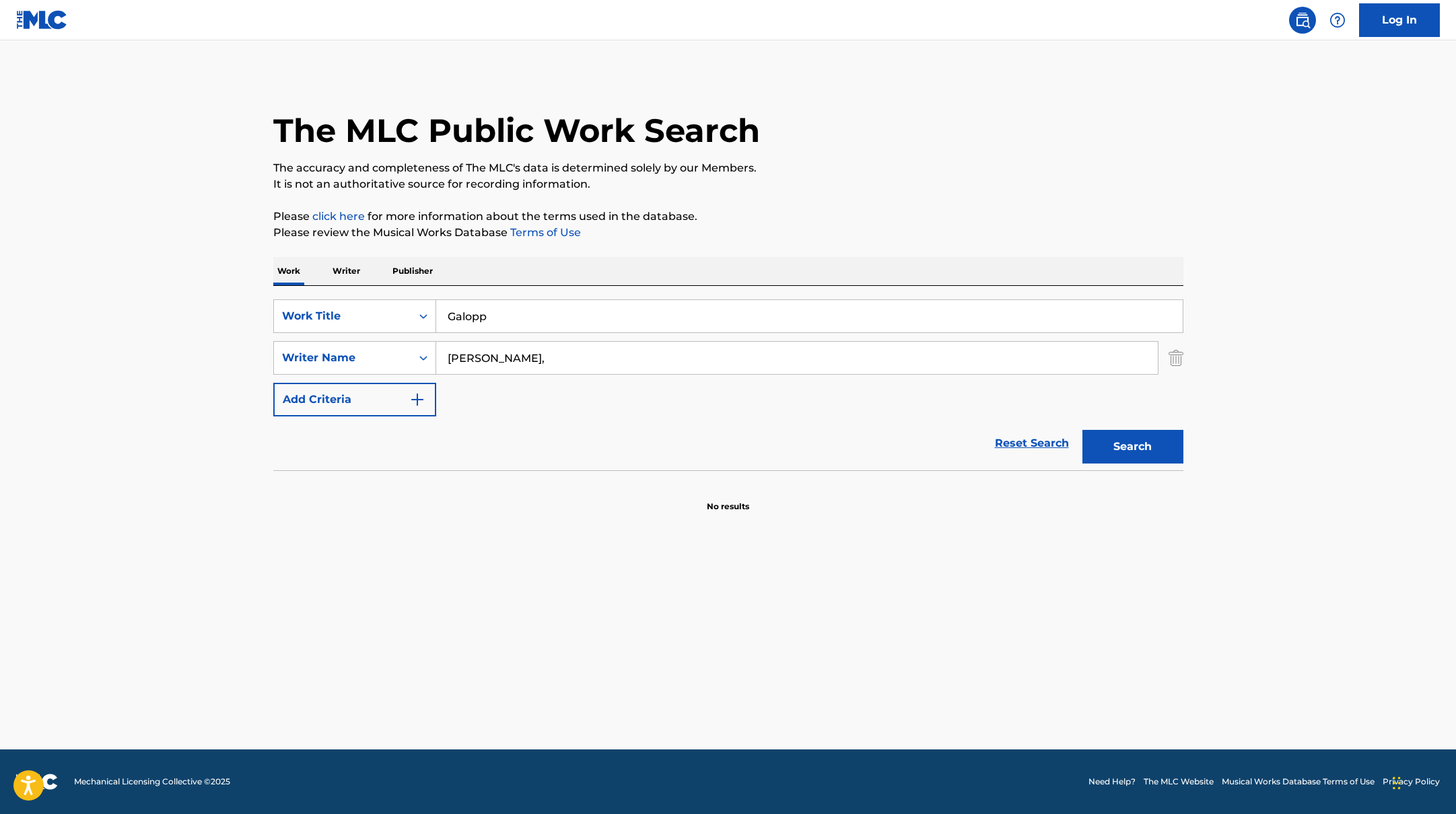
type input "Galopp"
click at [799, 201] on div "The MLC Public Work Search The accuracy and completeness of The MLC's data is d…" at bounding box center [728, 293] width 943 height 439
drag, startPoint x: 529, startPoint y: 359, endPoint x: 870, endPoint y: 187, distance: 381.9
click at [870, 187] on div "The MLC Public Work Search The accuracy and completeness of The MLC's data is d…" at bounding box center [728, 293] width 943 height 439
type input "Murakami"
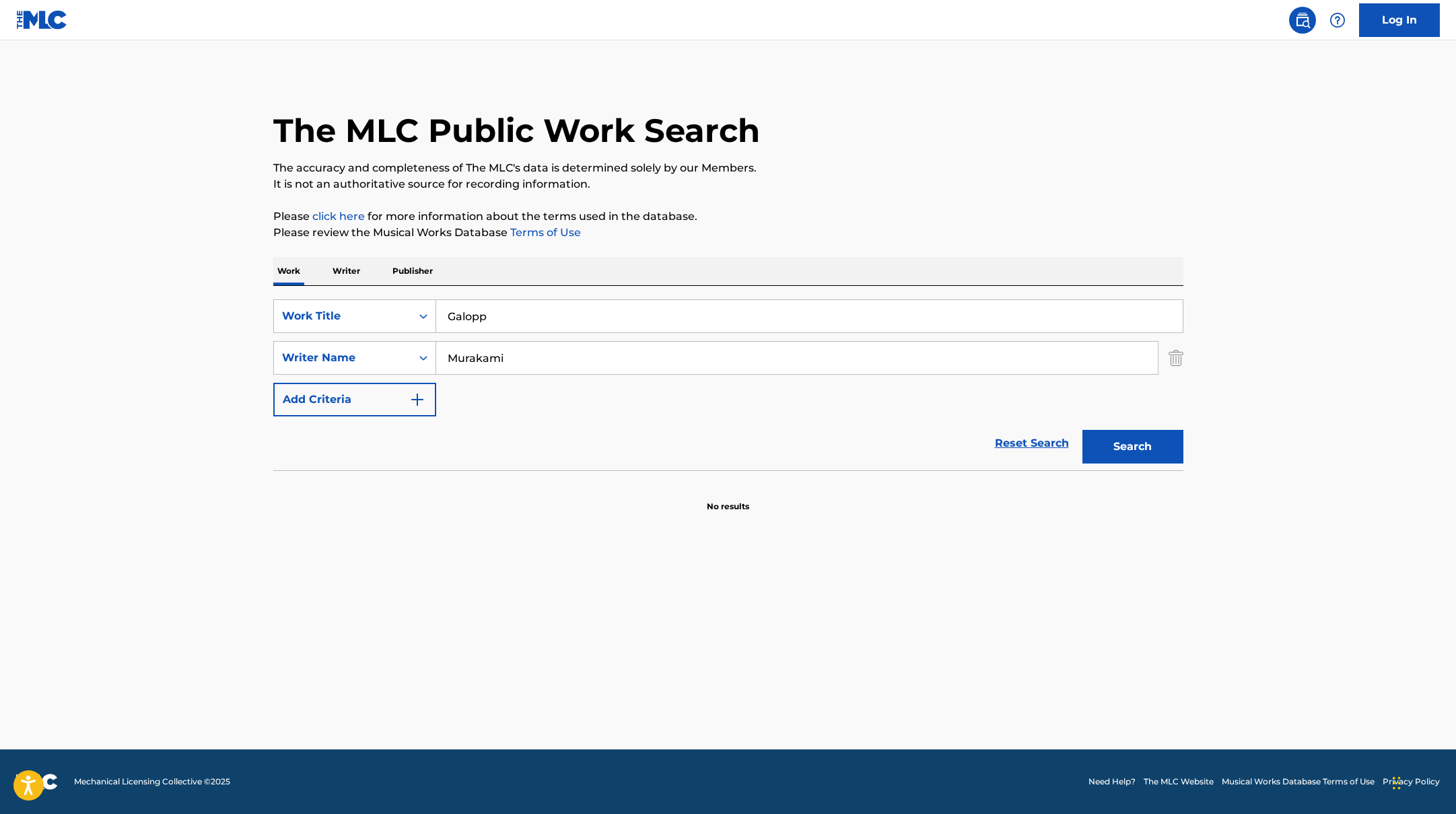
click at [871, 187] on p "It is not an authoritative source for recording information." at bounding box center [728, 185] width 910 height 16
click at [1114, 463] on button "Search" at bounding box center [1132, 446] width 101 height 34
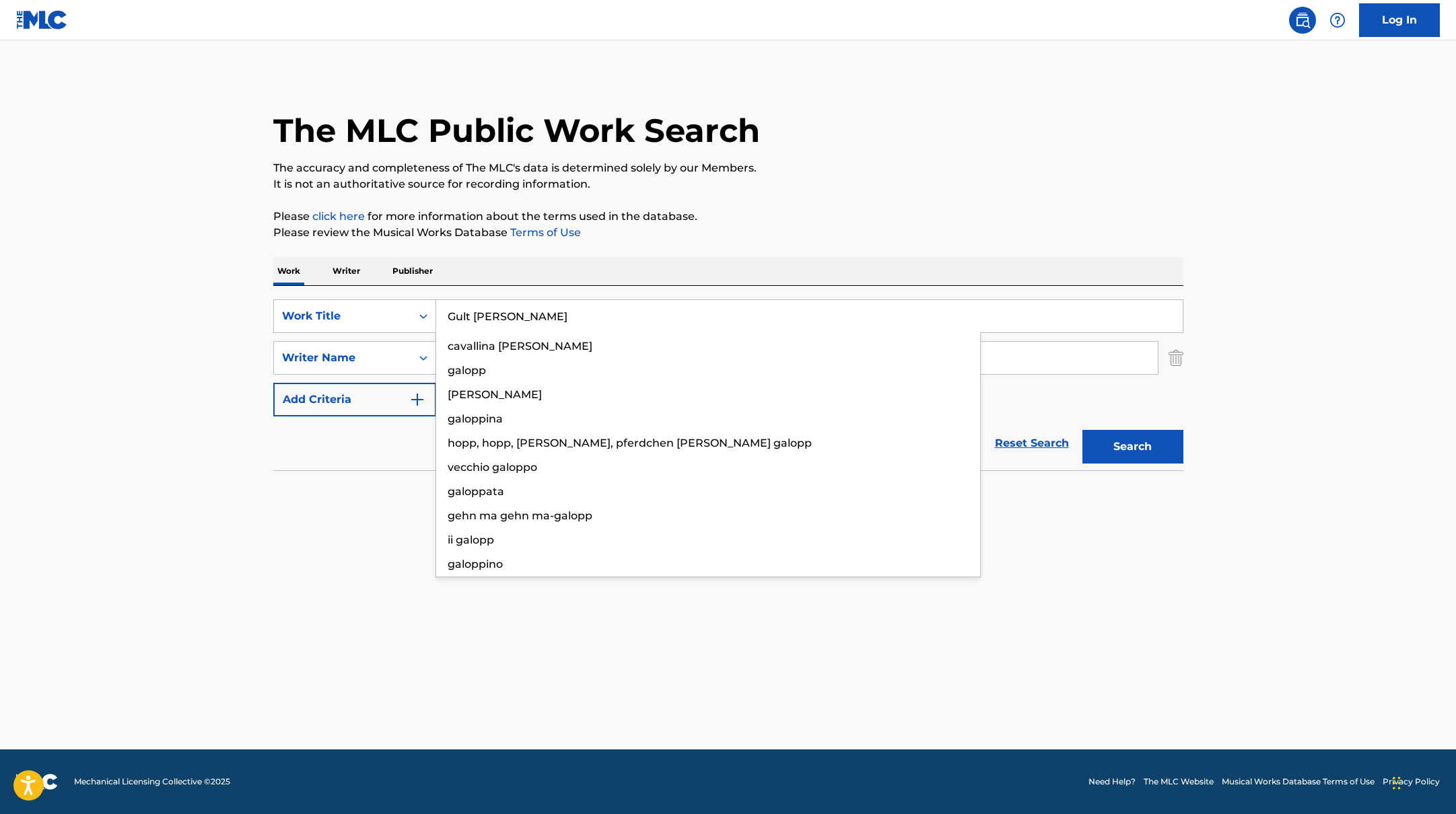
drag, startPoint x: 521, startPoint y: 314, endPoint x: 551, endPoint y: 250, distance: 70.7
click at [551, 249] on div "The MLC Public Work Search The accuracy and completeness of The MLC's data is d…" at bounding box center [728, 293] width 943 height 439
type input "Gult [PERSON_NAME]"
click at [551, 250] on div "The MLC Public Work Search The accuracy and completeness of The MLC's data is d…" at bounding box center [728, 293] width 943 height 439
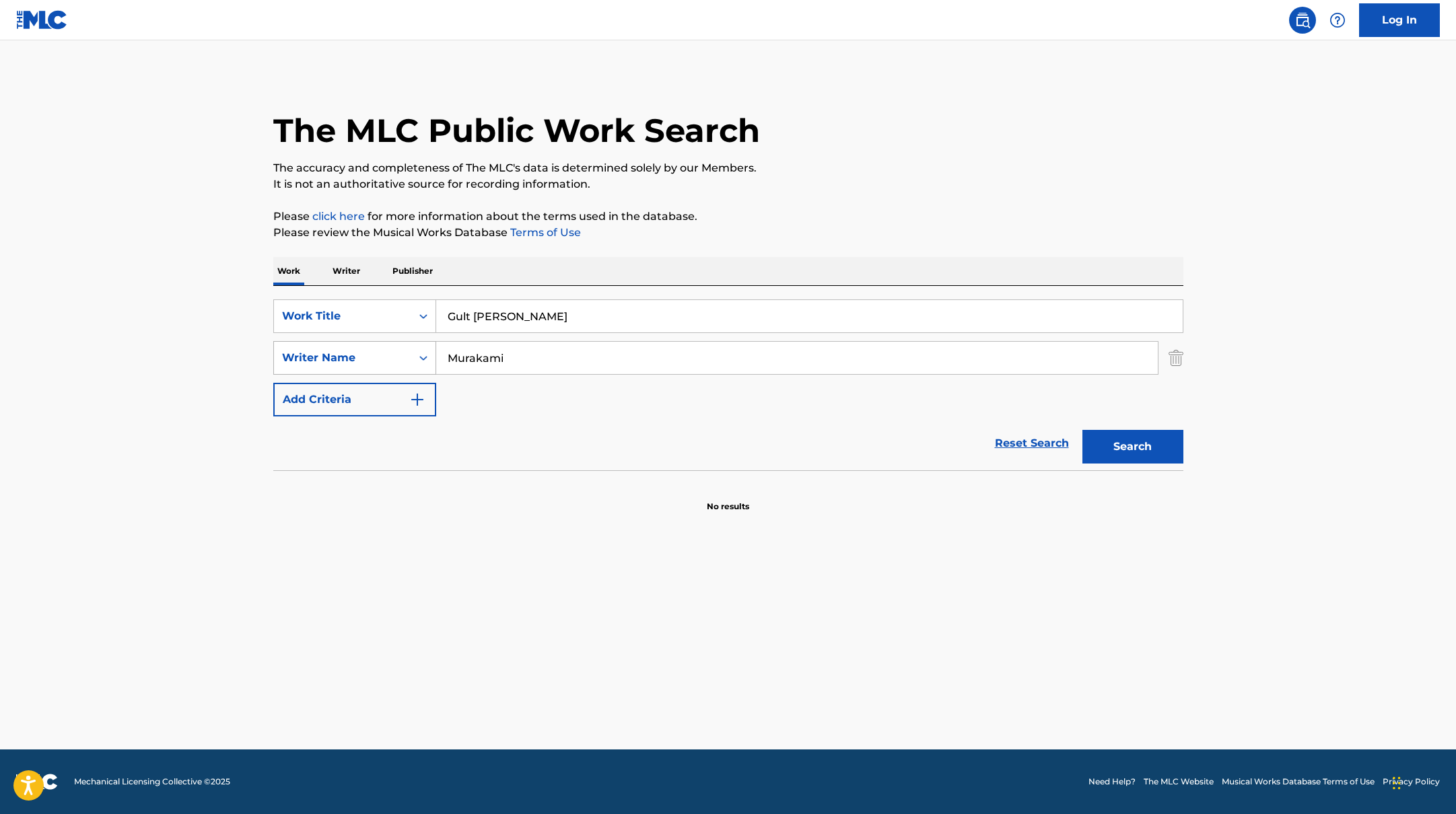
drag, startPoint x: 520, startPoint y: 357, endPoint x: 404, endPoint y: 343, distance: 116.8
click at [404, 343] on div "SearchWithCriteriabc7363e5-3b2b-47d7-9e26-821f073300c3 Writer Name [PERSON_NAME]" at bounding box center [728, 358] width 910 height 34
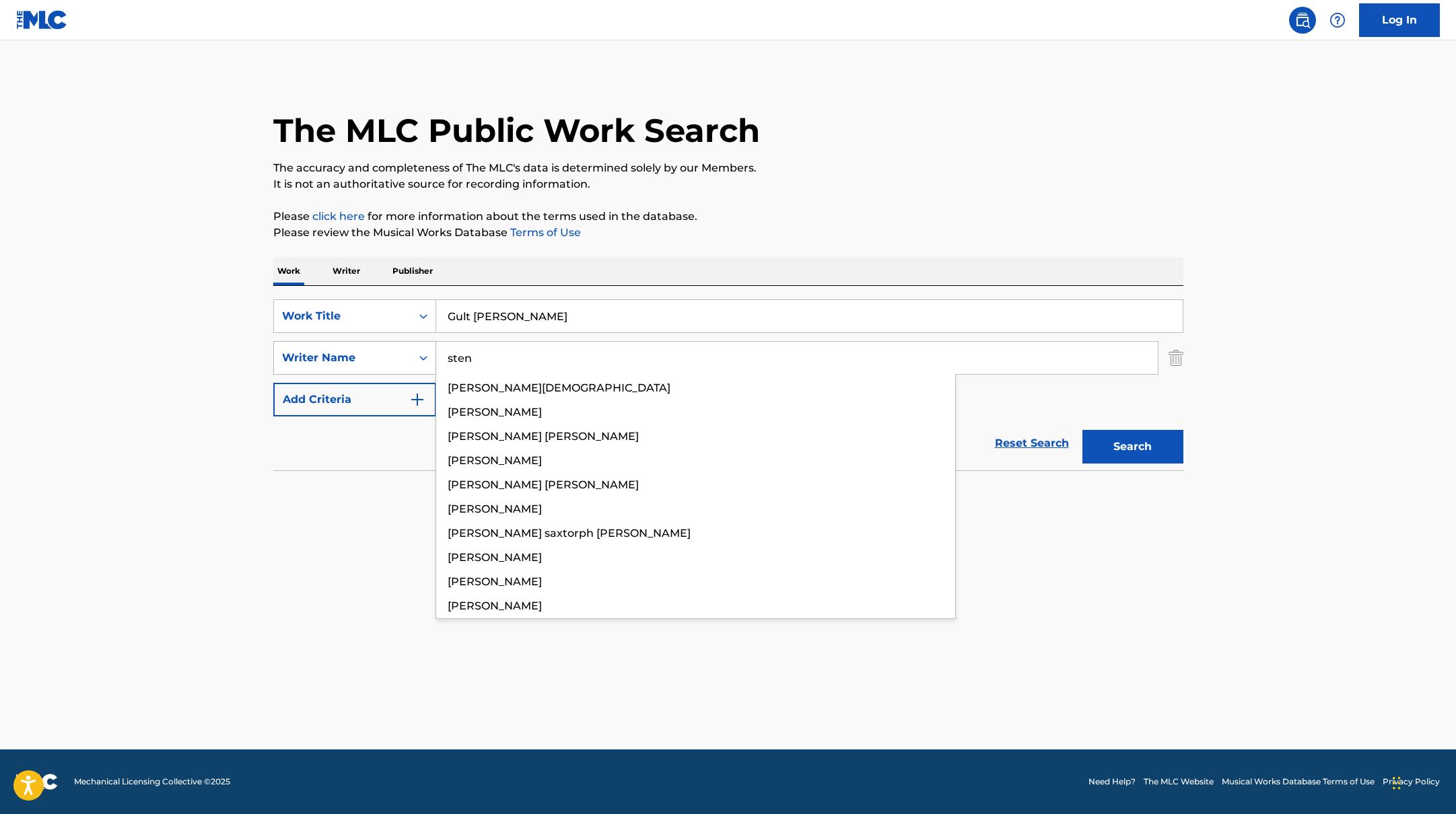
type input "sten"
click at [1082, 430] on button "Search" at bounding box center [1132, 446] width 101 height 34
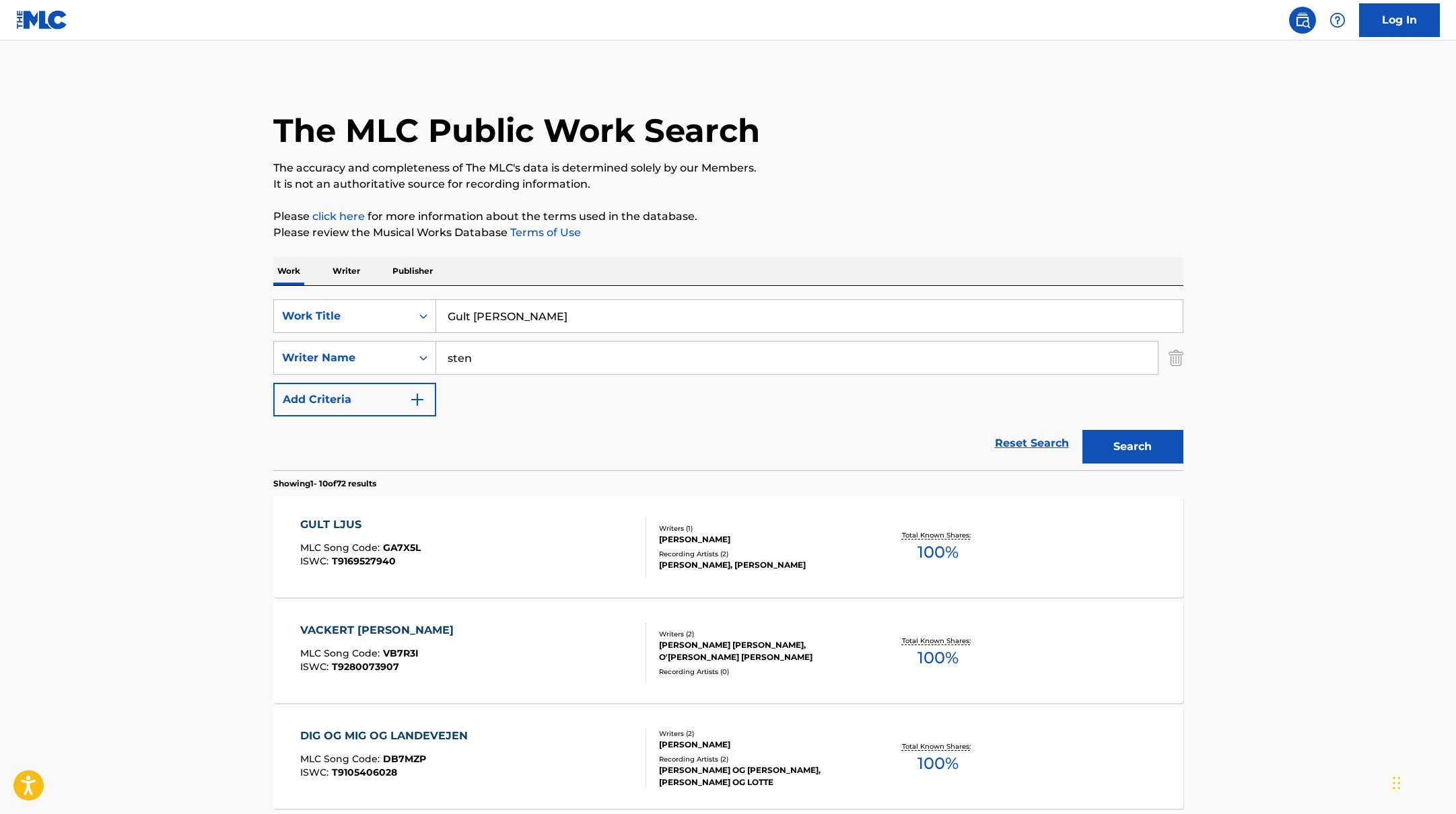
click at [842, 217] on p "Please click here for more information about the terms used in the database." at bounding box center [728, 216] width 910 height 16
drag, startPoint x: 538, startPoint y: 315, endPoint x: 382, endPoint y: 303, distance: 156.5
click at [376, 305] on div "SearchWithCriteriab335d5b7-5ba0-43a8-9c5d-b3fbe2b10fcf Work Title The Subway" at bounding box center [728, 316] width 910 height 34
type input "The Subway"
click at [762, 221] on p "Please click here for more information about the terms used in the database." at bounding box center [728, 216] width 910 height 16
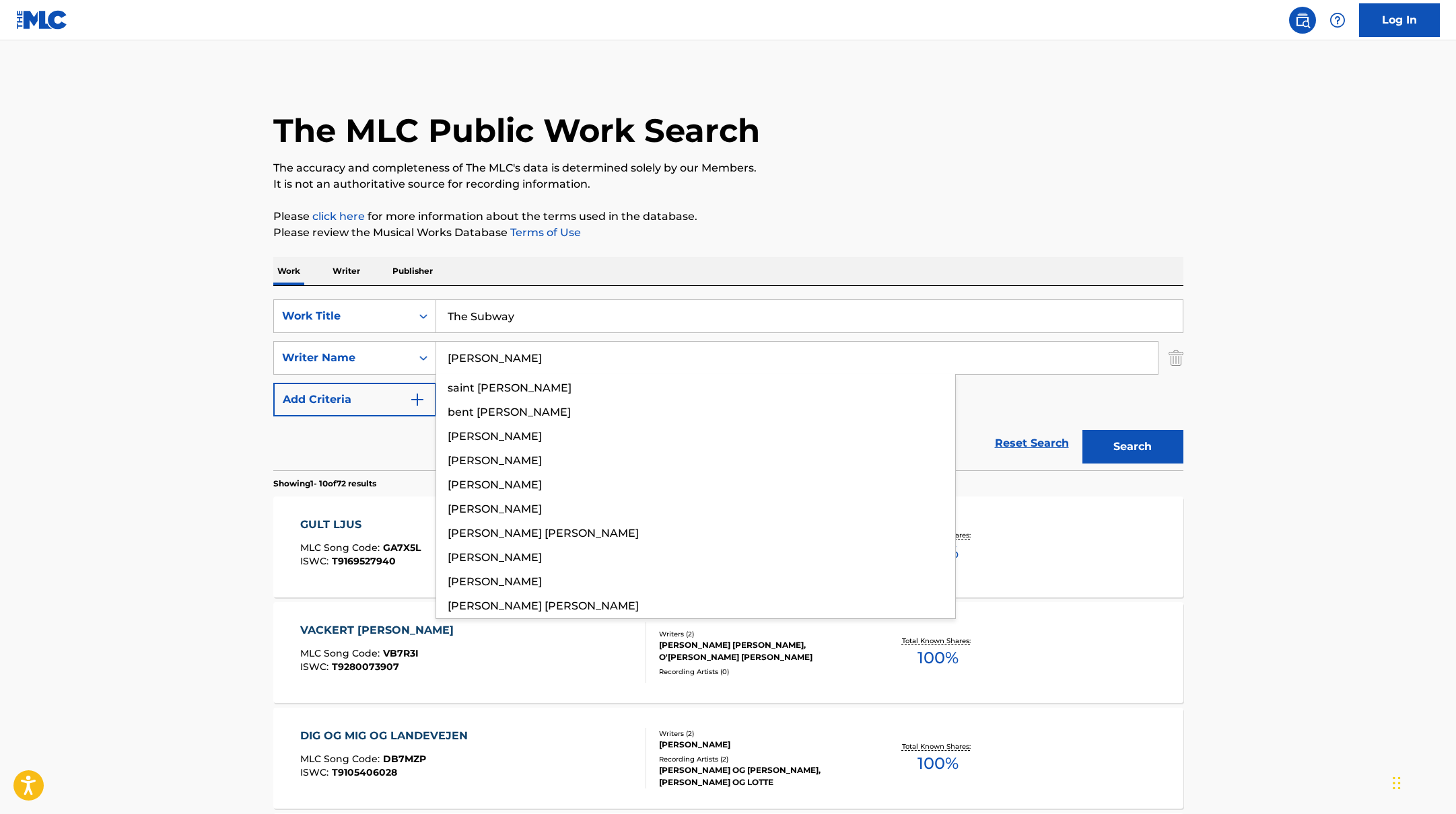
drag, startPoint x: 481, startPoint y: 363, endPoint x: 800, endPoint y: 213, distance: 352.5
type input "[PERSON_NAME]"
click at [800, 213] on p "Please click here for more information about the terms used in the database." at bounding box center [728, 216] width 910 height 16
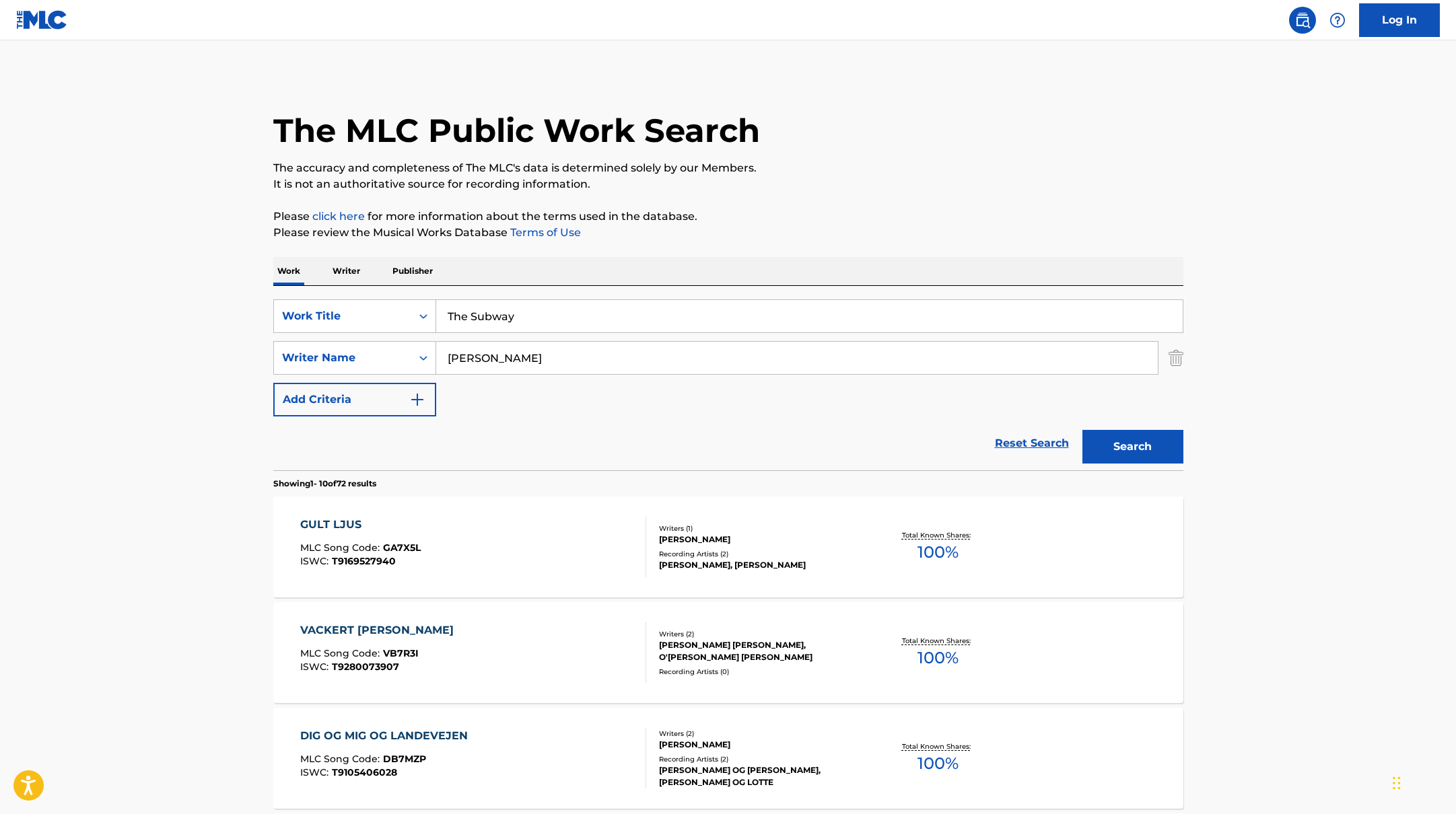
click at [1116, 449] on button "Search" at bounding box center [1132, 446] width 101 height 34
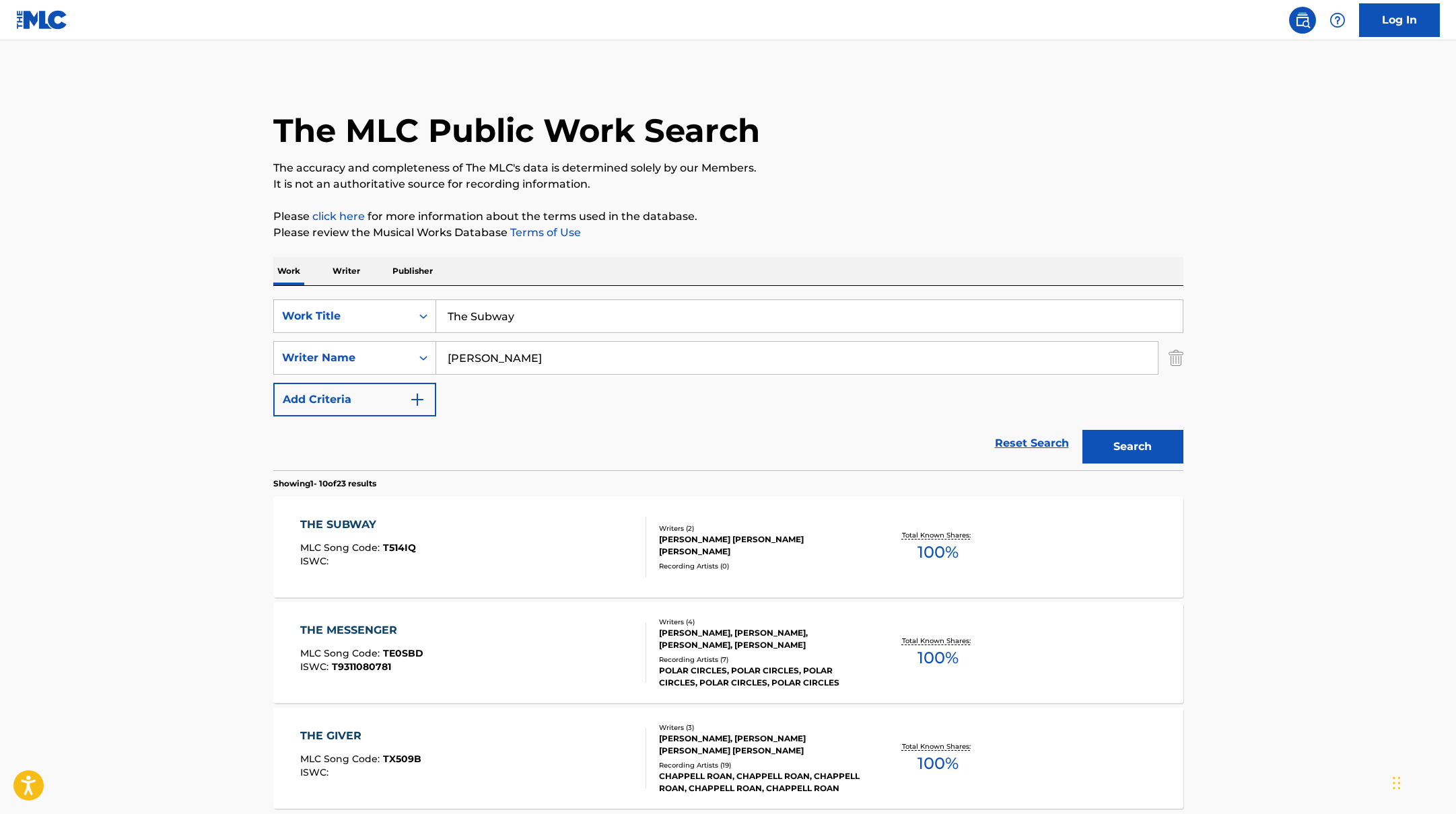
click at [565, 536] on div "THE SUBWAY MLC Song Code : T514IQ ISWC :" at bounding box center [473, 547] width 346 height 61
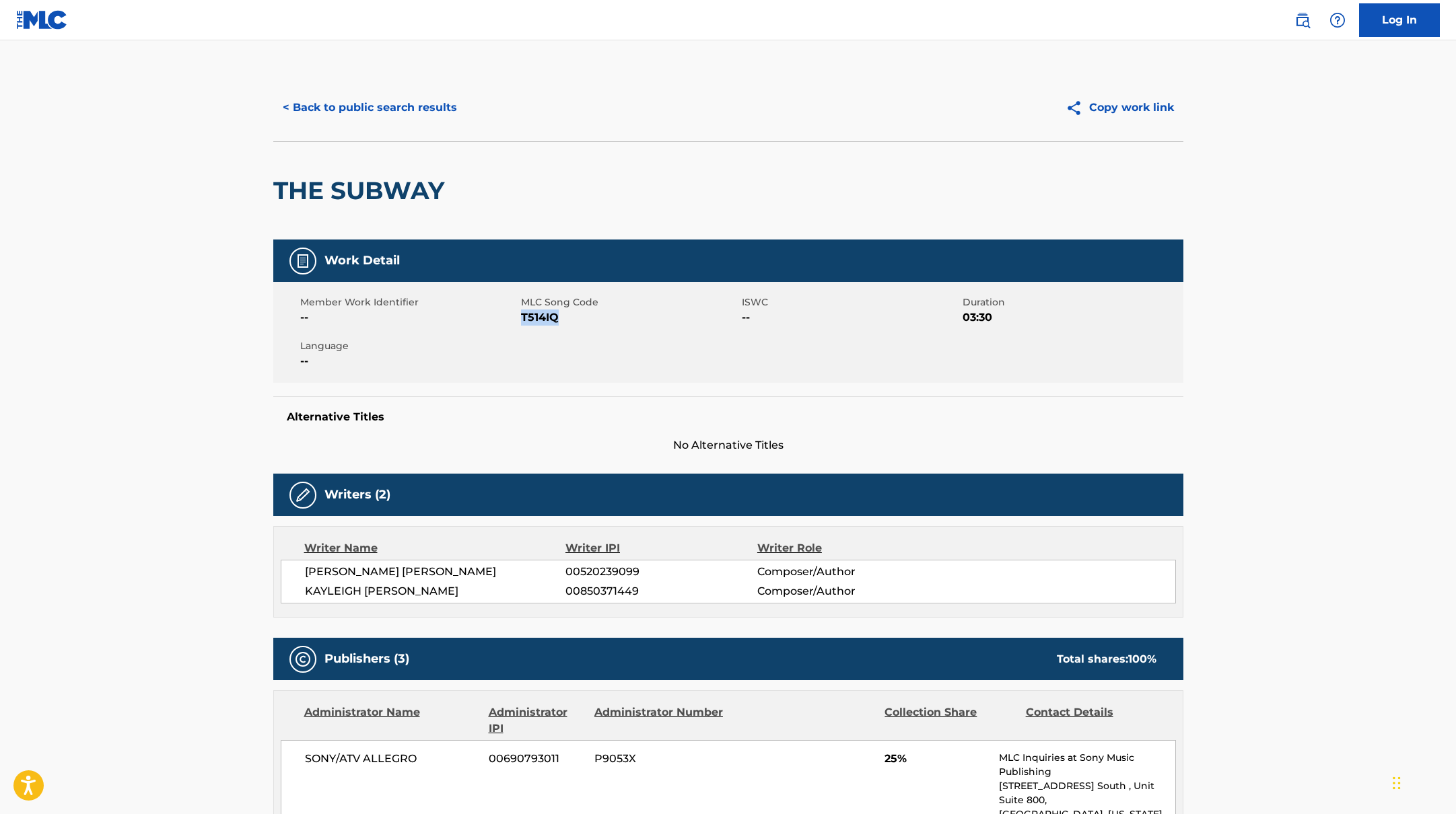
drag, startPoint x: 522, startPoint y: 319, endPoint x: 609, endPoint y: 319, distance: 87.0
click at [601, 319] on span "T514IQ" at bounding box center [629, 318] width 217 height 16
click at [387, 114] on button "< Back to public search results" at bounding box center [369, 107] width 193 height 34
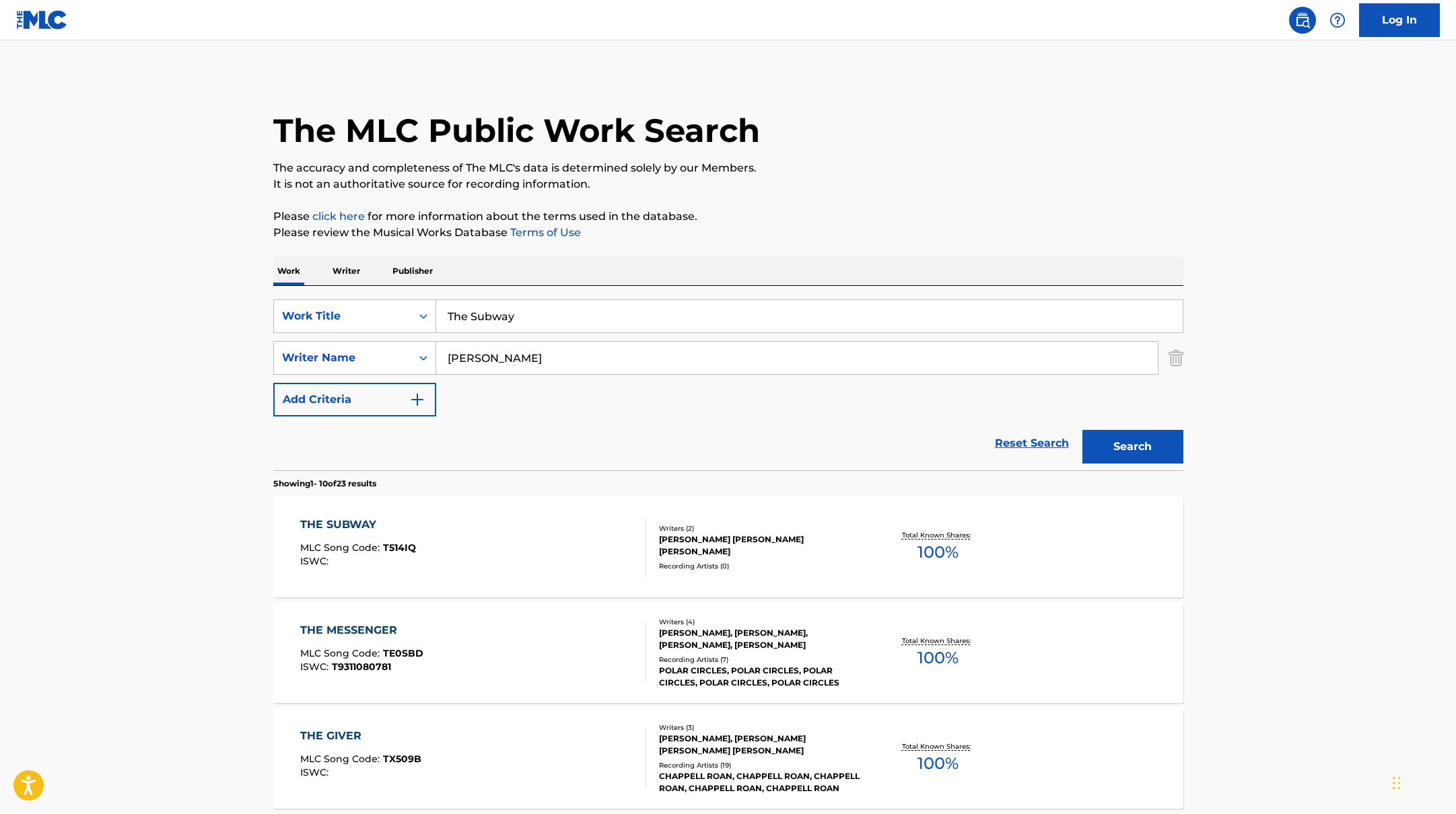
drag, startPoint x: 522, startPoint y: 316, endPoint x: 390, endPoint y: 298, distance: 133.2
click at [390, 298] on div "SearchWithCriteriab335d5b7-5ba0-43a8-9c5d-b3fbe2b10fcf Work Title The Subway Se…" at bounding box center [728, 378] width 910 height 185
drag, startPoint x: 551, startPoint y: 318, endPoint x: 376, endPoint y: 299, distance: 176.0
click at [381, 300] on div "SearchWithCriteriab335d5b7-5ba0-43a8-9c5d-b3fbe2b10fcf Work Title [PERSON_NAME]" at bounding box center [728, 316] width 910 height 34
type input "Få det på"
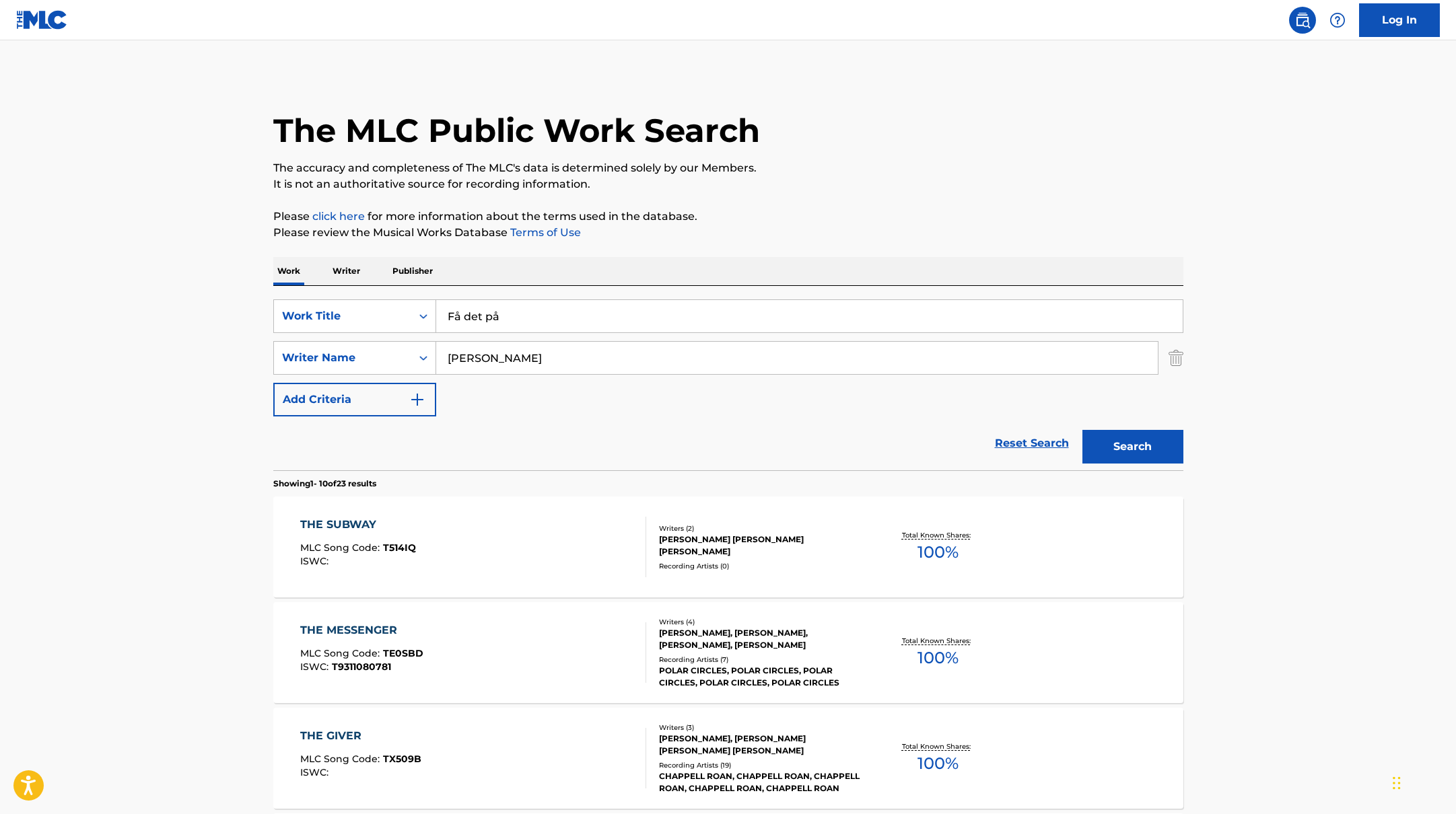
click at [762, 215] on p "Please click here for more information about the terms used in the database." at bounding box center [728, 216] width 910 height 16
drag, startPoint x: 508, startPoint y: 363, endPoint x: 360, endPoint y: 330, distance: 151.6
click at [360, 330] on div "SearchWithCriteriab335d5b7-5ba0-43a8-9c5d-b3fbe2b10fcf Work Title Få det på Sea…" at bounding box center [728, 358] width 910 height 117
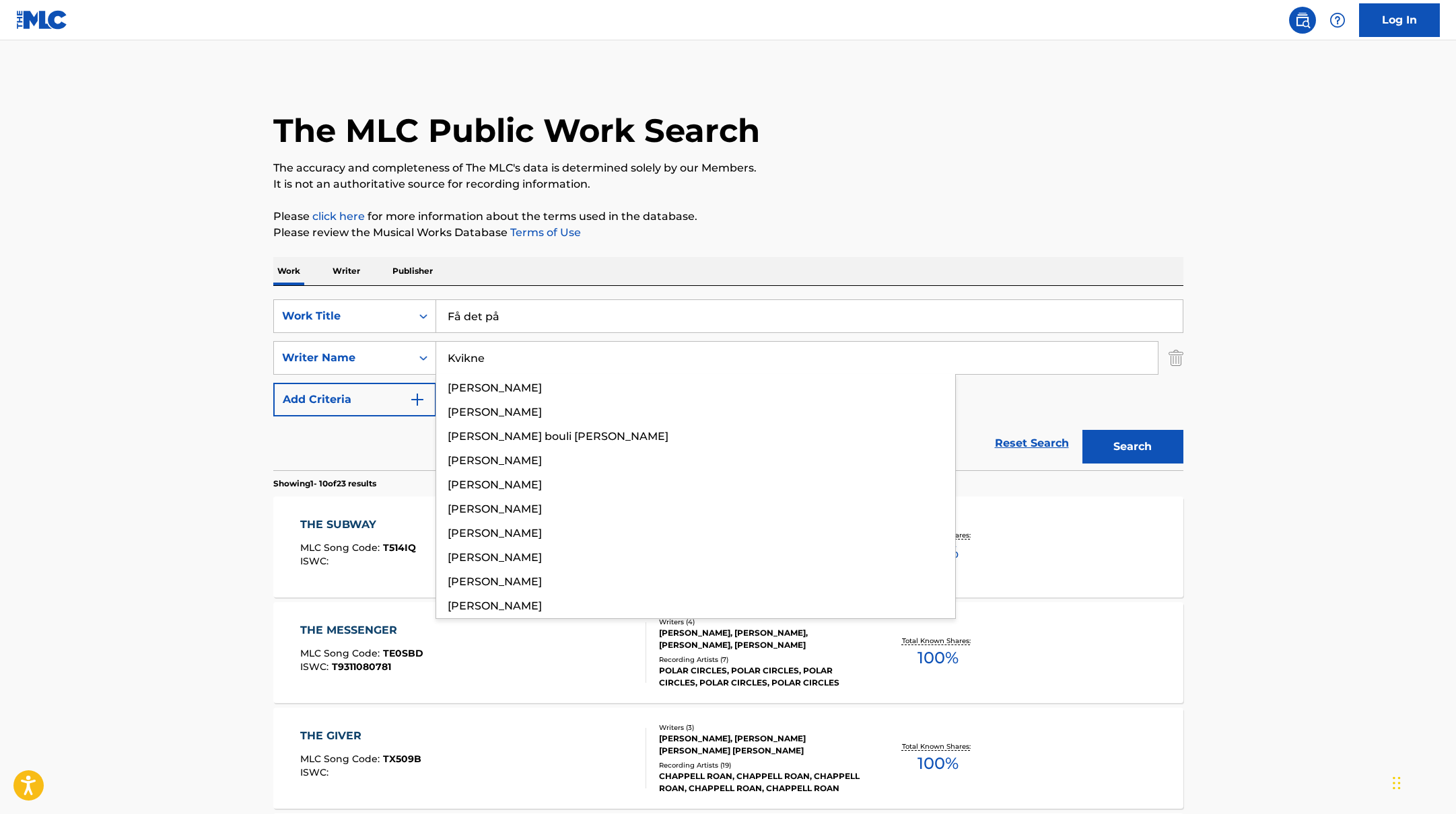
type input "Kvikne"
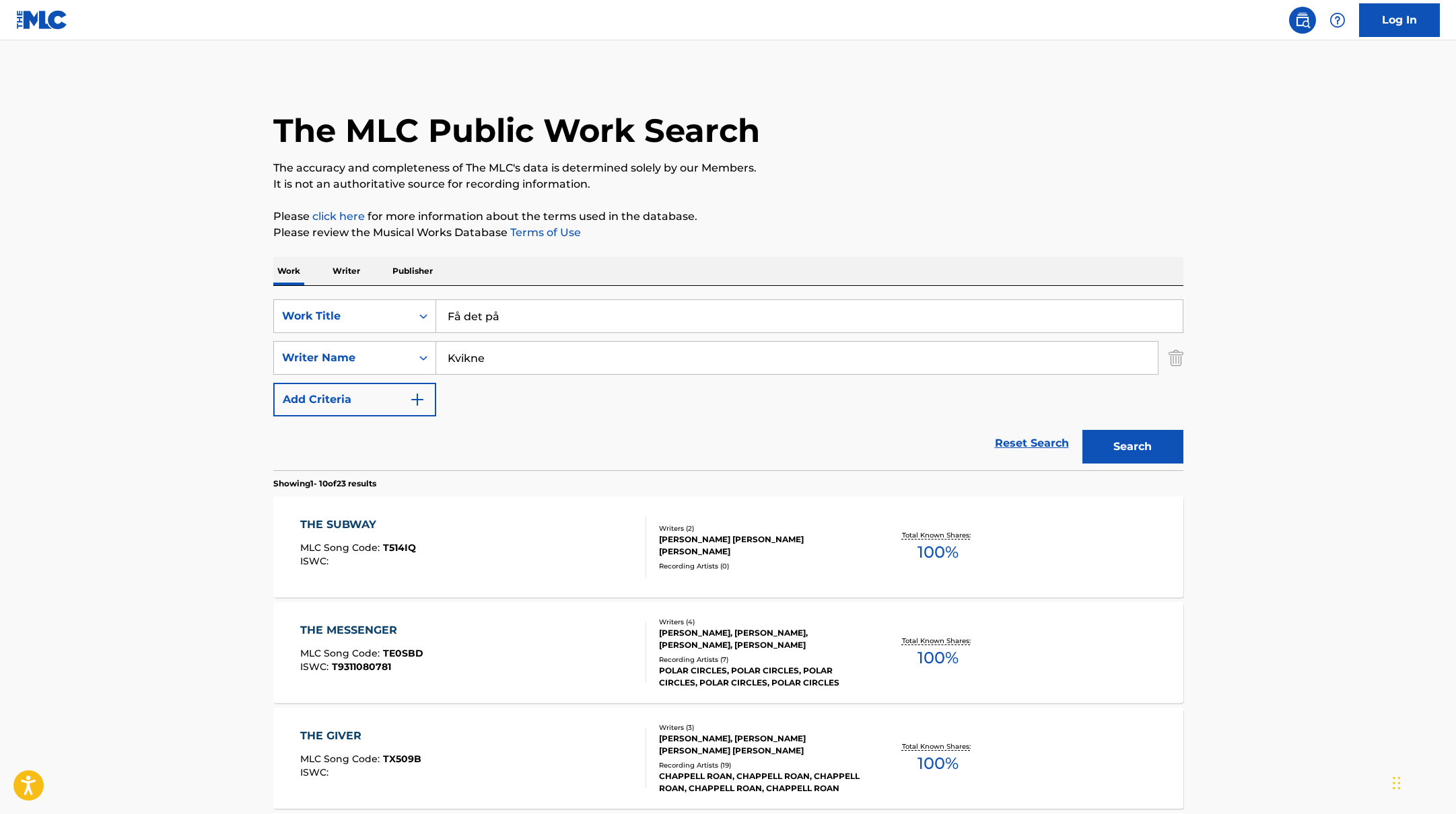
click at [1120, 452] on button "Search" at bounding box center [1132, 446] width 101 height 34
